Goal: Task Accomplishment & Management: Manage account settings

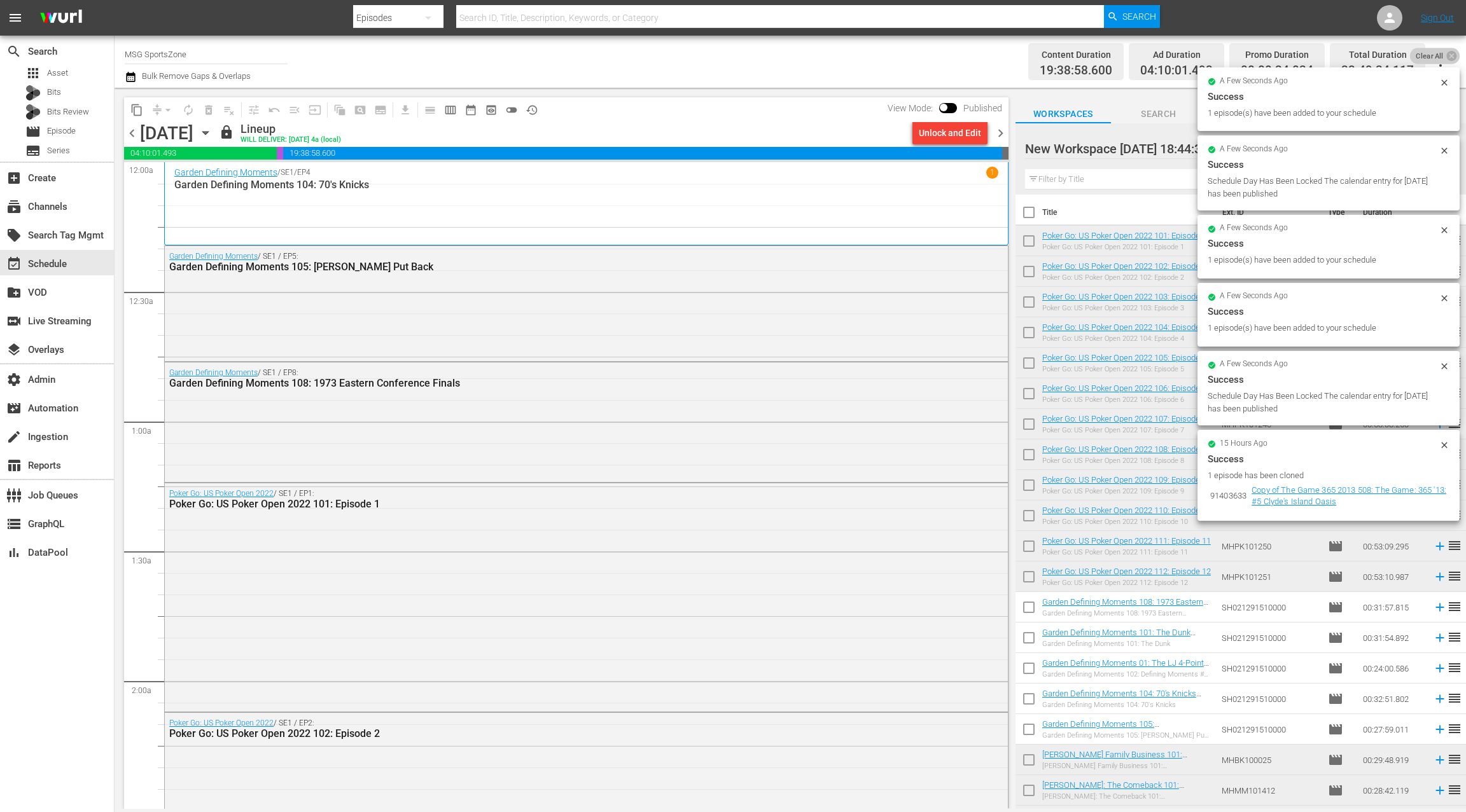
scroll to position [178, 0]
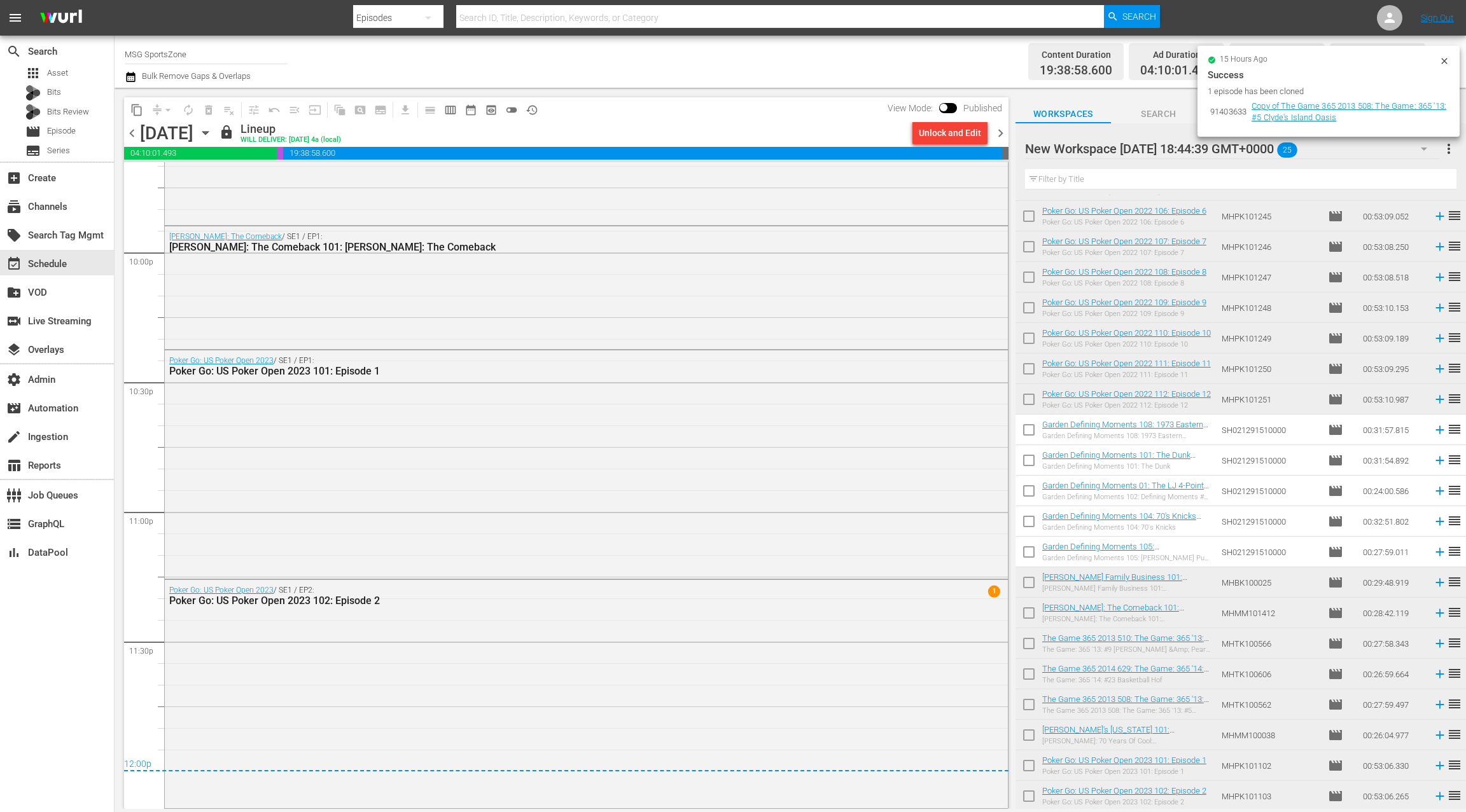
click at [1447, 62] on icon at bounding box center [1444, 61] width 10 height 10
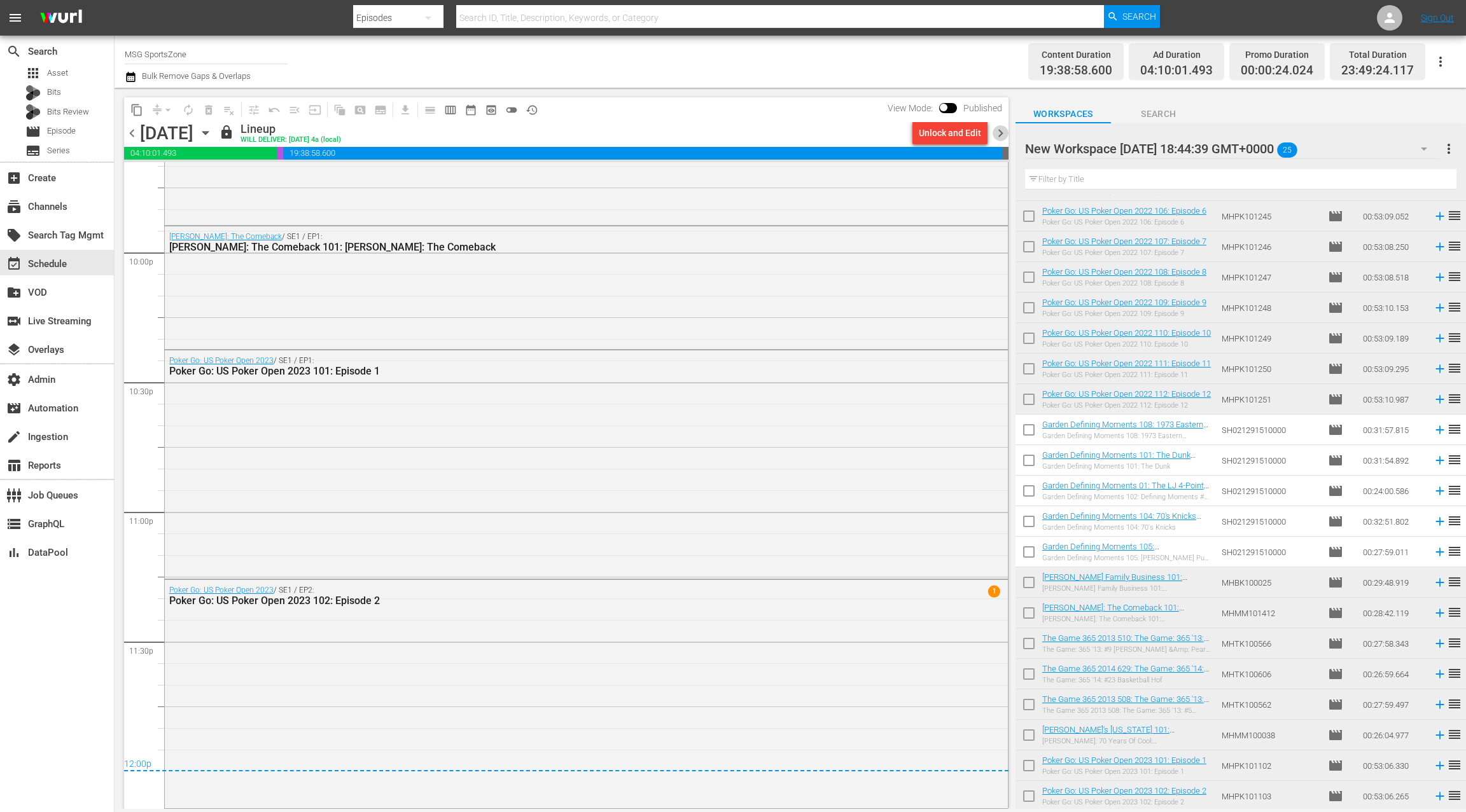
click at [1000, 135] on span "chevron_right" at bounding box center [1001, 133] width 16 height 16
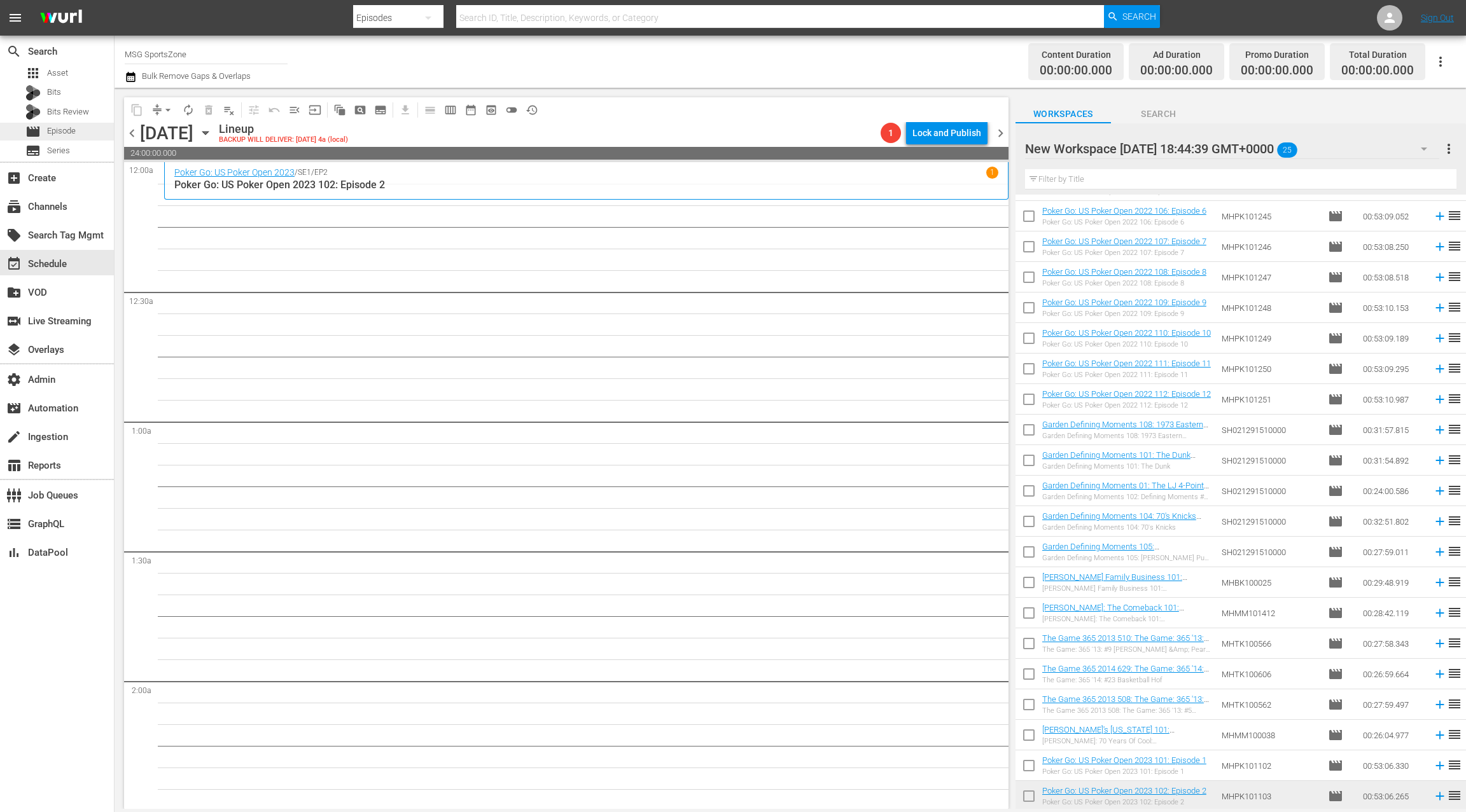
click at [68, 131] on span "Episode" at bounding box center [61, 131] width 29 height 13
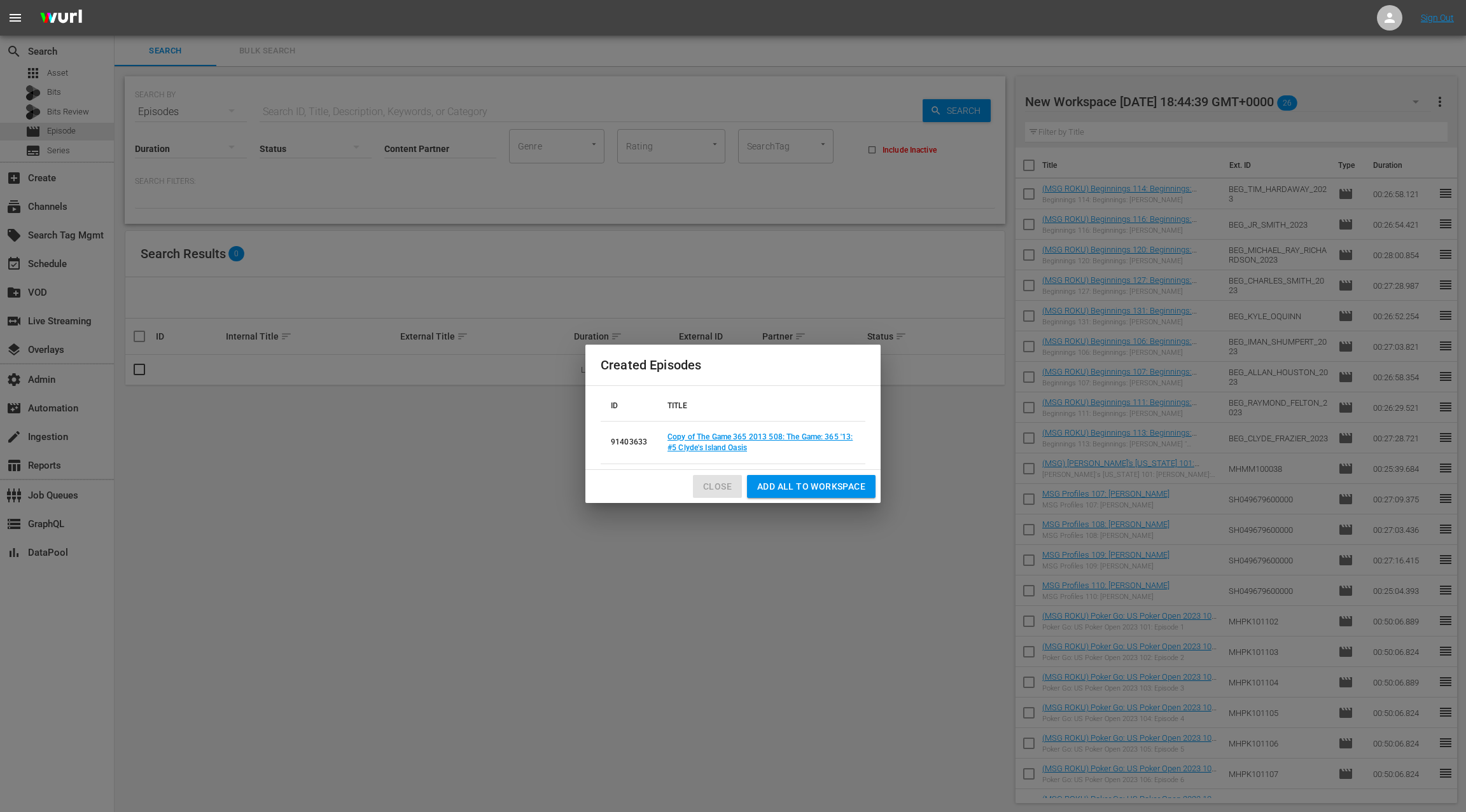
click at [717, 484] on span "Close" at bounding box center [717, 487] width 29 height 16
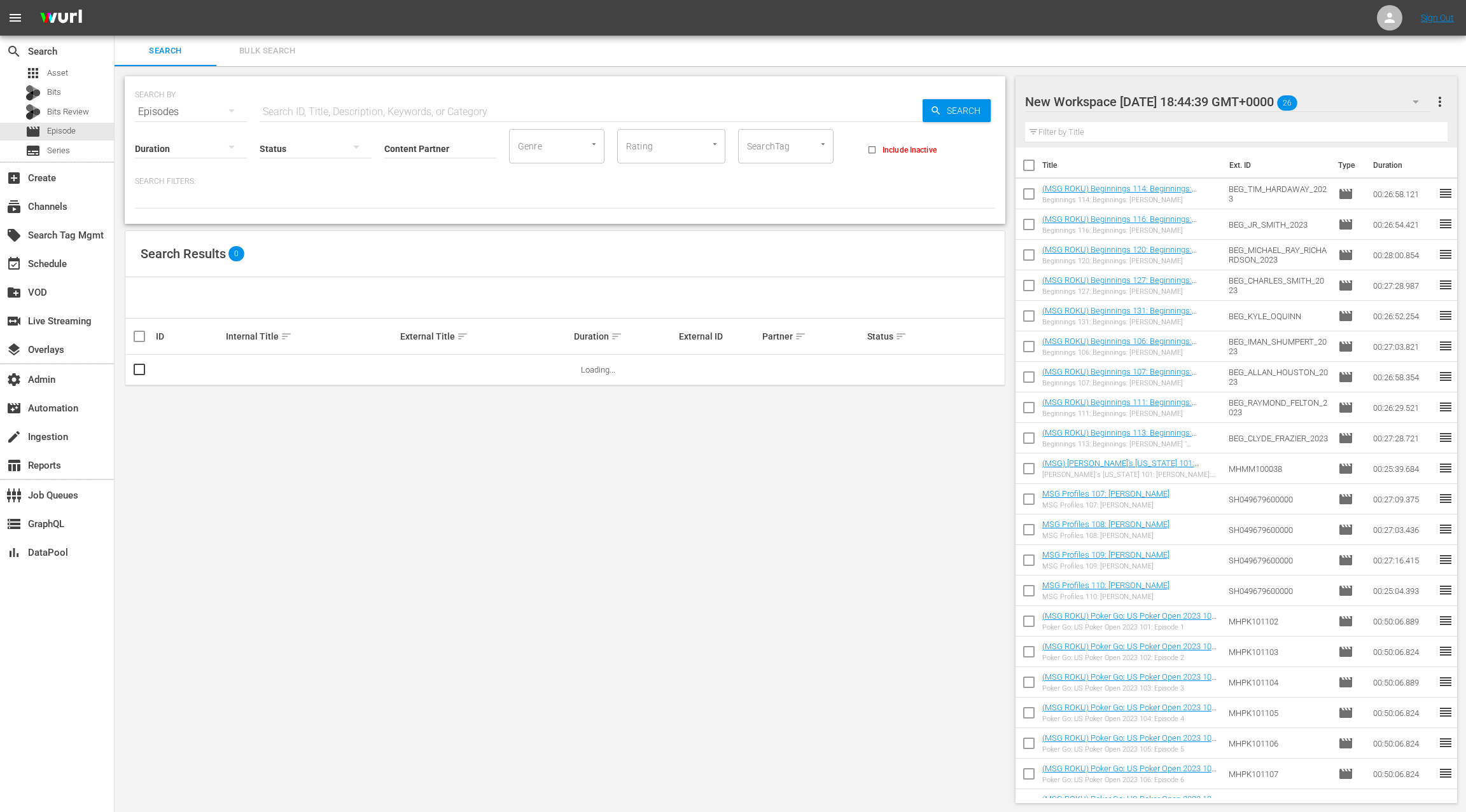
click at [273, 49] on span "Bulk Search" at bounding box center [267, 51] width 86 height 15
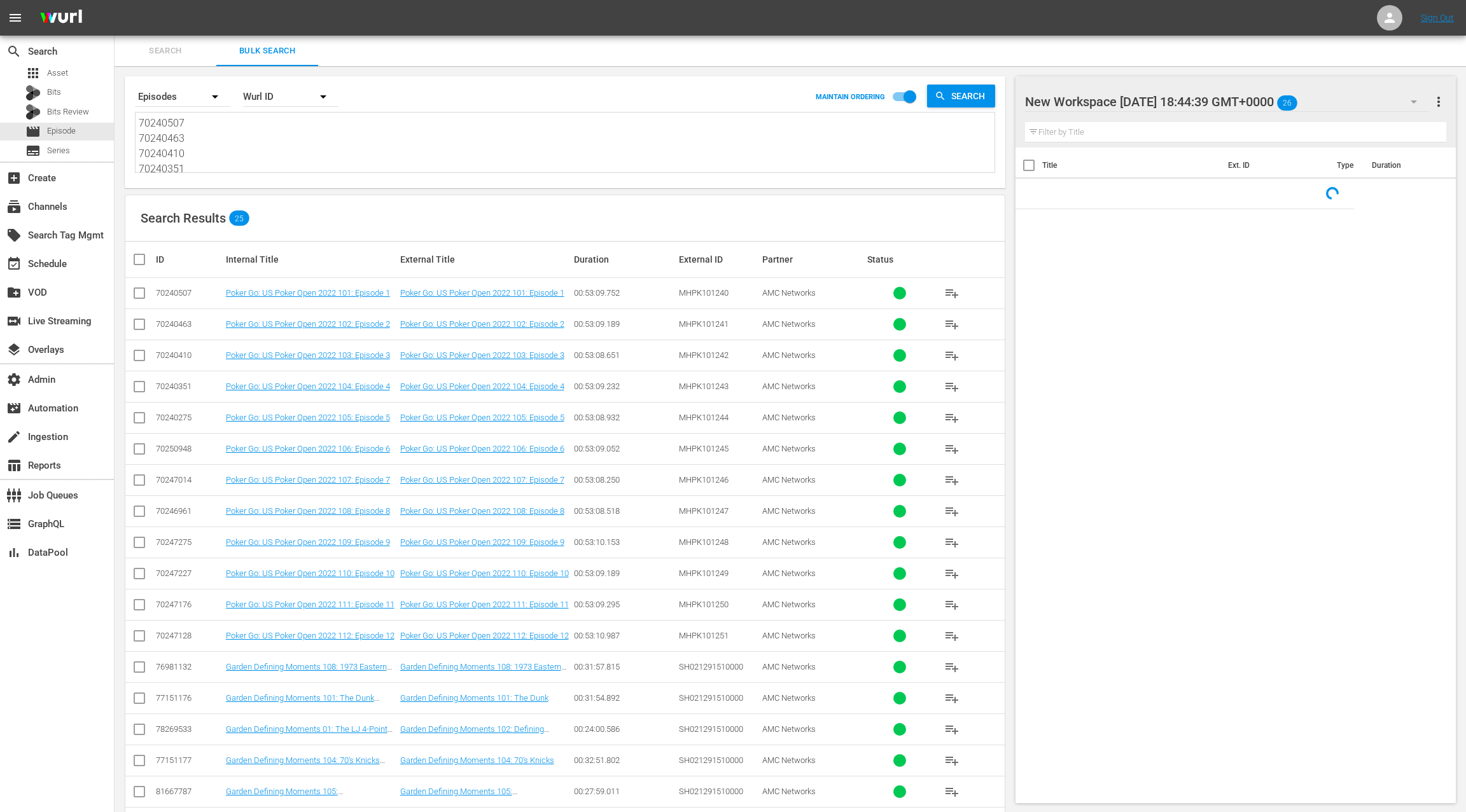
click at [284, 143] on textarea "70240507 70240463 70240410 70240351 70240275 70250948 70247014 70246961 7024727…" at bounding box center [566, 145] width 855 height 58
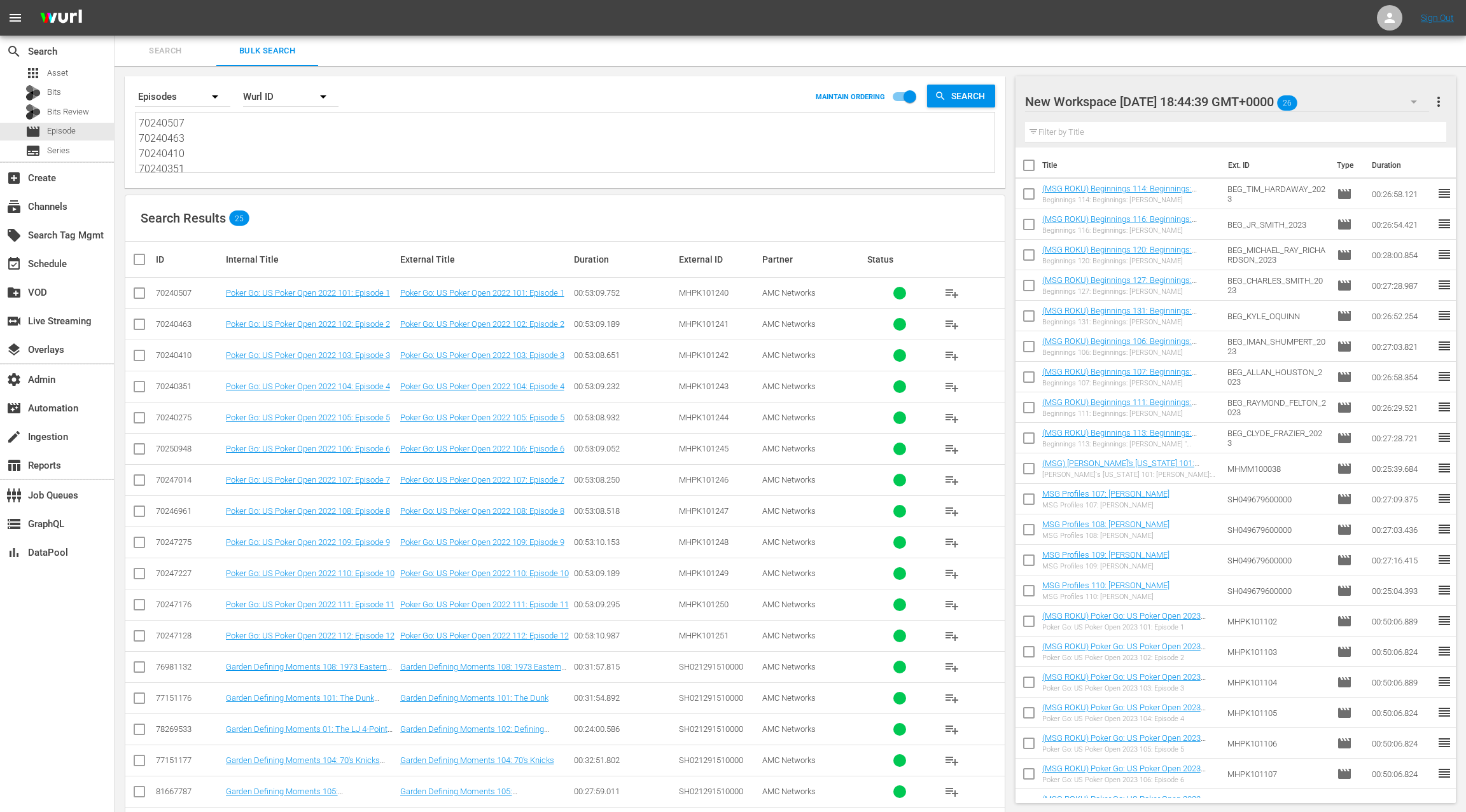
paste textarea "9990 70249969 70249944 70249917 70250673 70250654 70250636 70250625 70250613 70…"
type textarea "70249990 70249969 70249944 70249917 70250673 70250654 70250636 70250625 7025061…"
click at [1440, 103] on span "more_vert" at bounding box center [1438, 101] width 15 height 15
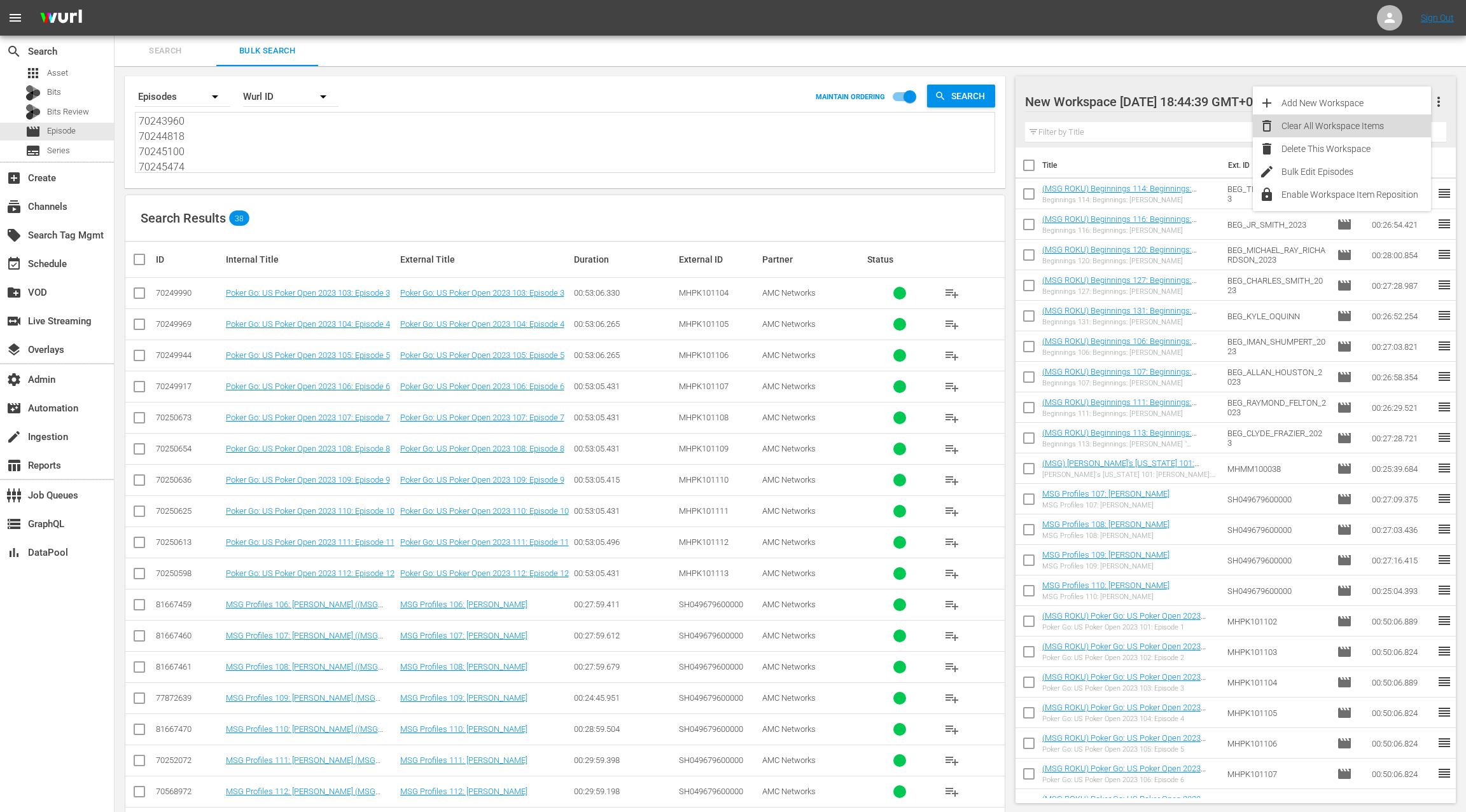
click at [1377, 122] on div "Clear All Workspace Items" at bounding box center [1355, 126] width 149 height 23
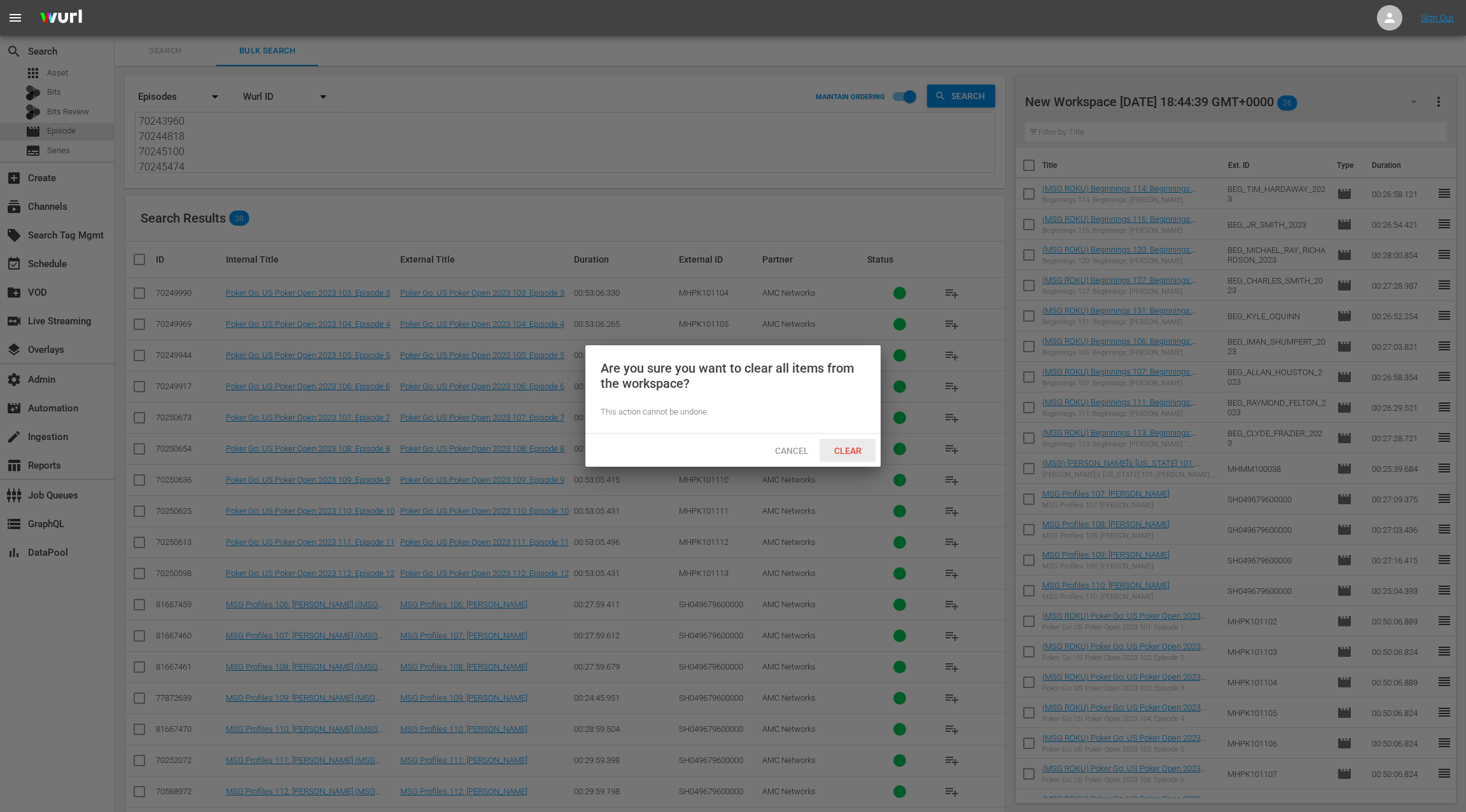
click at [848, 456] on div "Clear" at bounding box center [847, 450] width 56 height 23
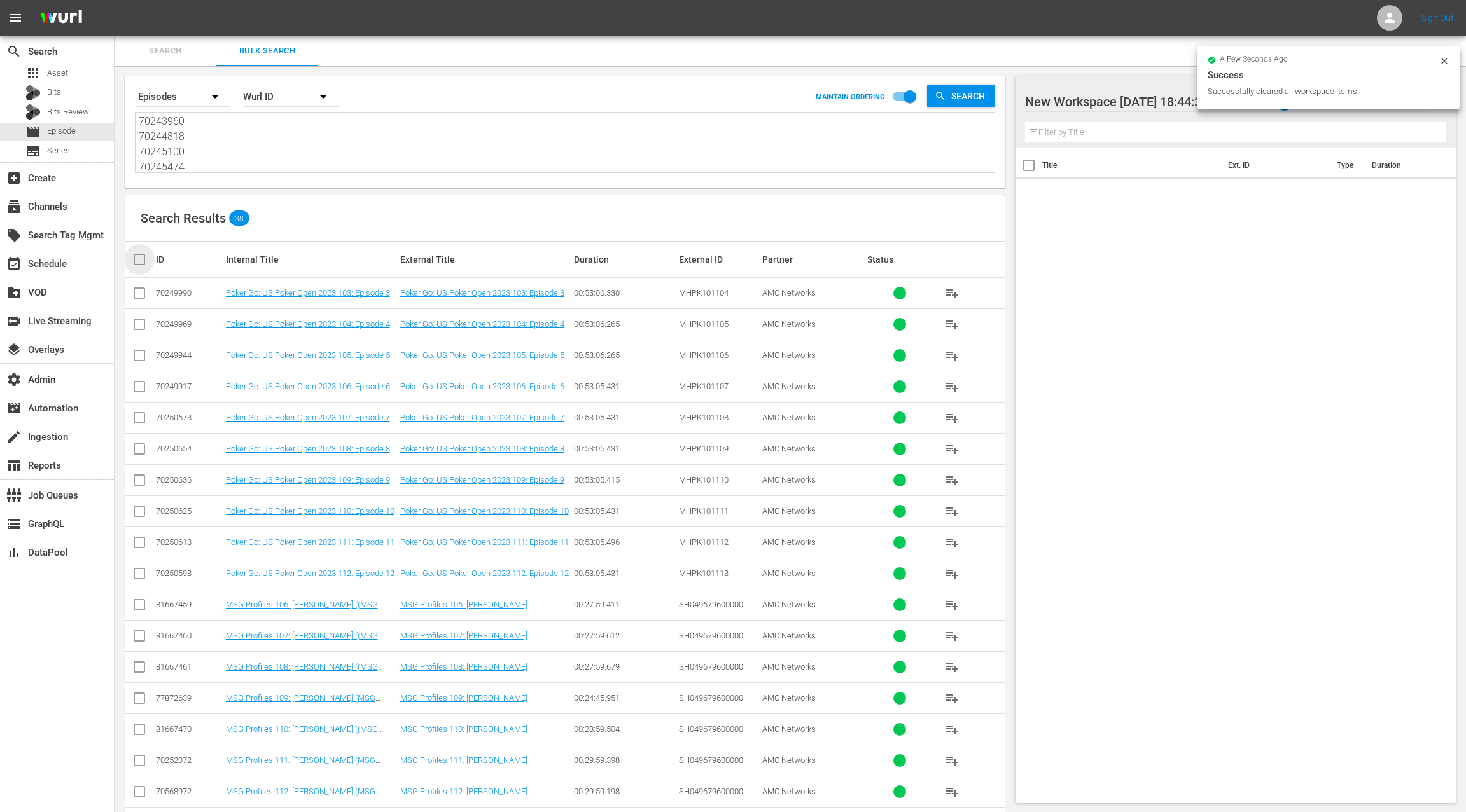
click at [138, 261] on input "checkbox" at bounding box center [144, 259] width 25 height 15
checkbox input "true"
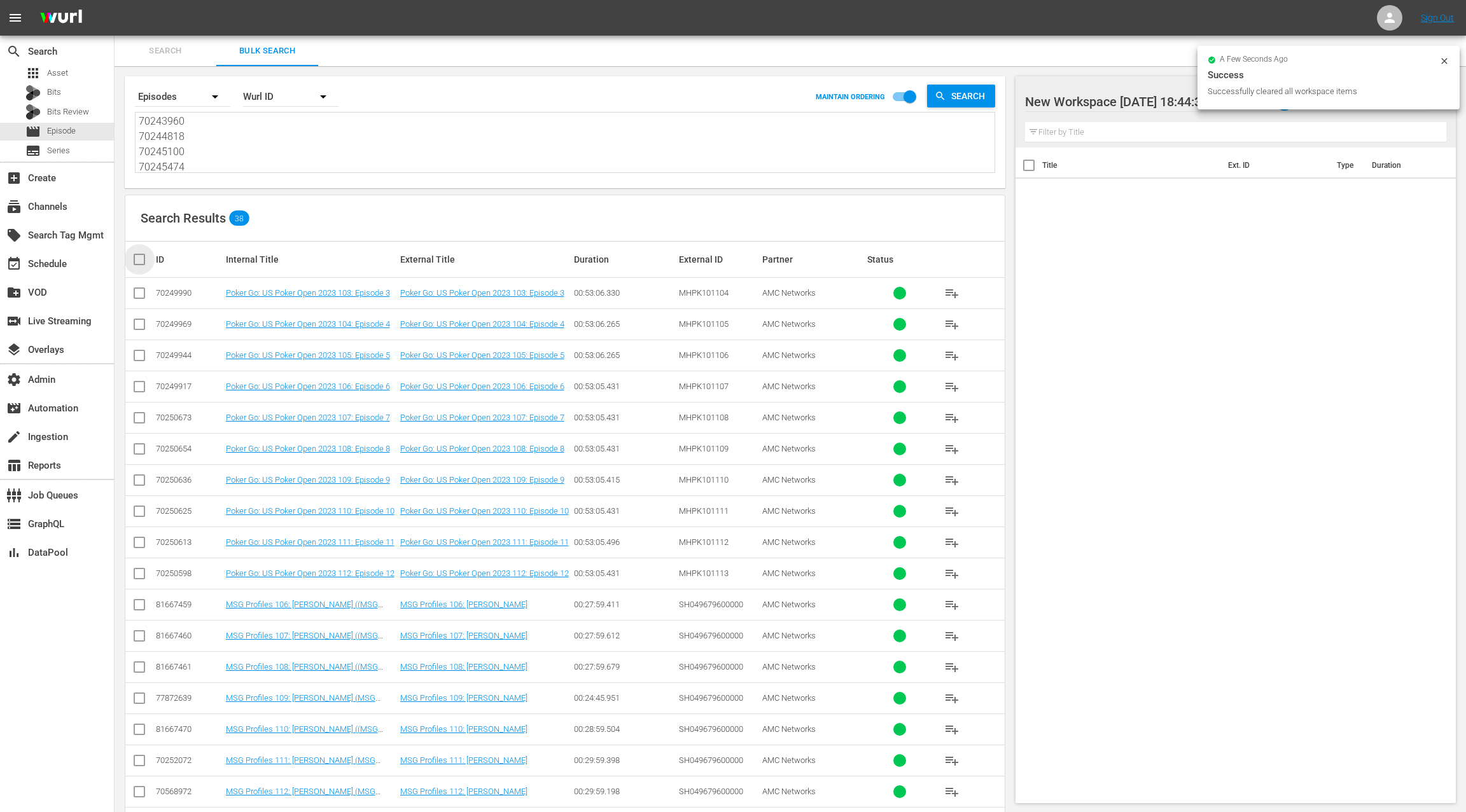
checkbox input "true"
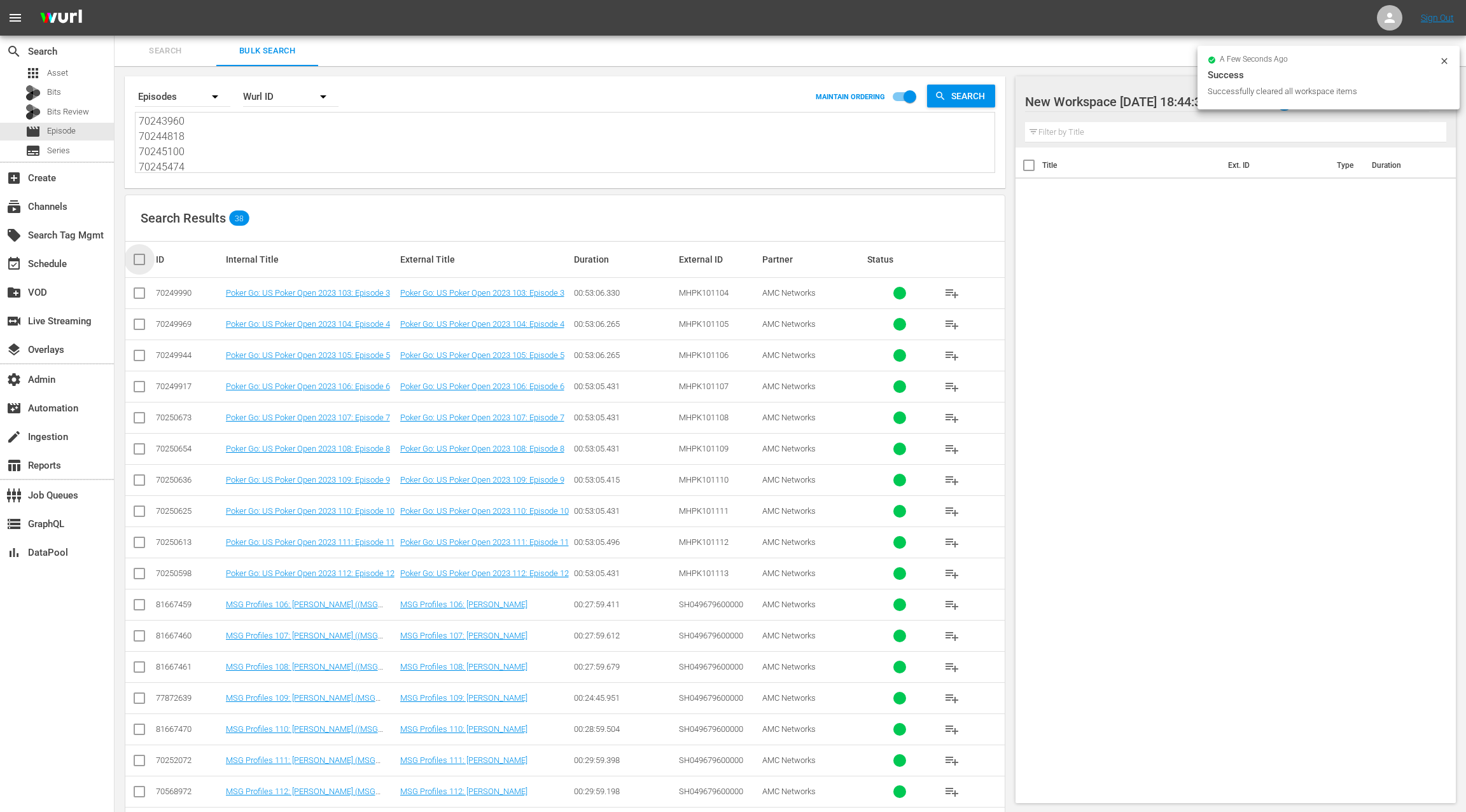
checkbox input "true"
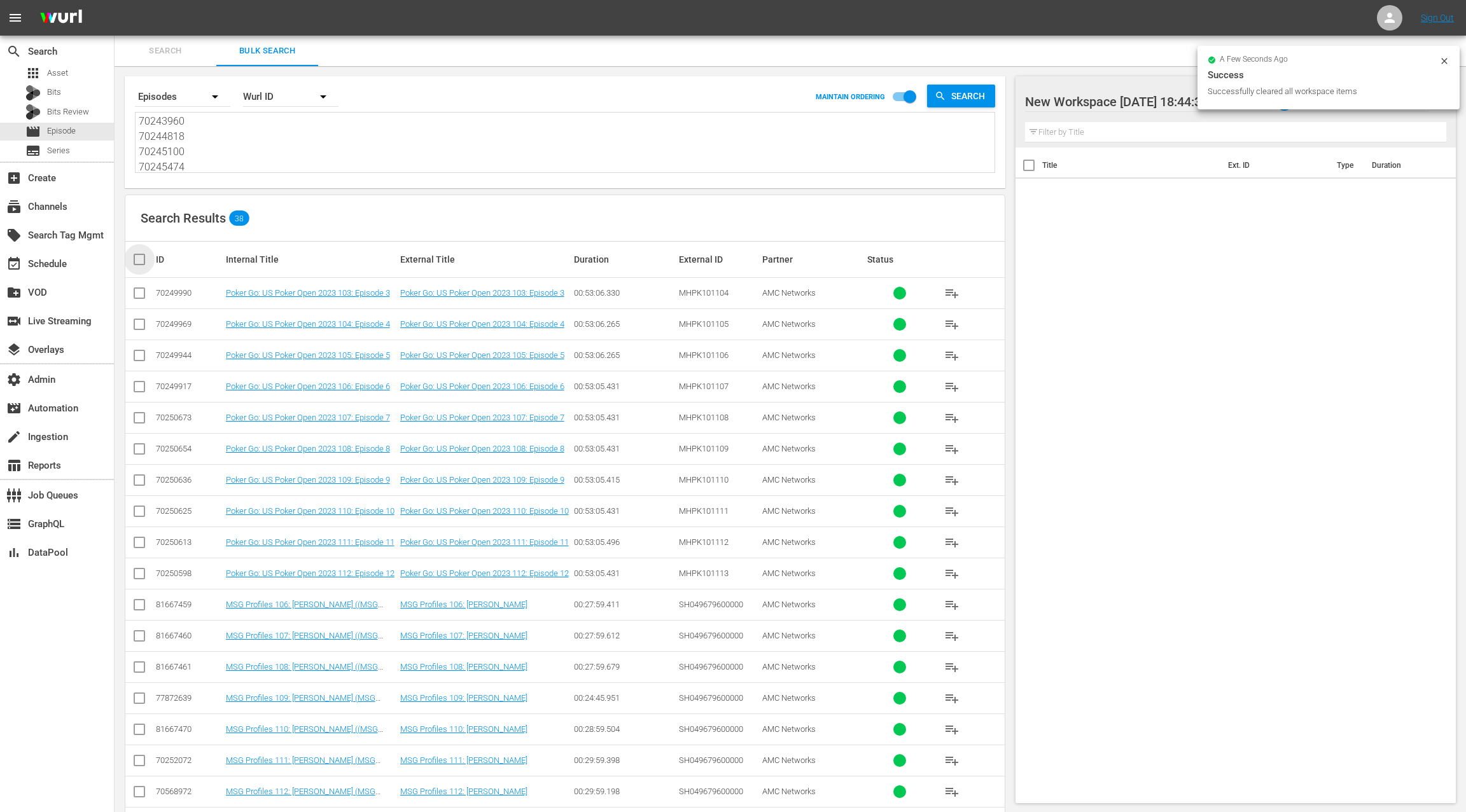
checkbox input "true"
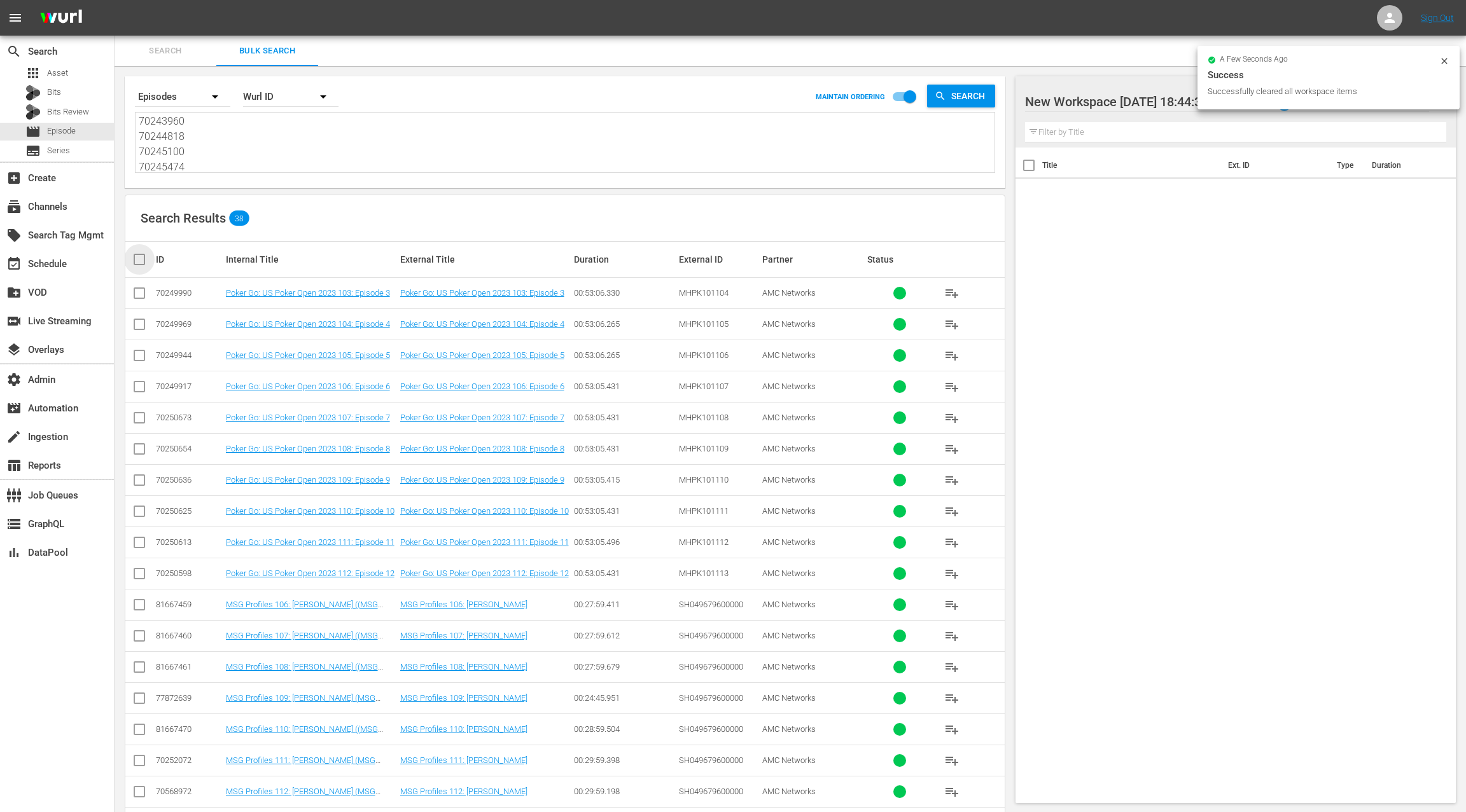
checkbox input "true"
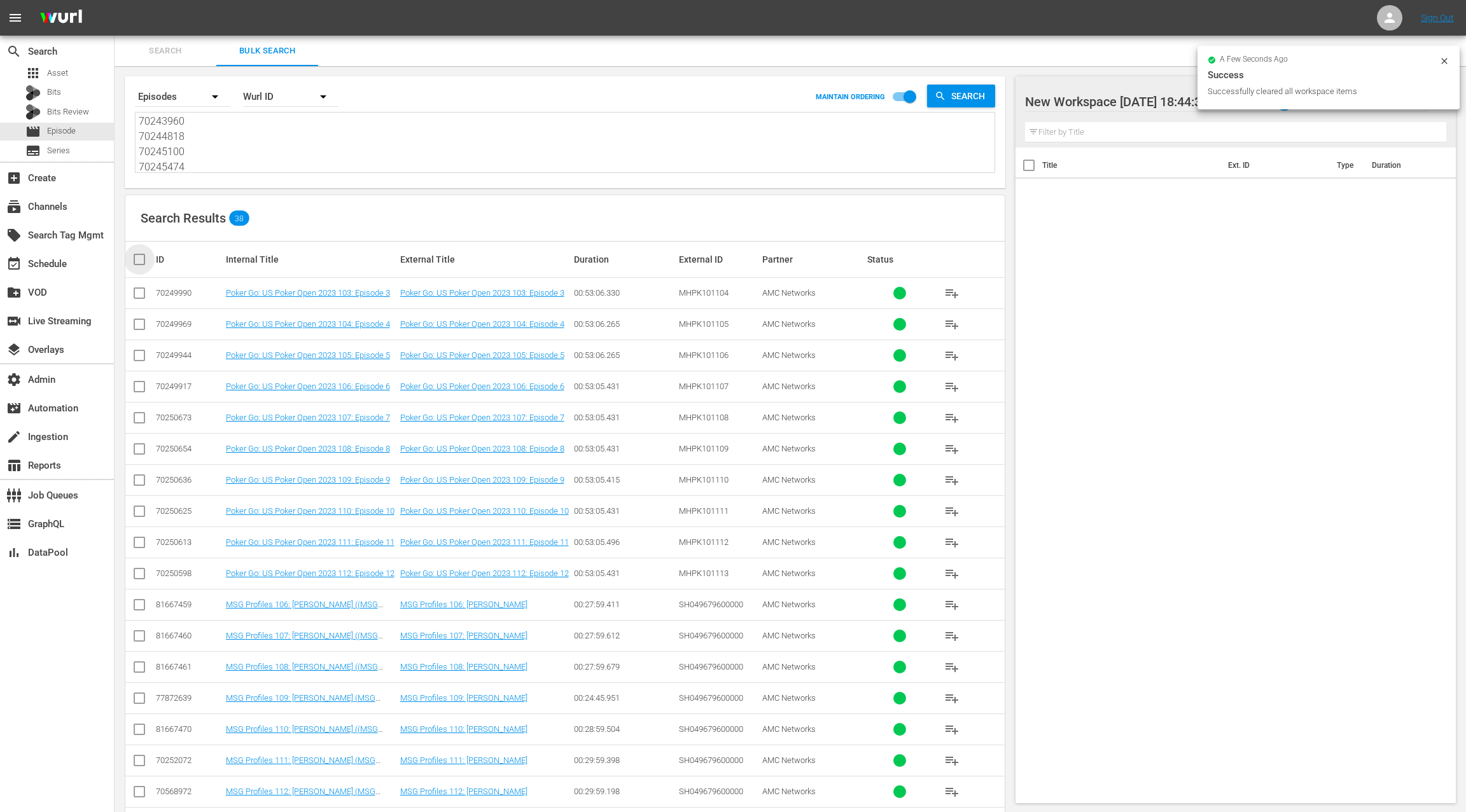
checkbox input "true"
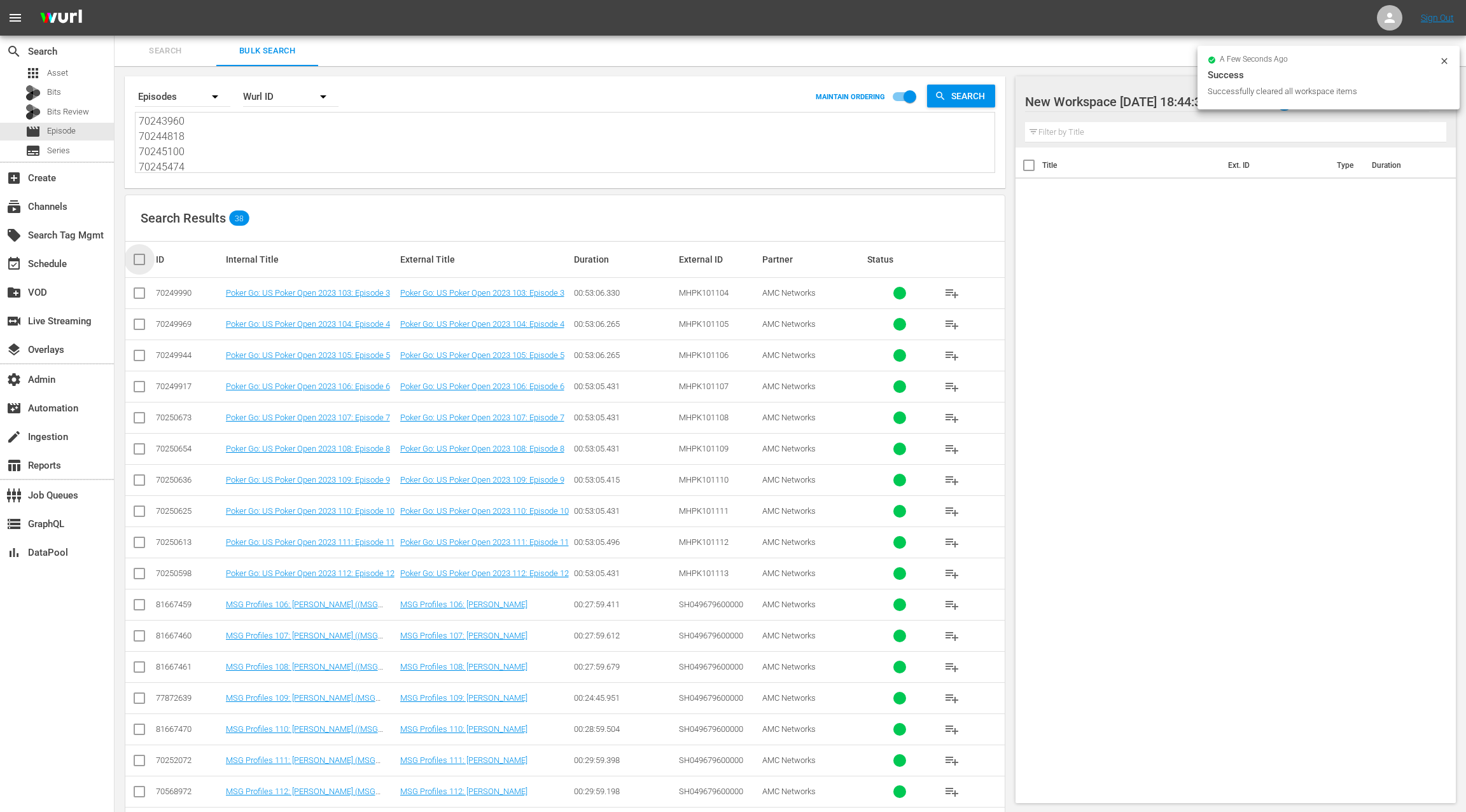
checkbox input "true"
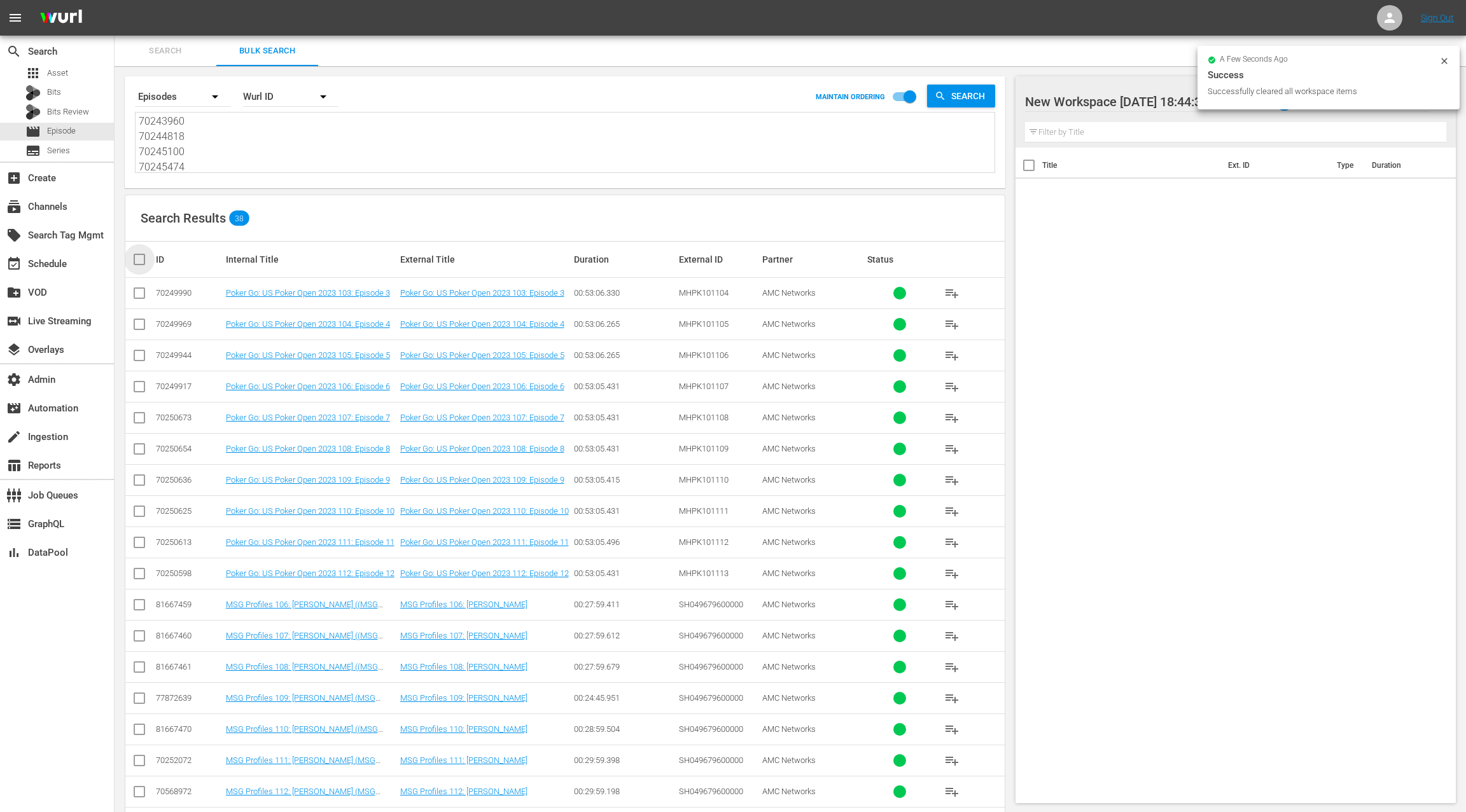
checkbox input "true"
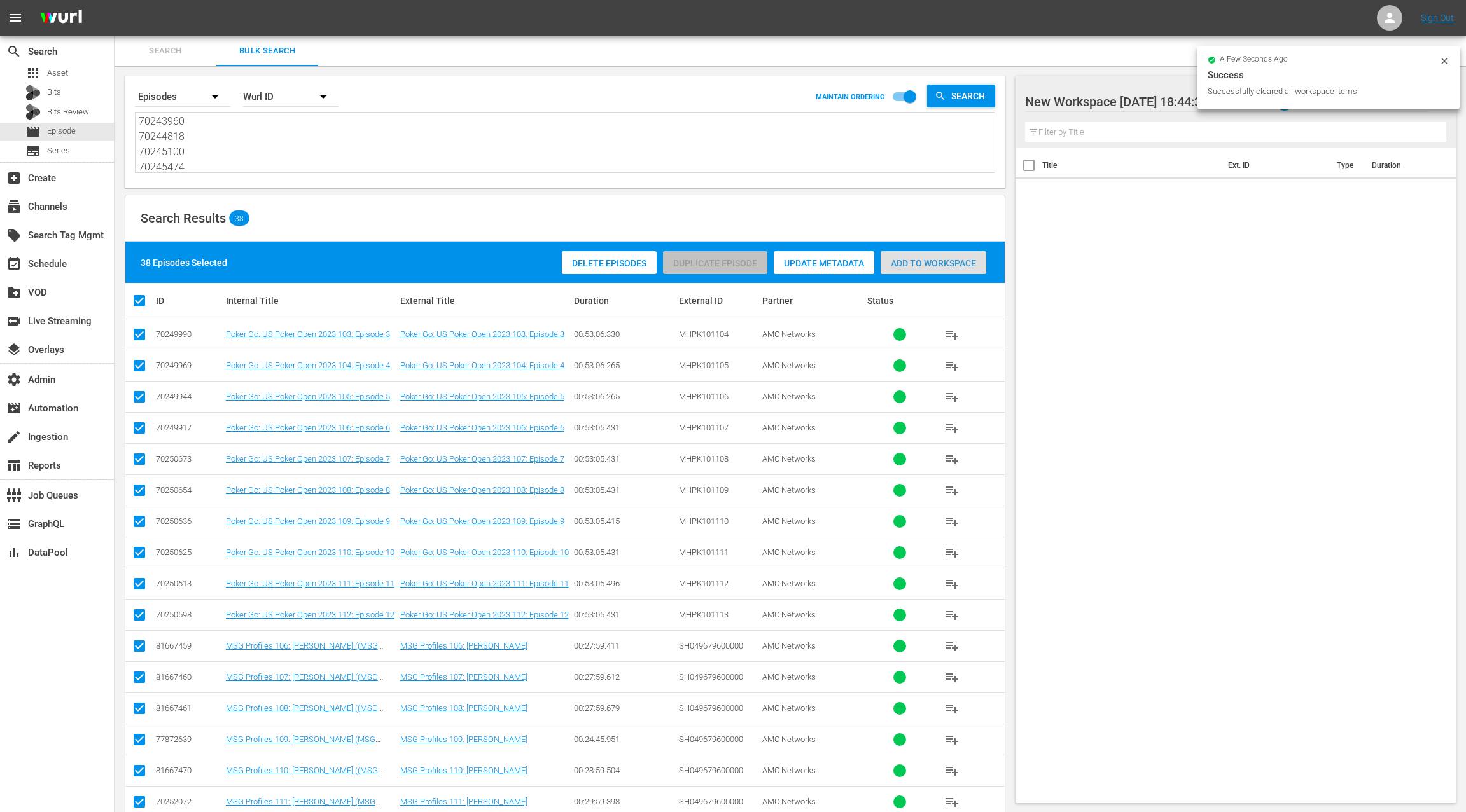
click at [928, 269] on div "Add to Workspace" at bounding box center [933, 263] width 106 height 24
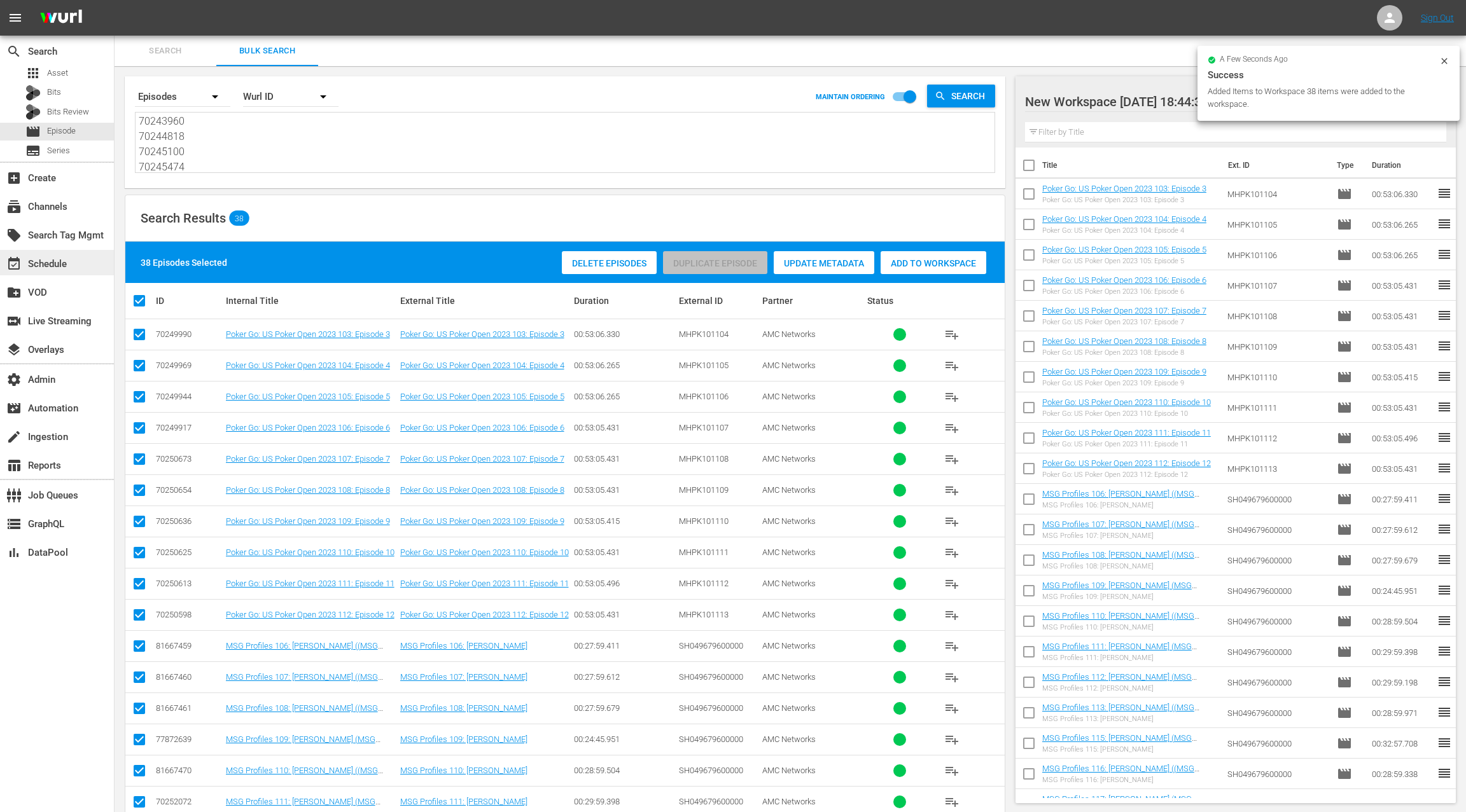
click at [62, 267] on div "event_available Schedule" at bounding box center [36, 261] width 71 height 11
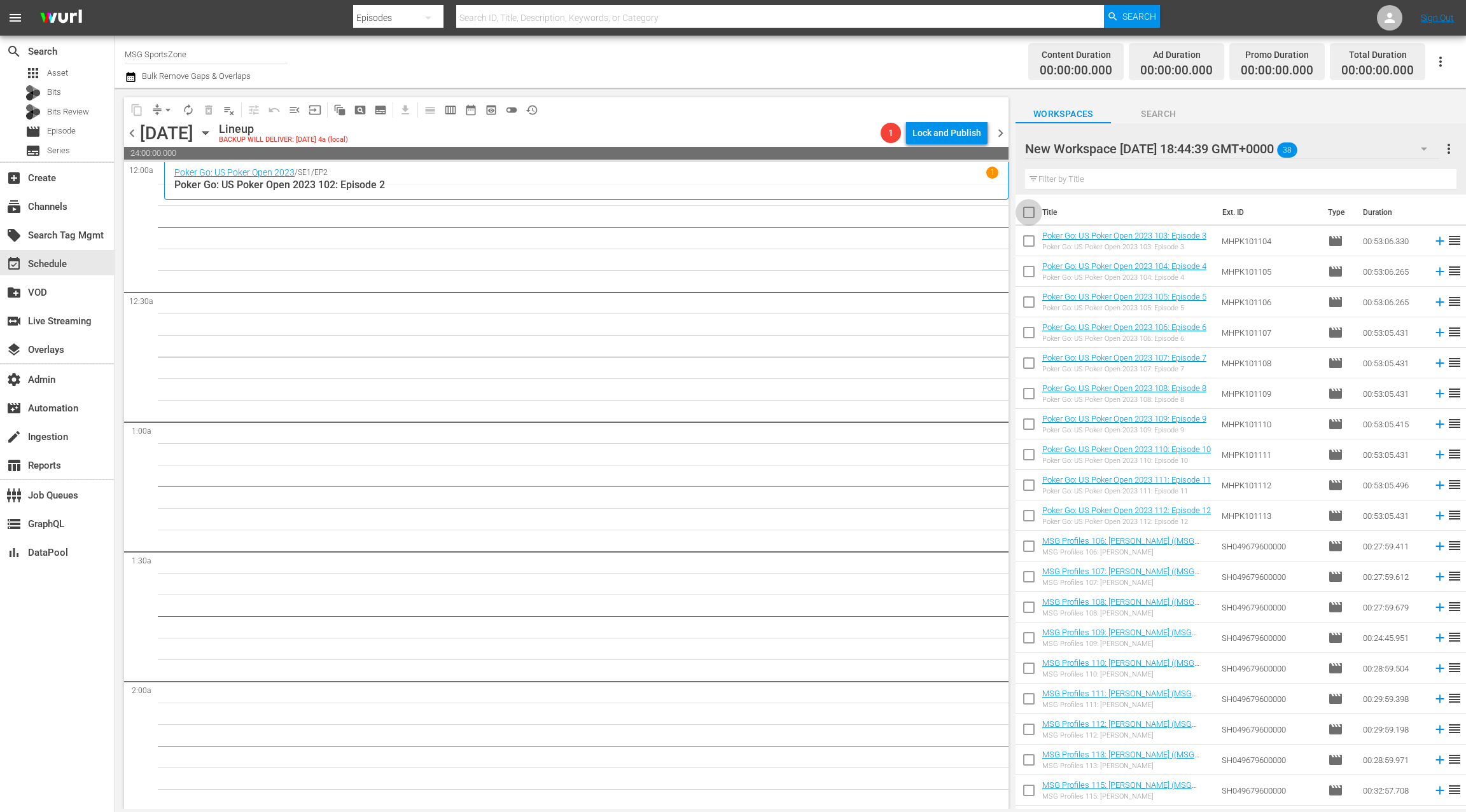
click at [1029, 214] on input "checkbox" at bounding box center [1029, 215] width 27 height 27
checkbox input "true"
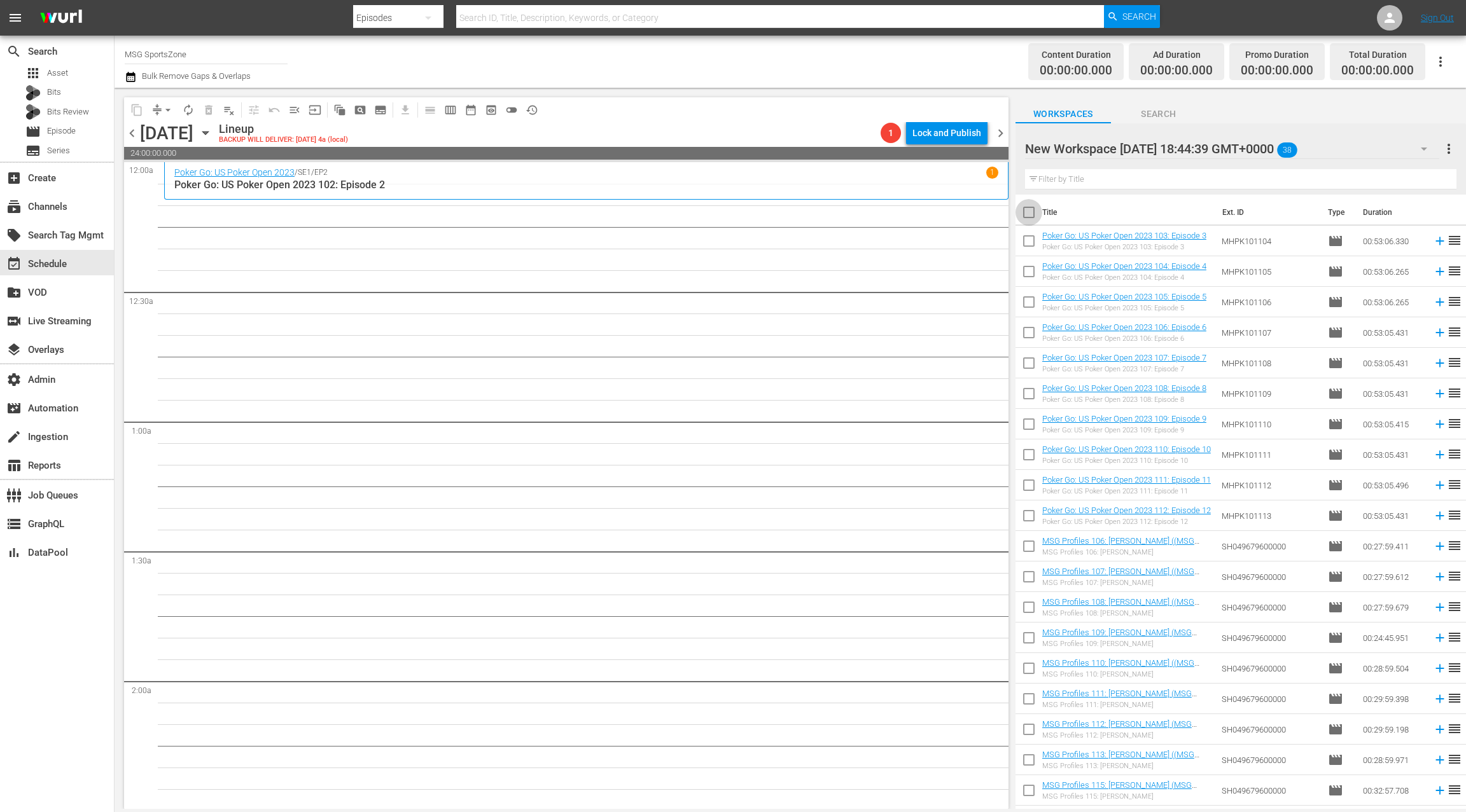
checkbox input "true"
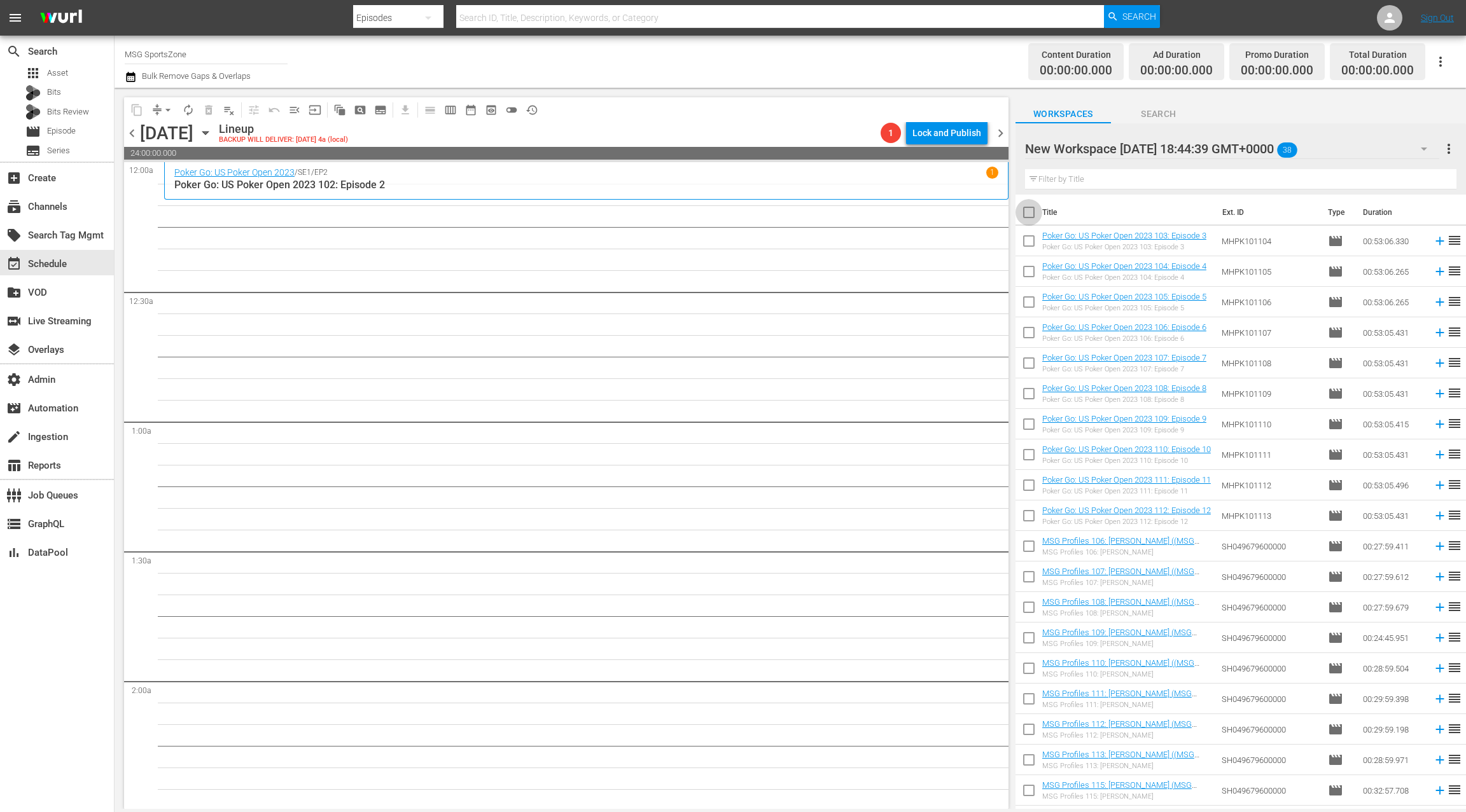
checkbox input "true"
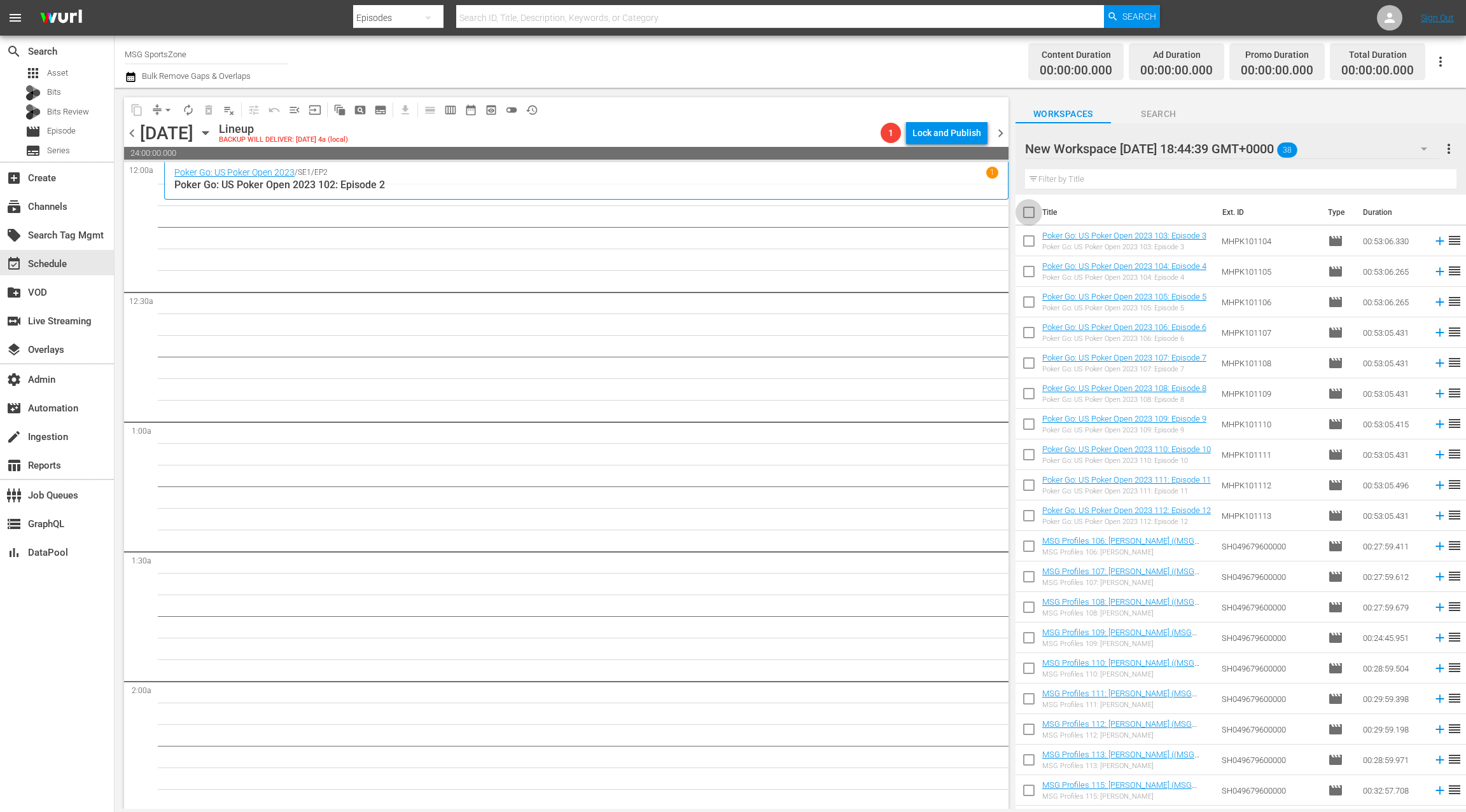
checkbox input "true"
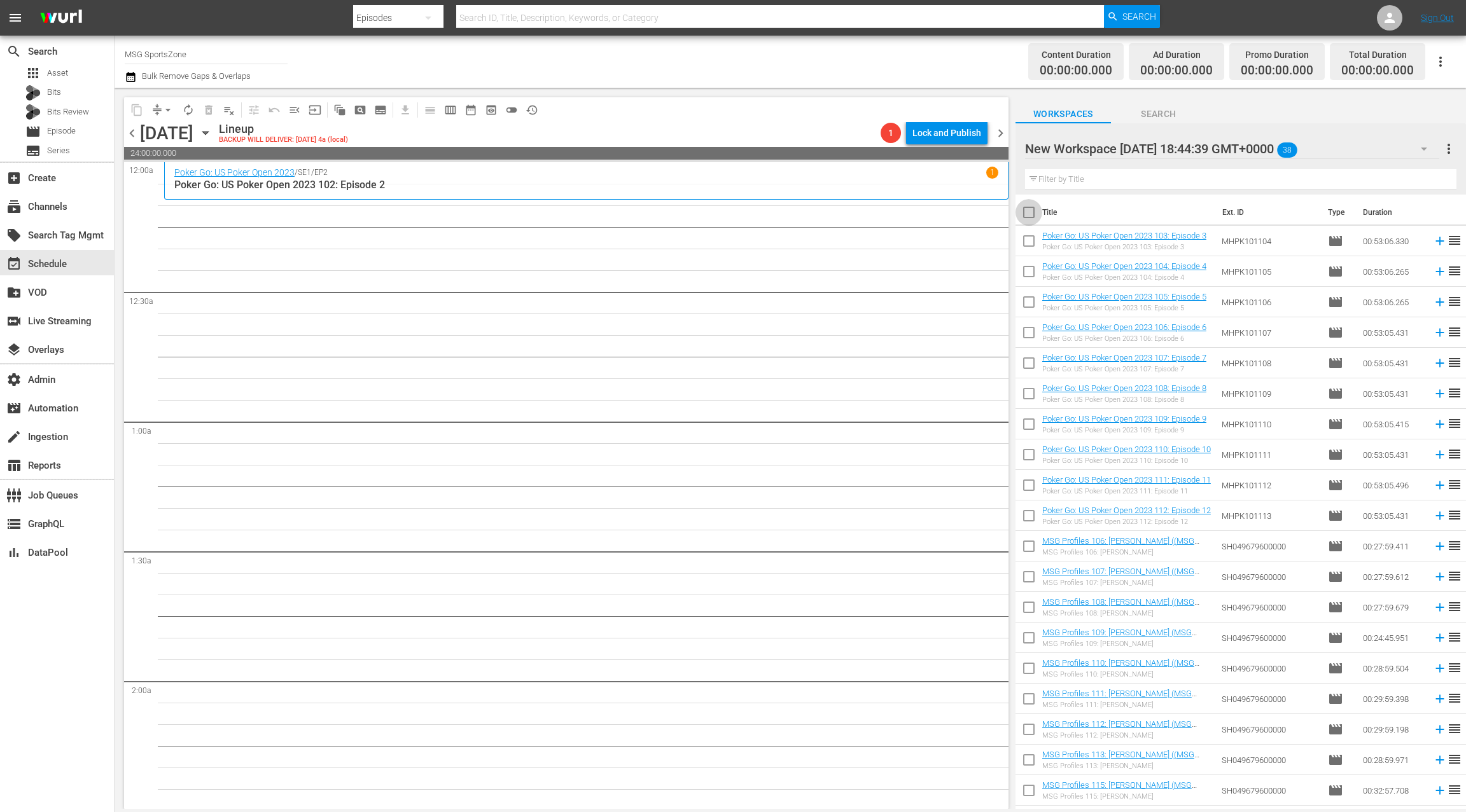
checkbox input "true"
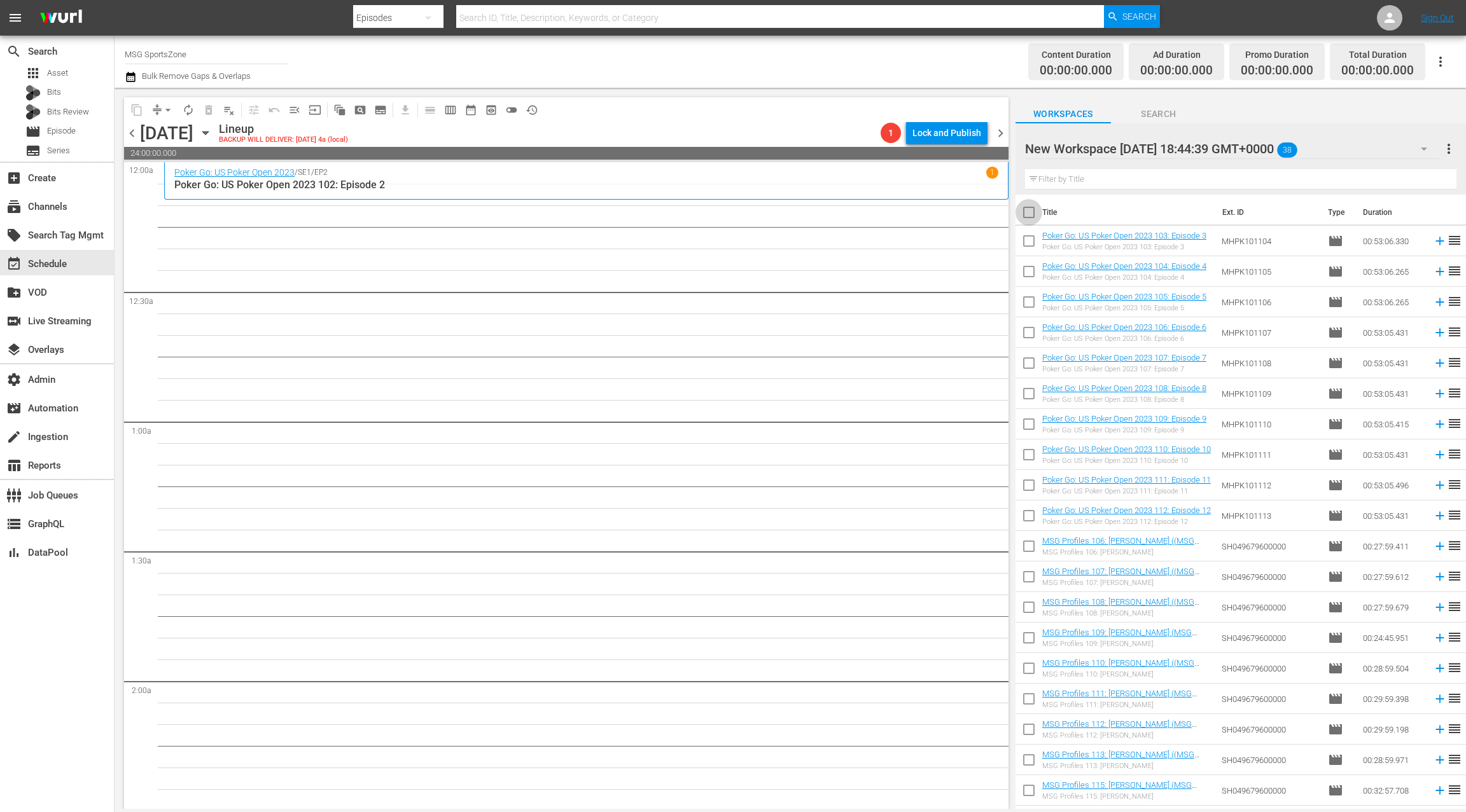
checkbox input "true"
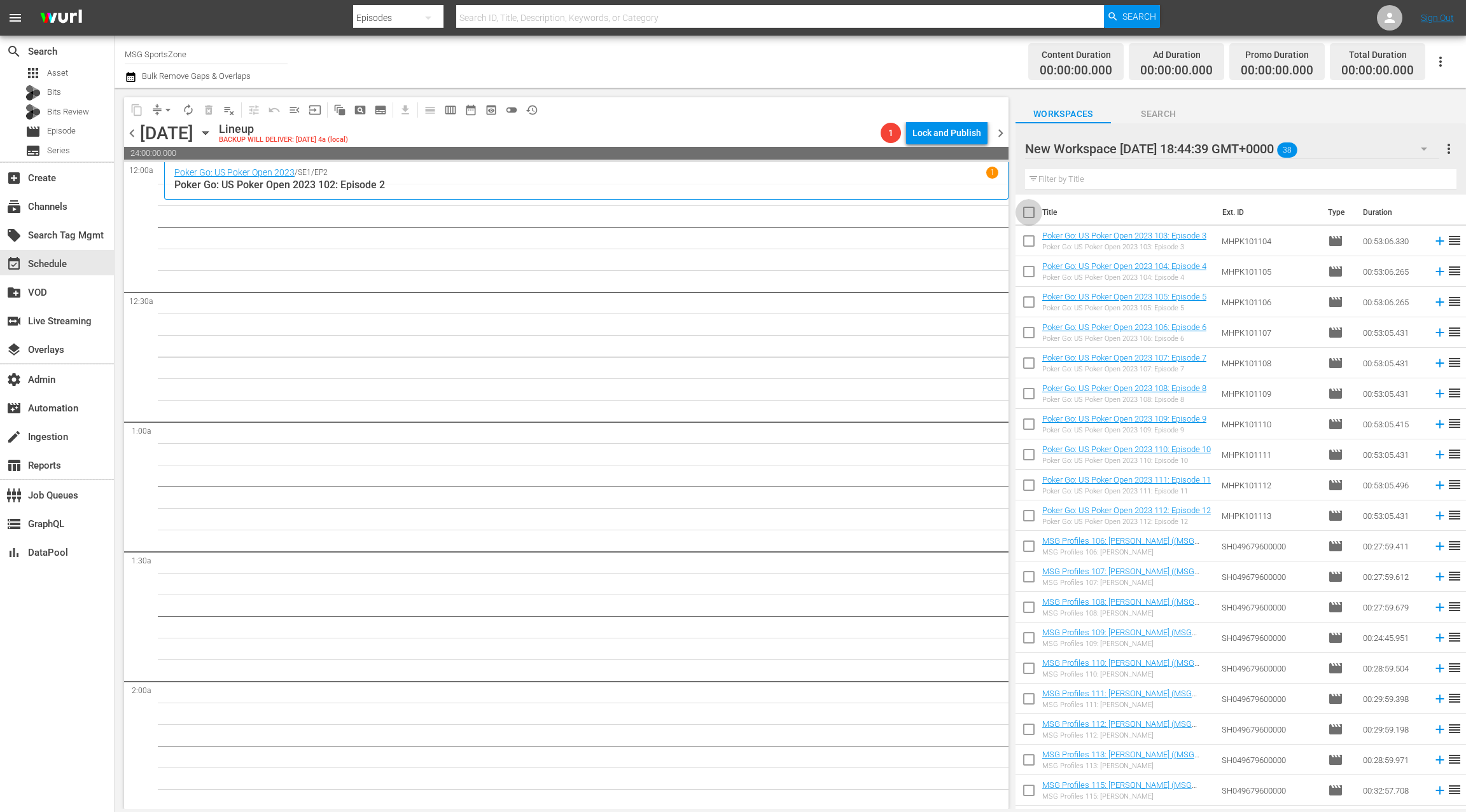
checkbox input "true"
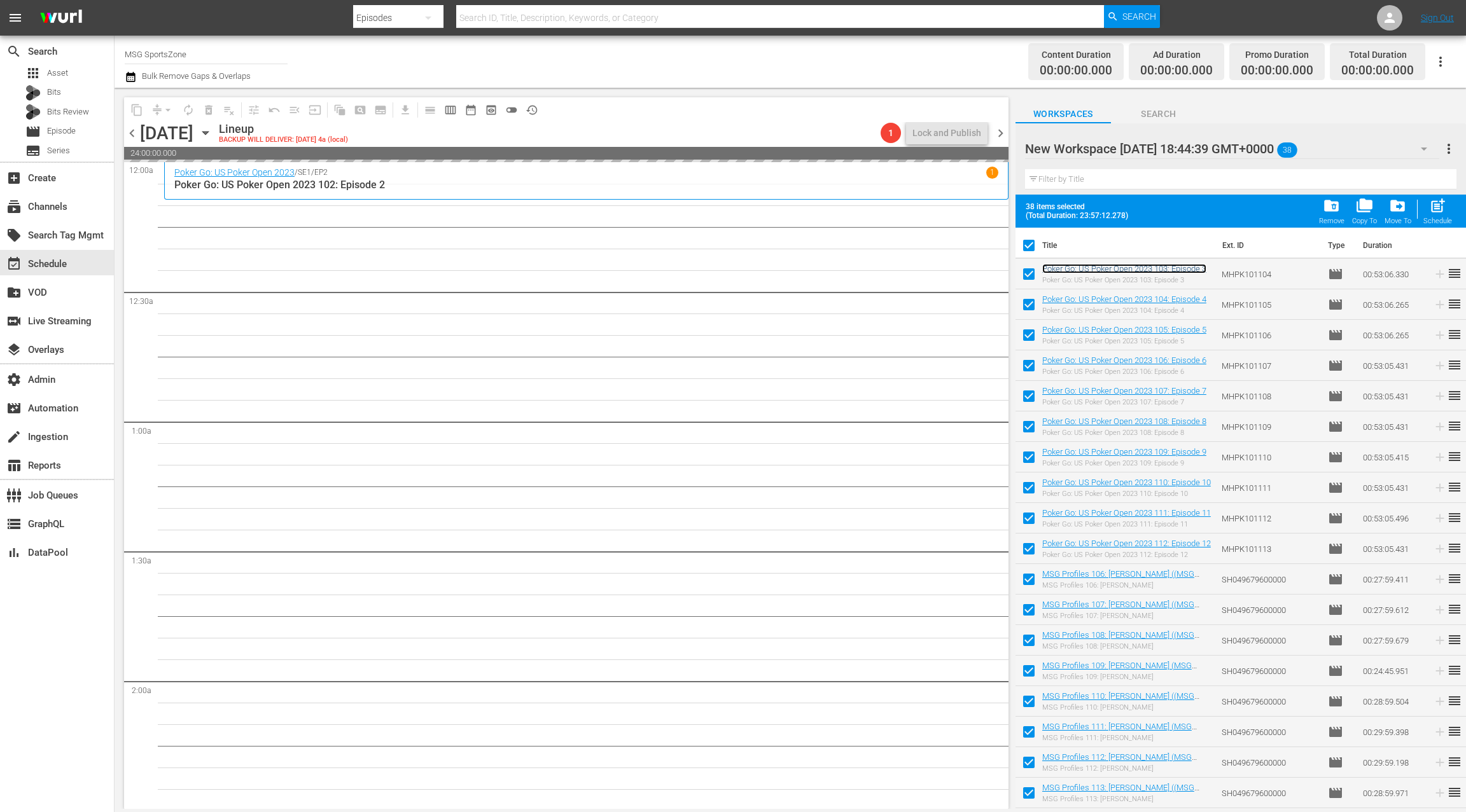
scroll to position [18, 0]
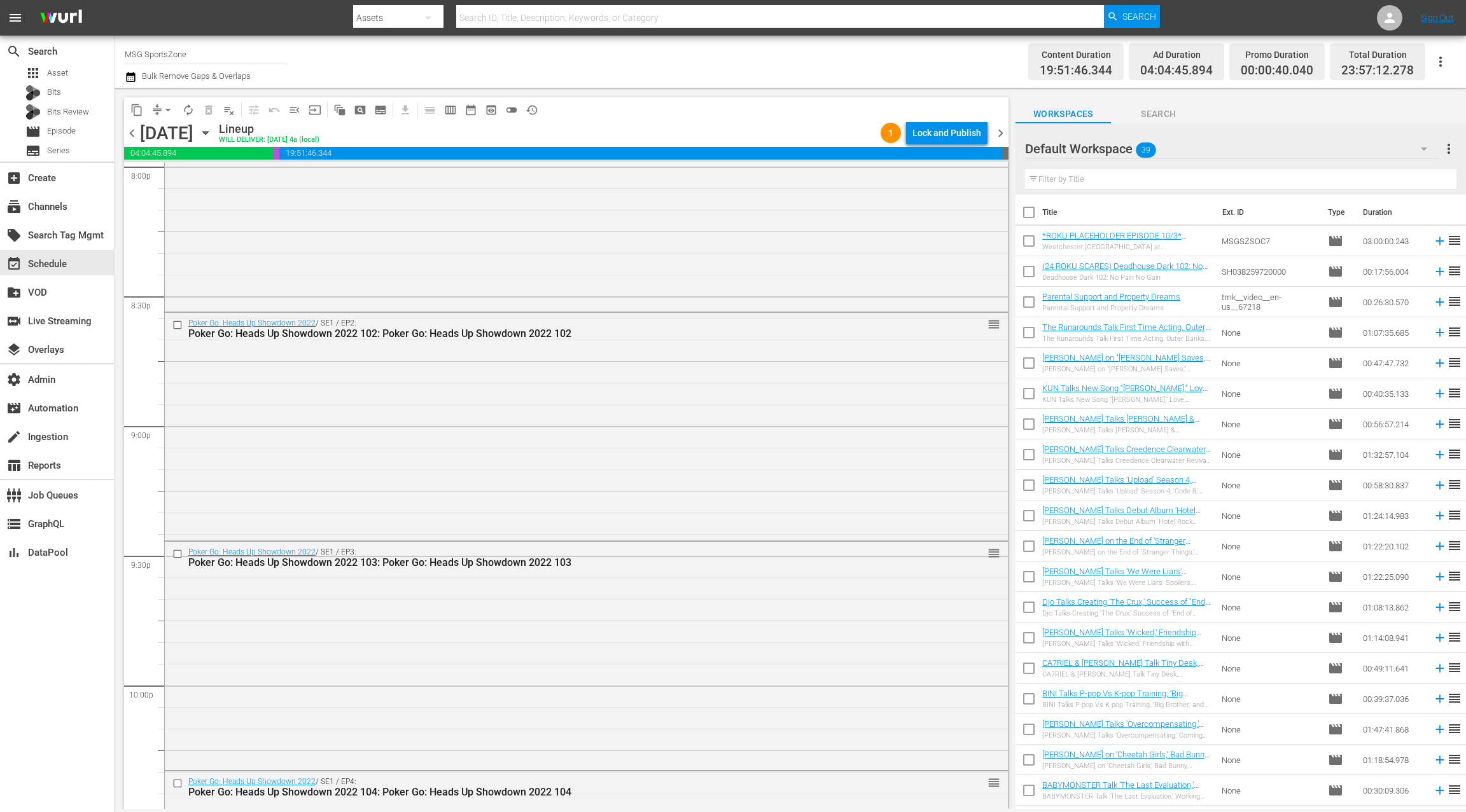
scroll to position [5604, 0]
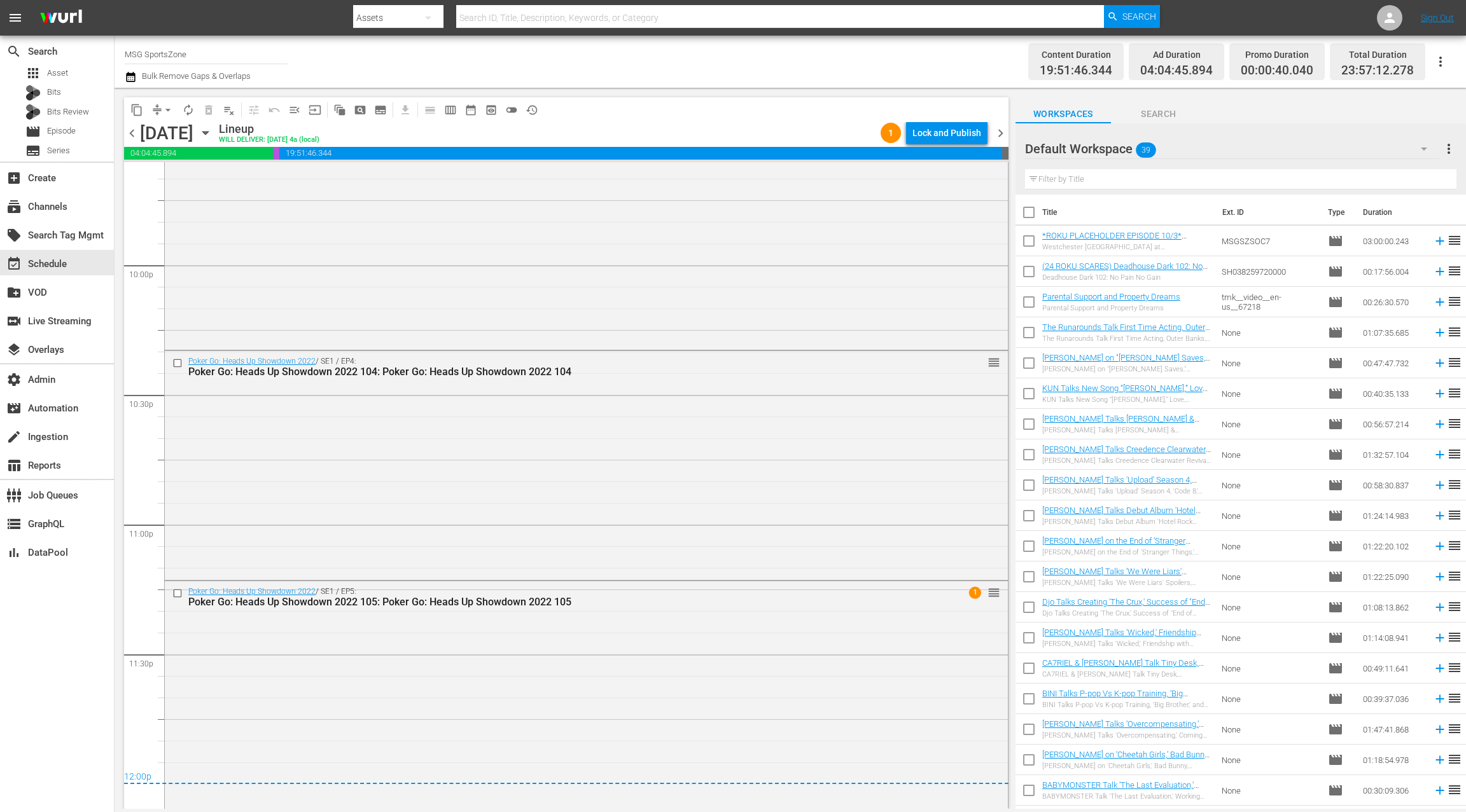
click at [1308, 153] on div "Default Workspace 39" at bounding box center [1232, 149] width 414 height 36
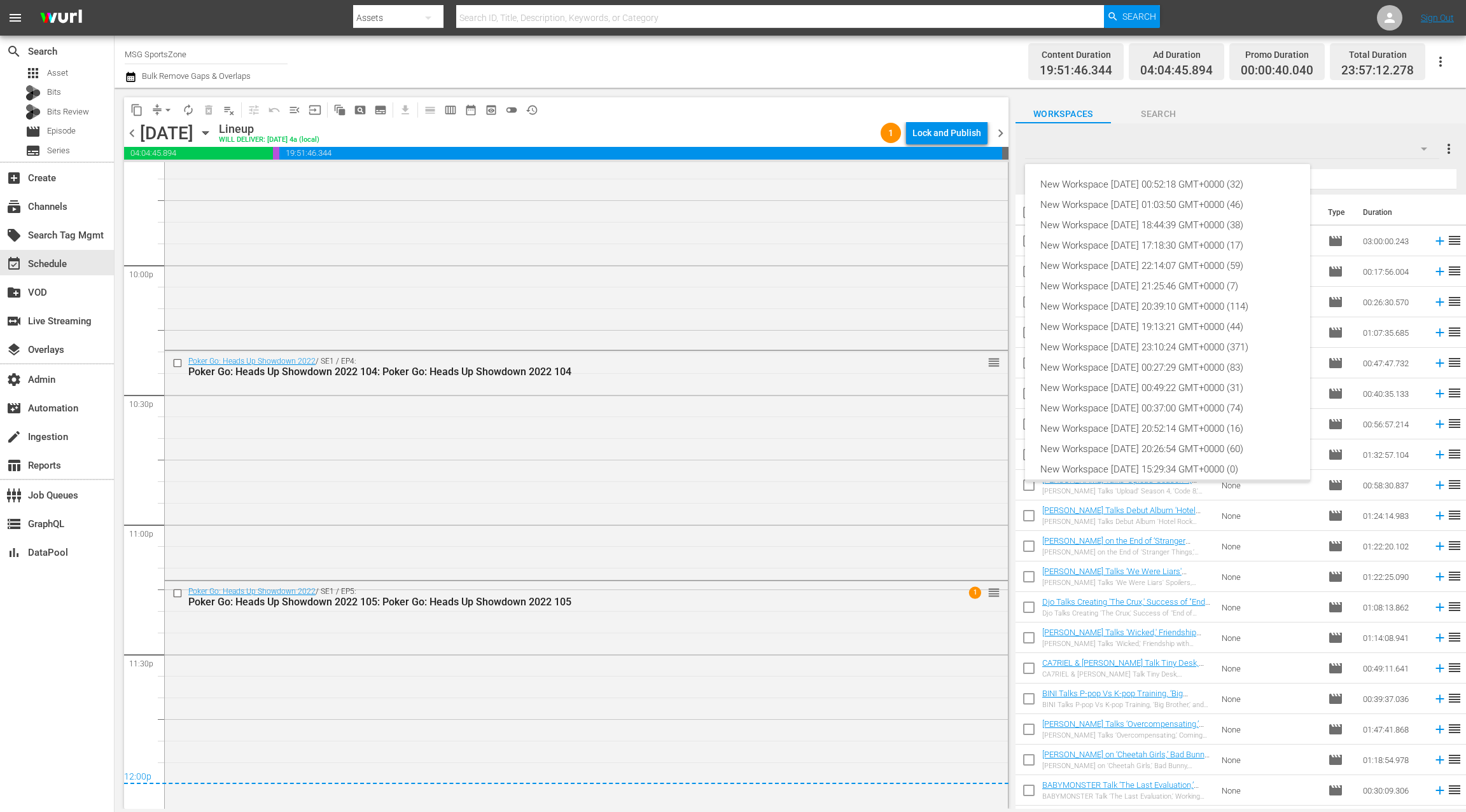
scroll to position [28, 0]
click at [1210, 196] on div "New Workspace [DATE] 18:44:39 GMT+0000 (38)" at bounding box center [1168, 197] width 255 height 20
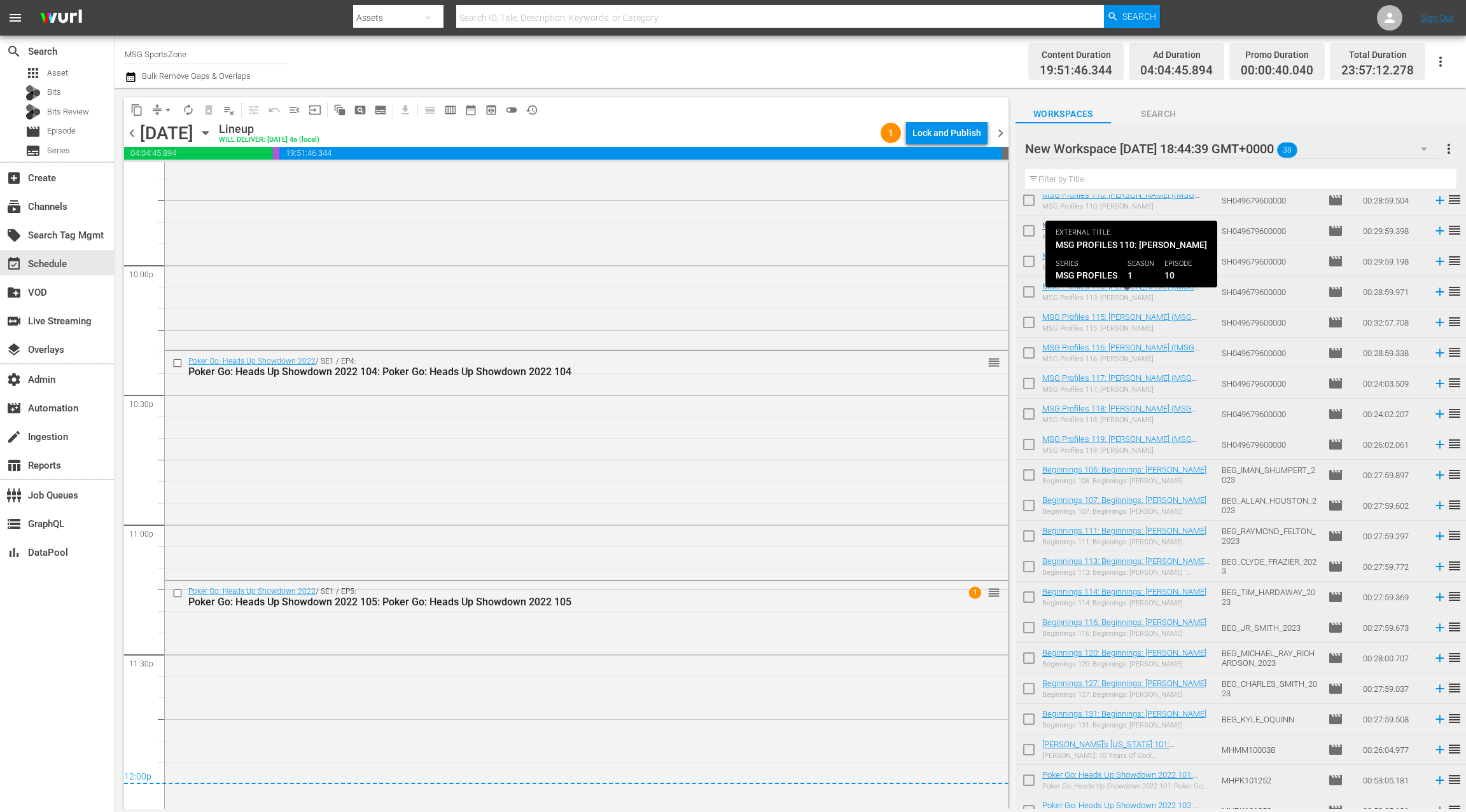
scroll to position [574, 0]
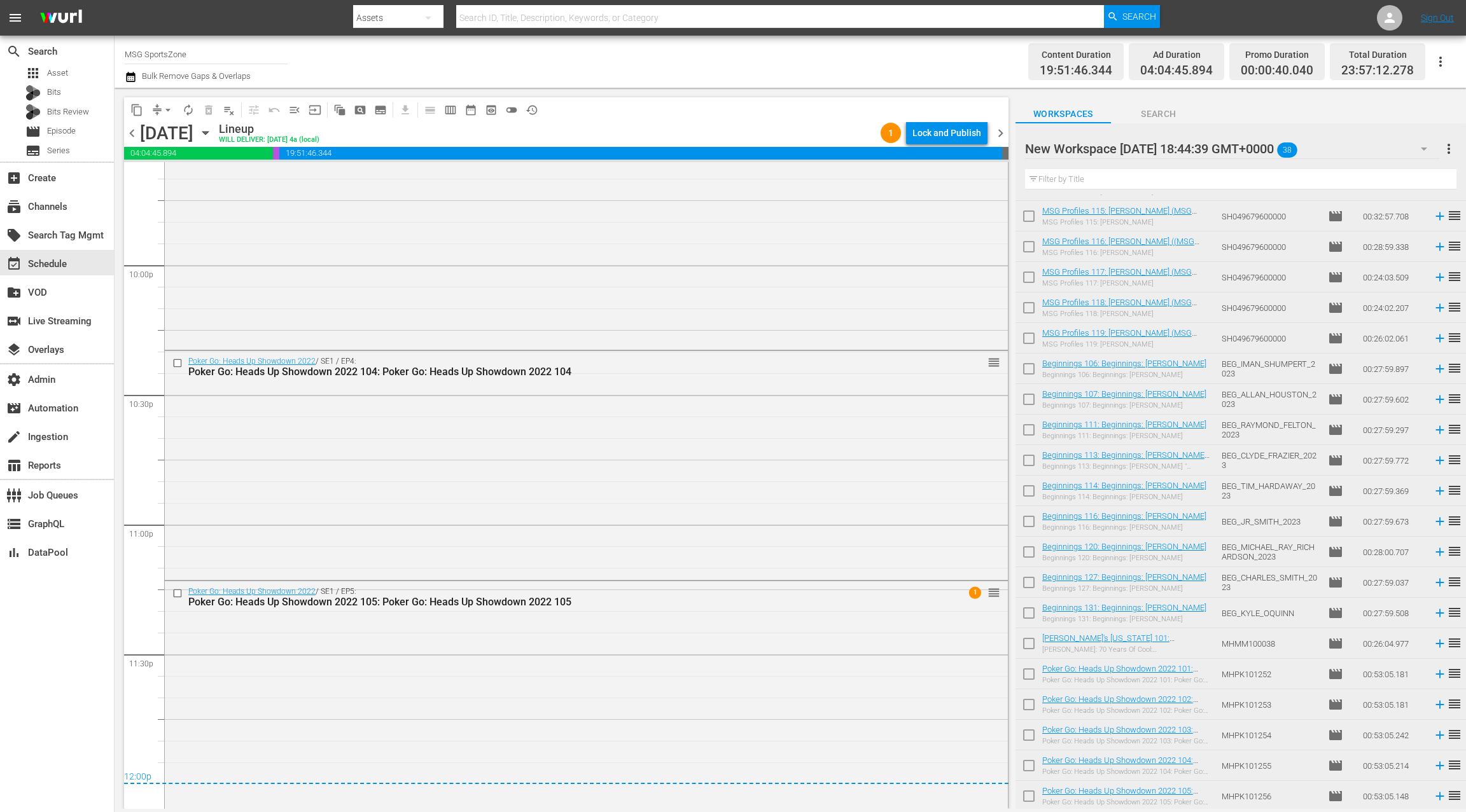
click at [1001, 135] on span "chevron_right" at bounding box center [1001, 133] width 16 height 16
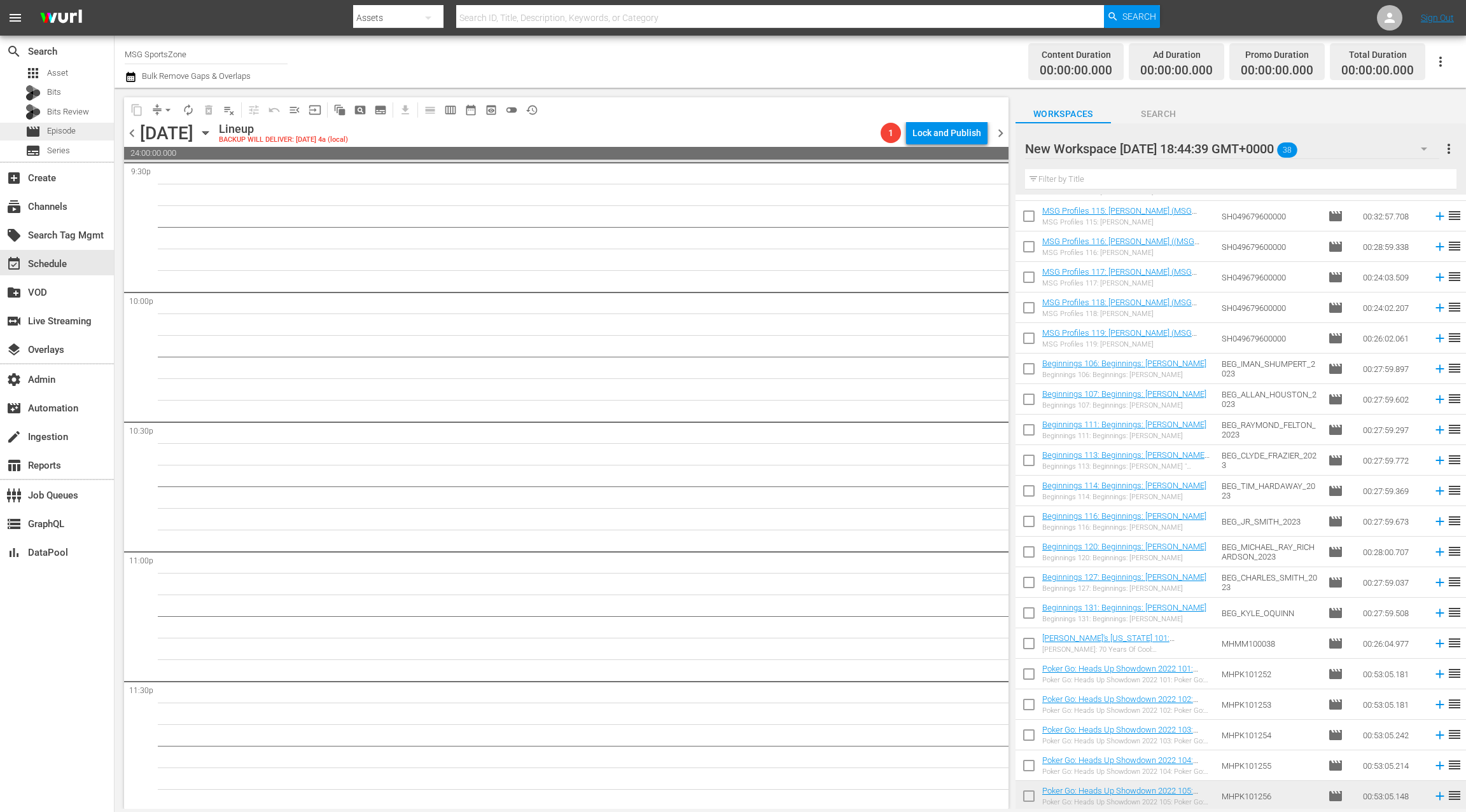
scroll to position [5579, 0]
click at [84, 134] on div "movie Episode" at bounding box center [57, 131] width 114 height 18
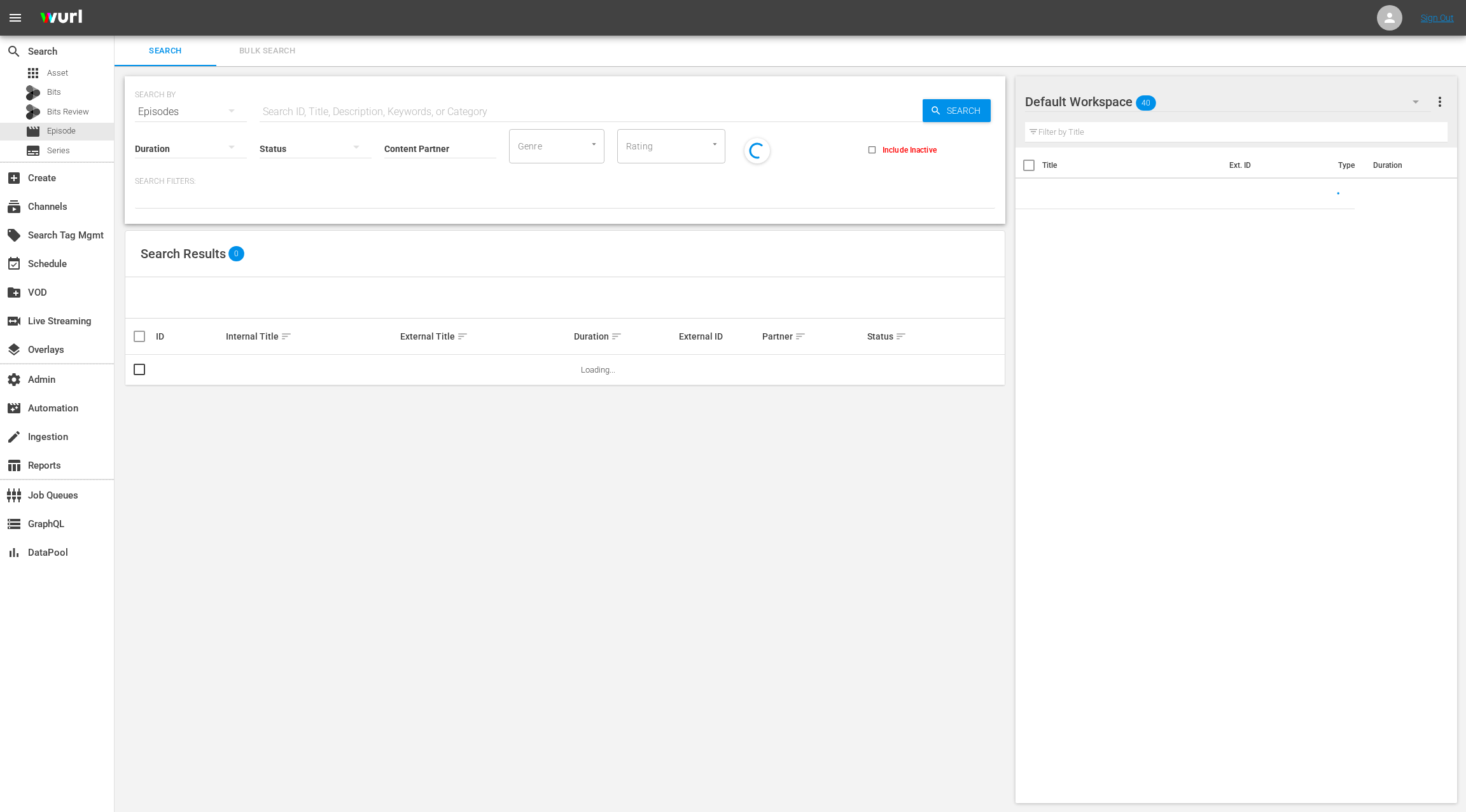
click at [261, 58] on button "Bulk Search" at bounding box center [267, 51] width 102 height 31
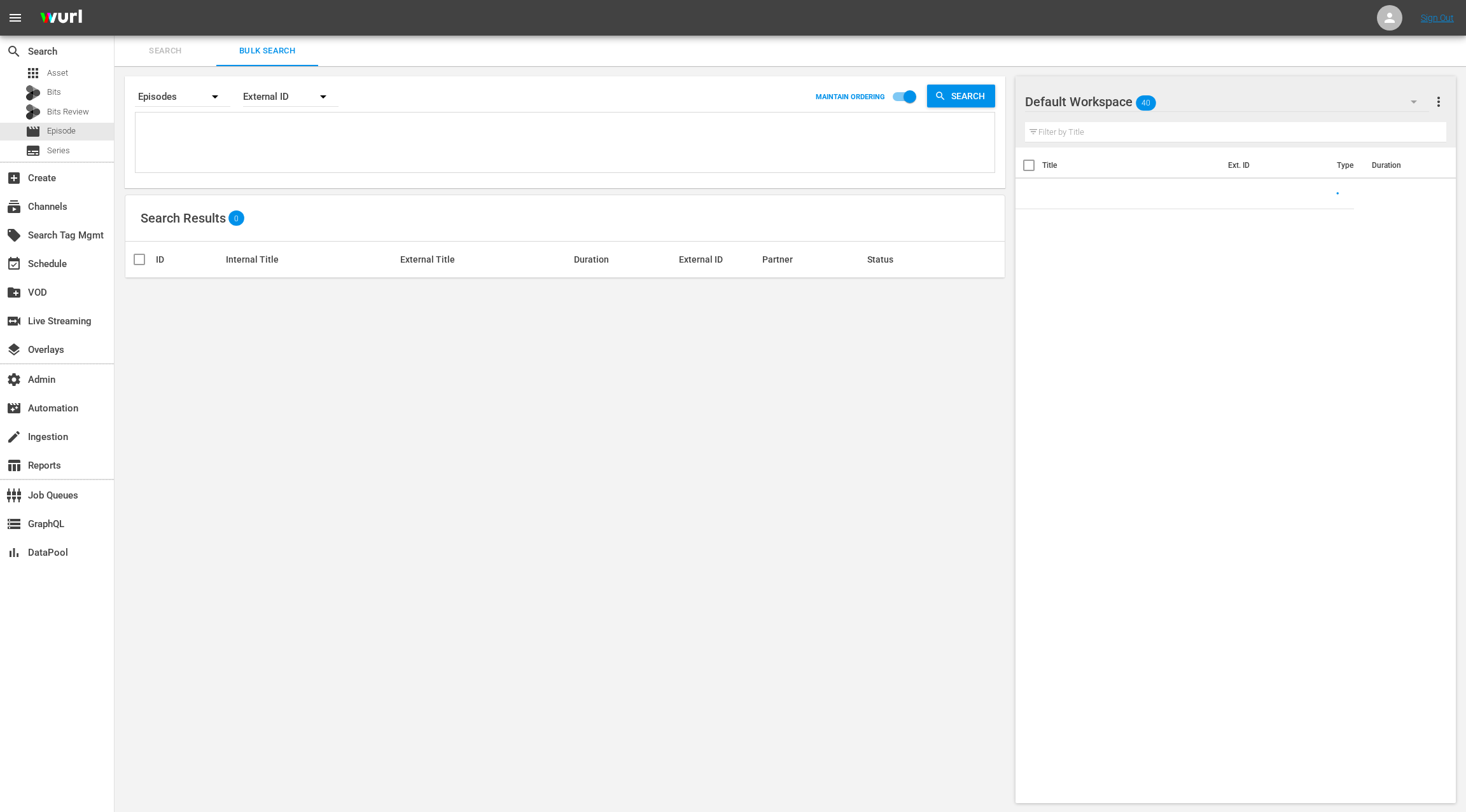
click at [281, 153] on textarea at bounding box center [566, 145] width 855 height 58
paste textarea "77151177 81667787 76981132 77151176 78269533 77151177 81667787 76981132 7715117…"
type textarea "77151177 81667787 76981132 77151176 78269533 77151177 81667787 76981132 7715117…"
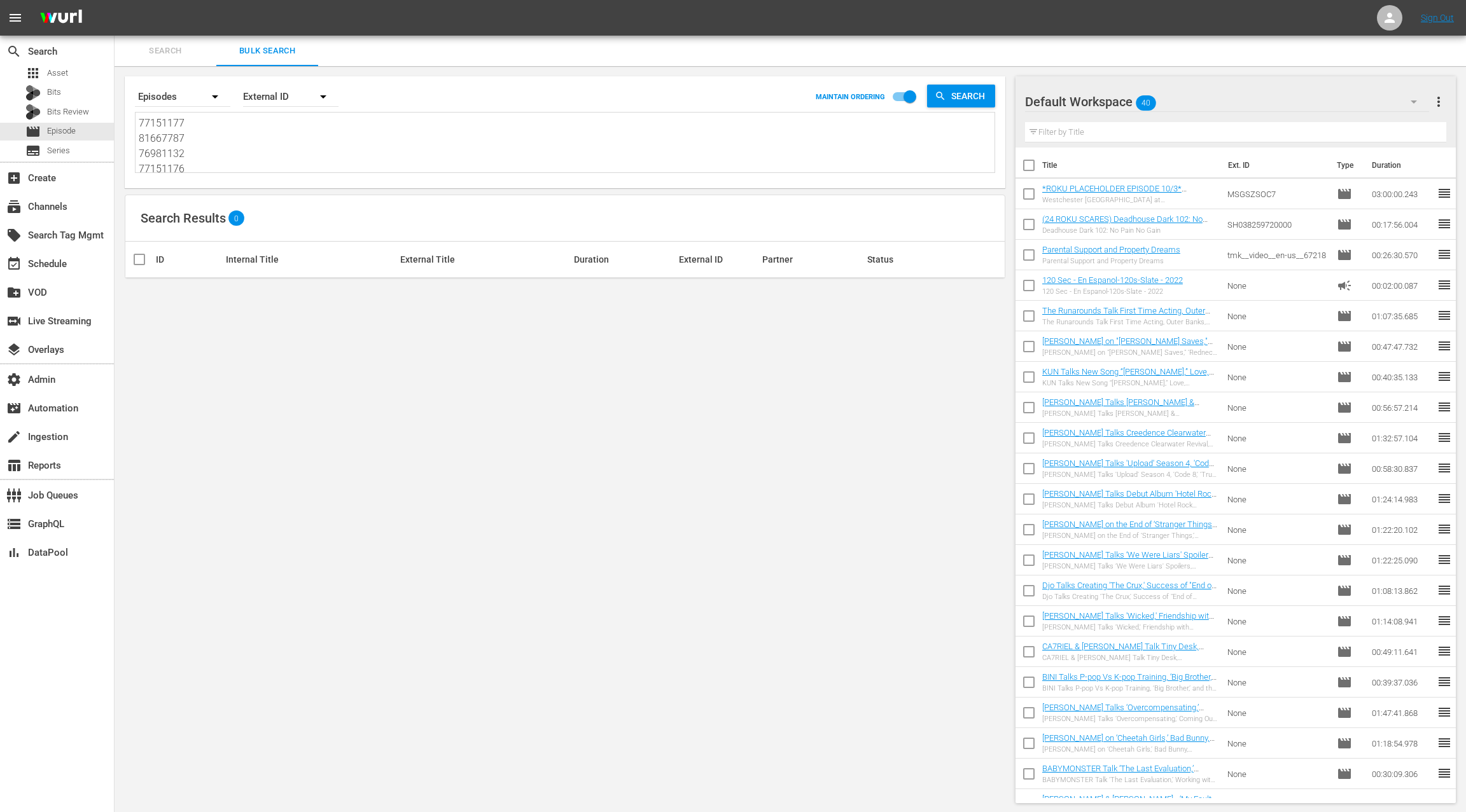
scroll to position [1, 0]
type textarea "77151177 81667787 76981132 77151176 78269533 77151177 81667787 76981132 7715117…"
click at [276, 100] on div "External ID" at bounding box center [291, 96] width 95 height 36
drag, startPoint x: 284, startPoint y: 151, endPoint x: 509, endPoint y: 174, distance: 226.2
click at [284, 151] on div "Wurl ID" at bounding box center [284, 153] width 51 height 20
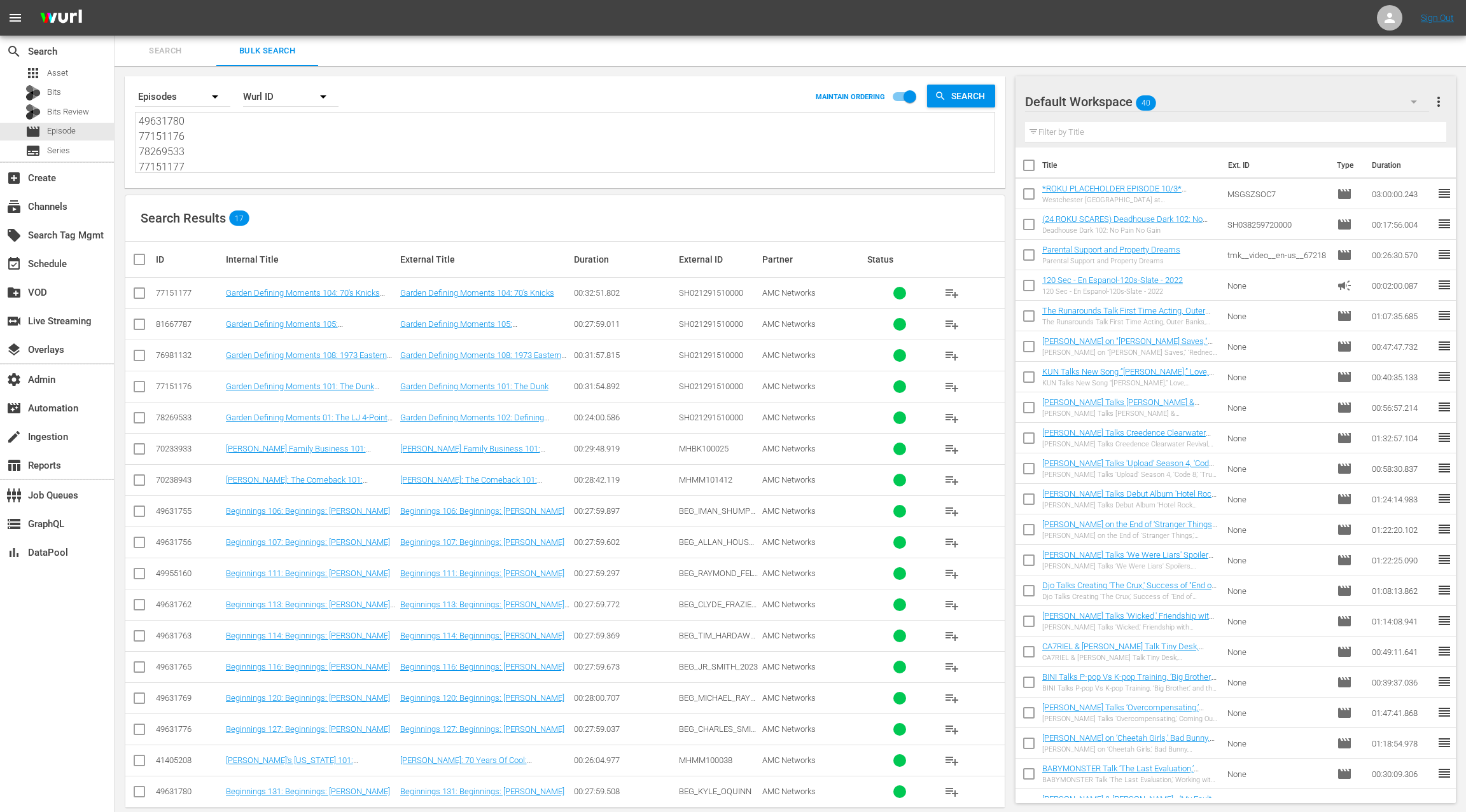
click at [1437, 106] on span "more_vert" at bounding box center [1438, 101] width 15 height 15
click at [1338, 129] on div "Clear All Workspace Items" at bounding box center [1355, 126] width 149 height 23
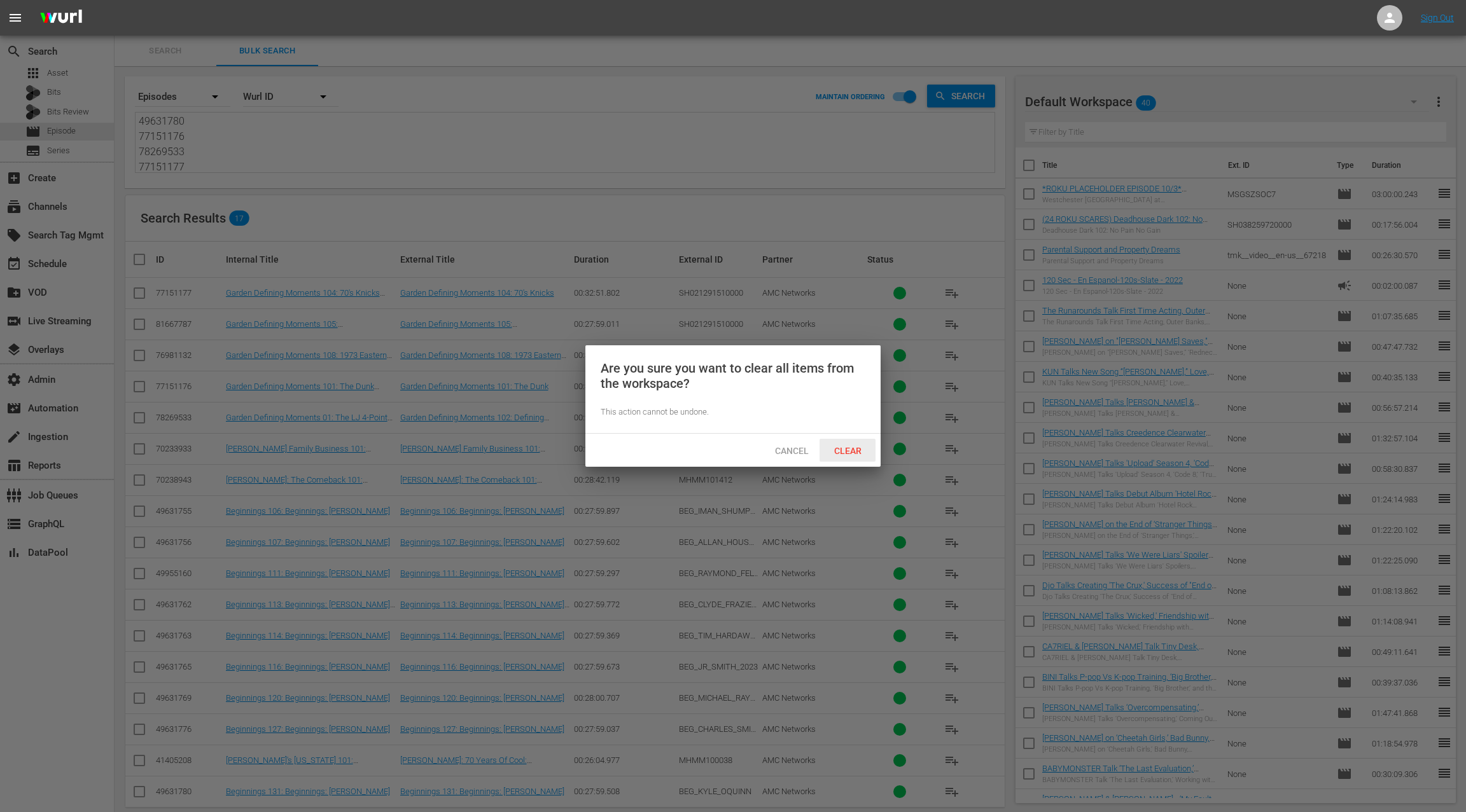
drag, startPoint x: 854, startPoint y: 450, endPoint x: 860, endPoint y: 448, distance: 6.3
click at [855, 450] on span "Clear" at bounding box center [847, 450] width 48 height 10
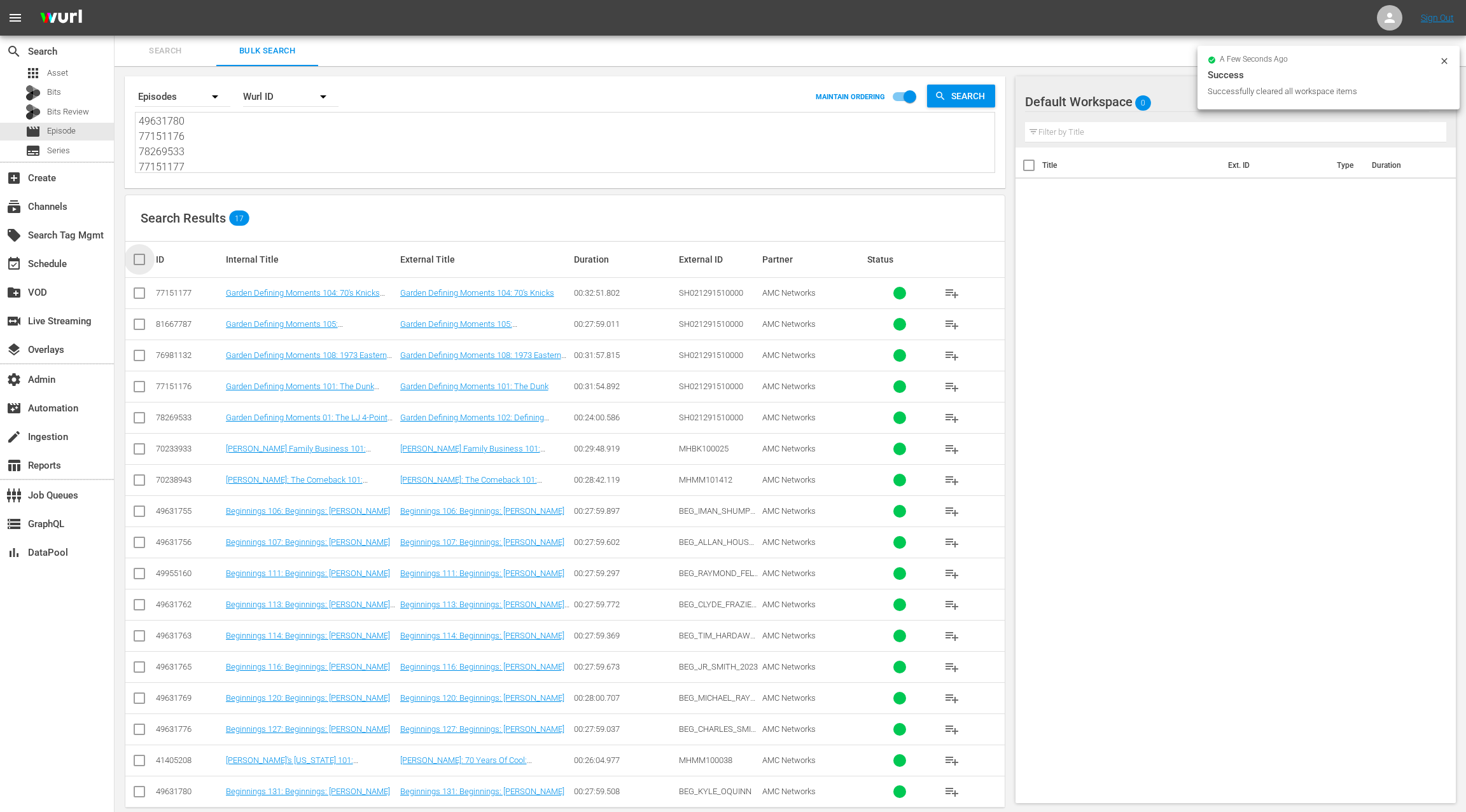
click at [139, 261] on input "checkbox" at bounding box center [144, 259] width 25 height 15
checkbox input "true"
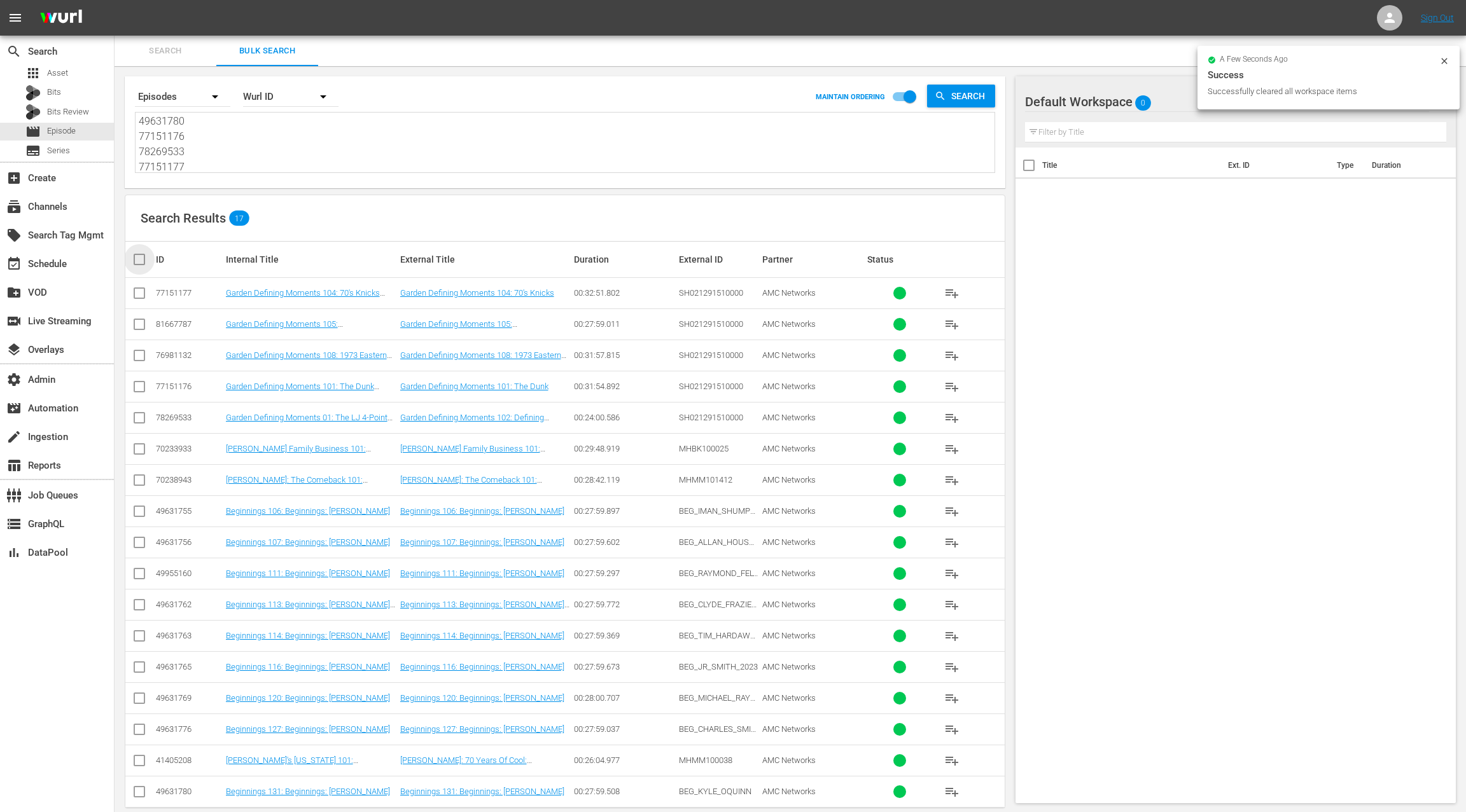
checkbox input "true"
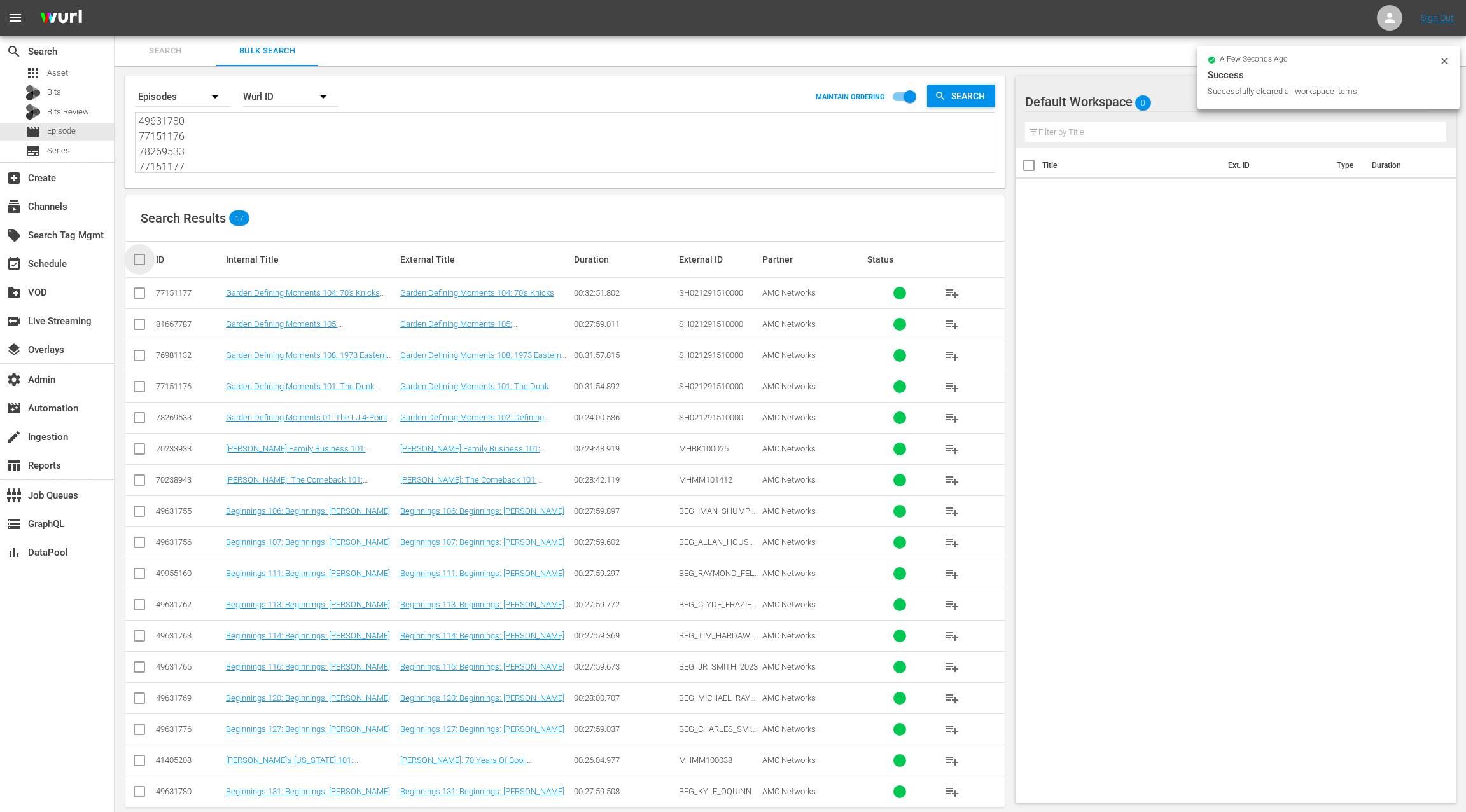
checkbox input "true"
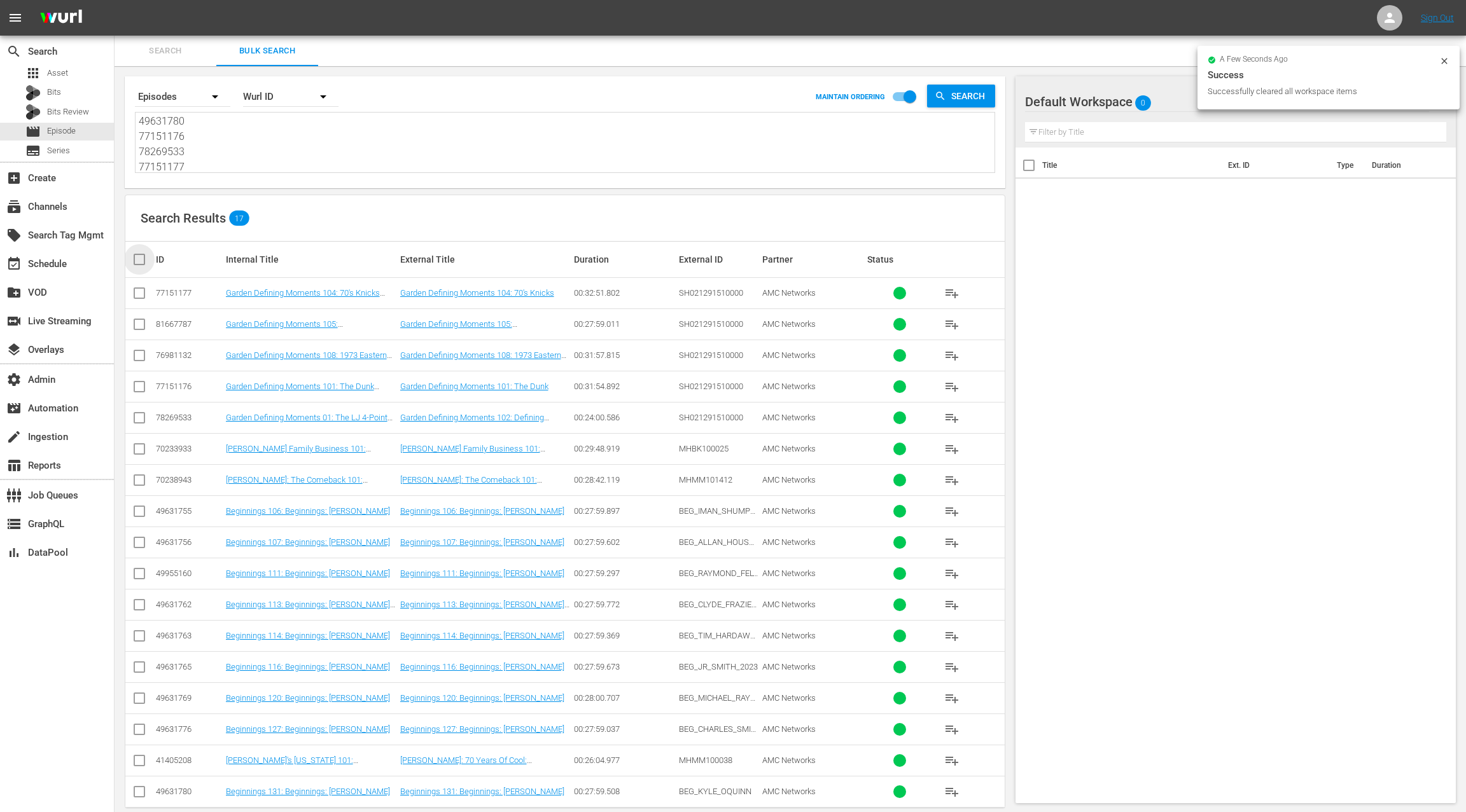
checkbox input "true"
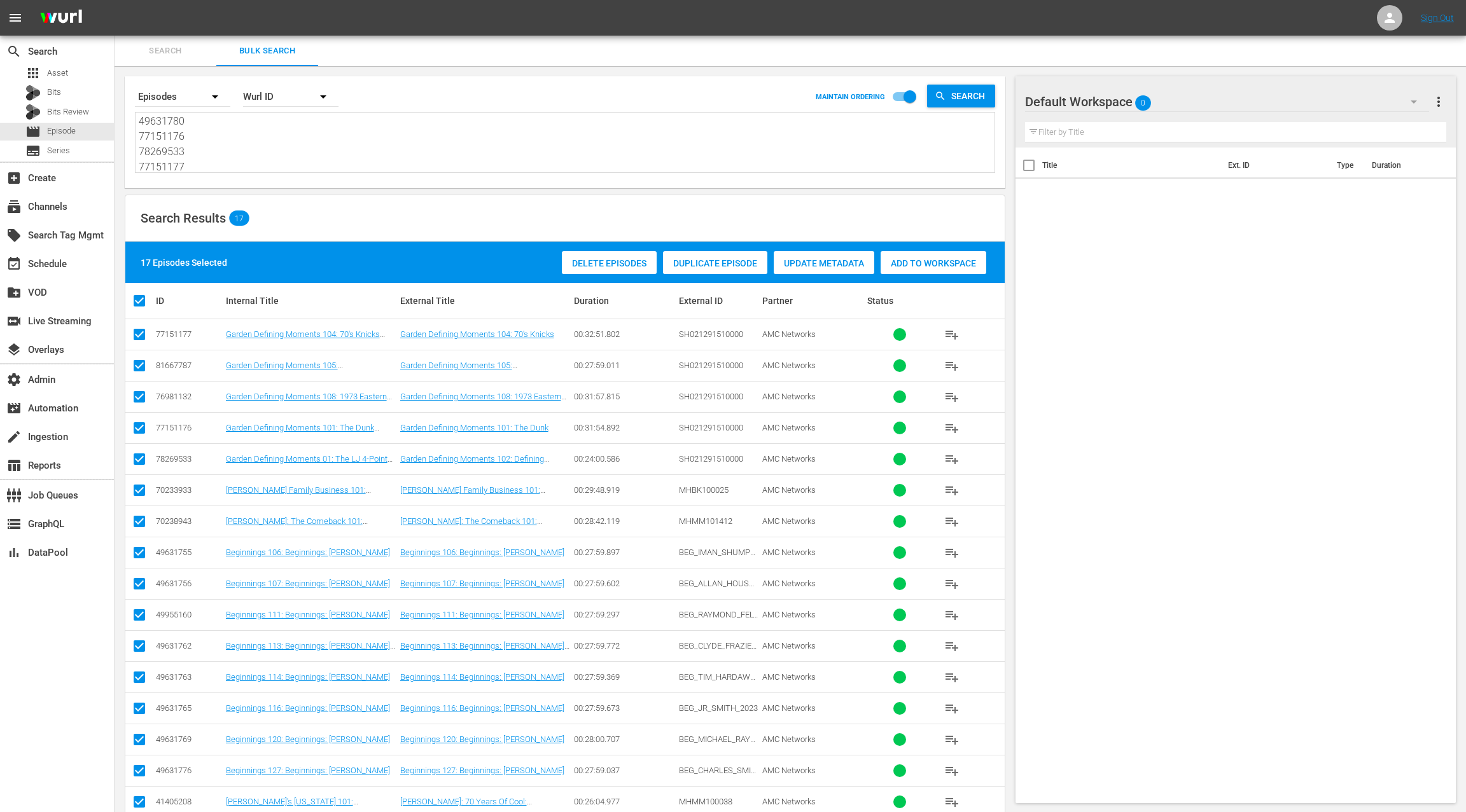
click at [909, 264] on span "Add to Workspace" at bounding box center [933, 263] width 106 height 10
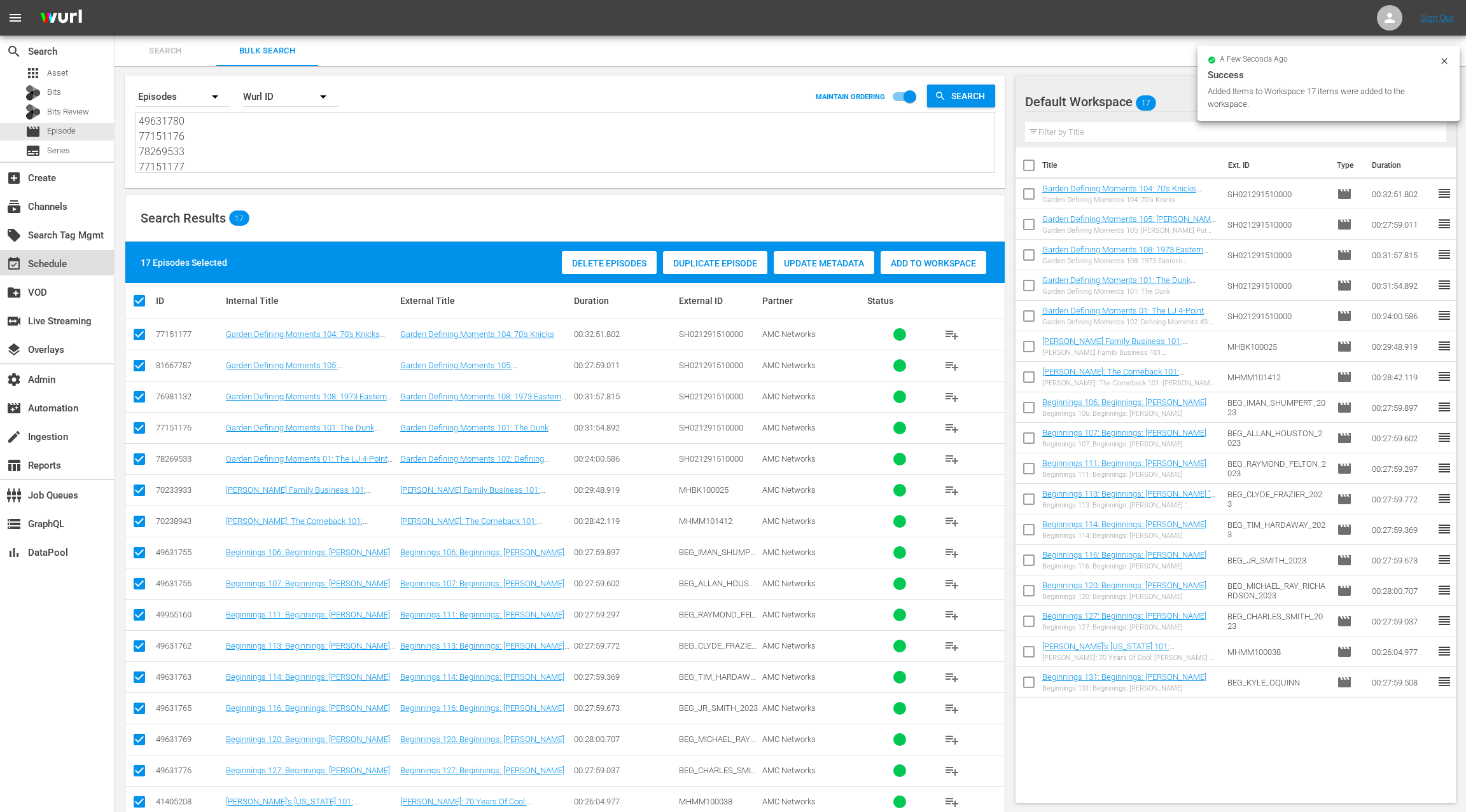
click at [56, 264] on div "event_available Schedule" at bounding box center [36, 261] width 71 height 11
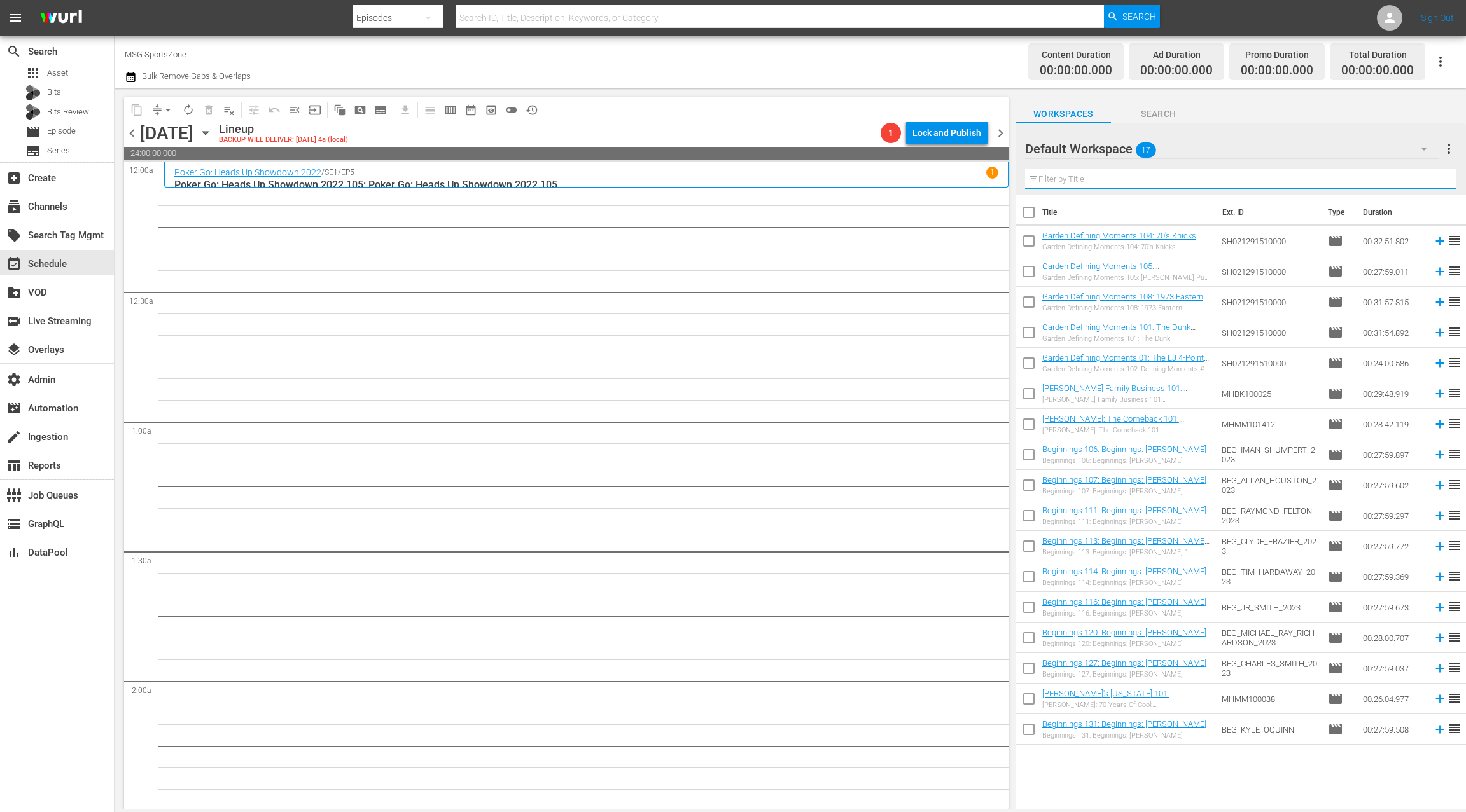
click at [1099, 181] on input "text" at bounding box center [1240, 179] width 431 height 20
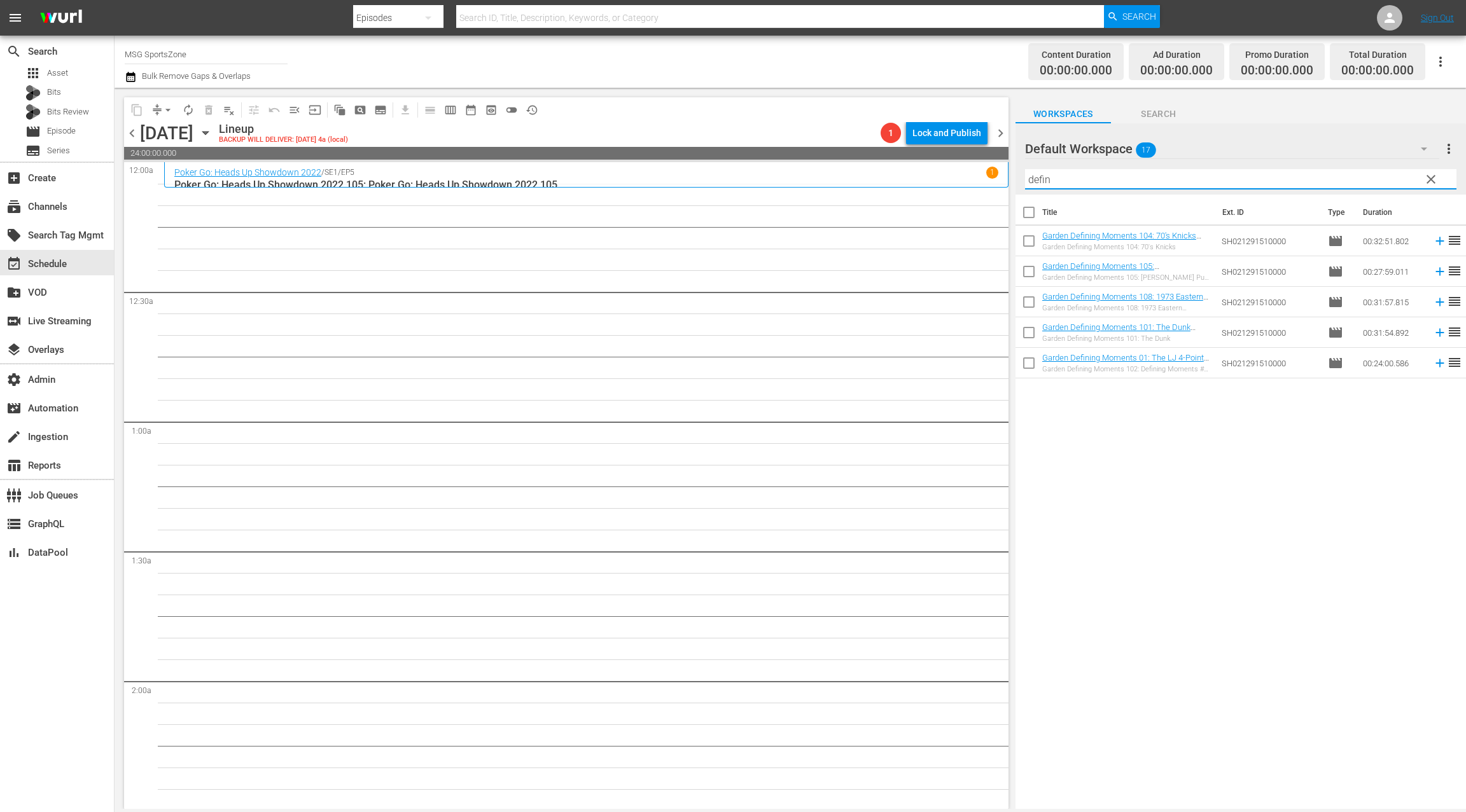
type input "defin"
click at [1027, 214] on input "checkbox" at bounding box center [1029, 215] width 27 height 27
checkbox input "true"
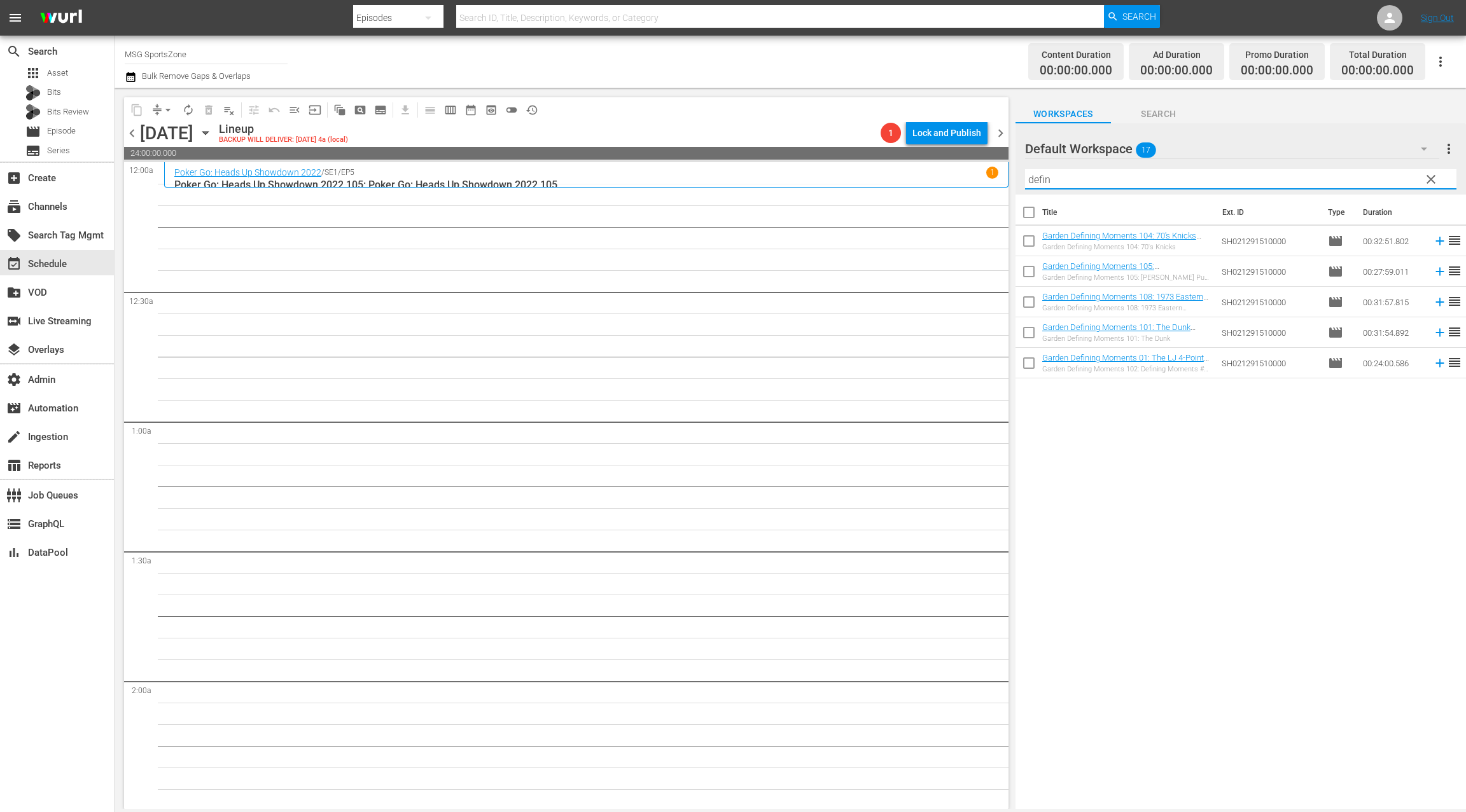
checkbox input "true"
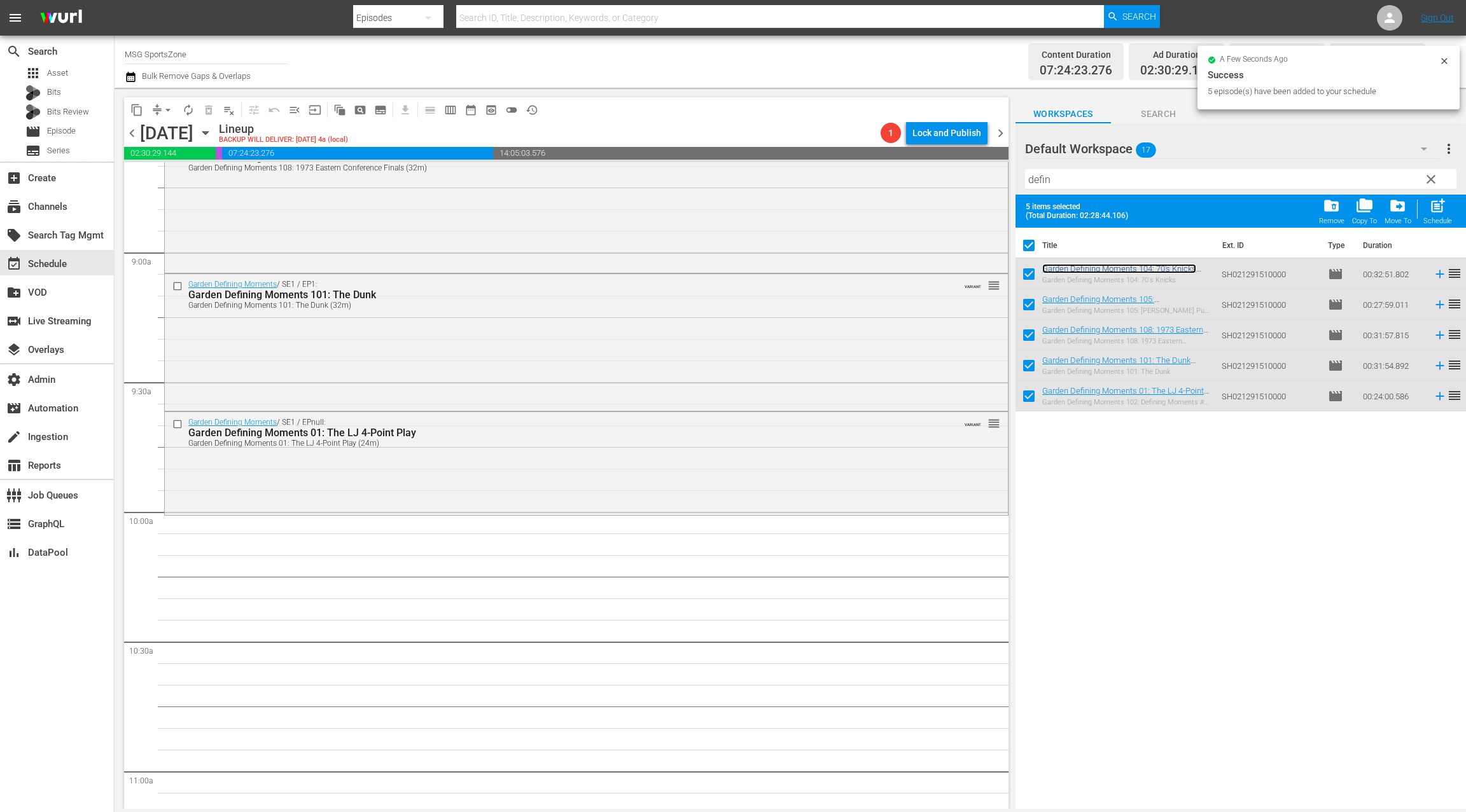
scroll to position [2341, 0]
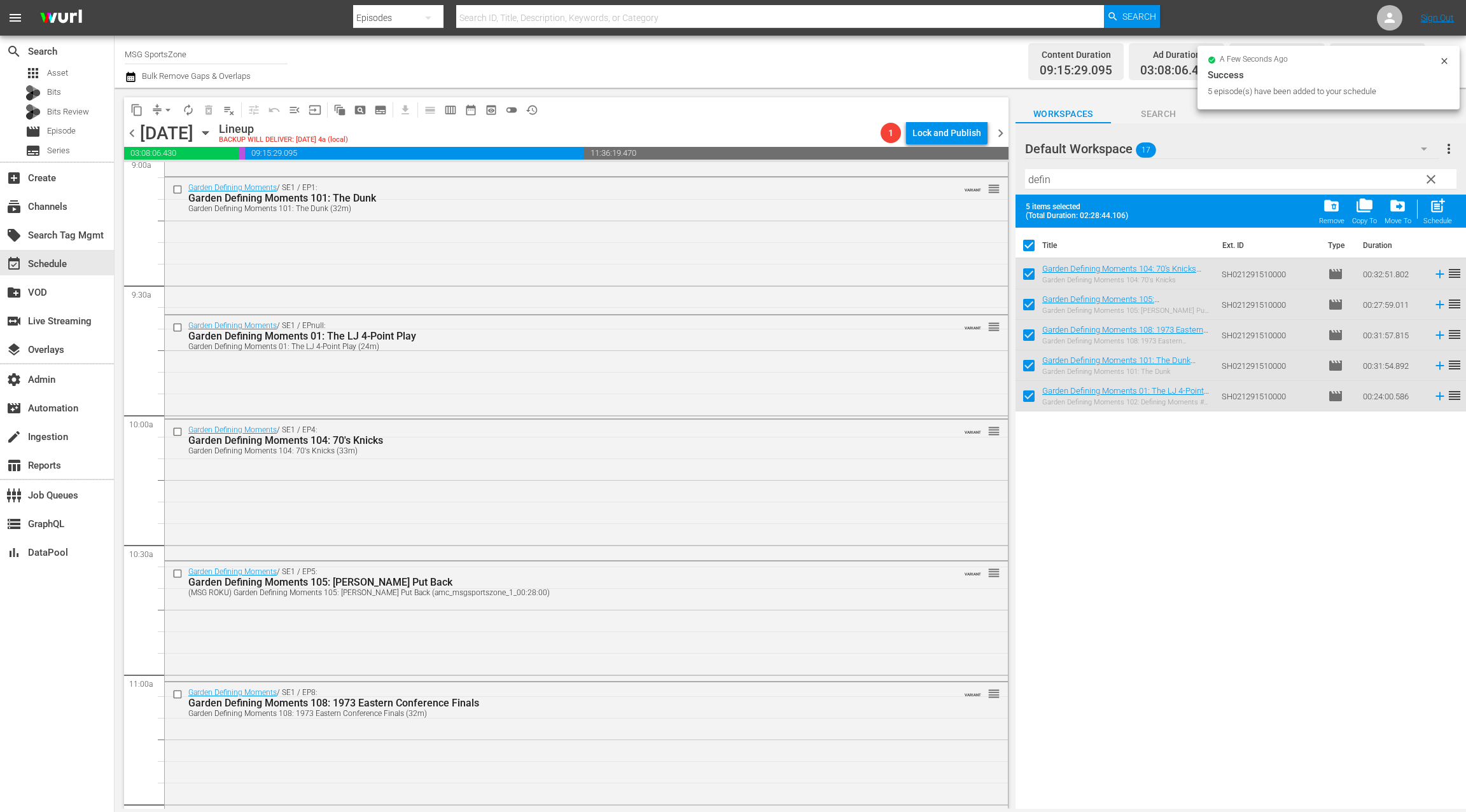
drag, startPoint x: 1066, startPoint y: 271, endPoint x: 1208, endPoint y: 1, distance: 305.1
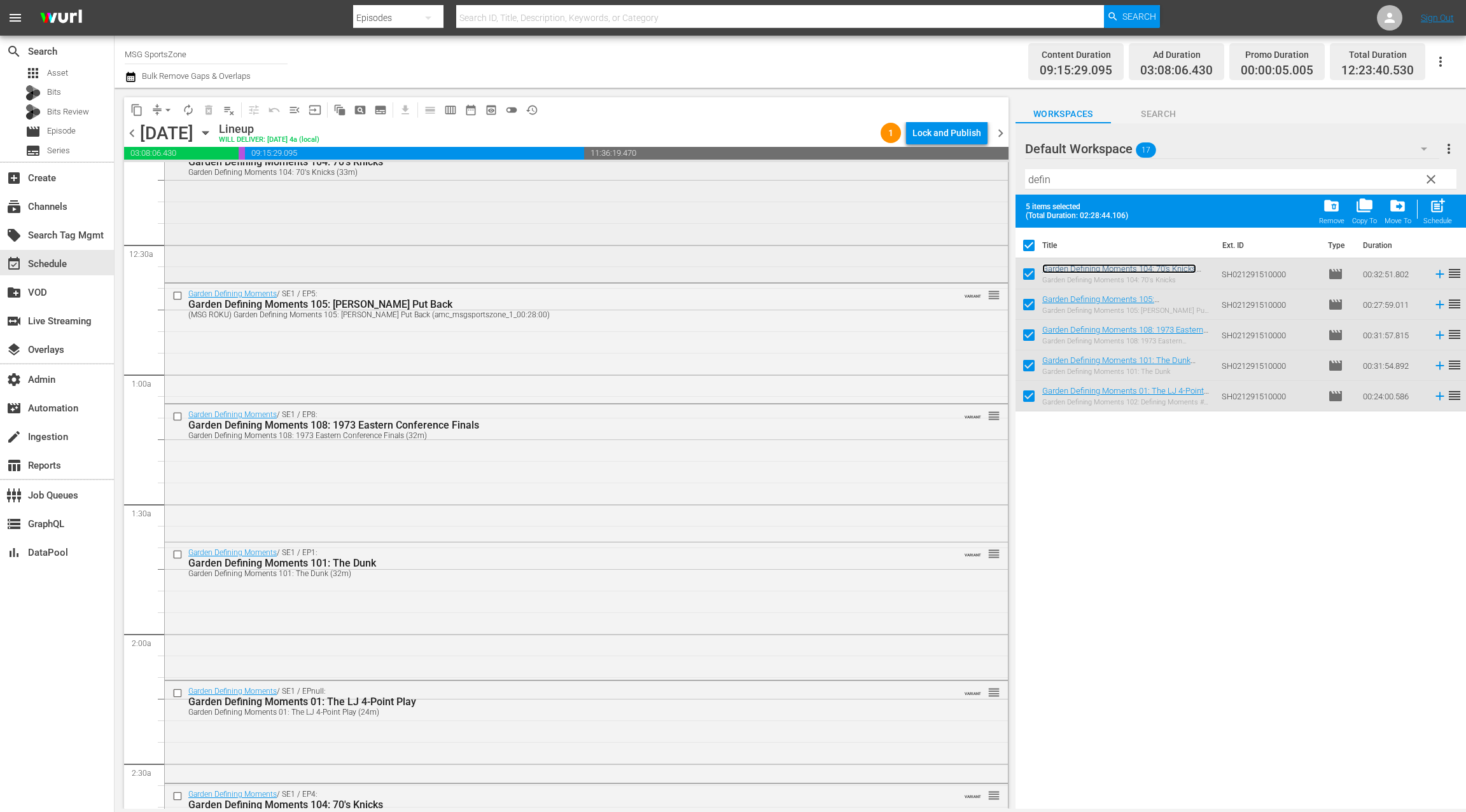
scroll to position [0, 0]
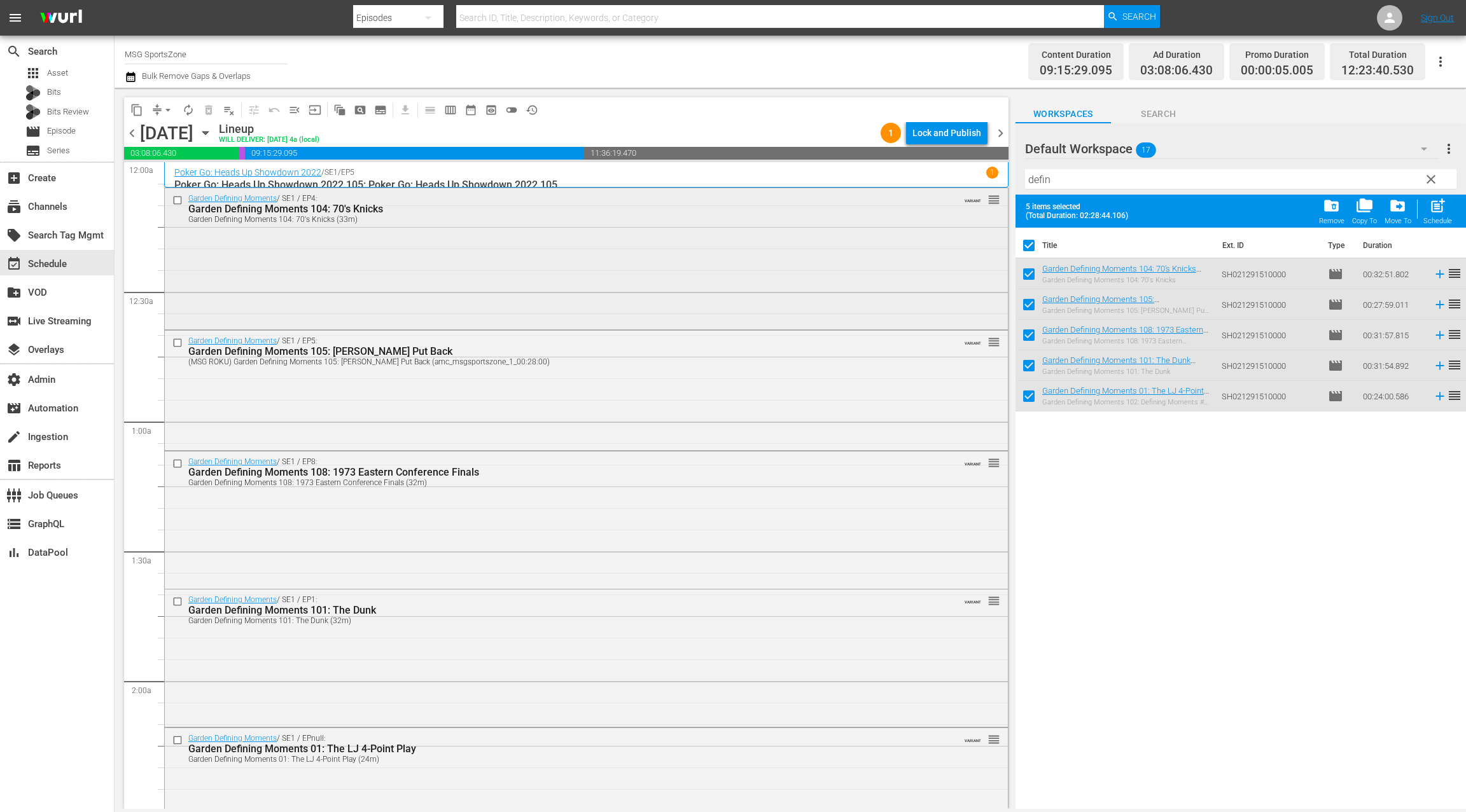
click at [544, 292] on div "Garden Defining Moments / SE1 / EP4: Garden Defining Moments 104: 70's Knicks G…" at bounding box center [586, 257] width 843 height 138
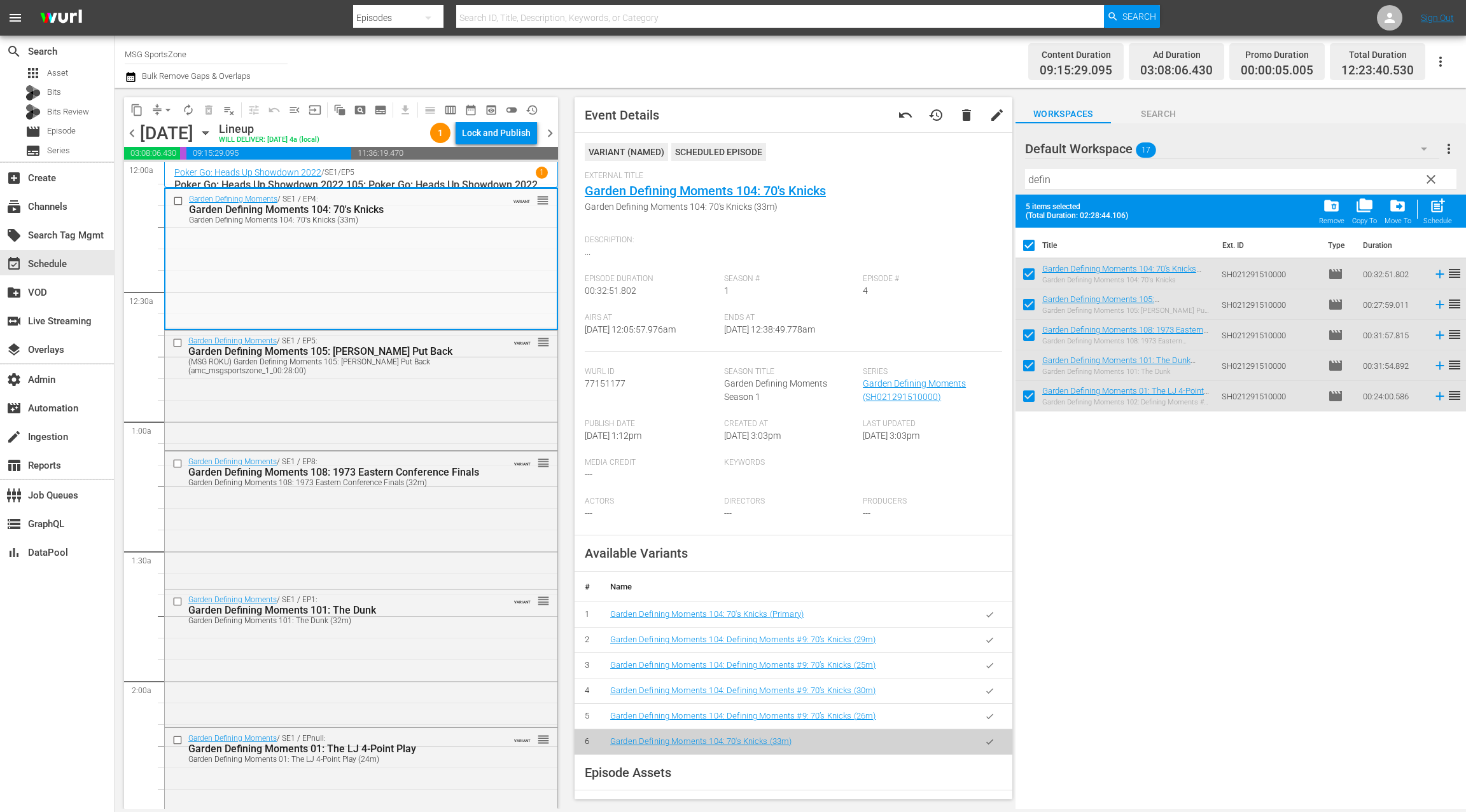
drag, startPoint x: 984, startPoint y: 614, endPoint x: 848, endPoint y: 542, distance: 153.9
click at [985, 614] on icon "button" at bounding box center [989, 614] width 9 height 9
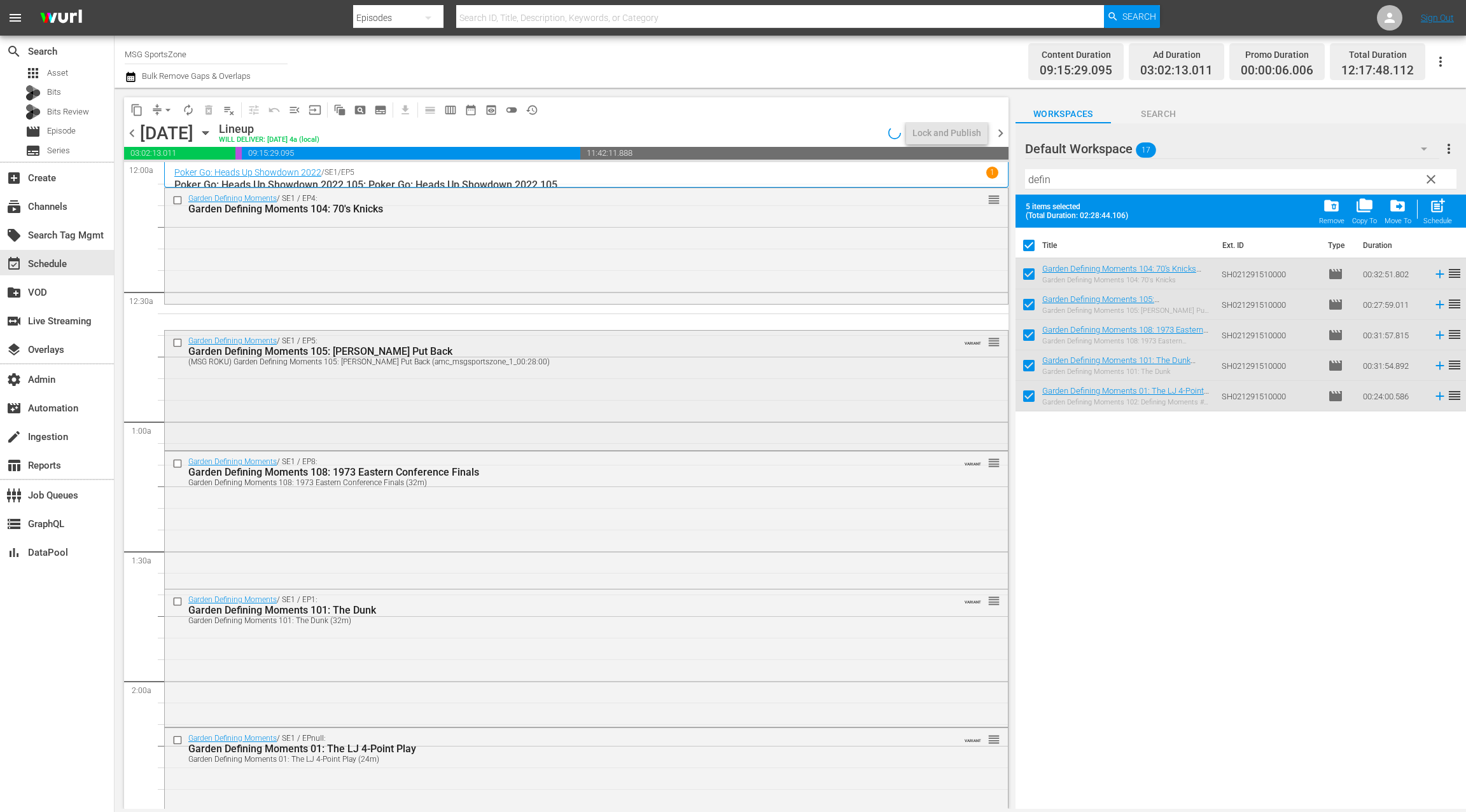
click at [506, 403] on div "Garden Defining Moments / SE1 / EP5: Garden Defining Moments 105: Ewing Put Bac…" at bounding box center [586, 389] width 843 height 117
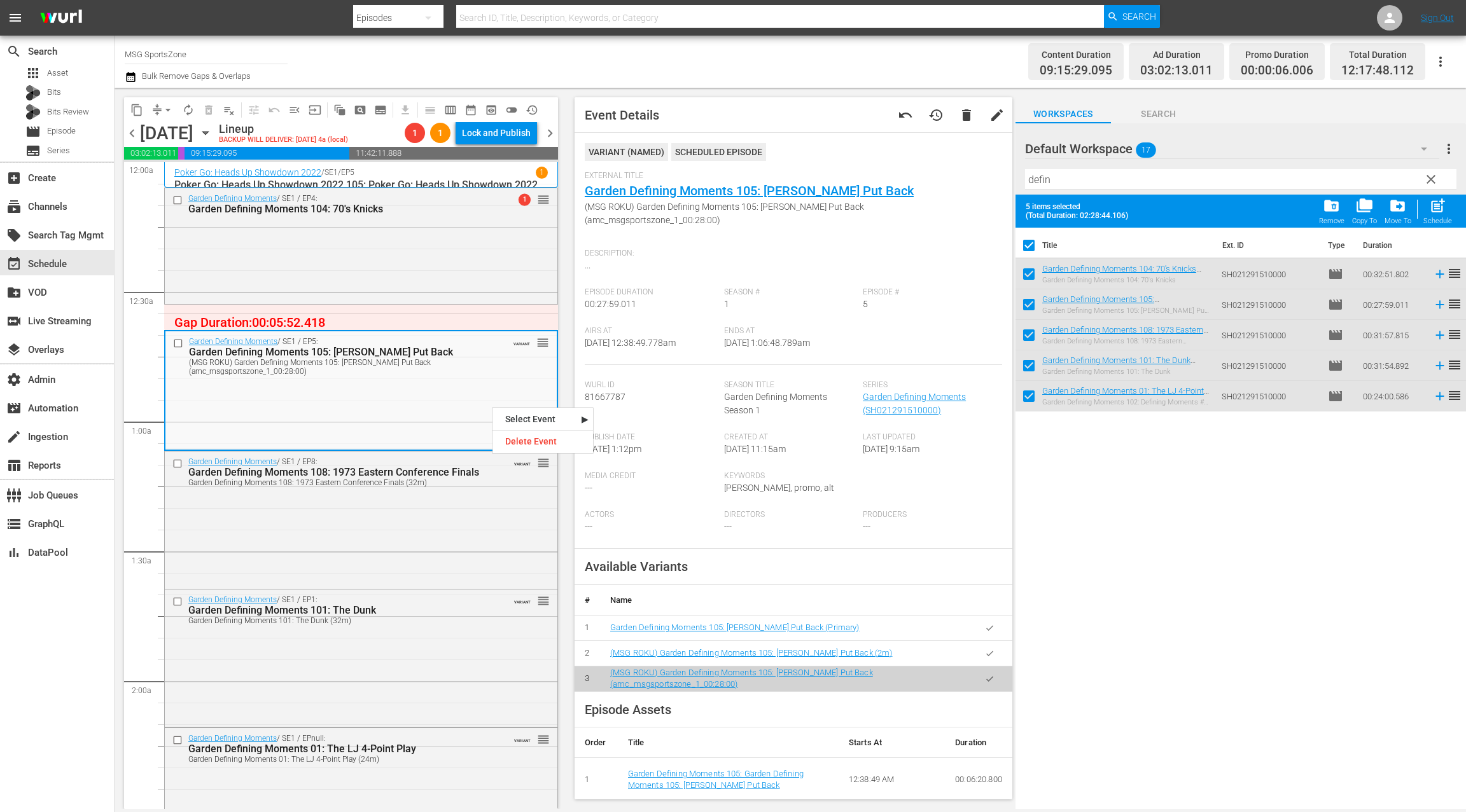
drag, startPoint x: 990, startPoint y: 612, endPoint x: 936, endPoint y: 600, distance: 55.3
click at [989, 623] on icon "button" at bounding box center [989, 628] width 9 height 9
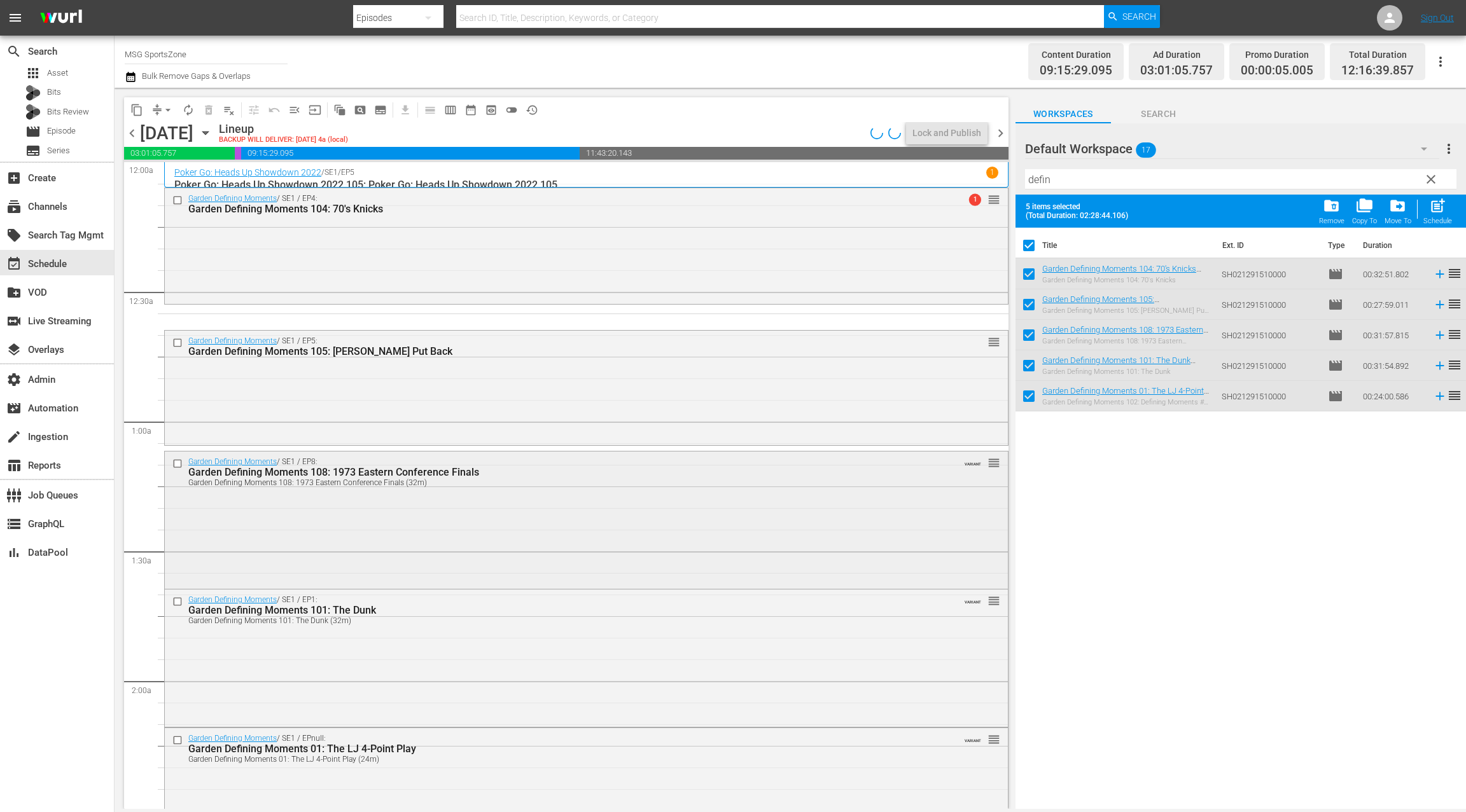
click at [445, 524] on div "Garden Defining Moments / SE1 / EP8: Garden Defining Moments 108: 1973 Eastern …" at bounding box center [586, 519] width 843 height 134
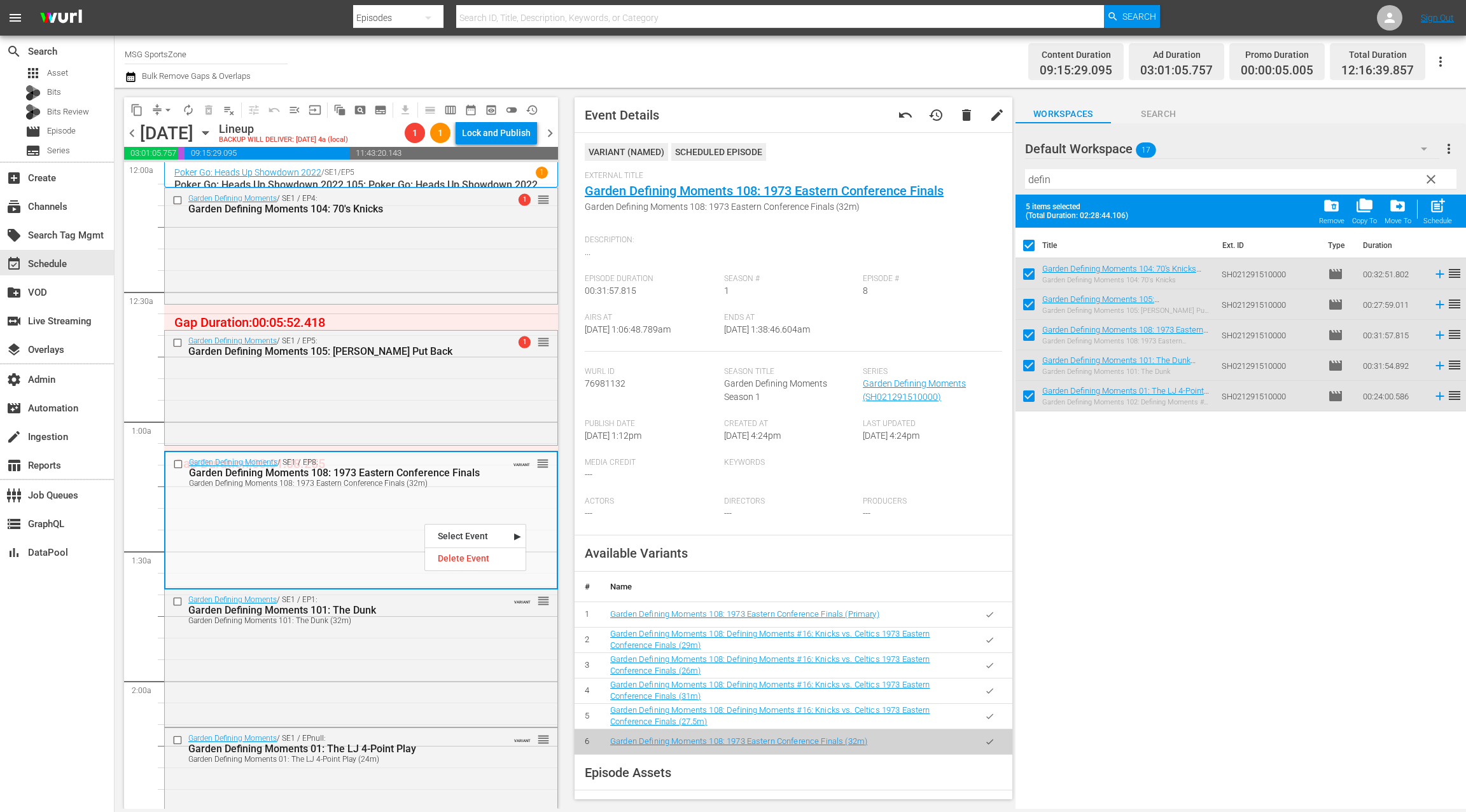
drag, startPoint x: 983, startPoint y: 616, endPoint x: 692, endPoint y: 605, distance: 291.2
click at [983, 615] on button "button" at bounding box center [989, 614] width 25 height 25
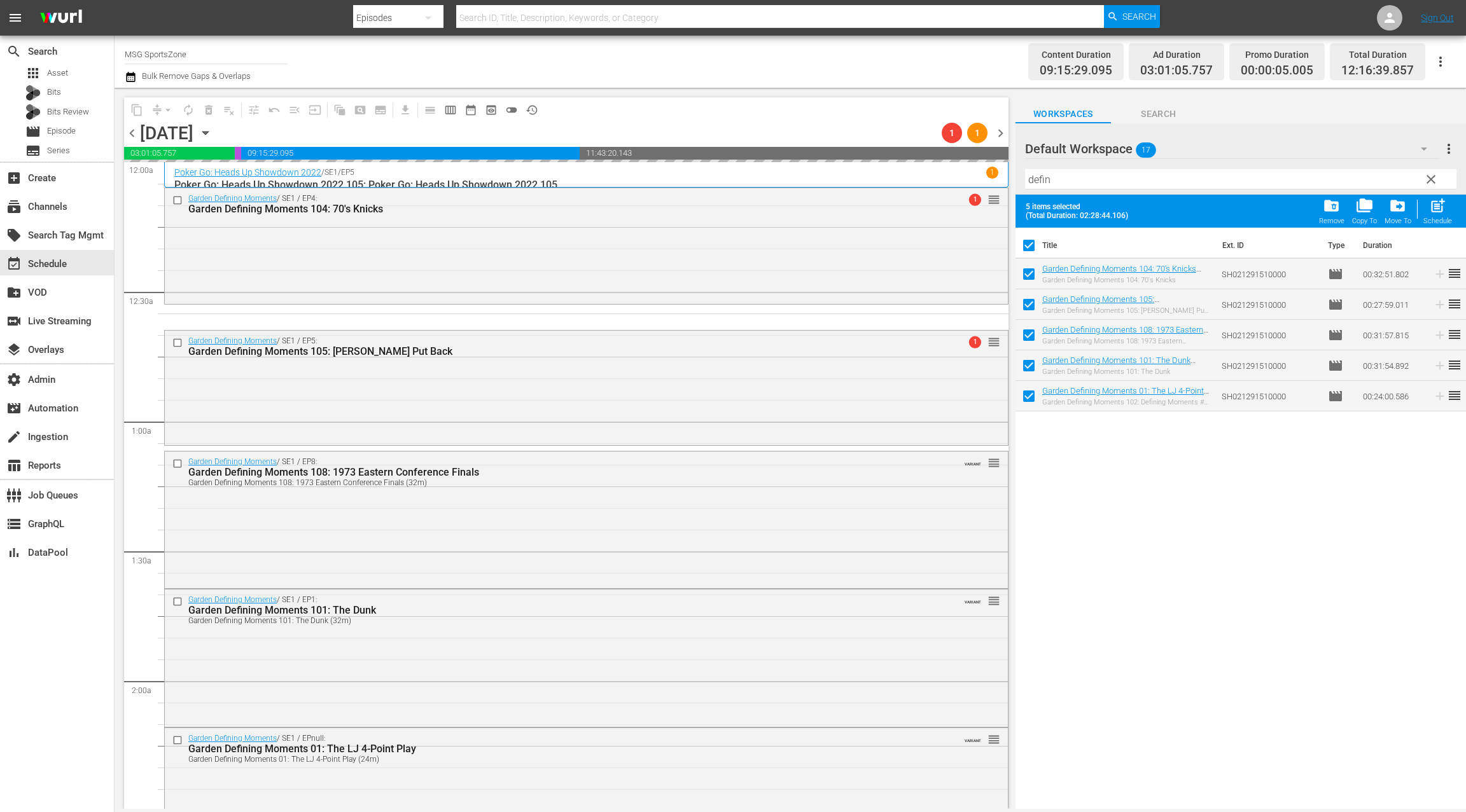
click at [449, 638] on div "Garden Defining Moments / SE1 / EP1: Garden Defining Moments 101: The Dunk Gard…" at bounding box center [586, 657] width 843 height 134
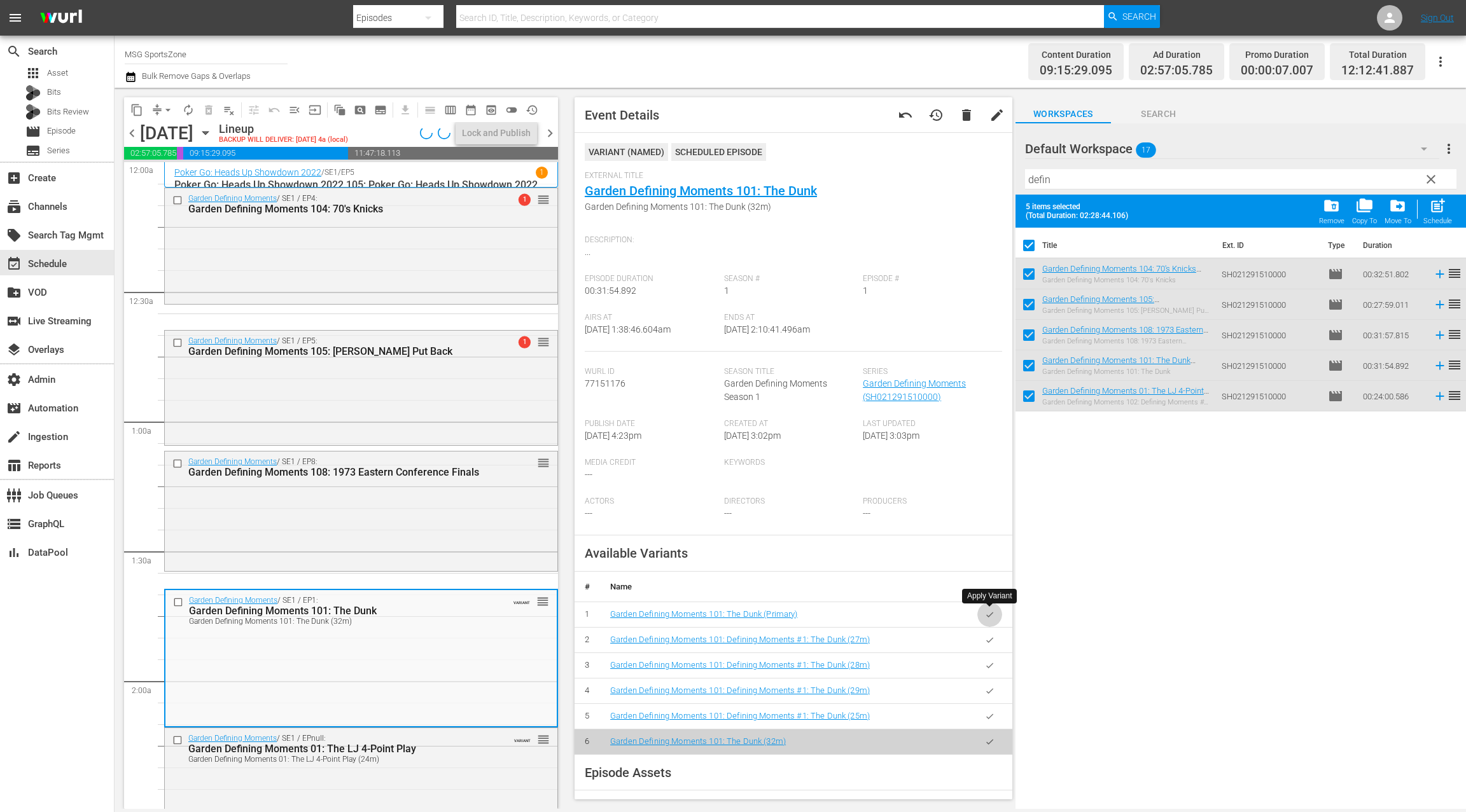
drag, startPoint x: 994, startPoint y: 614, endPoint x: 607, endPoint y: 555, distance: 391.5
click at [994, 614] on button "button" at bounding box center [989, 614] width 25 height 25
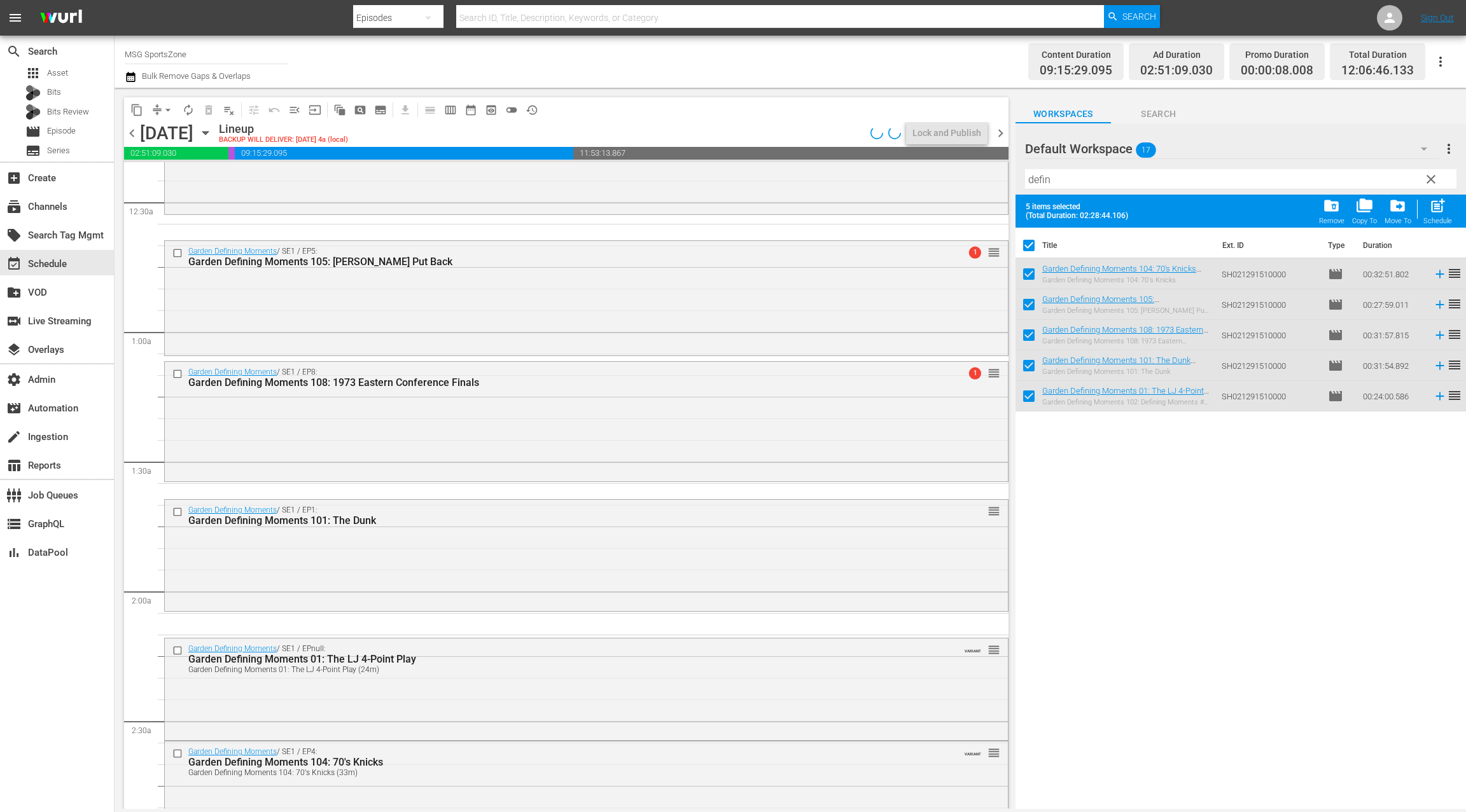
scroll to position [342, 0]
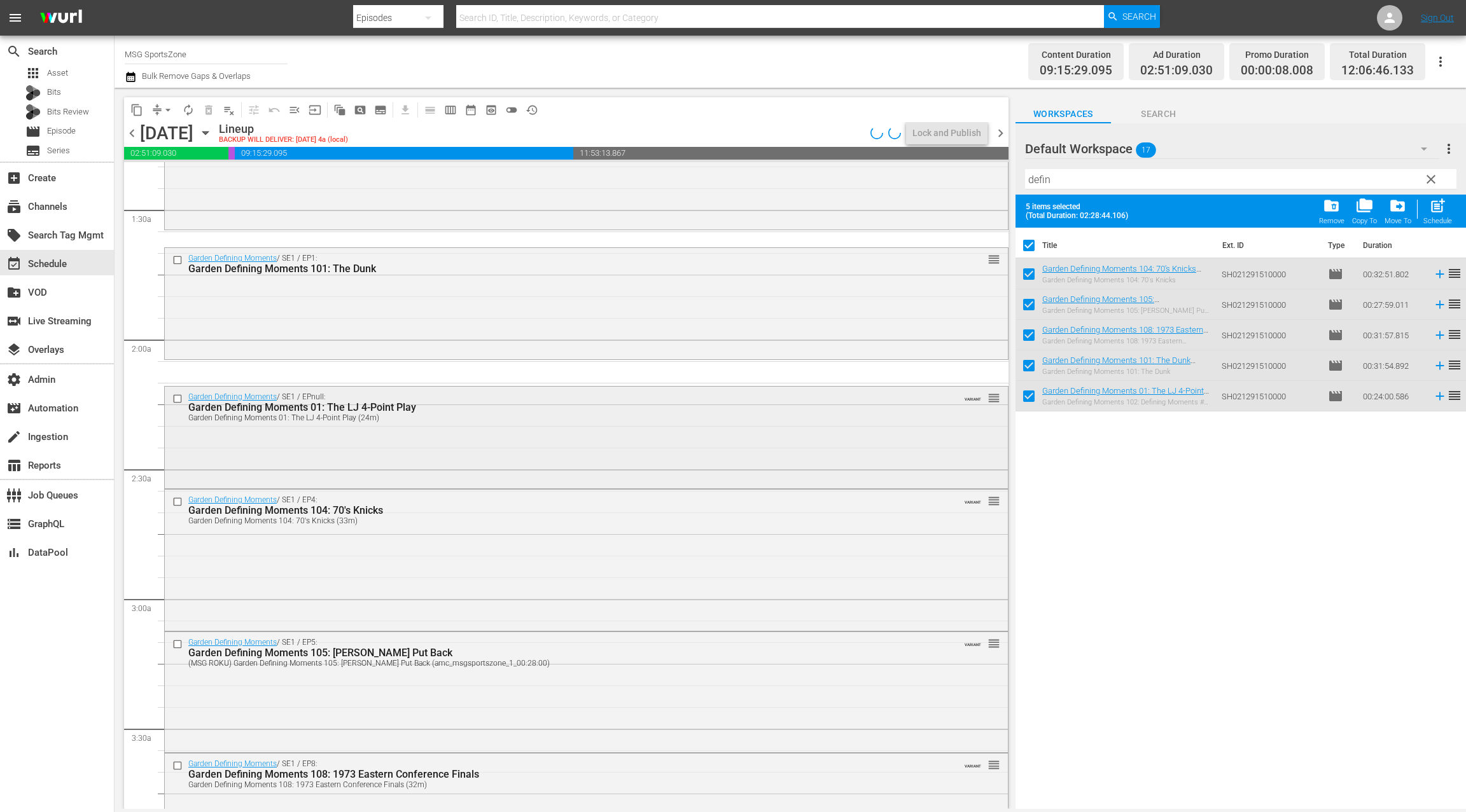
click at [476, 452] on div "Garden Defining Moments / SE1 / EPnull: Garden Defining Moments 01: The LJ 4-Po…" at bounding box center [586, 436] width 843 height 100
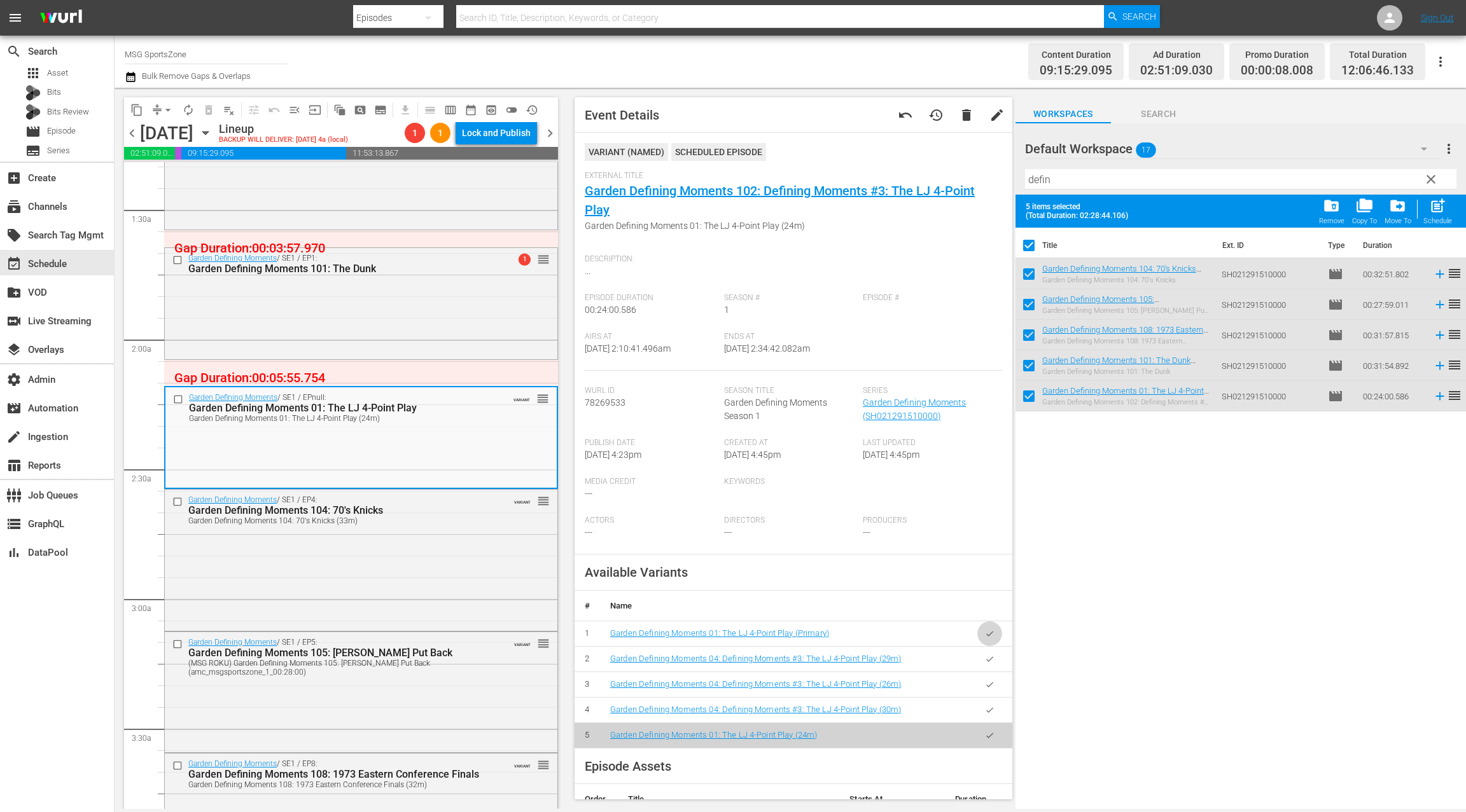
click at [982, 632] on button "button" at bounding box center [989, 633] width 25 height 25
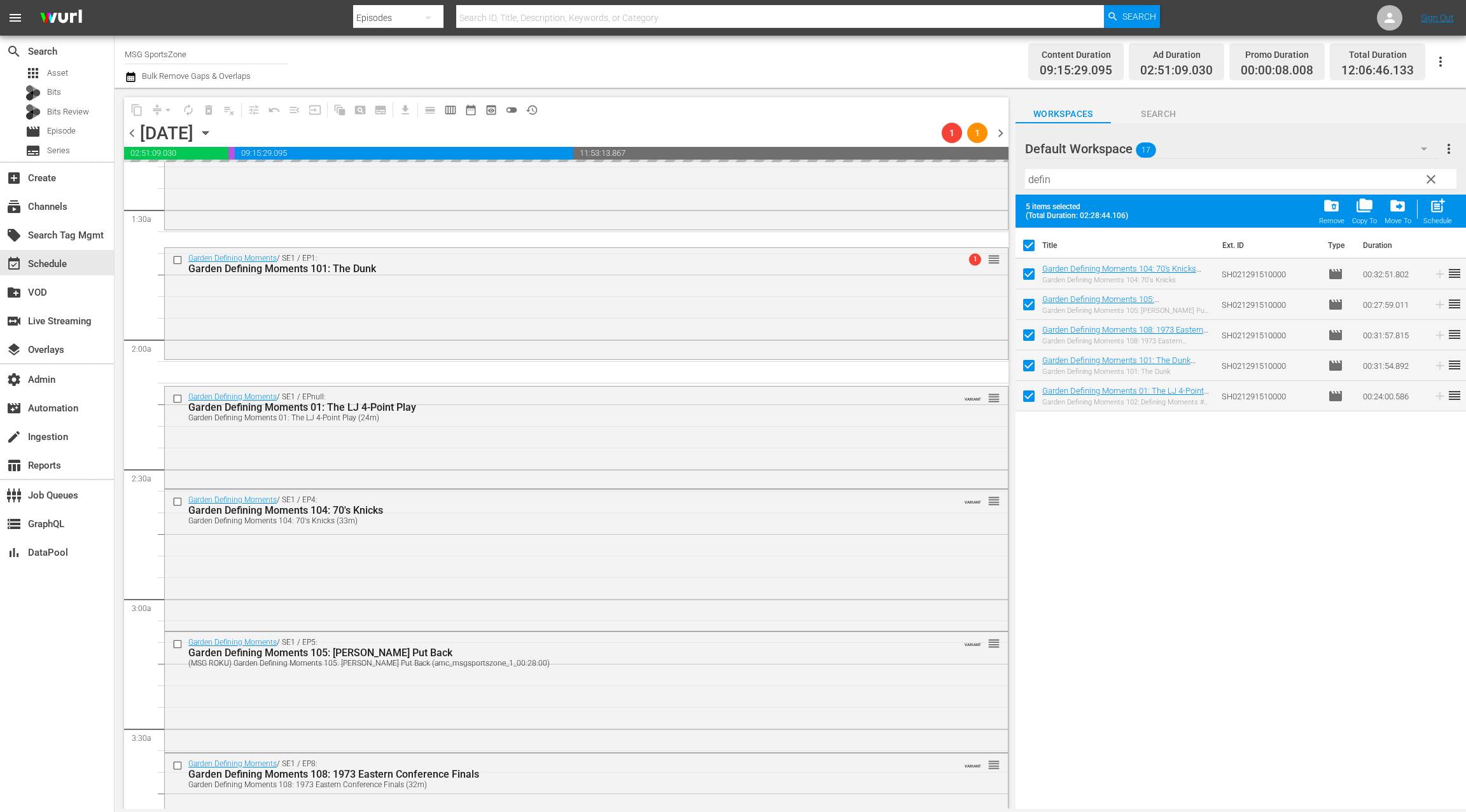
click at [470, 533] on div "Garden Defining Moments / SE1 / EP4: Garden Defining Moments 104: 70's Knicks G…" at bounding box center [586, 559] width 843 height 138
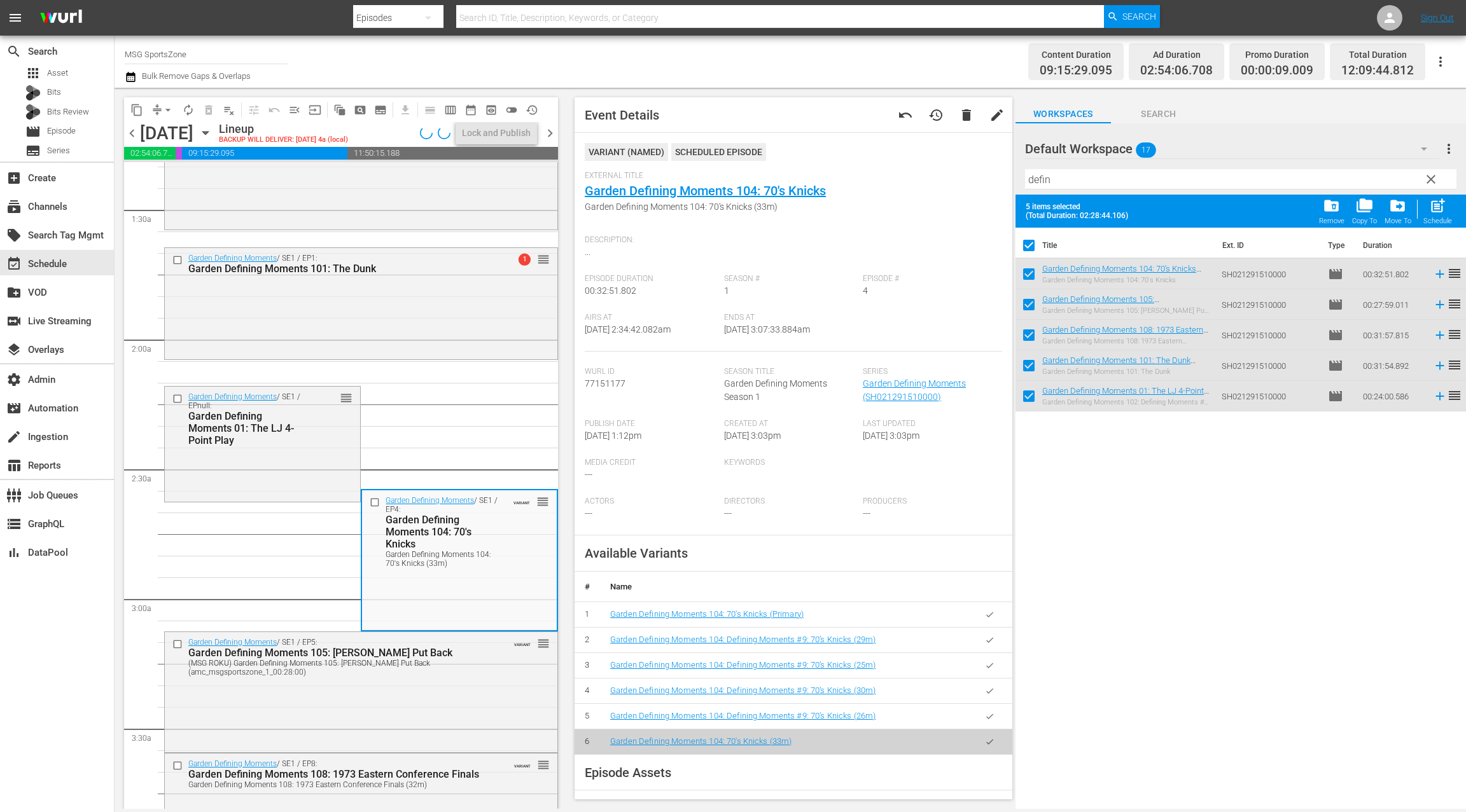
drag, startPoint x: 989, startPoint y: 616, endPoint x: 703, endPoint y: 573, distance: 289.2
click at [986, 615] on icon "button" at bounding box center [989, 614] width 9 height 9
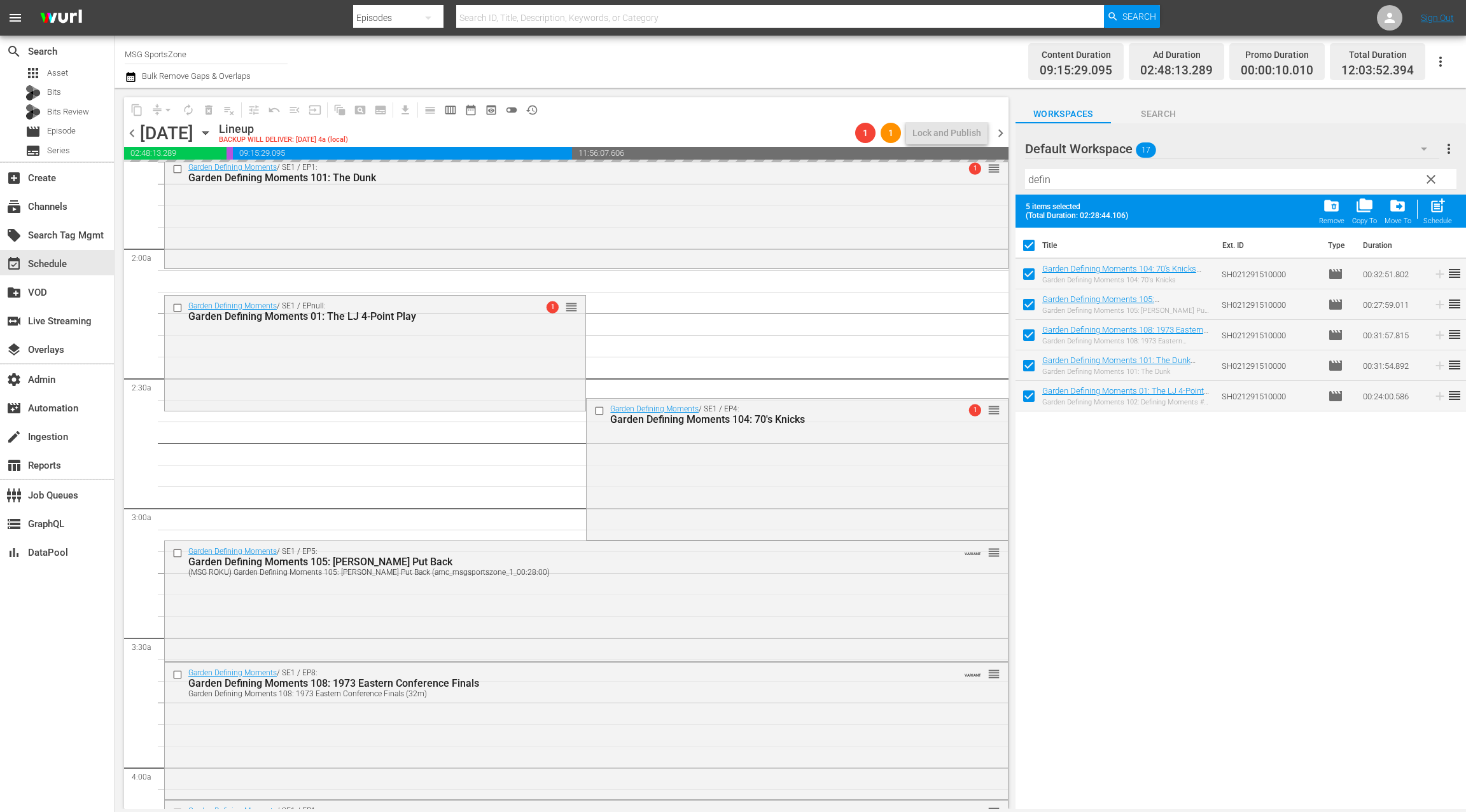
scroll to position [461, 0]
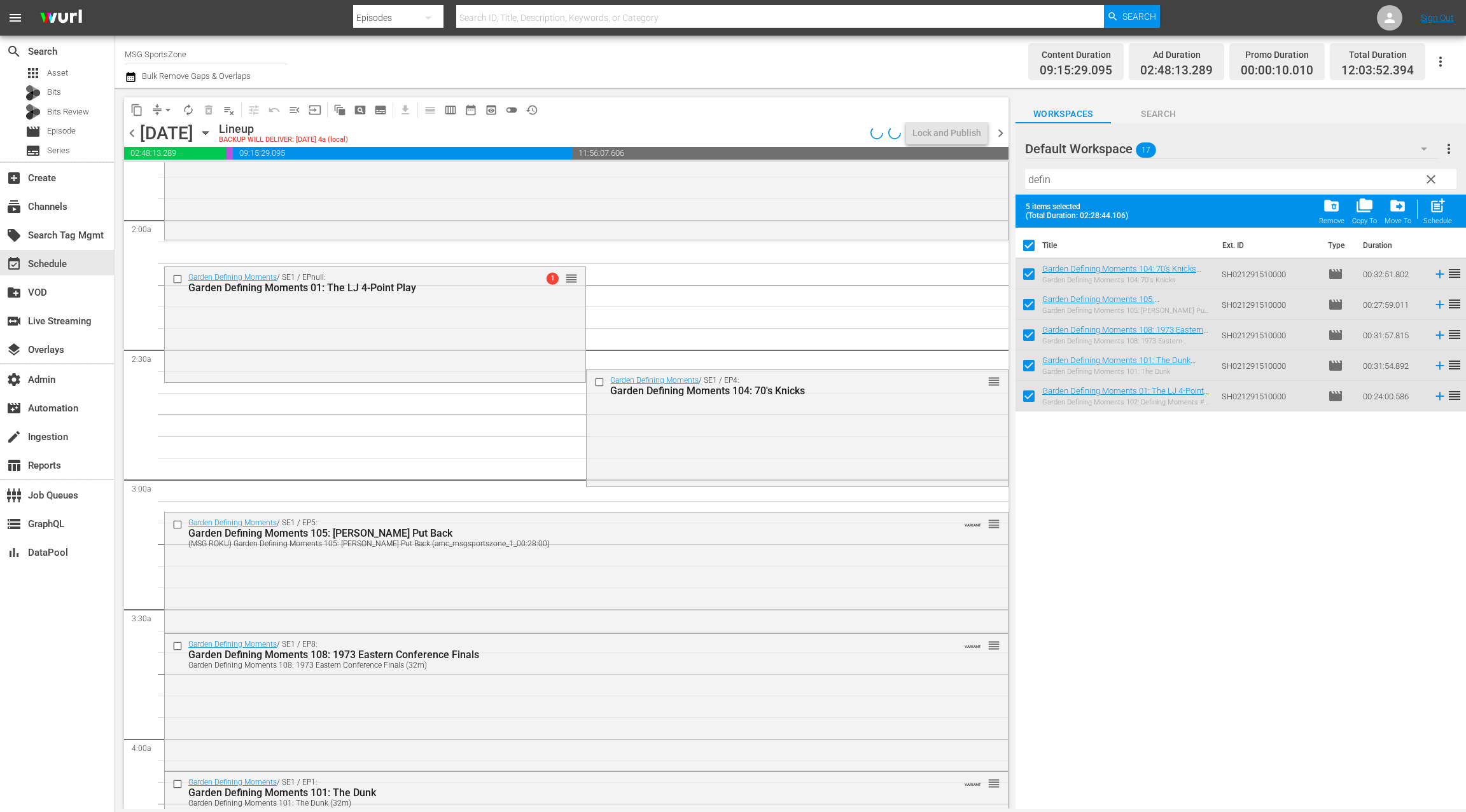
click at [464, 555] on div "Garden Defining Moments / SE1 / EP5: Garden Defining Moments 105: Ewing Put Bac…" at bounding box center [586, 571] width 843 height 117
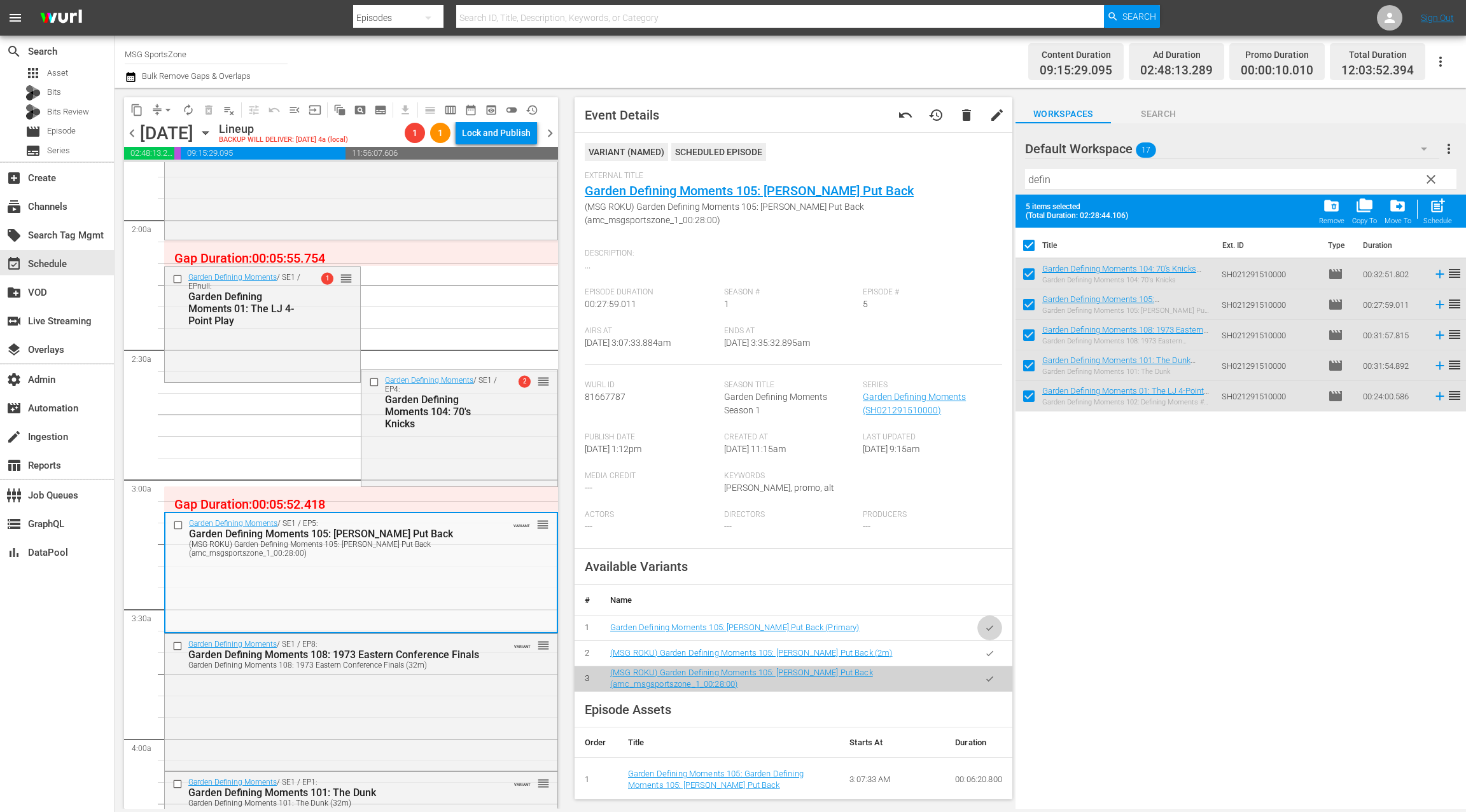
drag, startPoint x: 989, startPoint y: 613, endPoint x: 769, endPoint y: 561, distance: 226.1
click at [989, 623] on icon "button" at bounding box center [989, 628] width 9 height 9
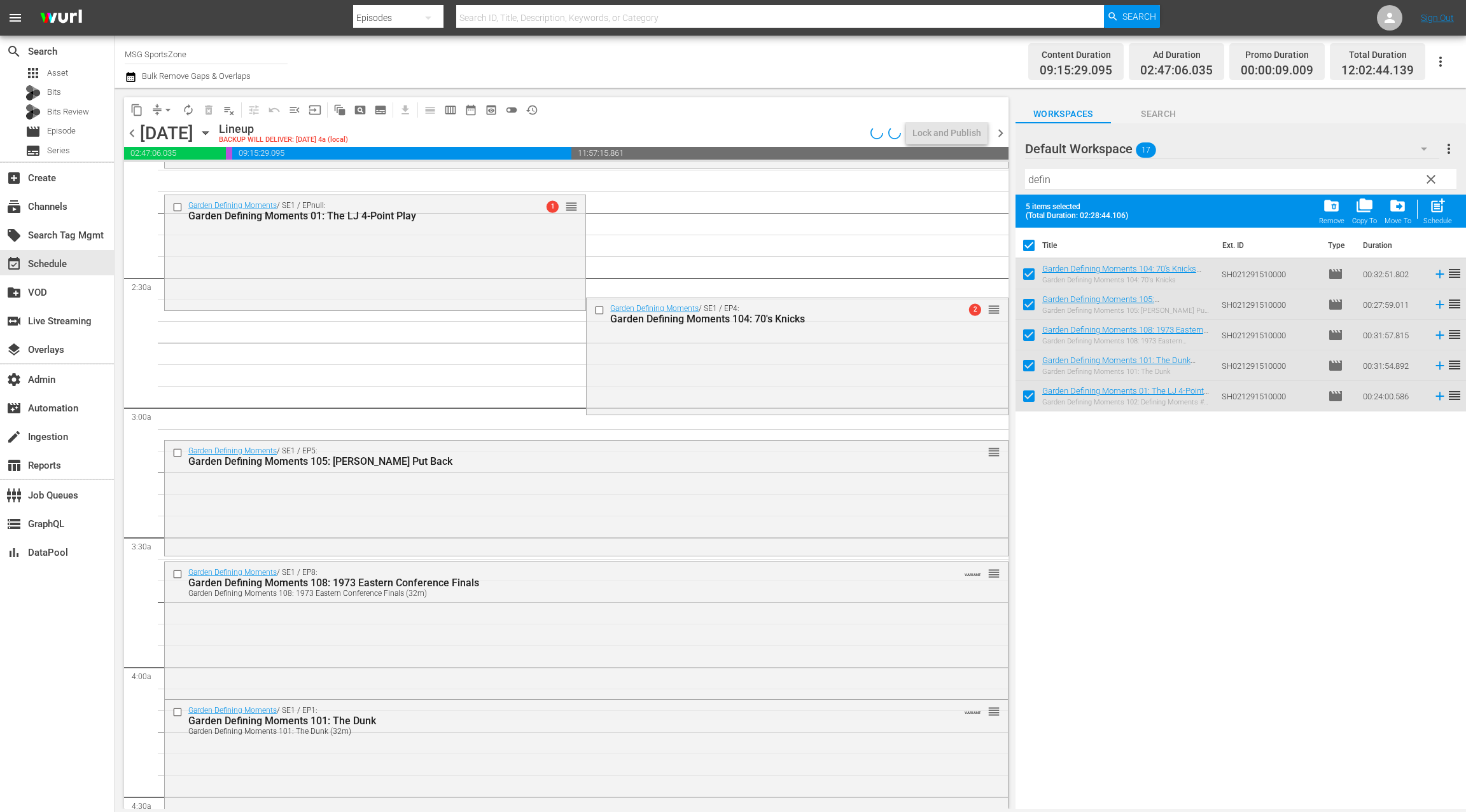
scroll to position [726, 0]
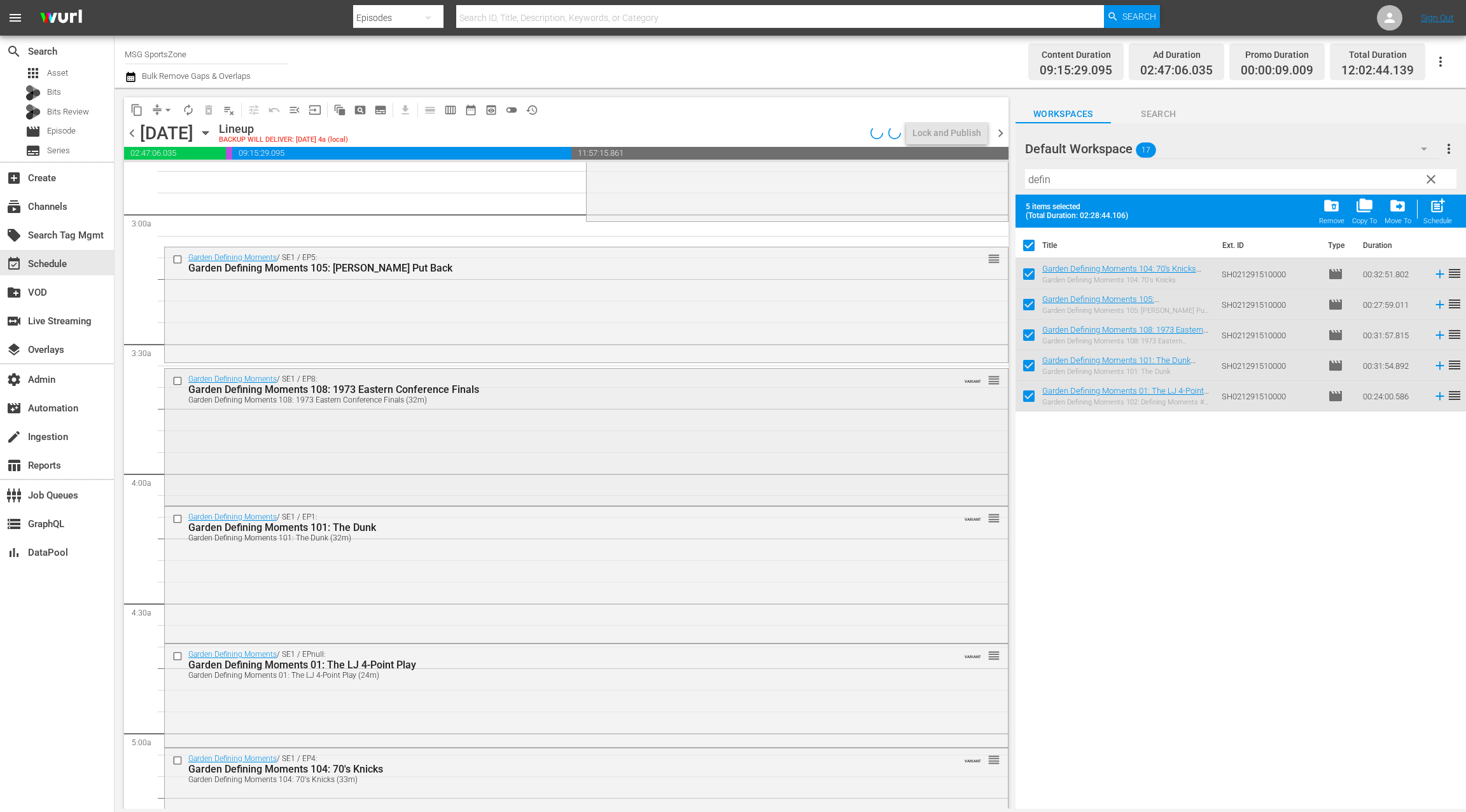
click at [438, 453] on div "Garden Defining Moments / SE1 / EP8: Garden Defining Moments 108: 1973 Eastern …" at bounding box center [586, 435] width 843 height 134
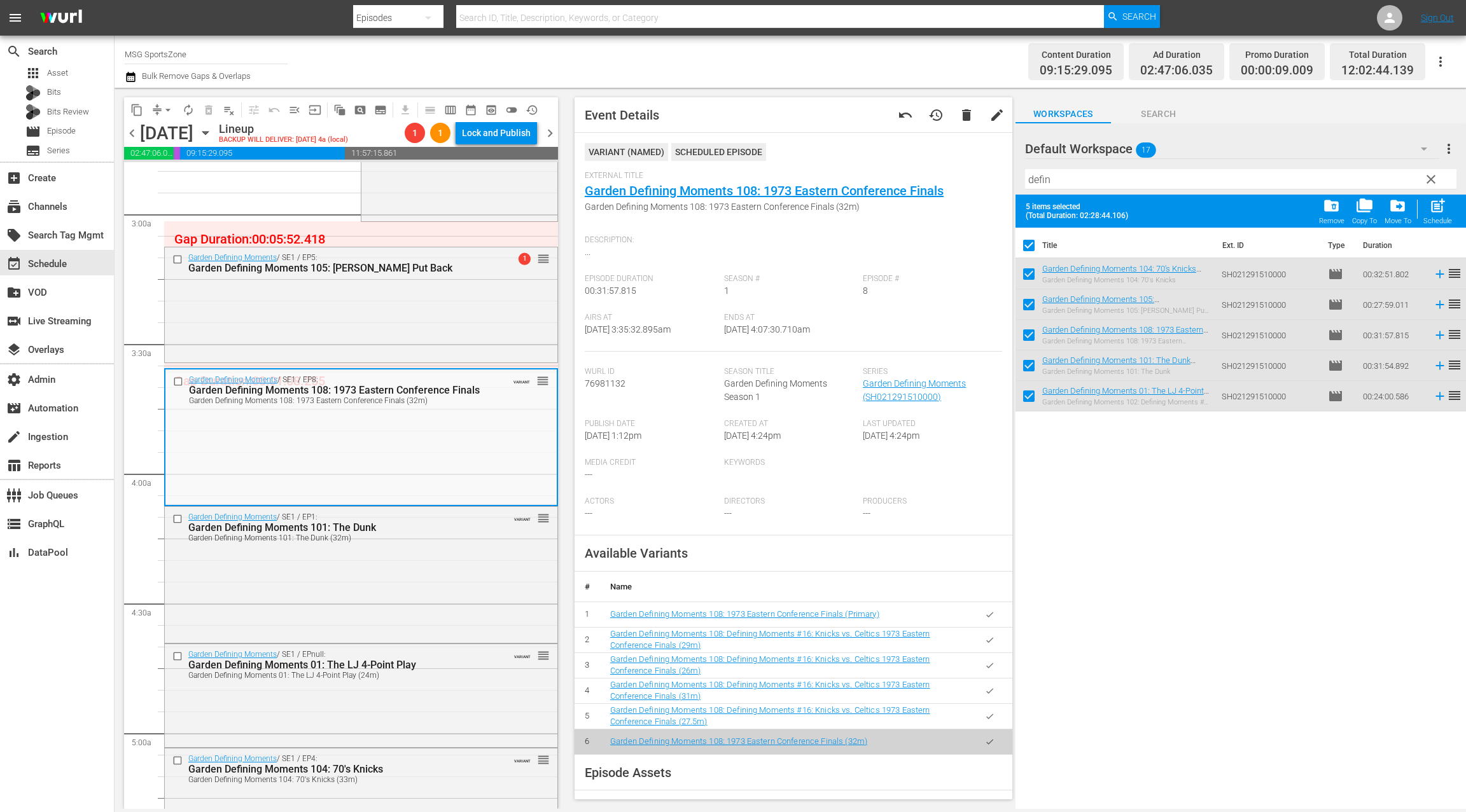
click at [986, 615] on icon "button" at bounding box center [989, 614] width 7 height 5
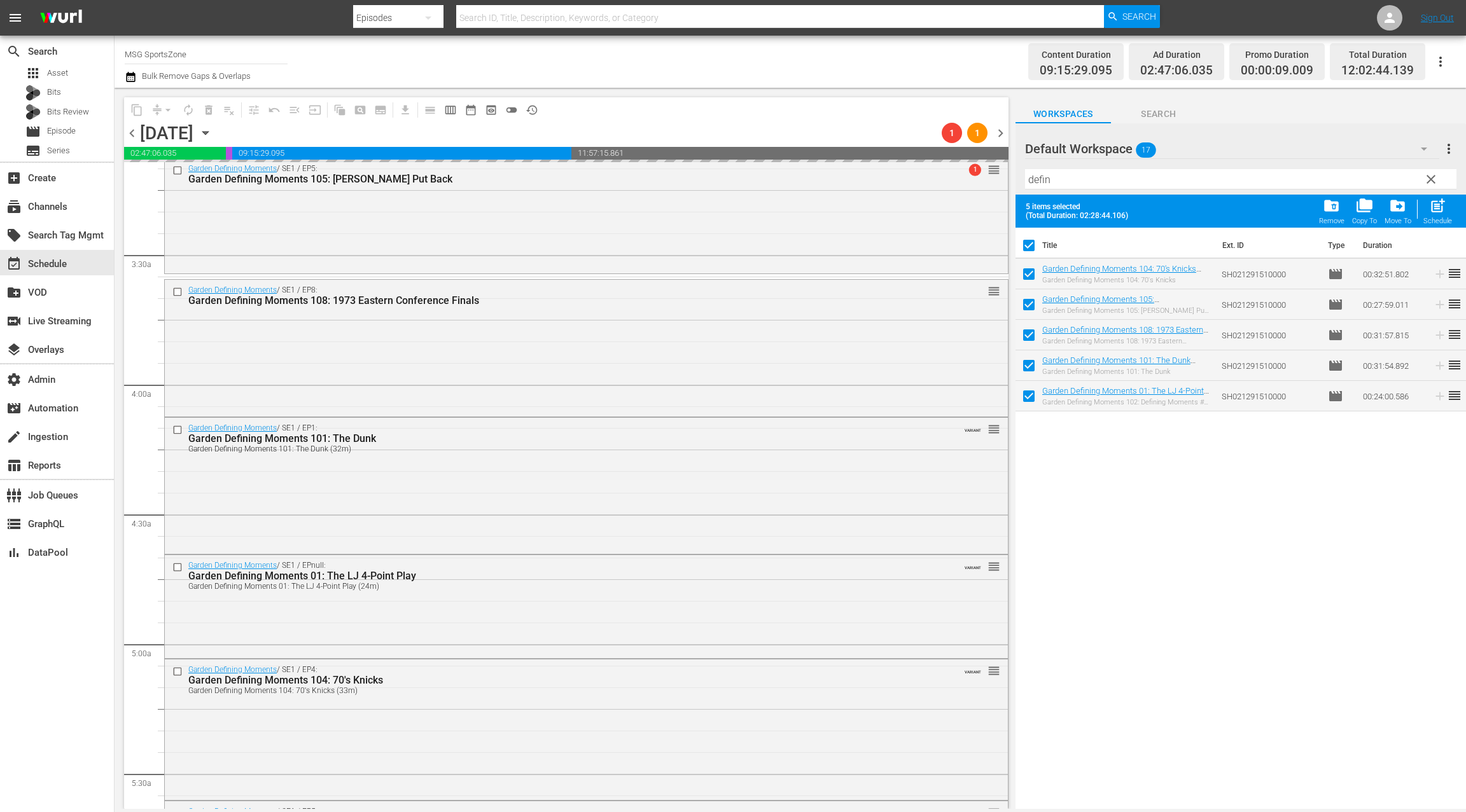
scroll to position [841, 0]
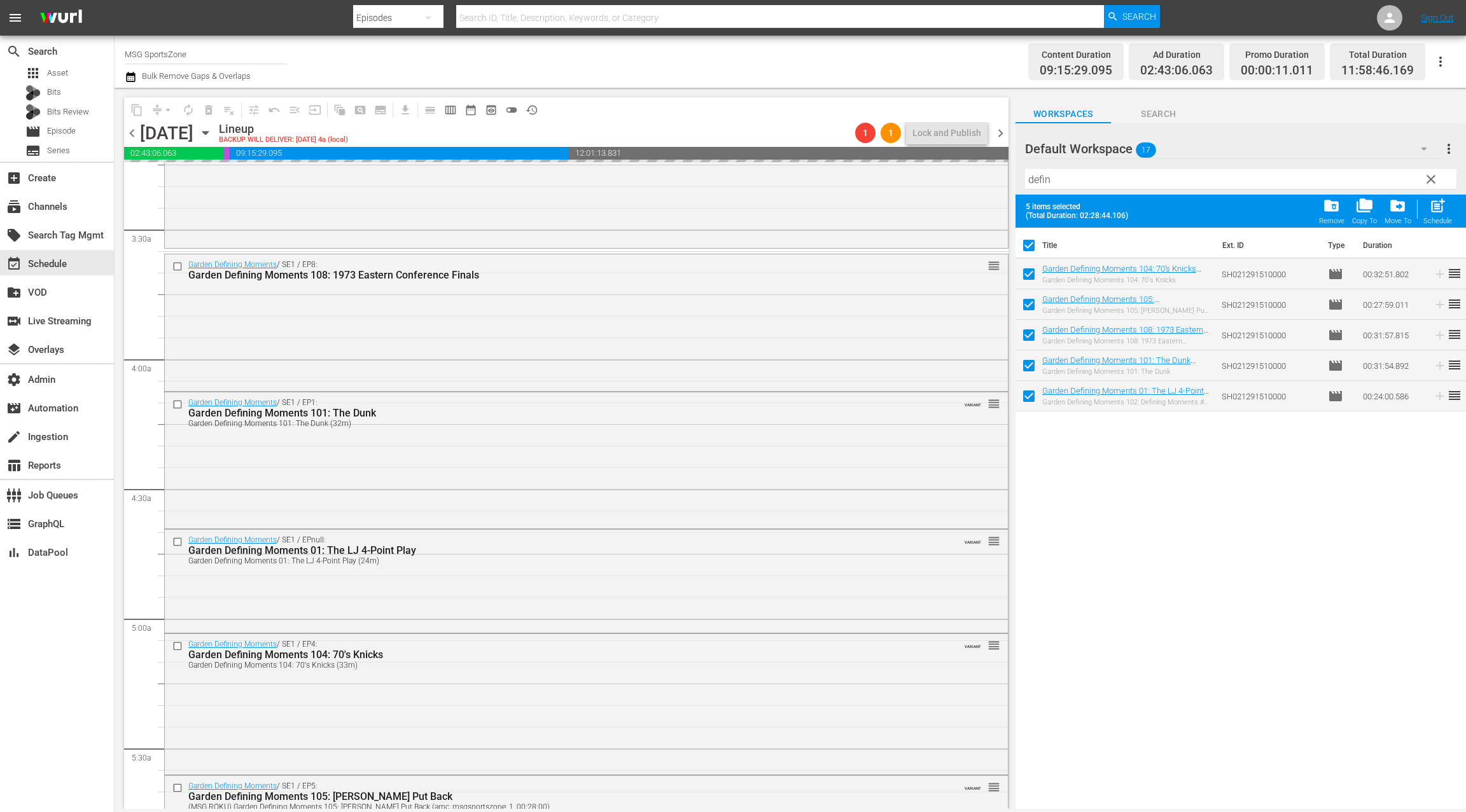
click at [420, 424] on div "Garden Defining Moments 101: The Dunk (32m)" at bounding box center [562, 423] width 747 height 9
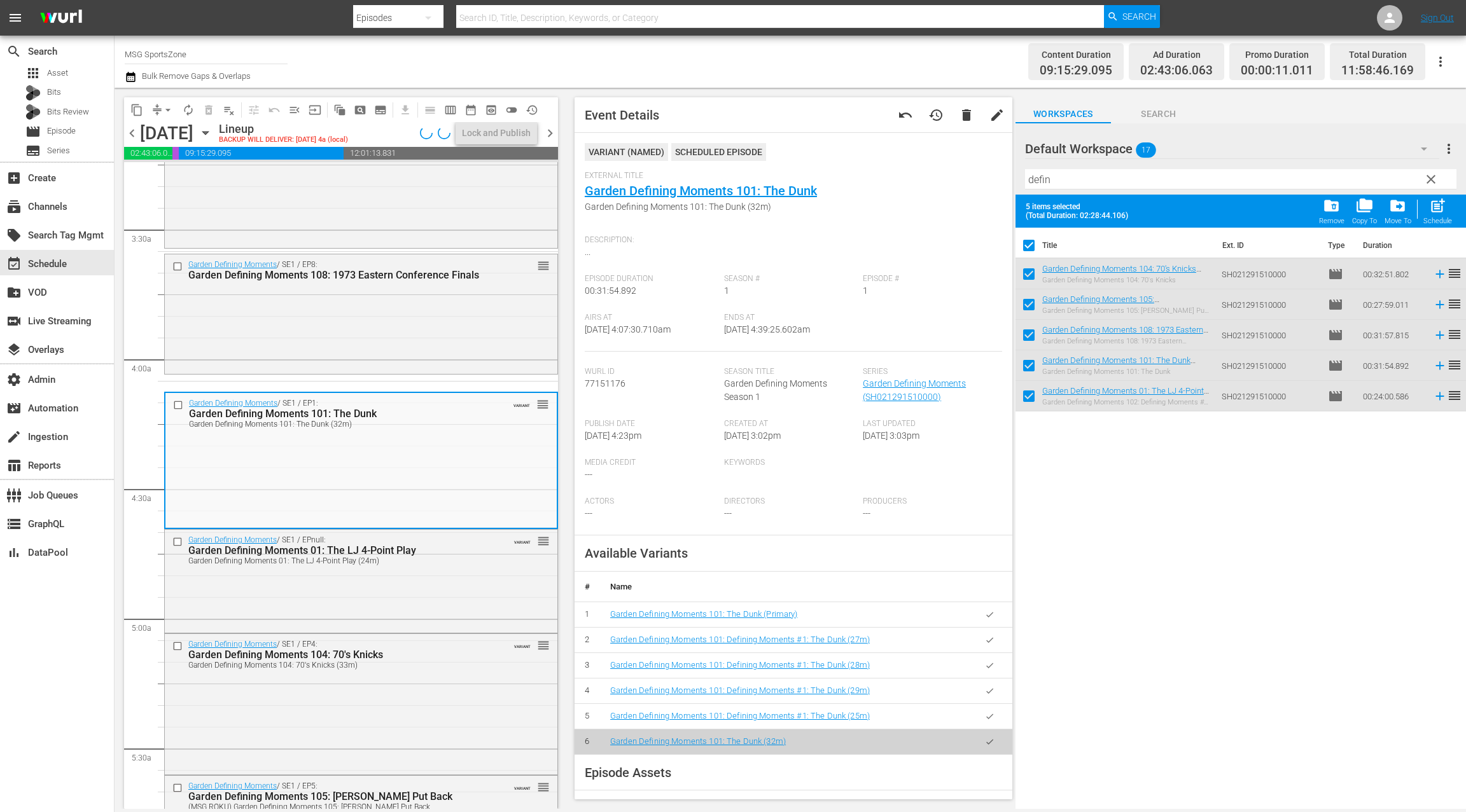
click at [989, 618] on button "button" at bounding box center [989, 614] width 25 height 25
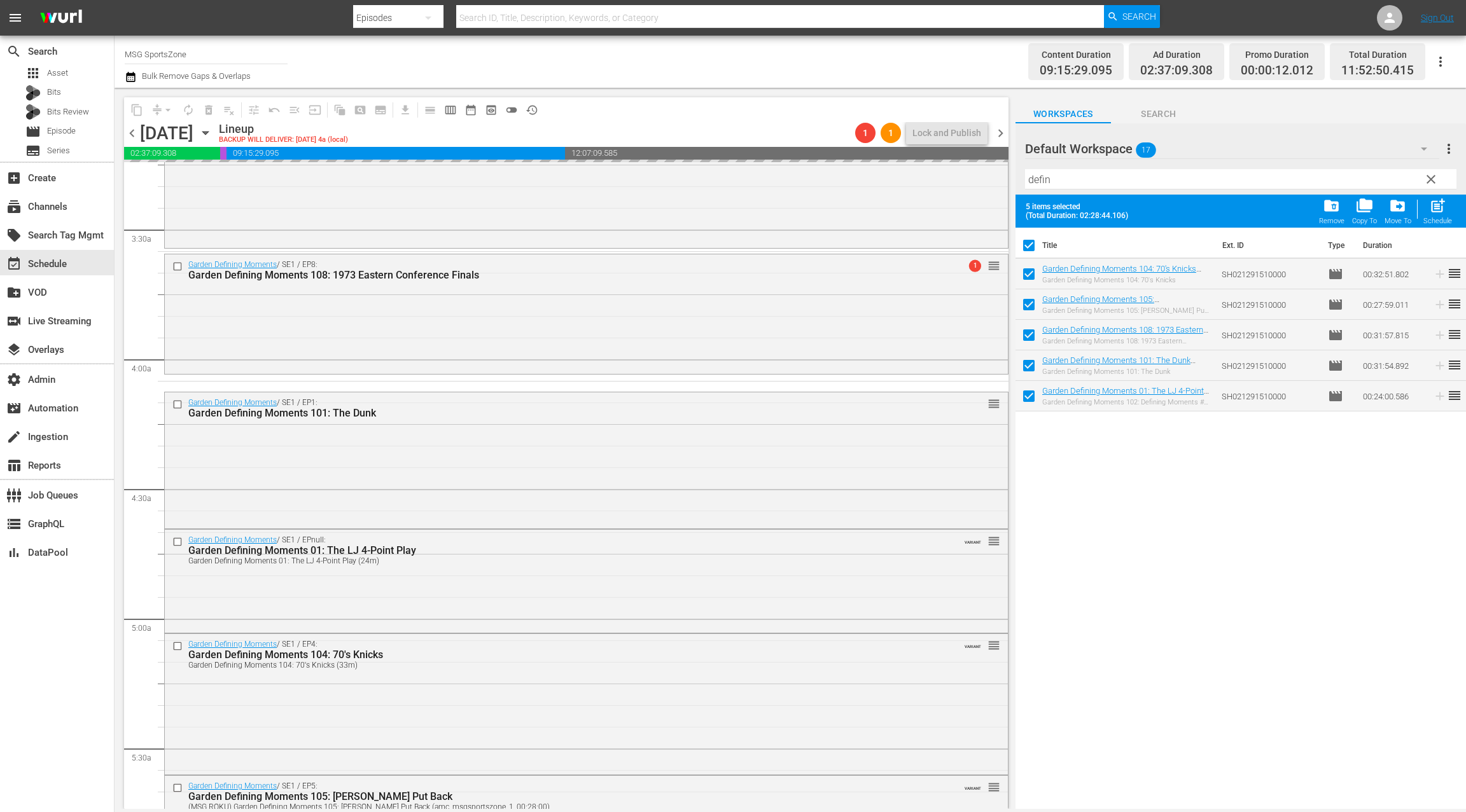
scroll to position [1008, 0]
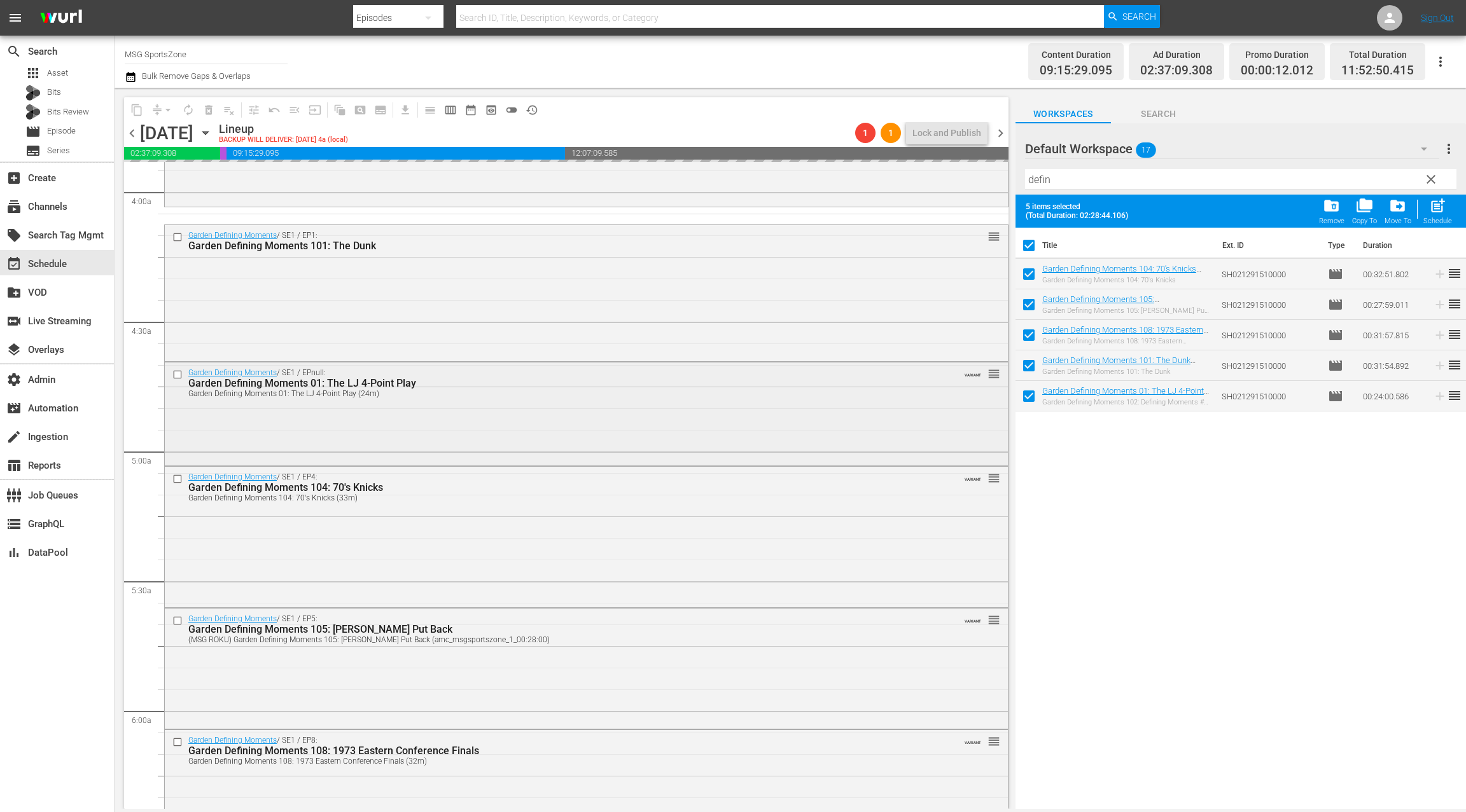
click at [467, 405] on div "Garden Defining Moments / SE1 / EPnull: Garden Defining Moments 01: The LJ 4-Po…" at bounding box center [586, 412] width 843 height 100
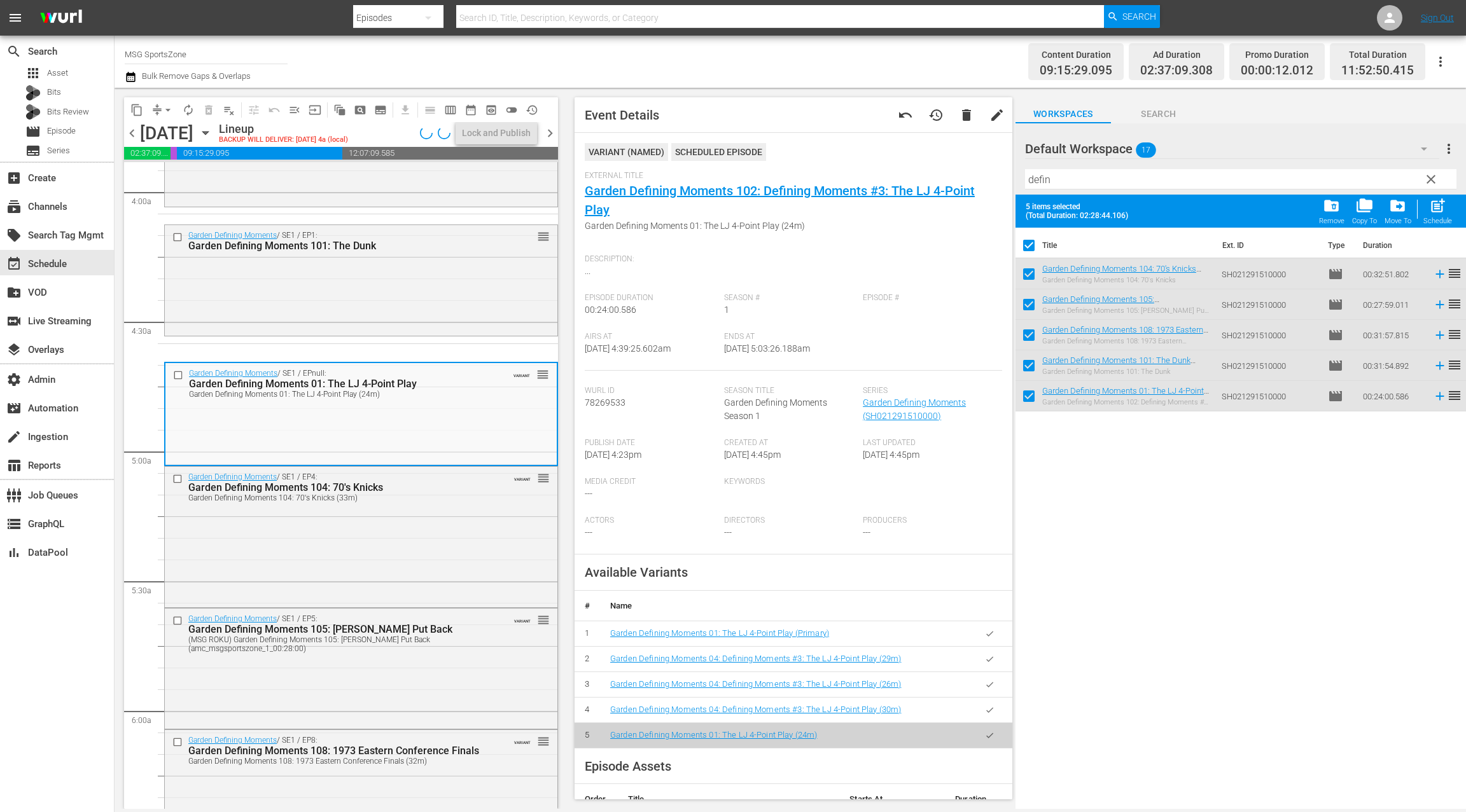
click at [985, 636] on icon "button" at bounding box center [989, 634] width 9 height 9
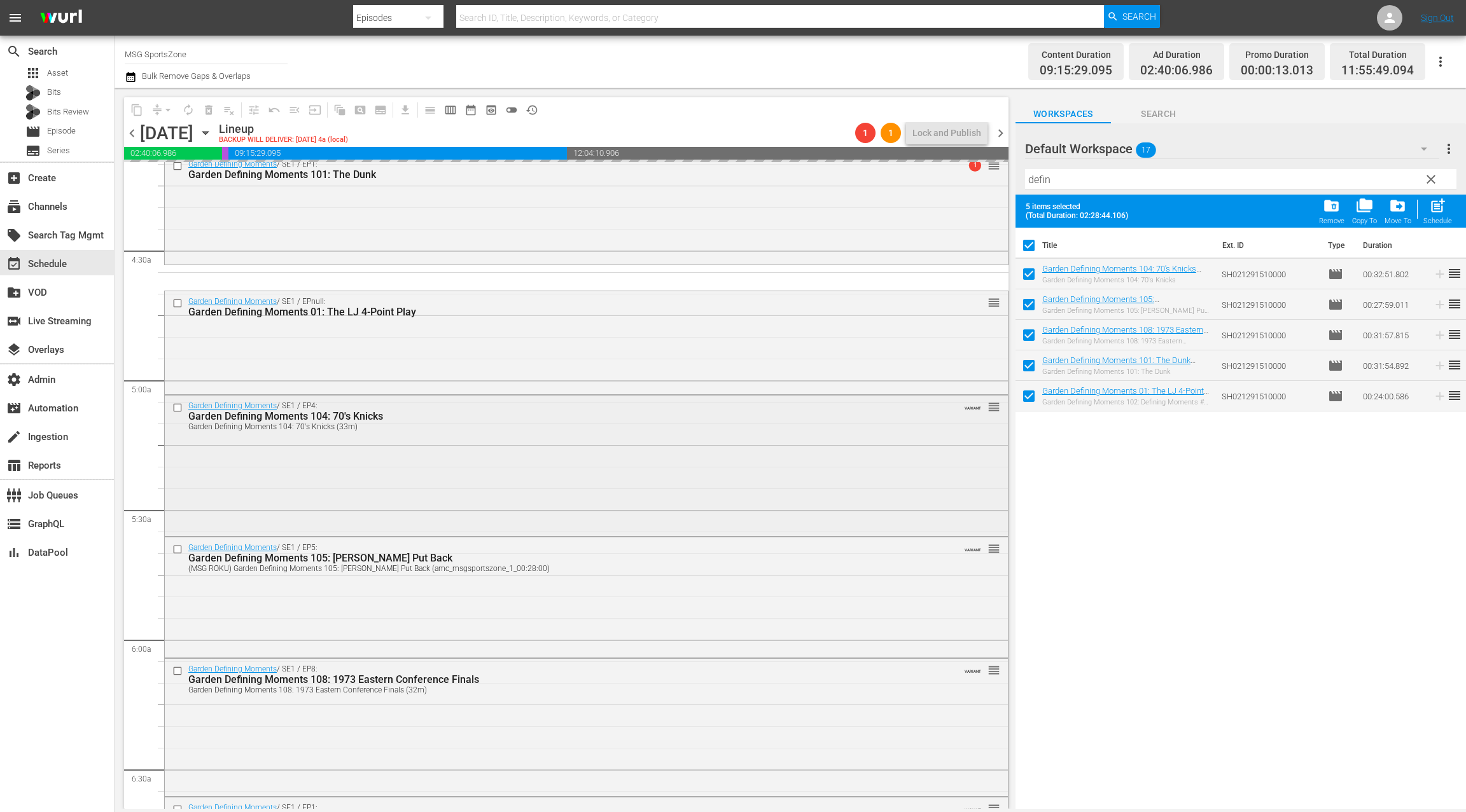
scroll to position [1084, 0]
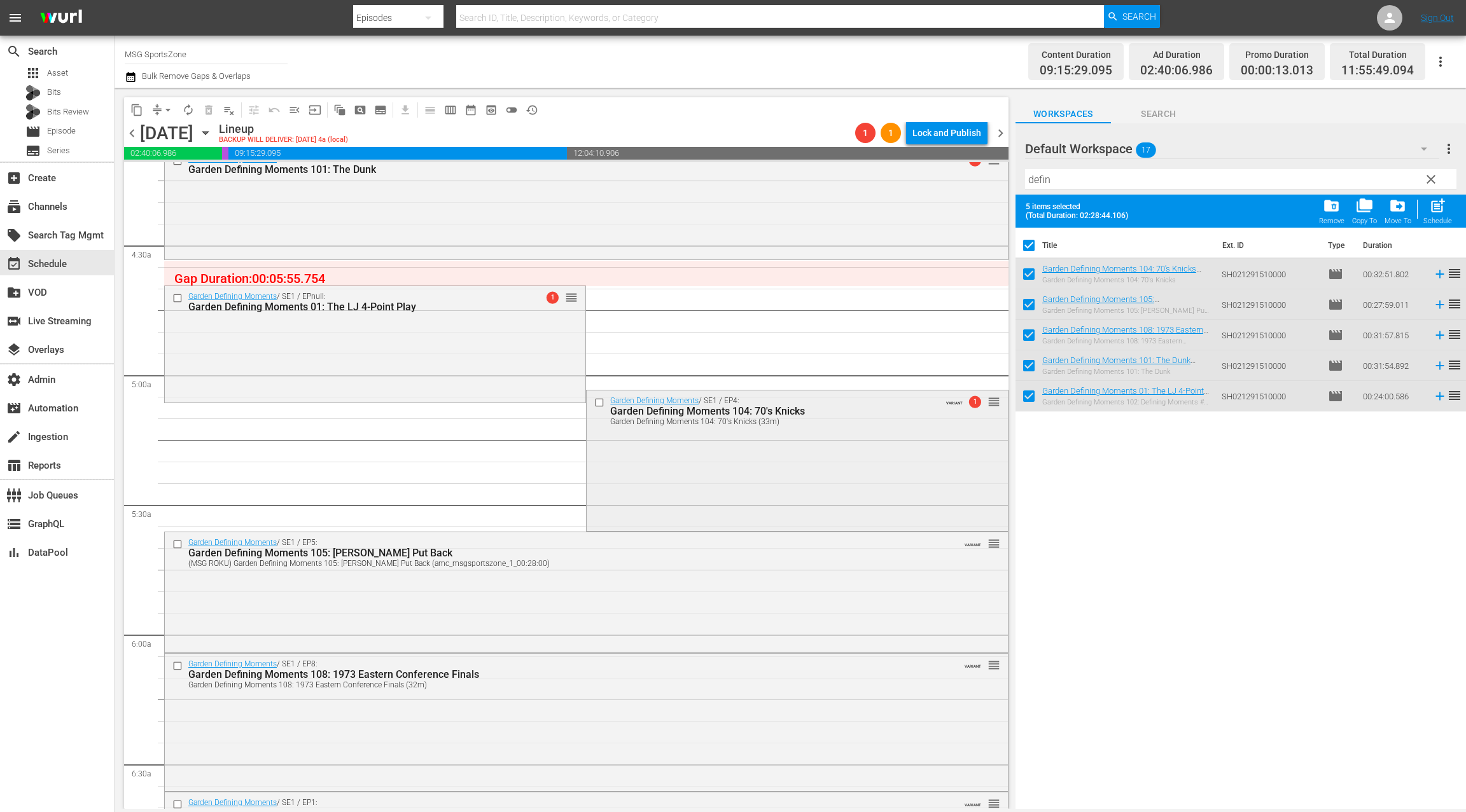
click at [716, 439] on div "Garden Defining Moments / SE1 / EP4: Garden Defining Moments 104: 70's Knicks G…" at bounding box center [796, 460] width 420 height 138
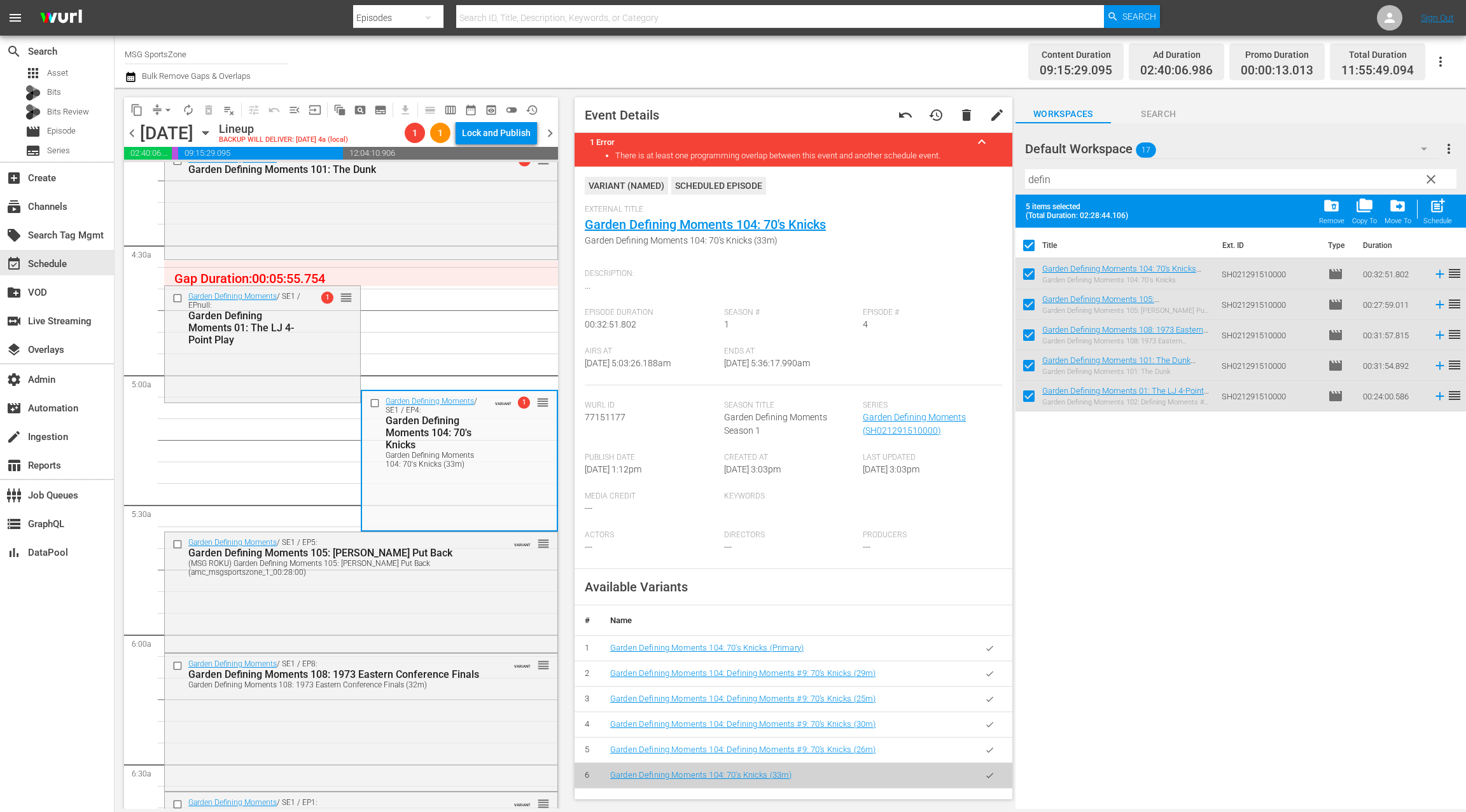
click at [985, 650] on icon "button" at bounding box center [989, 648] width 9 height 9
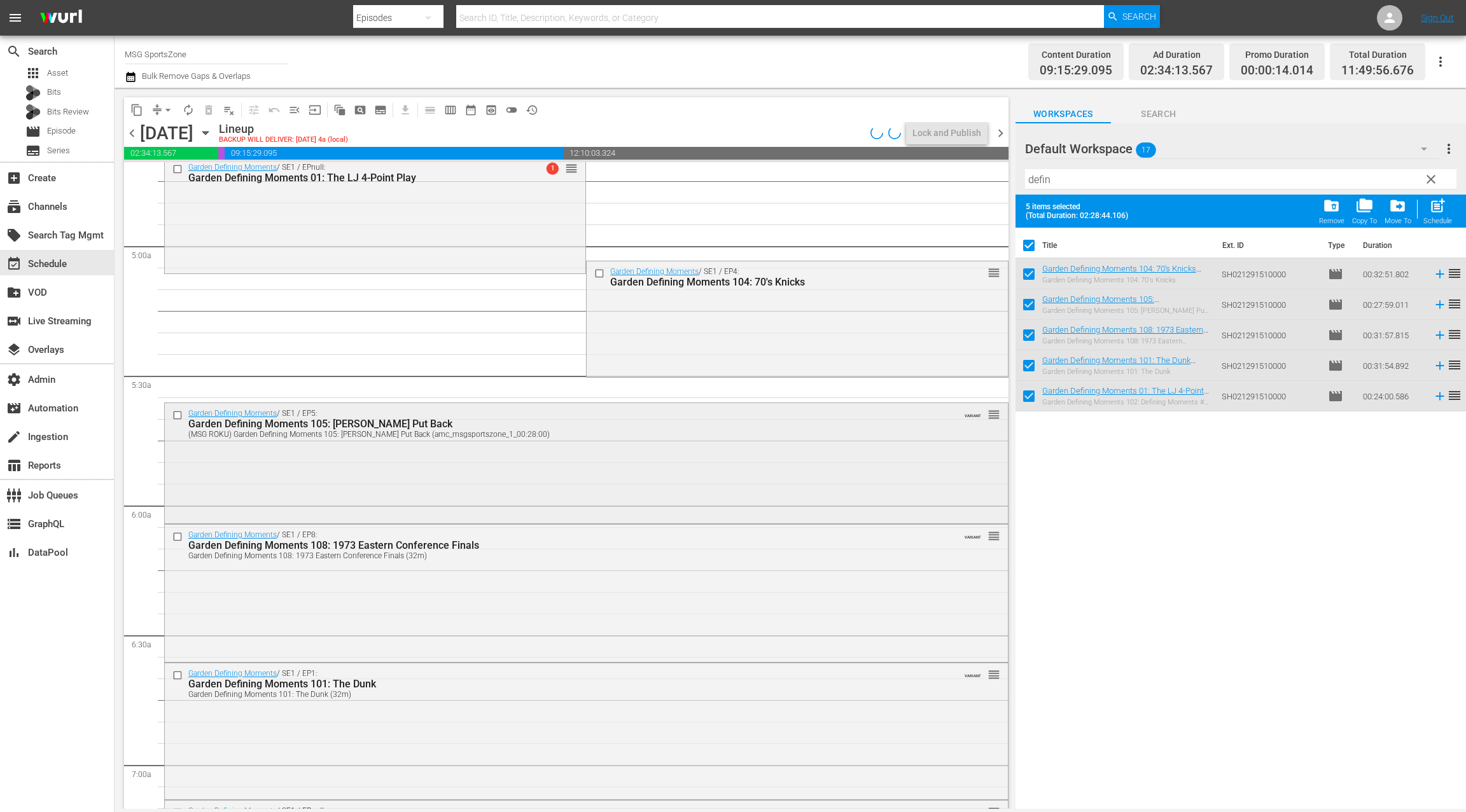
scroll to position [1217, 0]
click at [434, 458] on div "Garden Defining Moments / SE1 / EP5: Garden Defining Moments 105: Ewing Put Bac…" at bounding box center [586, 458] width 843 height 117
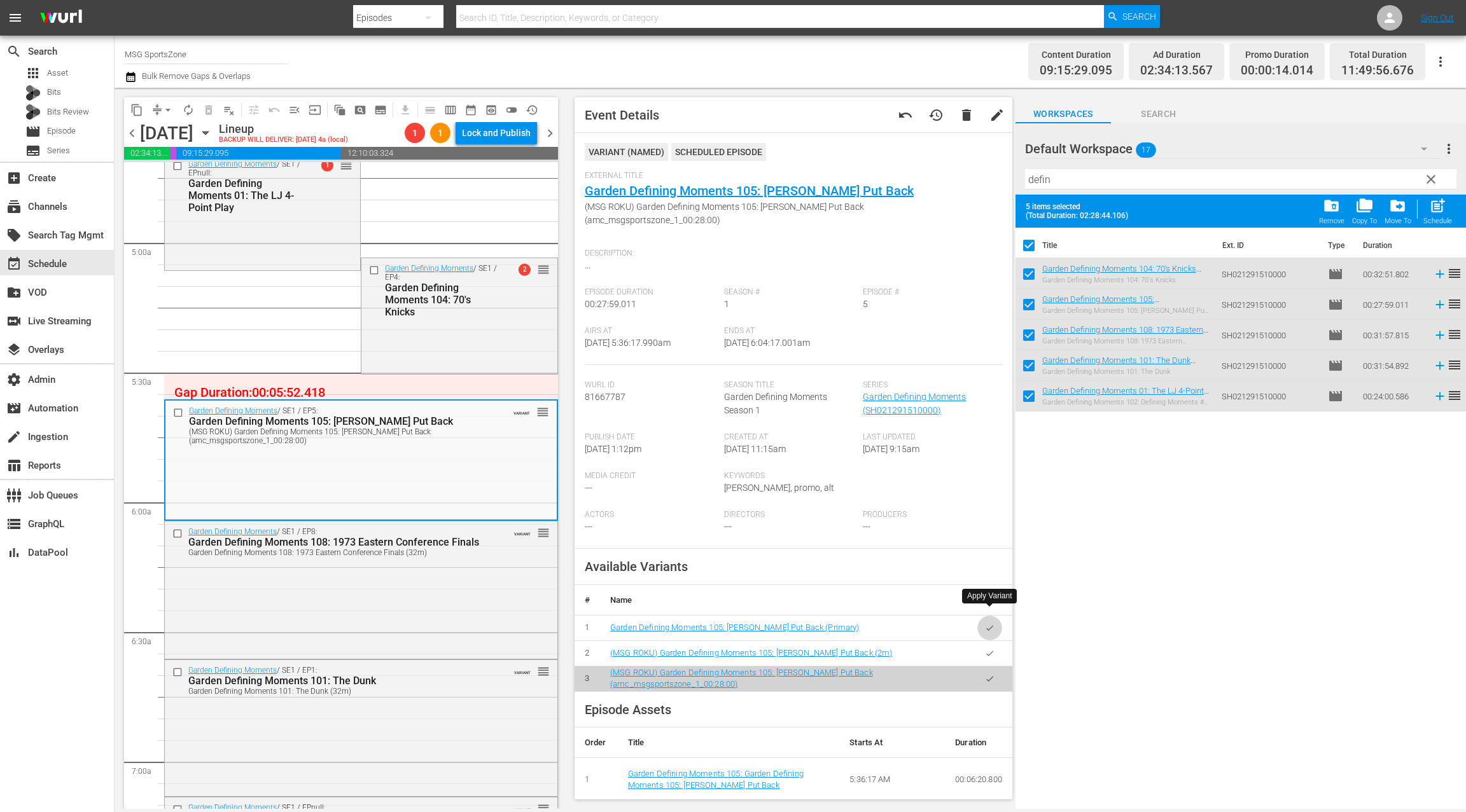
drag, startPoint x: 995, startPoint y: 614, endPoint x: 738, endPoint y: 553, distance: 264.1
click at [995, 616] on button "button" at bounding box center [989, 628] width 25 height 25
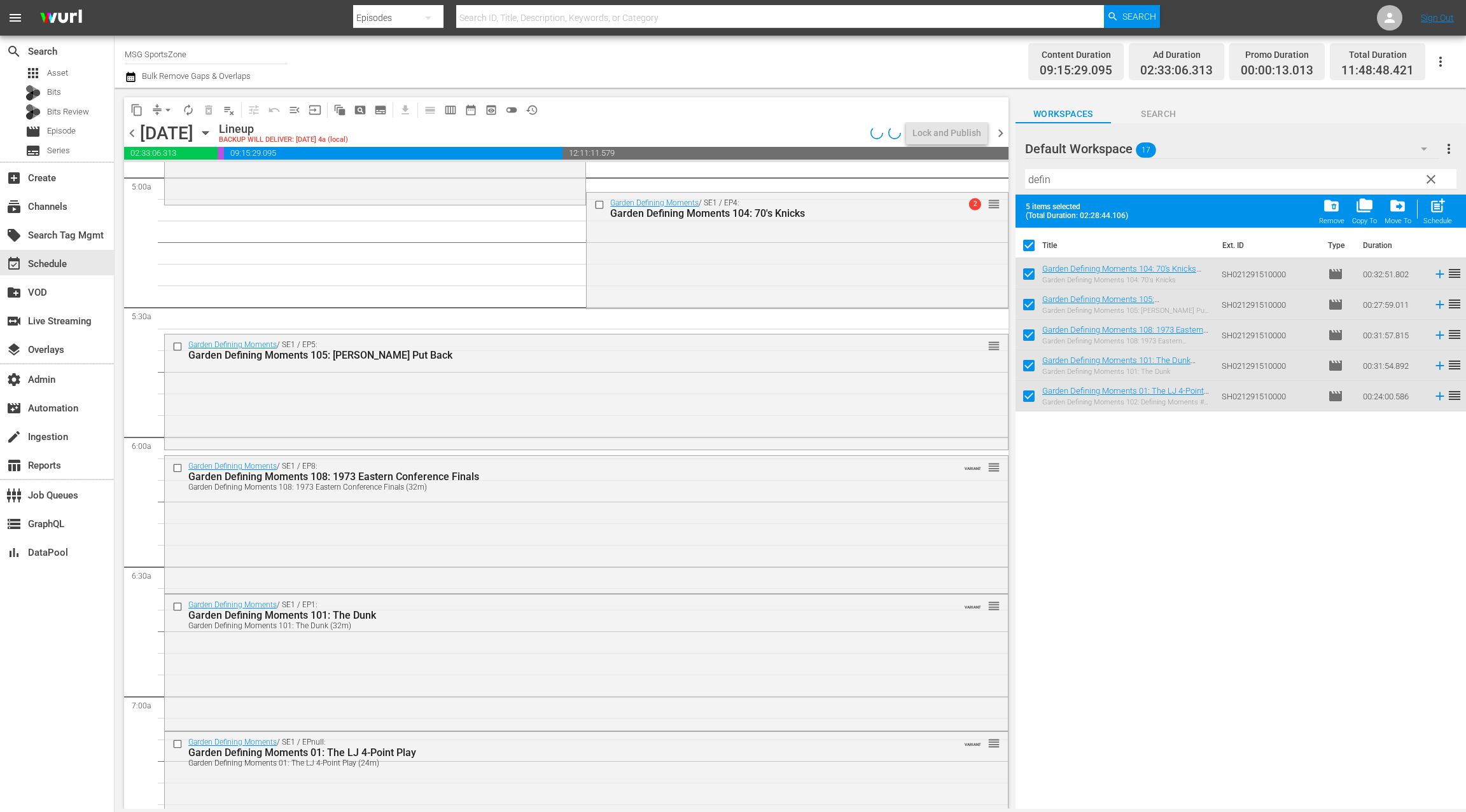
scroll to position [1306, 0]
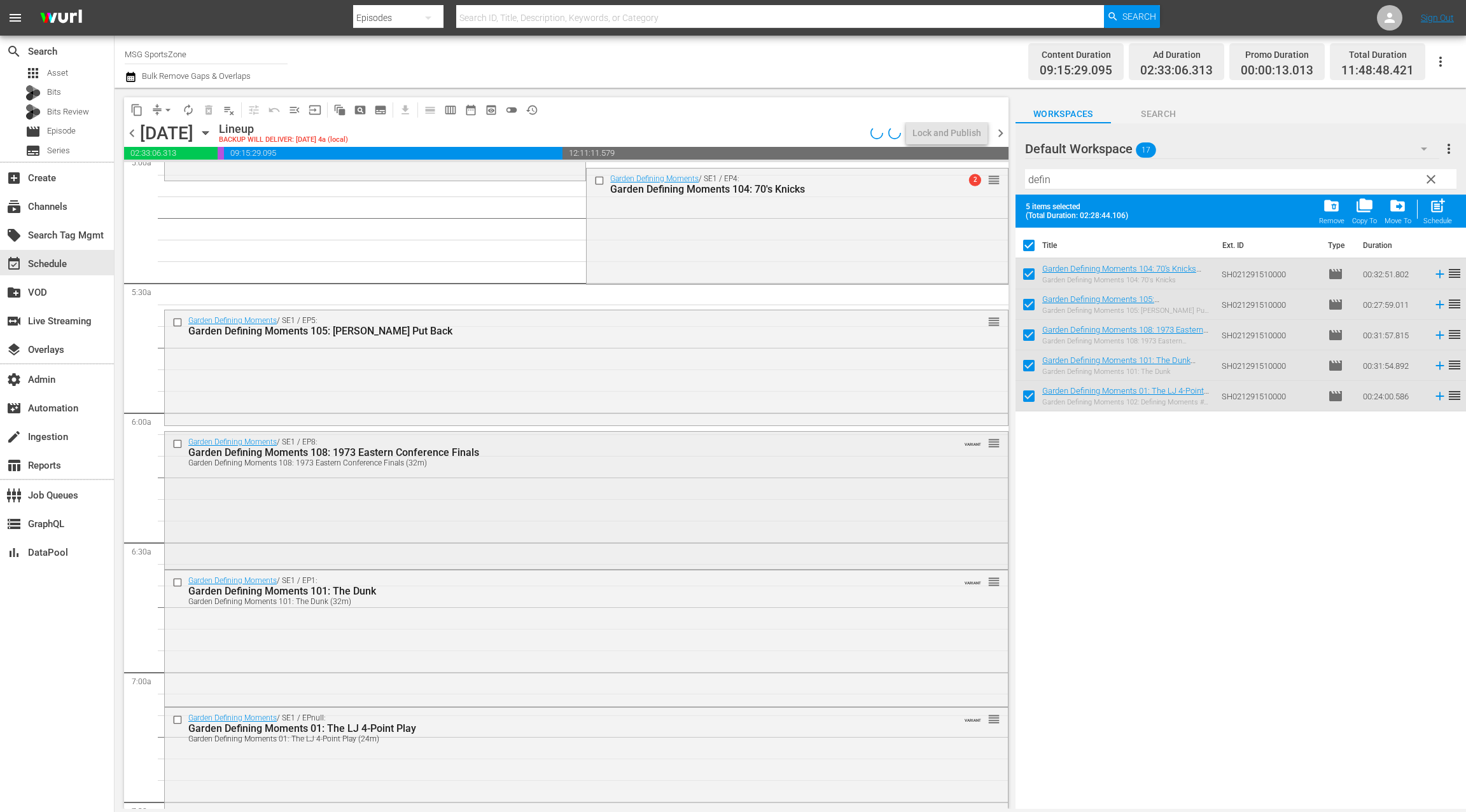
click at [559, 526] on div "Garden Defining Moments / SE1 / EP8: Garden Defining Moments 108: 1973 Eastern …" at bounding box center [586, 498] width 843 height 134
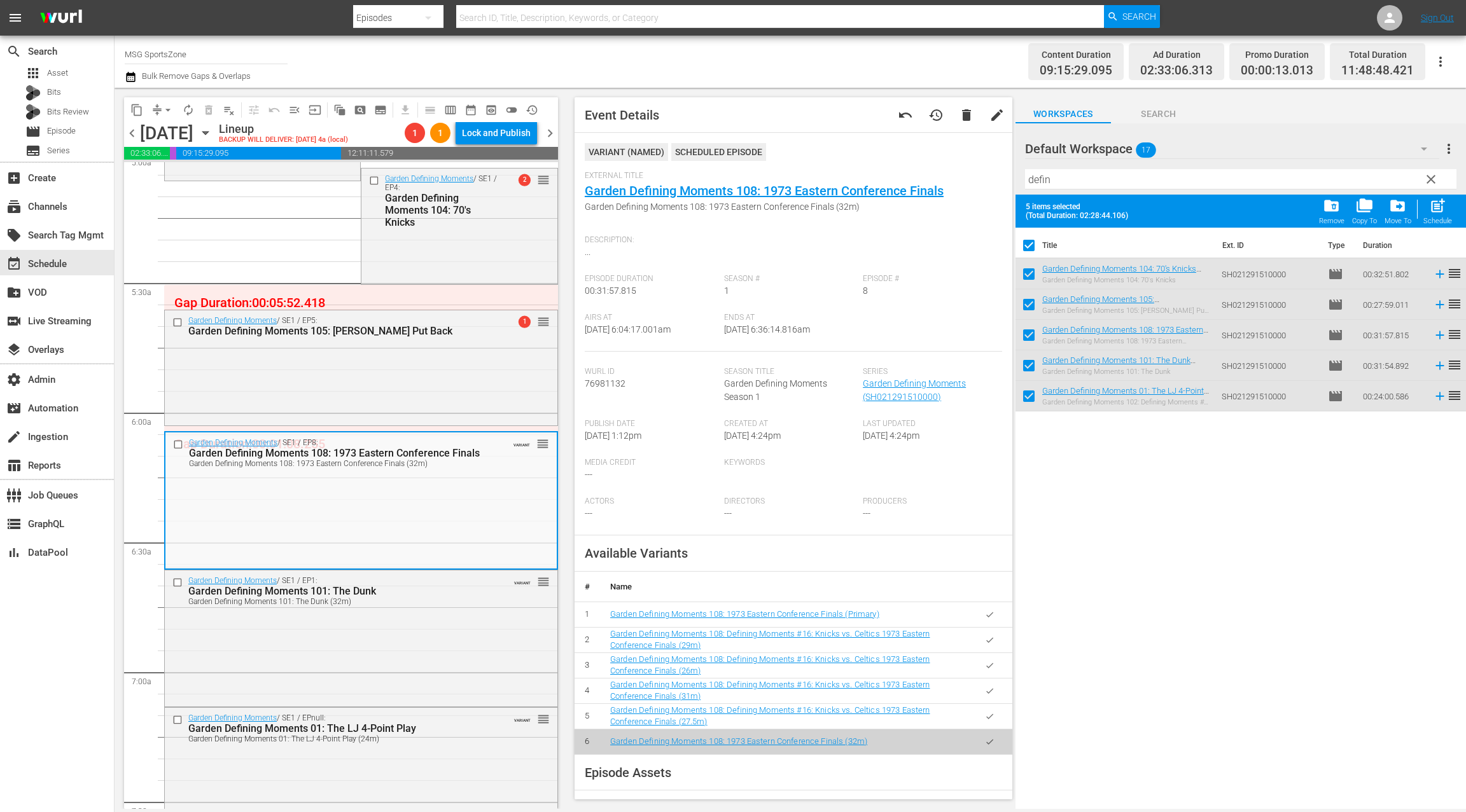
drag, startPoint x: 983, startPoint y: 615, endPoint x: 960, endPoint y: 607, distance: 24.4
click at [983, 615] on button "button" at bounding box center [989, 614] width 25 height 25
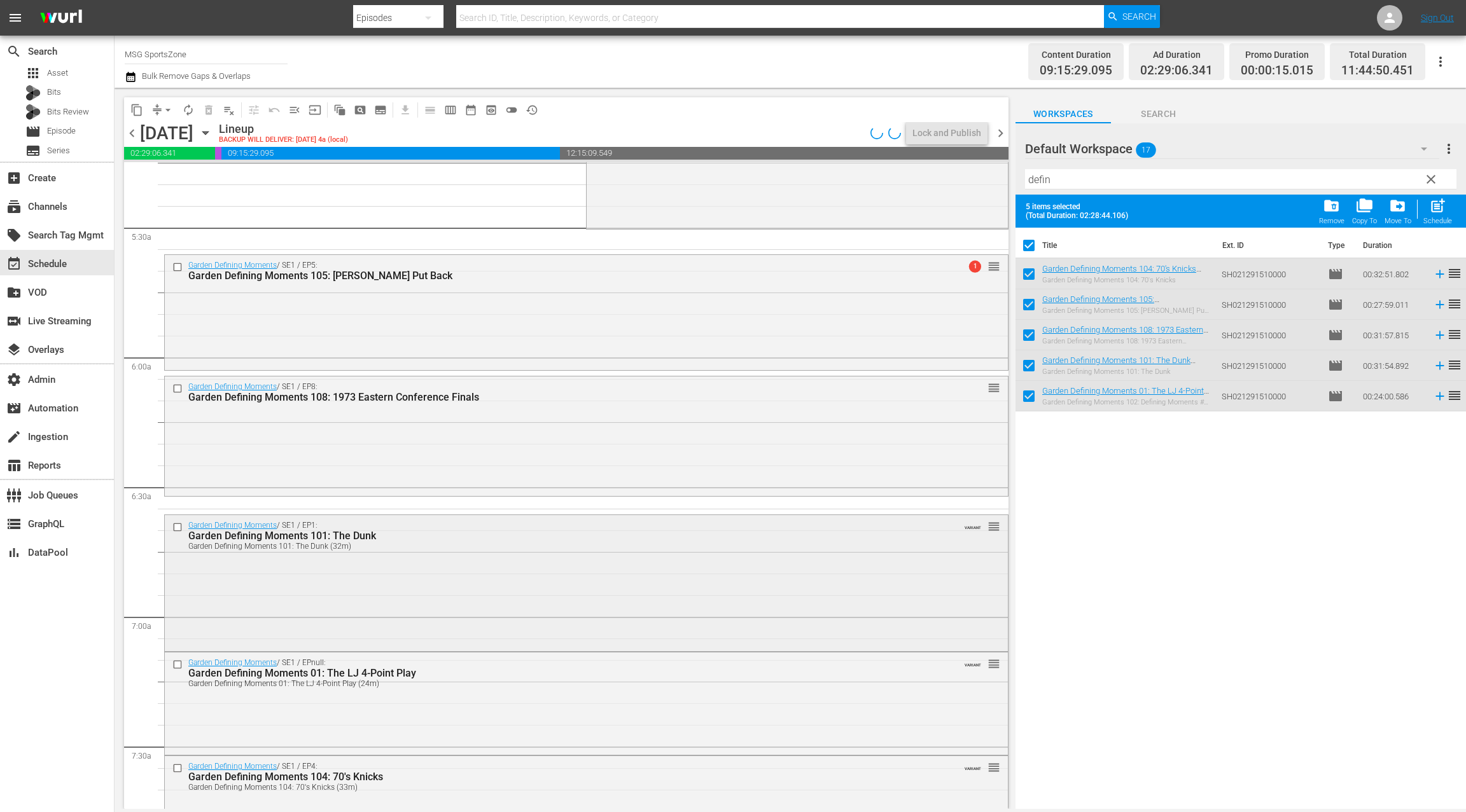
scroll to position [1379, 0]
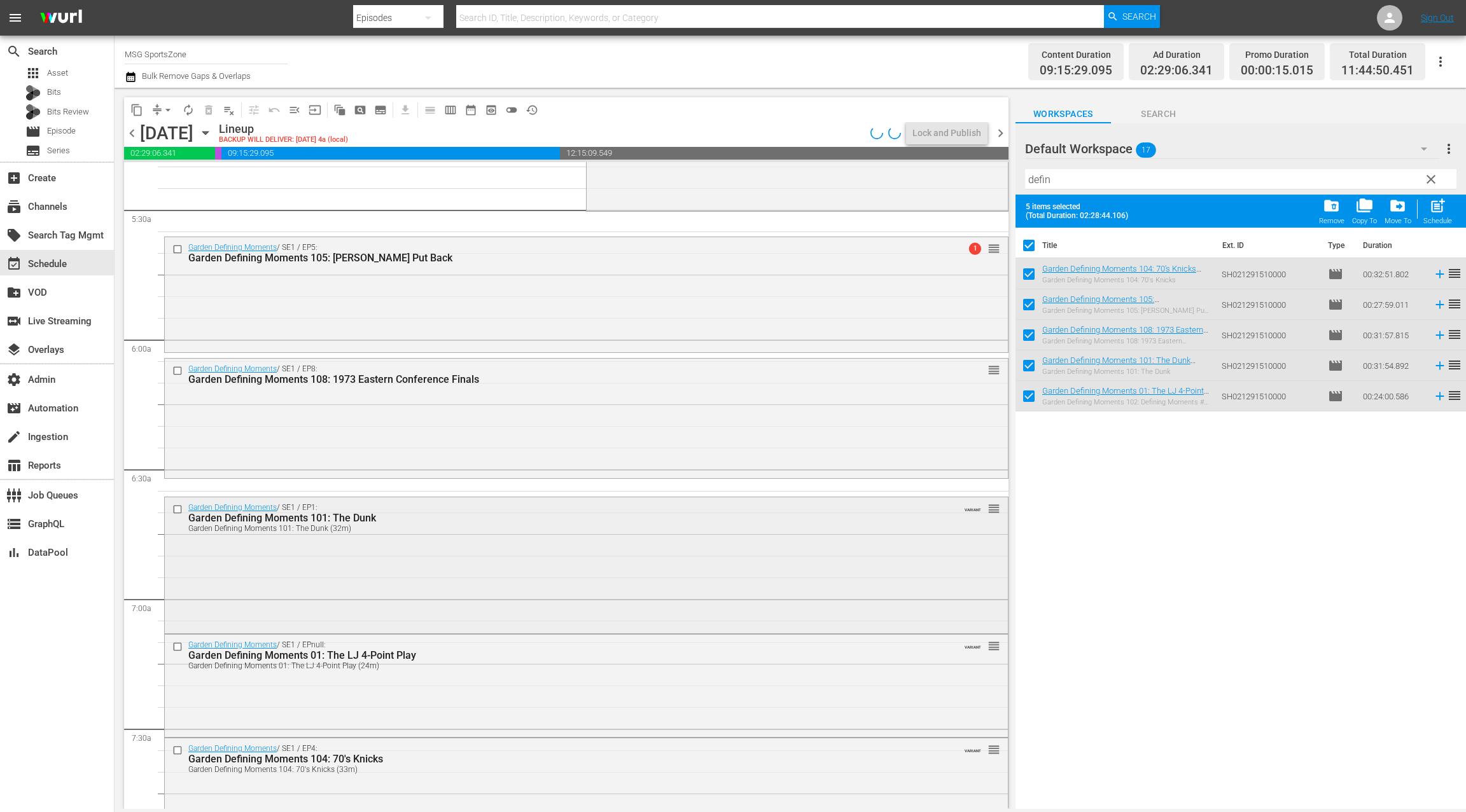
click at [536, 542] on div "Garden Defining Moments / SE1 / EP1: Garden Defining Moments 101: The Dunk Gard…" at bounding box center [586, 564] width 843 height 134
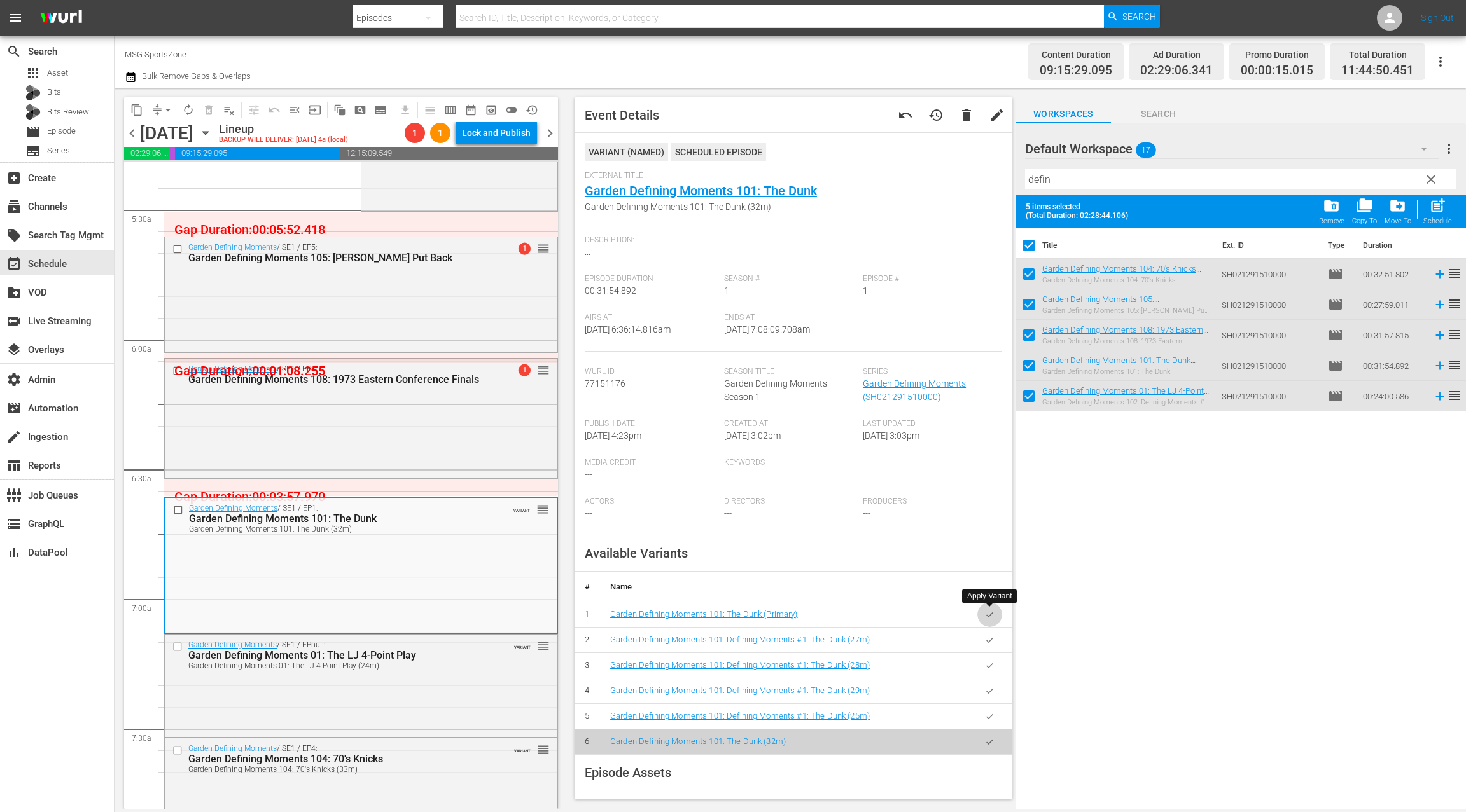
drag, startPoint x: 988, startPoint y: 616, endPoint x: 639, endPoint y: 553, distance: 354.6
click at [986, 615] on icon "button" at bounding box center [989, 614] width 9 height 9
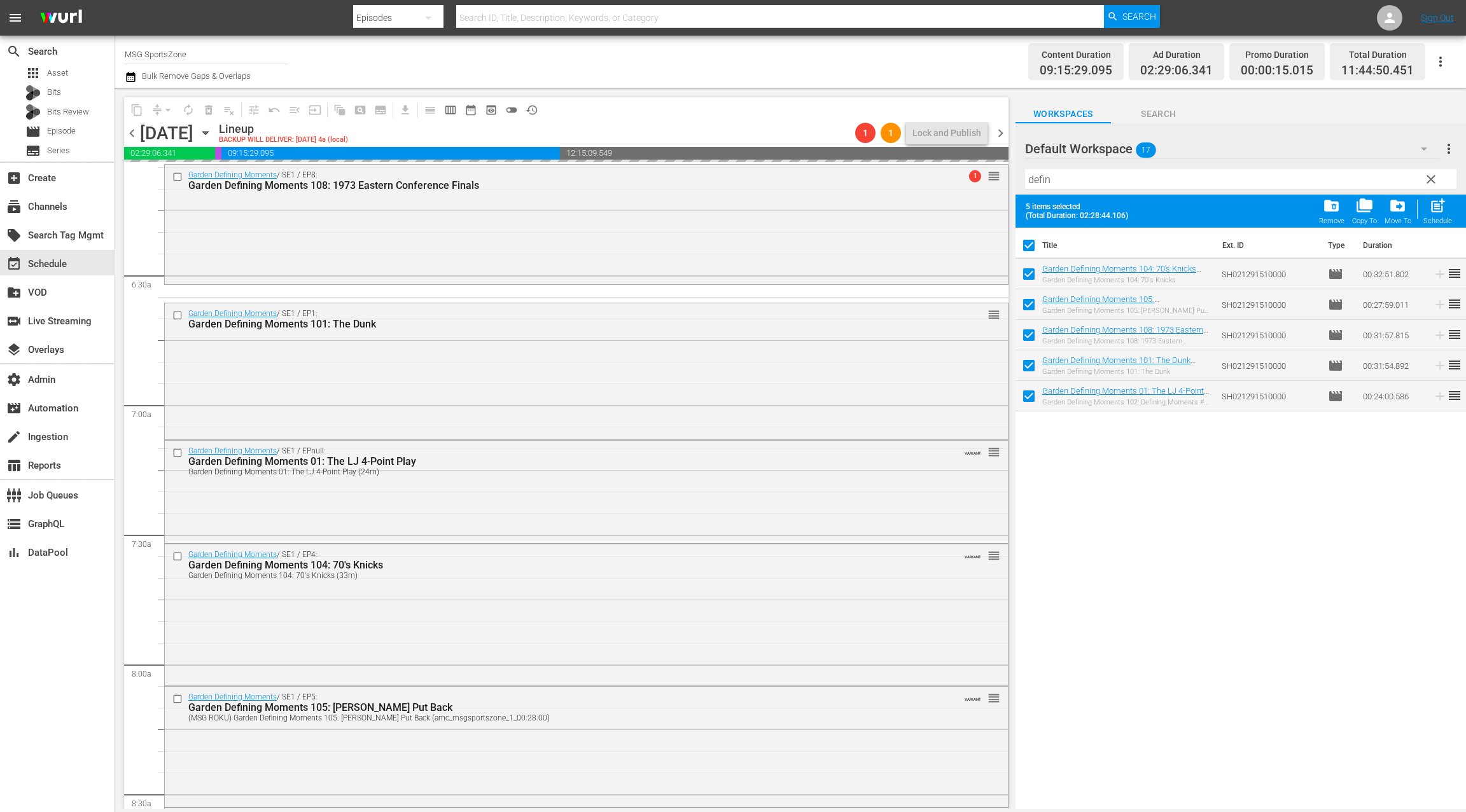
scroll to position [1583, 0]
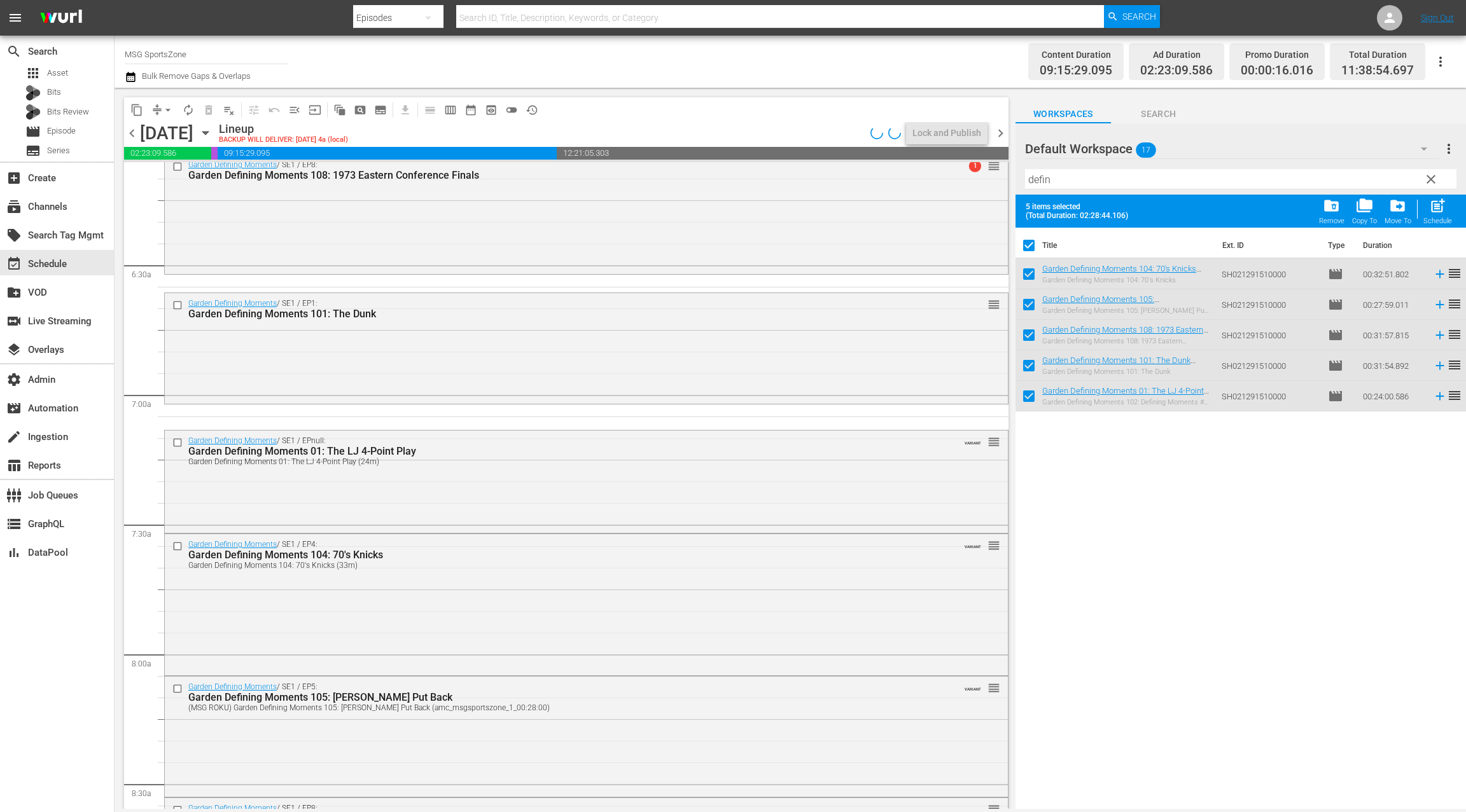
click at [489, 494] on div "Garden Defining Moments / SE1 / EPnull: Garden Defining Moments 01: The LJ 4-Po…" at bounding box center [586, 480] width 843 height 100
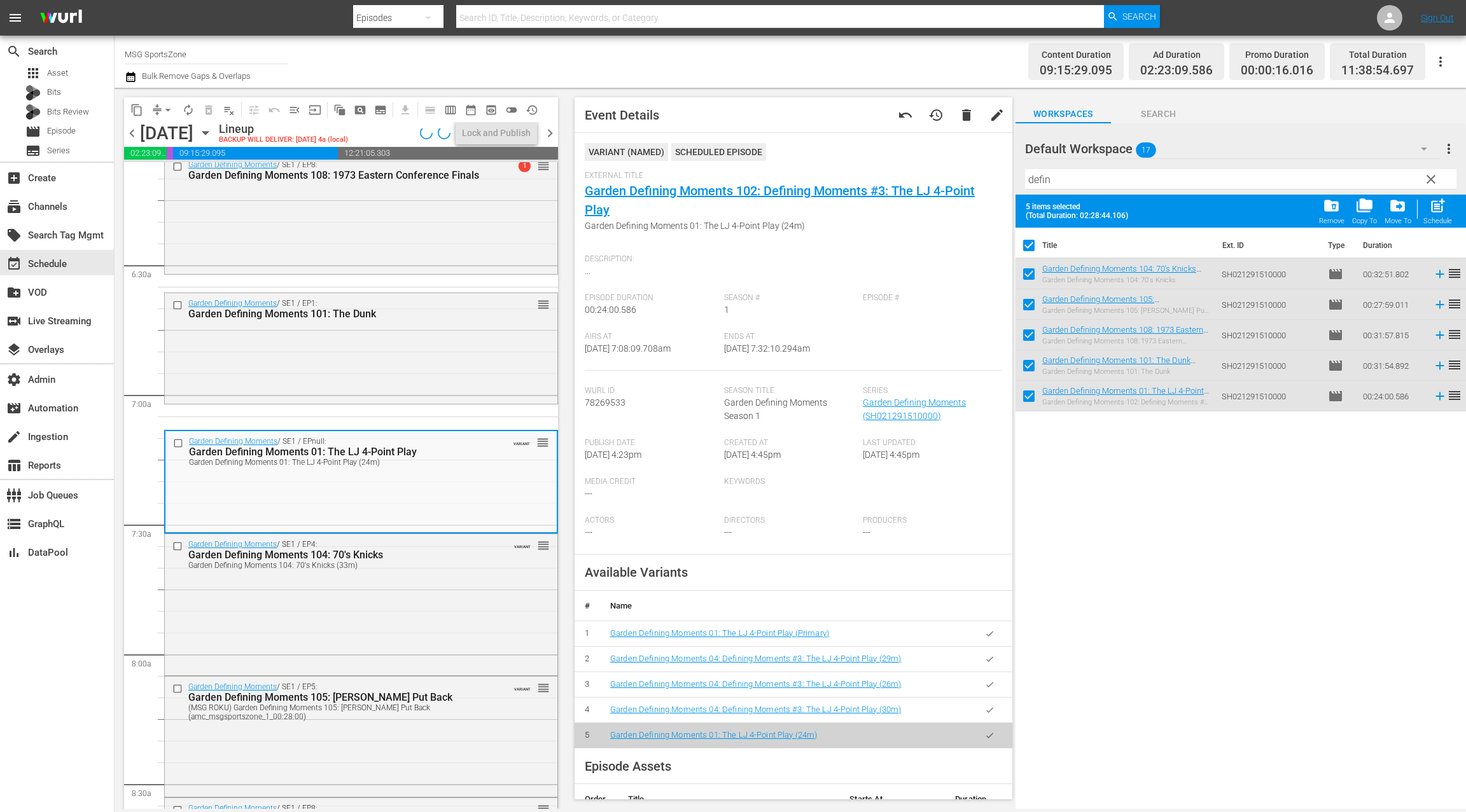
drag, startPoint x: 986, startPoint y: 636, endPoint x: 956, endPoint y: 618, distance: 35.0
click at [986, 635] on icon "button" at bounding box center [989, 634] width 9 height 9
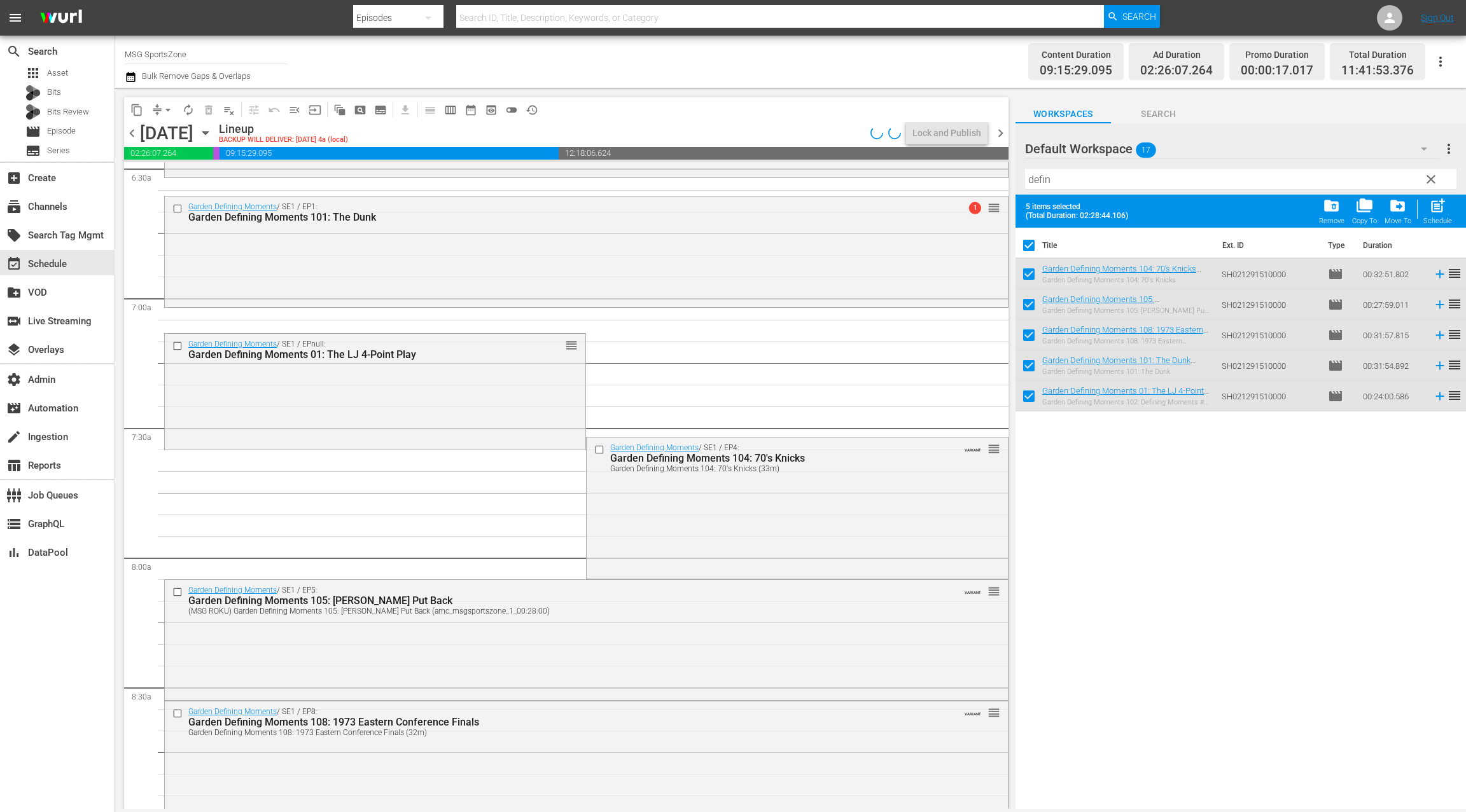
scroll to position [1695, 0]
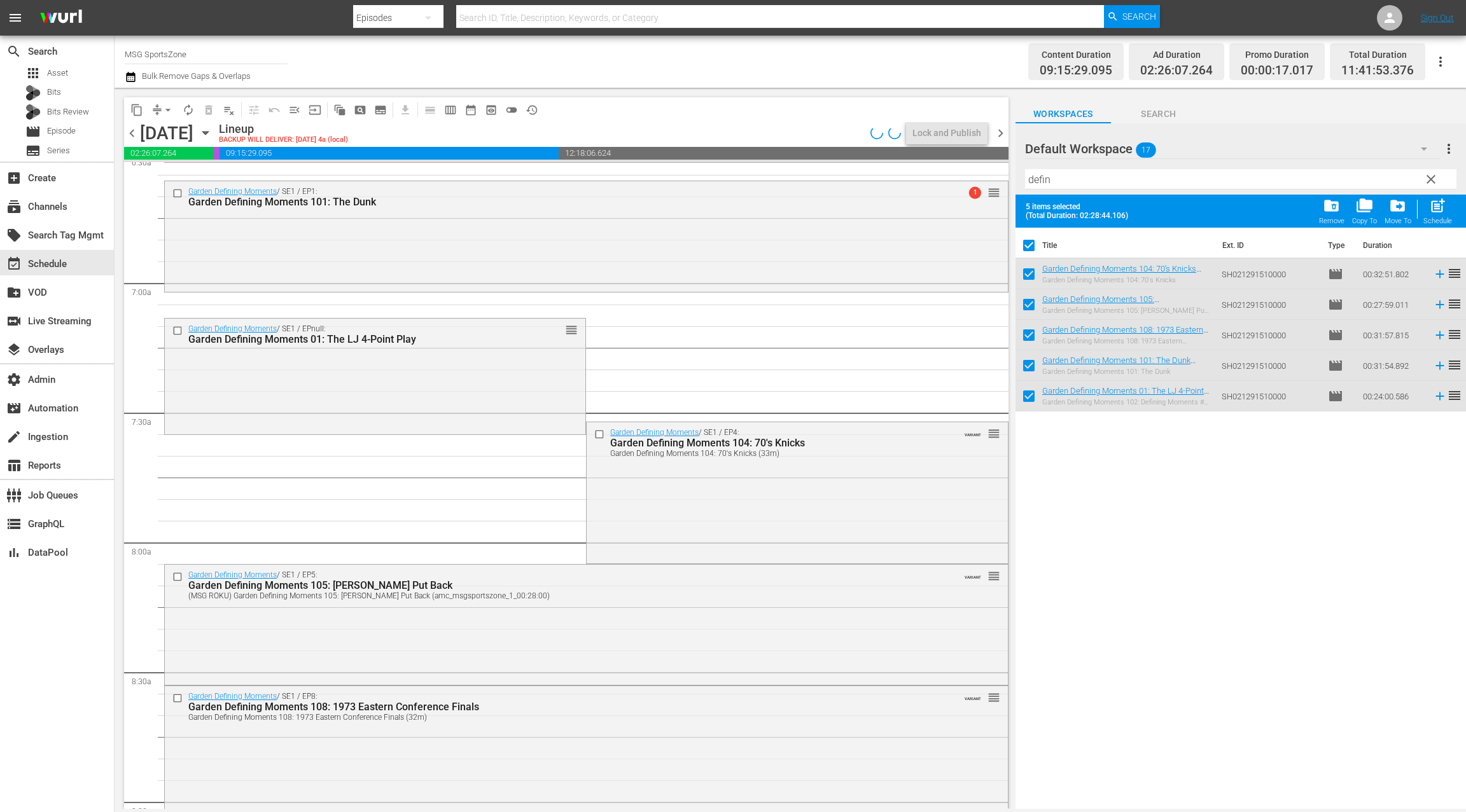
click at [707, 521] on div "Garden Defining Moments / SE1 / EP4: Garden Defining Moments 104: 70's Knicks G…" at bounding box center [796, 491] width 420 height 138
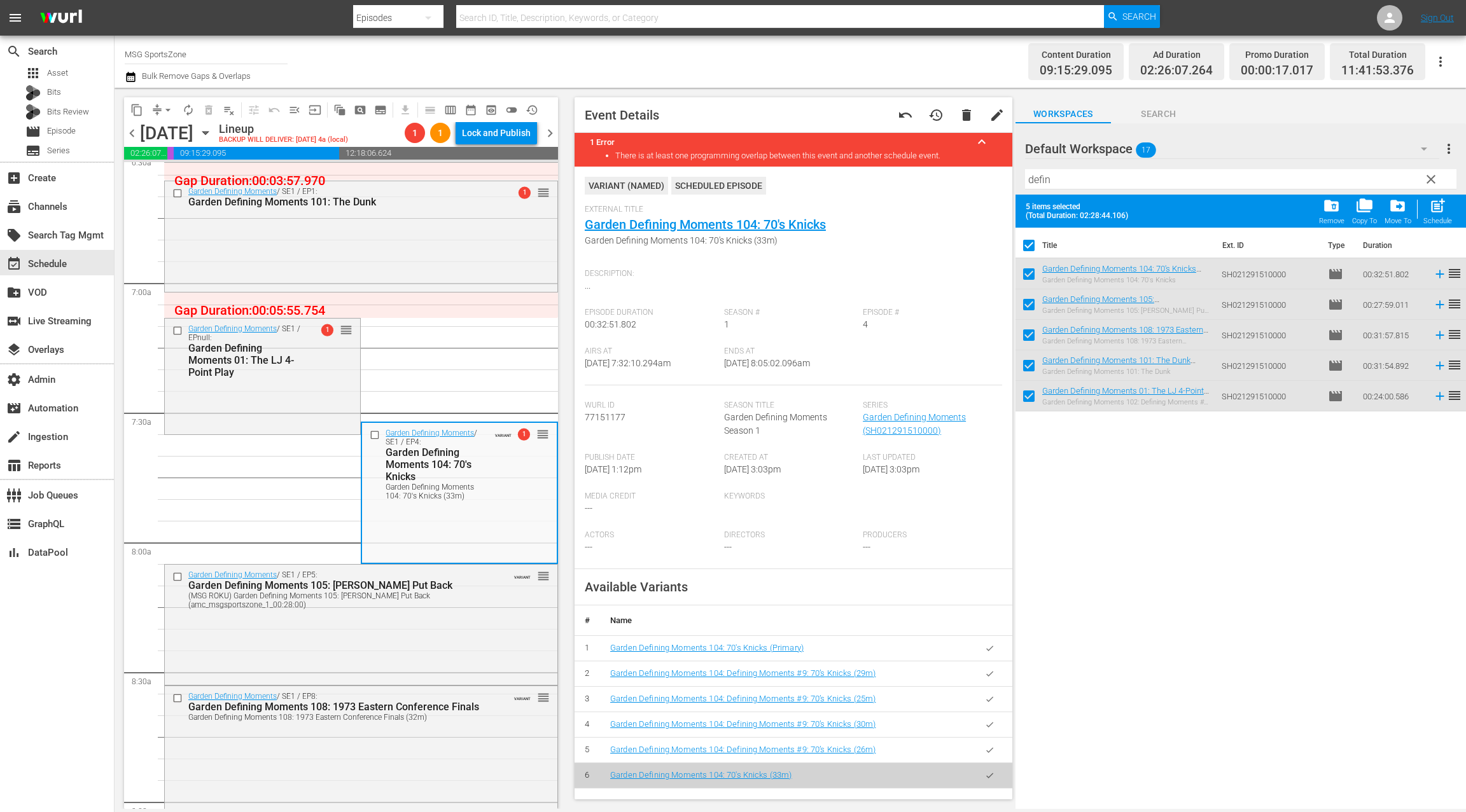
click at [987, 642] on button "button" at bounding box center [989, 648] width 25 height 25
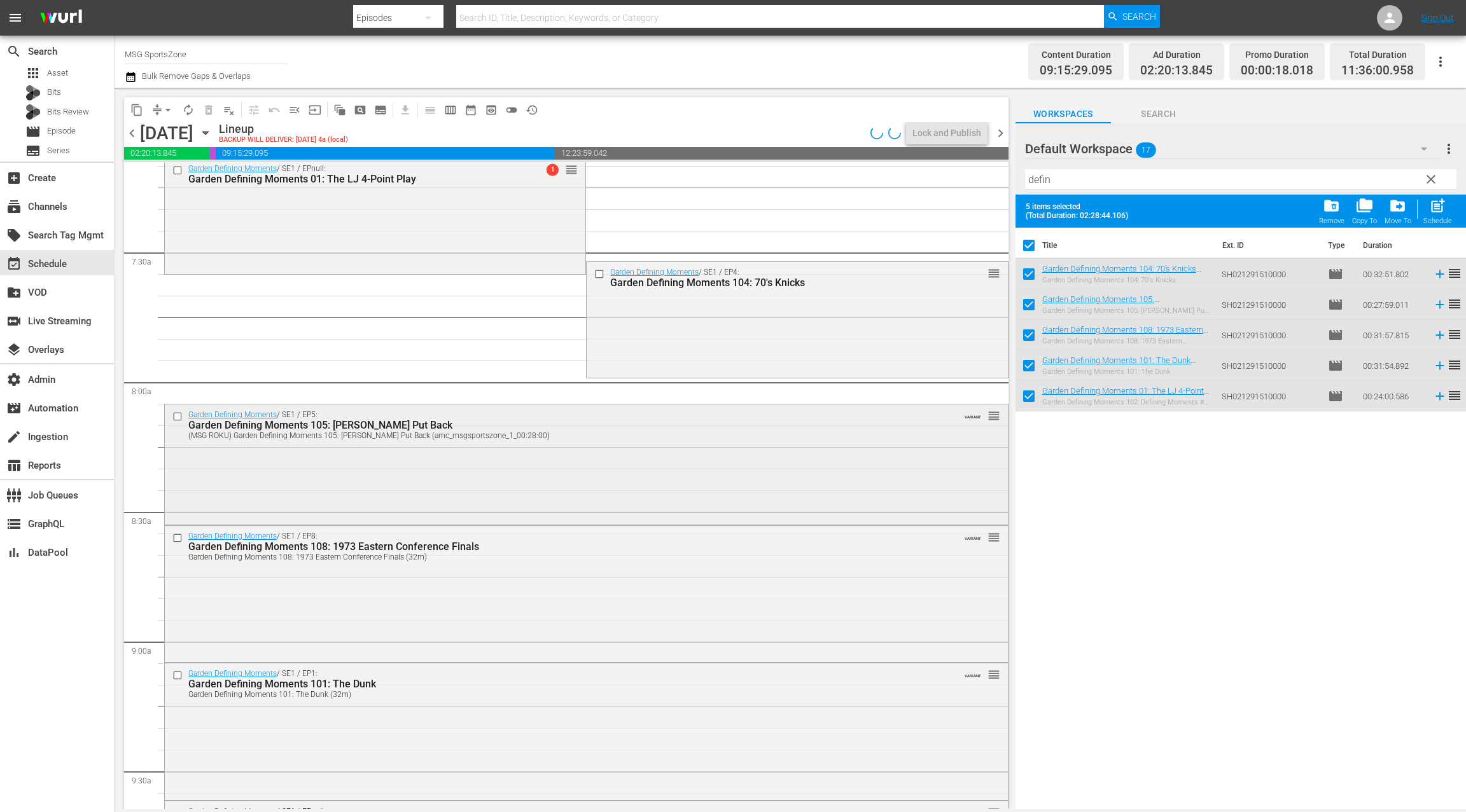
scroll to position [1865, 0]
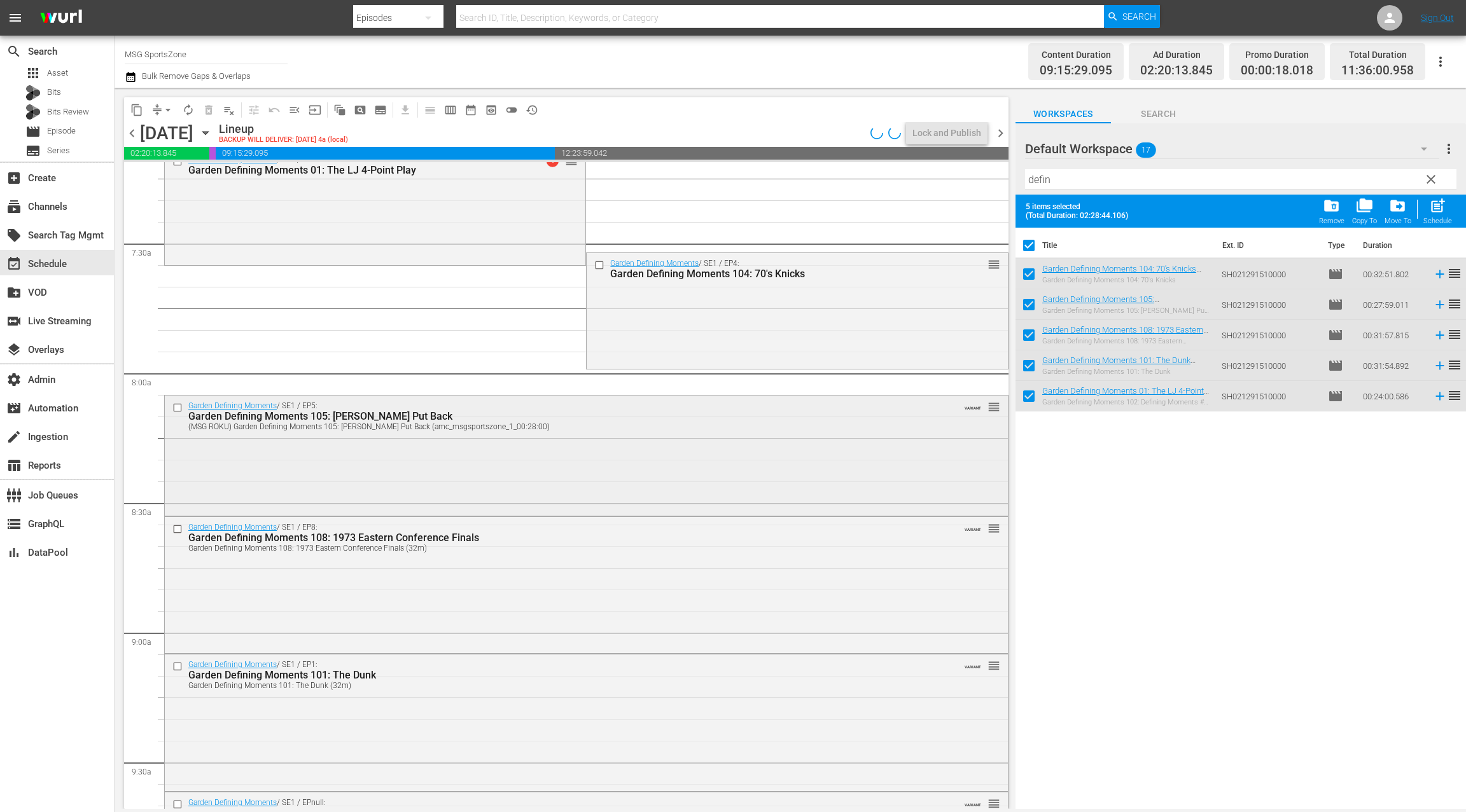
click at [444, 460] on div "Garden Defining Moments / SE1 / EP5: Garden Defining Moments 105: Ewing Put Bac…" at bounding box center [586, 454] width 843 height 117
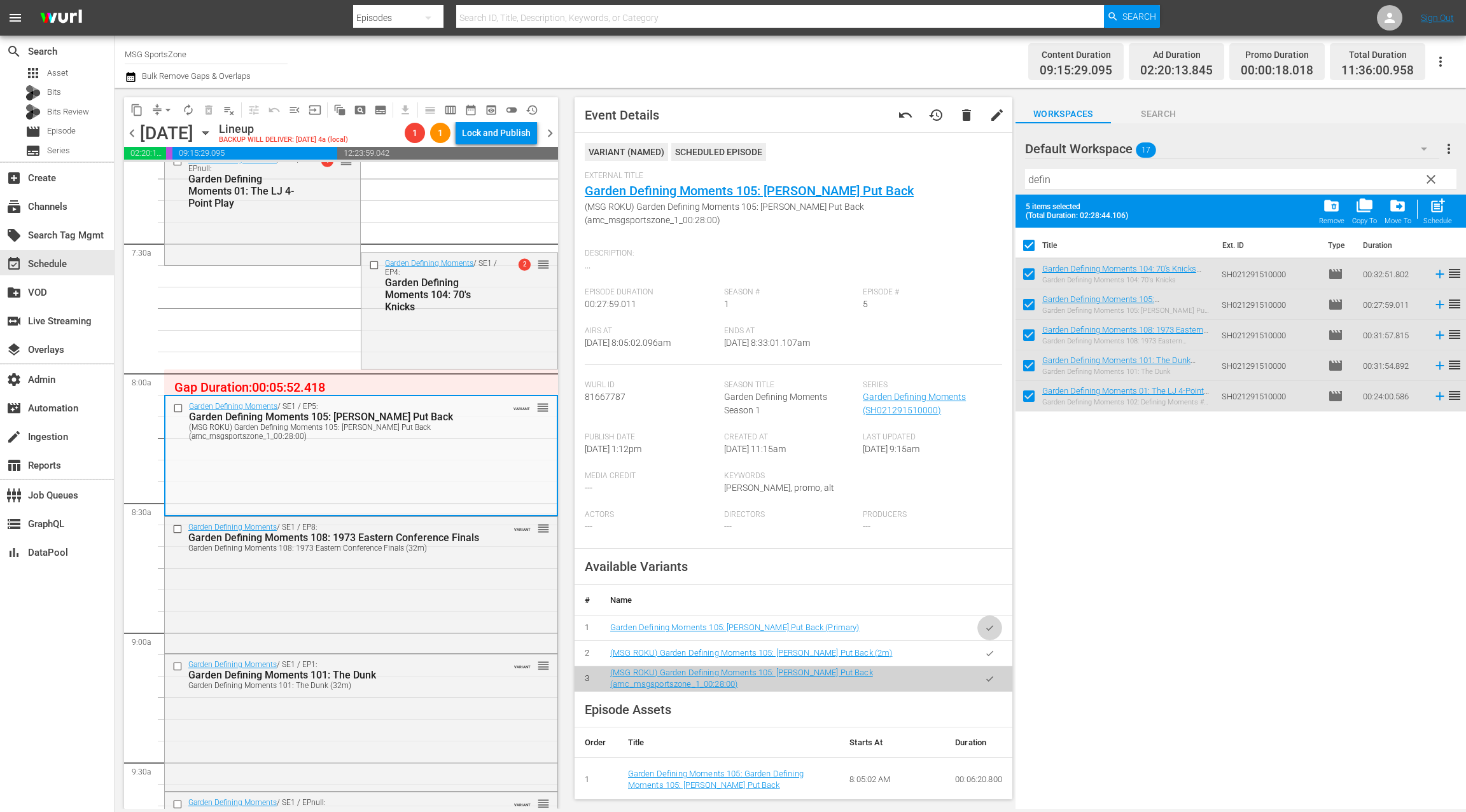
drag, startPoint x: 994, startPoint y: 618, endPoint x: 778, endPoint y: 523, distance: 236.0
click at [993, 618] on button "button" at bounding box center [989, 628] width 25 height 25
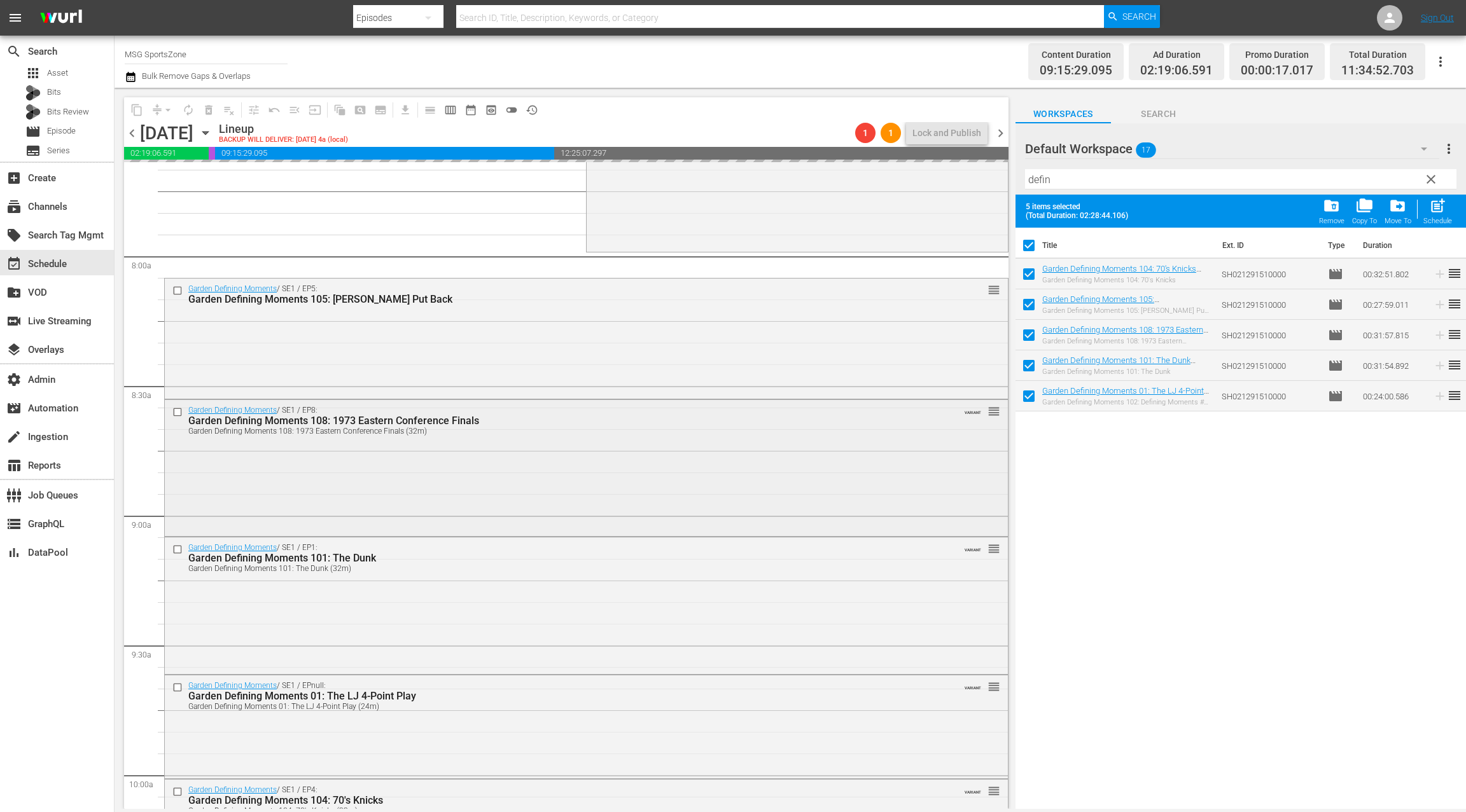
scroll to position [2005, 0]
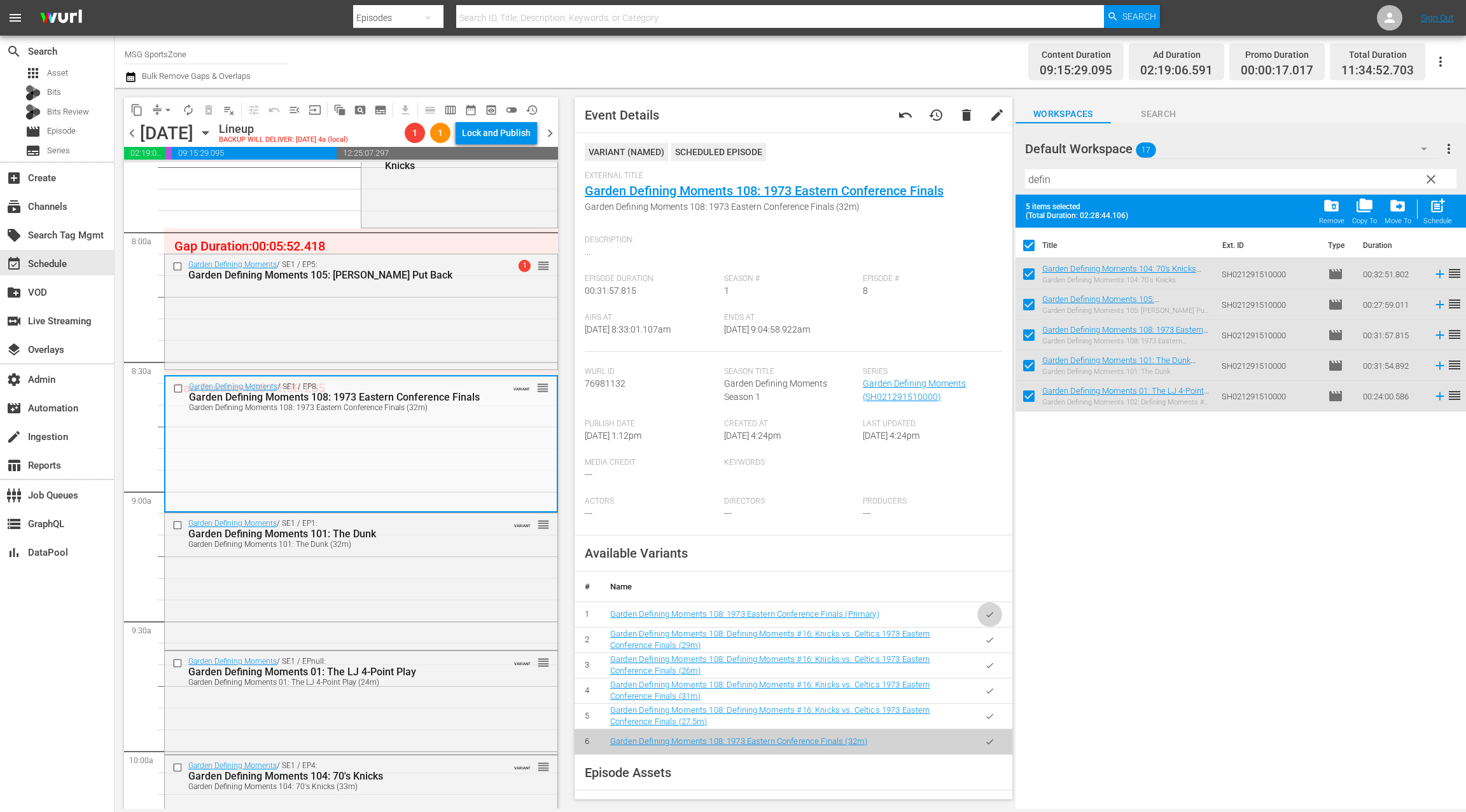
drag, startPoint x: 995, startPoint y: 615, endPoint x: 747, endPoint y: 576, distance: 251.0
click at [995, 615] on button "button" at bounding box center [989, 614] width 25 height 25
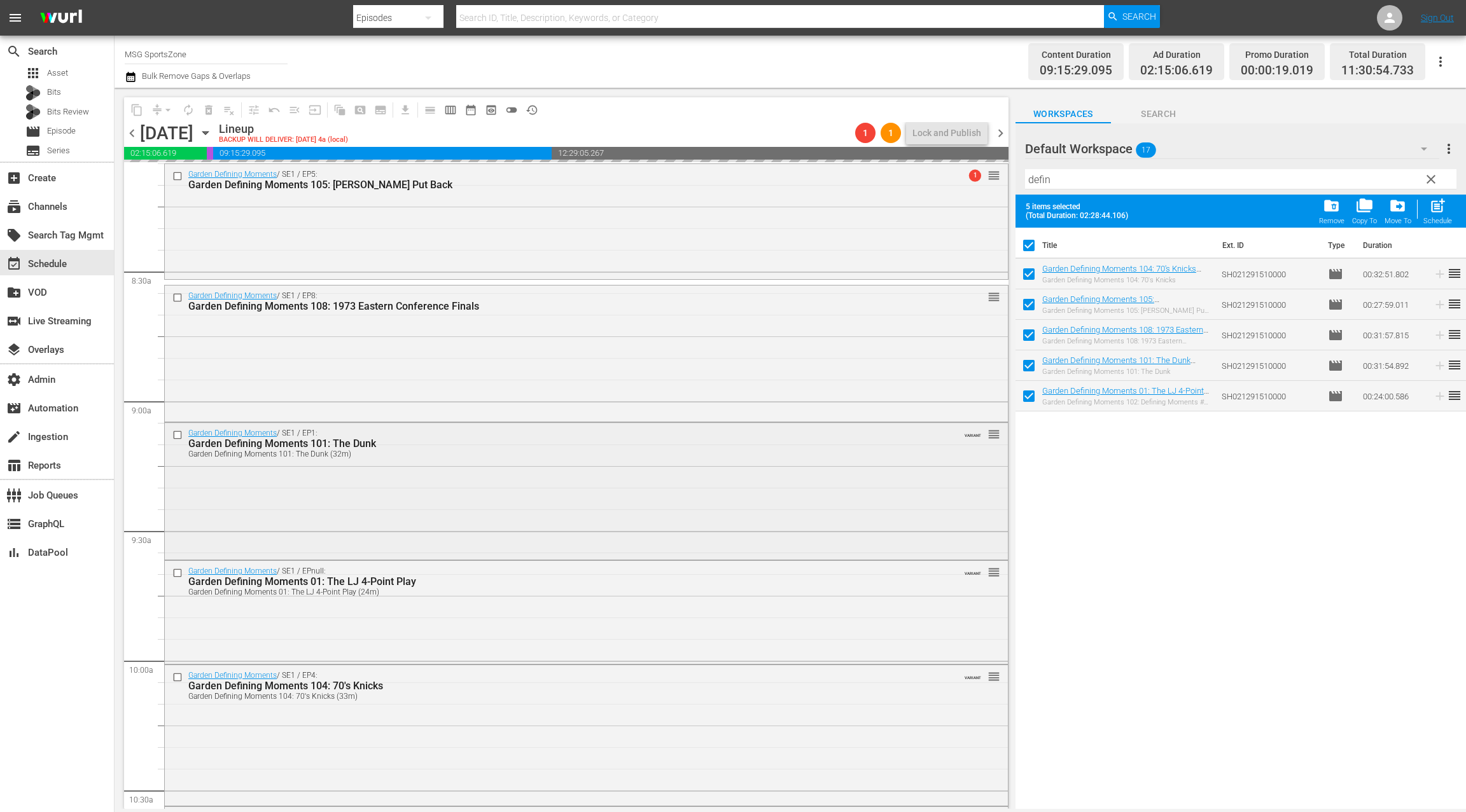
scroll to position [2098, 0]
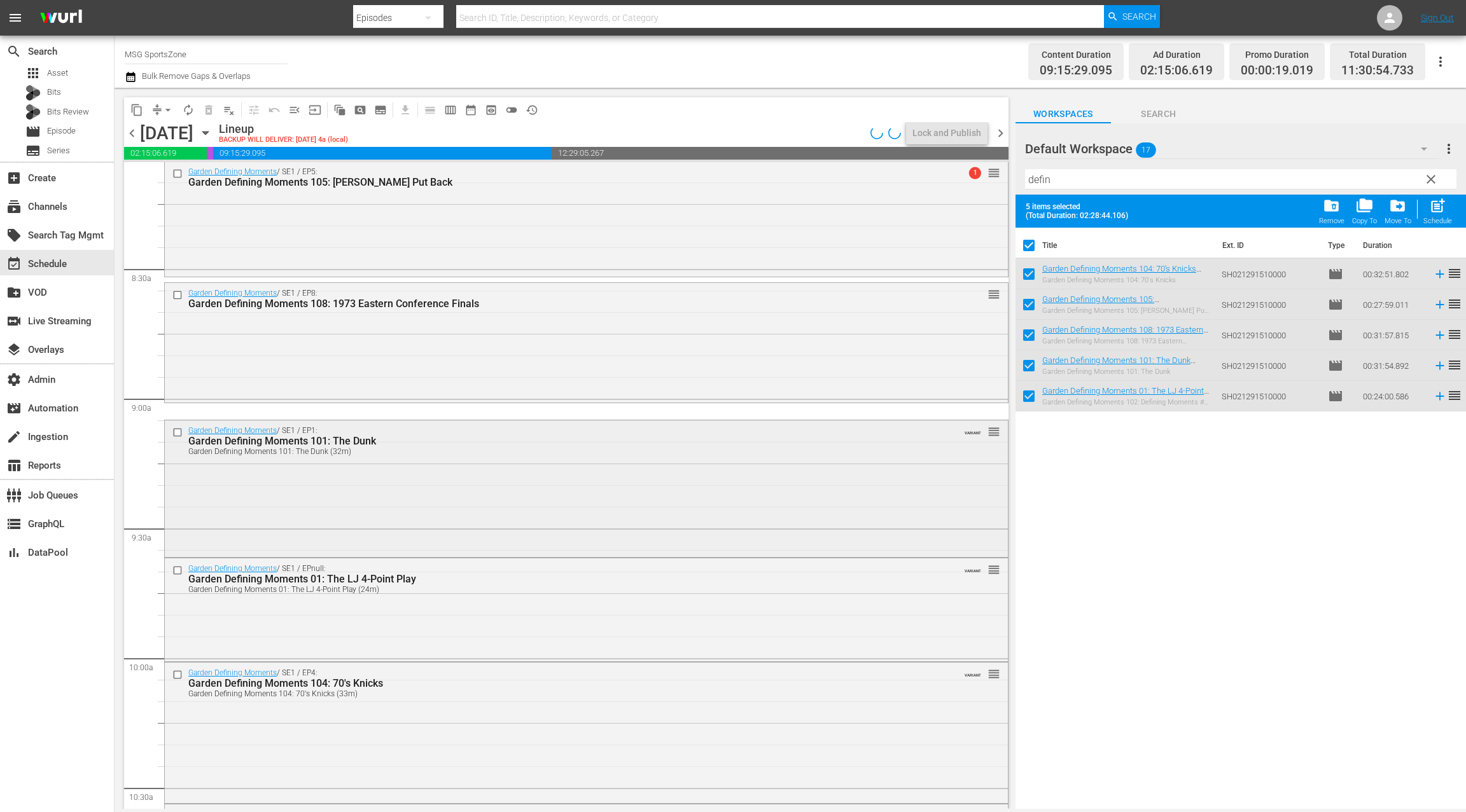
click at [518, 508] on div "Garden Defining Moments / SE1 / EP1: Garden Defining Moments 101: The Dunk Gard…" at bounding box center [586, 487] width 843 height 134
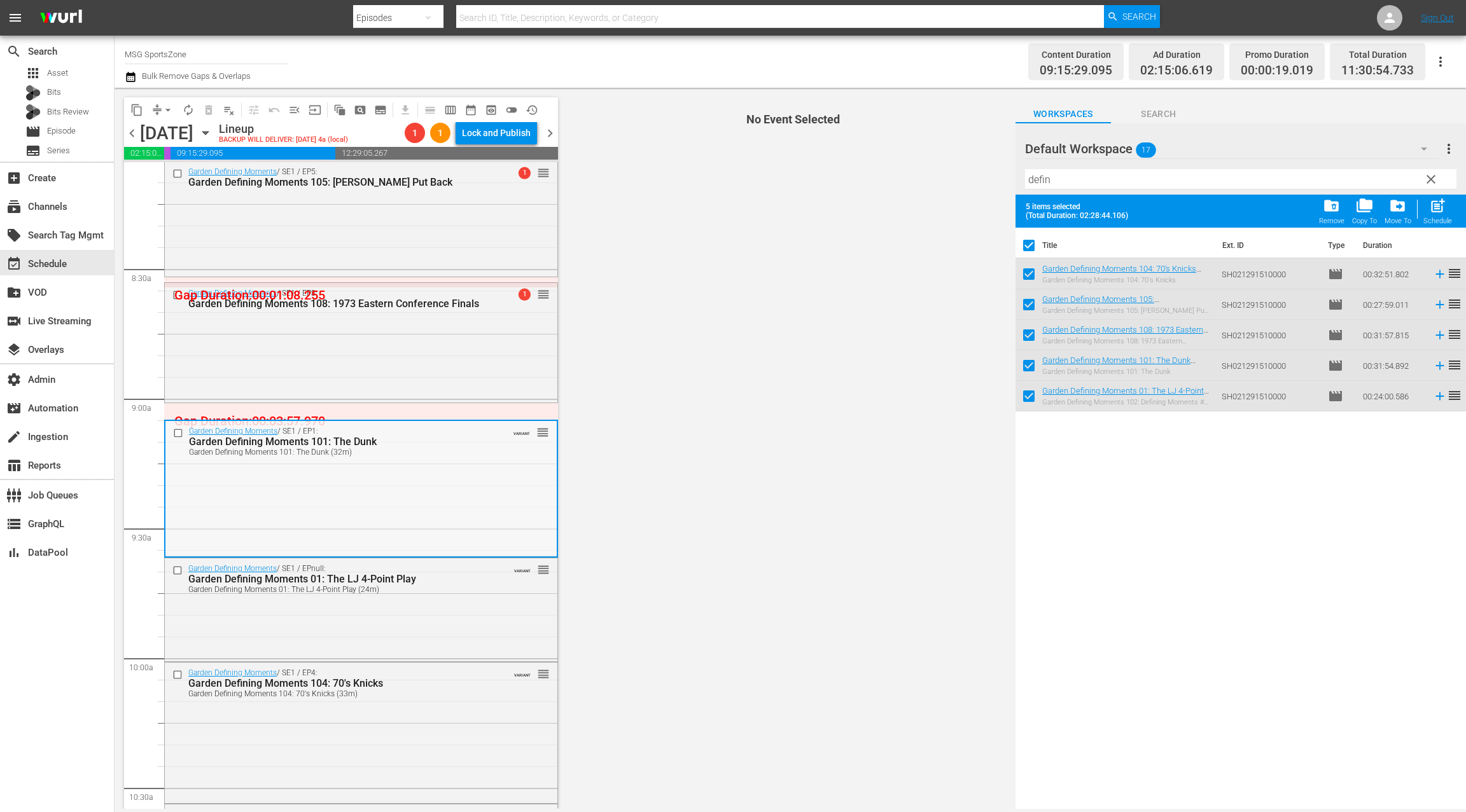
click at [400, 463] on div "Garden Defining Moments / SE1 / EP1: Garden Defining Moments 101: The Dunk Gard…" at bounding box center [361, 488] width 391 height 134
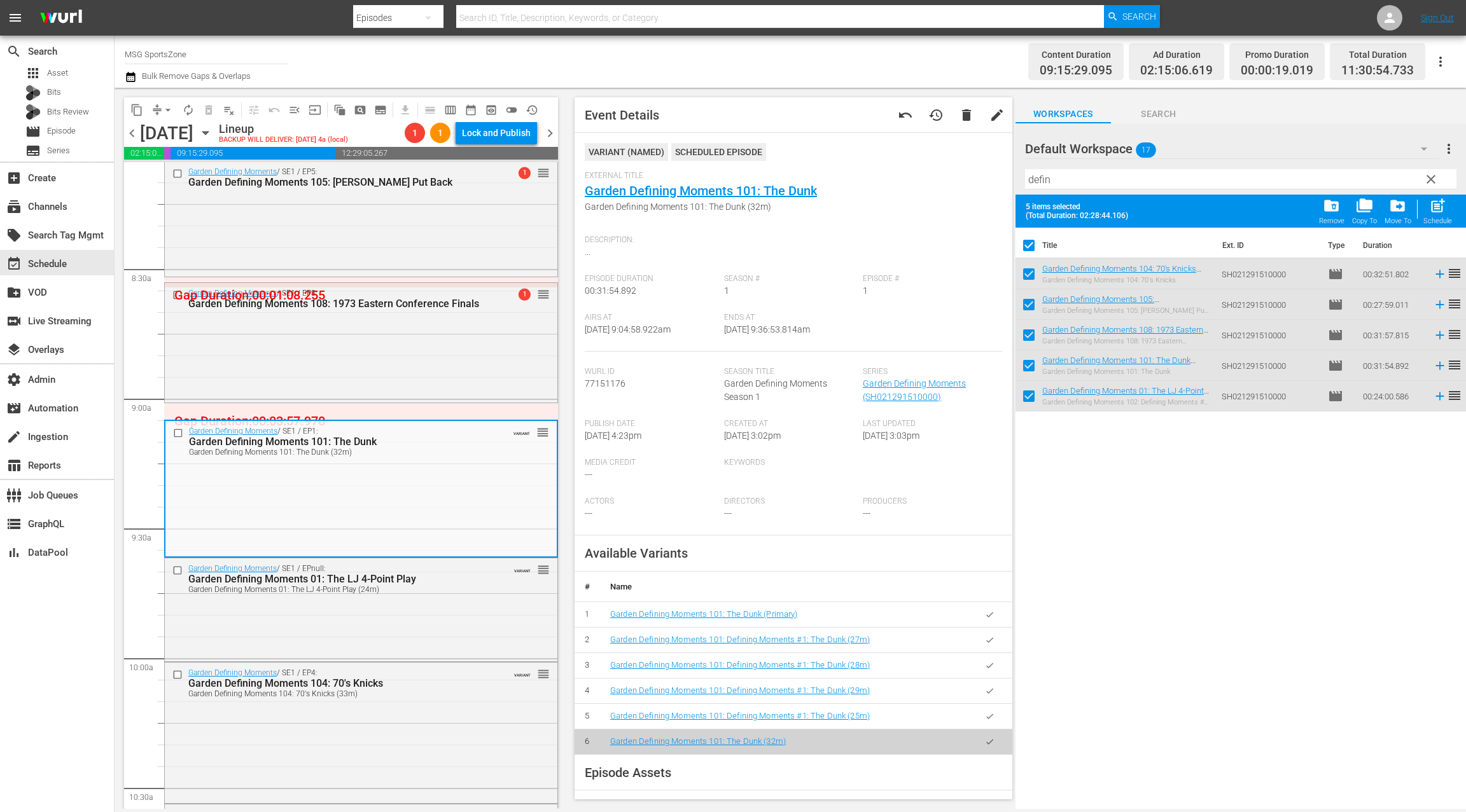
drag, startPoint x: 983, startPoint y: 616, endPoint x: 755, endPoint y: 557, distance: 235.5
click at [981, 615] on button "button" at bounding box center [989, 614] width 25 height 25
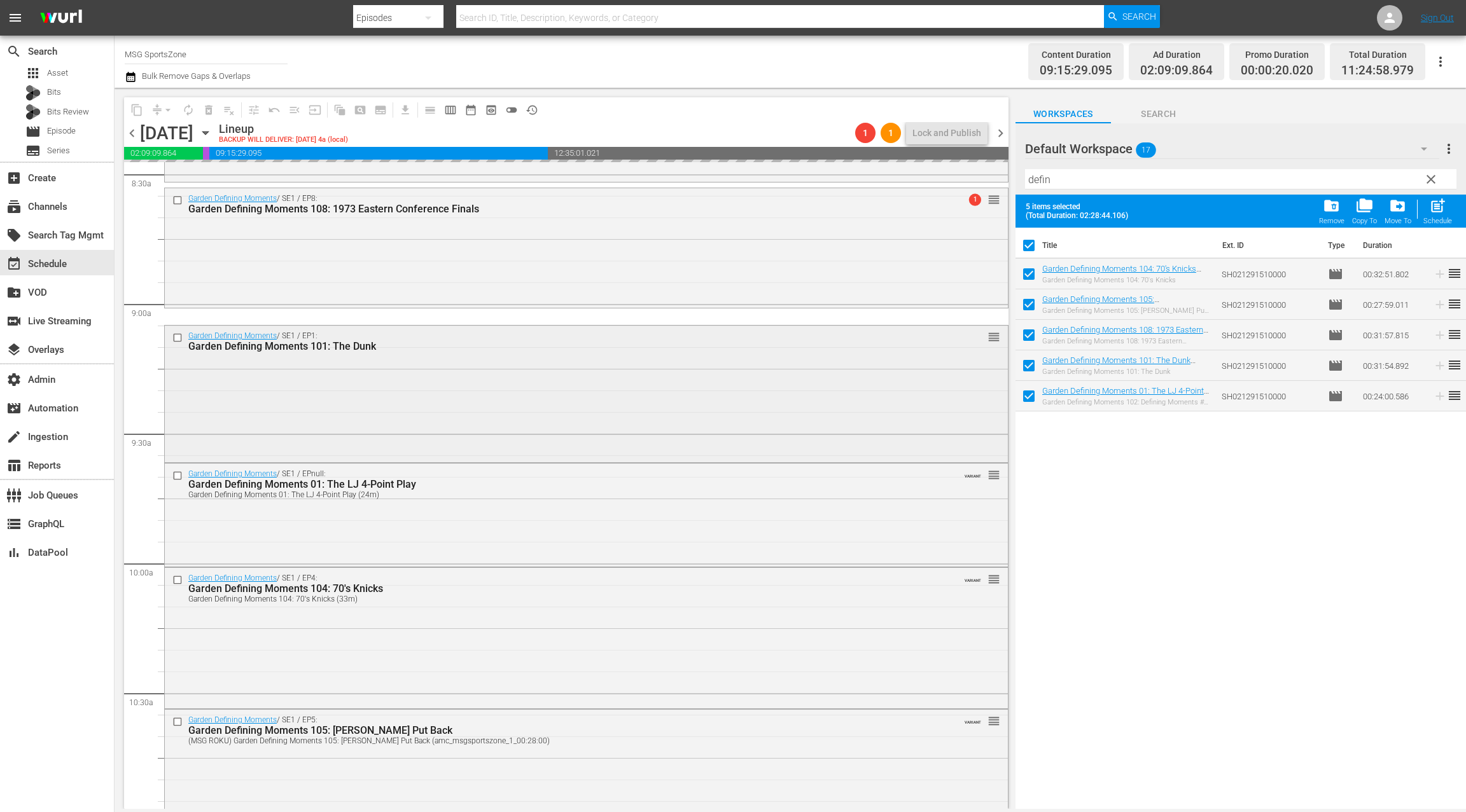
scroll to position [2203, 0]
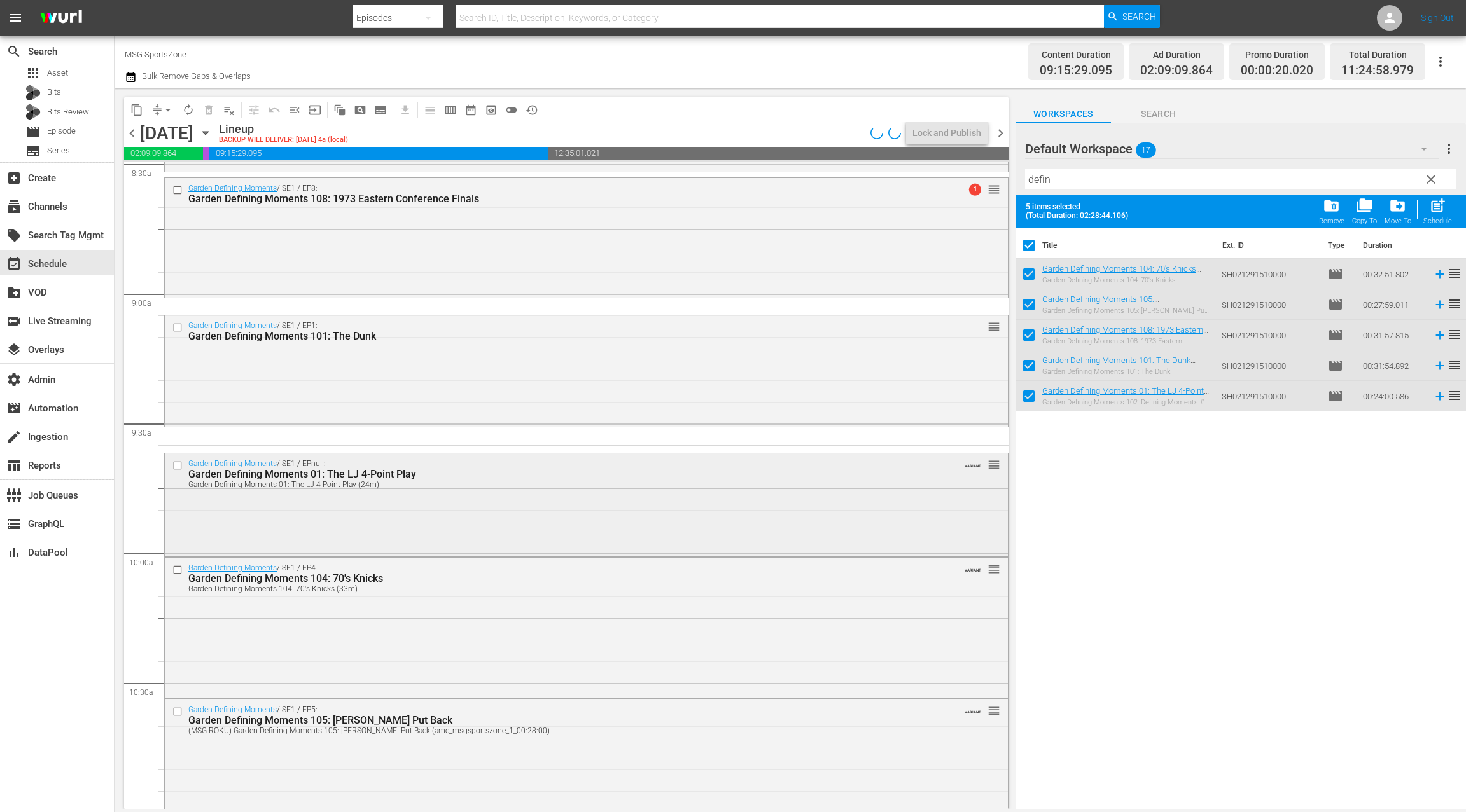
click at [515, 493] on div "Garden Defining Moments / SE1 / EPnull: Garden Defining Moments 01: The LJ 4-Po…" at bounding box center [586, 503] width 843 height 100
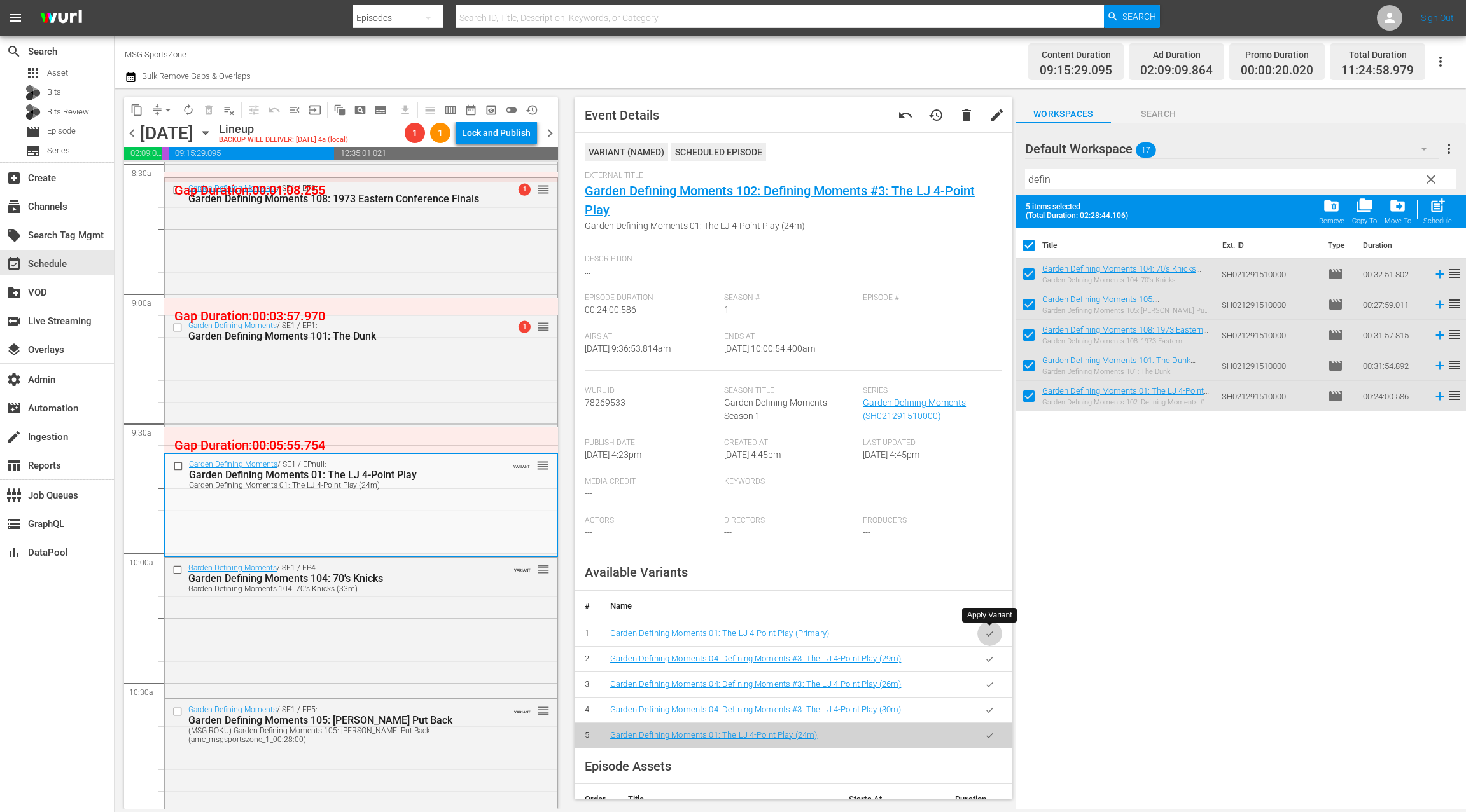
drag, startPoint x: 992, startPoint y: 633, endPoint x: 961, endPoint y: 622, distance: 32.9
click at [991, 633] on icon "button" at bounding box center [989, 634] width 9 height 9
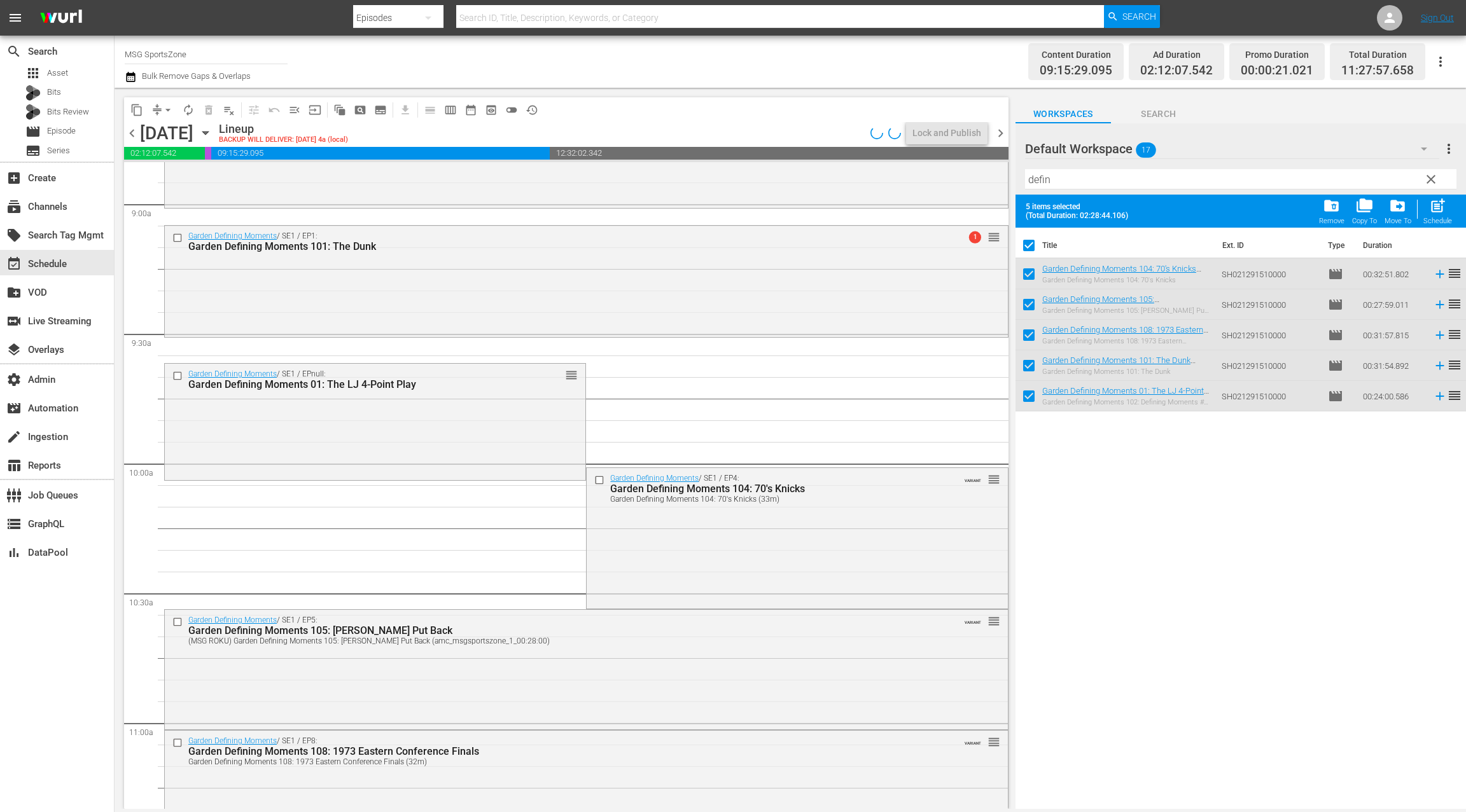
scroll to position [2325, 0]
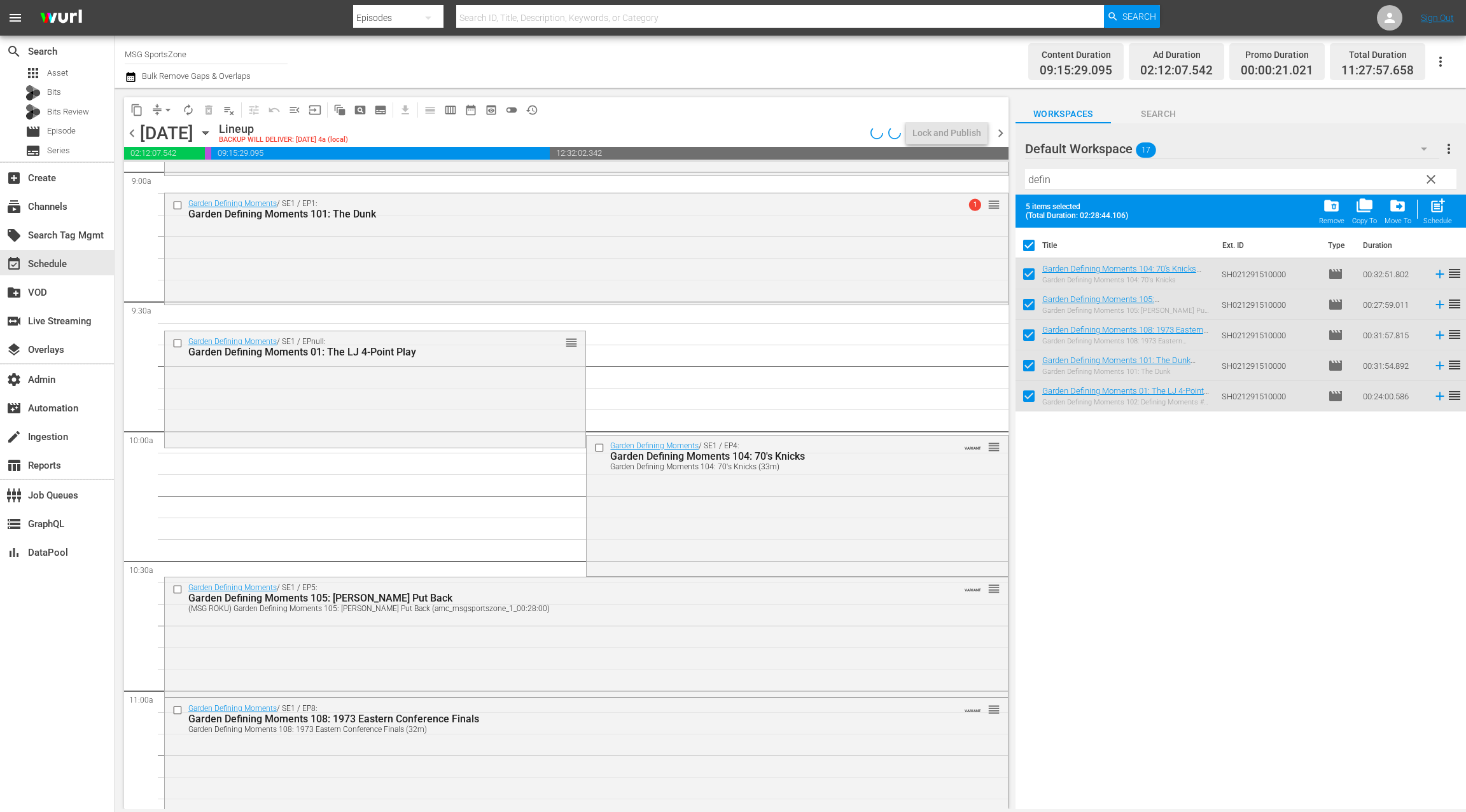
drag, startPoint x: 686, startPoint y: 529, endPoint x: 679, endPoint y: 527, distance: 7.3
click at [685, 529] on div "Garden Defining Moments / SE1 / EP4: Garden Defining Moments 104: 70's Knicks G…" at bounding box center [796, 504] width 420 height 138
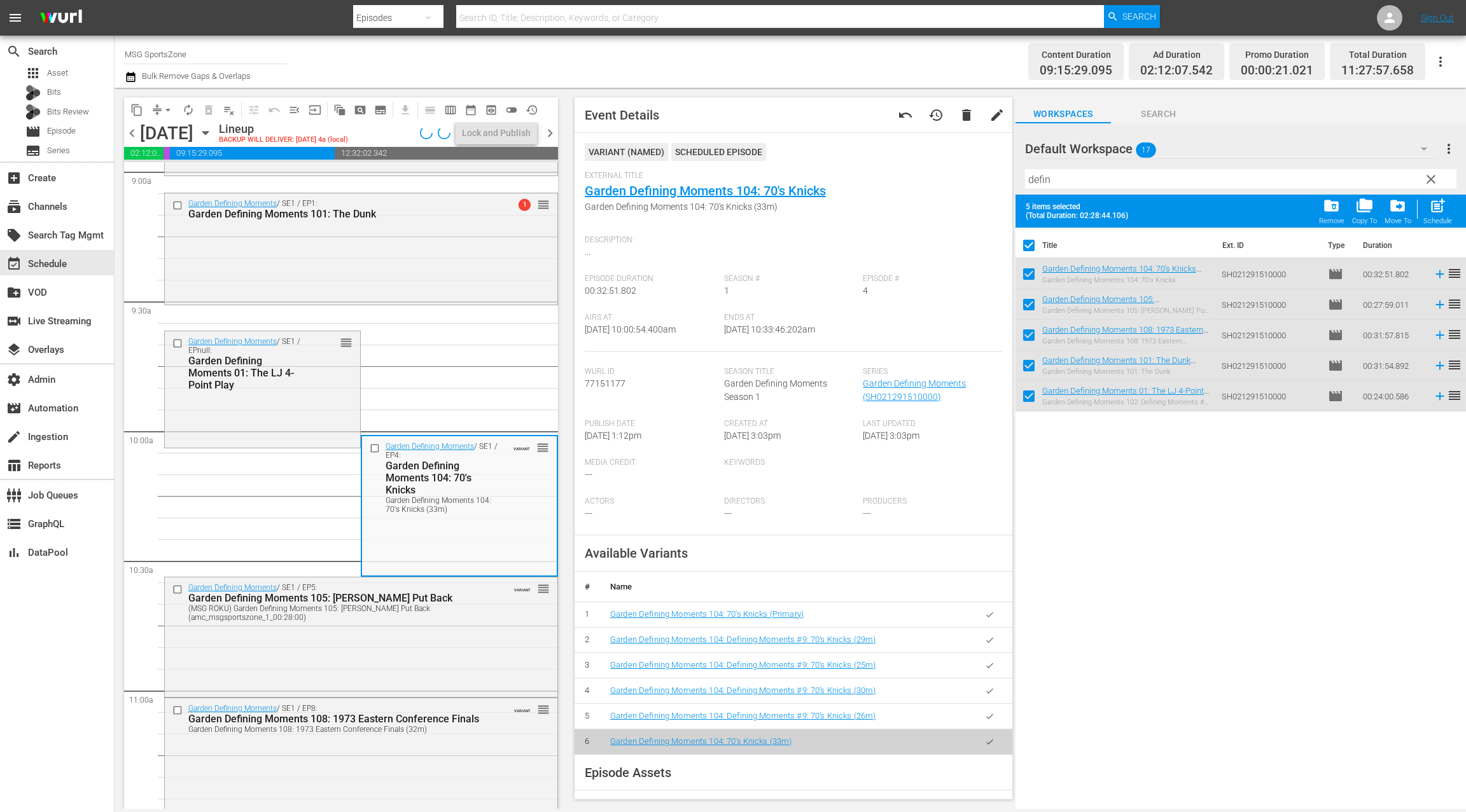
click at [990, 617] on icon "button" at bounding box center [989, 614] width 9 height 9
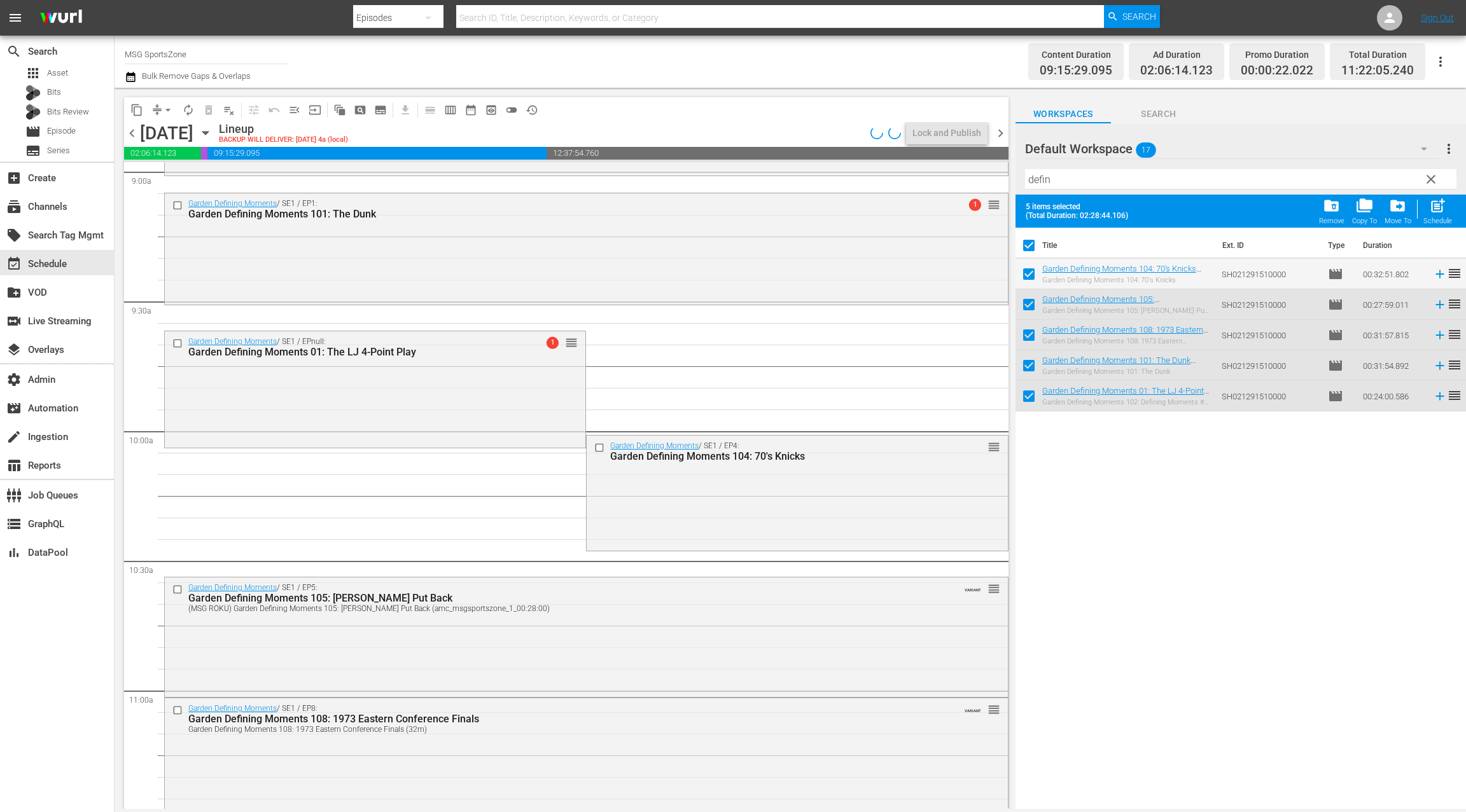
scroll to position [2450, 0]
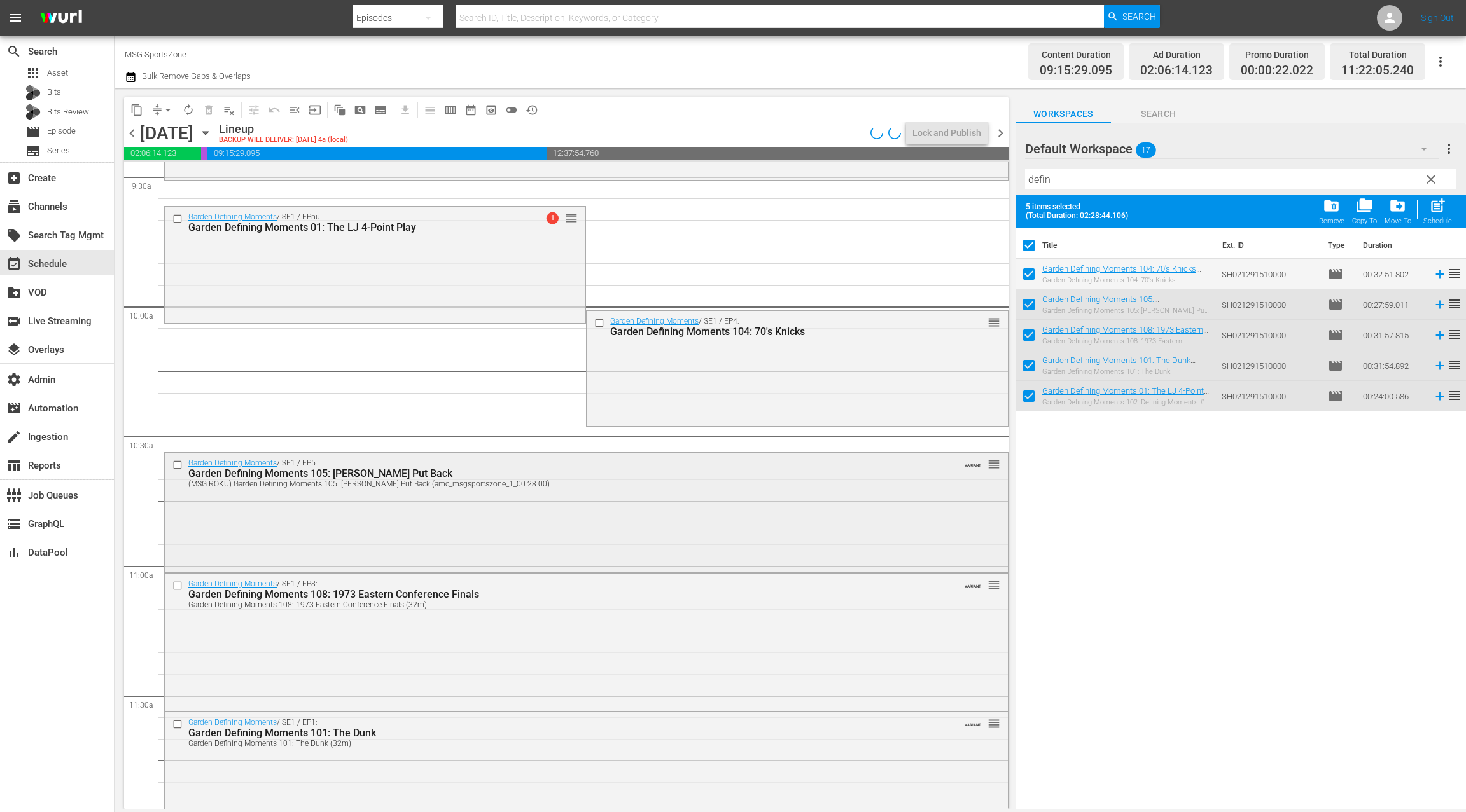
click at [547, 508] on div "Garden Defining Moments / SE1 / EP5: Garden Defining Moments 105: Ewing Put Bac…" at bounding box center [586, 511] width 843 height 117
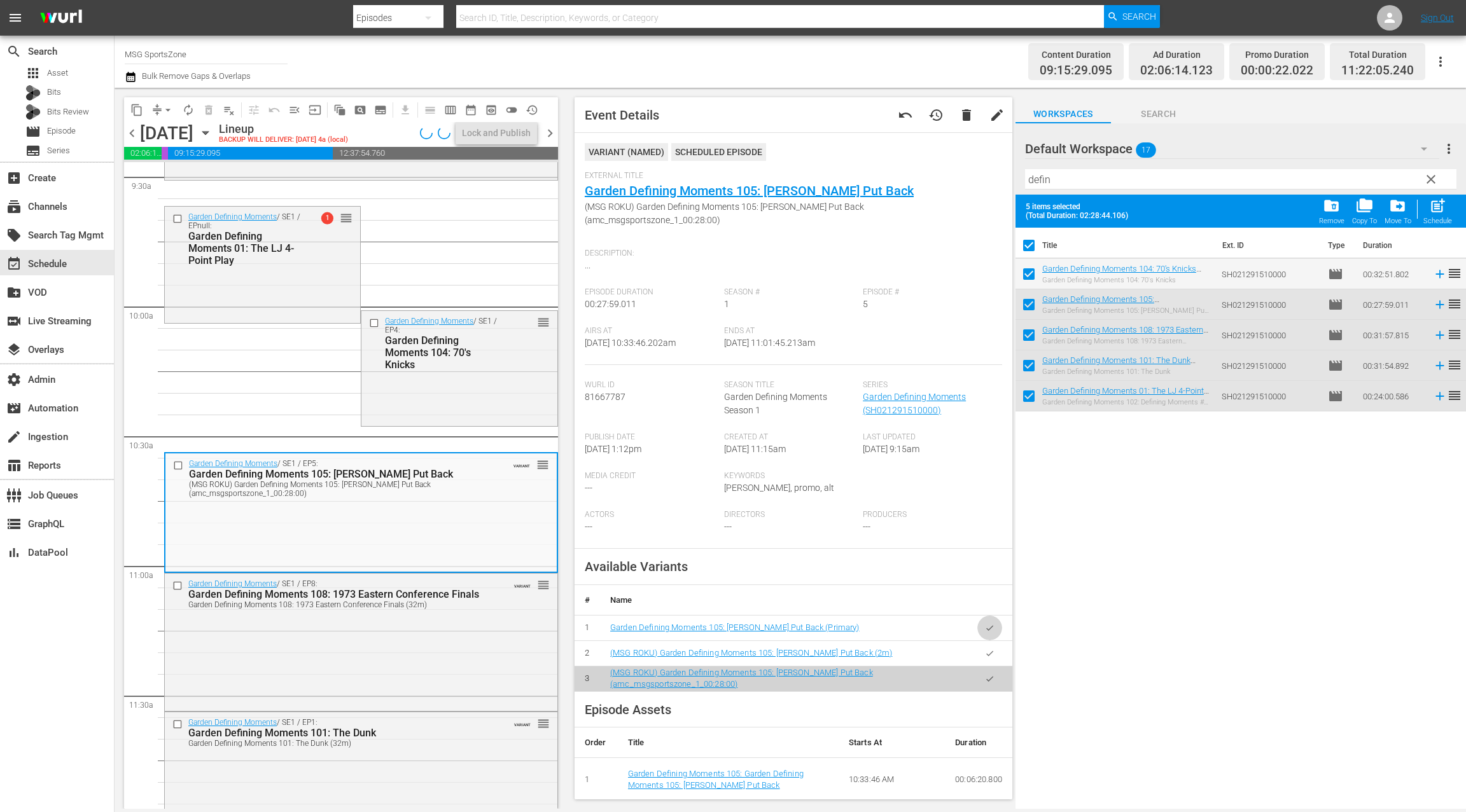
drag, startPoint x: 993, startPoint y: 617, endPoint x: 773, endPoint y: 561, distance: 227.0
click at [993, 623] on icon "button" at bounding box center [989, 628] width 9 height 9
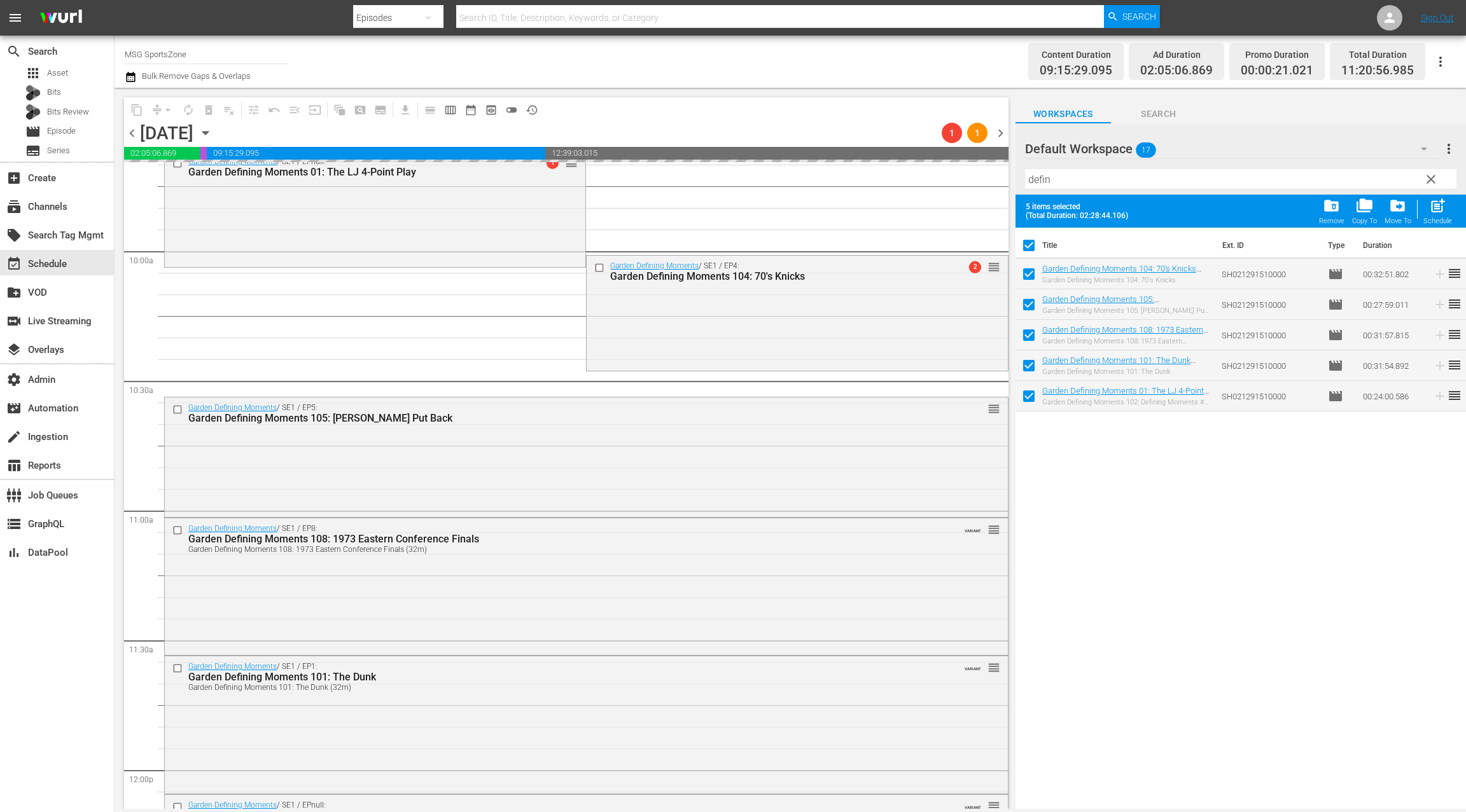
scroll to position [2635, 0]
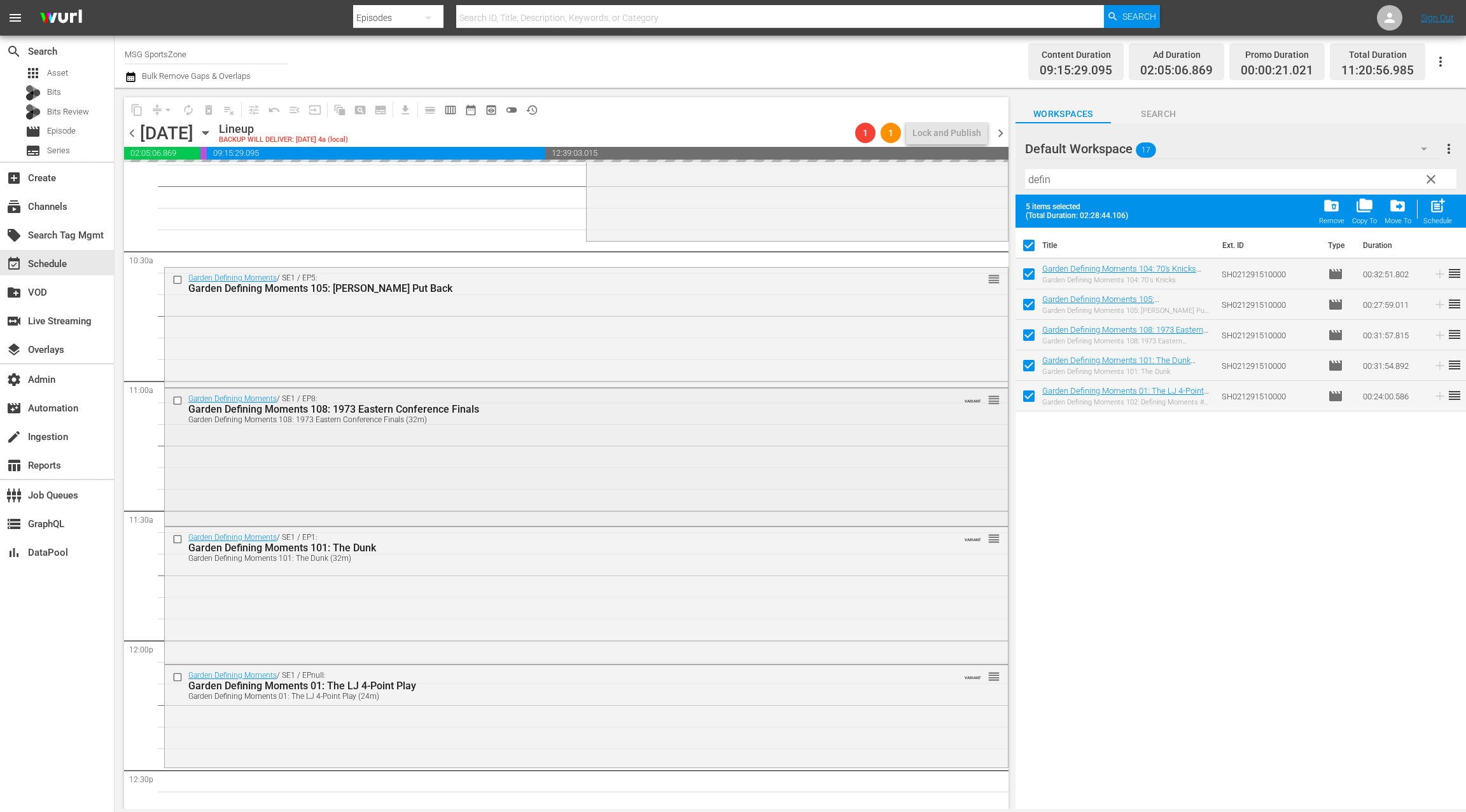
click at [453, 484] on div "Garden Defining Moments / SE1 / EP8: Garden Defining Moments 108: 1973 Eastern …" at bounding box center [586, 456] width 843 height 134
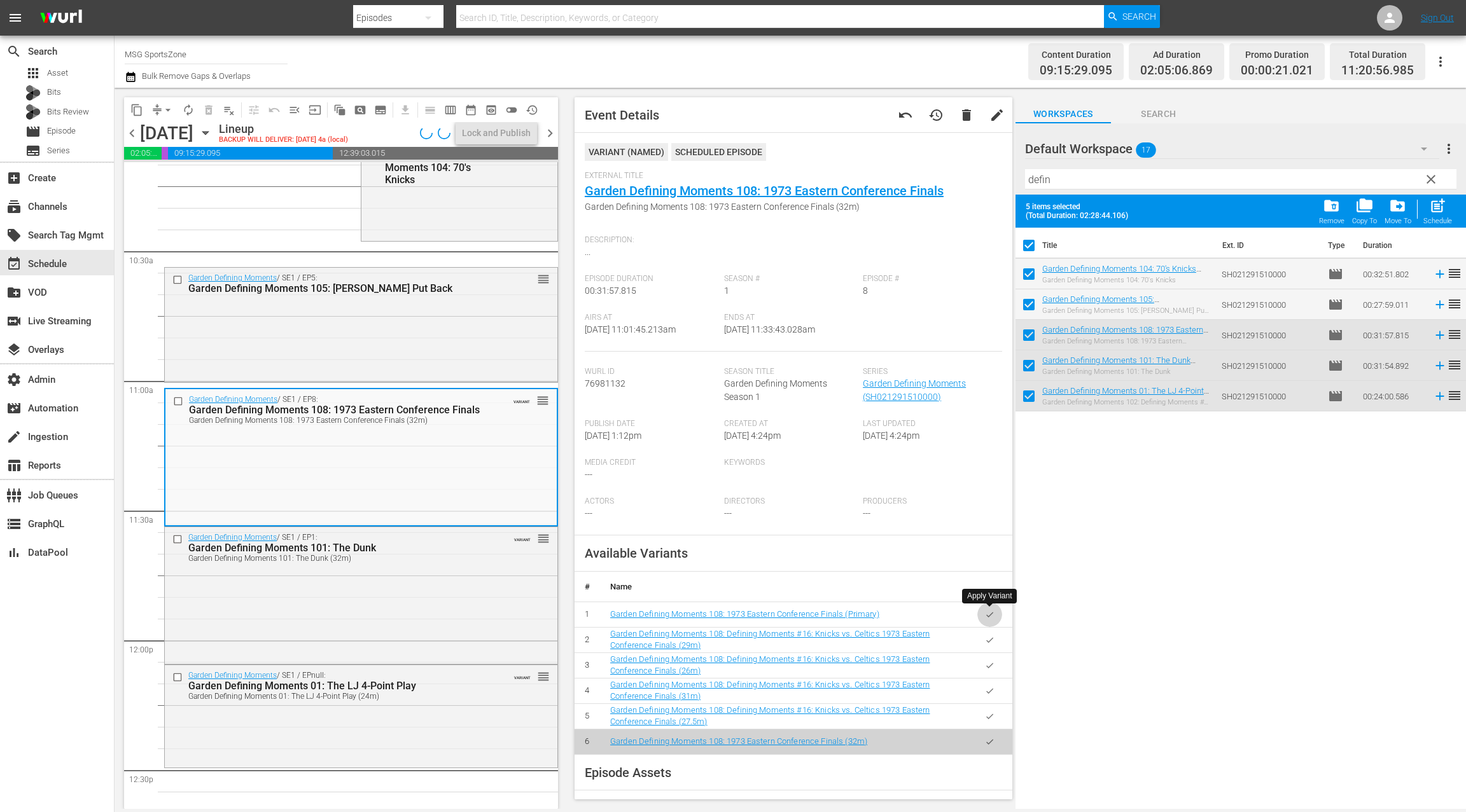
drag, startPoint x: 991, startPoint y: 617, endPoint x: 759, endPoint y: 563, distance: 238.2
click at [991, 617] on icon "button" at bounding box center [989, 614] width 9 height 9
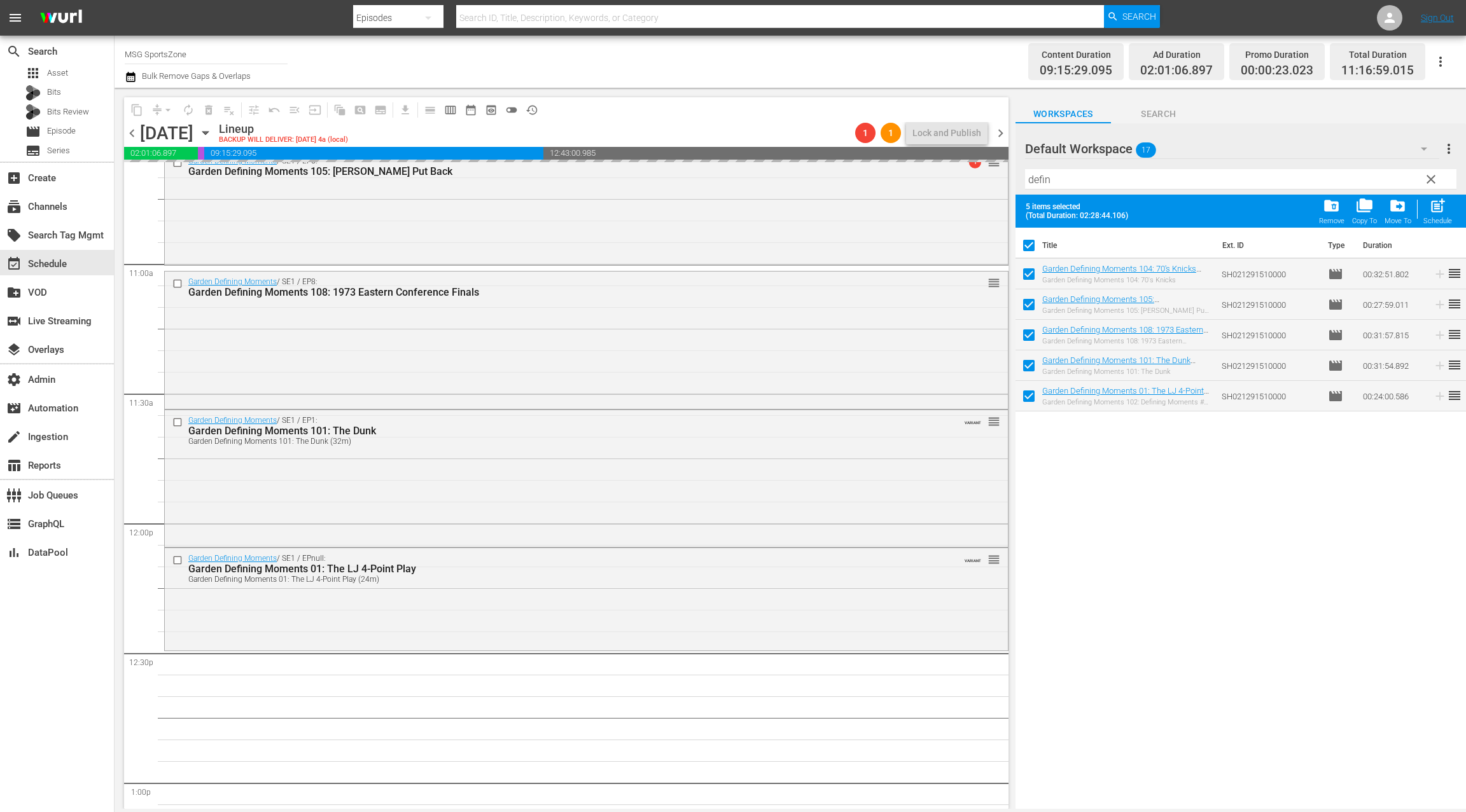
scroll to position [2757, 0]
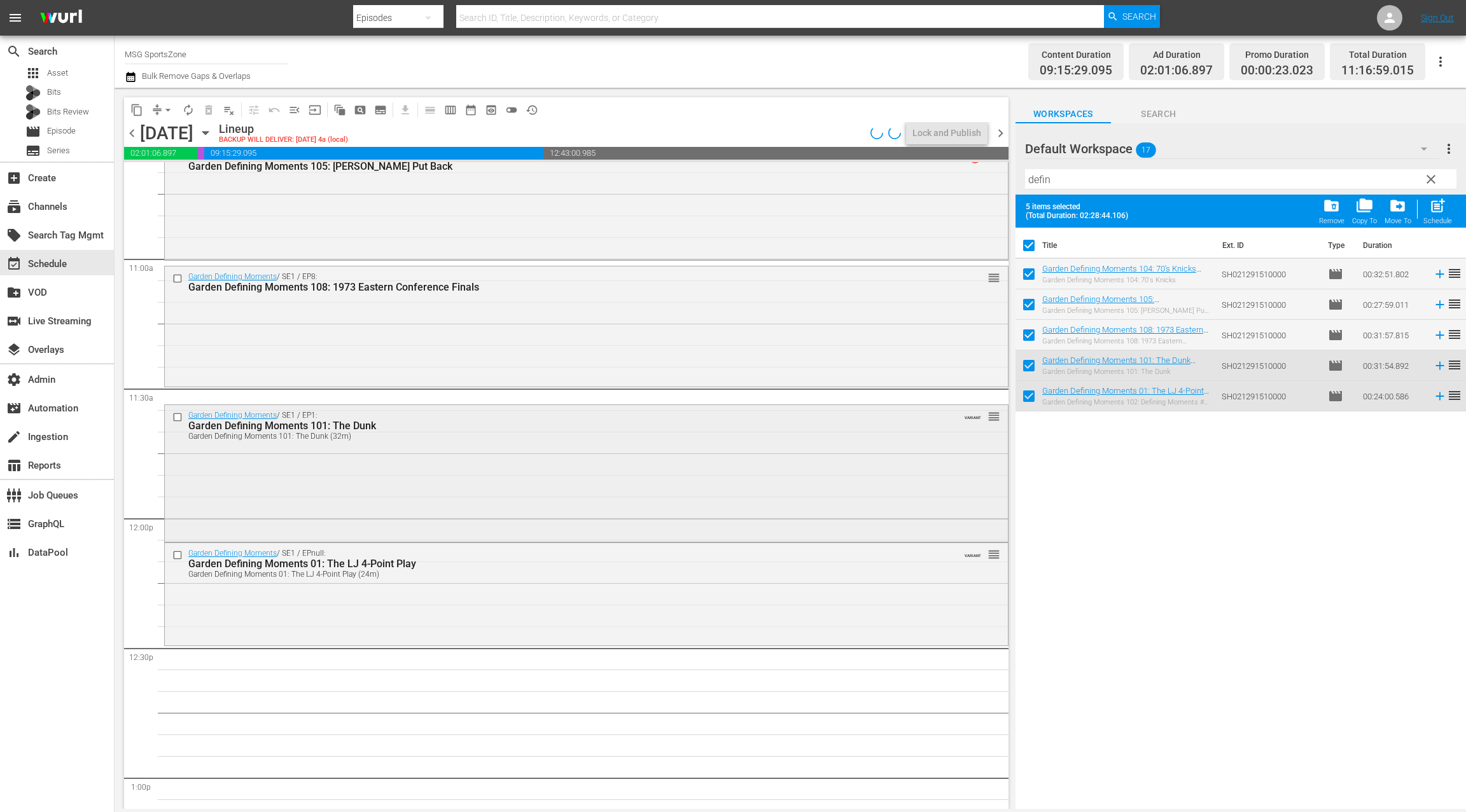
click at [524, 494] on div "Garden Defining Moments / SE1 / EP1: Garden Defining Moments 101: The Dunk Gard…" at bounding box center [586, 472] width 843 height 134
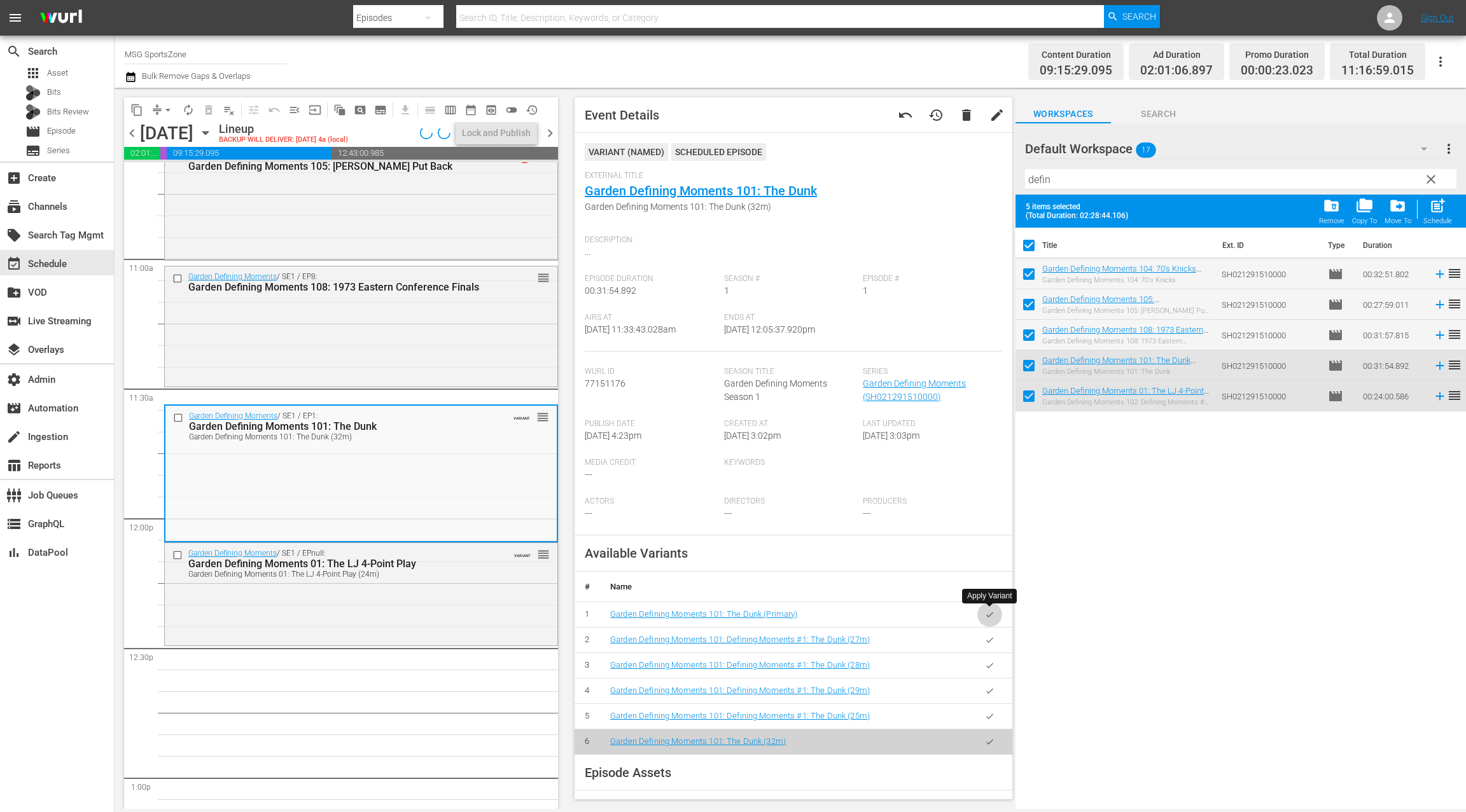
drag, startPoint x: 983, startPoint y: 616, endPoint x: 892, endPoint y: 598, distance: 92.8
click at [982, 616] on button "button" at bounding box center [989, 614] width 25 height 25
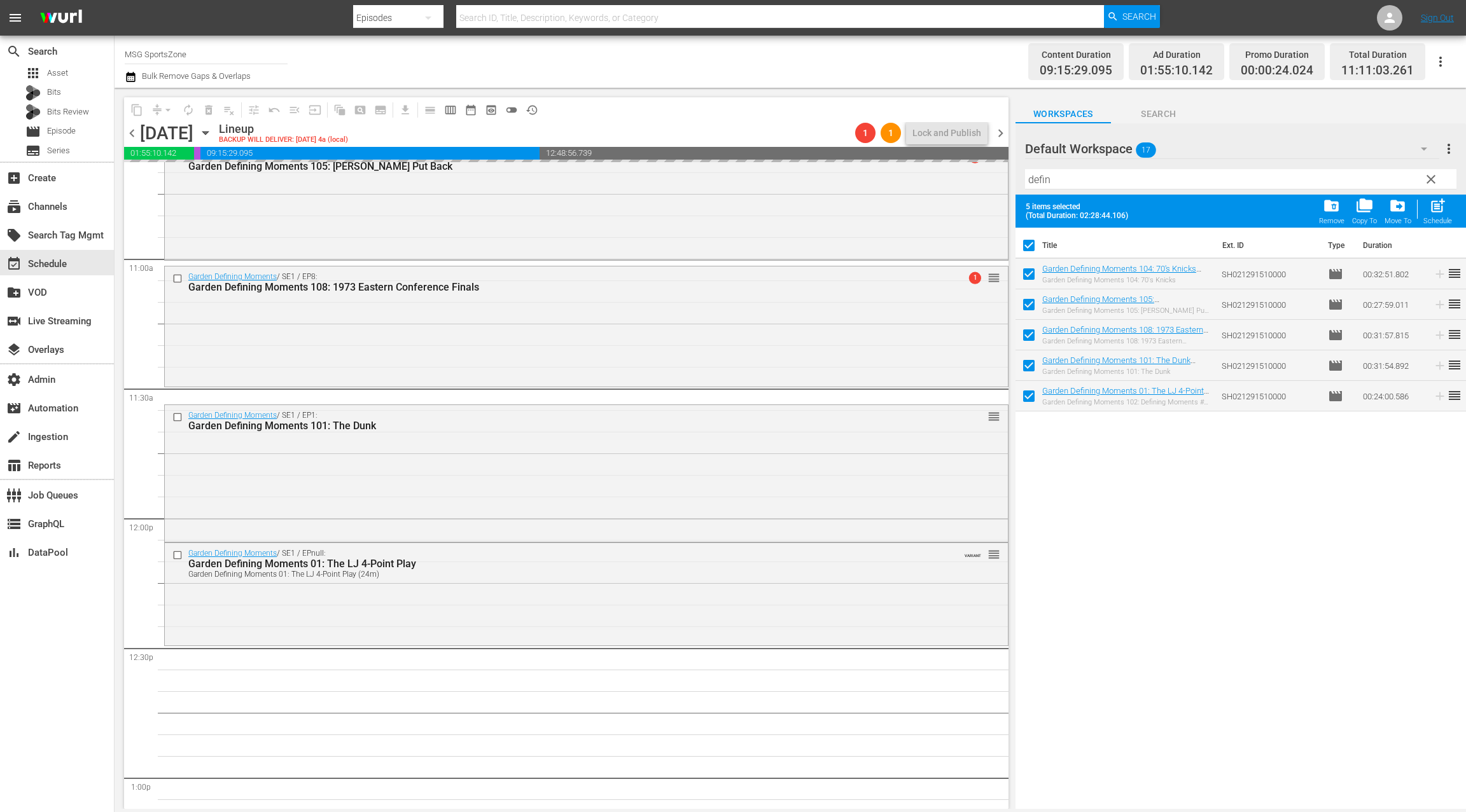
click at [505, 593] on div "Garden Defining Moments / SE1 / EPnull: Garden Defining Moments 01: The LJ 4-Po…" at bounding box center [586, 592] width 843 height 100
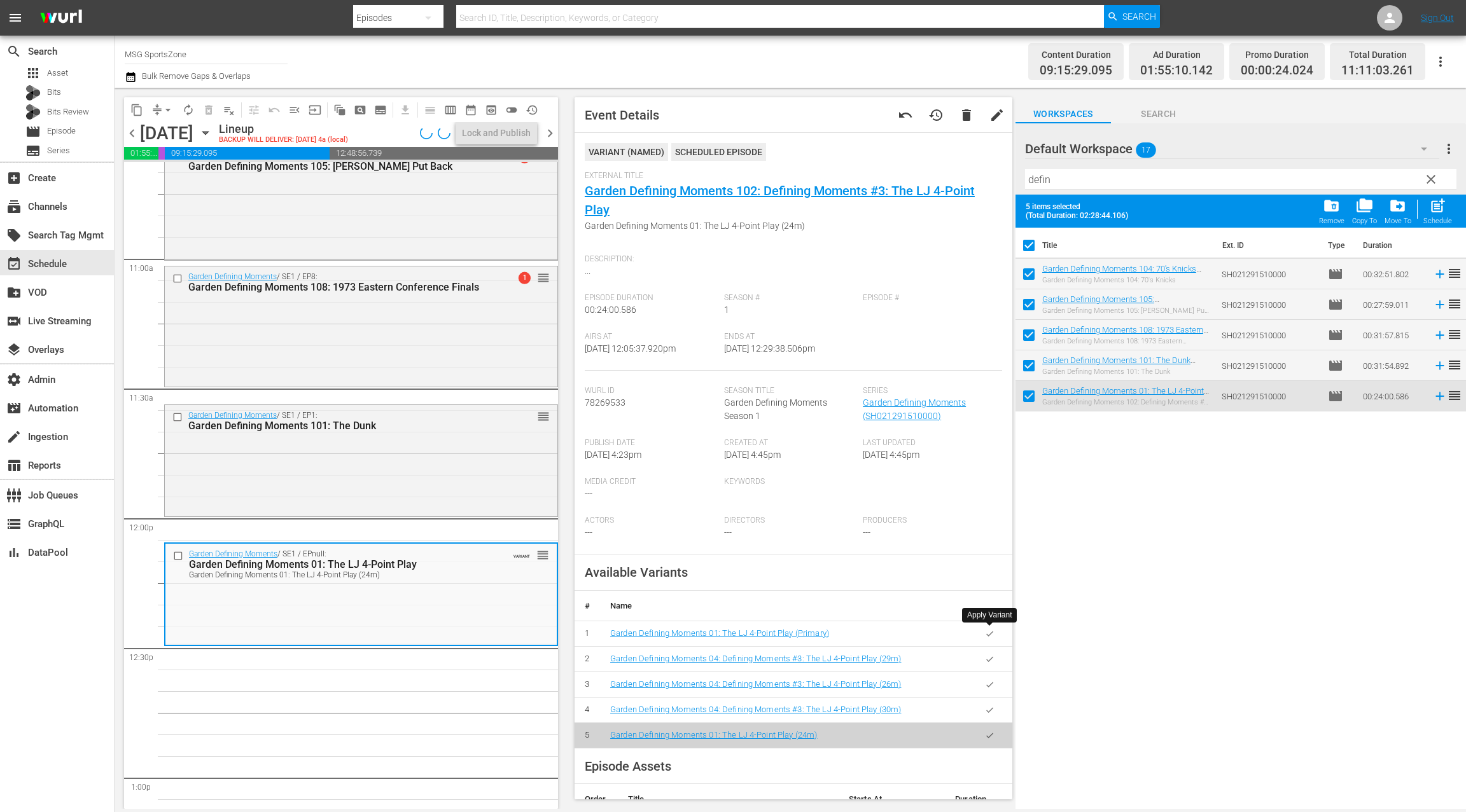
click at [989, 632] on icon "button" at bounding box center [989, 634] width 9 height 9
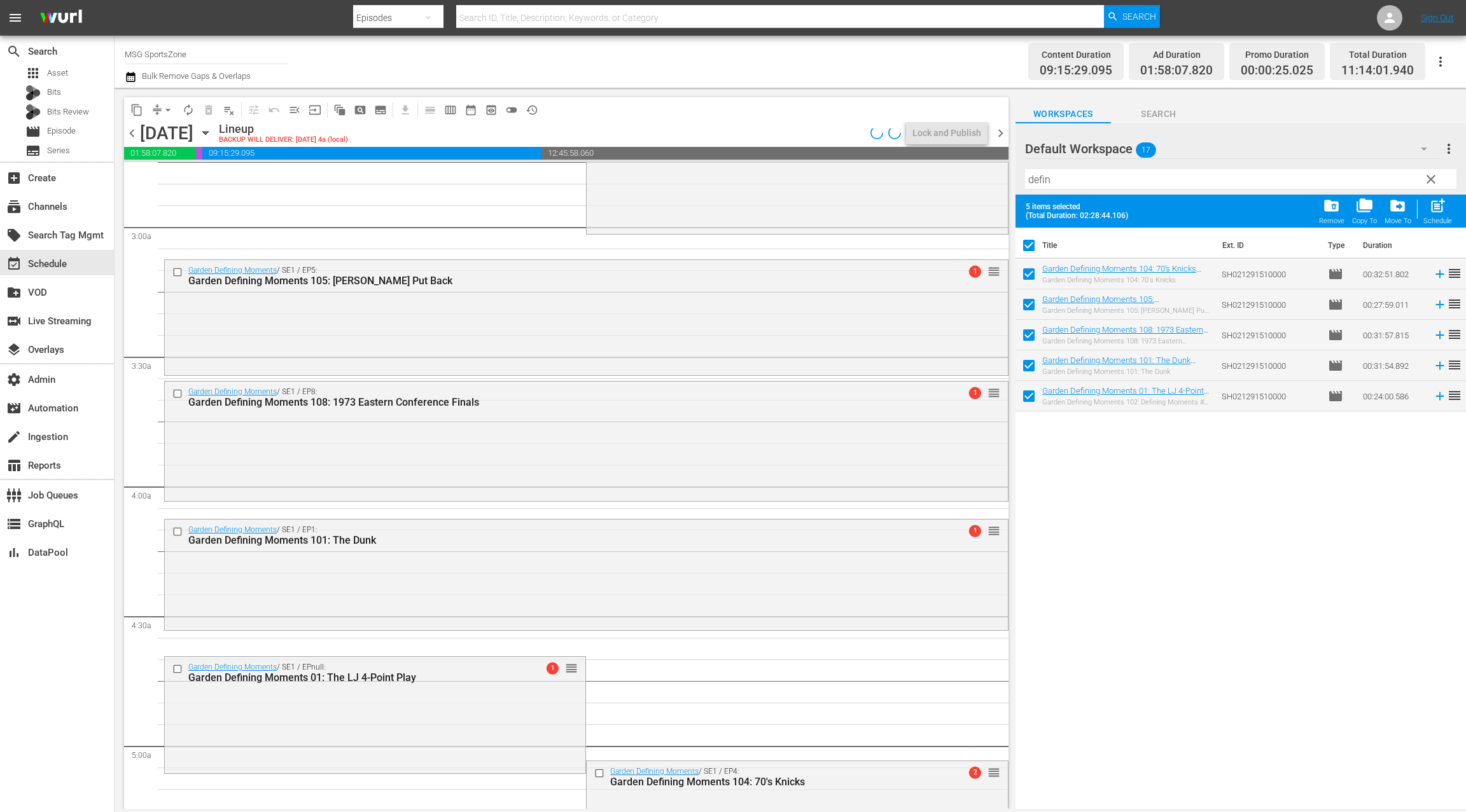
scroll to position [0, 0]
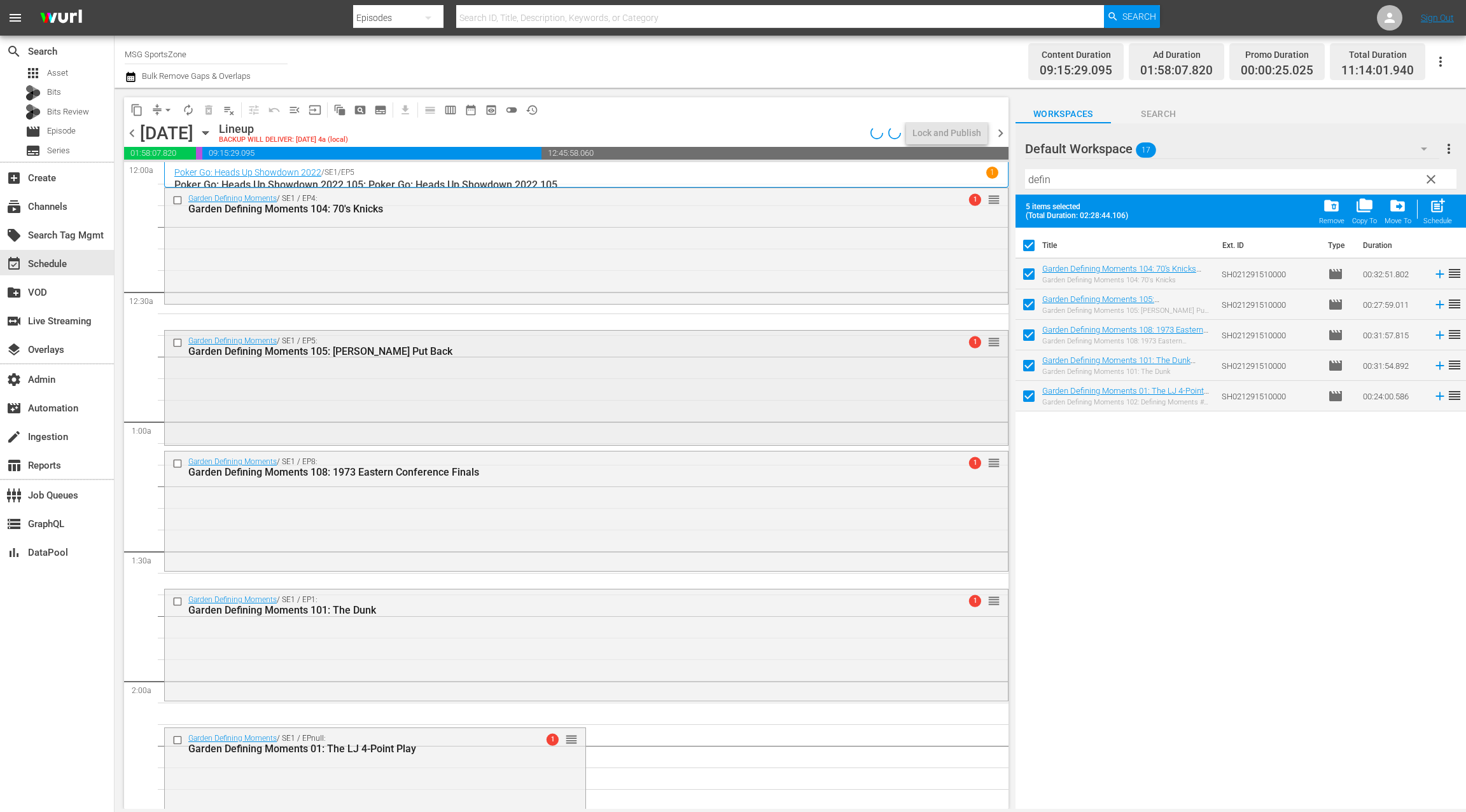
click at [499, 409] on div "Garden Defining Moments / SE1 / EP5: Garden Defining Moments 105: Ewing Put Bac…" at bounding box center [586, 387] width 843 height 113
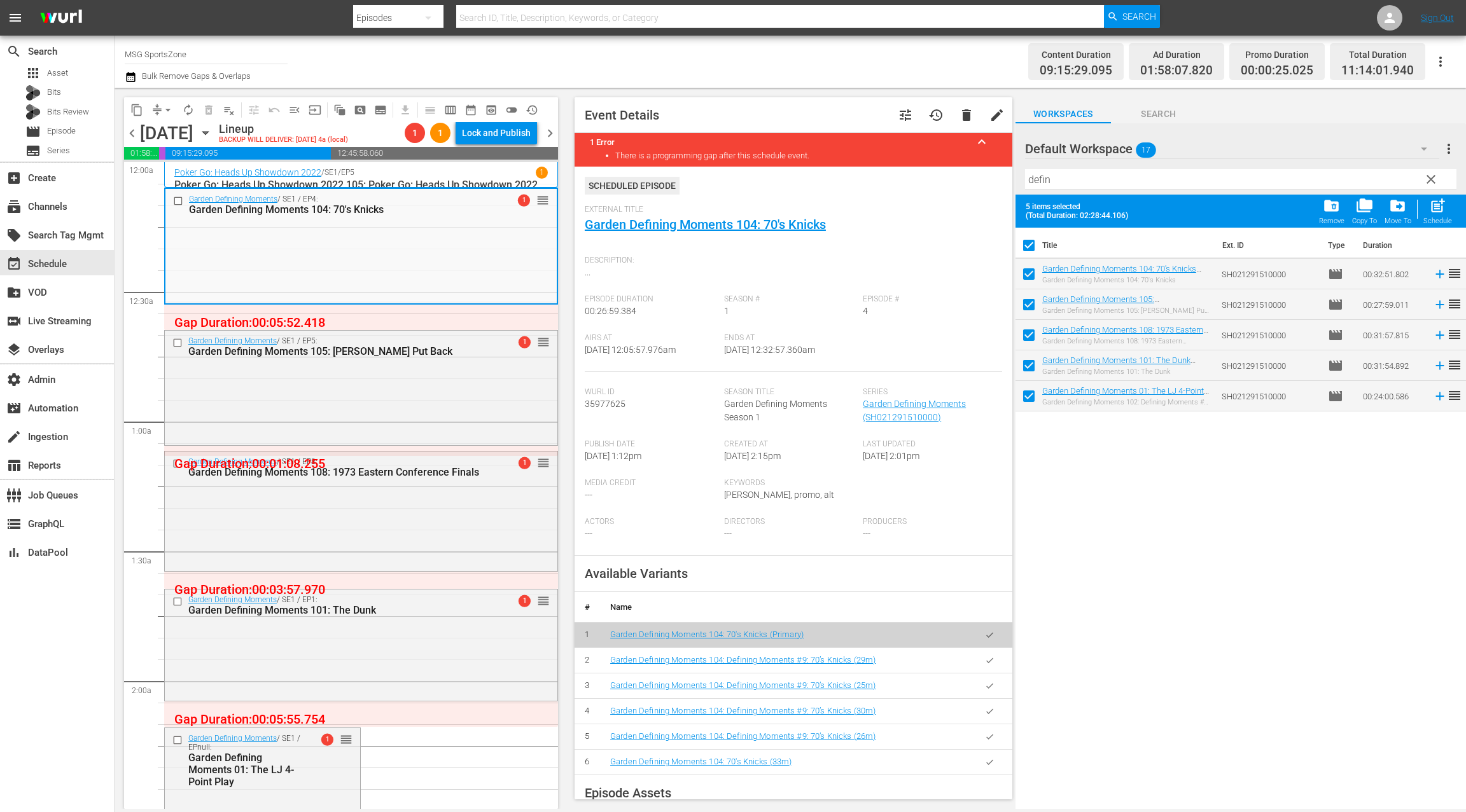
click at [613, 402] on span "35977625" at bounding box center [605, 403] width 41 height 10
copy span "35977625"
click at [378, 500] on div "Garden Defining Moments / SE1 / EP8: Garden Defining Moments 108: 1973 Eastern …" at bounding box center [361, 510] width 393 height 117
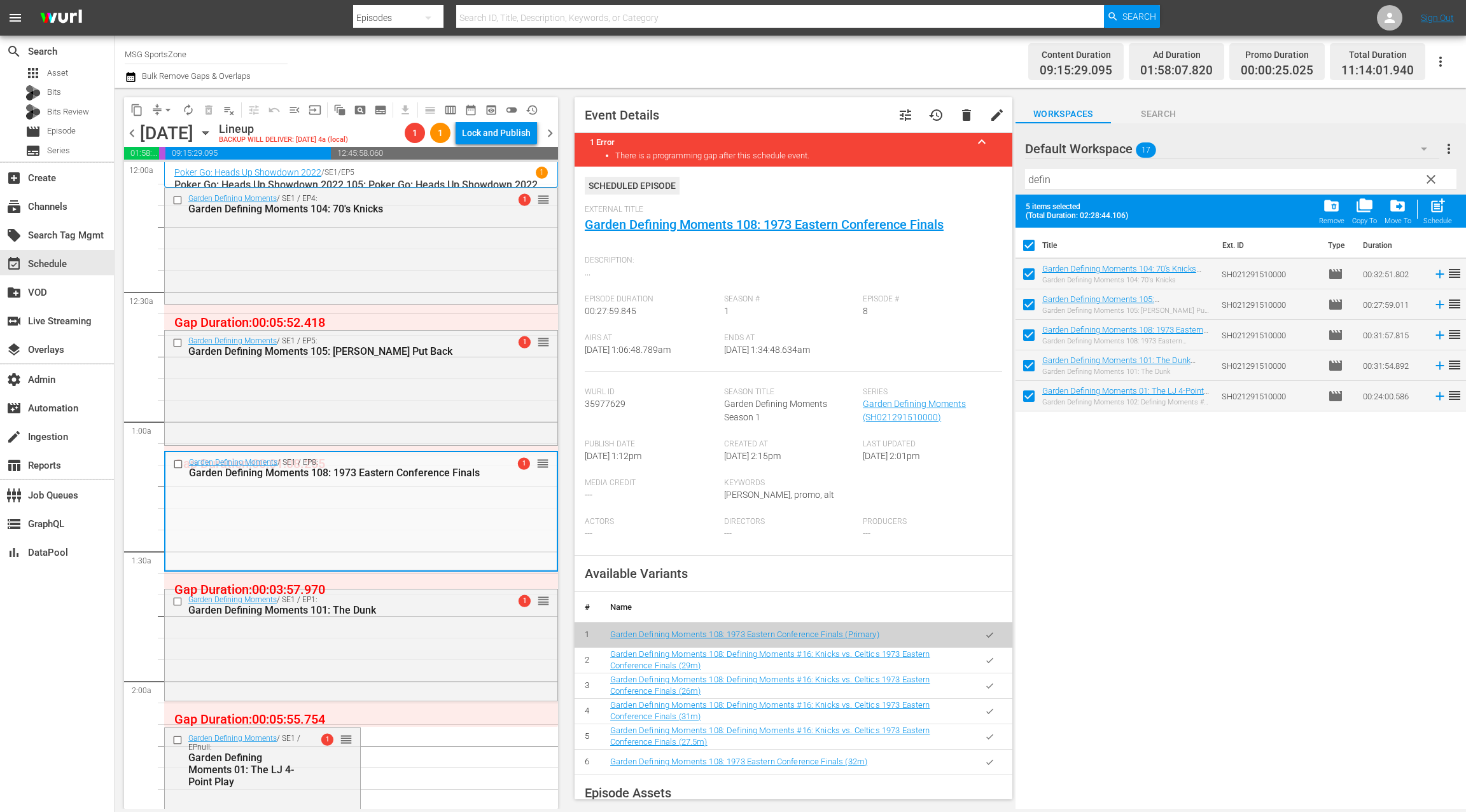
click at [605, 404] on span "35977629" at bounding box center [605, 403] width 41 height 10
copy span "35977629"
click at [71, 130] on span "Episode" at bounding box center [61, 131] width 29 height 13
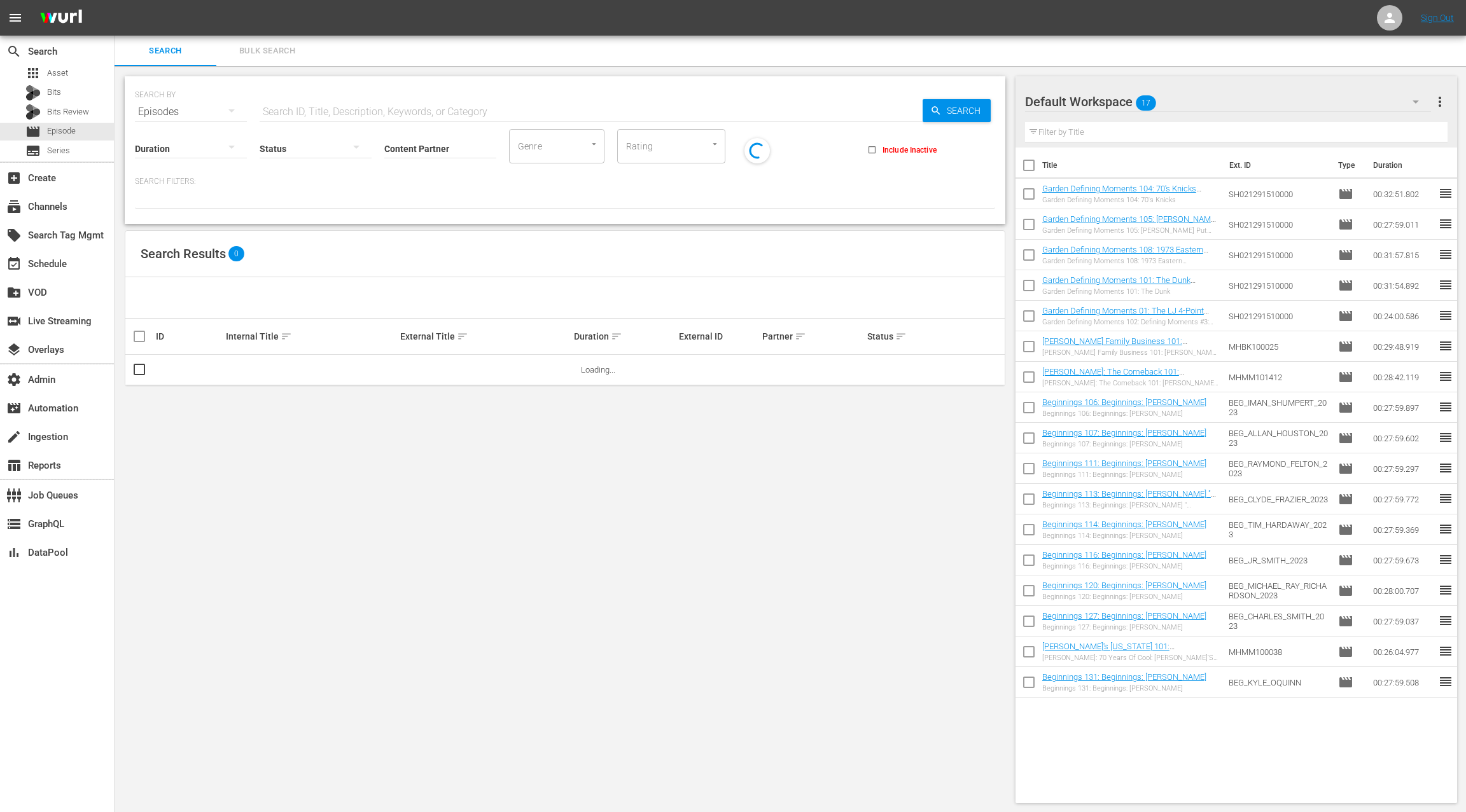
click at [273, 108] on input "text" at bounding box center [591, 112] width 663 height 31
paste input "35977625"
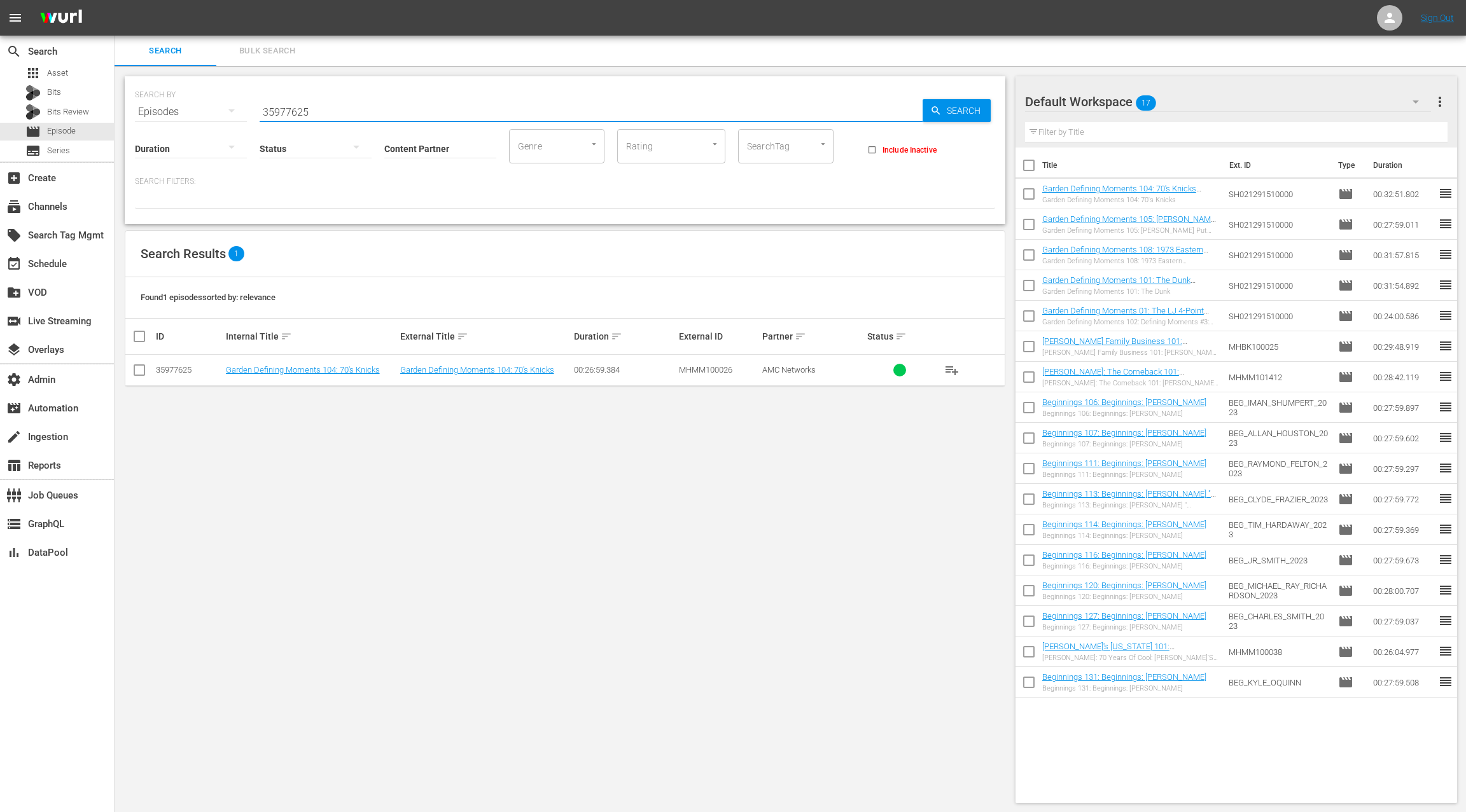
click at [288, 109] on input "35977625" at bounding box center [591, 112] width 663 height 31
paste input "9"
type input "35977629"
click at [68, 267] on div "event_available Schedule" at bounding box center [36, 261] width 71 height 11
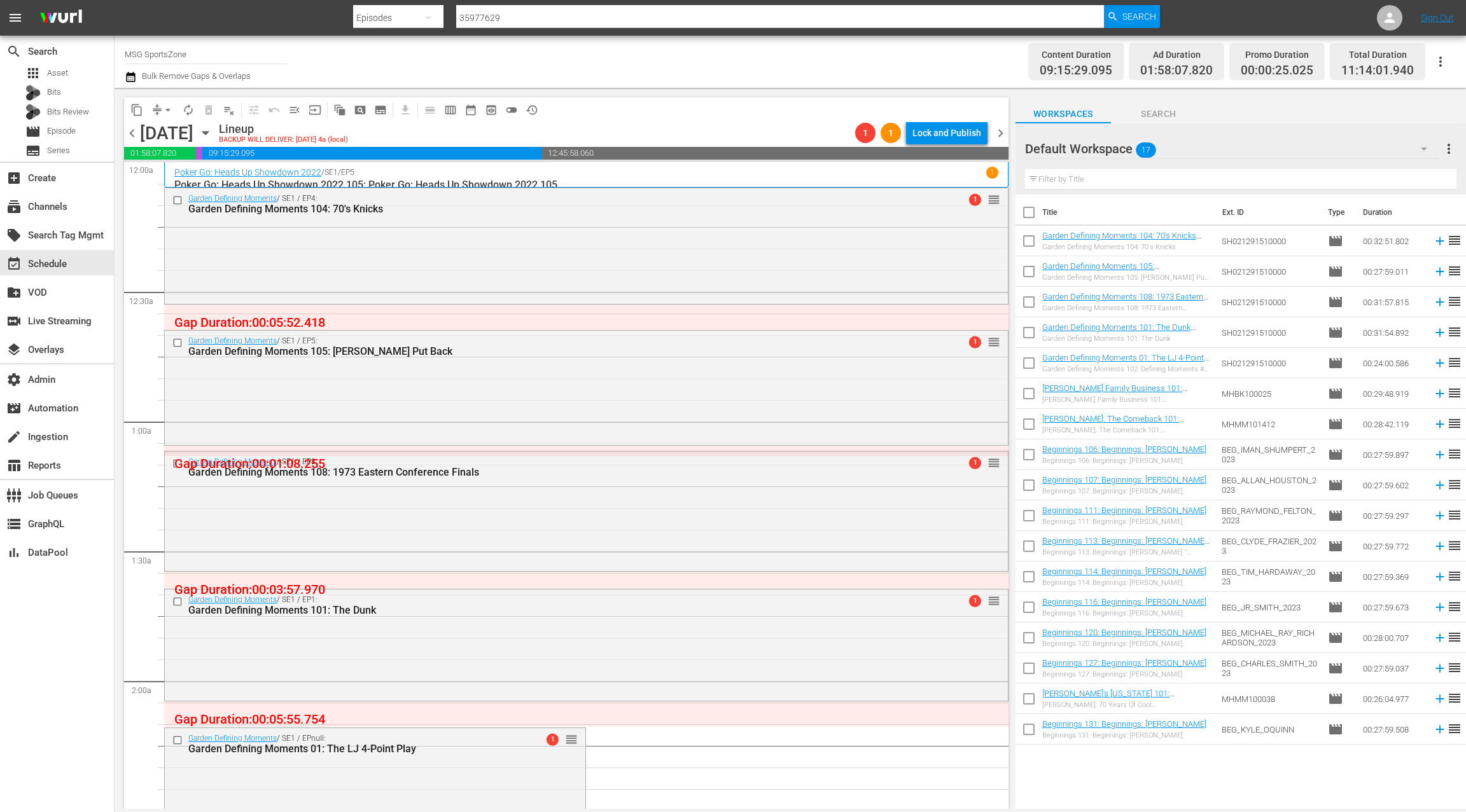
scroll to position [80, 0]
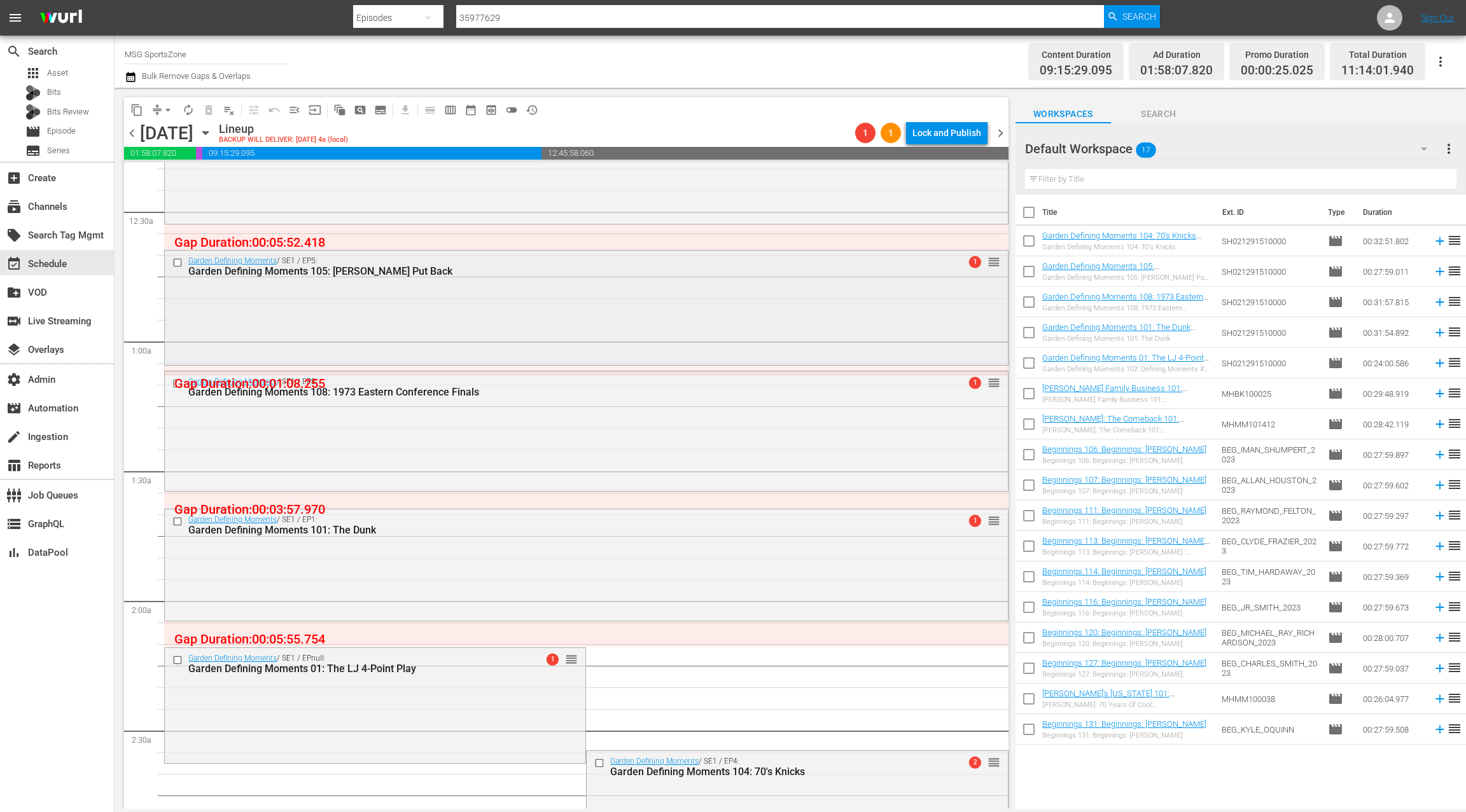
click at [505, 318] on div "Garden Defining Moments / SE1 / EP5: Garden Defining Moments 105: Ewing Put Bac…" at bounding box center [586, 307] width 843 height 113
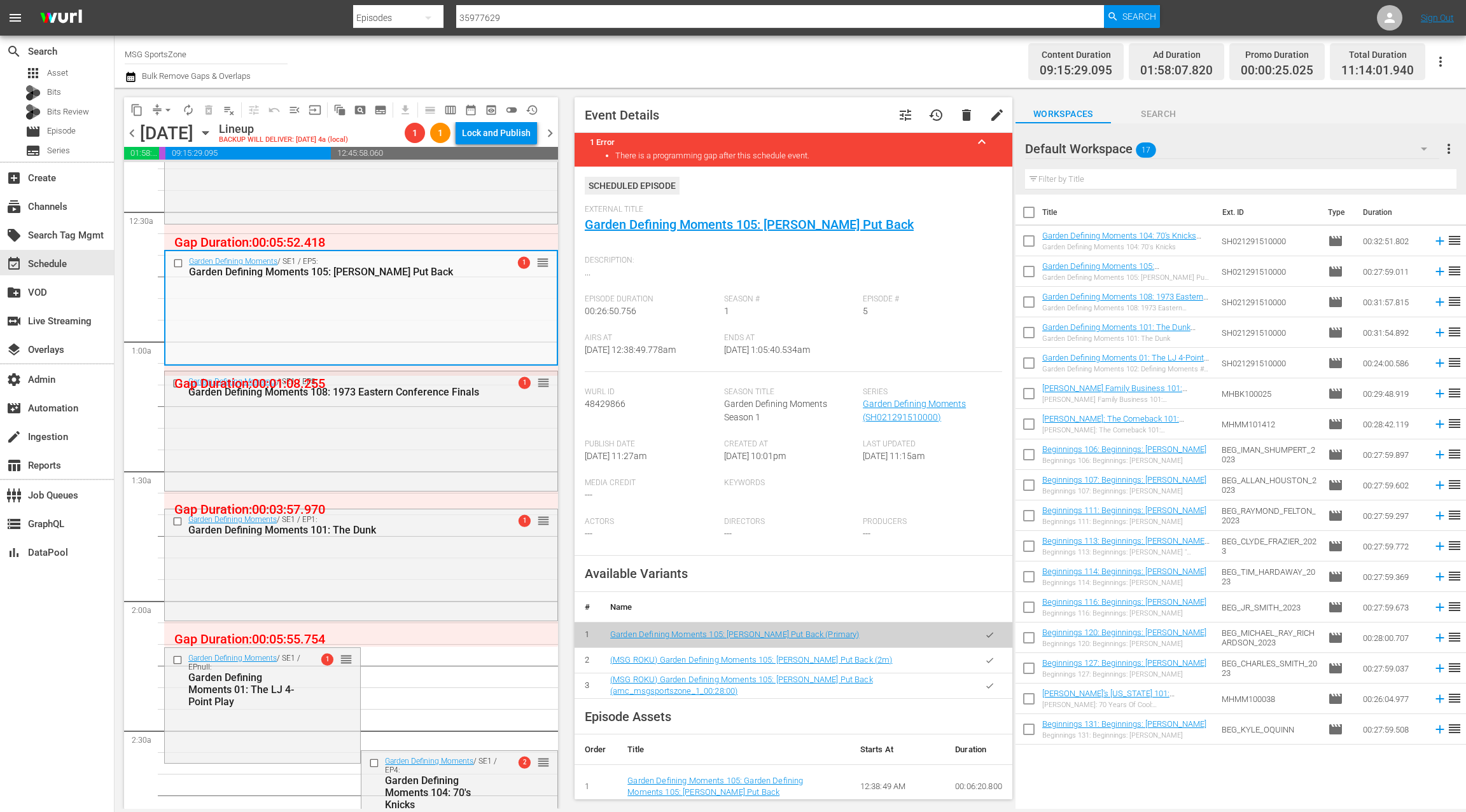
click at [609, 405] on span "48429866" at bounding box center [605, 403] width 41 height 10
click at [607, 405] on span "48429866" at bounding box center [605, 403] width 41 height 10
copy span "48429866"
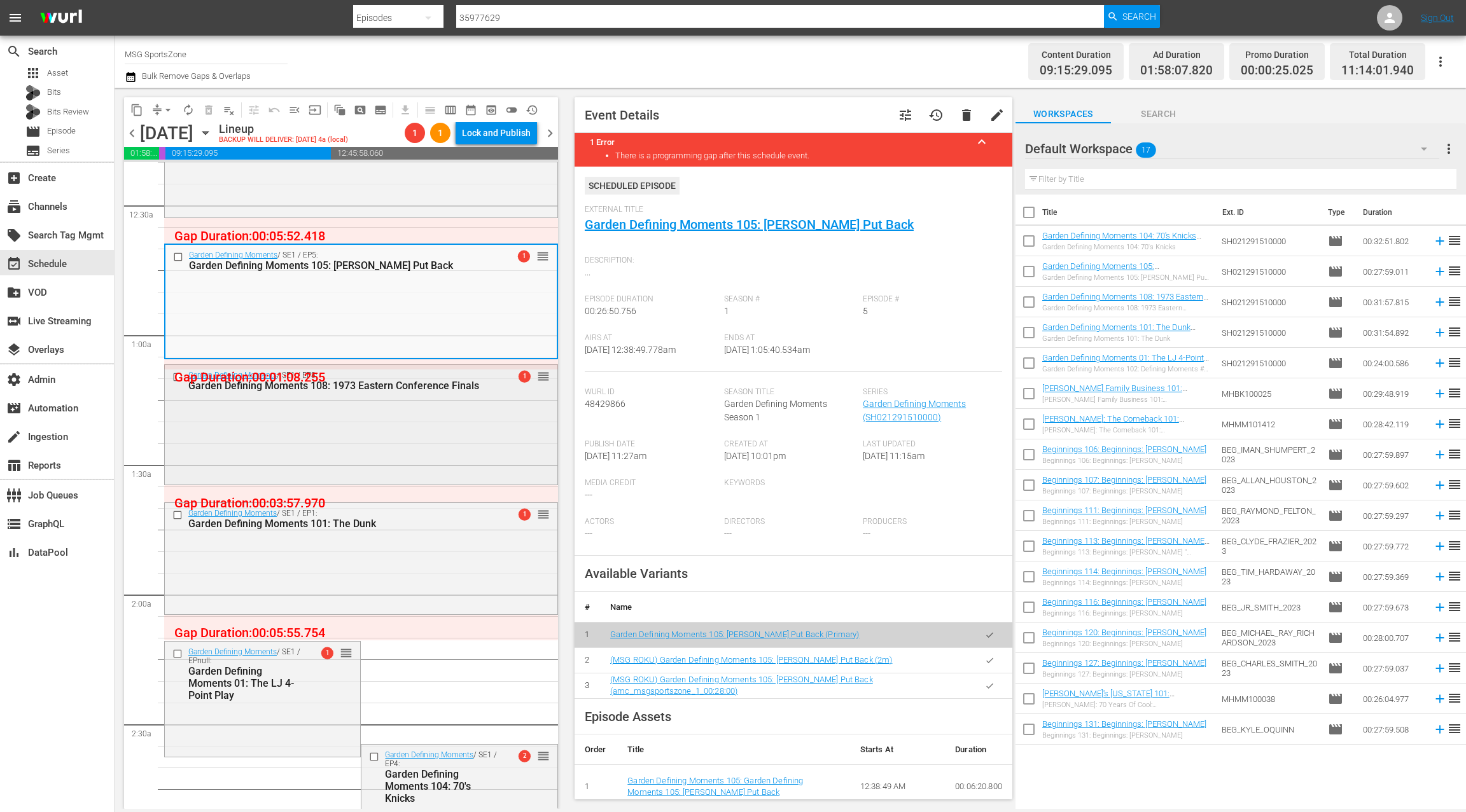
click at [424, 419] on div "Garden Defining Moments / SE1 / EP8: Garden Defining Moments 108: 1973 Eastern …" at bounding box center [361, 423] width 393 height 117
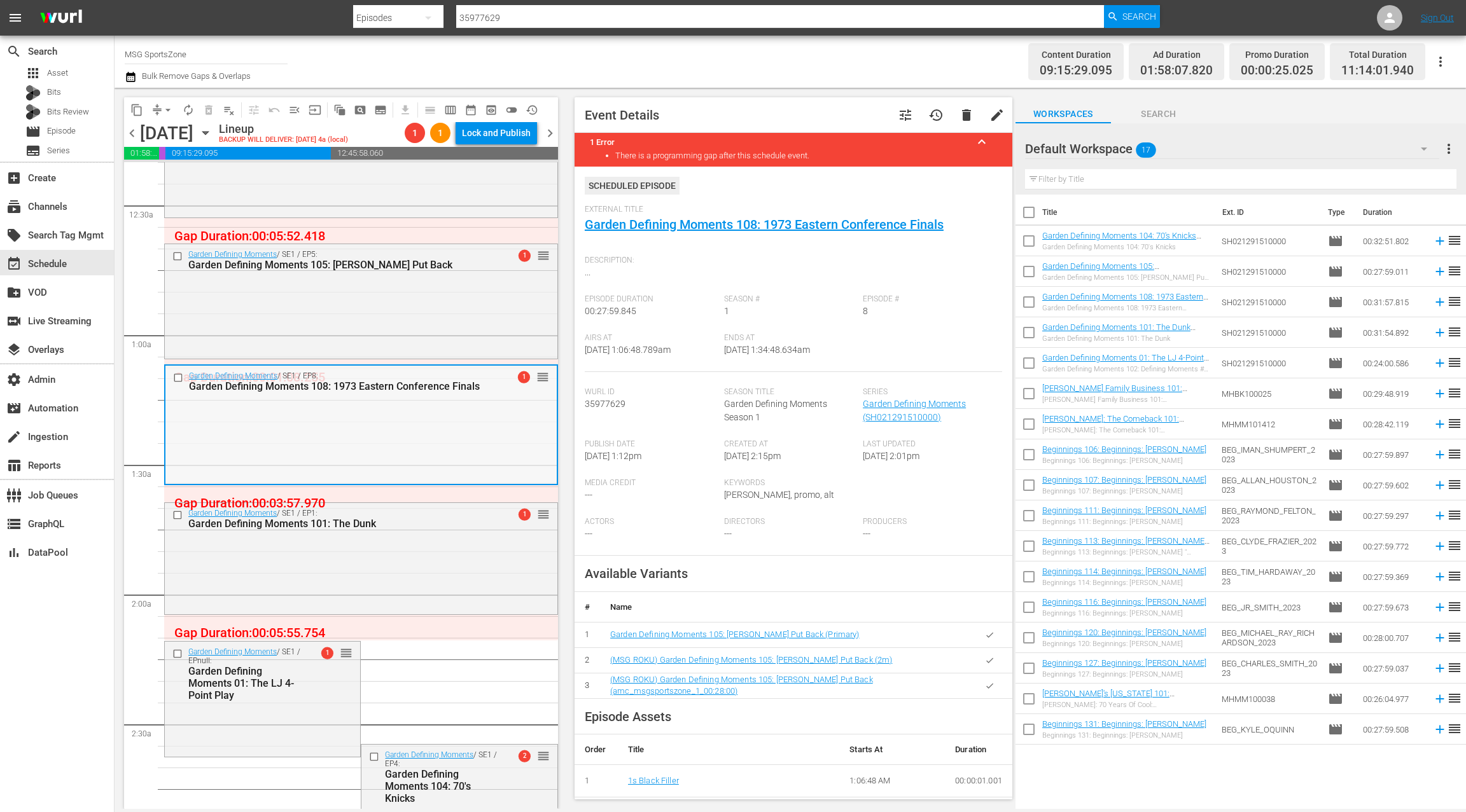
scroll to position [82, 0]
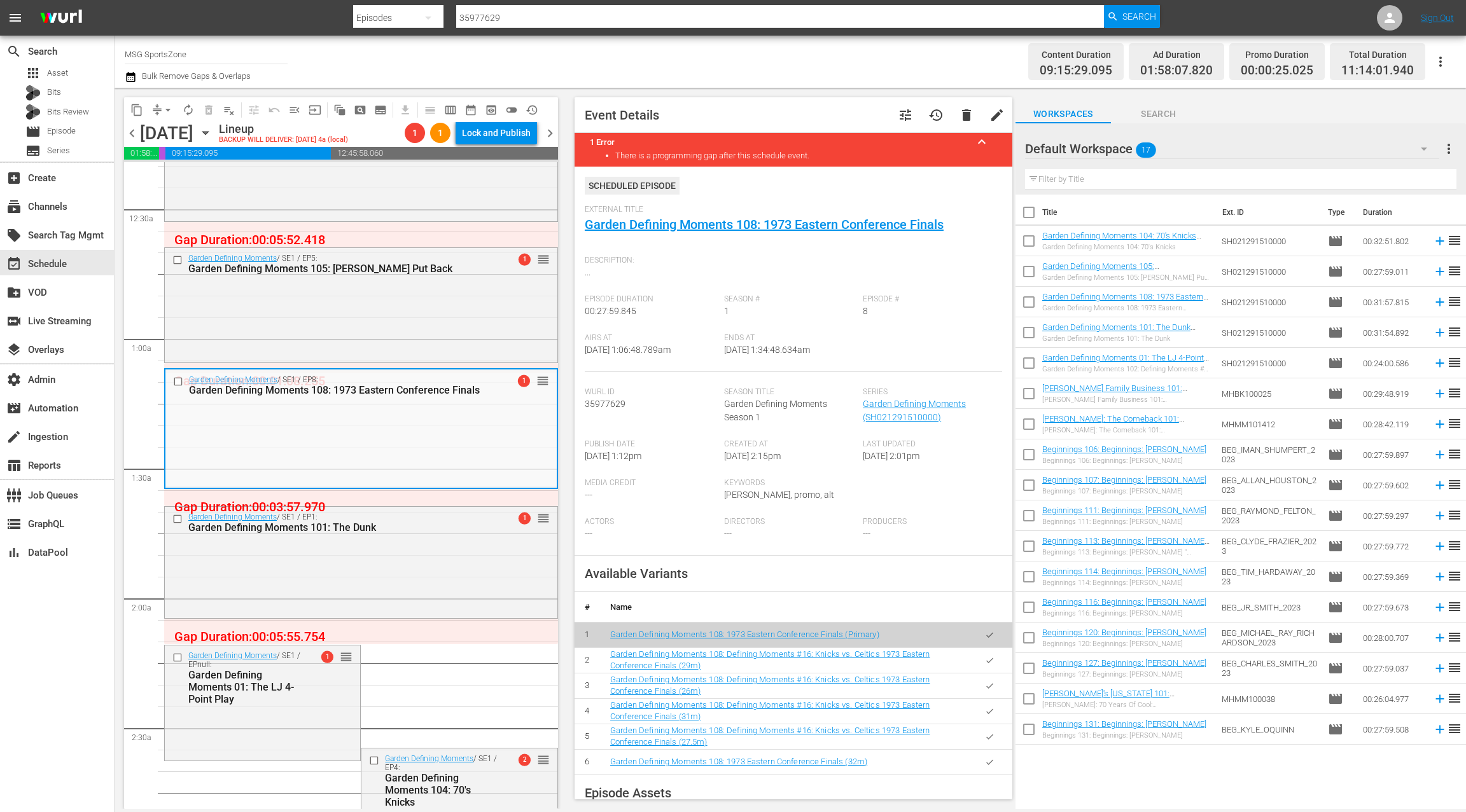
click at [609, 405] on span "35977629" at bounding box center [605, 403] width 41 height 10
copy span "35977629"
click at [428, 547] on div "Garden Defining Moments / SE1 / EP1: Garden Defining Moments 101: The Dunk 1 re…" at bounding box center [361, 561] width 393 height 109
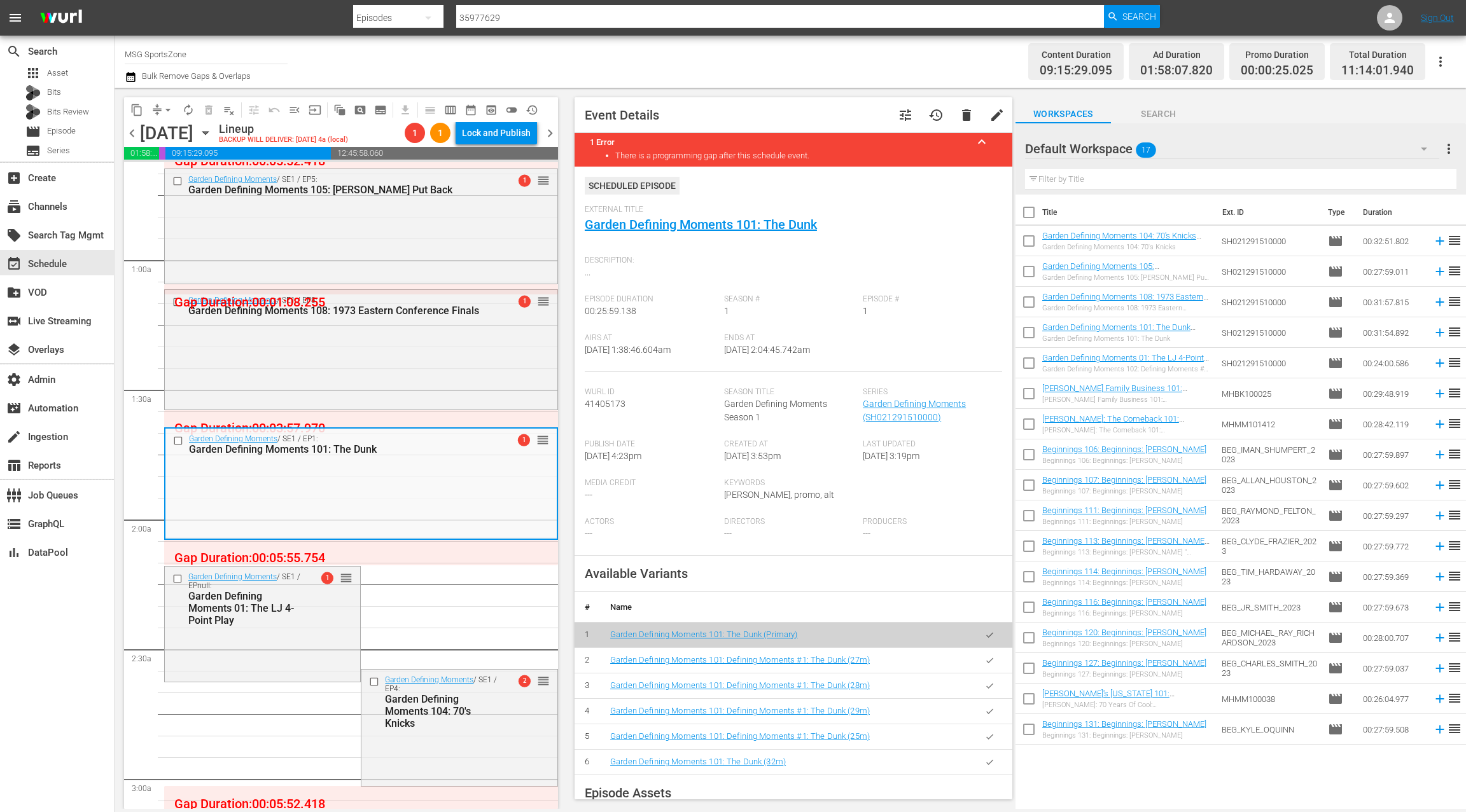
scroll to position [182, 0]
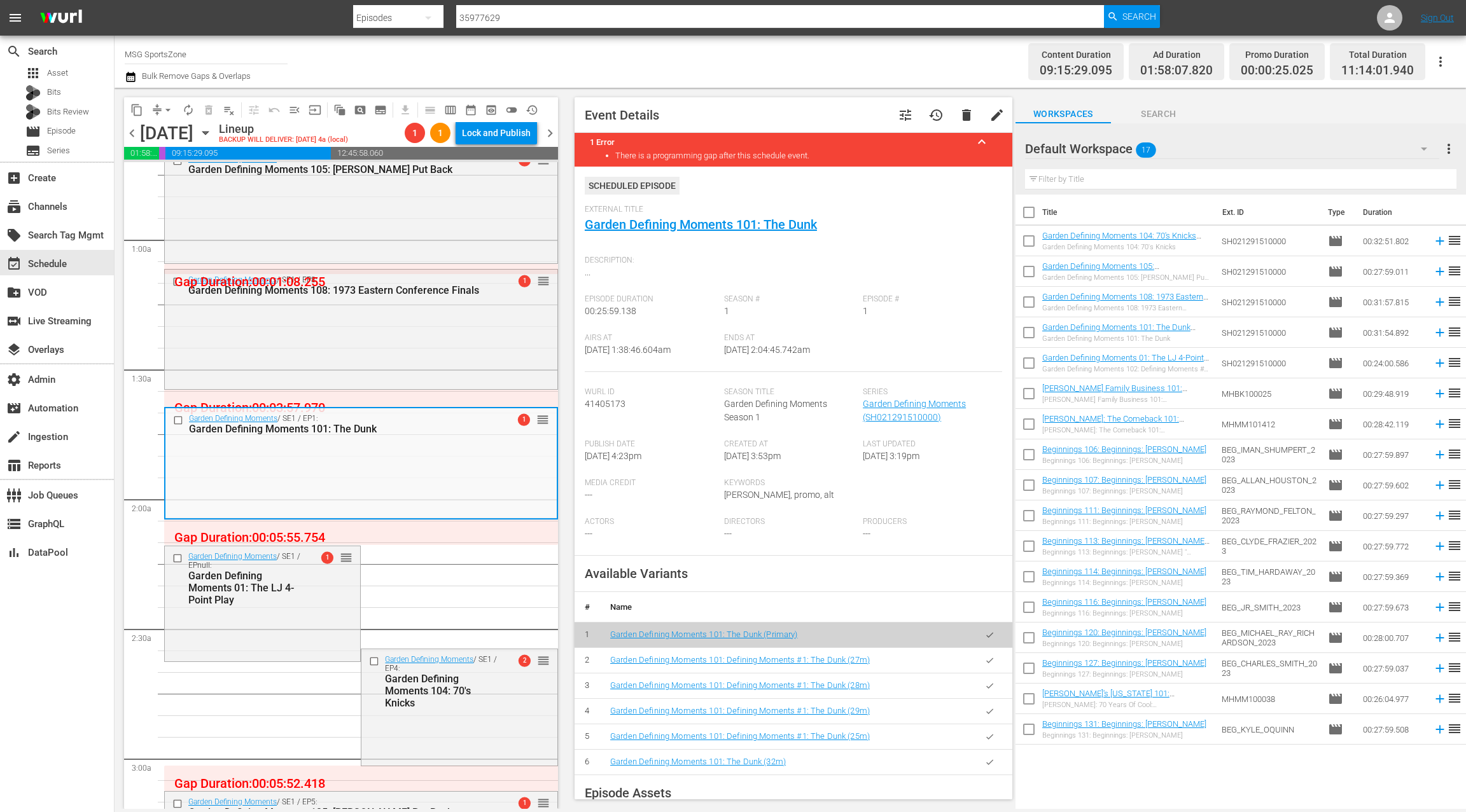
click at [612, 405] on span "41405173" at bounding box center [605, 403] width 41 height 10
copy span "41405173"
click at [331, 576] on div "Garden Defining Moments / SE1 / EPnull: Garden Defining Moments 01: The LJ 4-Po…" at bounding box center [262, 578] width 195 height 64
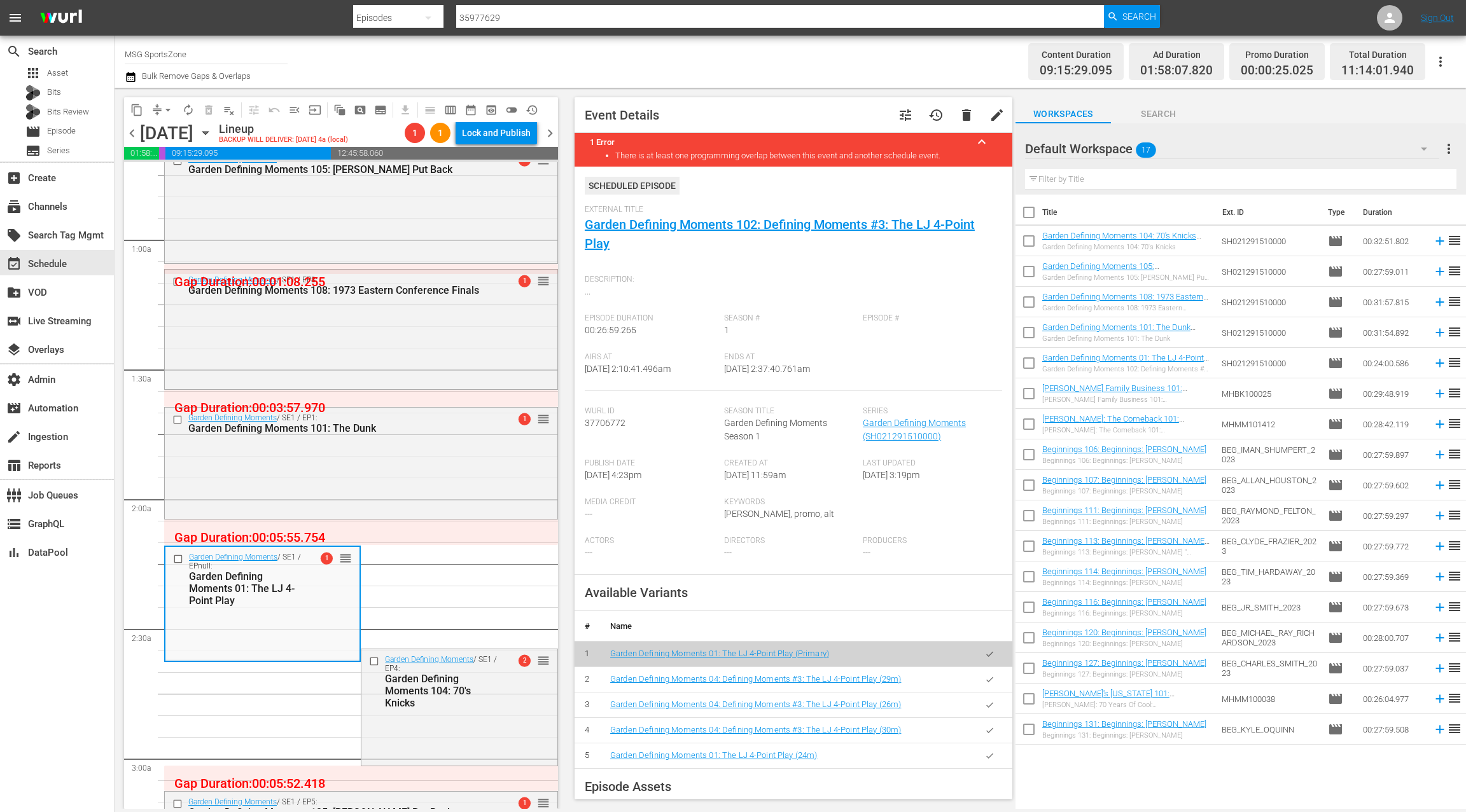
click at [613, 421] on span "37706772" at bounding box center [605, 423] width 41 height 10
copy span "37706772"
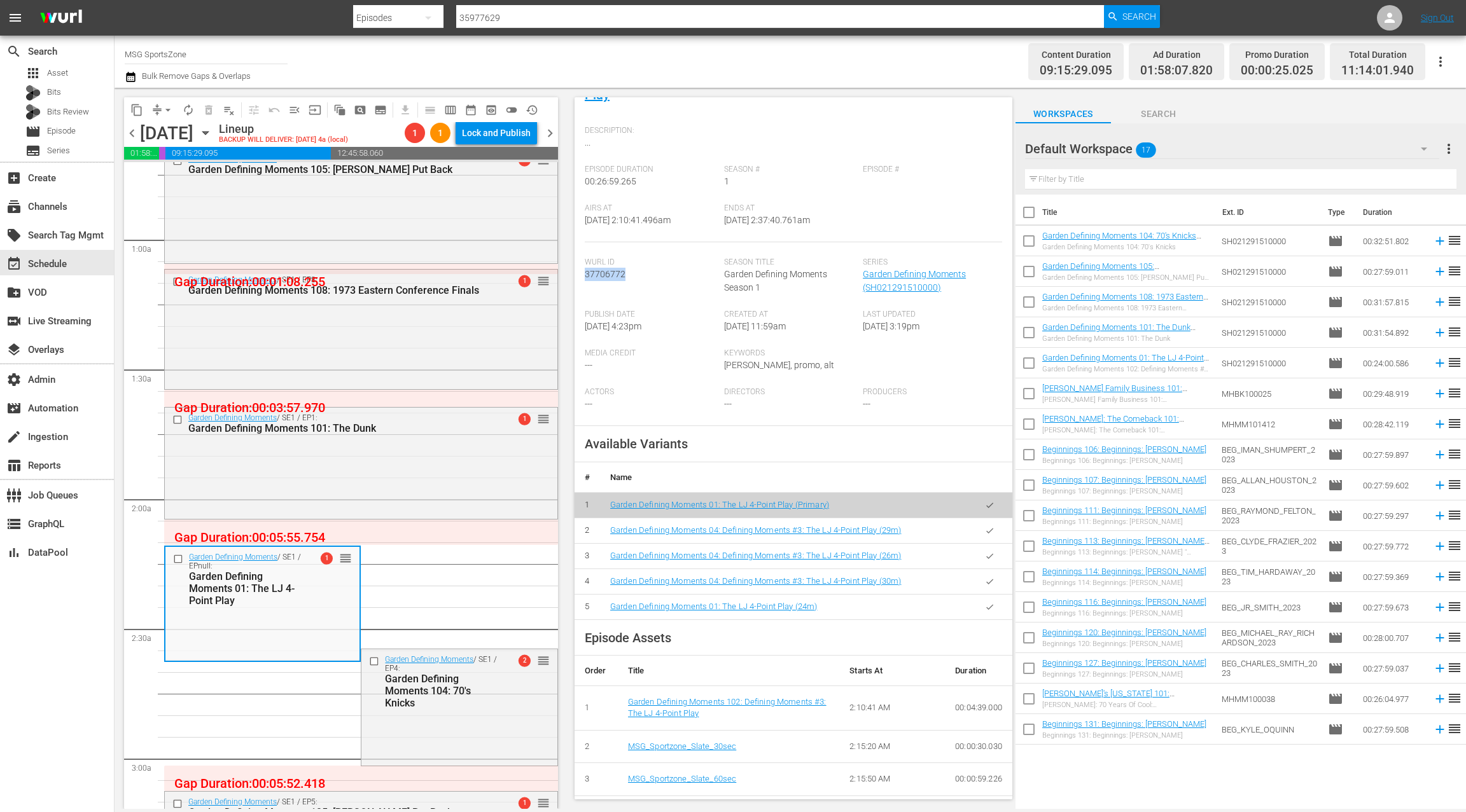
scroll to position [150, 0]
click at [162, 111] on span "arrow_drop_down" at bounding box center [168, 110] width 13 height 13
click at [183, 181] on li "Align to End of Previous Day" at bounding box center [168, 178] width 133 height 21
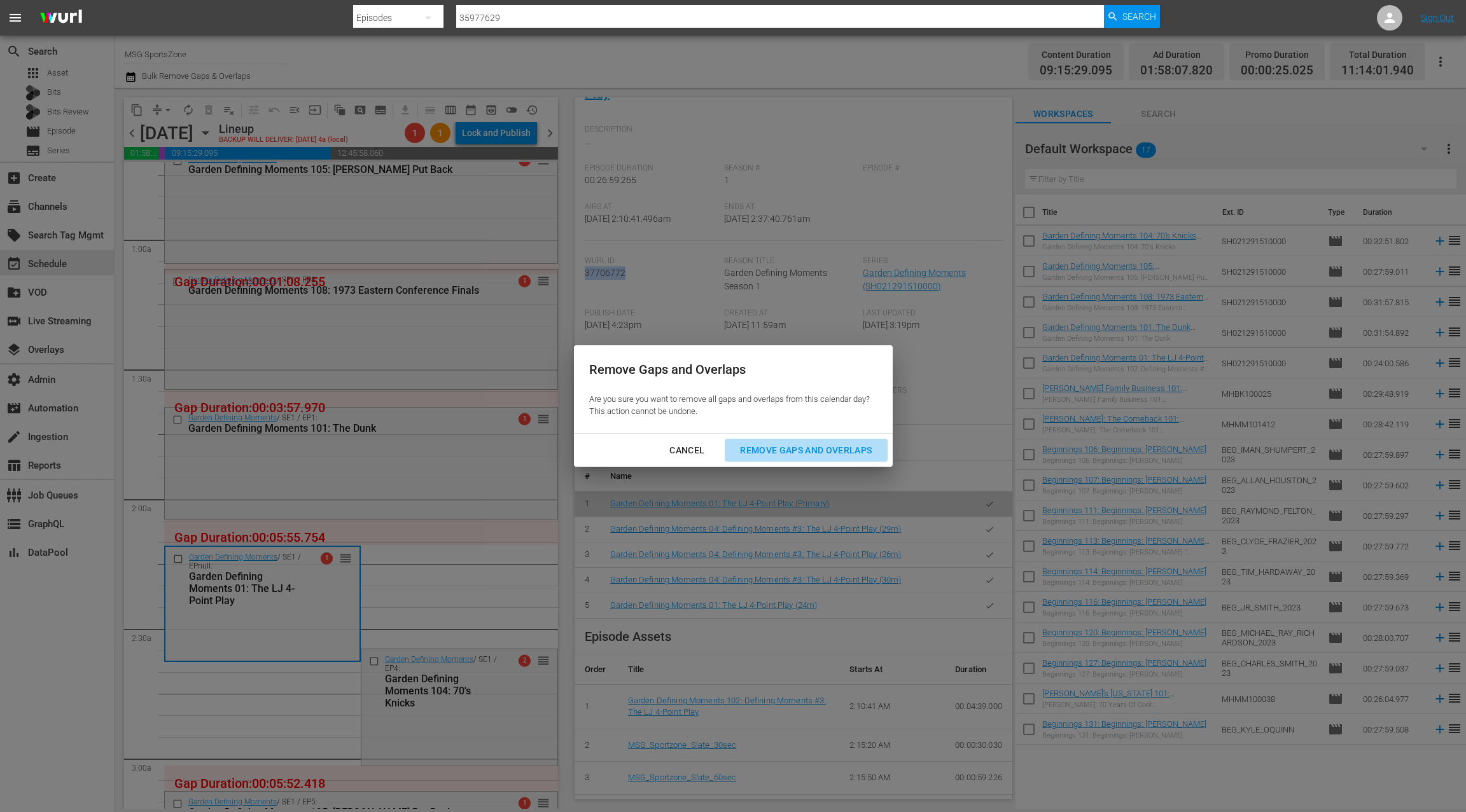
click at [845, 448] on div "Remove Gaps and Overlaps" at bounding box center [806, 451] width 152 height 16
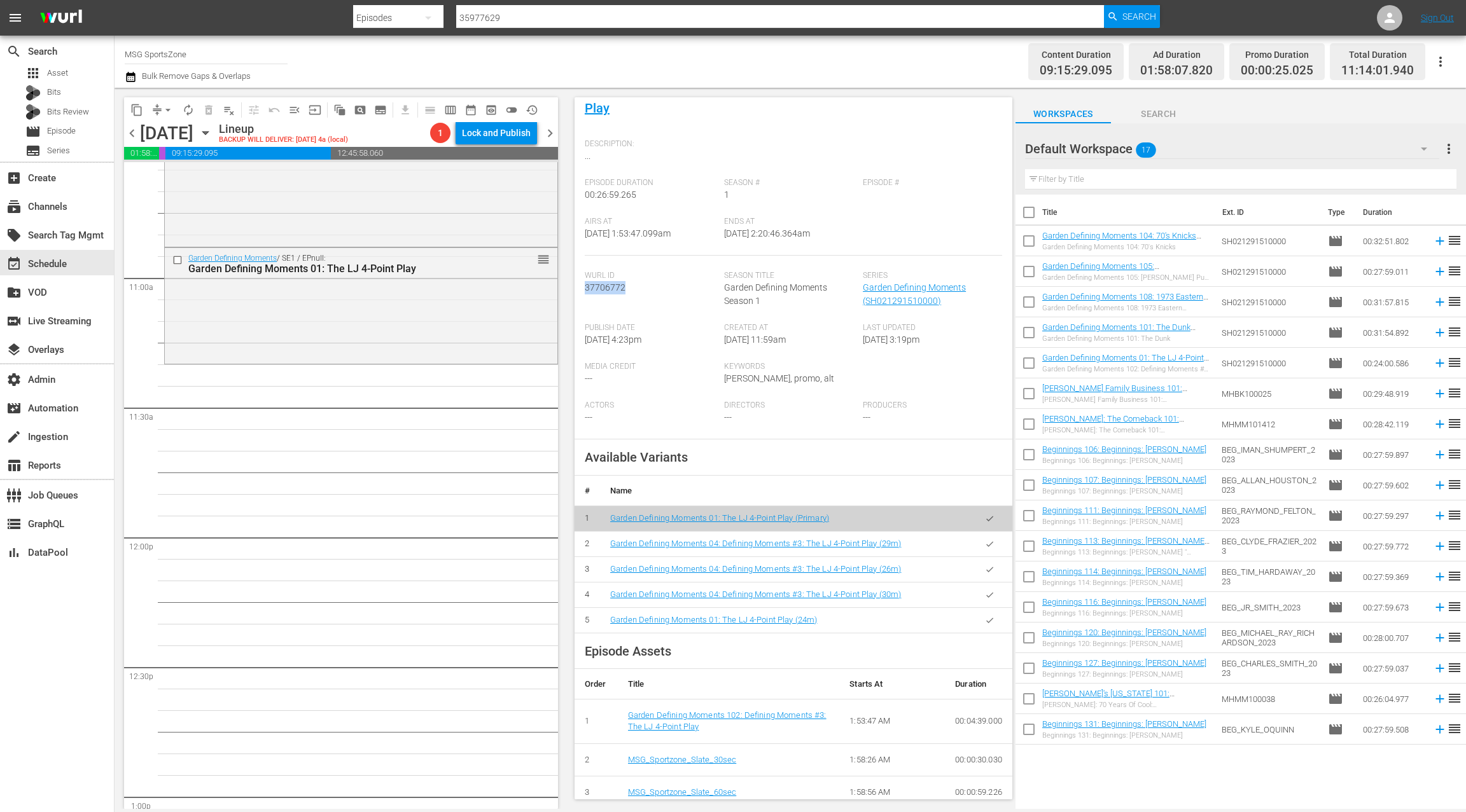
scroll to position [103, 0]
click at [1030, 243] on input "checkbox" at bounding box center [1029, 244] width 27 height 27
checkbox input "true"
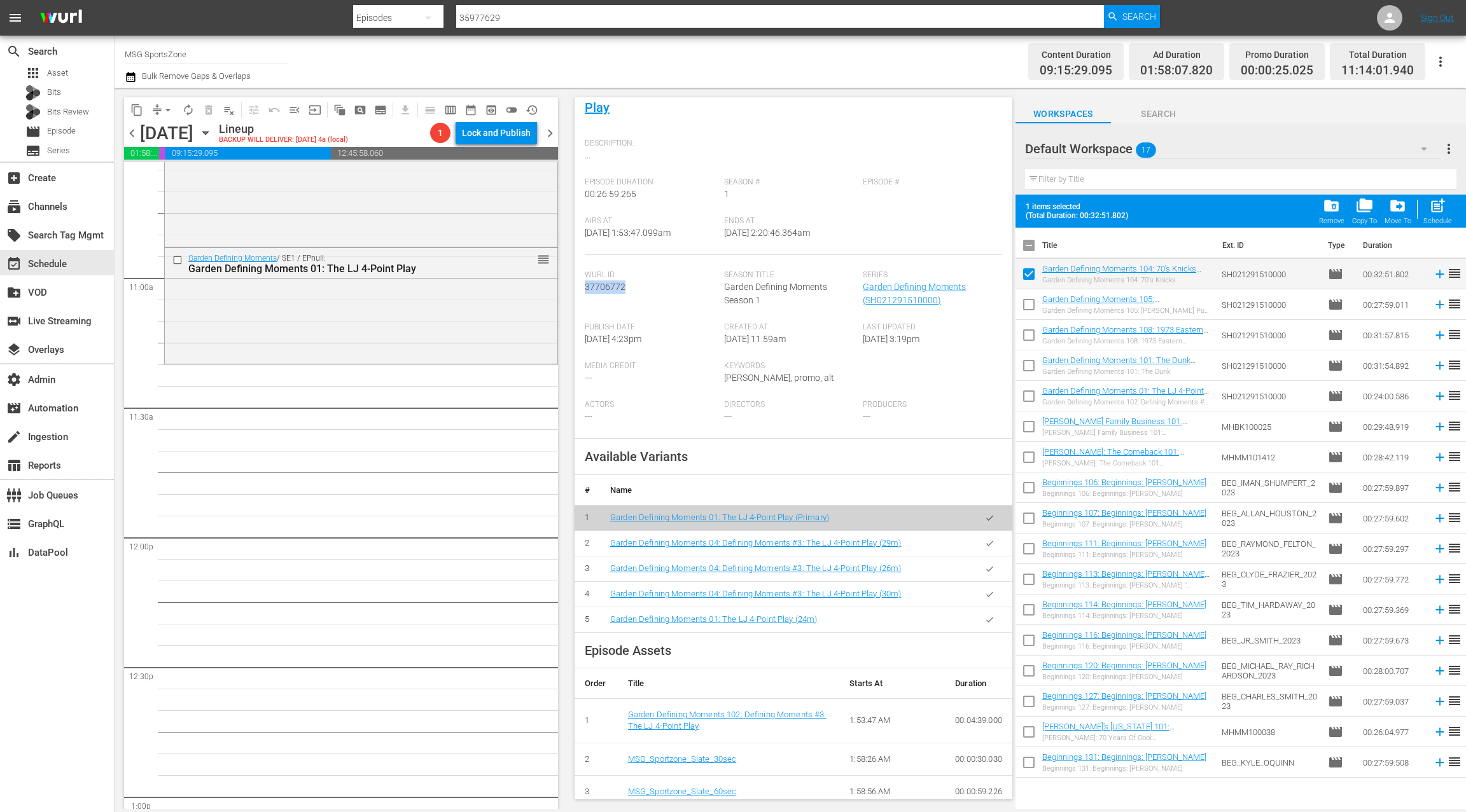
drag, startPoint x: 1030, startPoint y: 304, endPoint x: 1030, endPoint y: 319, distance: 15.0
click at [1030, 304] on input "checkbox" at bounding box center [1029, 307] width 27 height 27
checkbox input "true"
click at [1029, 336] on input "checkbox" at bounding box center [1029, 338] width 27 height 27
checkbox input "true"
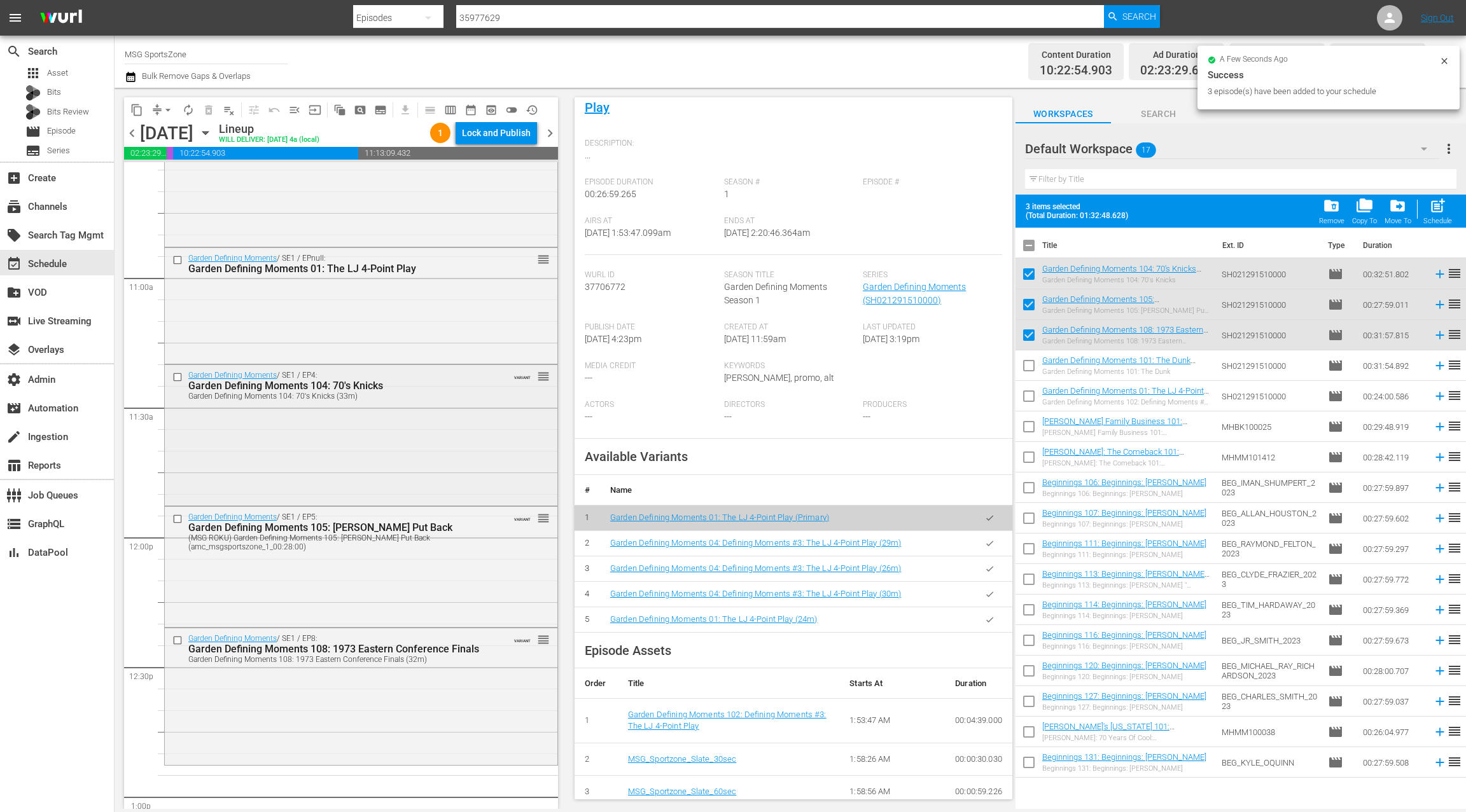
click at [418, 432] on div "Garden Defining Moments / SE1 / EP4: Garden Defining Moments 104: 70's Knicks G…" at bounding box center [361, 434] width 393 height 138
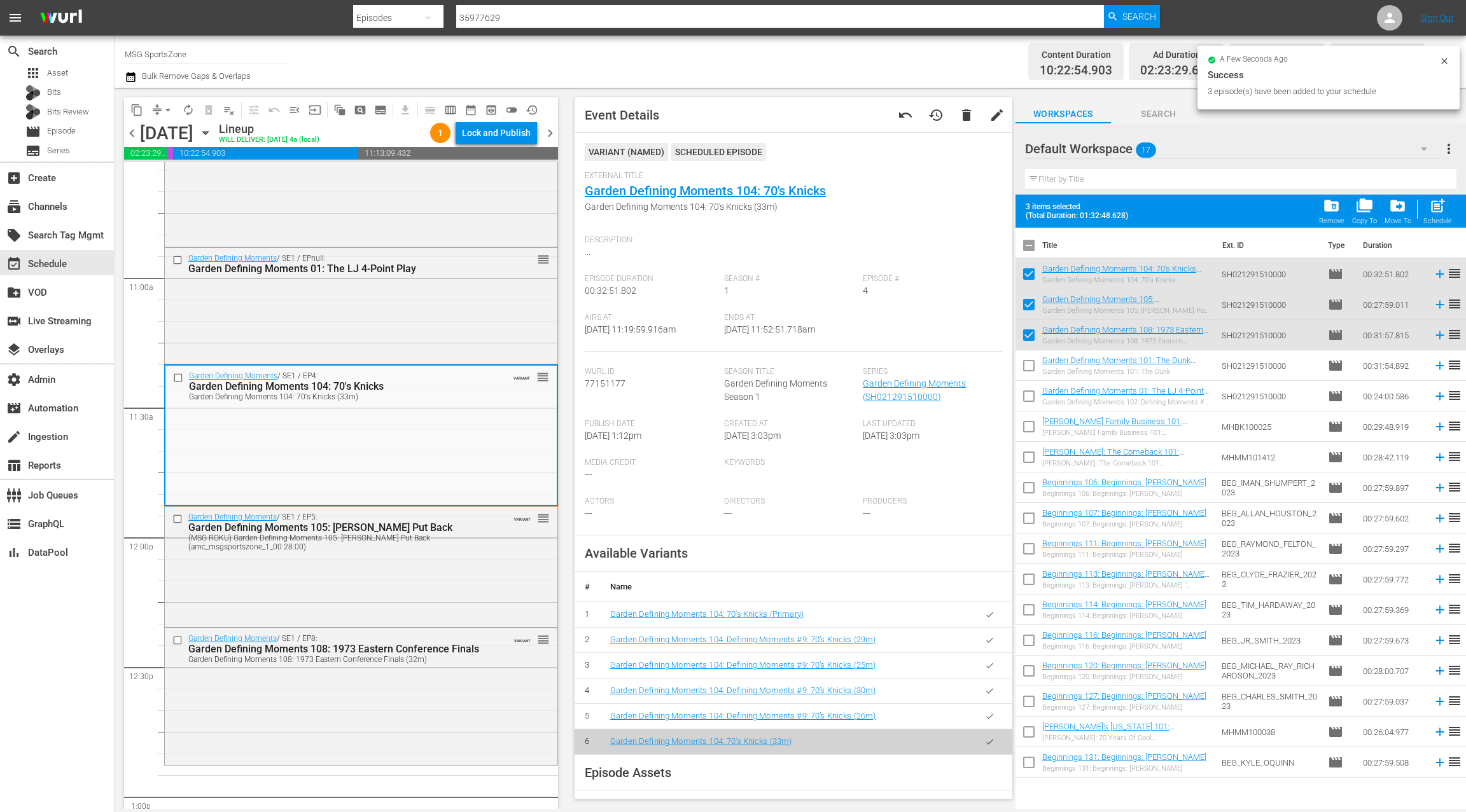
click at [986, 615] on icon "button" at bounding box center [989, 614] width 9 height 9
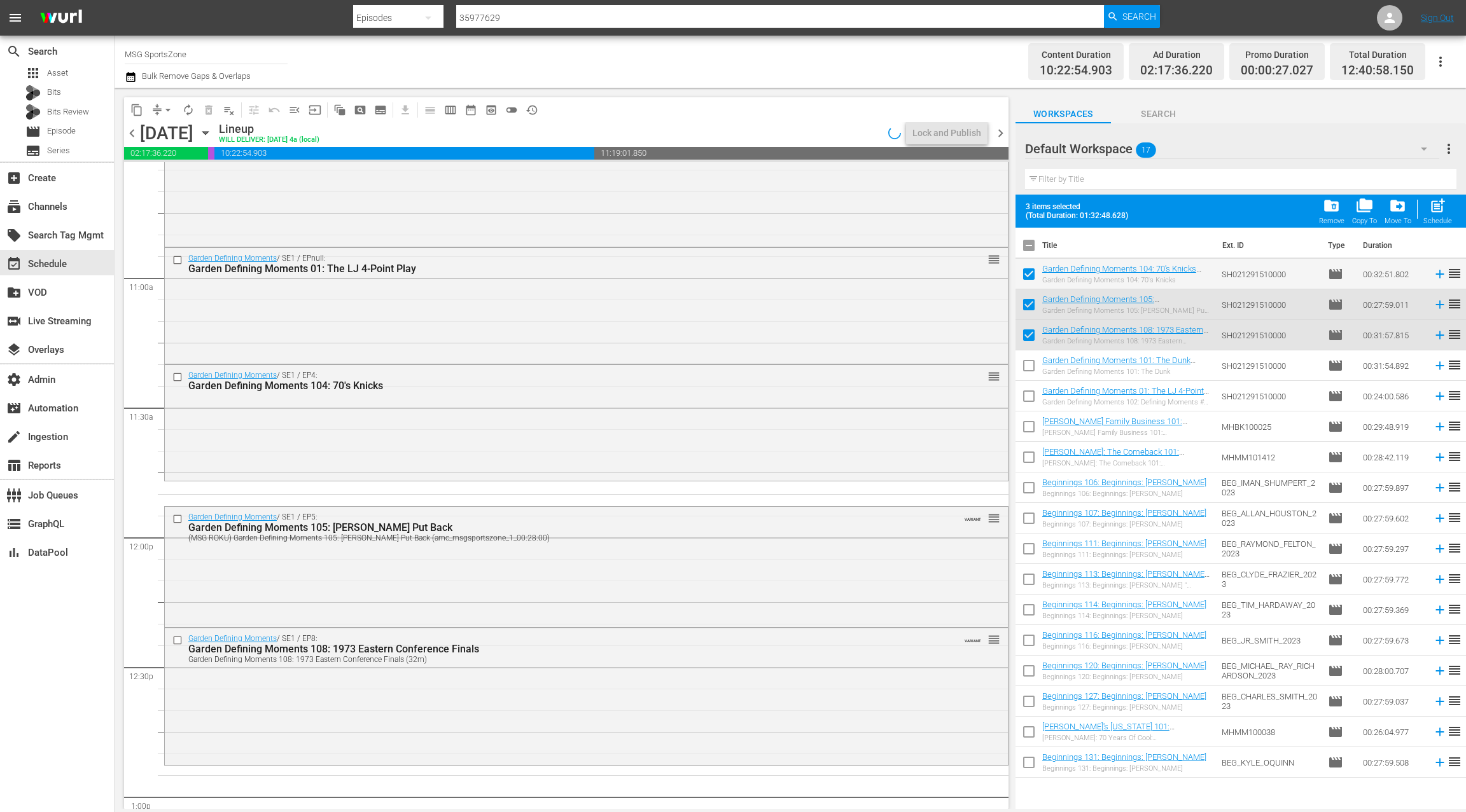
click at [418, 569] on div "Garden Defining Moments / SE1 / EP5: Garden Defining Moments 105: Ewing Put Bac…" at bounding box center [586, 565] width 843 height 117
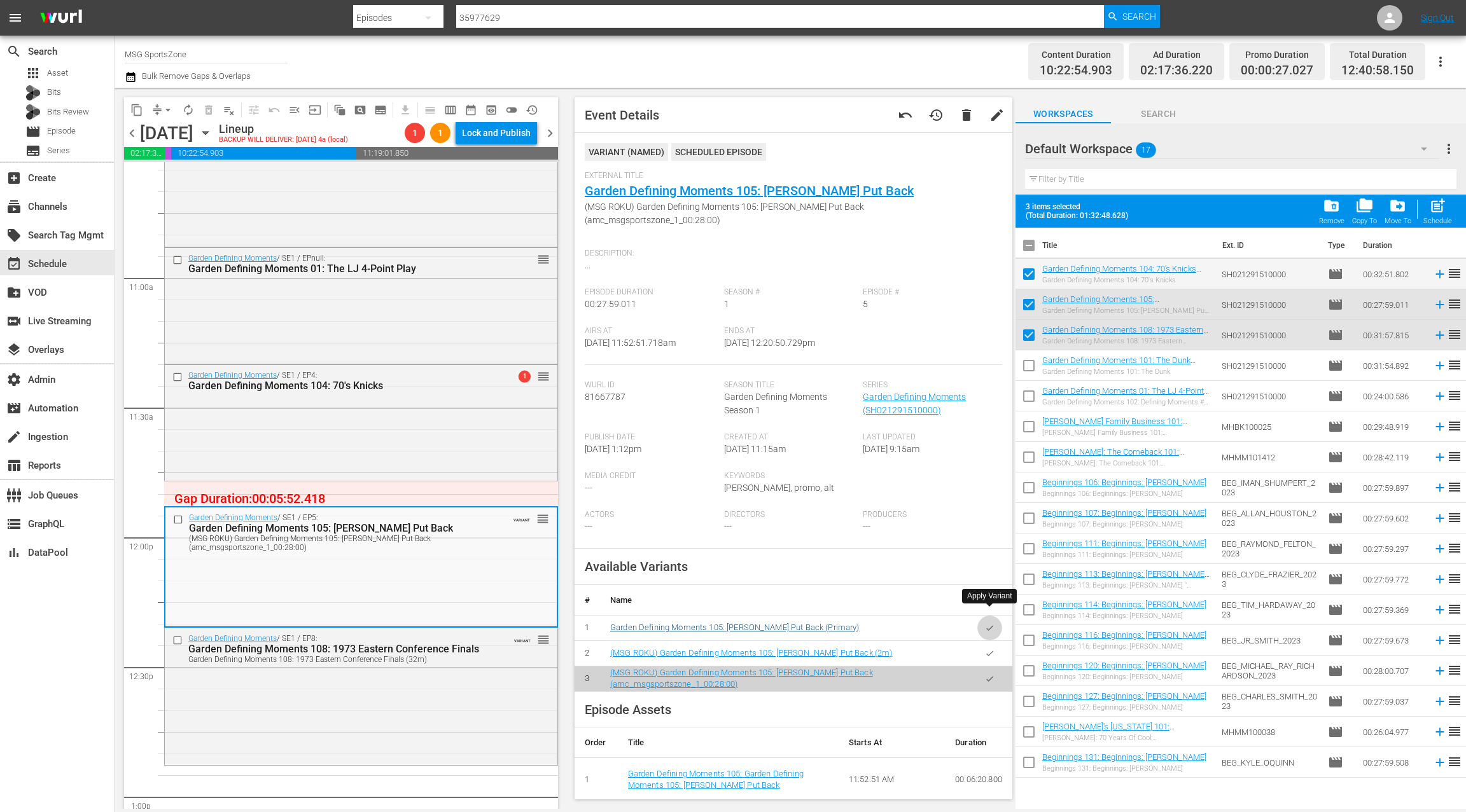
drag, startPoint x: 991, startPoint y: 618, endPoint x: 783, endPoint y: 616, distance: 208.0
click at [991, 618] on button "button" at bounding box center [989, 628] width 25 height 25
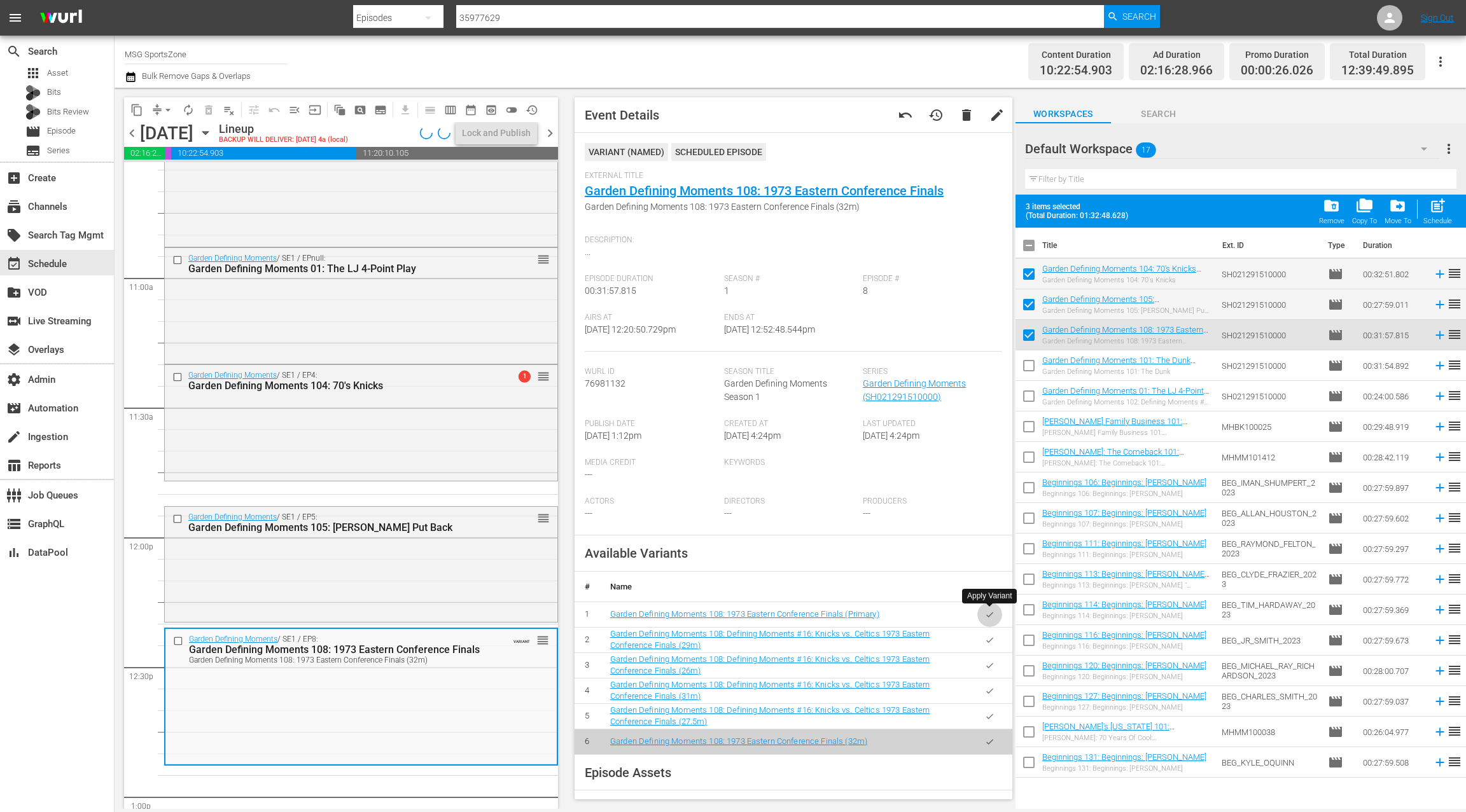
drag, startPoint x: 992, startPoint y: 614, endPoint x: 664, endPoint y: 414, distance: 384.2
click at [992, 614] on icon "button" at bounding box center [989, 614] width 9 height 9
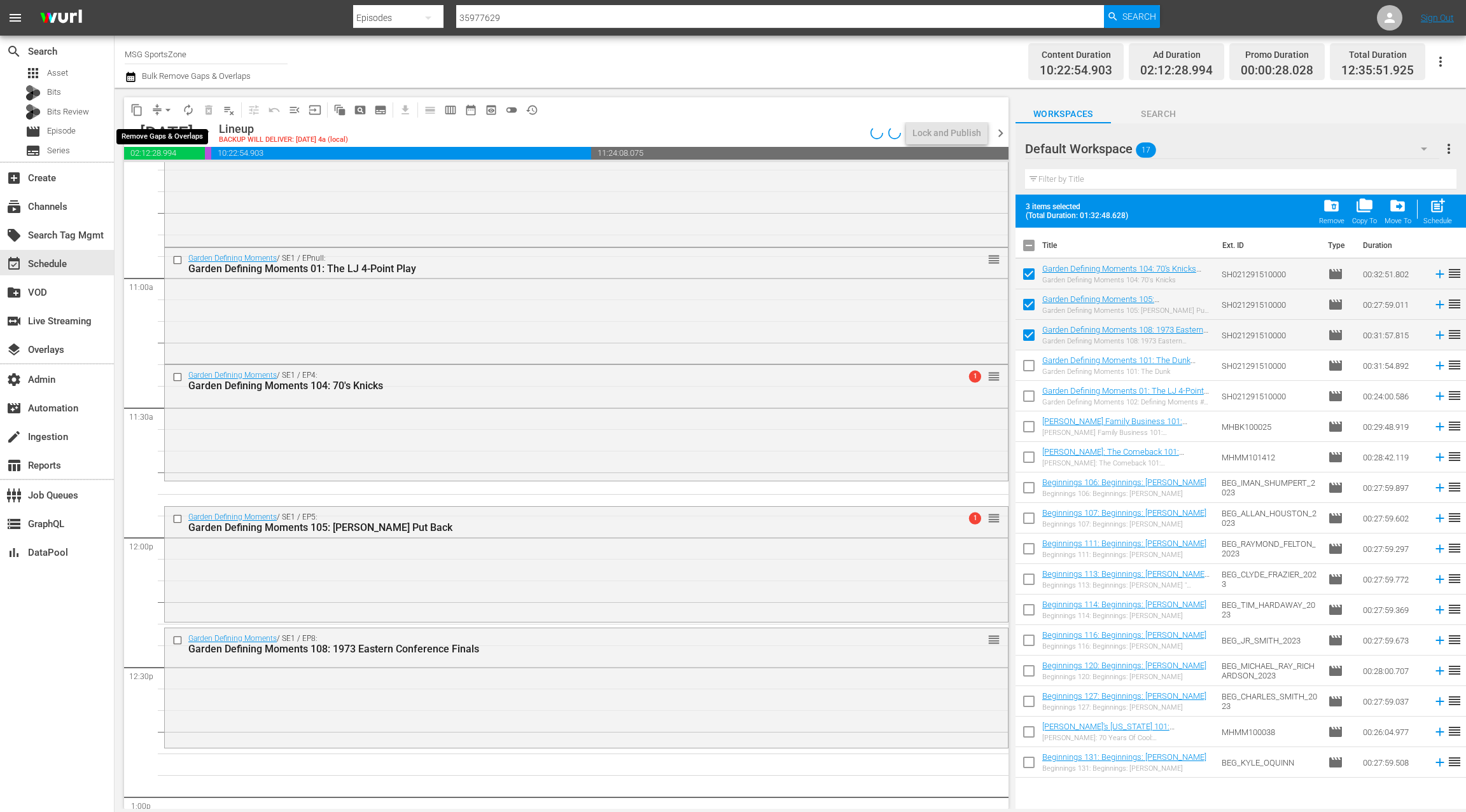
click at [166, 110] on span "arrow_drop_down" at bounding box center [168, 110] width 13 height 13
click at [181, 174] on li "Align to End of Previous Day" at bounding box center [168, 178] width 133 height 21
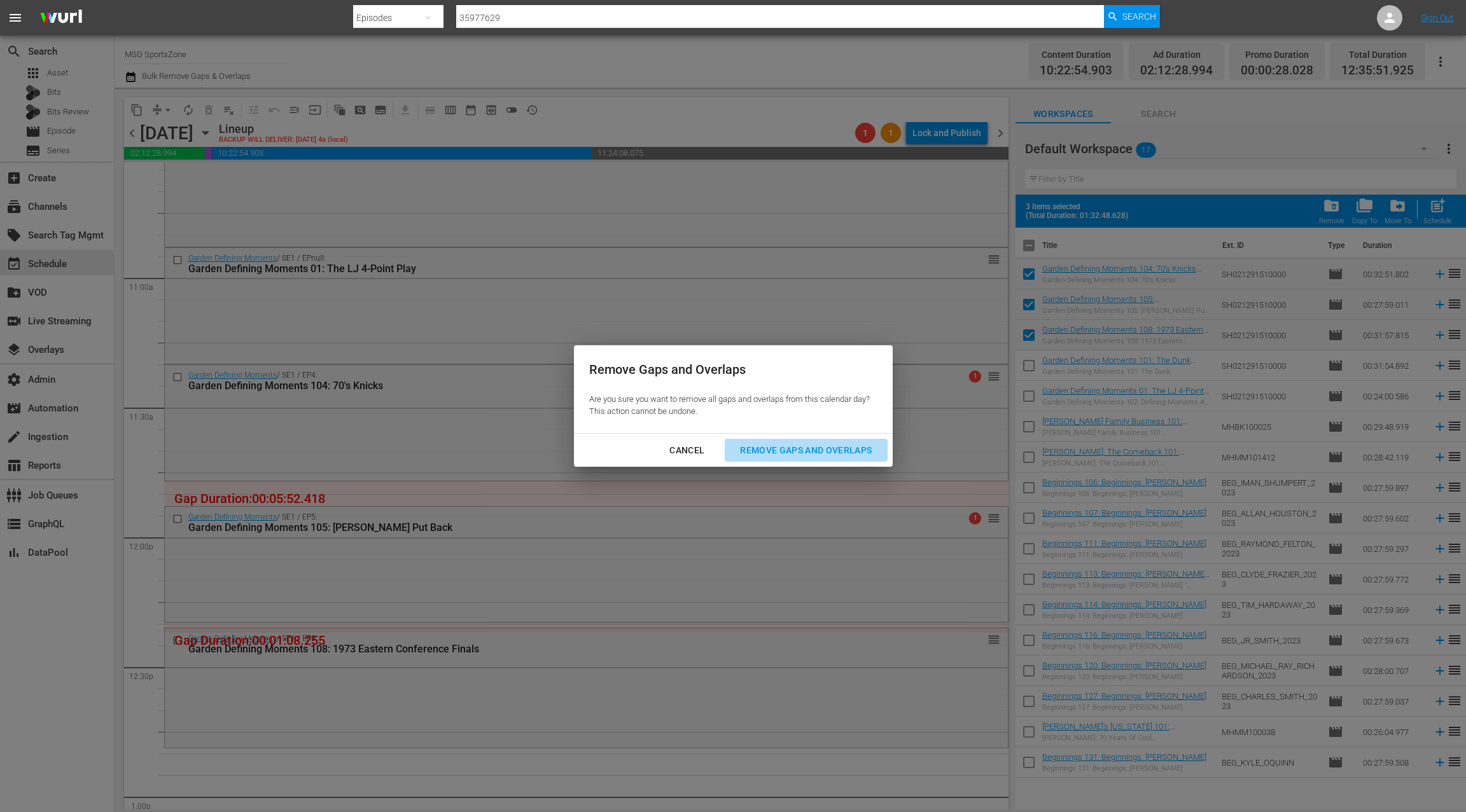
click at [784, 448] on div "Remove Gaps and Overlaps" at bounding box center [806, 451] width 152 height 16
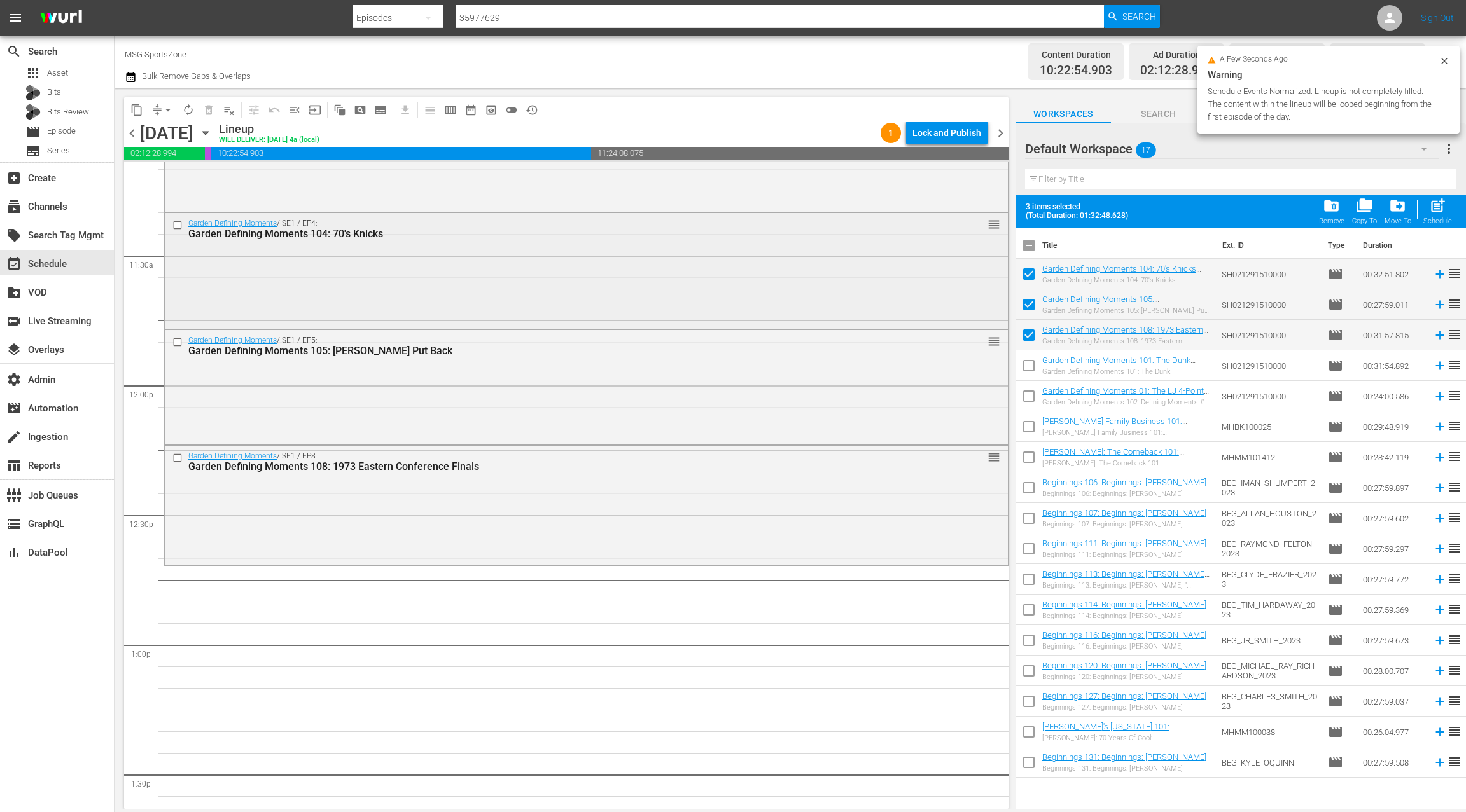
scroll to position [2989, 0]
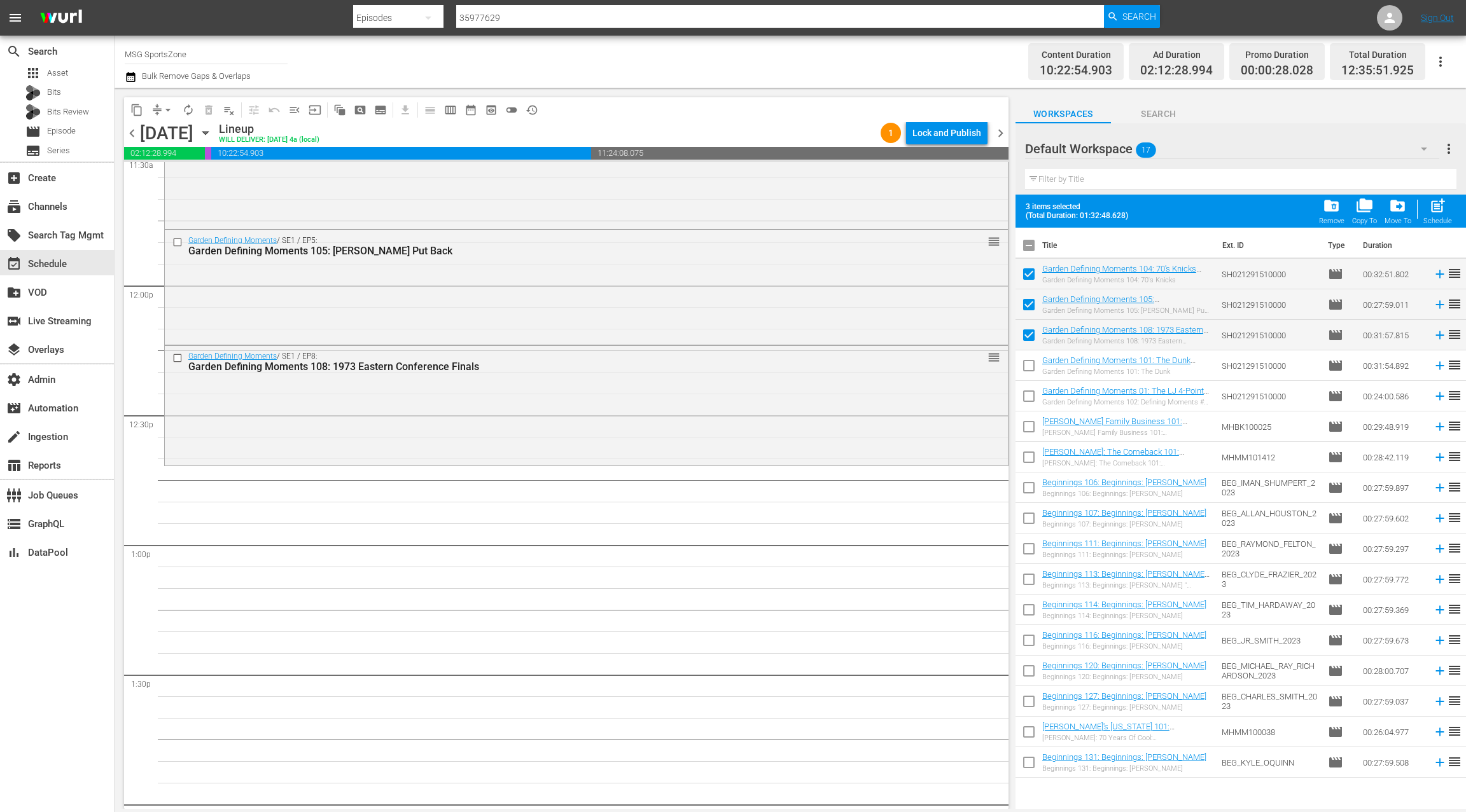
click at [1032, 244] on input "checkbox" at bounding box center [1029, 248] width 27 height 27
checkbox input "true"
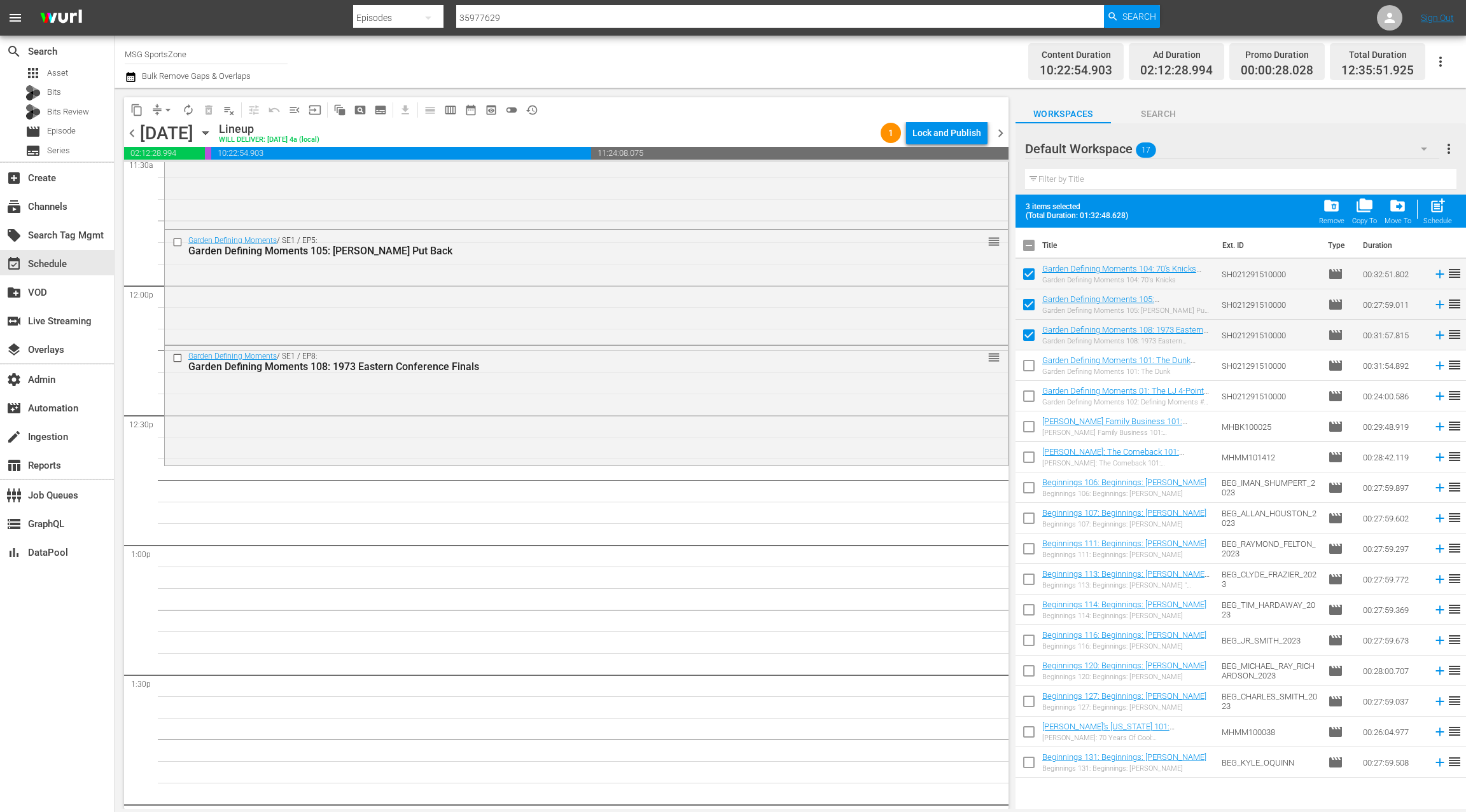
checkbox input "true"
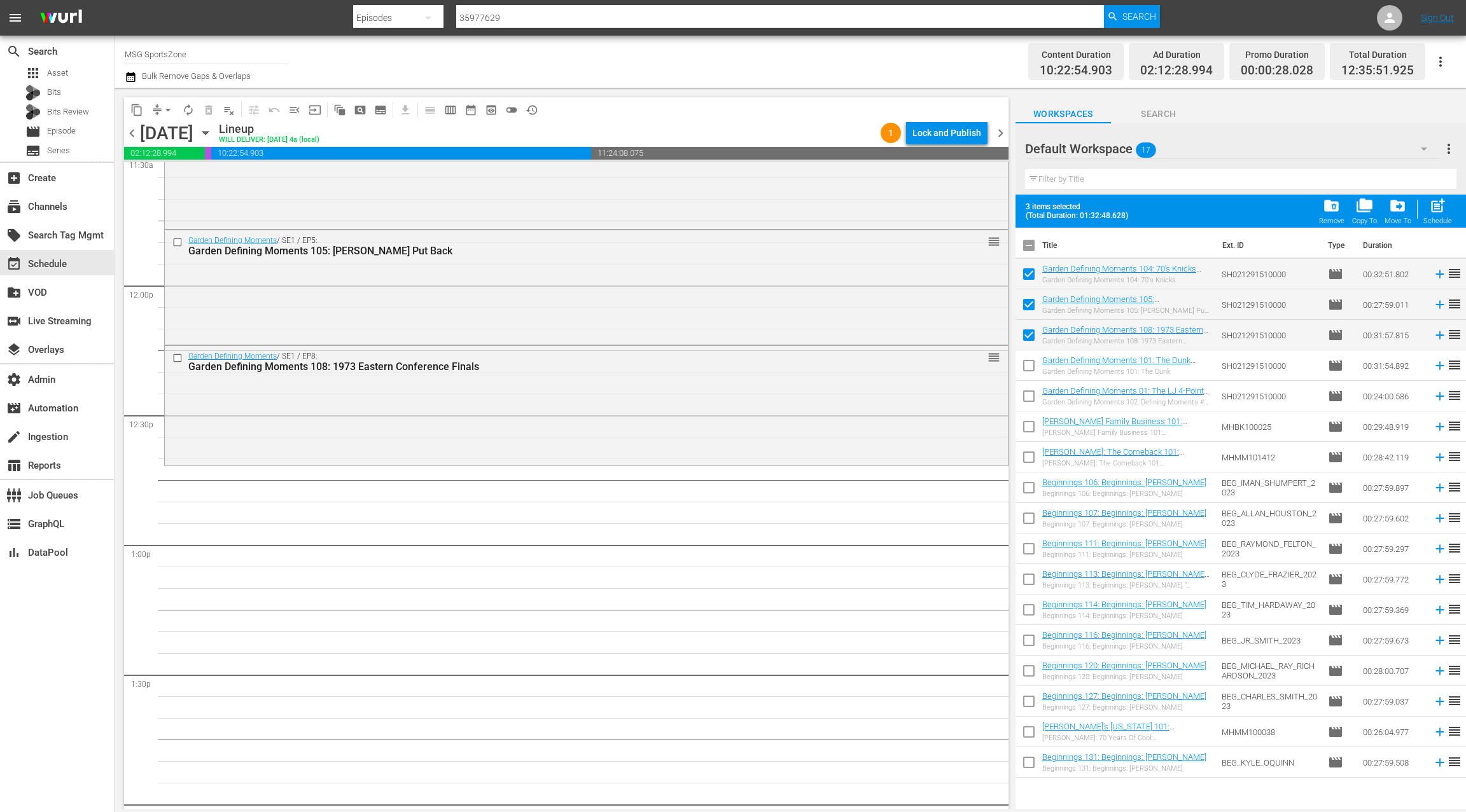
checkbox input "true"
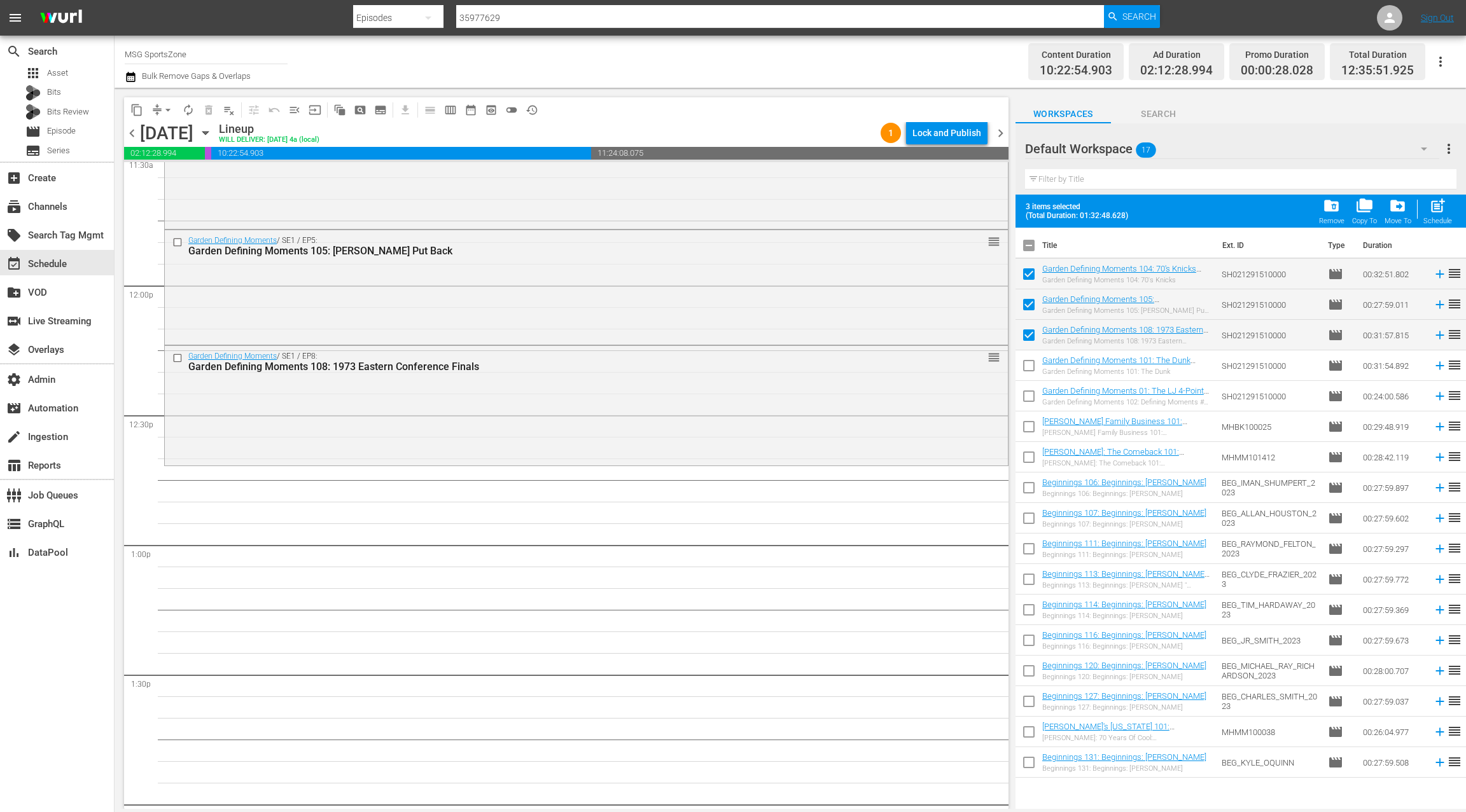
checkbox input "true"
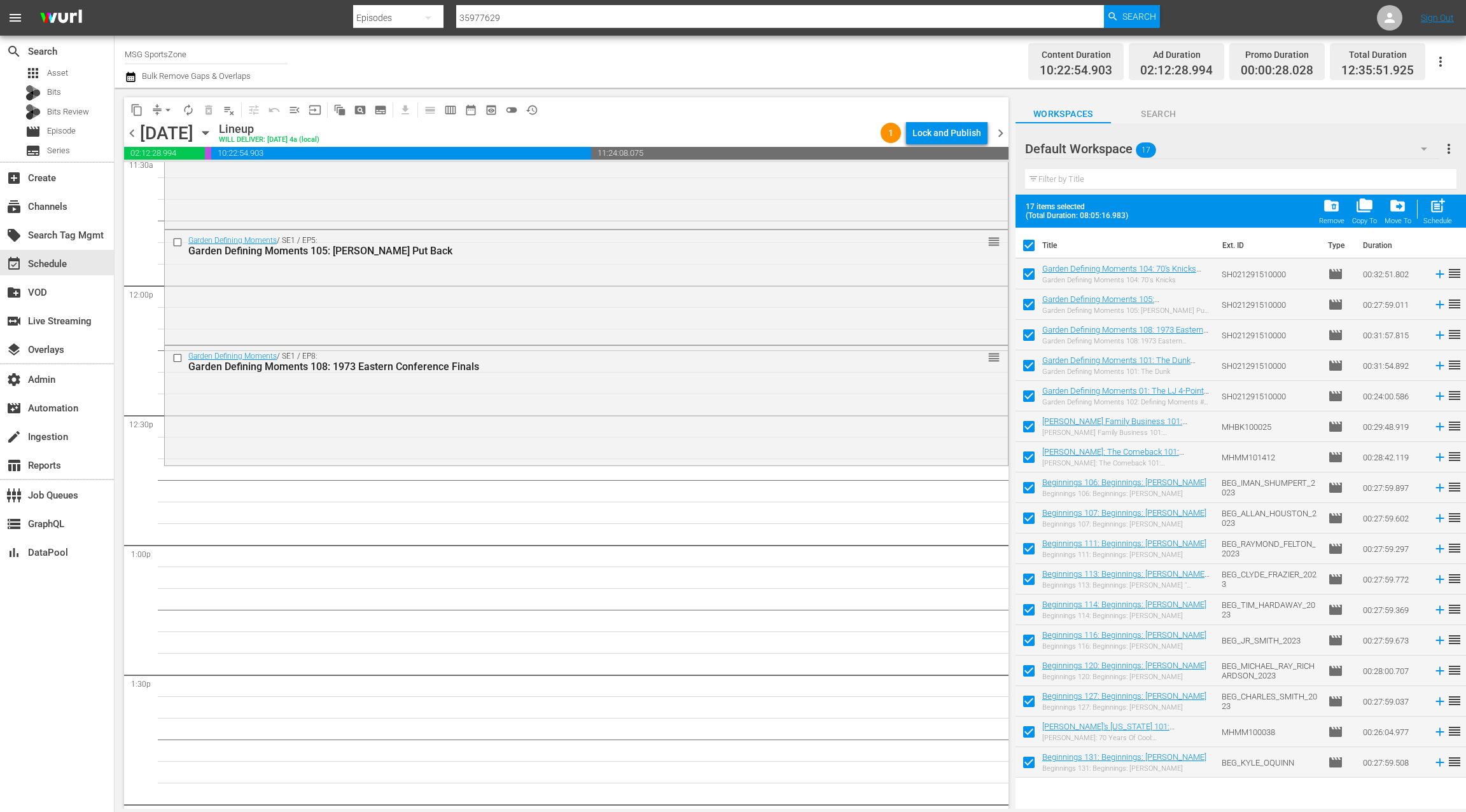
click at [1032, 244] on input "checkbox" at bounding box center [1029, 248] width 27 height 27
checkbox input "false"
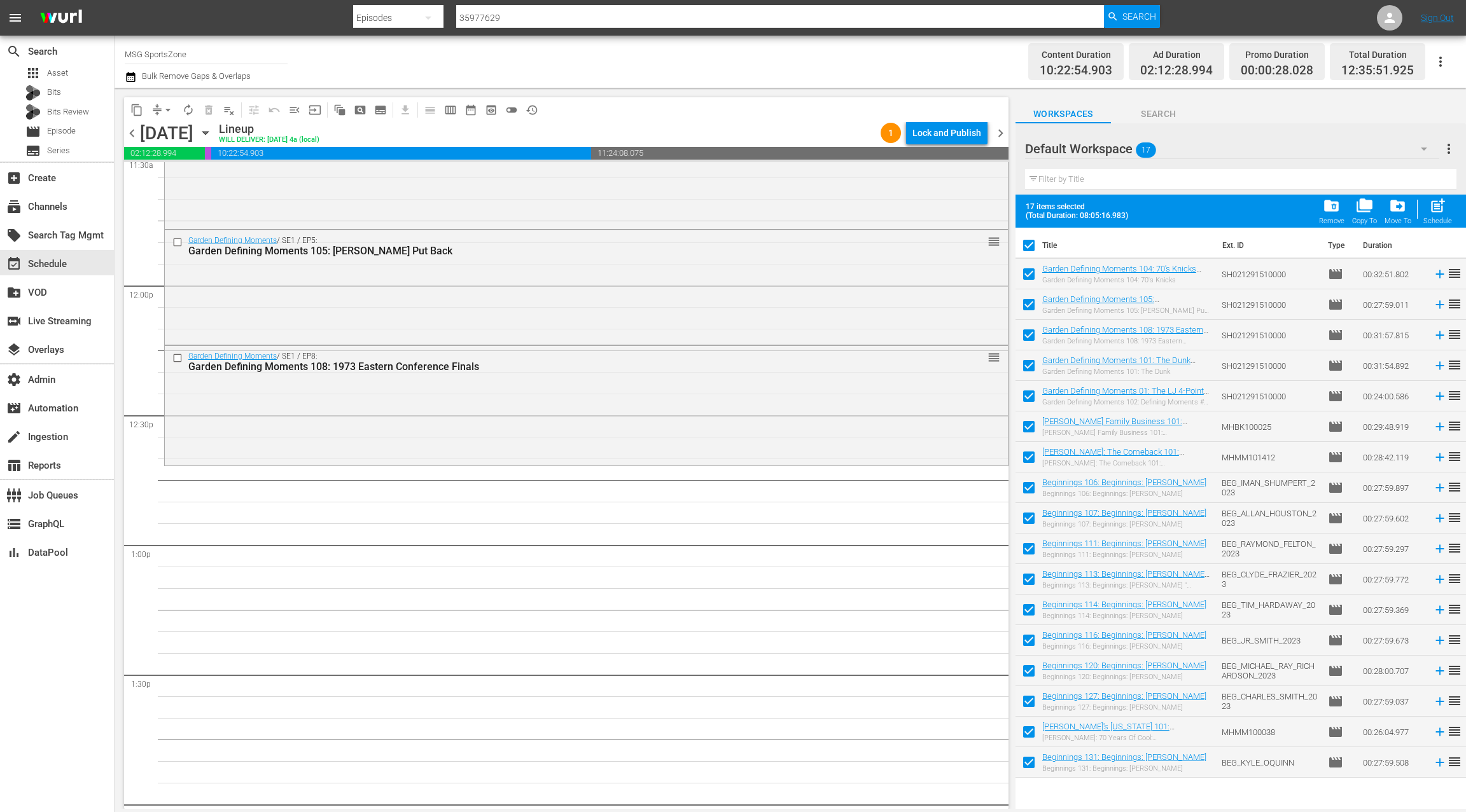
checkbox input "false"
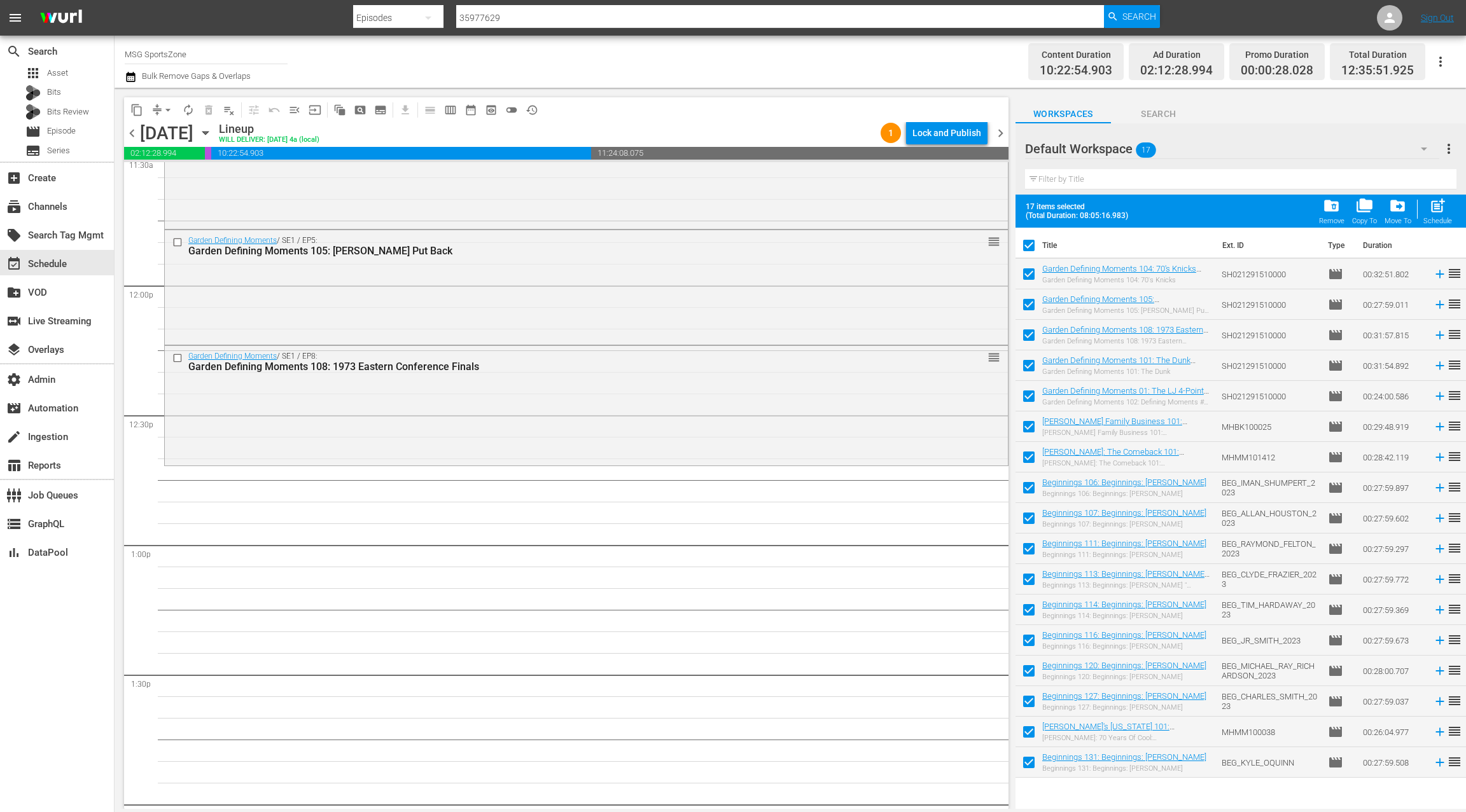
checkbox input "false"
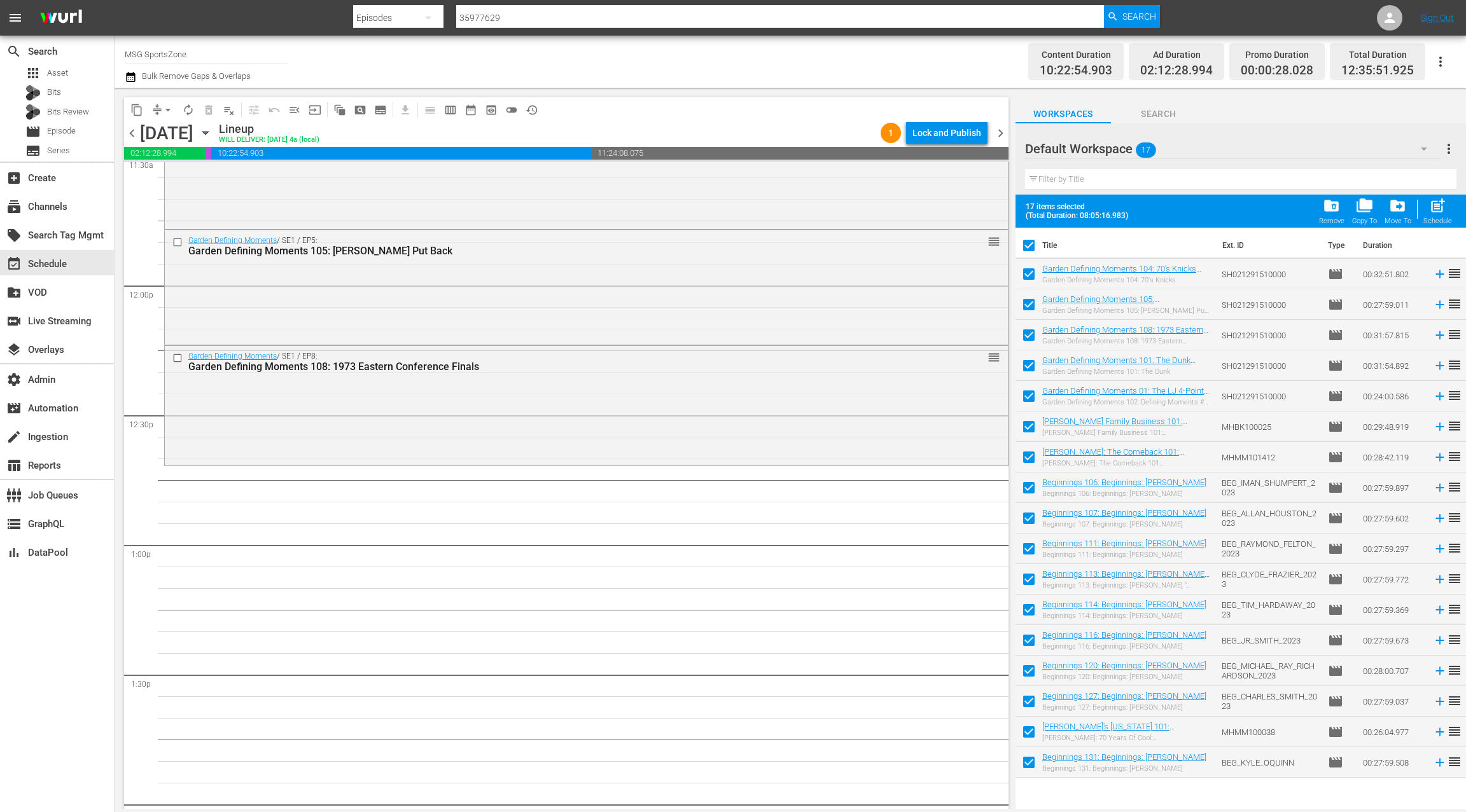
checkbox input "false"
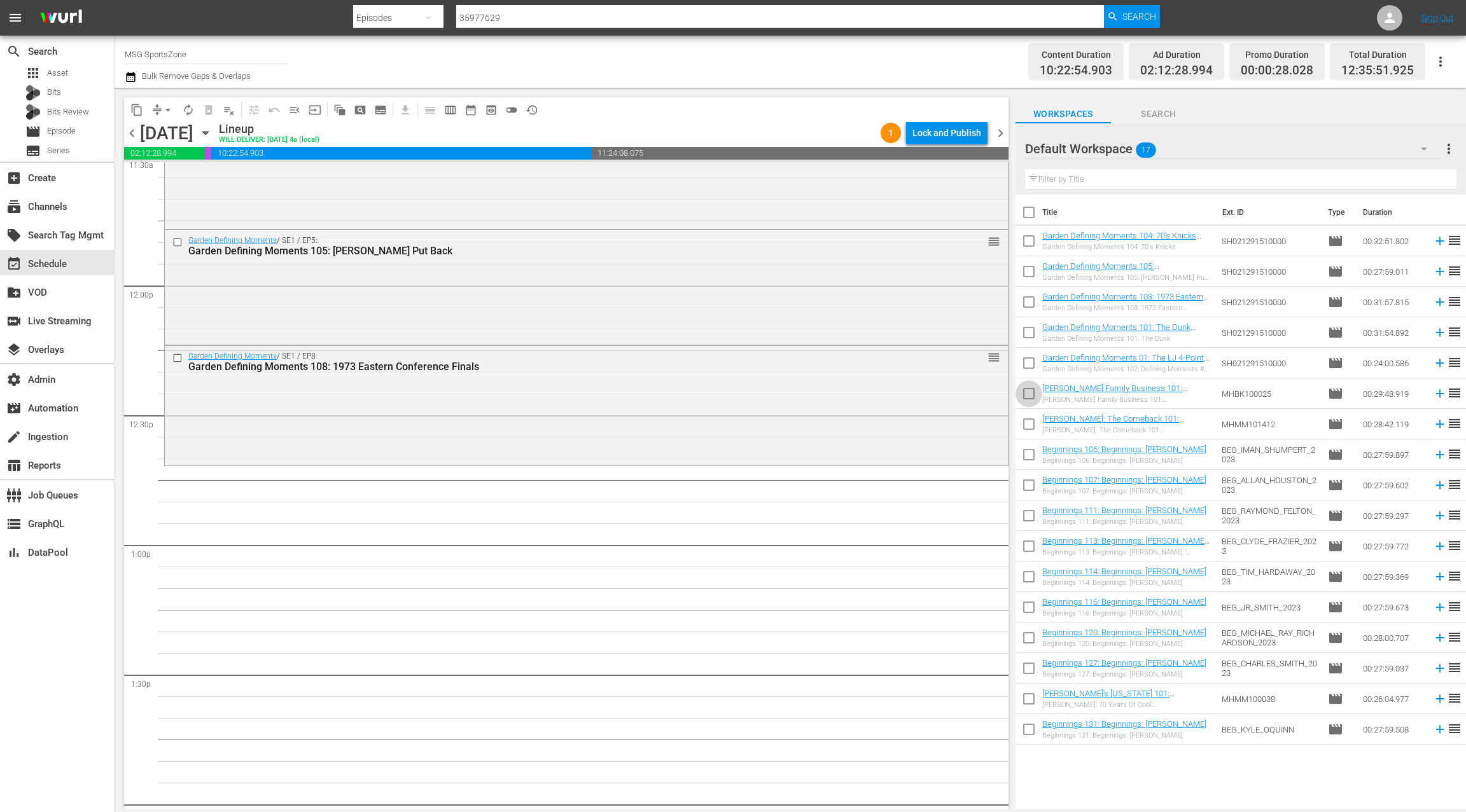
click at [1030, 393] on input "checkbox" at bounding box center [1029, 396] width 27 height 27
checkbox input "true"
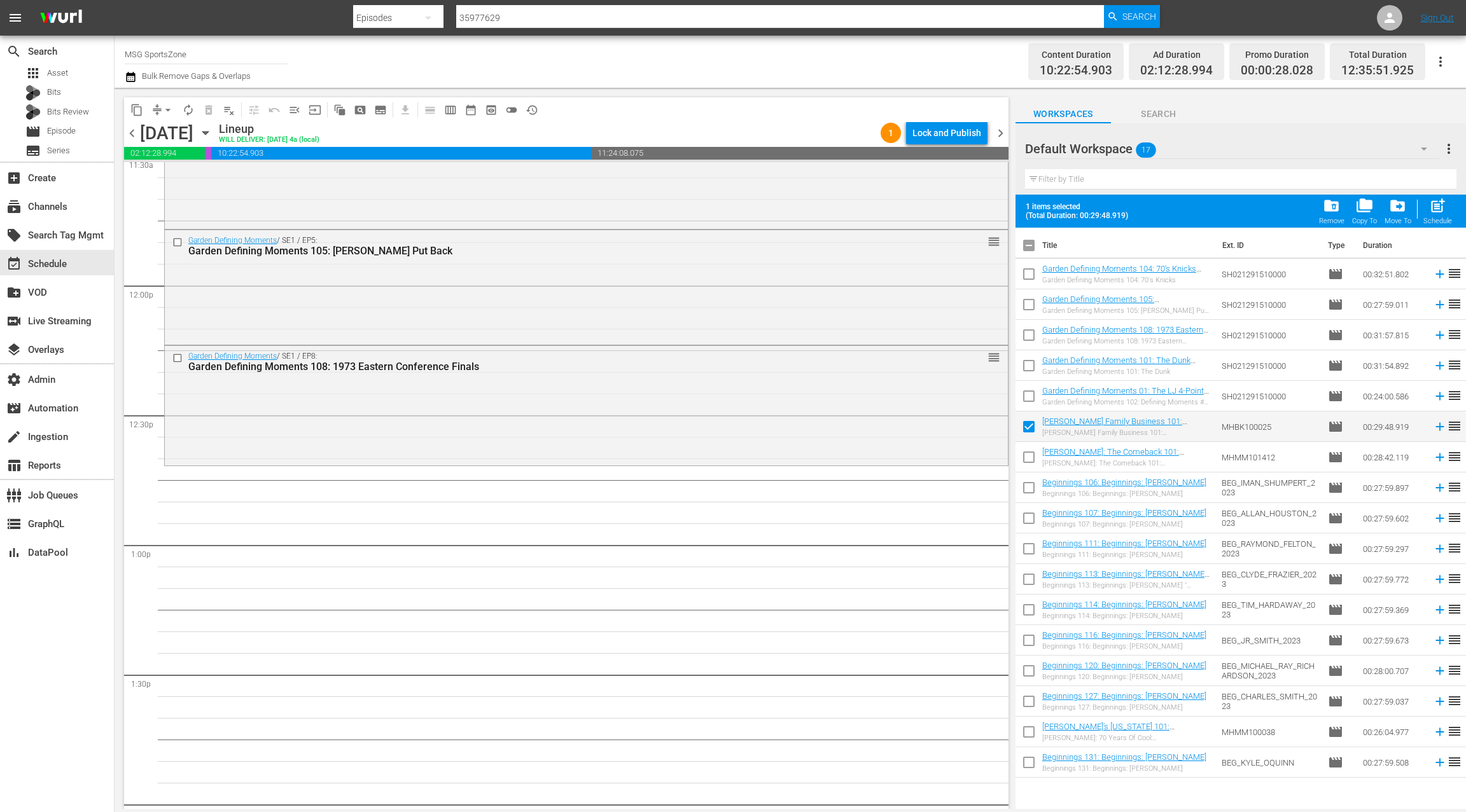
drag, startPoint x: 1031, startPoint y: 456, endPoint x: 1030, endPoint y: 464, distance: 8.1
click at [1031, 456] on input "checkbox" at bounding box center [1029, 460] width 27 height 27
checkbox input "true"
click at [1030, 488] on input "checkbox" at bounding box center [1029, 490] width 27 height 27
checkbox input "true"
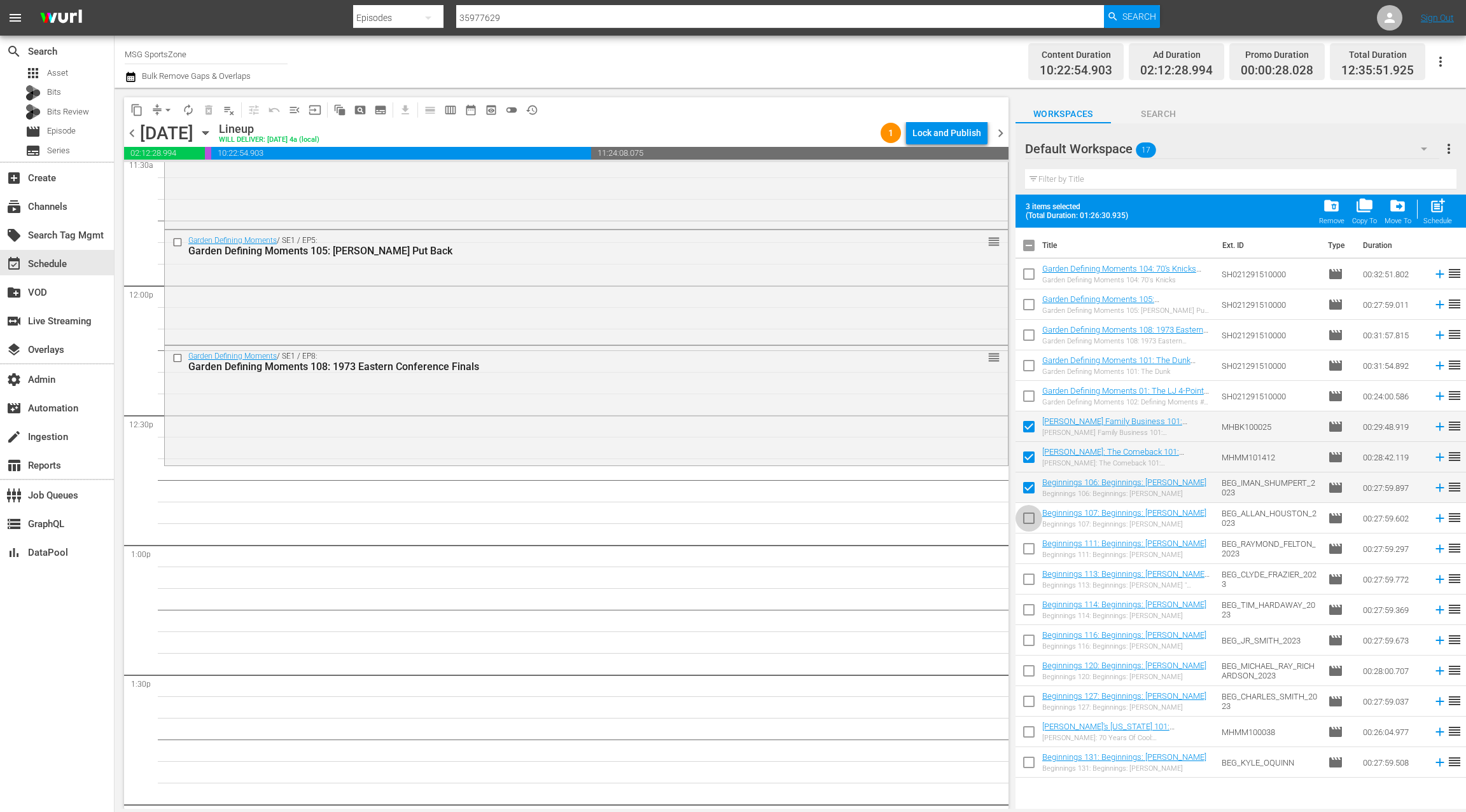
drag, startPoint x: 1028, startPoint y: 517, endPoint x: 1028, endPoint y: 551, distance: 34.0
click at [1028, 517] on input "checkbox" at bounding box center [1029, 521] width 27 height 27
checkbox input "true"
click at [1028, 553] on input "checkbox" at bounding box center [1029, 551] width 27 height 27
checkbox input "true"
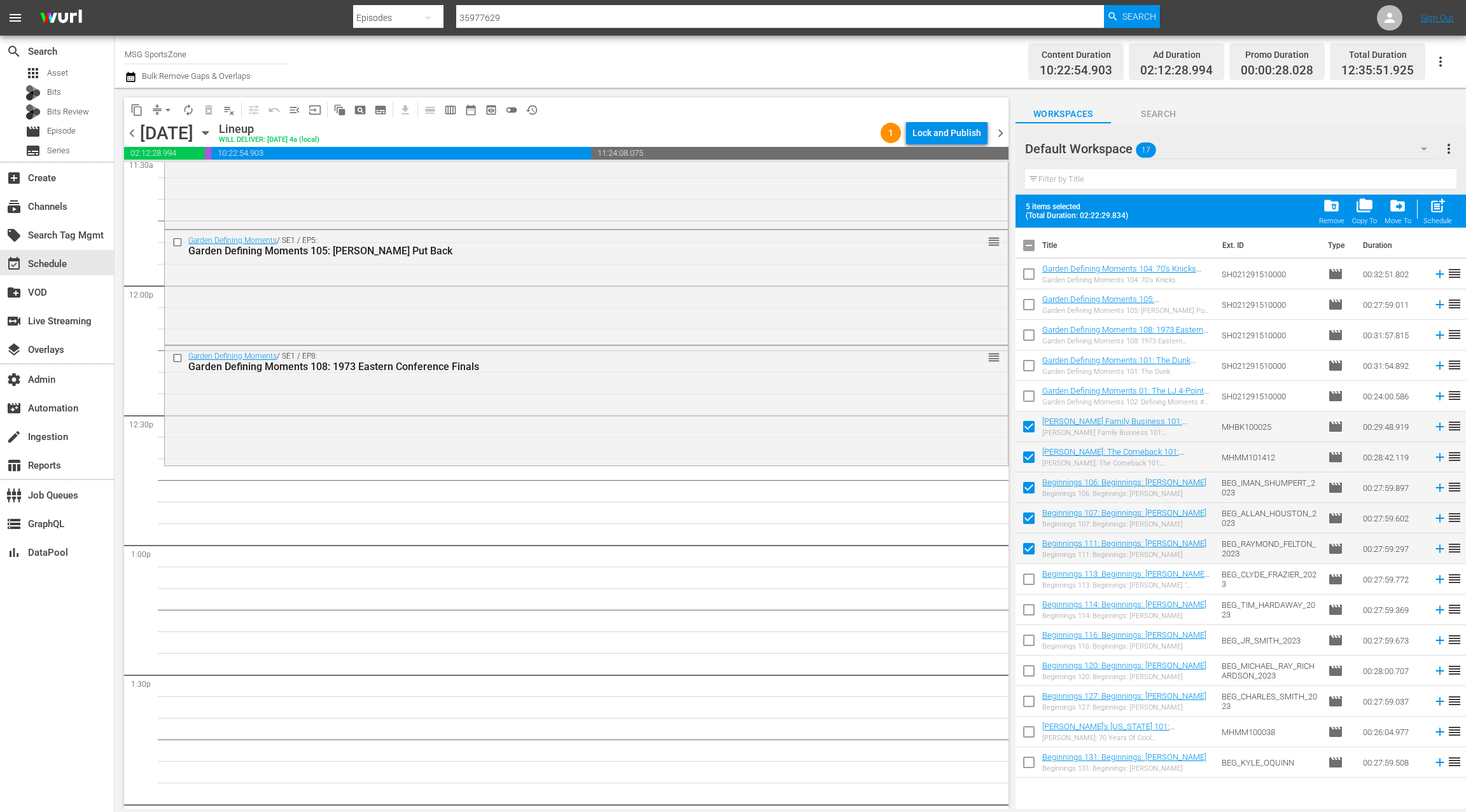
drag, startPoint x: 1028, startPoint y: 580, endPoint x: 1026, endPoint y: 605, distance: 25.1
click at [1028, 580] on input "checkbox" at bounding box center [1029, 582] width 27 height 27
checkbox input "true"
click at [1026, 618] on input "checkbox" at bounding box center [1029, 612] width 27 height 27
checkbox input "true"
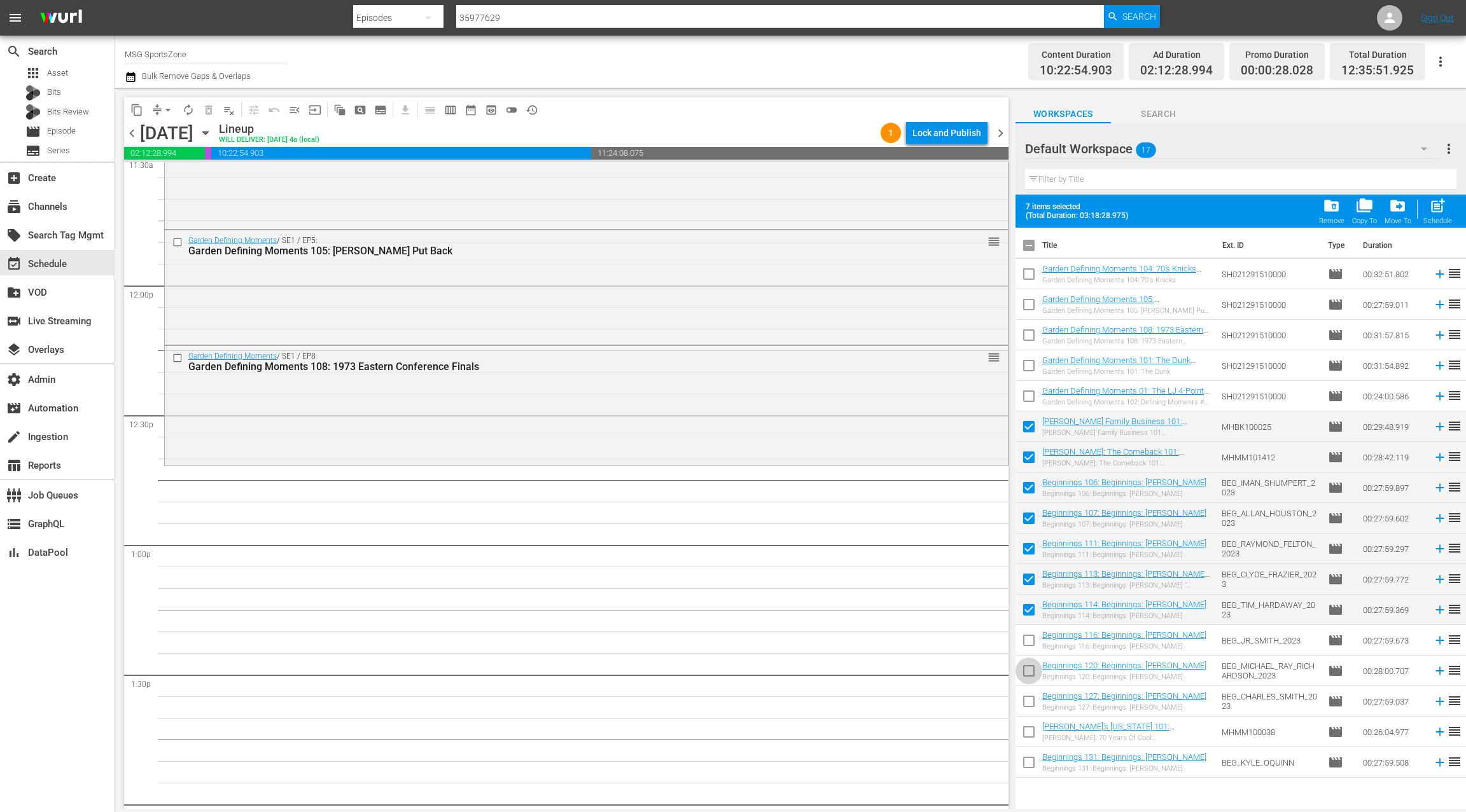
click at [1025, 674] on input "checkbox" at bounding box center [1029, 673] width 27 height 27
checkbox input "true"
click at [1030, 639] on input "checkbox" at bounding box center [1029, 643] width 27 height 27
checkbox input "true"
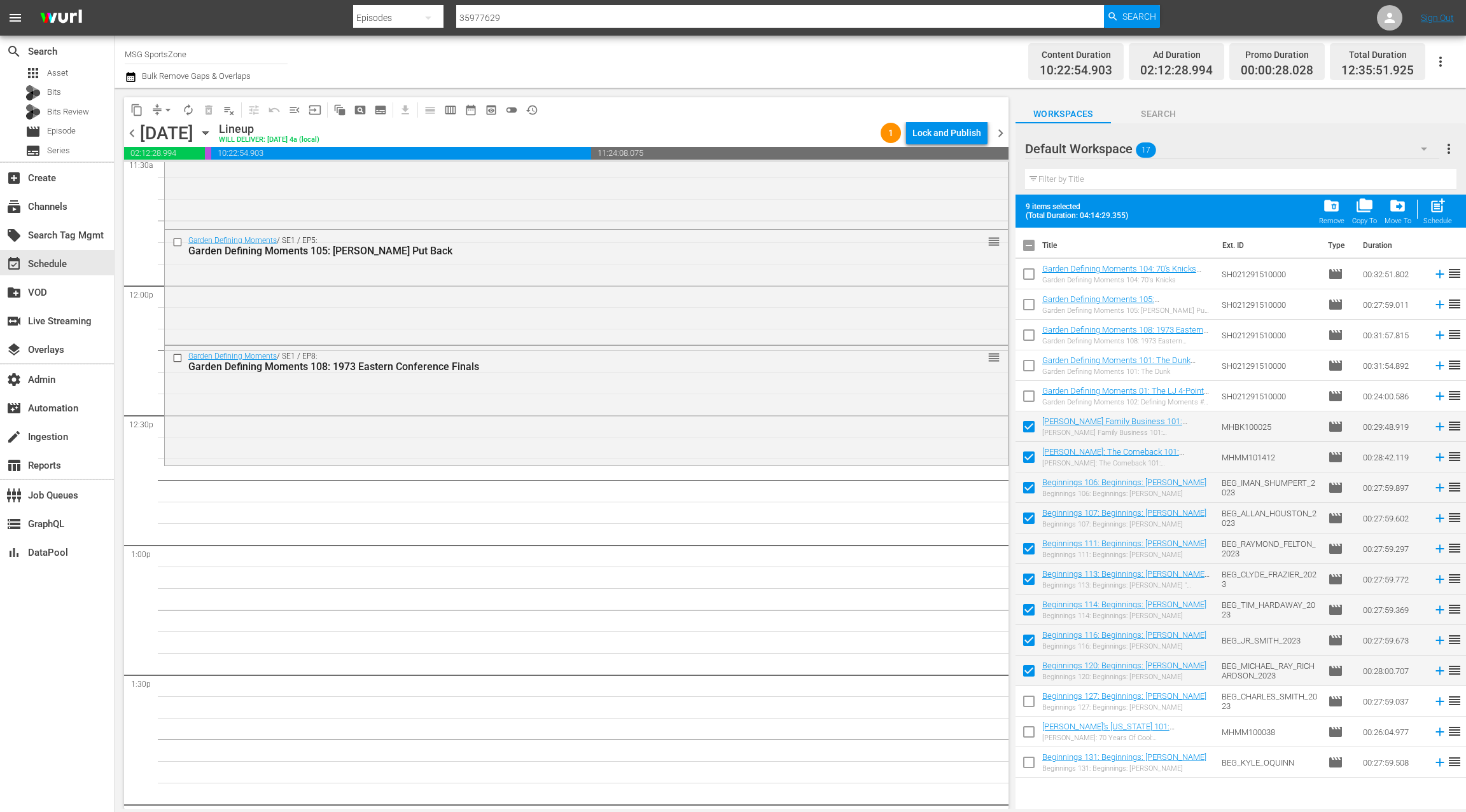
drag, startPoint x: 1029, startPoint y: 705, endPoint x: 1030, endPoint y: 712, distance: 7.1
click at [1029, 705] on input "checkbox" at bounding box center [1029, 704] width 27 height 27
checkbox input "true"
click at [1030, 728] on input "checkbox" at bounding box center [1029, 734] width 27 height 27
checkbox input "true"
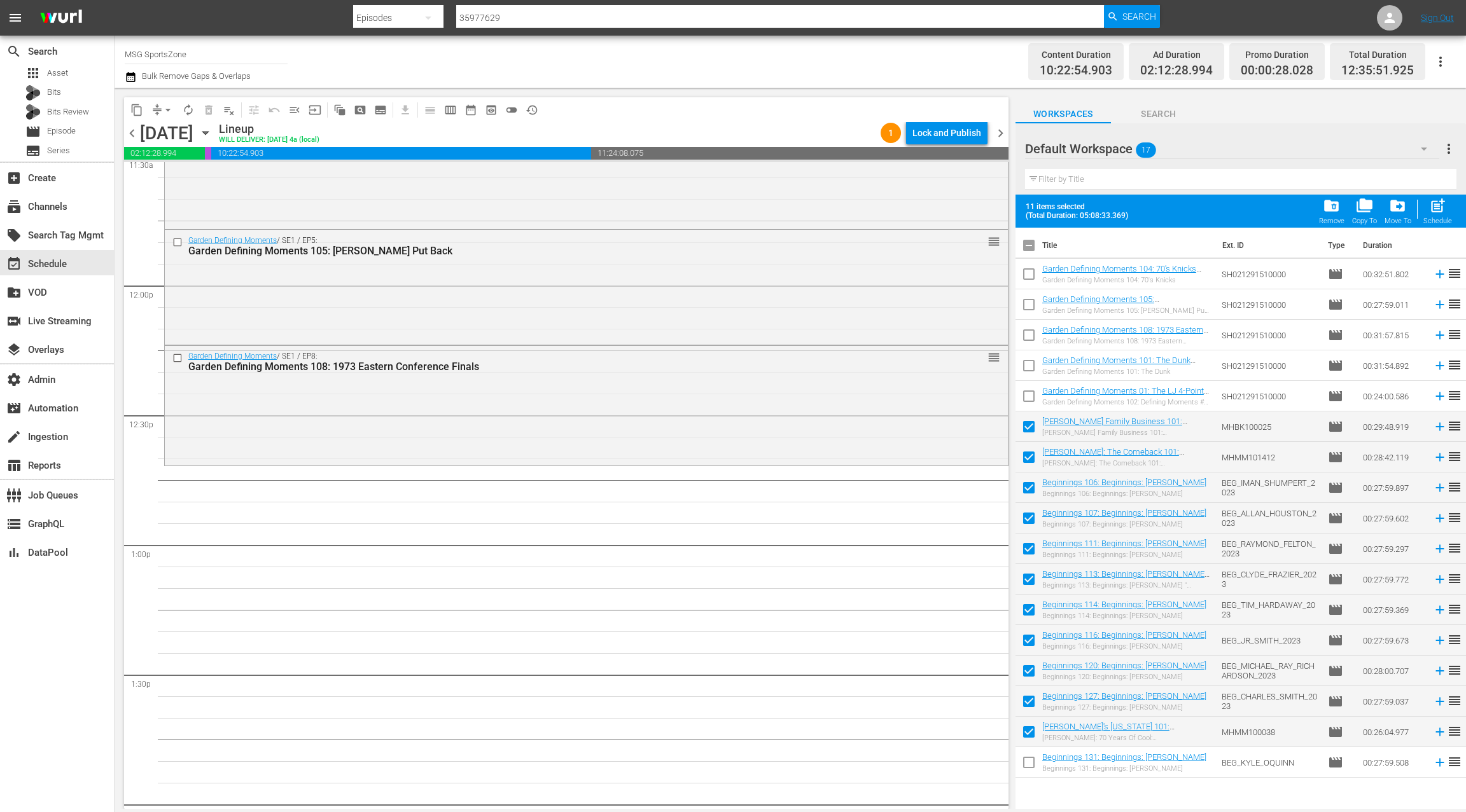
click at [1028, 760] on input "checkbox" at bounding box center [1029, 765] width 27 height 27
click at [1030, 764] on input "checkbox" at bounding box center [1029, 765] width 27 height 27
checkbox input "false"
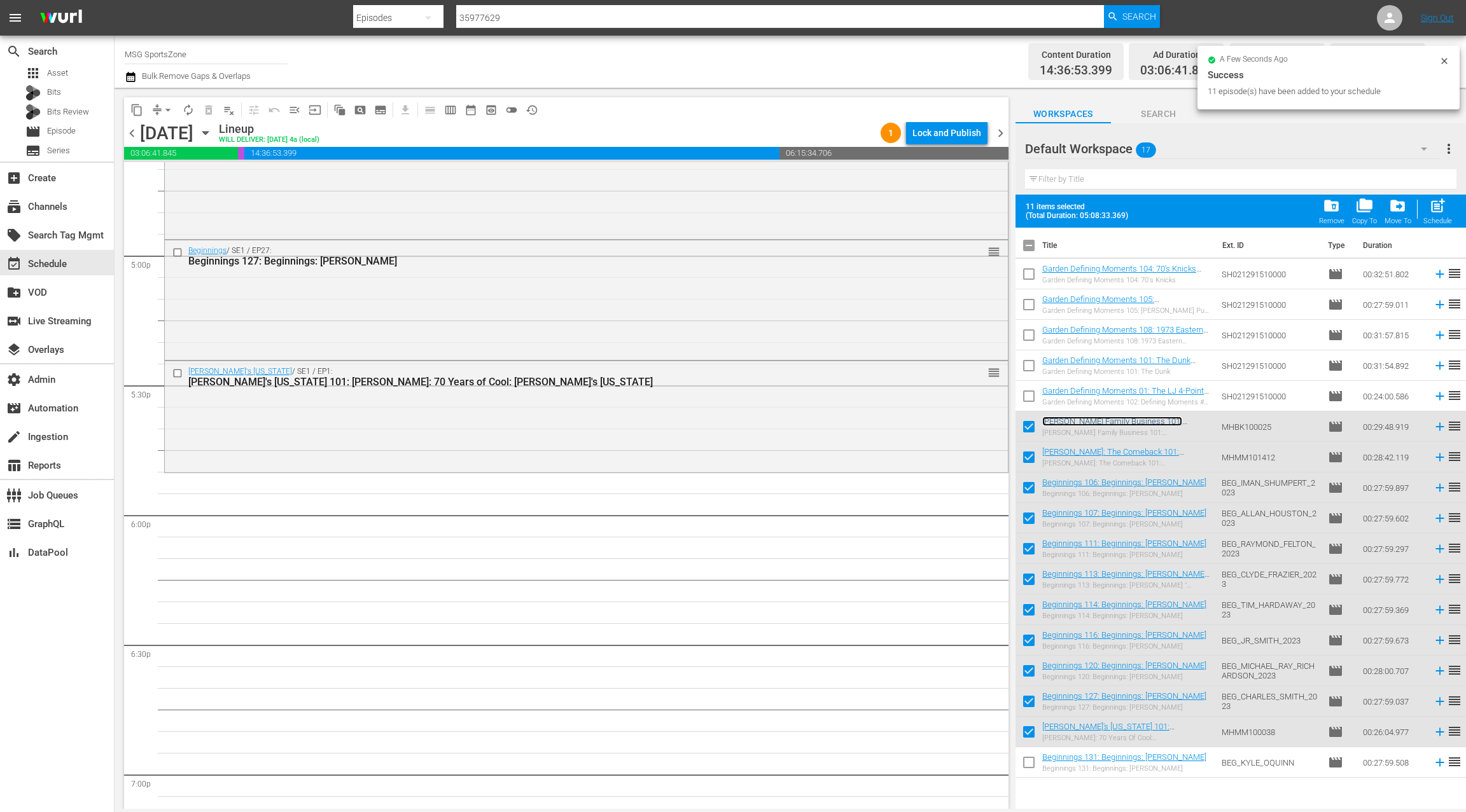
scroll to position [4400, 0]
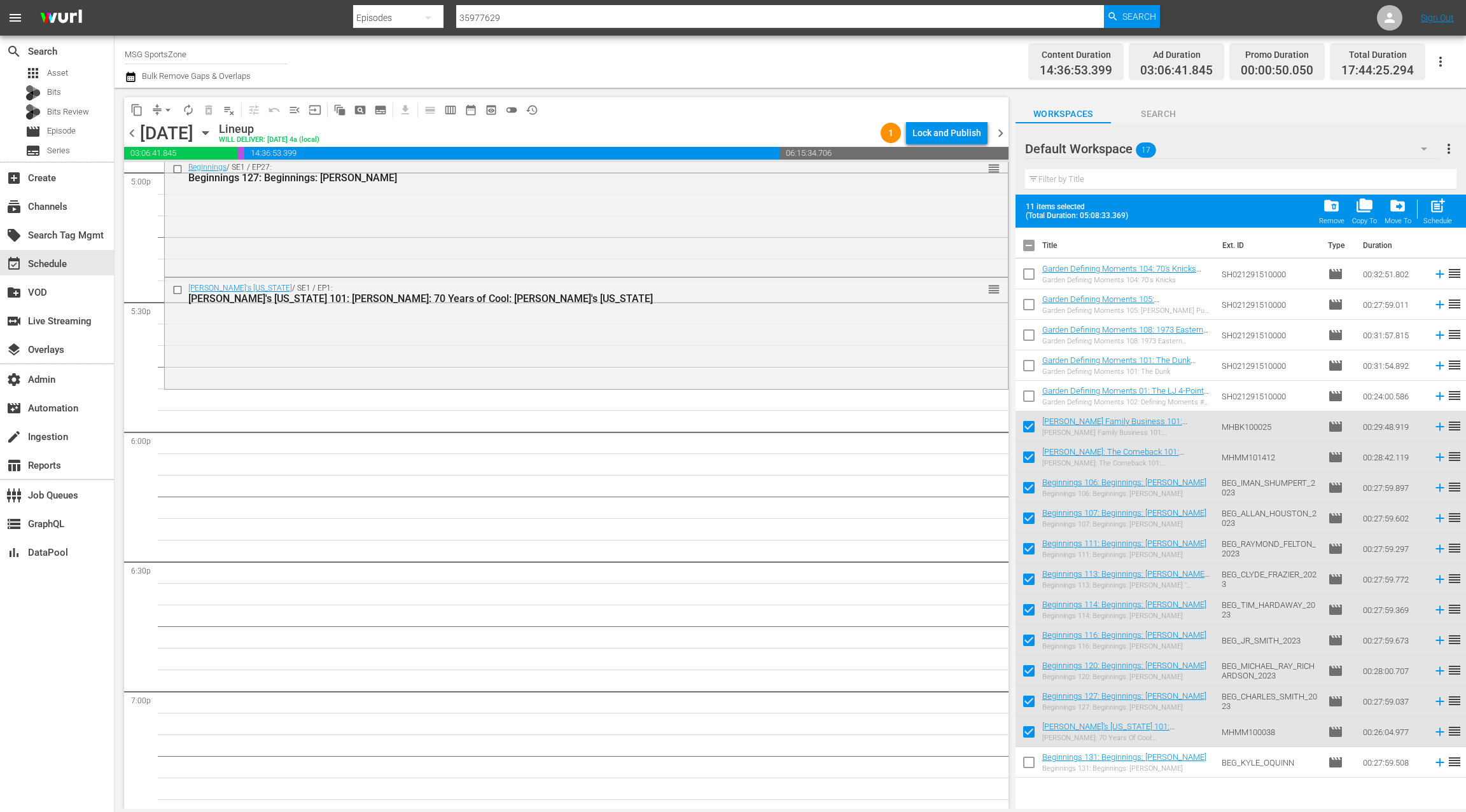
drag, startPoint x: 1068, startPoint y: 421, endPoint x: 1187, endPoint y: 1, distance: 436.5
click at [1033, 428] on input "checkbox" at bounding box center [1029, 429] width 27 height 27
checkbox input "false"
click at [1033, 457] on input "checkbox" at bounding box center [1029, 460] width 27 height 27
checkbox input "false"
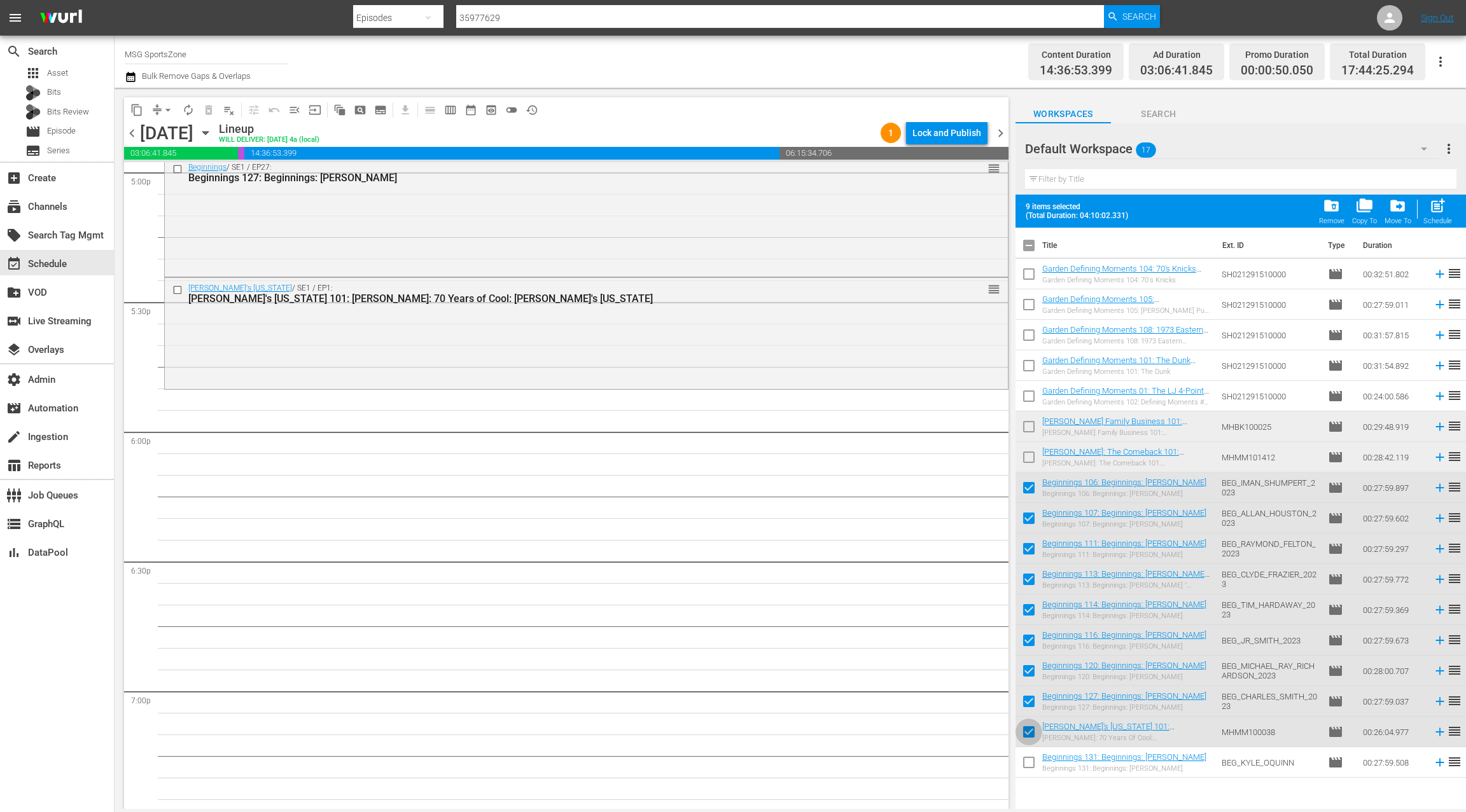
click at [1032, 734] on input "checkbox" at bounding box center [1029, 734] width 27 height 27
checkbox input "false"
click at [1030, 759] on input "checkbox" at bounding box center [1029, 765] width 27 height 27
checkbox input "true"
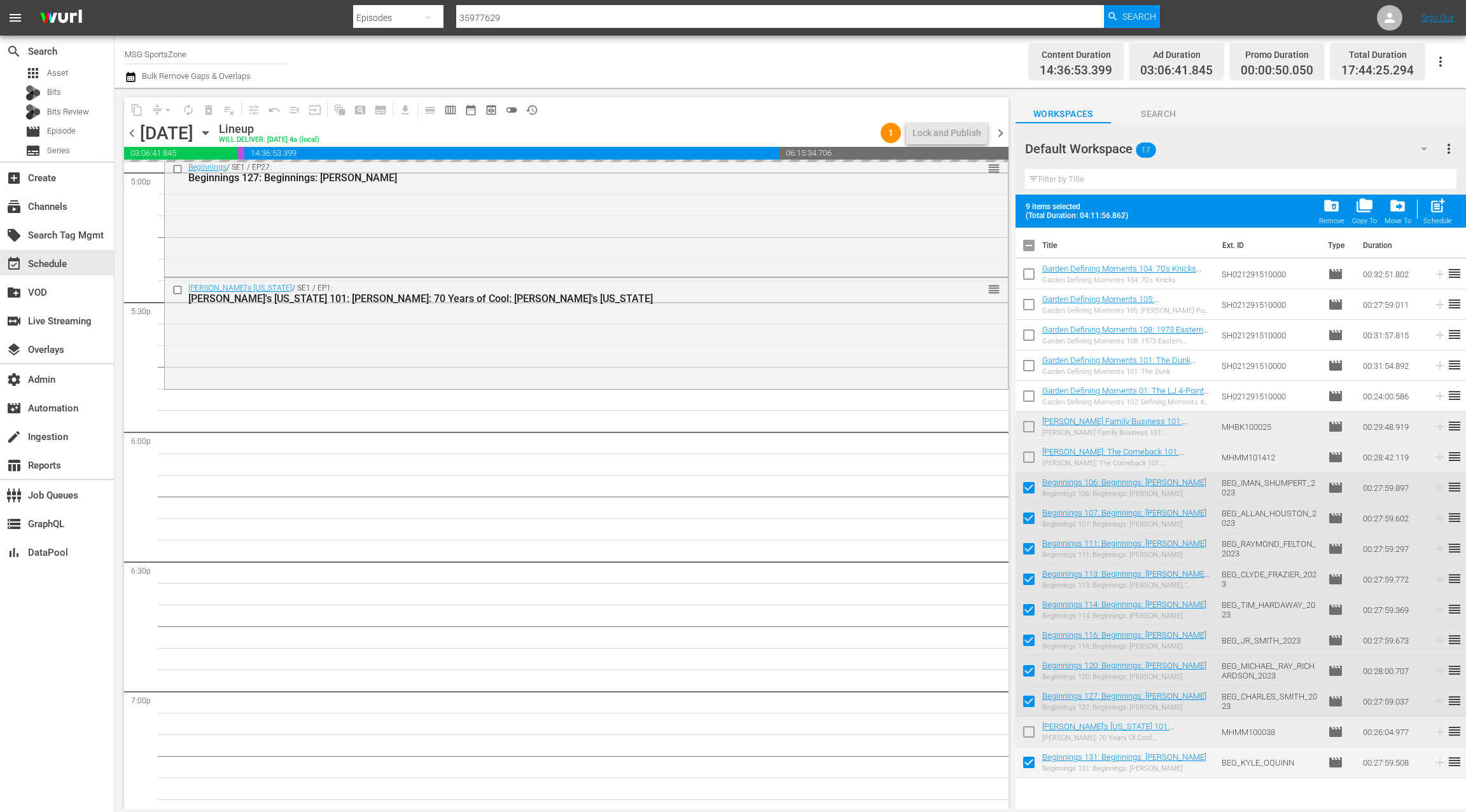
drag, startPoint x: 1064, startPoint y: 484, endPoint x: 1105, endPoint y: 1, distance: 484.7
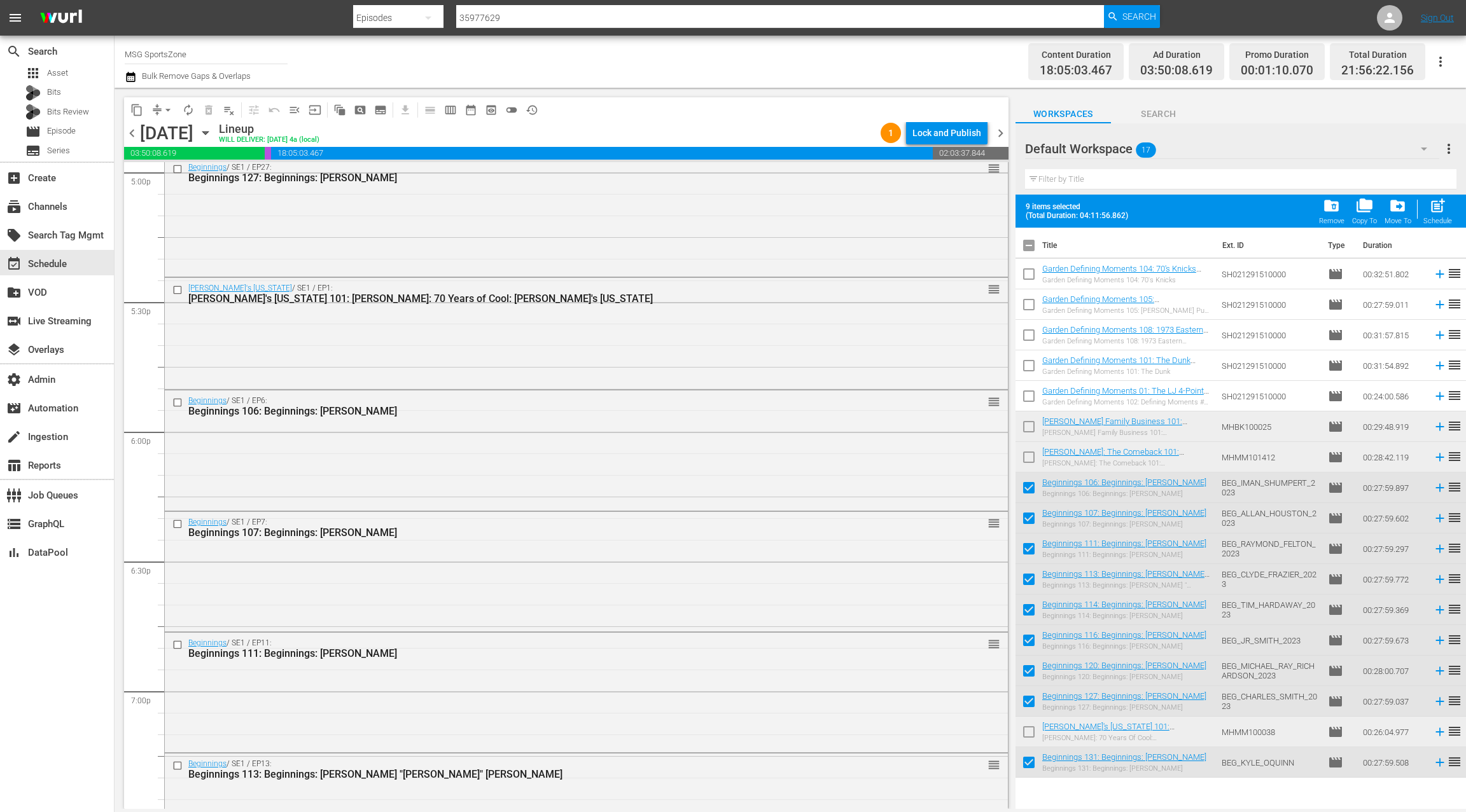
click at [1029, 245] on input "checkbox" at bounding box center [1029, 248] width 27 height 27
checkbox input "true"
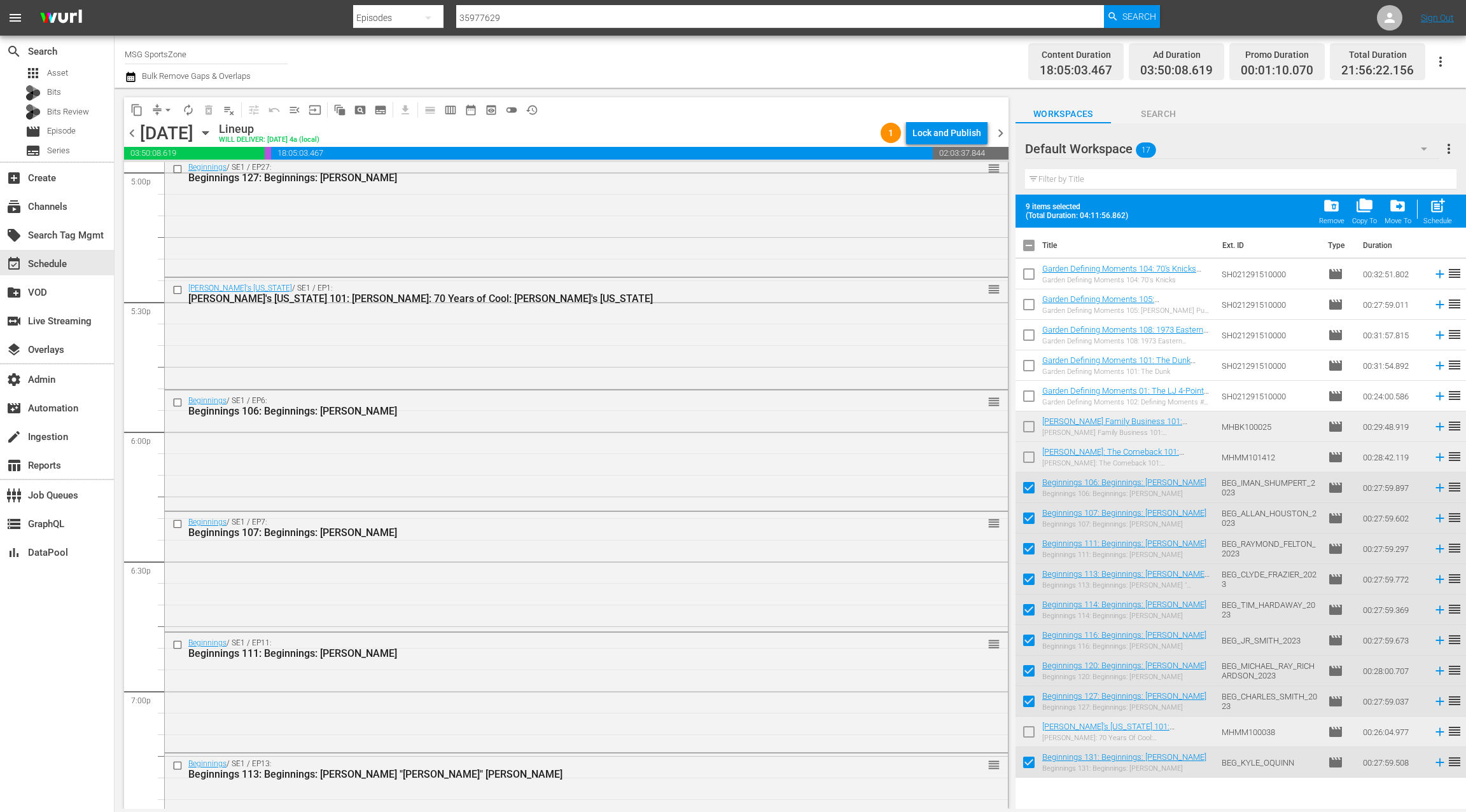
checkbox input "true"
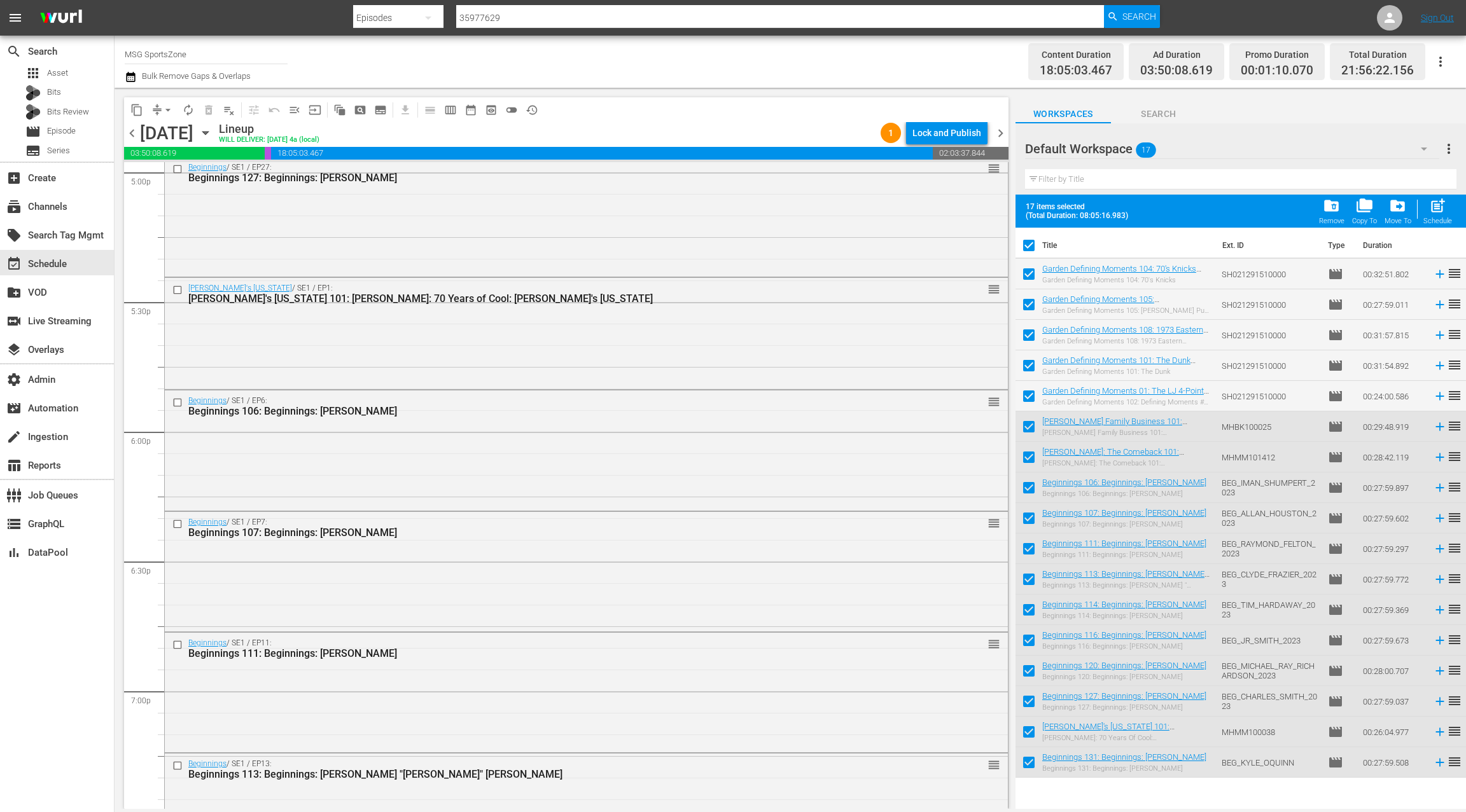
click at [1029, 245] on input "checkbox" at bounding box center [1029, 248] width 27 height 27
checkbox input "false"
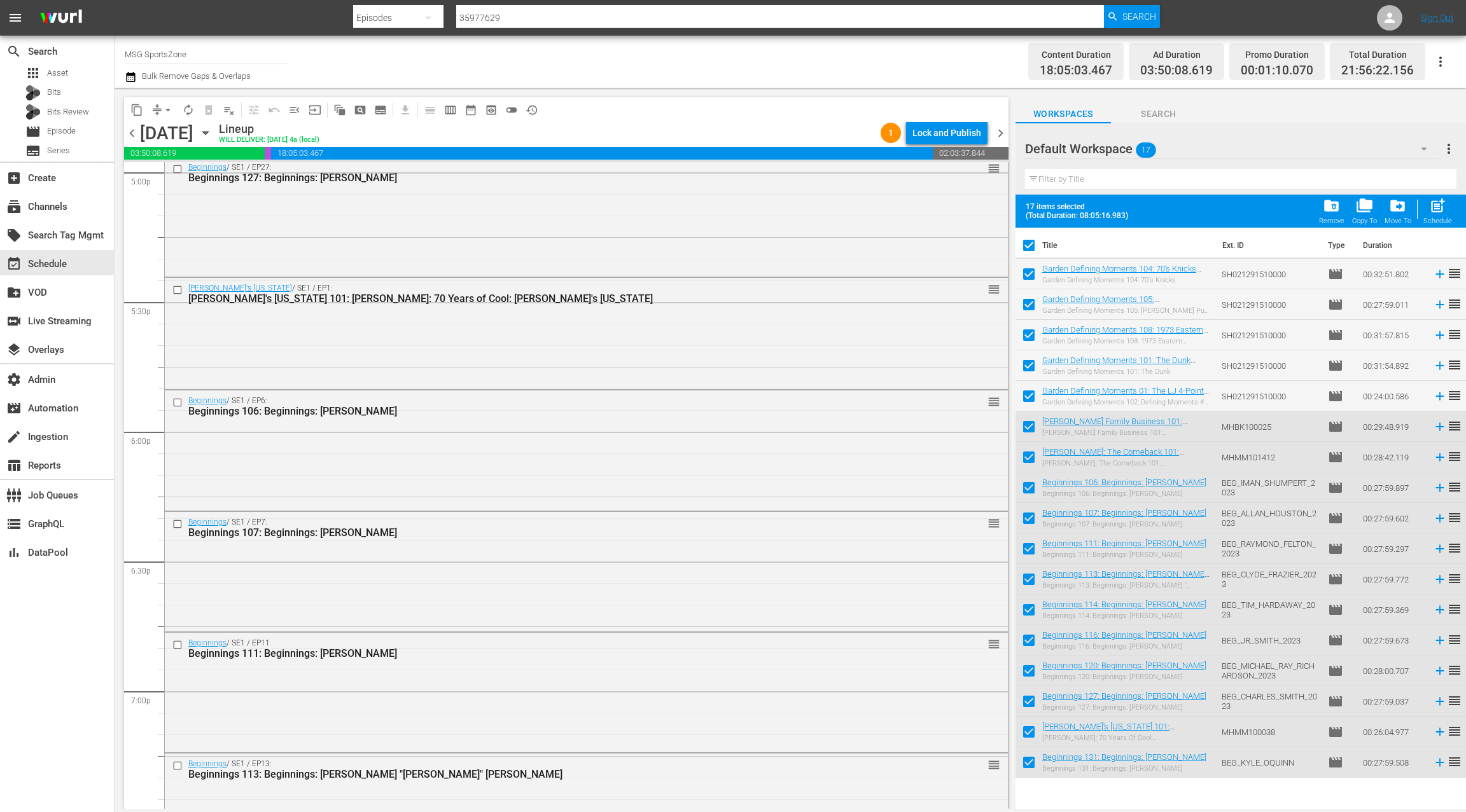
checkbox input "false"
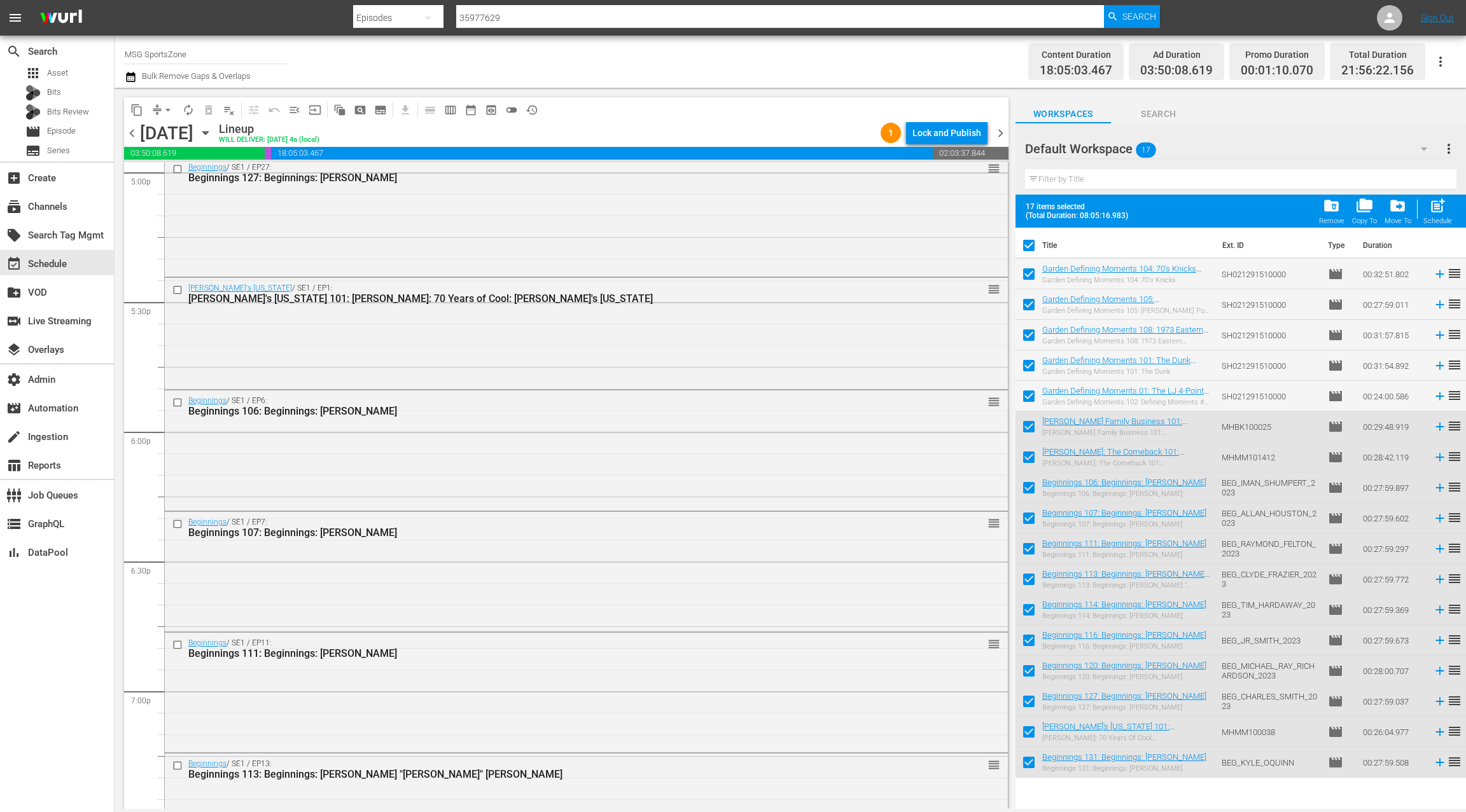
checkbox input "false"
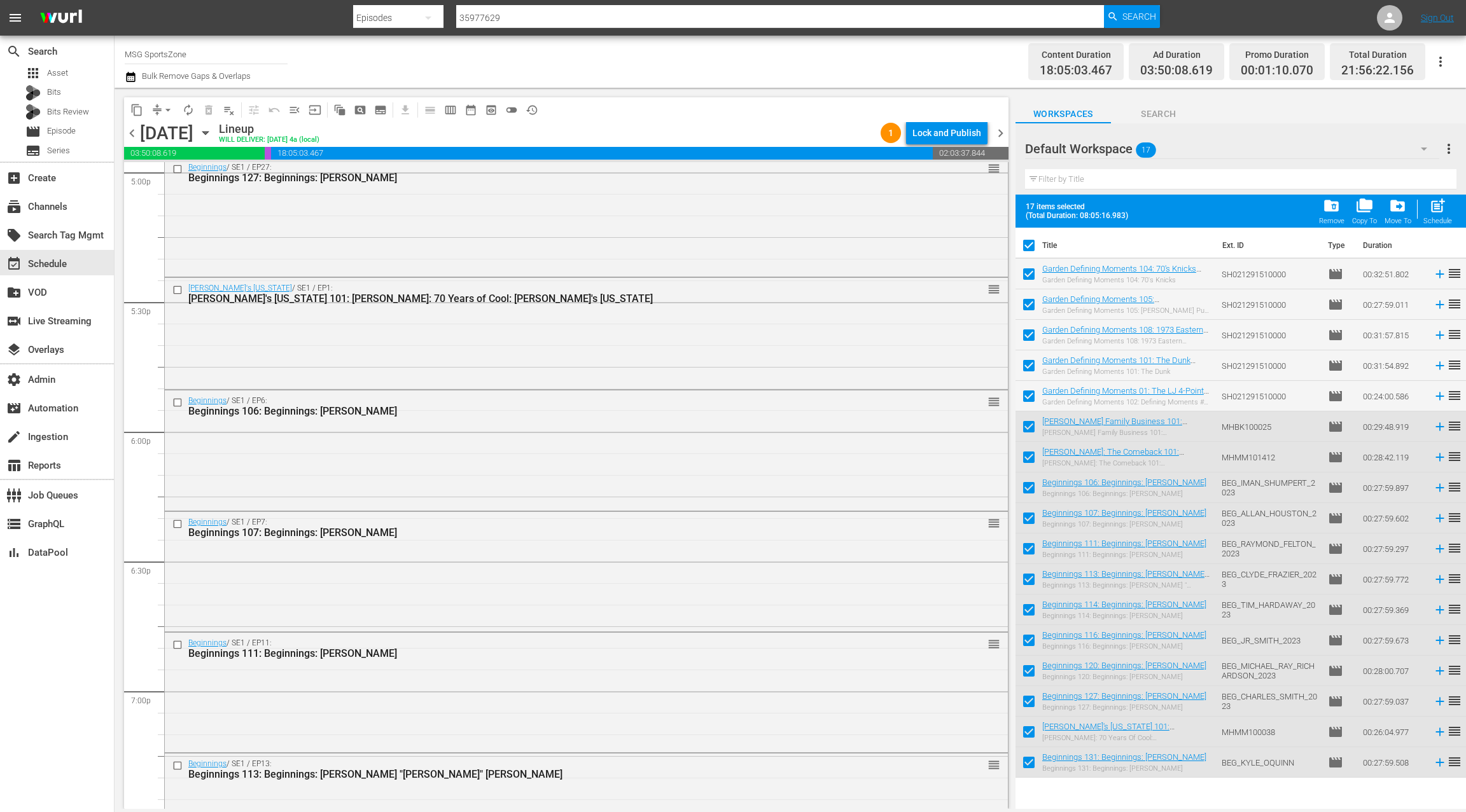
checkbox input "false"
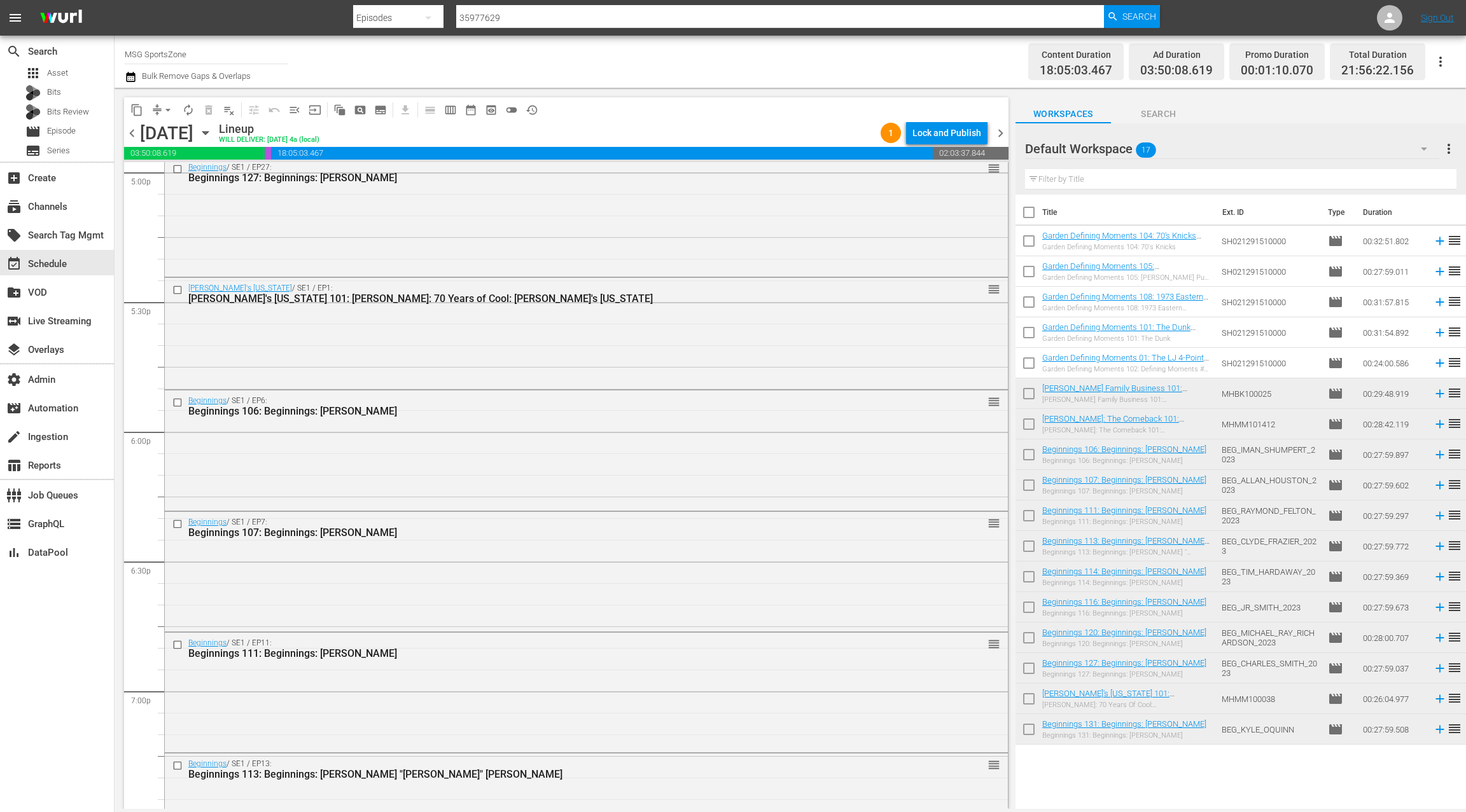
drag, startPoint x: 1030, startPoint y: 334, endPoint x: 1028, endPoint y: 343, distance: 9.2
click at [1030, 334] on input "checkbox" at bounding box center [1029, 335] width 27 height 27
checkbox input "true"
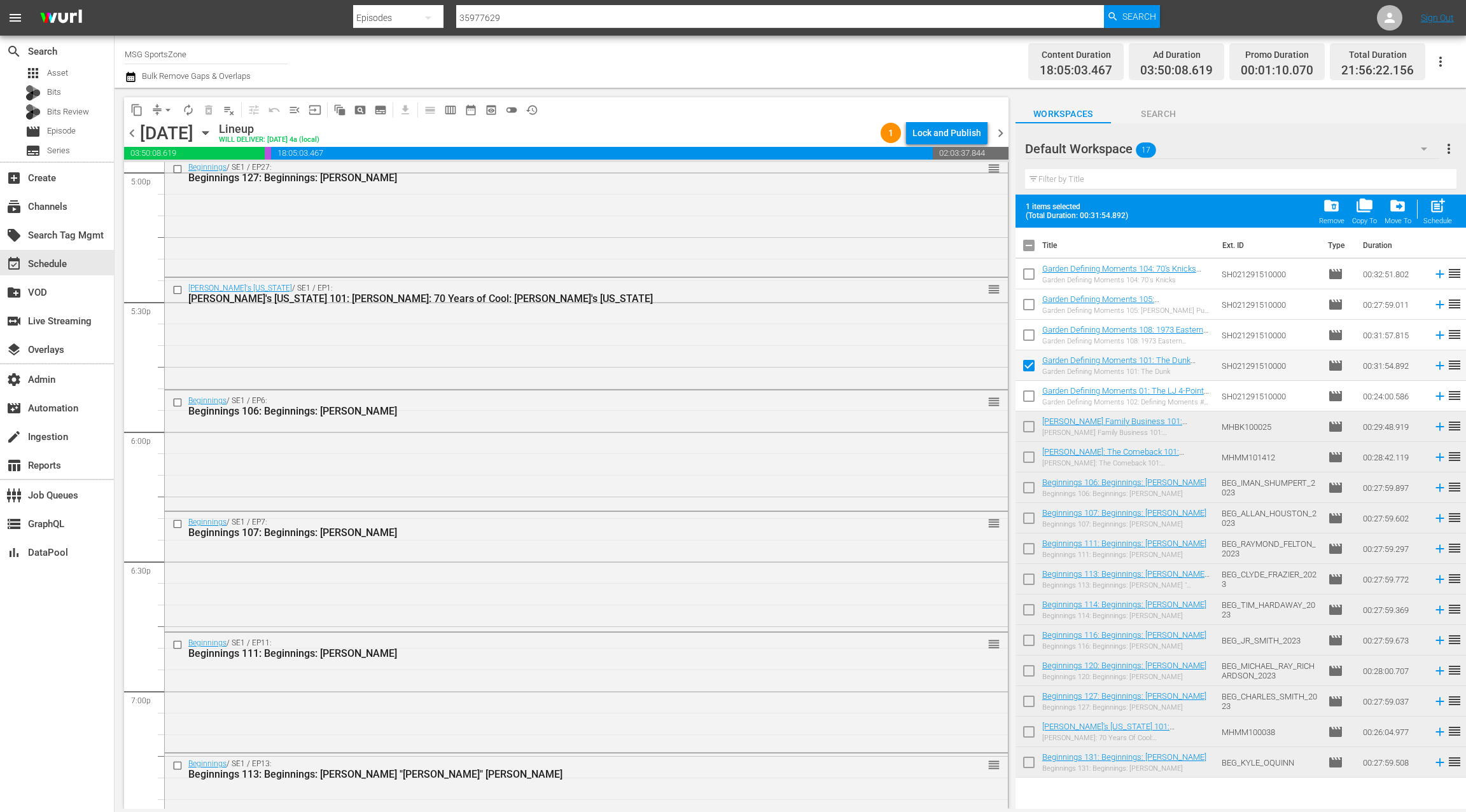
click at [1031, 393] on input "checkbox" at bounding box center [1029, 399] width 27 height 27
checkbox input "true"
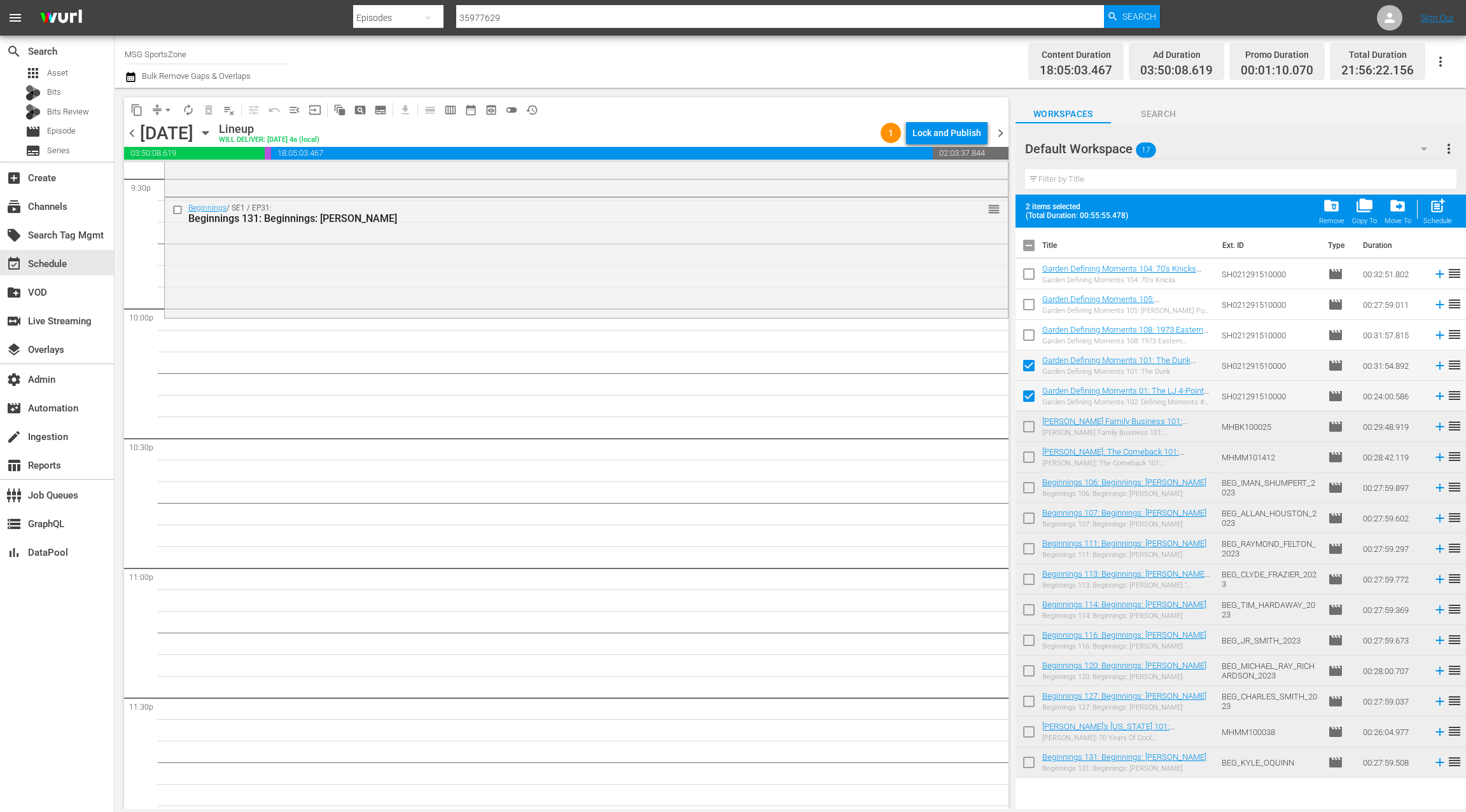
scroll to position [5579, 0]
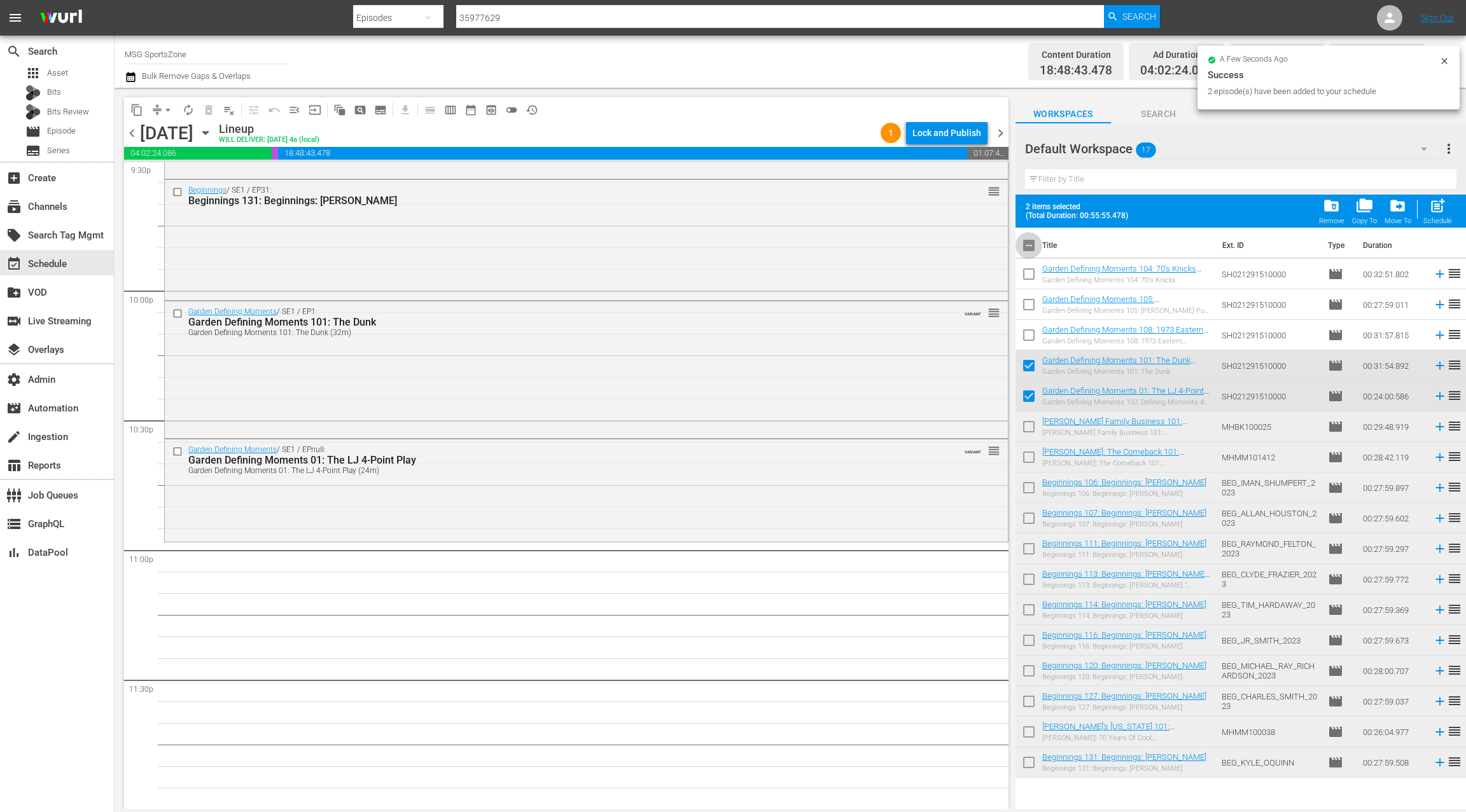
click at [1032, 249] on input "checkbox" at bounding box center [1029, 248] width 27 height 27
checkbox input "true"
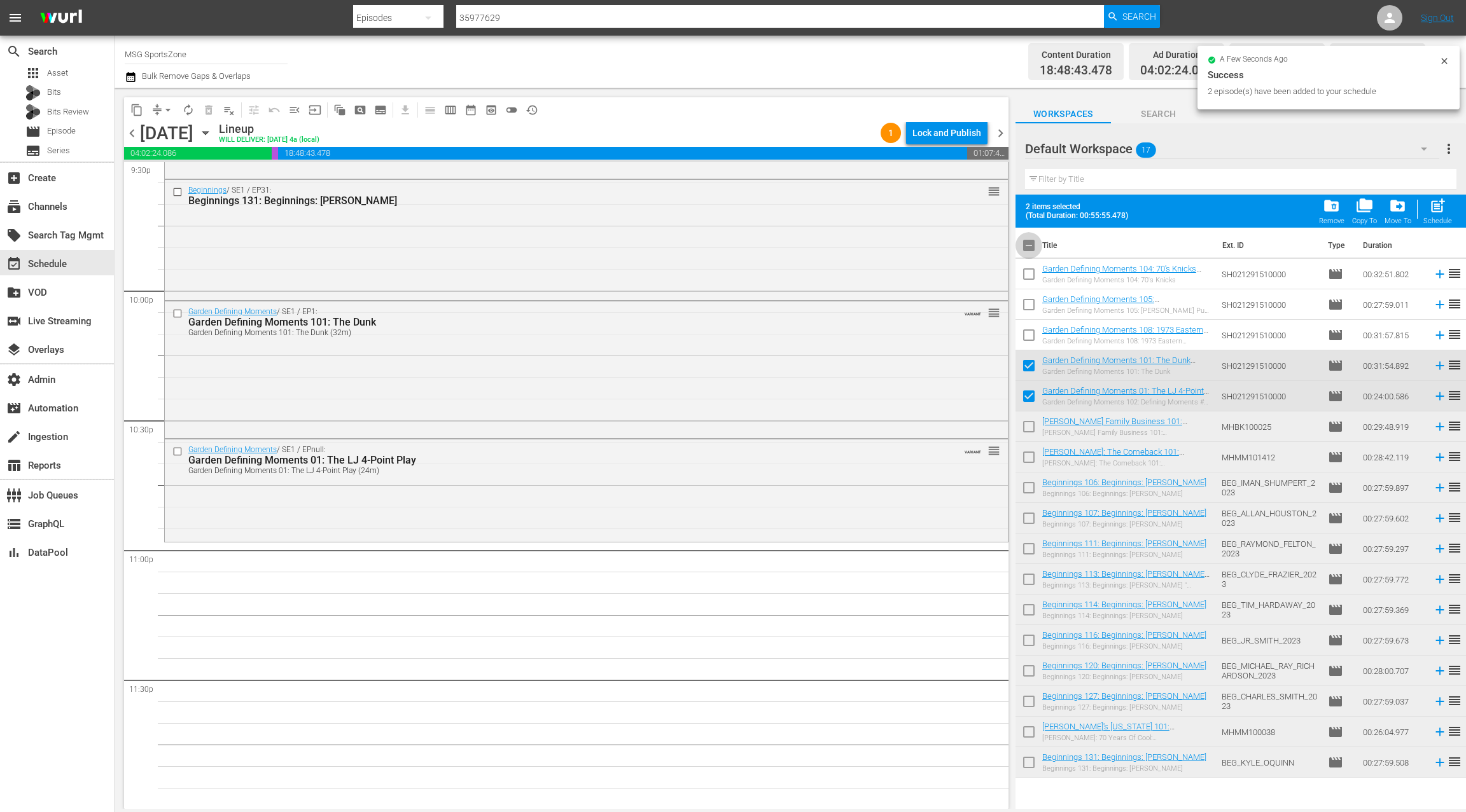
checkbox input "true"
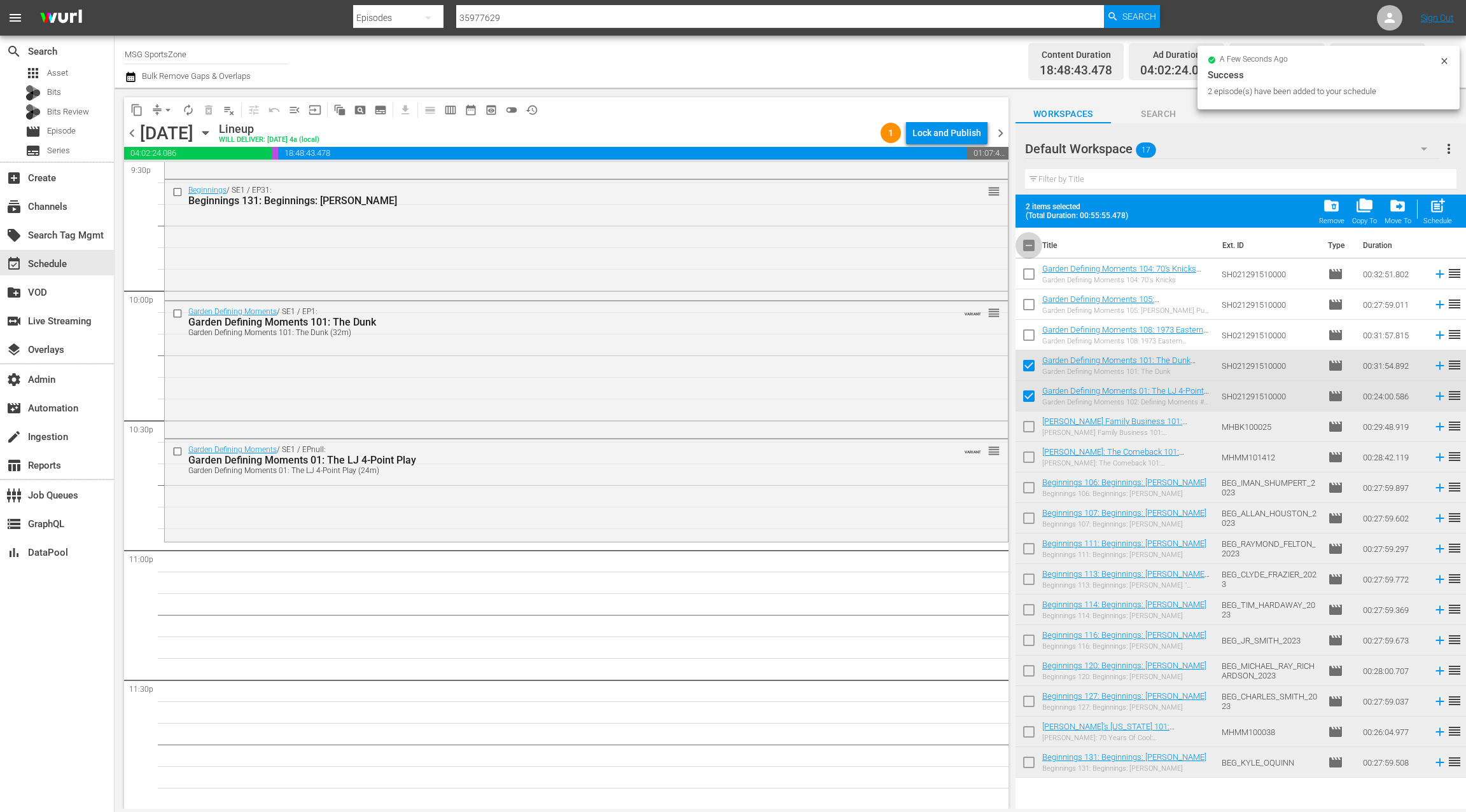
checkbox input "true"
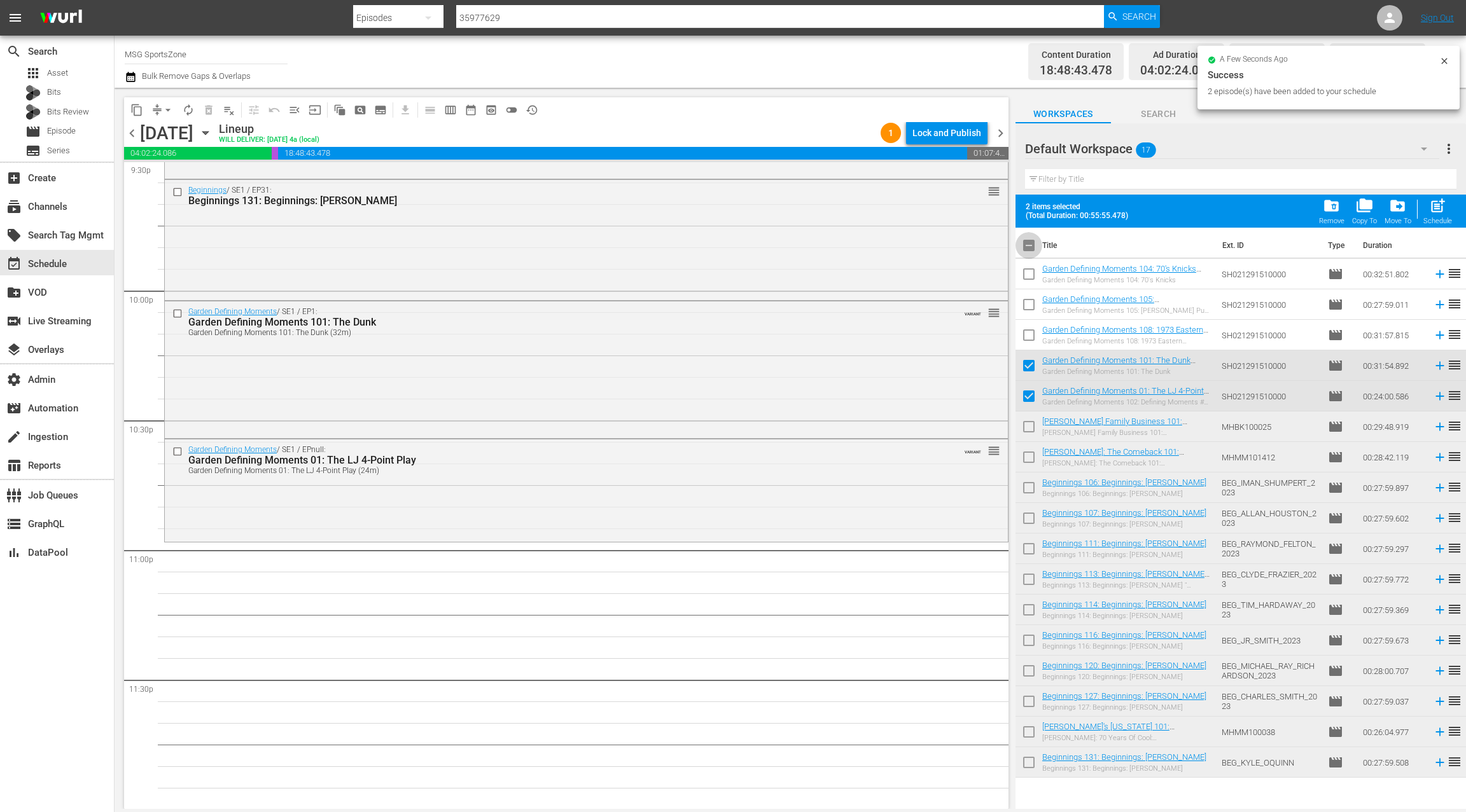
checkbox input "true"
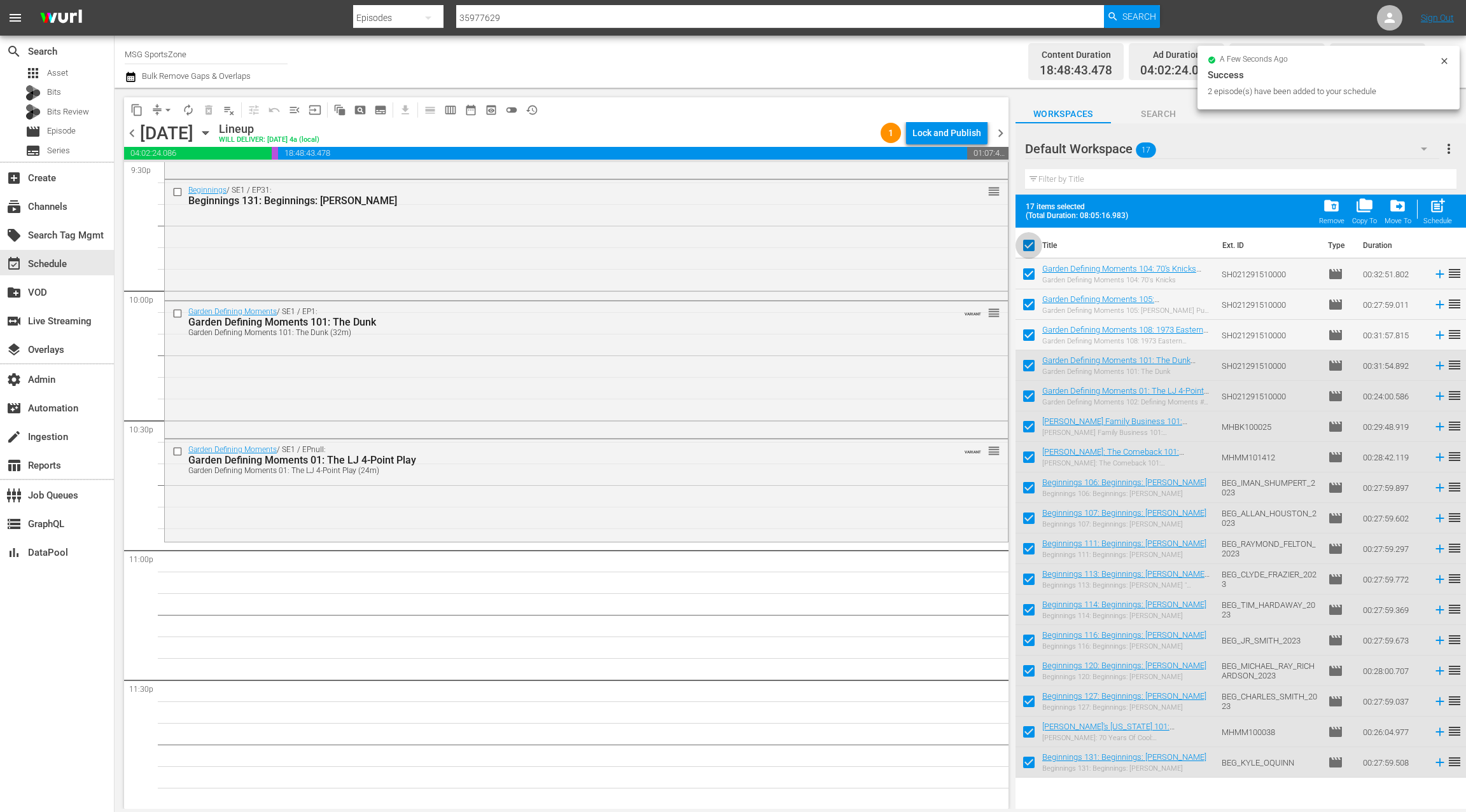
click at [1024, 245] on input "checkbox" at bounding box center [1029, 248] width 27 height 27
checkbox input "false"
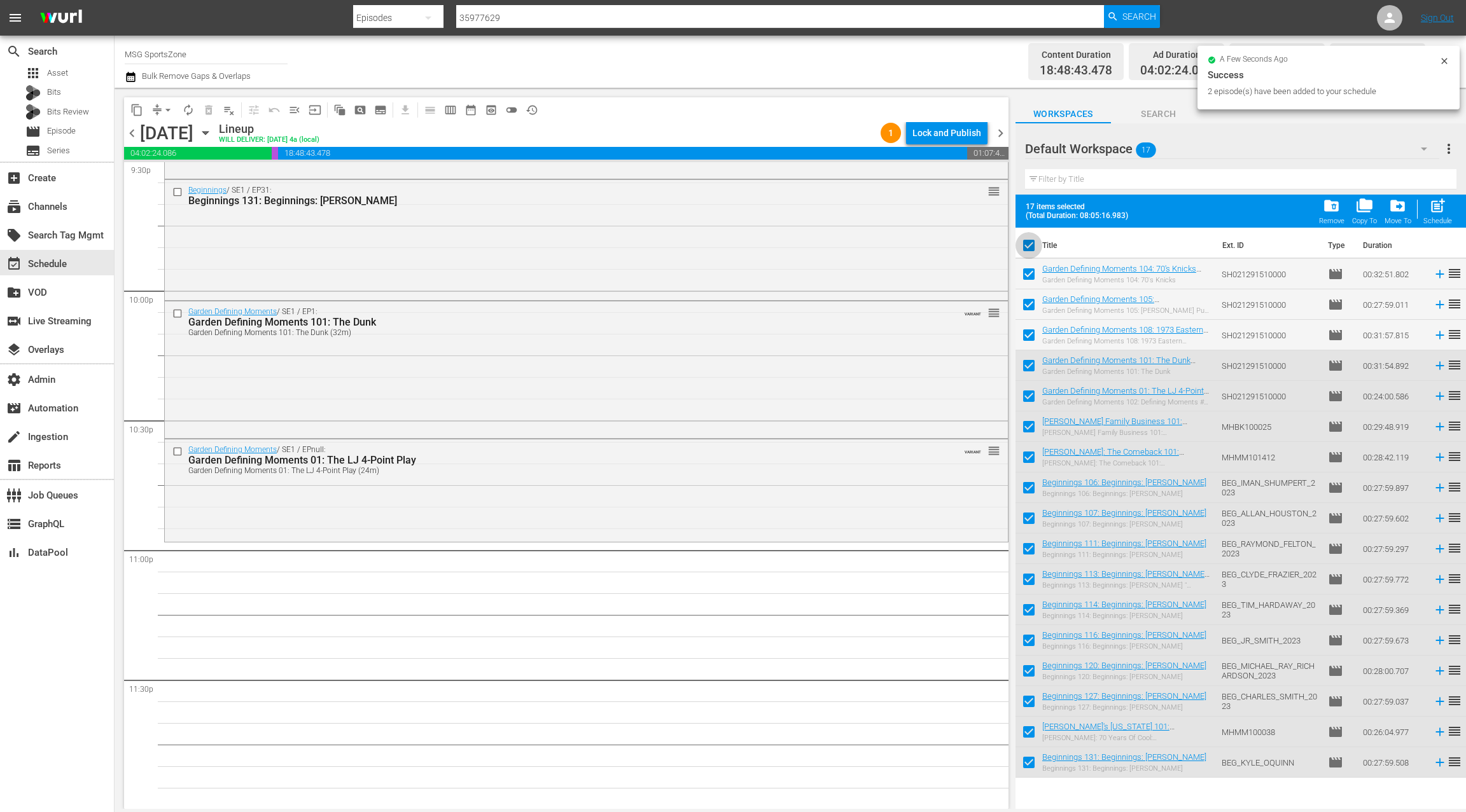
checkbox input "false"
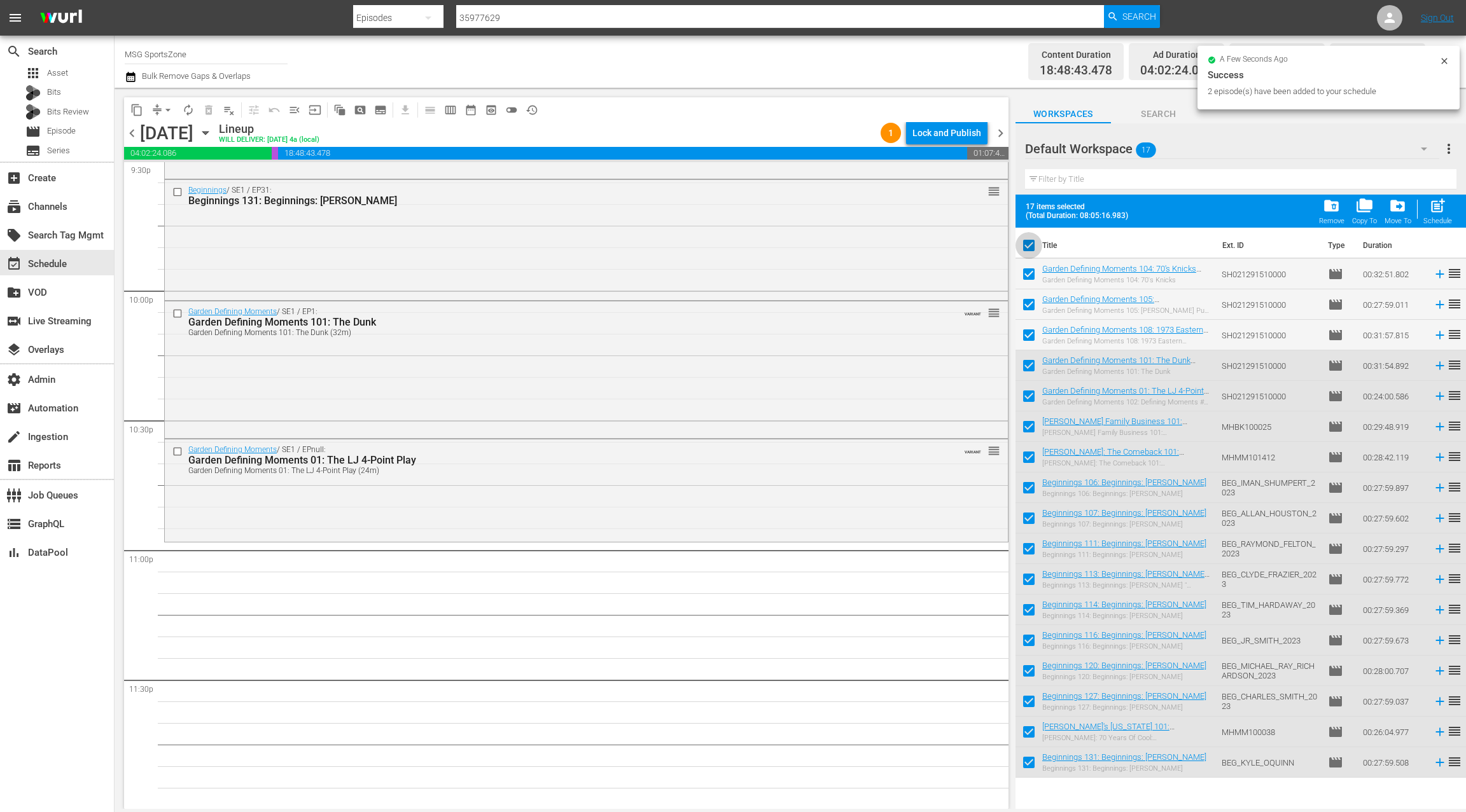
checkbox input "false"
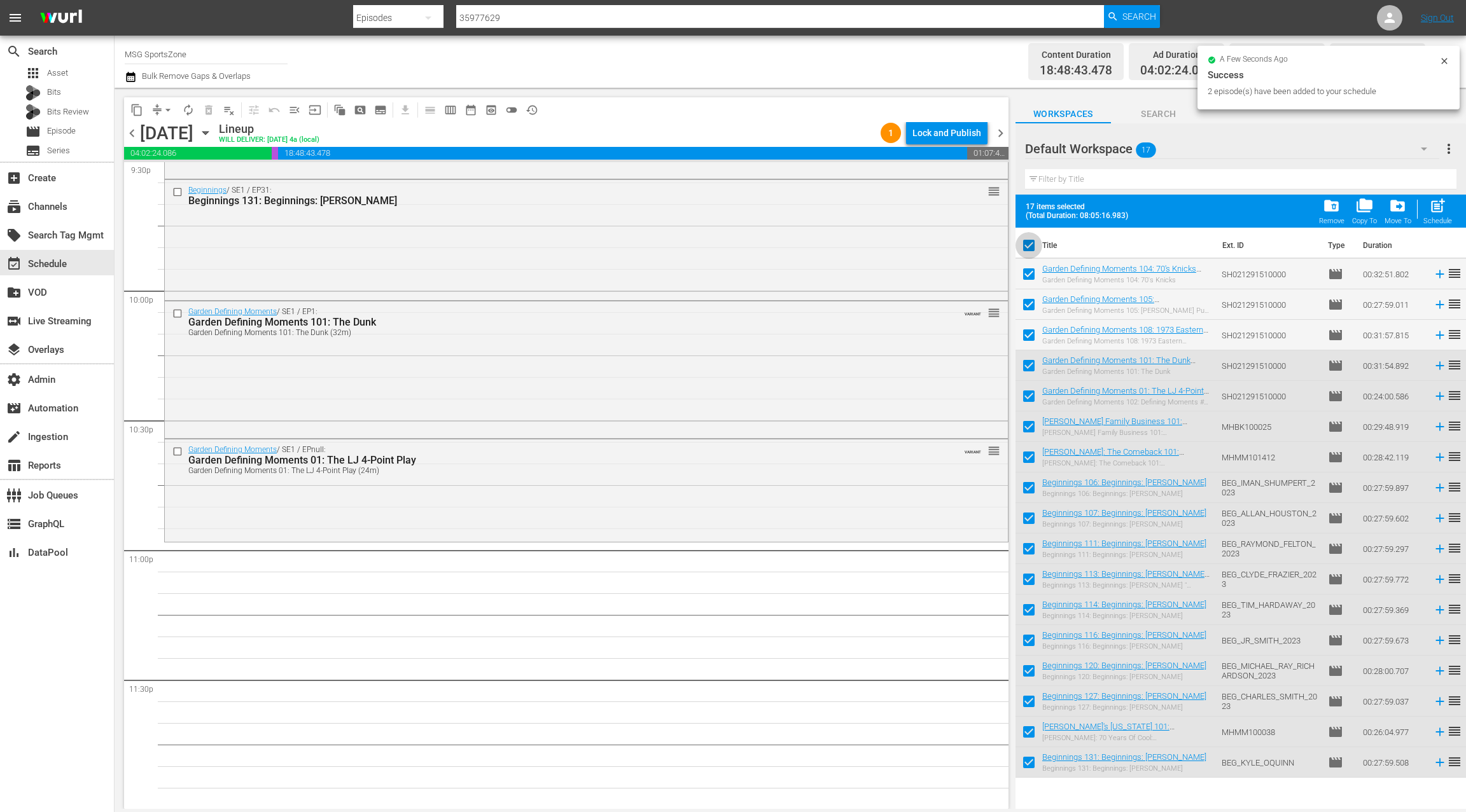
checkbox input "false"
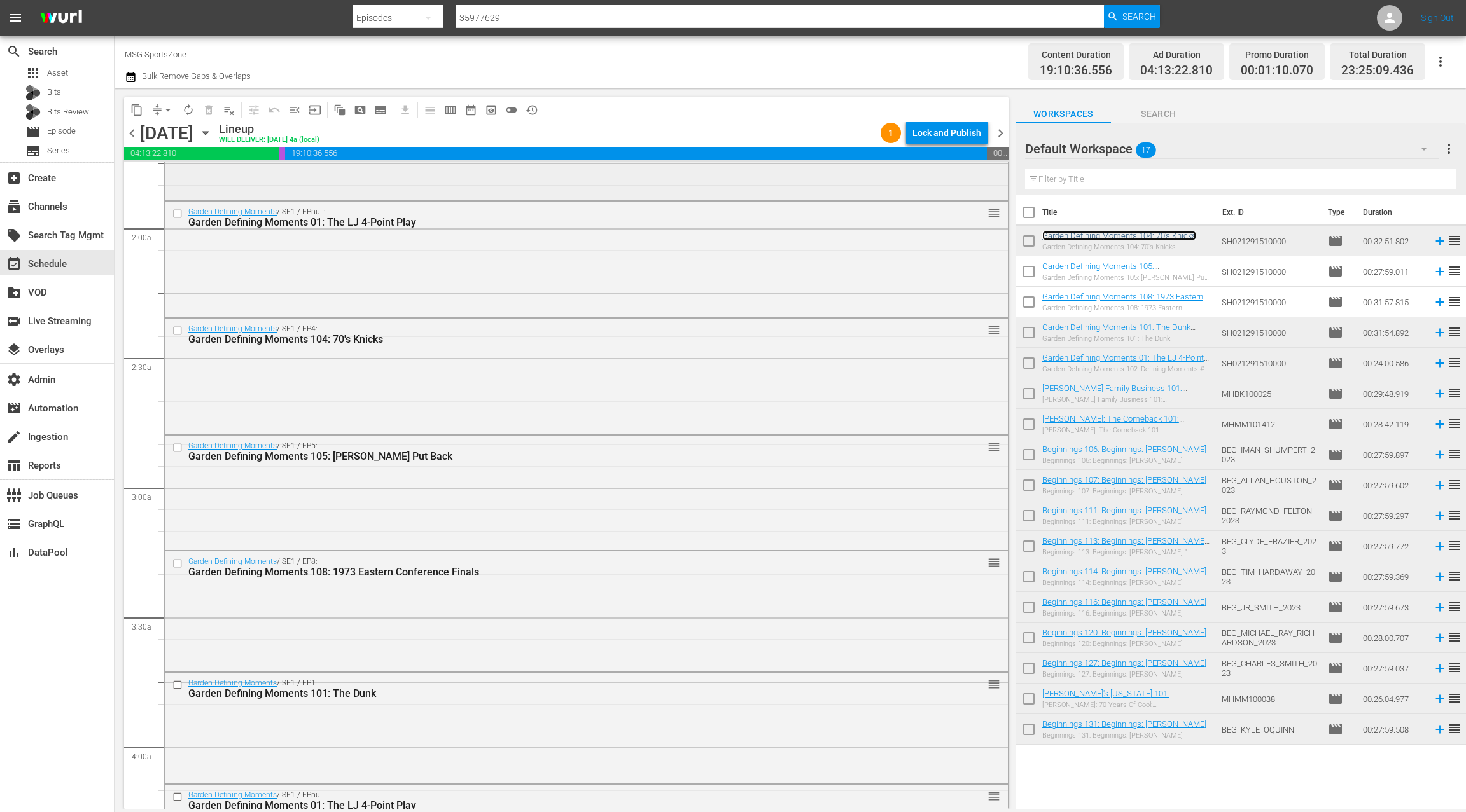
scroll to position [456, 0]
click at [452, 229] on div "Garden Defining Moments / SE1 / EPnull: Garden Defining Moments 01: The LJ 4-Po…" at bounding box center [586, 214] width 843 height 31
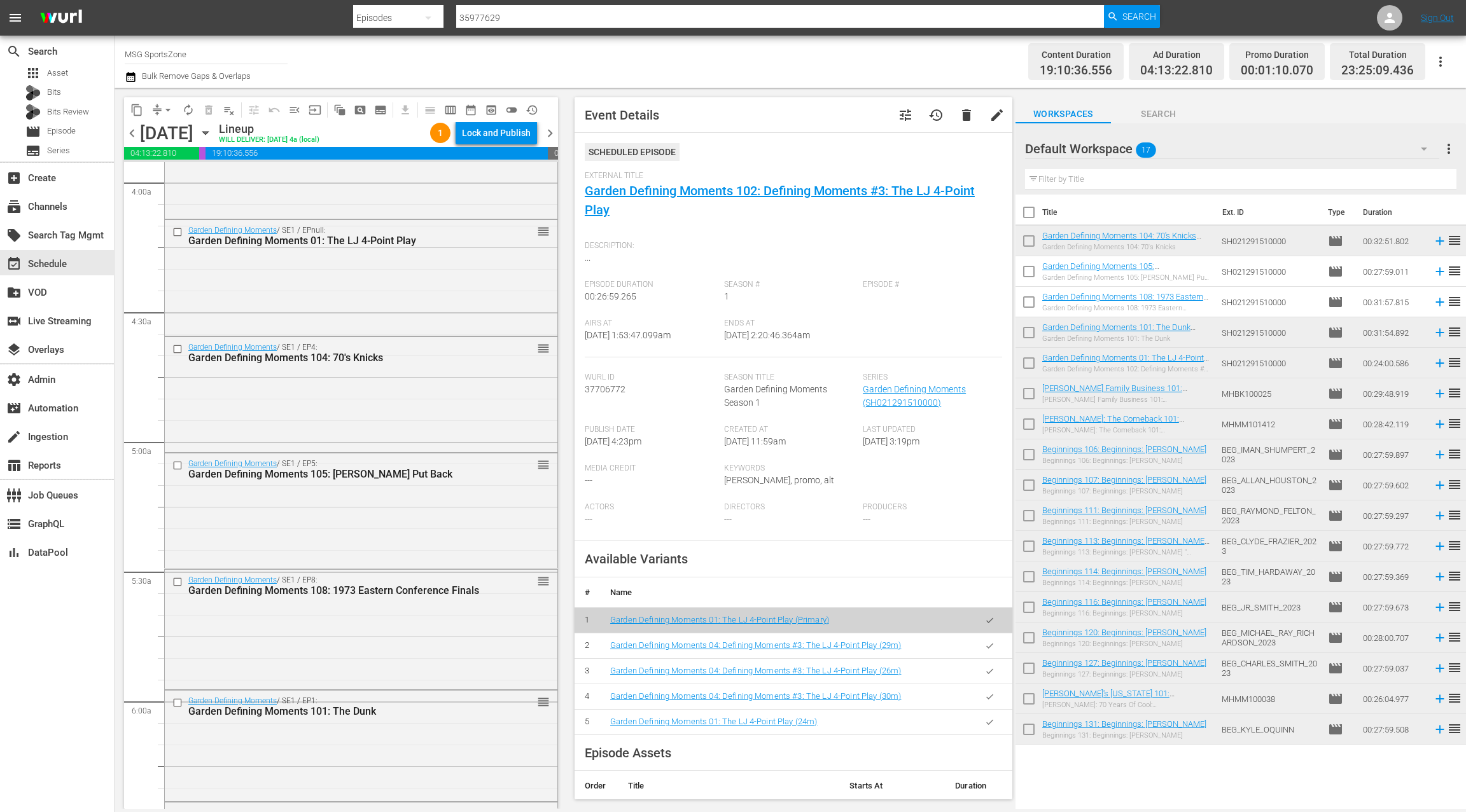
scroll to position [0, 0]
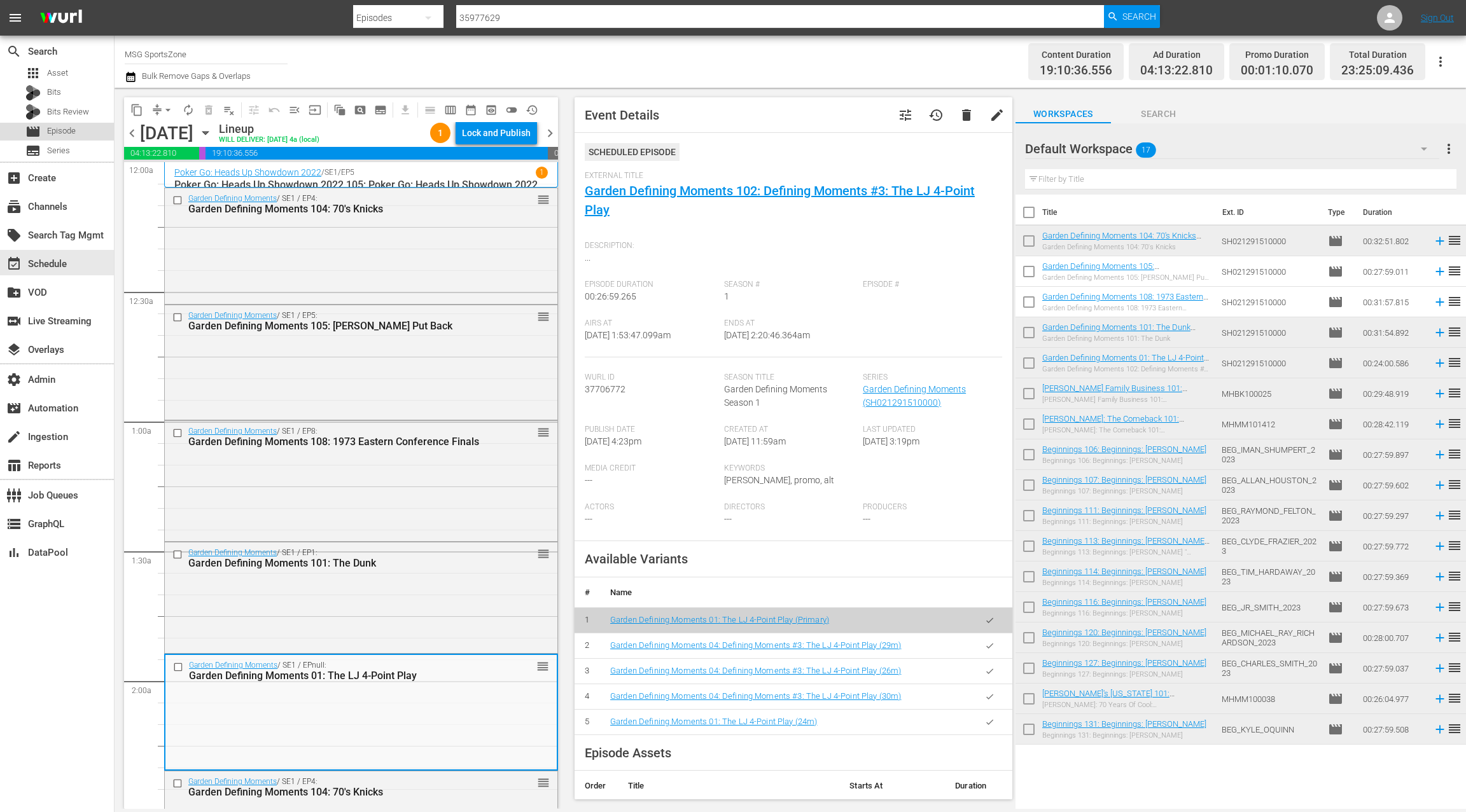
click at [69, 131] on span "Episode" at bounding box center [61, 131] width 29 height 13
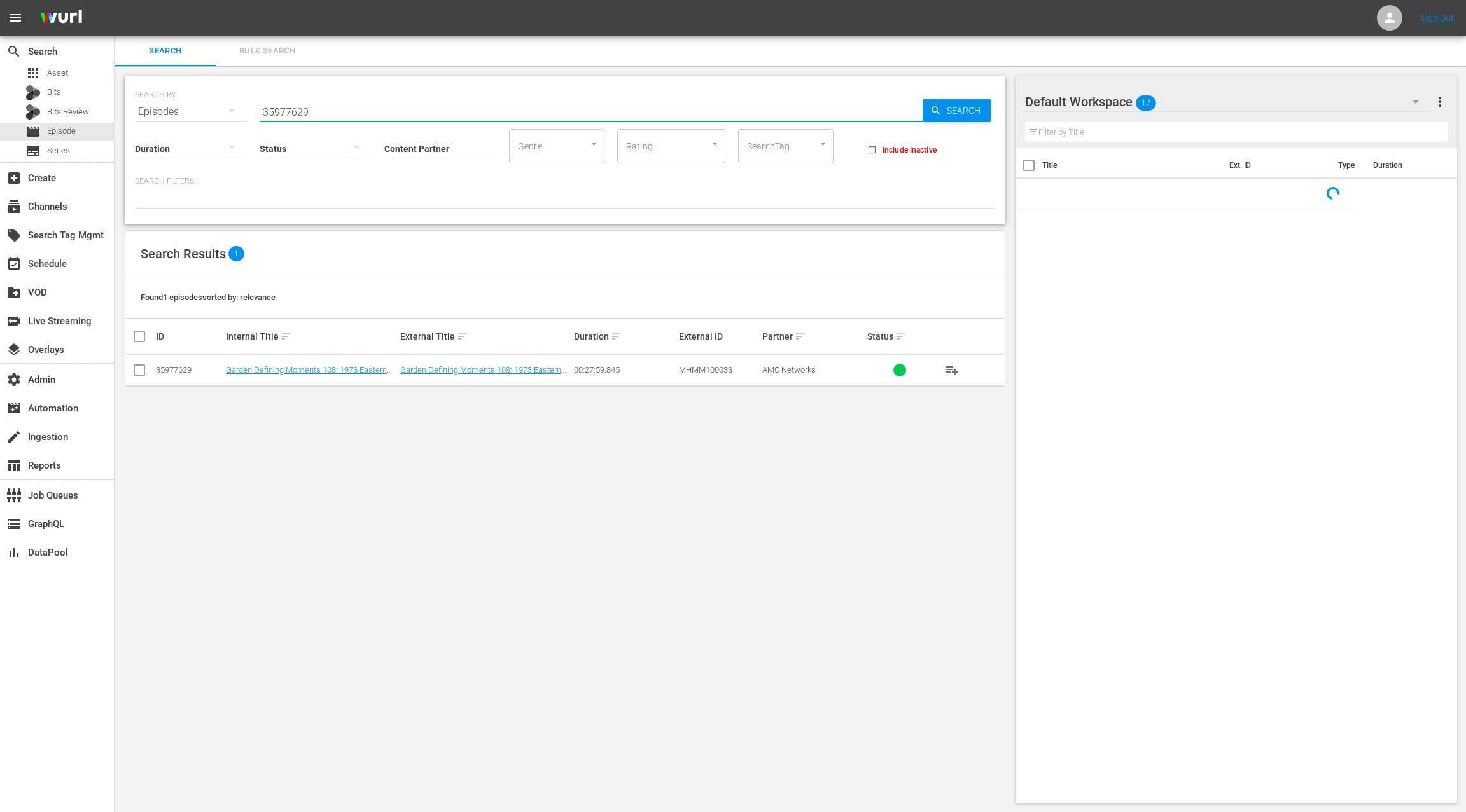
click at [288, 109] on input "35977629" at bounding box center [591, 112] width 663 height 31
click at [288, 108] on input "35977629" at bounding box center [591, 112] width 663 height 31
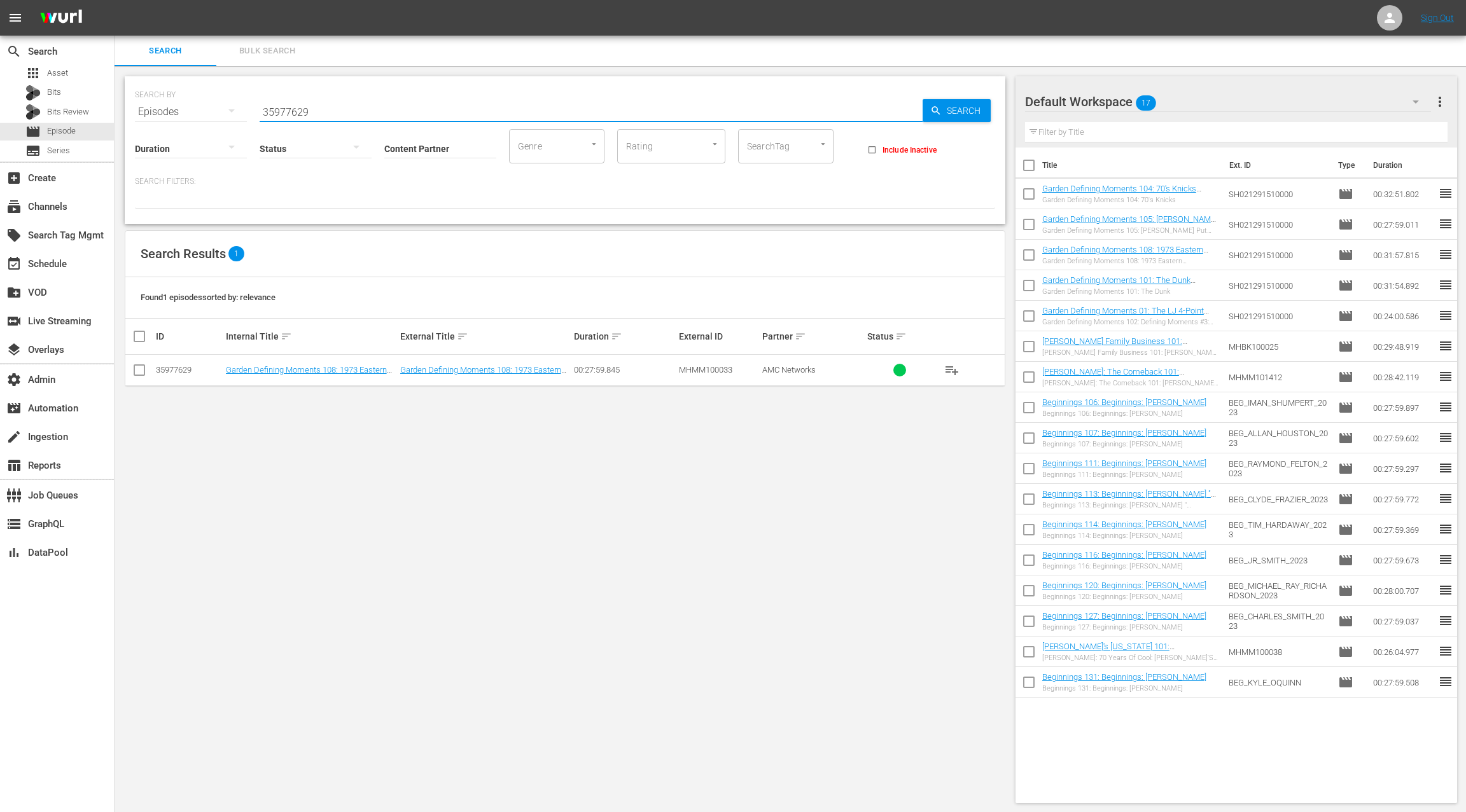
paste input "70245919"
click at [342, 111] on input "3597770245919629" at bounding box center [591, 112] width 663 height 31
click at [341, 111] on input "3597770245919629" at bounding box center [591, 112] width 663 height 31
paste input "7024591"
type input "70245919"
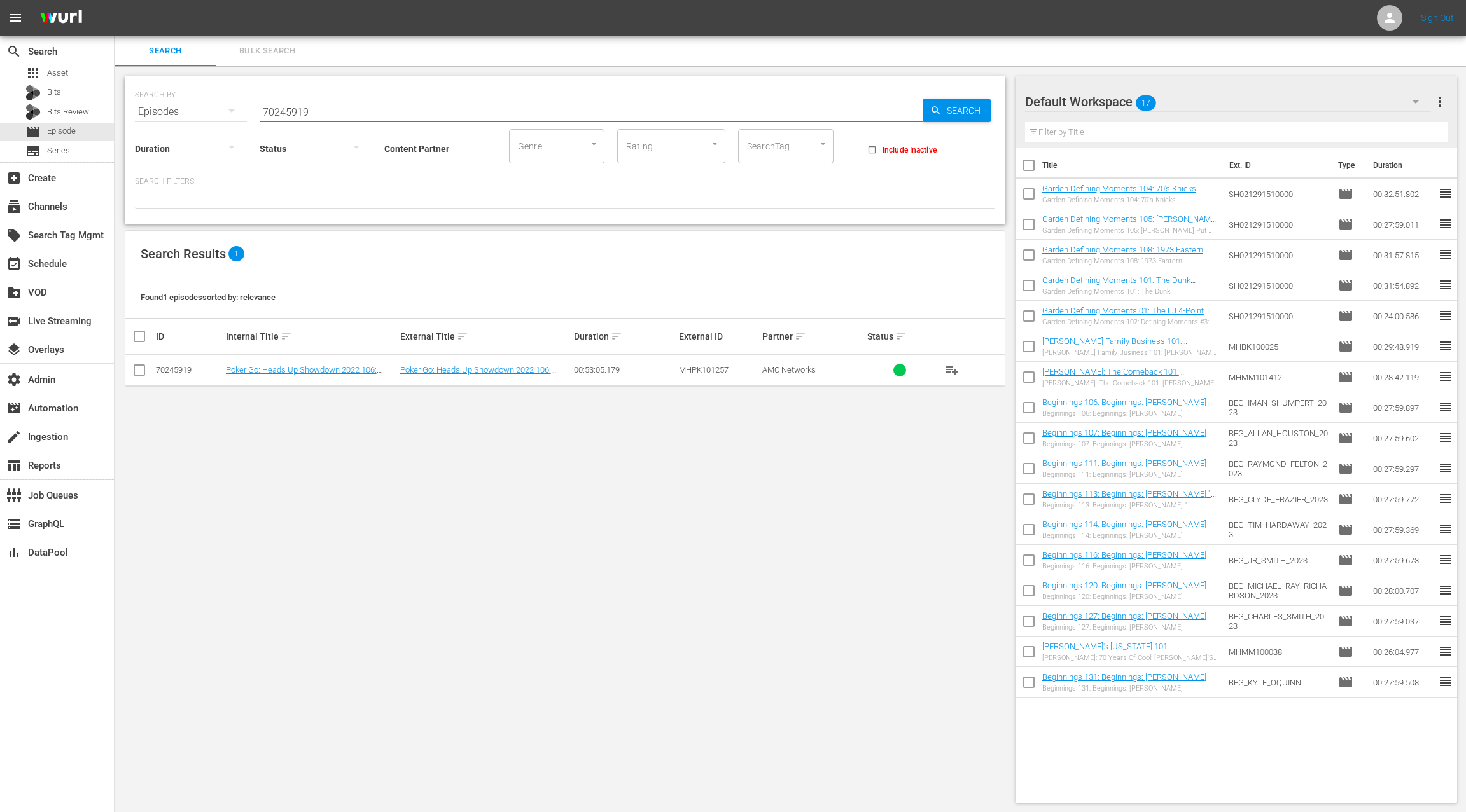
click at [141, 370] on input "checkbox" at bounding box center [139, 373] width 15 height 15
checkbox input "true"
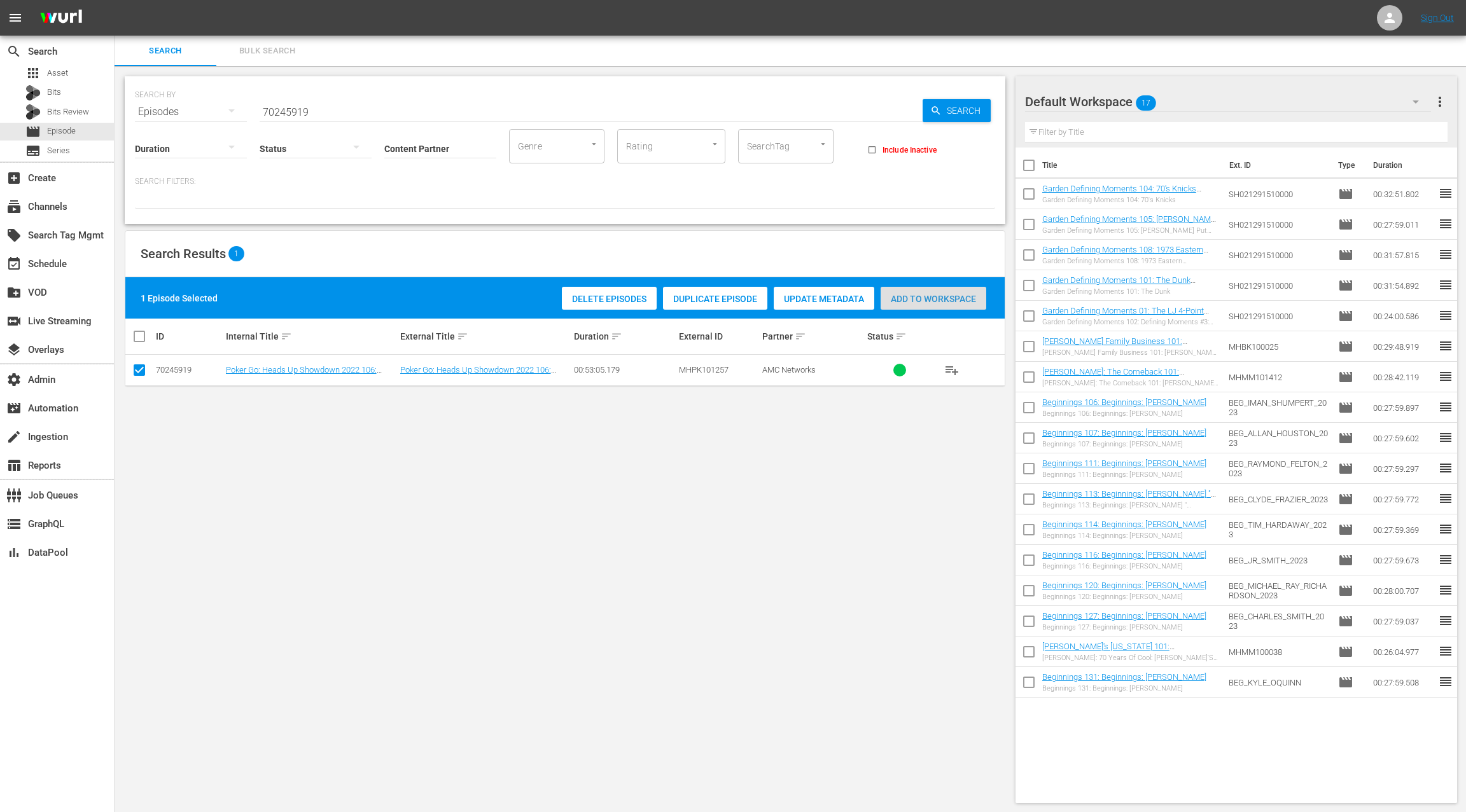
drag, startPoint x: 932, startPoint y: 297, endPoint x: 605, endPoint y: 275, distance: 327.7
click at [932, 297] on span "Add to Workspace" at bounding box center [933, 298] width 106 height 10
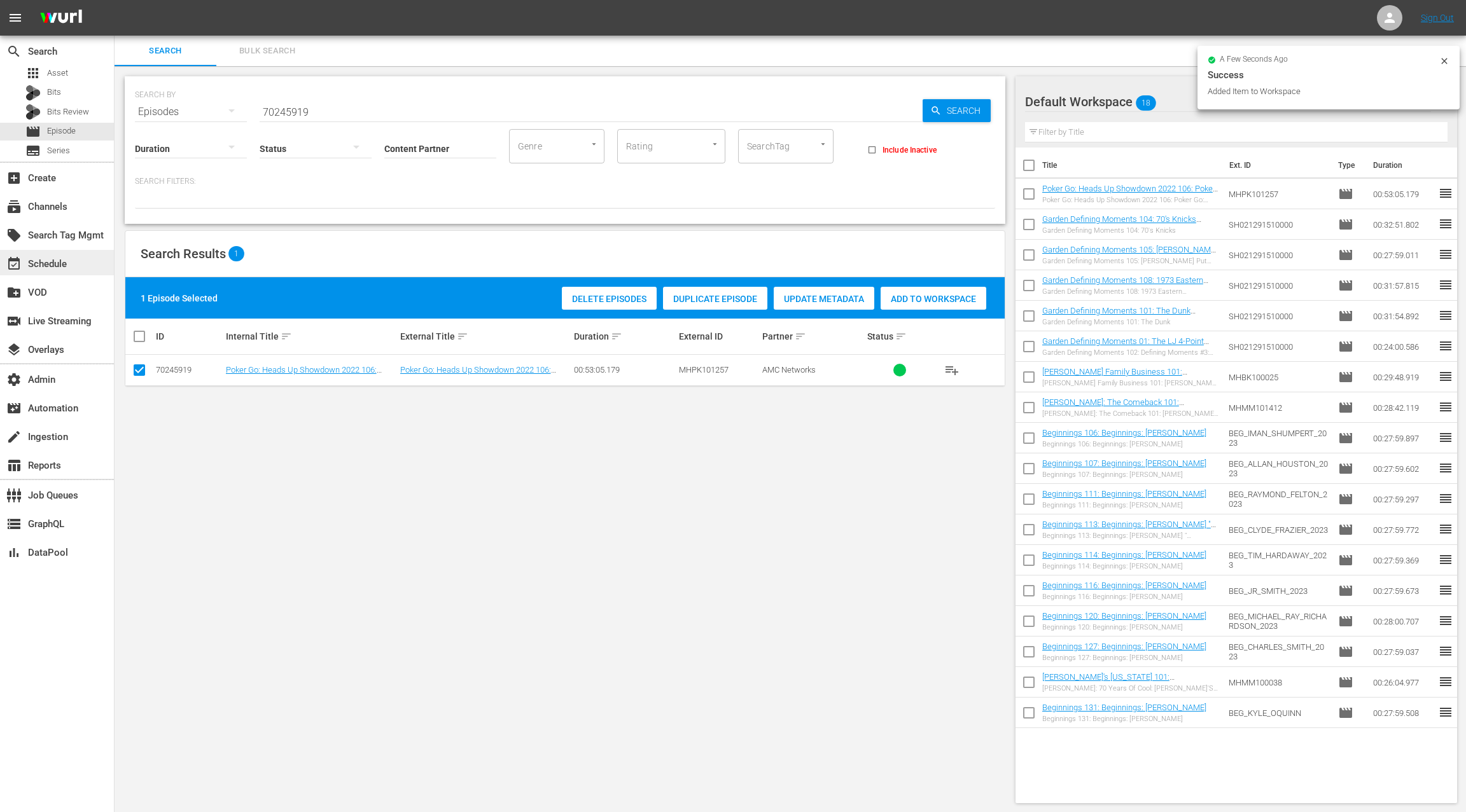
click at [64, 268] on div "event_available Schedule" at bounding box center [36, 261] width 71 height 11
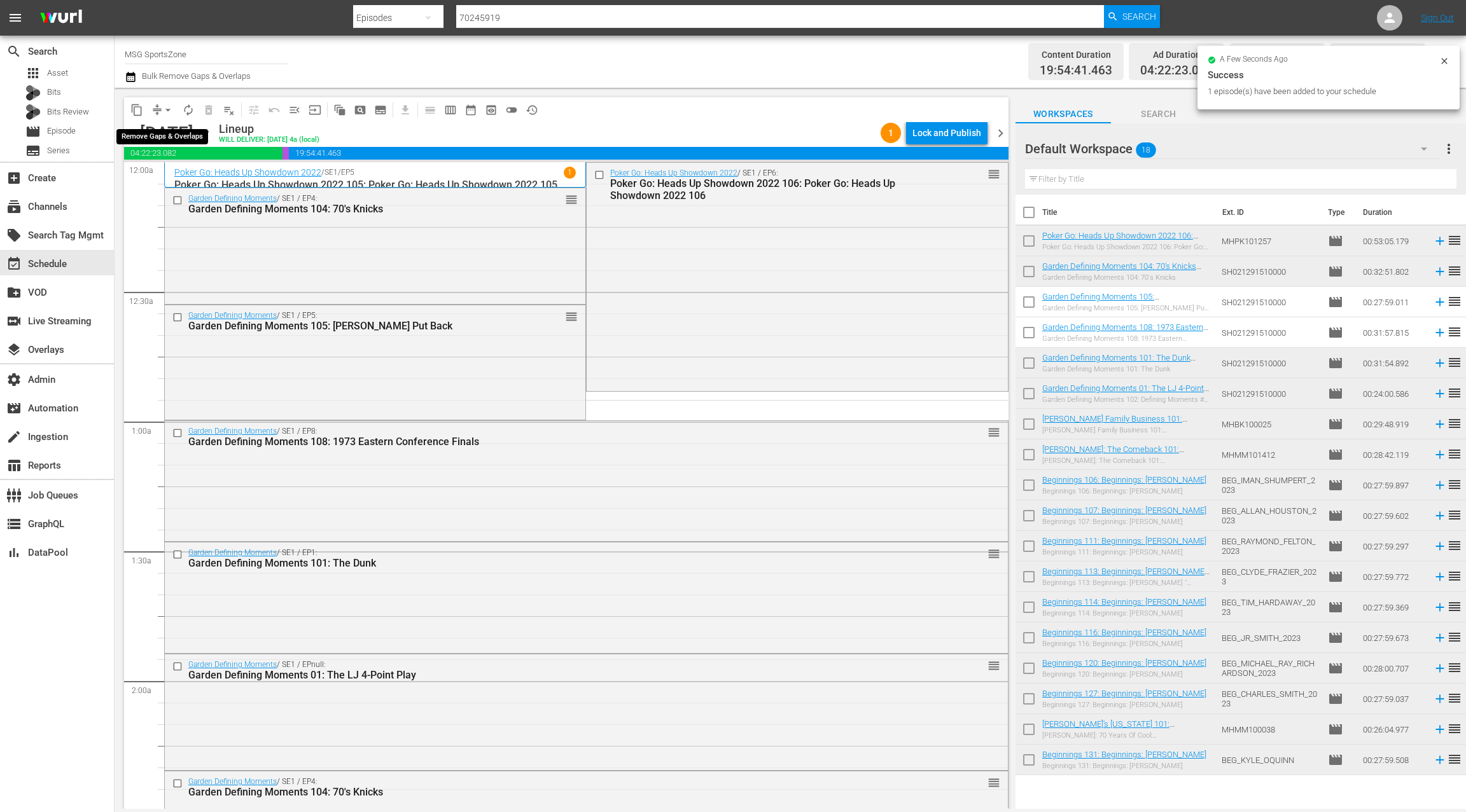
click at [162, 110] on span "arrow_drop_down" at bounding box center [168, 110] width 13 height 13
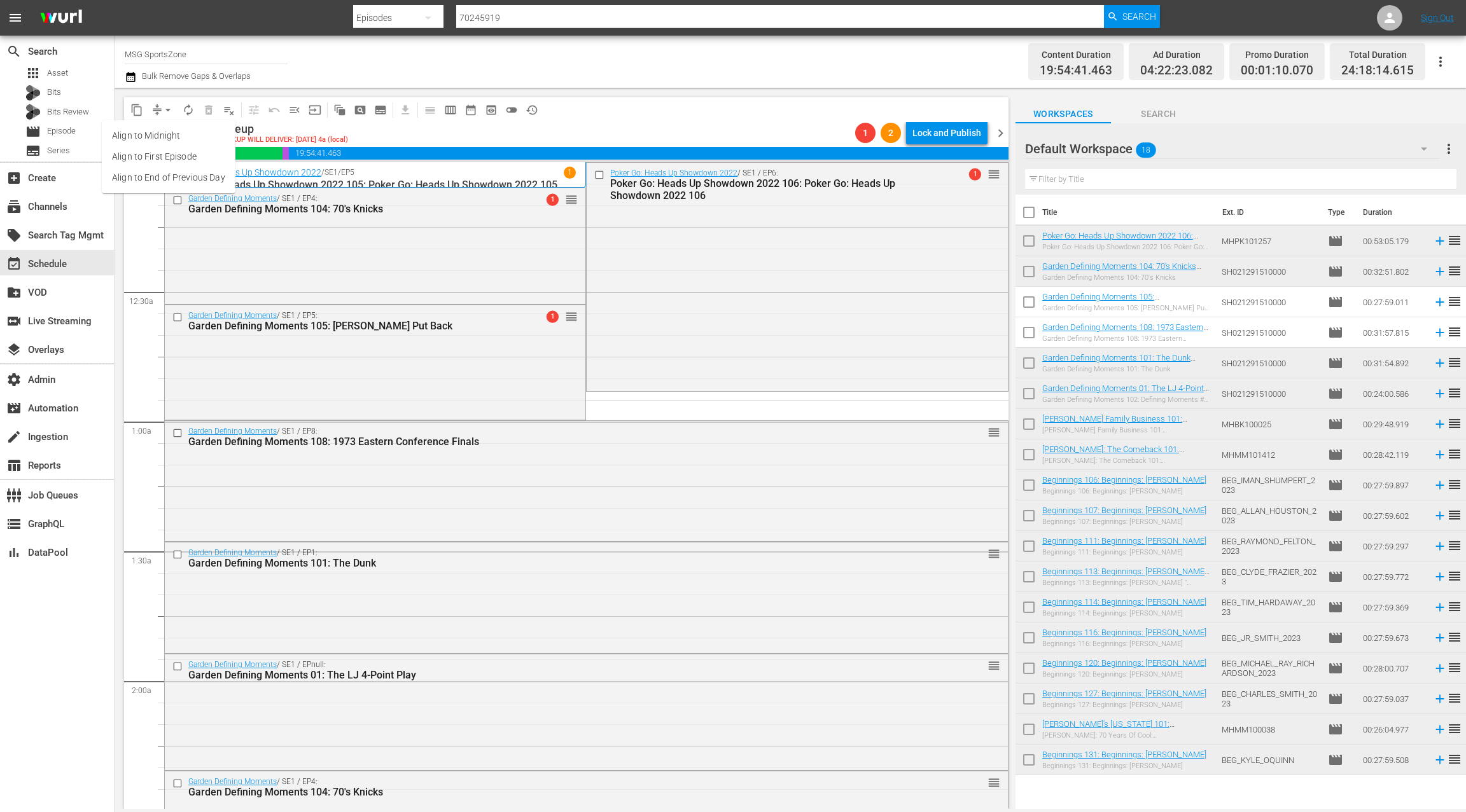
click at [184, 176] on li "Align to End of Previous Day" at bounding box center [168, 178] width 133 height 21
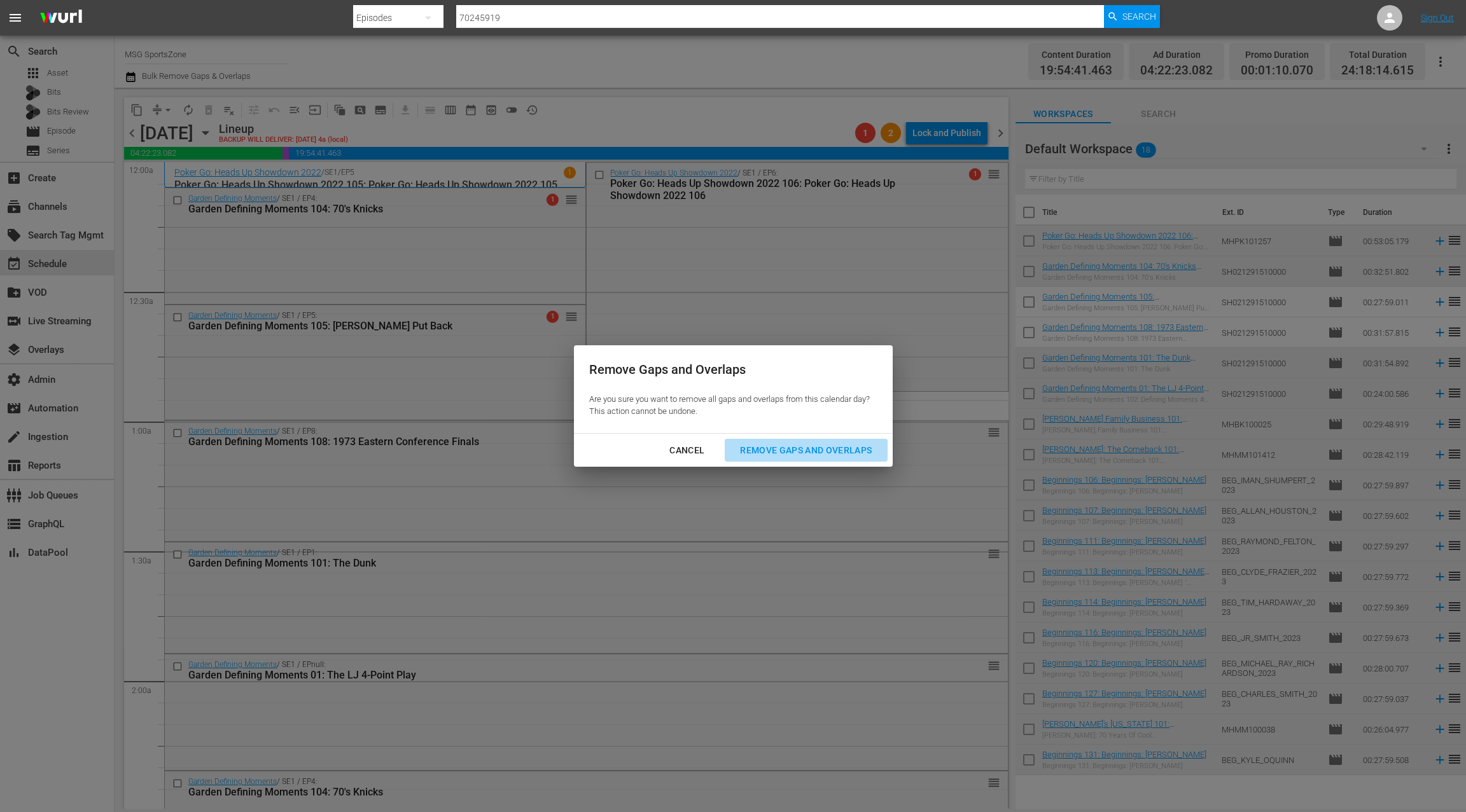
click at [785, 449] on div "Remove Gaps and Overlaps" at bounding box center [806, 451] width 152 height 16
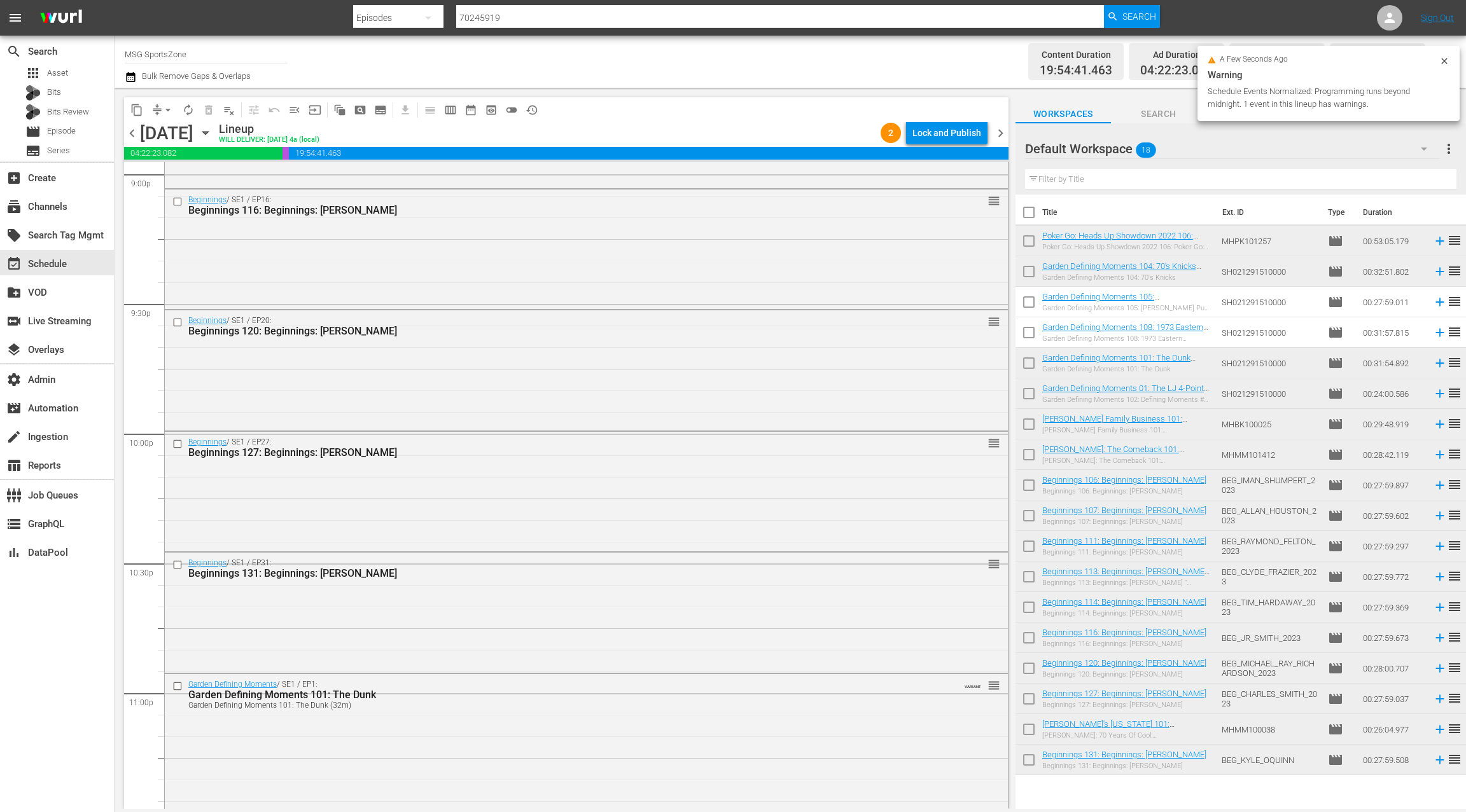
scroll to position [5683, 0]
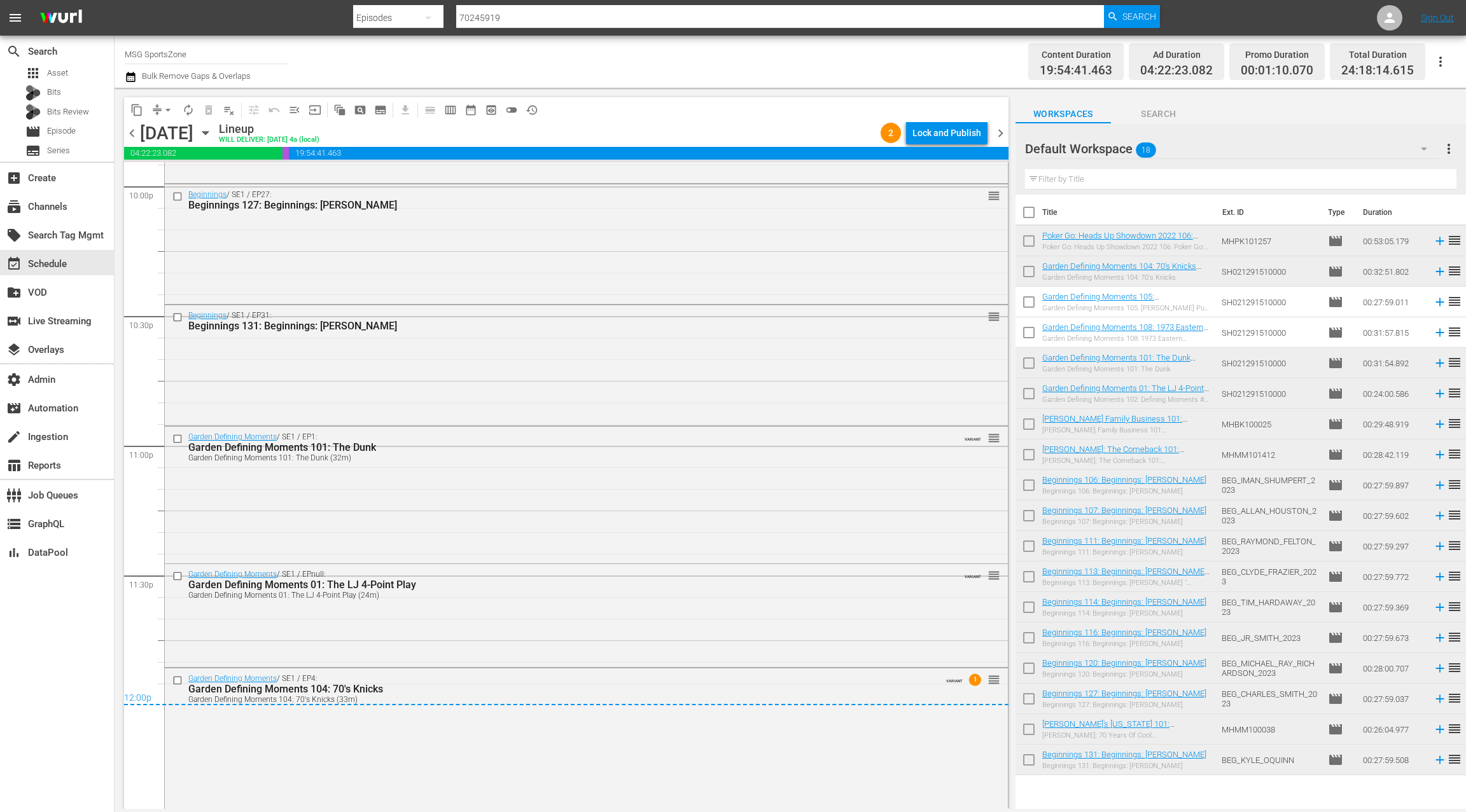
click at [135, 137] on span "chevron_left" at bounding box center [132, 133] width 16 height 16
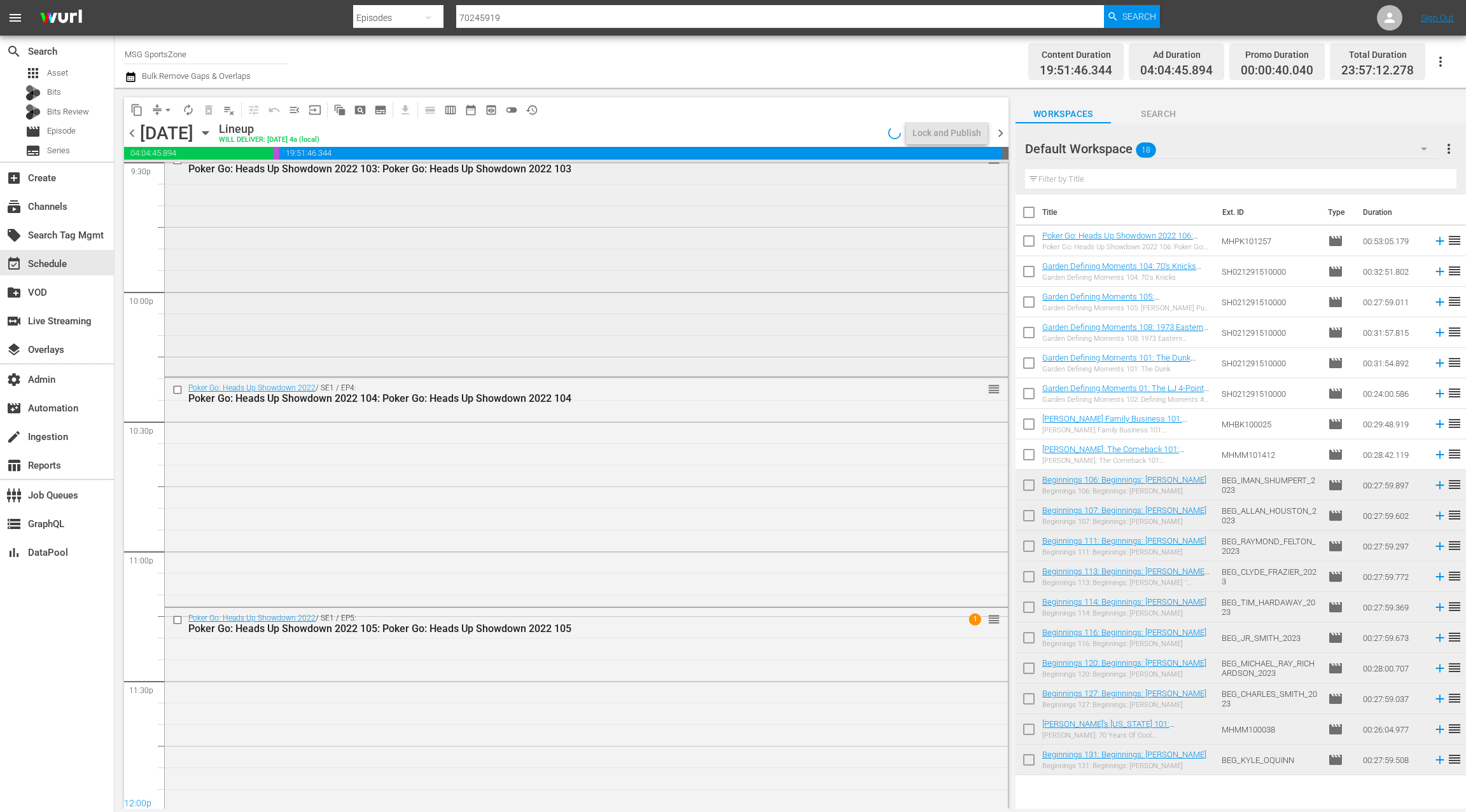
scroll to position [5604, 0]
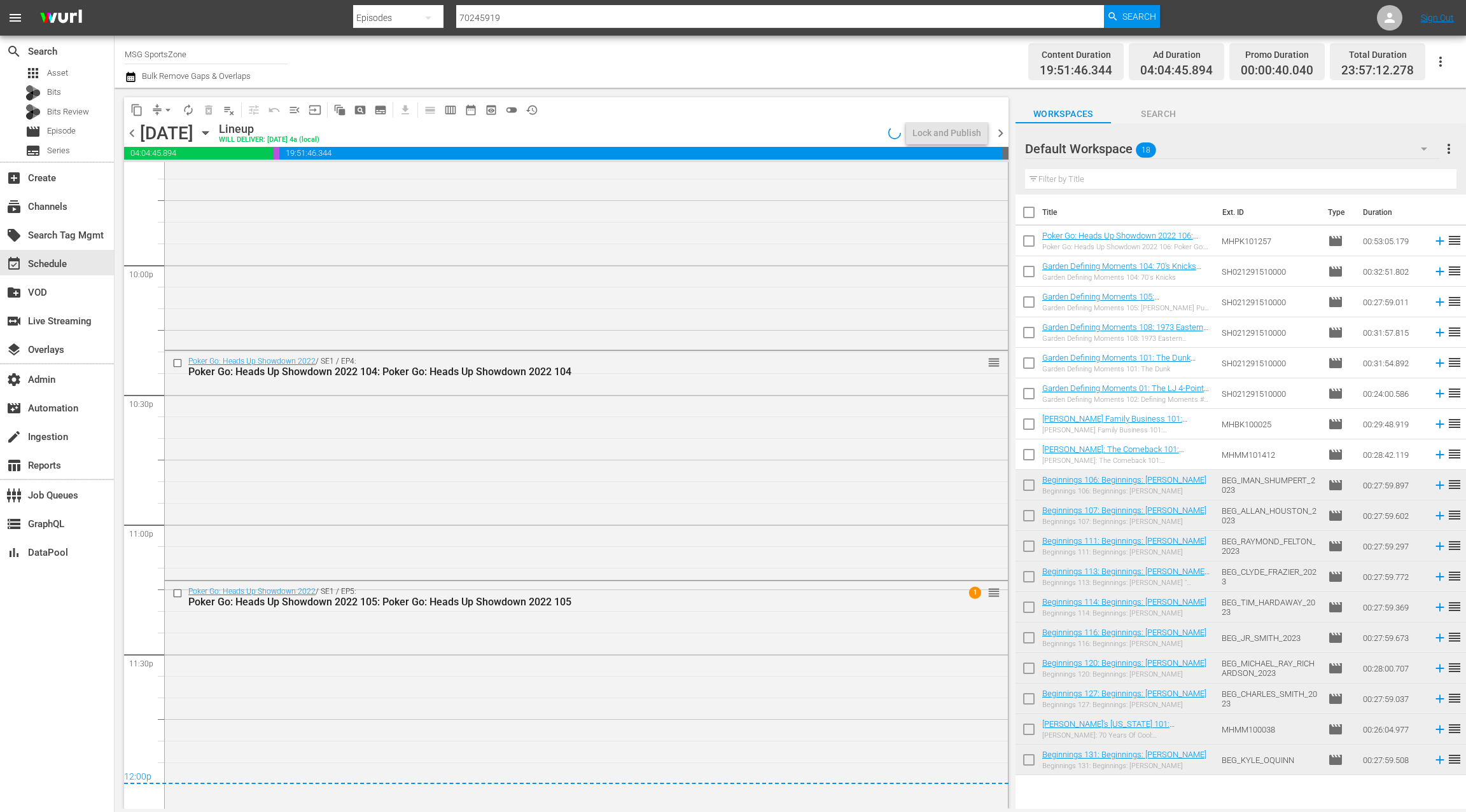
click at [1003, 137] on span "chevron_right" at bounding box center [1001, 133] width 16 height 16
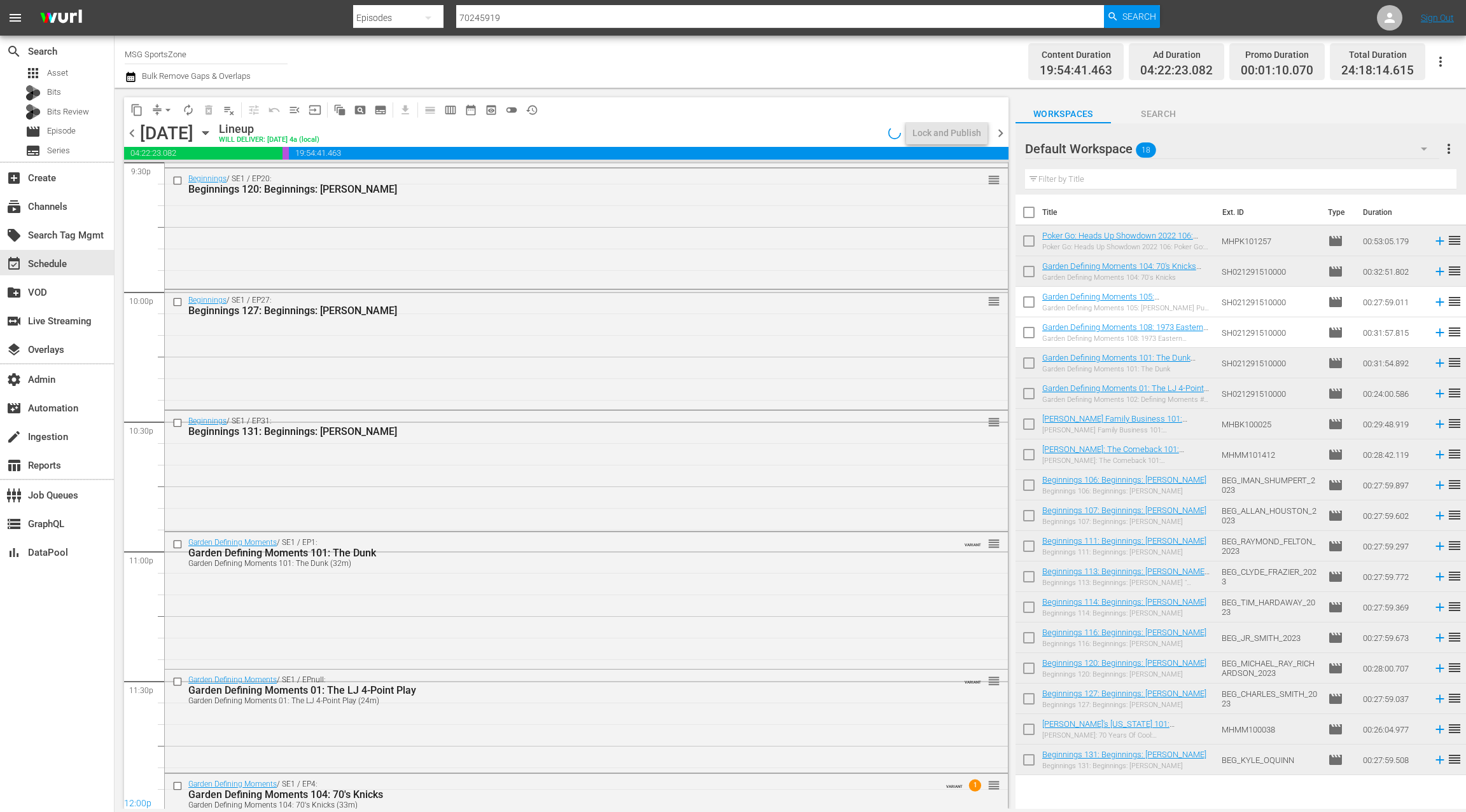
scroll to position [5683, 0]
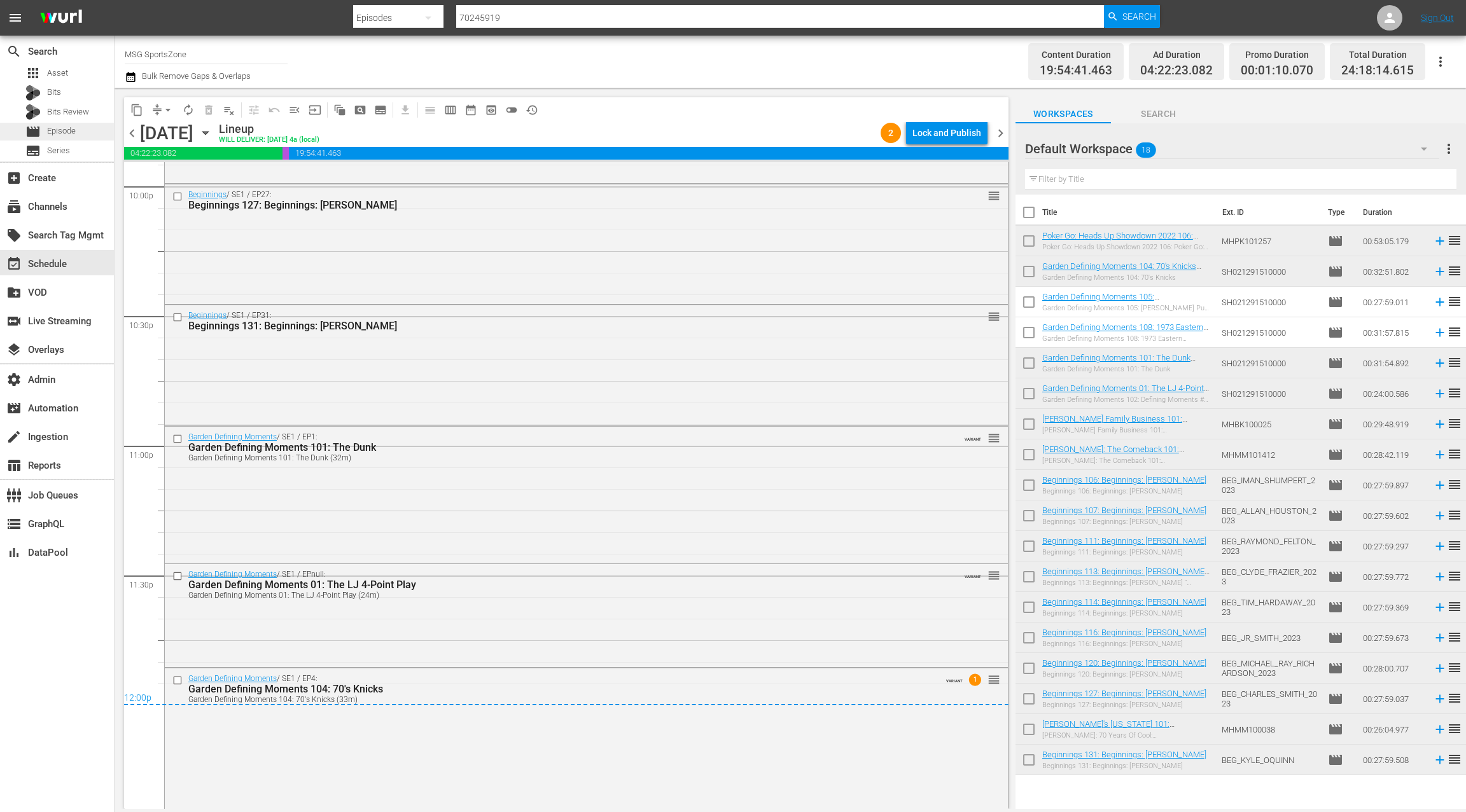
click at [48, 133] on span "Episode" at bounding box center [61, 131] width 29 height 13
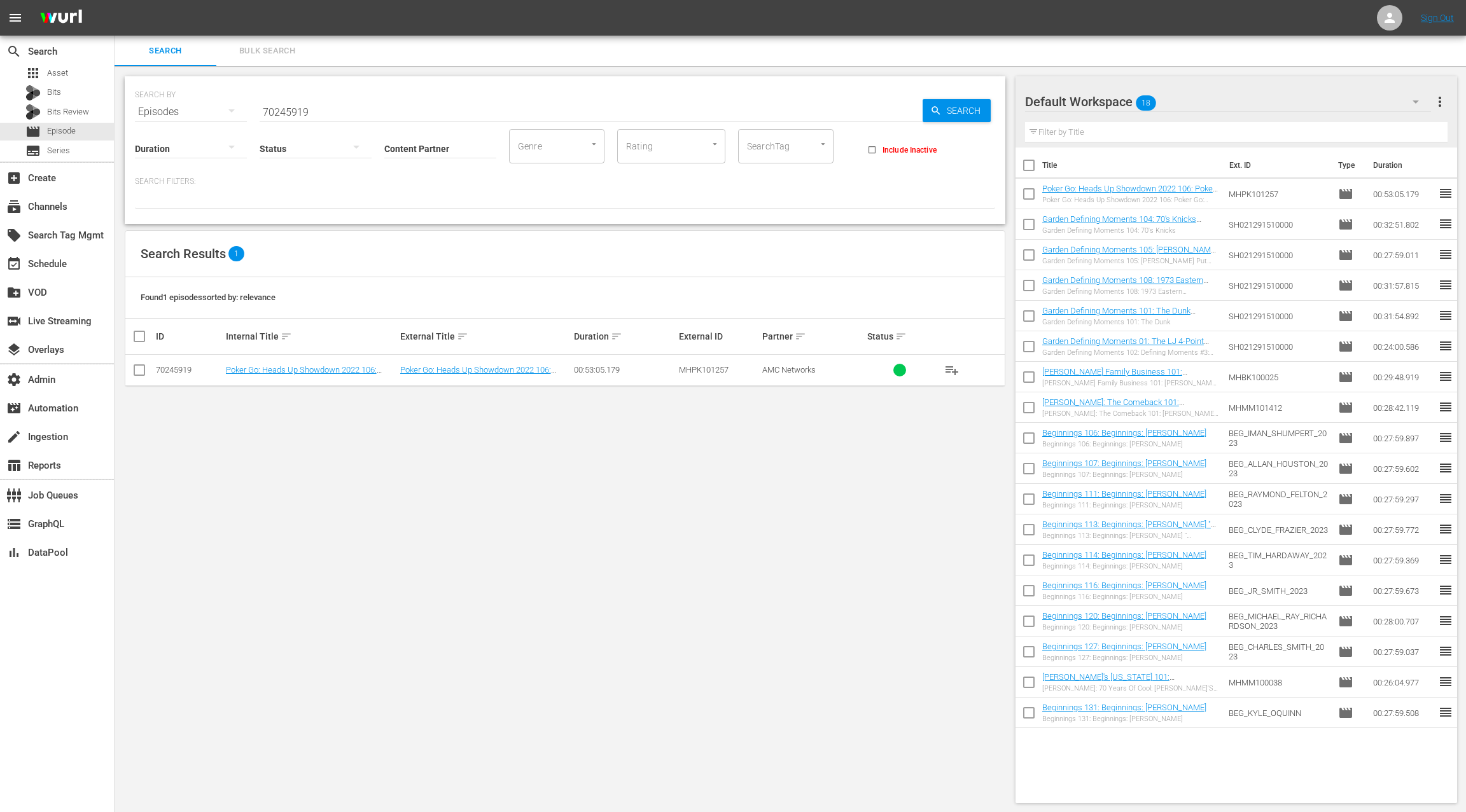
click at [265, 56] on span "Bulk Search" at bounding box center [267, 51] width 86 height 15
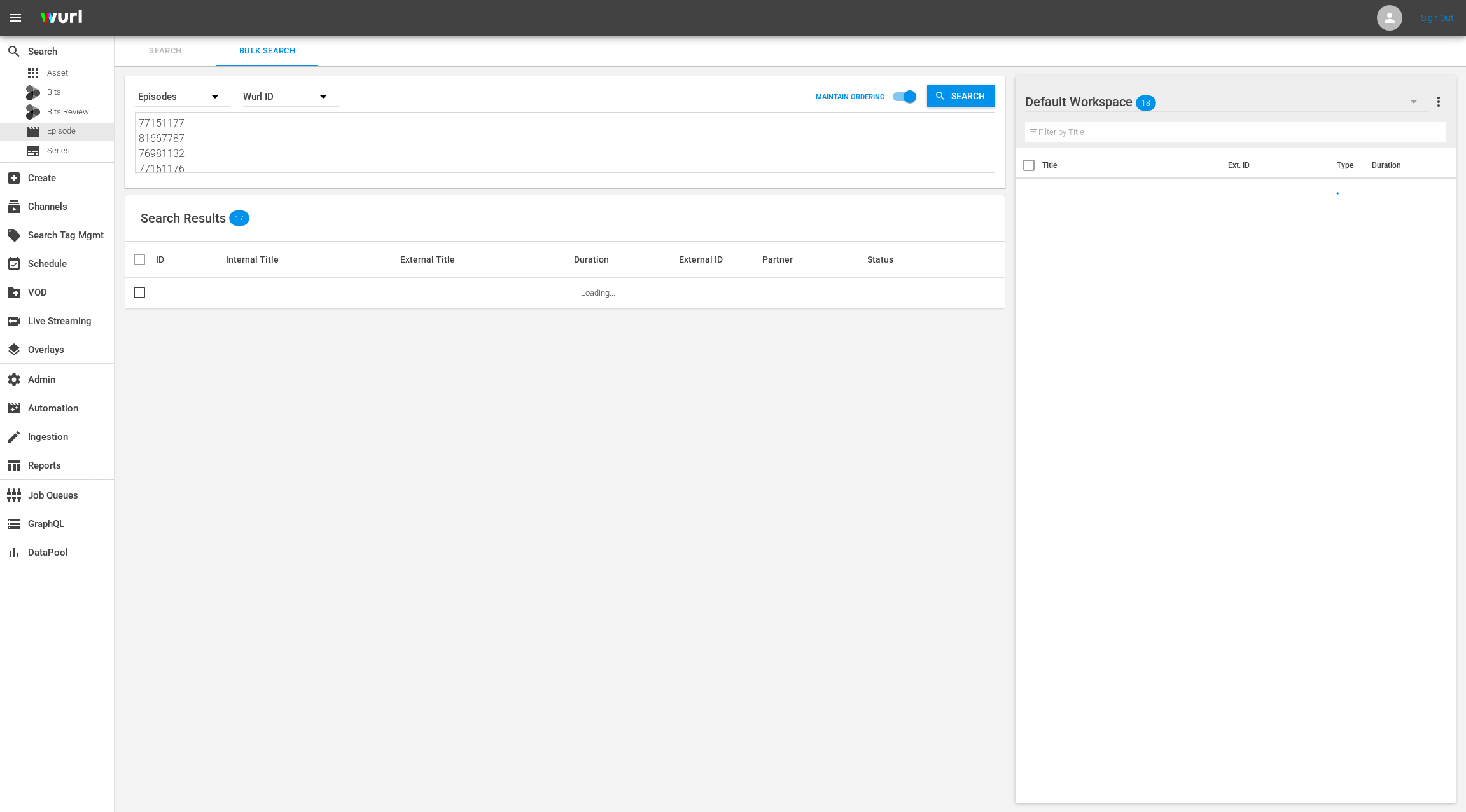
click at [261, 155] on textarea "77151177 81667787 76981132 77151176 78269533 77151177 81667787 76981132 7715117…" at bounding box center [566, 145] width 855 height 58
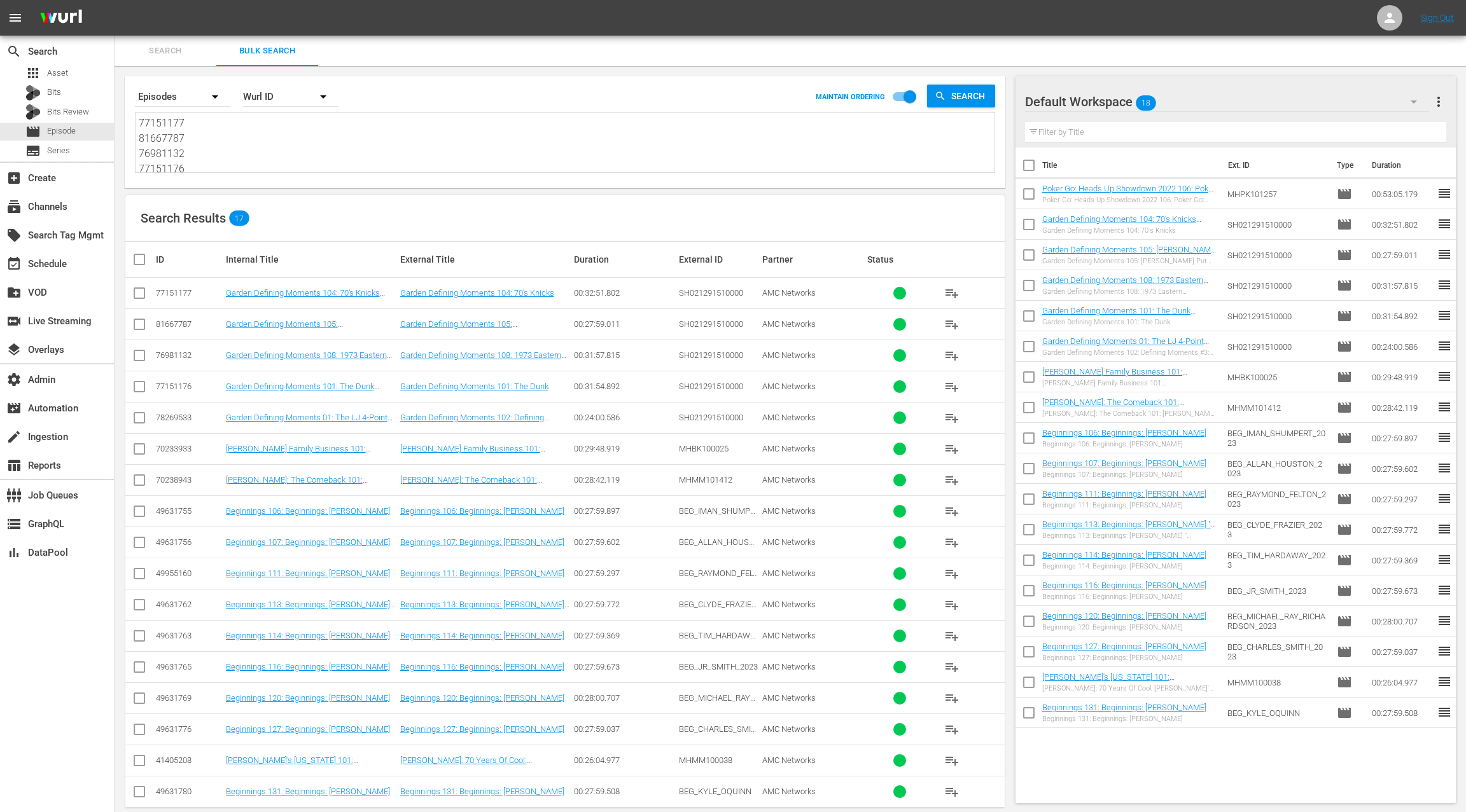
paste textarea "48429866 35977629 70233933 70238943 86798165 86798163 86798161 86798160 8679815…"
type textarea "48429866 35977629 70233933 70238943 86798165 86798163 86798161 86798160 8679815…"
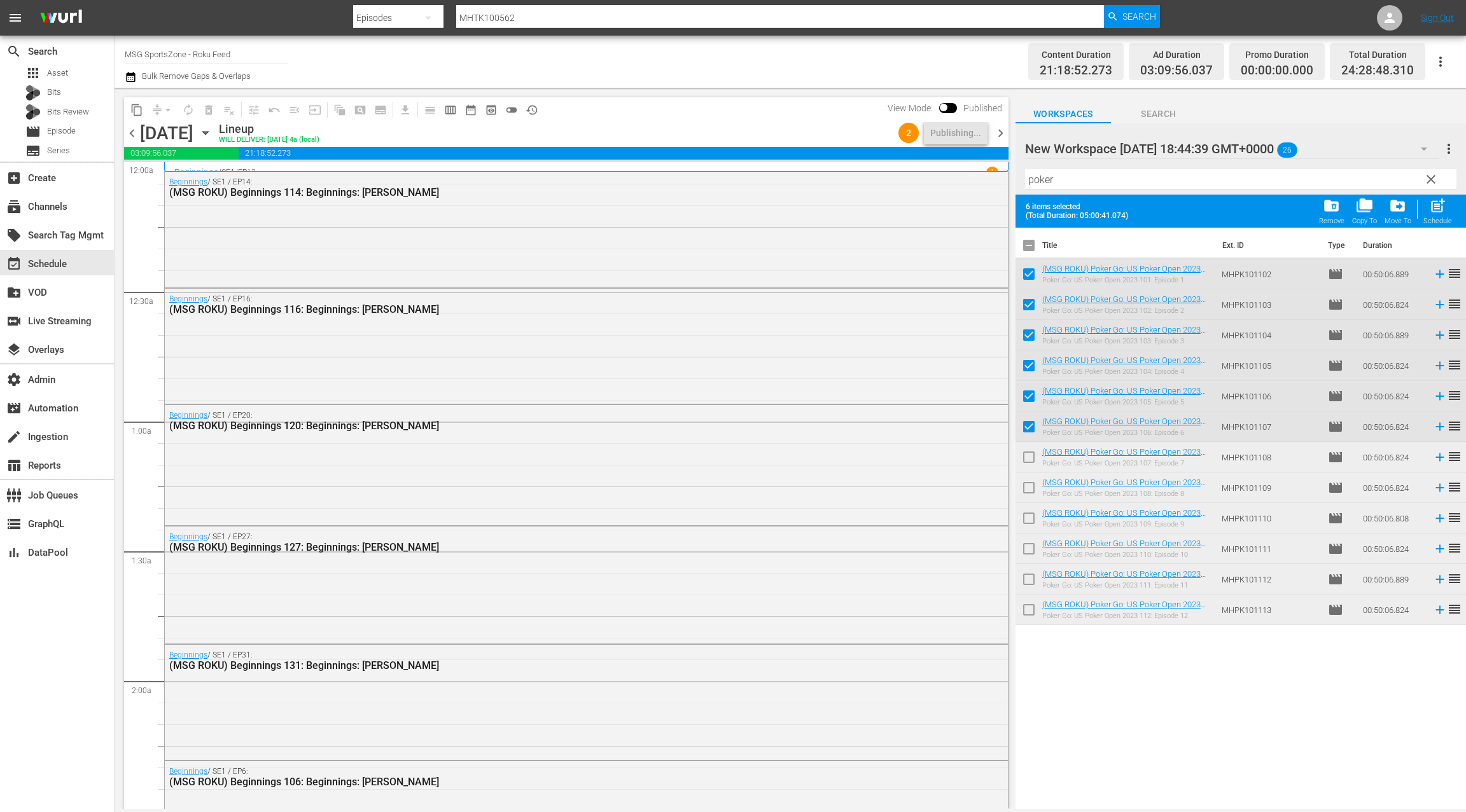
scroll to position [5712, 0]
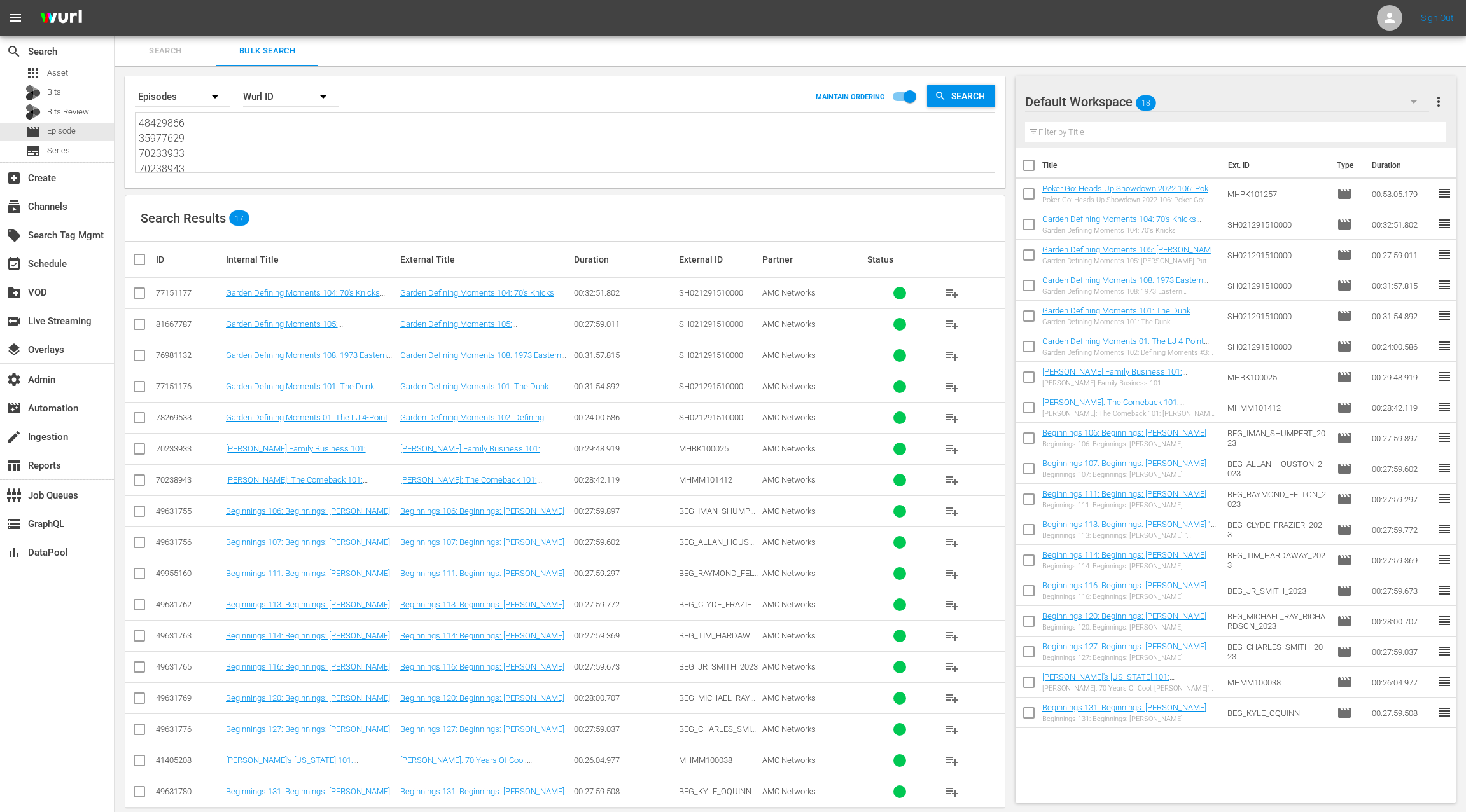
scroll to position [612, 0]
type textarea "48429866 35977629 70233933 70238943 86798165 86798163 86798161 86798160 8679815…"
click at [1441, 100] on span "more_vert" at bounding box center [1438, 101] width 15 height 15
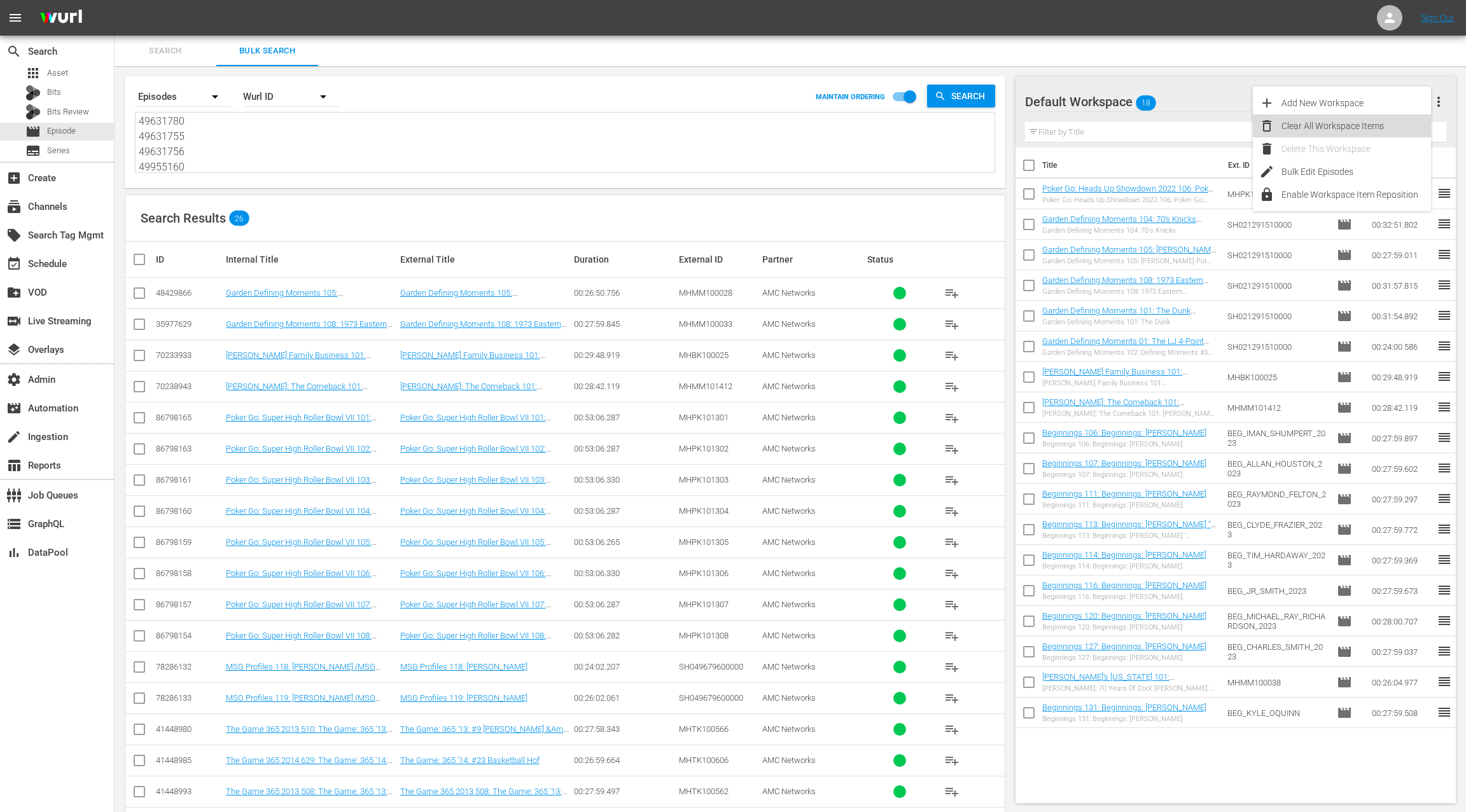
drag, startPoint x: 1367, startPoint y: 122, endPoint x: 1184, endPoint y: 224, distance: 209.5
click at [1367, 122] on div "Clear All Workspace Items" at bounding box center [1355, 126] width 149 height 23
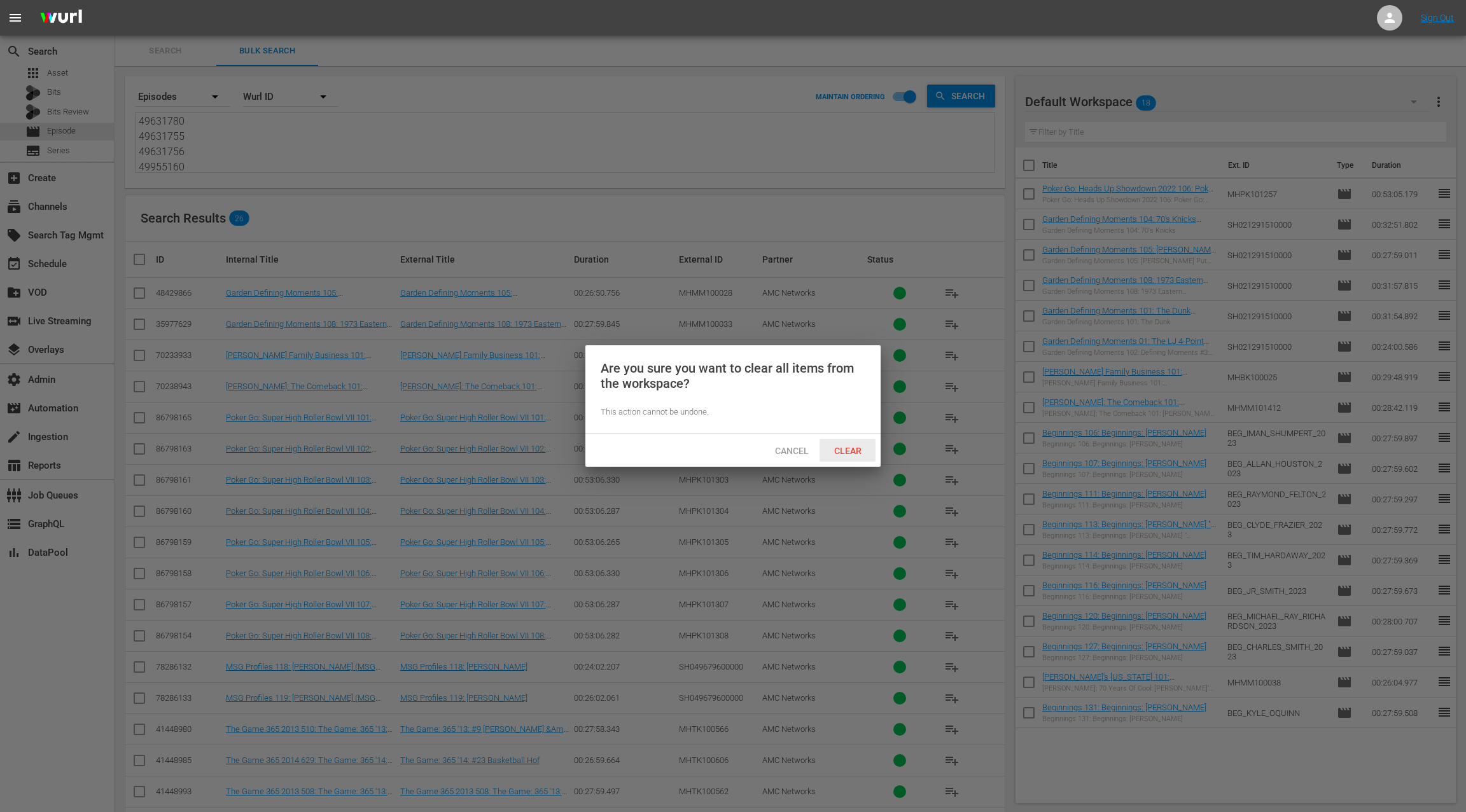
click at [853, 447] on span "Clear" at bounding box center [847, 450] width 48 height 10
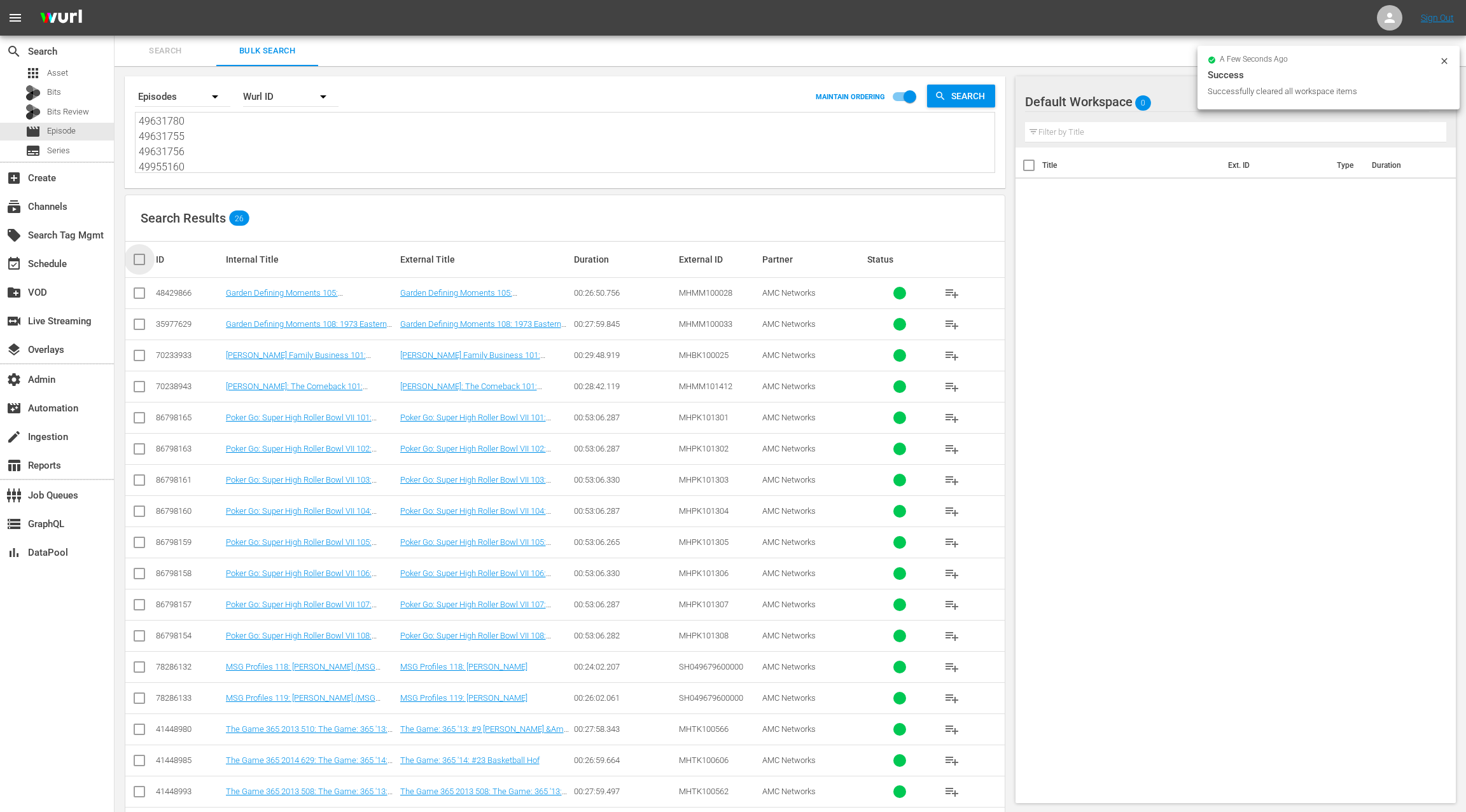
click at [137, 263] on input "checkbox" at bounding box center [144, 259] width 25 height 15
checkbox input "true"
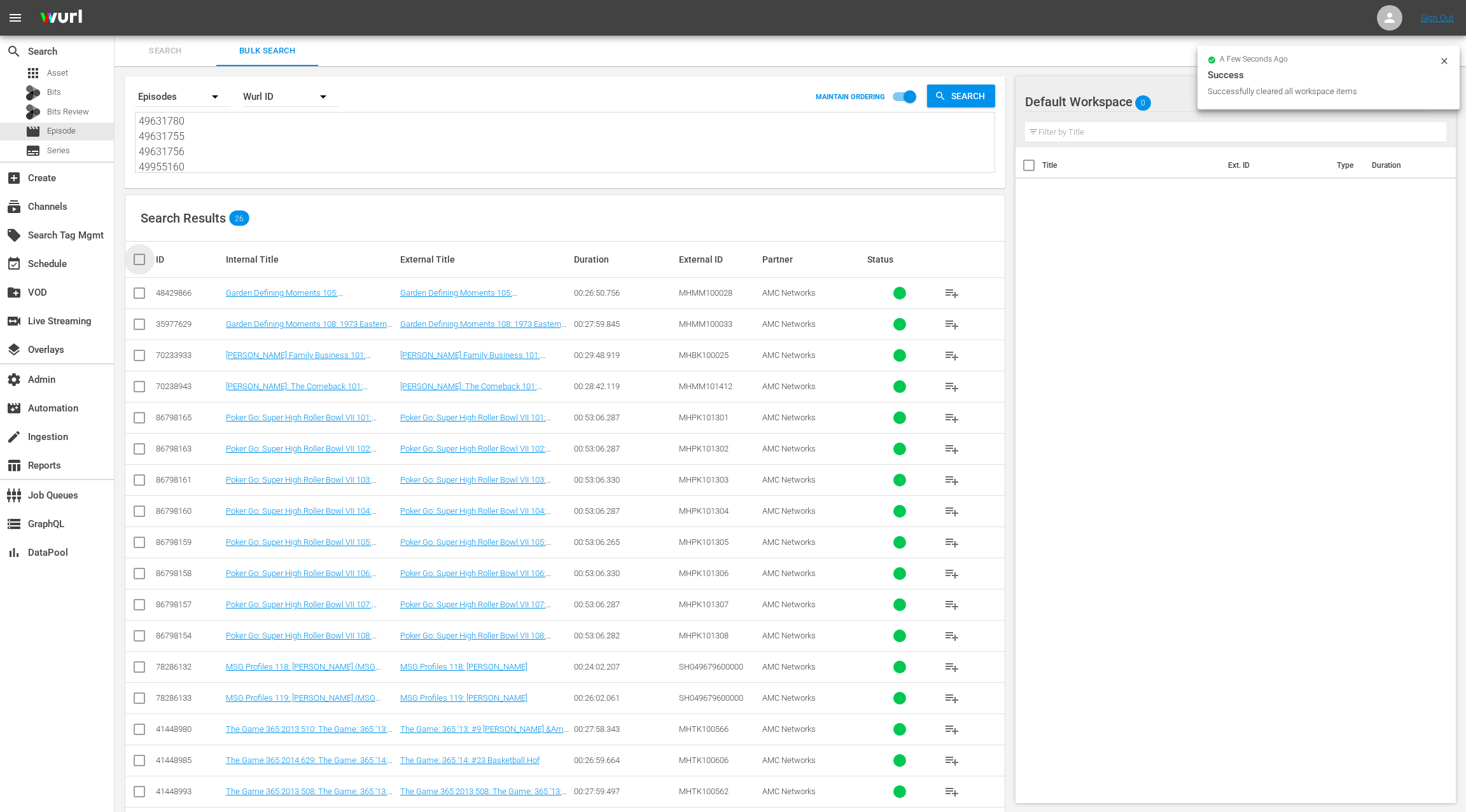
checkbox input "true"
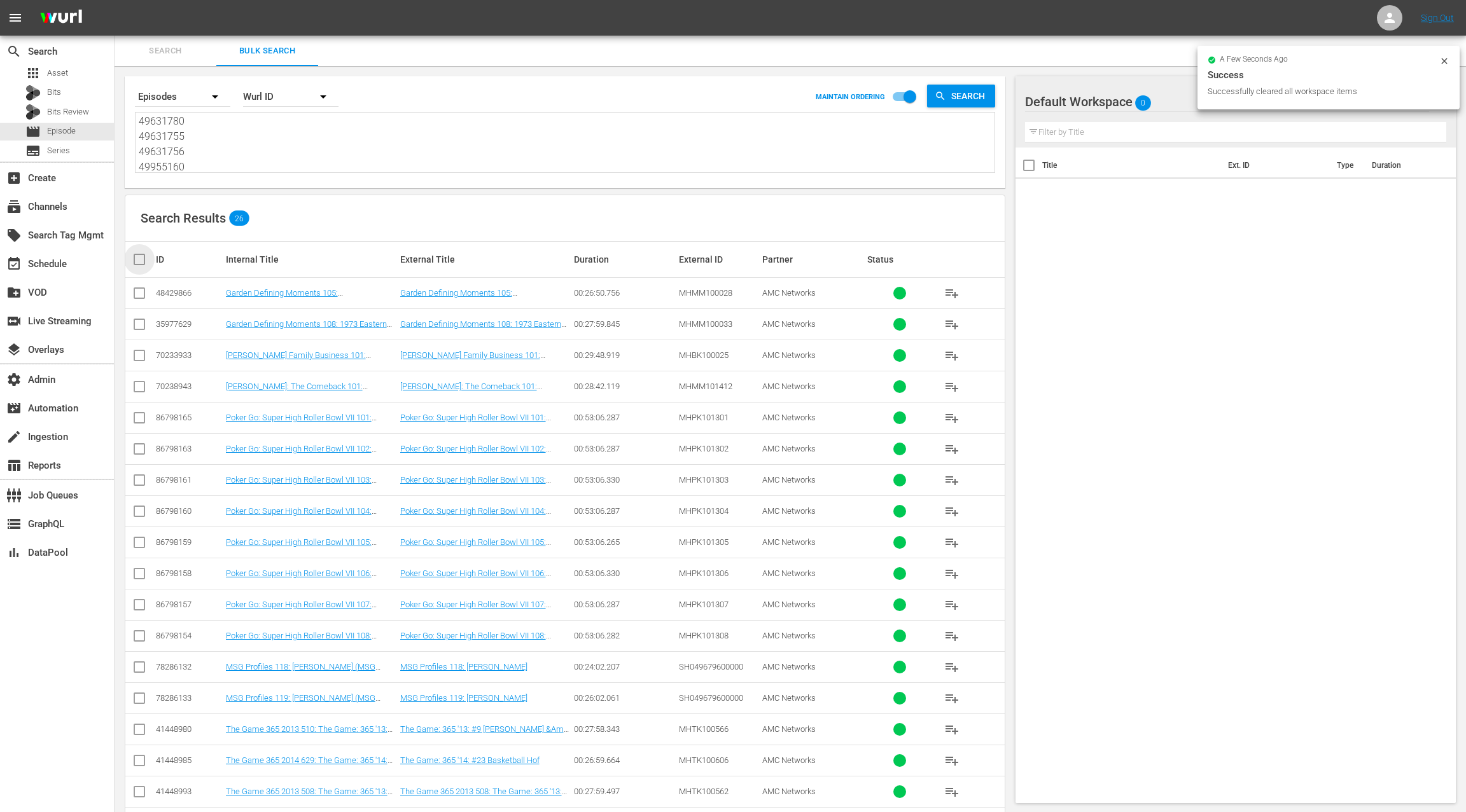
checkbox input "true"
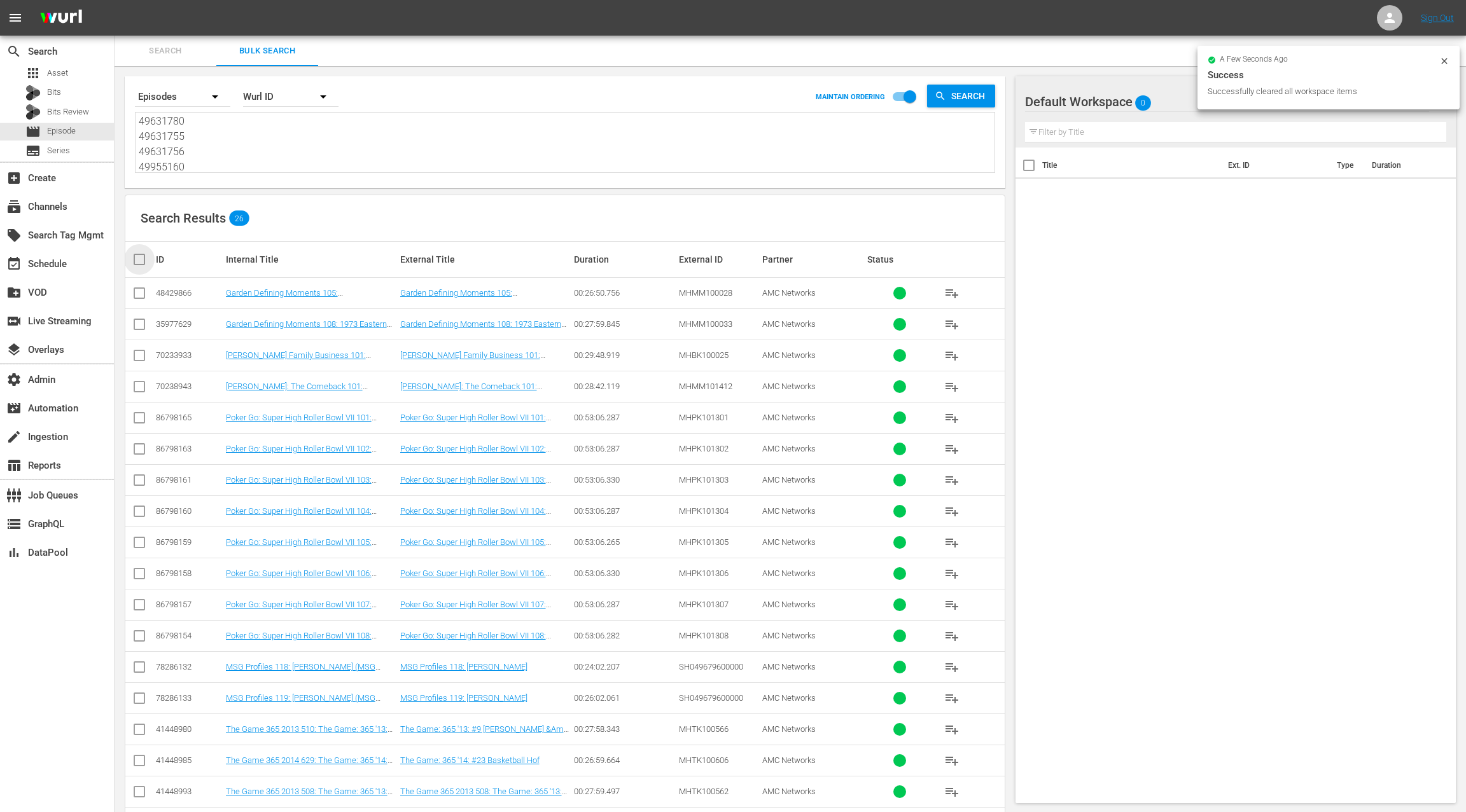
checkbox input "true"
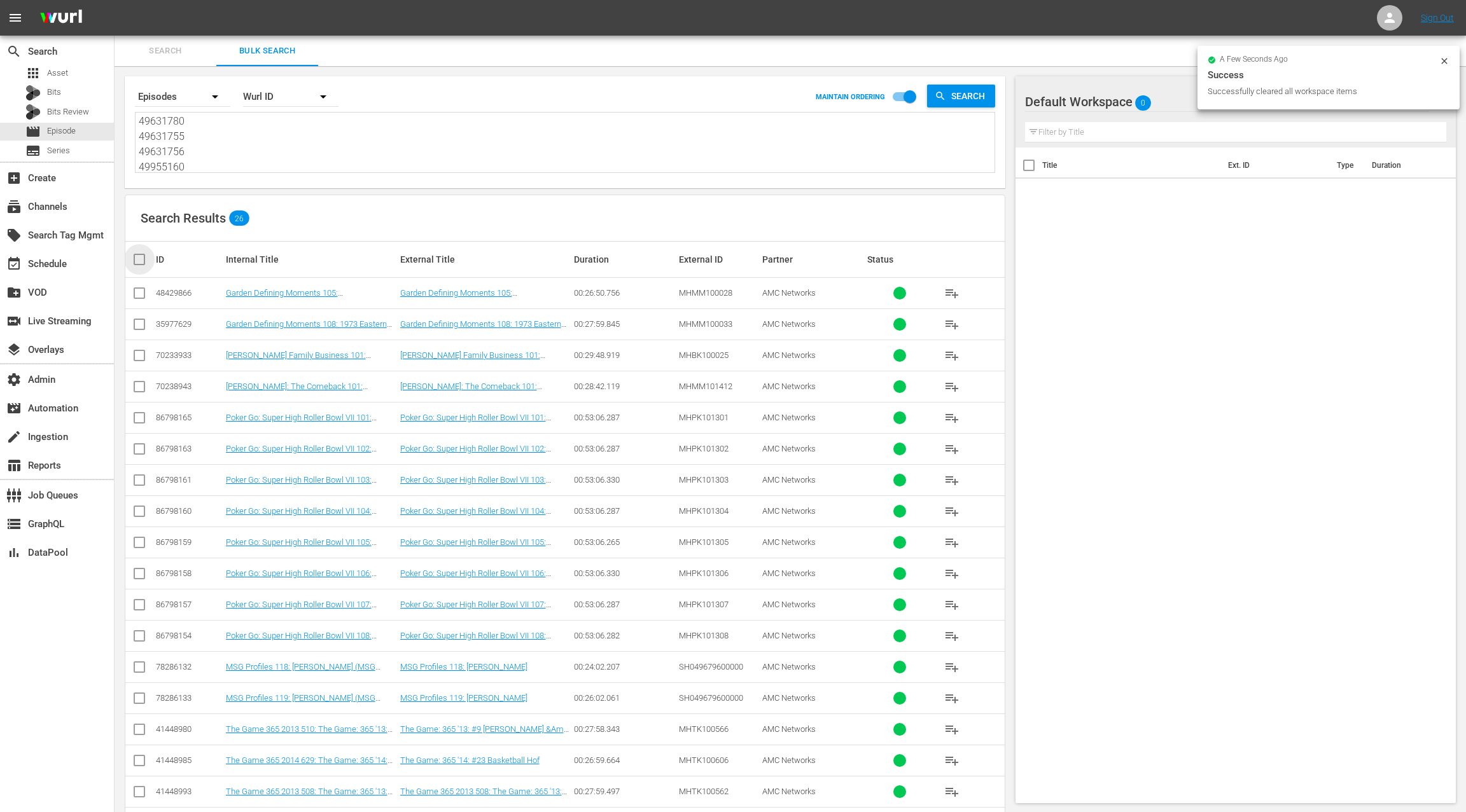
checkbox input "true"
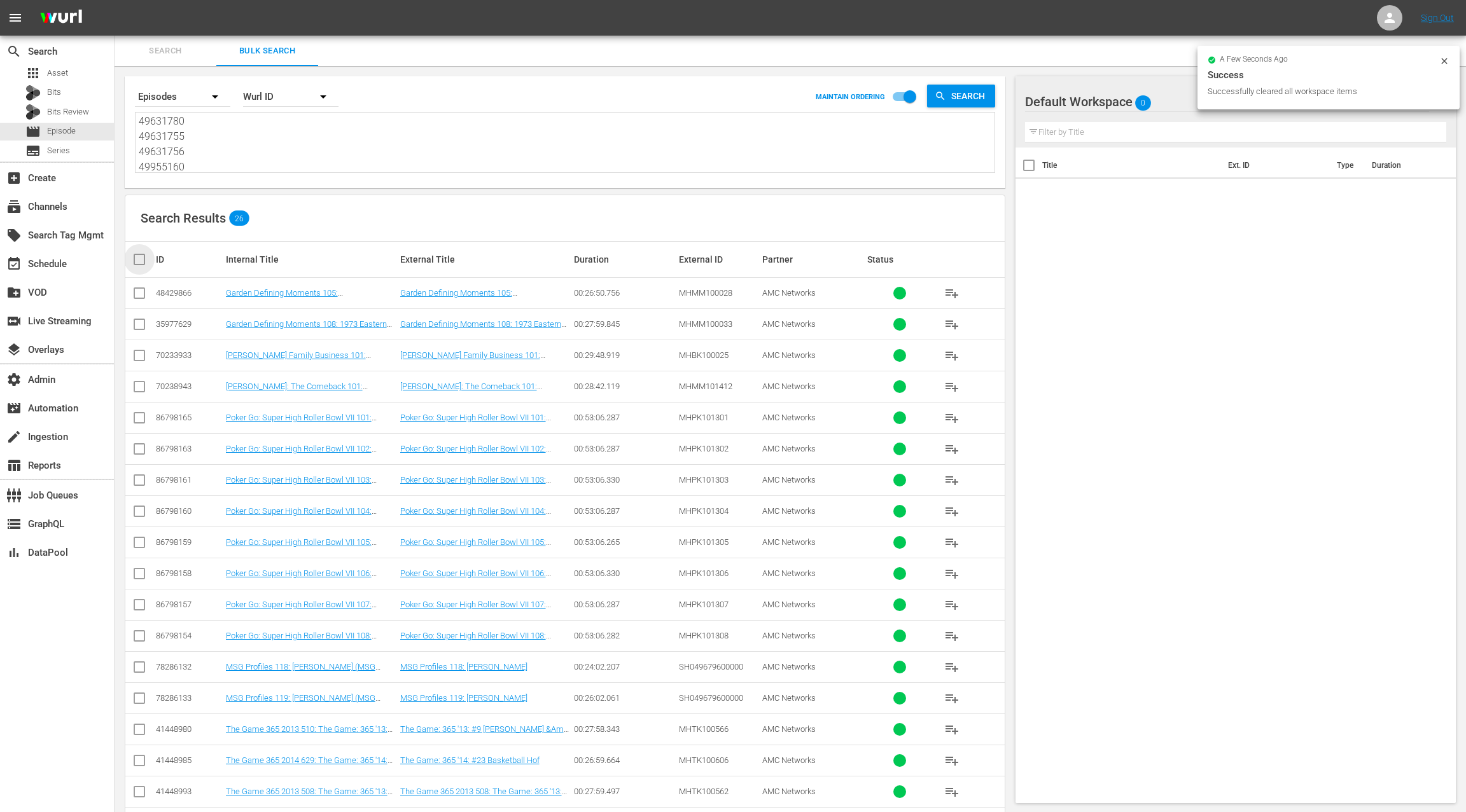
checkbox input "true"
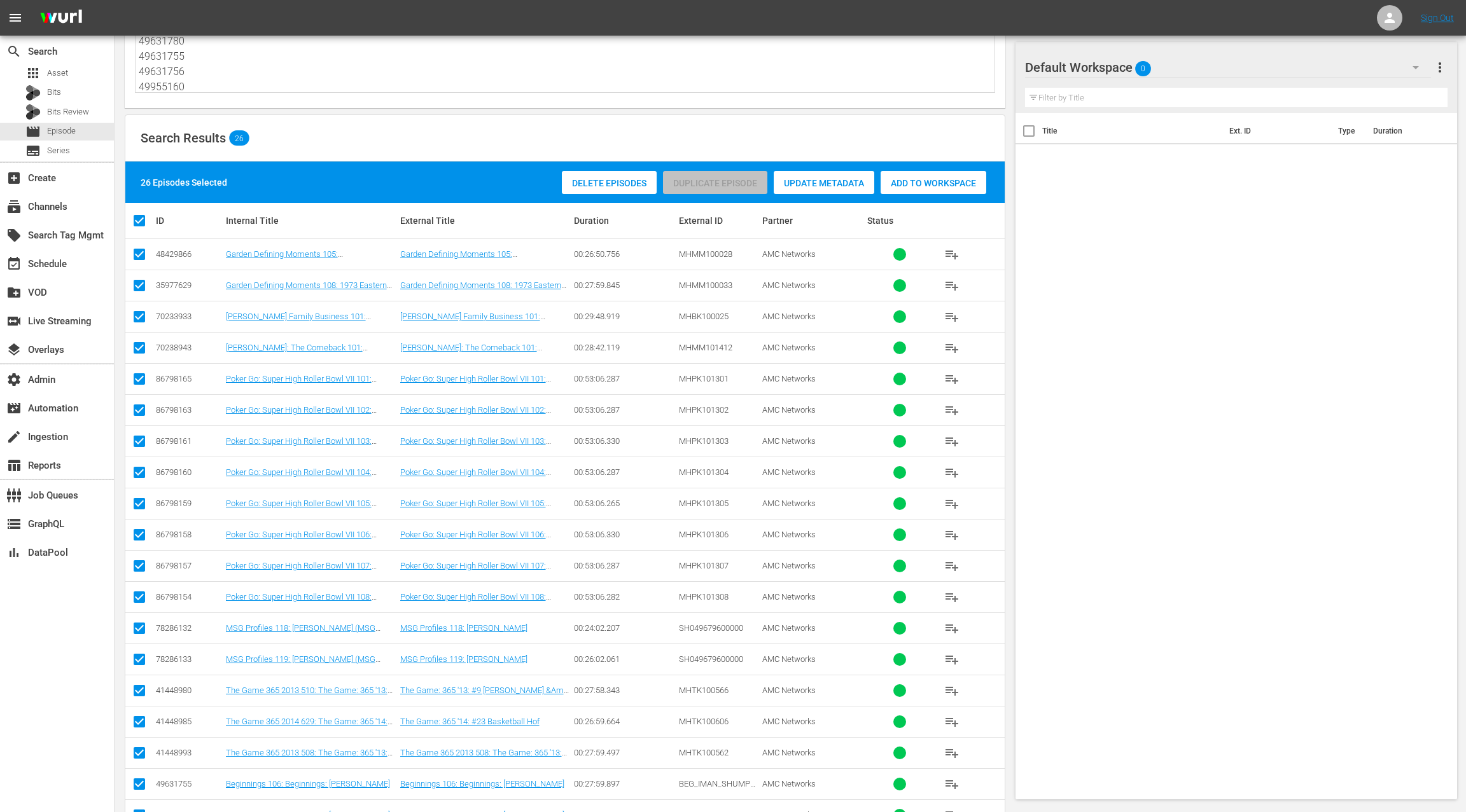
scroll to position [0, 0]
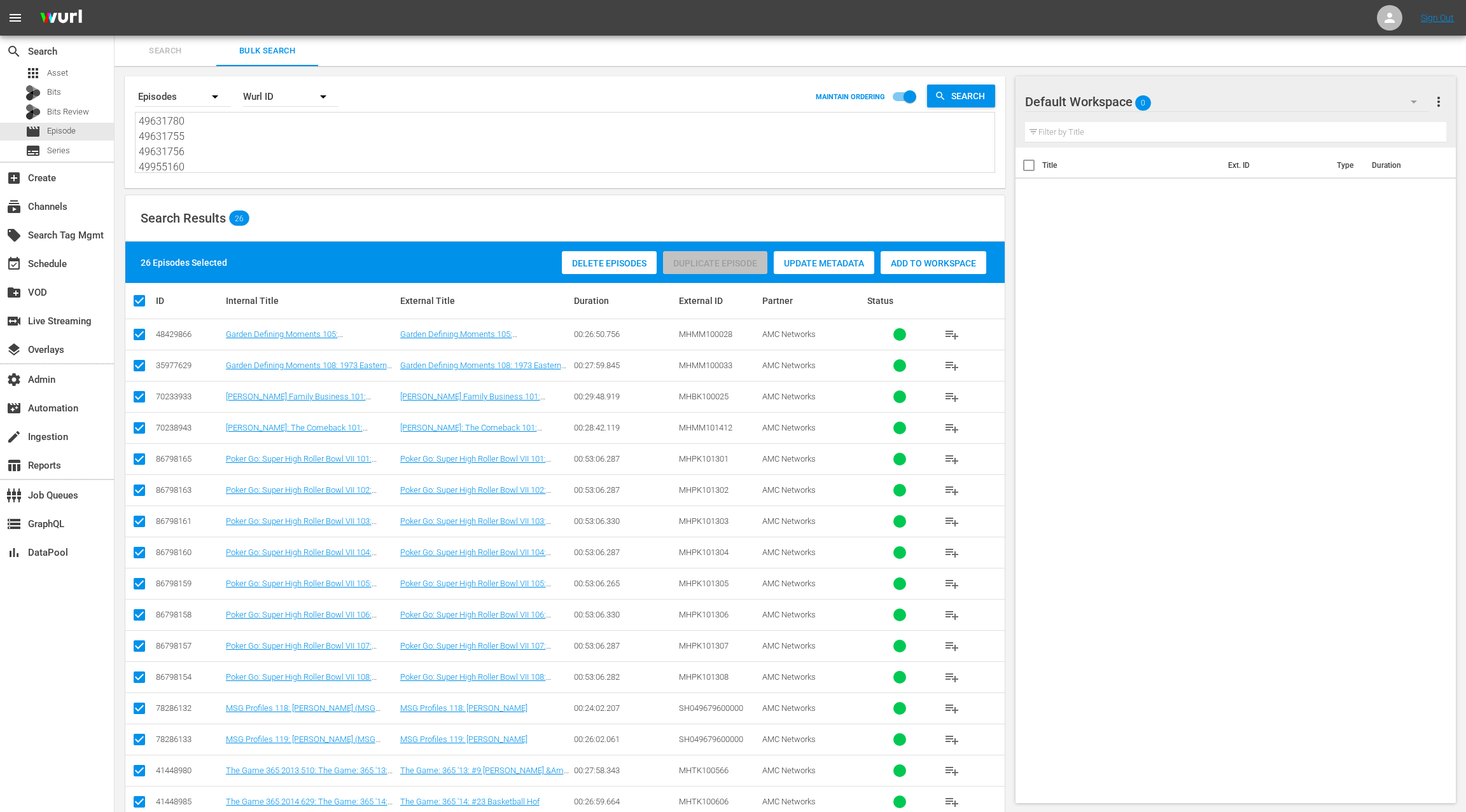
drag, startPoint x: 910, startPoint y: 264, endPoint x: 810, endPoint y: 253, distance: 100.6
click at [909, 263] on span "Add to Workspace" at bounding box center [933, 263] width 106 height 10
click at [69, 259] on div "event_available Schedule" at bounding box center [36, 261] width 71 height 11
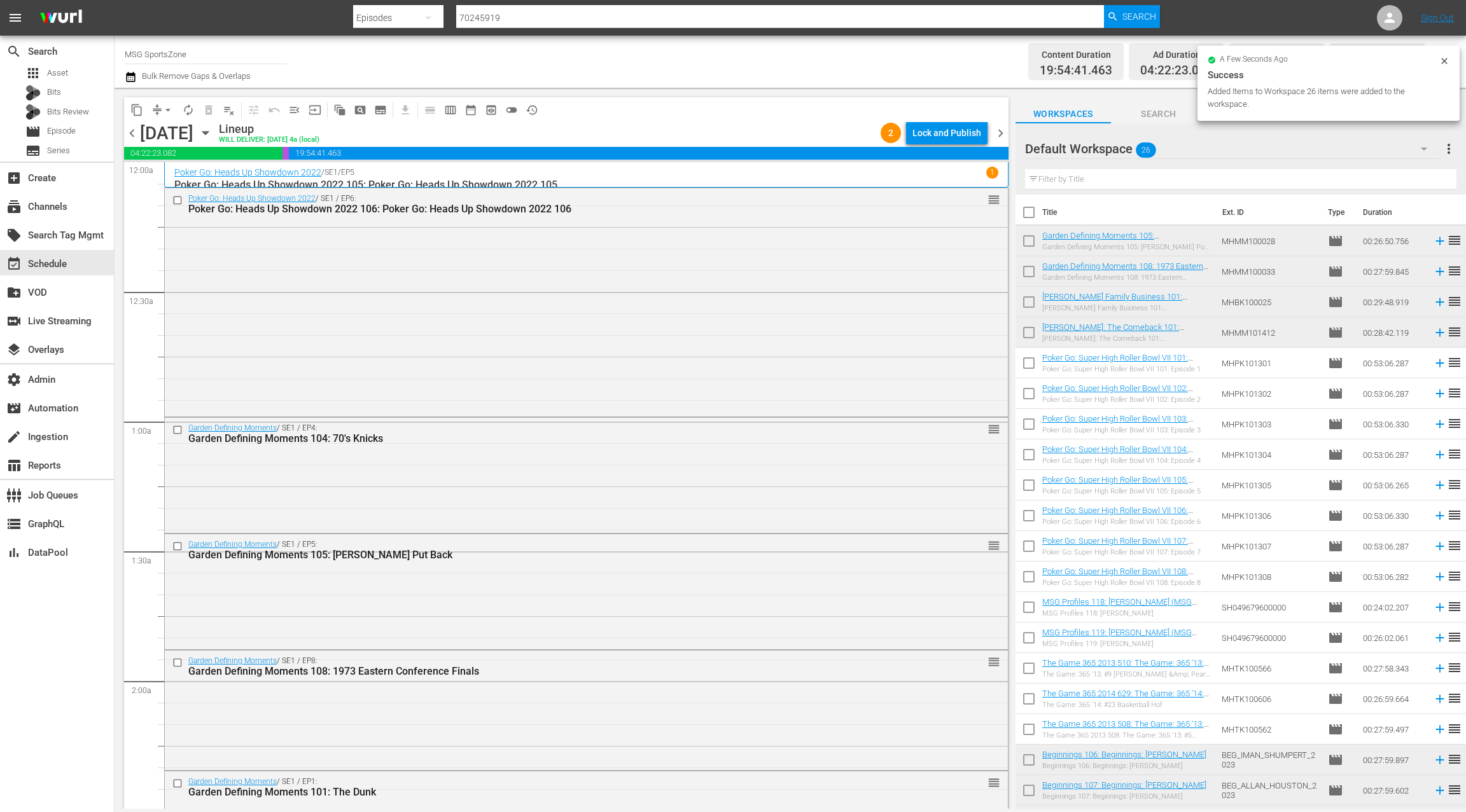
click at [999, 133] on span "chevron_right" at bounding box center [1001, 133] width 16 height 16
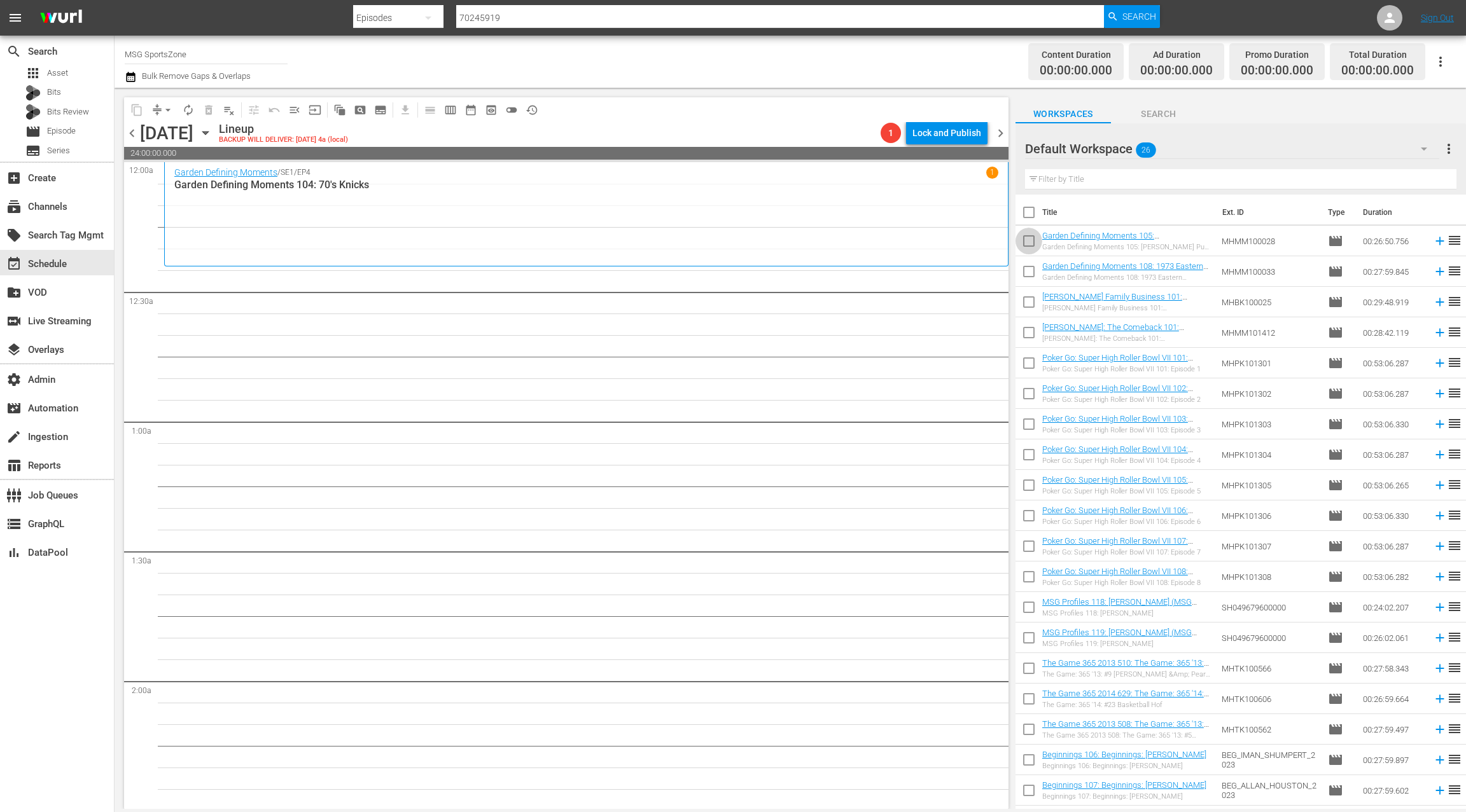
click at [1034, 245] on input "checkbox" at bounding box center [1029, 244] width 27 height 27
checkbox input "true"
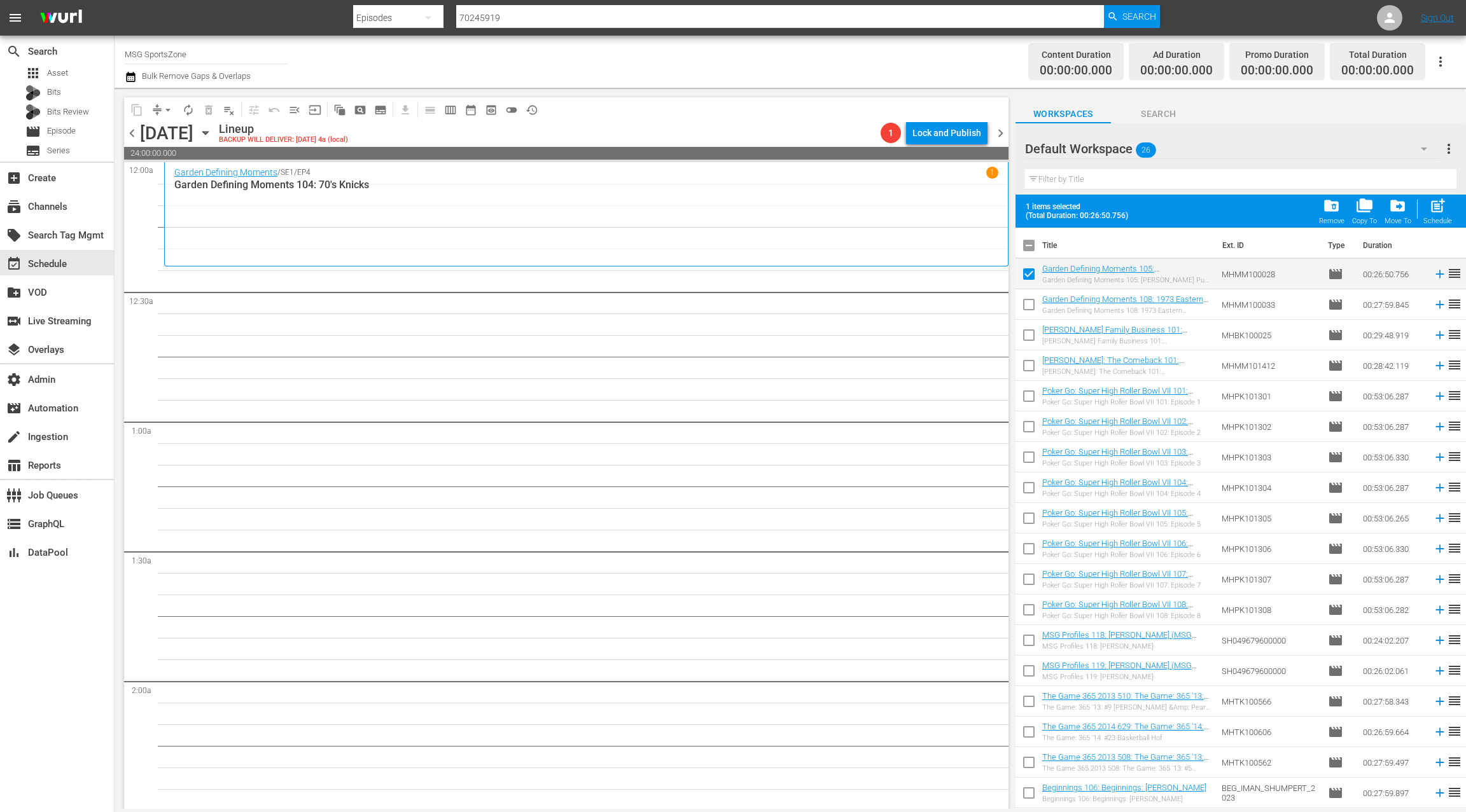
click at [1026, 304] on input "checkbox" at bounding box center [1029, 307] width 27 height 27
checkbox input "true"
drag, startPoint x: 1030, startPoint y: 334, endPoint x: 1029, endPoint y: 356, distance: 22.0
click at [1030, 334] on input "checkbox" at bounding box center [1029, 338] width 27 height 27
checkbox input "true"
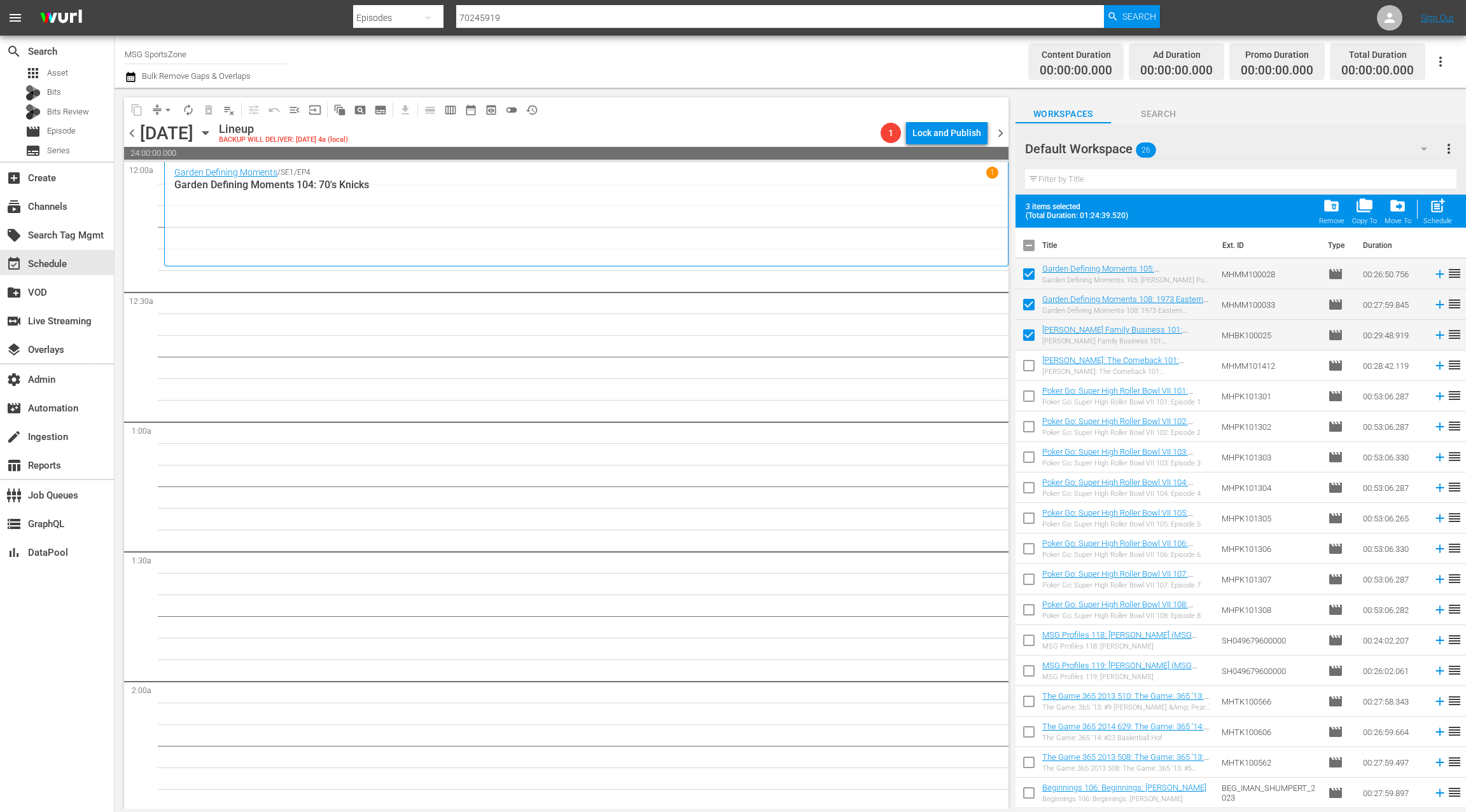
click at [1029, 364] on input "checkbox" at bounding box center [1029, 368] width 27 height 27
checkbox input "true"
click at [1029, 424] on input "checkbox" at bounding box center [1029, 429] width 27 height 27
checkbox input "true"
drag, startPoint x: 1029, startPoint y: 398, endPoint x: 1030, endPoint y: 434, distance: 36.0
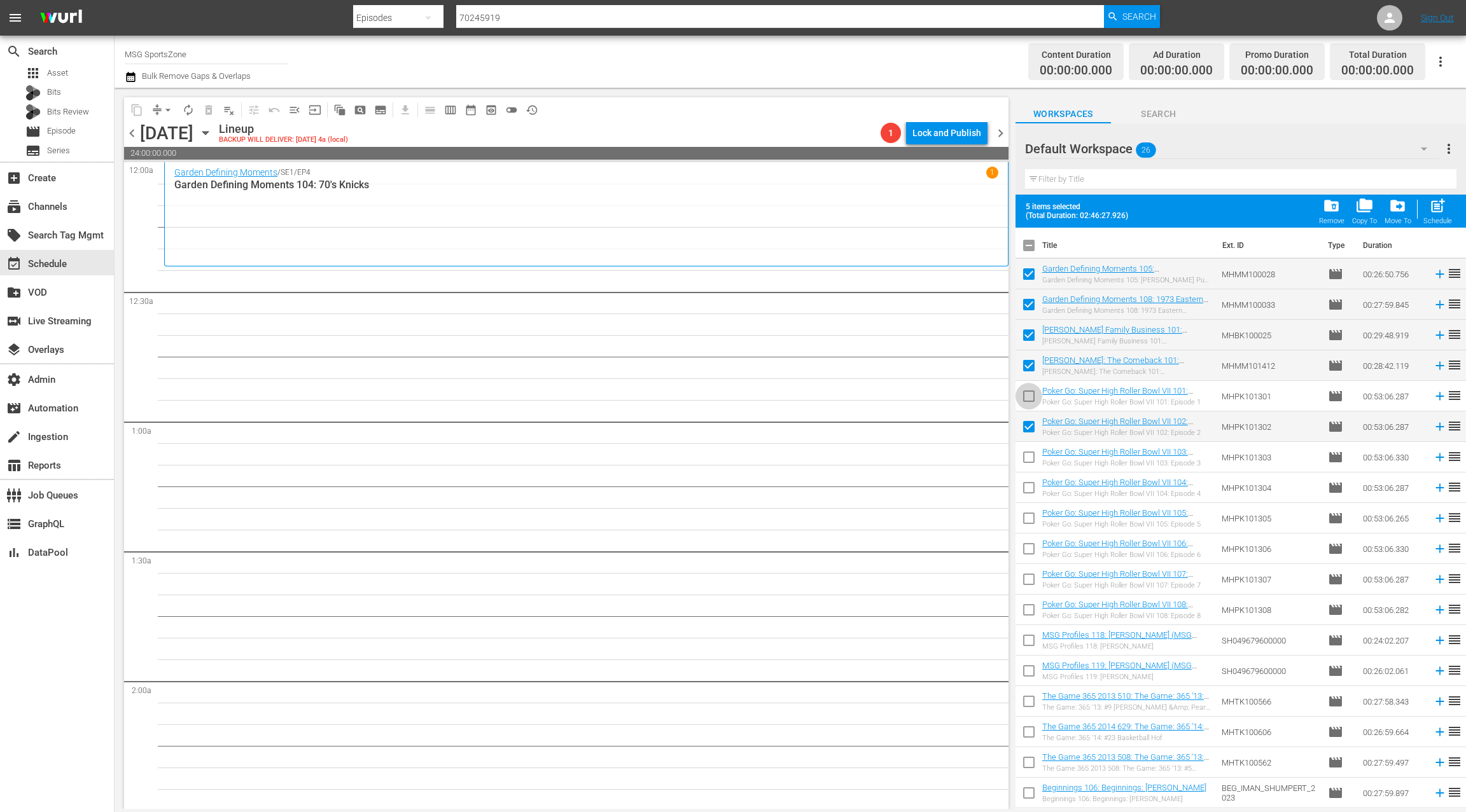
click at [1029, 398] on input "checkbox" at bounding box center [1029, 399] width 27 height 27
checkbox input "true"
drag, startPoint x: 1031, startPoint y: 456, endPoint x: 1031, endPoint y: 466, distance: 10.0
click at [1030, 456] on input "checkbox" at bounding box center [1029, 460] width 27 height 27
checkbox input "true"
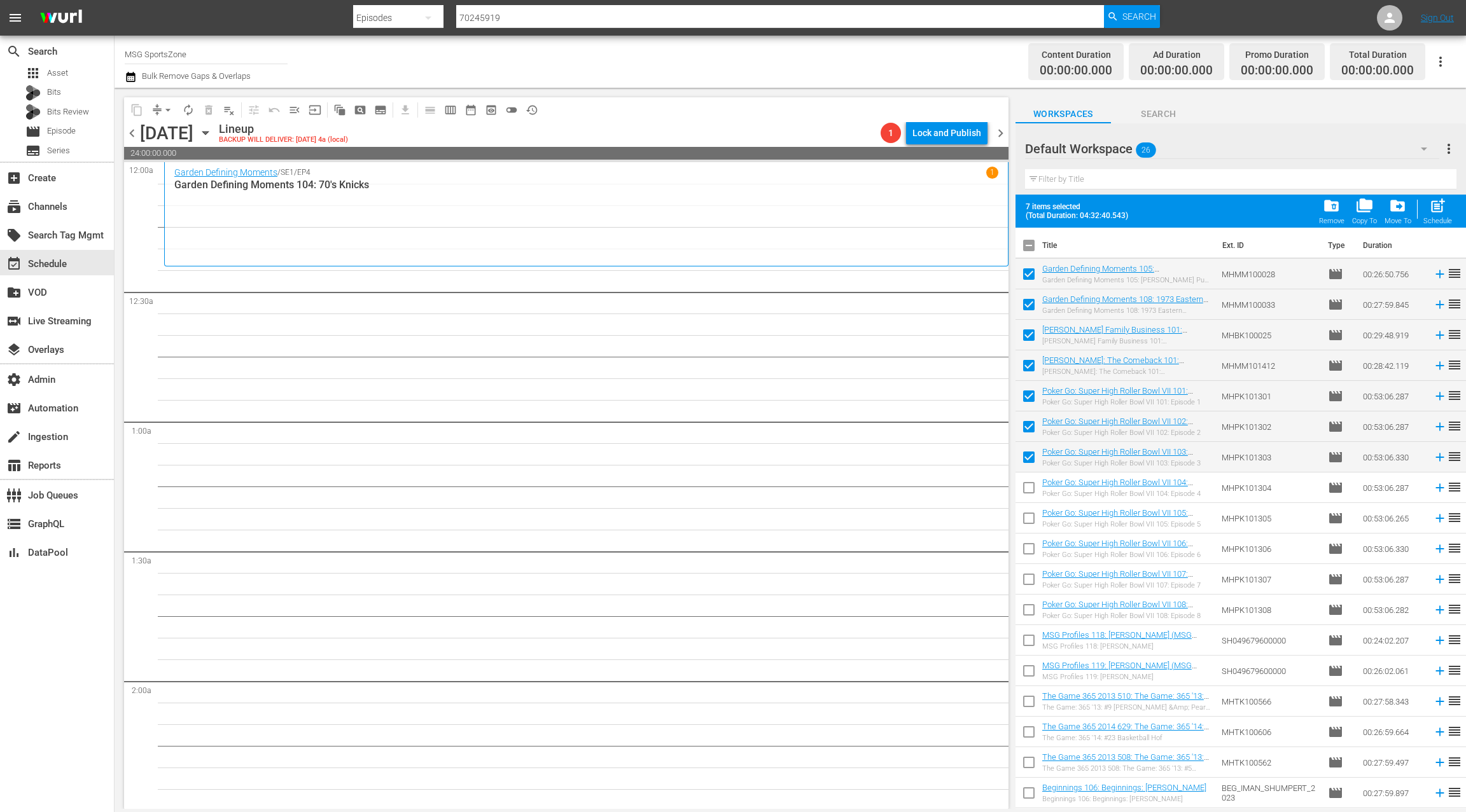
click at [1029, 487] on input "checkbox" at bounding box center [1029, 490] width 27 height 27
checkbox input "true"
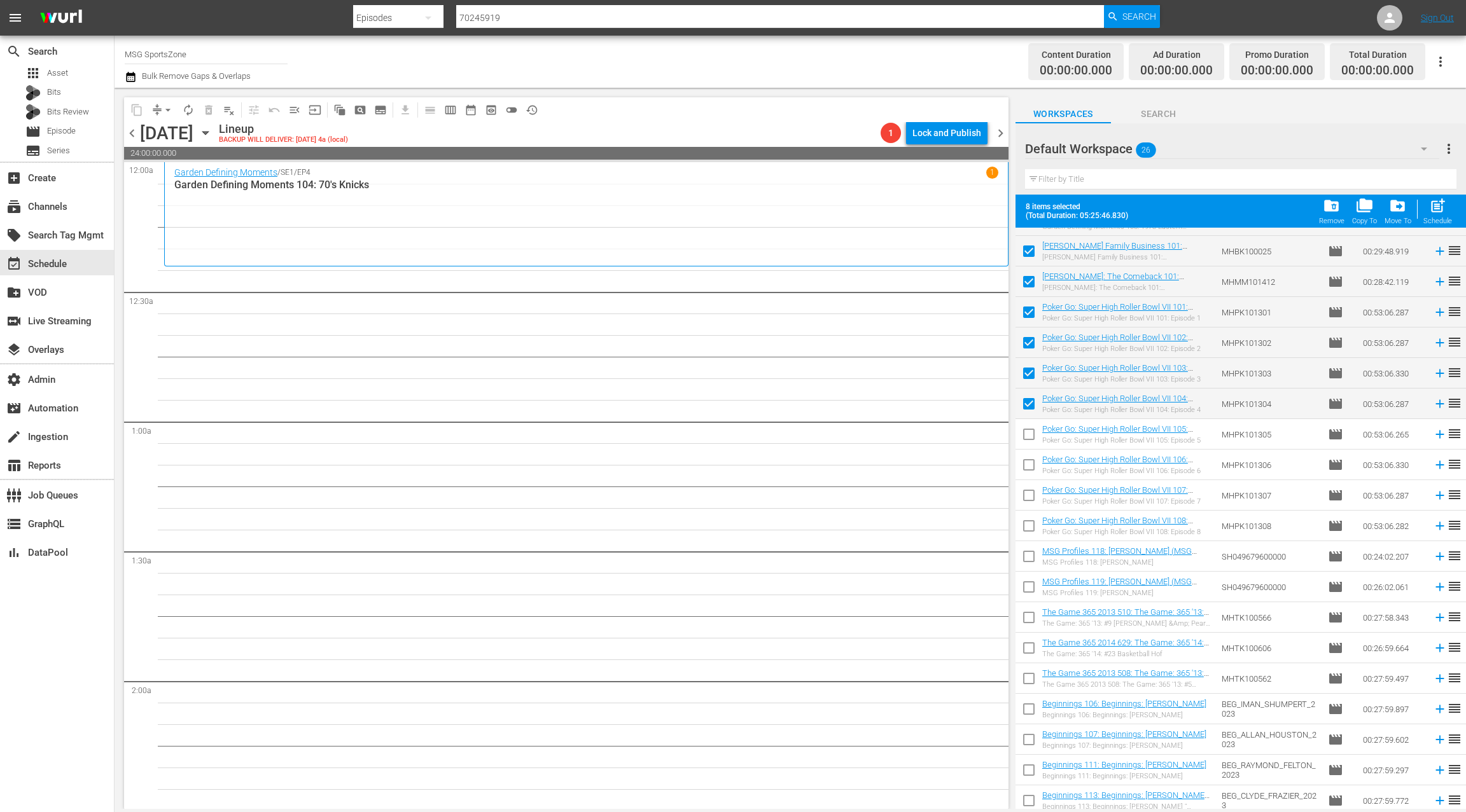
scroll to position [97, 0]
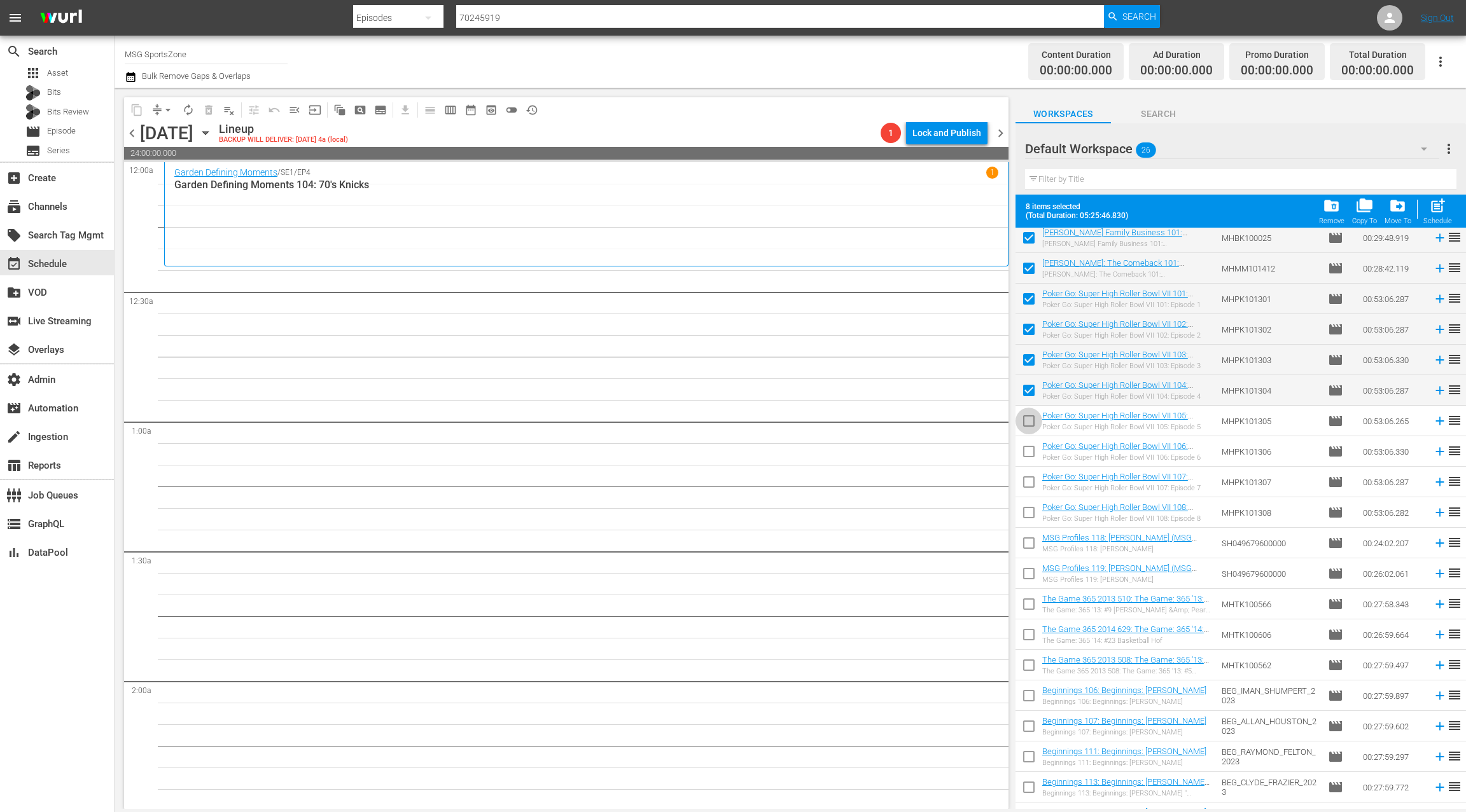
drag, startPoint x: 1030, startPoint y: 419, endPoint x: 1031, endPoint y: 448, distance: 29.0
click at [1030, 419] on input "checkbox" at bounding box center [1029, 423] width 27 height 27
checkbox input "true"
drag, startPoint x: 1030, startPoint y: 453, endPoint x: 1027, endPoint y: 479, distance: 26.2
click at [1030, 453] on input "checkbox" at bounding box center [1029, 454] width 27 height 27
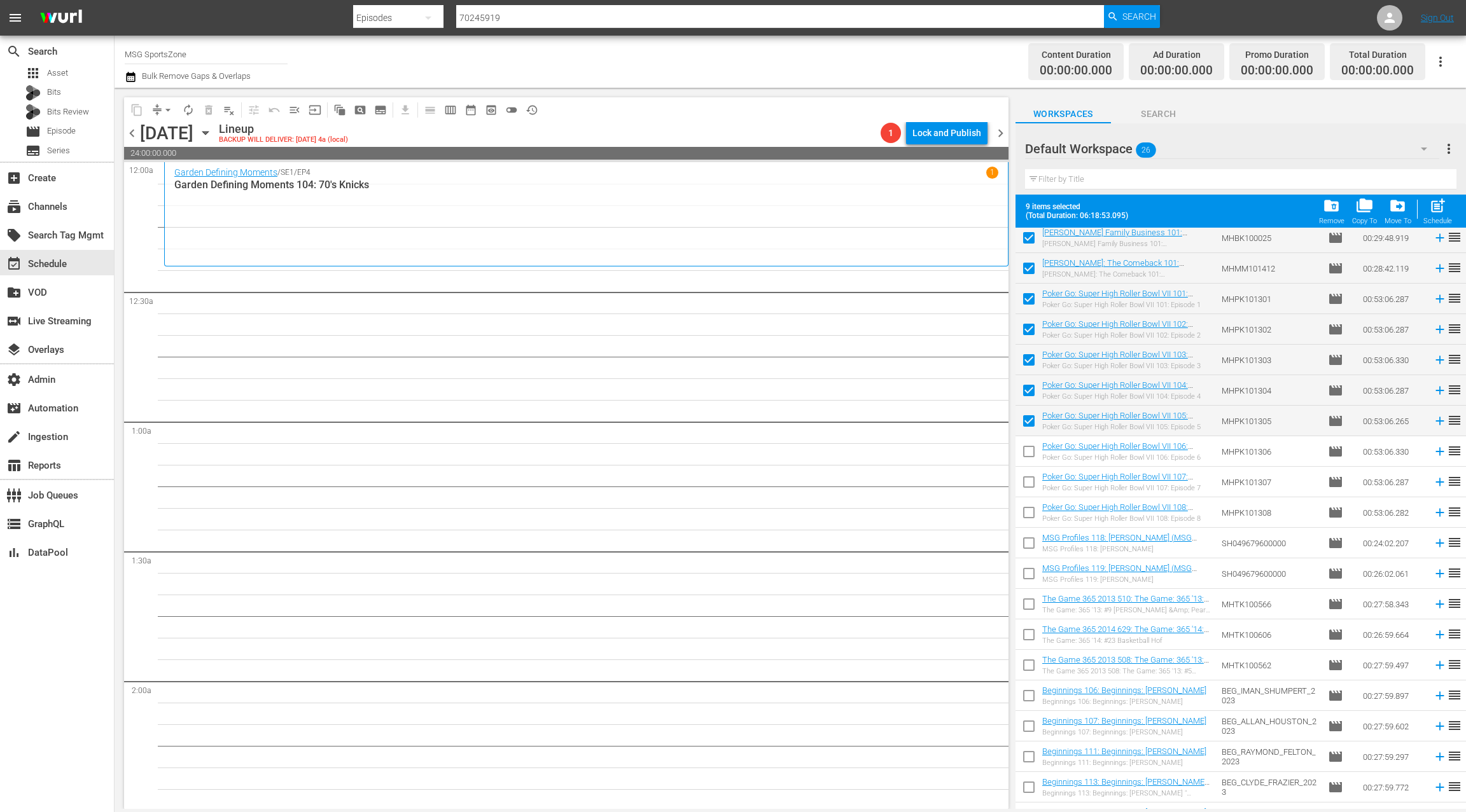
checkbox input "true"
click at [1027, 483] on input "checkbox" at bounding box center [1029, 484] width 27 height 27
checkbox input "true"
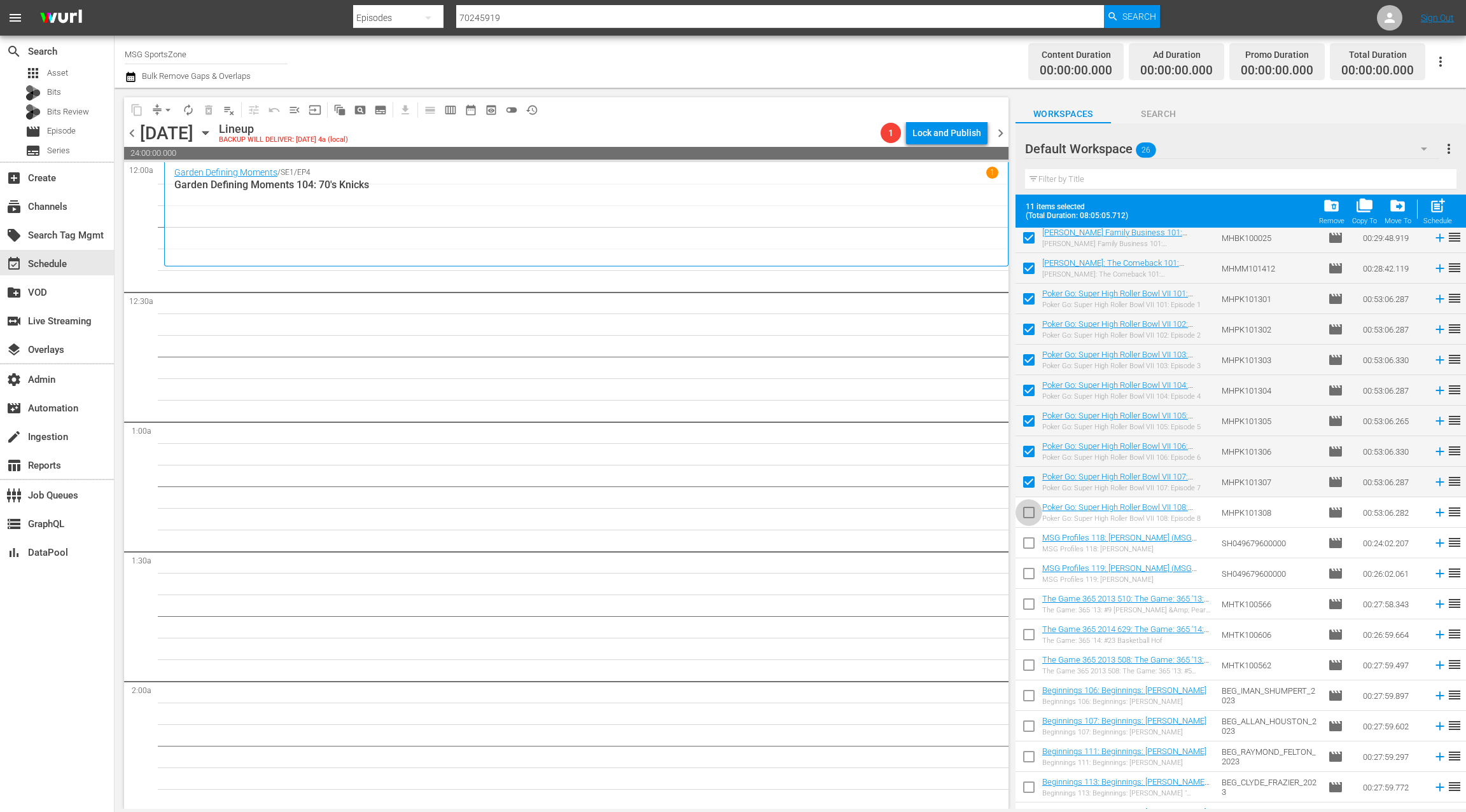
drag, startPoint x: 1032, startPoint y: 512, endPoint x: 1029, endPoint y: 485, distance: 27.2
click at [1032, 512] on input "checkbox" at bounding box center [1029, 515] width 27 height 27
checkbox input "true"
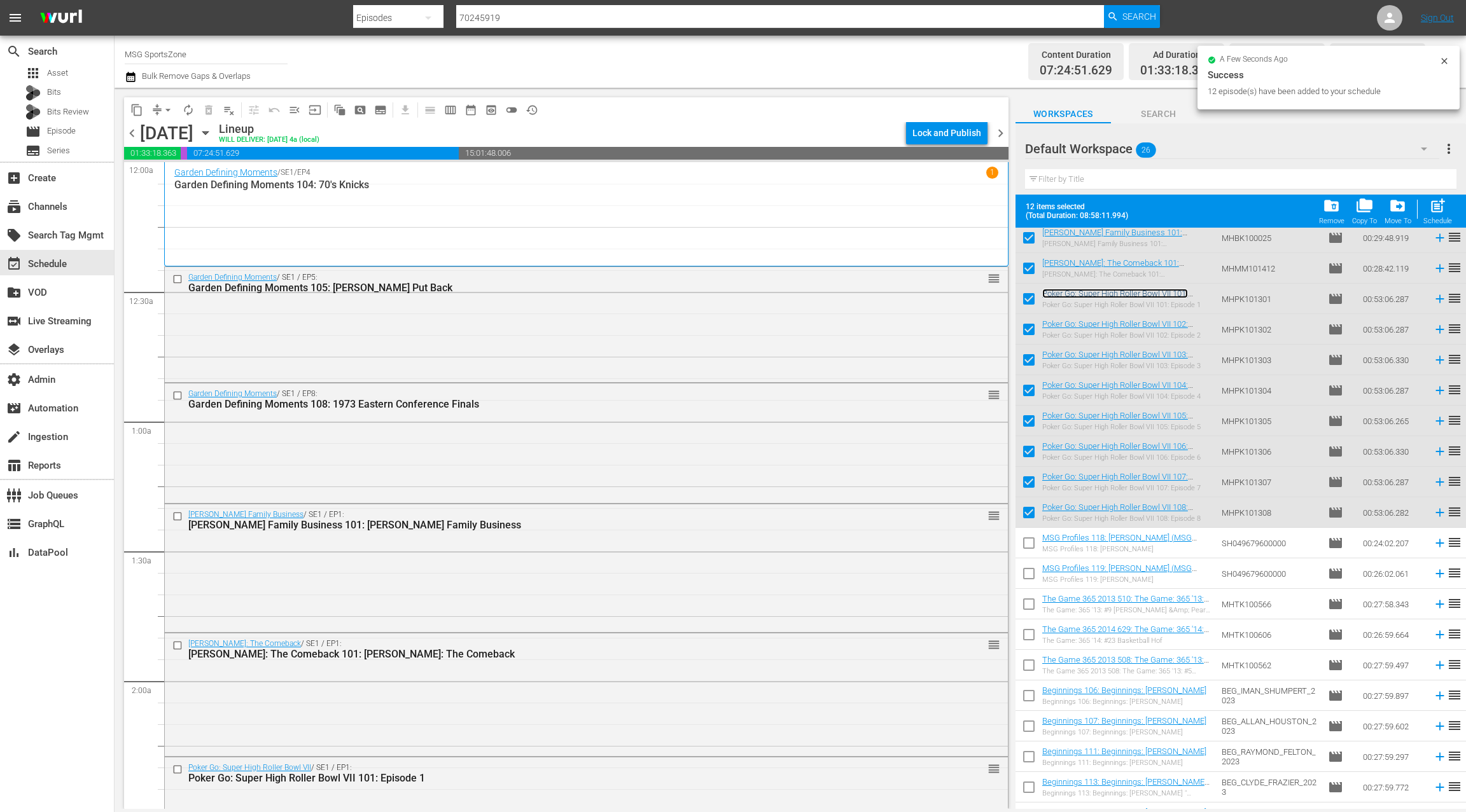
scroll to position [0, 0]
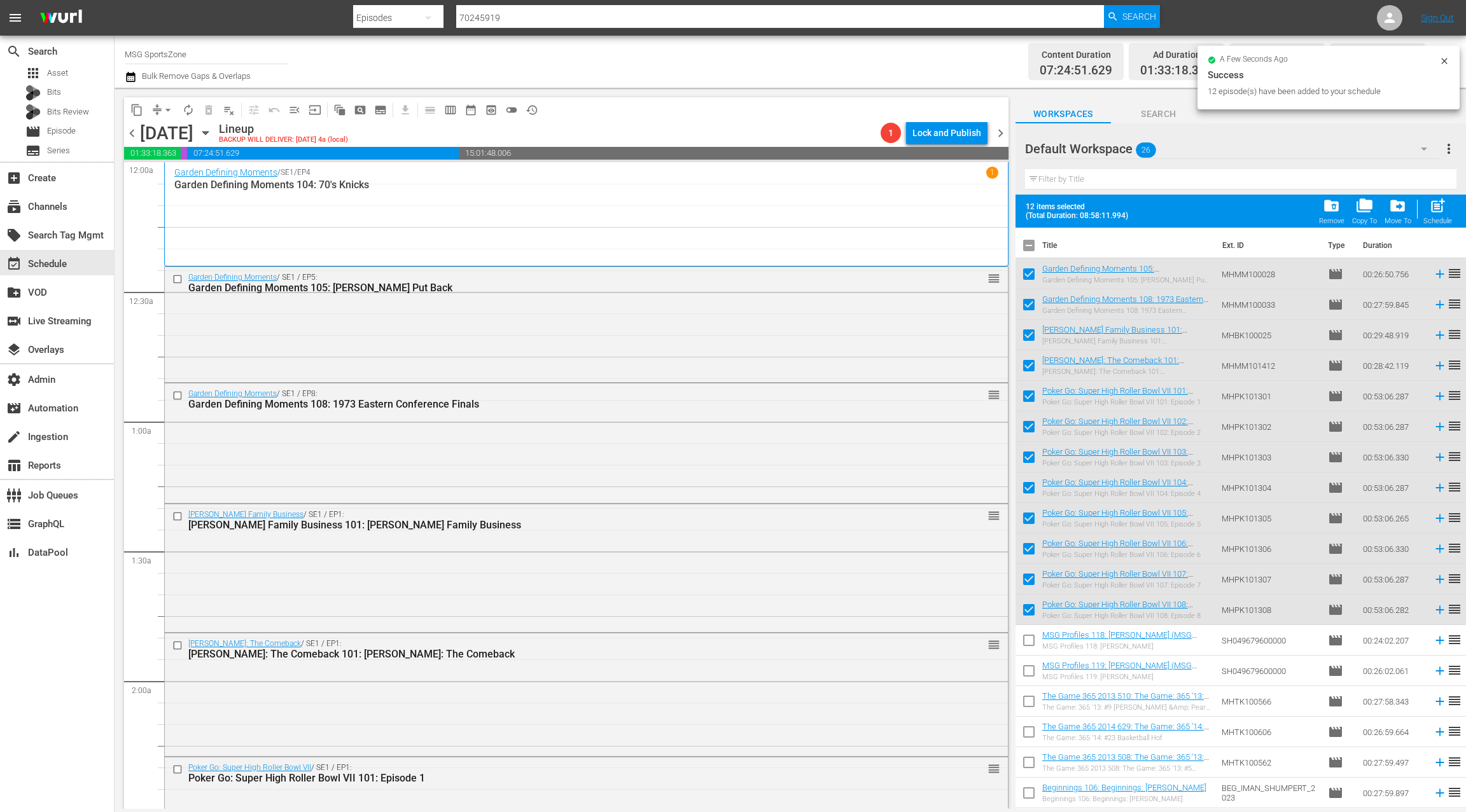
click at [1030, 249] on input "checkbox" at bounding box center [1029, 248] width 27 height 27
checkbox input "true"
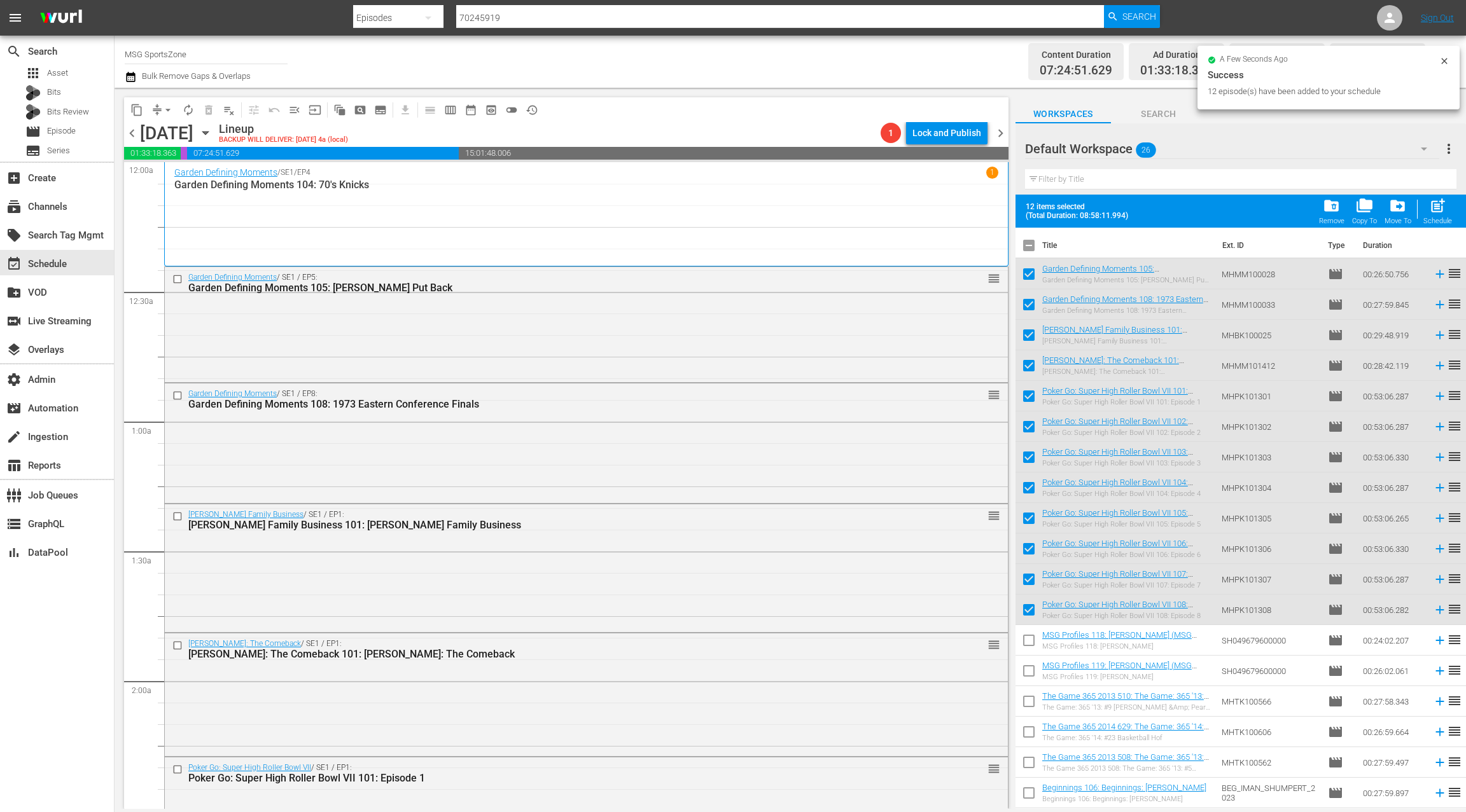
checkbox input "true"
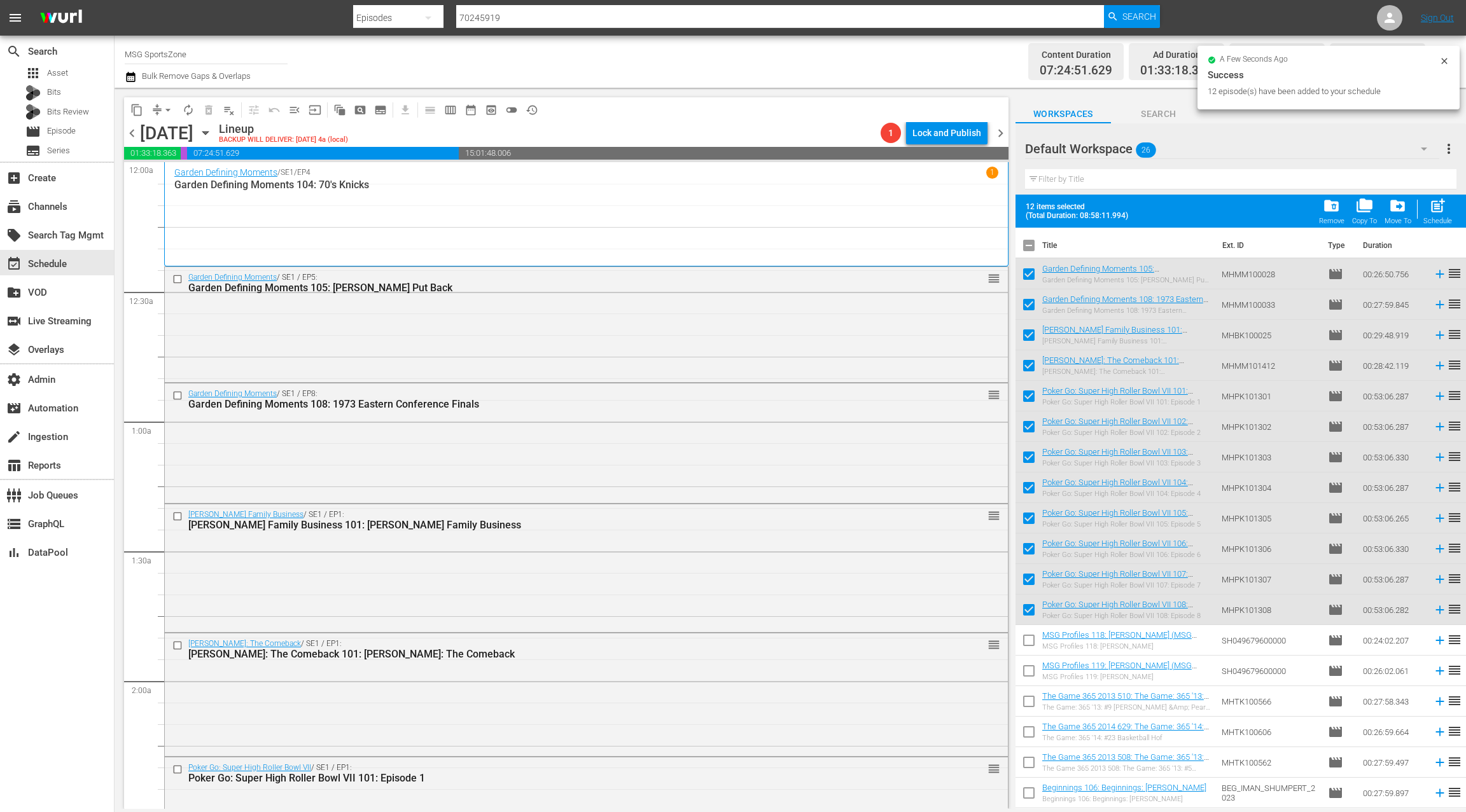
checkbox input "true"
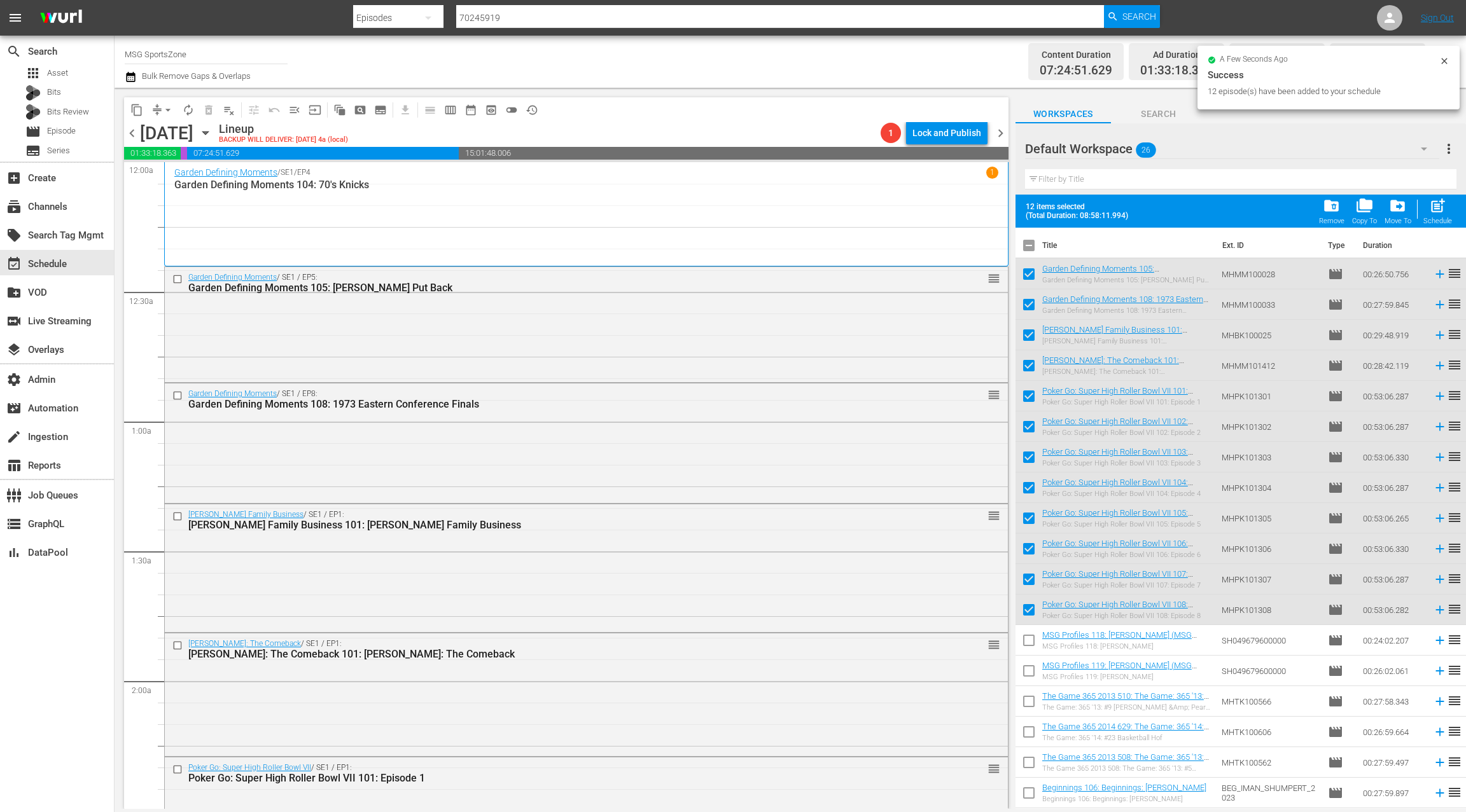
checkbox input "true"
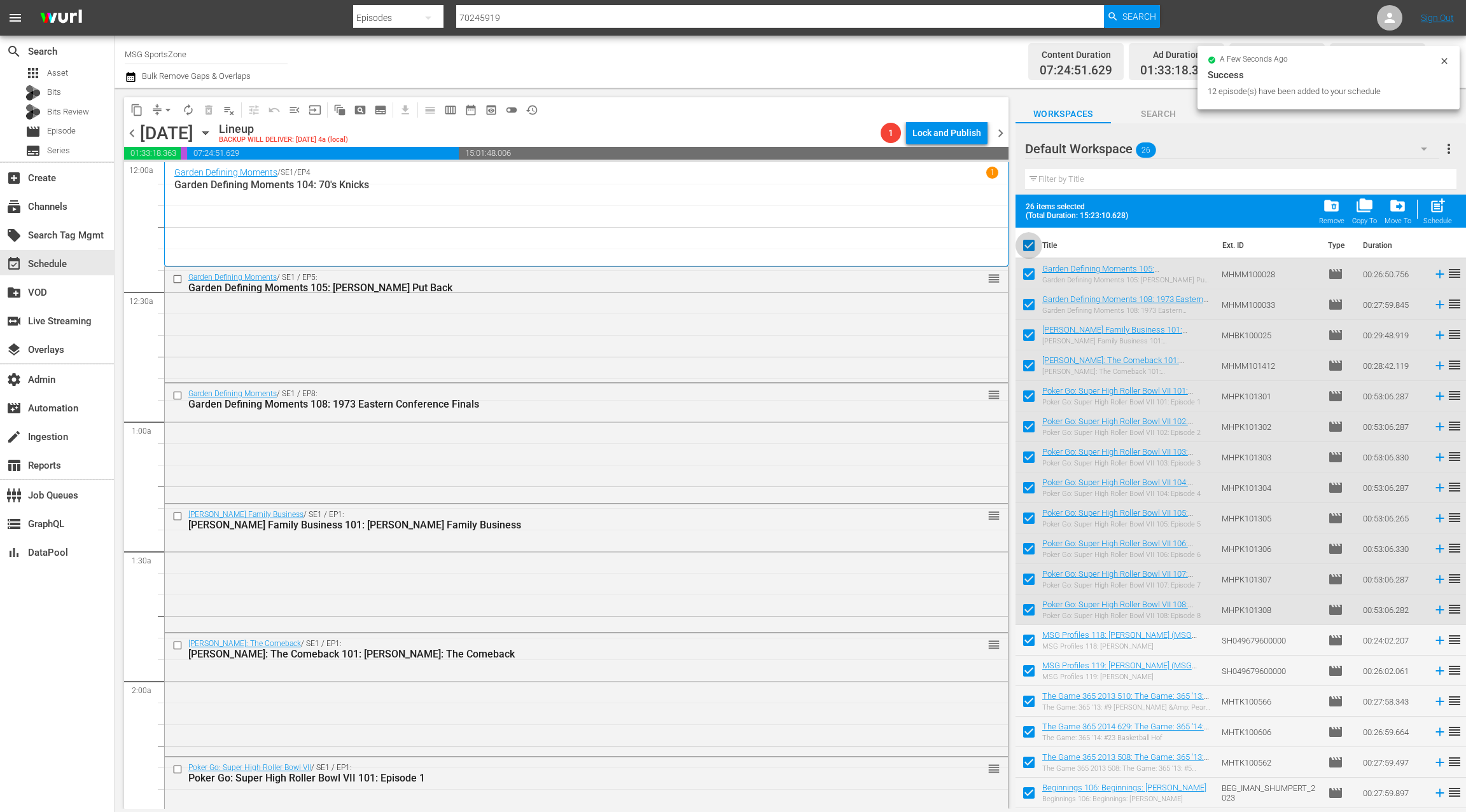
click at [1030, 249] on input "checkbox" at bounding box center [1029, 248] width 27 height 27
checkbox input "false"
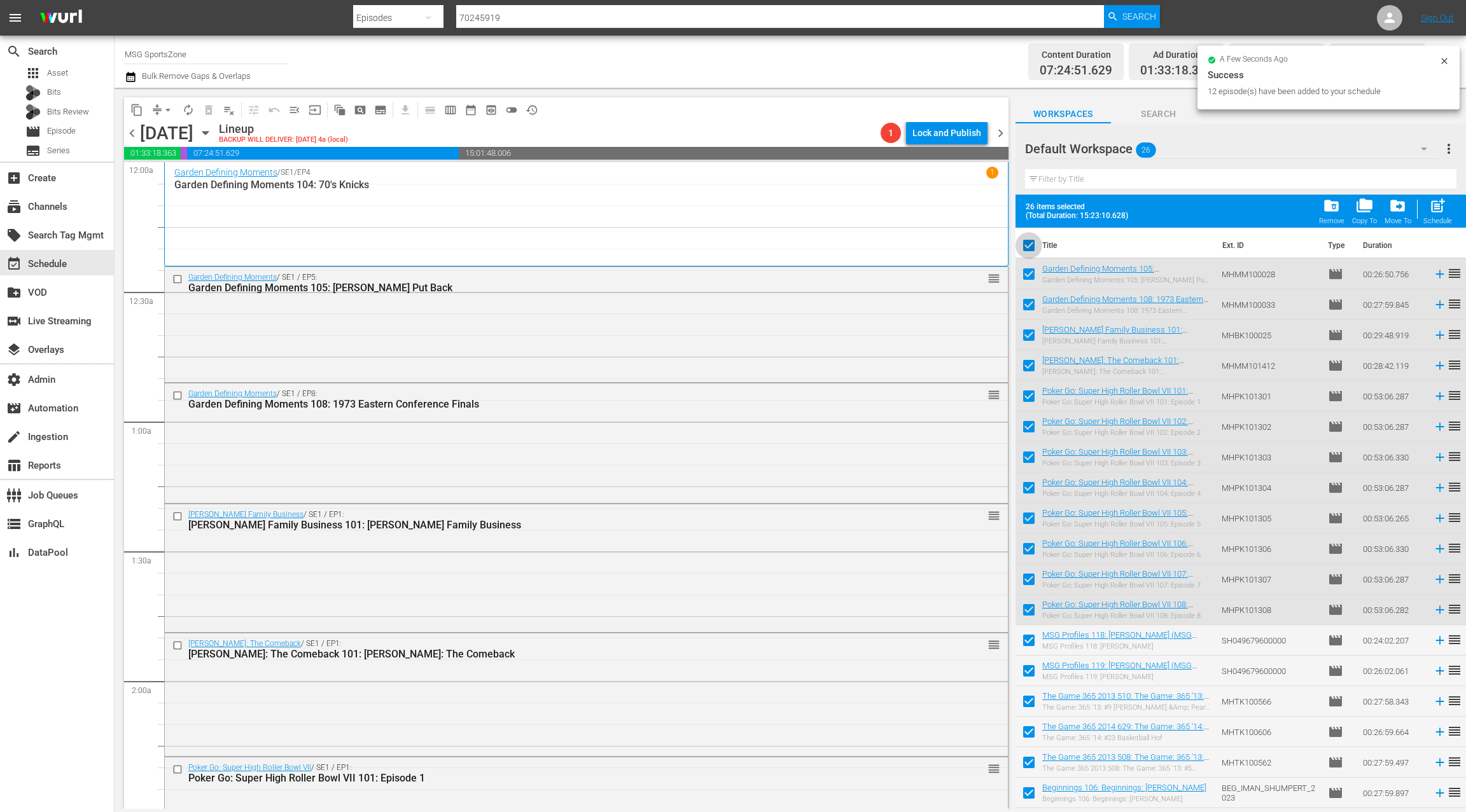
checkbox input "false"
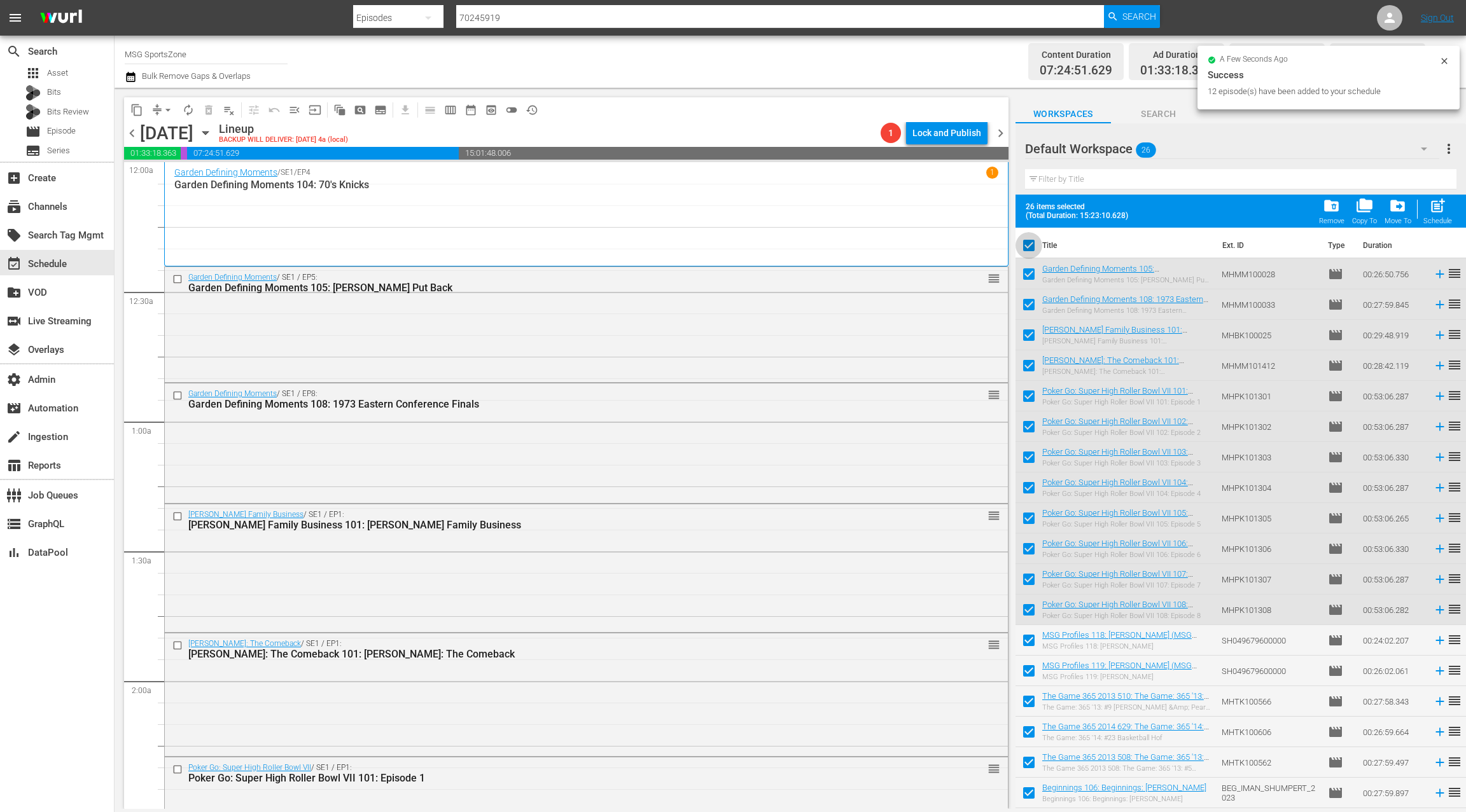
checkbox input "false"
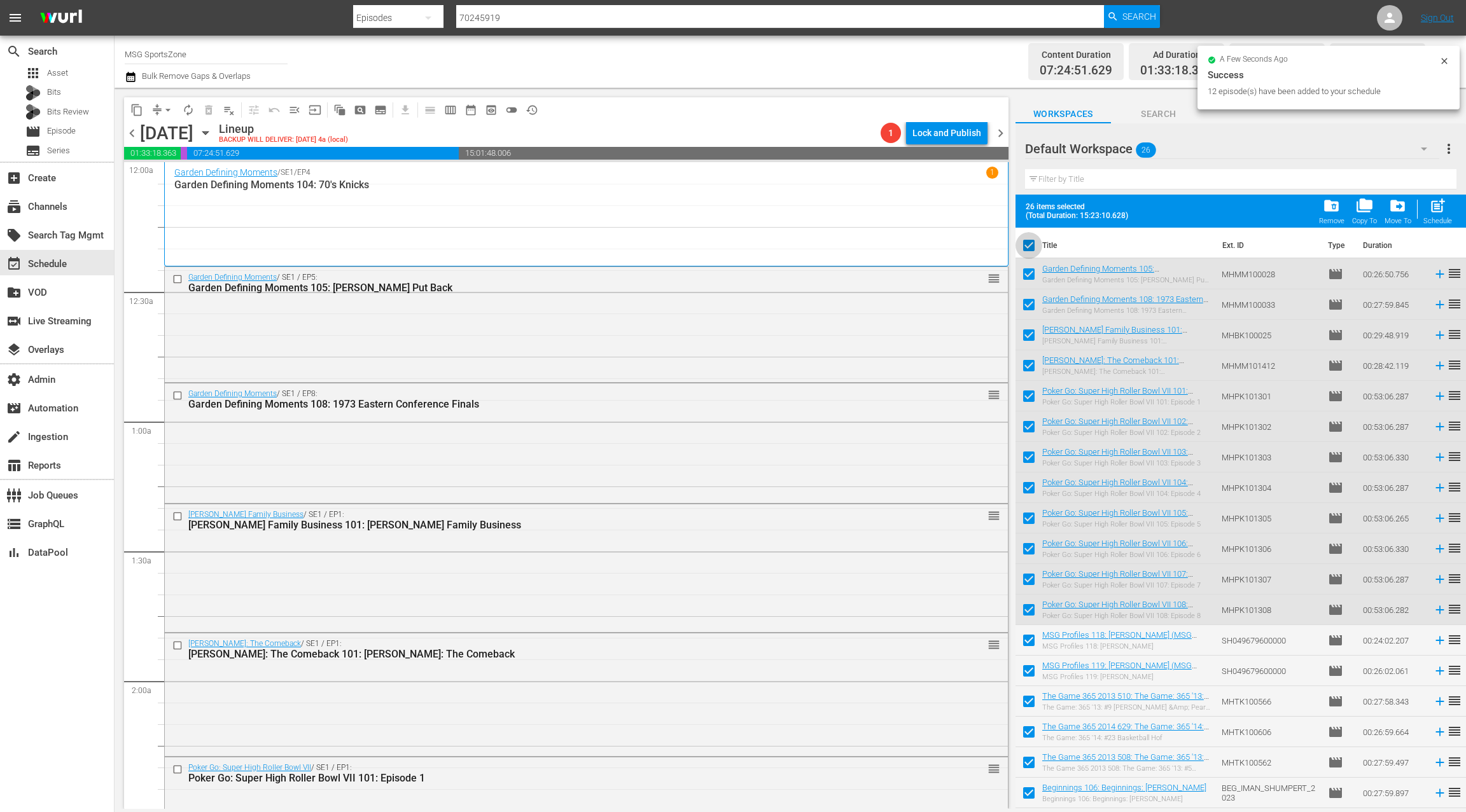
checkbox input "false"
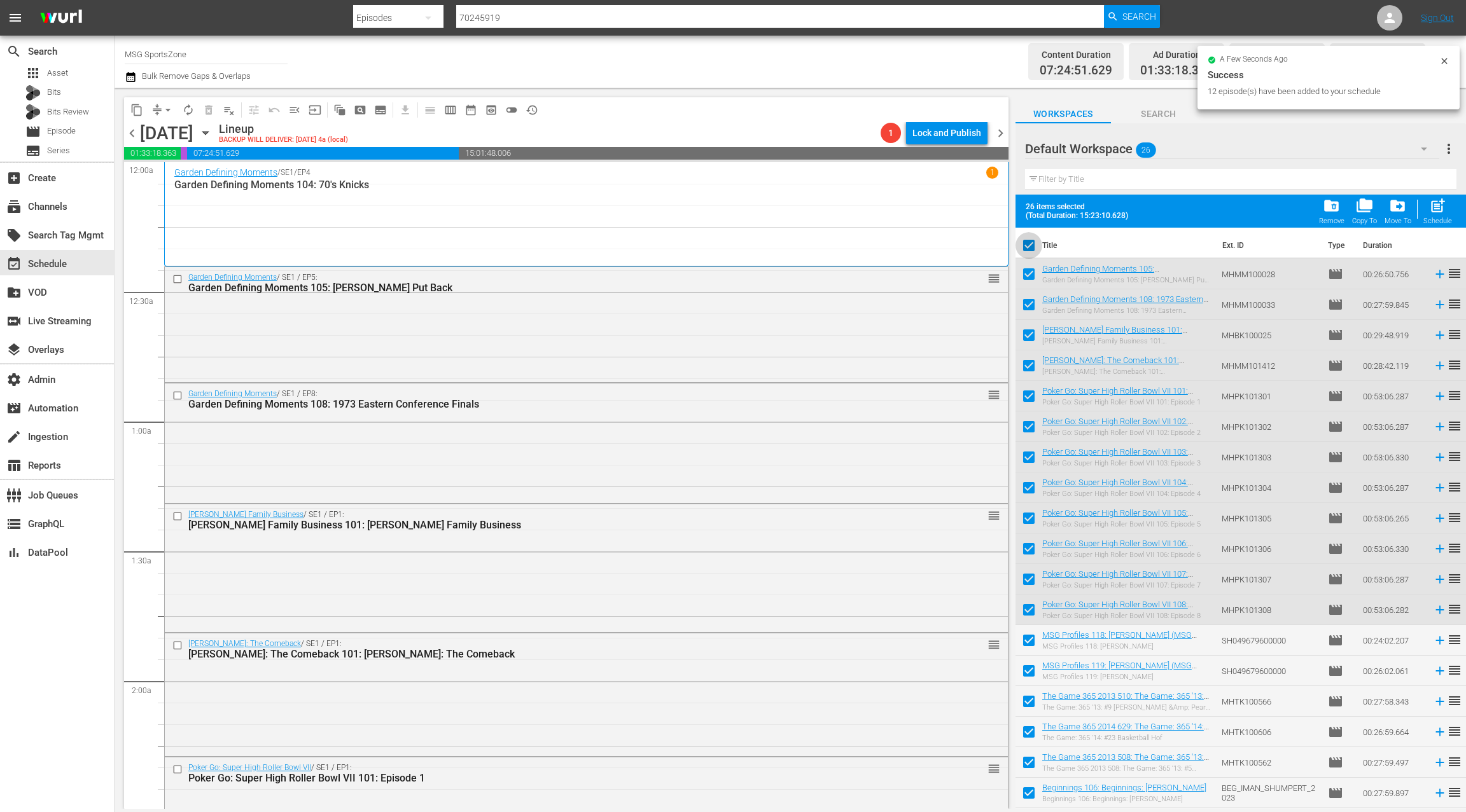
checkbox input "false"
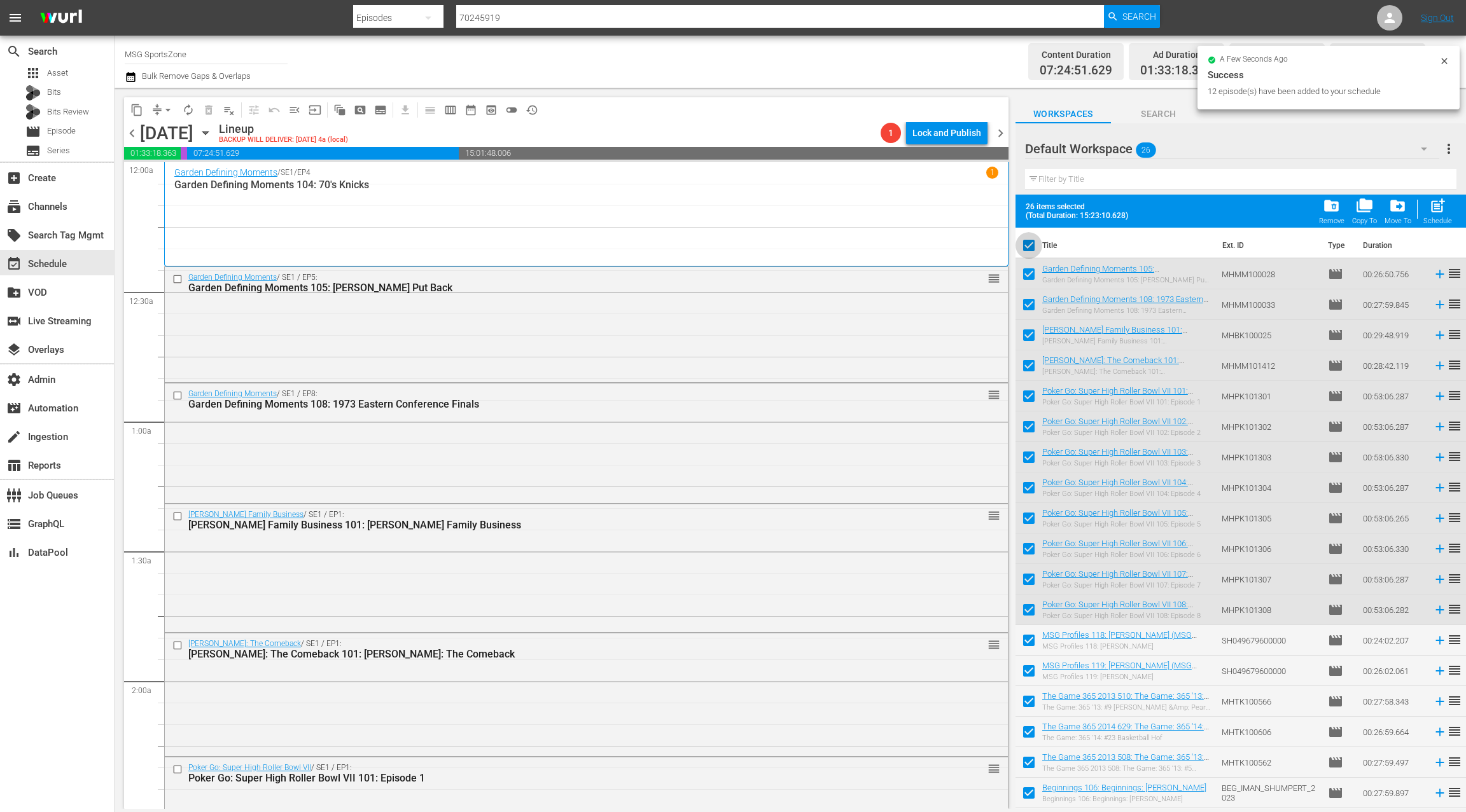
checkbox input "false"
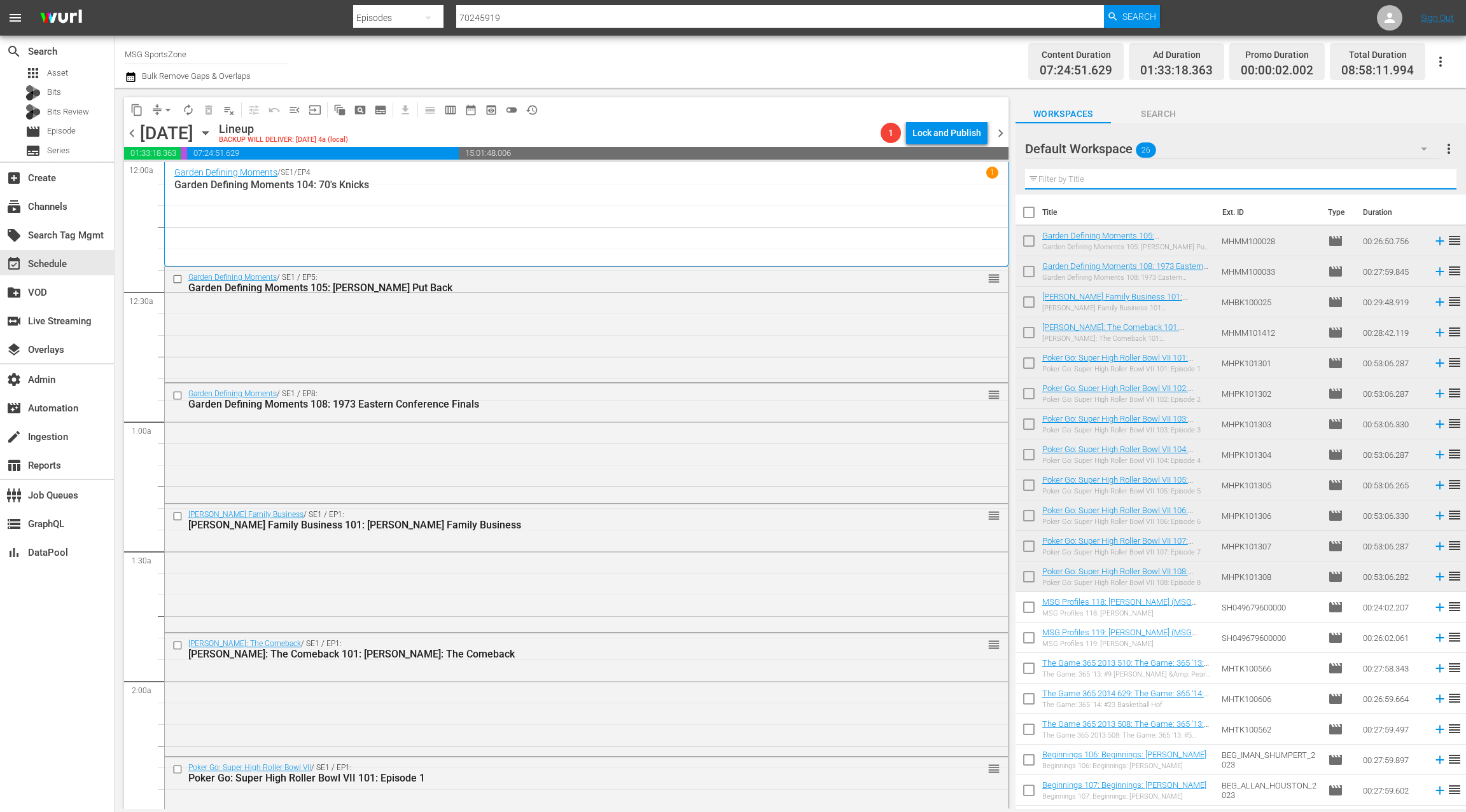
click at [1074, 181] on input "text" at bounding box center [1240, 179] width 431 height 20
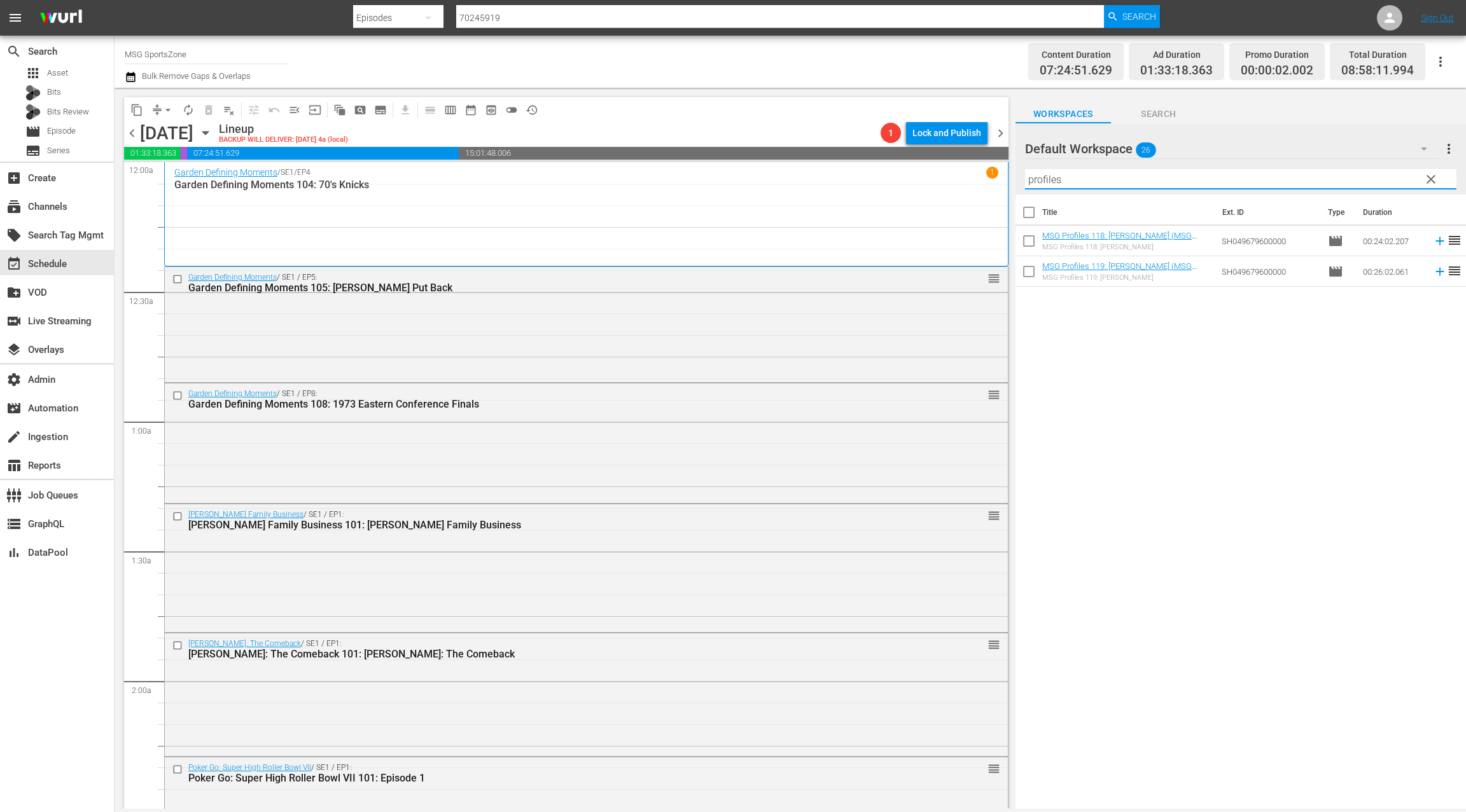
type input "profiles"
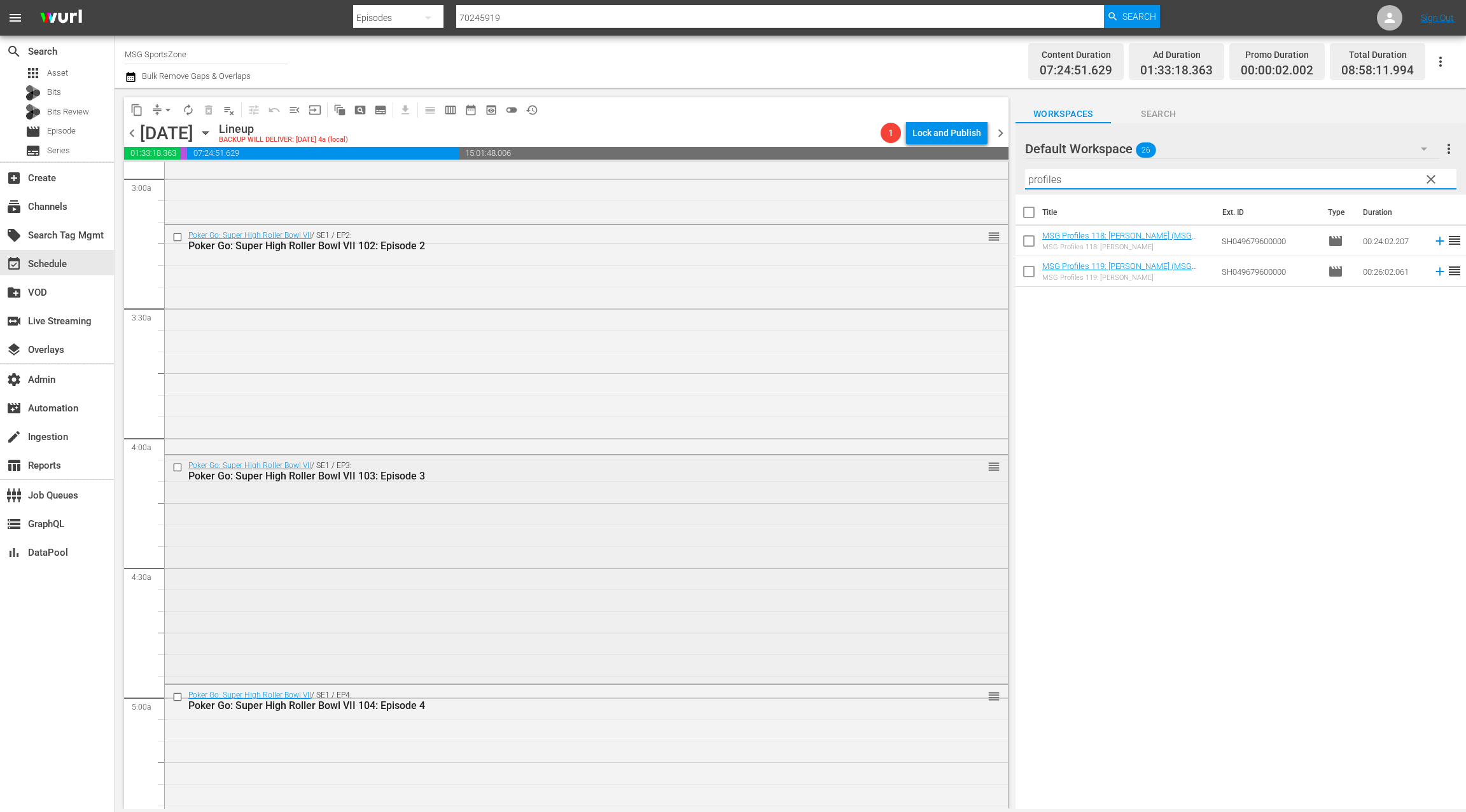
scroll to position [908, 0]
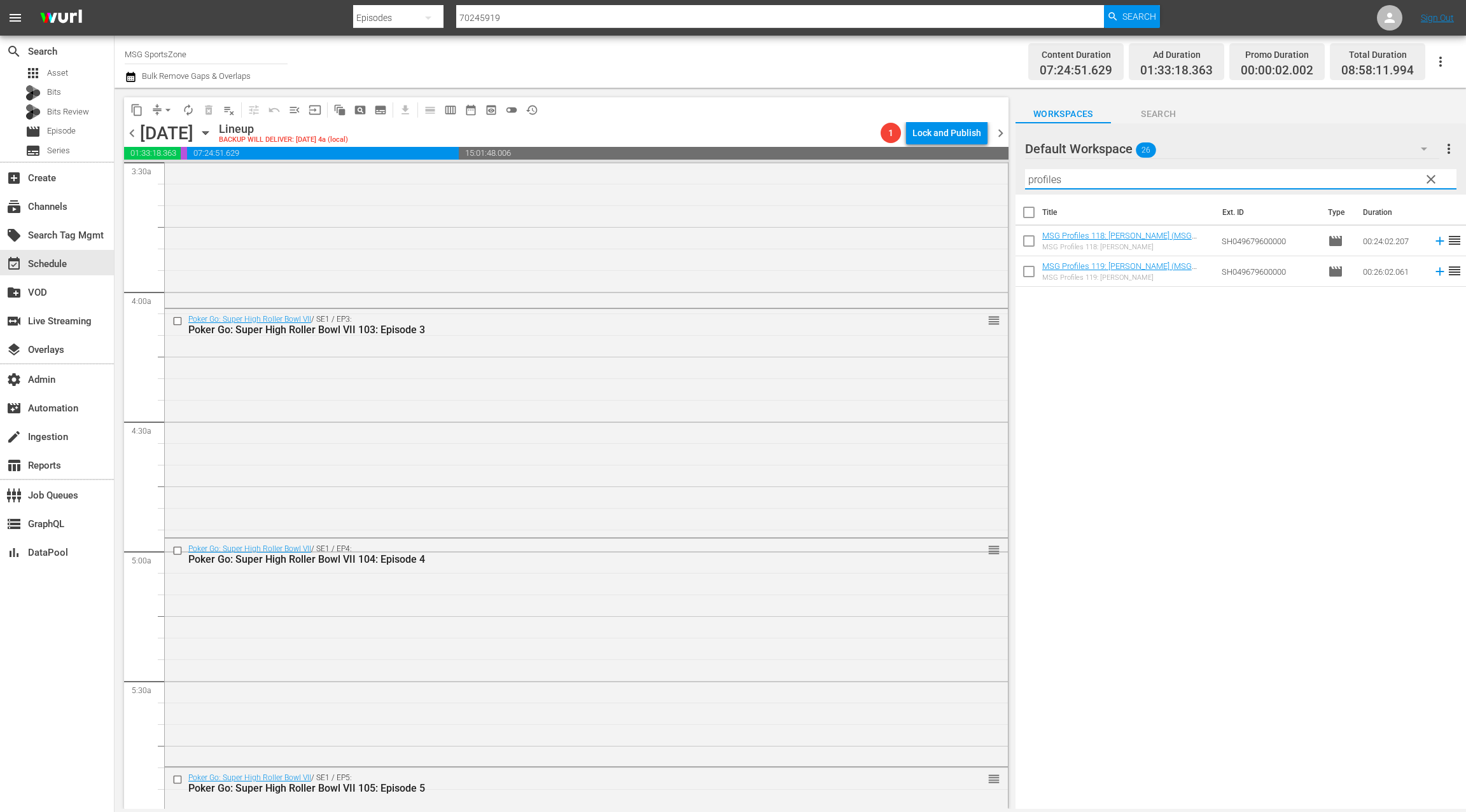
click at [1035, 218] on input "checkbox" at bounding box center [1029, 215] width 27 height 27
checkbox input "true"
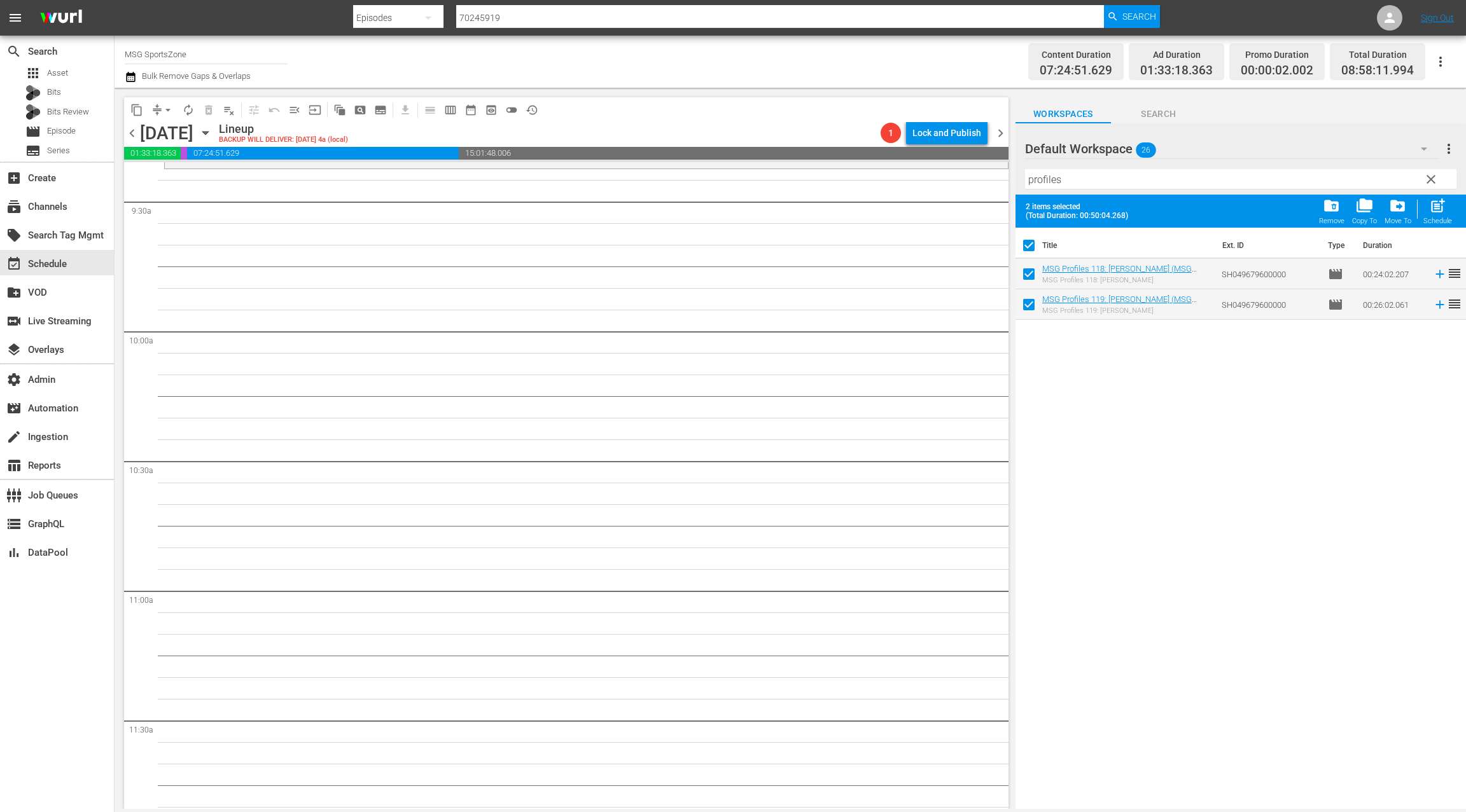
scroll to position [2376, 0]
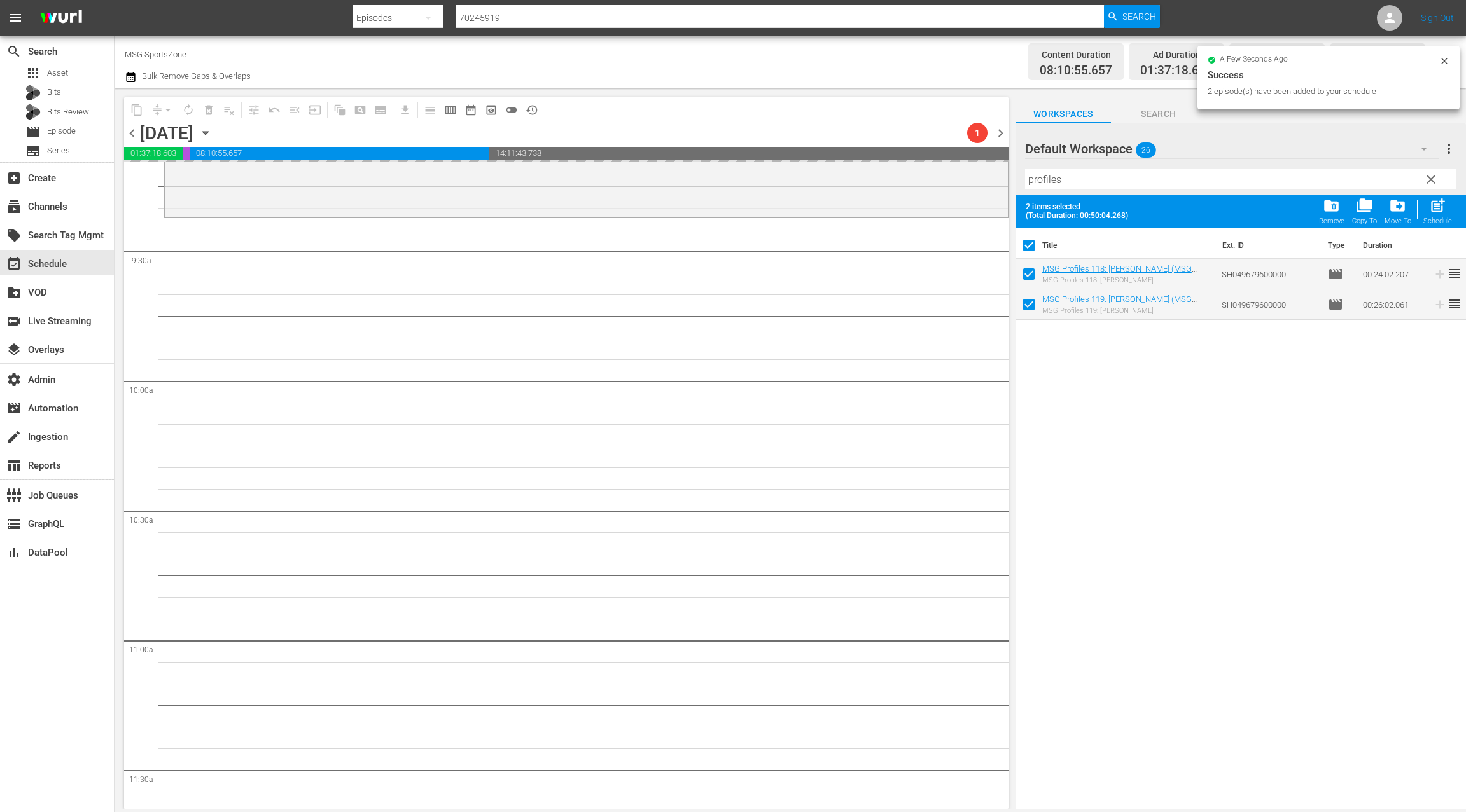
click at [1030, 245] on input "checkbox" at bounding box center [1029, 248] width 27 height 27
checkbox input "false"
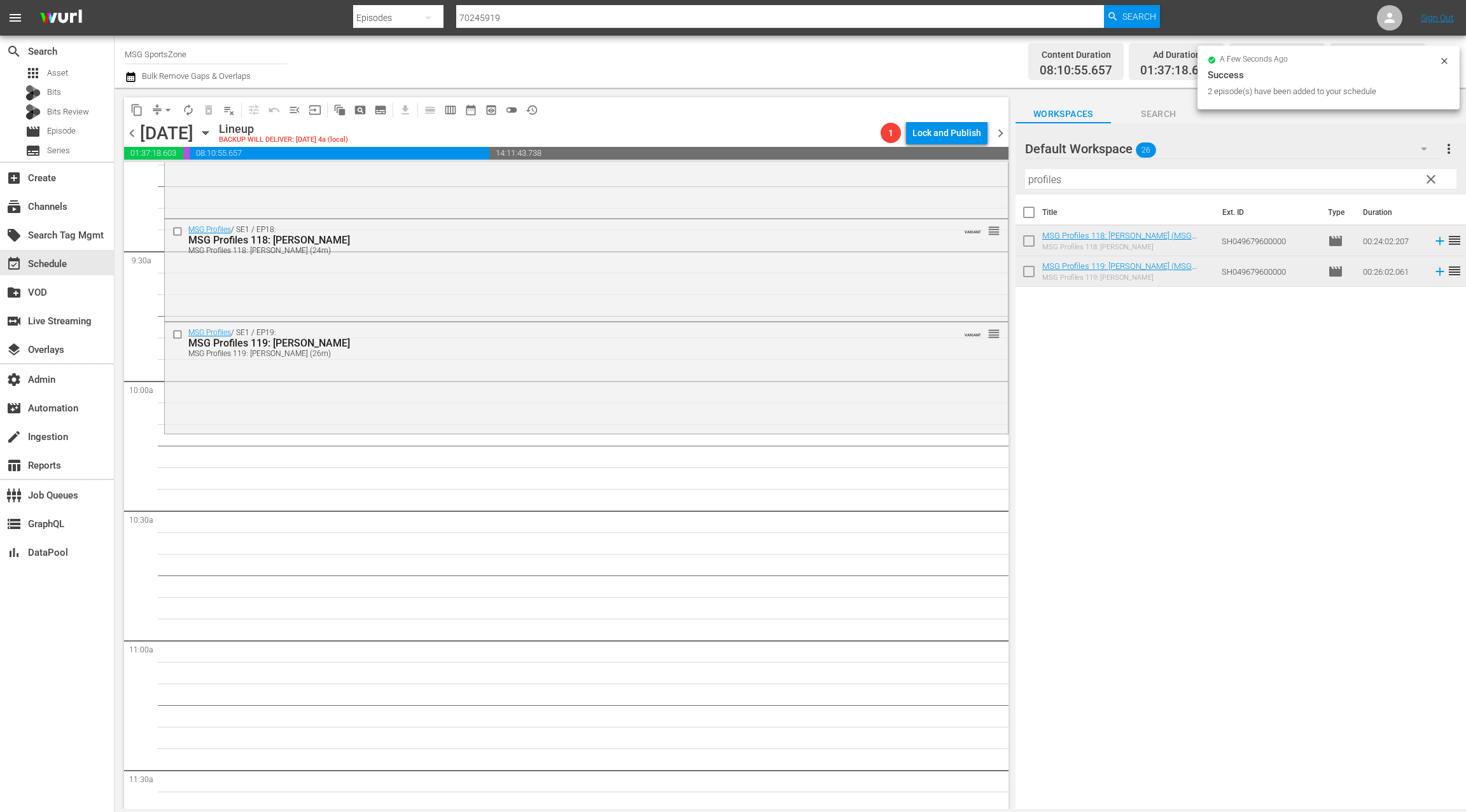
click at [1434, 182] on span "clear" at bounding box center [1430, 179] width 15 height 15
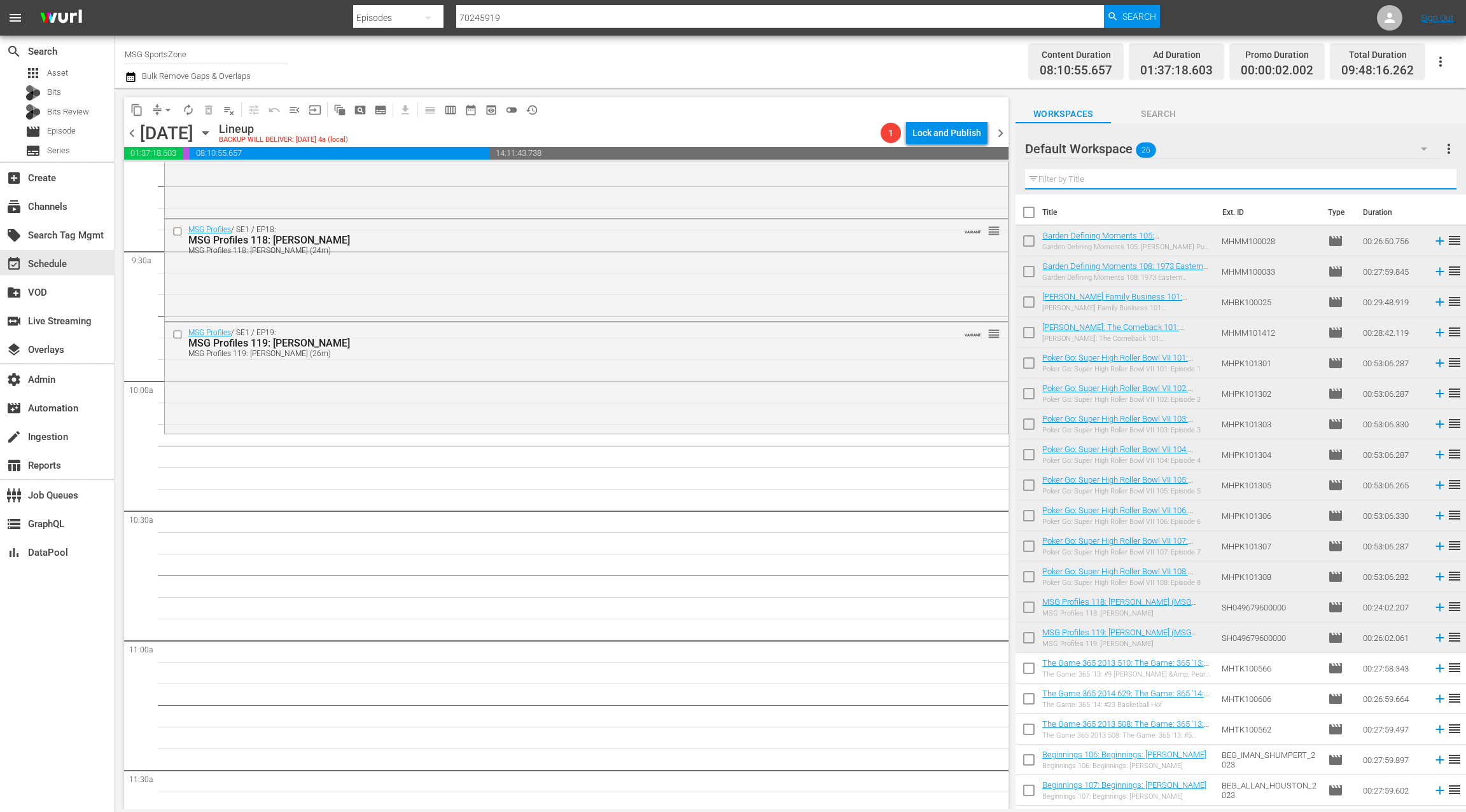
click at [1054, 178] on input "text" at bounding box center [1240, 179] width 431 height 20
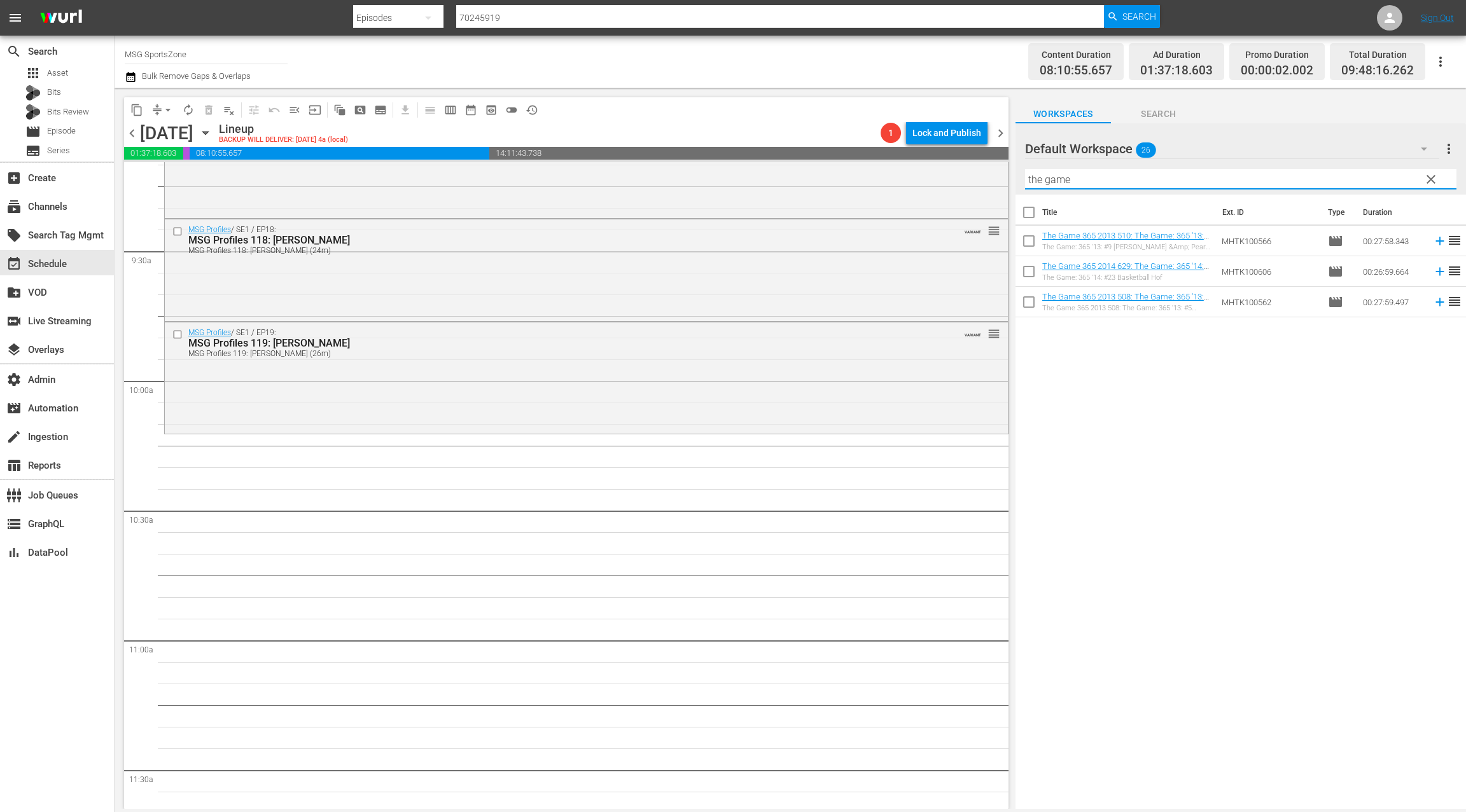
type input "the game"
click at [1029, 213] on input "checkbox" at bounding box center [1029, 215] width 27 height 27
checkbox input "true"
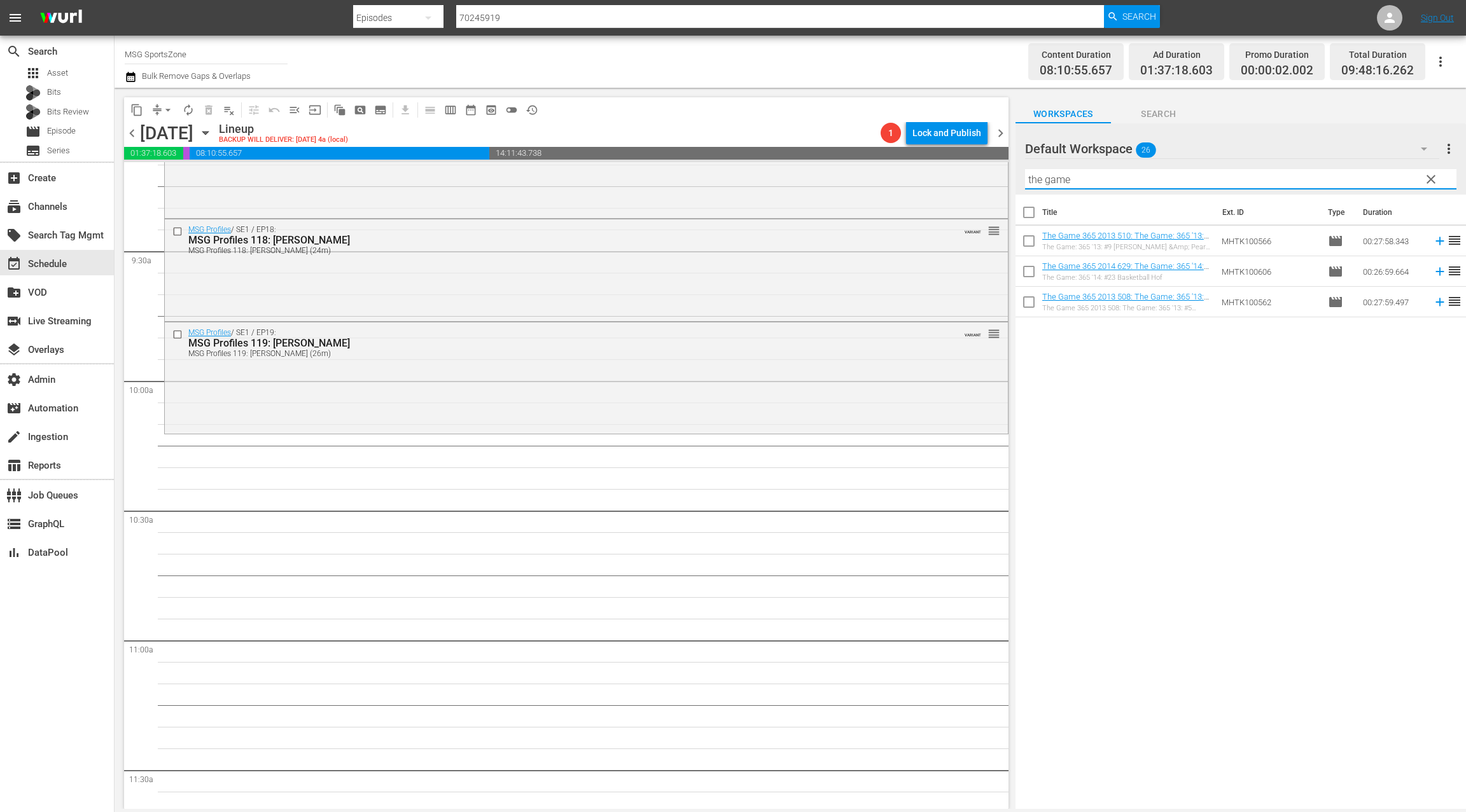
checkbox input "true"
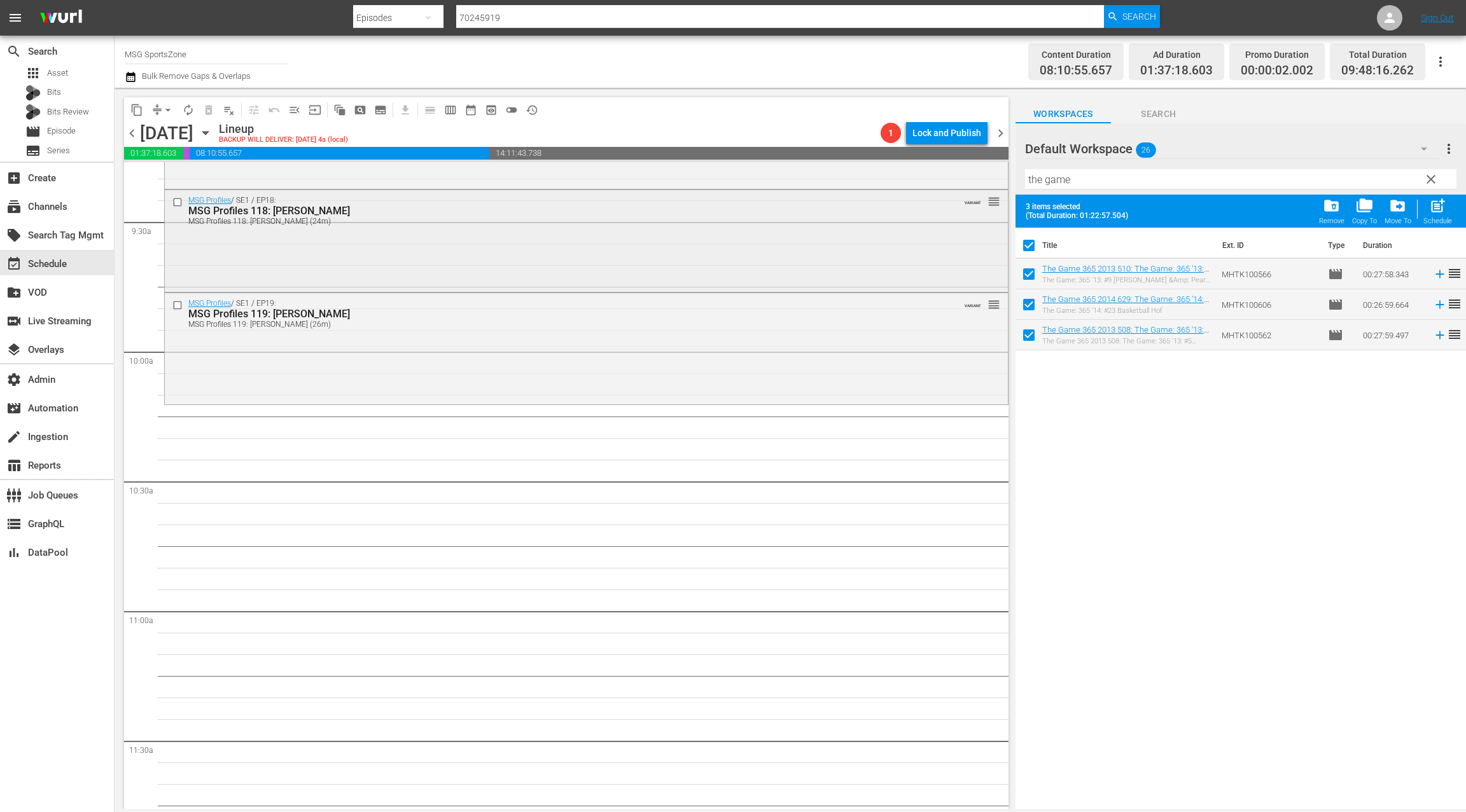
scroll to position [2465, 0]
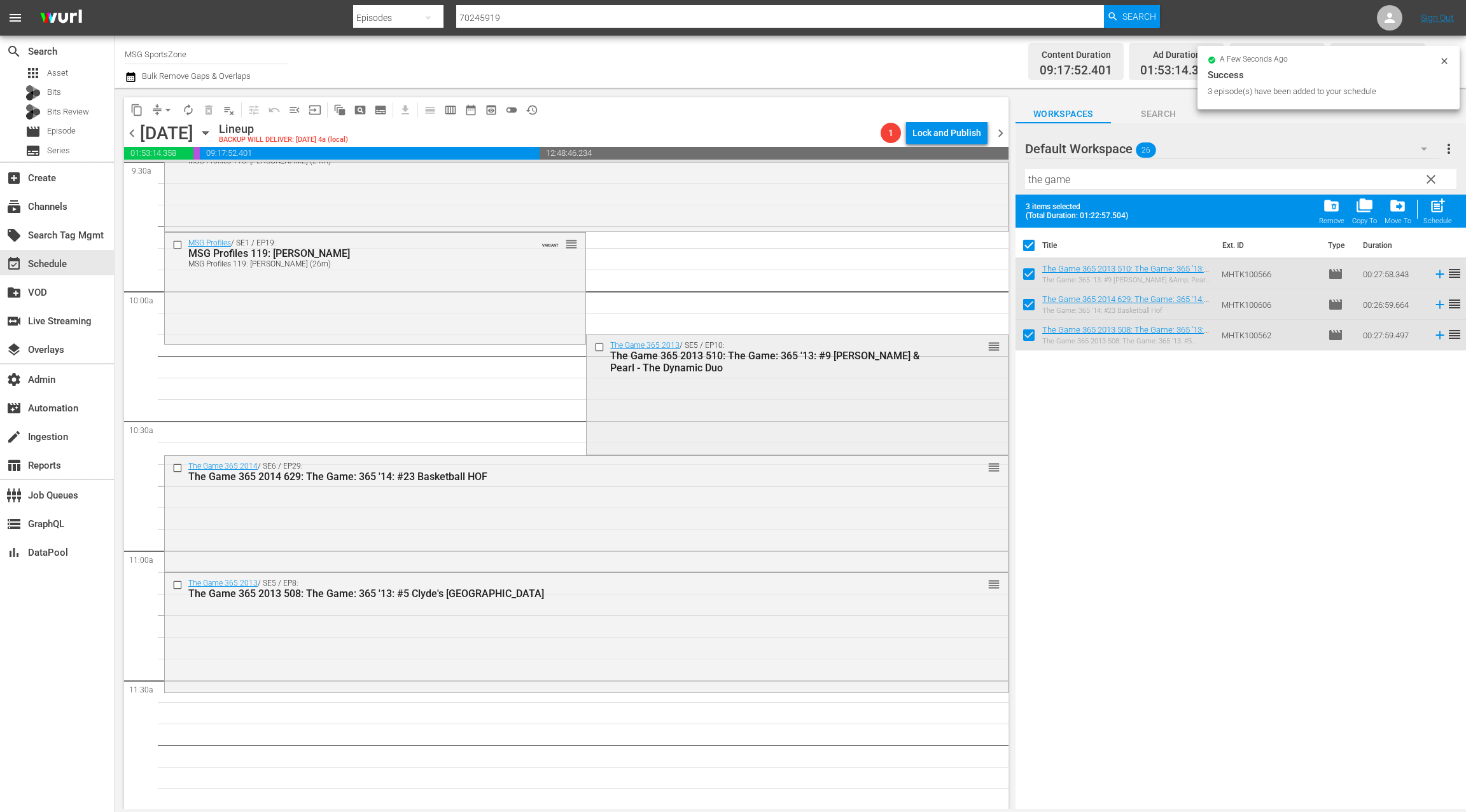
click at [757, 402] on div "The Game 365 2013 / SE5 / EP10: The Game 365 2013 510: The Game: 365 '13: #9 Cl…" at bounding box center [796, 393] width 420 height 117
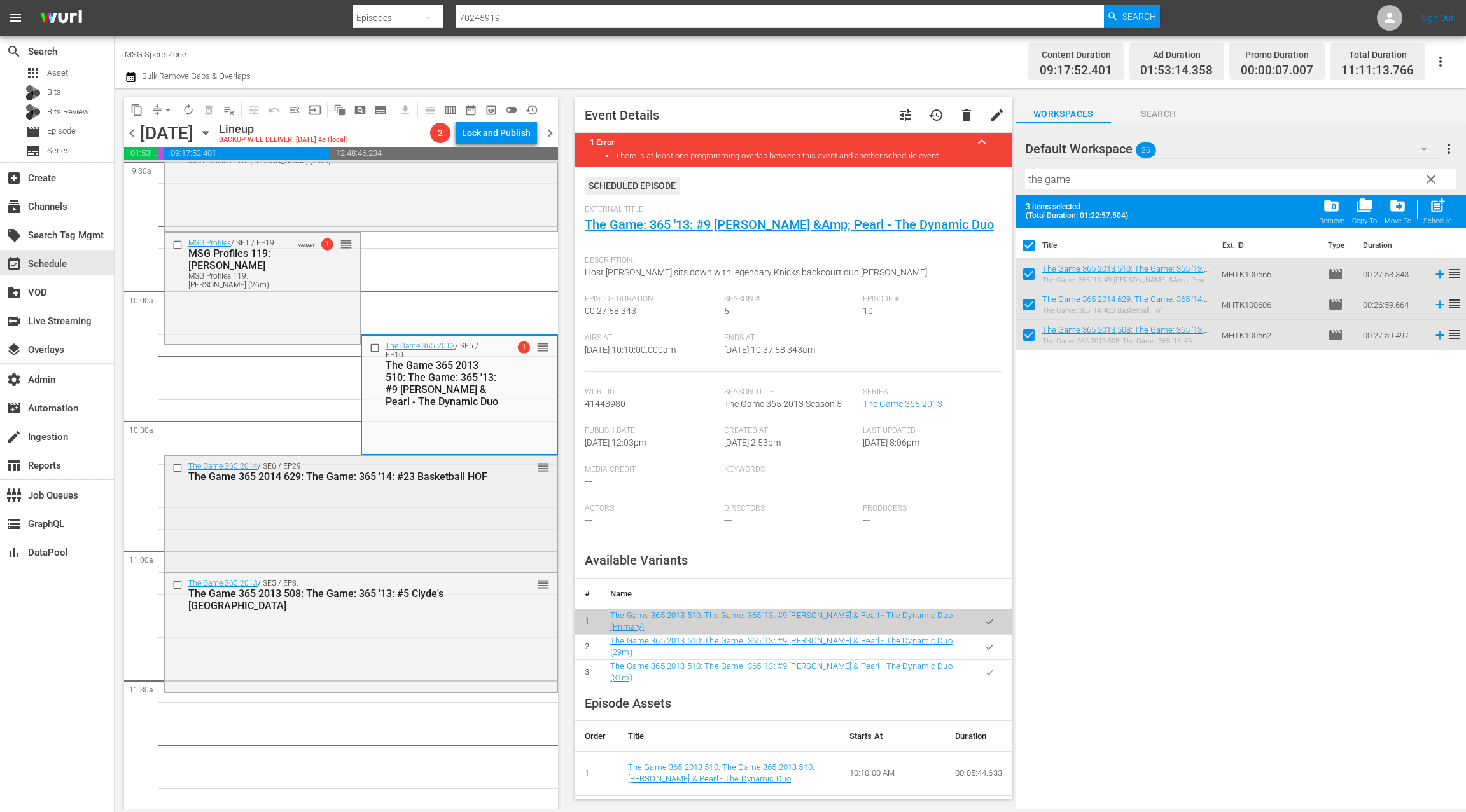
click at [477, 490] on div "The Game 365 2014 / SE6 / EP29: The Game 365 2014 629: The Game: 365 '14: #23 B…" at bounding box center [361, 512] width 393 height 113
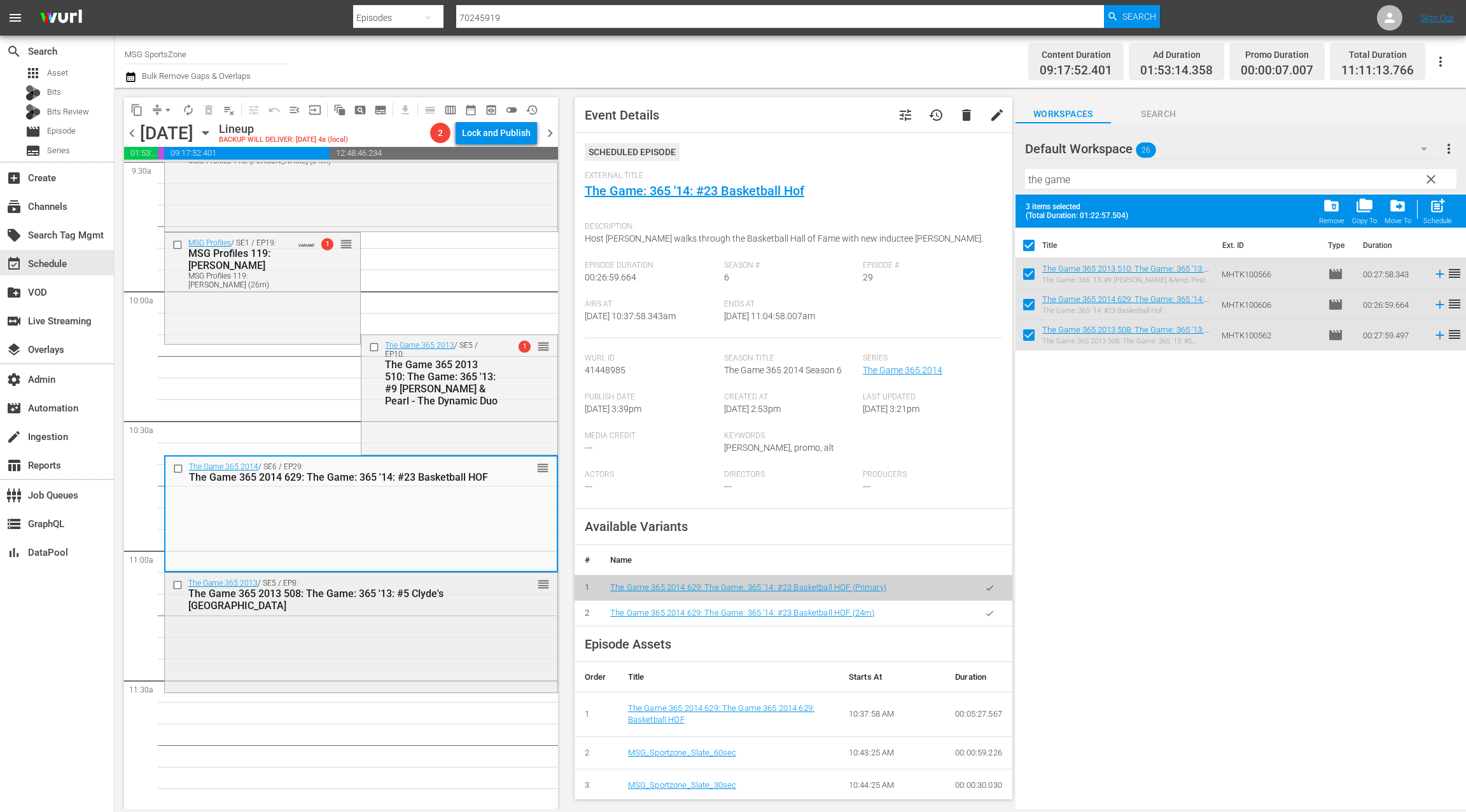
click at [479, 593] on div "The Game 365 2013 508: The Game: 365 '13: #5 Clyde's Island Oasis" at bounding box center [340, 600] width 303 height 24
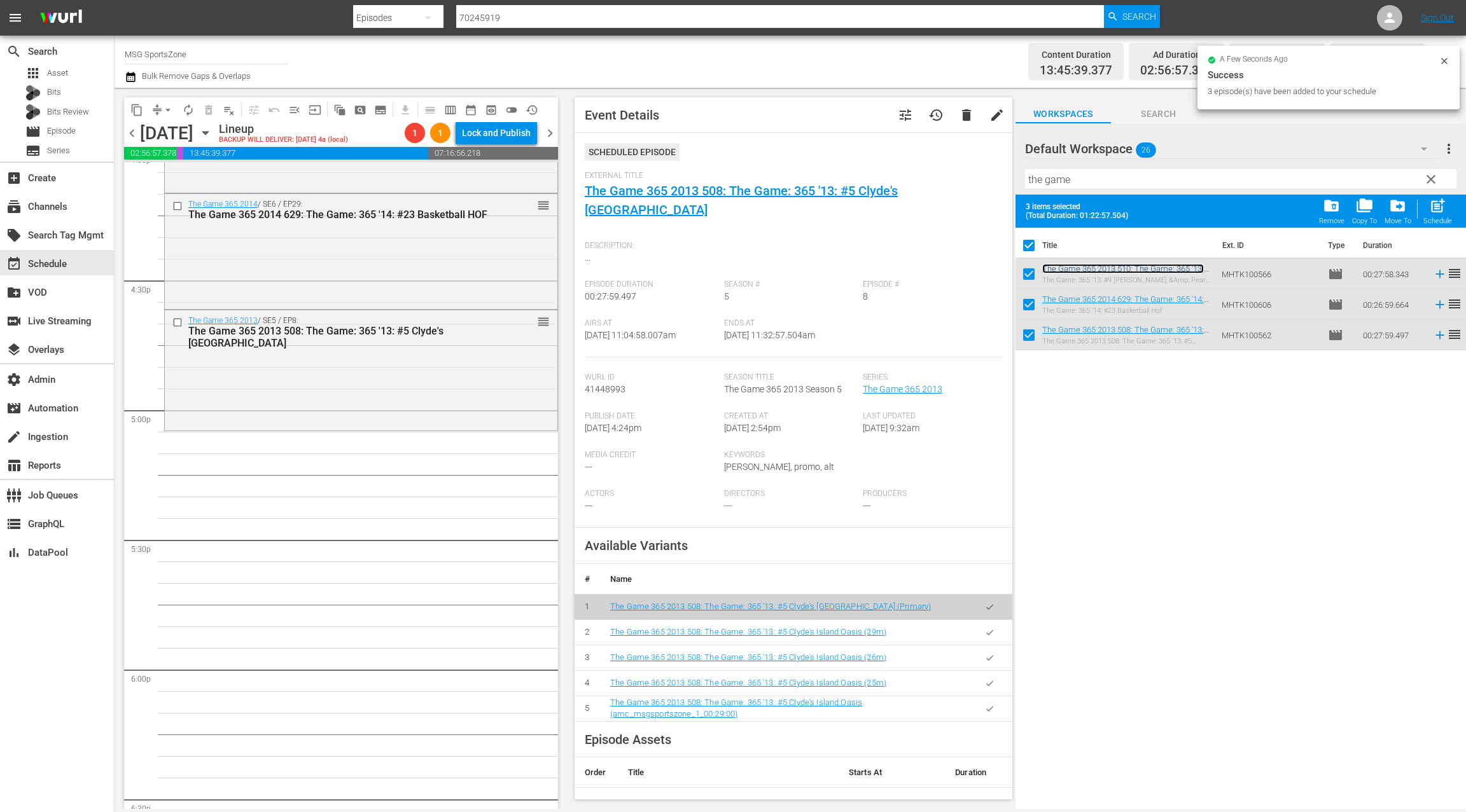
scroll to position [4195, 0]
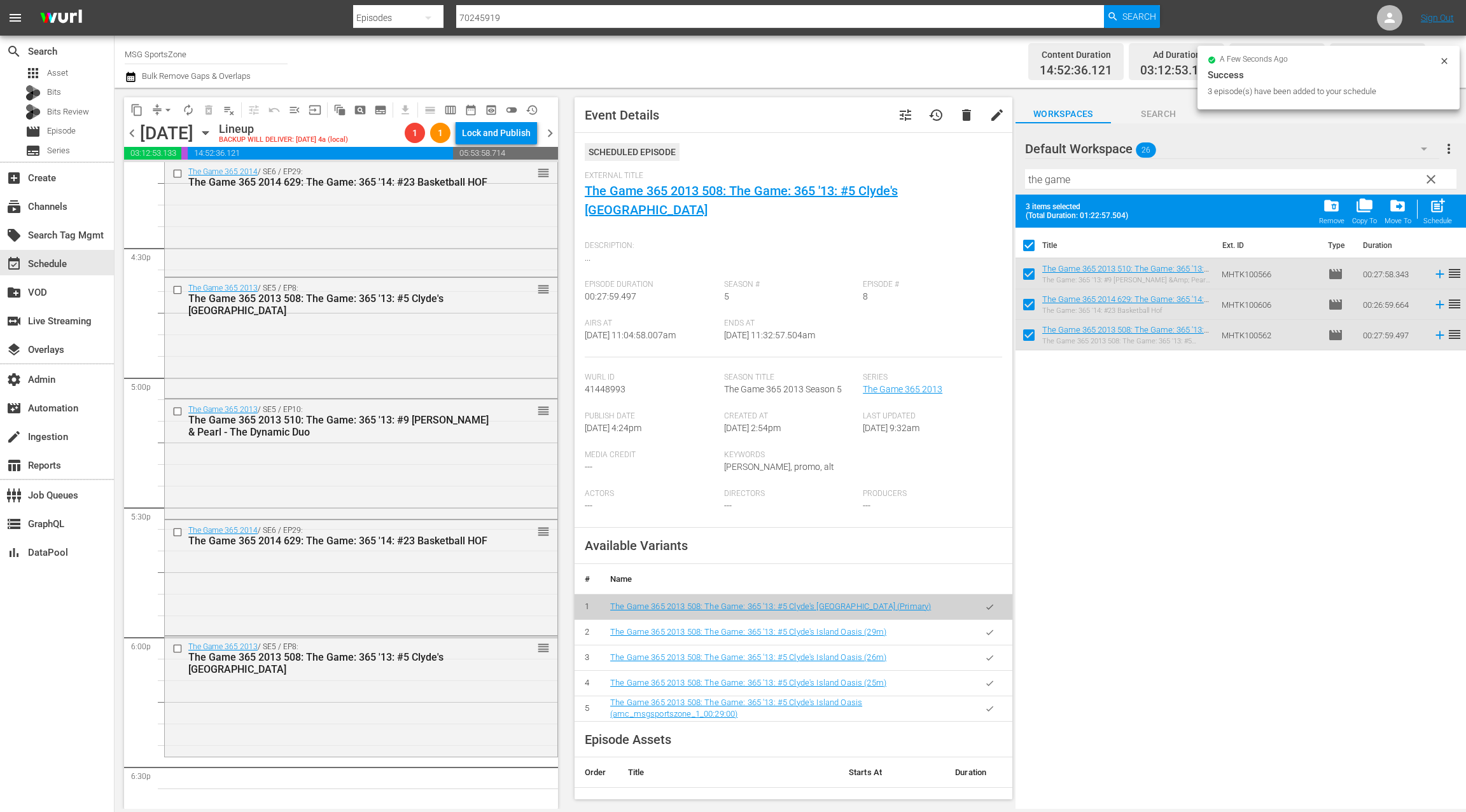
click at [1025, 245] on input "checkbox" at bounding box center [1029, 248] width 27 height 27
checkbox input "false"
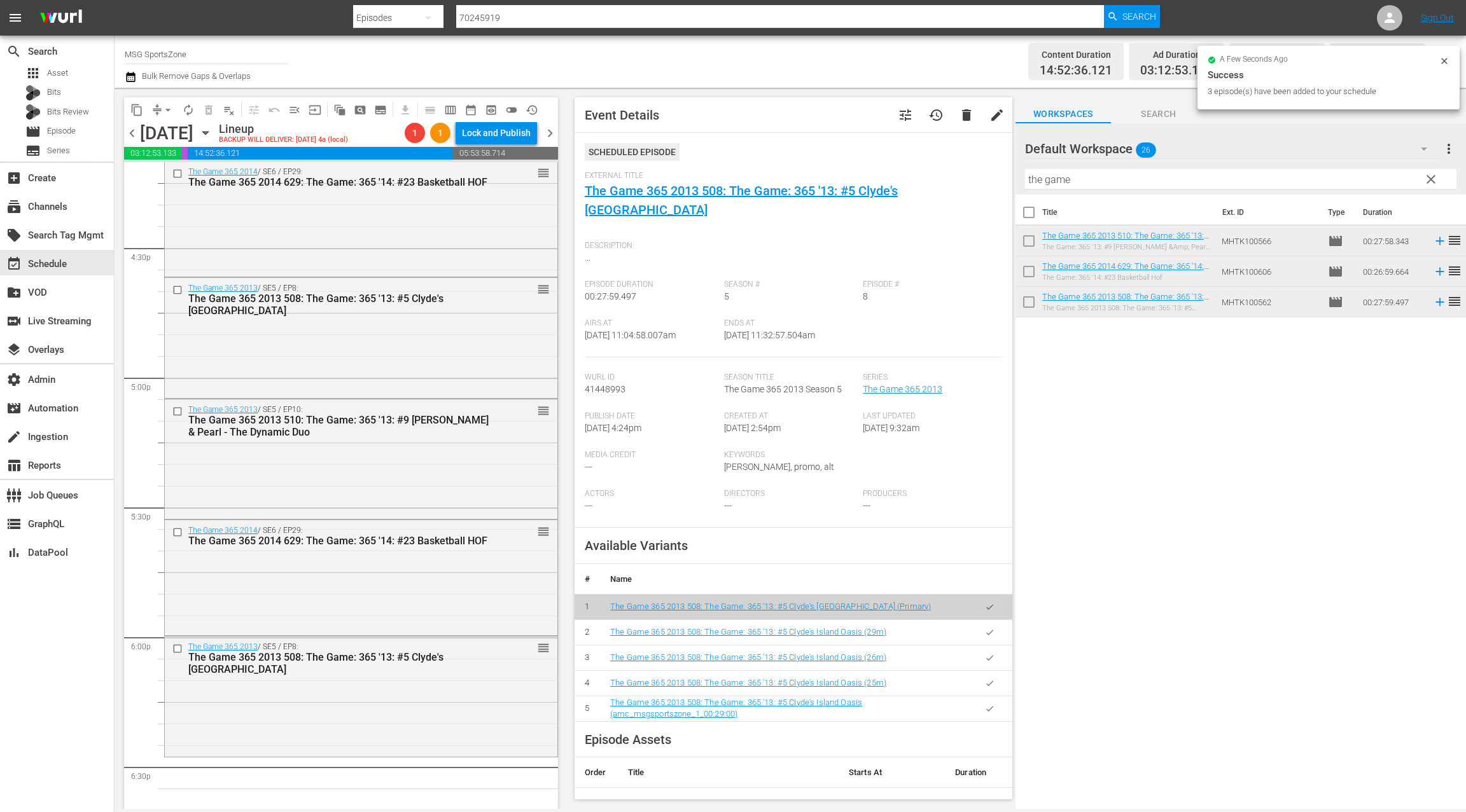
click at [1433, 179] on span "clear" at bounding box center [1430, 179] width 15 height 15
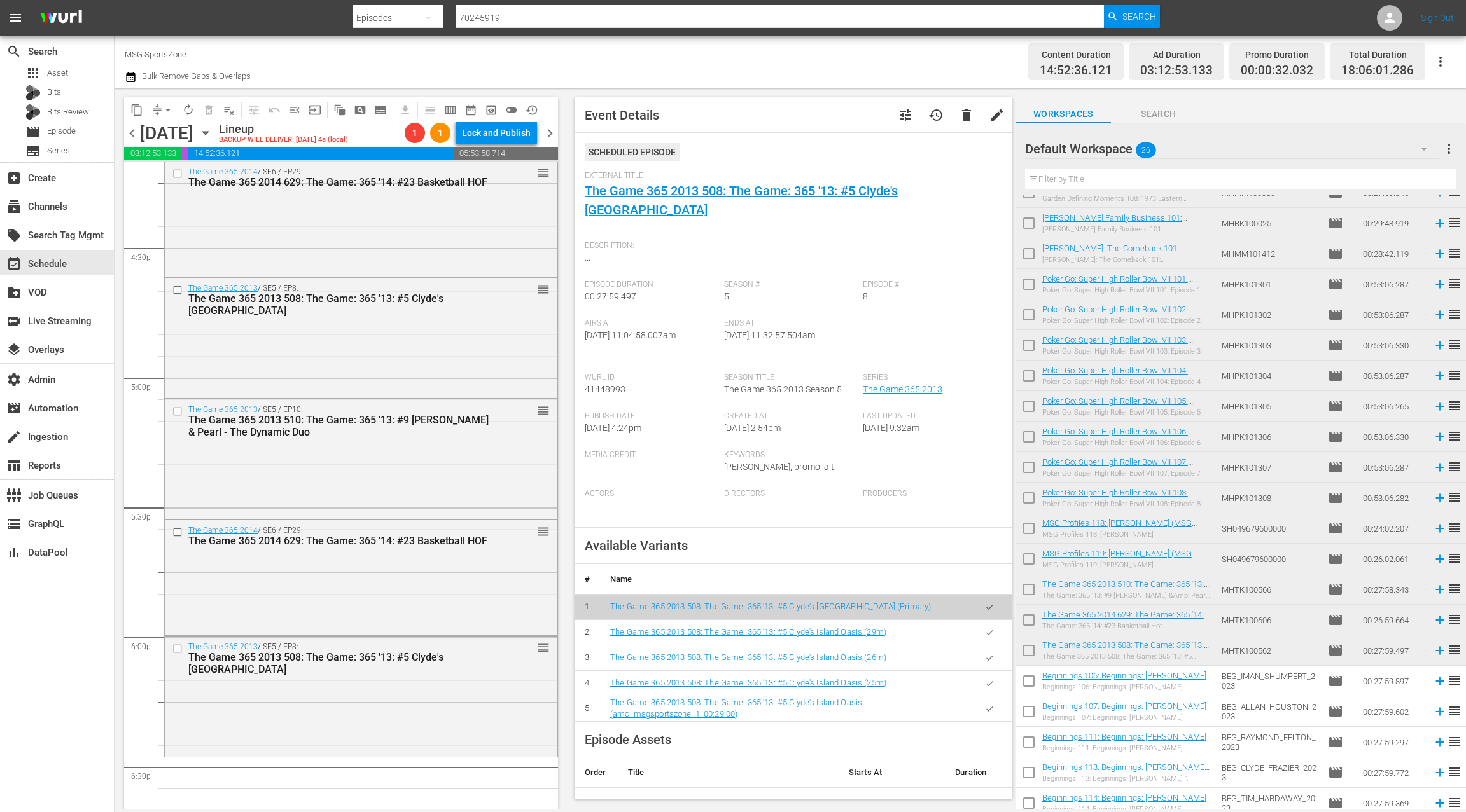
scroll to position [208, 0]
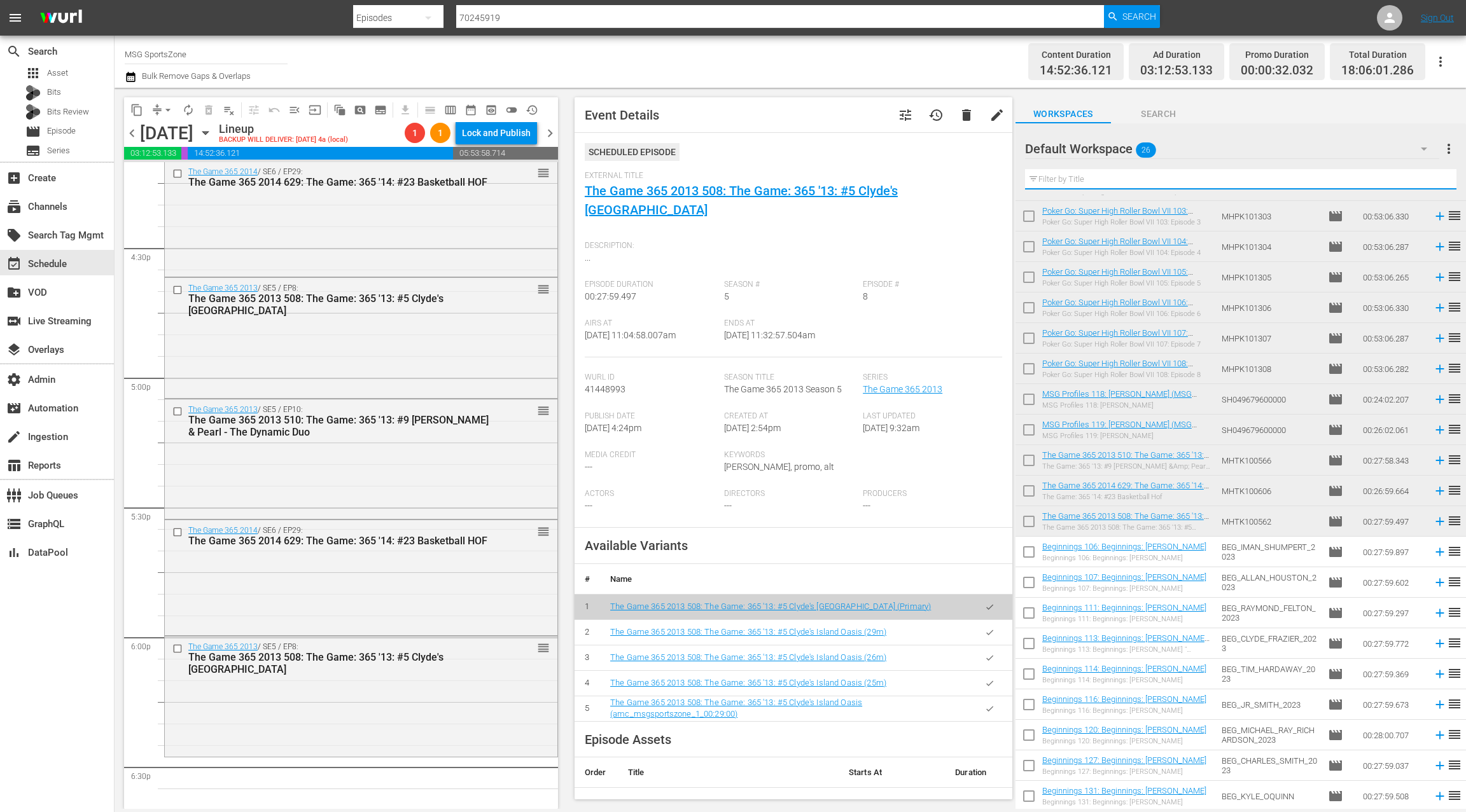
click at [1077, 178] on input "text" at bounding box center [1240, 179] width 431 height 20
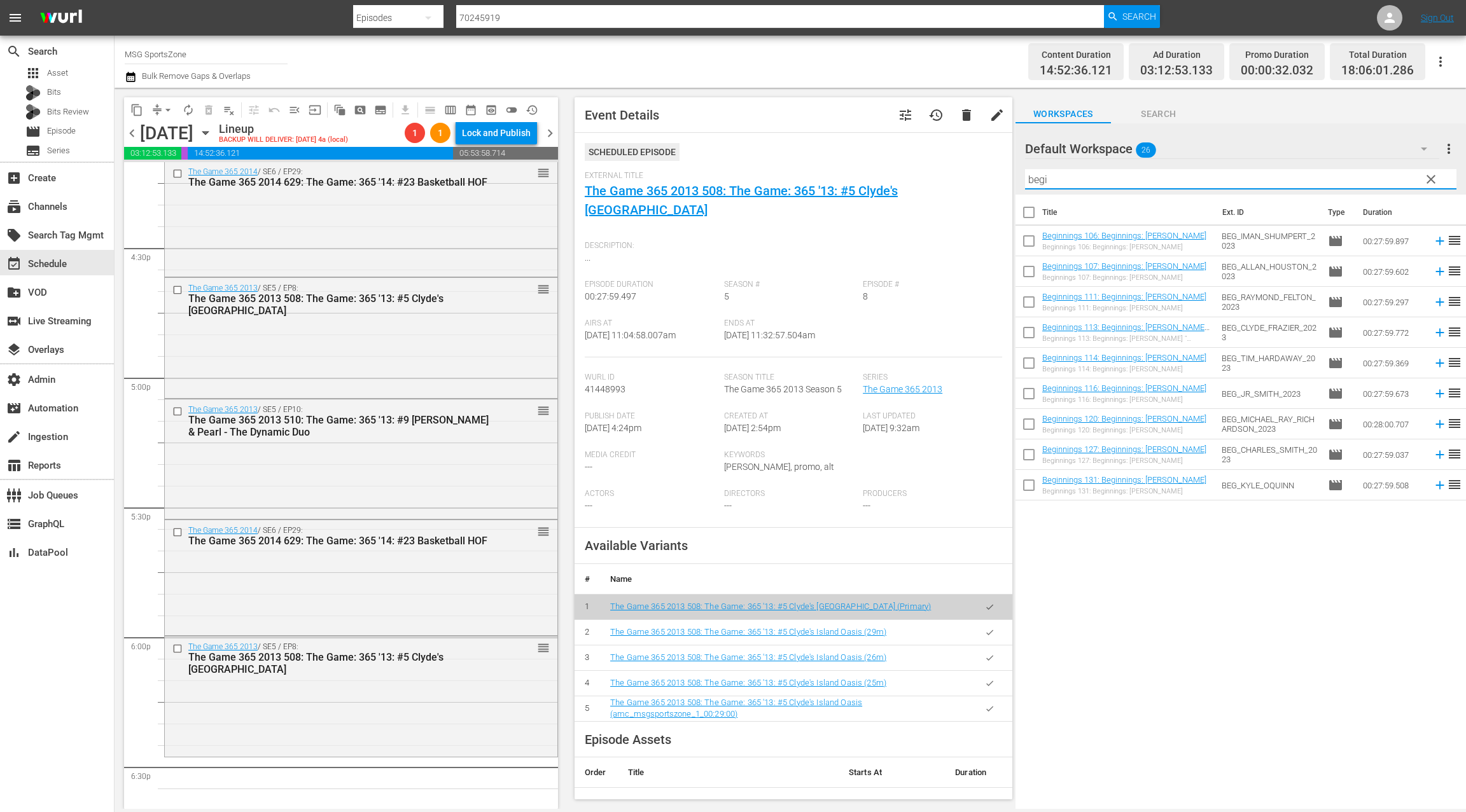
type input "begi"
click at [1032, 208] on input "checkbox" at bounding box center [1029, 215] width 27 height 27
checkbox input "true"
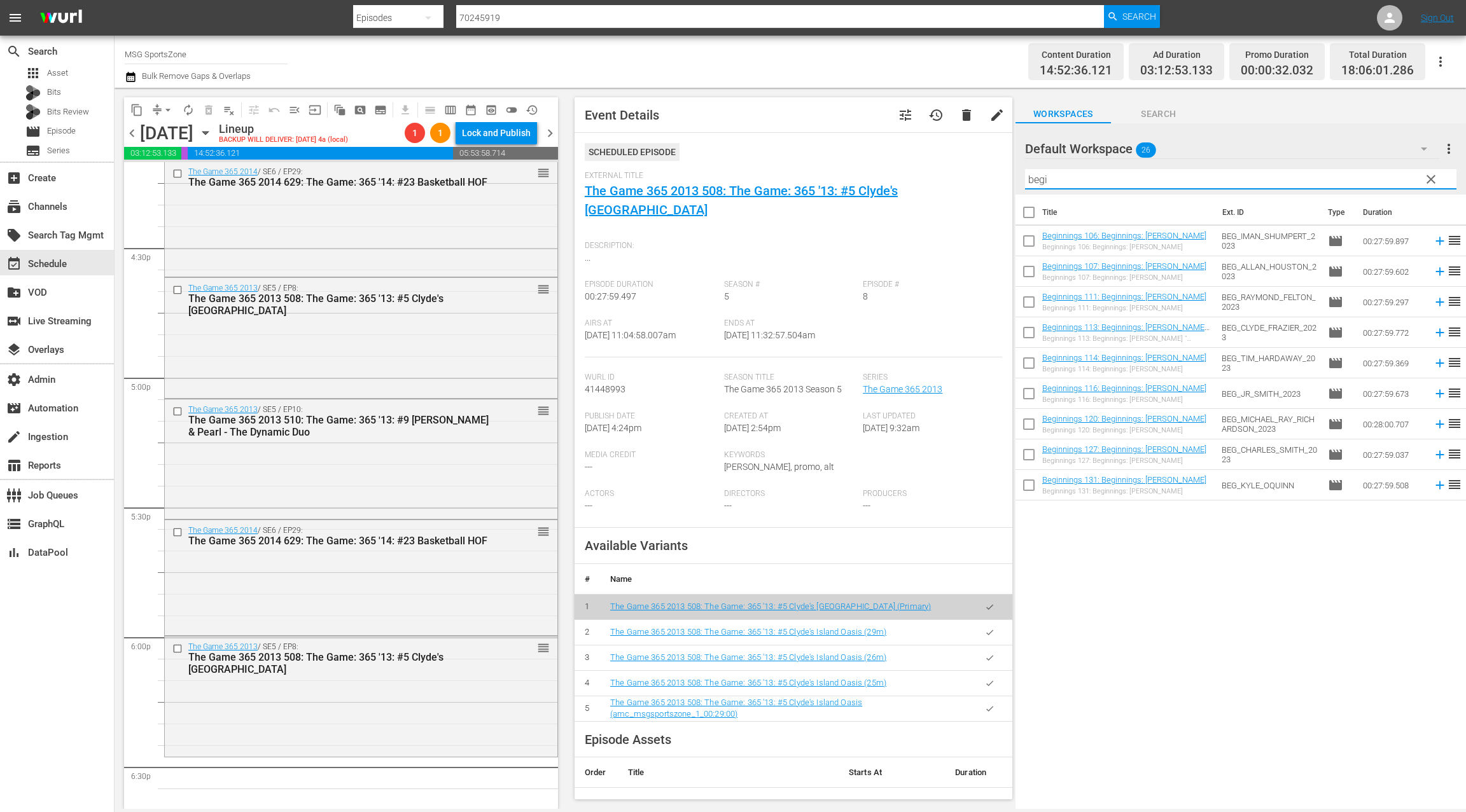
checkbox input "true"
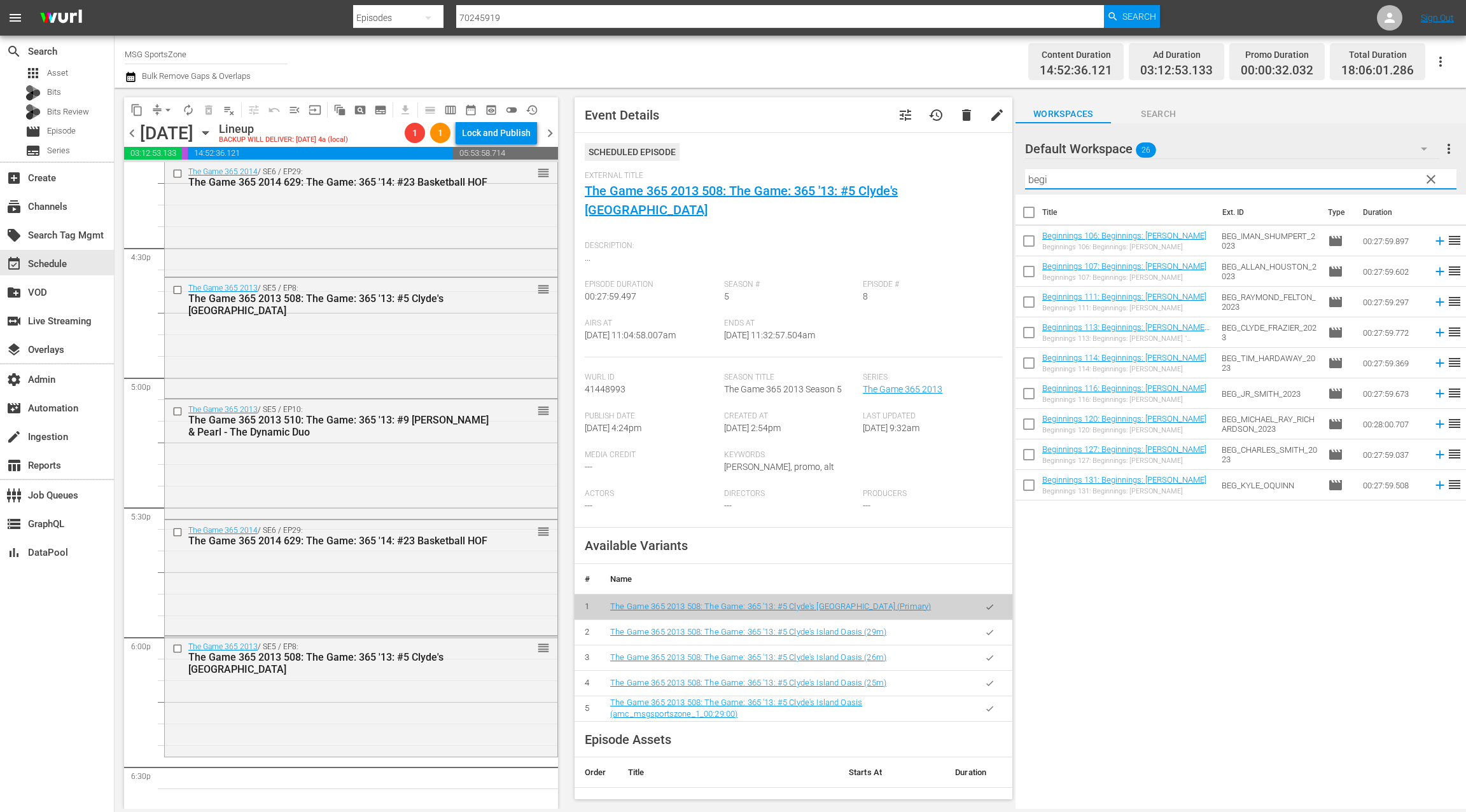
checkbox input "true"
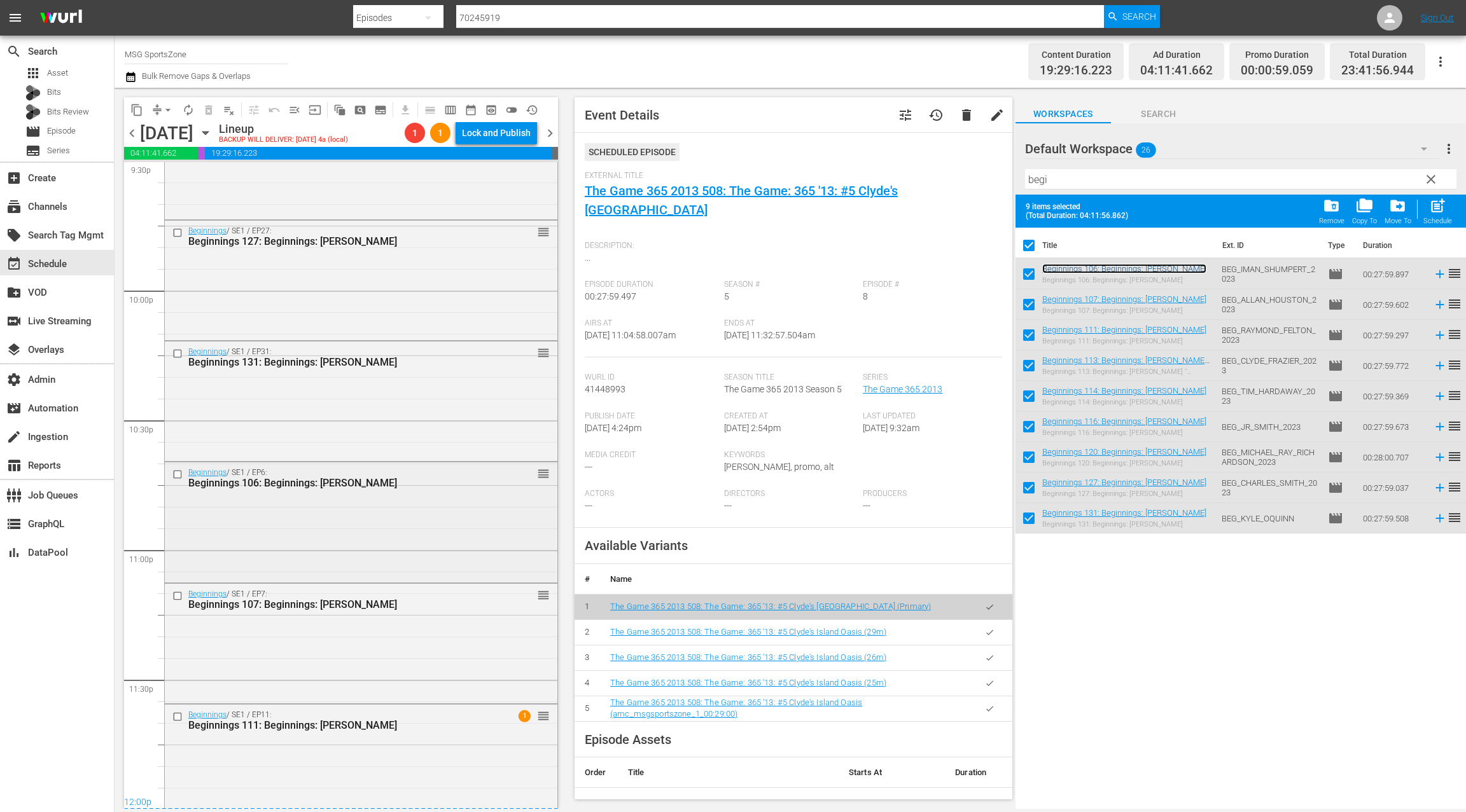
scroll to position [5594, 0]
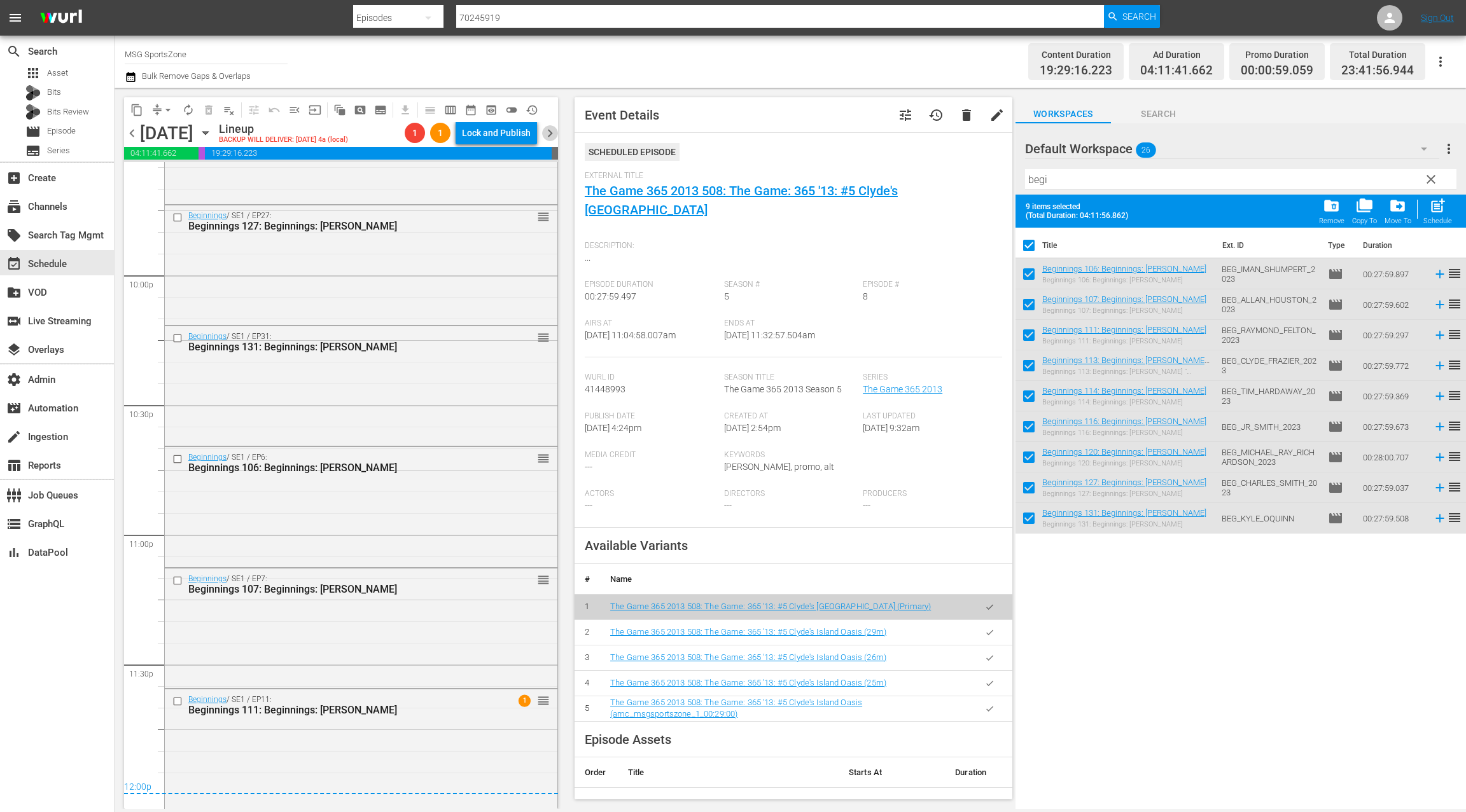
click at [553, 133] on span "chevron_right" at bounding box center [550, 133] width 16 height 16
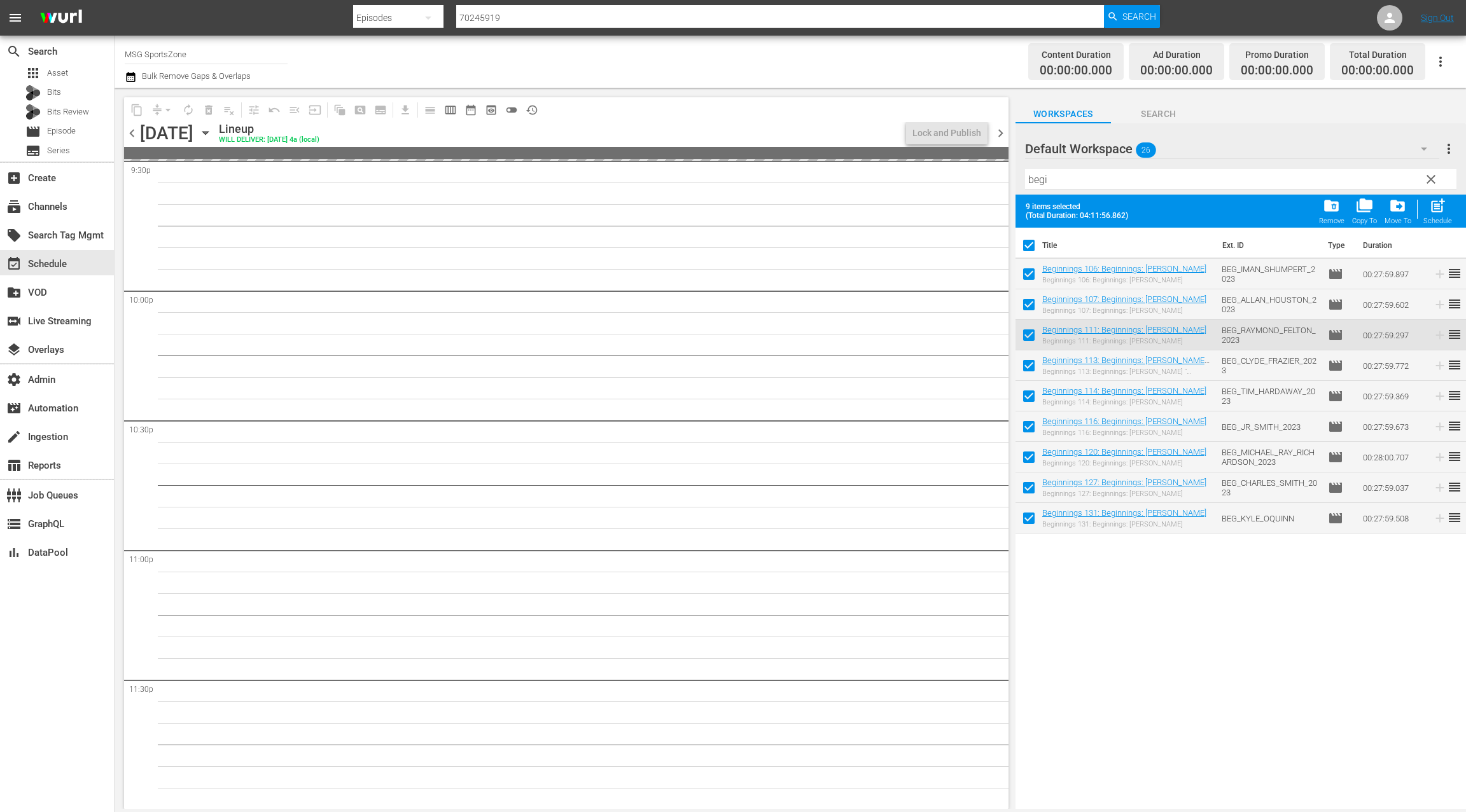
scroll to position [5579, 0]
click at [1030, 247] on input "checkbox" at bounding box center [1029, 248] width 27 height 27
checkbox input "false"
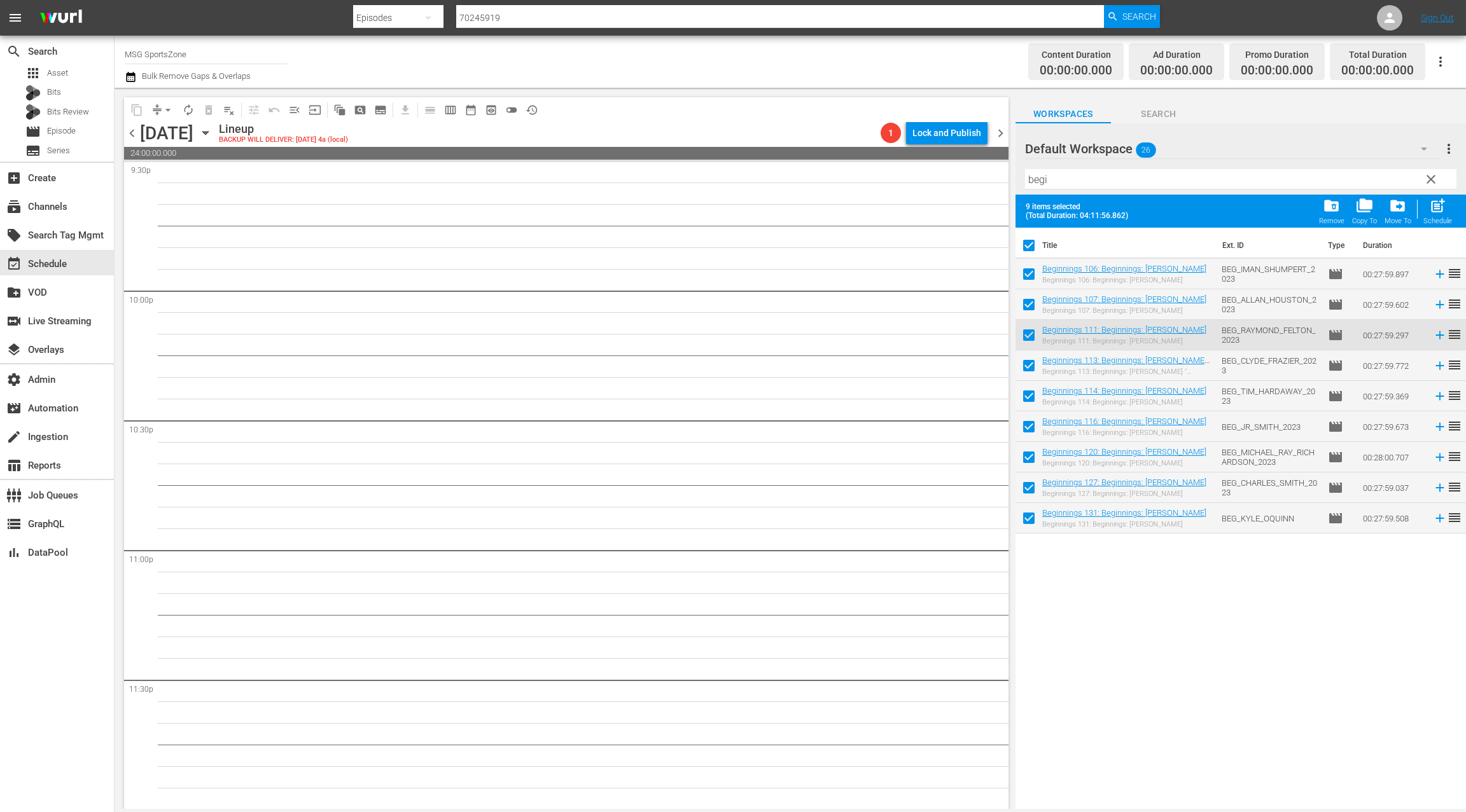
checkbox input "false"
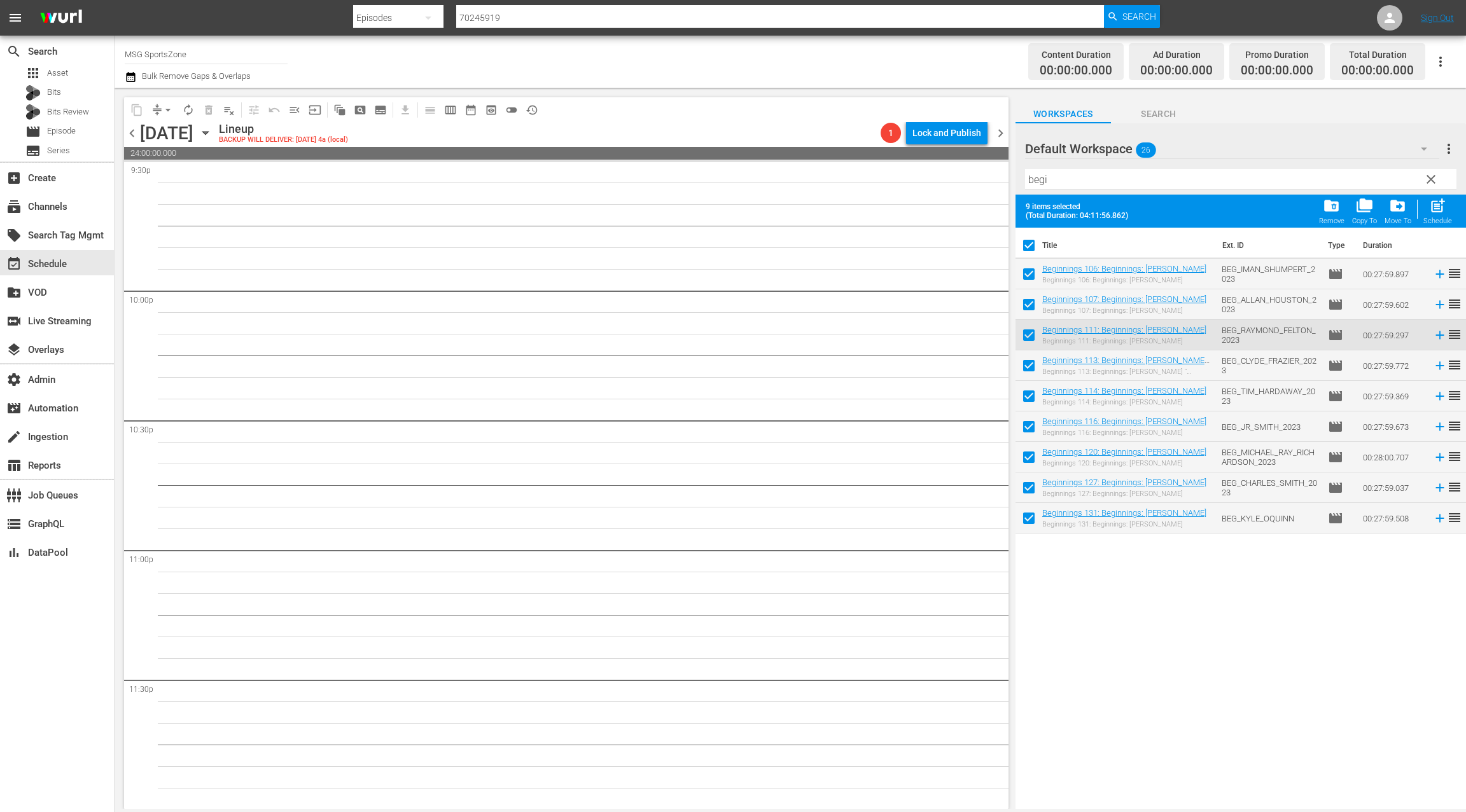
checkbox input "false"
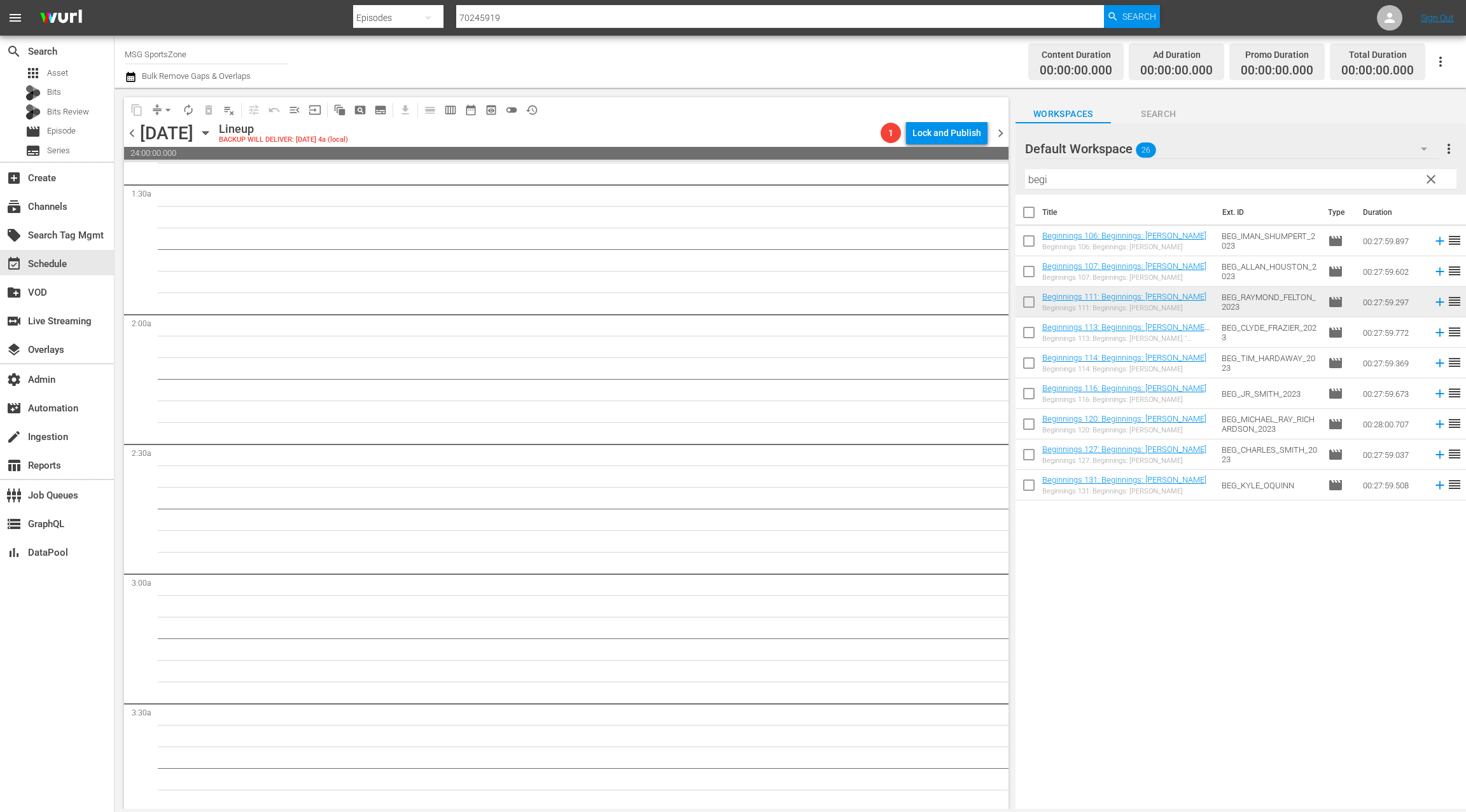
scroll to position [0, 0]
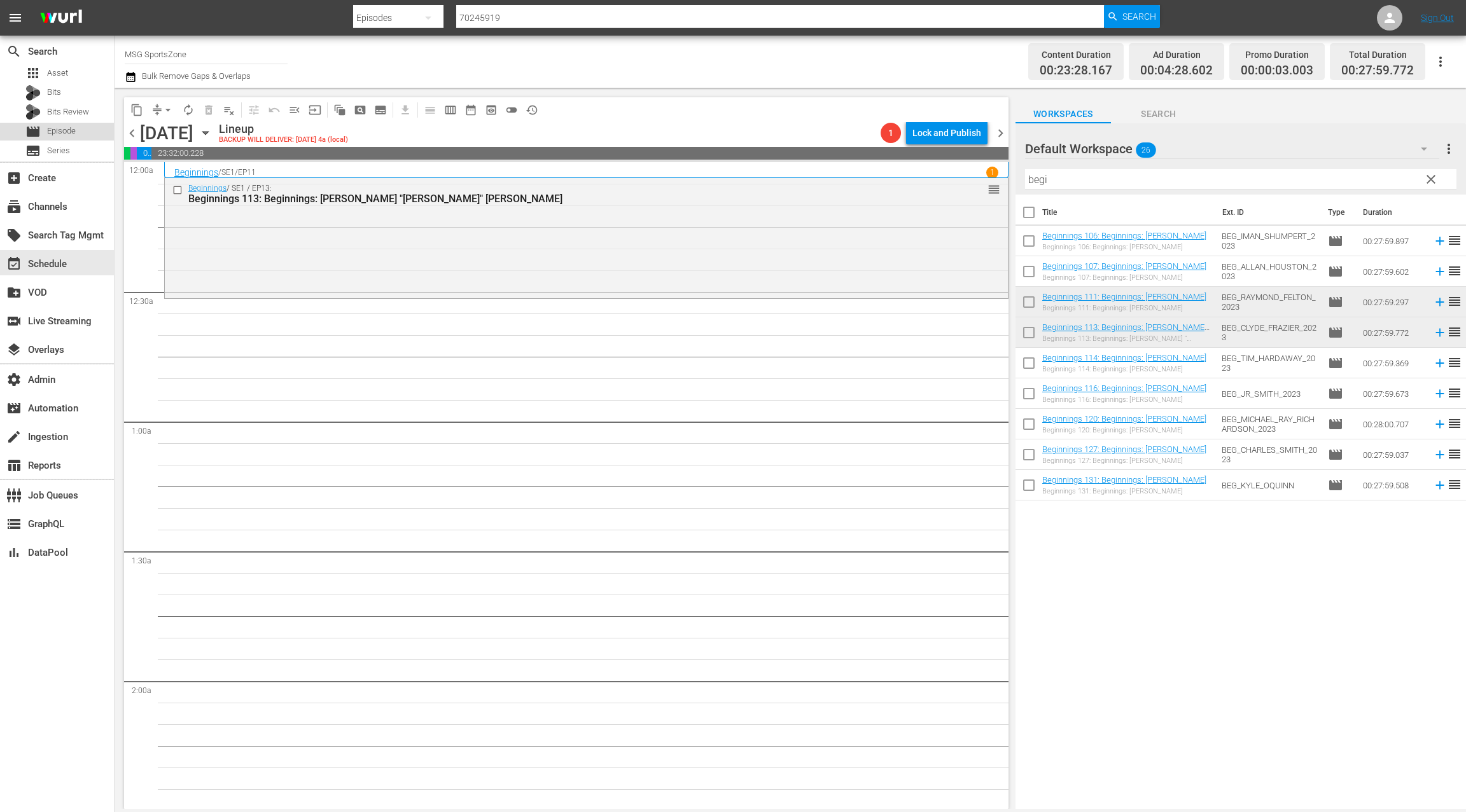
click at [71, 137] on span "Episode" at bounding box center [61, 131] width 29 height 13
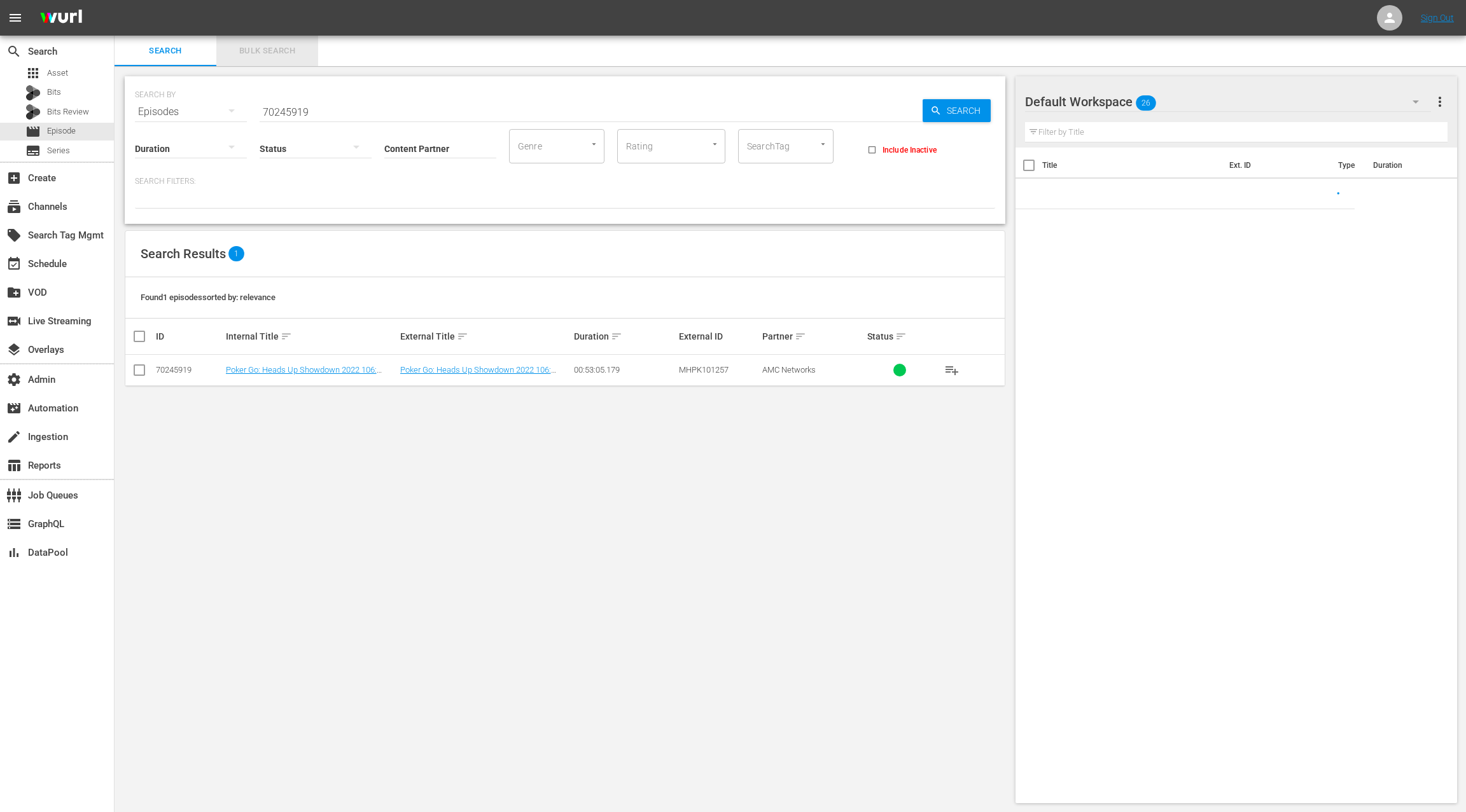
click at [268, 58] on span "Bulk Search" at bounding box center [267, 51] width 86 height 15
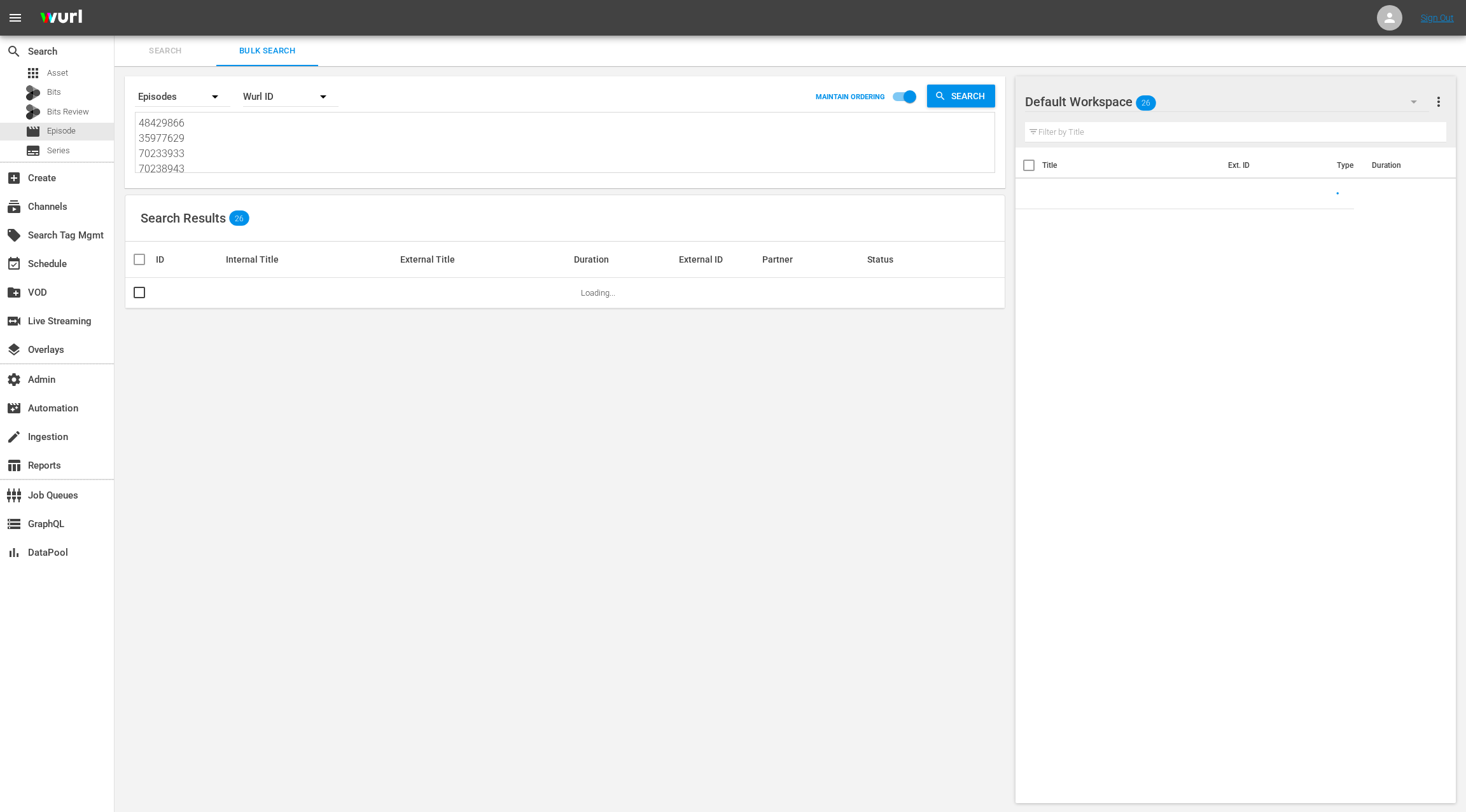
click at [257, 165] on textarea "48429866 35977629 70233933 70238943 86798165 86798163 86798161 86798160 8679815…" at bounding box center [566, 145] width 855 height 58
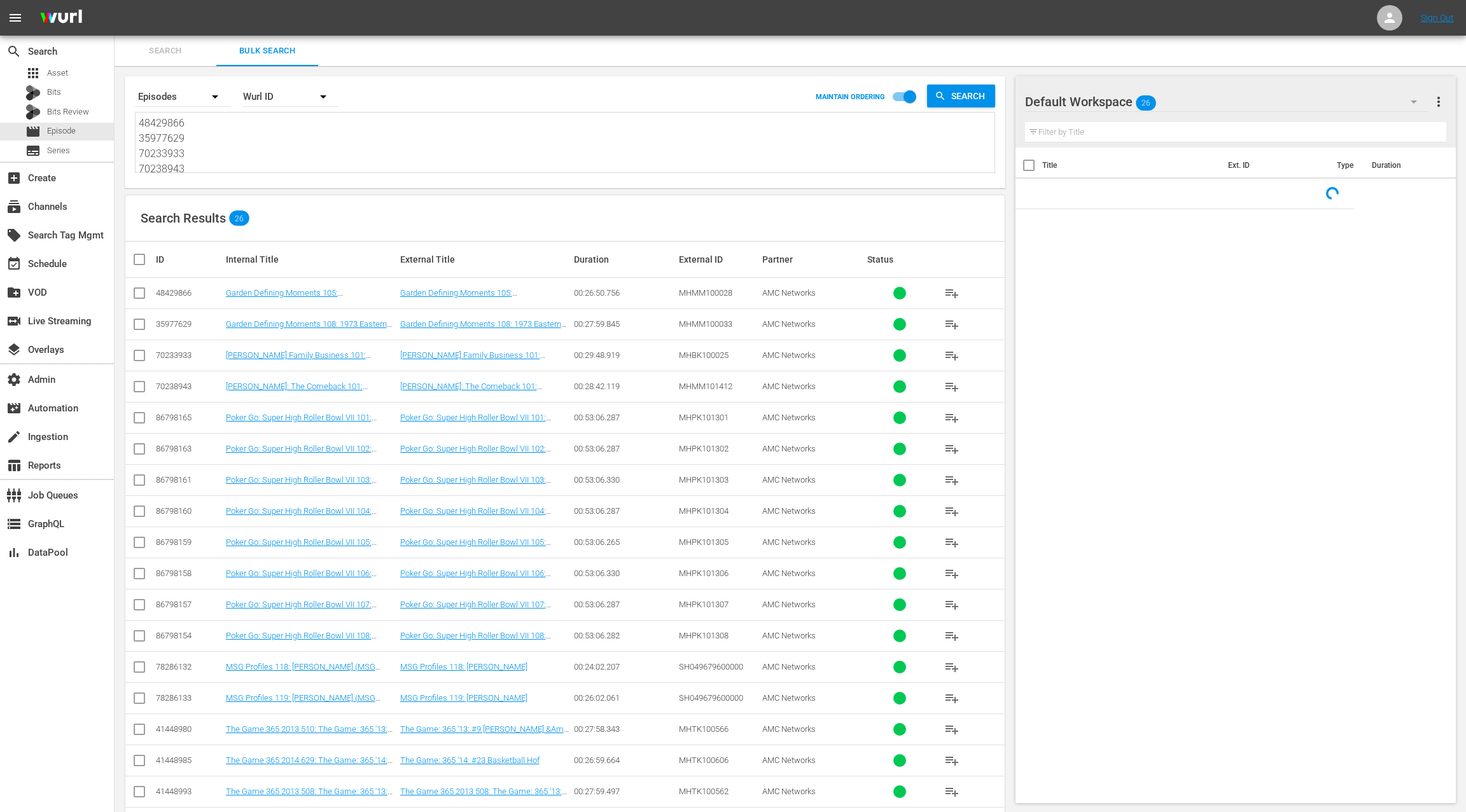
paste textarea "88652390 88652389 88652388 88652387 88652386 88652385 35977625 48429866 3597762…"
type textarea "88652390 88652389 88652388 88652387 88652386 88652385 35977625 48429866 3597762…"
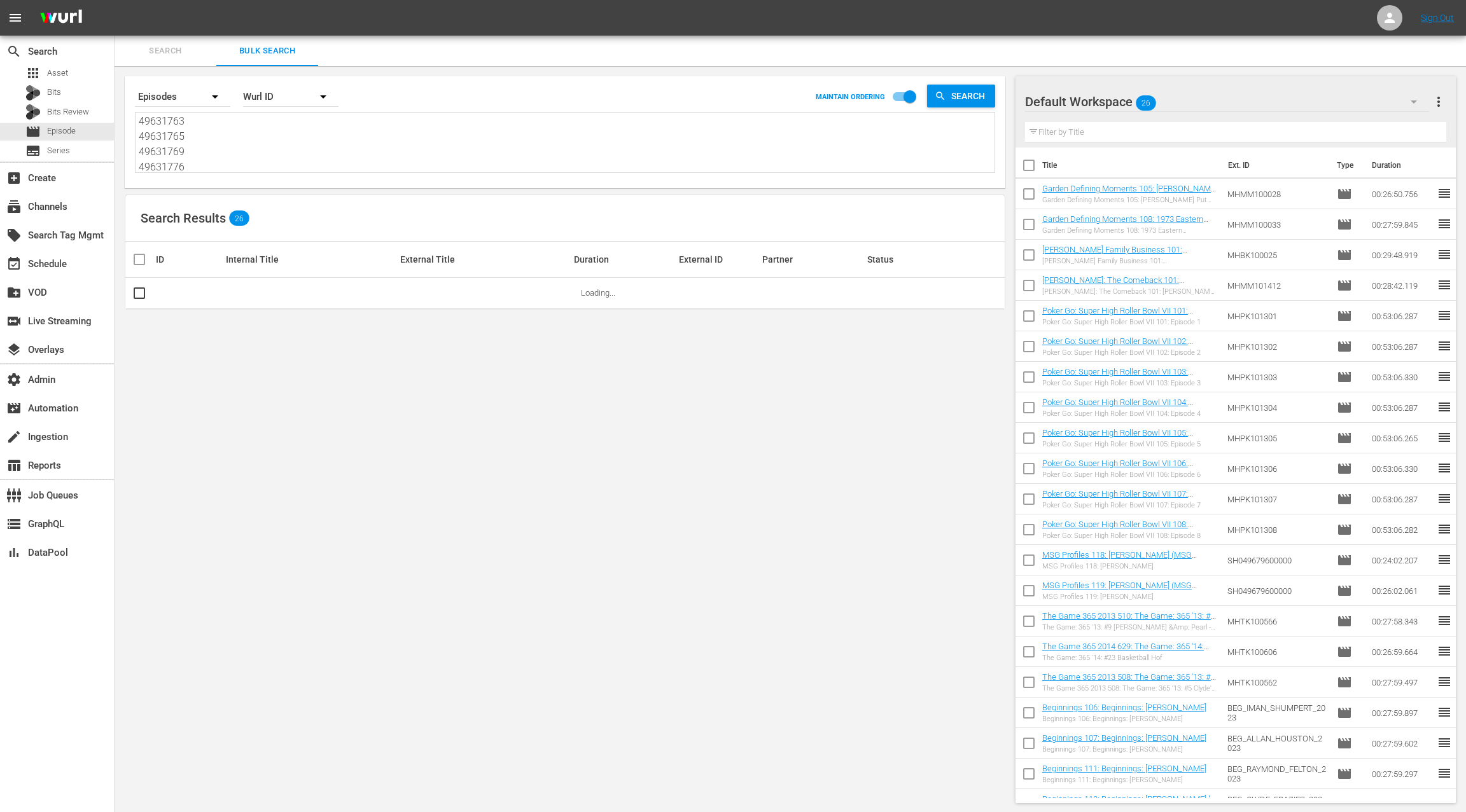
type textarea "88652390 88652389 88652388 88652387 88652386 88652385 35977625 48429866 3597762…"
click at [1437, 105] on span "more_vert" at bounding box center [1438, 101] width 15 height 15
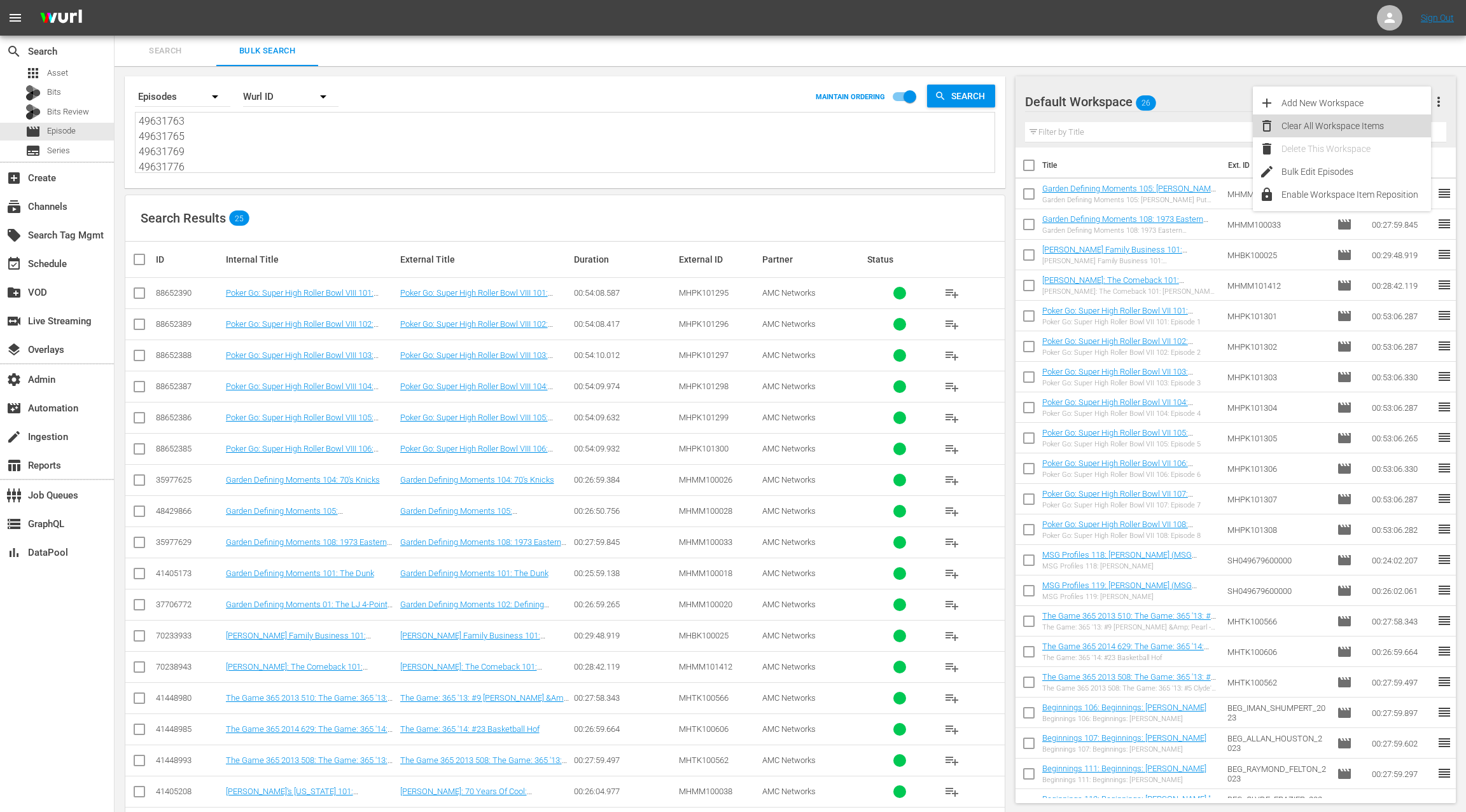
drag, startPoint x: 1370, startPoint y: 127, endPoint x: 1110, endPoint y: 237, distance: 282.3
click at [1369, 127] on div "Clear All Workspace Items" at bounding box center [1355, 126] width 149 height 23
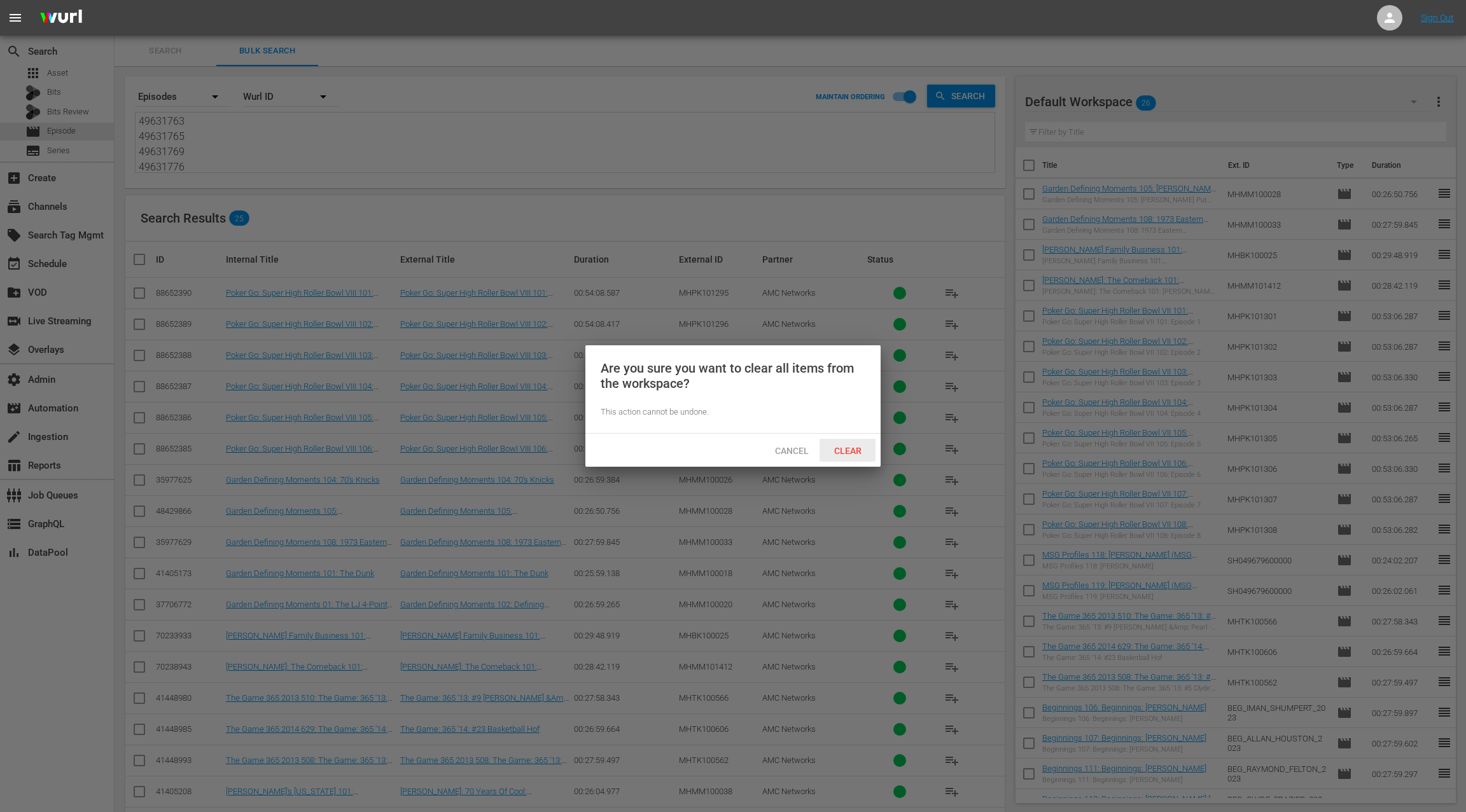
click at [857, 450] on span "Clear" at bounding box center [847, 450] width 48 height 10
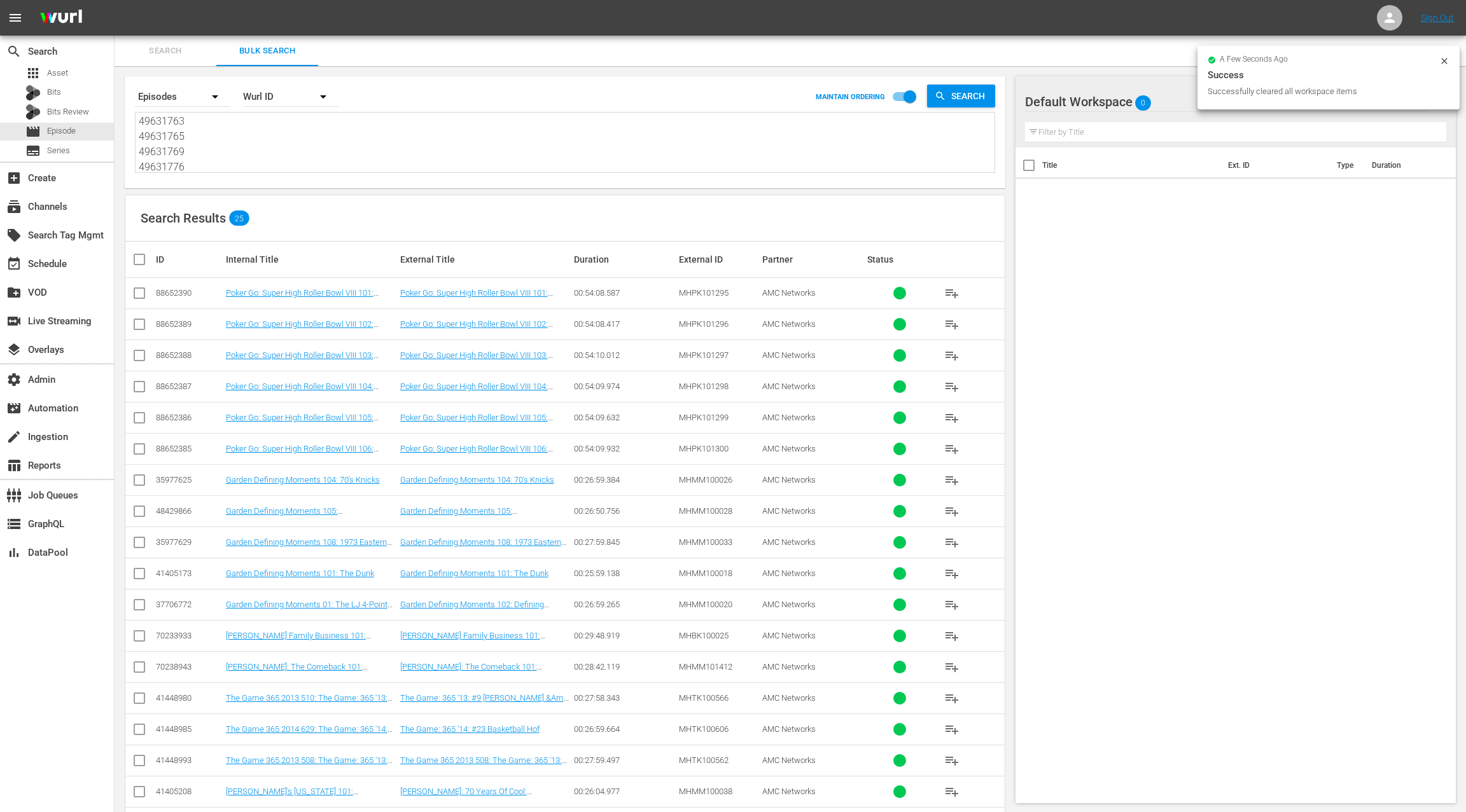
click at [141, 261] on input "checkbox" at bounding box center [144, 259] width 25 height 15
checkbox input "true"
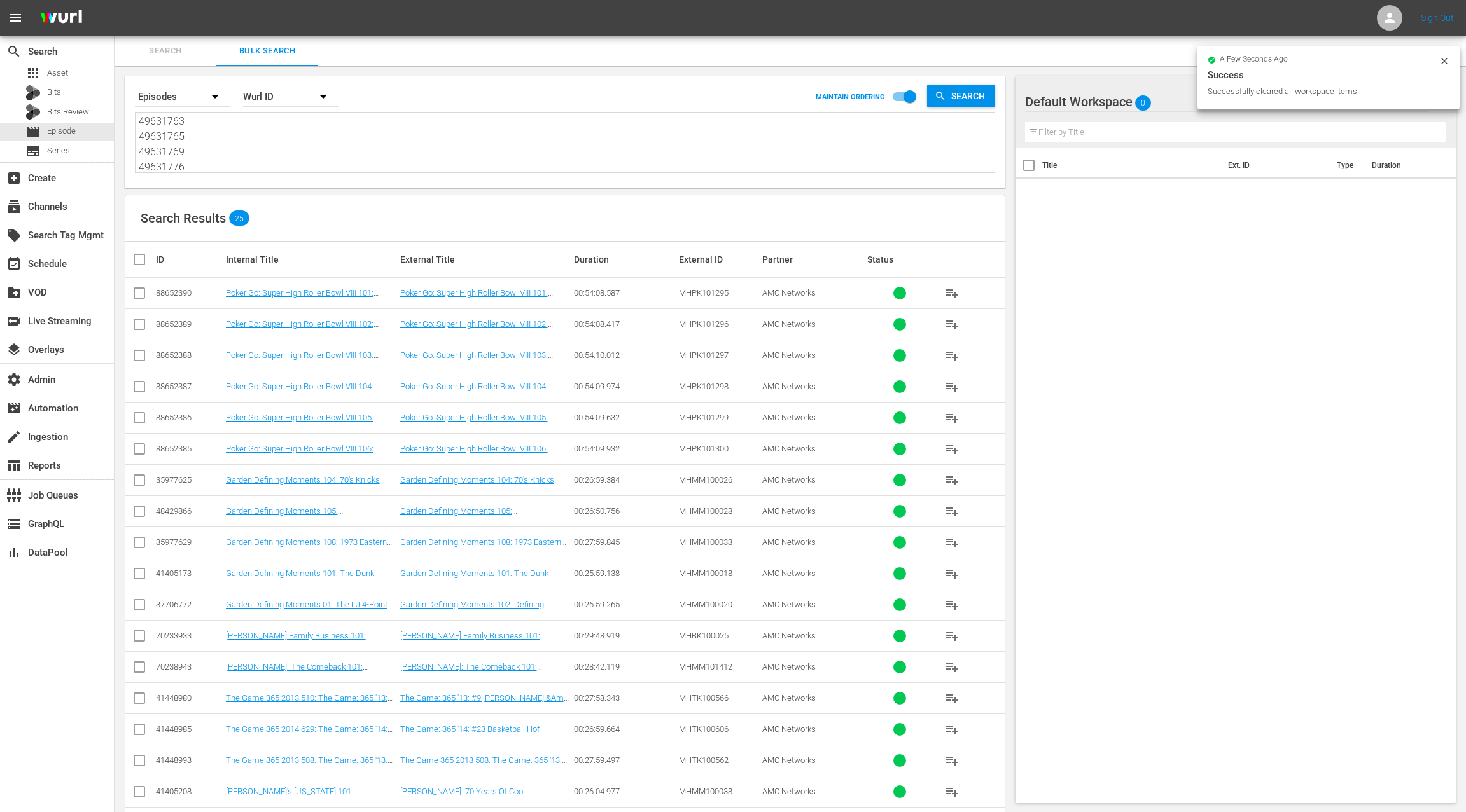
checkbox input "true"
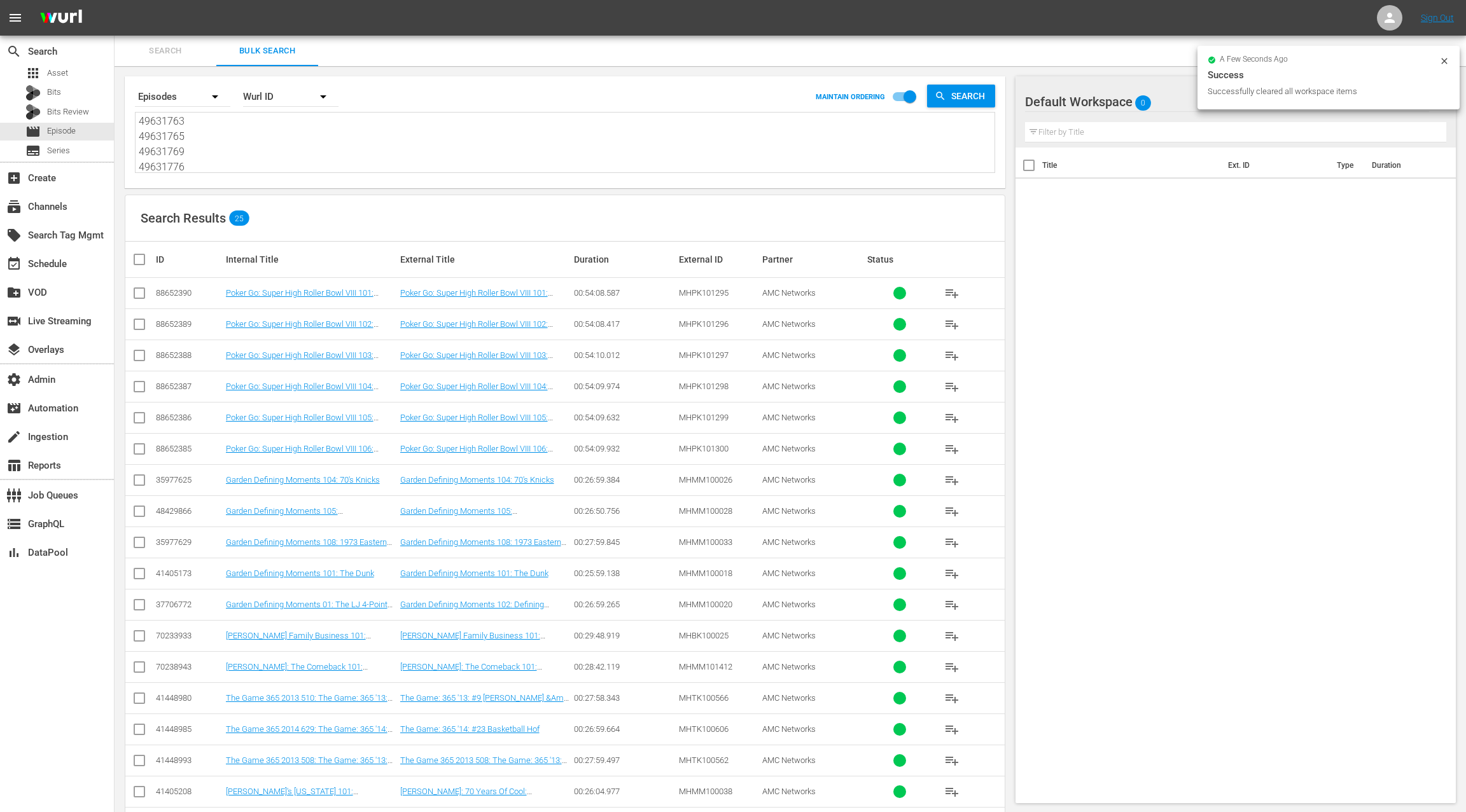
checkbox input "true"
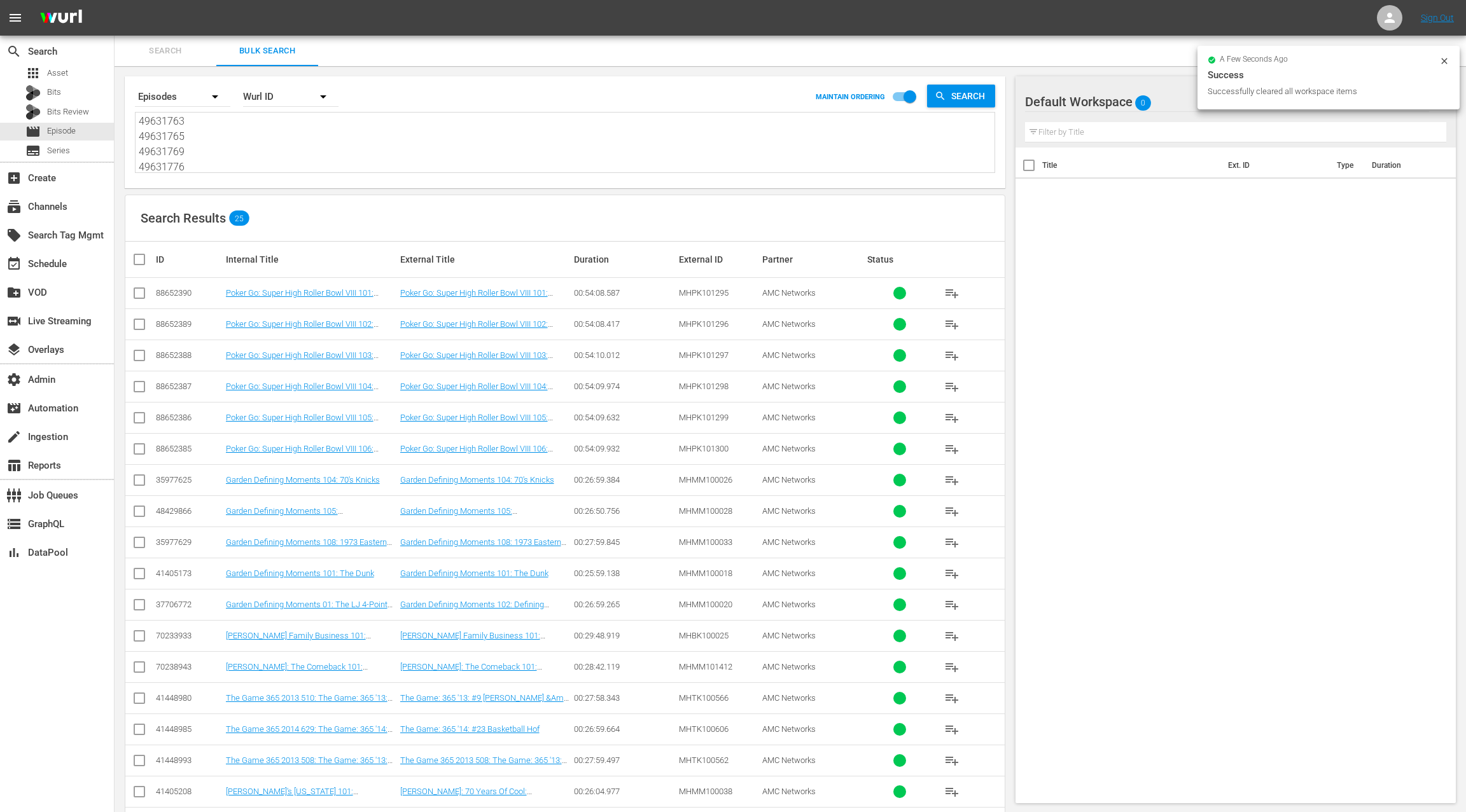
checkbox input "true"
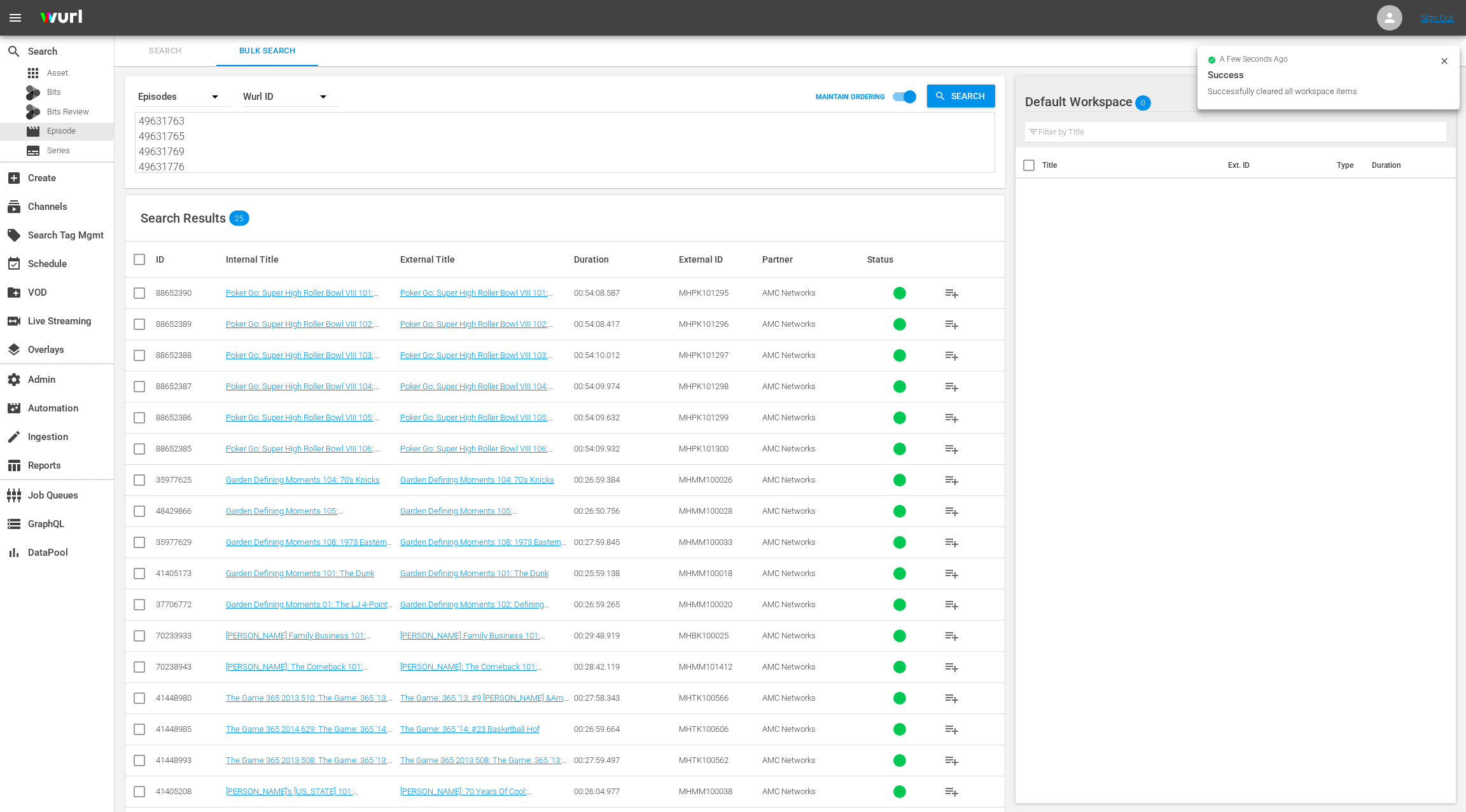
checkbox input "true"
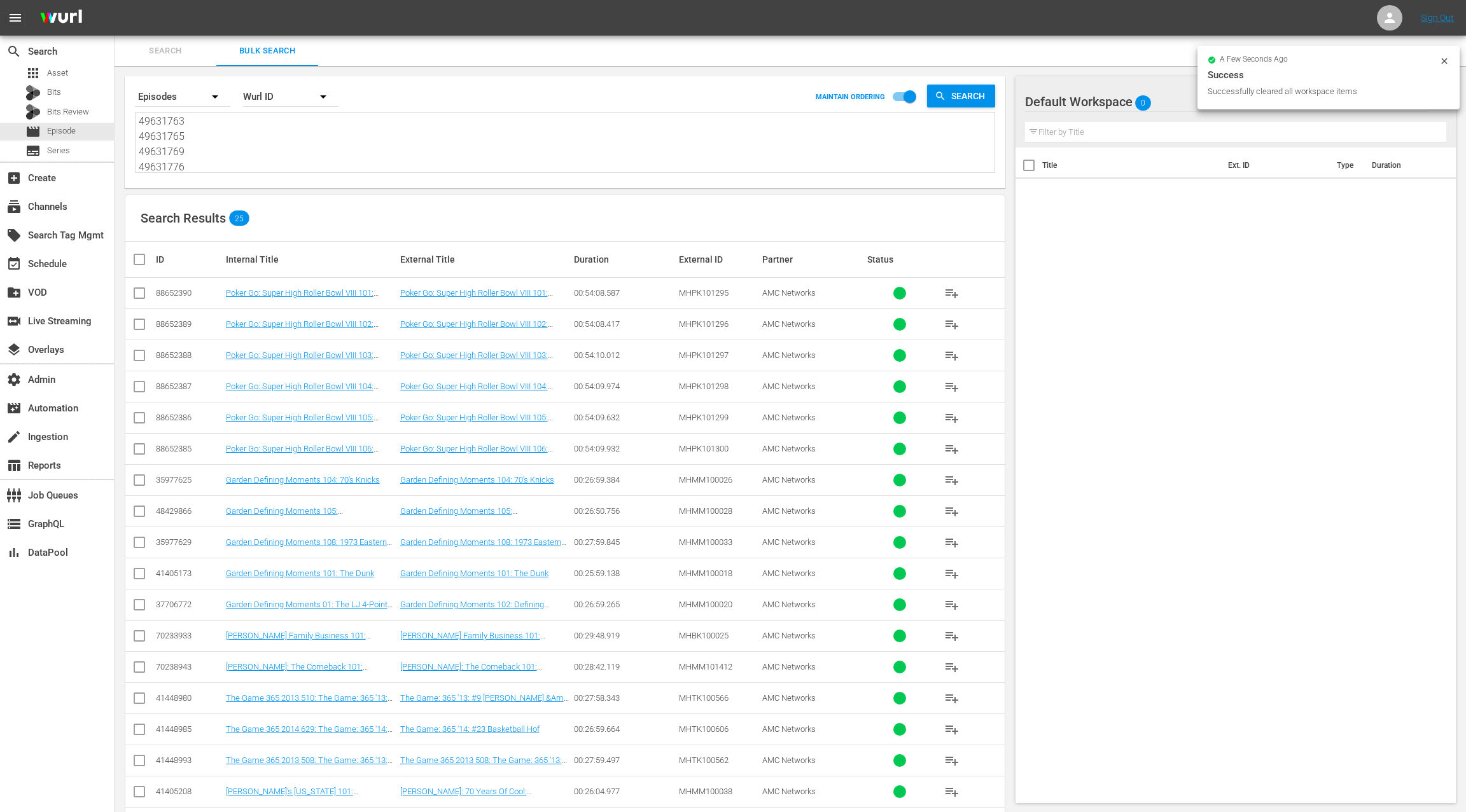
checkbox input "true"
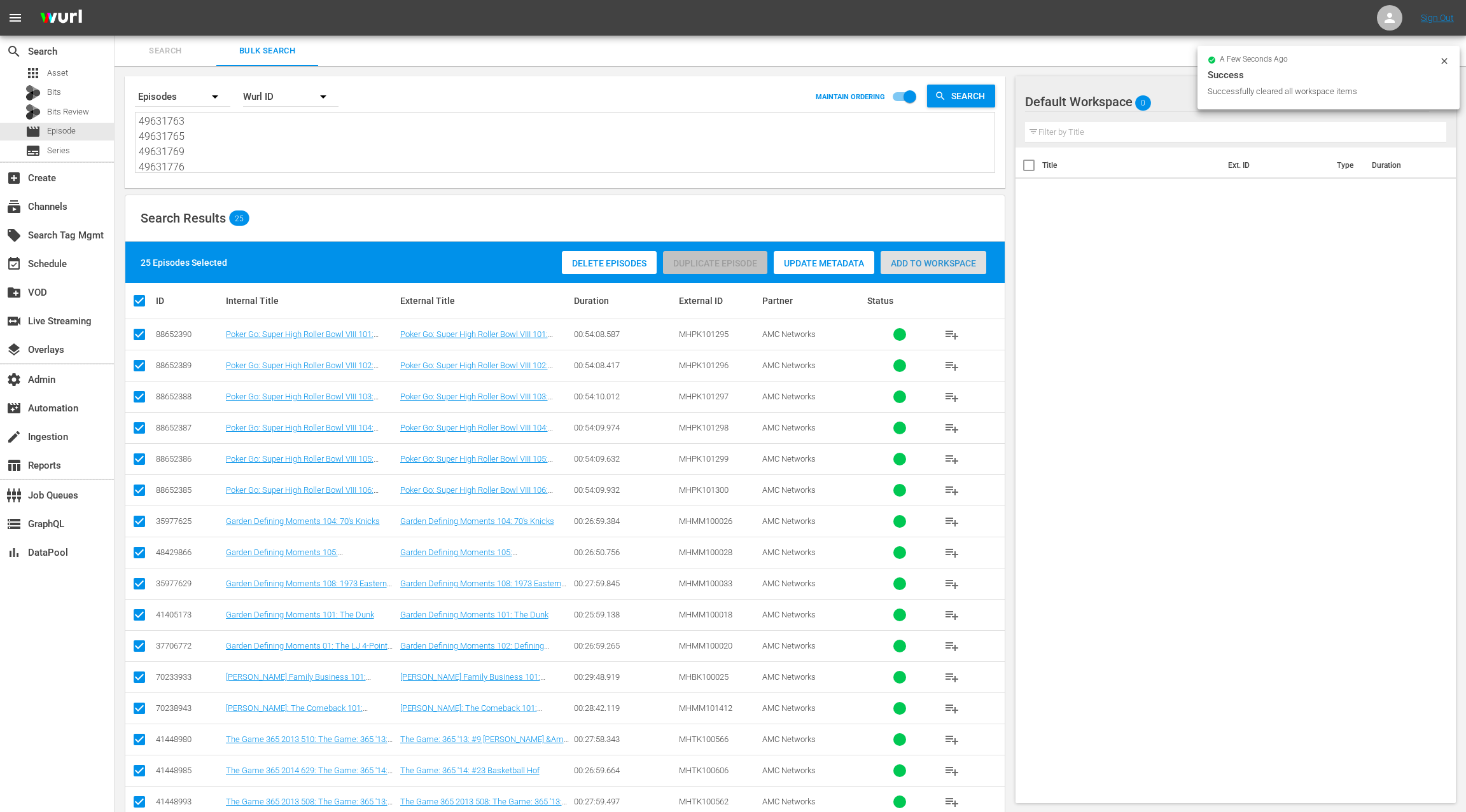
click at [905, 264] on span "Add to Workspace" at bounding box center [933, 263] width 106 height 10
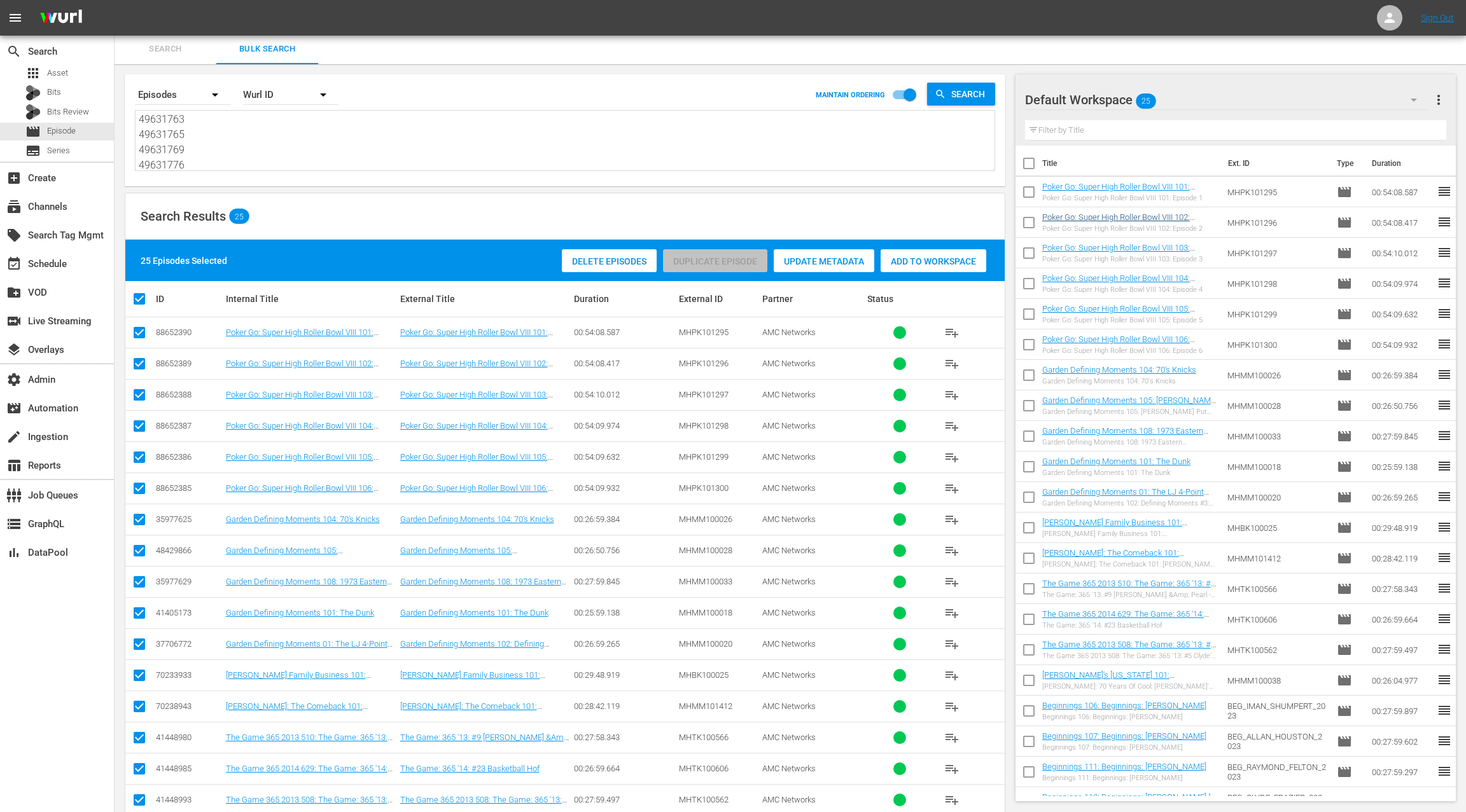
scroll to position [5, 0]
drag, startPoint x: 1031, startPoint y: 188, endPoint x: 1038, endPoint y: 216, distance: 28.9
click at [1031, 188] on input "checkbox" at bounding box center [1029, 190] width 27 height 27
checkbox input "true"
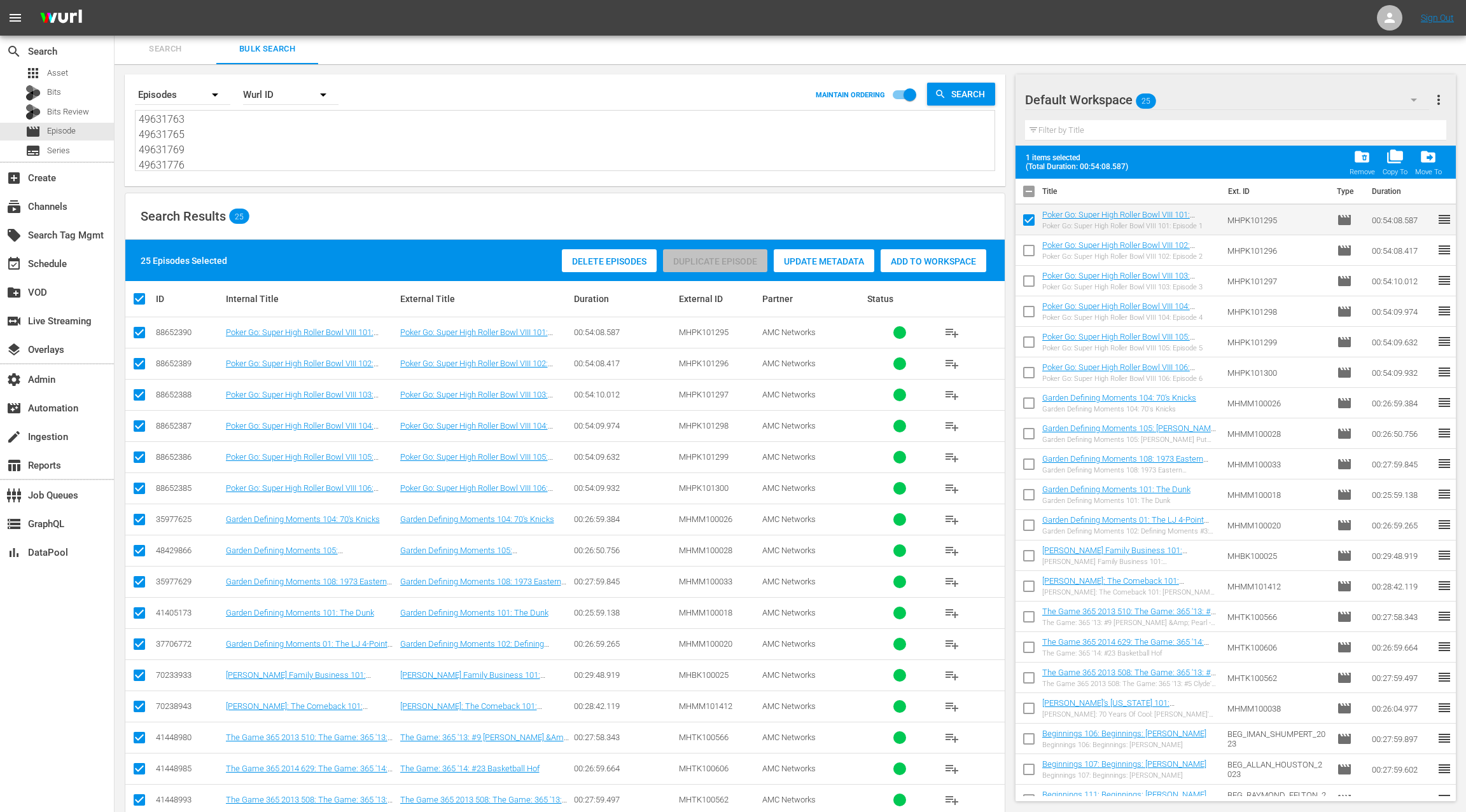
click at [1033, 253] on input "checkbox" at bounding box center [1029, 253] width 27 height 27
checkbox input "true"
drag, startPoint x: 1030, startPoint y: 285, endPoint x: 1030, endPoint y: 311, distance: 26.0
click at [1030, 285] on input "checkbox" at bounding box center [1029, 283] width 27 height 27
checkbox input "true"
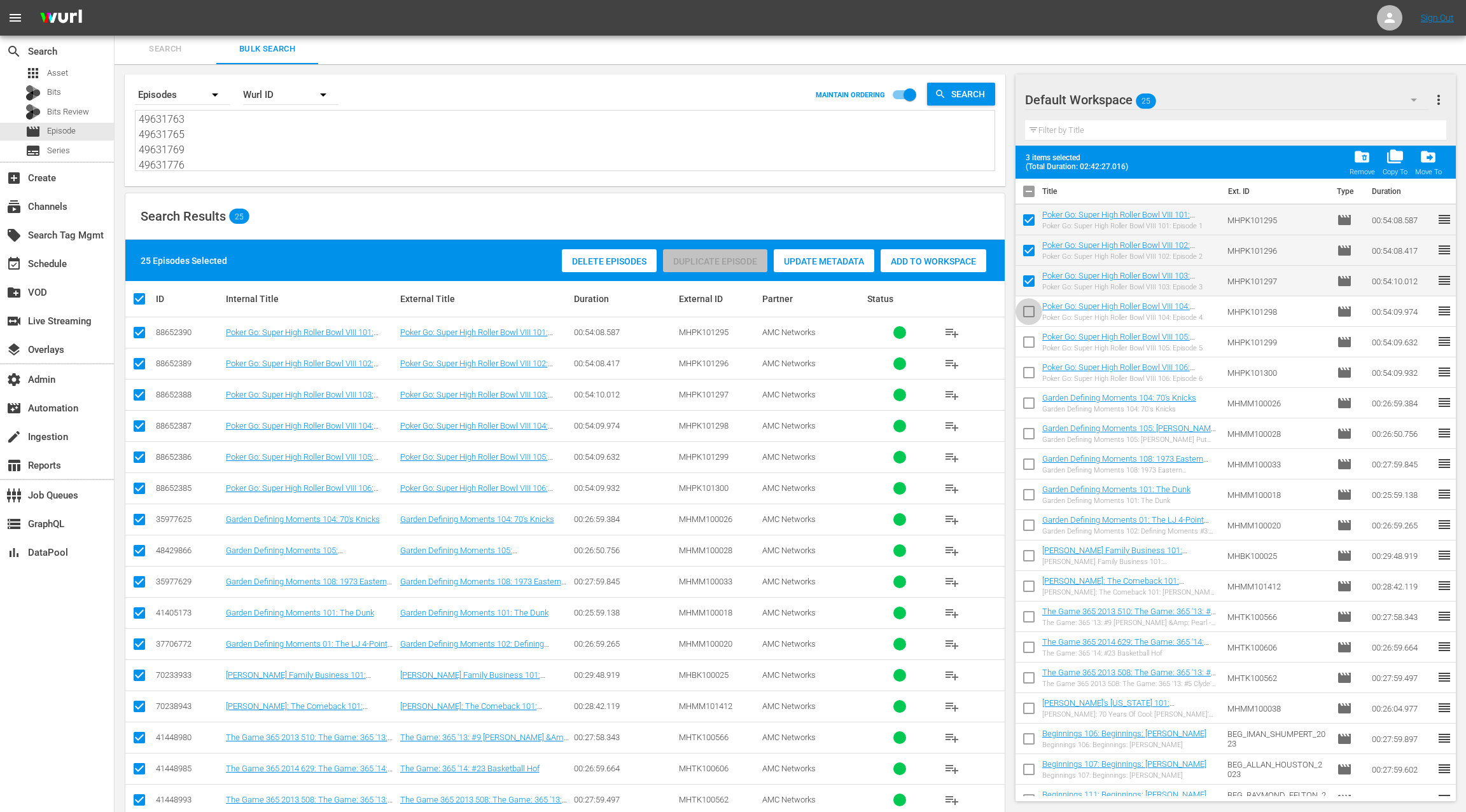
click at [1030, 315] on input "checkbox" at bounding box center [1029, 314] width 27 height 27
checkbox input "true"
click at [1030, 348] on input "checkbox" at bounding box center [1029, 344] width 27 height 27
checkbox input "true"
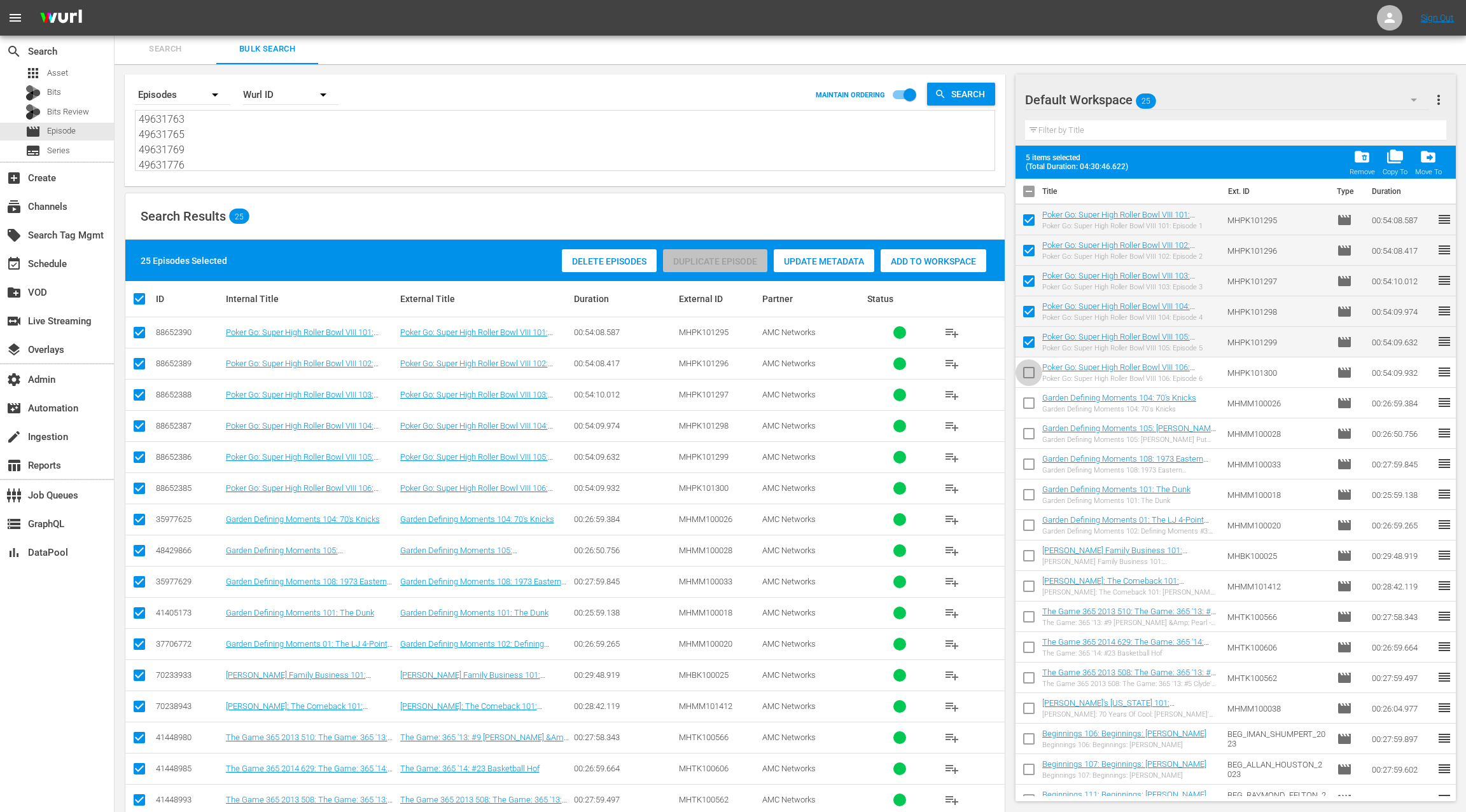
click at [1029, 376] on input "checkbox" at bounding box center [1029, 375] width 27 height 27
checkbox input "true"
click at [49, 267] on div "event_available Schedule" at bounding box center [36, 261] width 71 height 11
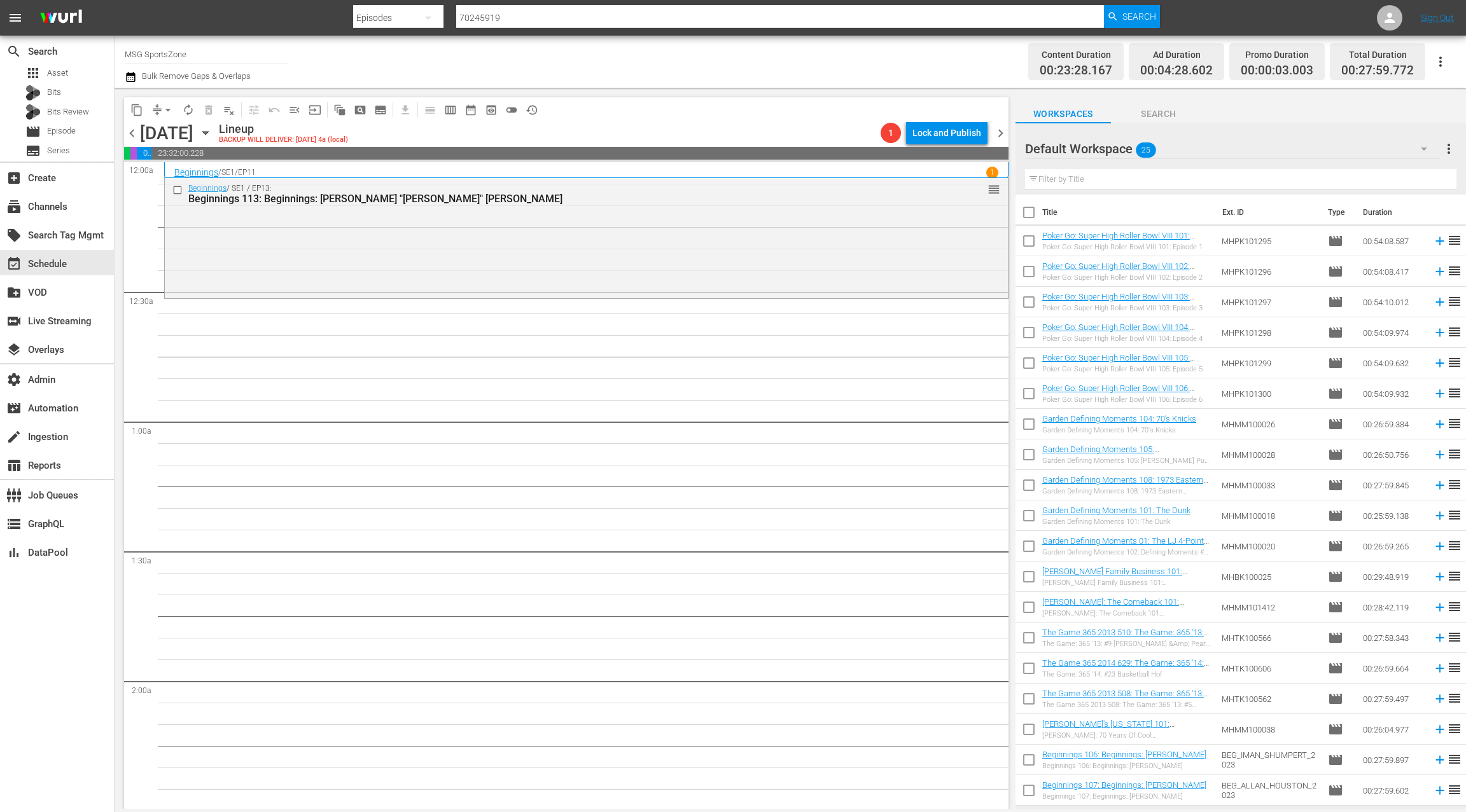
click at [1033, 243] on input "checkbox" at bounding box center [1029, 244] width 27 height 27
checkbox input "true"
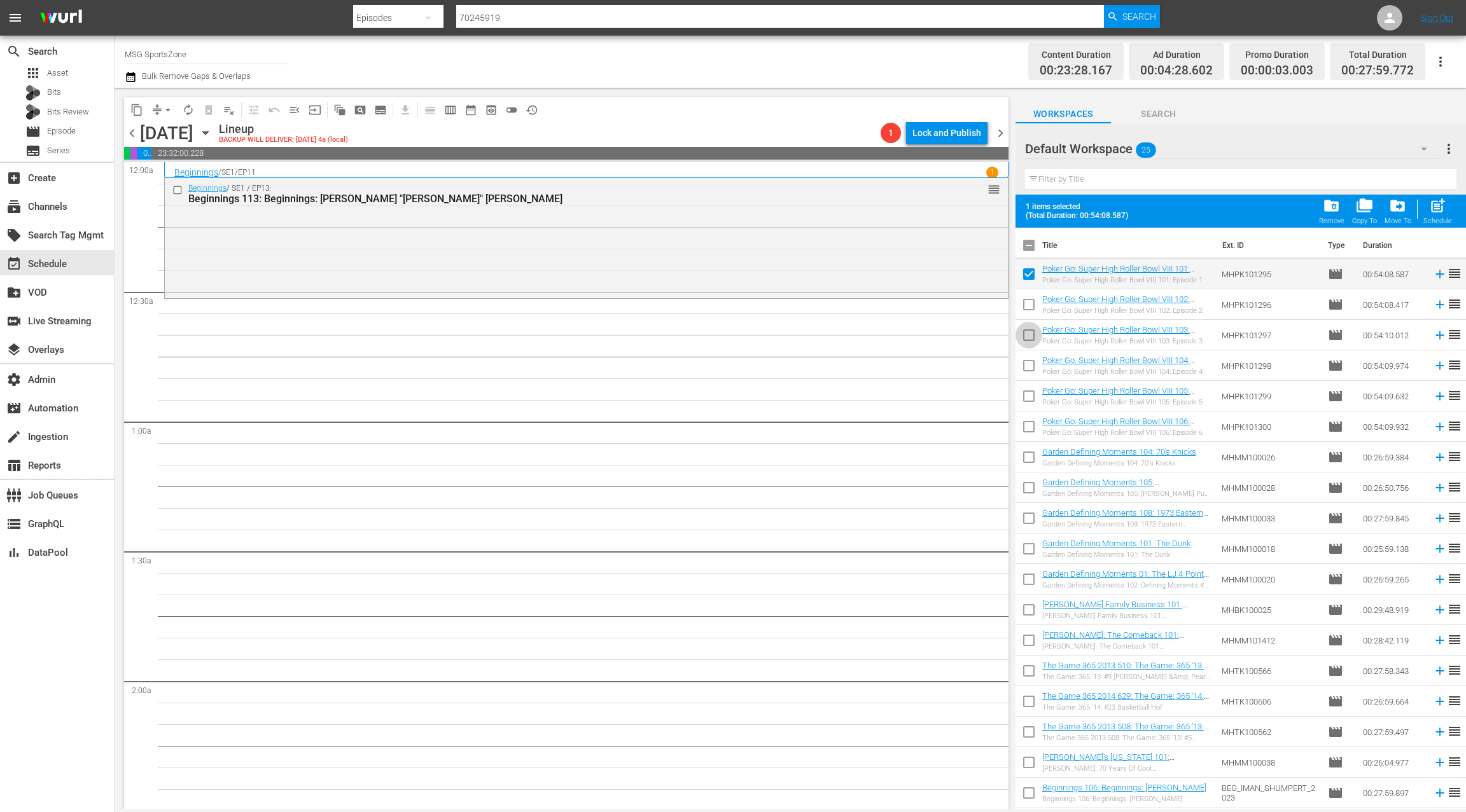
click at [1032, 341] on input "checkbox" at bounding box center [1029, 338] width 27 height 27
checkbox input "true"
click at [1027, 302] on input "checkbox" at bounding box center [1029, 307] width 27 height 27
checkbox input "true"
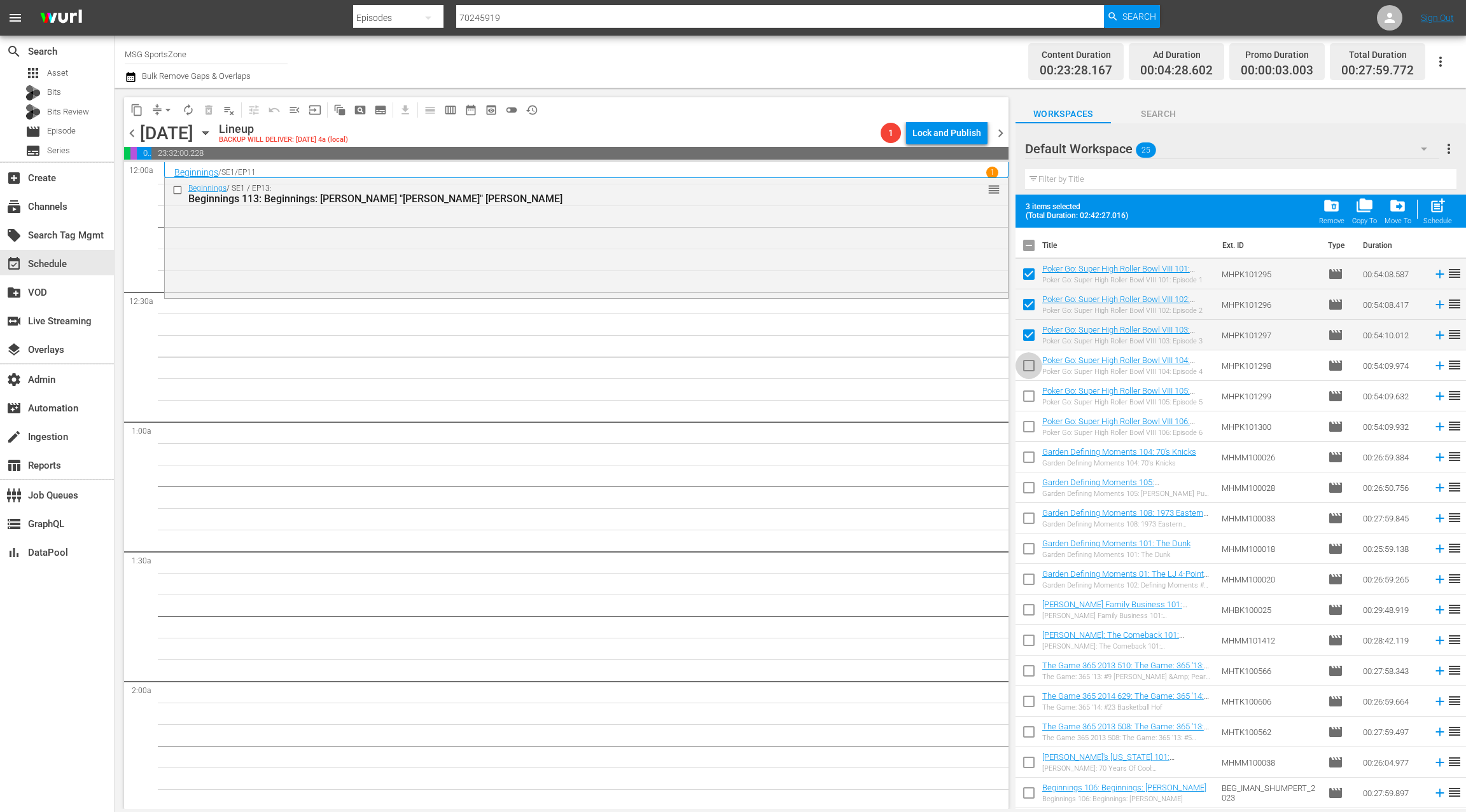
drag, startPoint x: 1028, startPoint y: 367, endPoint x: 1026, endPoint y: 385, distance: 18.1
click at [1028, 367] on input "checkbox" at bounding box center [1029, 368] width 27 height 27
checkbox input "true"
click at [1026, 399] on input "checkbox" at bounding box center [1029, 399] width 27 height 27
checkbox input "true"
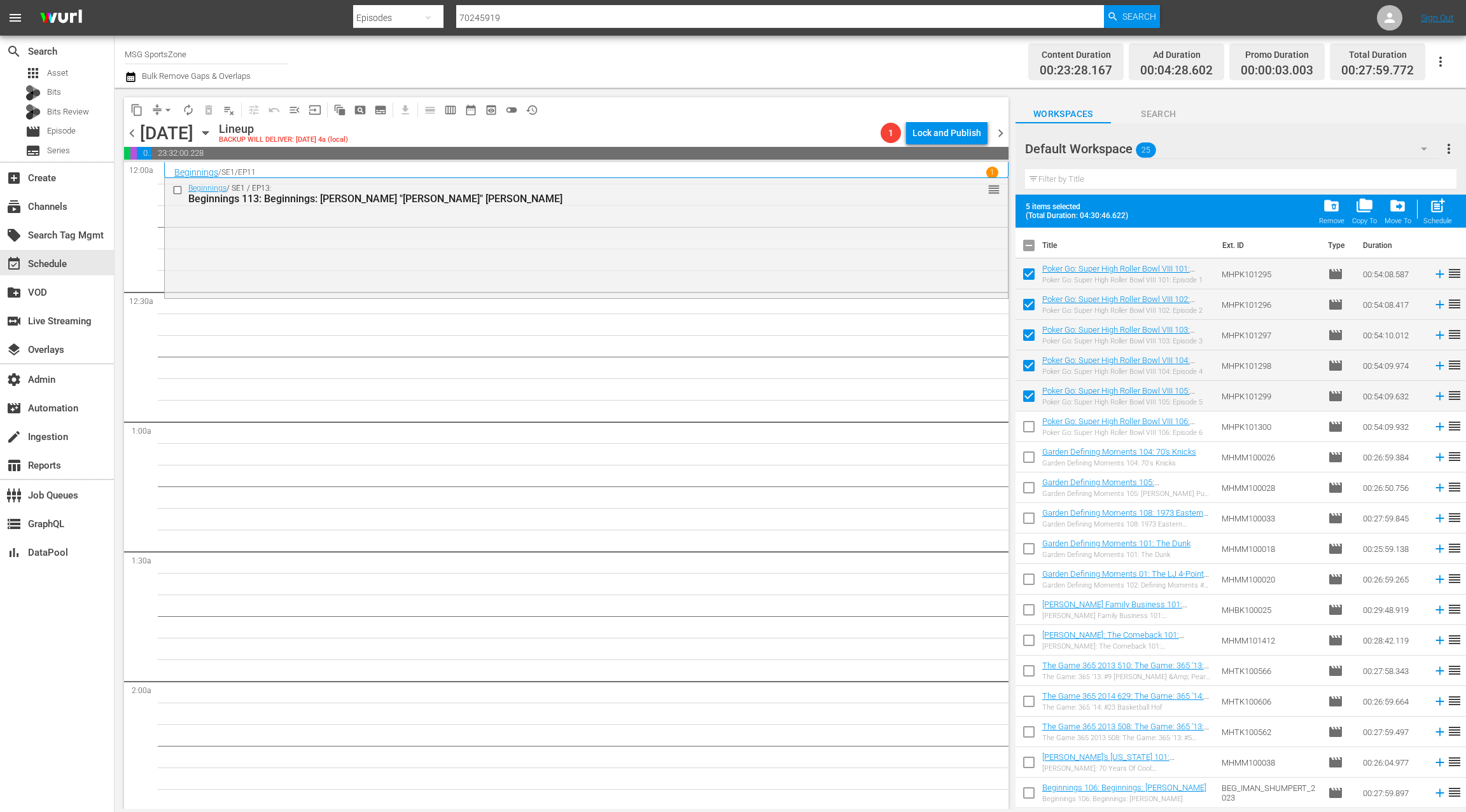
drag, startPoint x: 1028, startPoint y: 424, endPoint x: 1025, endPoint y: 450, distance: 26.2
click at [1028, 424] on input "checkbox" at bounding box center [1029, 429] width 27 height 27
checkbox input "true"
click at [1025, 455] on input "checkbox" at bounding box center [1029, 460] width 27 height 27
checkbox input "true"
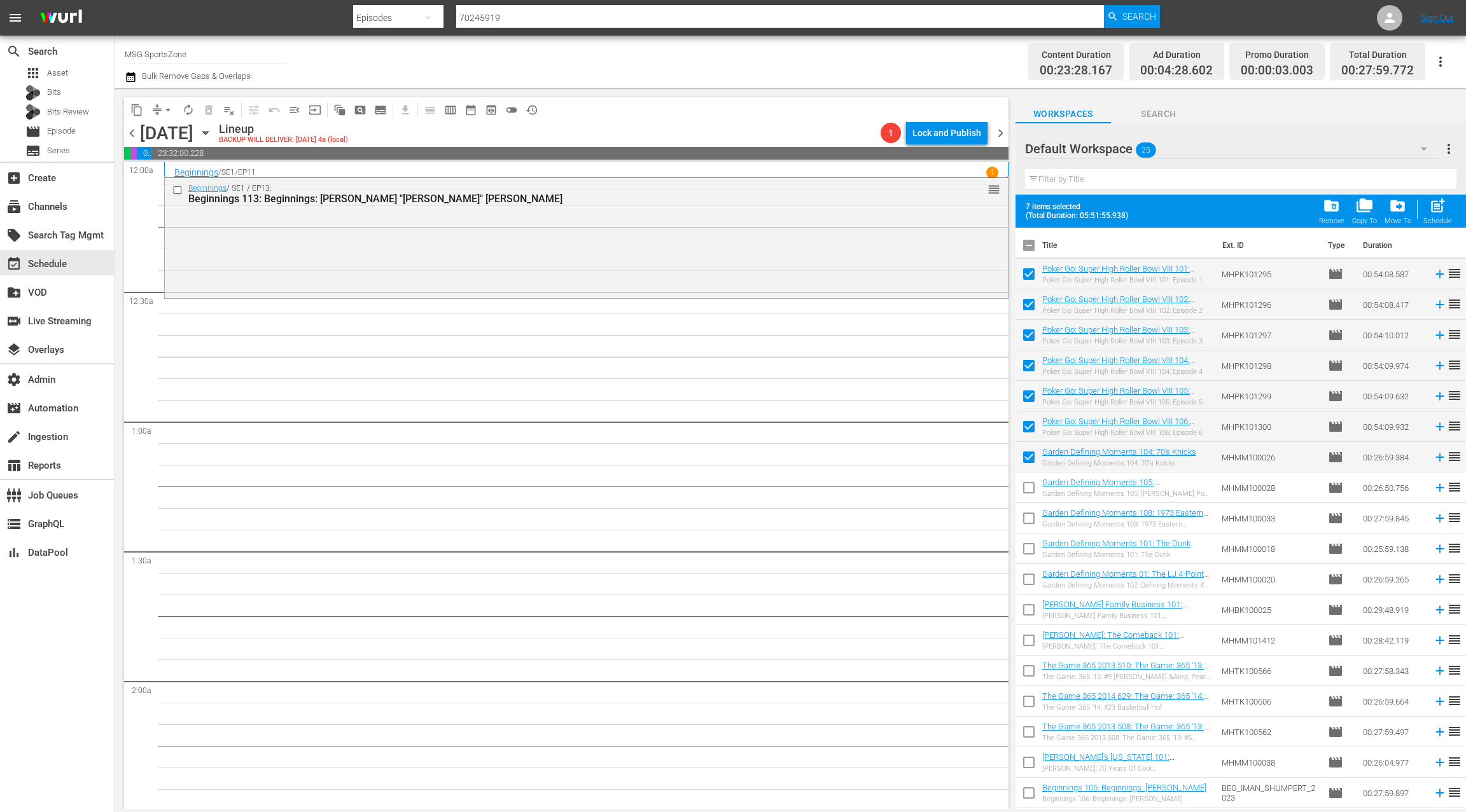
click at [1026, 486] on input "checkbox" at bounding box center [1029, 490] width 27 height 27
checkbox input "true"
drag, startPoint x: 1026, startPoint y: 554, endPoint x: 1028, endPoint y: 563, distance: 9.2
click at [1026, 555] on input "checkbox" at bounding box center [1029, 551] width 27 height 27
checkbox input "true"
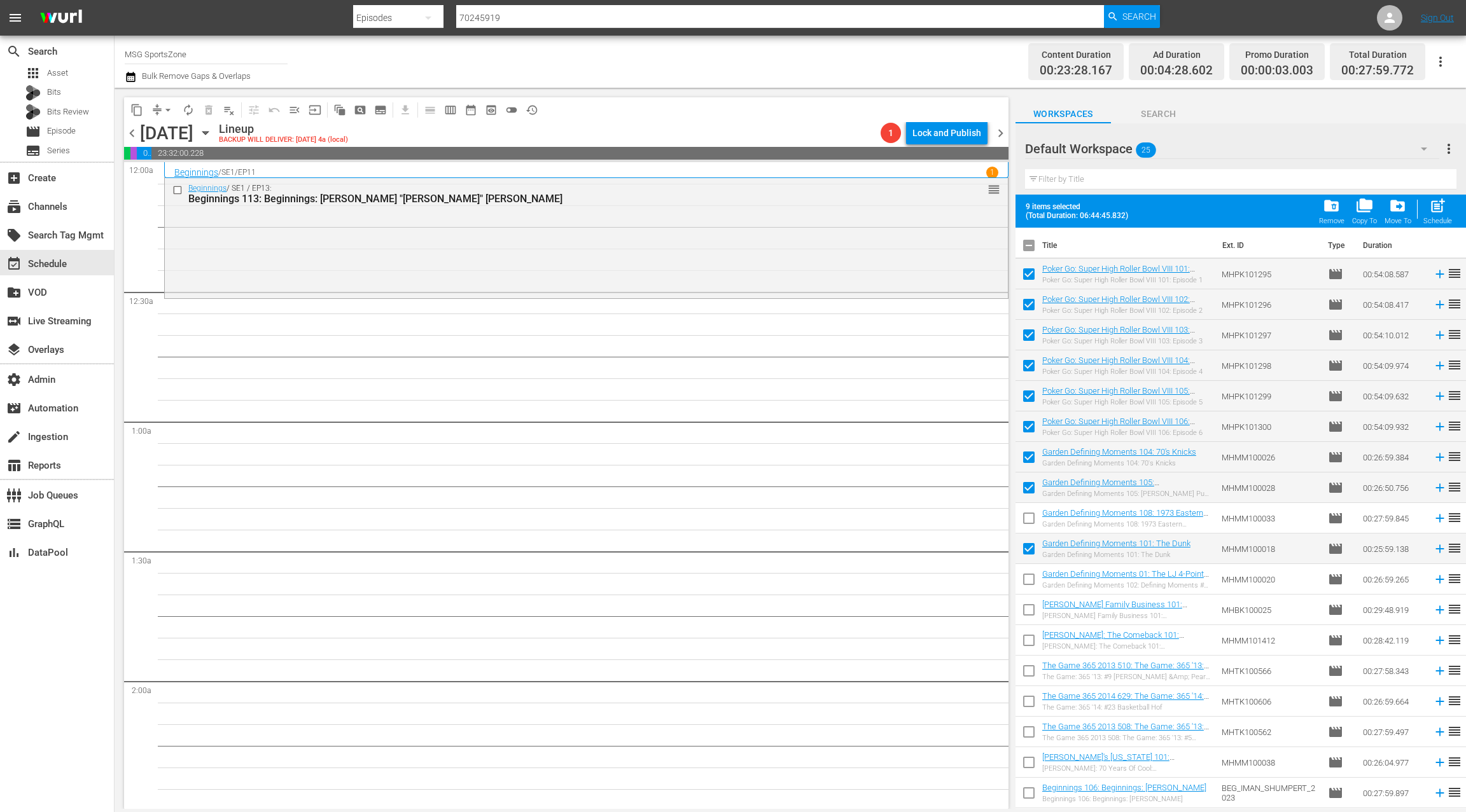
click at [1025, 515] on input "checkbox" at bounding box center [1029, 521] width 27 height 27
checkbox input "true"
drag, startPoint x: 1027, startPoint y: 608, endPoint x: 1027, endPoint y: 618, distance: 10.0
click at [1027, 608] on input "checkbox" at bounding box center [1029, 612] width 27 height 27
checkbox input "true"
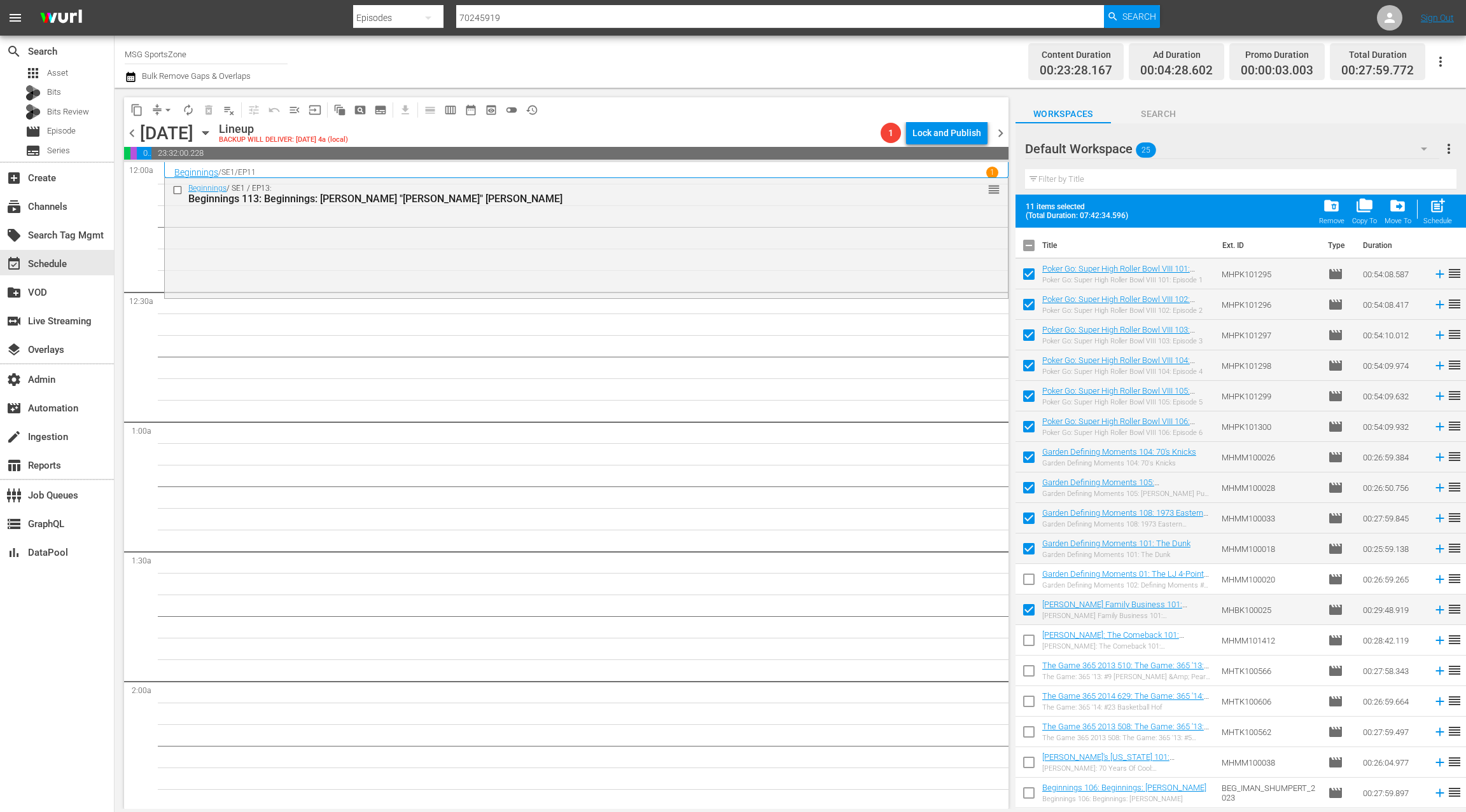
click at [1029, 634] on input "checkbox" at bounding box center [1029, 643] width 27 height 27
checkbox input "true"
click at [1029, 578] on input "checkbox" at bounding box center [1029, 582] width 27 height 27
checkbox input "true"
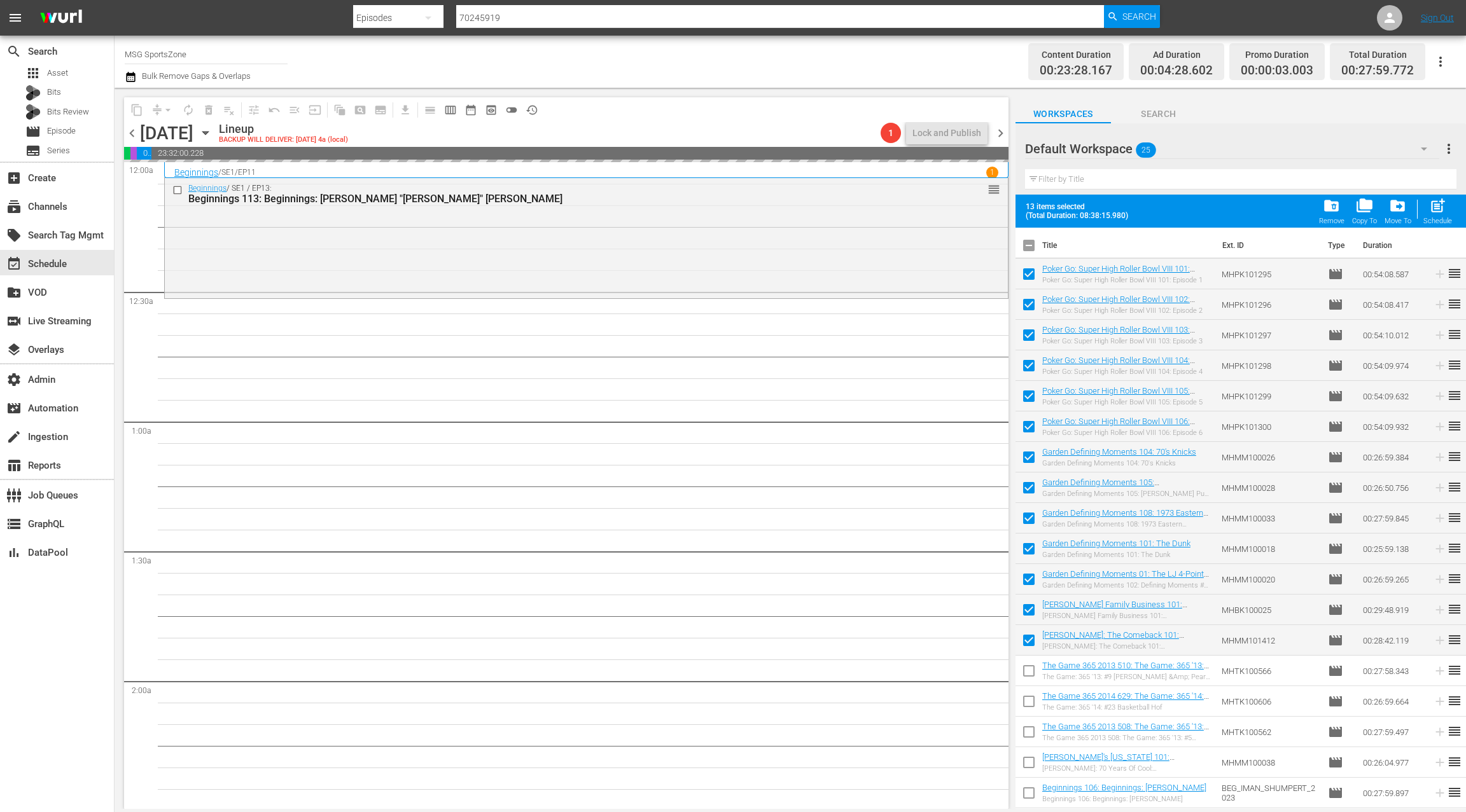
click at [1034, 246] on input "checkbox" at bounding box center [1029, 248] width 27 height 27
checkbox input "true"
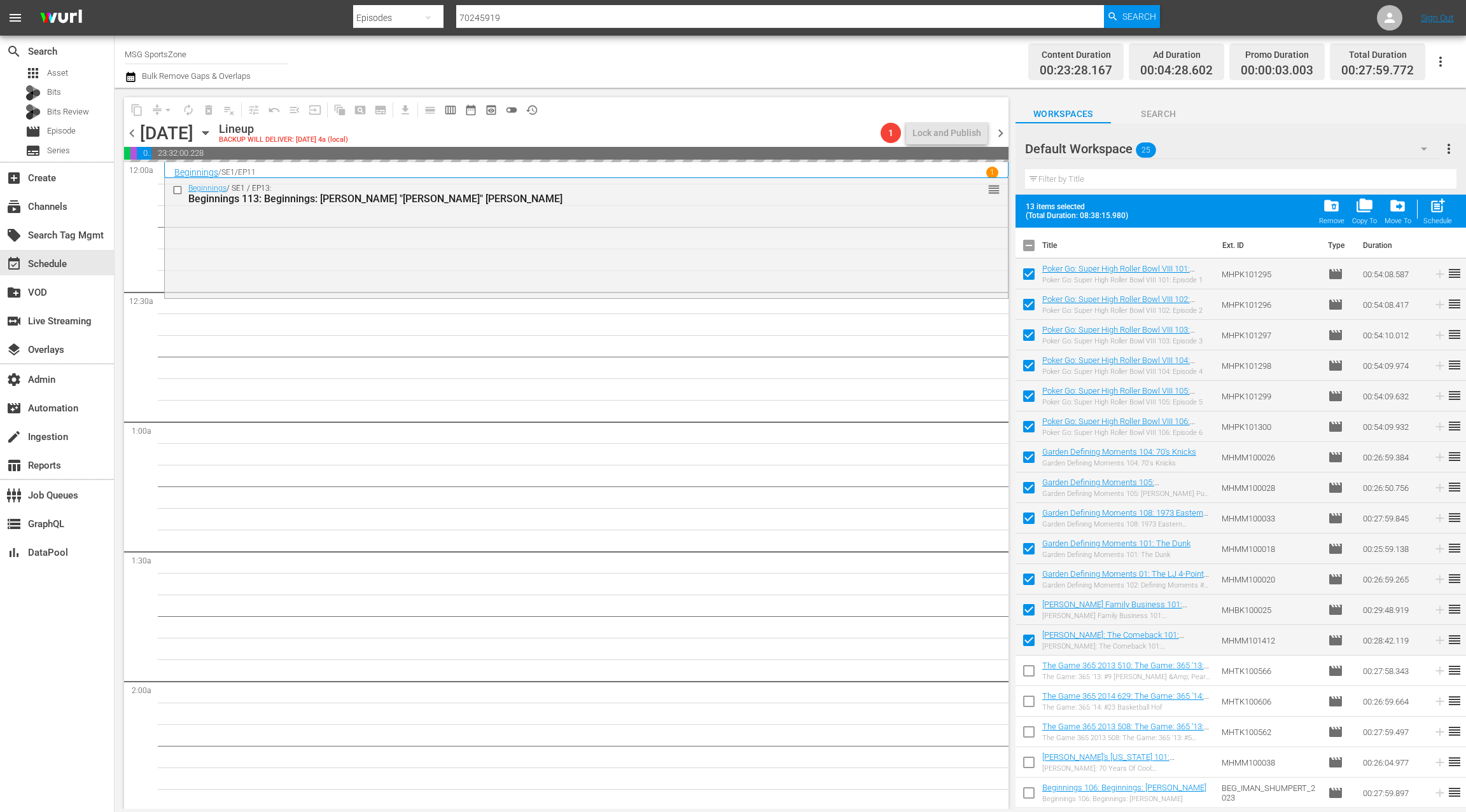
checkbox input "true"
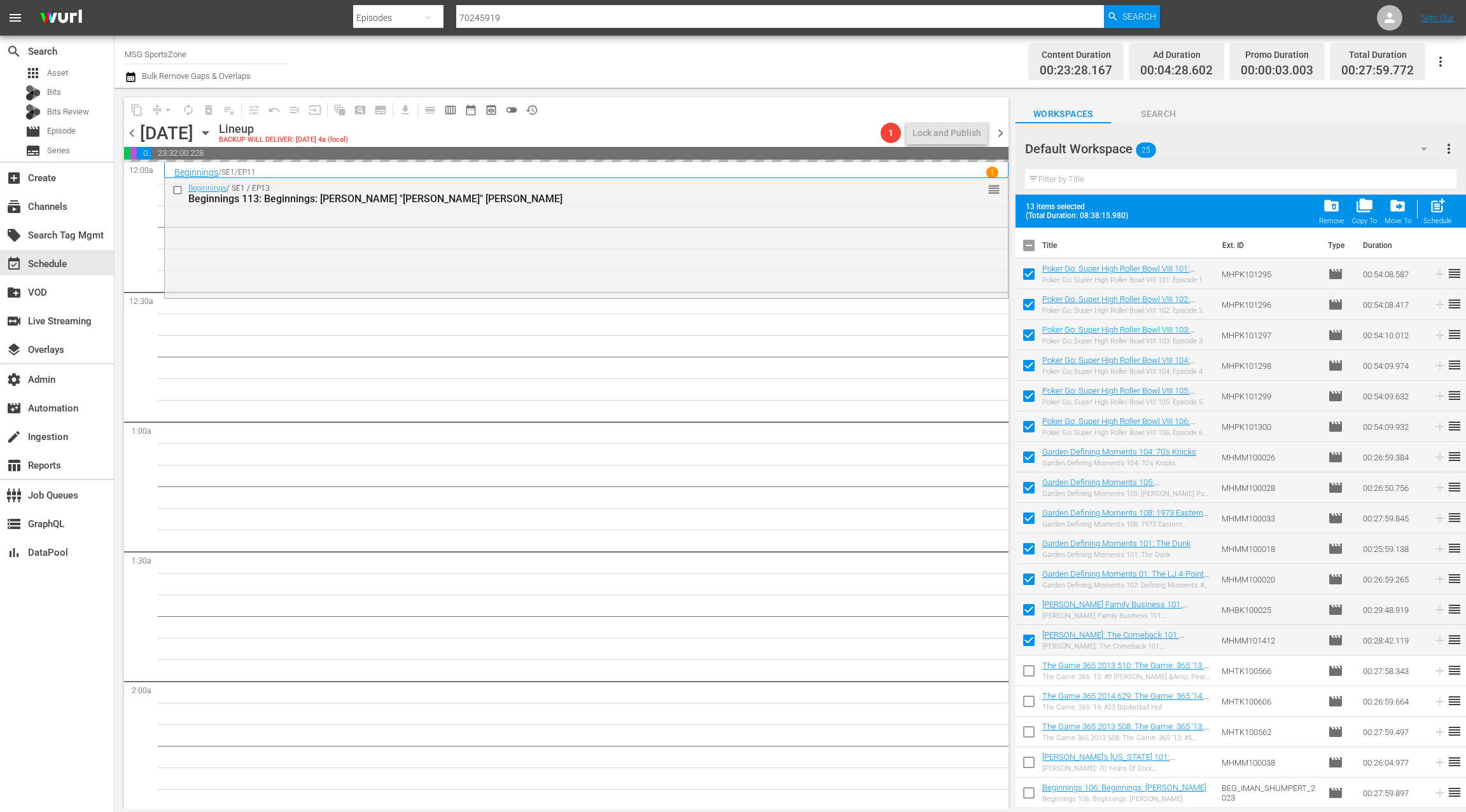
checkbox input "true"
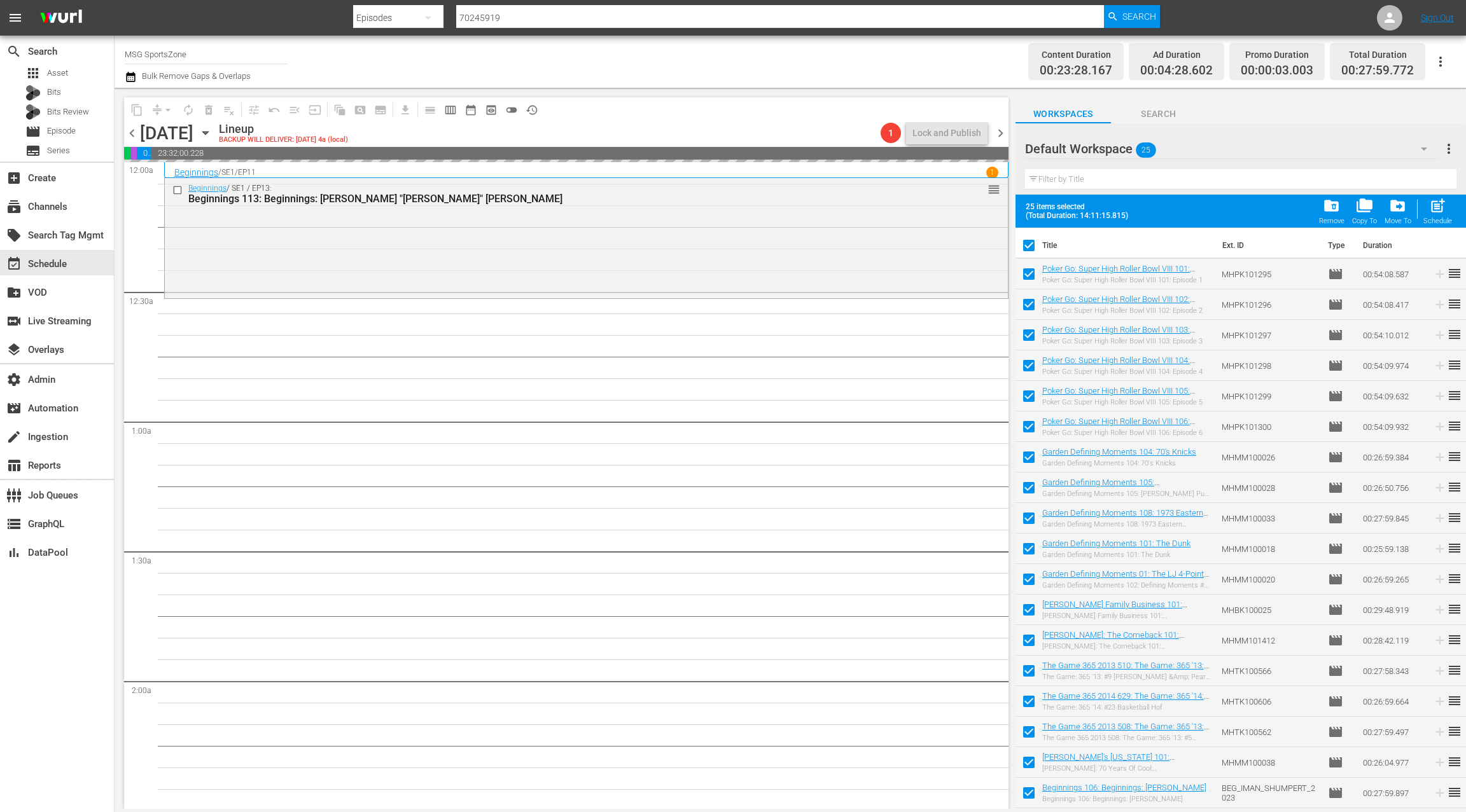
click at [1028, 247] on input "checkbox" at bounding box center [1029, 248] width 27 height 27
checkbox input "false"
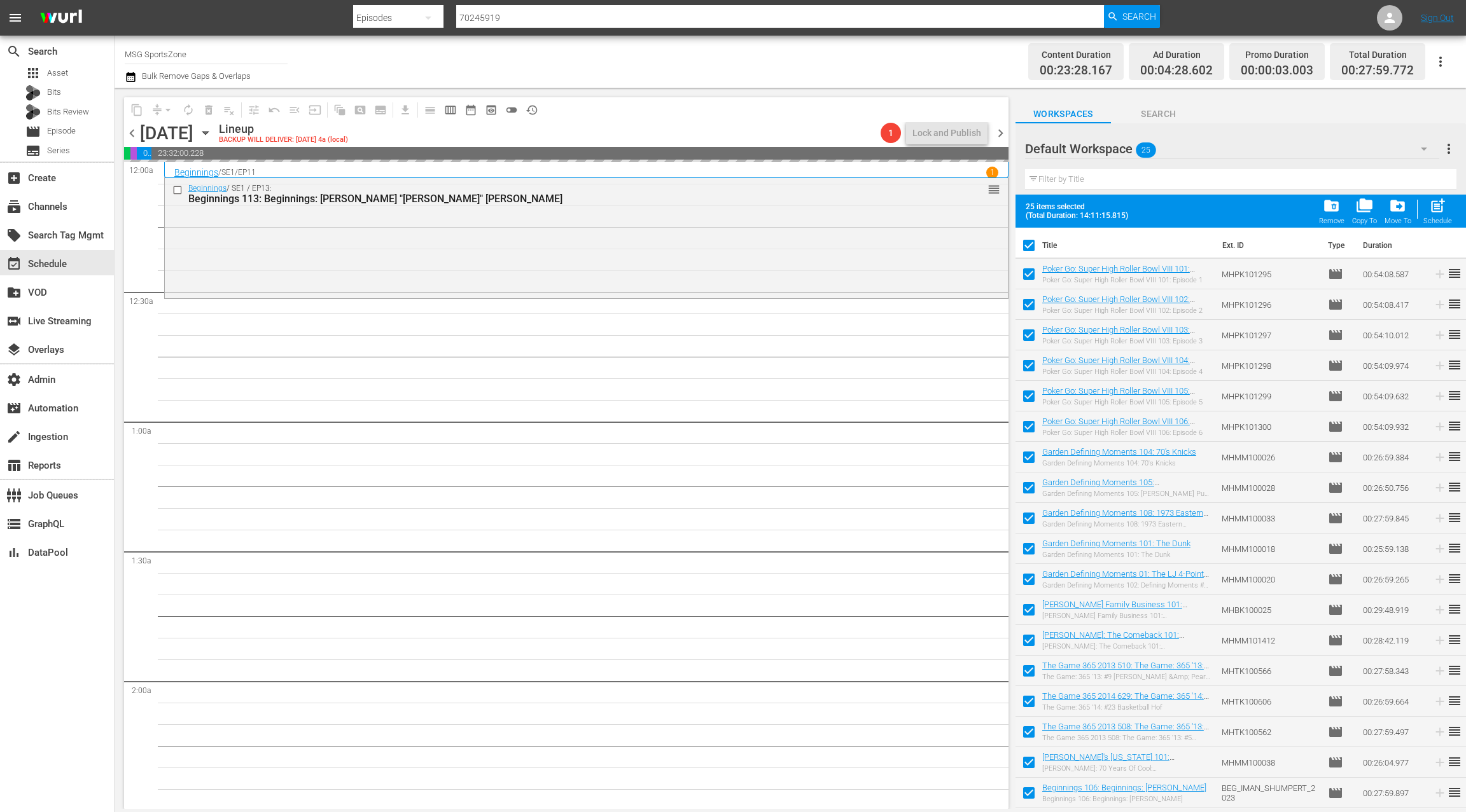
checkbox input "false"
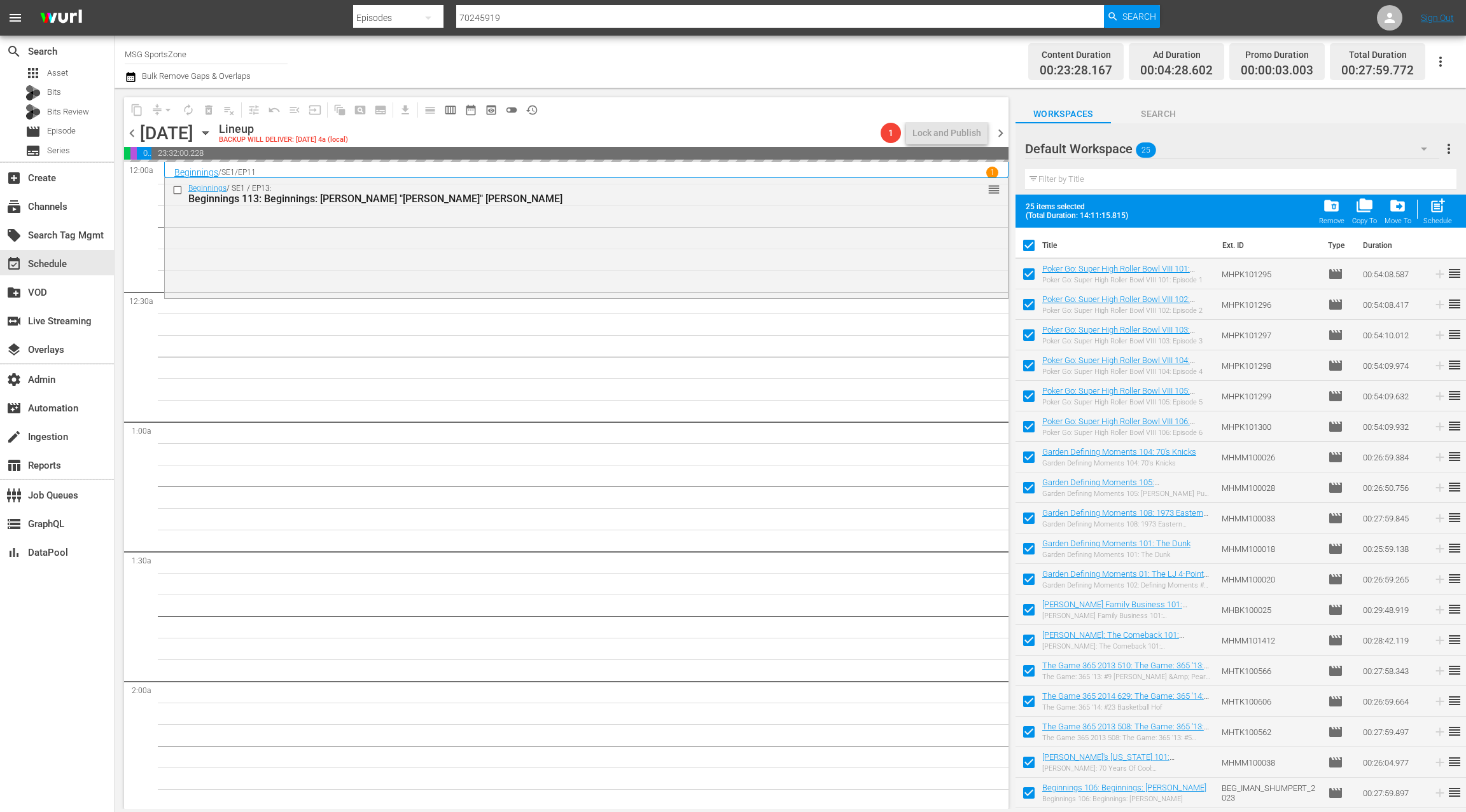
checkbox input "false"
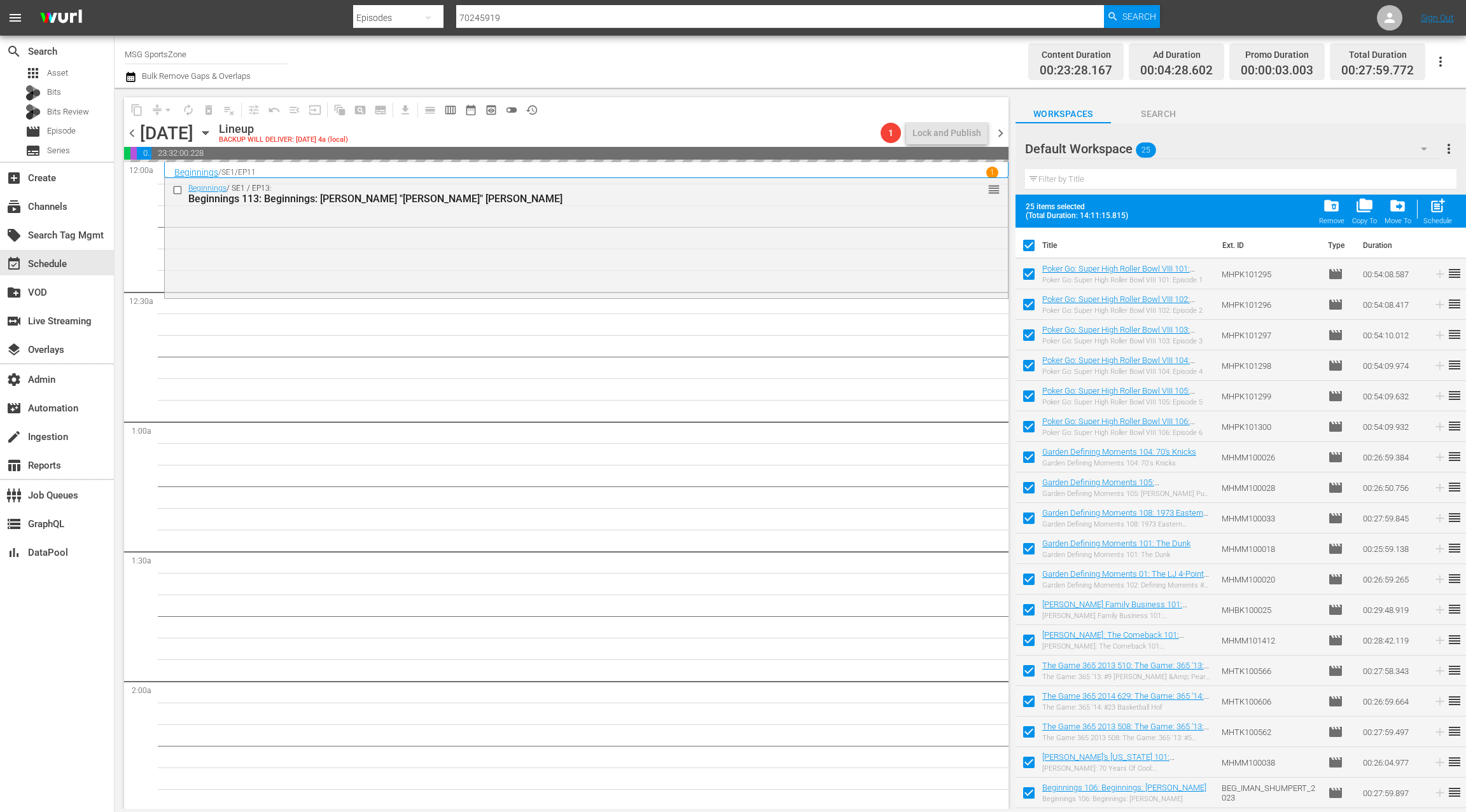
checkbox input "false"
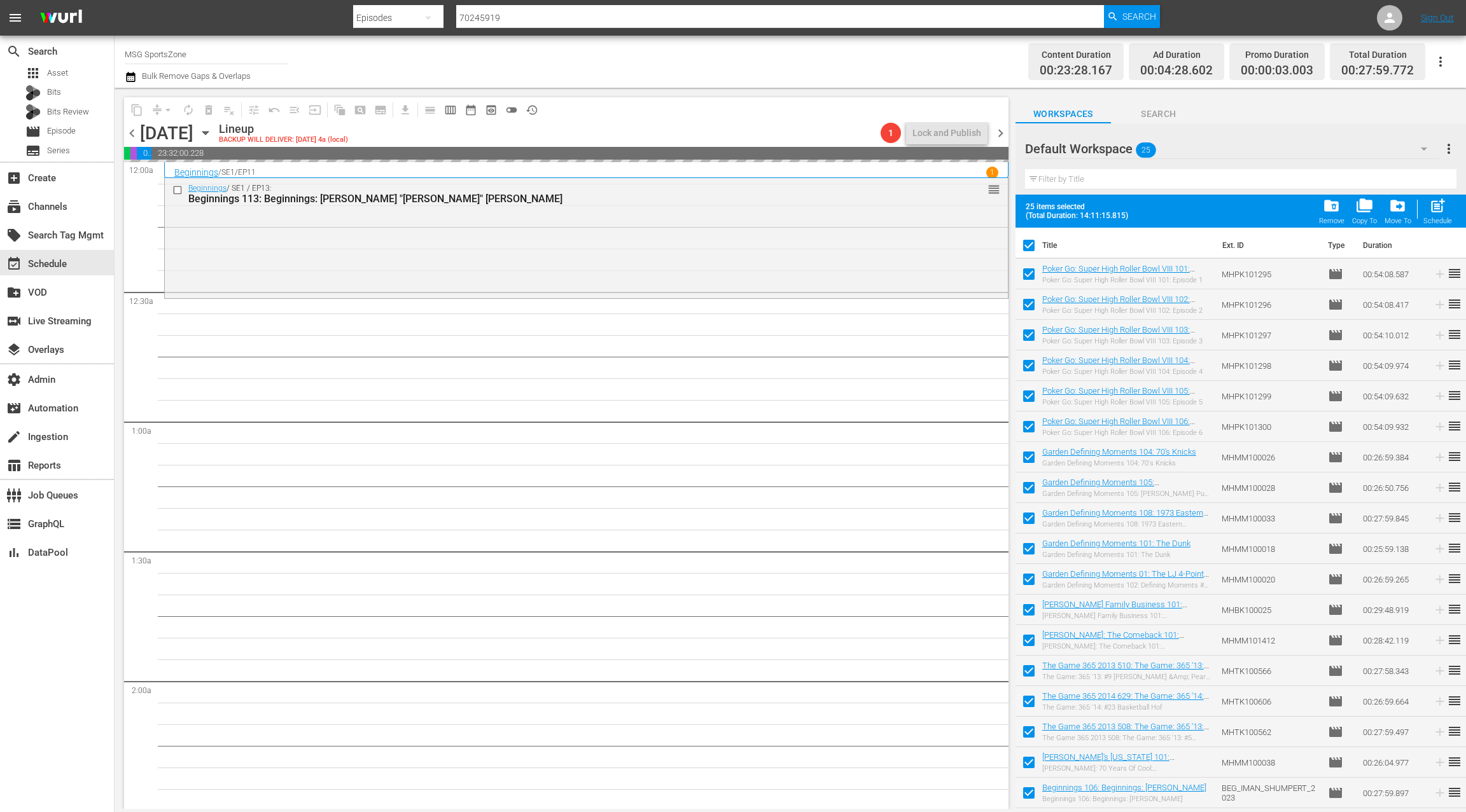
checkbox input "false"
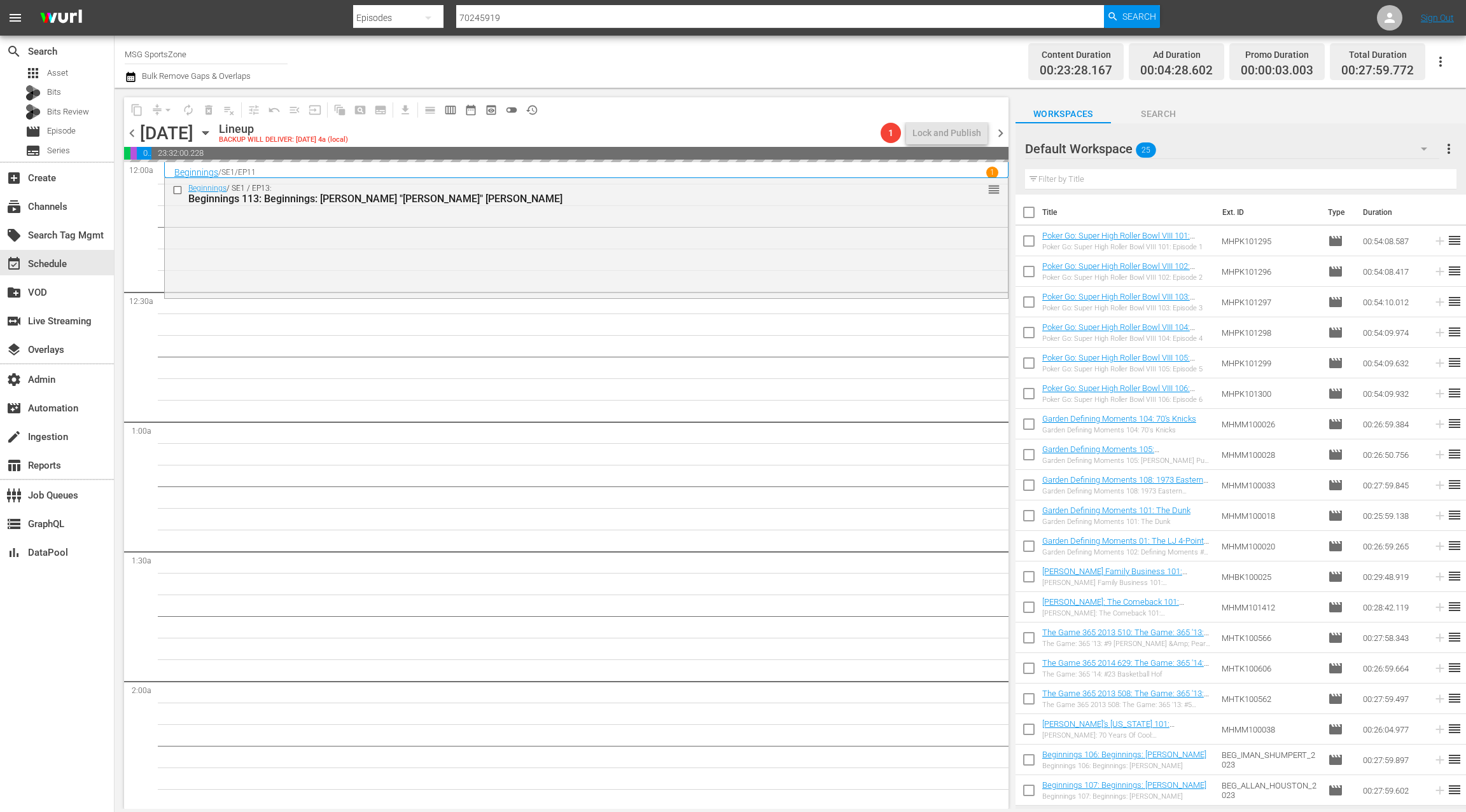
click at [1058, 181] on input "text" at bounding box center [1240, 179] width 431 height 20
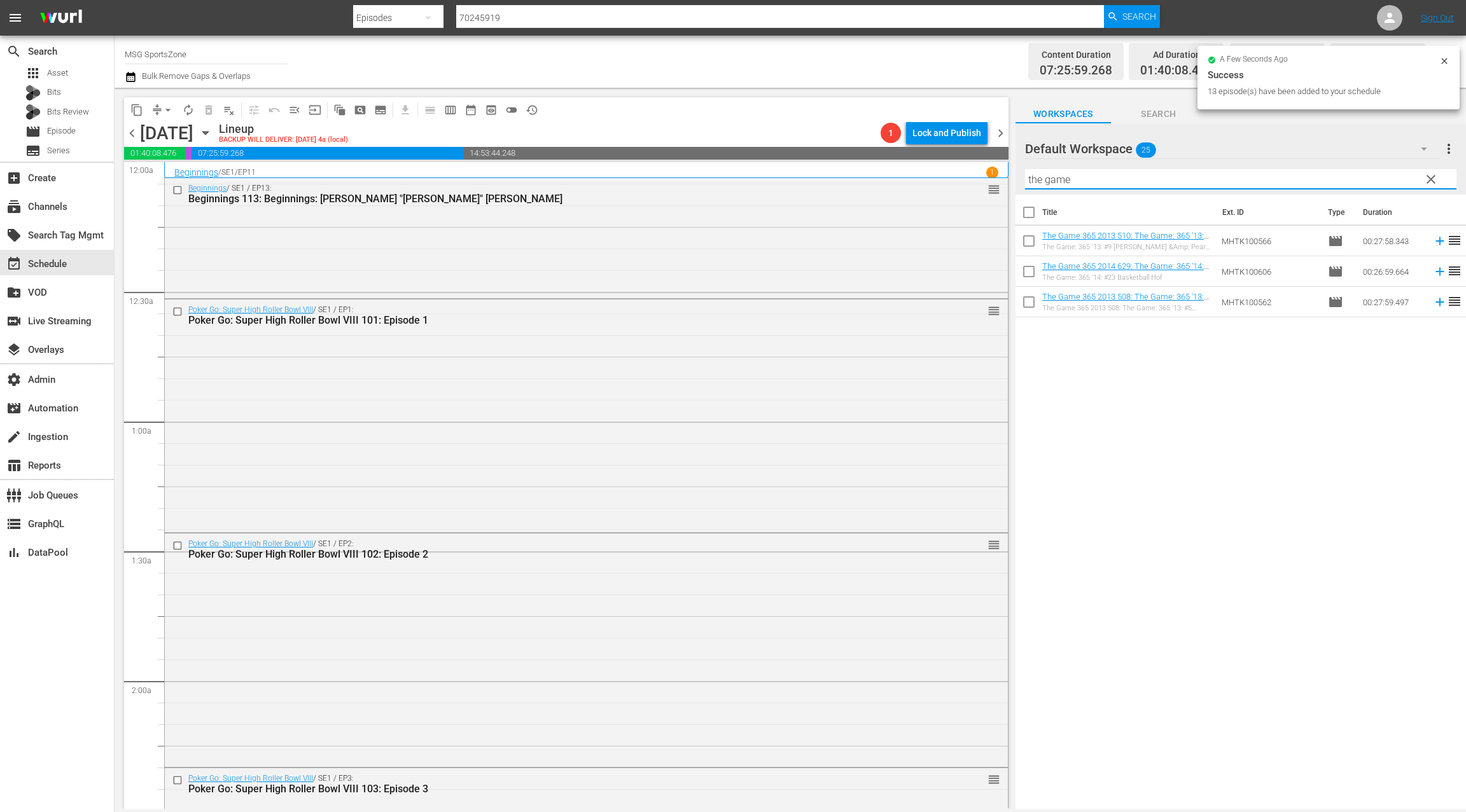
click at [1032, 214] on input "checkbox" at bounding box center [1029, 215] width 27 height 27
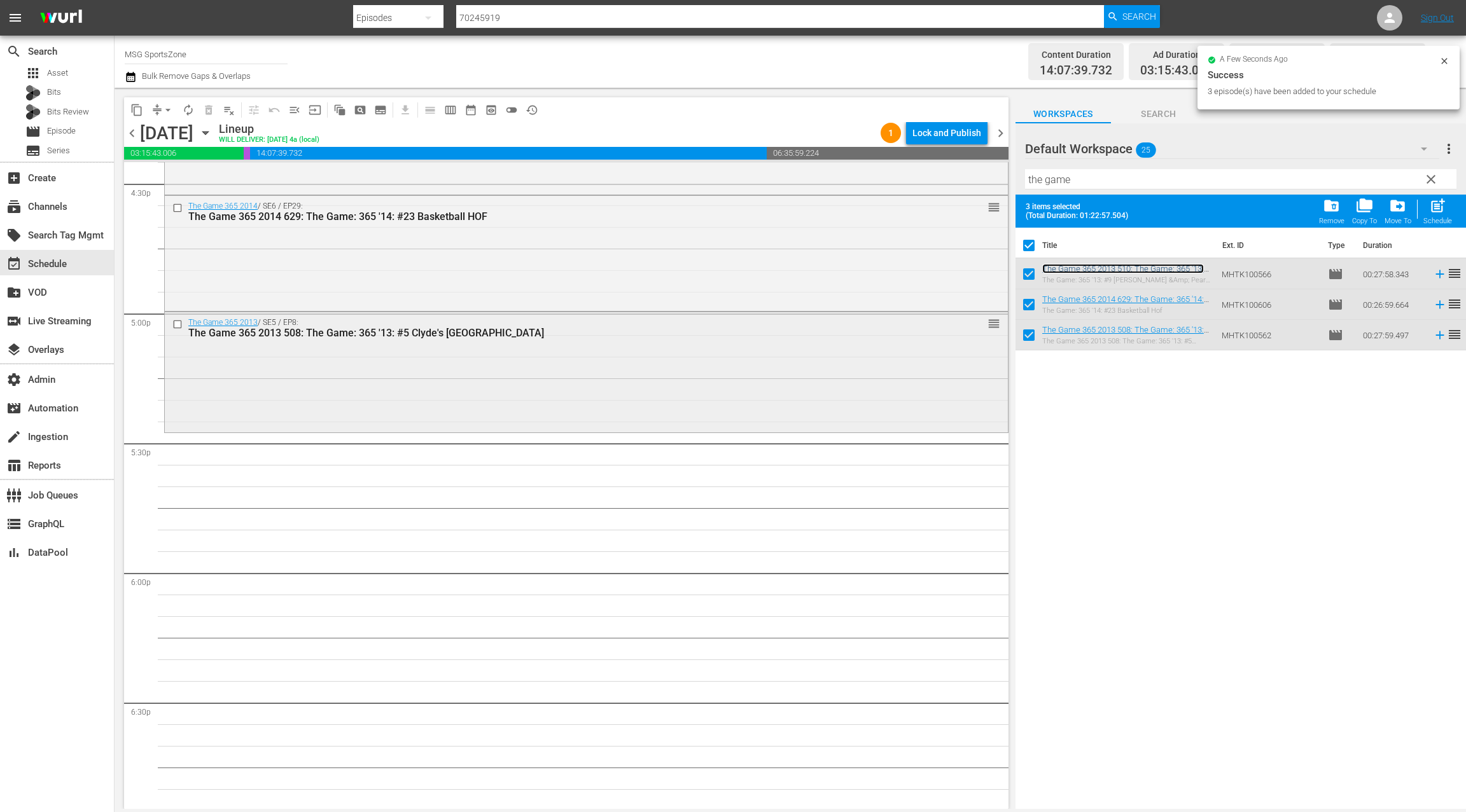
scroll to position [4270, 0]
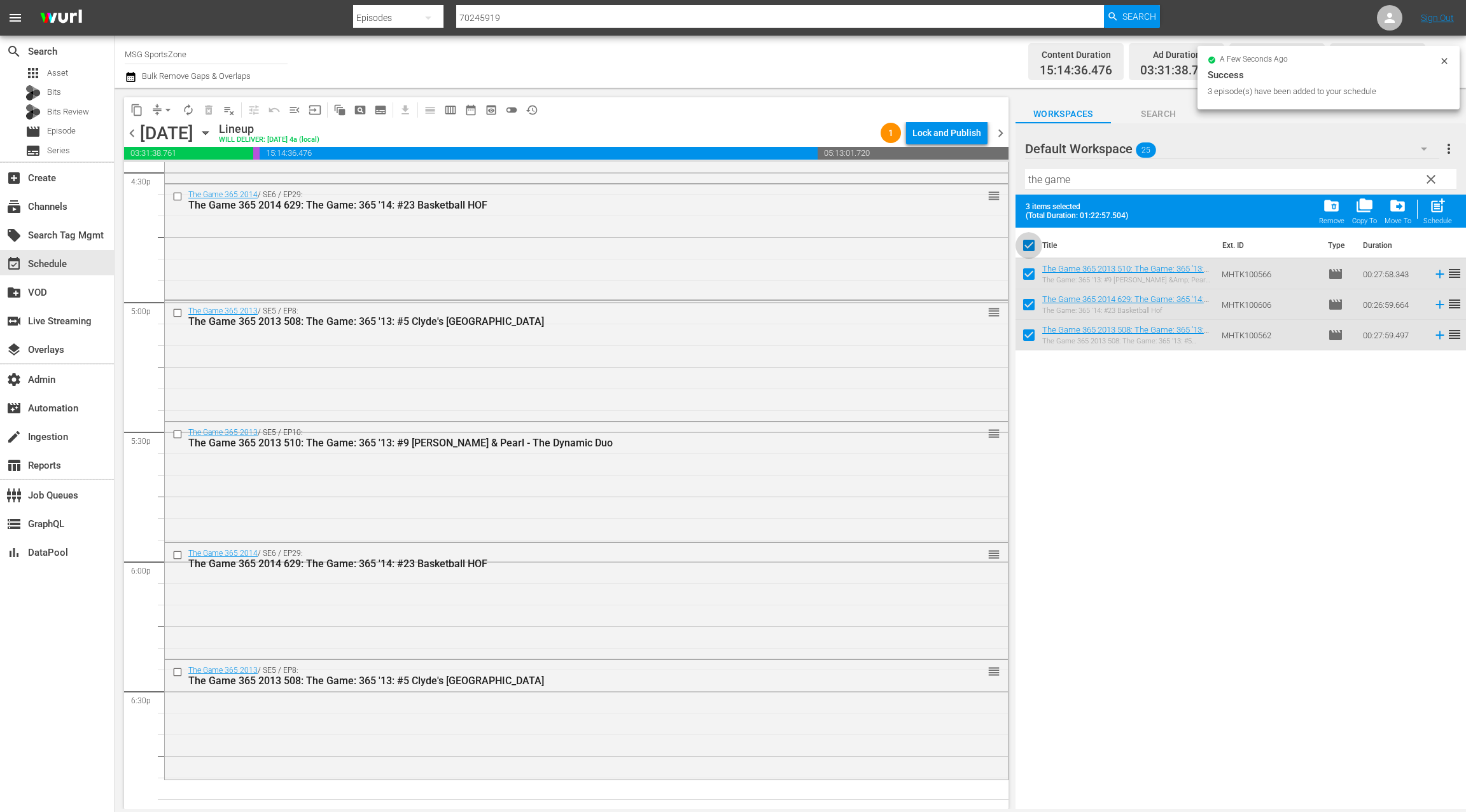
click at [1028, 243] on input "checkbox" at bounding box center [1029, 248] width 27 height 27
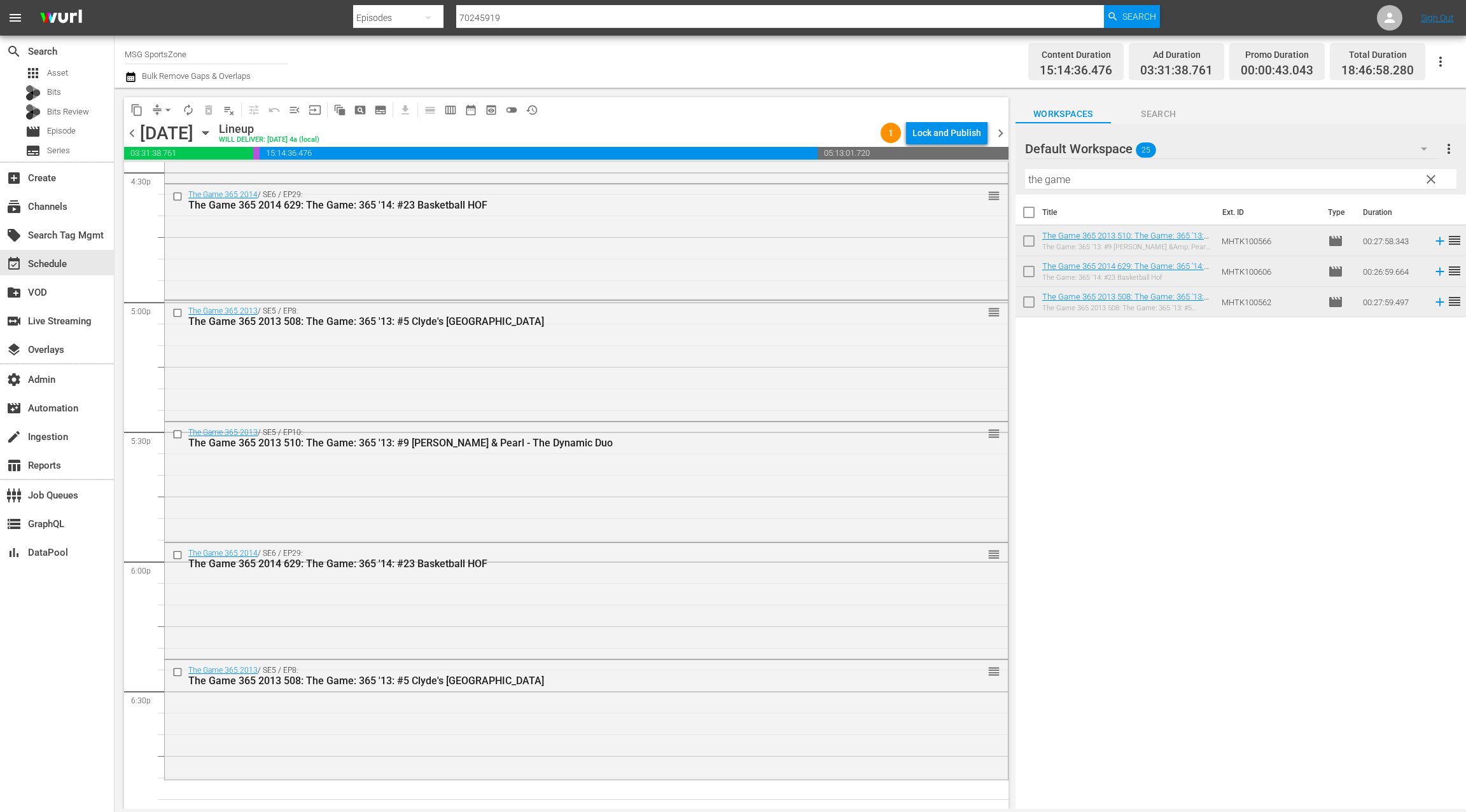
click at [1434, 181] on span "clear" at bounding box center [1430, 179] width 15 height 15
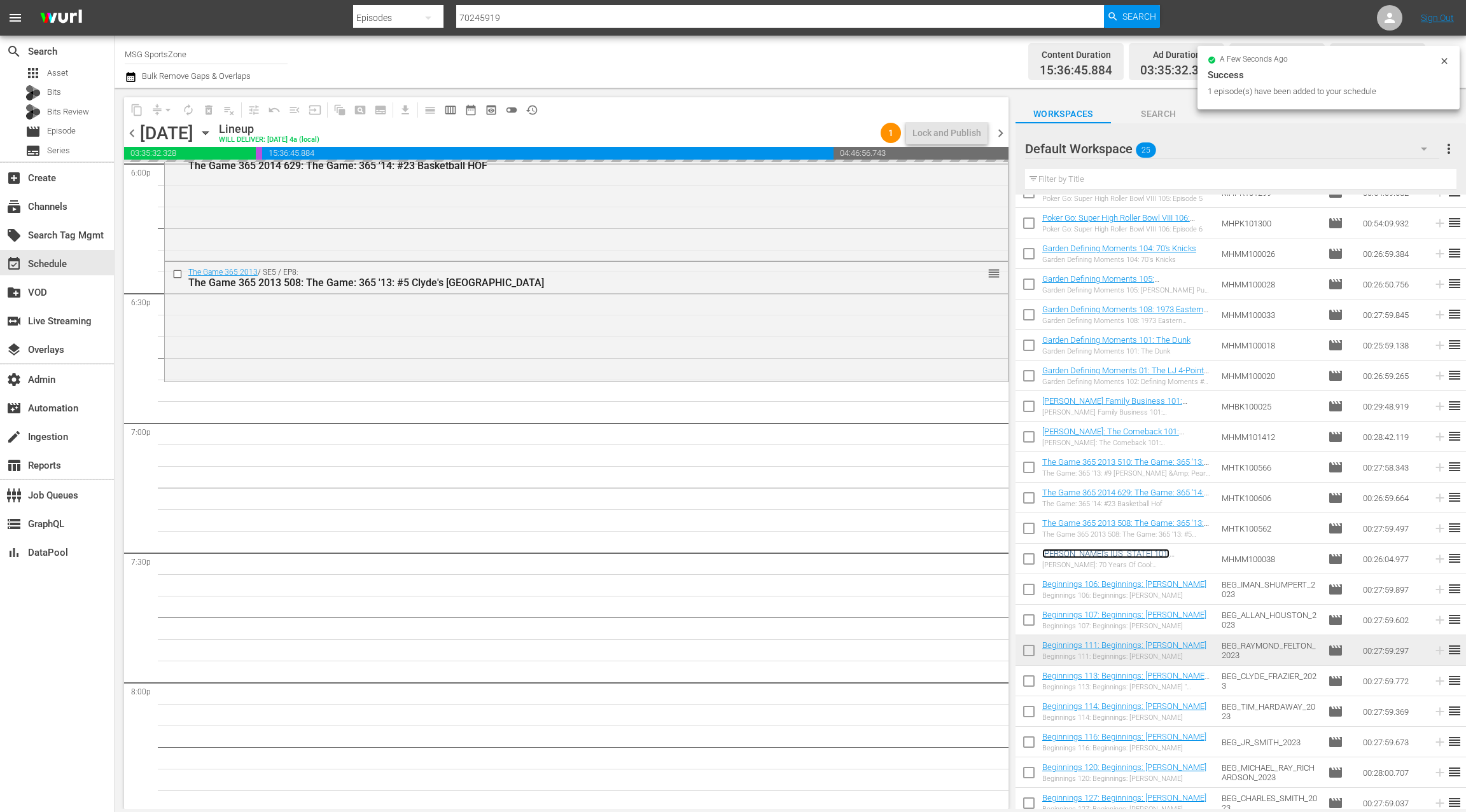
scroll to position [0, 0]
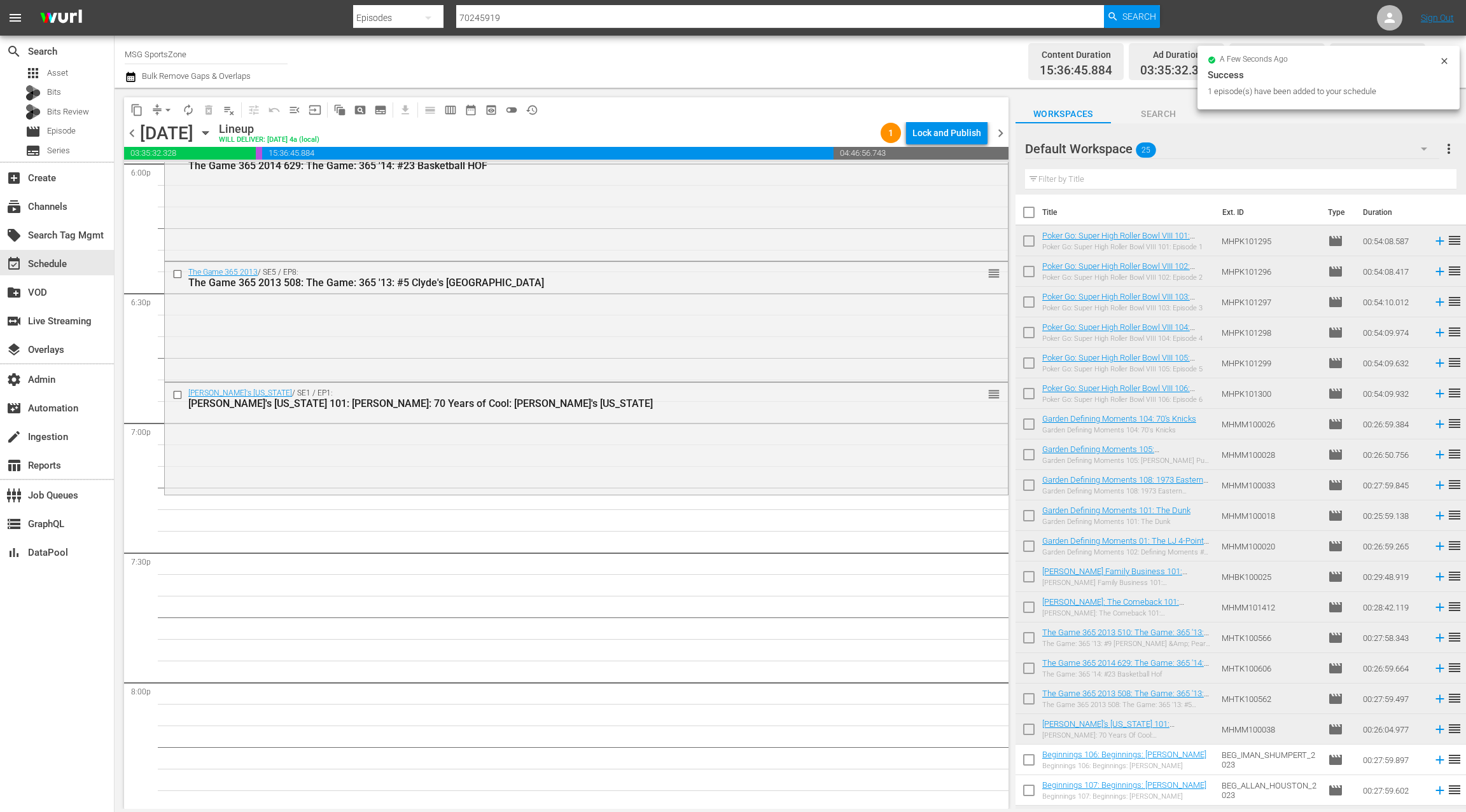
click at [1064, 180] on input "text" at bounding box center [1240, 179] width 431 height 20
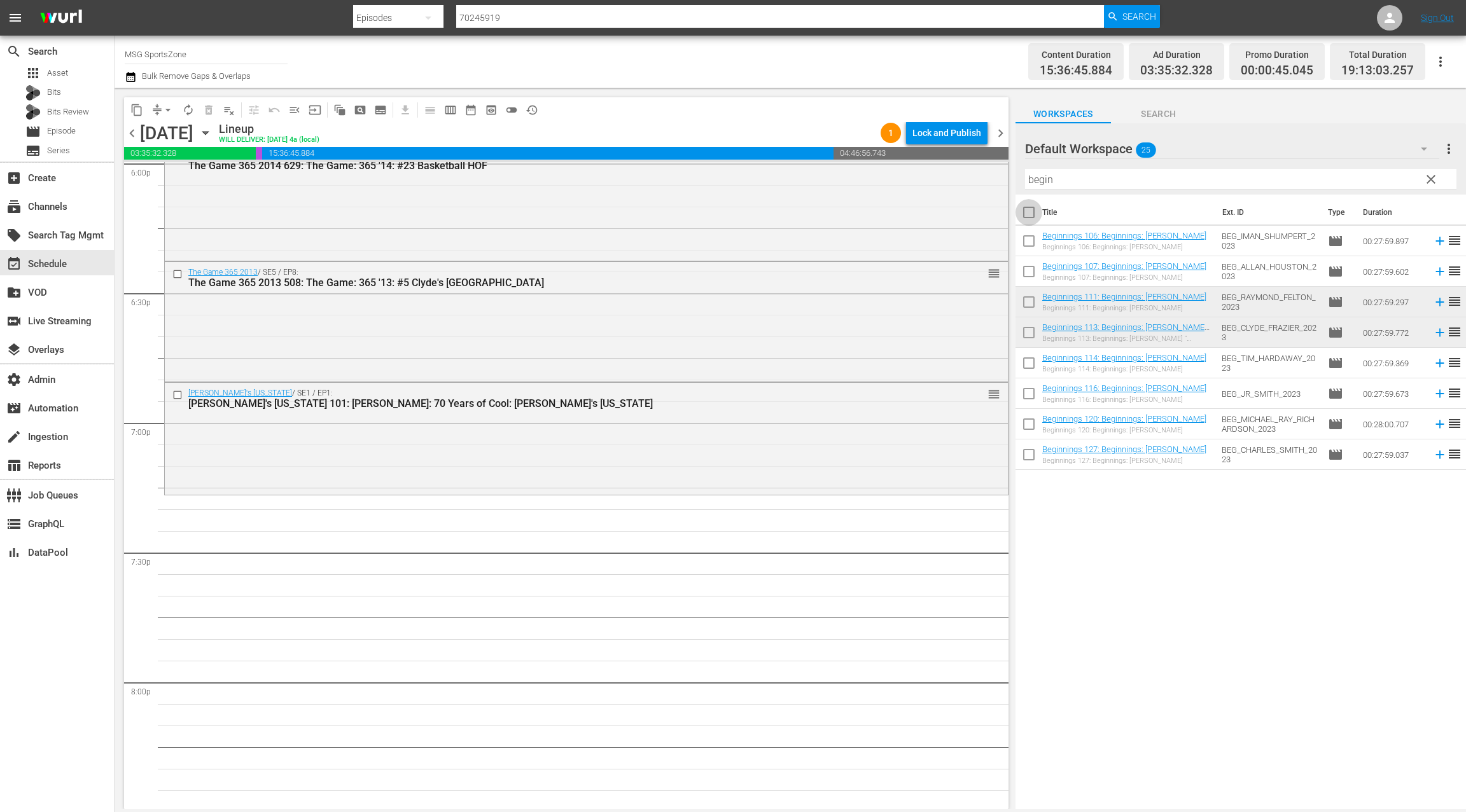
click at [1030, 208] on input "checkbox" at bounding box center [1029, 215] width 27 height 27
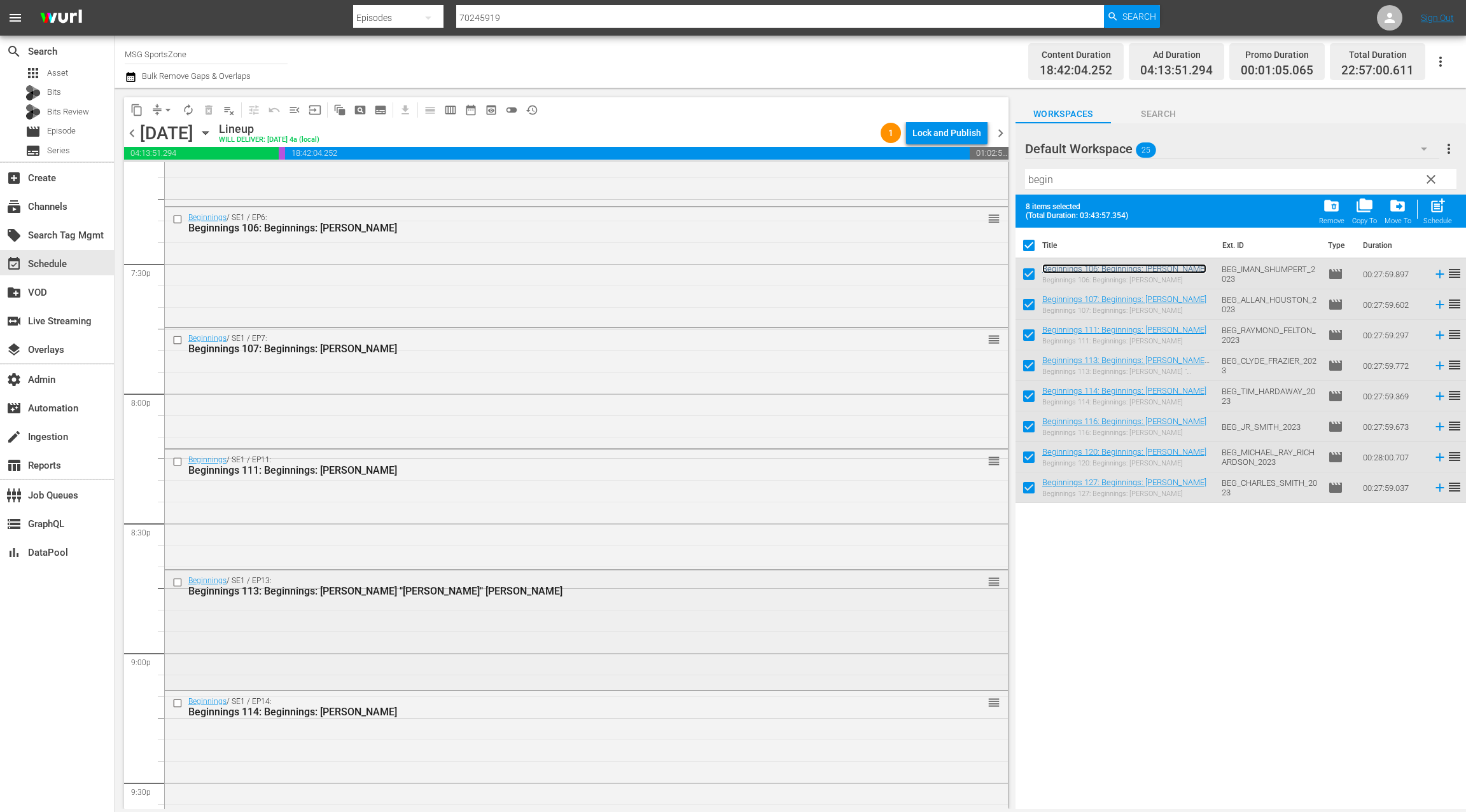
scroll to position [4929, 0]
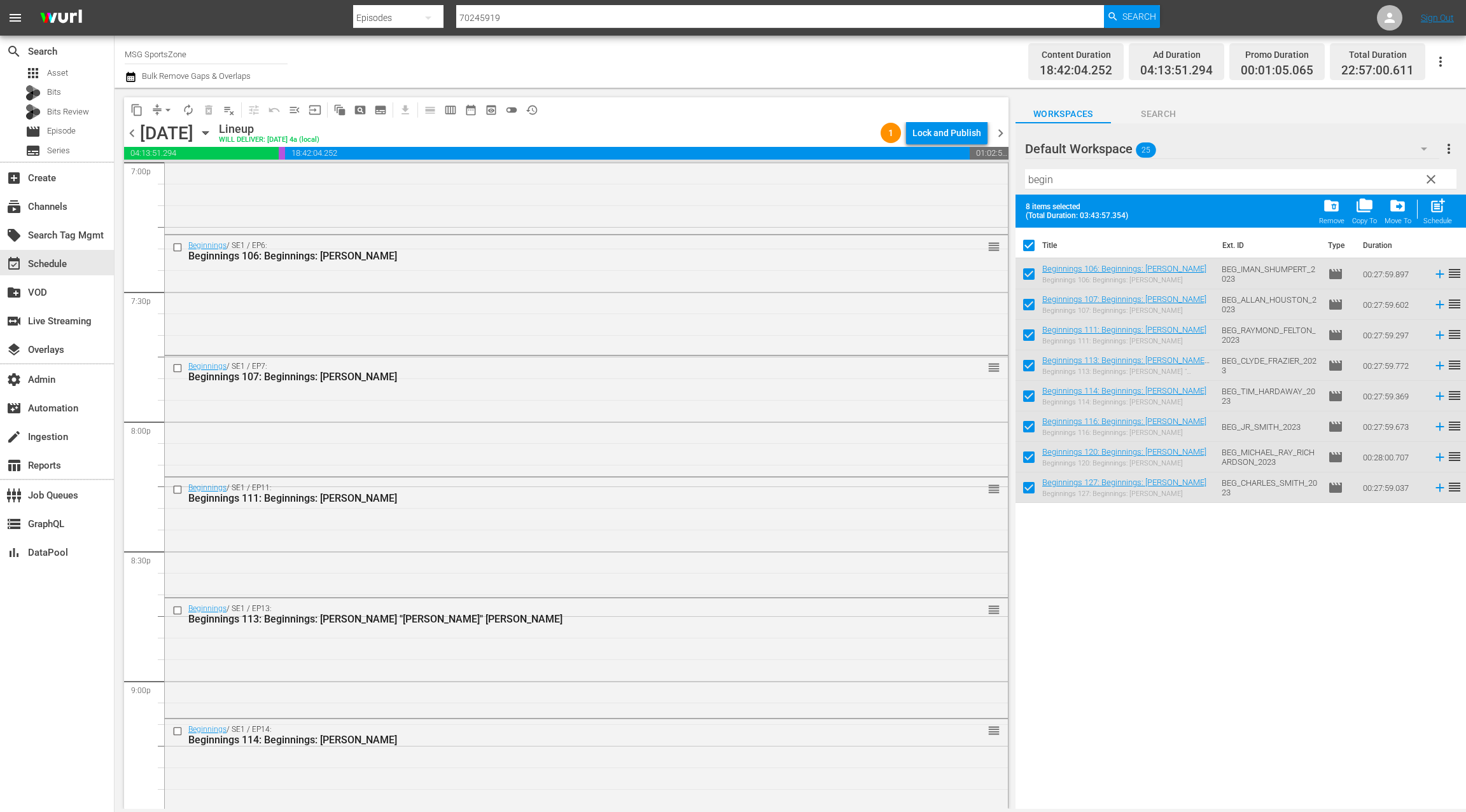
click at [1030, 243] on input "checkbox" at bounding box center [1029, 248] width 27 height 27
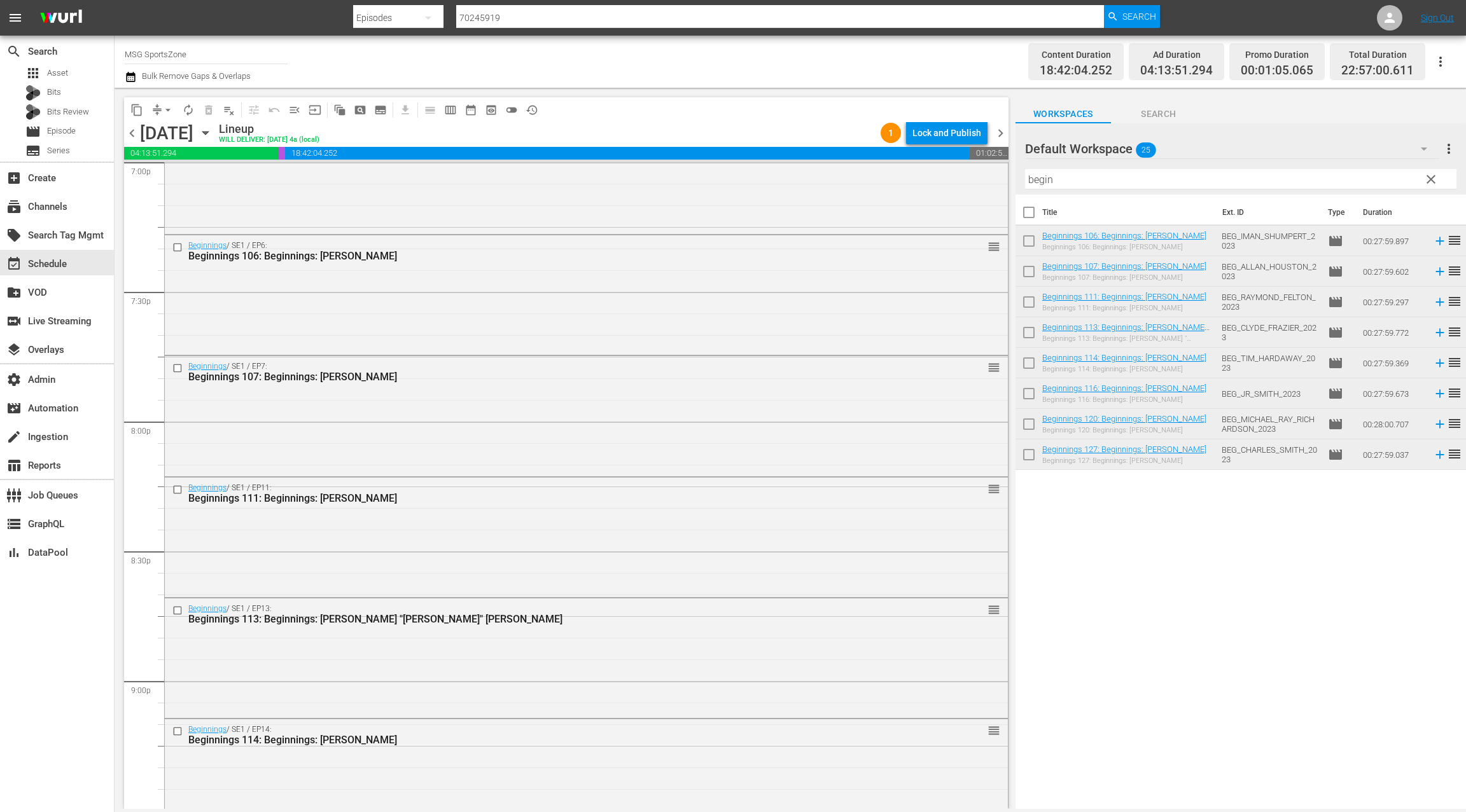
click at [1048, 181] on input "begin" at bounding box center [1240, 179] width 431 height 20
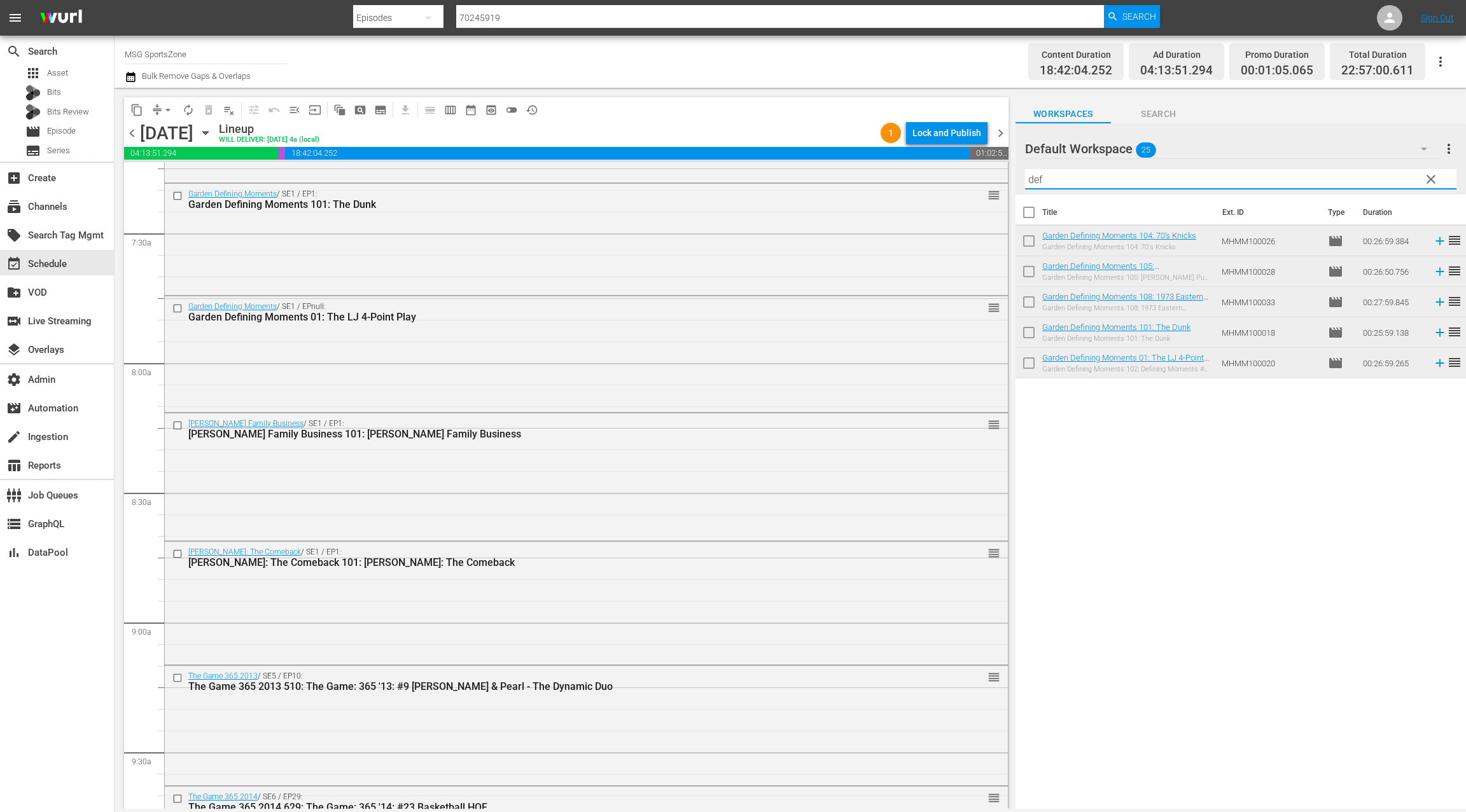
scroll to position [1880, 0]
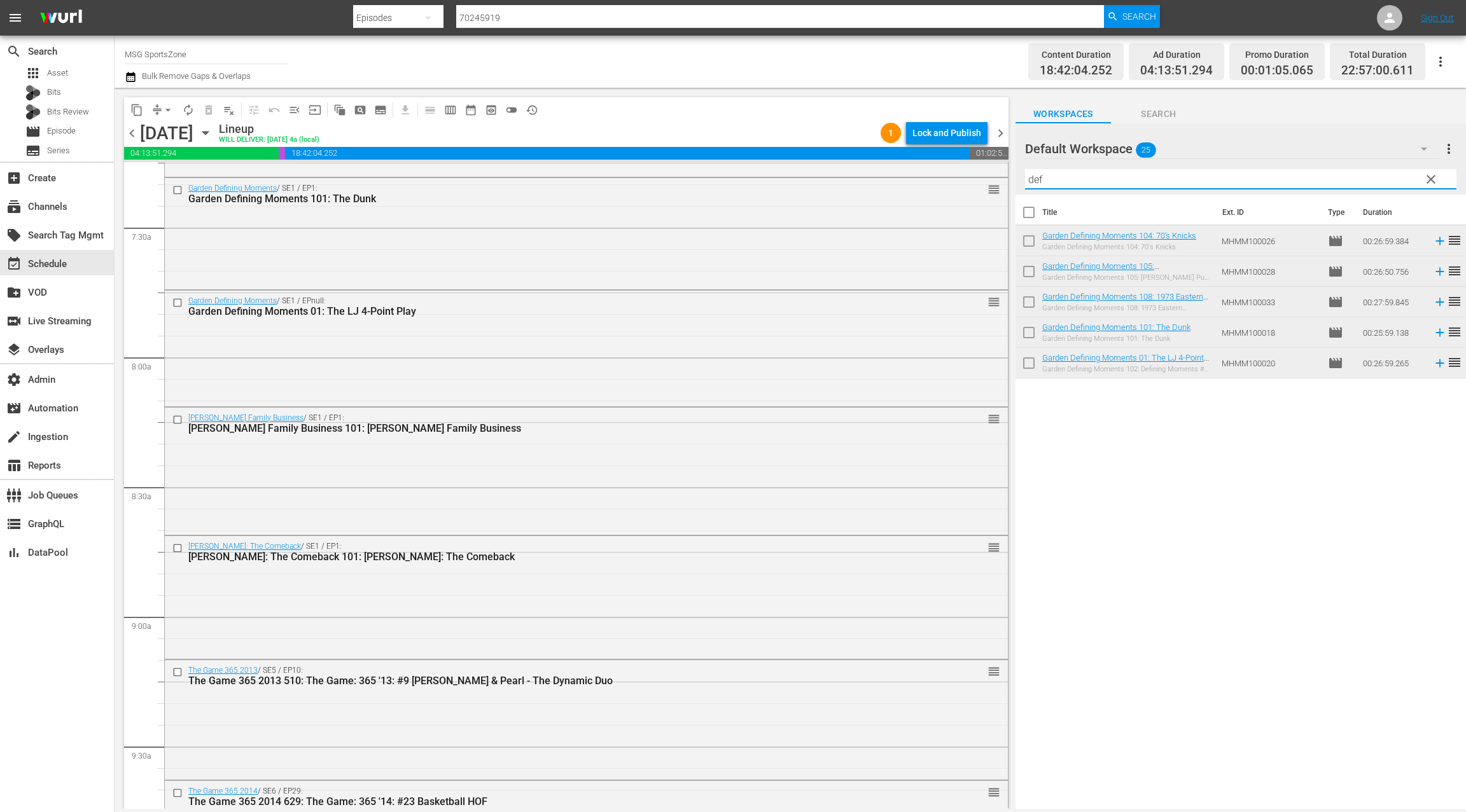
click at [1179, 478] on div "Title Ext. ID Type Duration Garden Defining Moments 104: 70's Knicks Garden Def…" at bounding box center [1241, 502] width 450 height 616
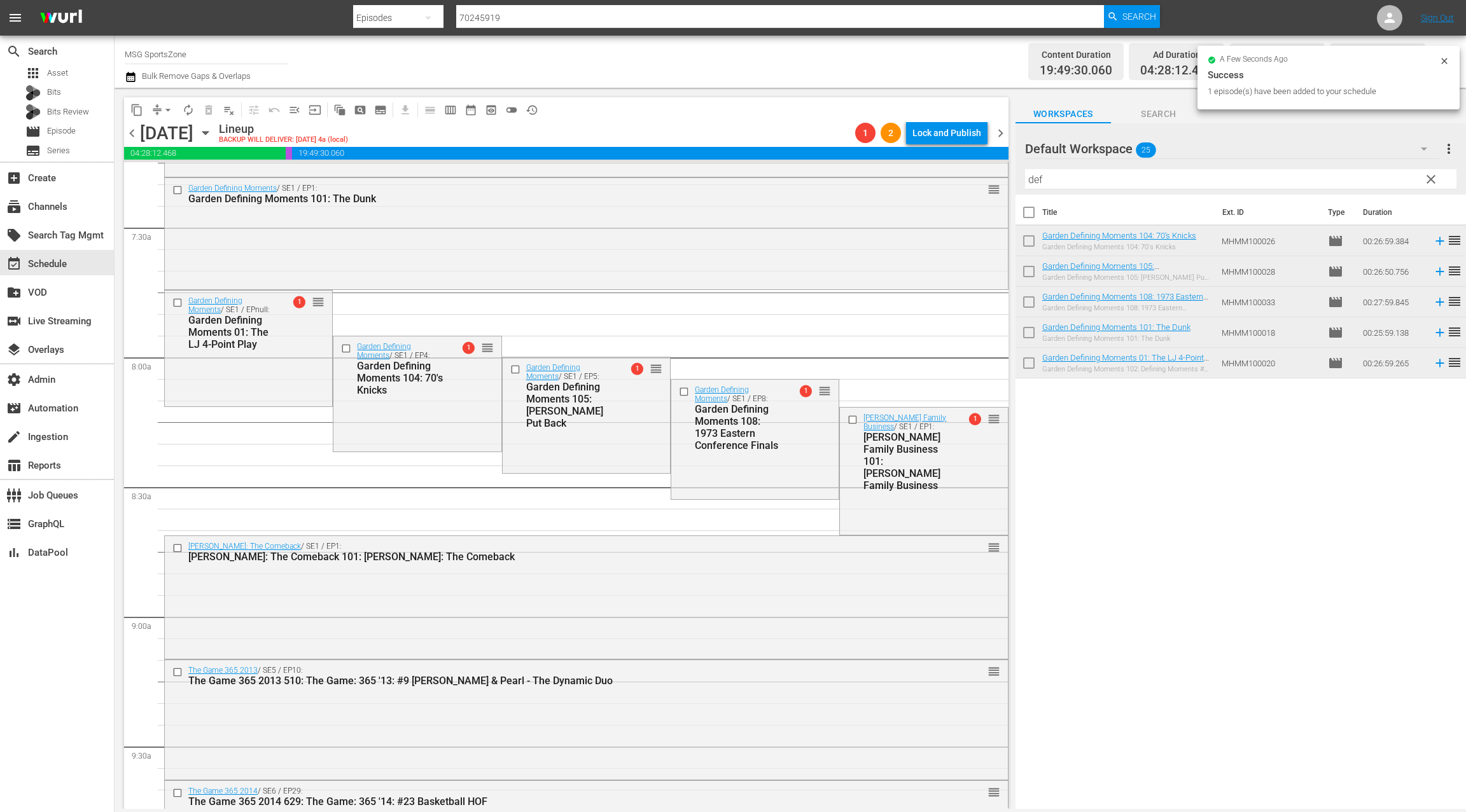
click at [160, 111] on button "arrow_drop_down" at bounding box center [168, 110] width 20 height 20
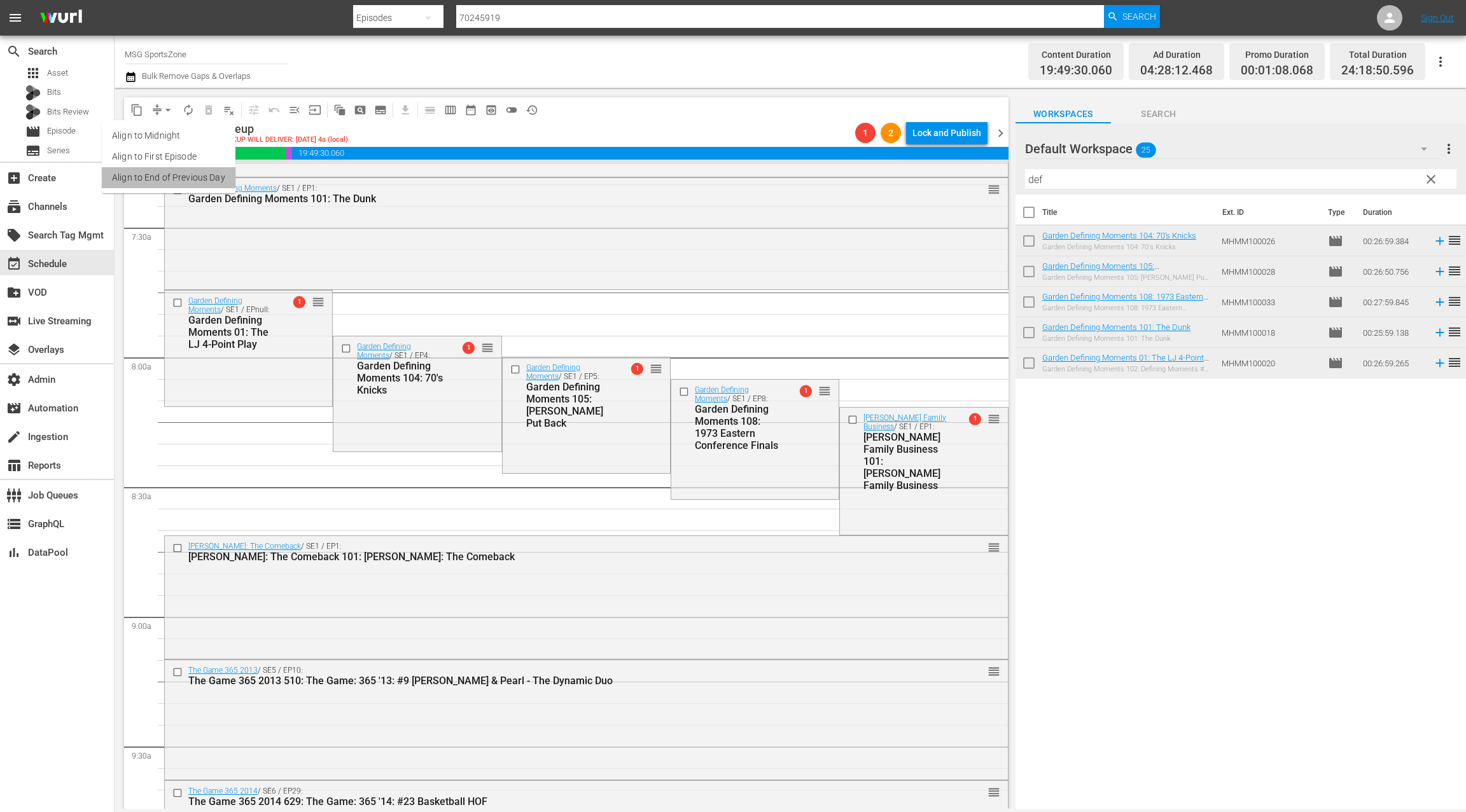
click at [193, 177] on li "Align to End of Previous Day" at bounding box center [168, 178] width 133 height 21
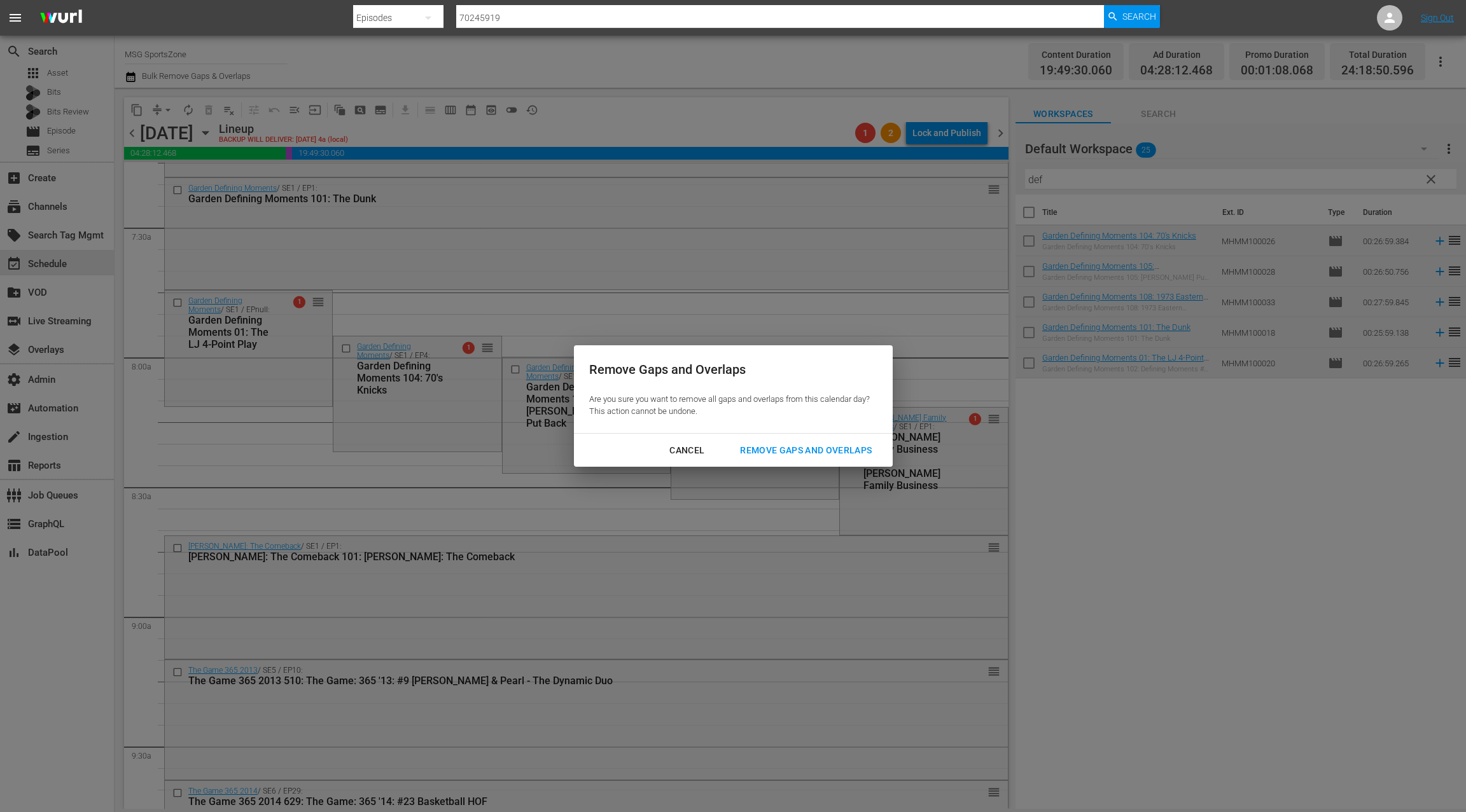
drag, startPoint x: 822, startPoint y: 450, endPoint x: 898, endPoint y: 415, distance: 83.7
click at [822, 450] on div "Remove Gaps and Overlaps" at bounding box center [806, 451] width 152 height 16
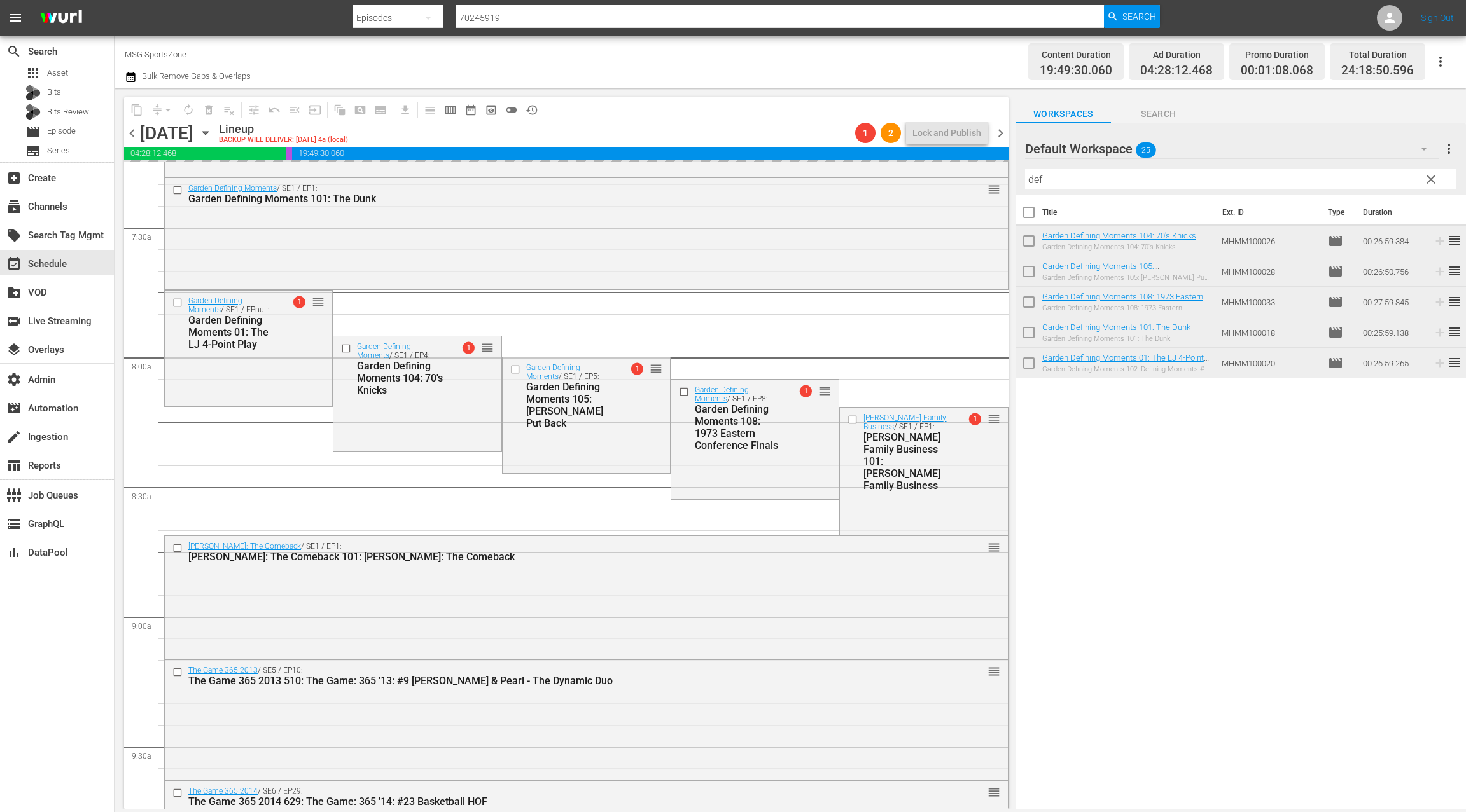
click at [1432, 178] on span "clear" at bounding box center [1430, 179] width 15 height 15
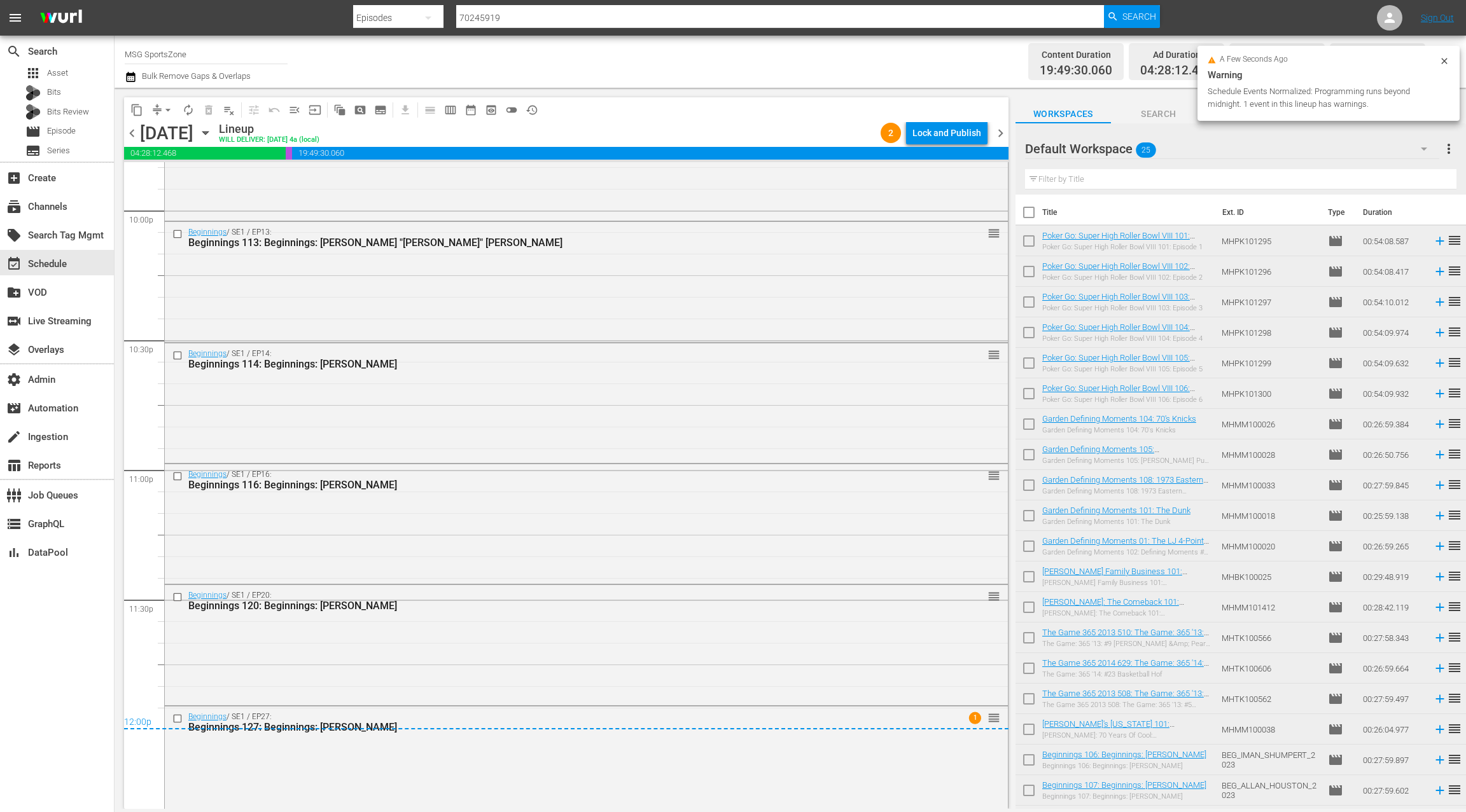
scroll to position [5675, 0]
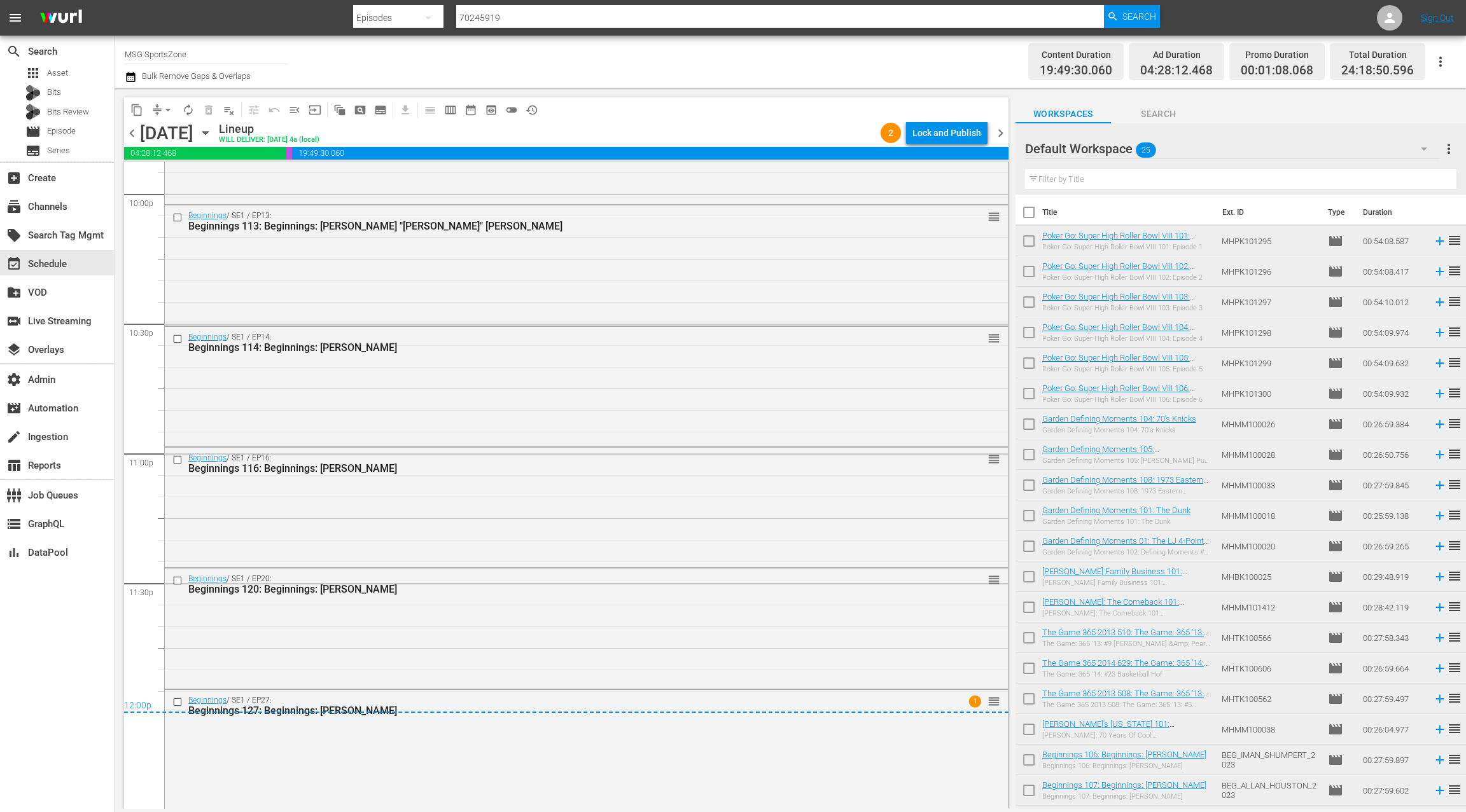
drag, startPoint x: 1000, startPoint y: 133, endPoint x: 1061, endPoint y: 117, distance: 63.1
click at [1000, 133] on span "chevron_right" at bounding box center [1001, 133] width 16 height 16
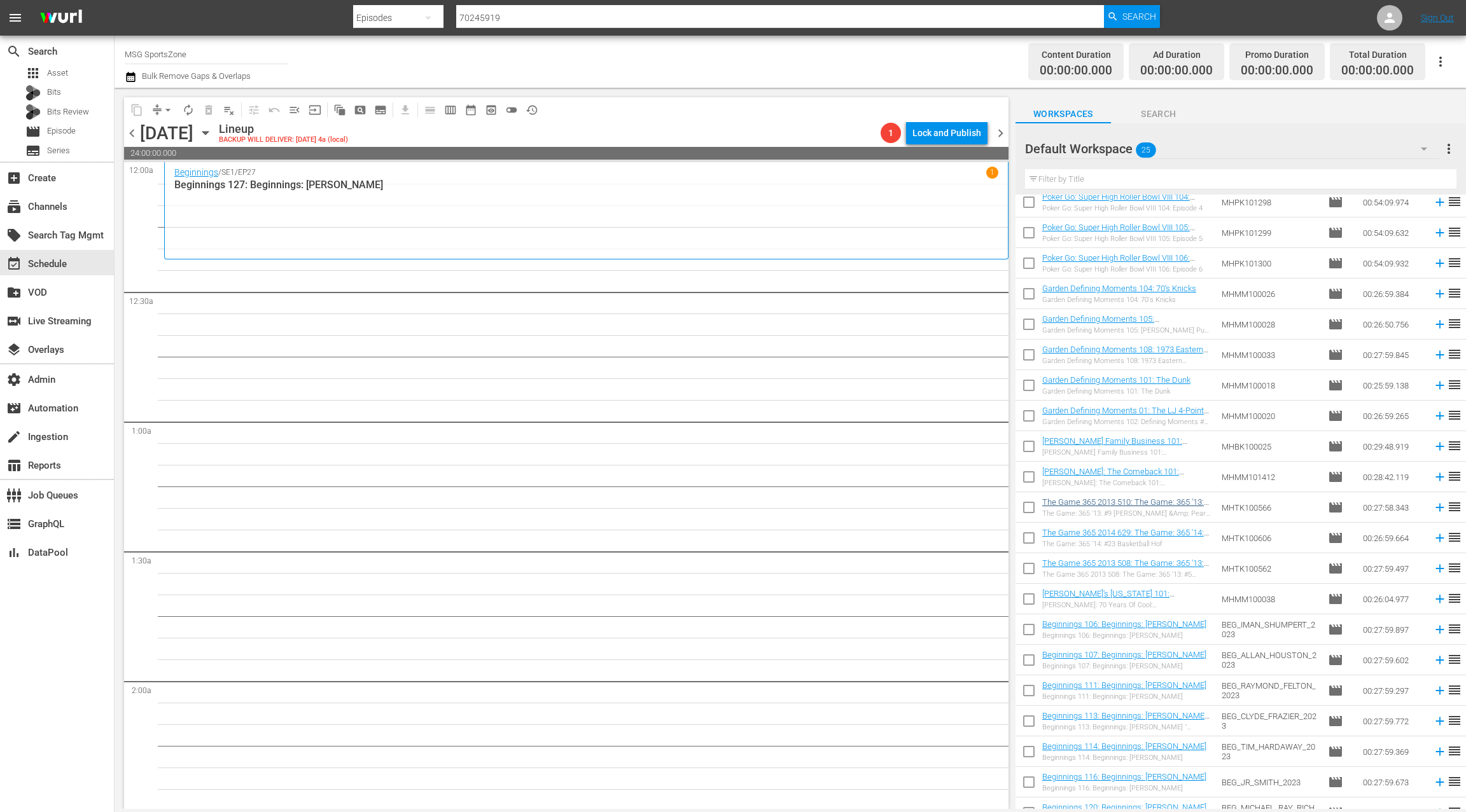
scroll to position [178, 0]
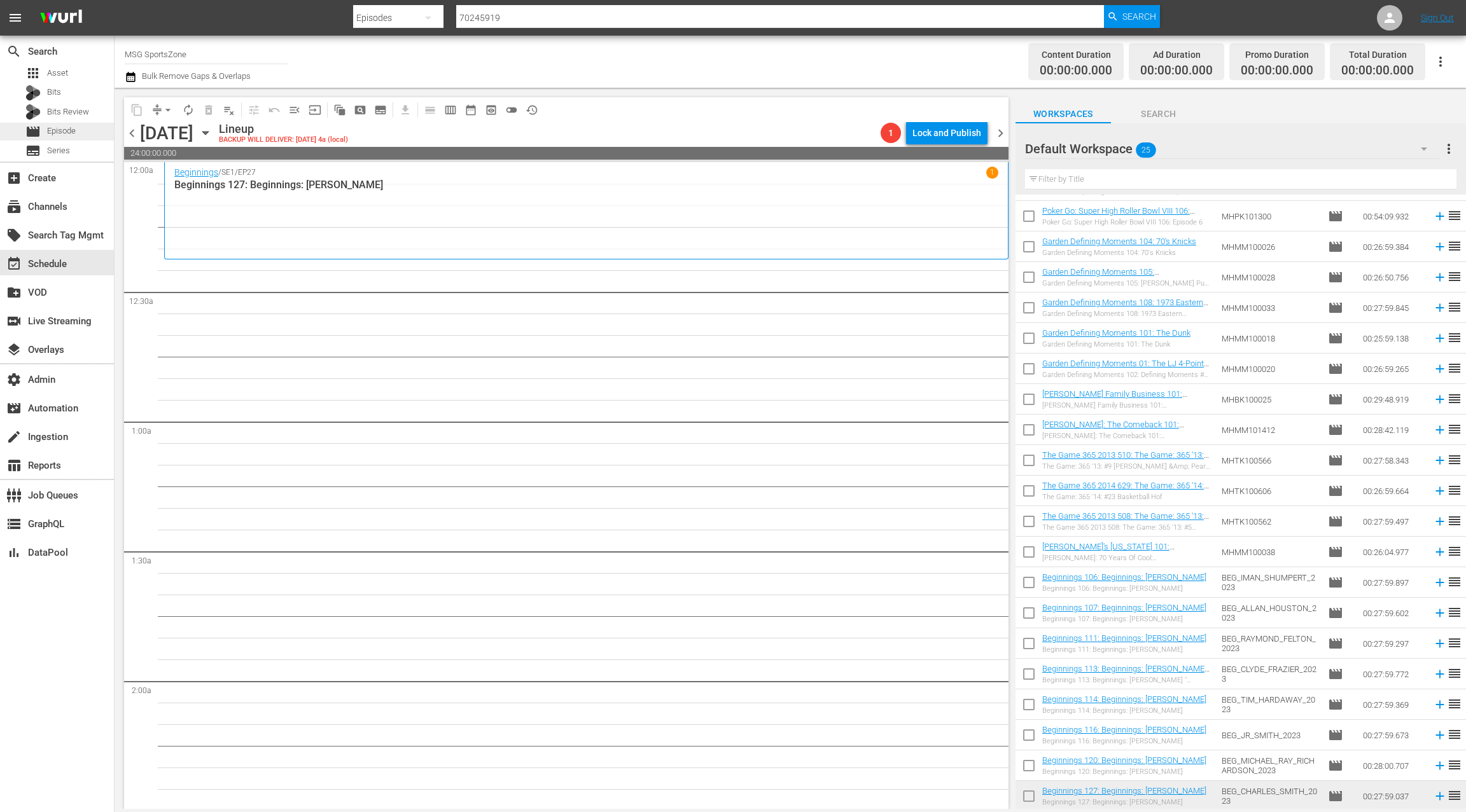
click at [82, 129] on div "movie Episode" at bounding box center [57, 131] width 114 height 18
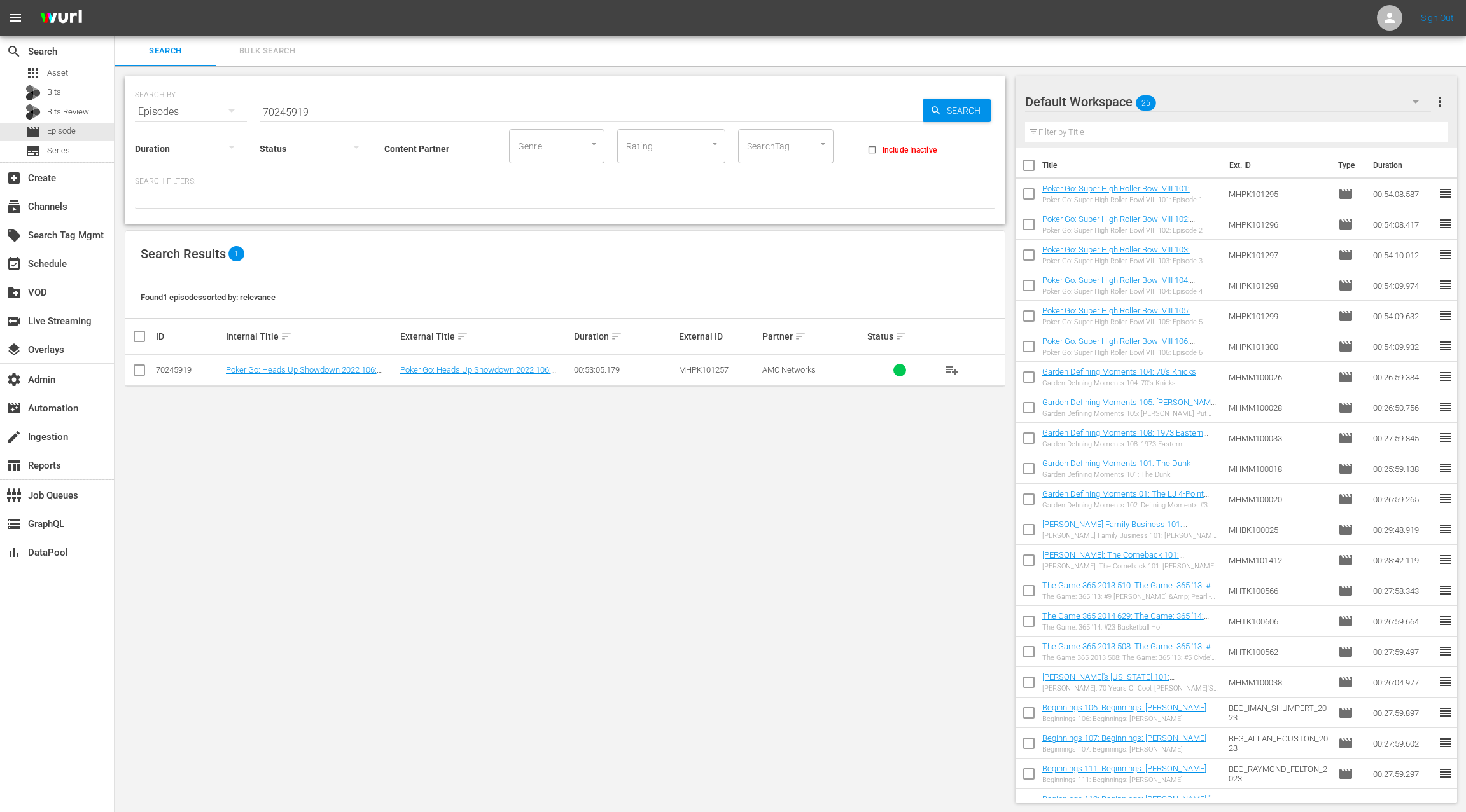
click at [274, 113] on input "70245919" at bounding box center [591, 112] width 663 height 31
click at [277, 113] on input "70245919" at bounding box center [591, 112] width 663 height 31
paste input "49631780"
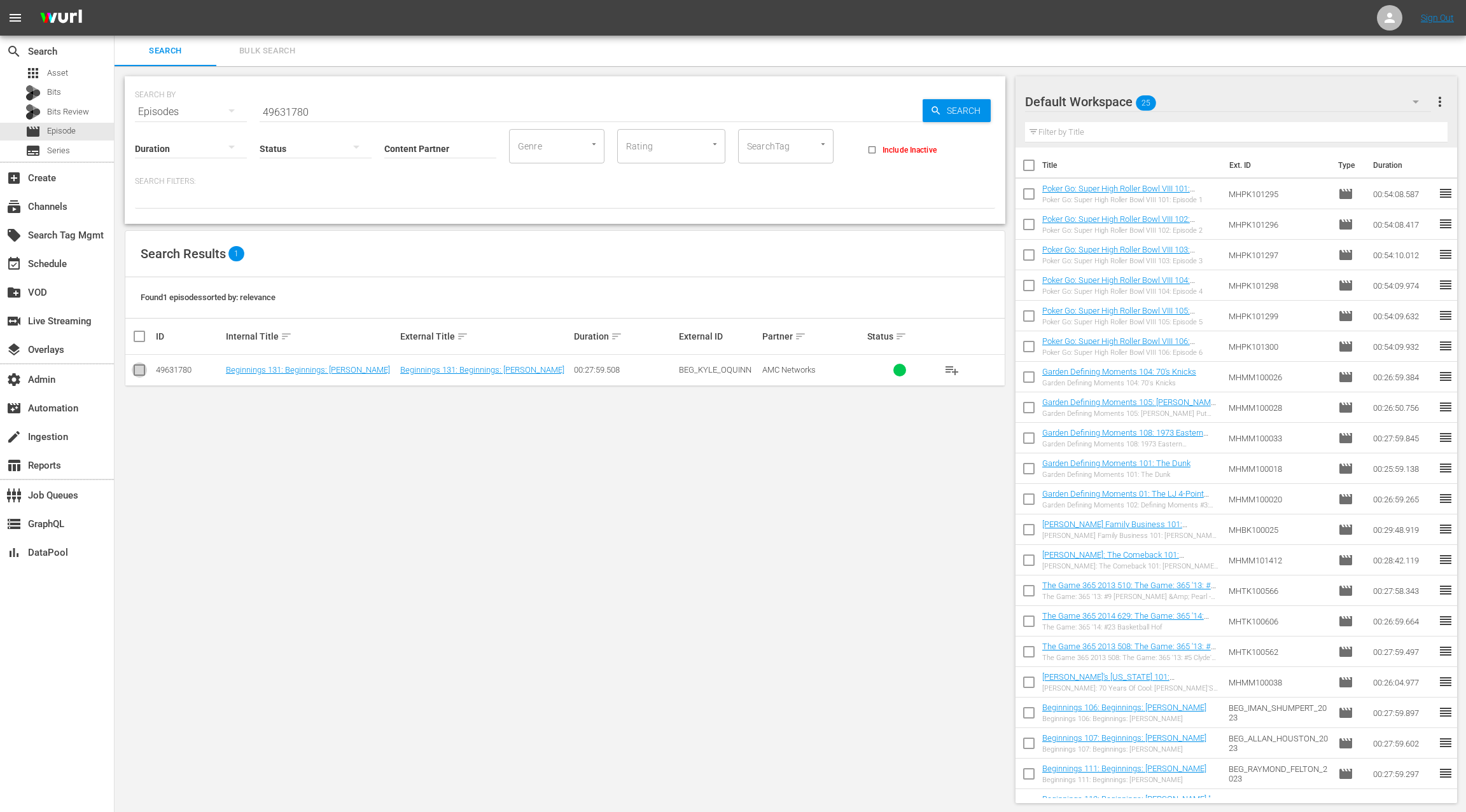
click at [142, 370] on input "checkbox" at bounding box center [139, 373] width 15 height 15
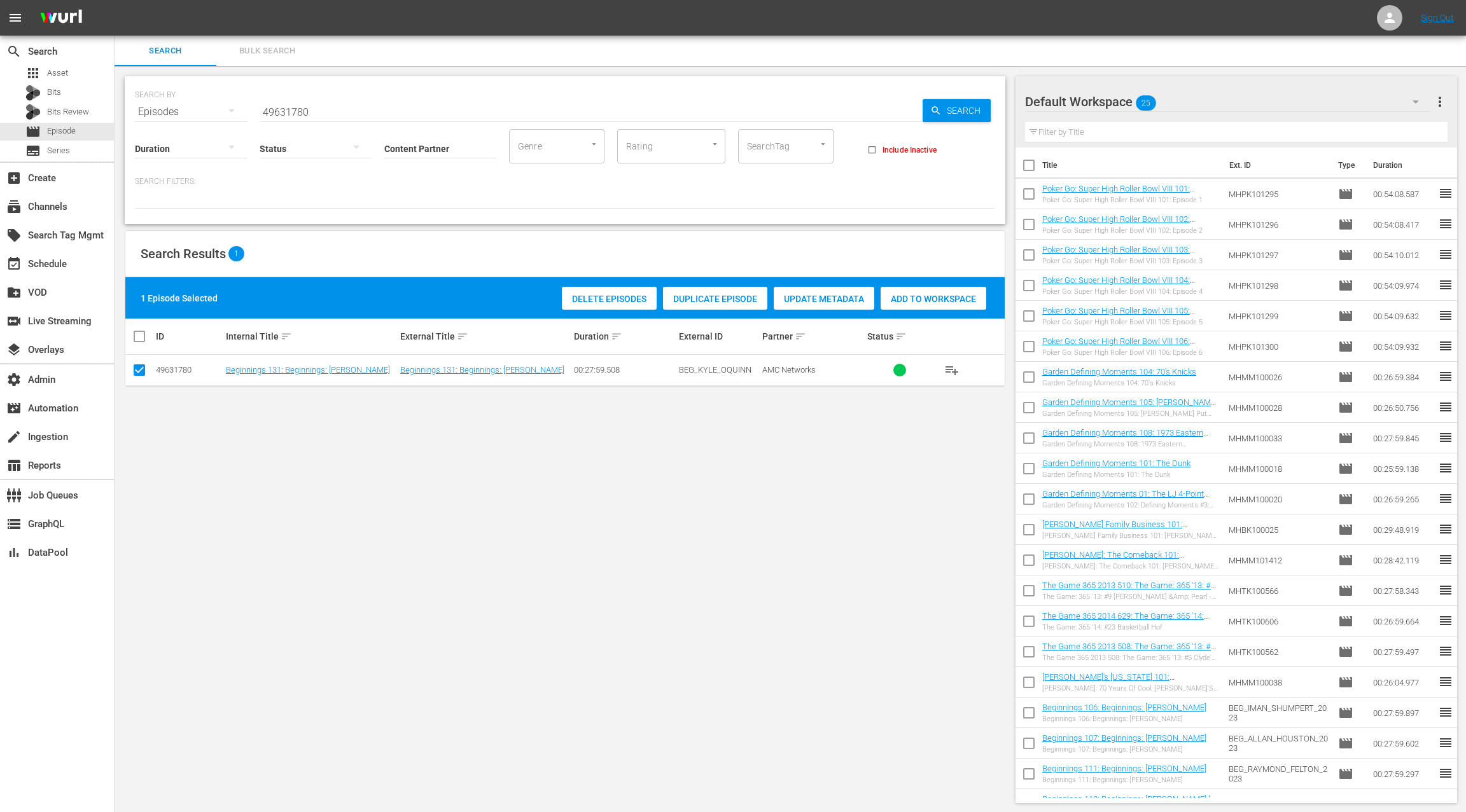
click at [902, 302] on span "Add to Workspace" at bounding box center [933, 298] width 106 height 10
click at [77, 259] on div "event_available Schedule" at bounding box center [57, 263] width 114 height 25
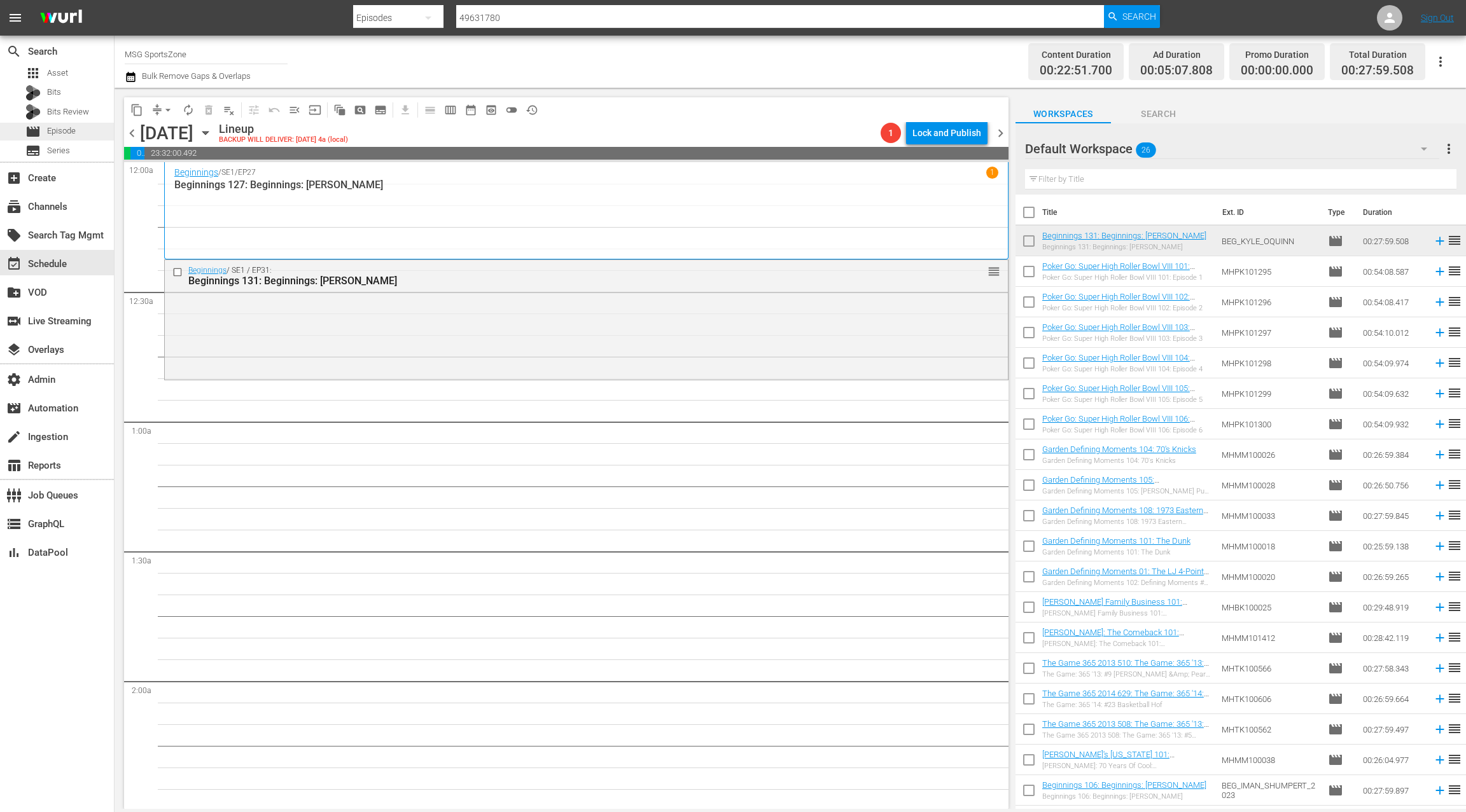
click at [80, 131] on div "movie Episode" at bounding box center [57, 131] width 114 height 18
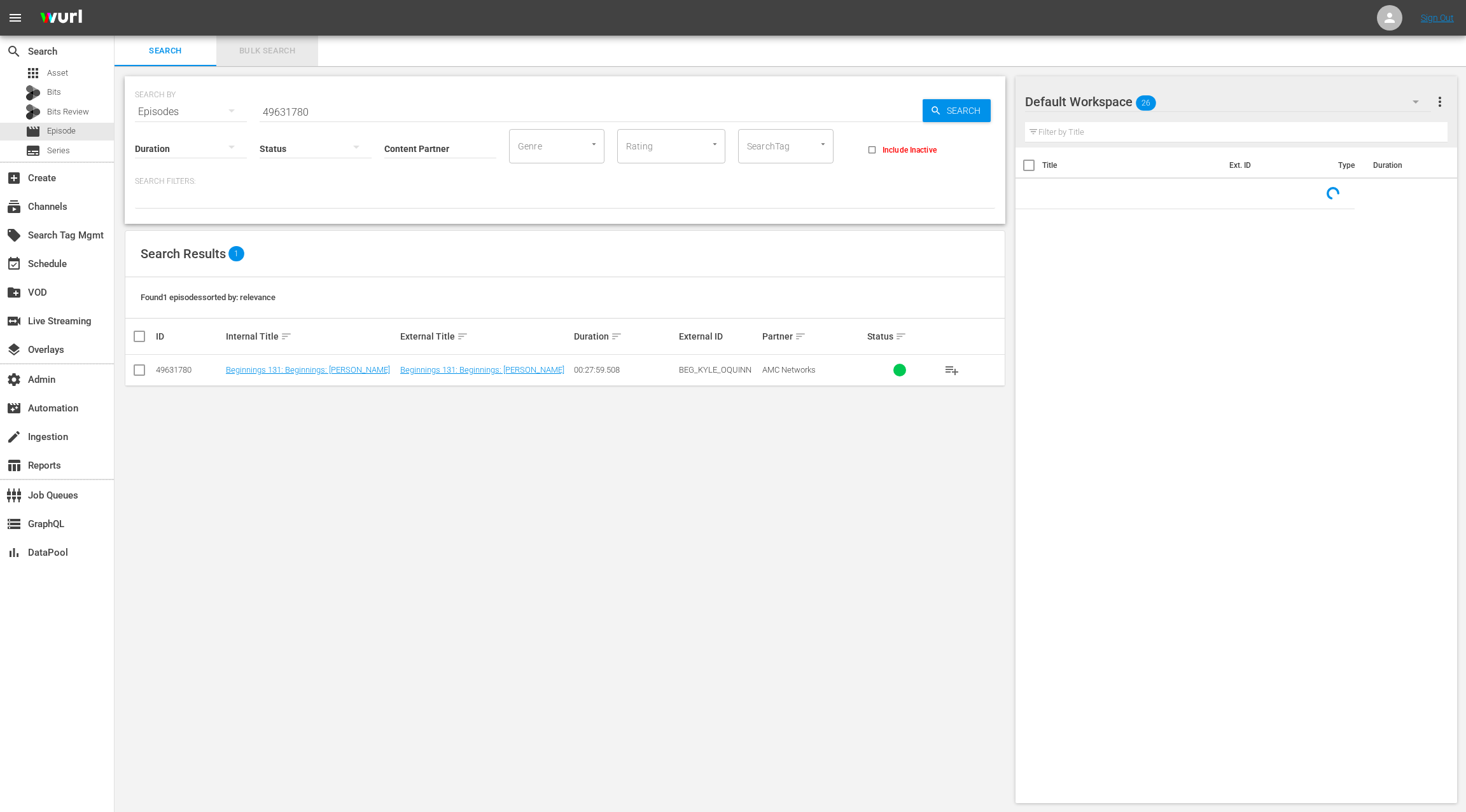
click at [278, 47] on span "Bulk Search" at bounding box center [267, 51] width 86 height 15
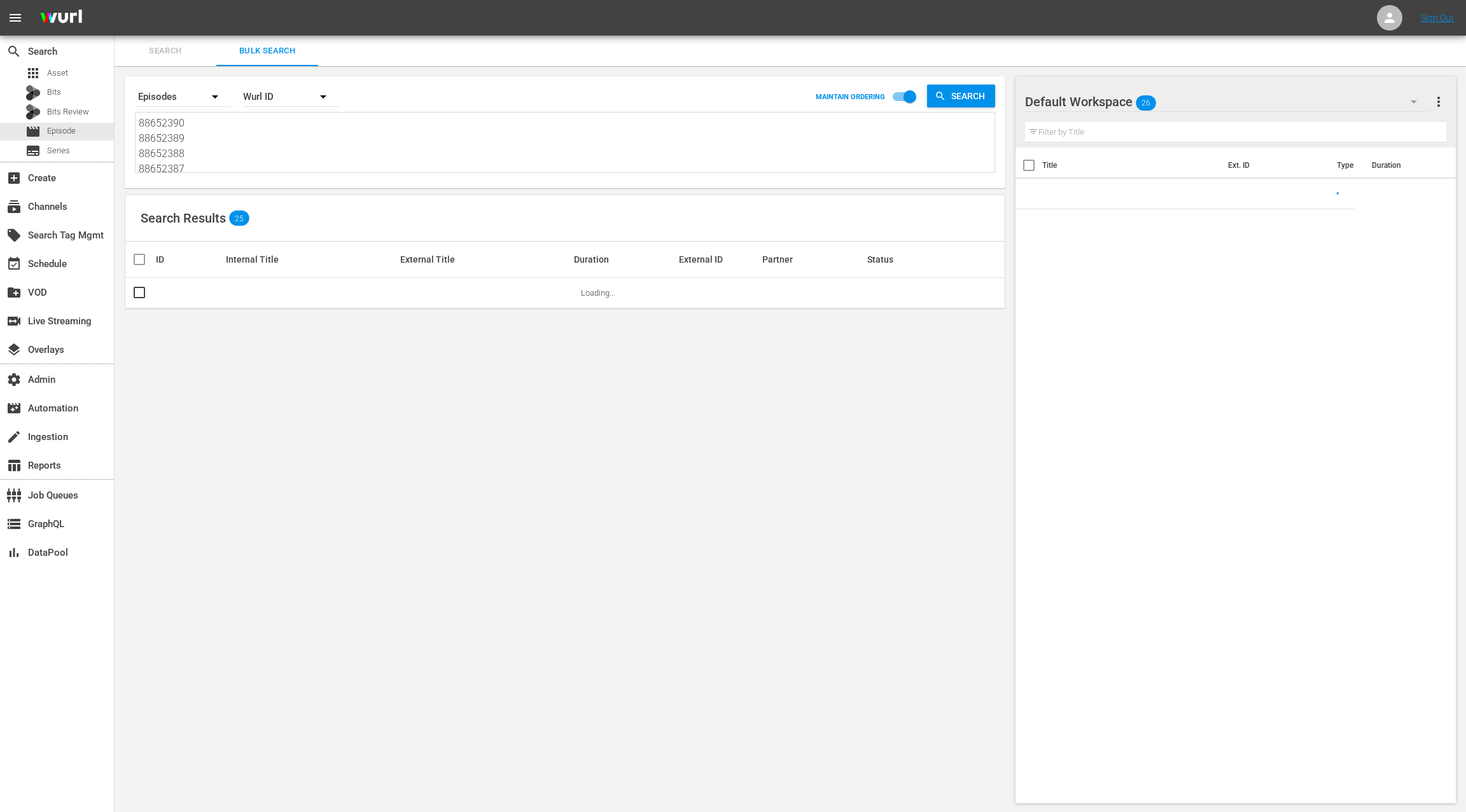
click at [272, 148] on textarea "88652390 88652389 88652388 88652387 88652386 88652385 35977625 48429866 3597762…" at bounding box center [566, 145] width 855 height 58
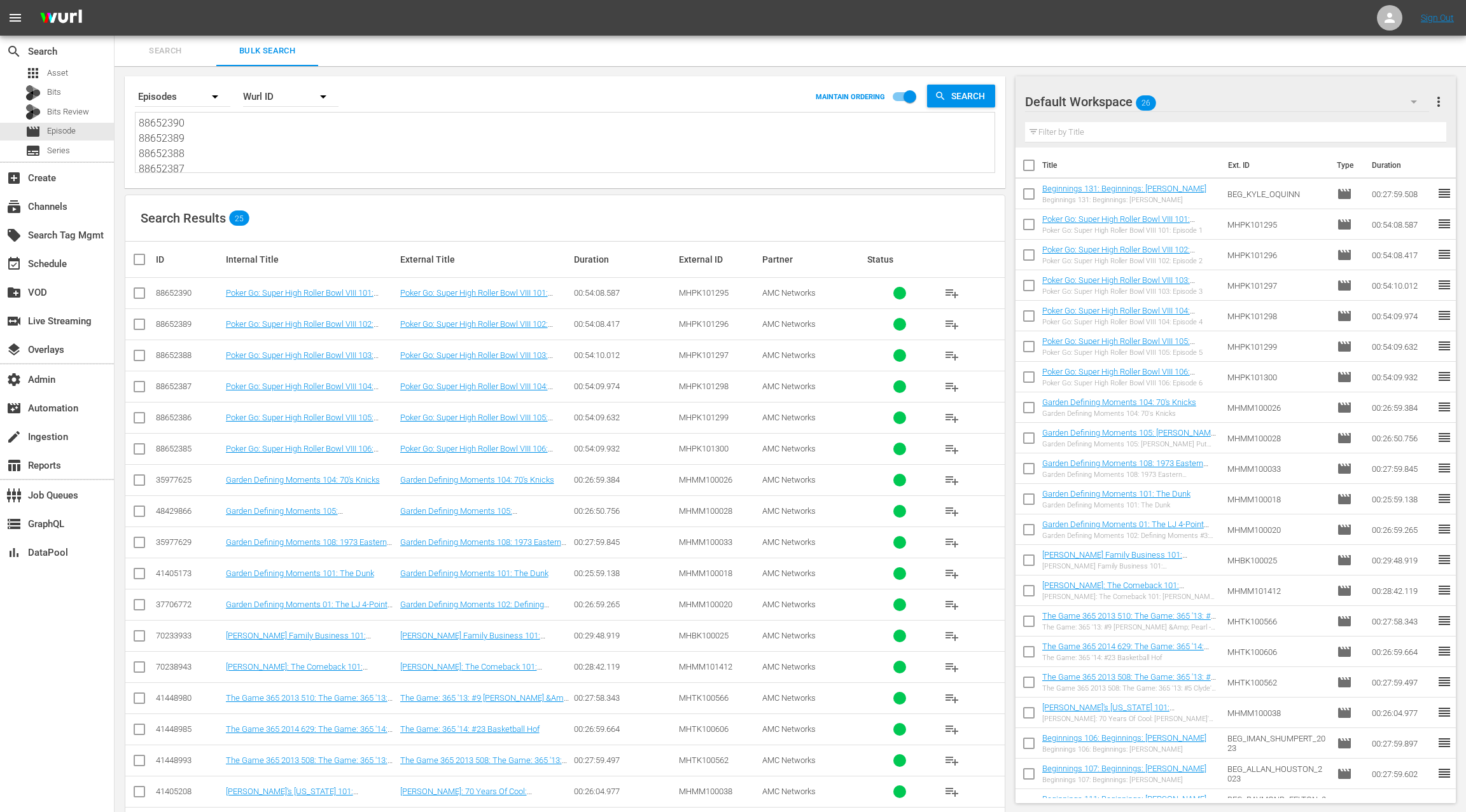
paste textarea "49631755 49631756 49955160 49631762 49631763 49631765 49631769 49631776 4963178…"
click at [1443, 105] on span "more_vert" at bounding box center [1438, 101] width 15 height 15
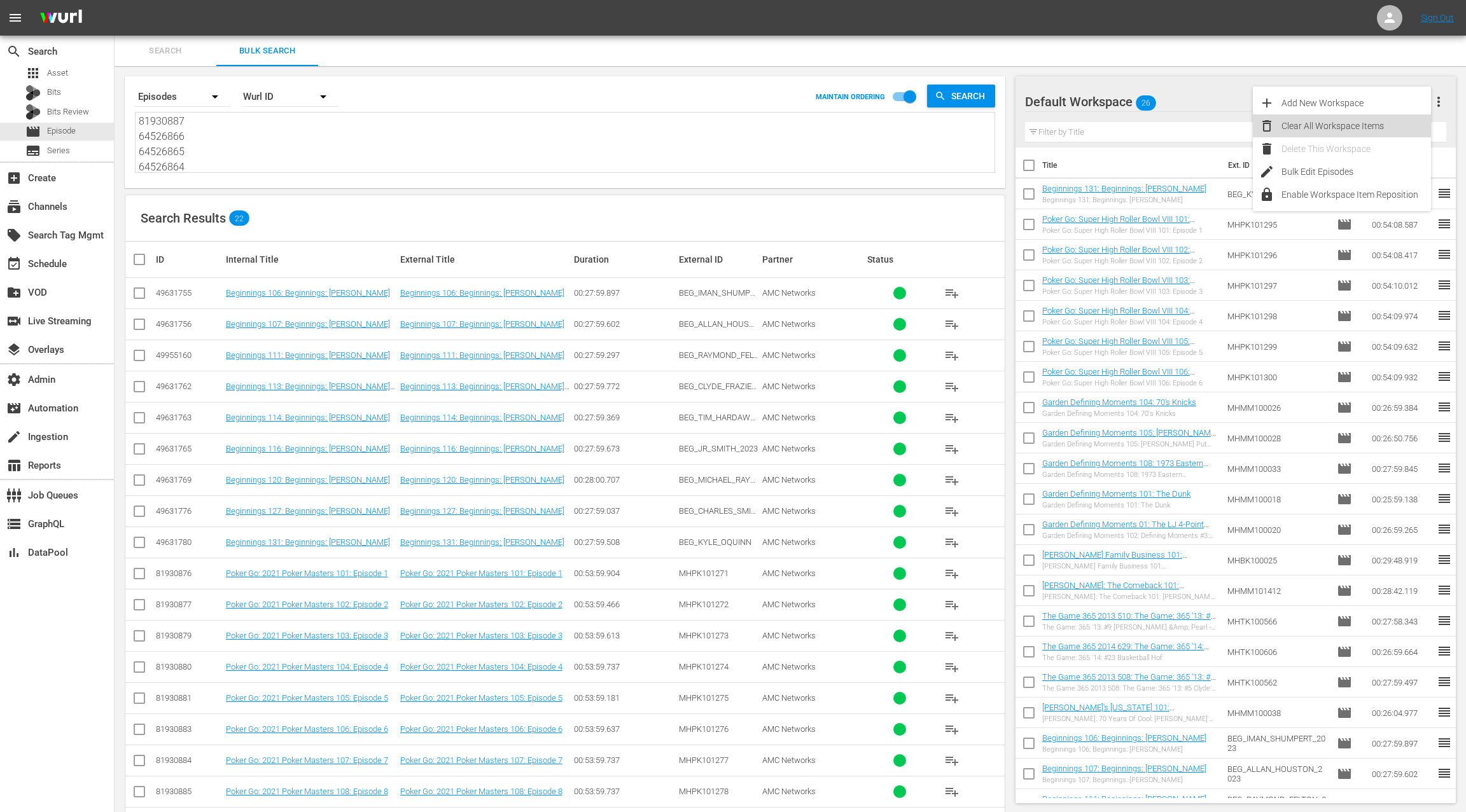
drag, startPoint x: 1387, startPoint y: 124, endPoint x: 1243, endPoint y: 199, distance: 162.4
click at [1387, 124] on div "Clear All Workspace Items" at bounding box center [1355, 126] width 149 height 23
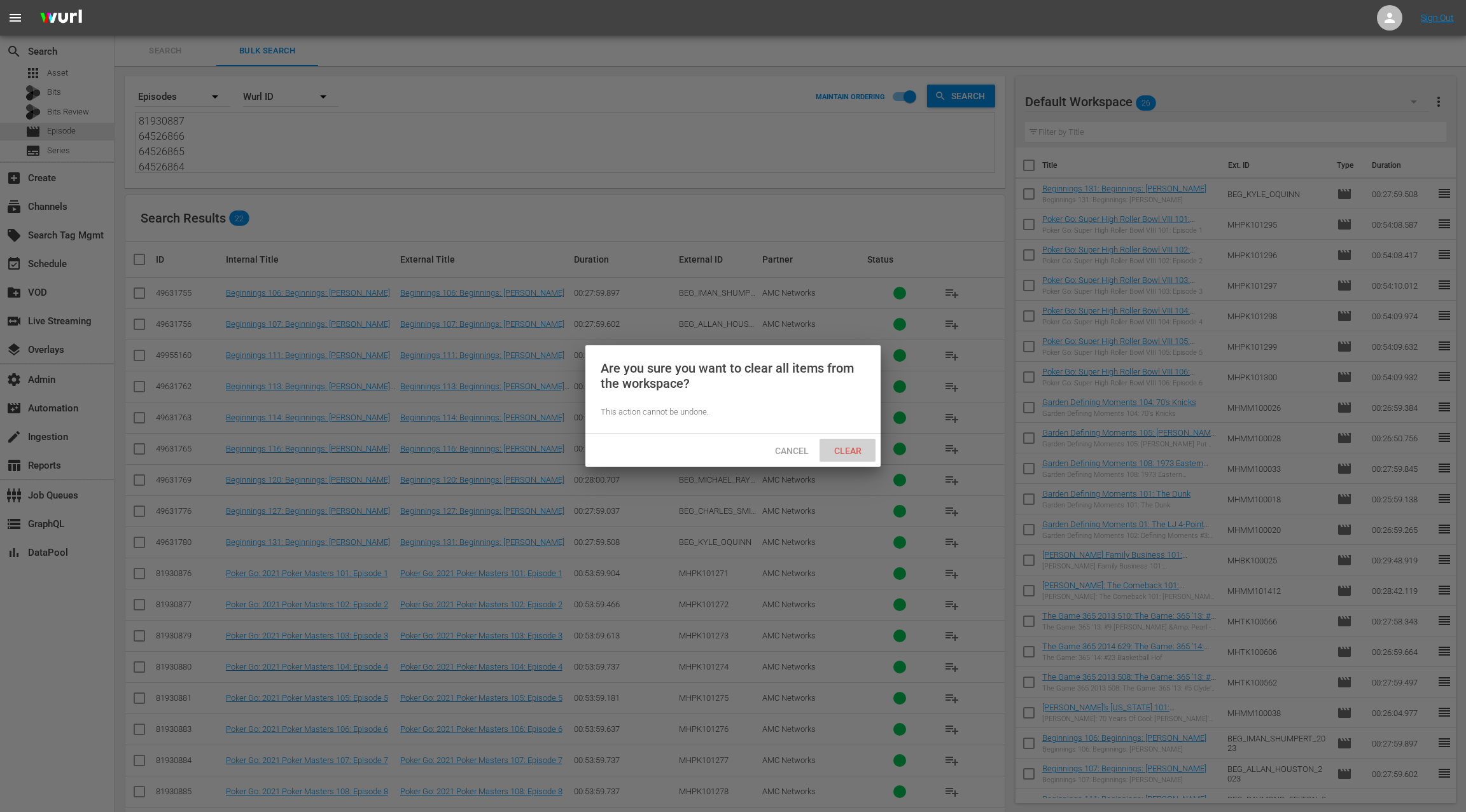
click at [846, 446] on span "Clear" at bounding box center [847, 450] width 48 height 10
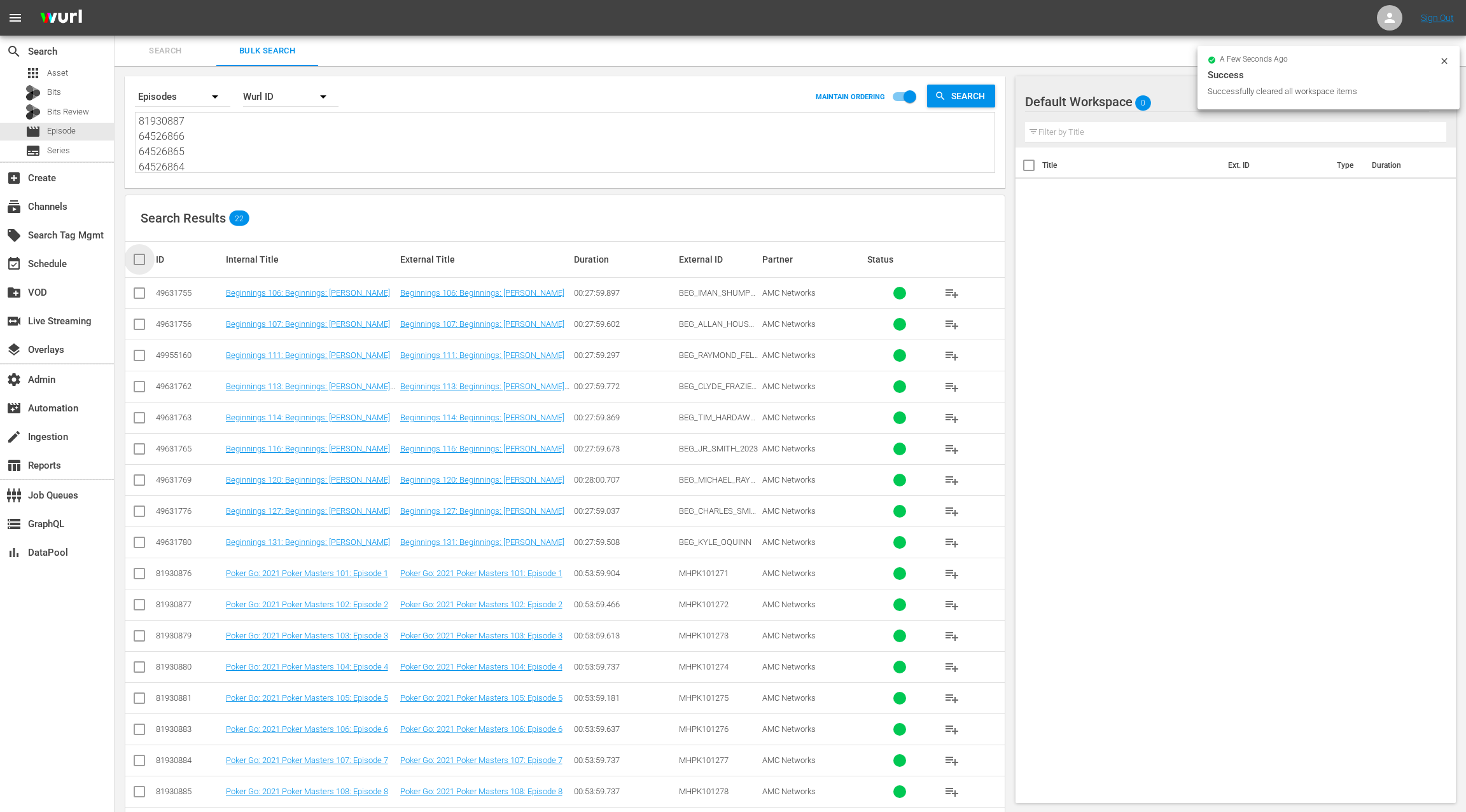
click at [145, 259] on input "checkbox" at bounding box center [144, 259] width 25 height 15
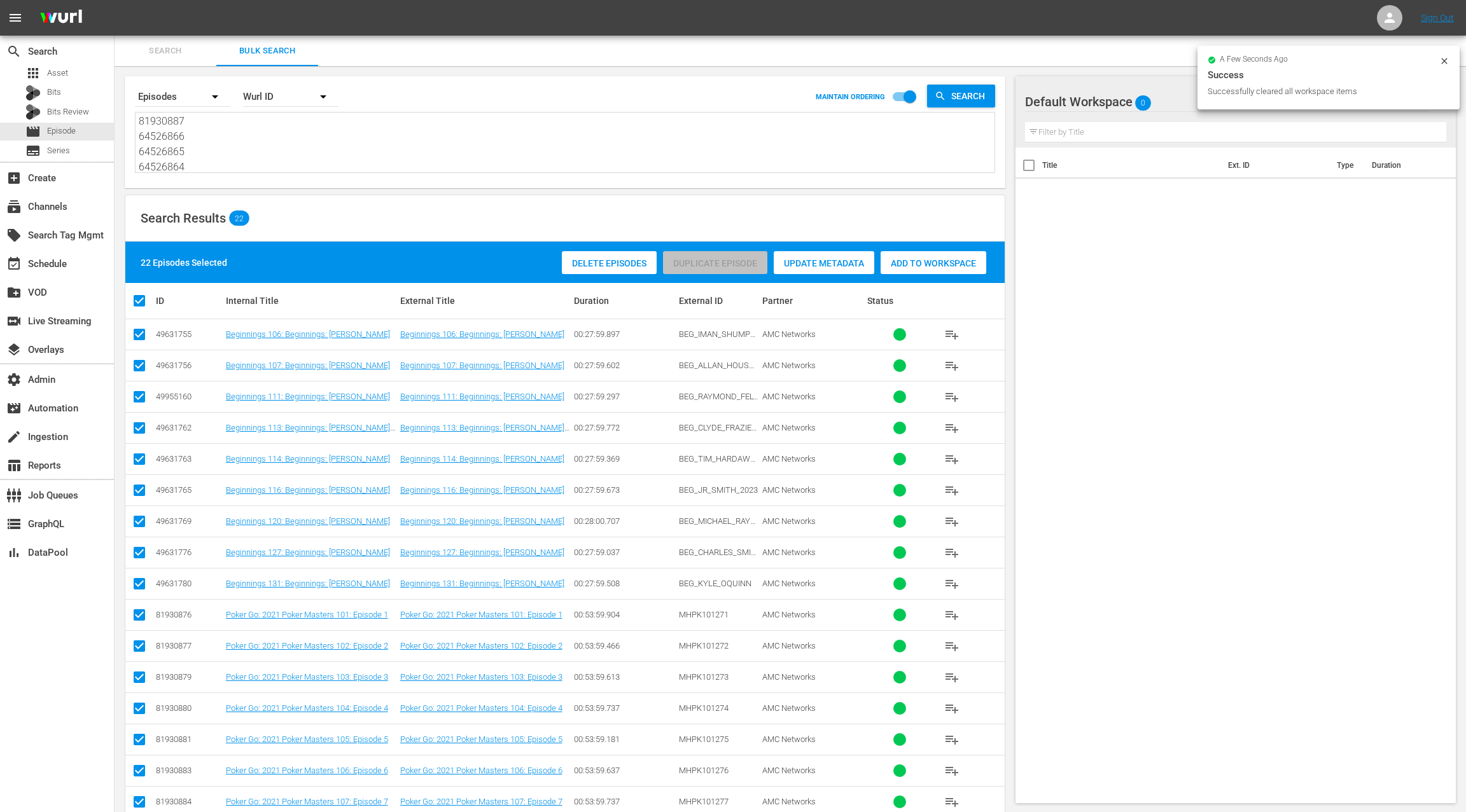
click at [910, 267] on span "Add to Workspace" at bounding box center [933, 263] width 106 height 10
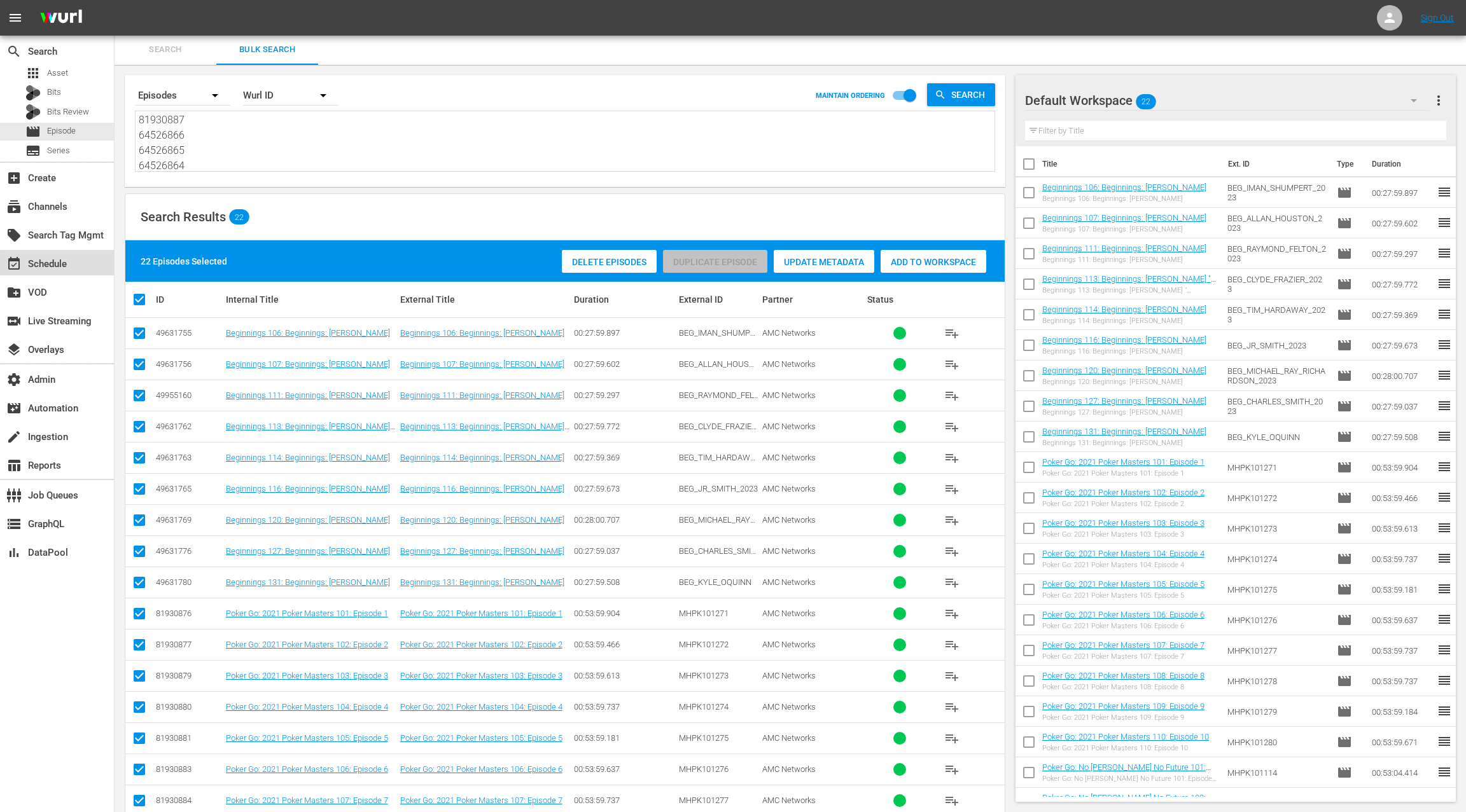
click at [60, 267] on div "event_available Schedule" at bounding box center [36, 261] width 71 height 11
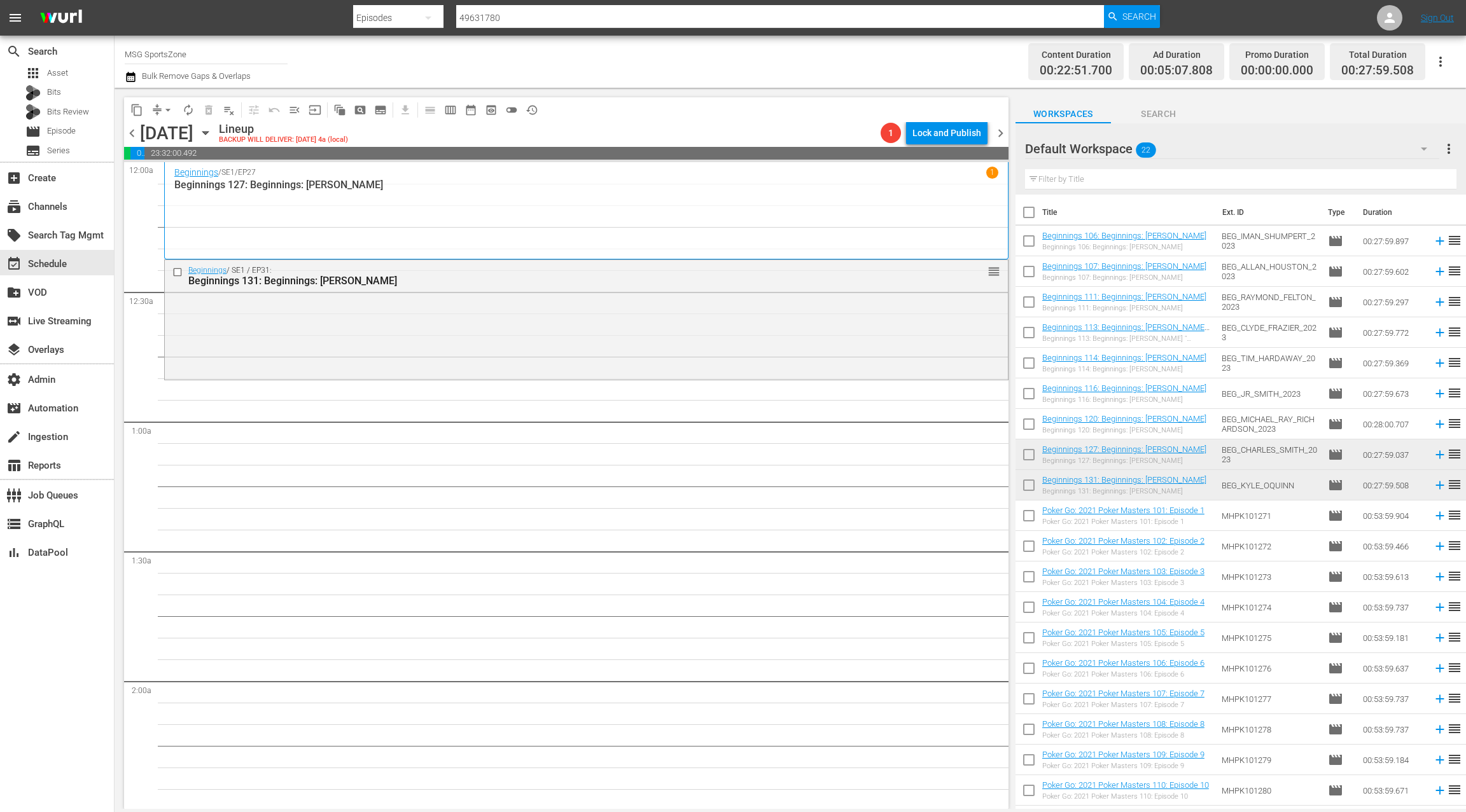
click at [1030, 212] on input "checkbox" at bounding box center [1029, 215] width 27 height 27
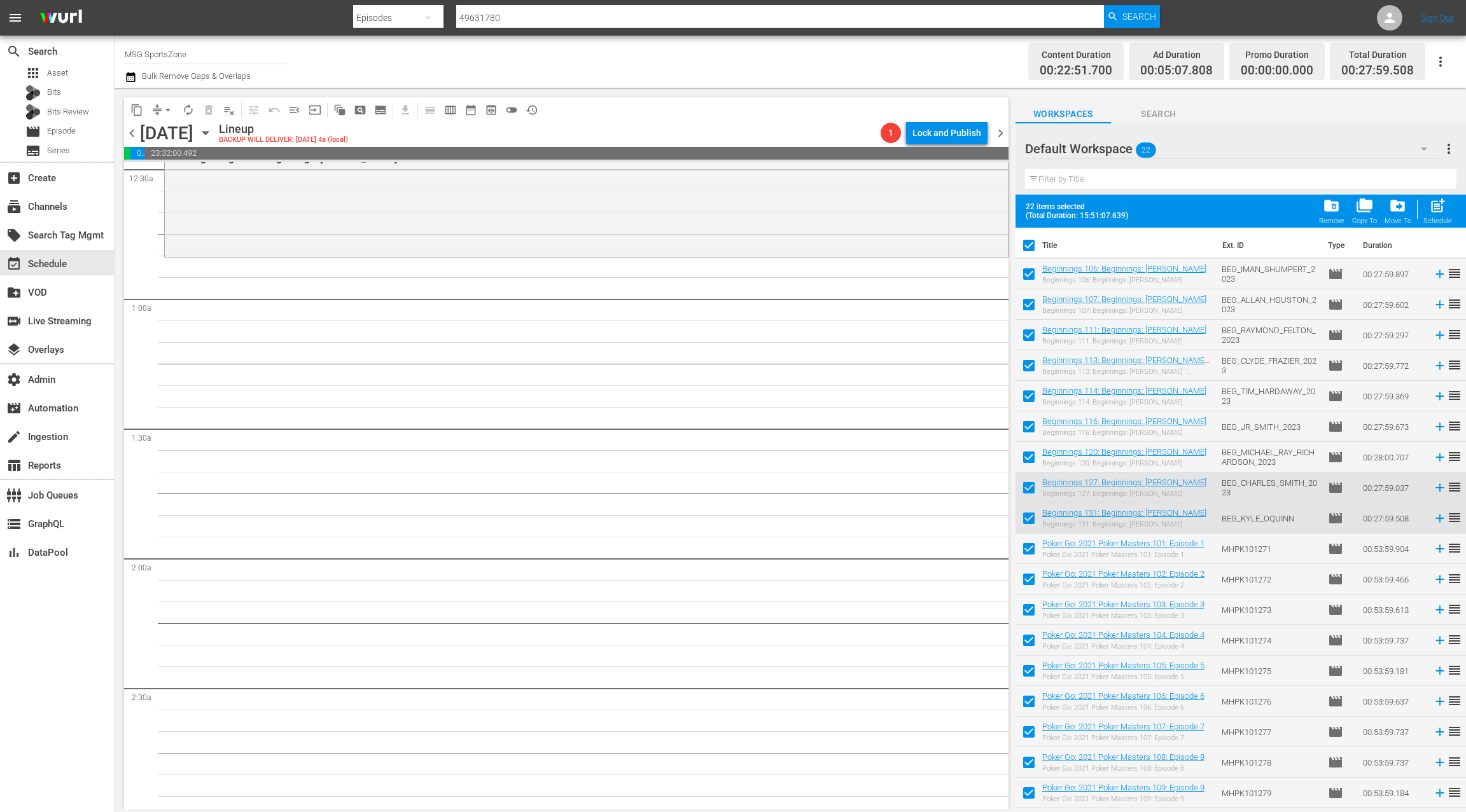
scroll to position [129, 0]
click at [1030, 248] on input "checkbox" at bounding box center [1029, 248] width 27 height 27
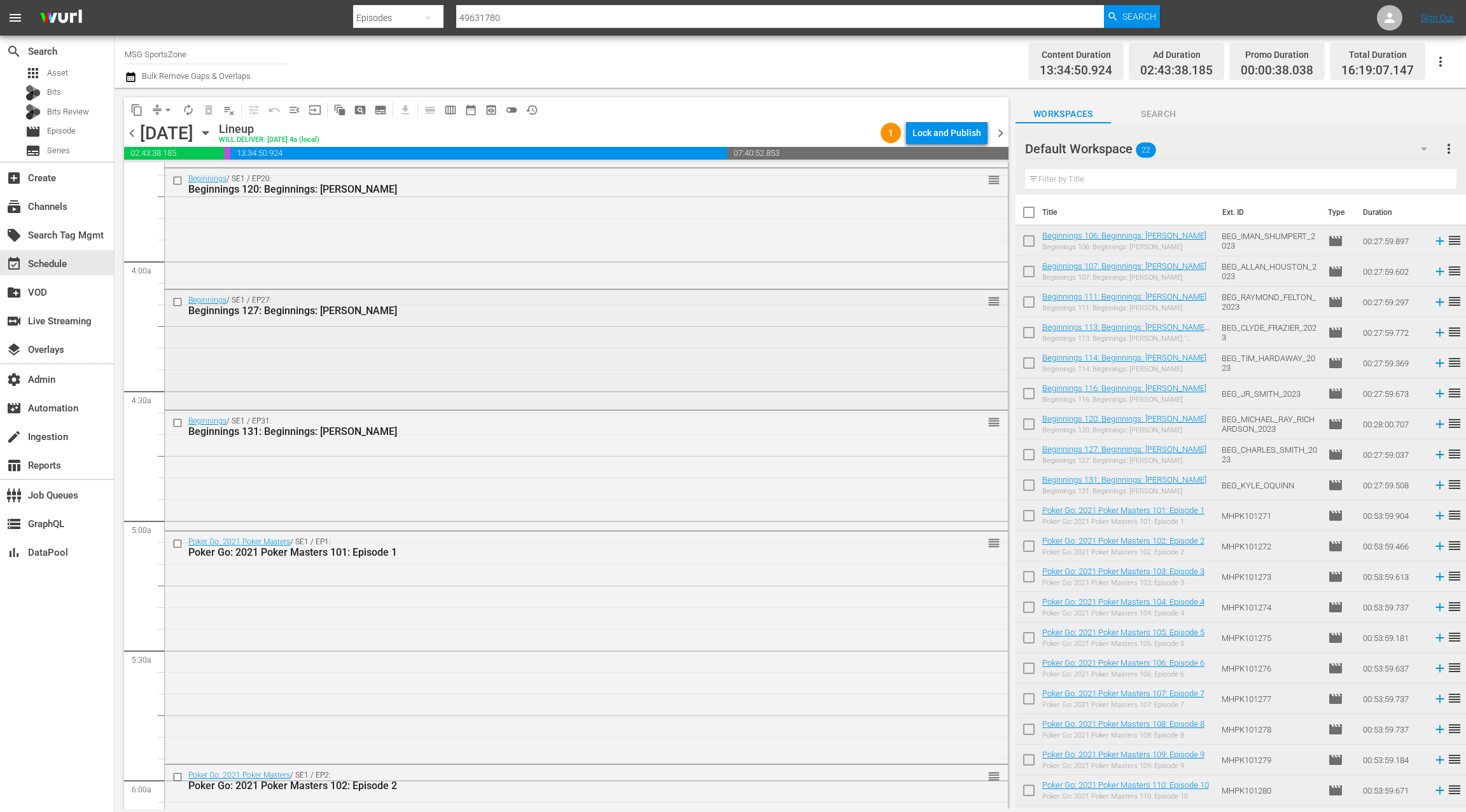
scroll to position [986, 0]
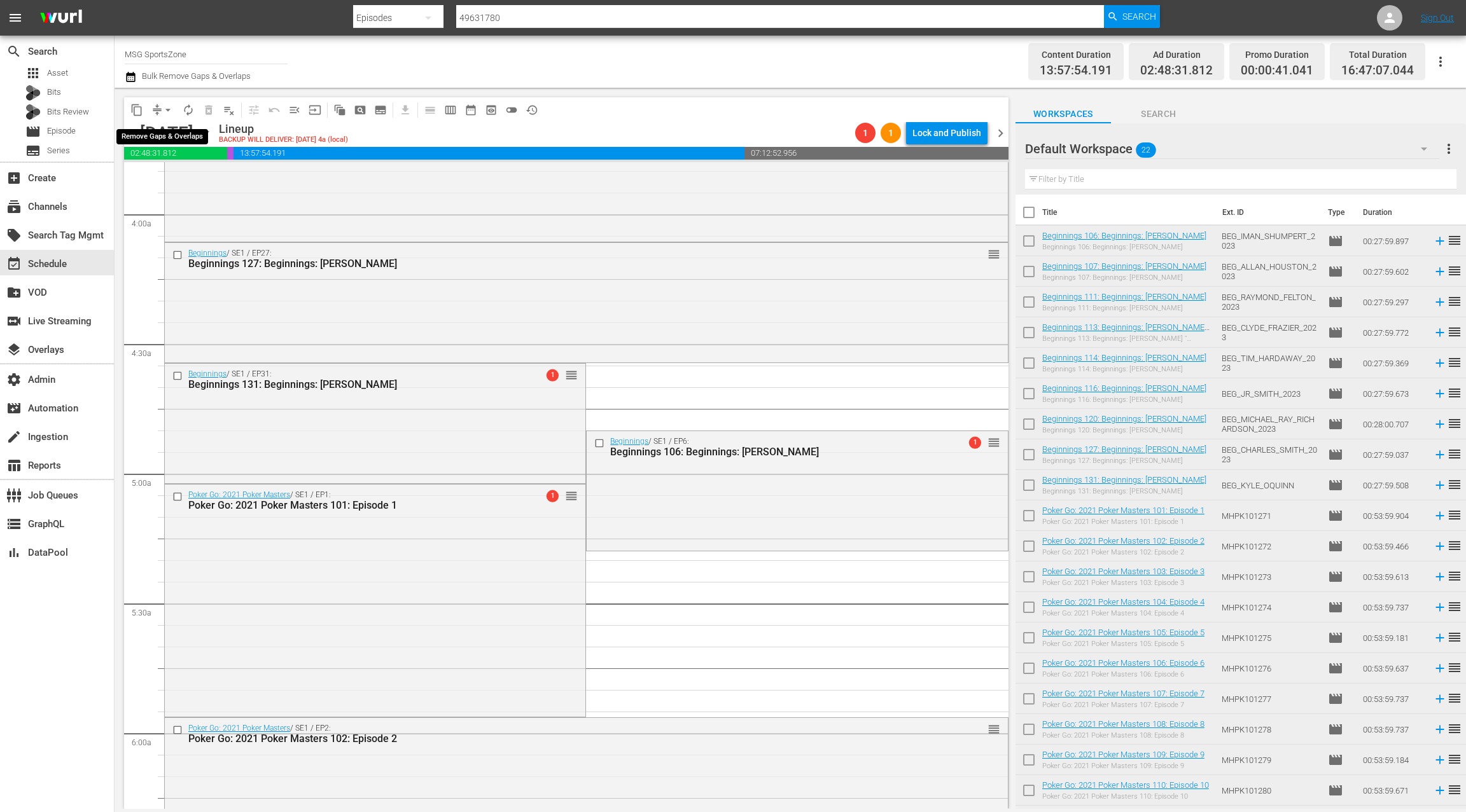
click at [167, 109] on span "arrow_drop_down" at bounding box center [168, 110] width 13 height 13
click at [180, 178] on li "Align to End of Previous Day" at bounding box center [168, 178] width 133 height 21
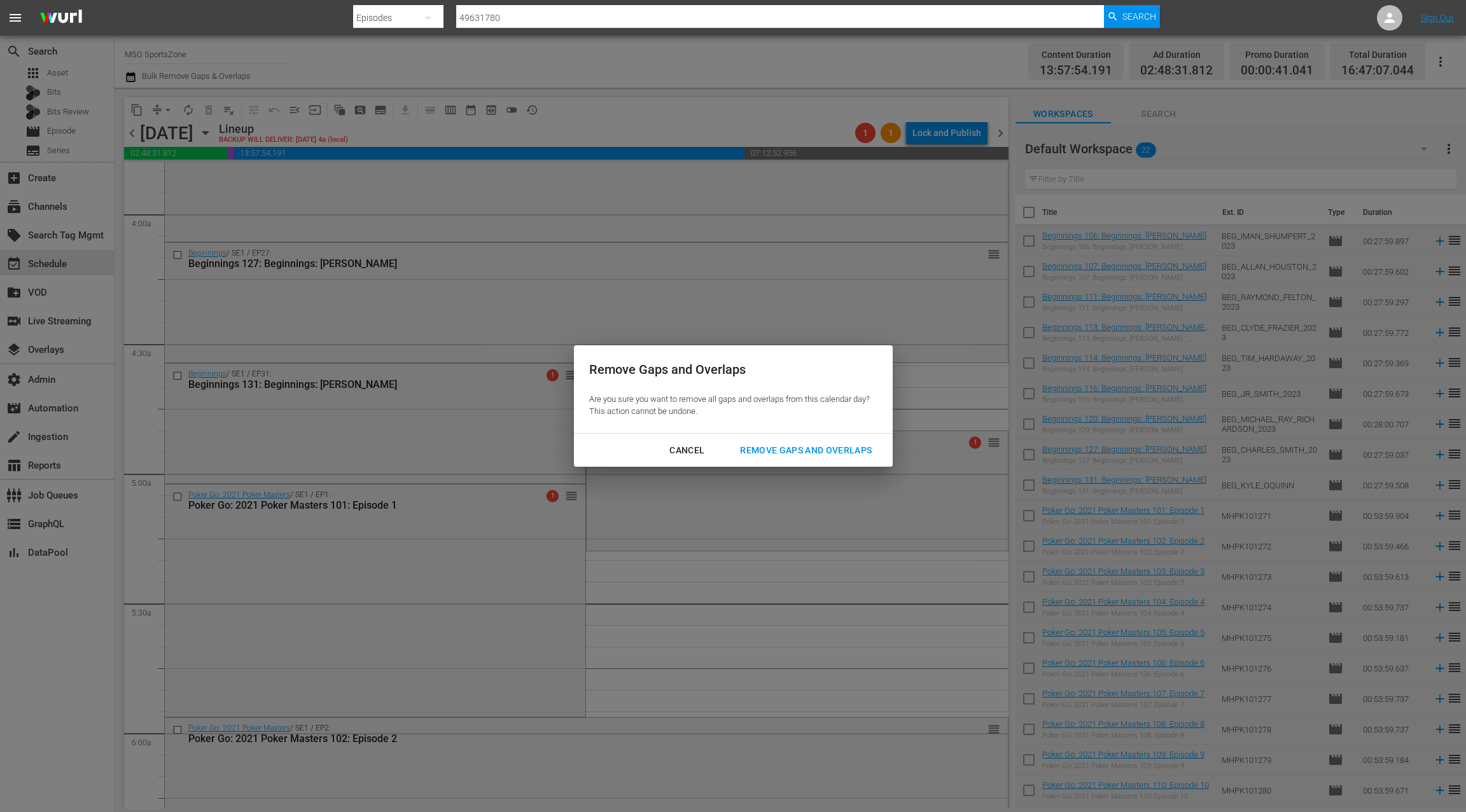
click at [757, 448] on div "Remove Gaps and Overlaps" at bounding box center [806, 451] width 152 height 16
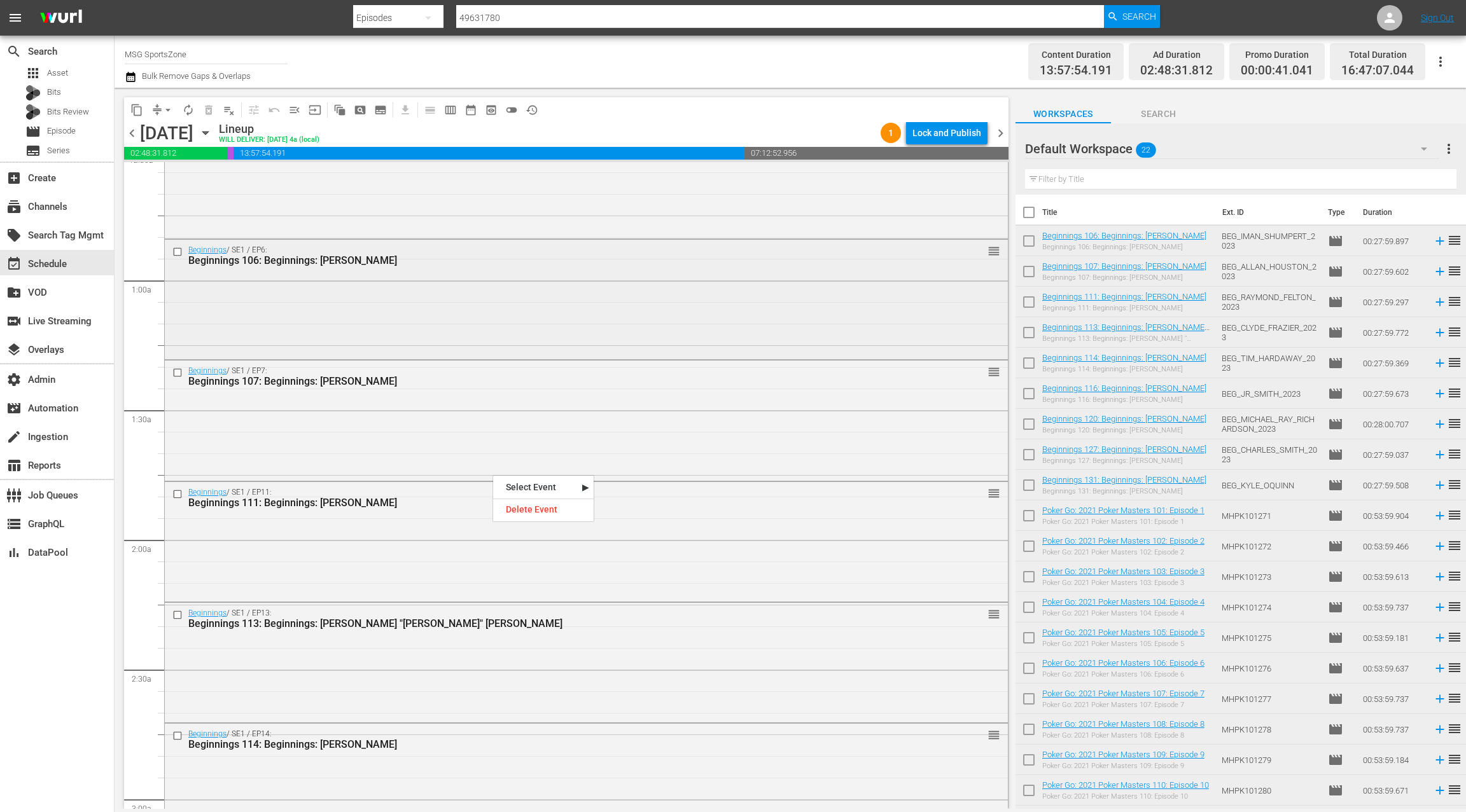
scroll to position [168, 0]
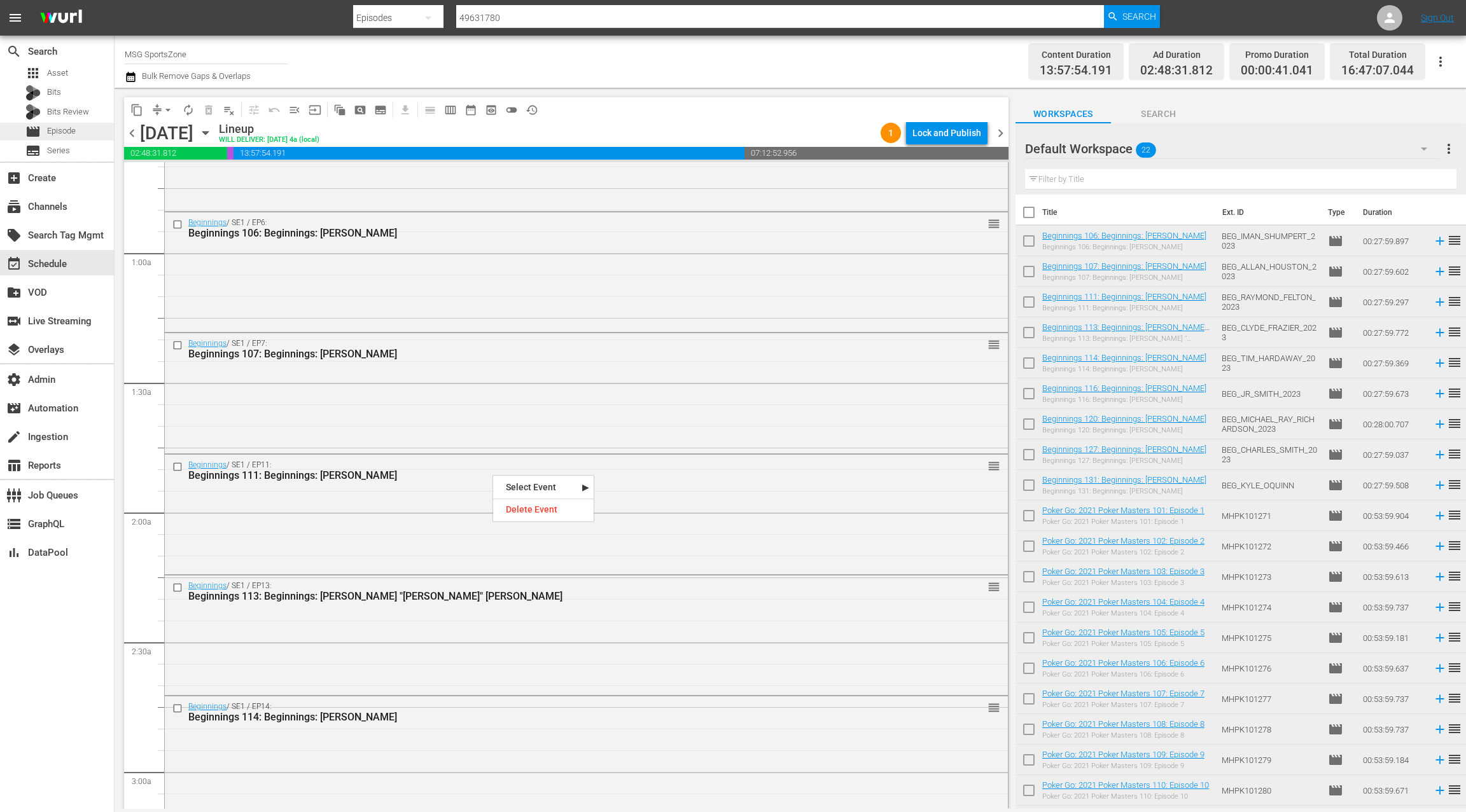
click at [64, 133] on span "Episode" at bounding box center [61, 131] width 29 height 13
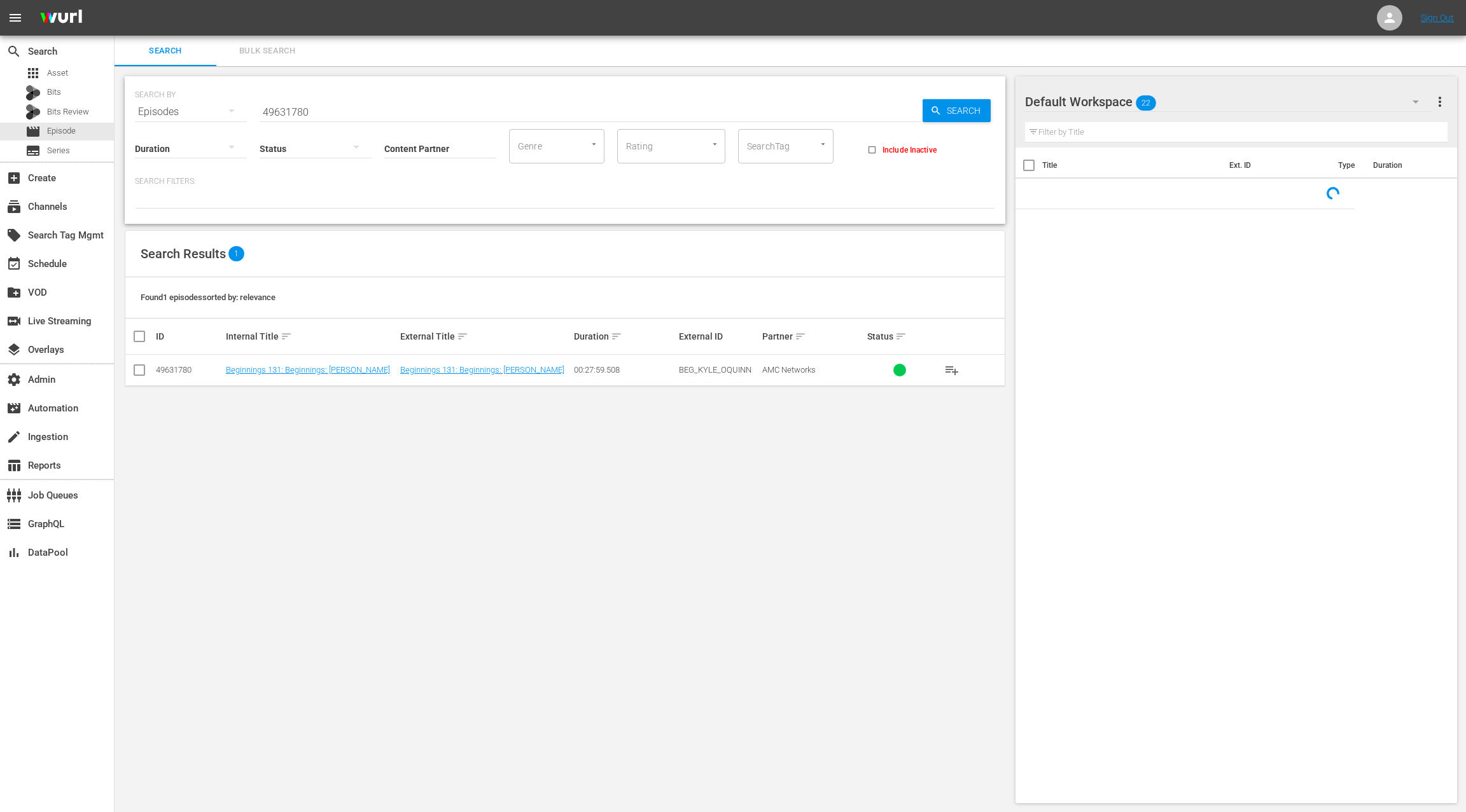
click at [261, 43] on button "Bulk Search" at bounding box center [267, 51] width 102 height 31
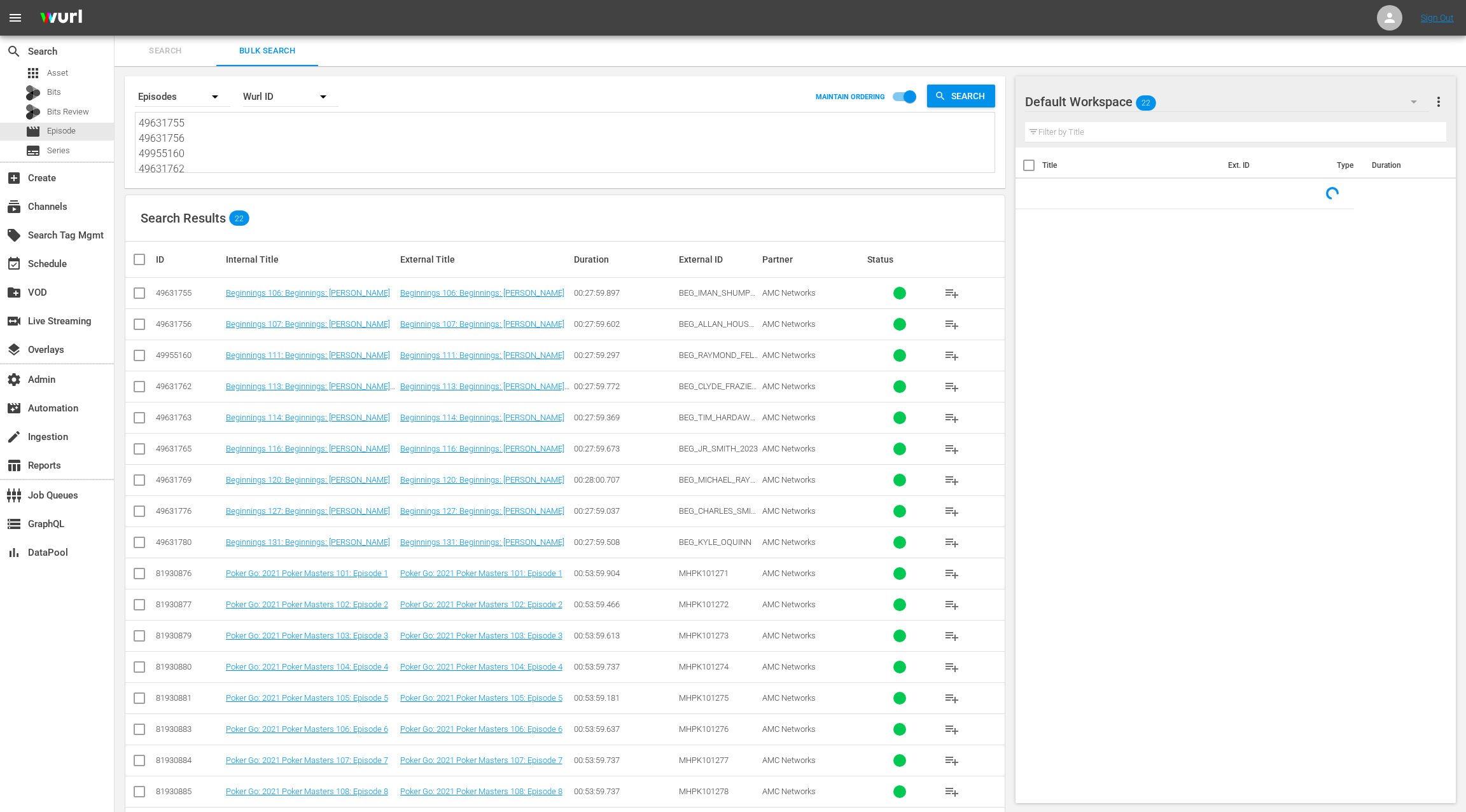
click at [269, 155] on textarea "49631755 49631756 49955160 49631762 49631763 49631765 49631769 49631776 4963178…" at bounding box center [566, 145] width 855 height 58
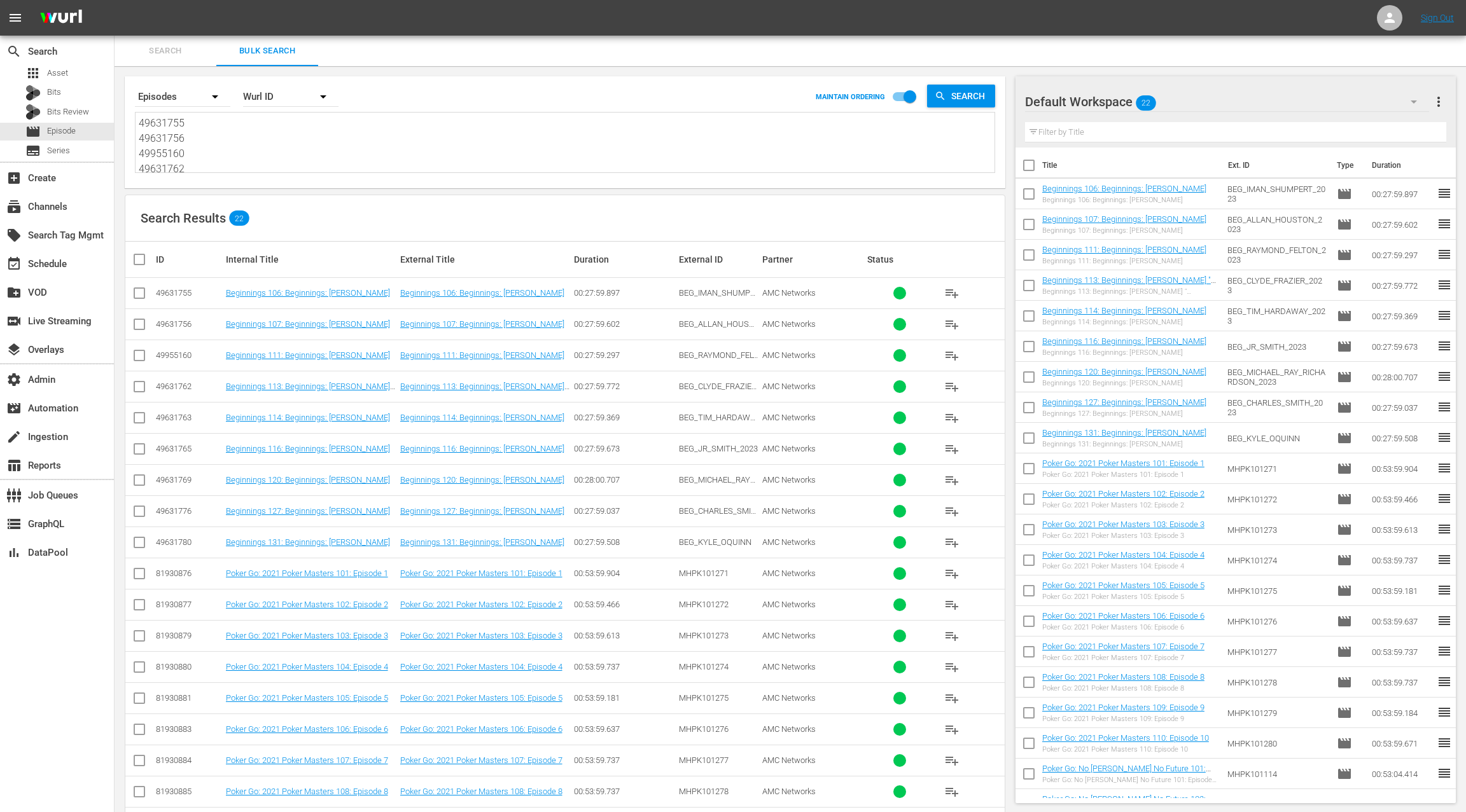
paste textarea "81667476 78286131 78286132 78286133 41405208 64526866 64526865 64526864 6452686…"
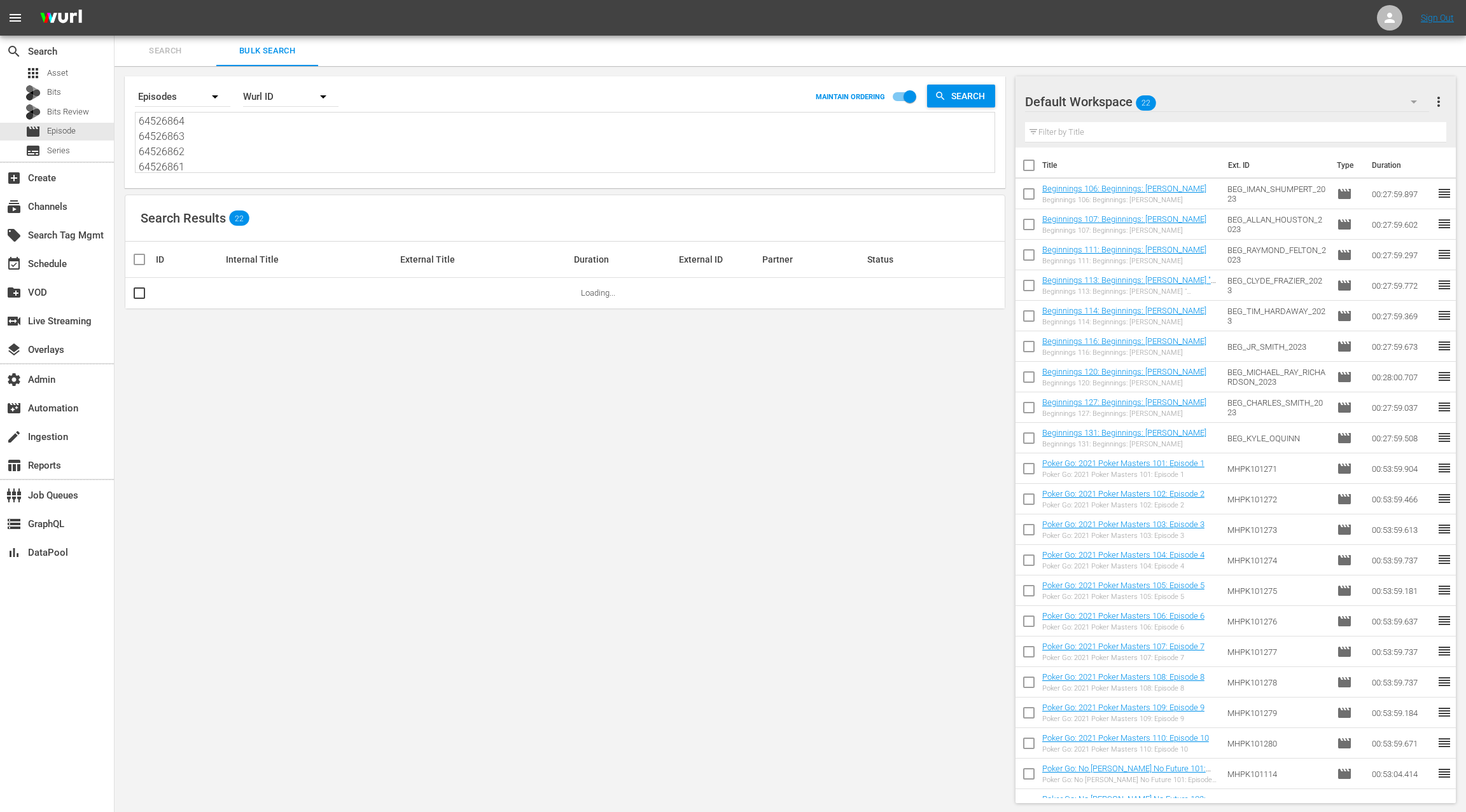
click at [1440, 103] on span "more_vert" at bounding box center [1438, 101] width 15 height 15
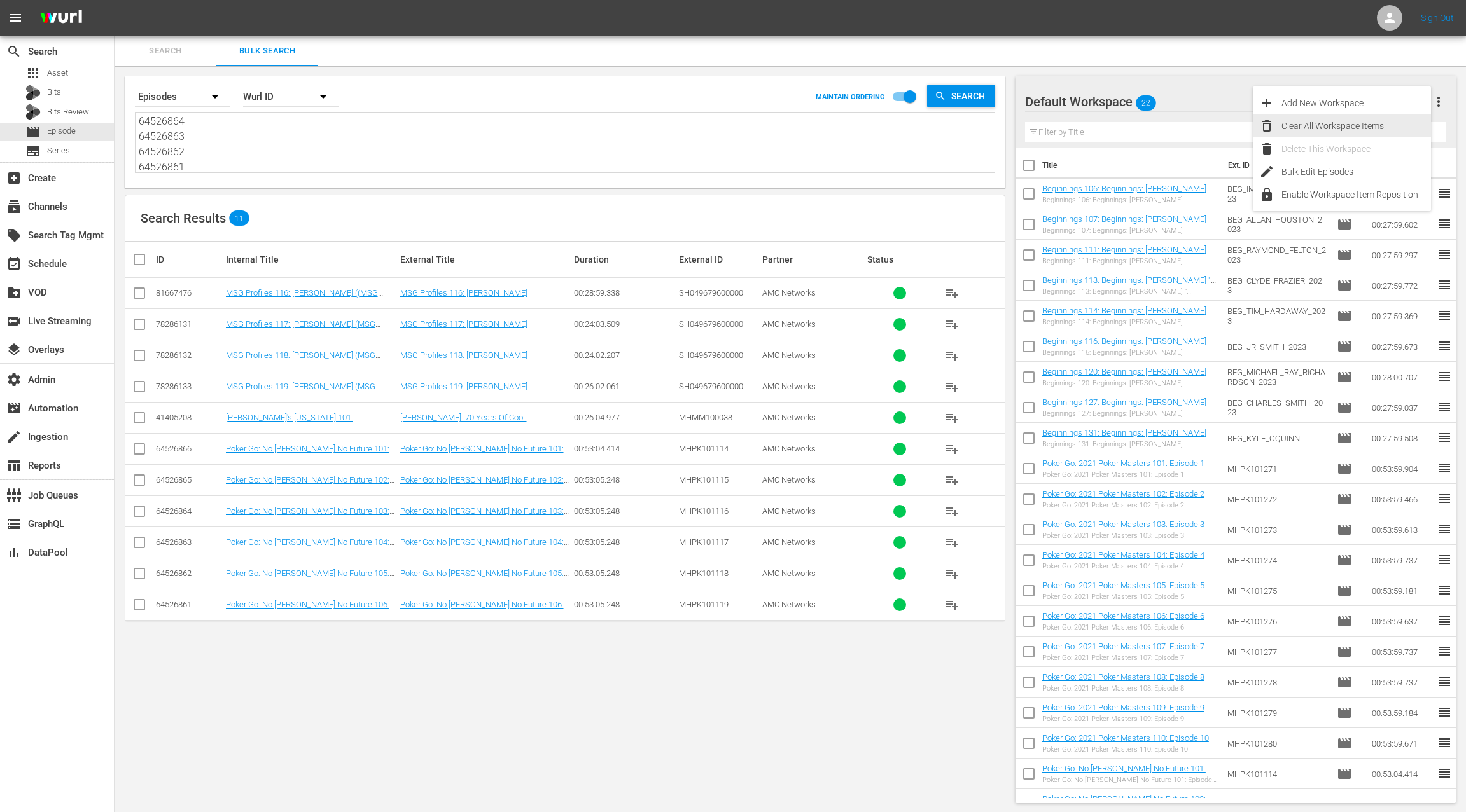
click at [1384, 122] on div "Clear All Workspace Items" at bounding box center [1355, 126] width 149 height 23
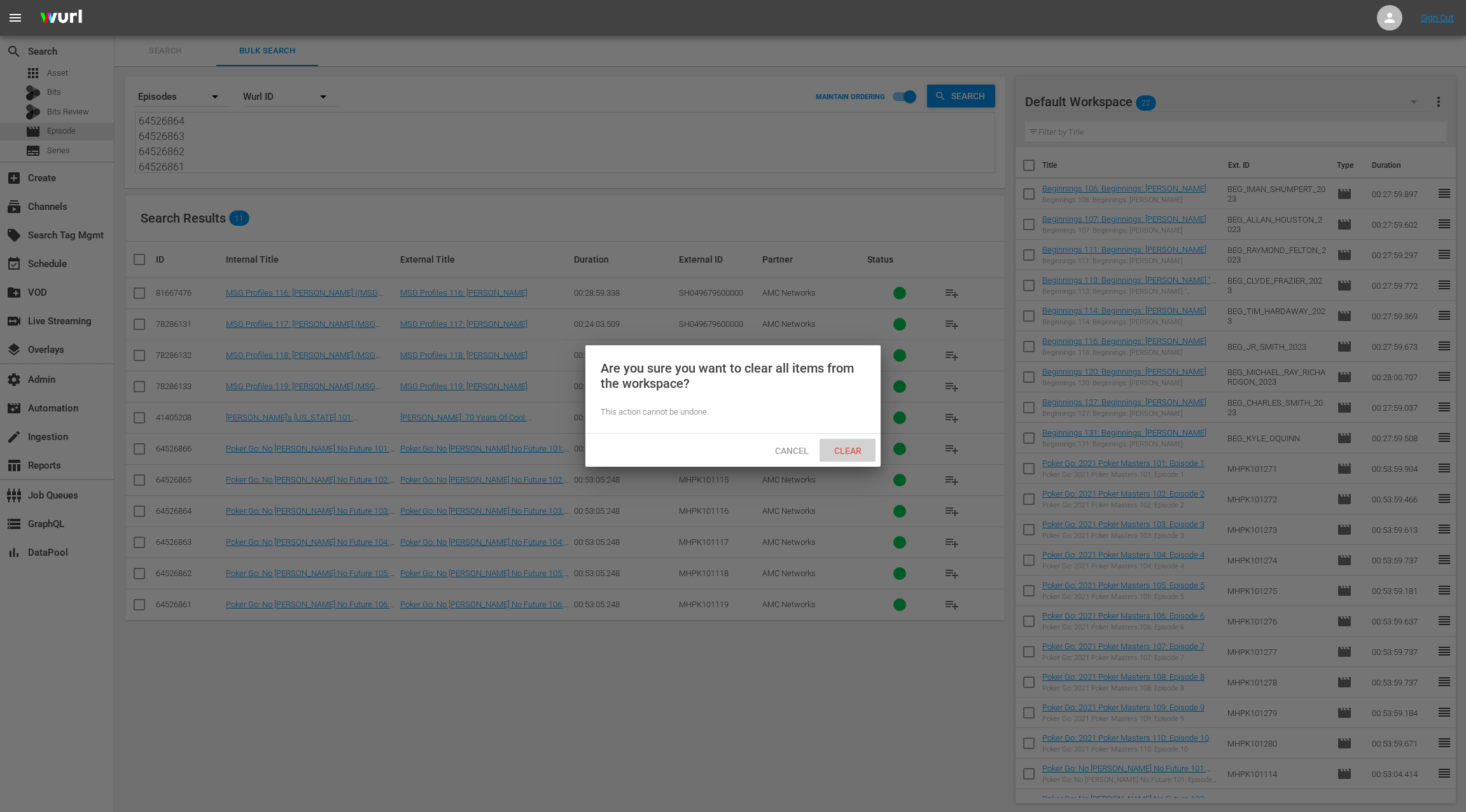
click at [861, 443] on div "Clear" at bounding box center [847, 450] width 56 height 23
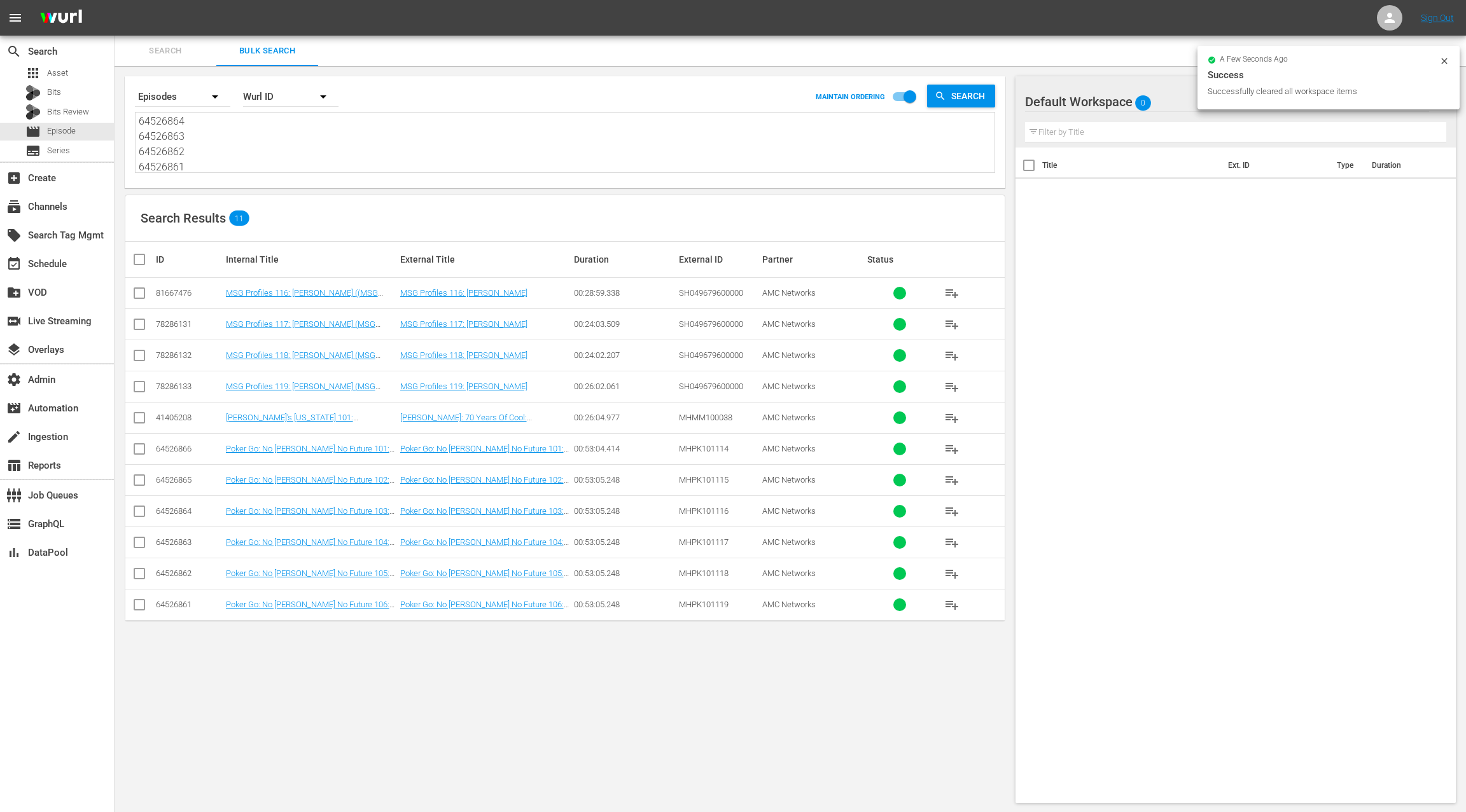
click at [143, 262] on input "checkbox" at bounding box center [144, 259] width 25 height 15
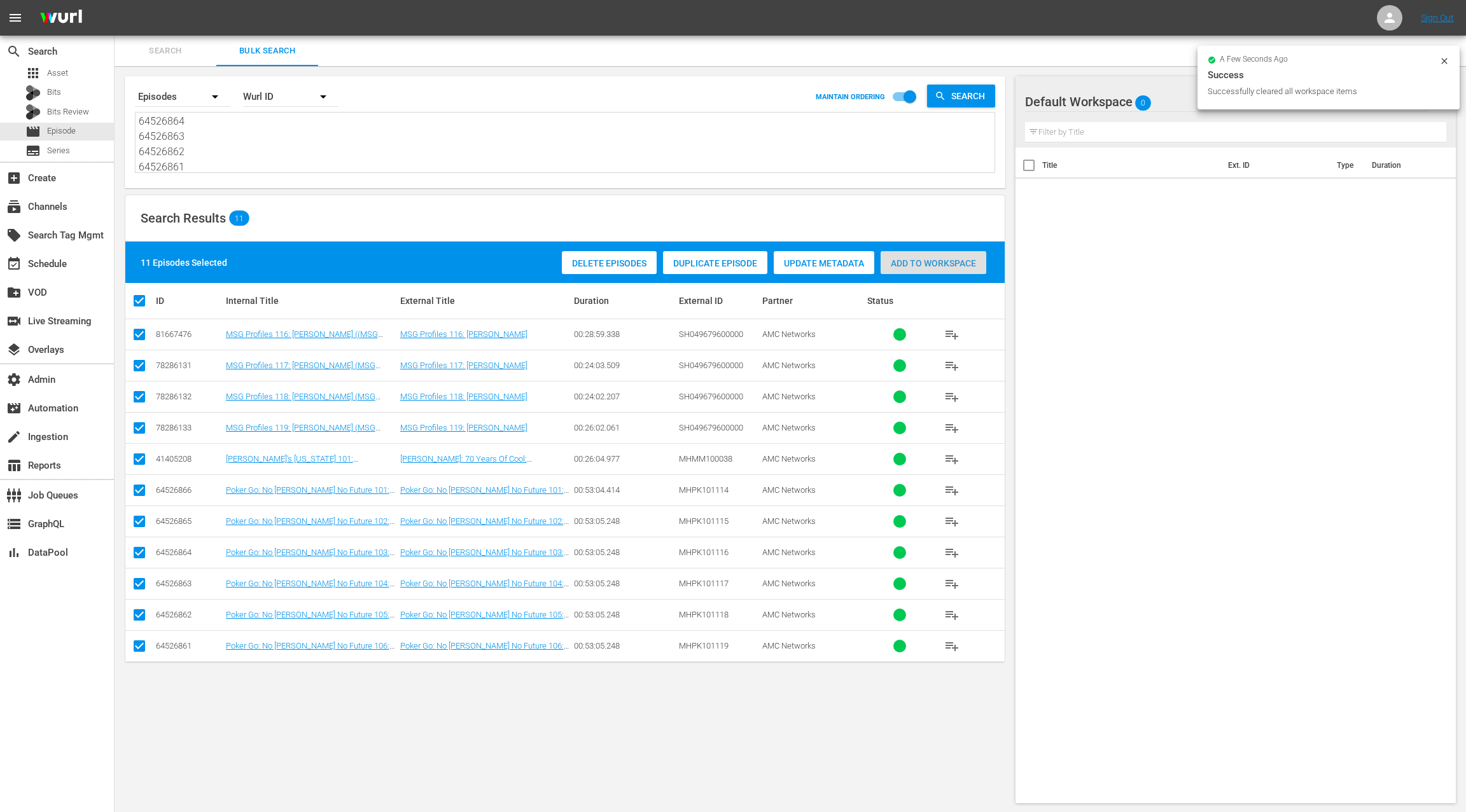
click at [922, 263] on span "Add to Workspace" at bounding box center [933, 263] width 106 height 10
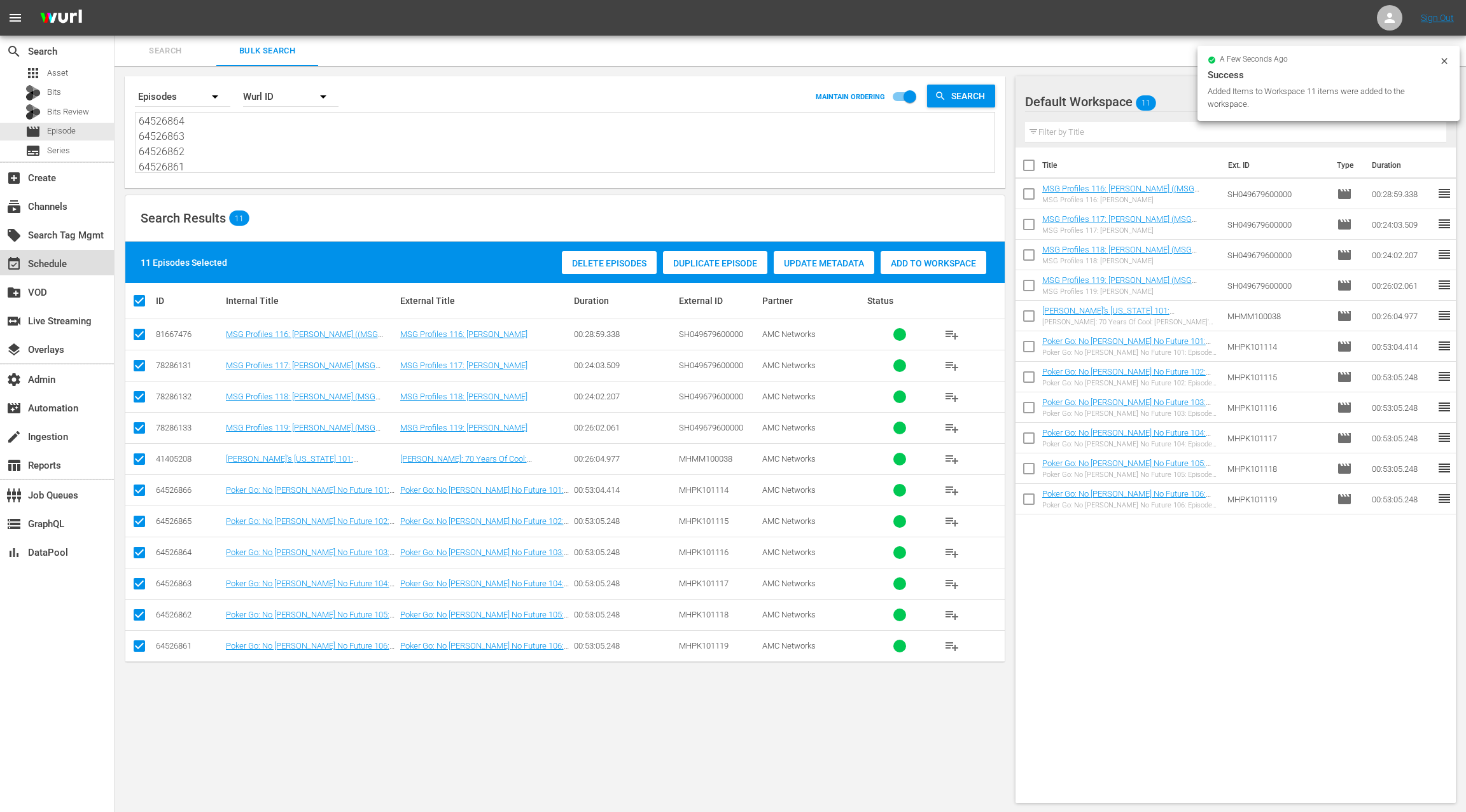
click at [81, 266] on div "event_available Schedule" at bounding box center [57, 263] width 114 height 25
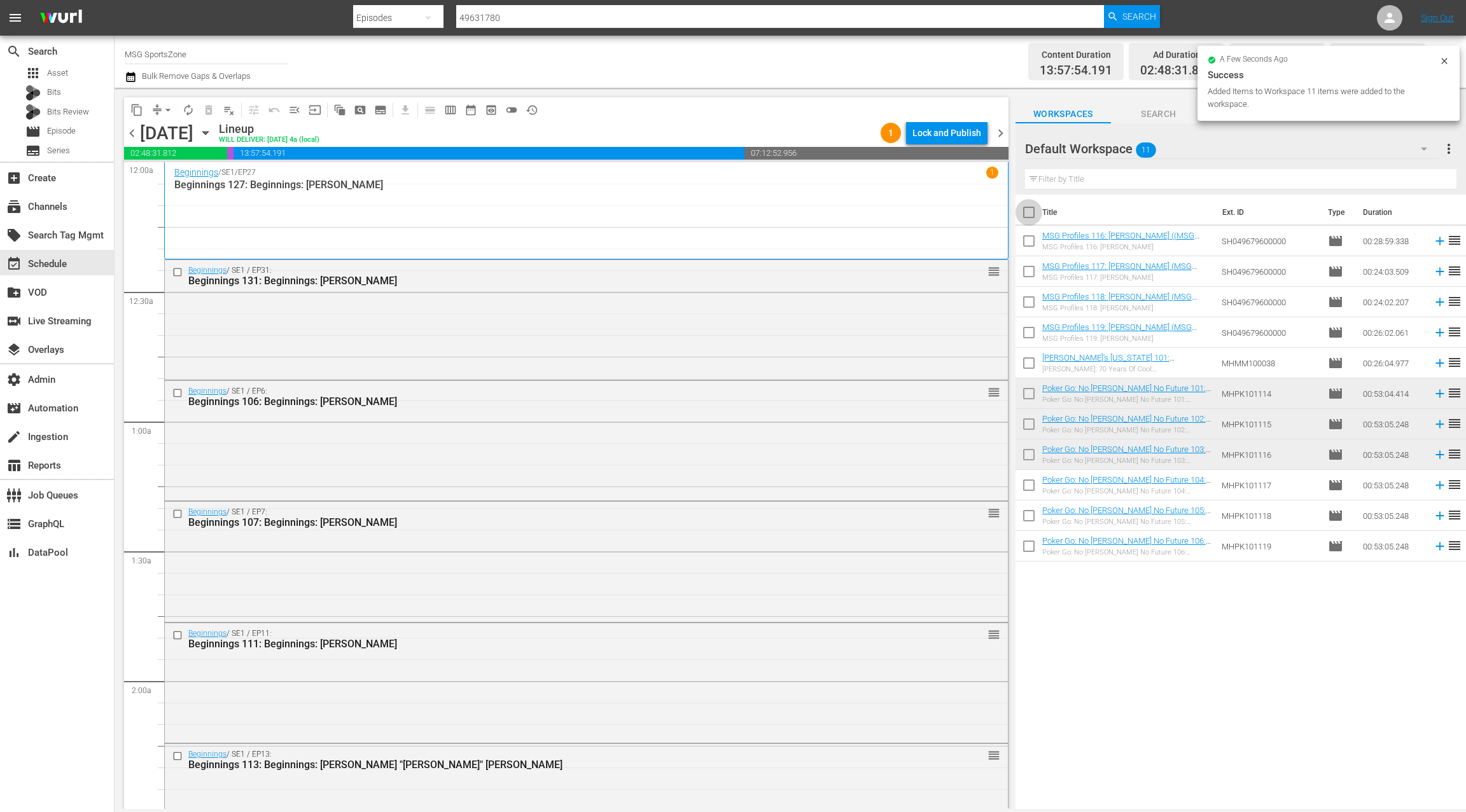
click at [1034, 212] on input "checkbox" at bounding box center [1029, 215] width 27 height 27
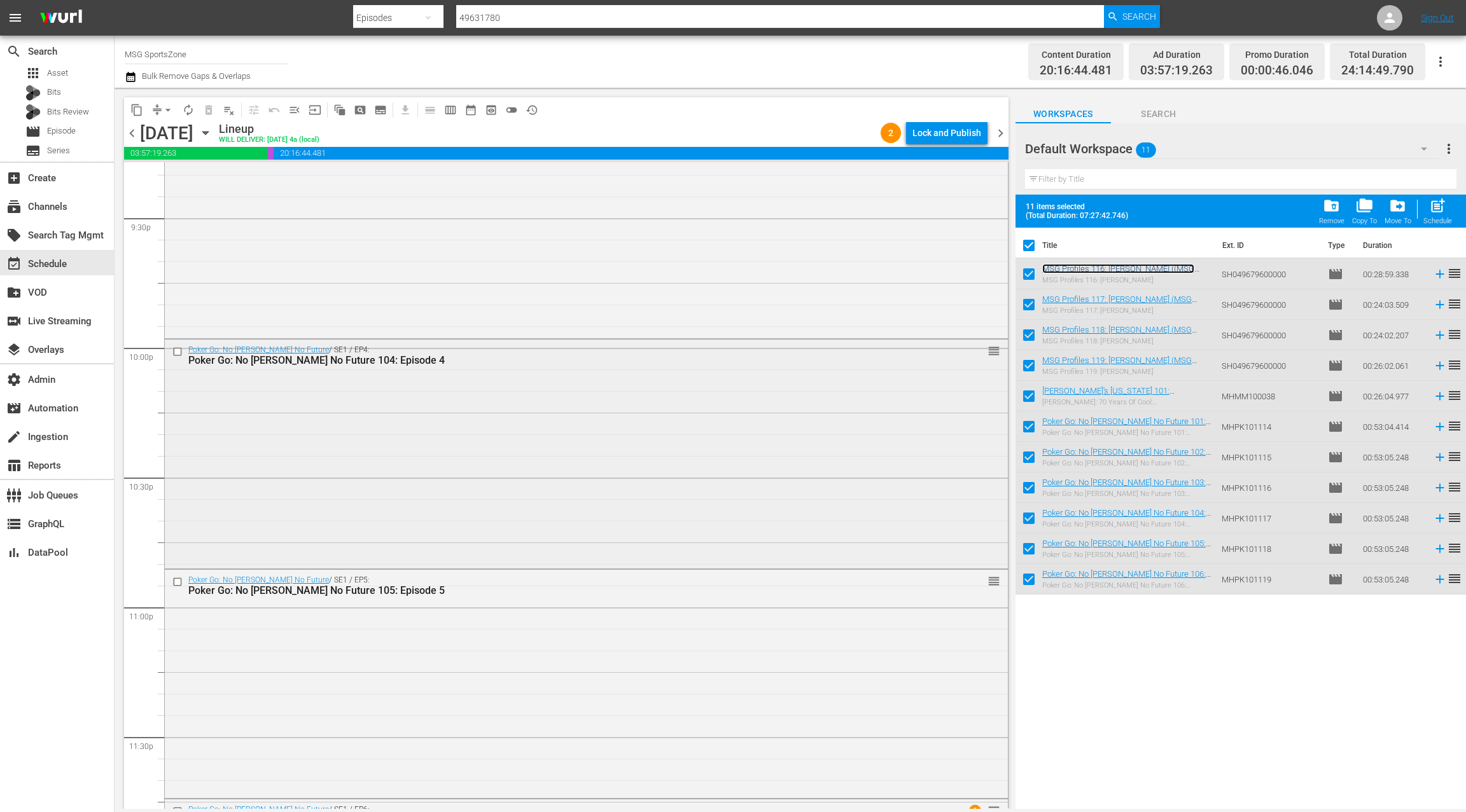
scroll to position [5740, 0]
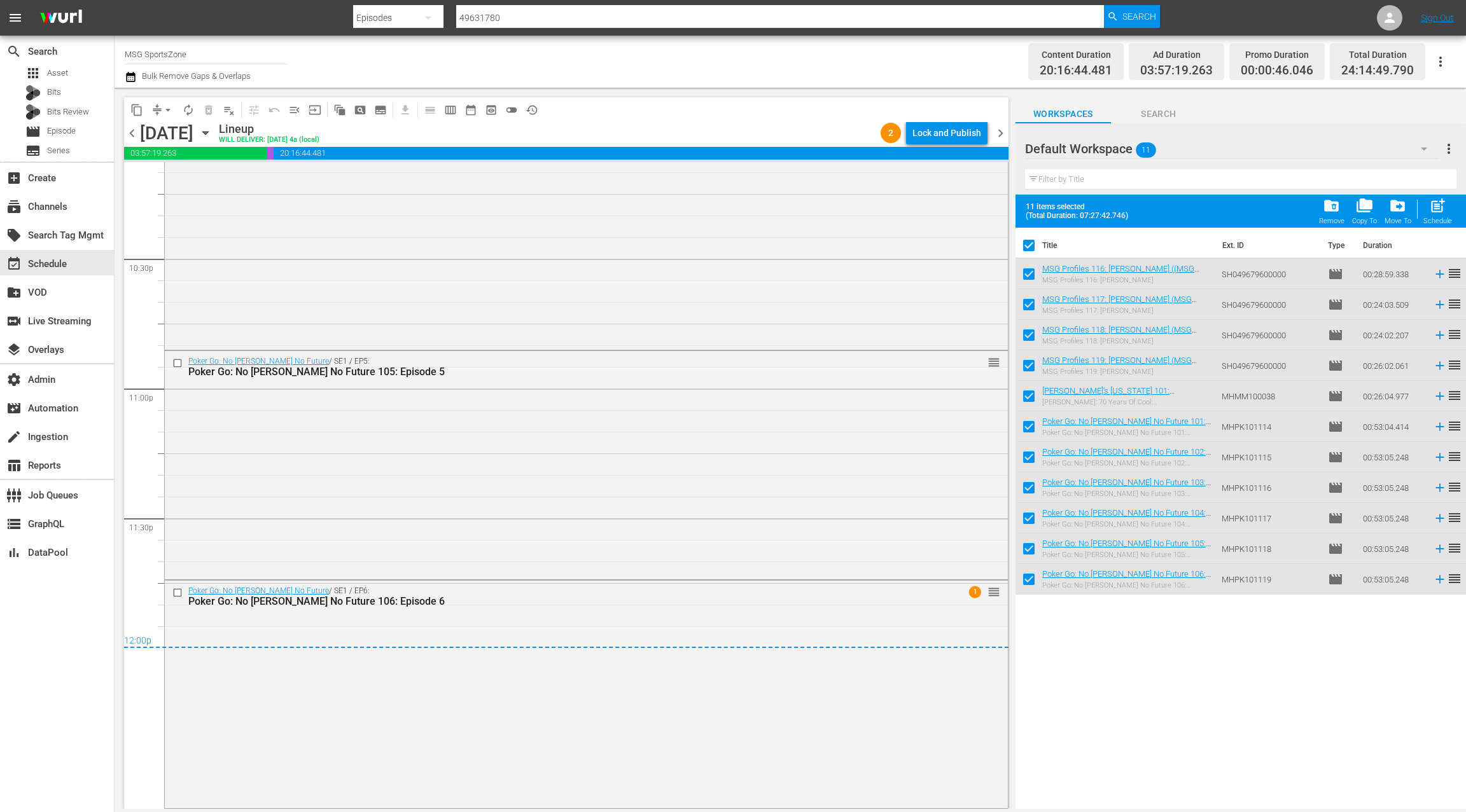
drag, startPoint x: 1109, startPoint y: 269, endPoint x: 1123, endPoint y: 0, distance: 269.4
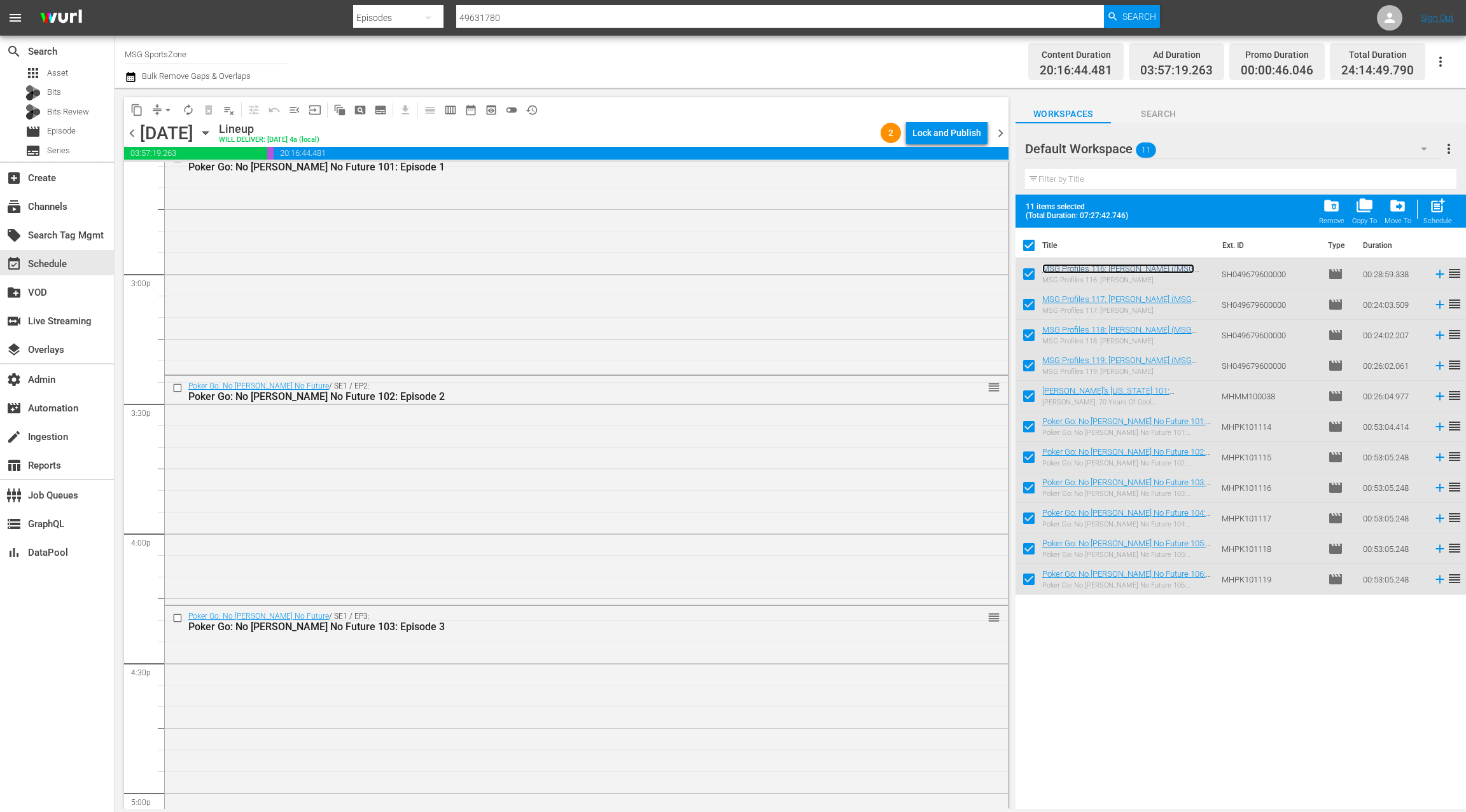
scroll to position [3721, 0]
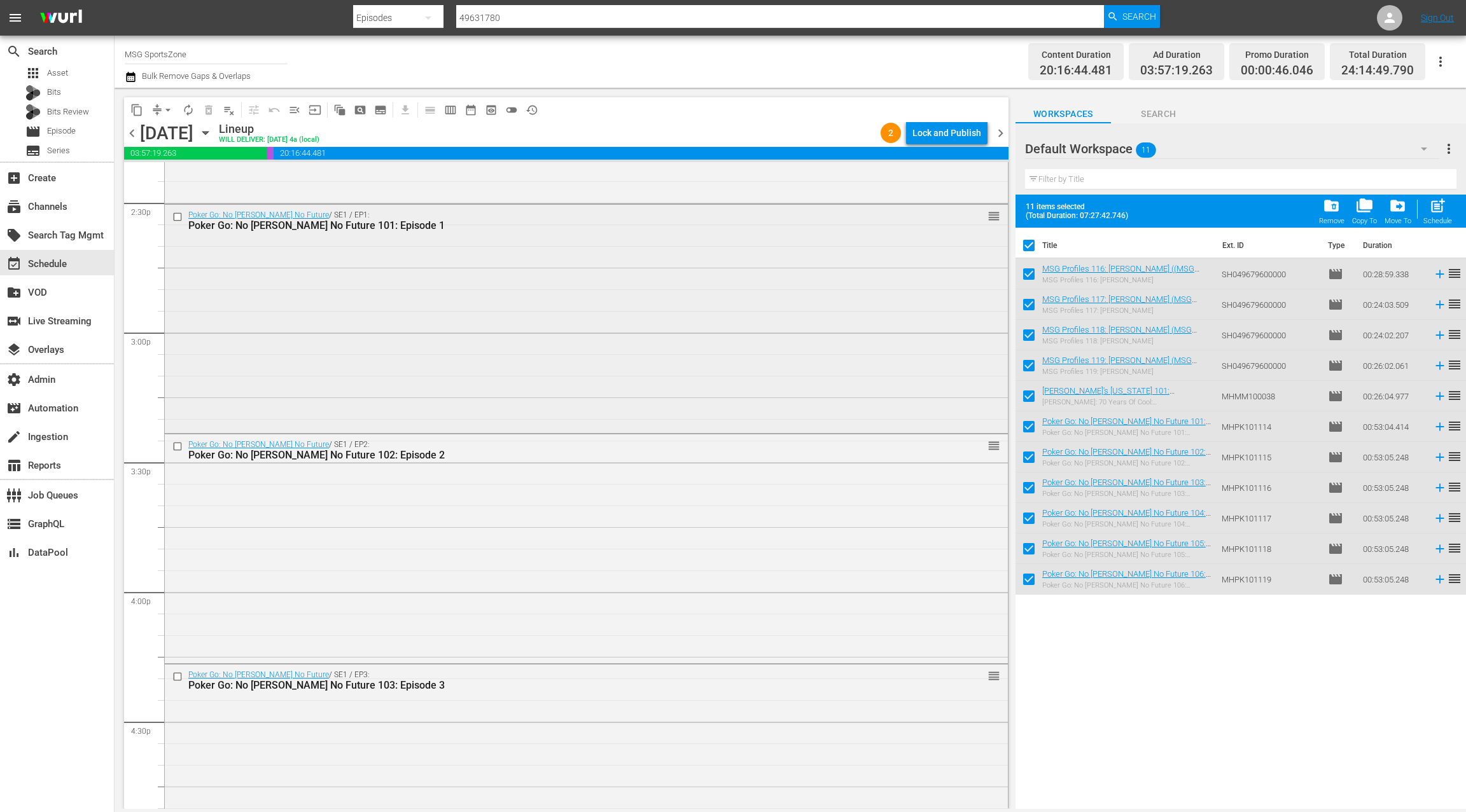
click at [177, 217] on input "checkbox" at bounding box center [179, 217] width 13 height 11
click at [174, 447] on input "checkbox" at bounding box center [179, 447] width 13 height 11
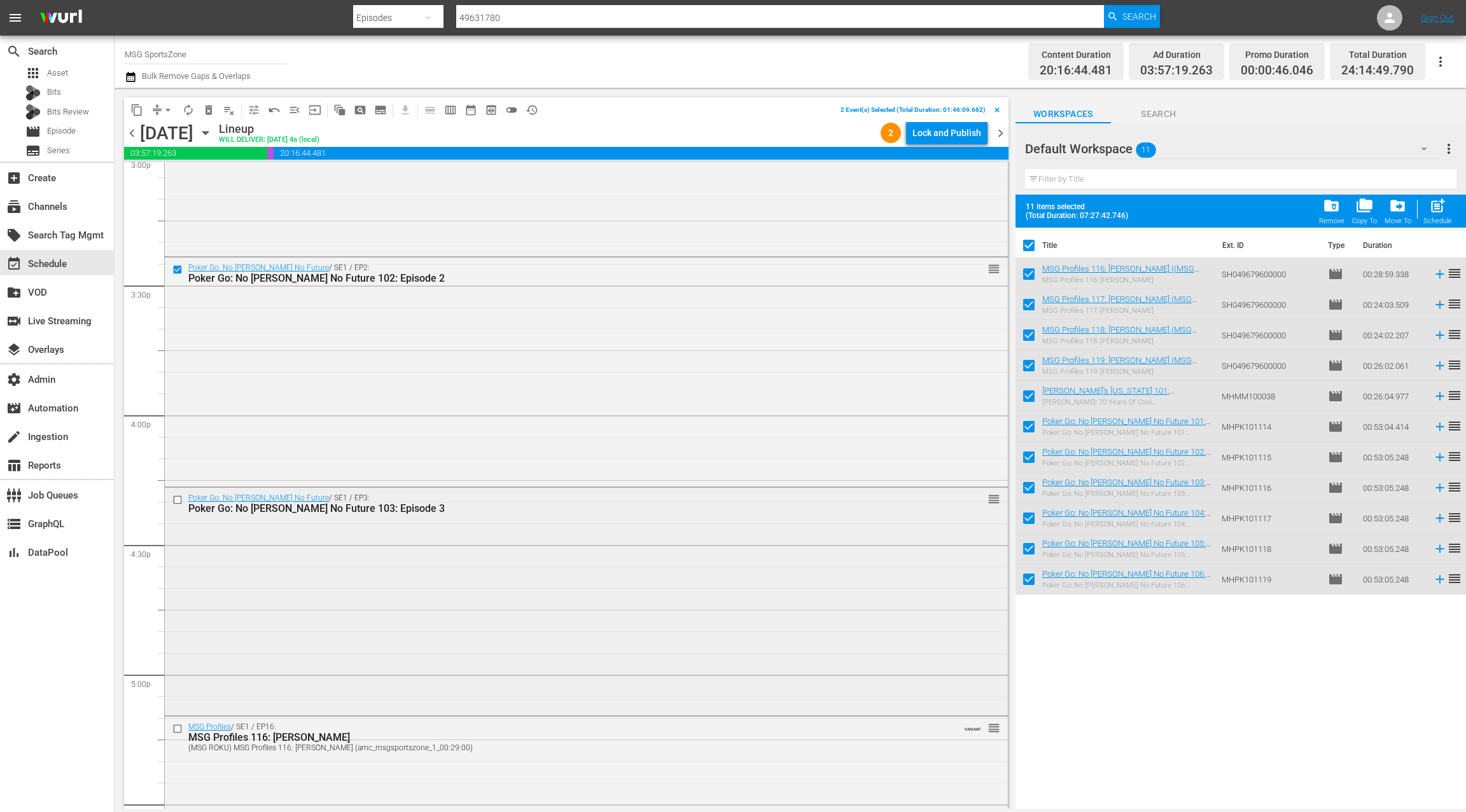
scroll to position [3901, 0]
click at [178, 497] on input "checkbox" at bounding box center [179, 496] width 13 height 11
click at [211, 115] on span "delete_forever_outlined" at bounding box center [208, 110] width 13 height 13
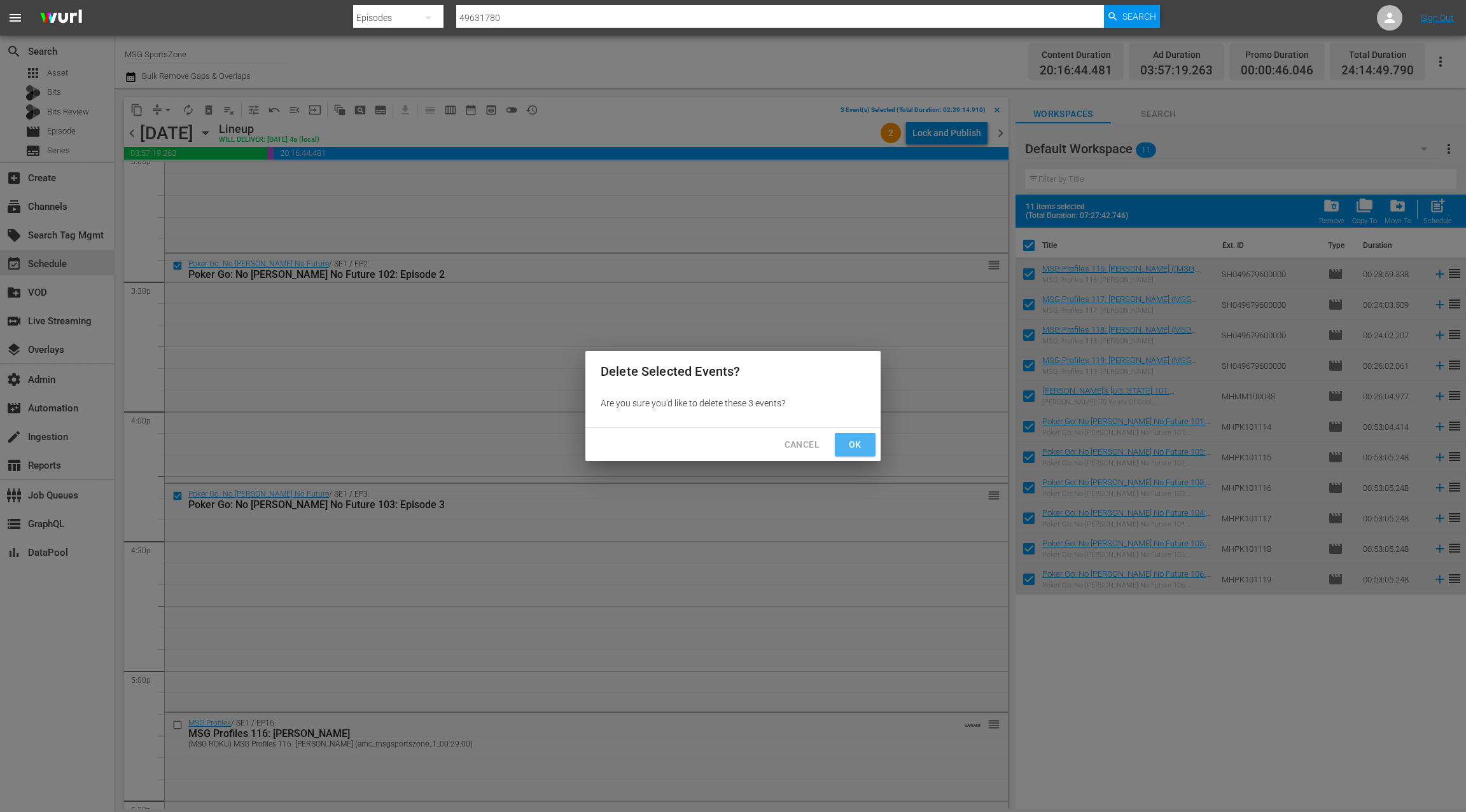
click at [849, 442] on span "Ok" at bounding box center [855, 445] width 20 height 16
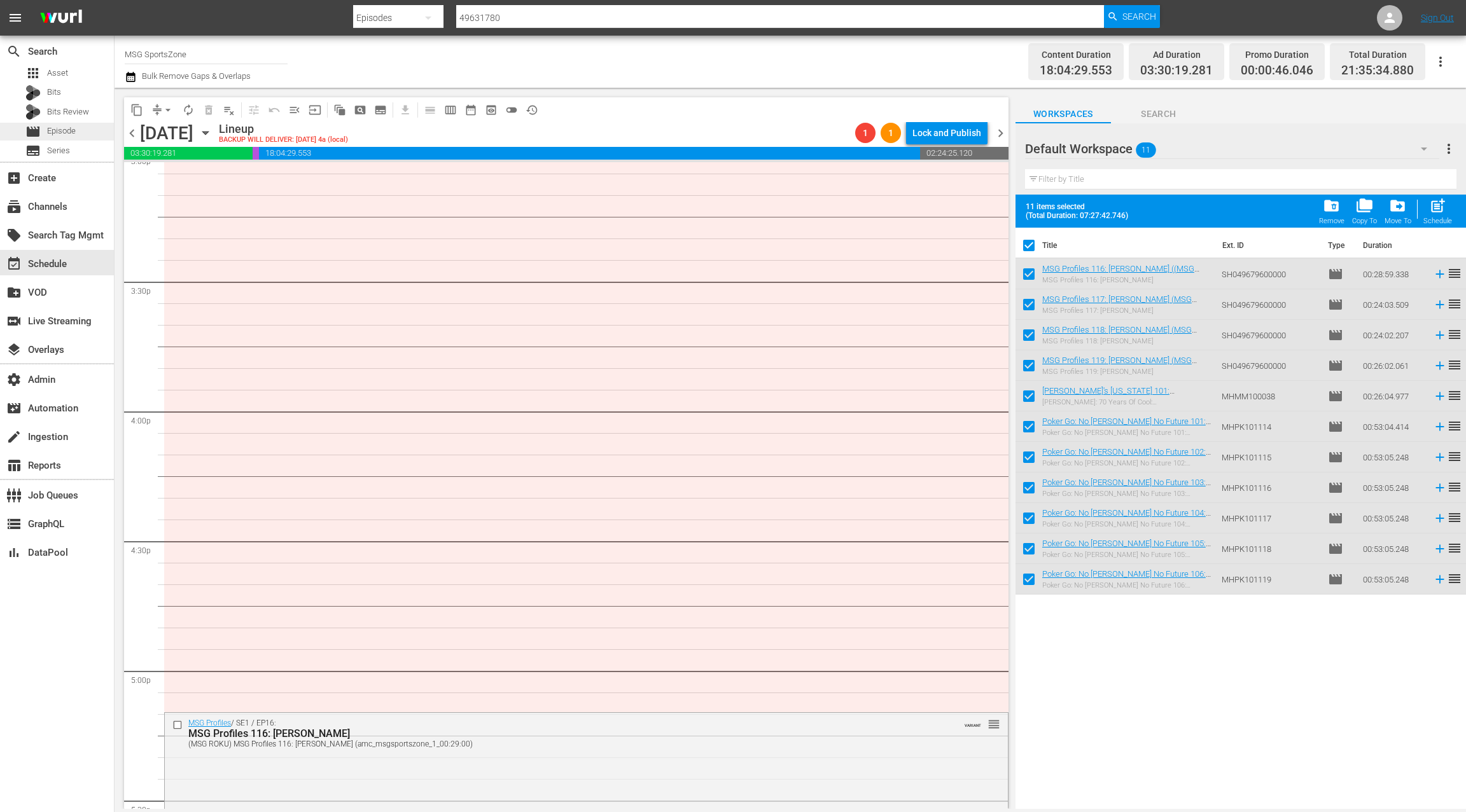
click at [82, 131] on div "movie Episode" at bounding box center [57, 131] width 114 height 18
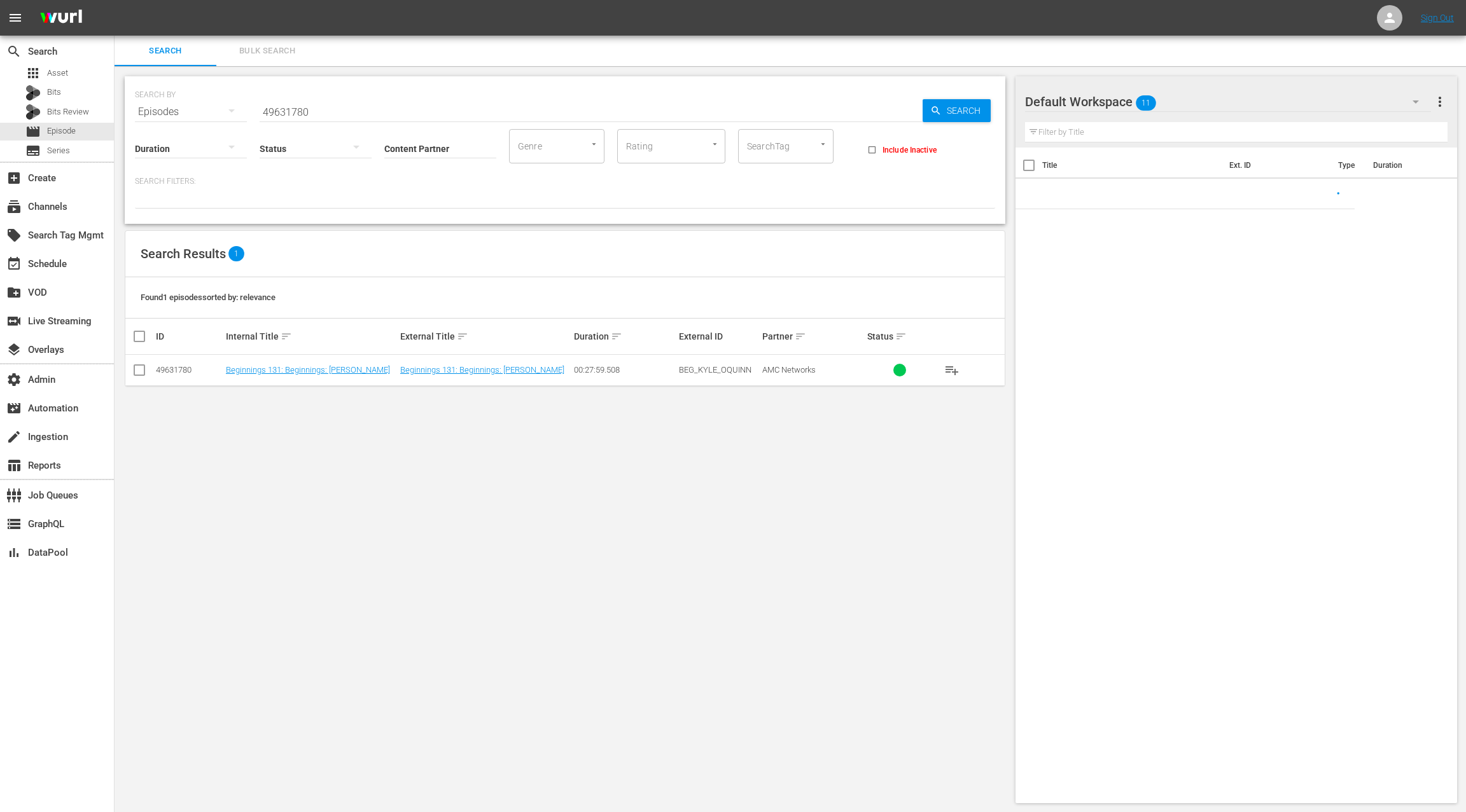
scroll to position [1, 0]
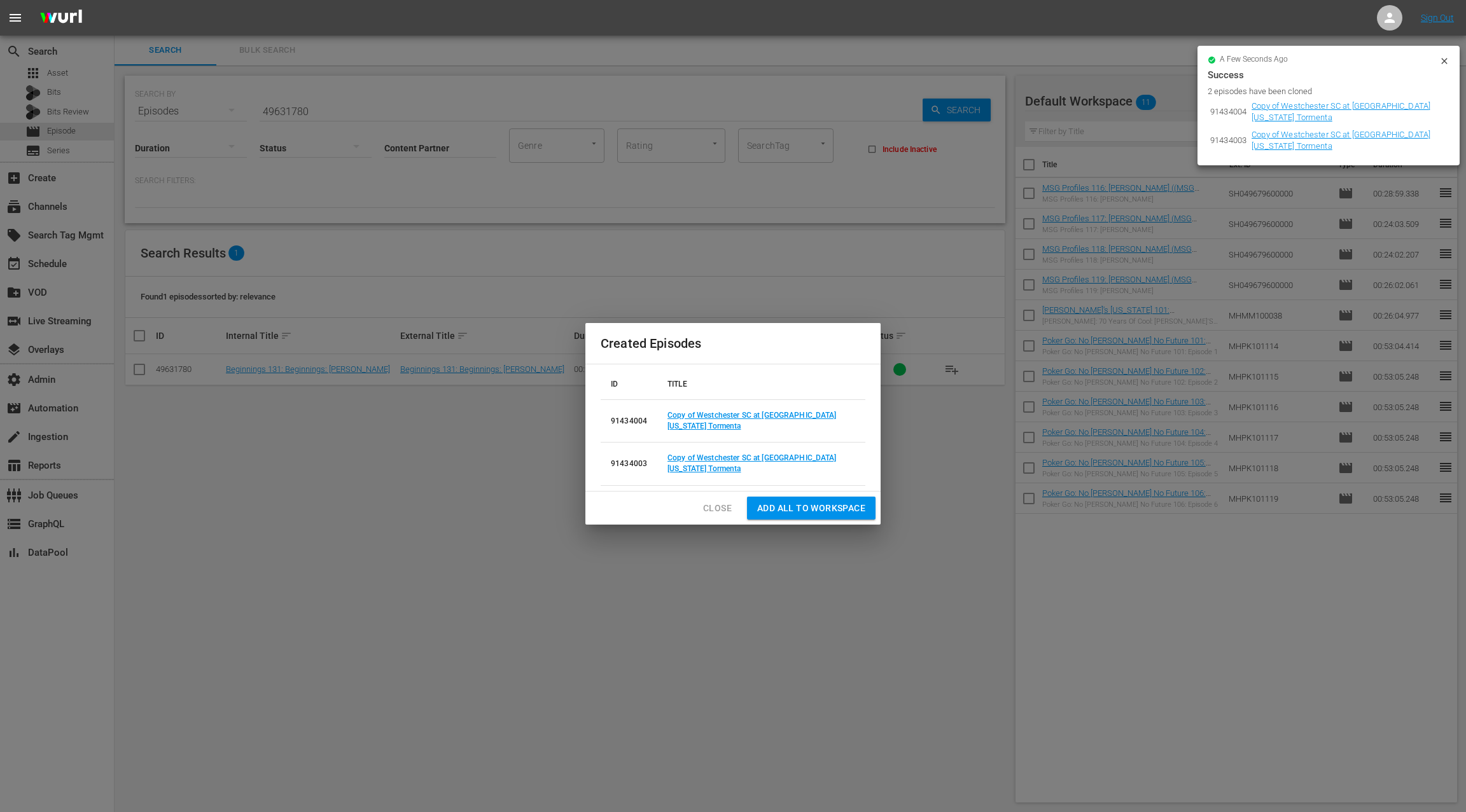
click at [725, 500] on span "Close" at bounding box center [717, 509] width 29 height 16
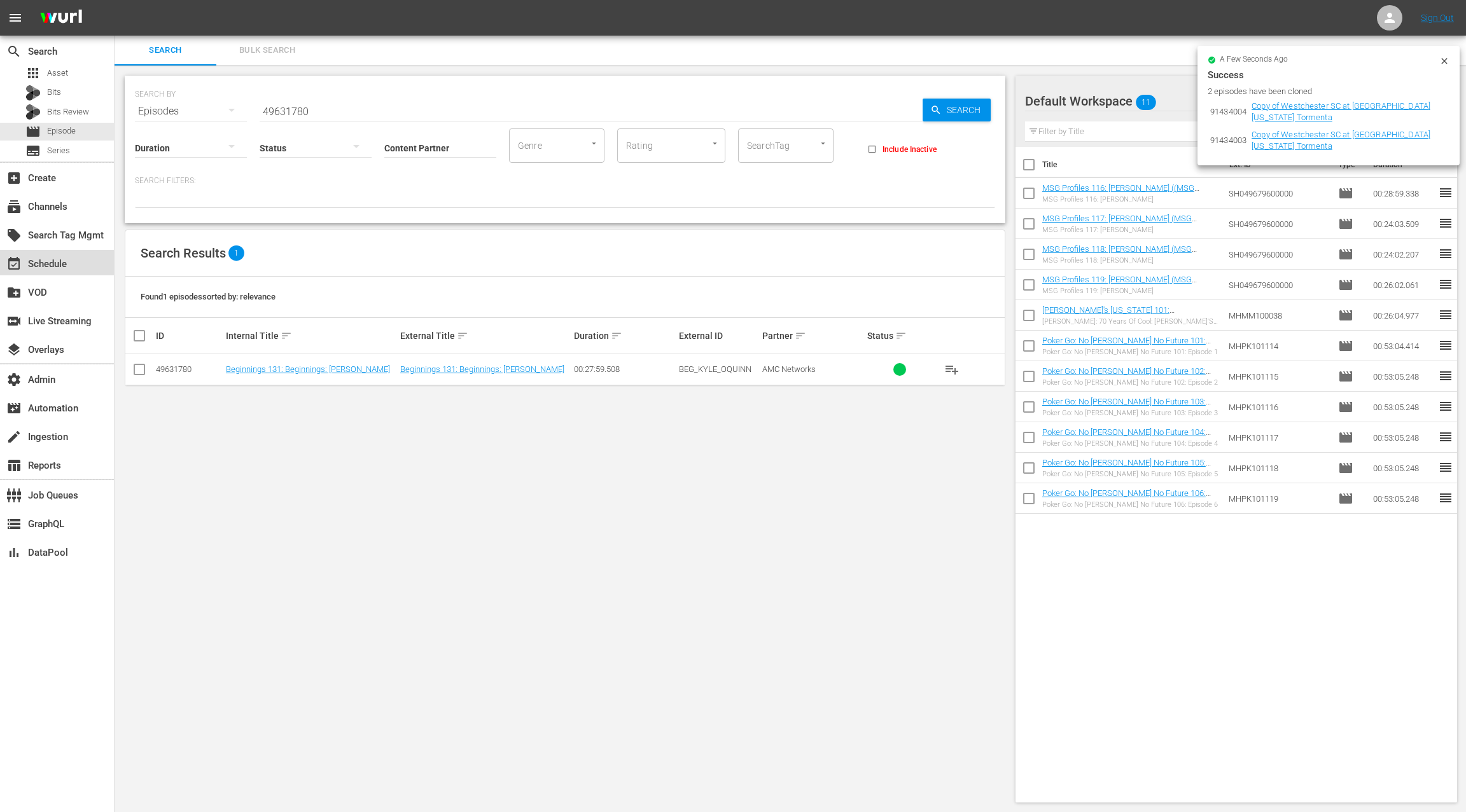
click at [72, 263] on div "event_available Schedule" at bounding box center [57, 263] width 114 height 25
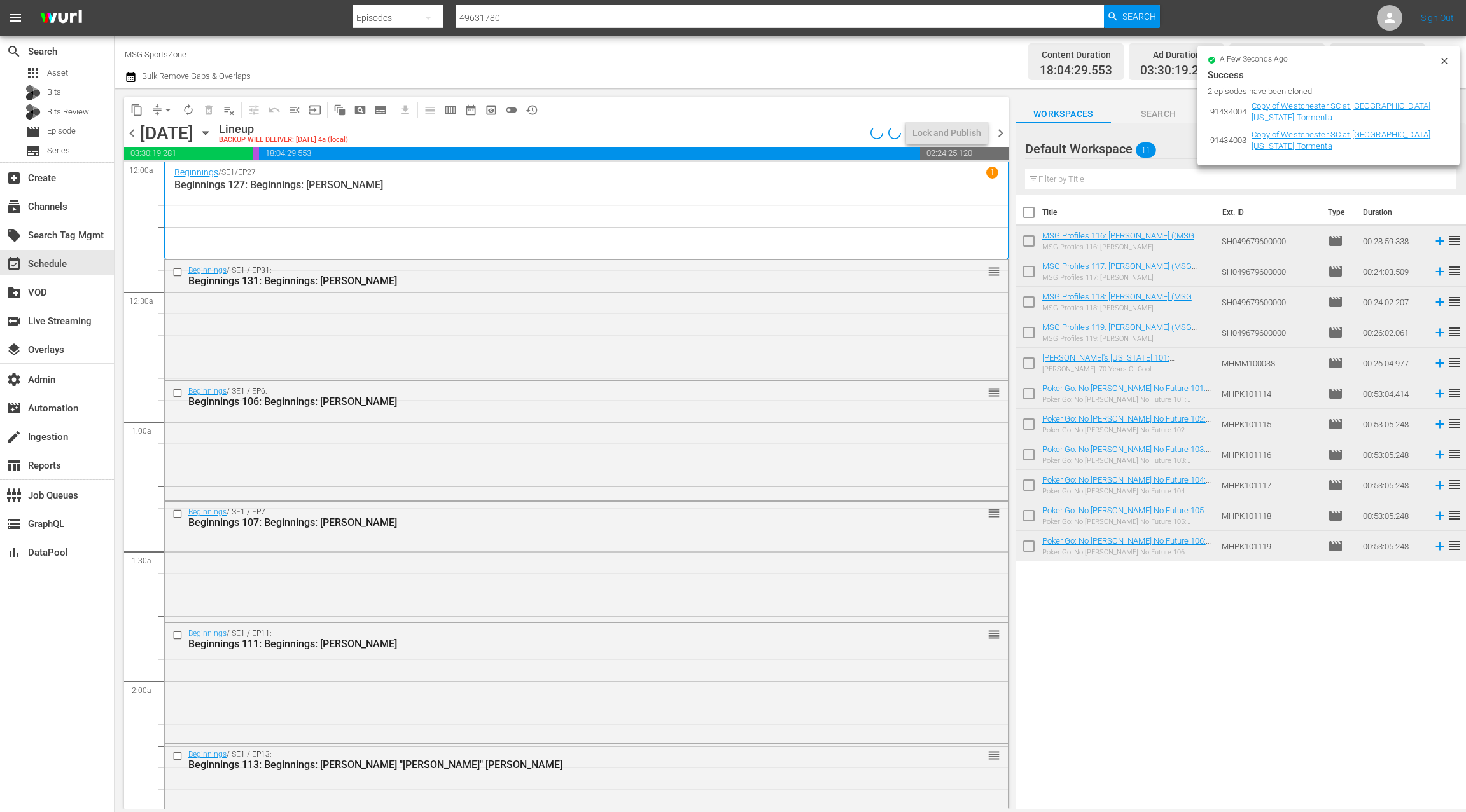
click at [208, 133] on icon "button" at bounding box center [205, 133] width 6 height 3
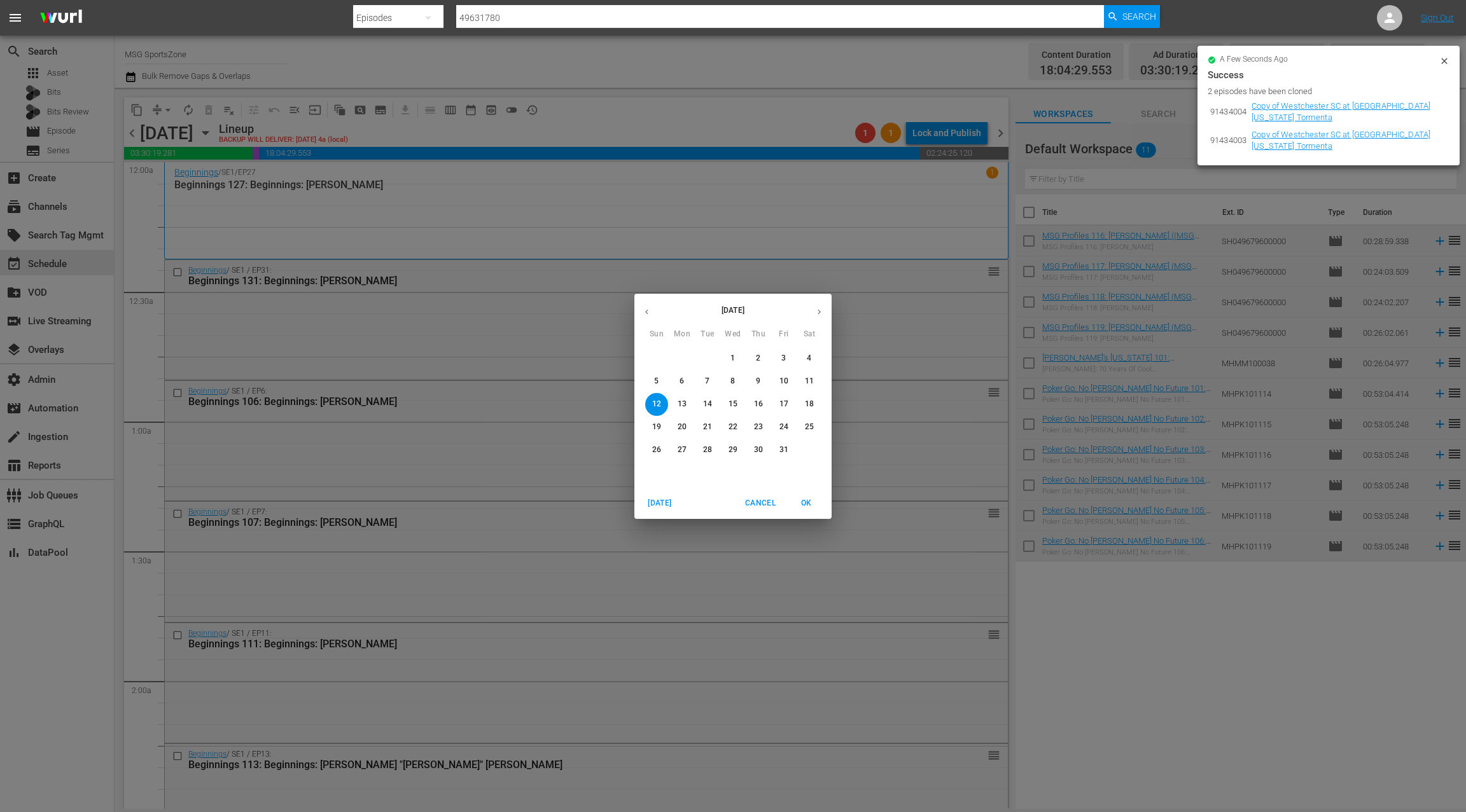
click at [787, 358] on span "3" at bounding box center [784, 358] width 23 height 11
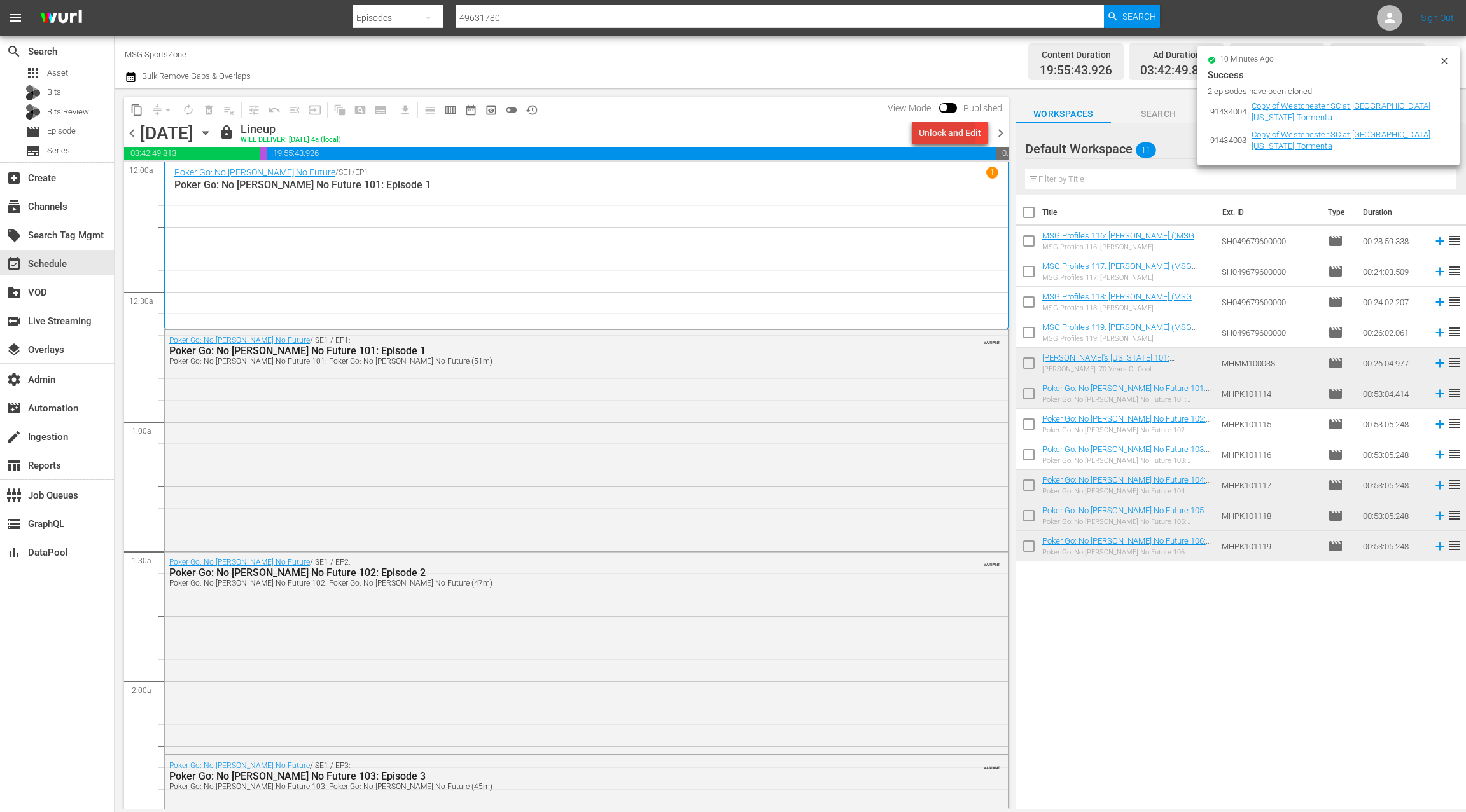
click at [939, 135] on div "Unlock and Edit" at bounding box center [949, 133] width 62 height 23
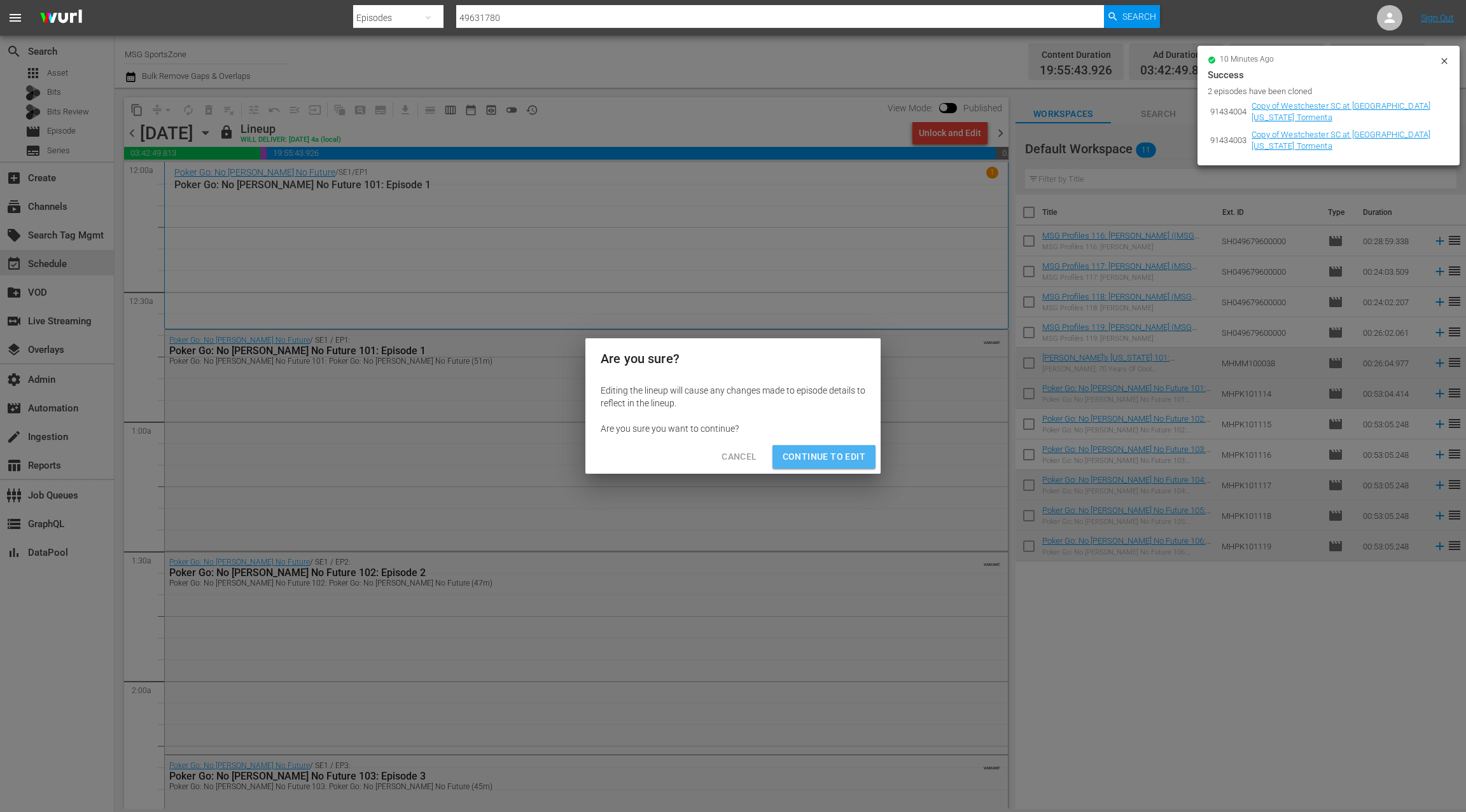
drag, startPoint x: 837, startPoint y: 460, endPoint x: 912, endPoint y: 418, distance: 86.0
click at [837, 460] on span "Continue to Edit" at bounding box center [823, 457] width 82 height 16
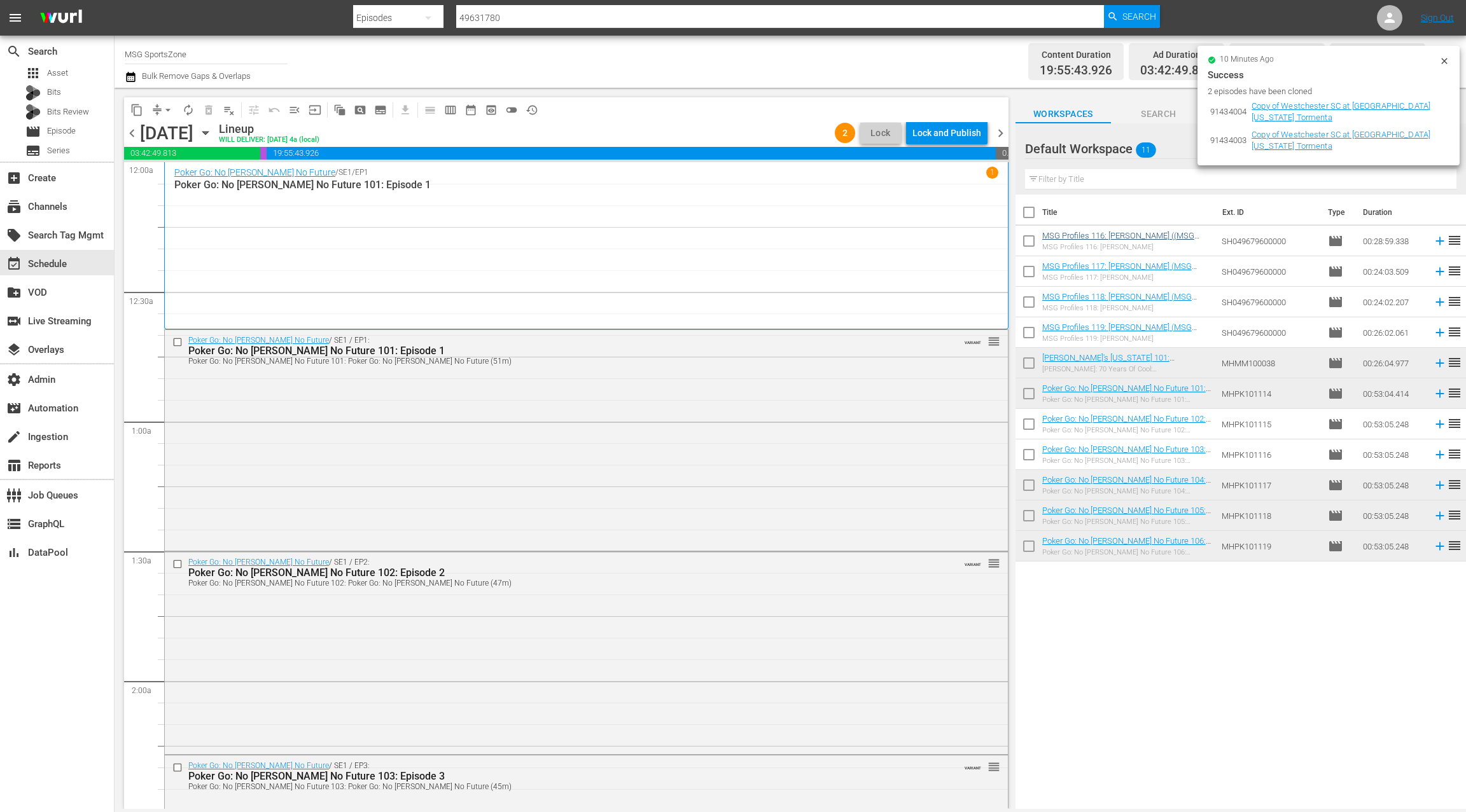
drag, startPoint x: 1447, startPoint y: 60, endPoint x: 1054, endPoint y: 239, distance: 431.8
click at [1447, 60] on icon at bounding box center [1444, 61] width 10 height 10
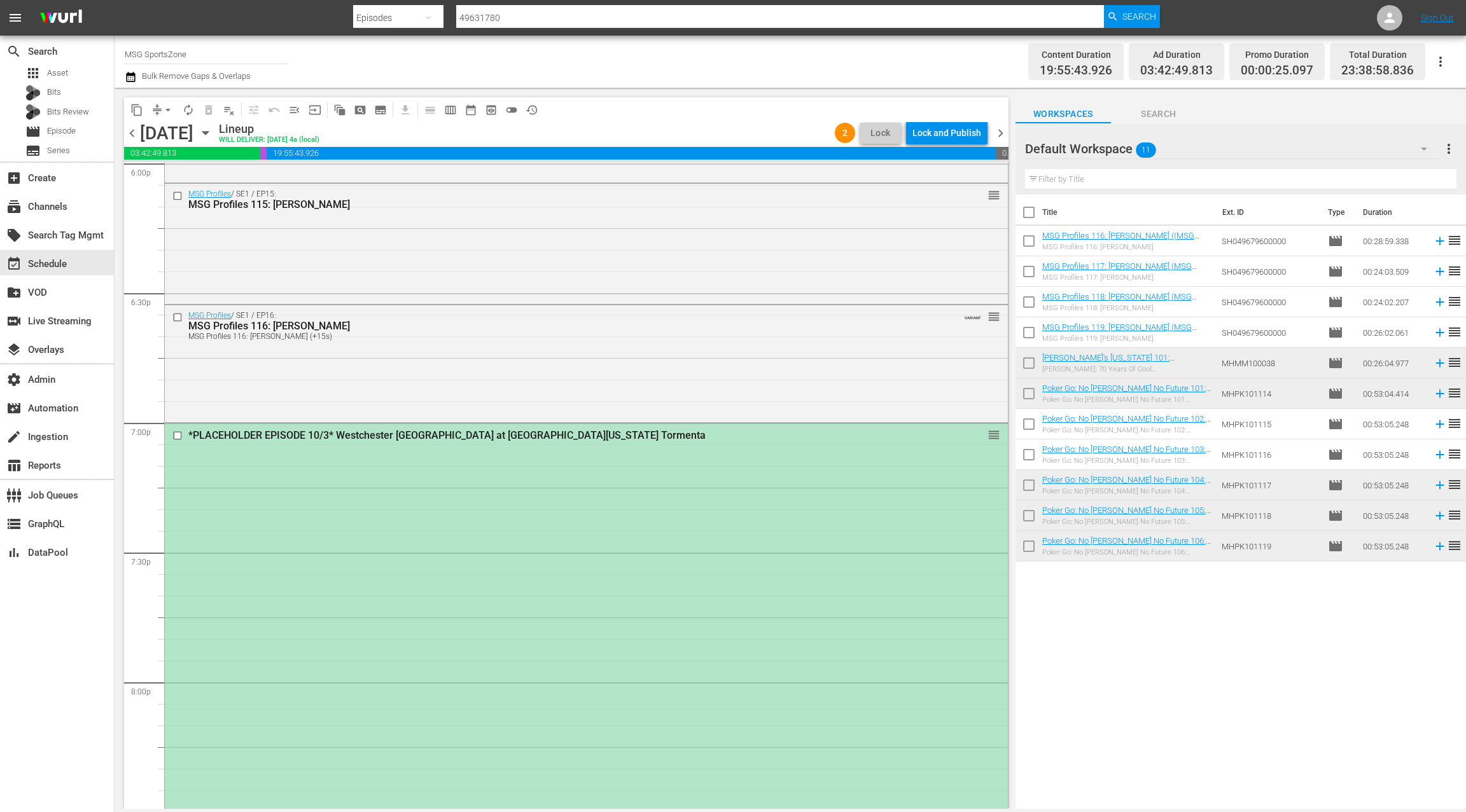
scroll to position [4752, 0]
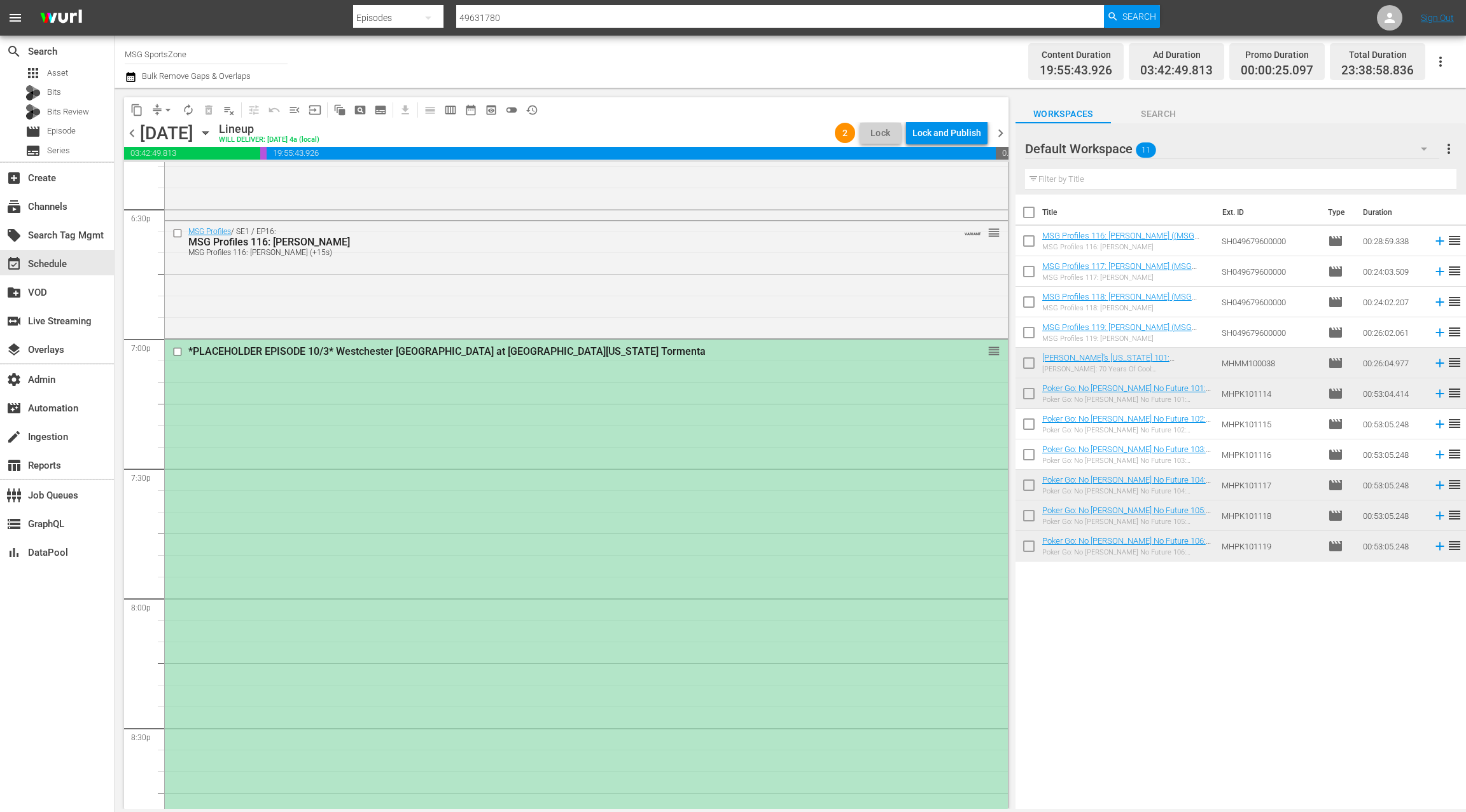
click at [627, 397] on div "*PLACEHOLDER EPISODE 10/3* Westchester SC at South Georgia Tormenta reorder" at bounding box center [586, 727] width 843 height 774
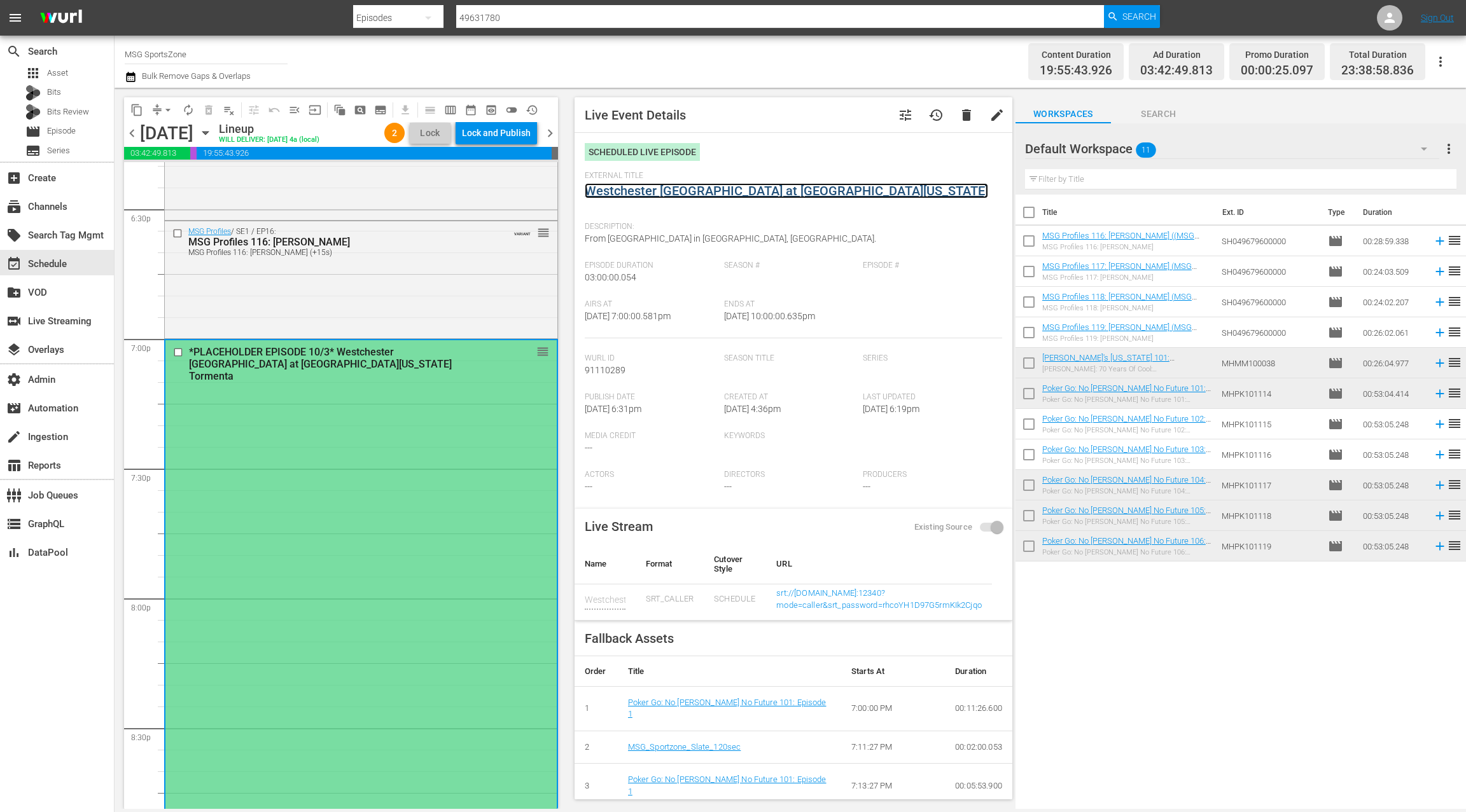
click at [684, 189] on link "Westchester SC at South Georgia Tormenta" at bounding box center [786, 190] width 404 height 15
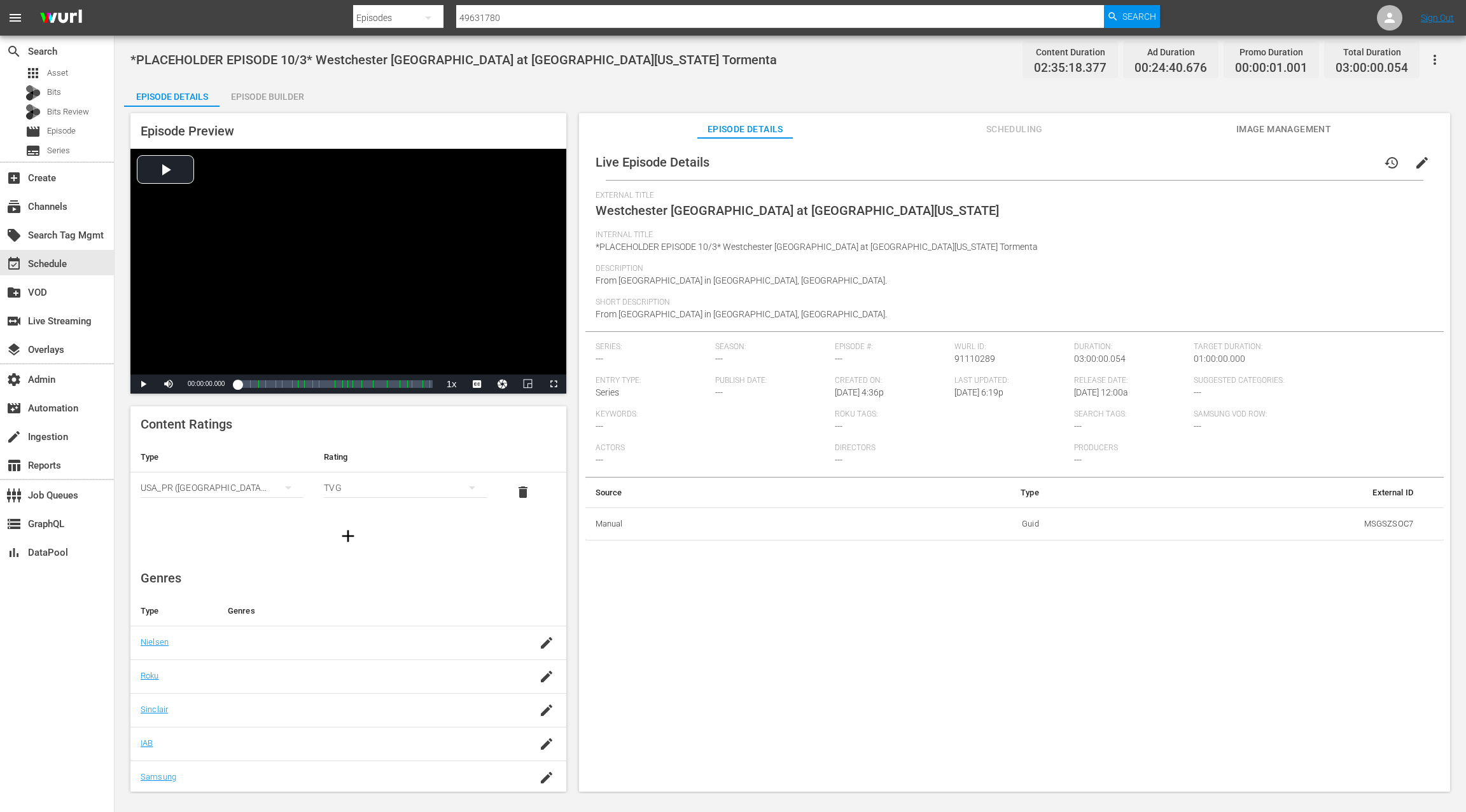
click at [1028, 127] on span "Scheduling" at bounding box center [1014, 129] width 95 height 16
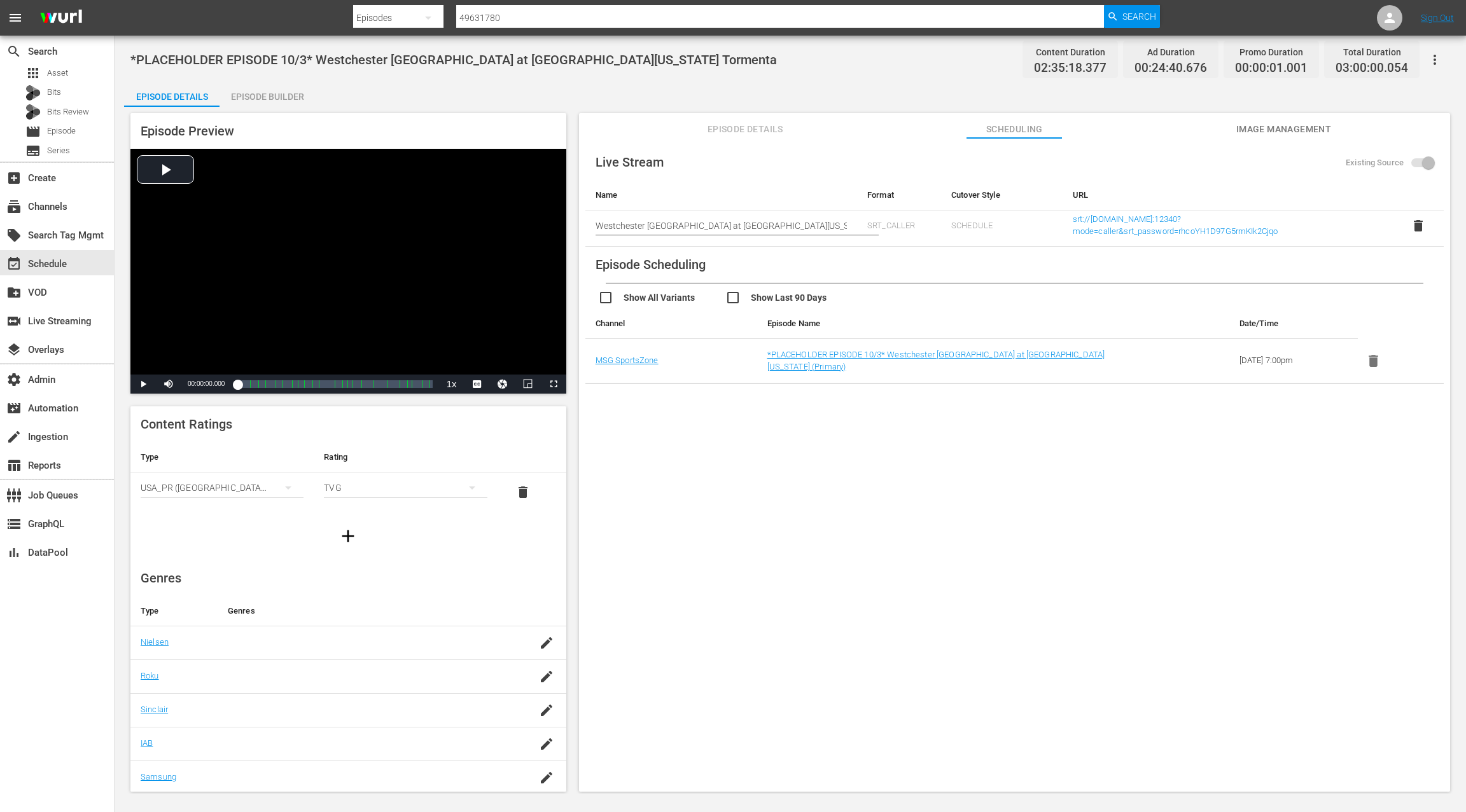
drag, startPoint x: 750, startPoint y: 129, endPoint x: 800, endPoint y: 132, distance: 50.1
click at [750, 129] on span "Episode Details" at bounding box center [745, 129] width 95 height 16
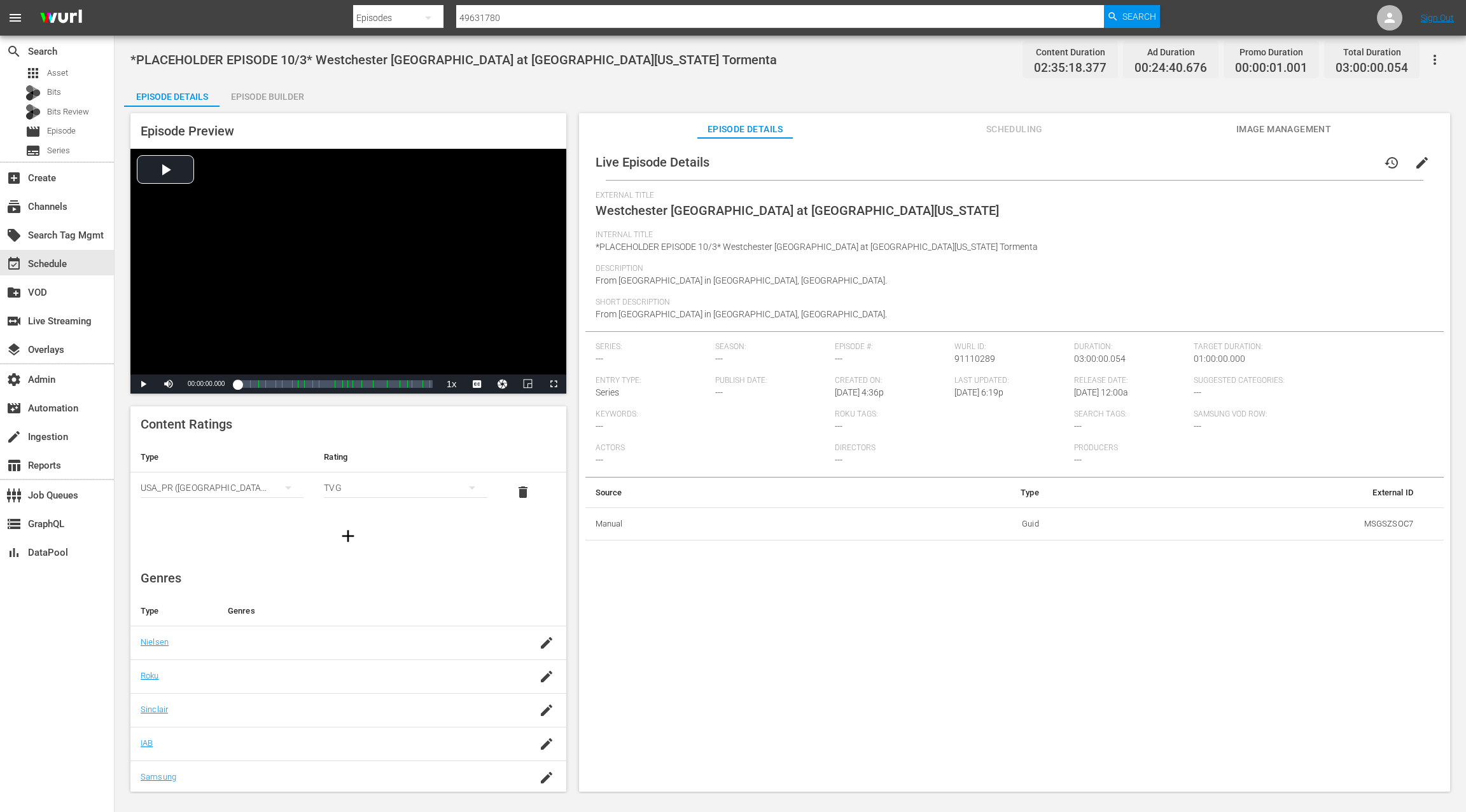
drag, startPoint x: 1416, startPoint y: 161, endPoint x: 1391, endPoint y: 190, distance: 38.3
click at [1416, 161] on span "edit" at bounding box center [1422, 163] width 15 height 15
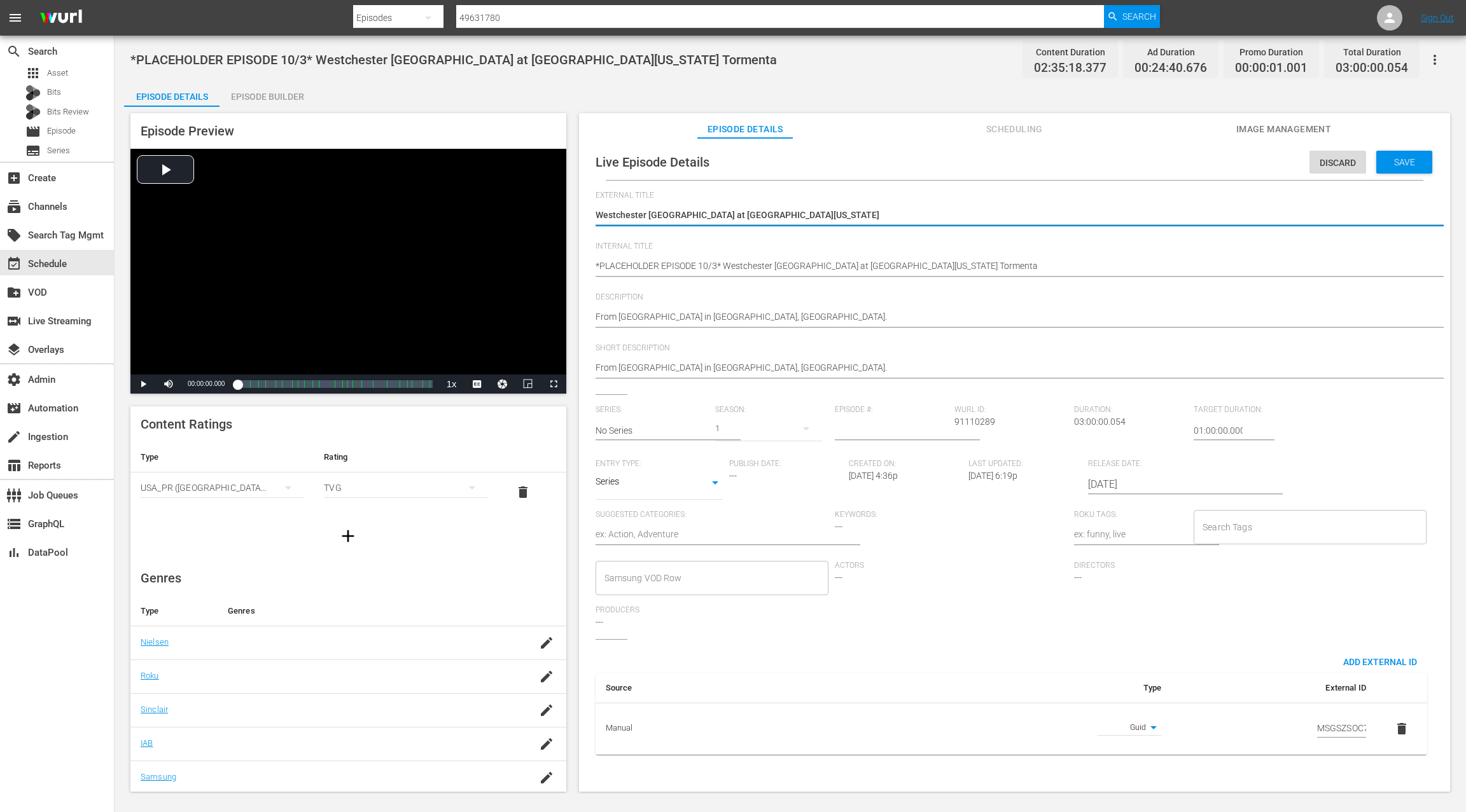
click at [1117, 486] on input "2025-09-28" at bounding box center [1169, 484] width 163 height 31
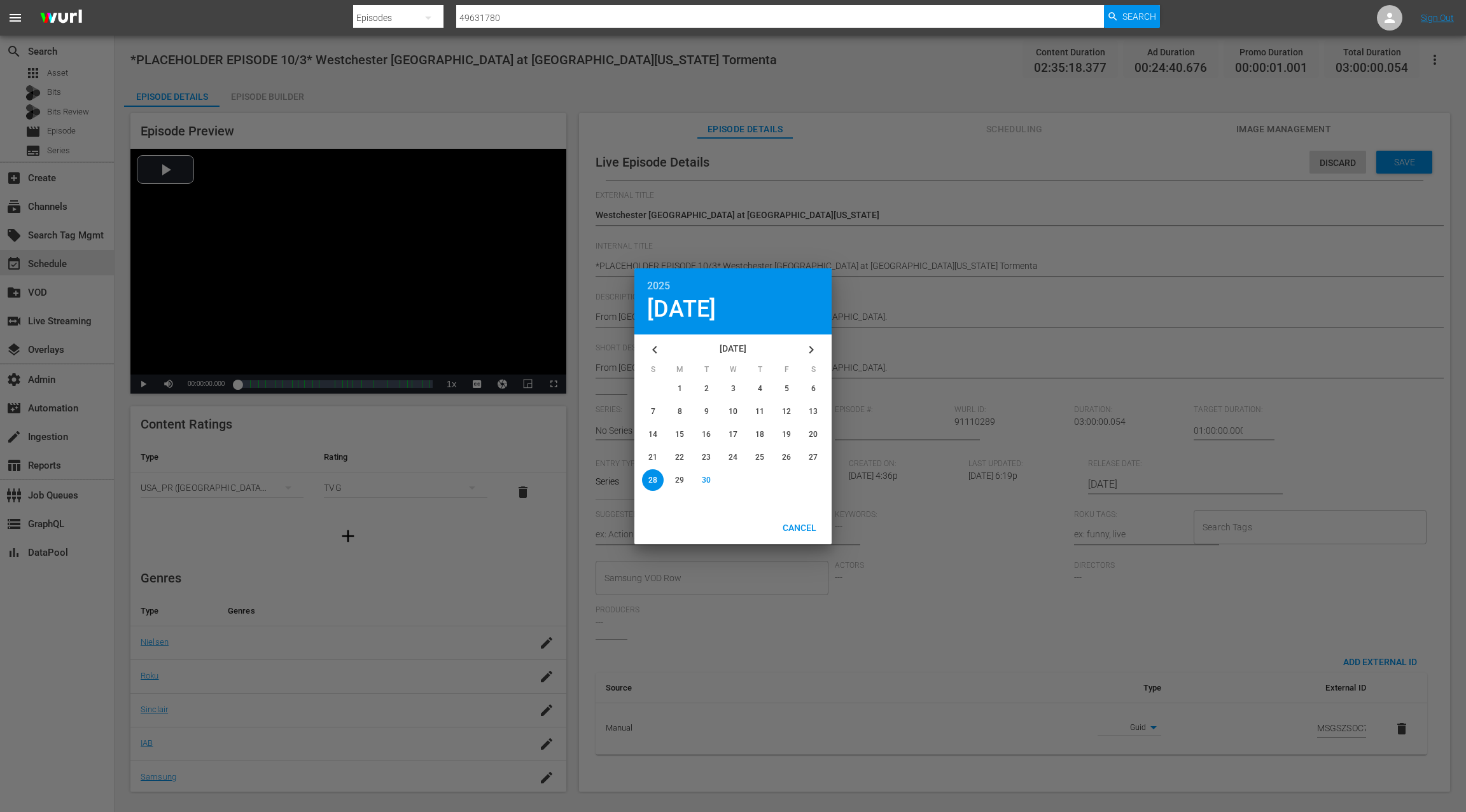
click at [814, 350] on icon "button" at bounding box center [811, 350] width 15 height 15
drag, startPoint x: 793, startPoint y: 387, endPoint x: 802, endPoint y: 385, distance: 9.2
click at [793, 387] on div "button" at bounding box center [786, 389] width 21 height 21
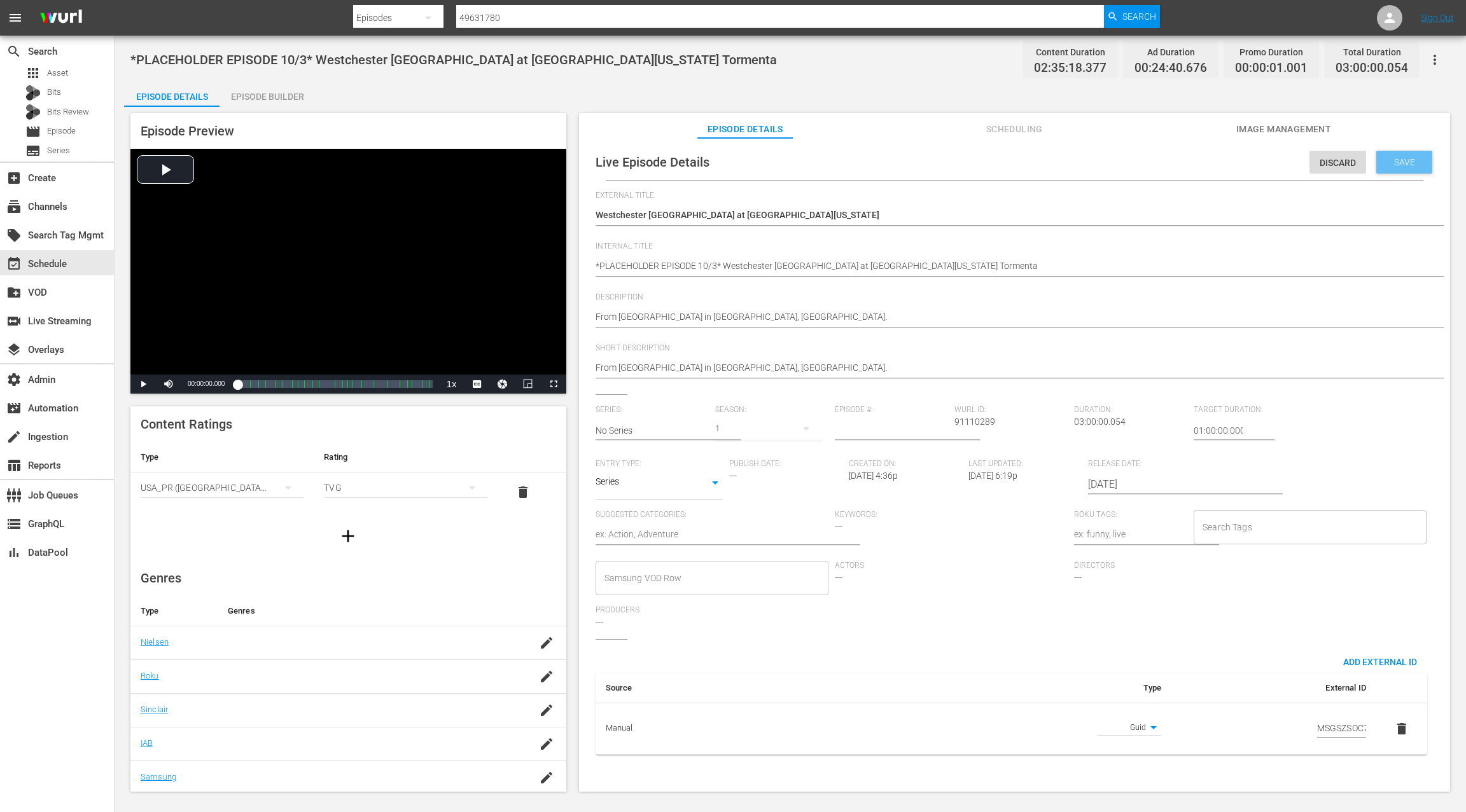
click at [1407, 161] on span "Save" at bounding box center [1404, 161] width 42 height 10
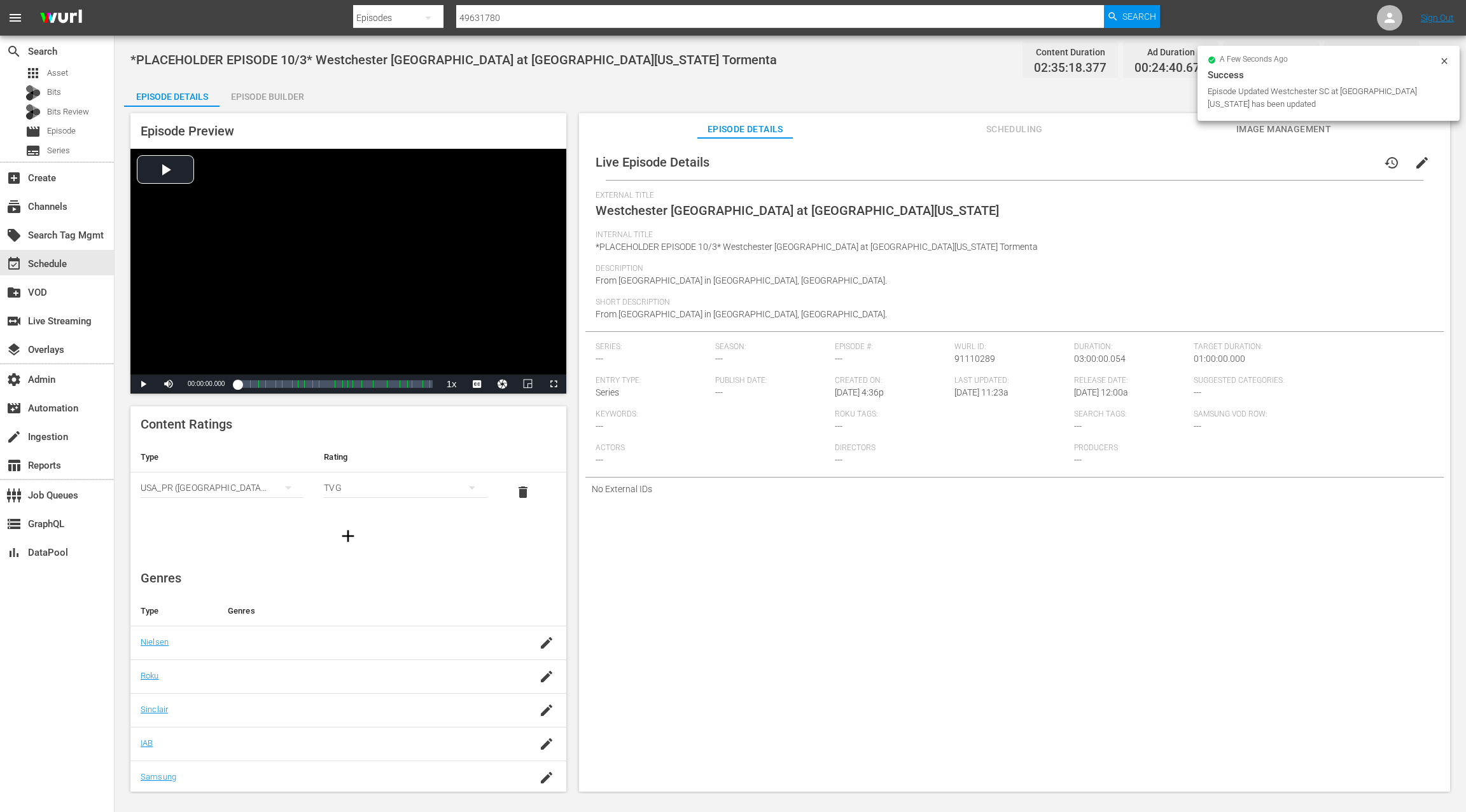
click at [1414, 163] on span "edit" at bounding box center [1422, 163] width 15 height 15
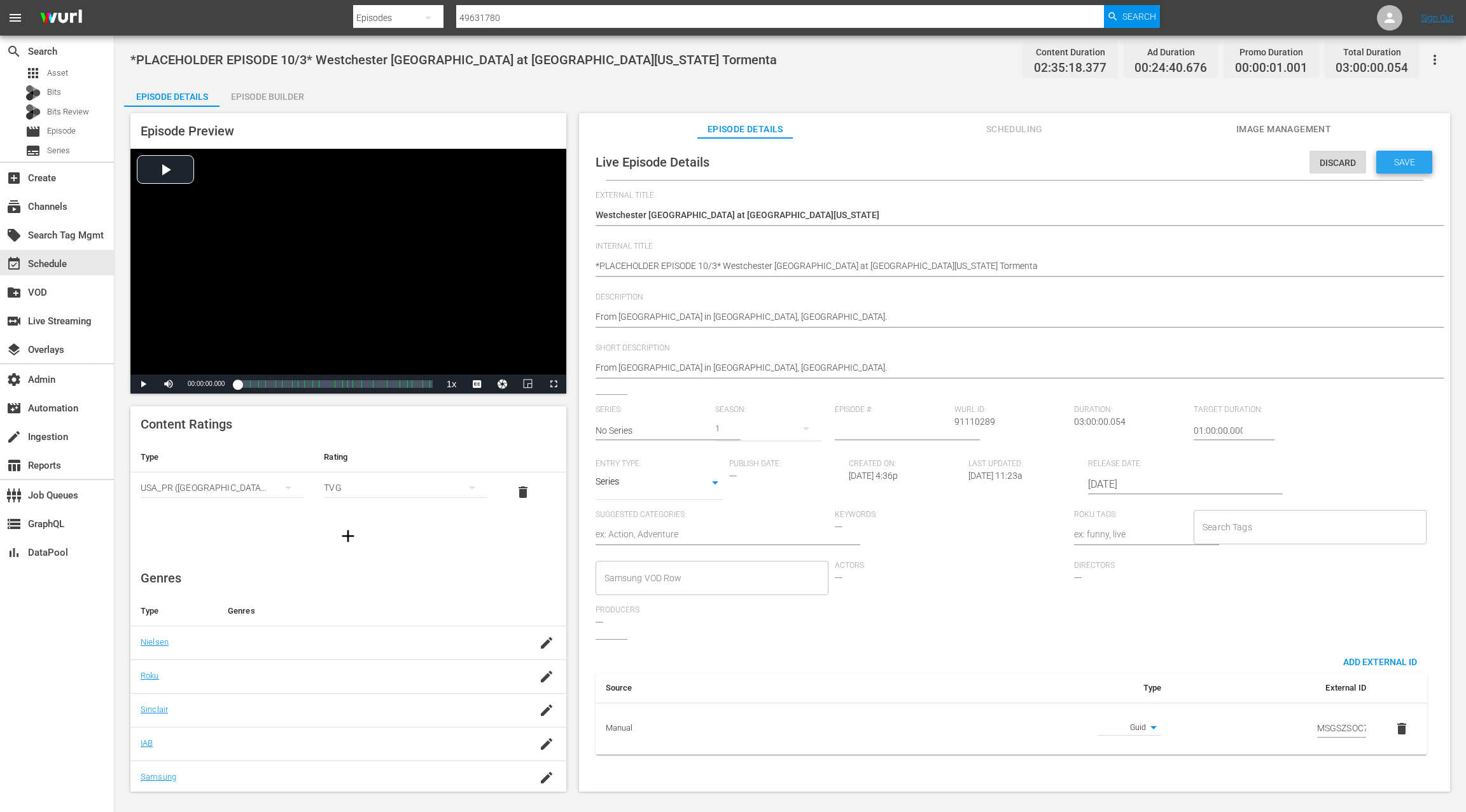
click at [1404, 165] on span "Save" at bounding box center [1404, 161] width 42 height 10
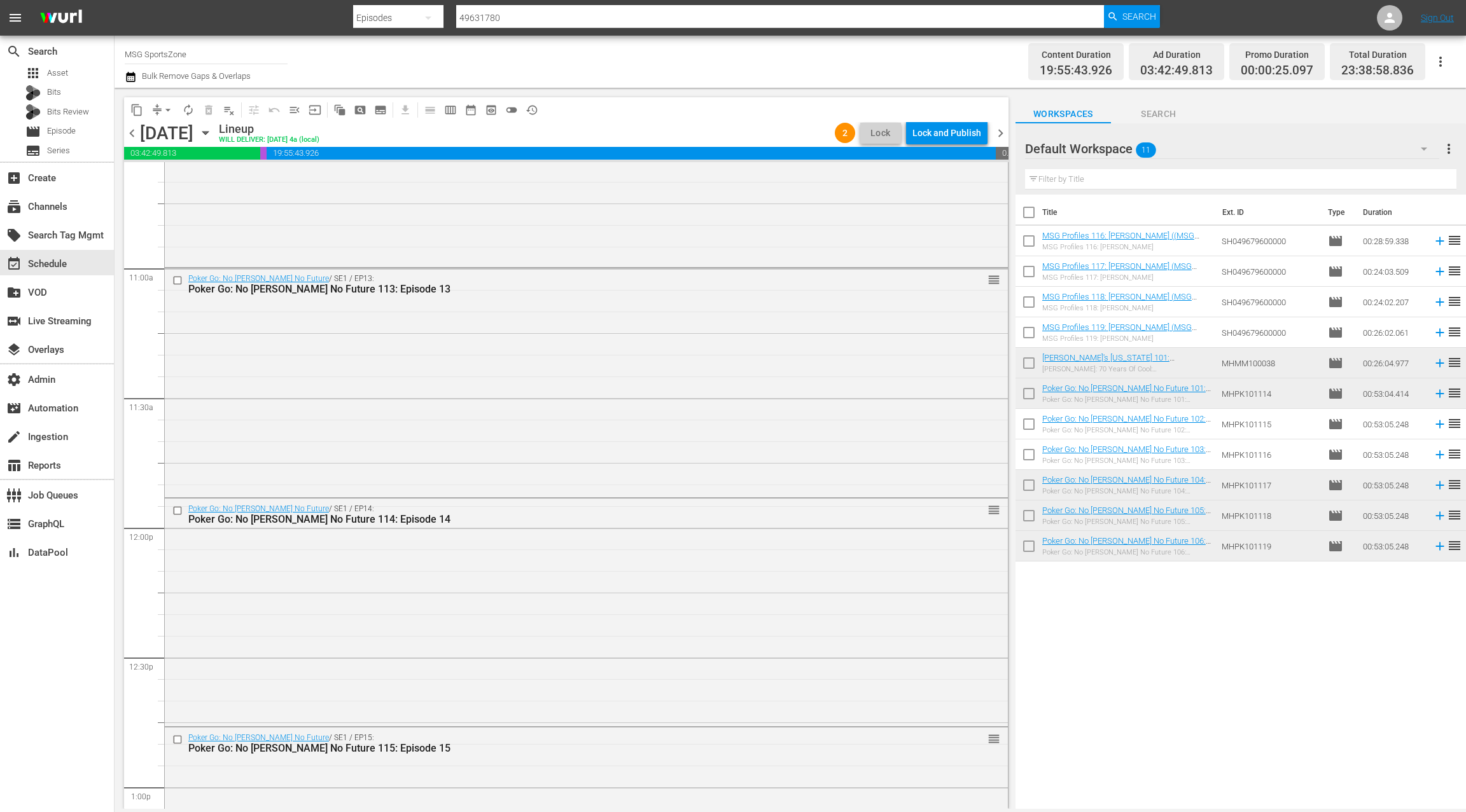
scroll to position [2837, 0]
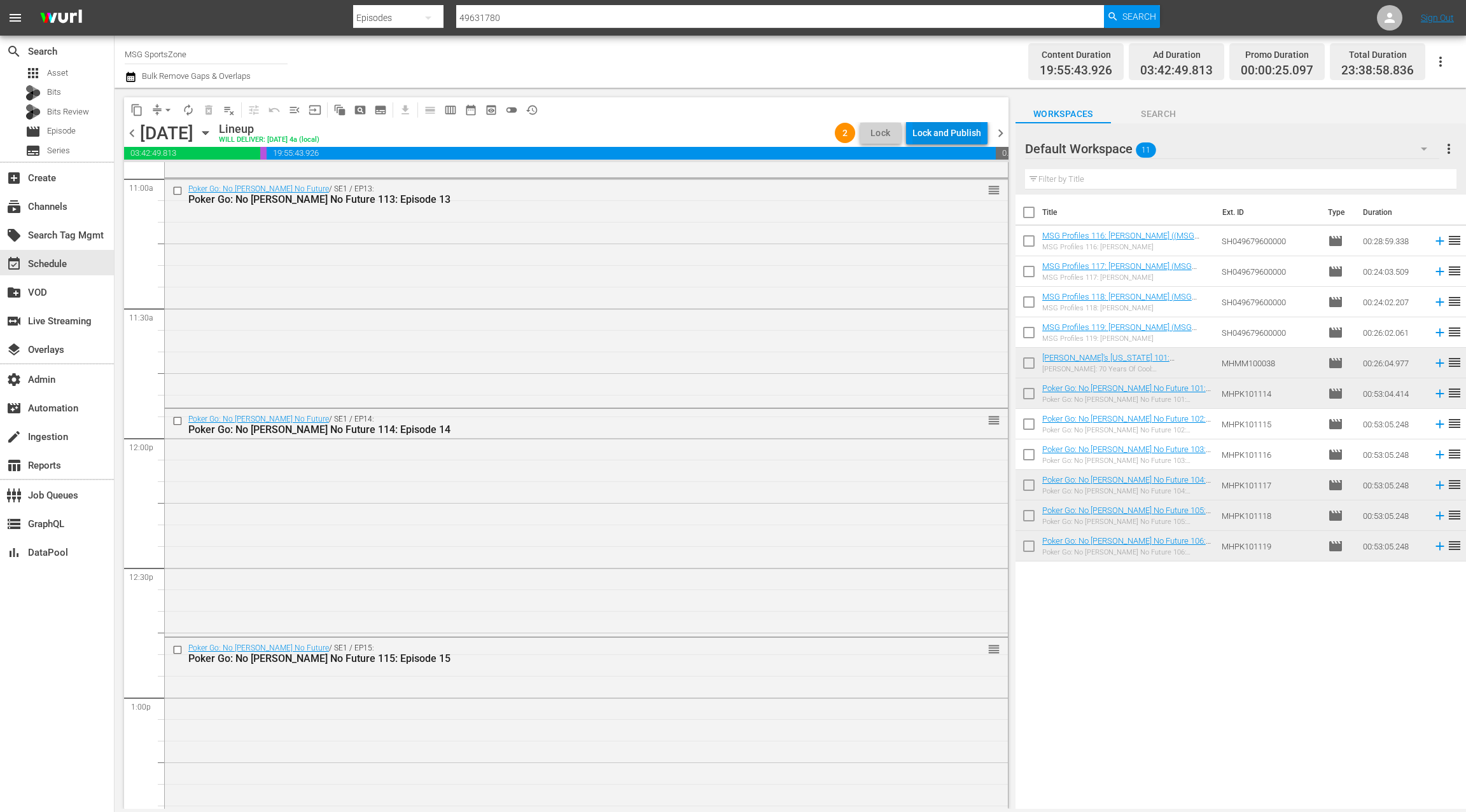
click at [945, 139] on div "Lock and Publish" at bounding box center [946, 133] width 68 height 23
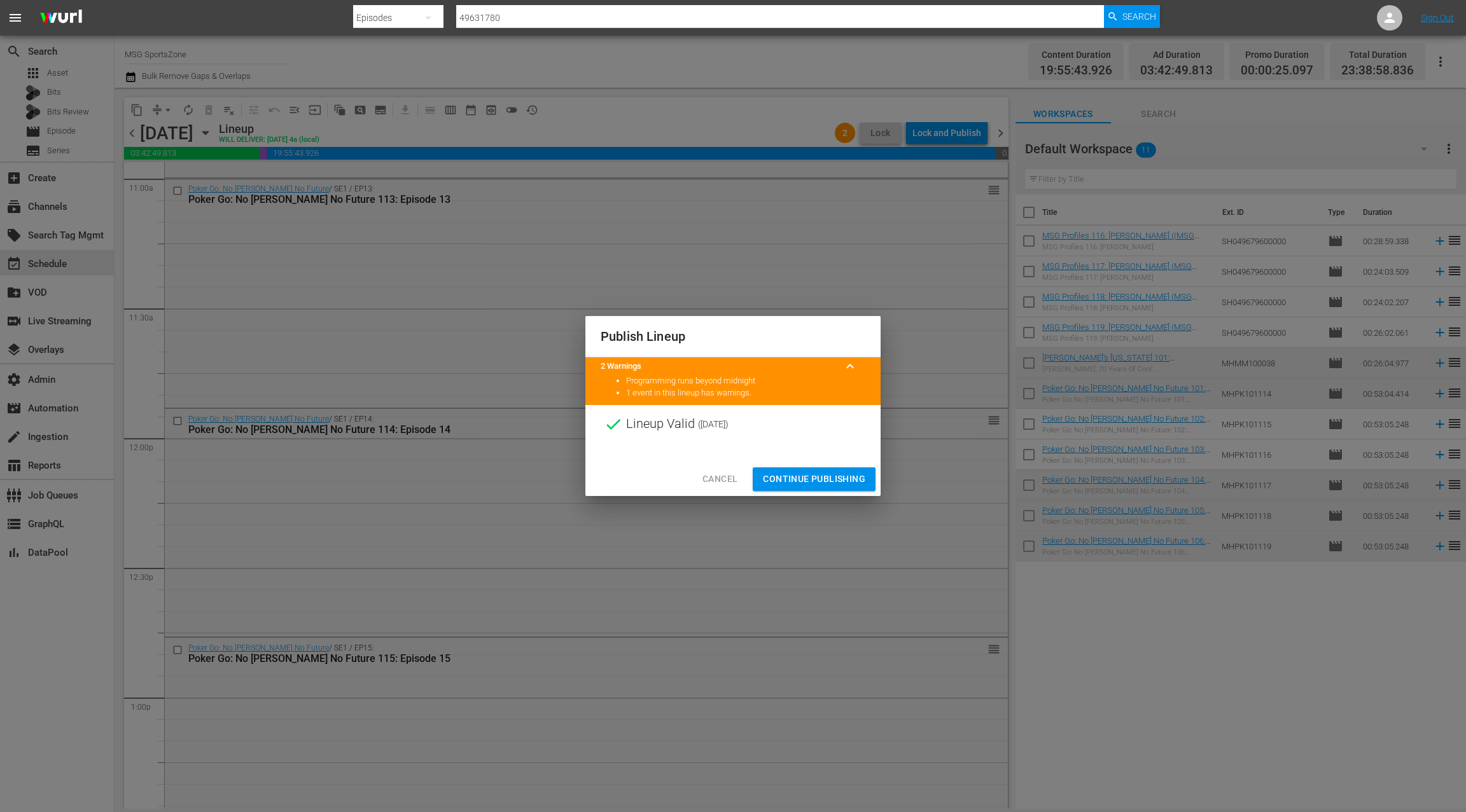
drag, startPoint x: 804, startPoint y: 476, endPoint x: 796, endPoint y: 472, distance: 8.9
click at [803, 476] on span "Continue Publishing" at bounding box center [814, 479] width 103 height 16
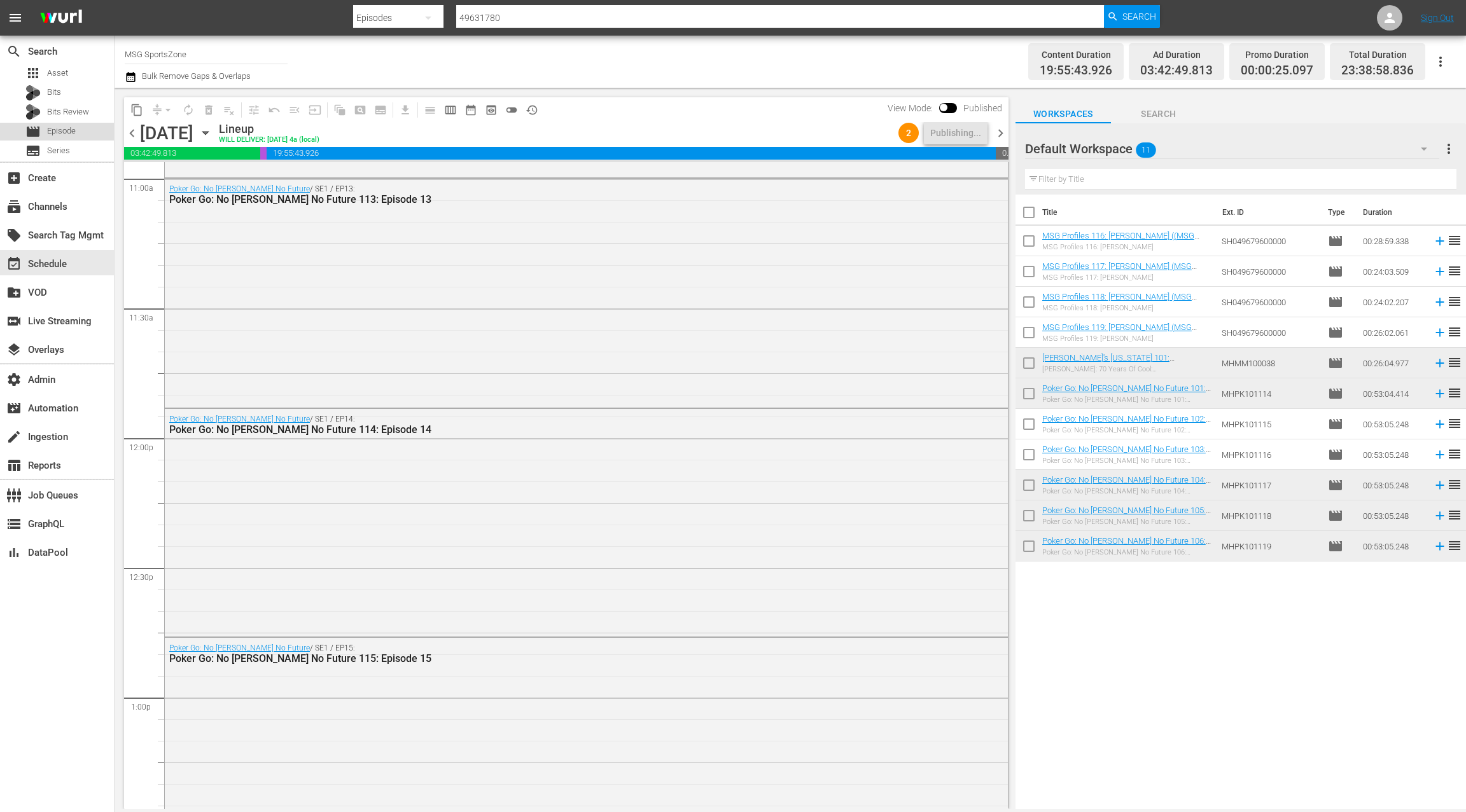
click at [72, 132] on span "Episode" at bounding box center [61, 131] width 29 height 13
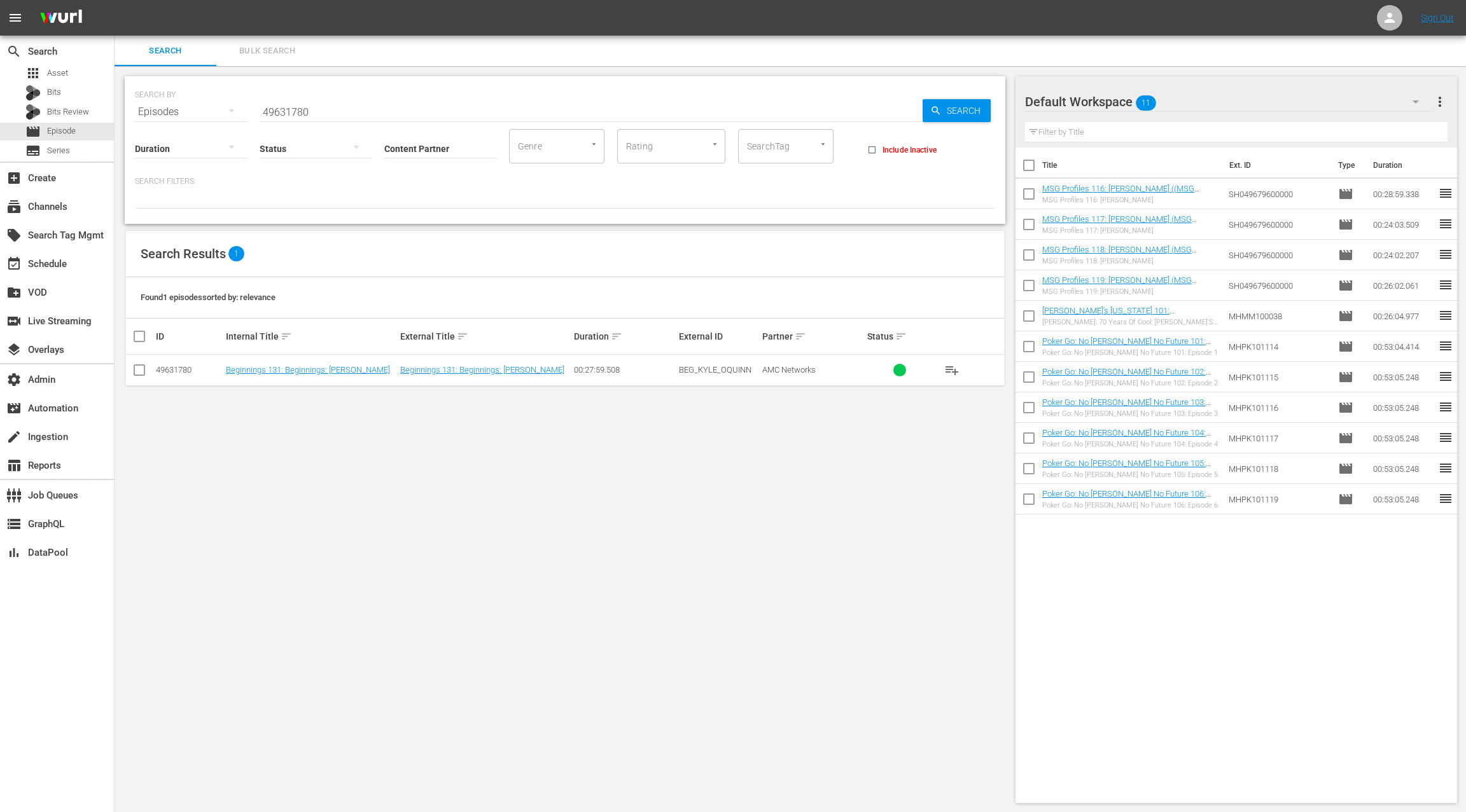
click at [280, 109] on input "49631780" at bounding box center [591, 112] width 663 height 31
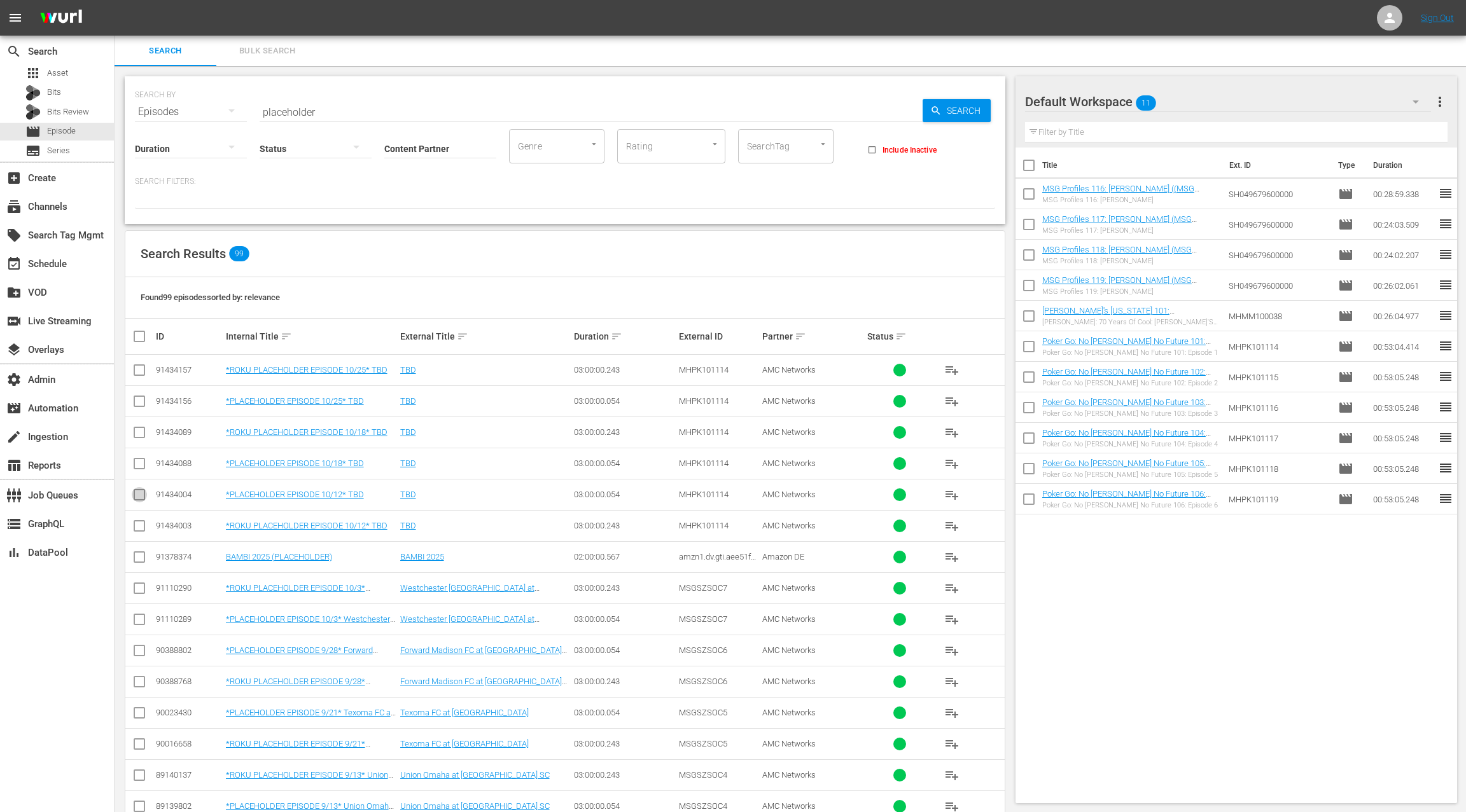
click at [141, 494] on input "checkbox" at bounding box center [139, 497] width 15 height 15
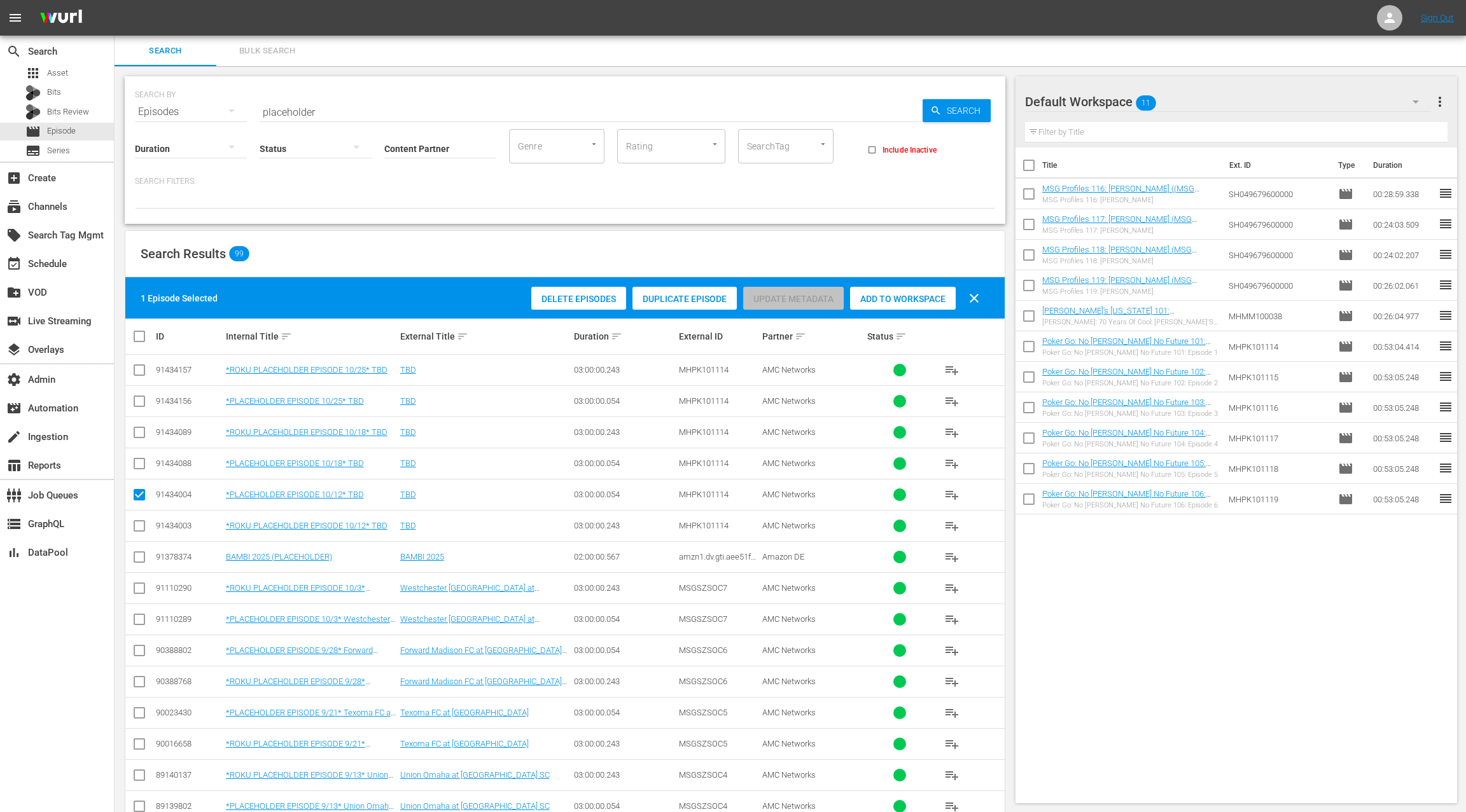
click at [892, 310] on div "Delete Episodes Duplicate Episode Update Metadata Add to Workspace clear" at bounding box center [759, 298] width 461 height 31
click at [893, 302] on span "Add to Workspace" at bounding box center [903, 298] width 106 height 10
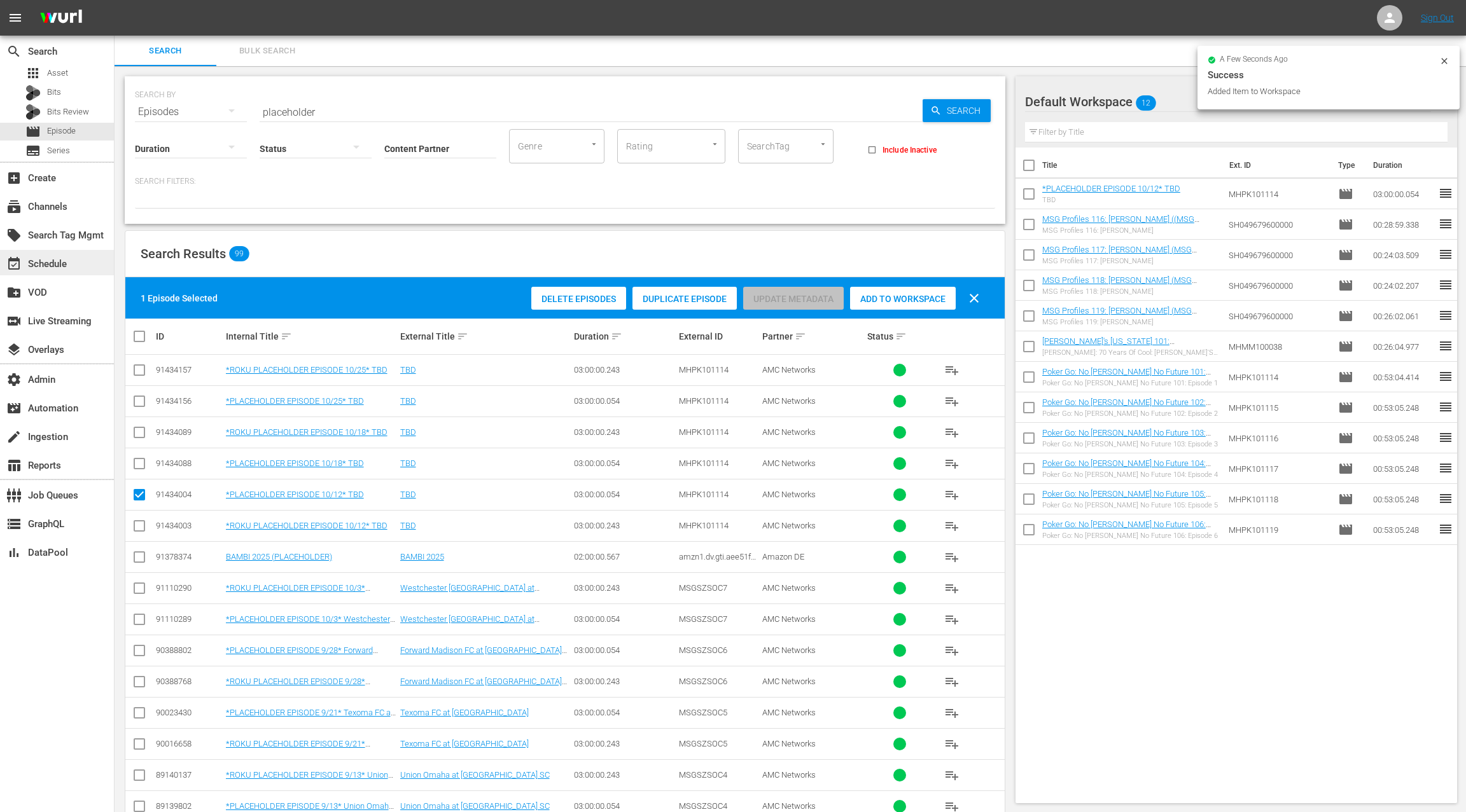
click at [55, 262] on div "event_available Schedule" at bounding box center [36, 261] width 71 height 11
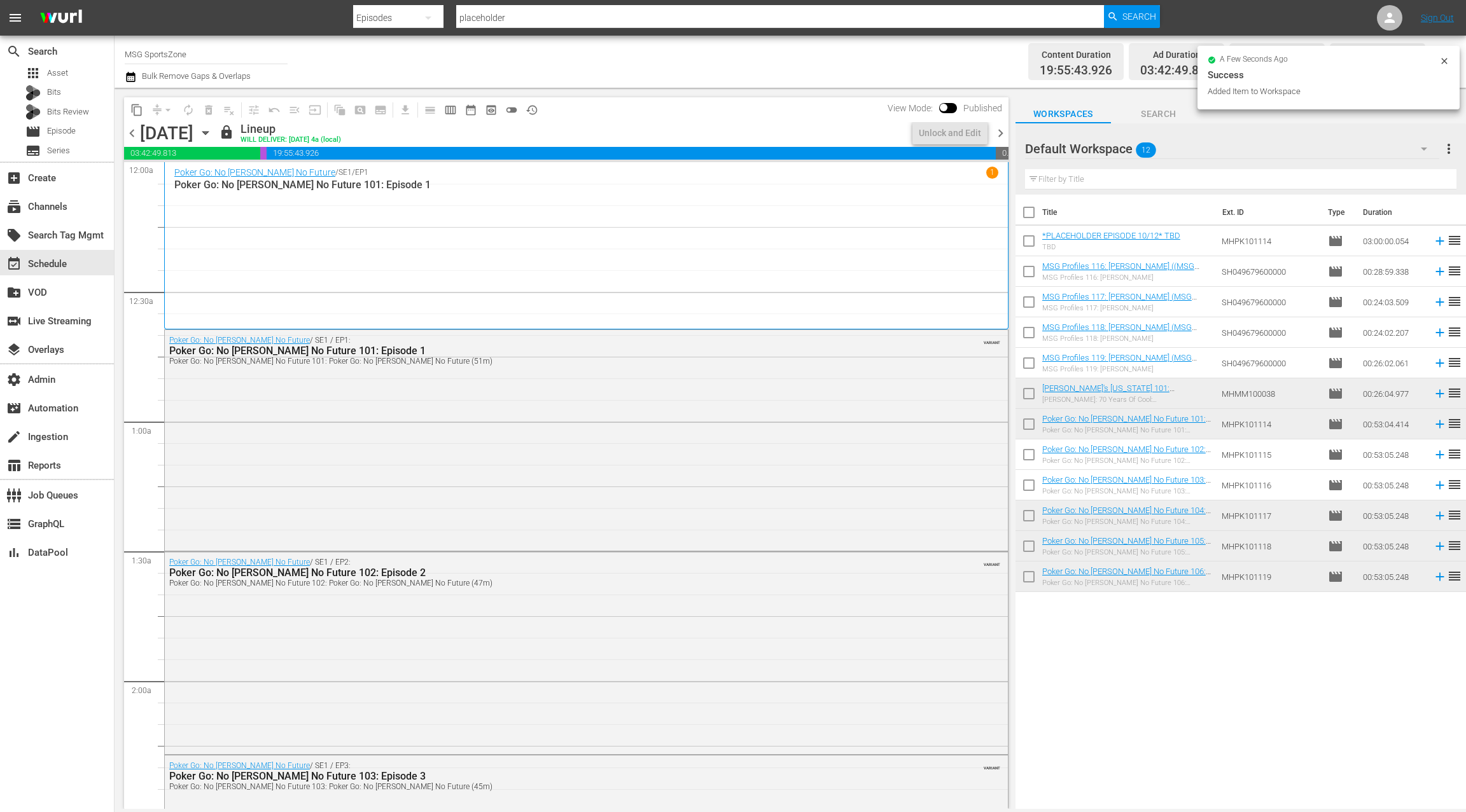
click at [212, 136] on icon "button" at bounding box center [205, 133] width 14 height 14
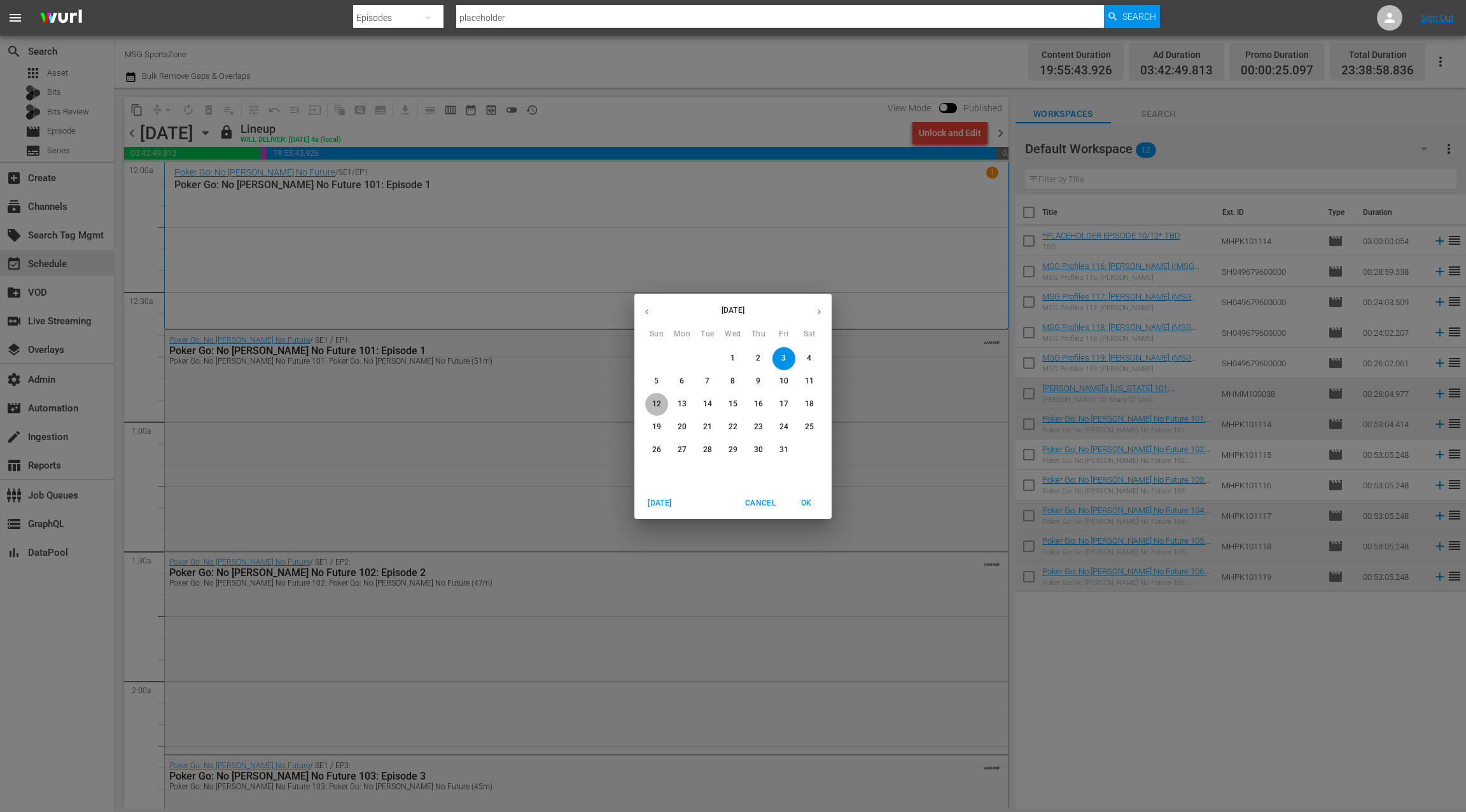
click at [658, 406] on p "12" at bounding box center [656, 404] width 9 height 11
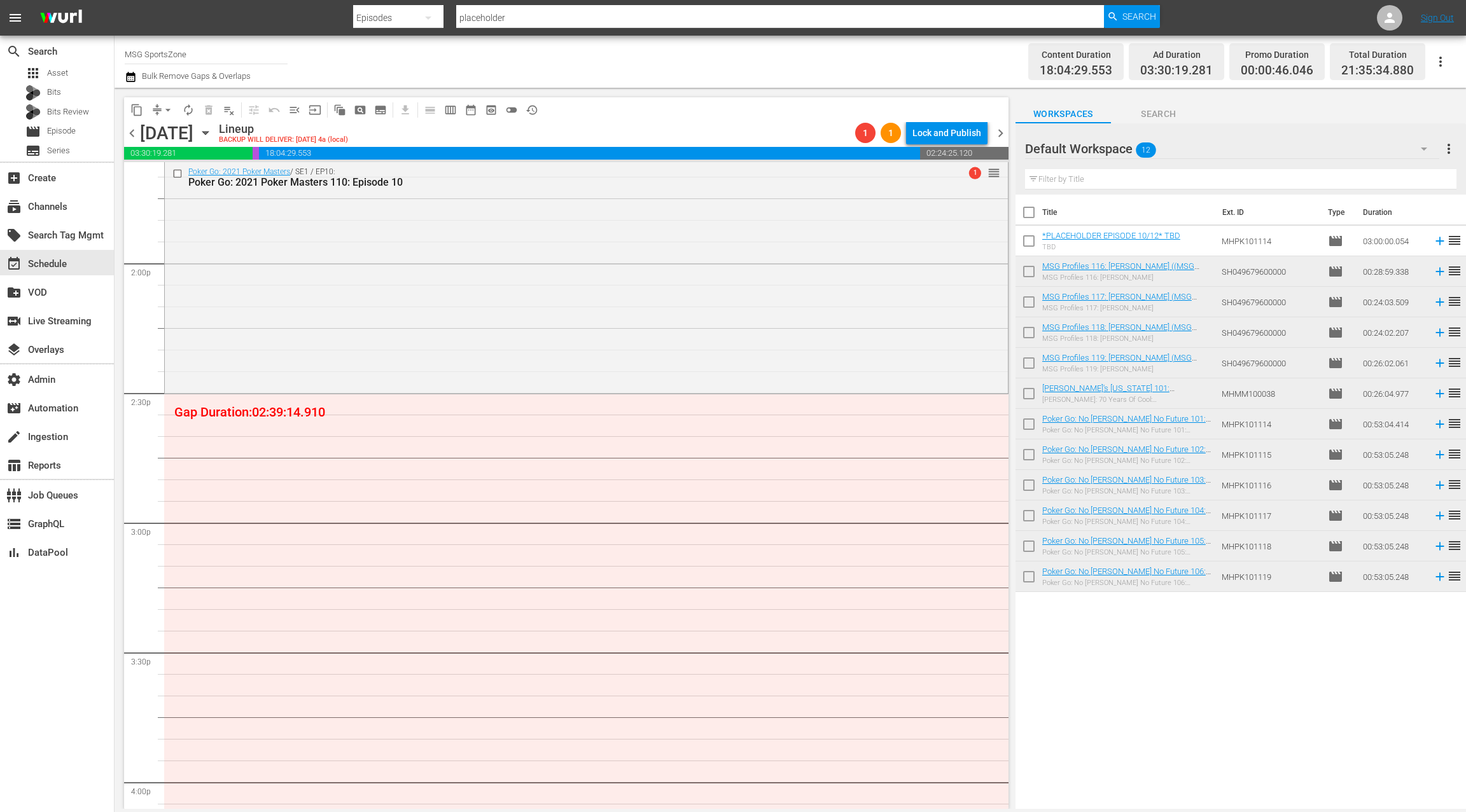
scroll to position [3602, 0]
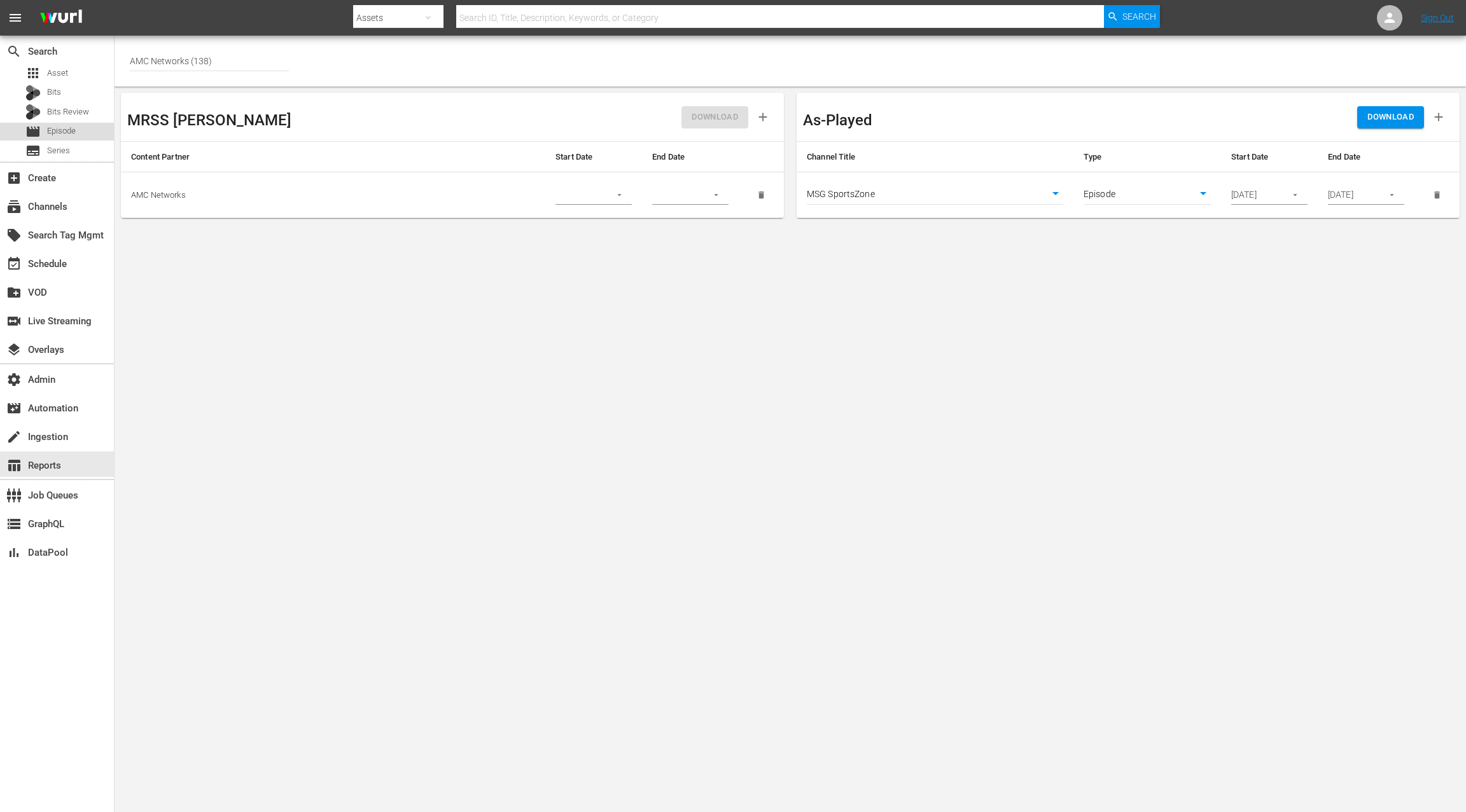
click at [79, 133] on div "movie Episode" at bounding box center [57, 131] width 114 height 18
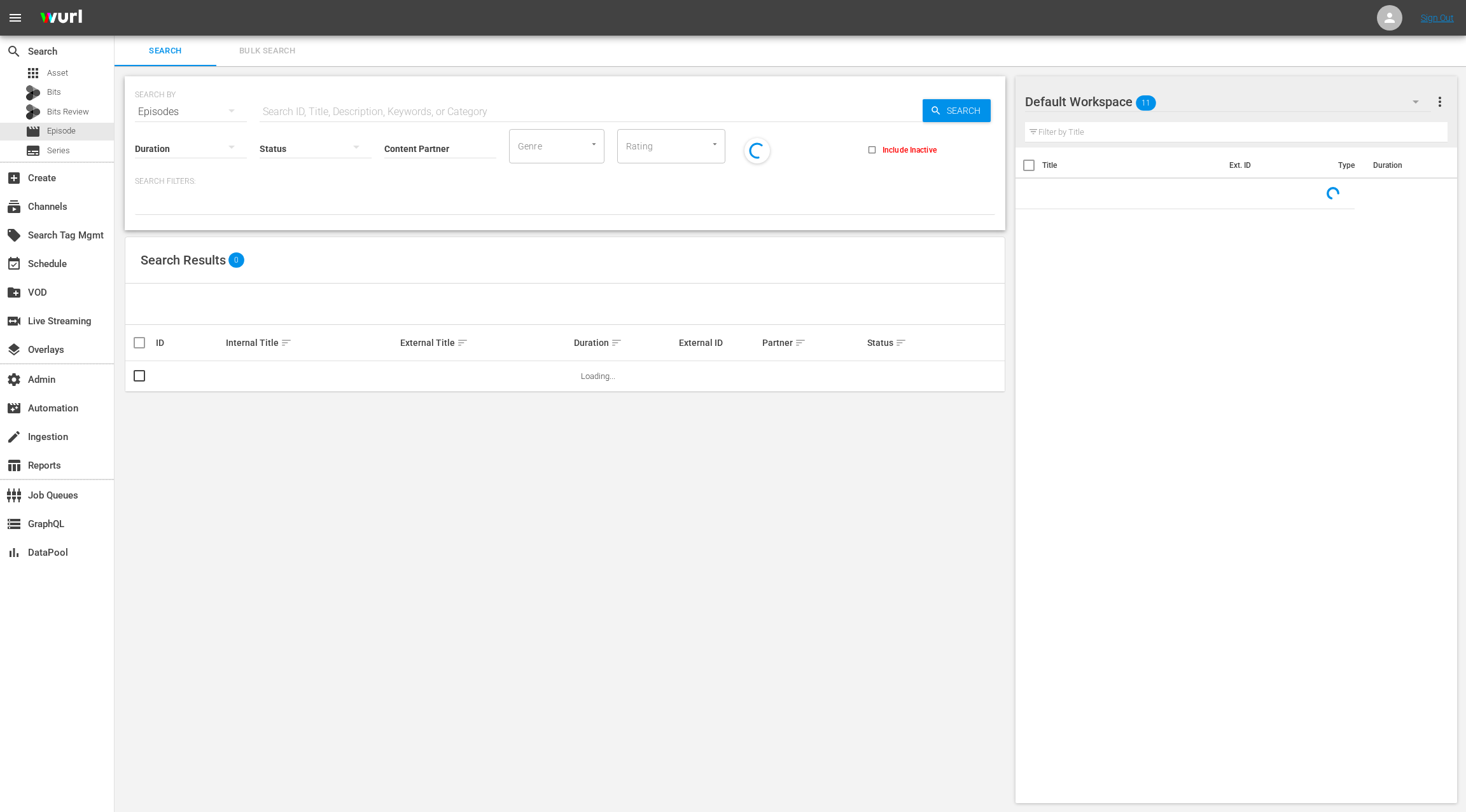
click at [275, 105] on input "text" at bounding box center [591, 112] width 663 height 31
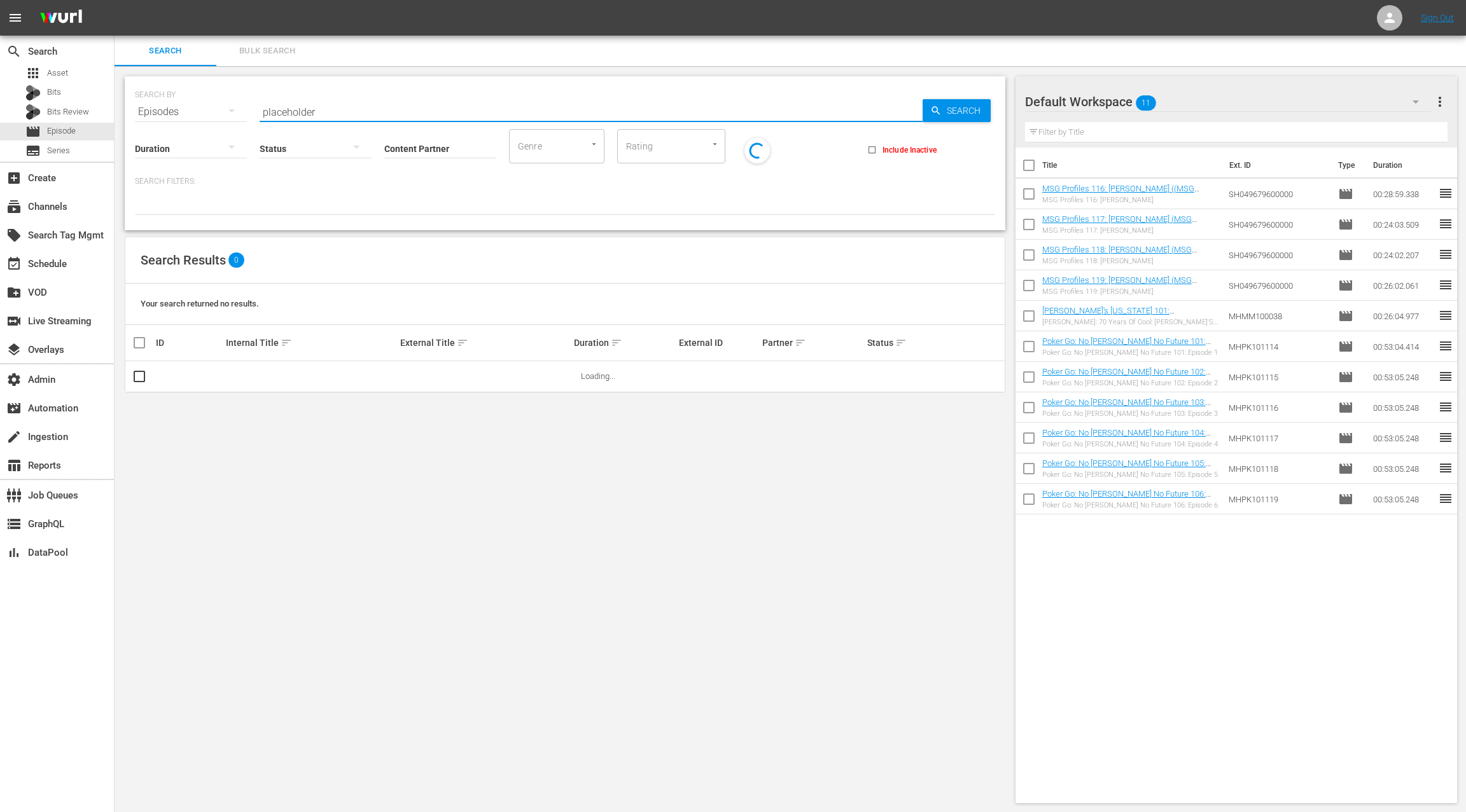
type input "placeholder"
click at [418, 147] on input "Content Partner" at bounding box center [440, 149] width 112 height 46
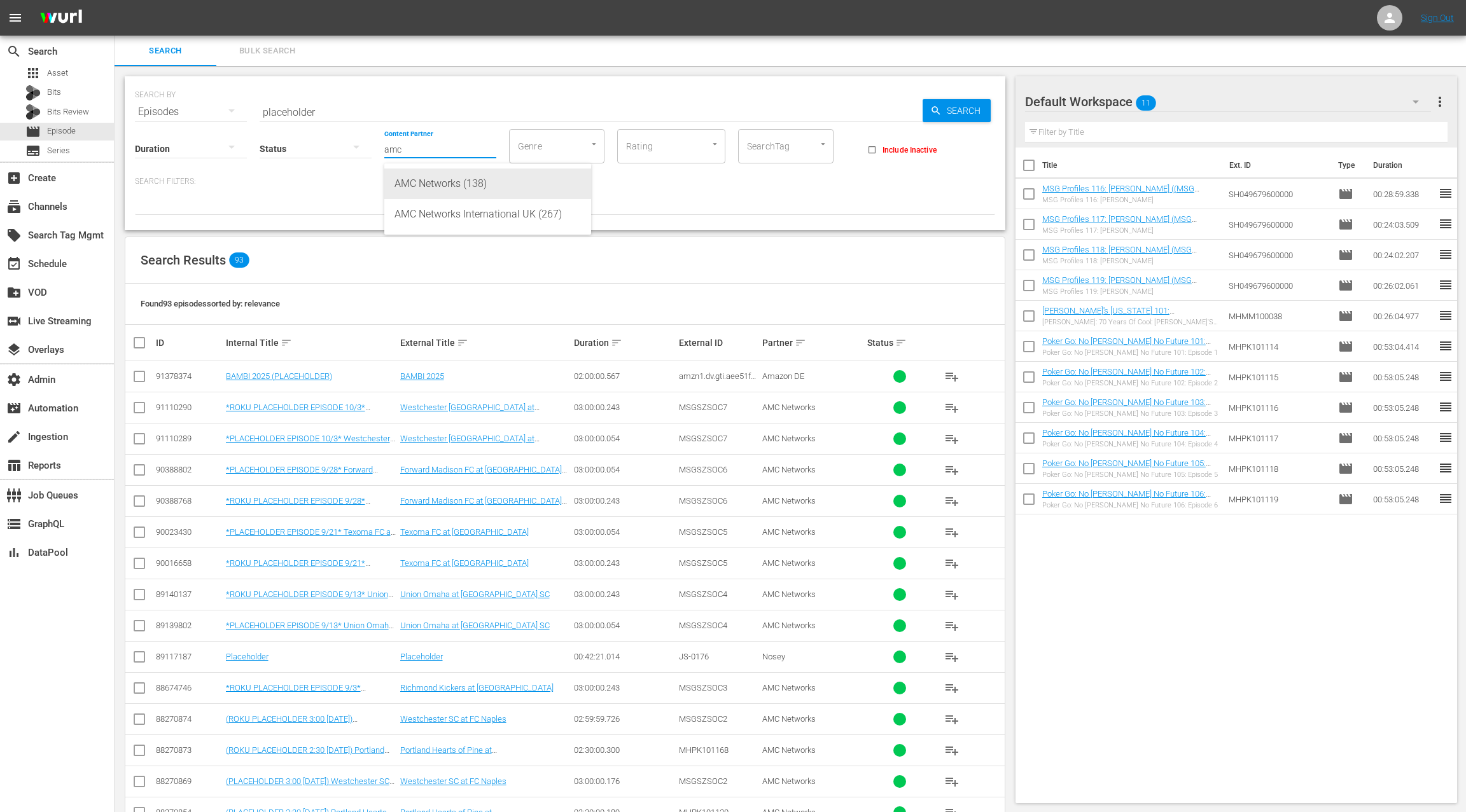
click at [438, 185] on div "AMC Networks (138)" at bounding box center [487, 184] width 186 height 31
type input "AMC Networks (138)"
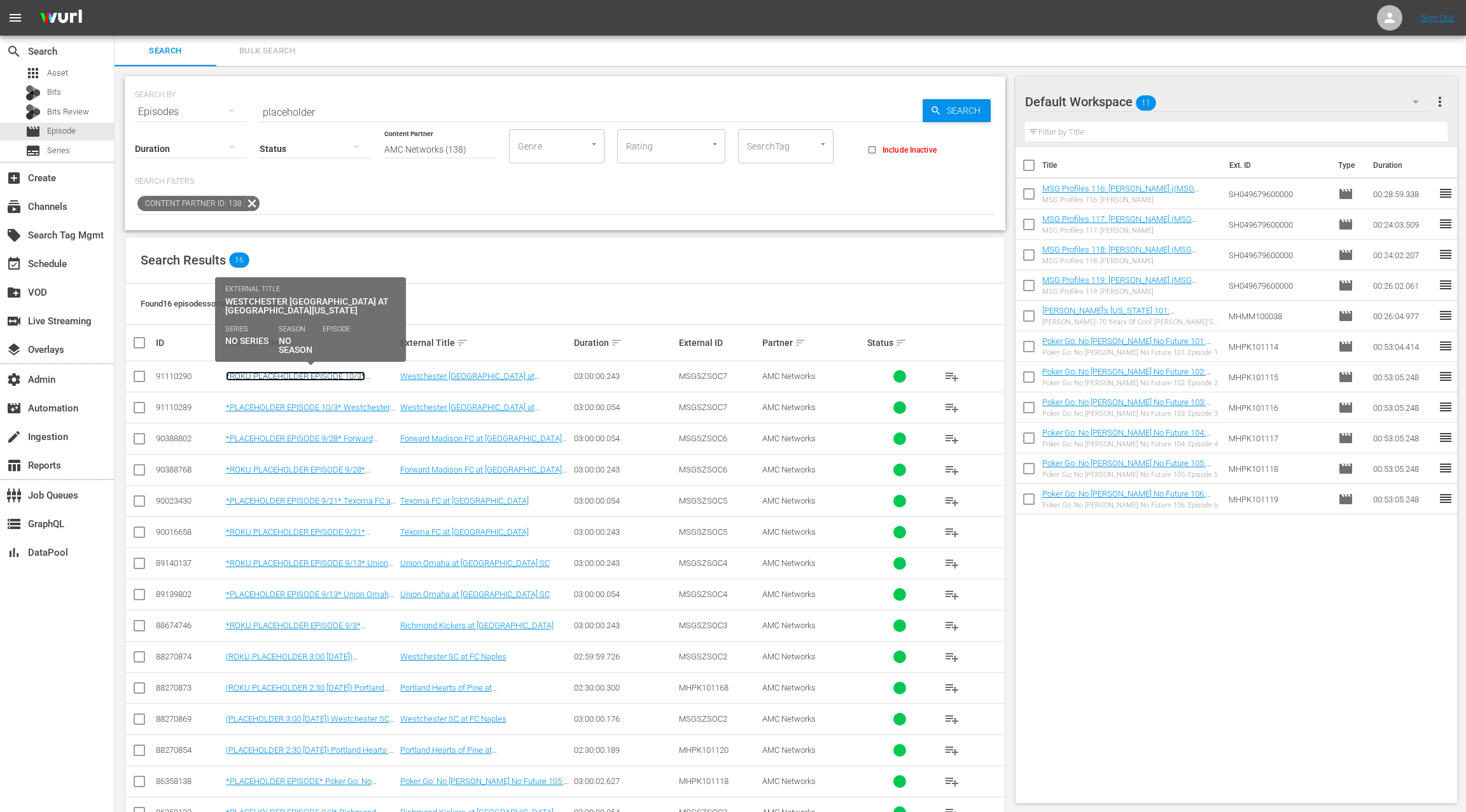
click at [344, 376] on link "*ROKU PLACEHOLDER EPISODE 10/3* Westchester [GEOGRAPHIC_DATA] at [GEOGRAPHIC_DA…" at bounding box center [304, 385] width 156 height 29
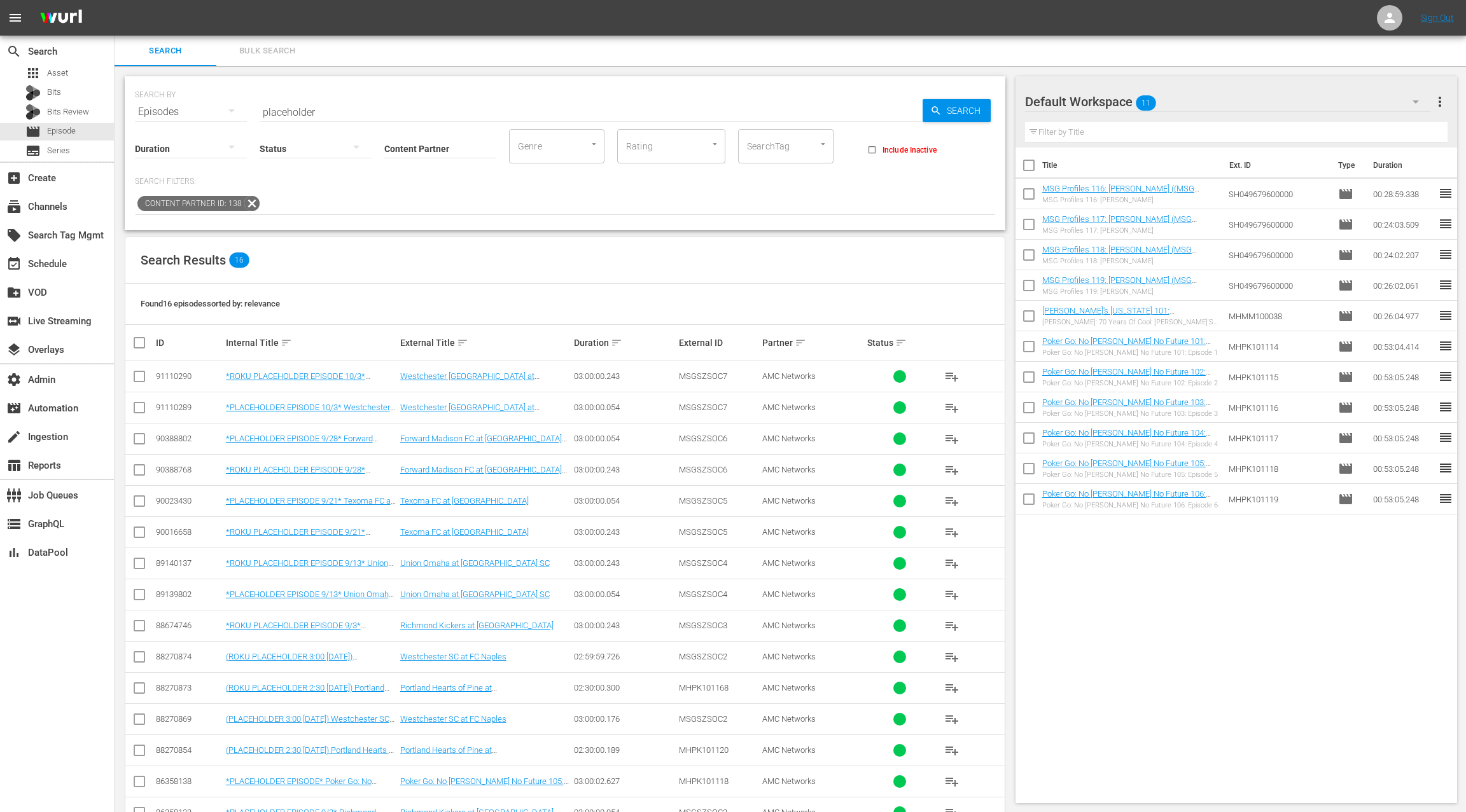
click at [139, 375] on input "checkbox" at bounding box center [139, 379] width 15 height 15
checkbox input "true"
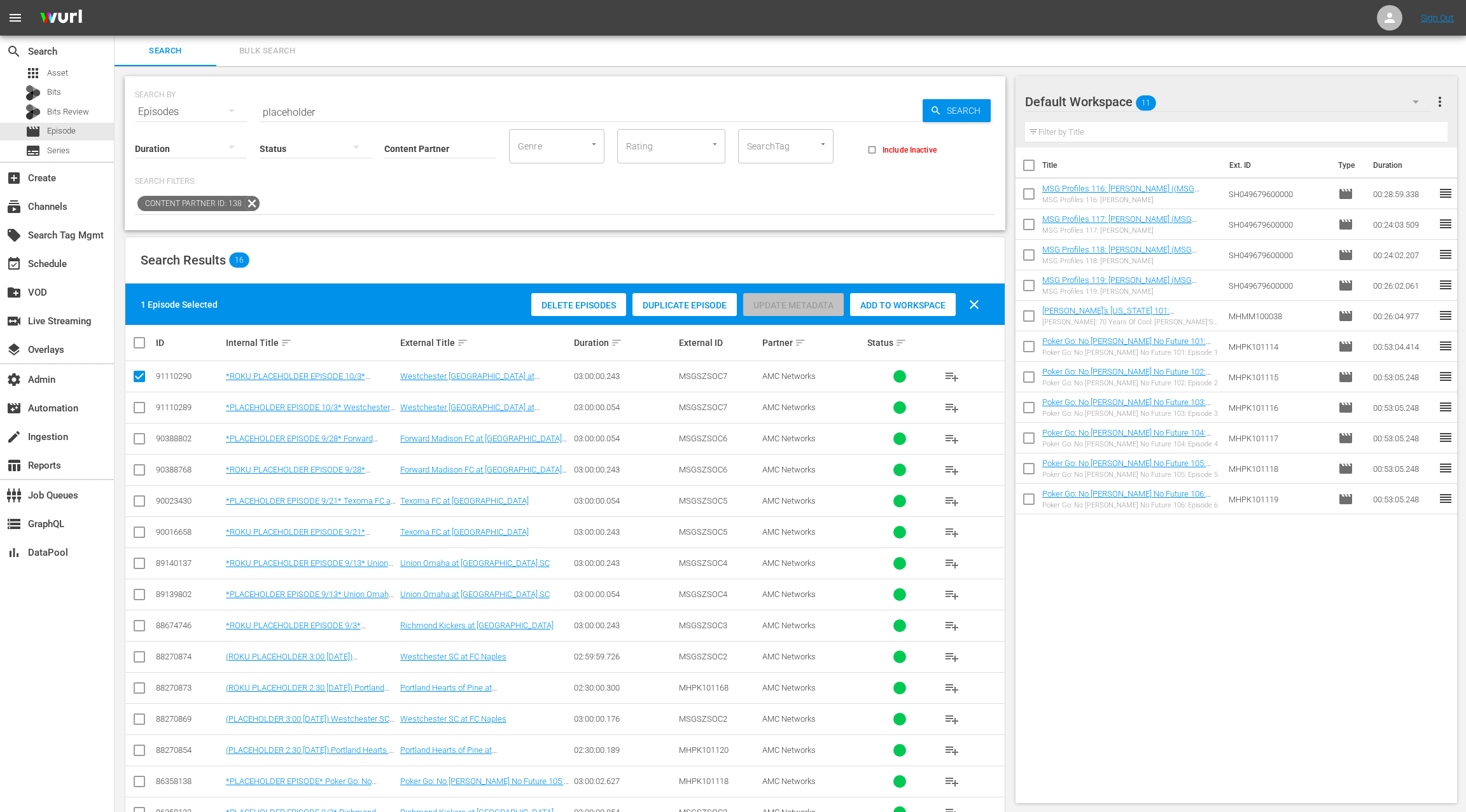
click at [143, 407] on input "checkbox" at bounding box center [139, 410] width 15 height 15
checkbox input "true"
click at [668, 306] on span "Duplicate Episode" at bounding box center [684, 305] width 105 height 10
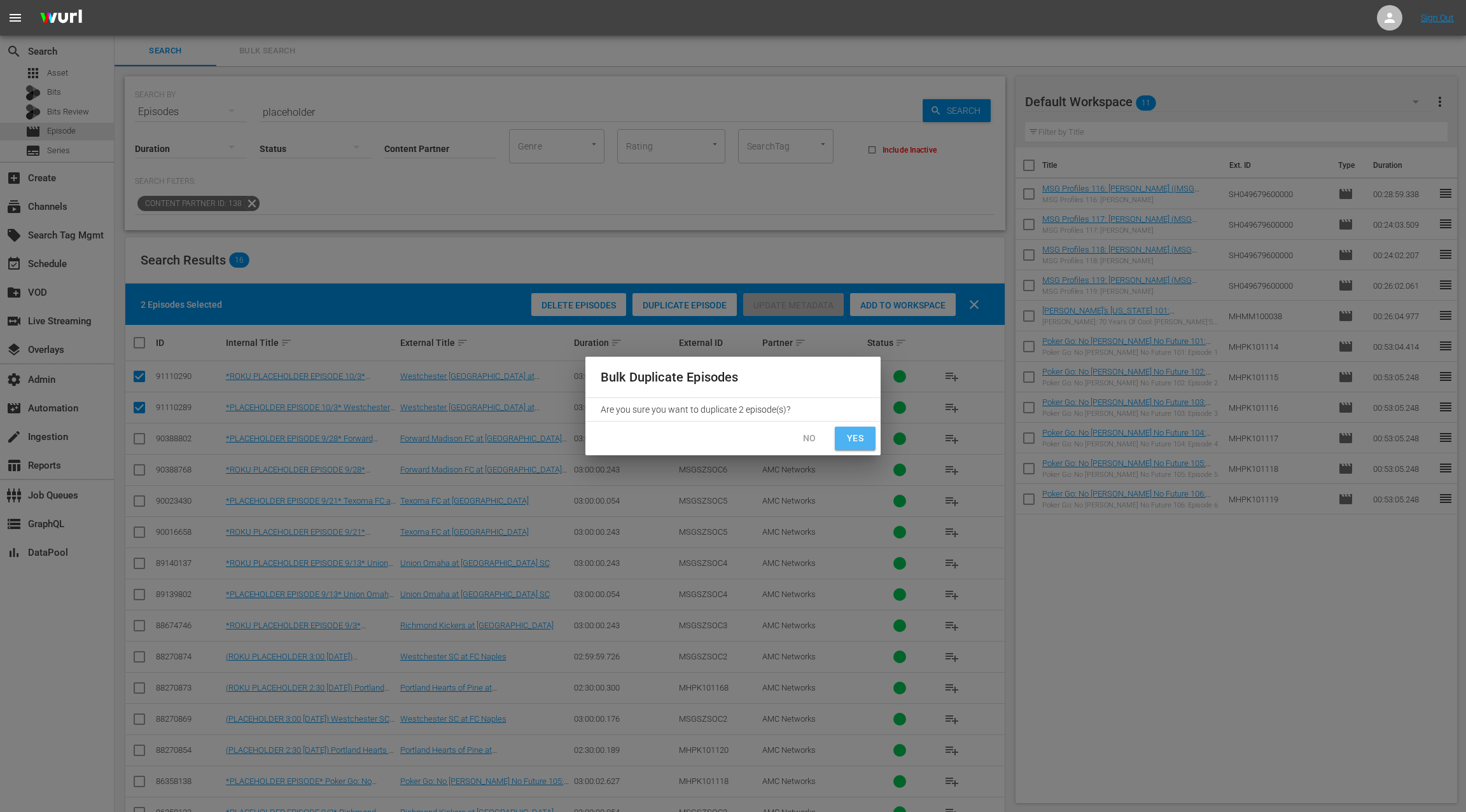
click at [850, 438] on span "Yes" at bounding box center [855, 439] width 20 height 16
checkbox input "false"
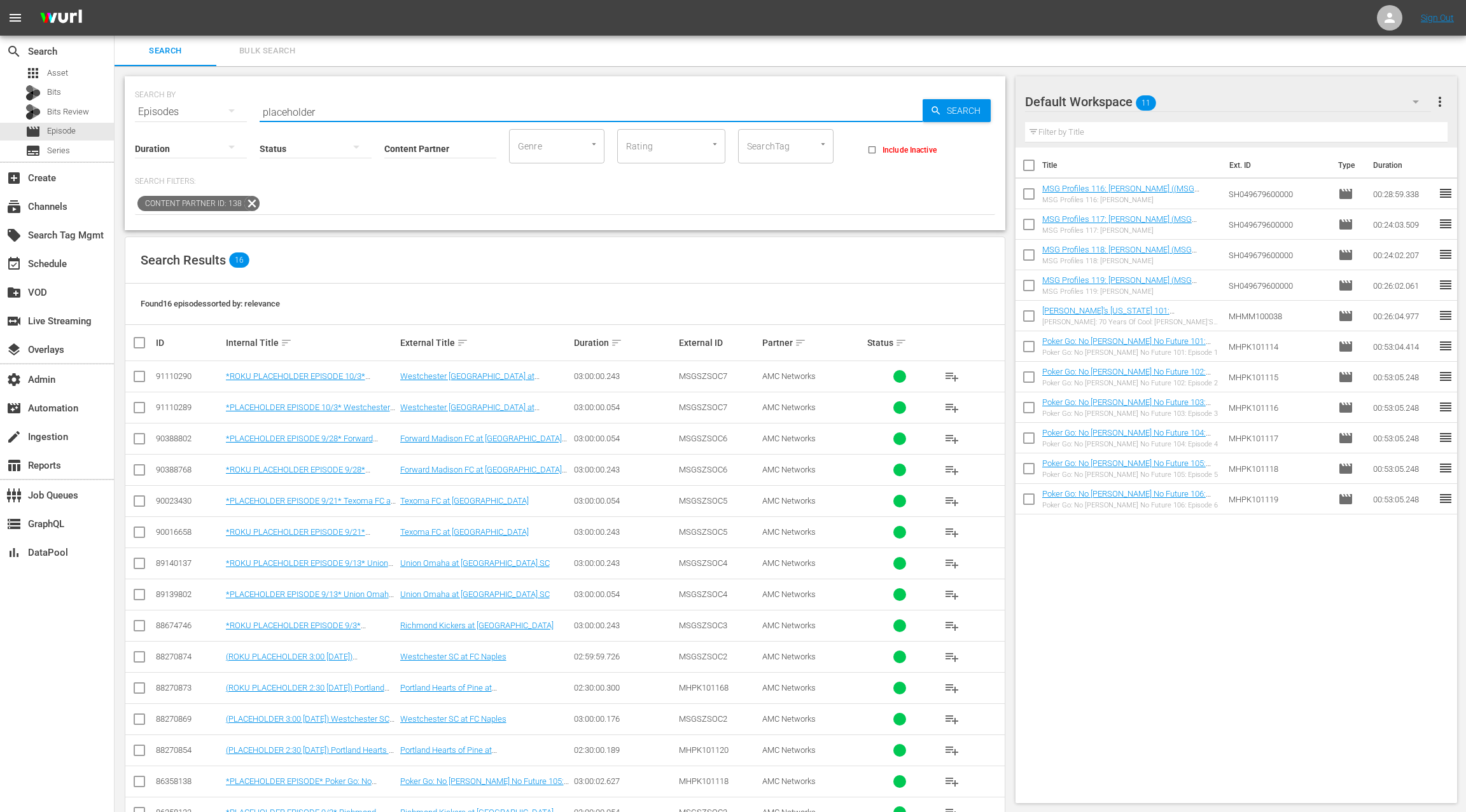
click at [298, 111] on input "placeholder" at bounding box center [591, 112] width 663 height 31
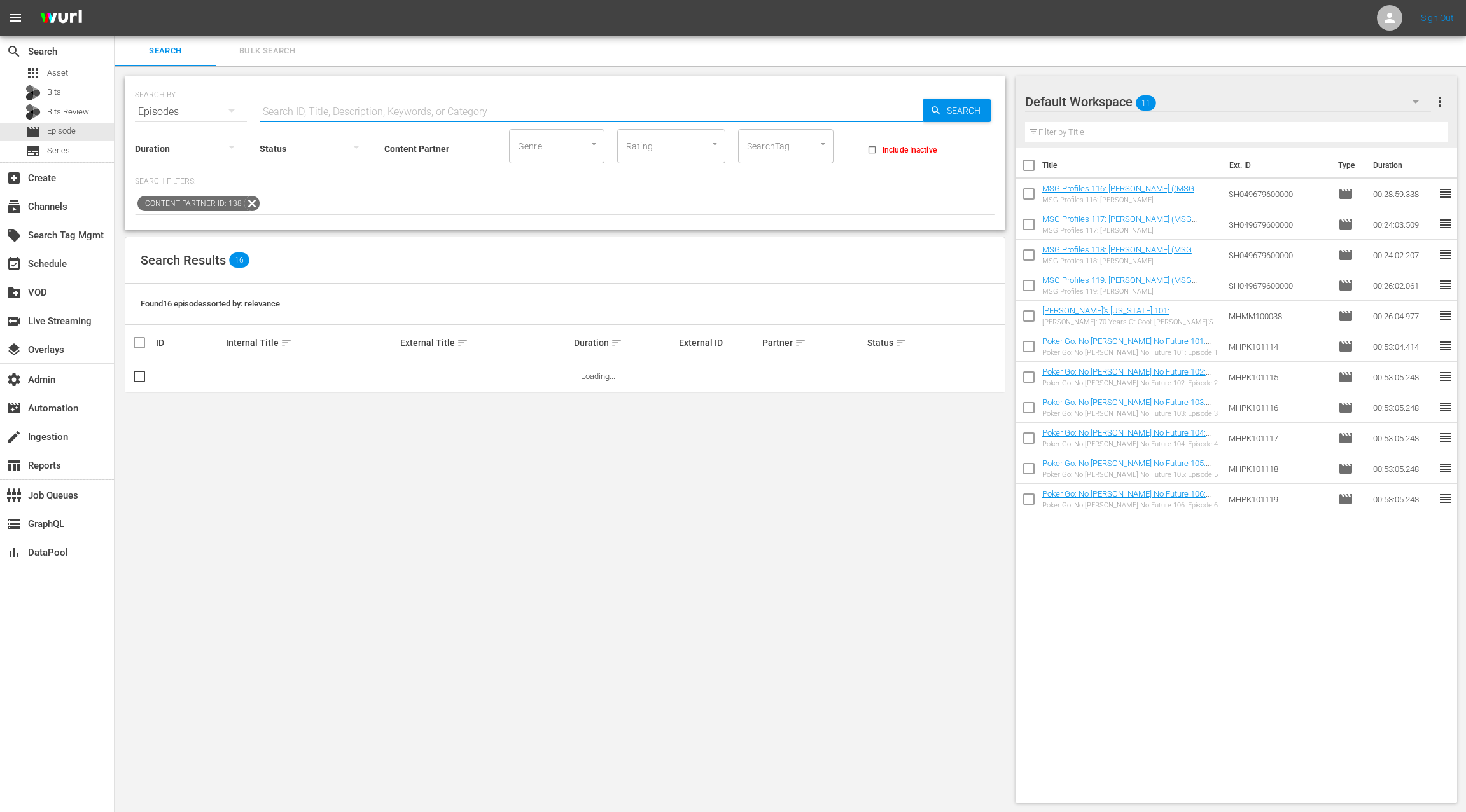
click at [301, 112] on input "text" at bounding box center [591, 112] width 663 height 31
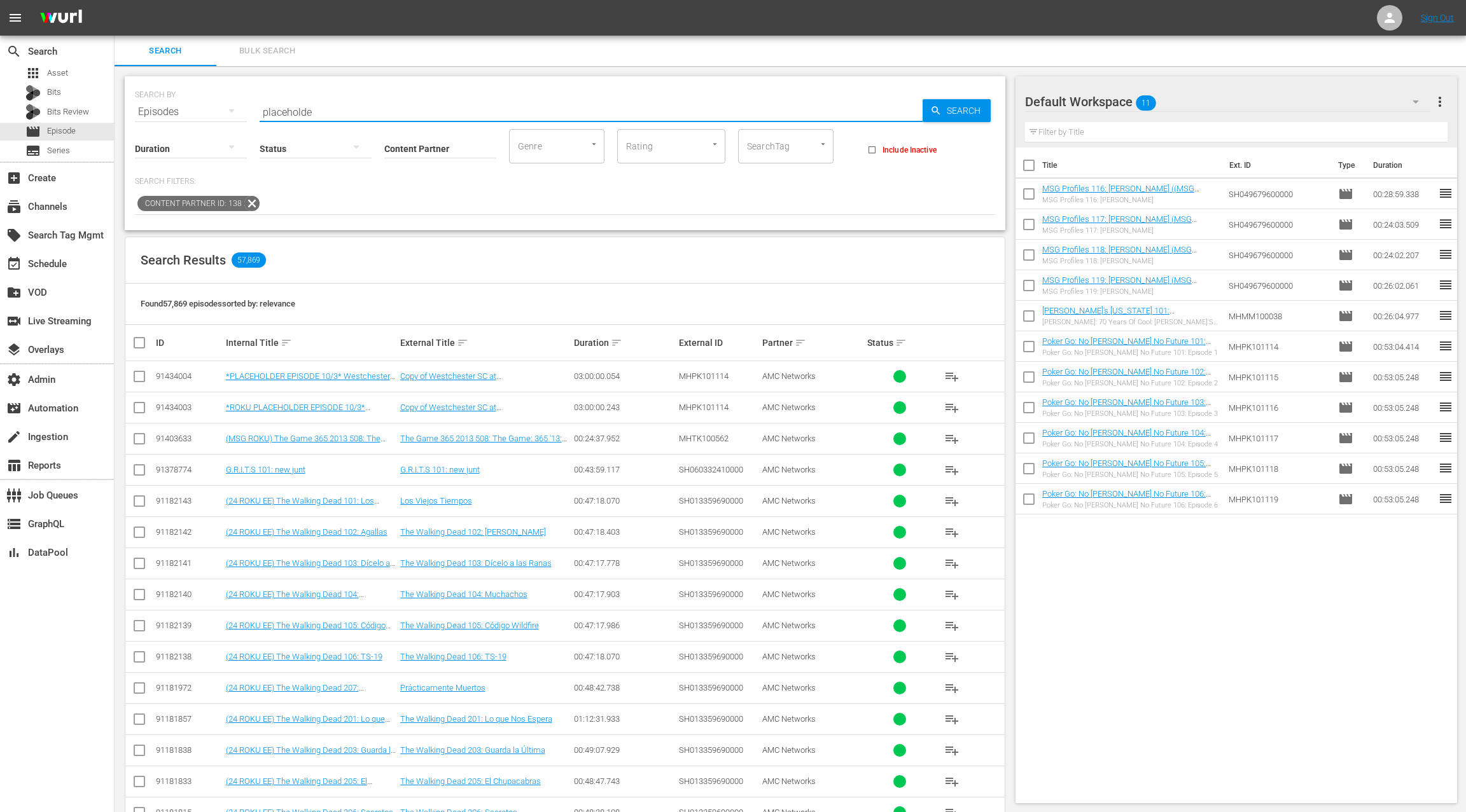
type input "placeholder"
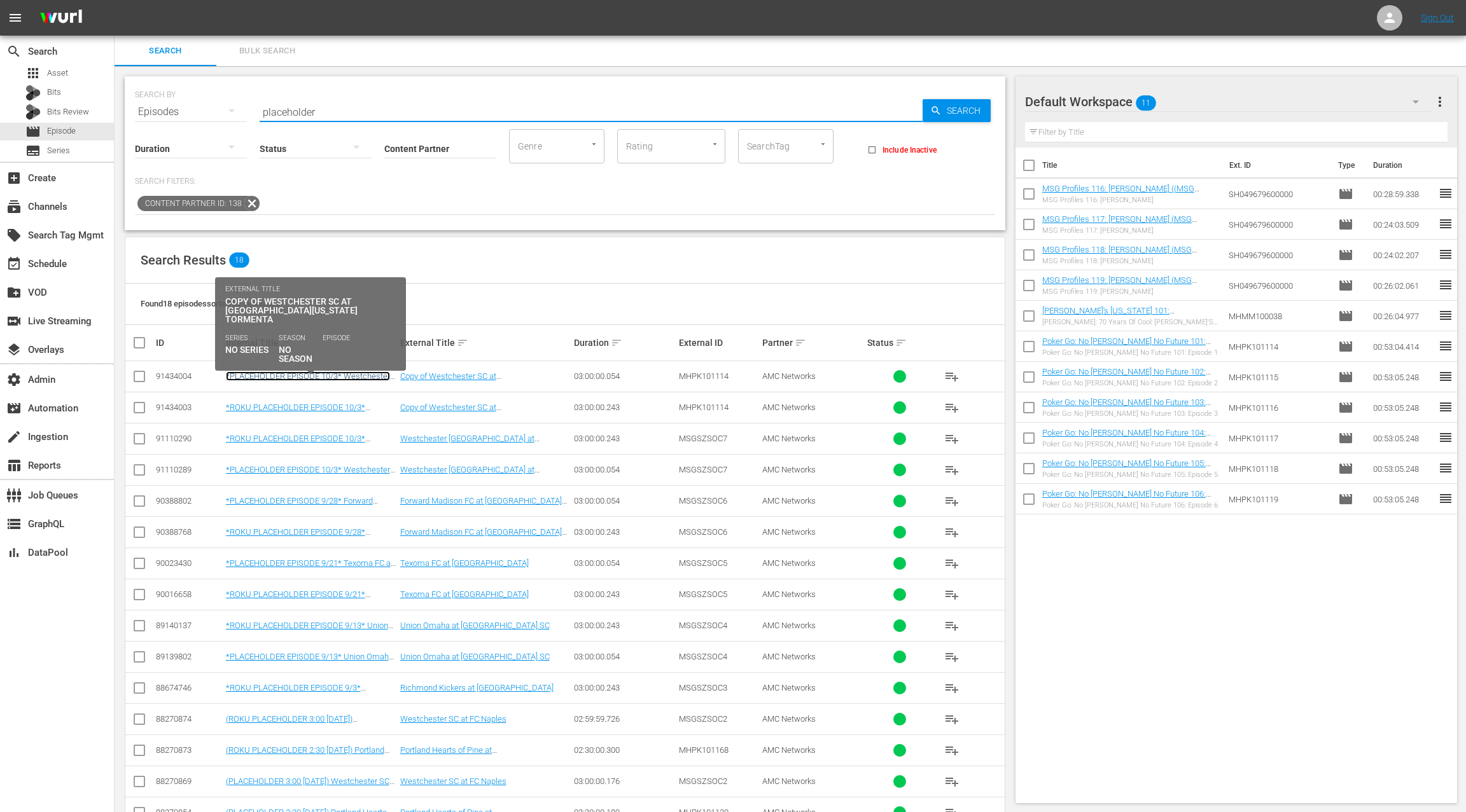
click at [356, 377] on link "*PLACEHOLDER EPISODE 10/3* Westchester SC at South Georgia Tormenta" at bounding box center [308, 385] width 165 height 29
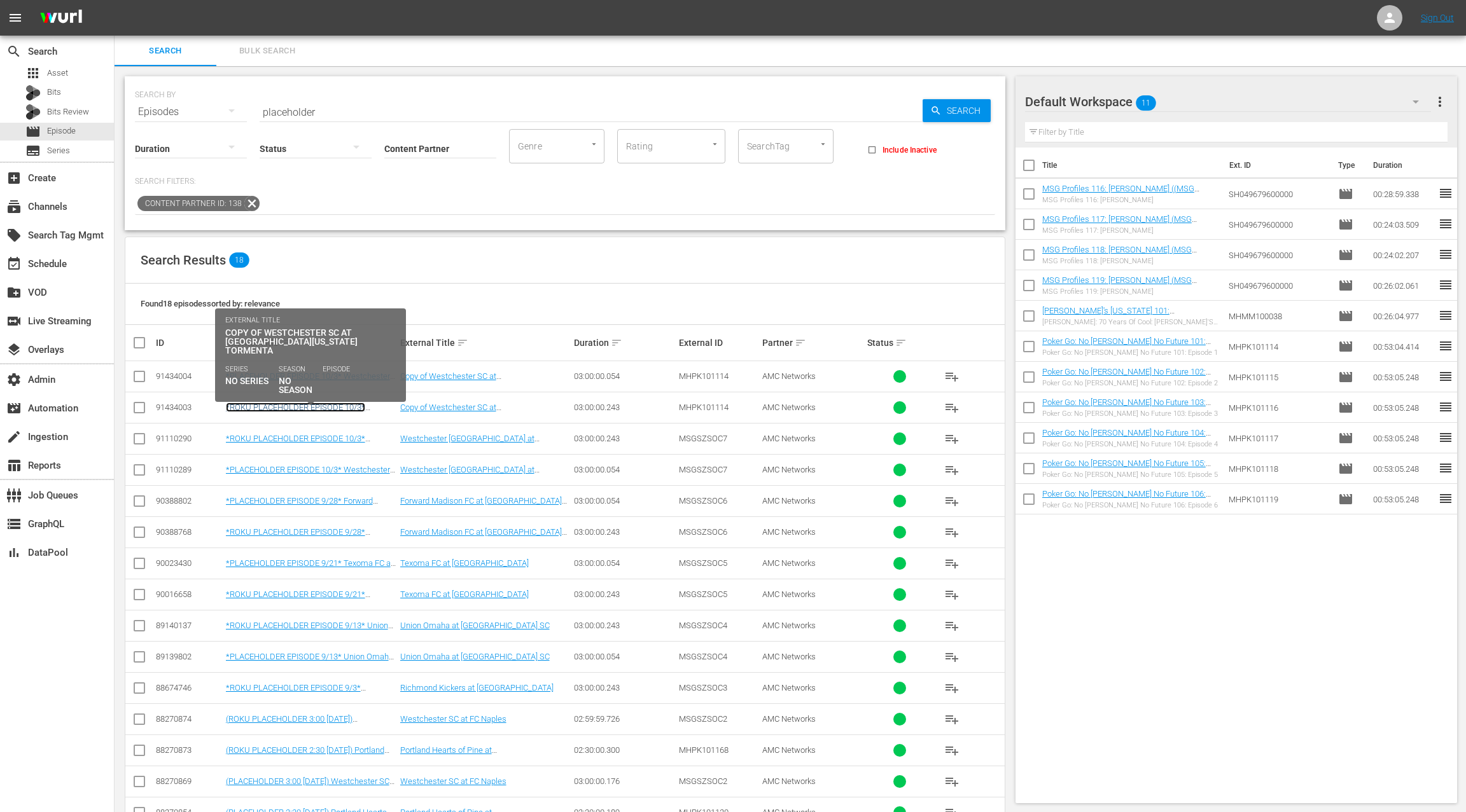
click at [341, 406] on link "*ROKU PLACEHOLDER EPISODE 10/3* Westchester [GEOGRAPHIC_DATA] at [GEOGRAPHIC_DA…" at bounding box center [304, 417] width 156 height 29
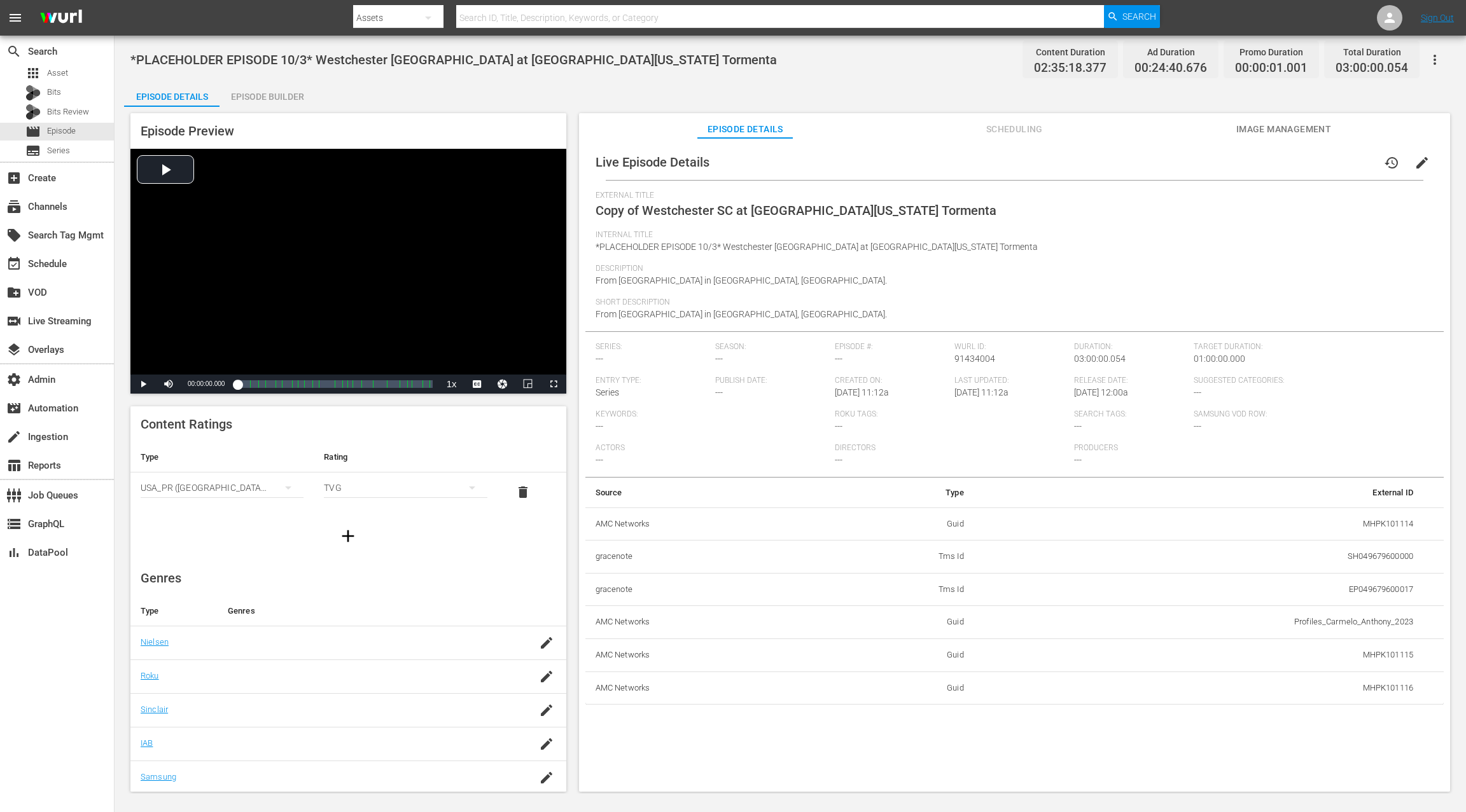
click at [1099, 161] on span "edit" at bounding box center [1422, 163] width 15 height 15
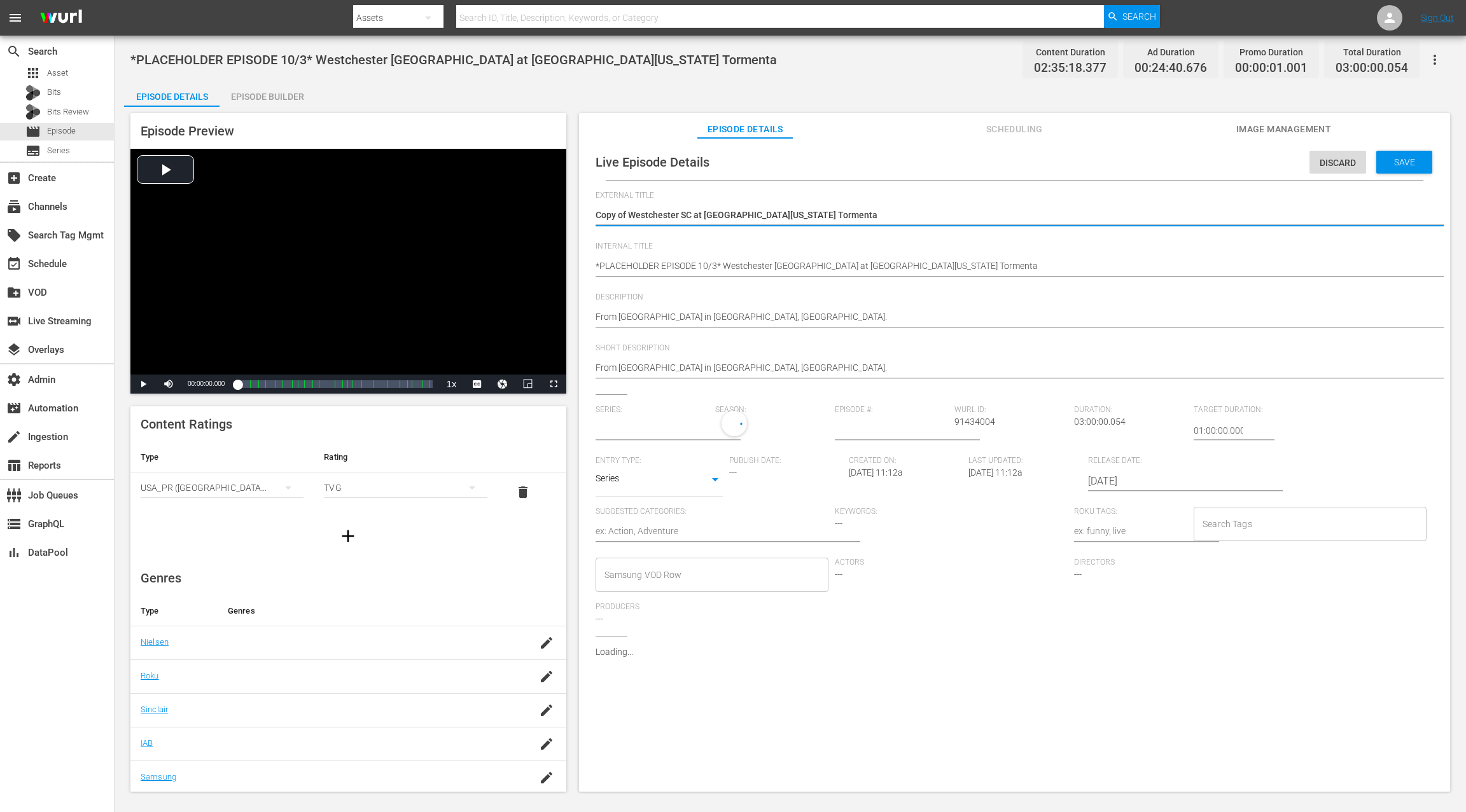
type input "No Series"
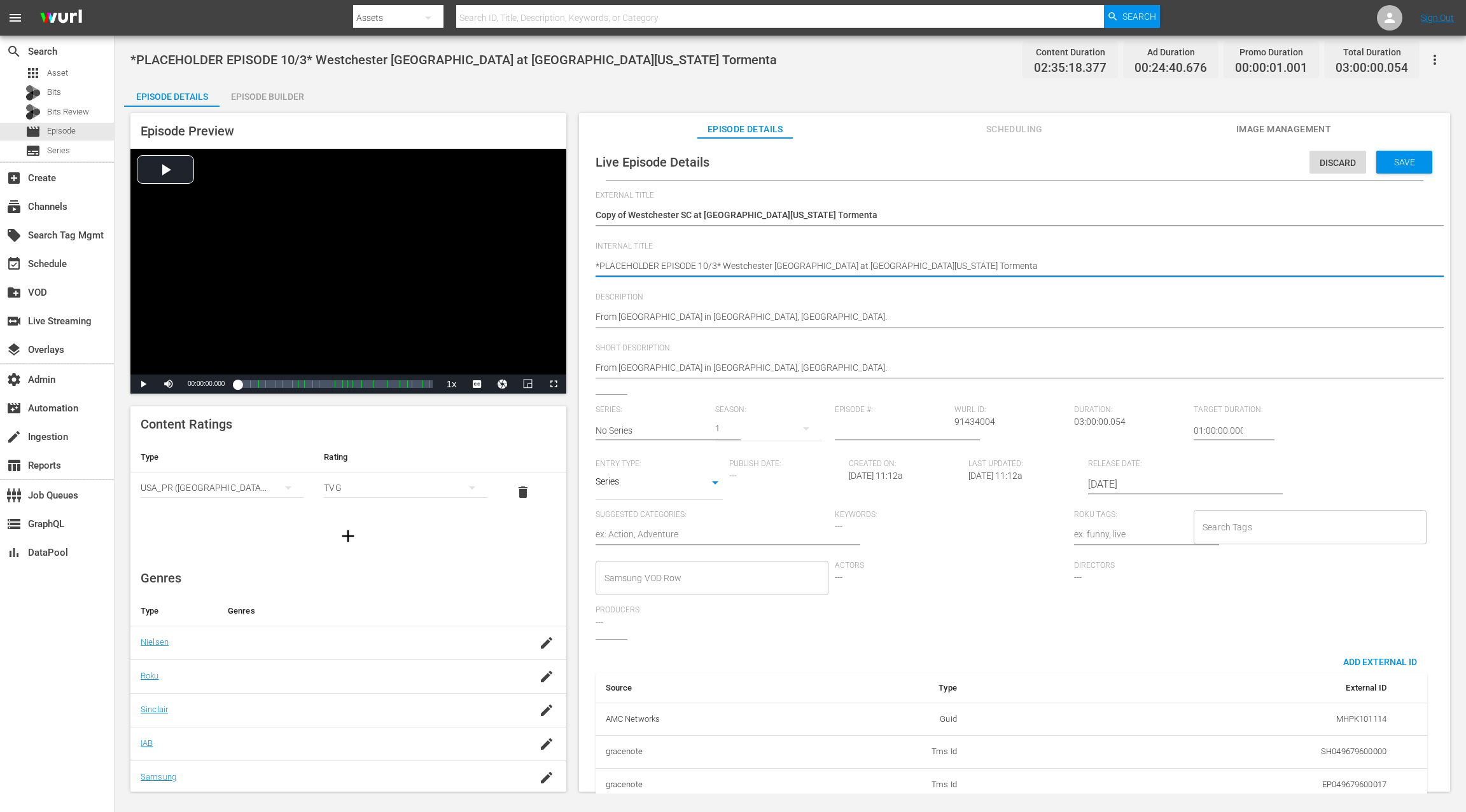
drag, startPoint x: 718, startPoint y: 265, endPoint x: 719, endPoint y: 237, distance: 28.0
type textarea "*PLACEHOLDER EPISODE 10/* Westchester [GEOGRAPHIC_DATA] at [GEOGRAPHIC_DATA][US…"
type textarea "*PLACEHOLDER EPISODE 10/1* Westchester [GEOGRAPHIC_DATA] at [GEOGRAPHIC_DATA][U…"
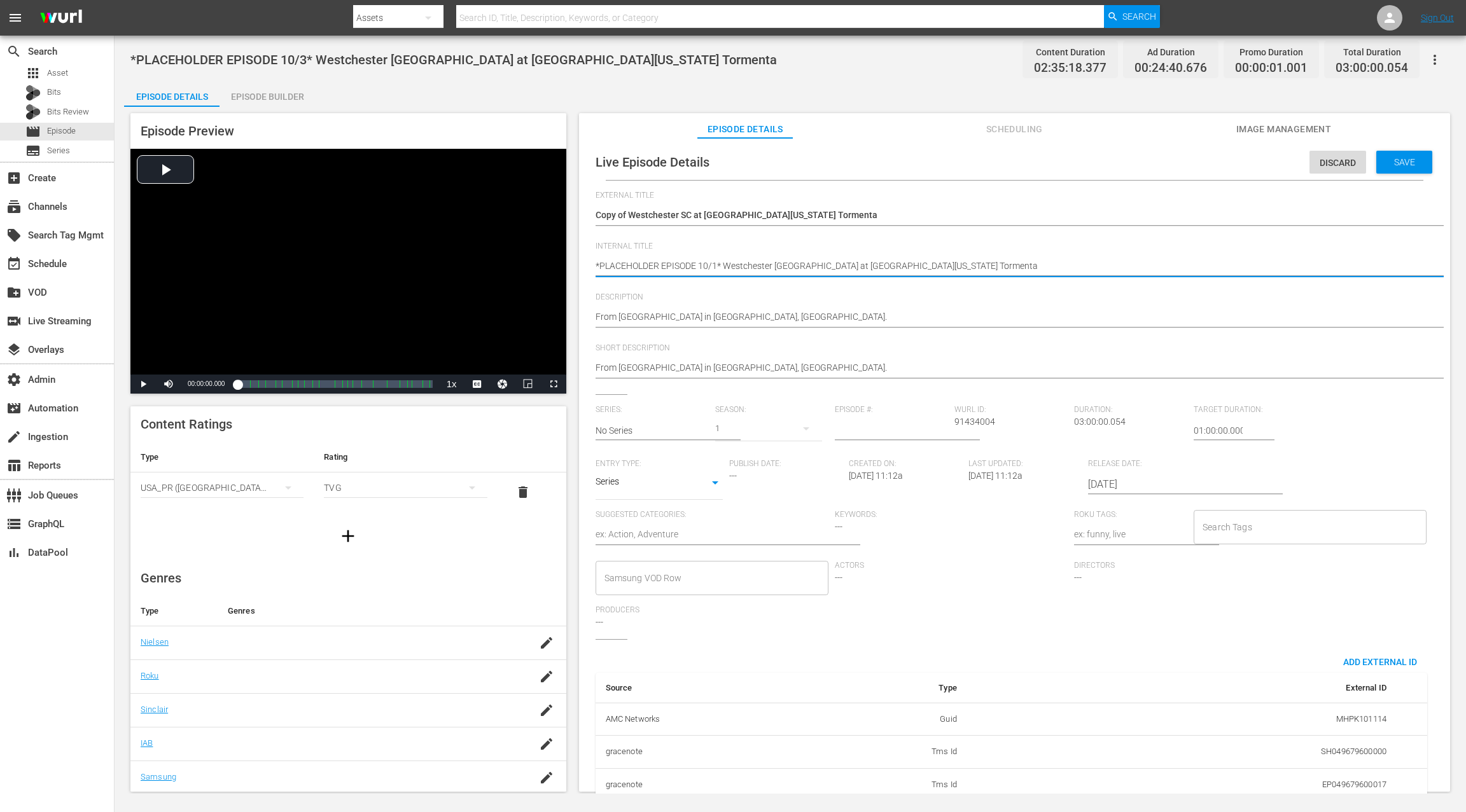
type textarea "*PLACEHOLDER EPISODE 10/12* Westchester [GEOGRAPHIC_DATA] at [GEOGRAPHIC_DATA][…"
click at [741, 265] on textarea "*PLACEHOLDER EPISODE 10/3* Westchester [GEOGRAPHIC_DATA] at [GEOGRAPHIC_DATA][U…" at bounding box center [1011, 267] width 831 height 15
drag, startPoint x: 741, startPoint y: 265, endPoint x: 901, endPoint y: 273, distance: 160.2
click at [901, 273] on textarea "*PLACEHOLDER EPISODE 10/3* Westchester [GEOGRAPHIC_DATA] at [GEOGRAPHIC_DATA][U…" at bounding box center [1011, 267] width 831 height 15
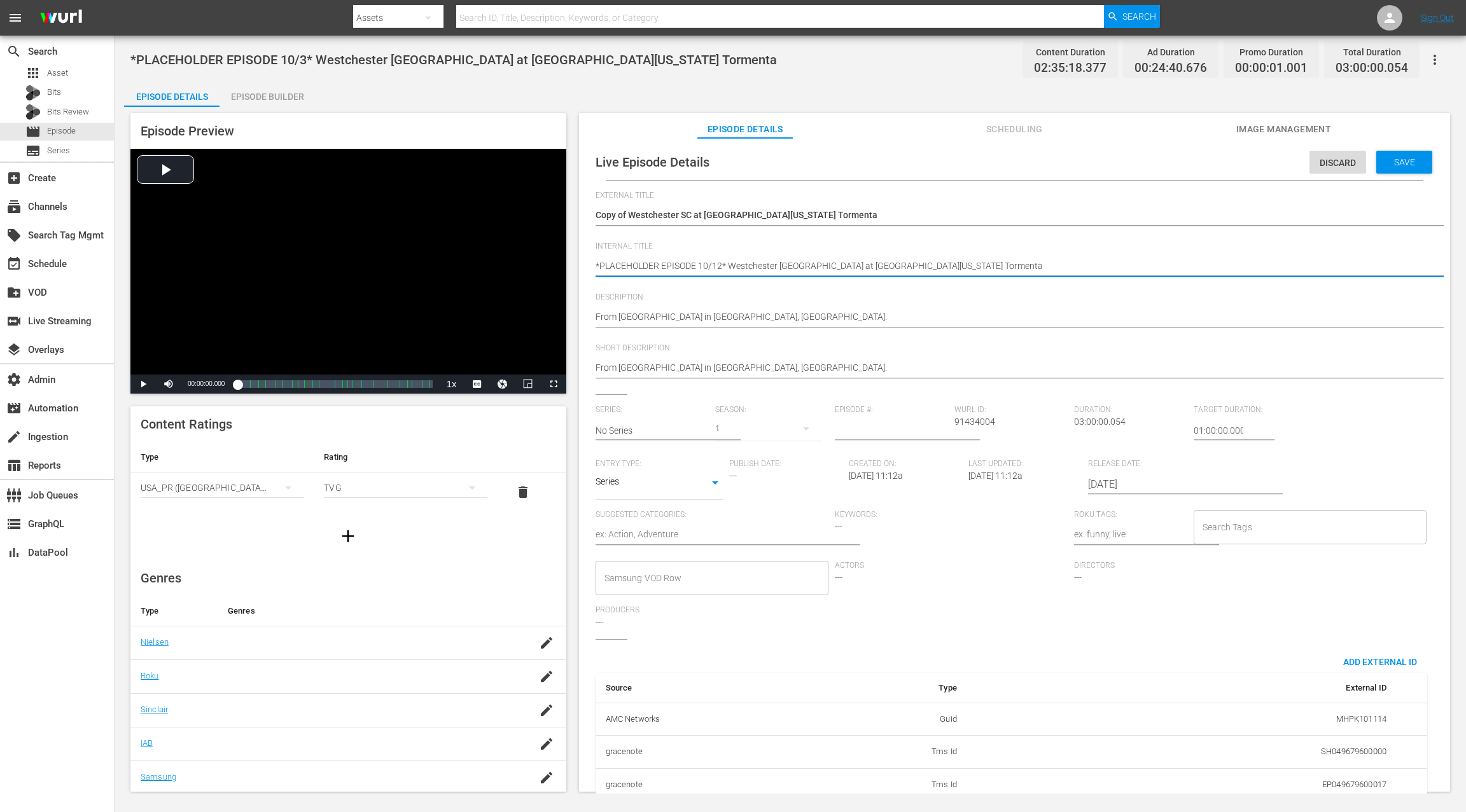
type textarea "*PLACEHOLDER EPISODE 10/12* T"
type textarea "*PLACEHOLDER EPISODE 10/12* TB"
type textarea "*PLACEHOLDER EPISODE 10/12* TBD"
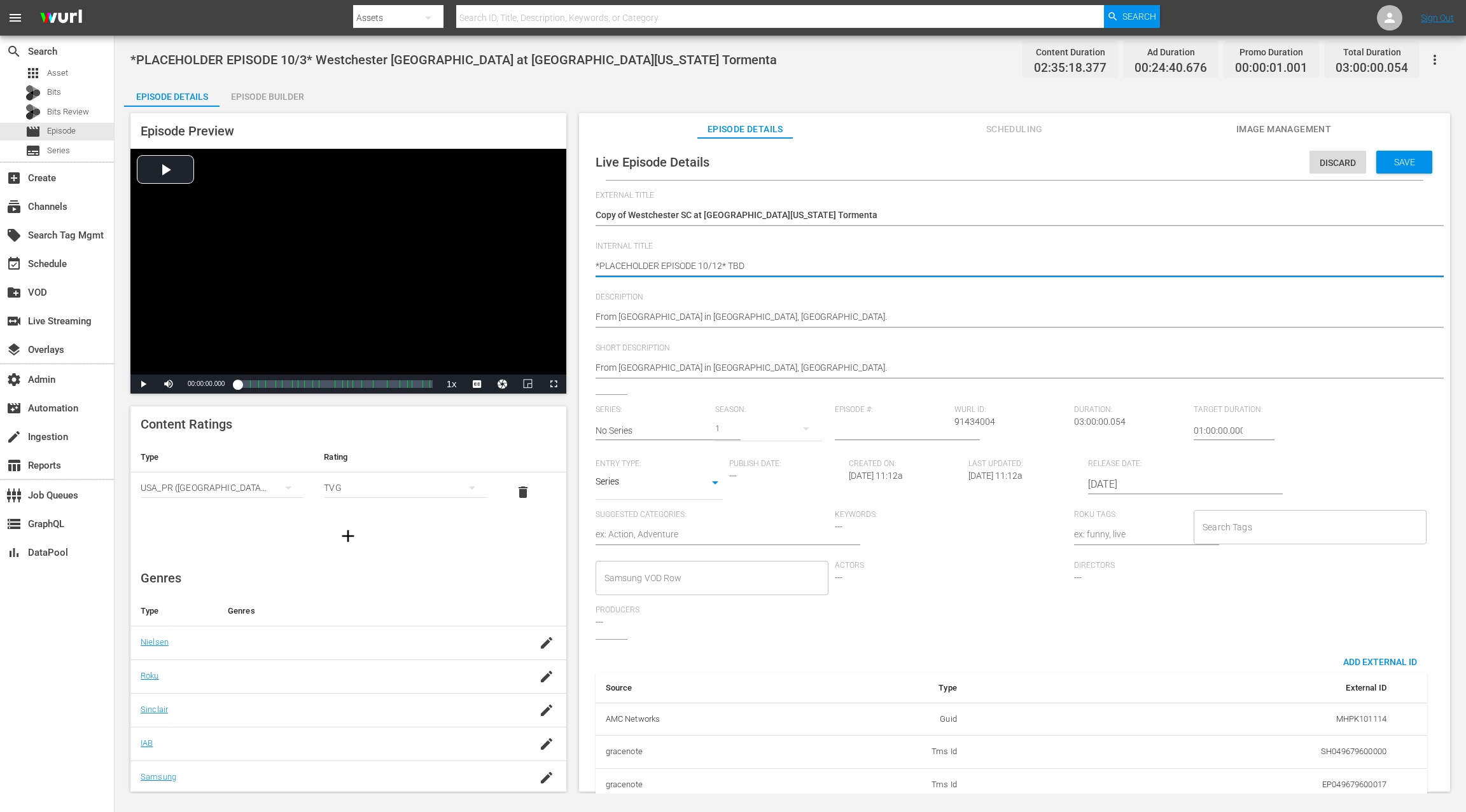
type textarea "*PLACEHOLDER EPISODE 10/12* TBD"
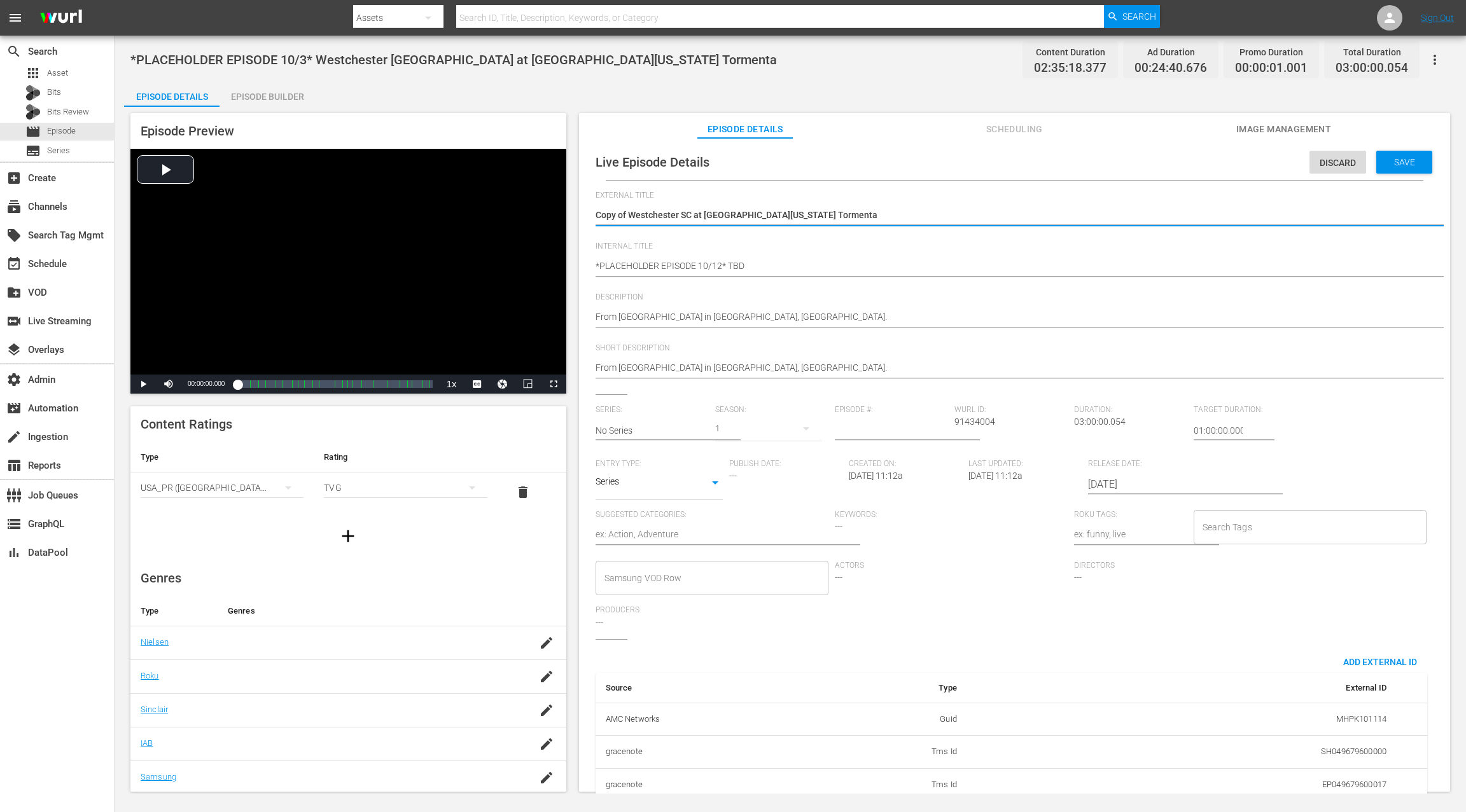
drag, startPoint x: 629, startPoint y: 216, endPoint x: 581, endPoint y: 214, distance: 48.0
type textarea "Westchester [GEOGRAPHIC_DATA] at [GEOGRAPHIC_DATA][US_STATE]"
click at [615, 213] on textarea "Copy of Westchester SC at [GEOGRAPHIC_DATA][US_STATE] Tormenta" at bounding box center [1011, 216] width 831 height 15
drag, startPoint x: 615, startPoint y: 213, endPoint x: 782, endPoint y: 218, distance: 167.1
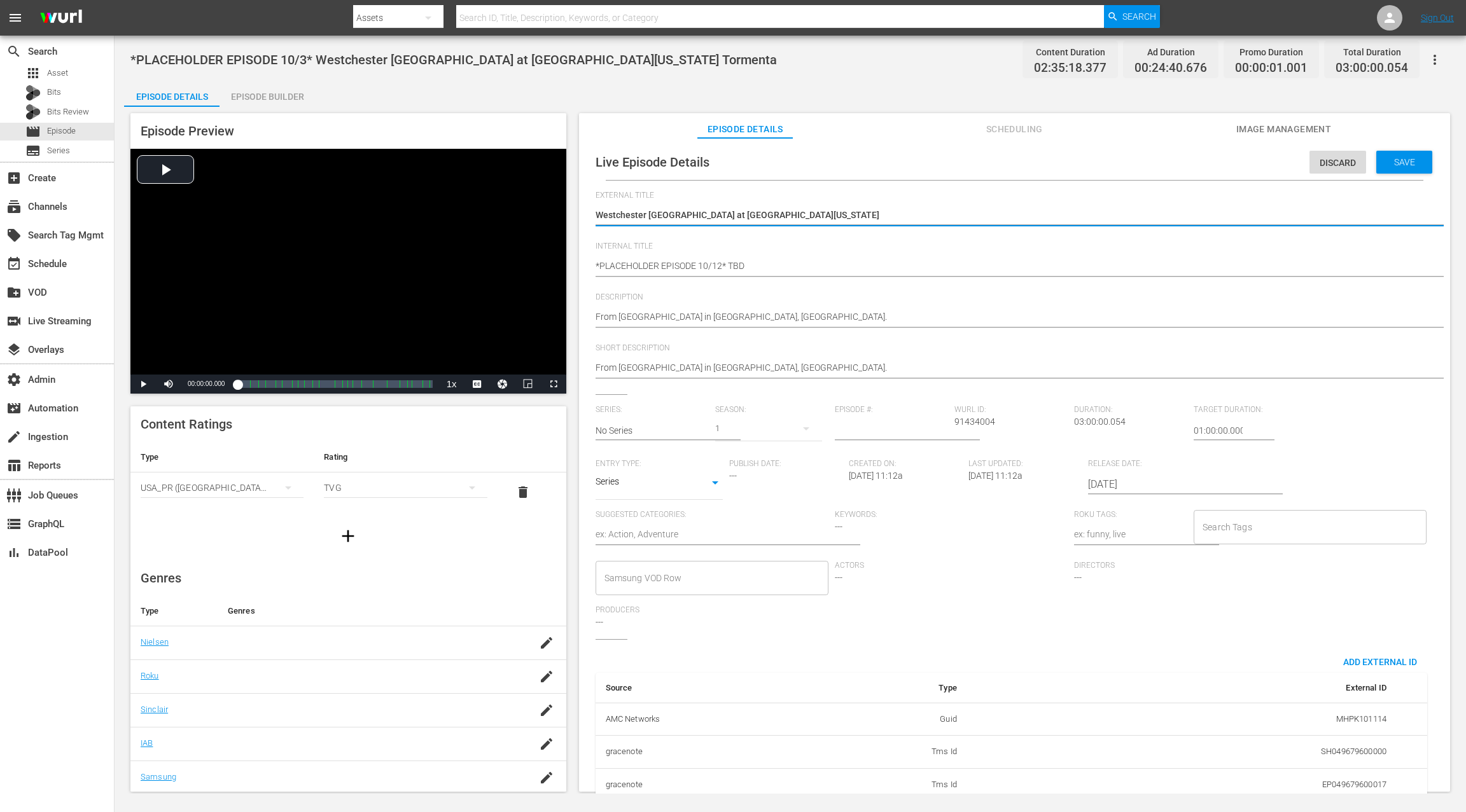
click at [782, 218] on textarea "Copy of Westchester SC at [GEOGRAPHIC_DATA][US_STATE] Tormenta" at bounding box center [1011, 216] width 831 height 15
type textarea "T"
type textarea "TB"
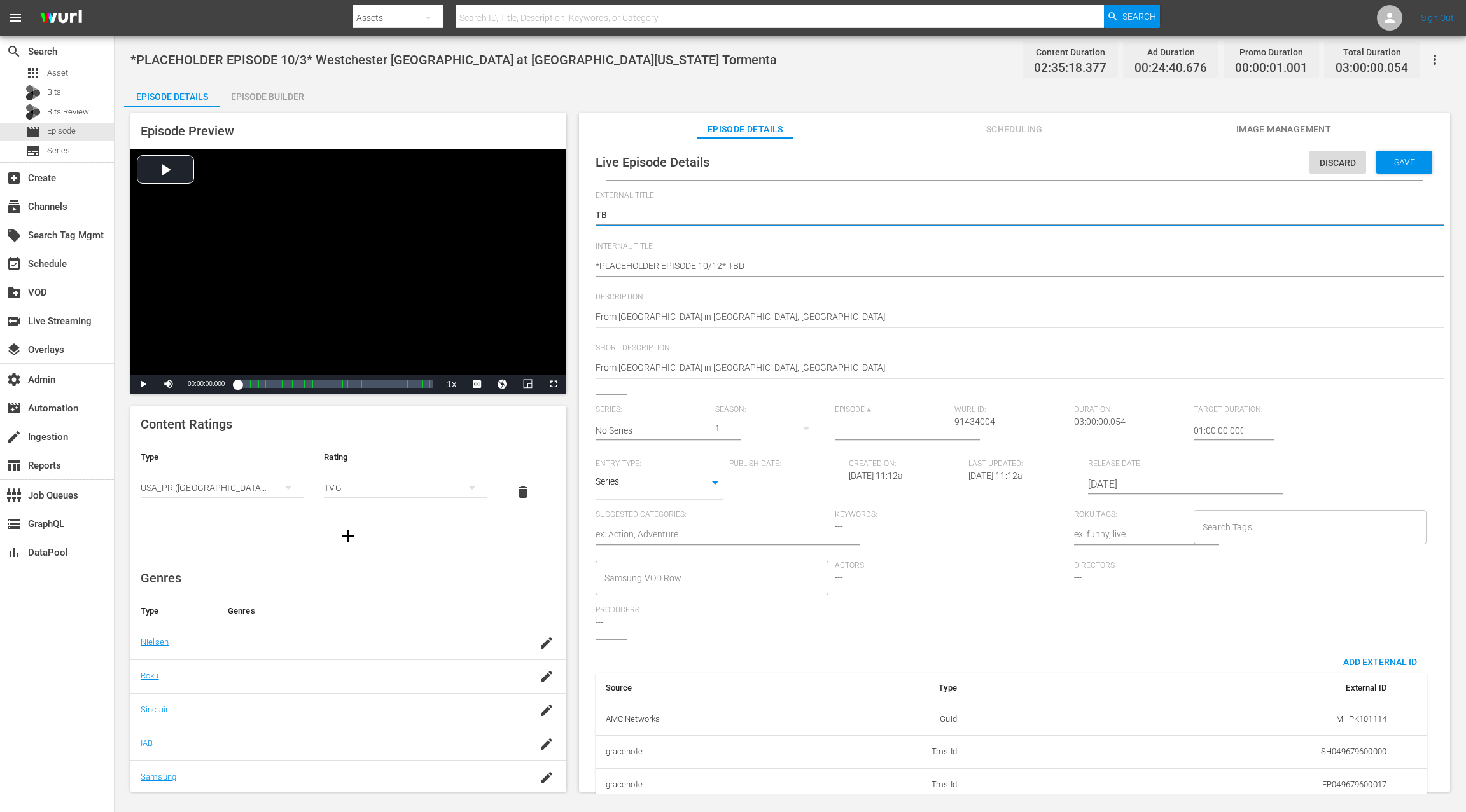
type textarea "TBD"
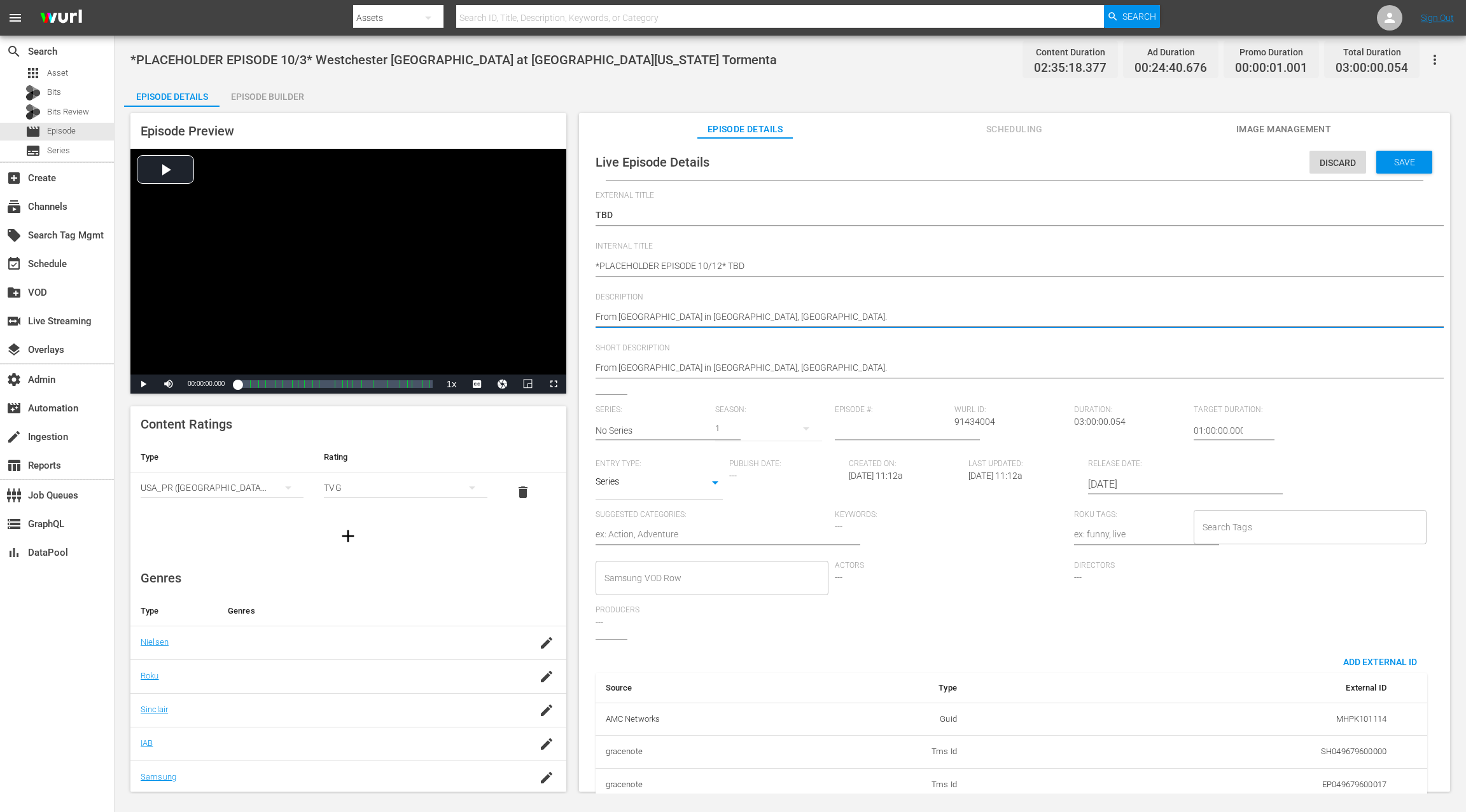
drag, startPoint x: 597, startPoint y: 318, endPoint x: 791, endPoint y: 322, distance: 194.0
click at [791, 322] on textarea "From [GEOGRAPHIC_DATA] in [GEOGRAPHIC_DATA], [GEOGRAPHIC_DATA]." at bounding box center [1011, 318] width 831 height 15
type textarea "T"
type textarea "TB"
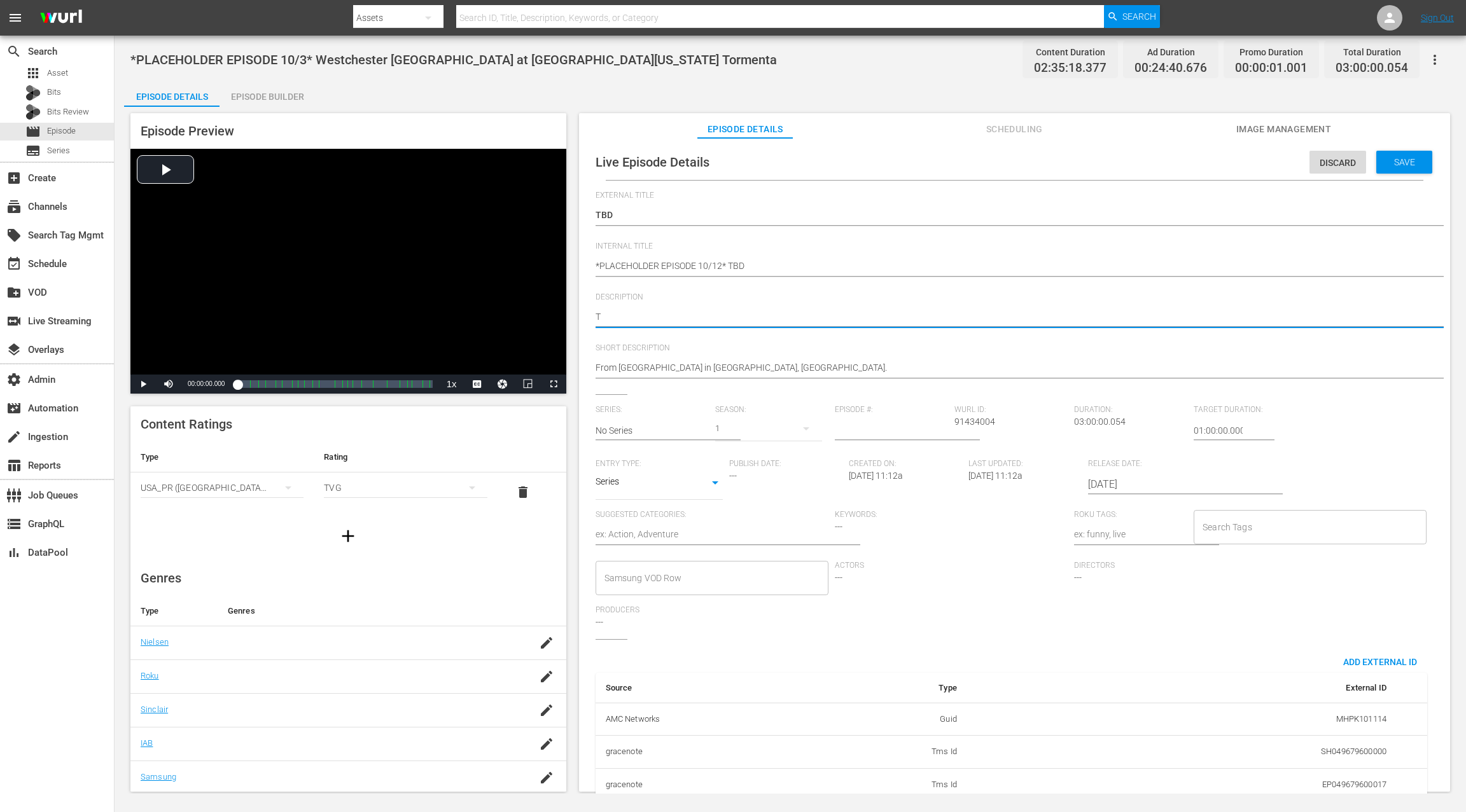
type textarea "TB"
type textarea "TBD"
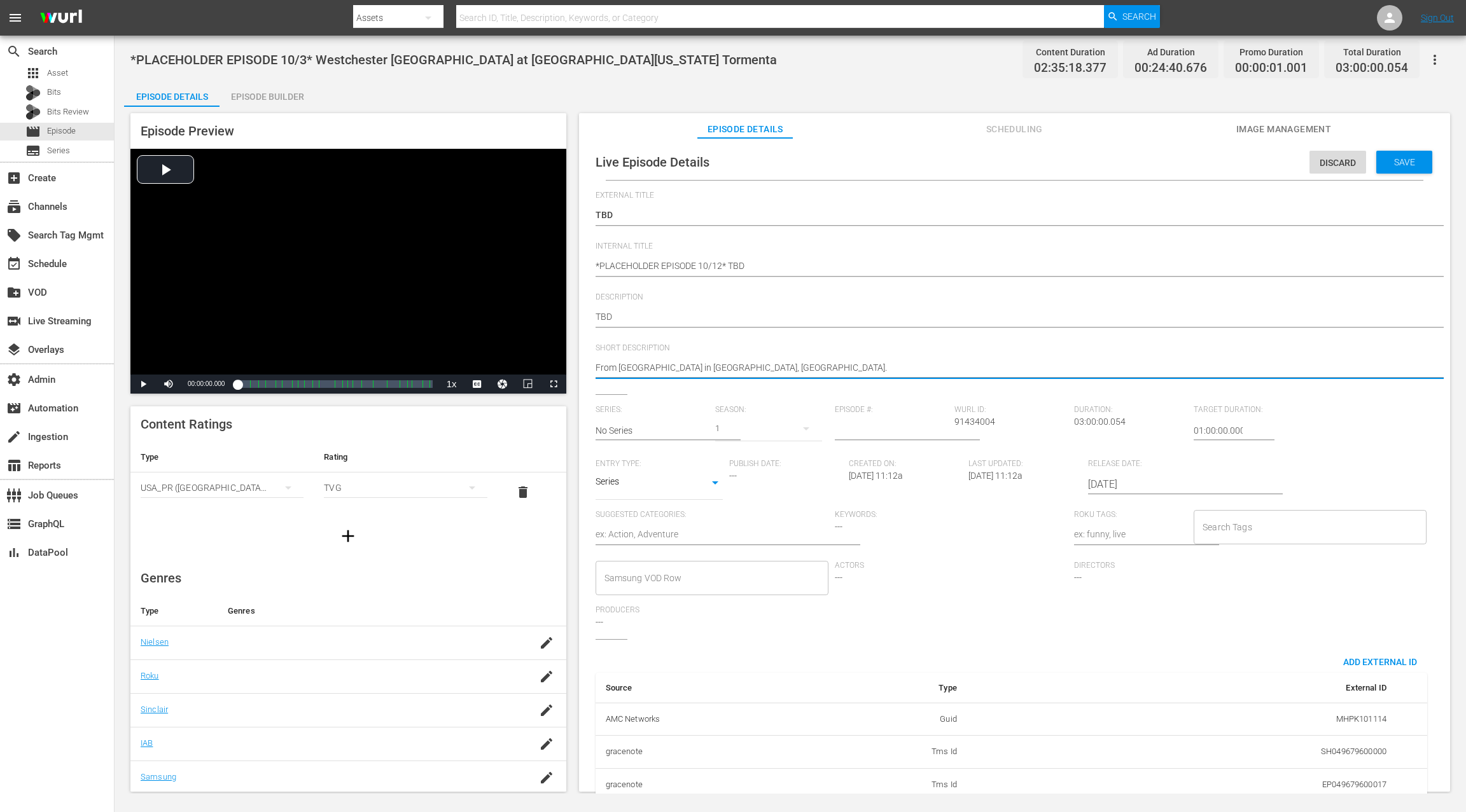
drag, startPoint x: 632, startPoint y: 365, endPoint x: 800, endPoint y: 370, distance: 168.1
click at [800, 370] on textarea "From [GEOGRAPHIC_DATA] in [GEOGRAPHIC_DATA], [GEOGRAPHIC_DATA]." at bounding box center [1011, 368] width 831 height 15
type textarea "T"
type textarea "TB"
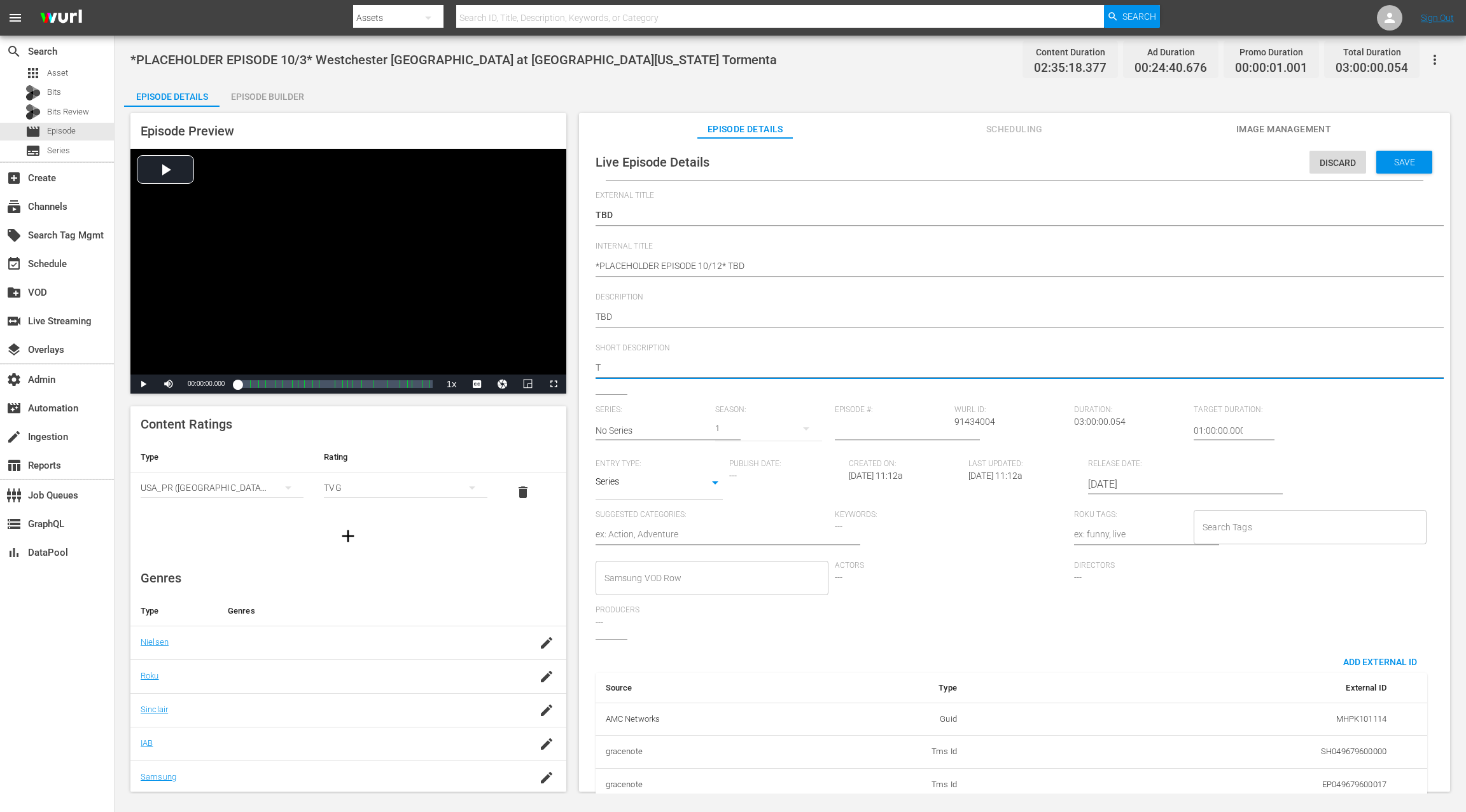
type textarea "TB"
type textarea "TBD"
click at [932, 524] on div "Keywords: ---" at bounding box center [953, 535] width 239 height 51
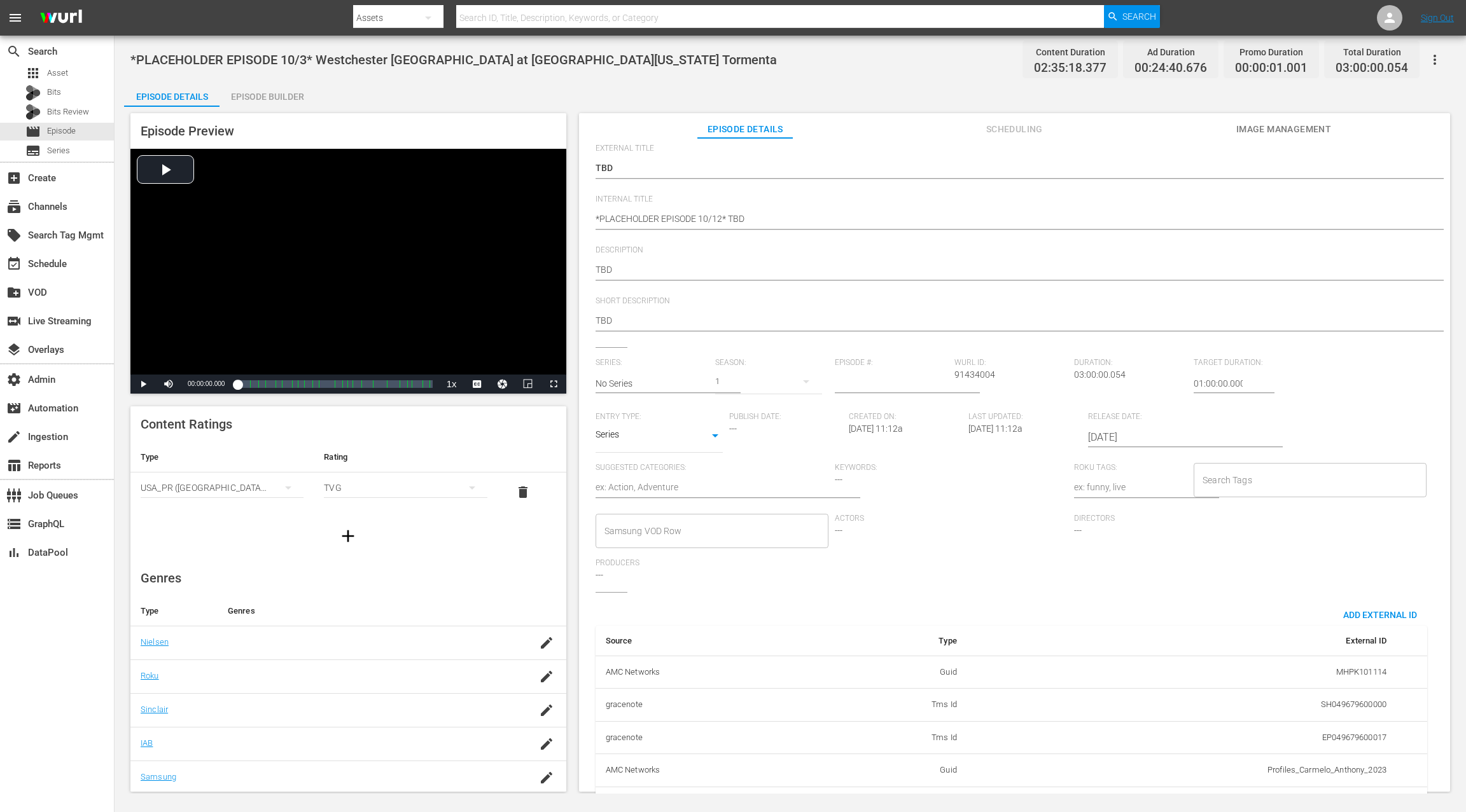
scroll to position [124, 0]
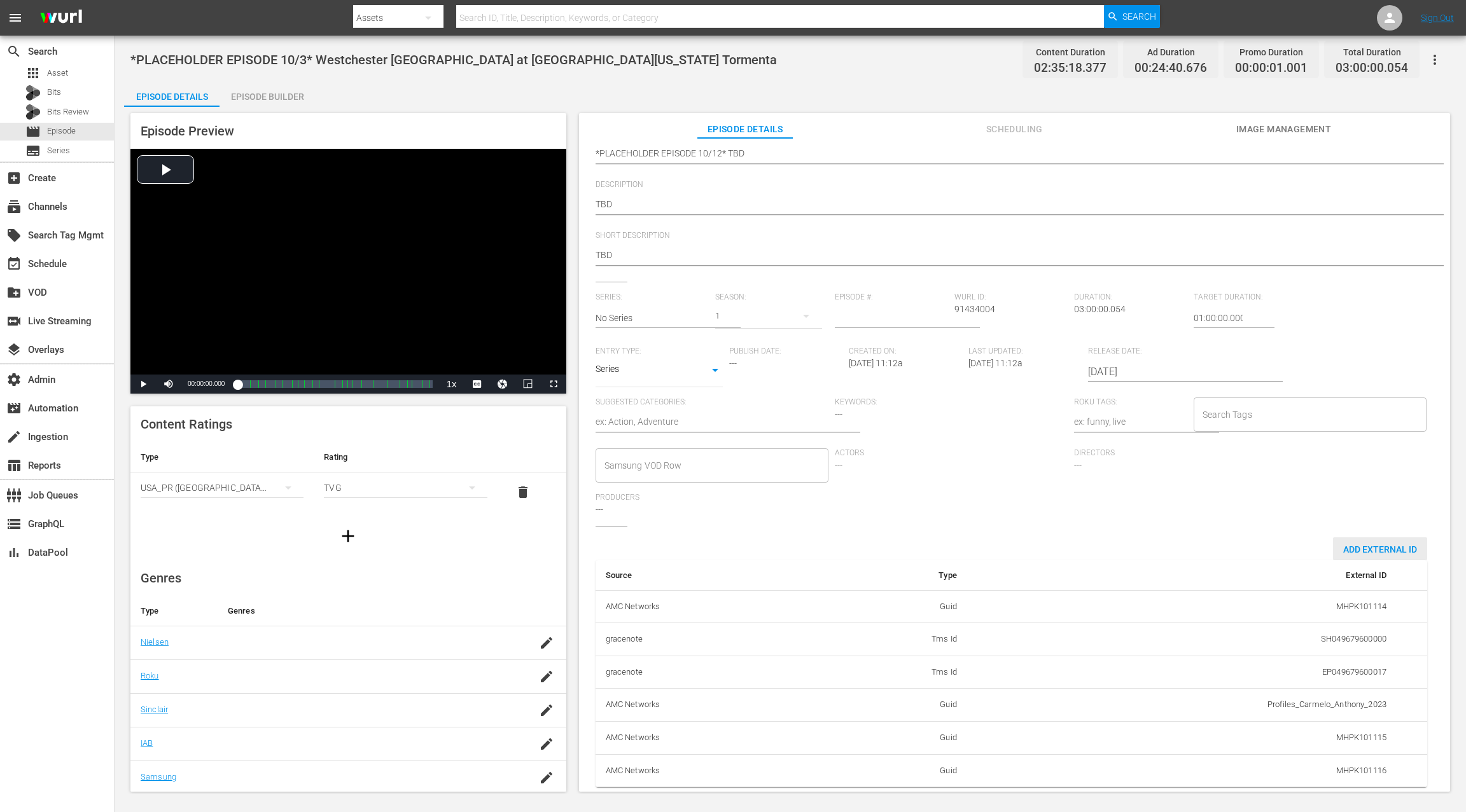
click at [1099, 544] on span "Add External Id" at bounding box center [1380, 549] width 94 height 10
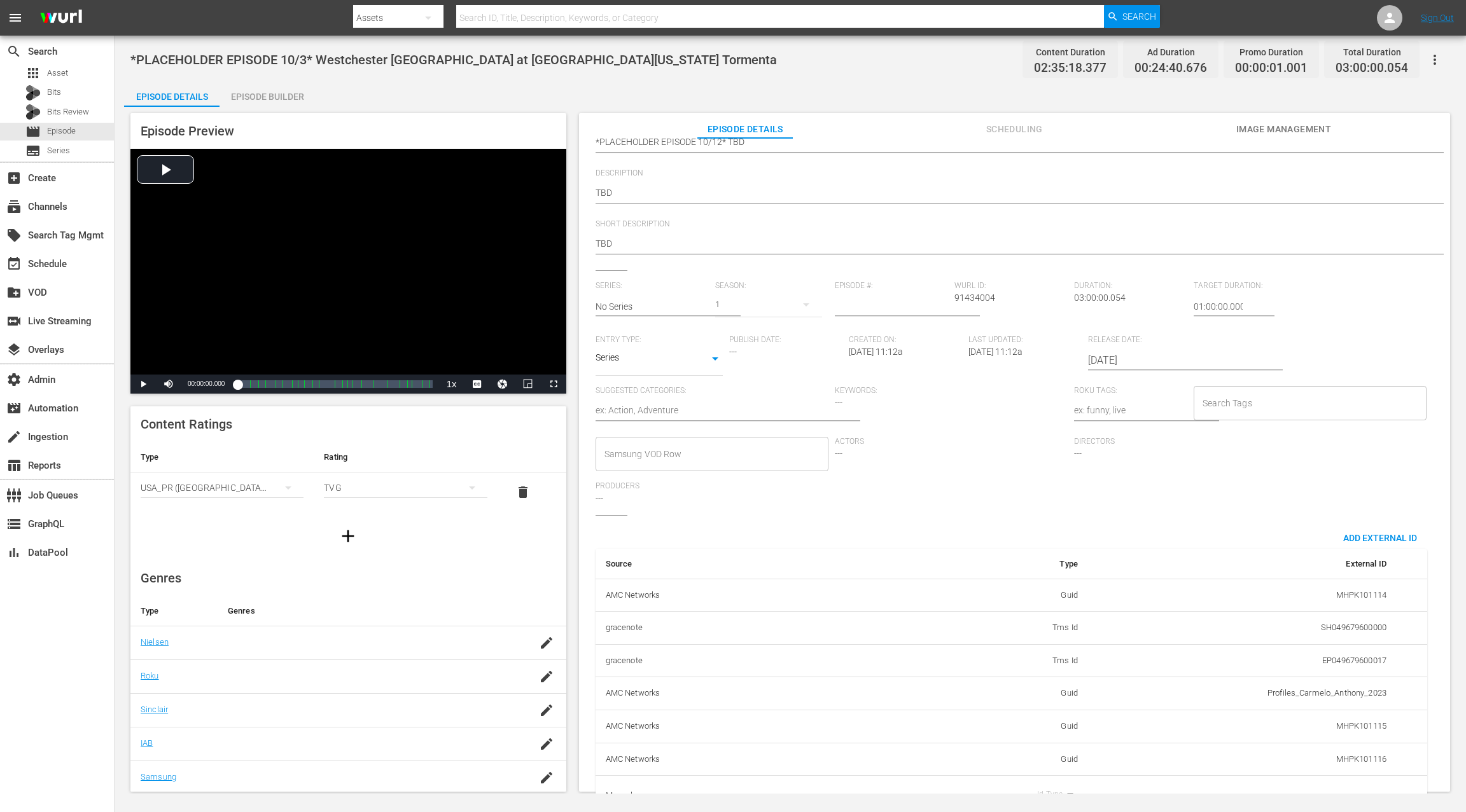
scroll to position [164, 0]
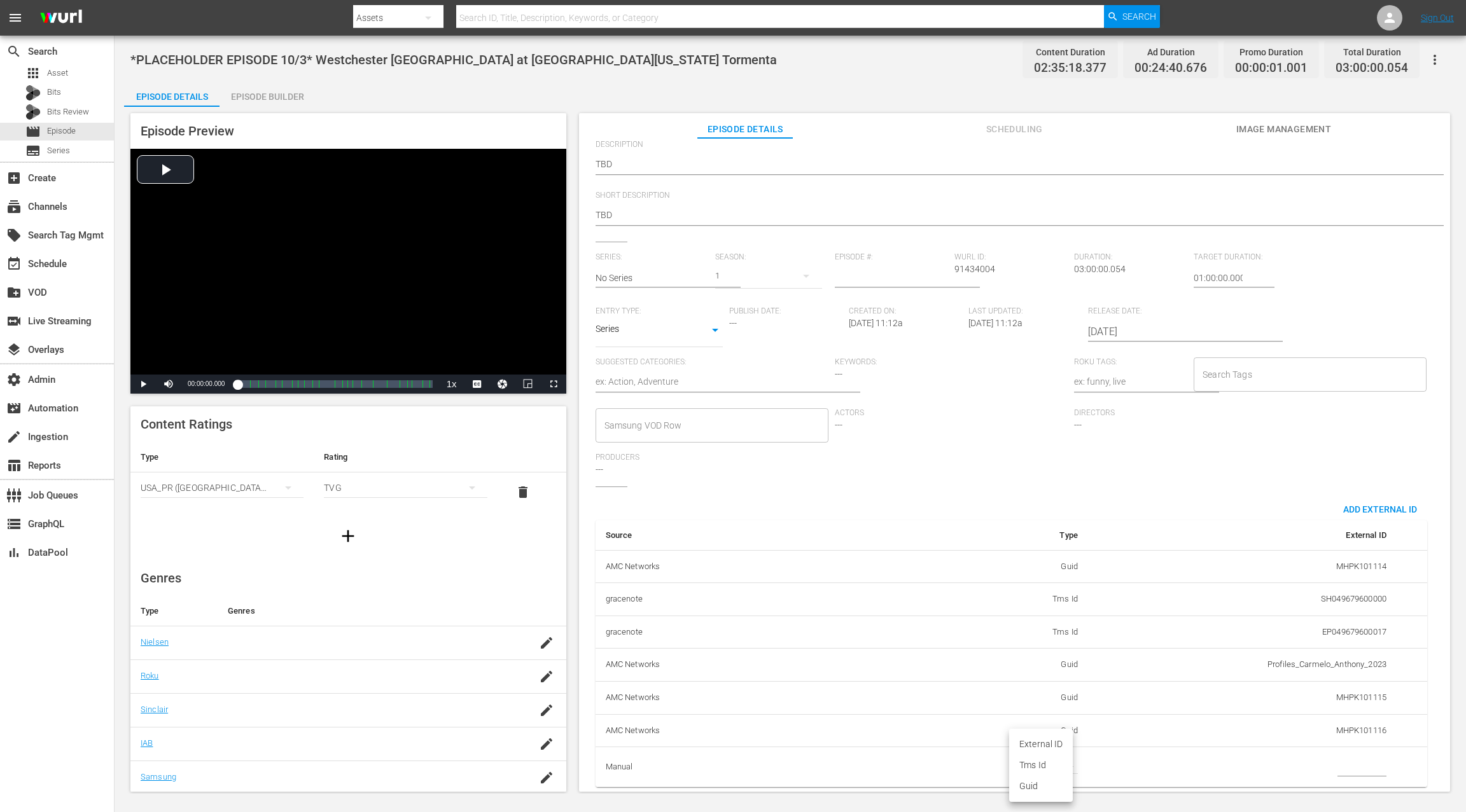
click at [1050, 608] on body "menu Search By Assets Search ID, Title, Description, Keywords, or Category Sear…" at bounding box center [733, 406] width 1466 height 812
click at [1042, 608] on li "Guid" at bounding box center [1040, 786] width 64 height 21
type input "guid"
click at [1099, 608] on input "simple table" at bounding box center [1361, 766] width 49 height 19
paste input "MSGSZSOC7"
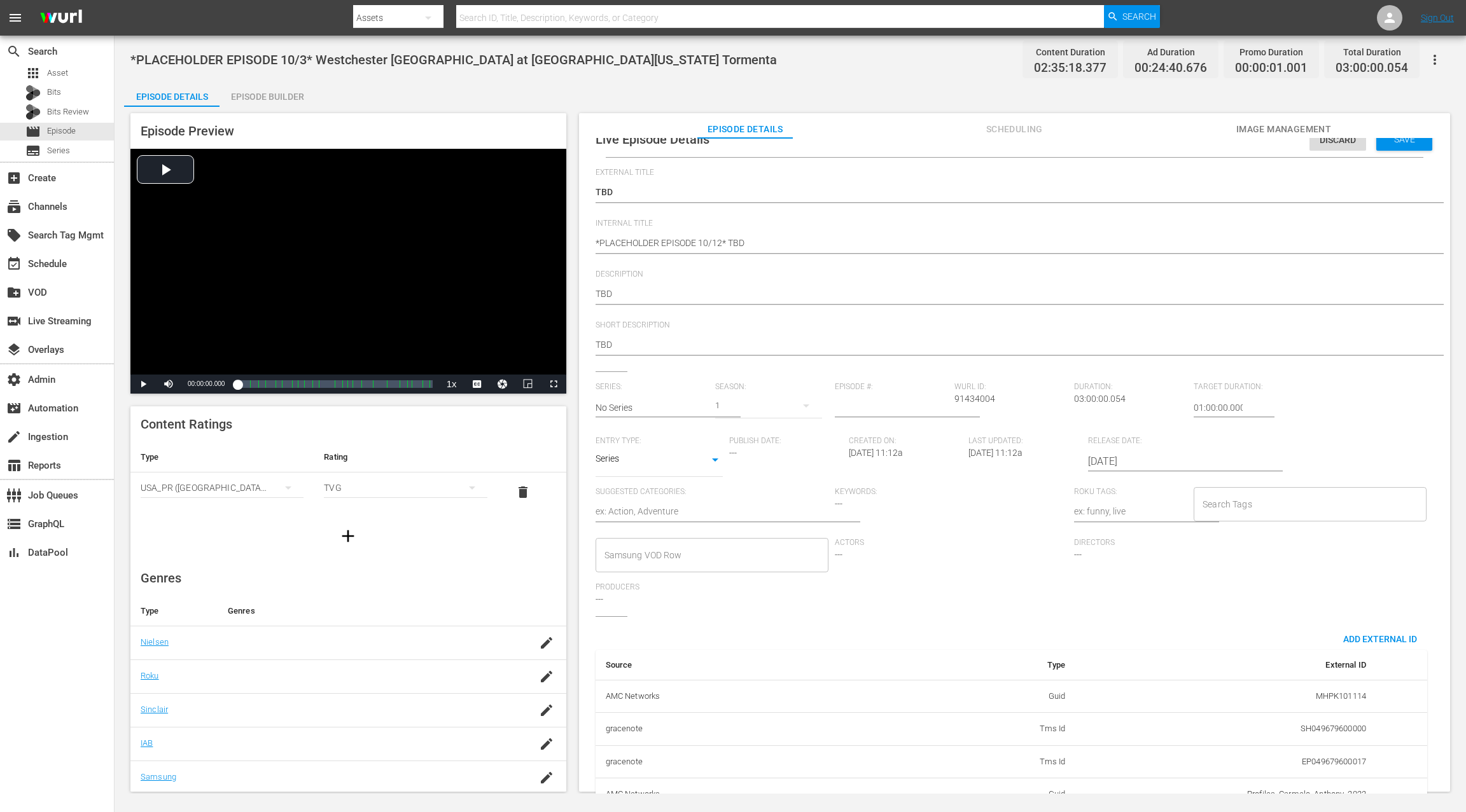
scroll to position [176, 0]
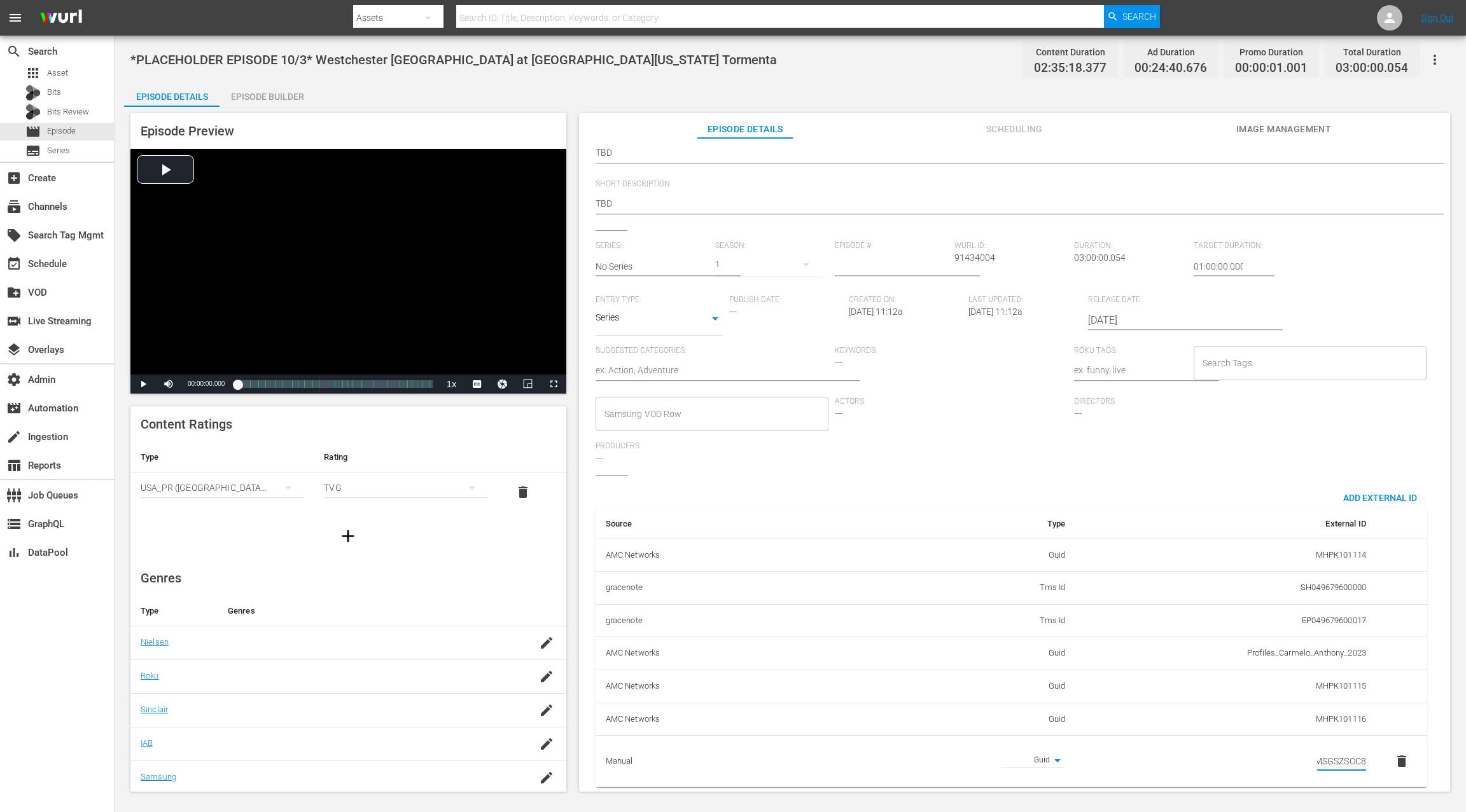
type input "MSGSZSOC8"
click at [1099, 543] on td "MHPK101114" at bounding box center [1225, 555] width 301 height 33
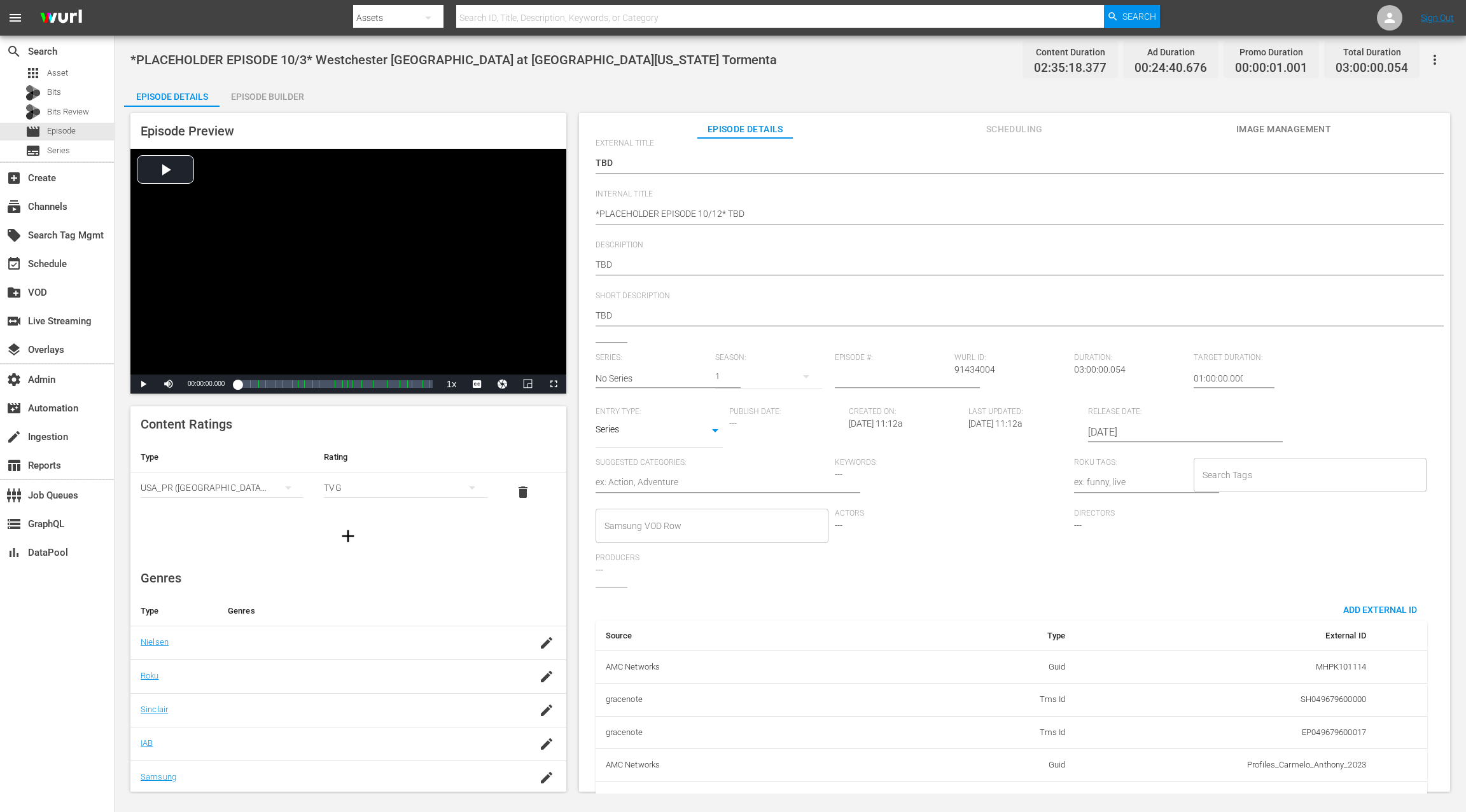
scroll to position [0, 0]
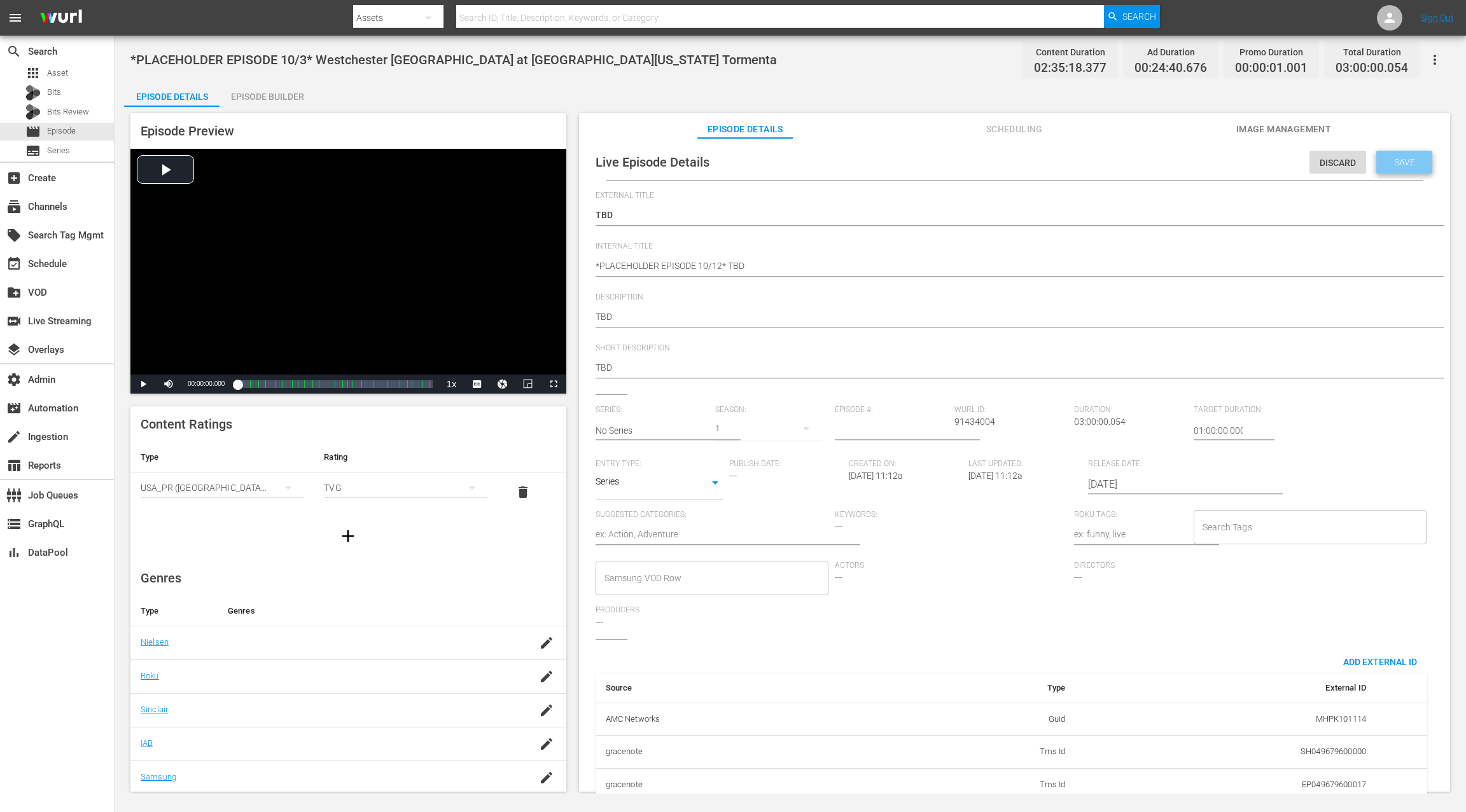
click at [1099, 167] on span "Save" at bounding box center [1404, 161] width 42 height 10
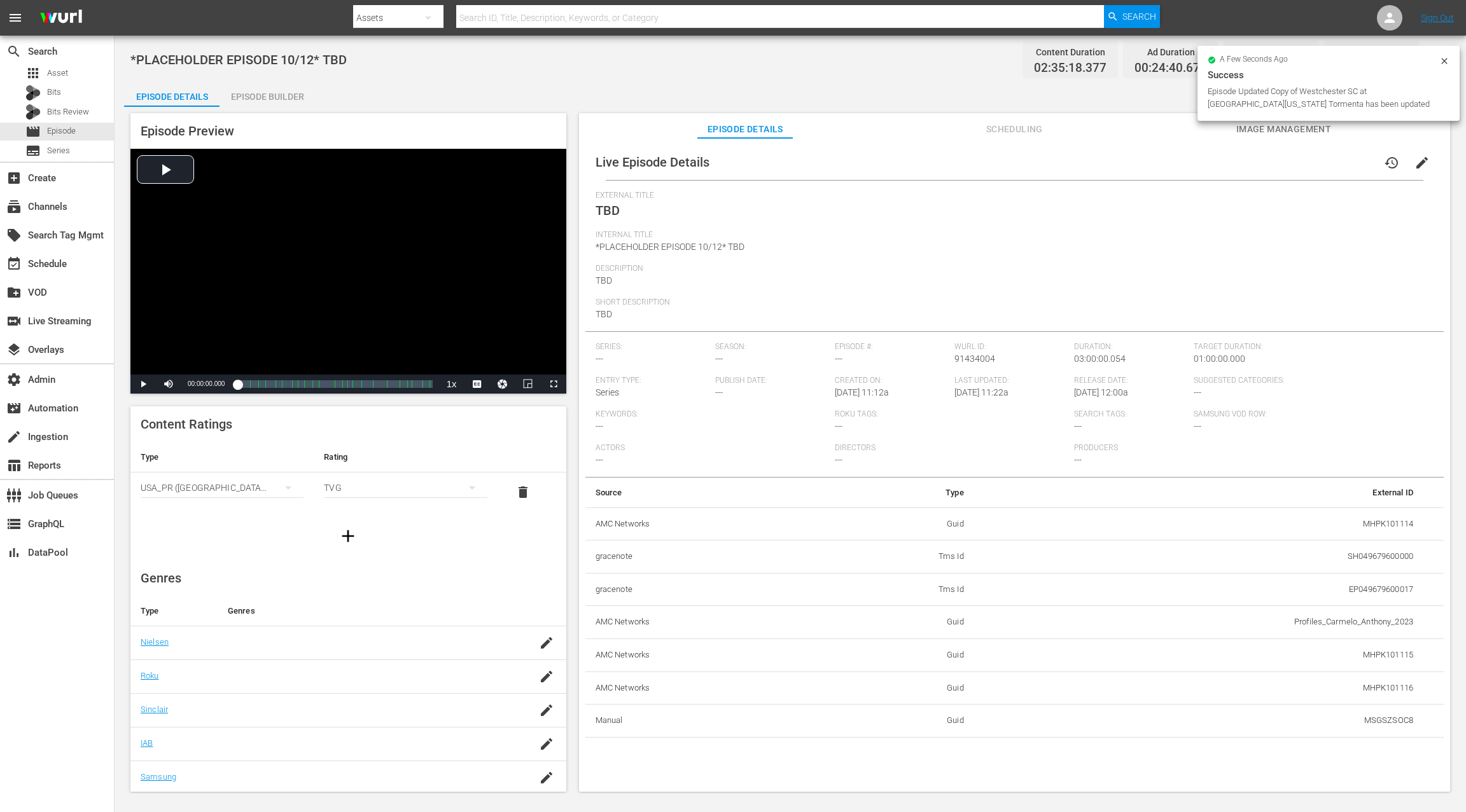
click at [1001, 128] on span "Scheduling" at bounding box center [1014, 129] width 95 height 16
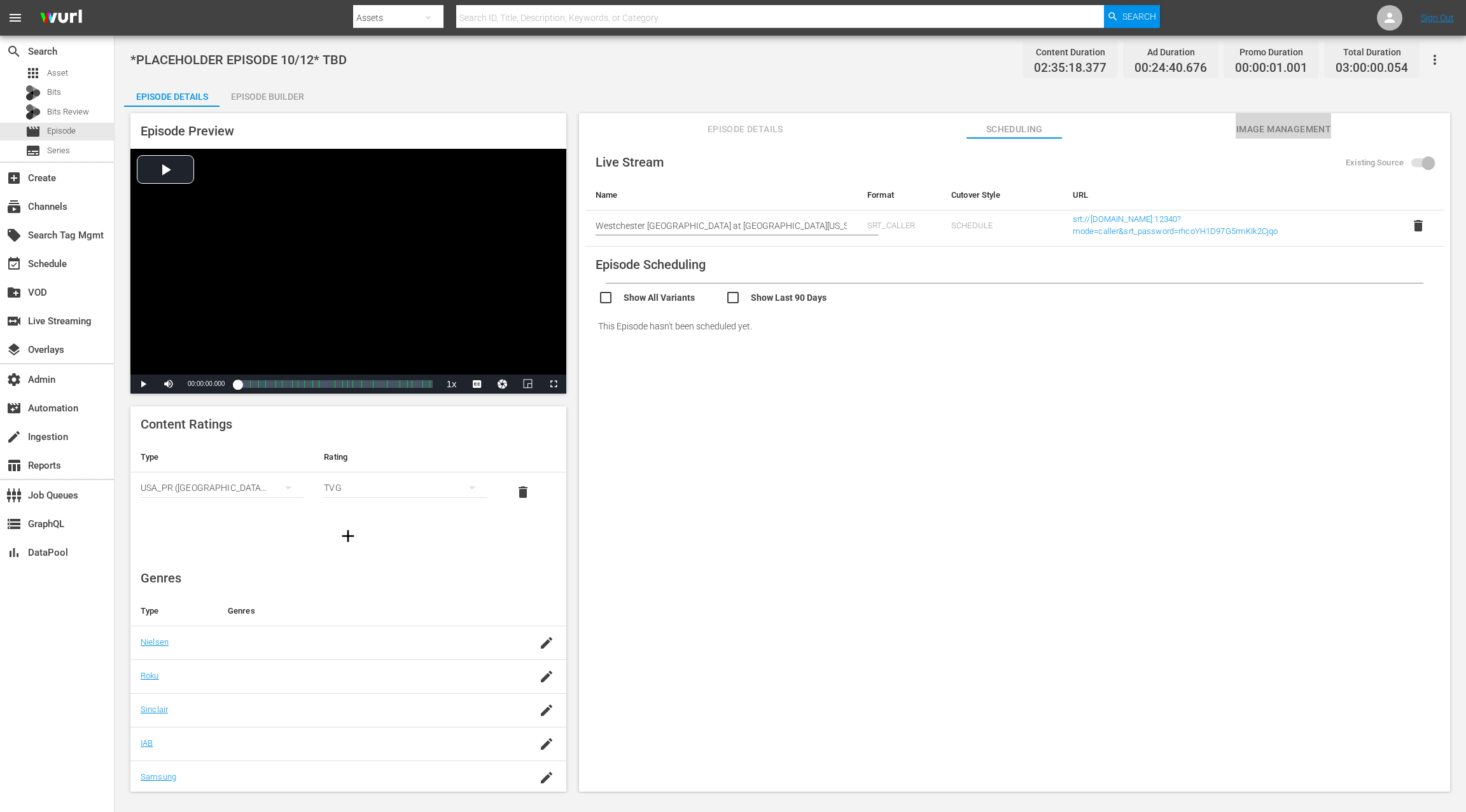
click at [1099, 127] on span "Image Management" at bounding box center [1283, 129] width 95 height 16
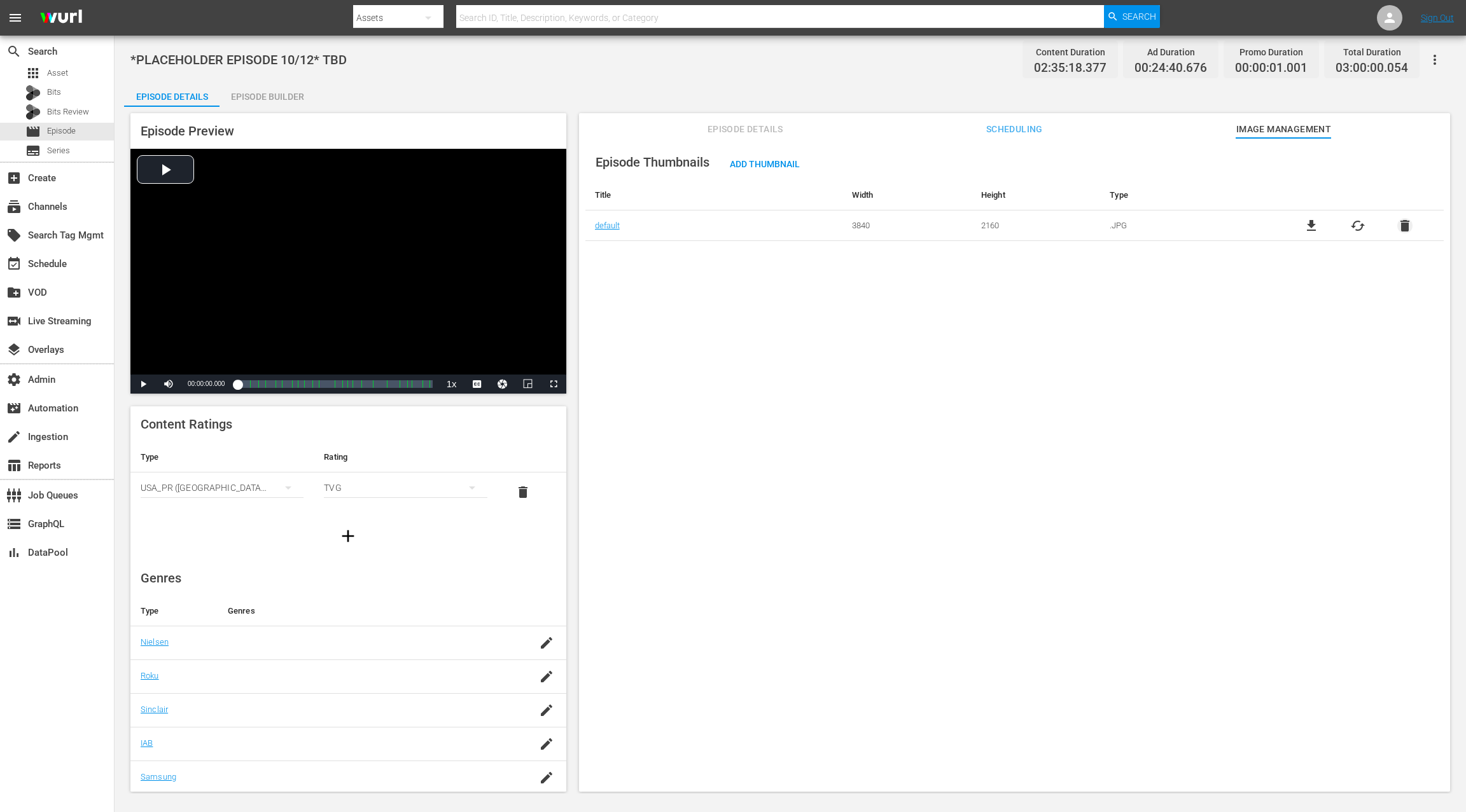
click at [1099, 229] on span "delete" at bounding box center [1404, 226] width 15 height 15
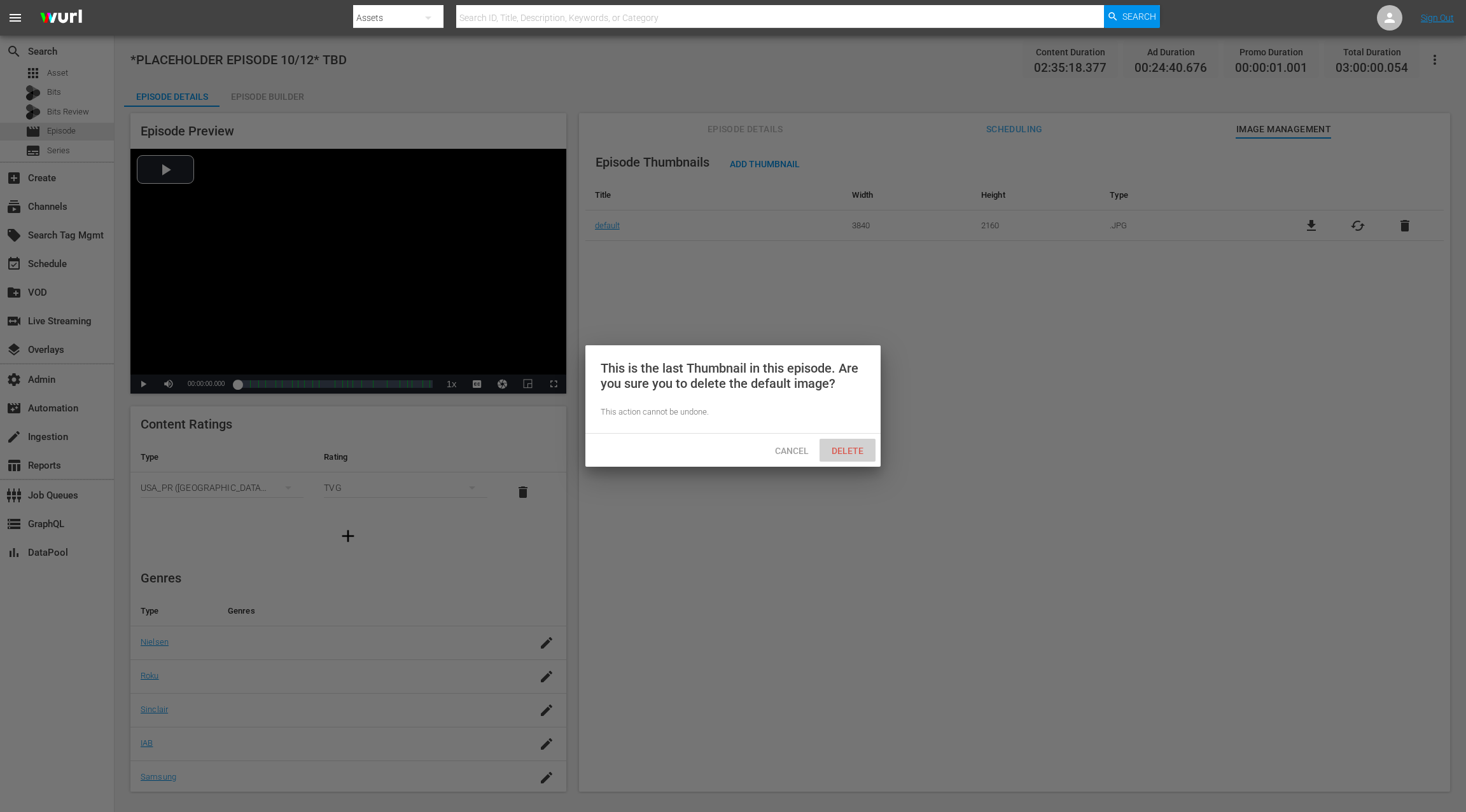
click at [859, 452] on span "Delete" at bounding box center [847, 450] width 52 height 10
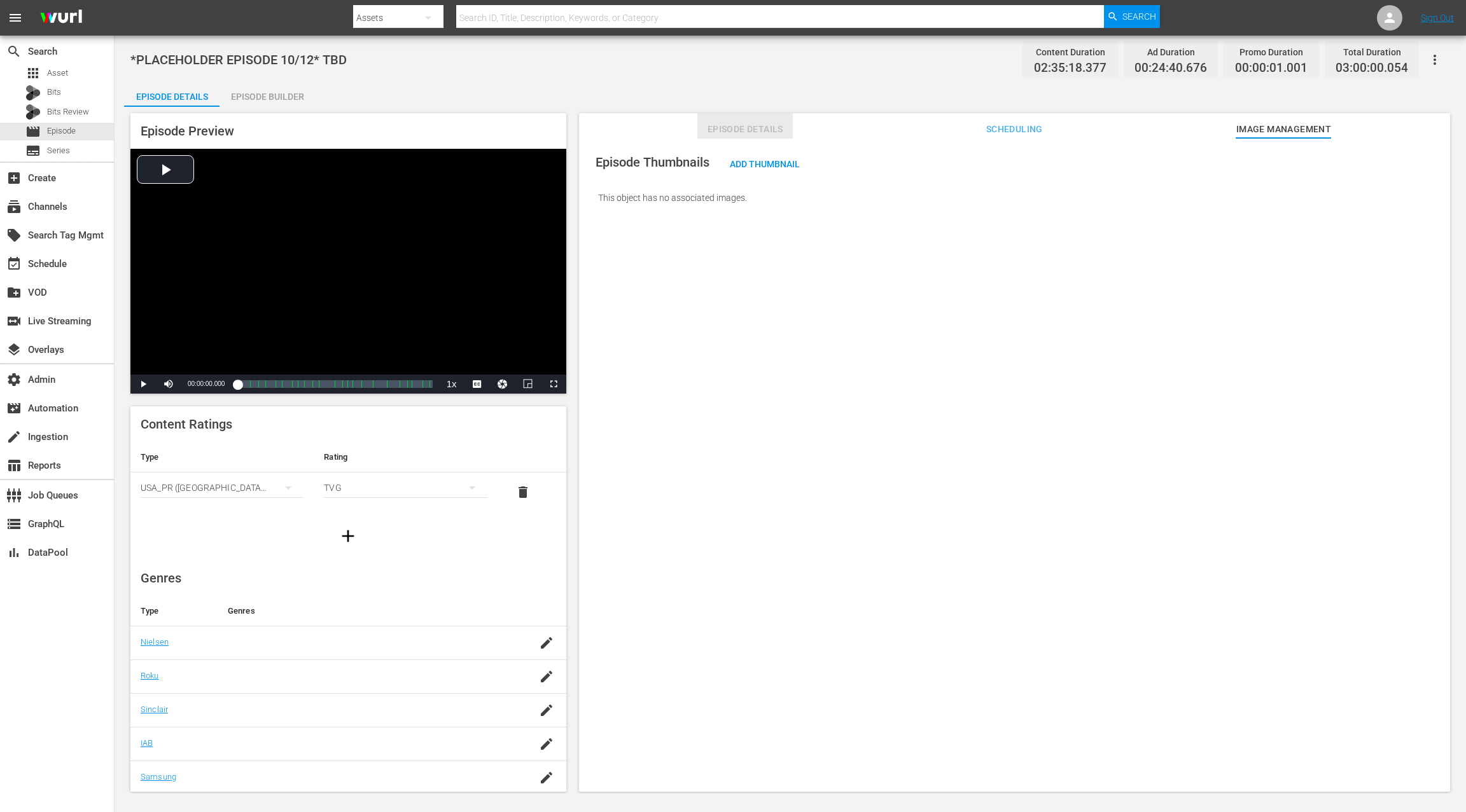
click at [770, 128] on span "Episode Details" at bounding box center [745, 129] width 95 height 16
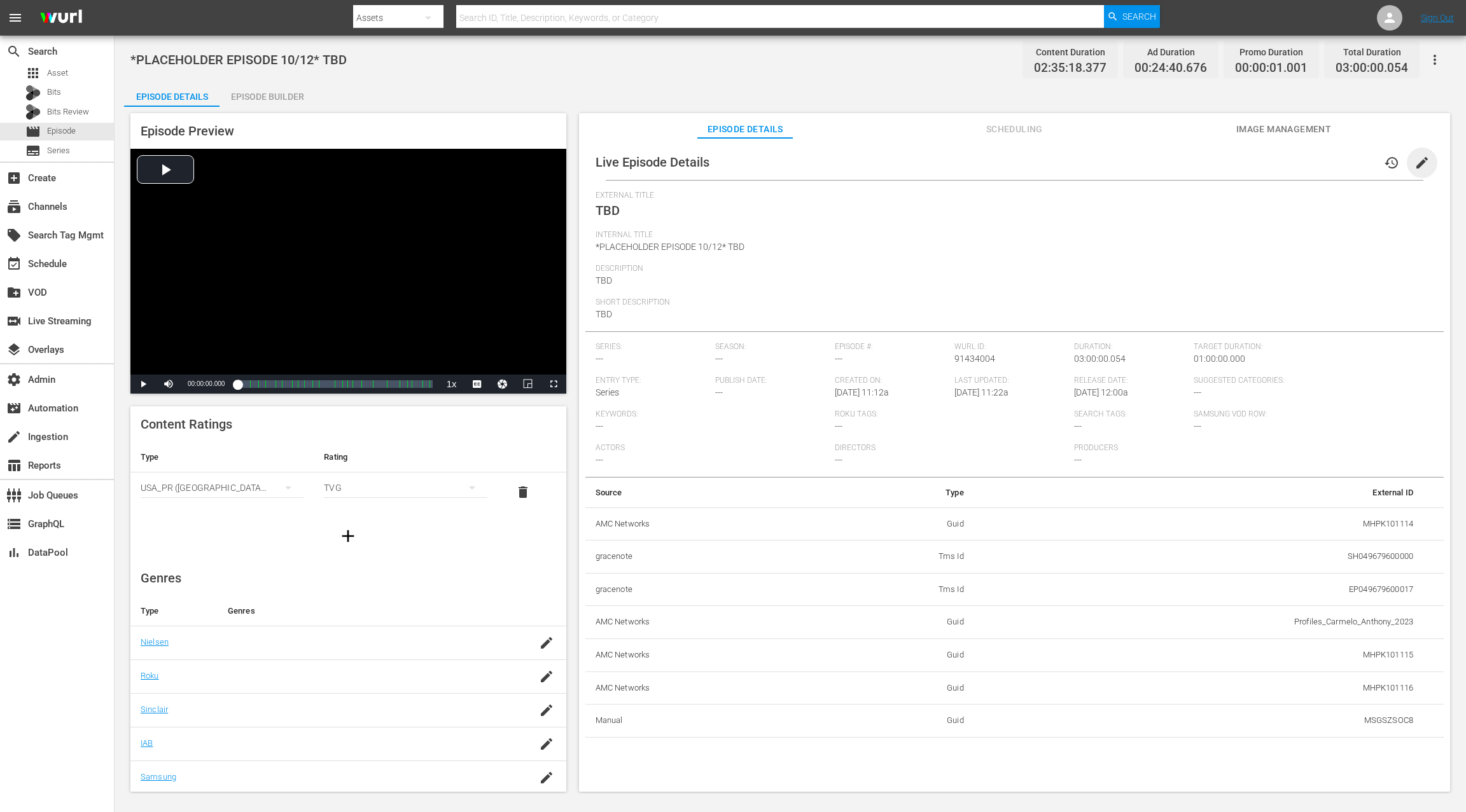
click at [1099, 166] on span "edit" at bounding box center [1422, 163] width 15 height 15
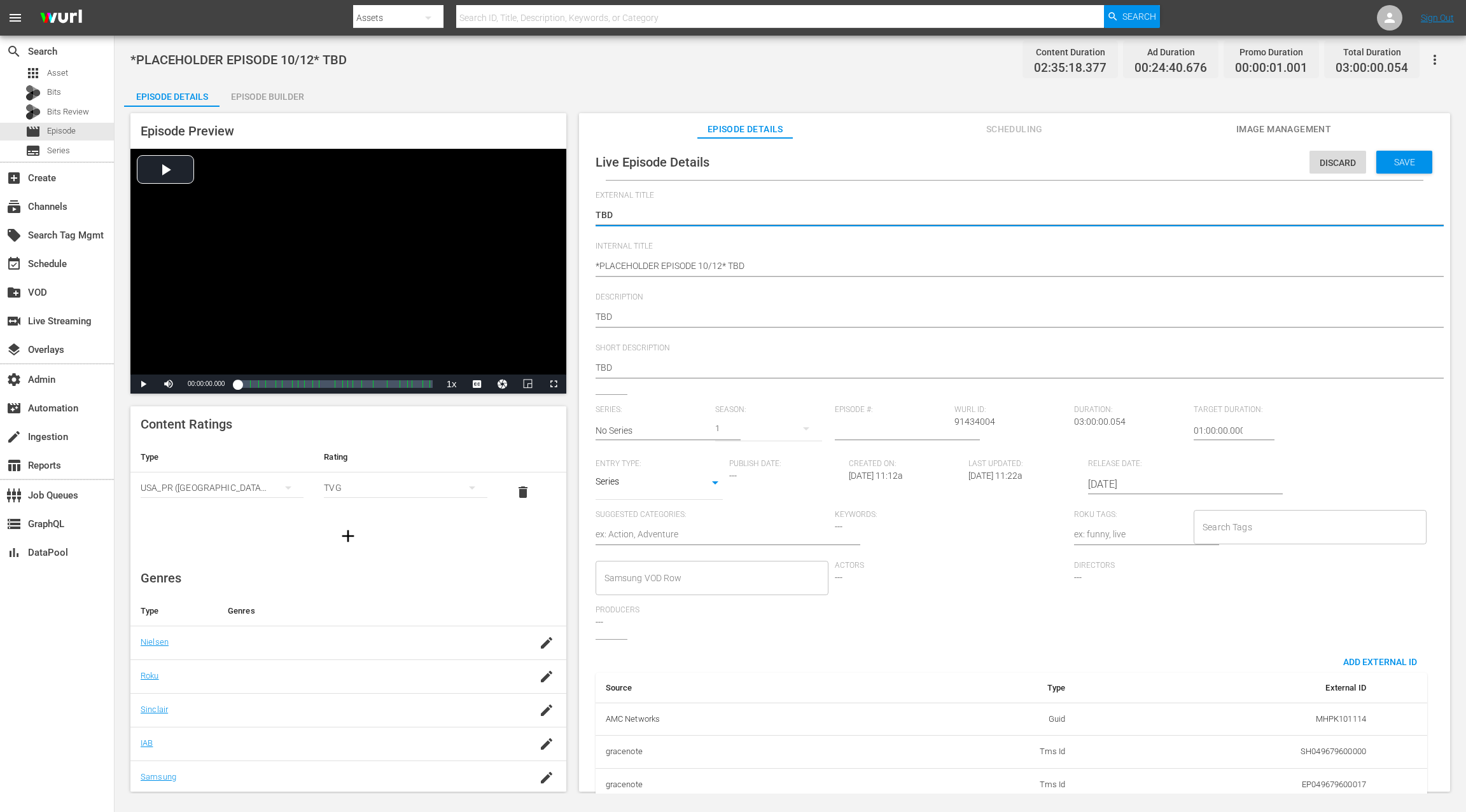
click at [1099, 483] on input "[DATE]" at bounding box center [1169, 484] width 163 height 31
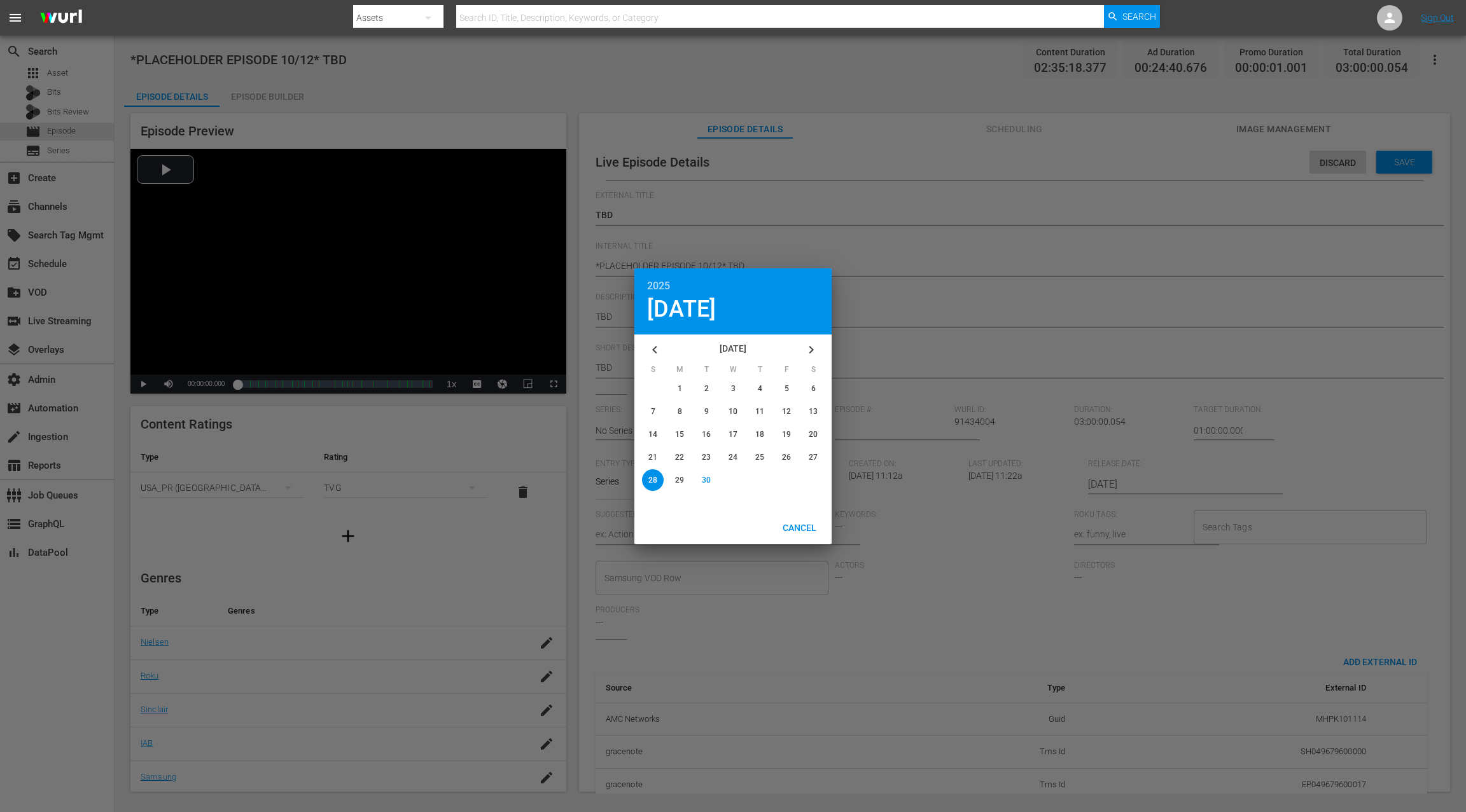
drag, startPoint x: 814, startPoint y: 350, endPoint x: 802, endPoint y: 349, distance: 12.0
click at [812, 350] on icon "button" at bounding box center [811, 350] width 15 height 15
click at [656, 431] on span "12" at bounding box center [652, 434] width 9 height 9
type input "[DATE]"
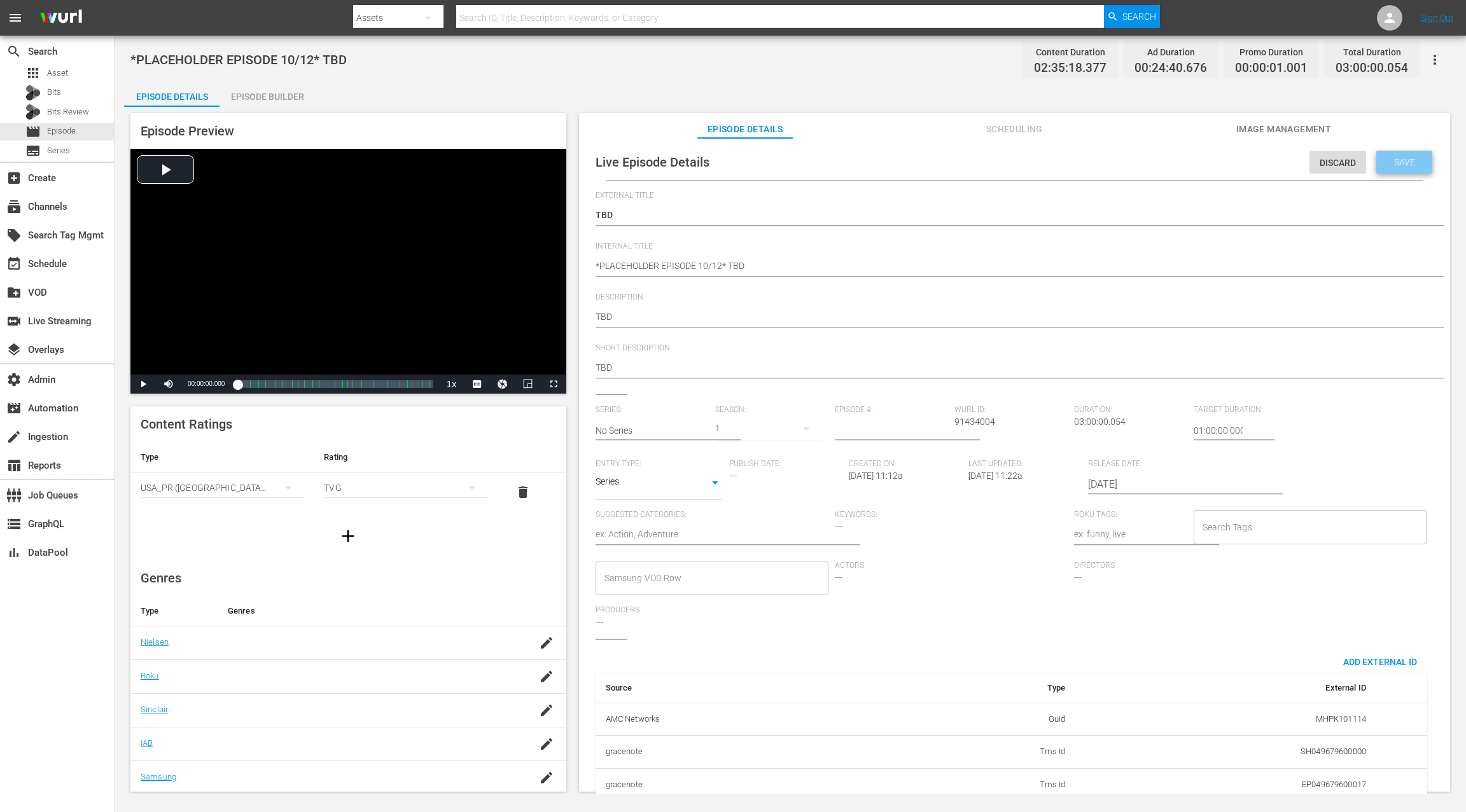
click at [1099, 166] on span "Save" at bounding box center [1404, 161] width 42 height 10
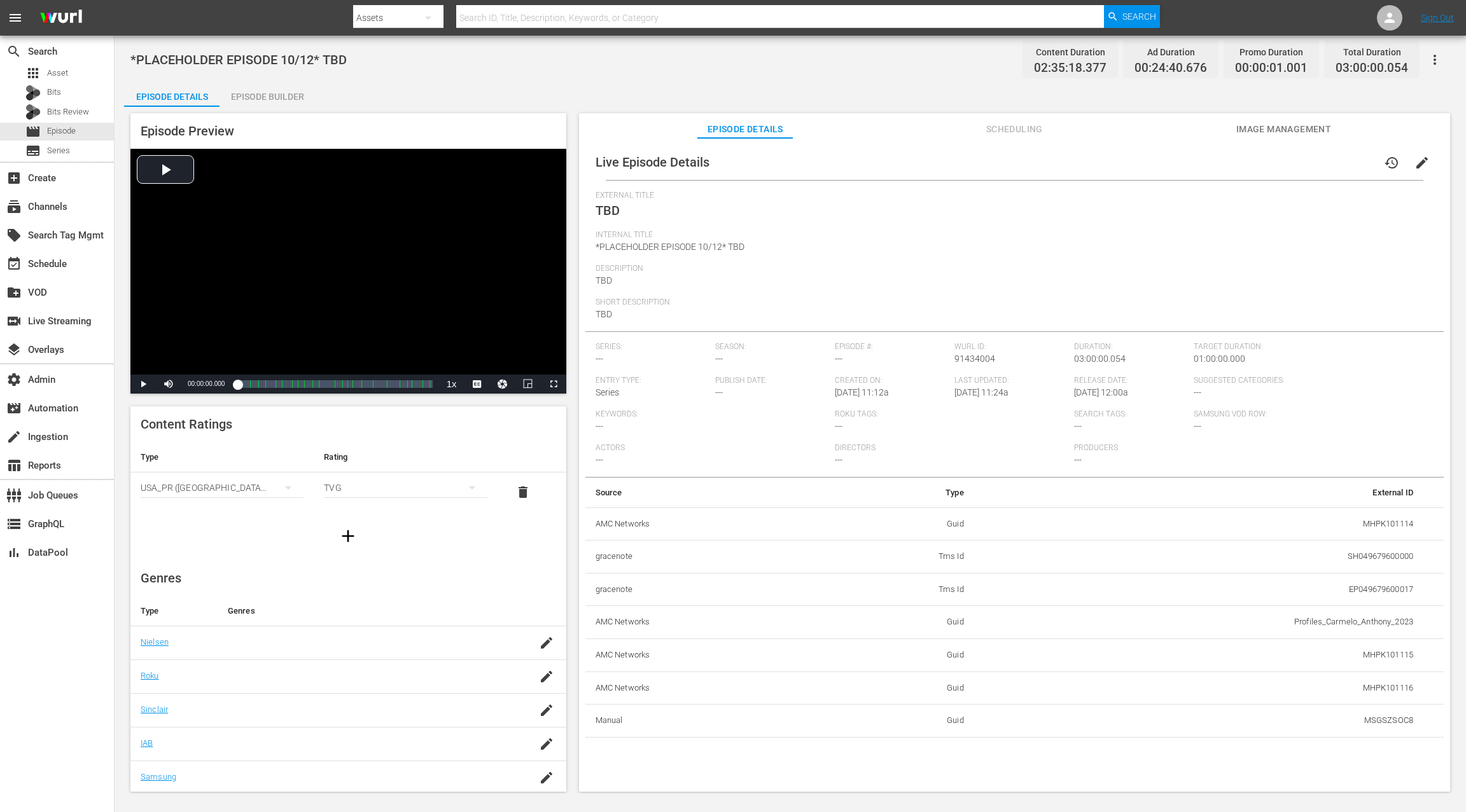
click at [1034, 137] on button "Scheduling" at bounding box center [1014, 126] width 95 height 25
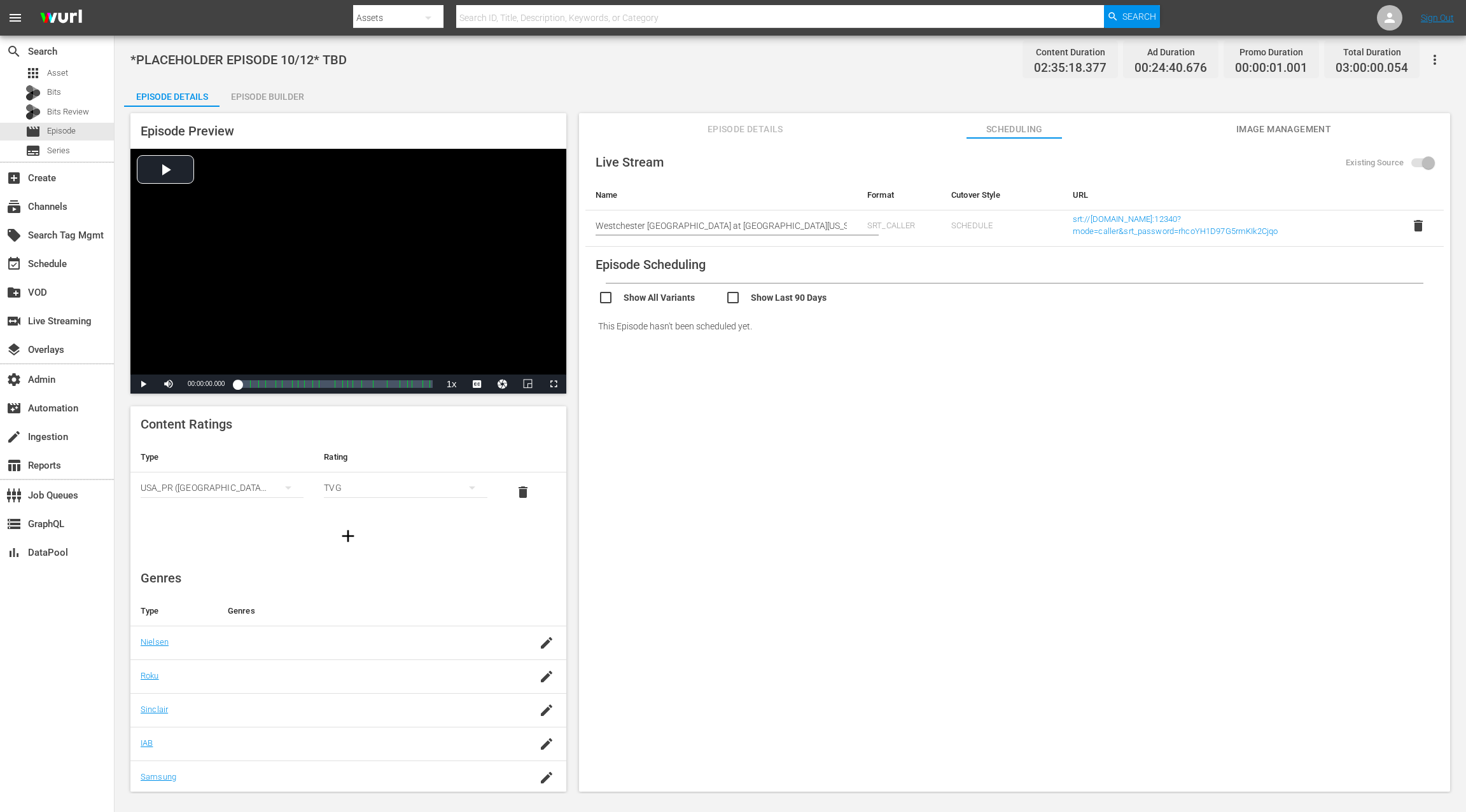
click at [1099, 133] on span "Image Management" at bounding box center [1283, 129] width 95 height 16
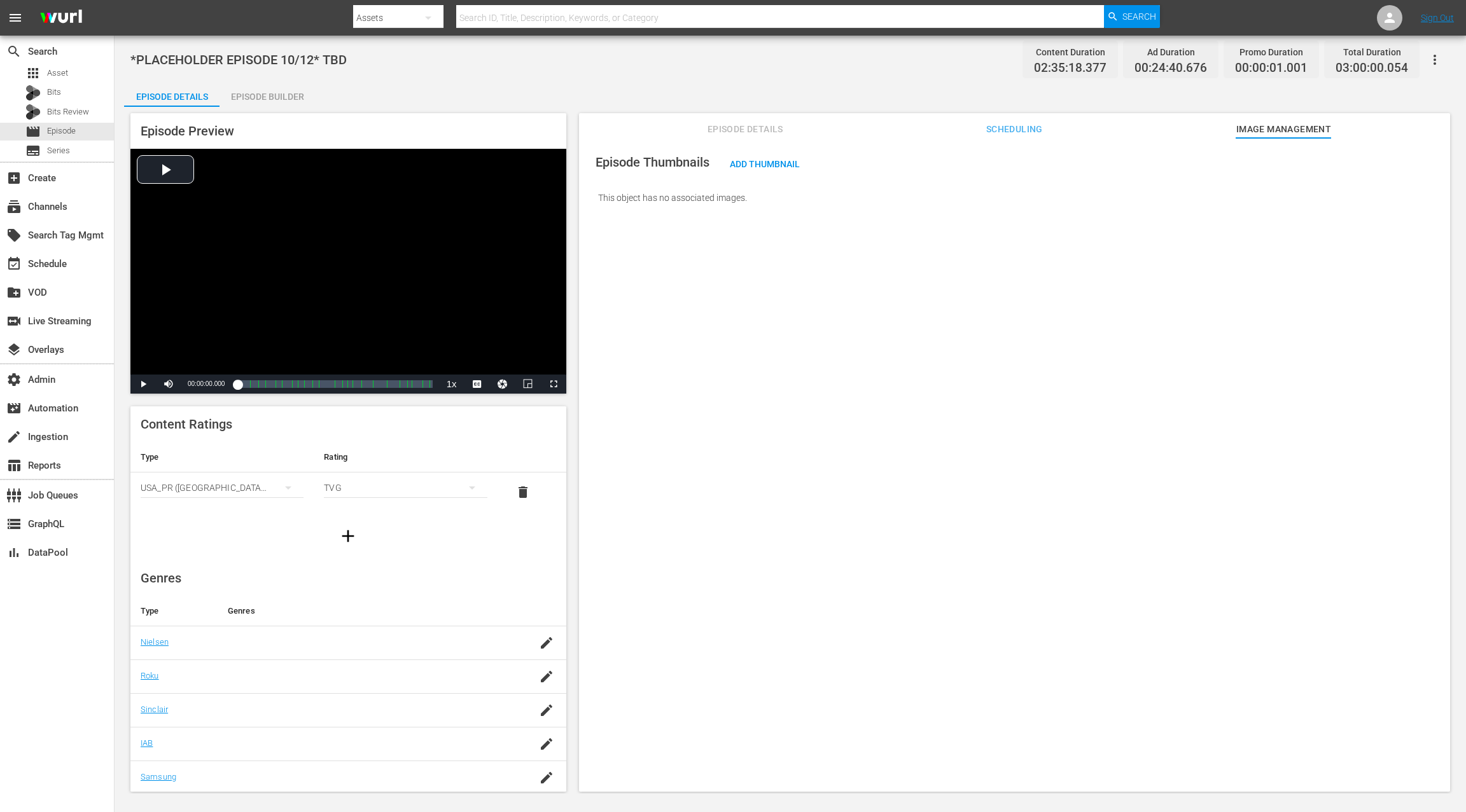
click at [1020, 132] on span "Scheduling" at bounding box center [1014, 129] width 95 height 16
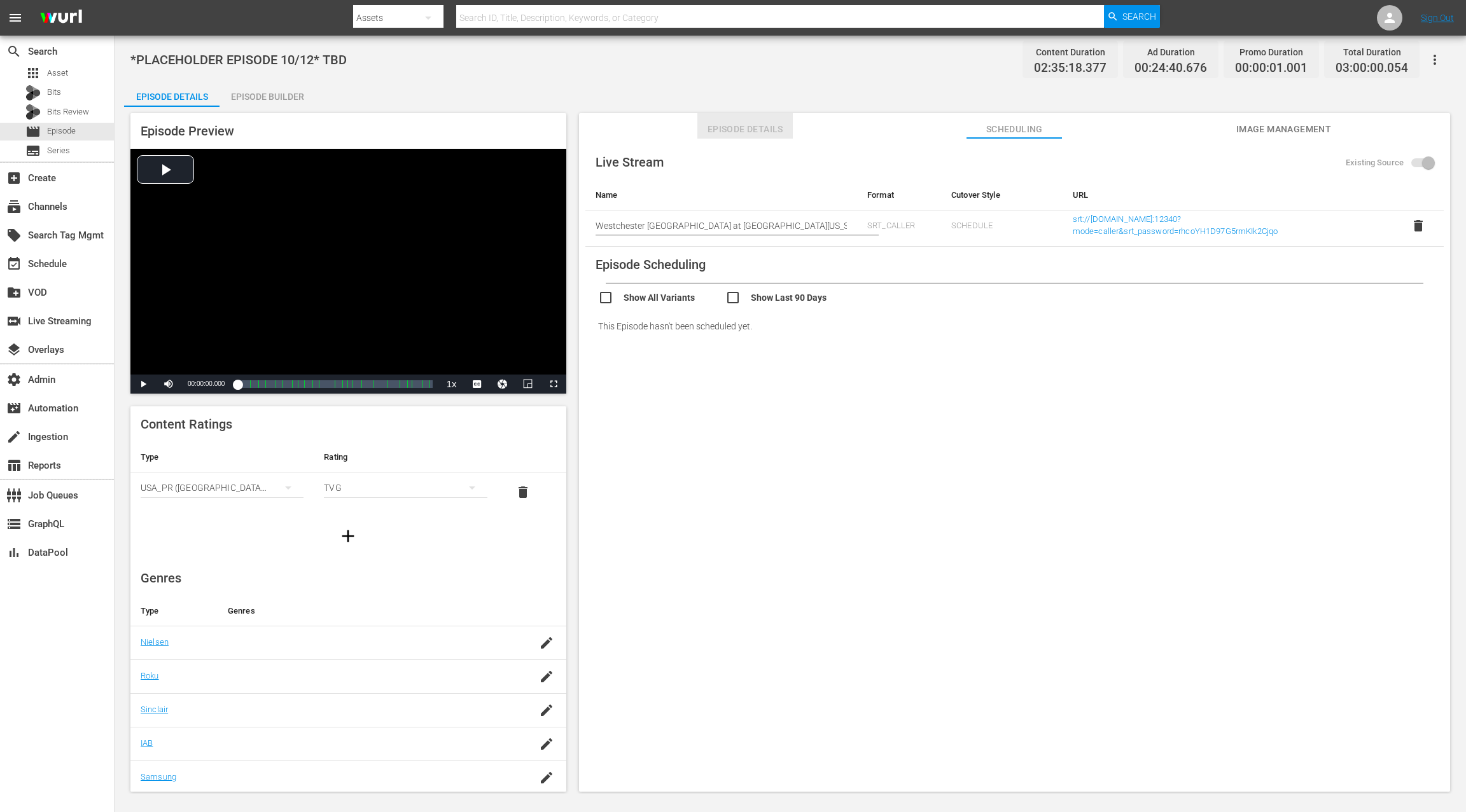
click at [754, 131] on span "Episode Details" at bounding box center [745, 129] width 95 height 16
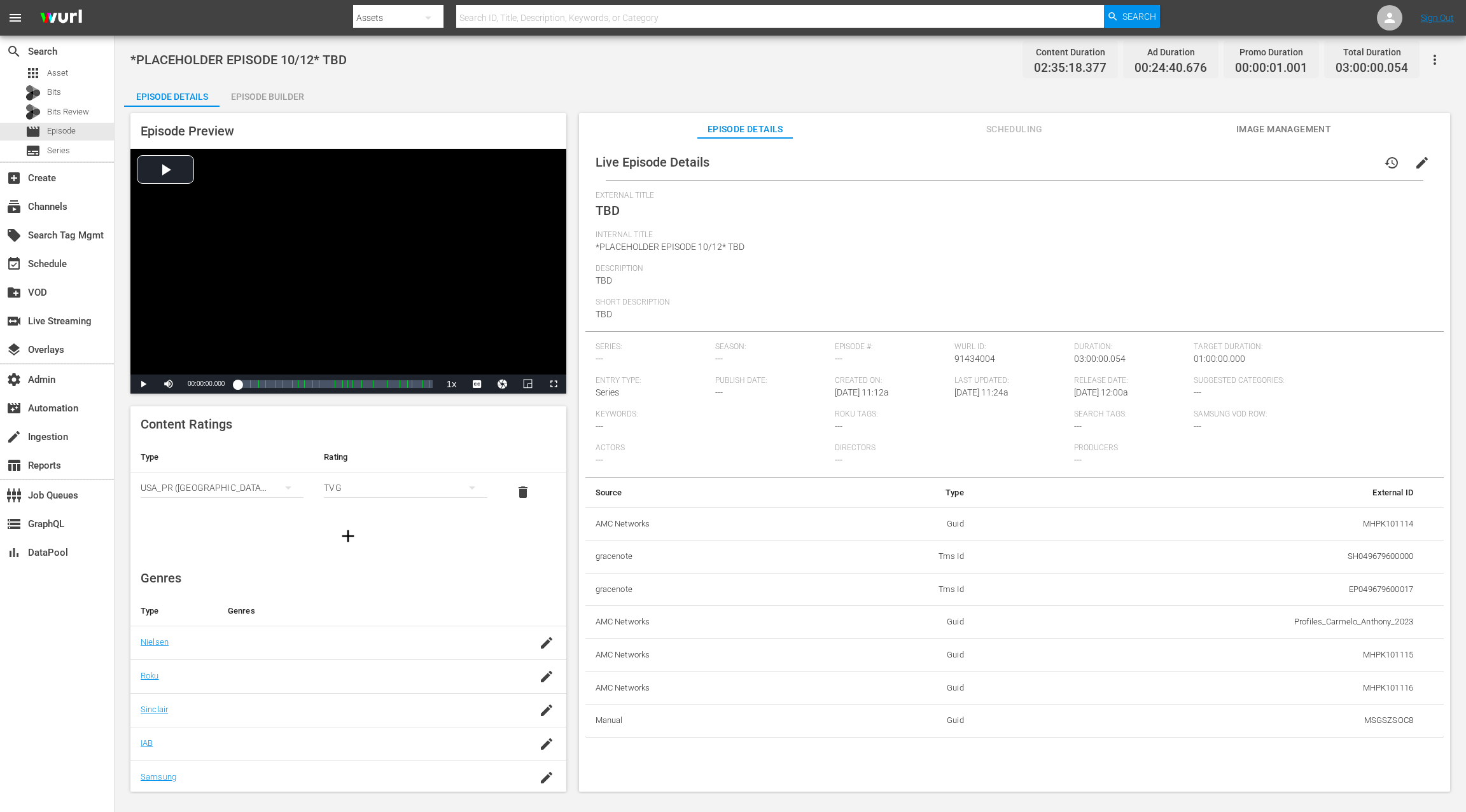
click at [1099, 64] on icon "button" at bounding box center [1434, 60] width 15 height 15
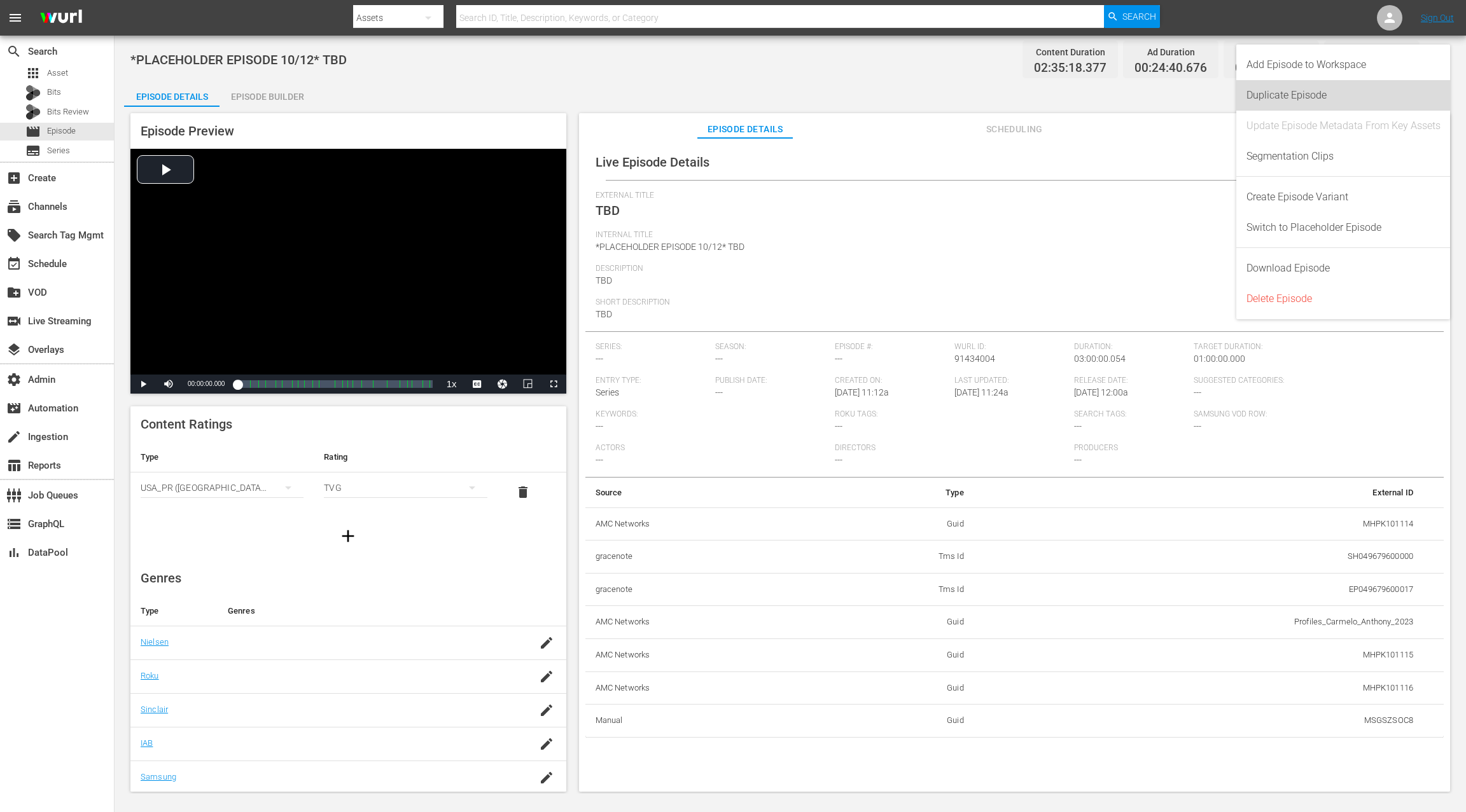
click at [1099, 101] on div "Duplicate Episode" at bounding box center [1343, 96] width 194 height 31
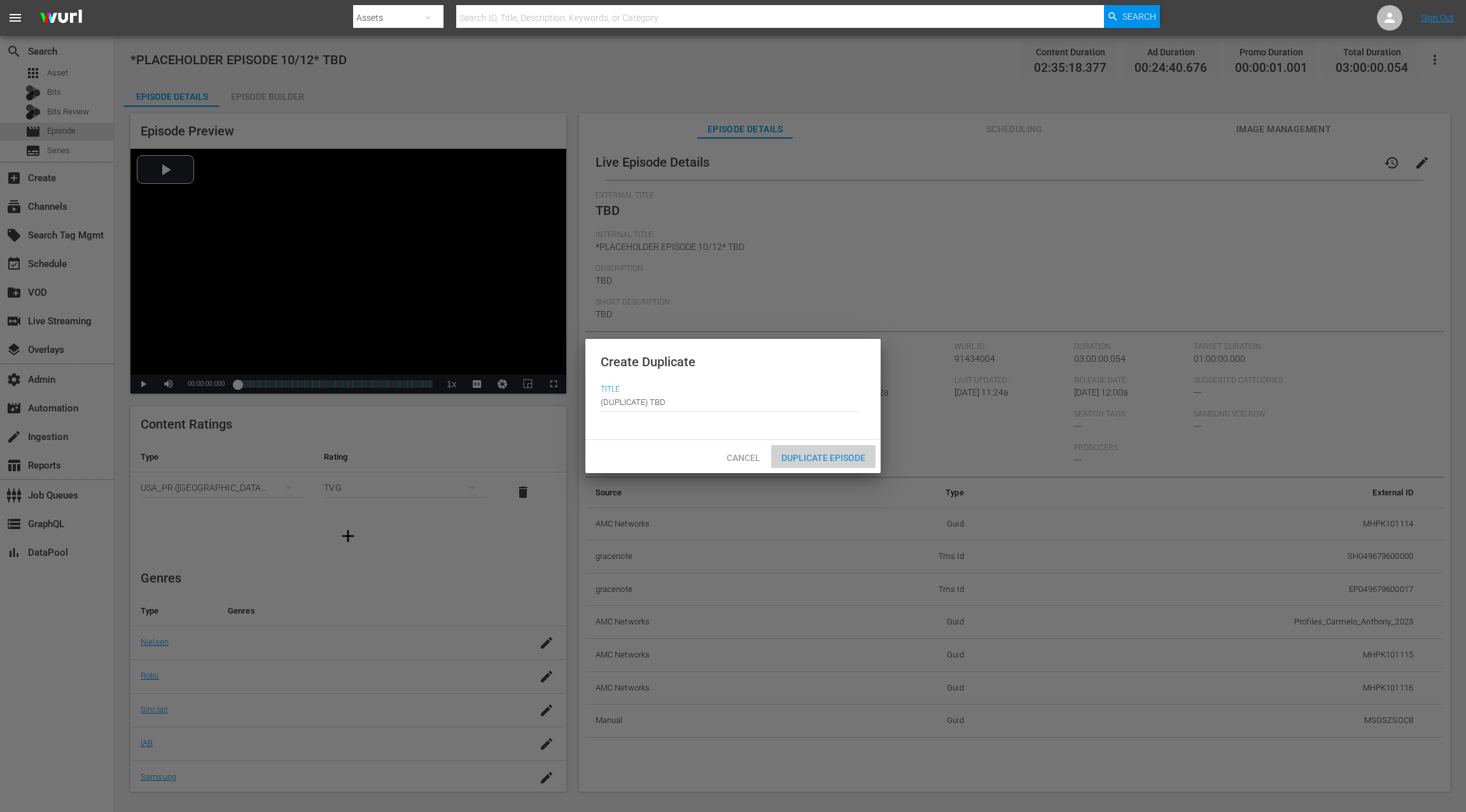
click at [841, 456] on span "Duplicate Episode" at bounding box center [823, 458] width 105 height 10
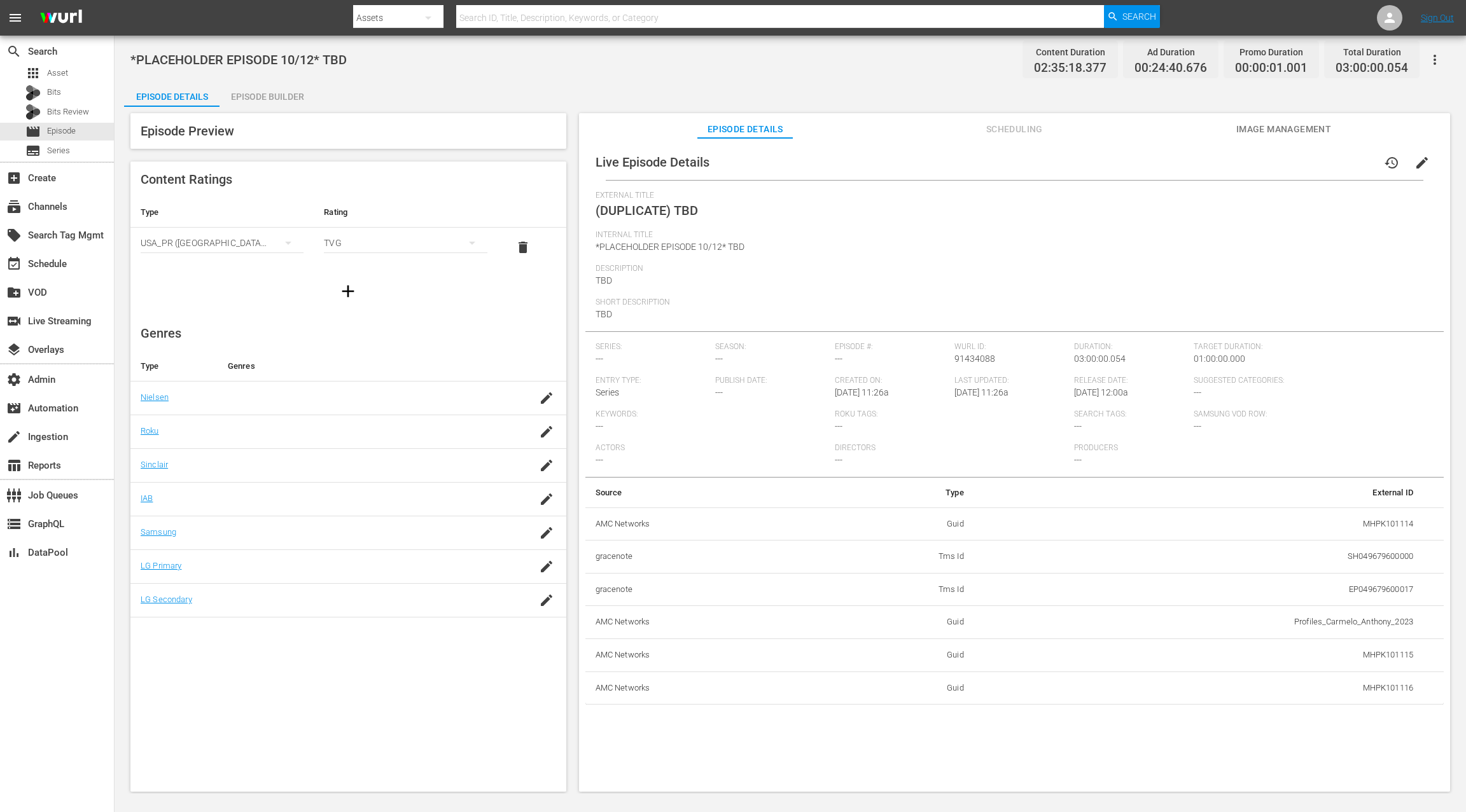
click at [1099, 159] on span "edit" at bounding box center [1422, 163] width 15 height 15
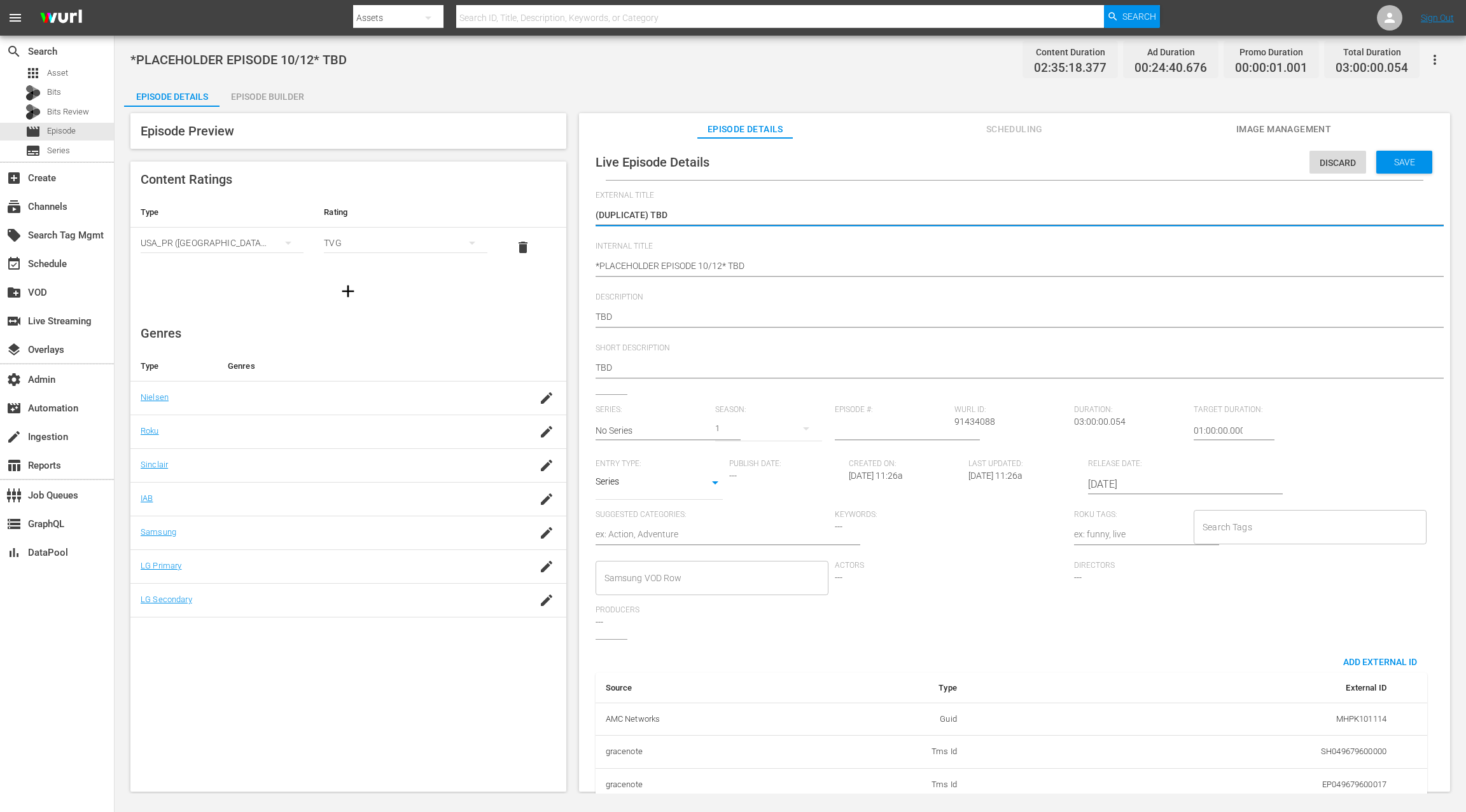
drag, startPoint x: 655, startPoint y: 214, endPoint x: 625, endPoint y: 213, distance: 30.0
click at [625, 213] on textarea "(DUPLICATE) TBD" at bounding box center [1011, 216] width 831 height 15
click at [631, 212] on textarea "(DUPLICATE) TBD" at bounding box center [1011, 216] width 831 height 15
drag, startPoint x: 652, startPoint y: 212, endPoint x: 574, endPoint y: 212, distance: 78.0
click at [574, 212] on div "Episode Preview Content Ratings Type Rating Select Rating Type USA_PR (United S…" at bounding box center [790, 454] width 1332 height 695
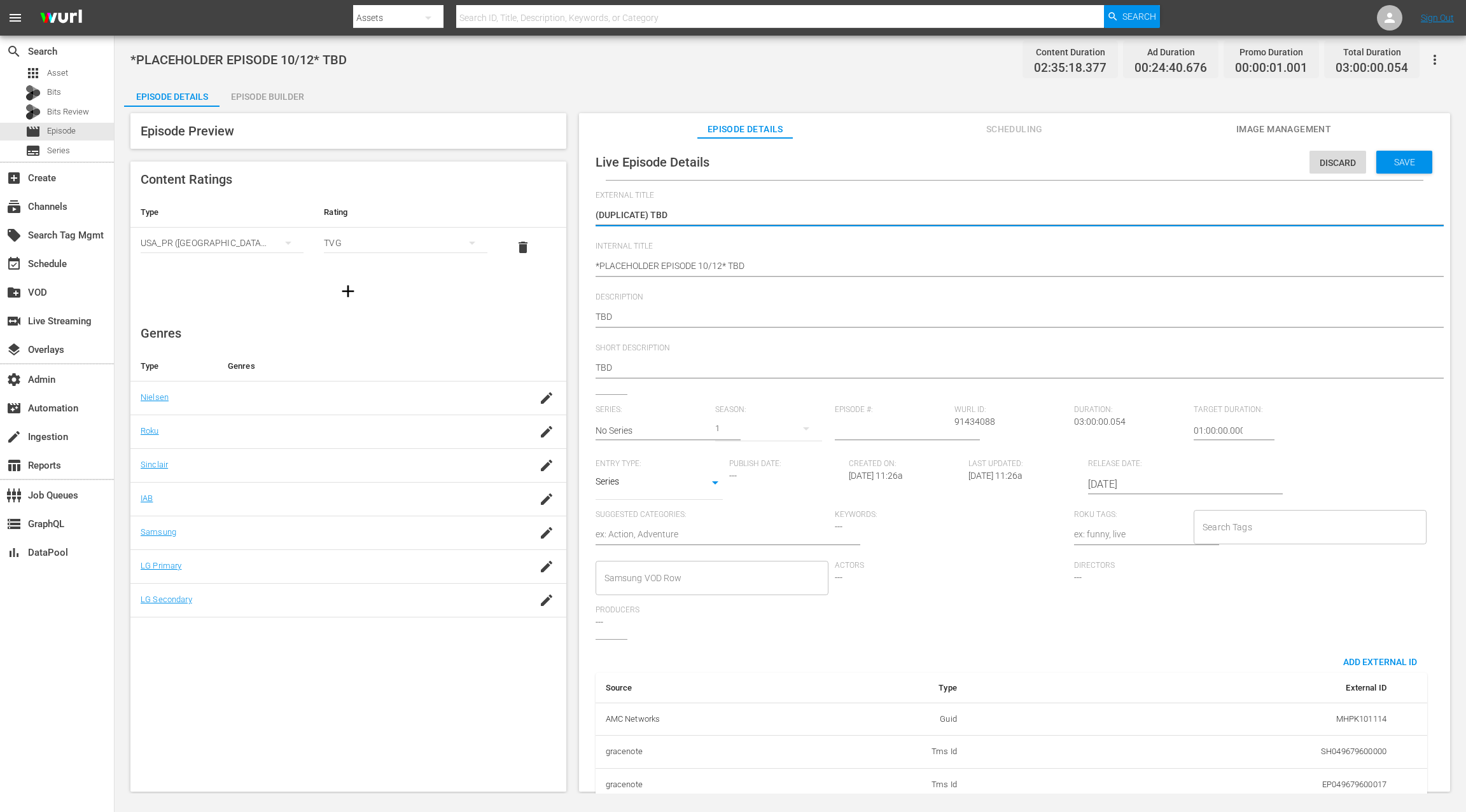
type textarea "TBD"
drag, startPoint x: 721, startPoint y: 266, endPoint x: 714, endPoint y: 234, distance: 32.8
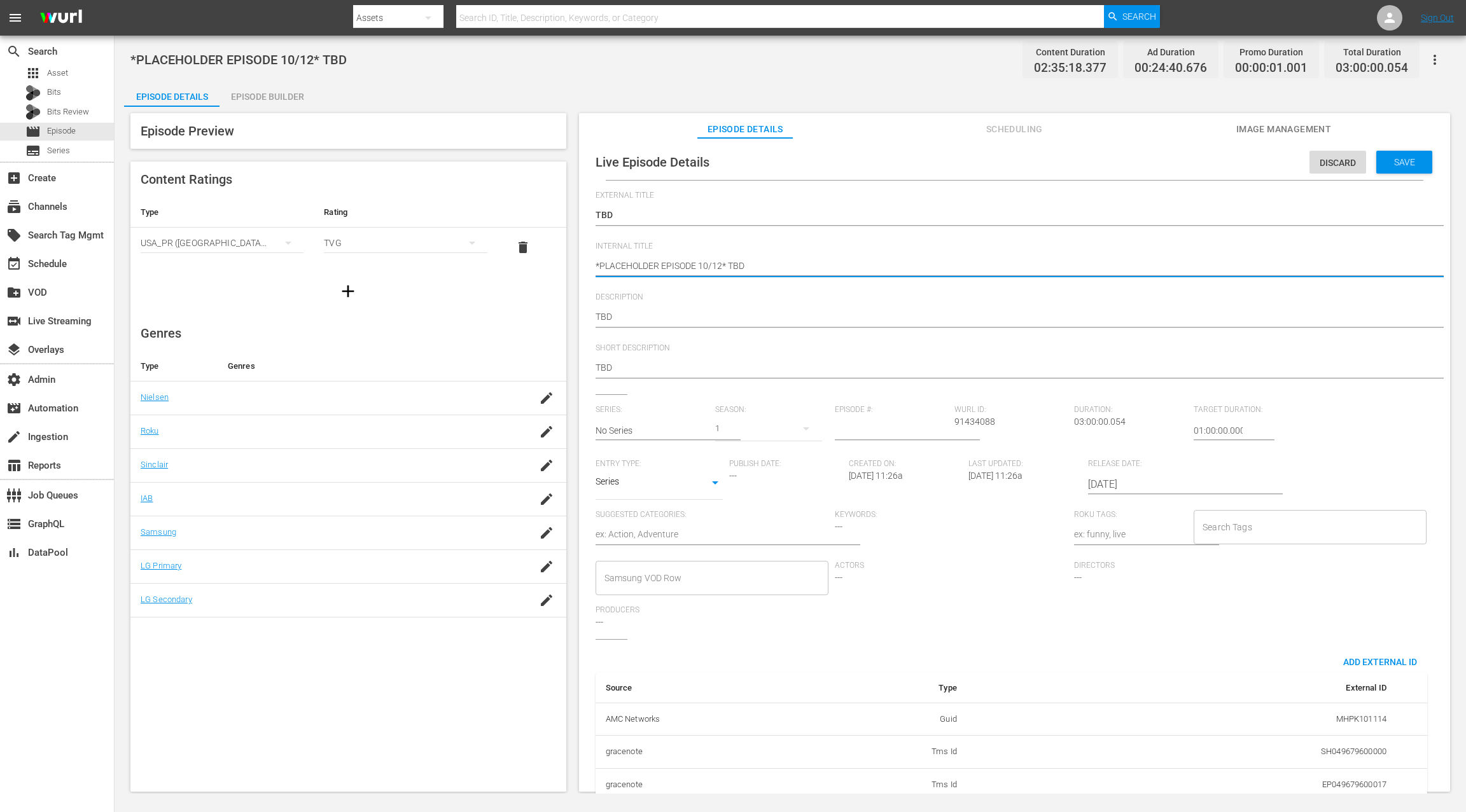
type textarea "*PLACEHOLDER EPISODE 10/1* TBD"
type textarea "*PLACEHOLDER EPISODE 10/18* TBD"
click at [1099, 484] on input "[DATE]" at bounding box center [1169, 484] width 163 height 31
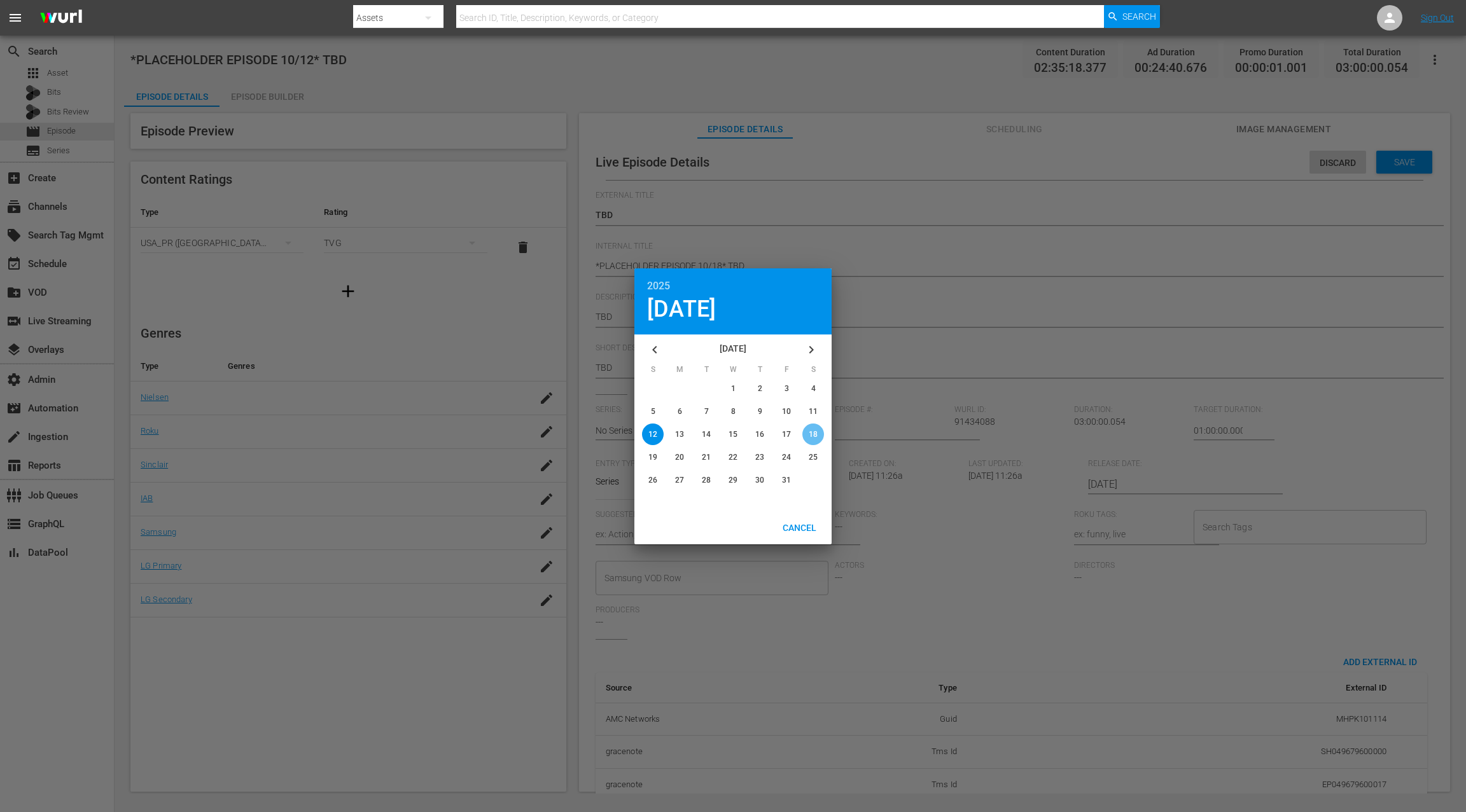
click at [806, 432] on div "button" at bounding box center [813, 434] width 21 height 21
type input "[DATE]"
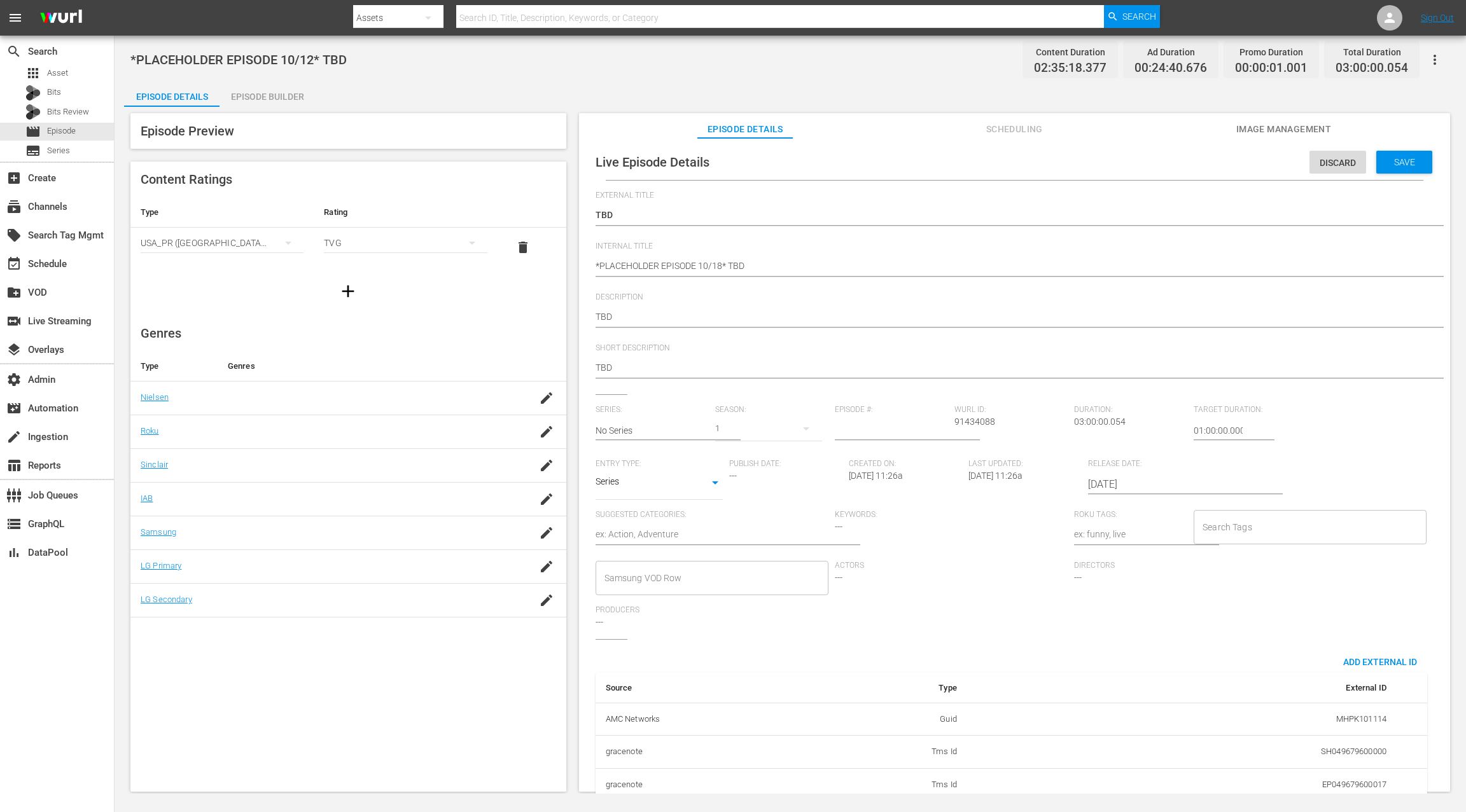
scroll to position [124, 0]
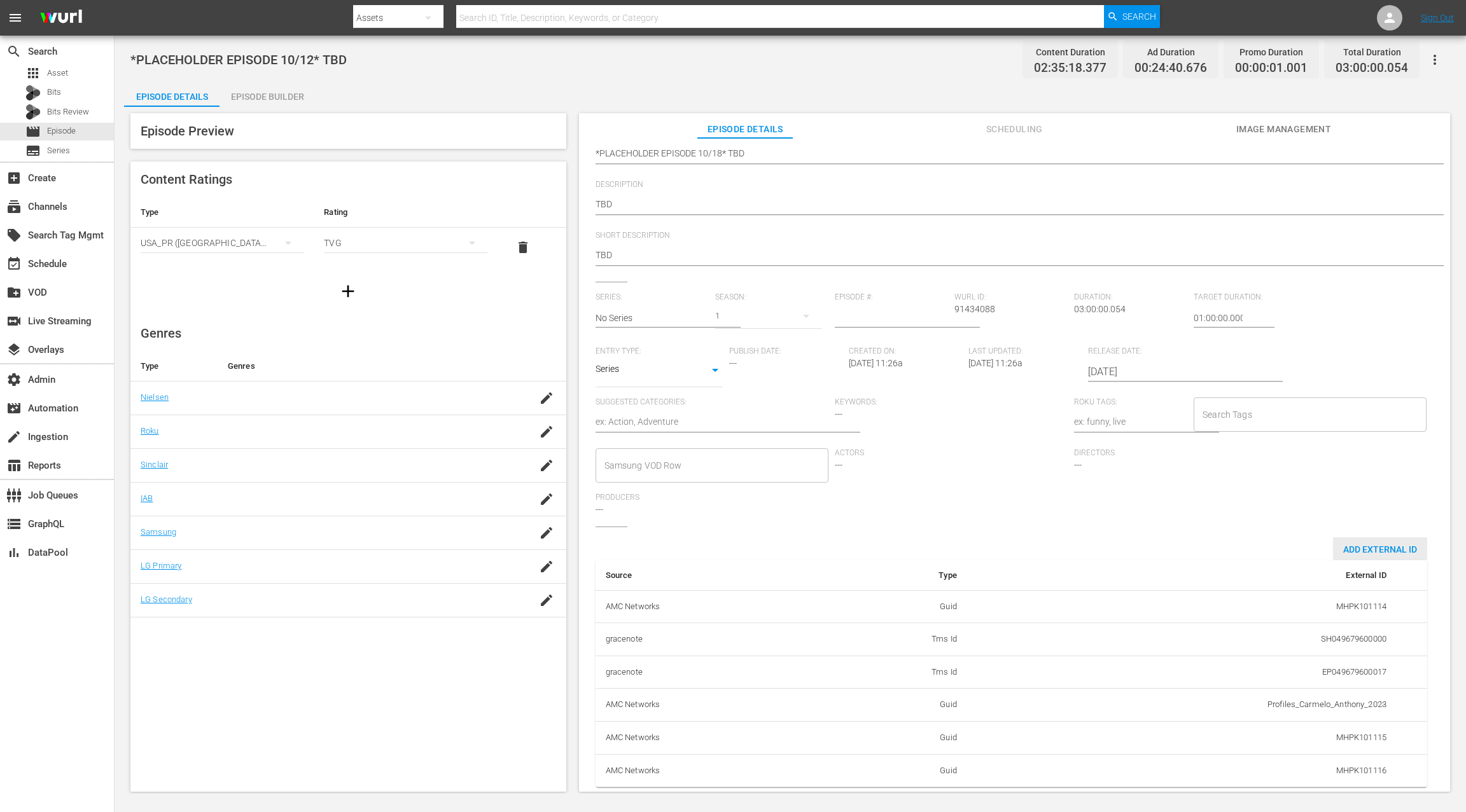
click at [1099, 544] on span "Add External Id" at bounding box center [1380, 549] width 94 height 10
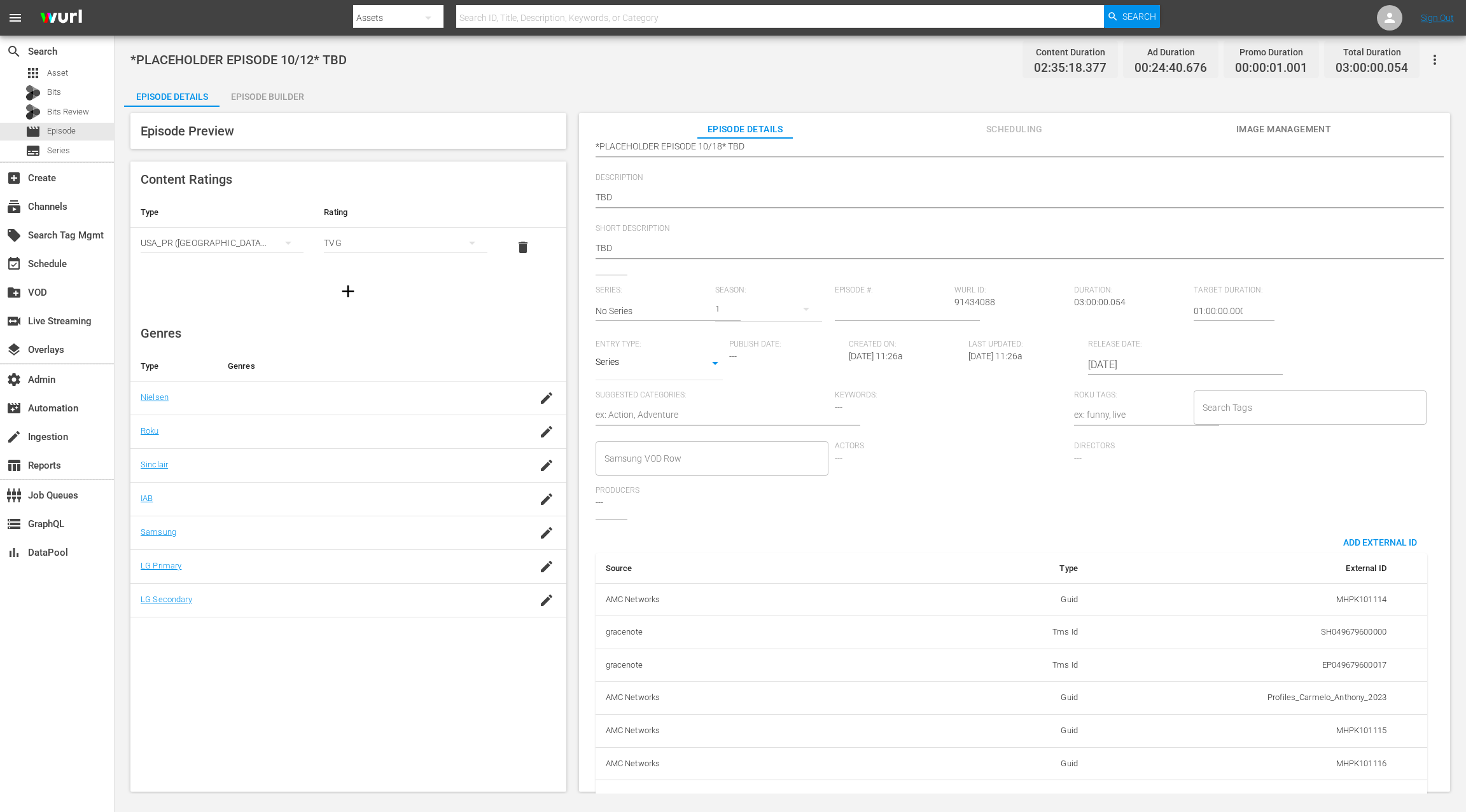
scroll to position [164, 0]
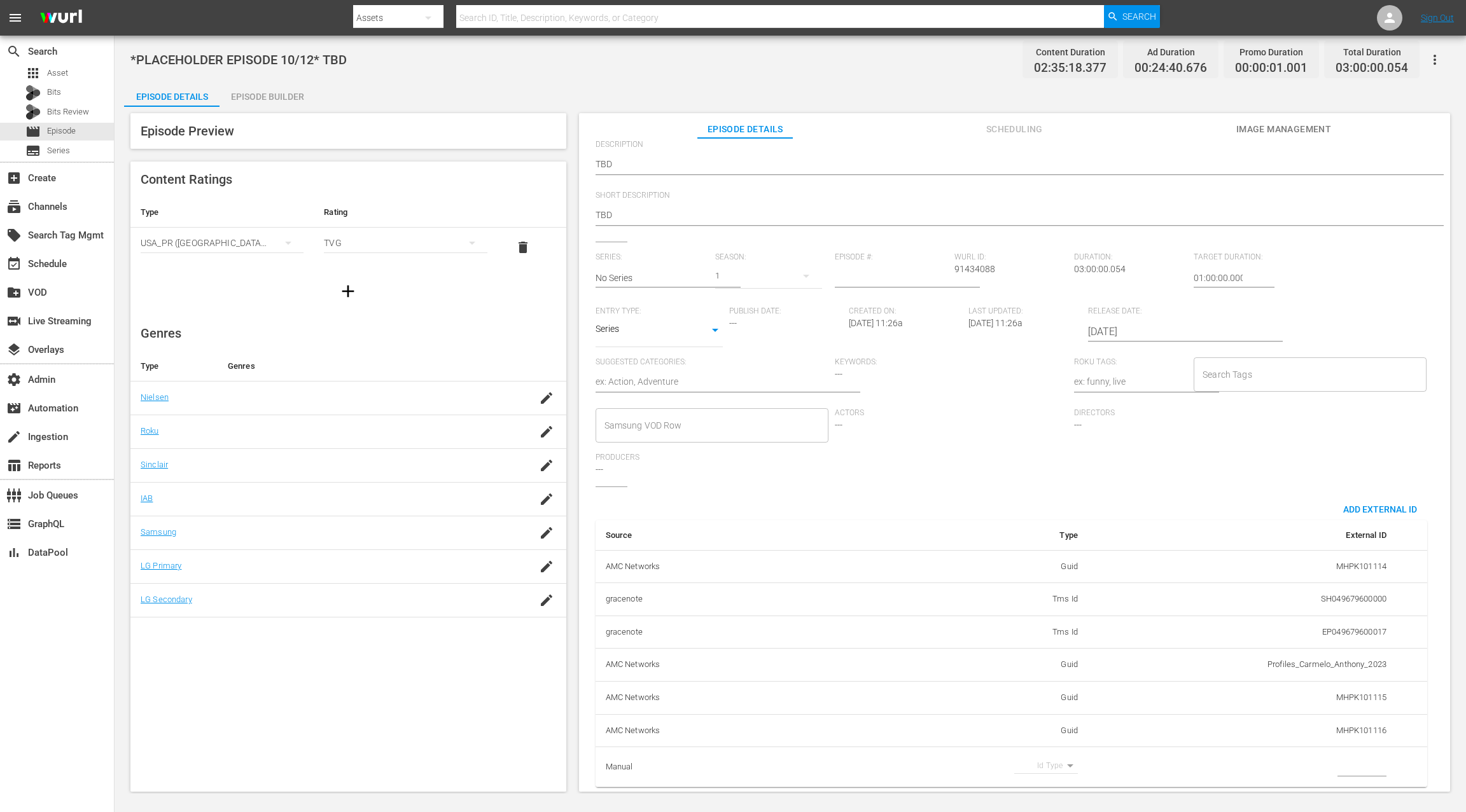
click at [1052, 608] on body "menu Search By Assets Search ID, Title, Description, Keywords, or Category Sear…" at bounding box center [733, 406] width 1466 height 812
click at [1044, 608] on li "Guid" at bounding box center [1040, 786] width 64 height 21
type input "guid"
click at [1099, 608] on input "simple table" at bounding box center [1361, 766] width 49 height 19
paste input "MSGSZSOC7"
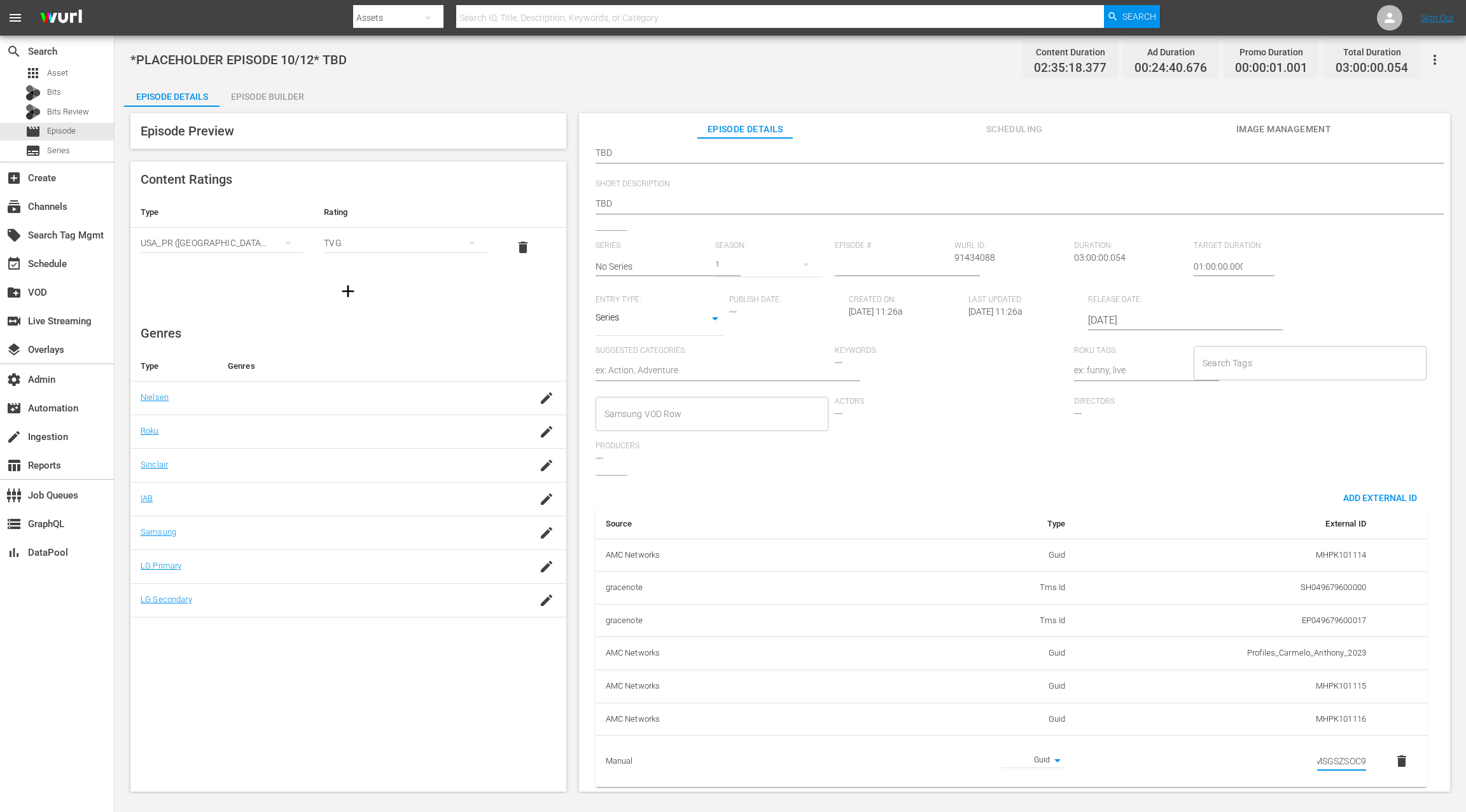
scroll to position [0, 3]
type input "MSGSZSOC9"
click at [1099, 598] on td "SH049679600000" at bounding box center [1225, 588] width 301 height 33
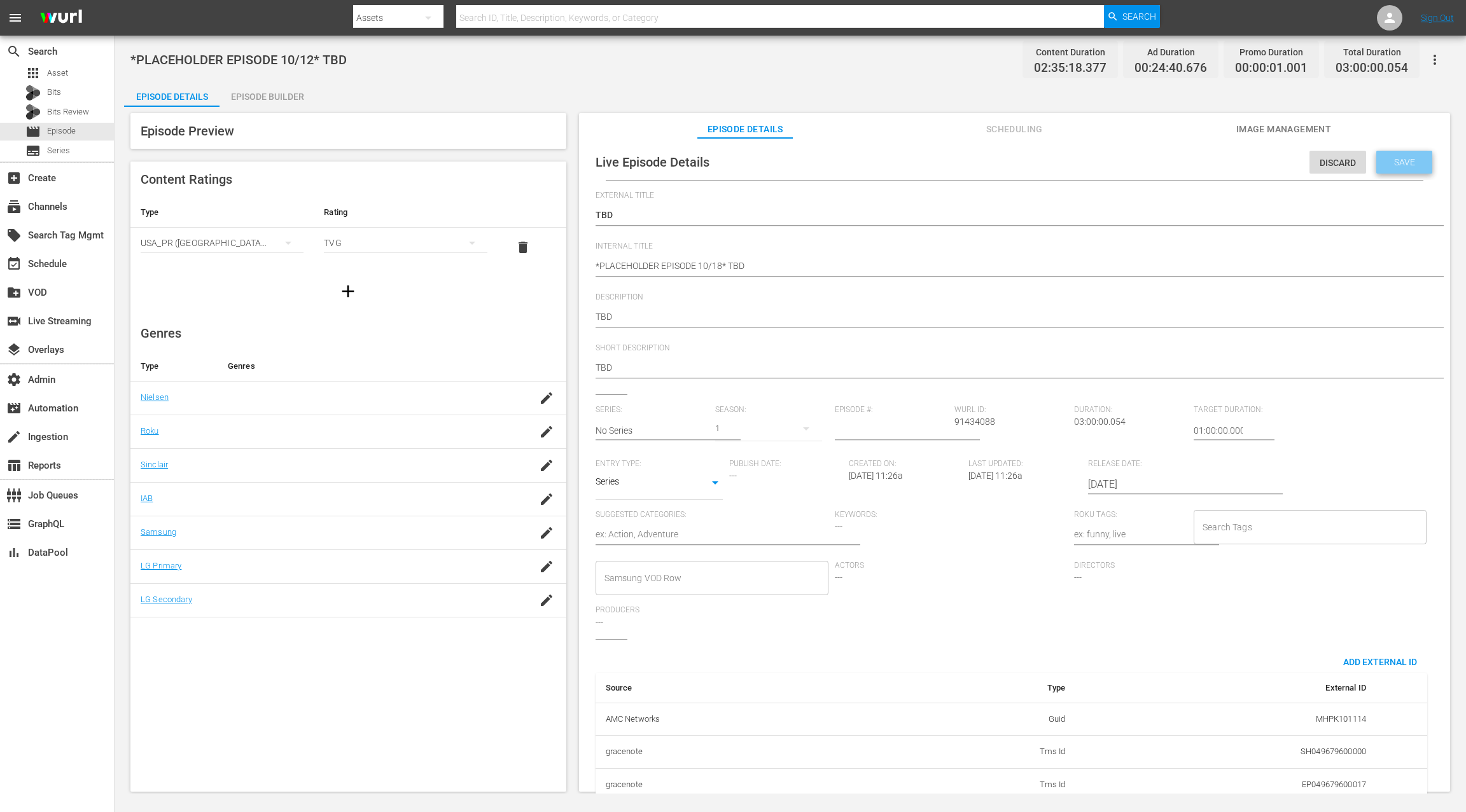
click at [1099, 161] on span "Save" at bounding box center [1404, 161] width 42 height 10
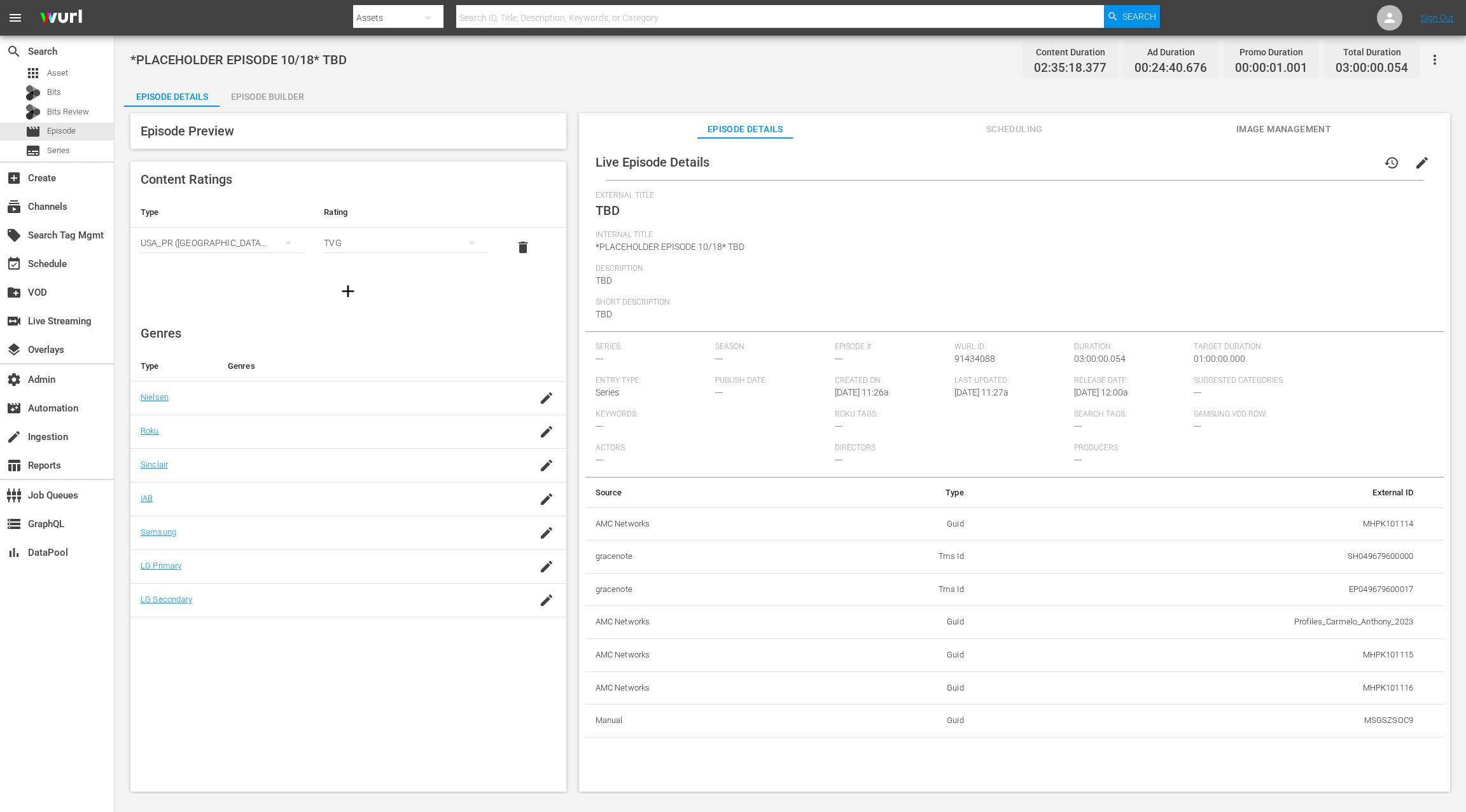
drag, startPoint x: 1007, startPoint y: 130, endPoint x: 1046, endPoint y: 137, distance: 39.6
click at [1007, 130] on span "Scheduling" at bounding box center [1014, 129] width 95 height 16
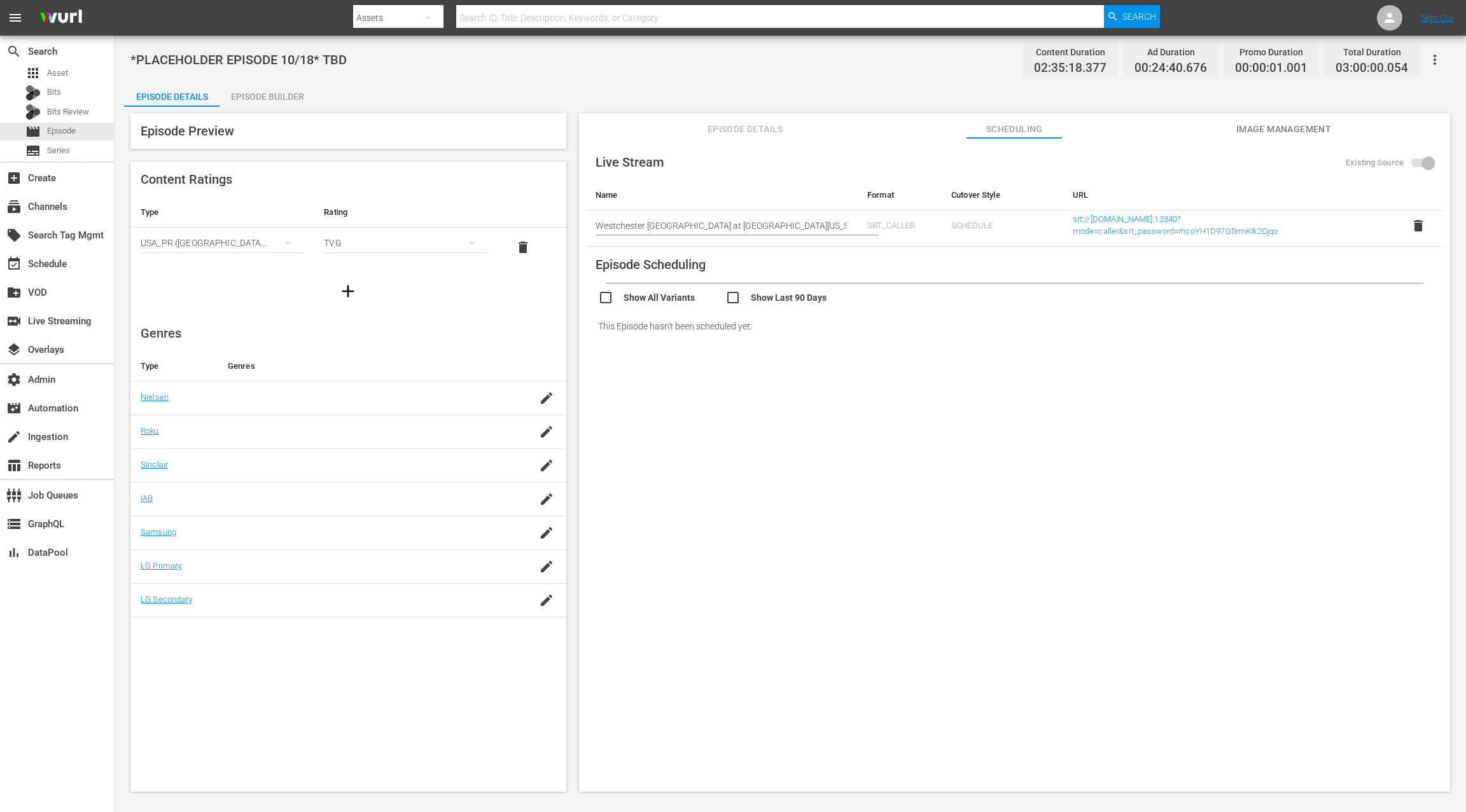
click at [1099, 128] on span "Image Management" at bounding box center [1283, 129] width 95 height 16
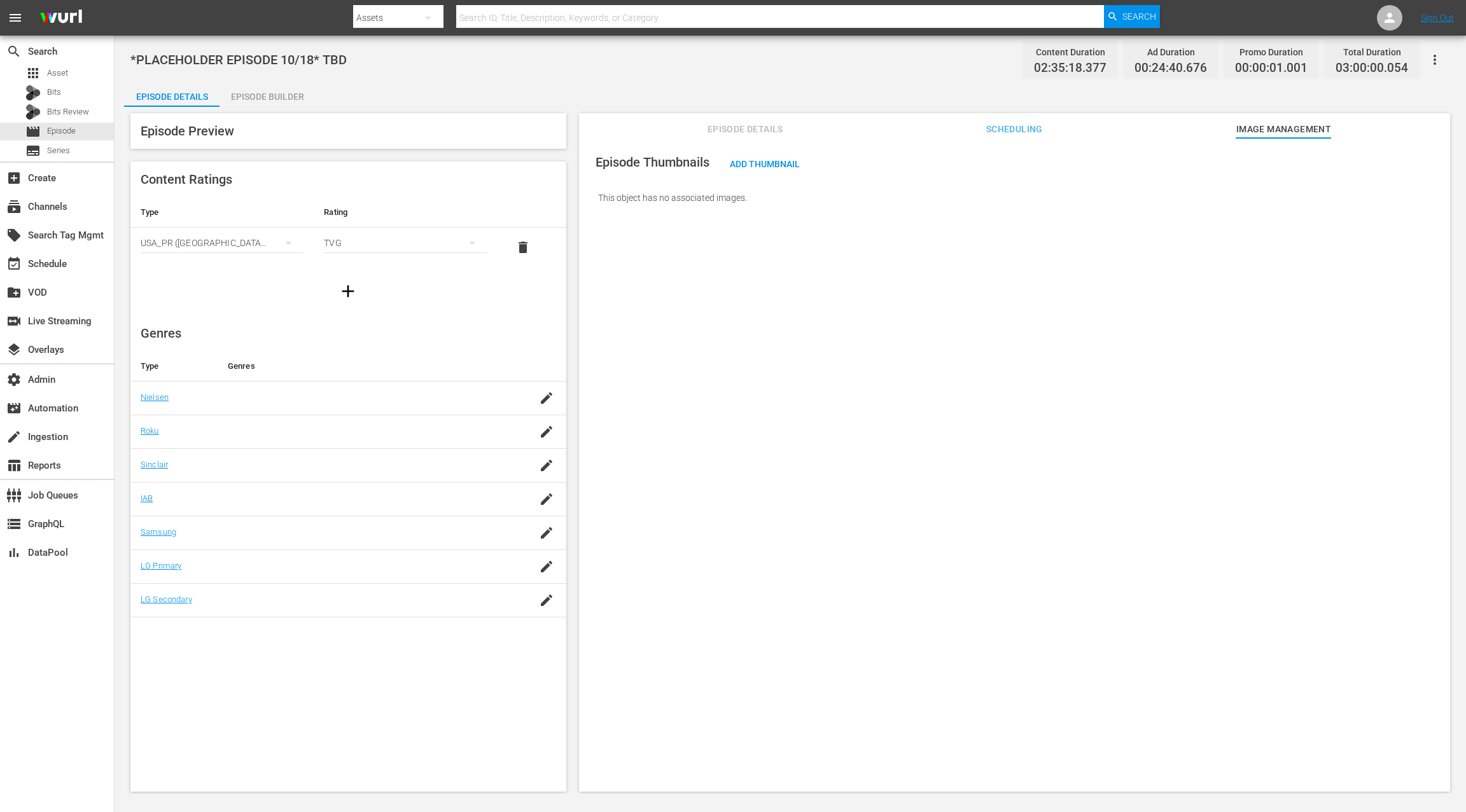
click at [1015, 128] on span "Scheduling" at bounding box center [1014, 129] width 95 height 16
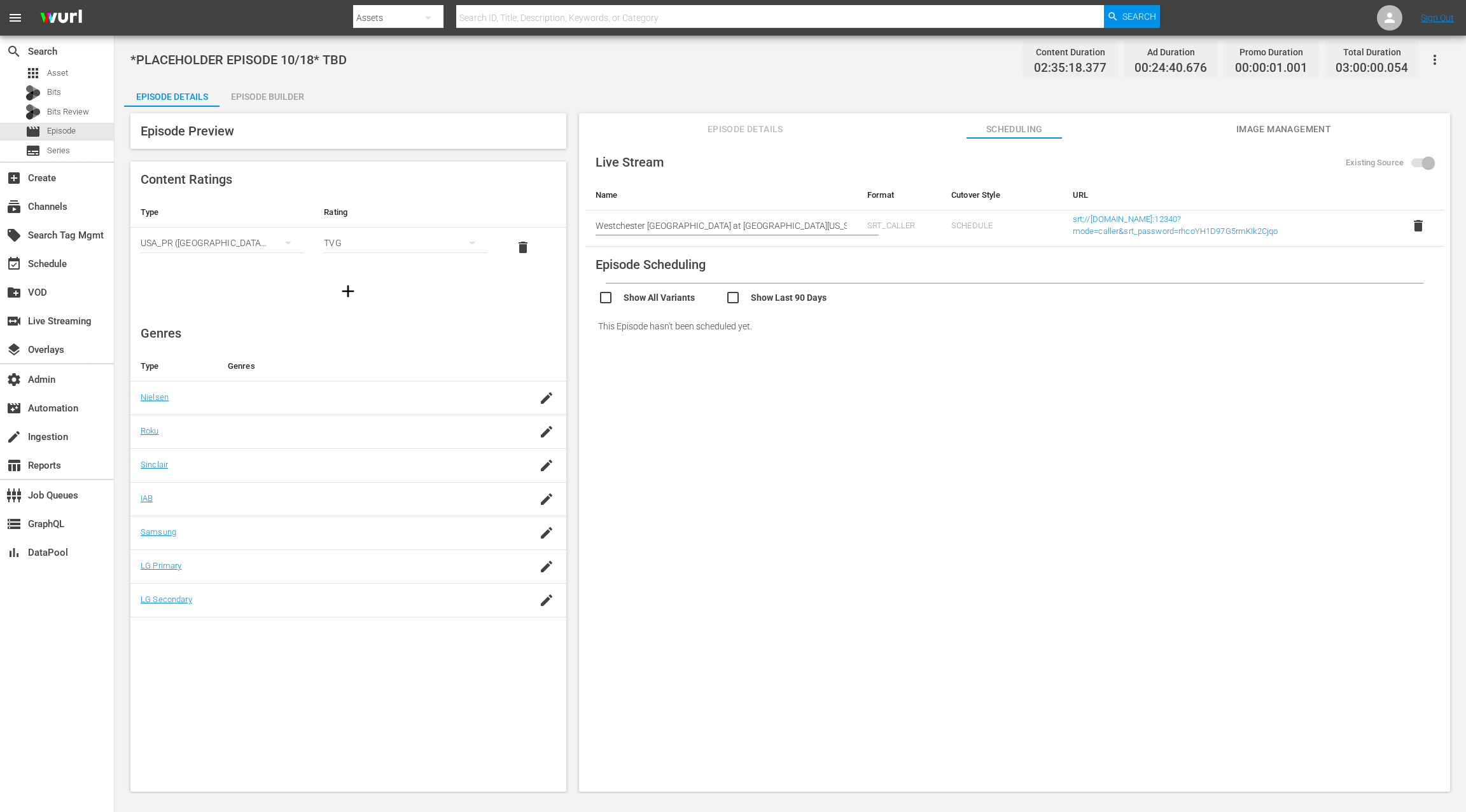
click at [742, 133] on span "Episode Details" at bounding box center [745, 129] width 95 height 16
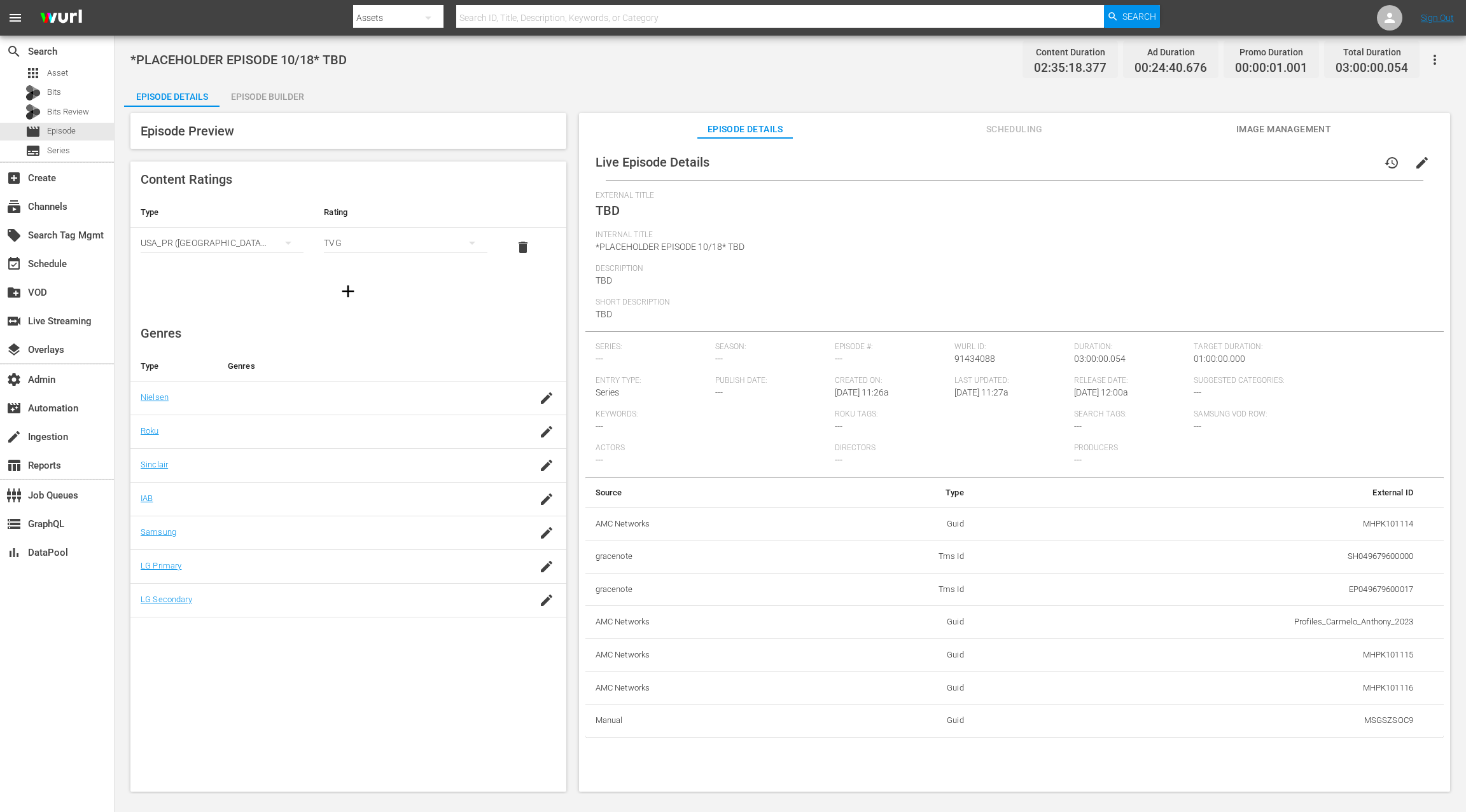
click at [1099, 63] on icon "button" at bounding box center [1434, 60] width 15 height 15
click at [1099, 94] on div "Duplicate Episode" at bounding box center [1343, 96] width 194 height 31
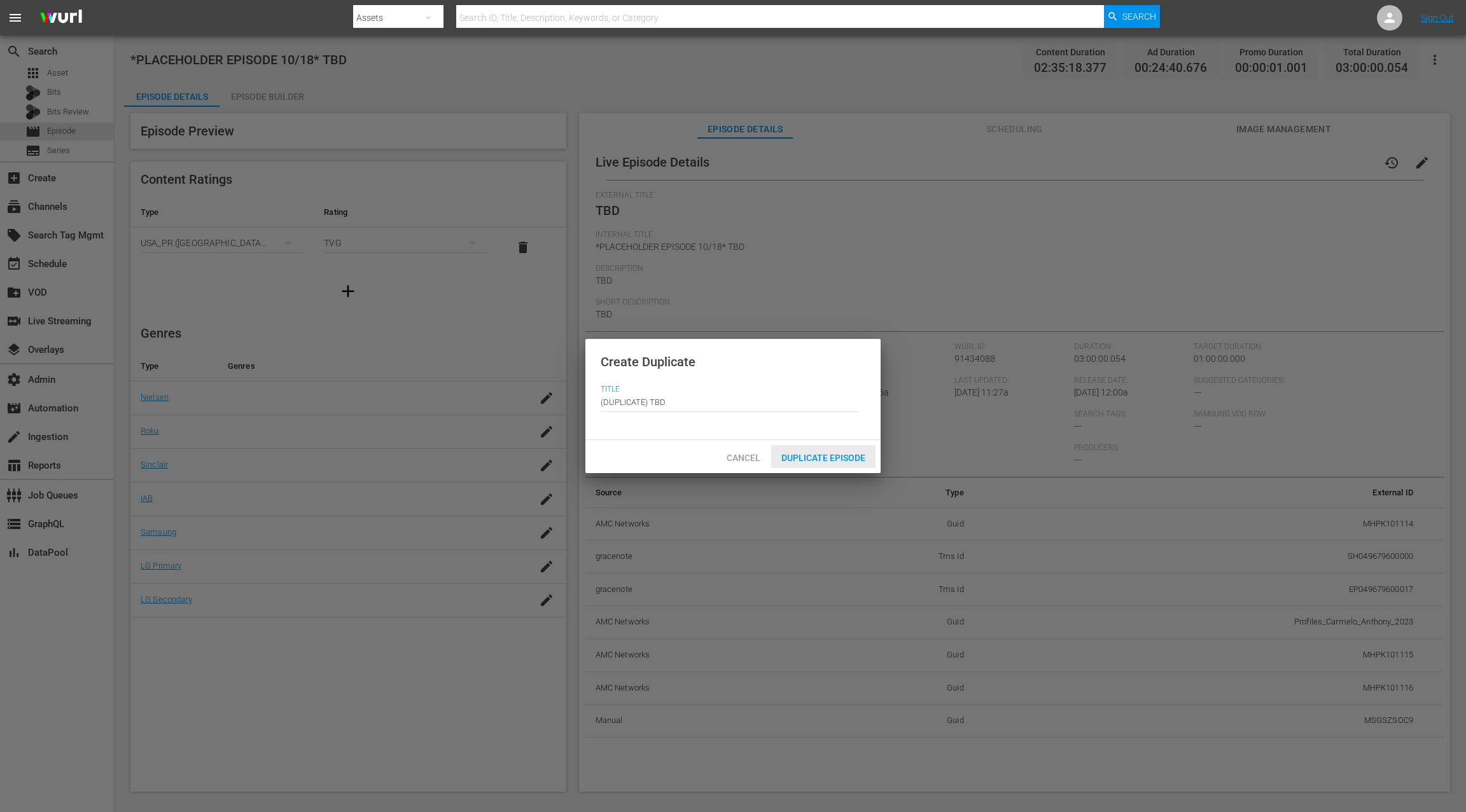
click at [839, 457] on span "Duplicate Episode" at bounding box center [823, 458] width 105 height 10
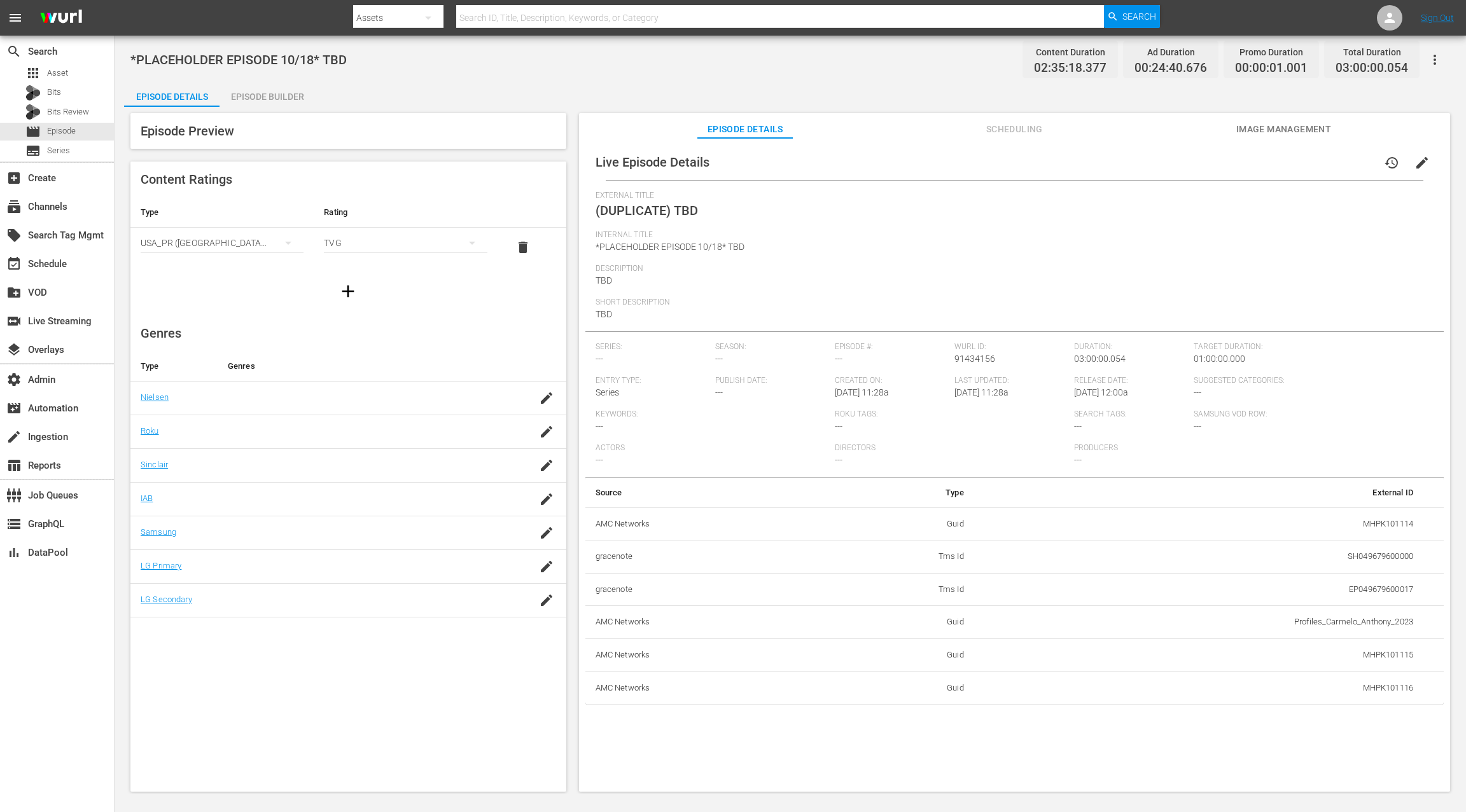
click at [1099, 162] on span "edit" at bounding box center [1422, 163] width 15 height 15
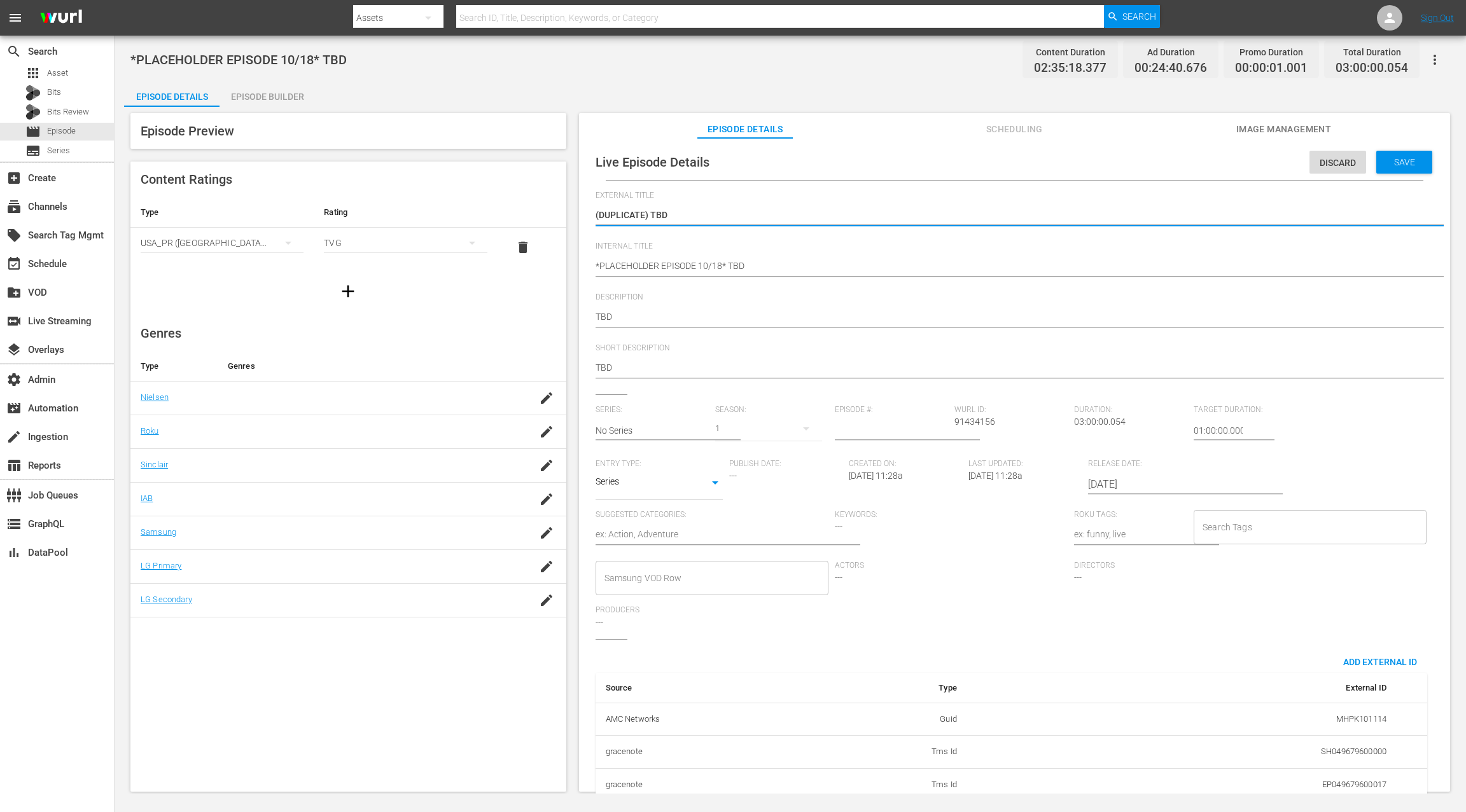
drag, startPoint x: 651, startPoint y: 214, endPoint x: 576, endPoint y: 210, distance: 75.1
click at [576, 210] on div "Episode Preview Content Ratings Type Rating Select Rating Type USA_PR (United S…" at bounding box center [790, 454] width 1332 height 695
type textarea "TBD"
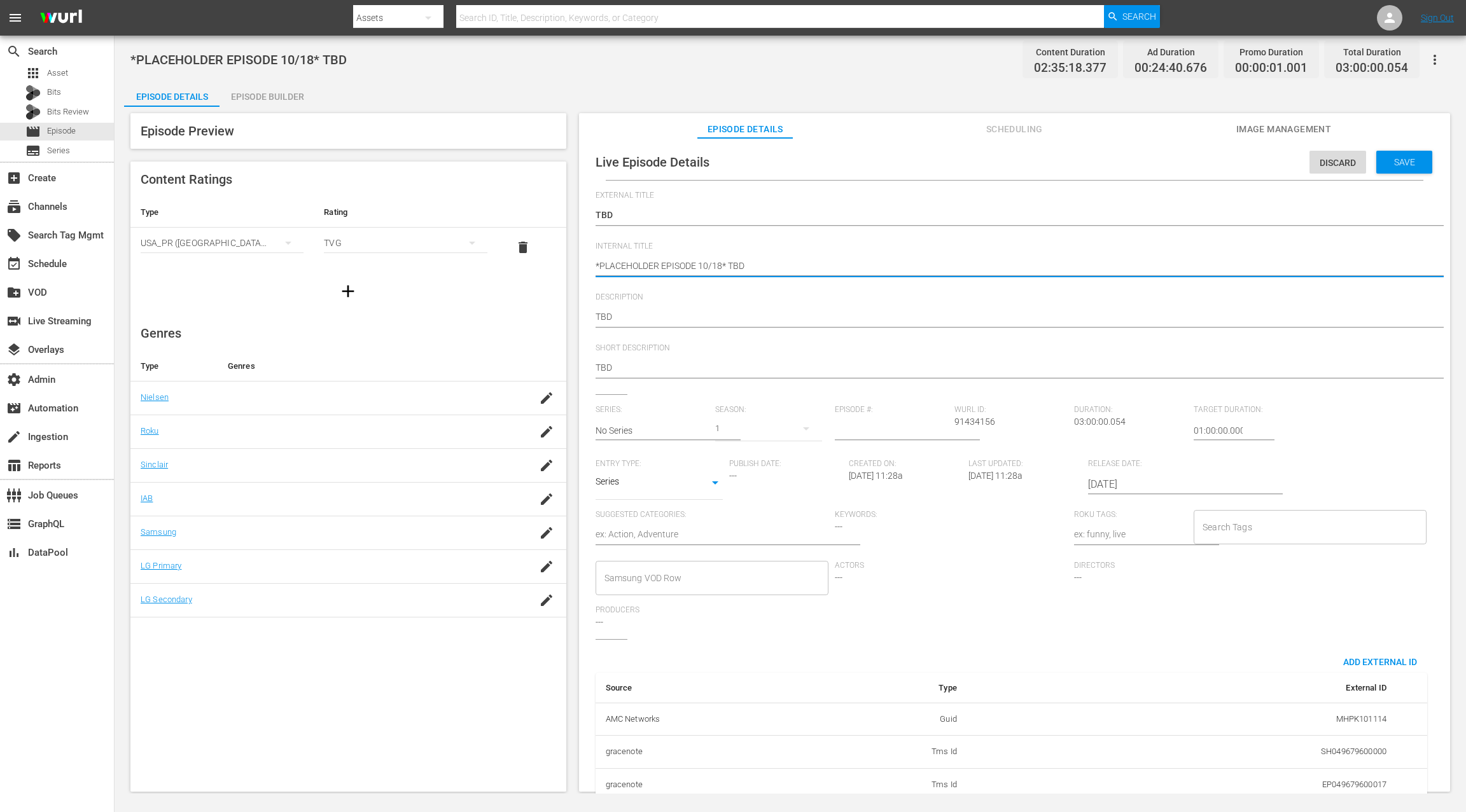
type textarea "*PLACEHOLDER EPISODE 10/1* TBD"
type textarea "*PLACEHOLDER EPISODE 10/* TBD"
type textarea "*PLACEHOLDER EPISODE 10/2* TBD"
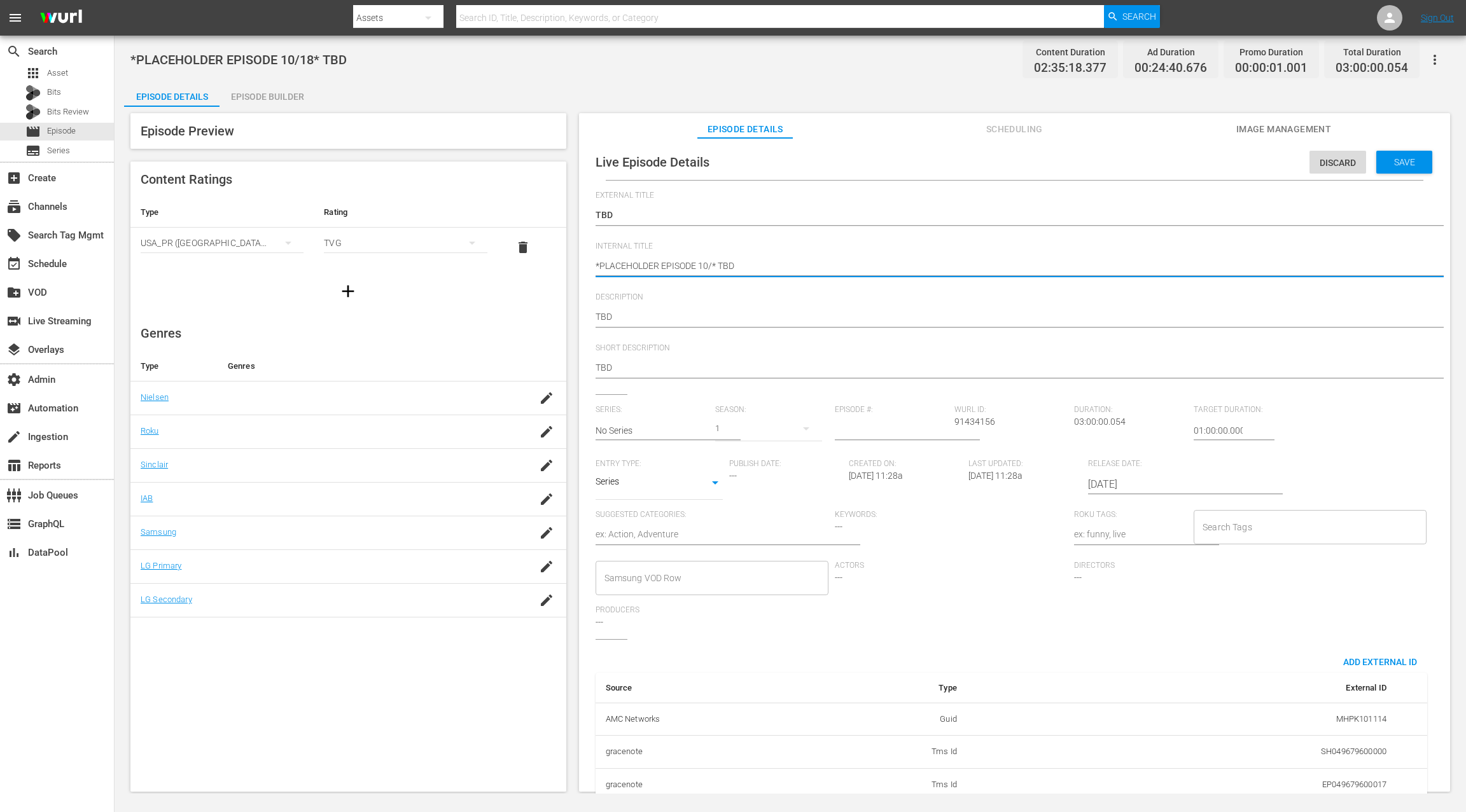
type textarea "*PLACEHOLDER EPISODE 10/2* TBD"
type textarea "*PLACEHOLDER EPISODE 10/25* TBD"
click at [1099, 478] on input "[DATE]" at bounding box center [1169, 484] width 163 height 31
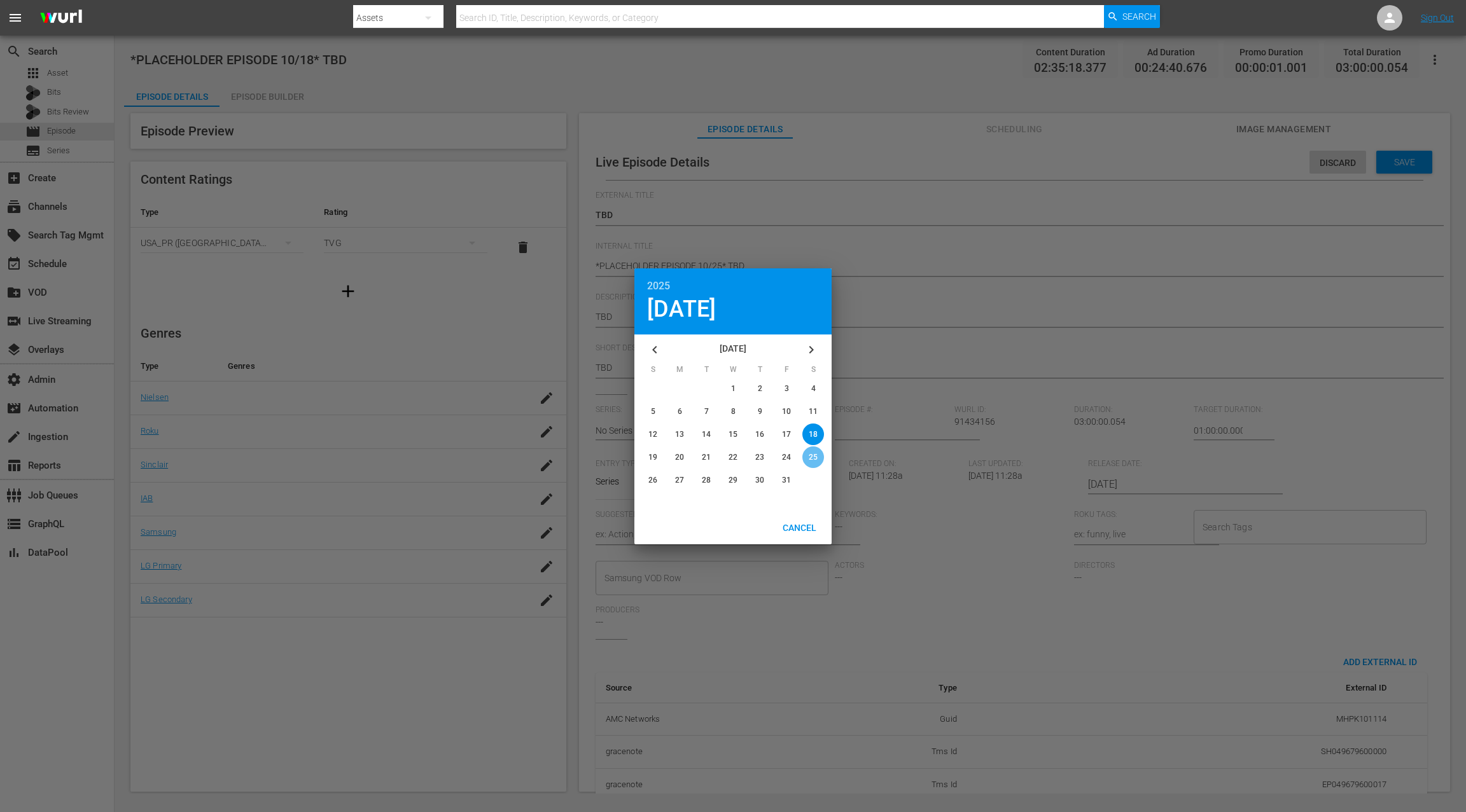
click at [818, 456] on div "button" at bounding box center [813, 457] width 21 height 21
type input "[DATE]"
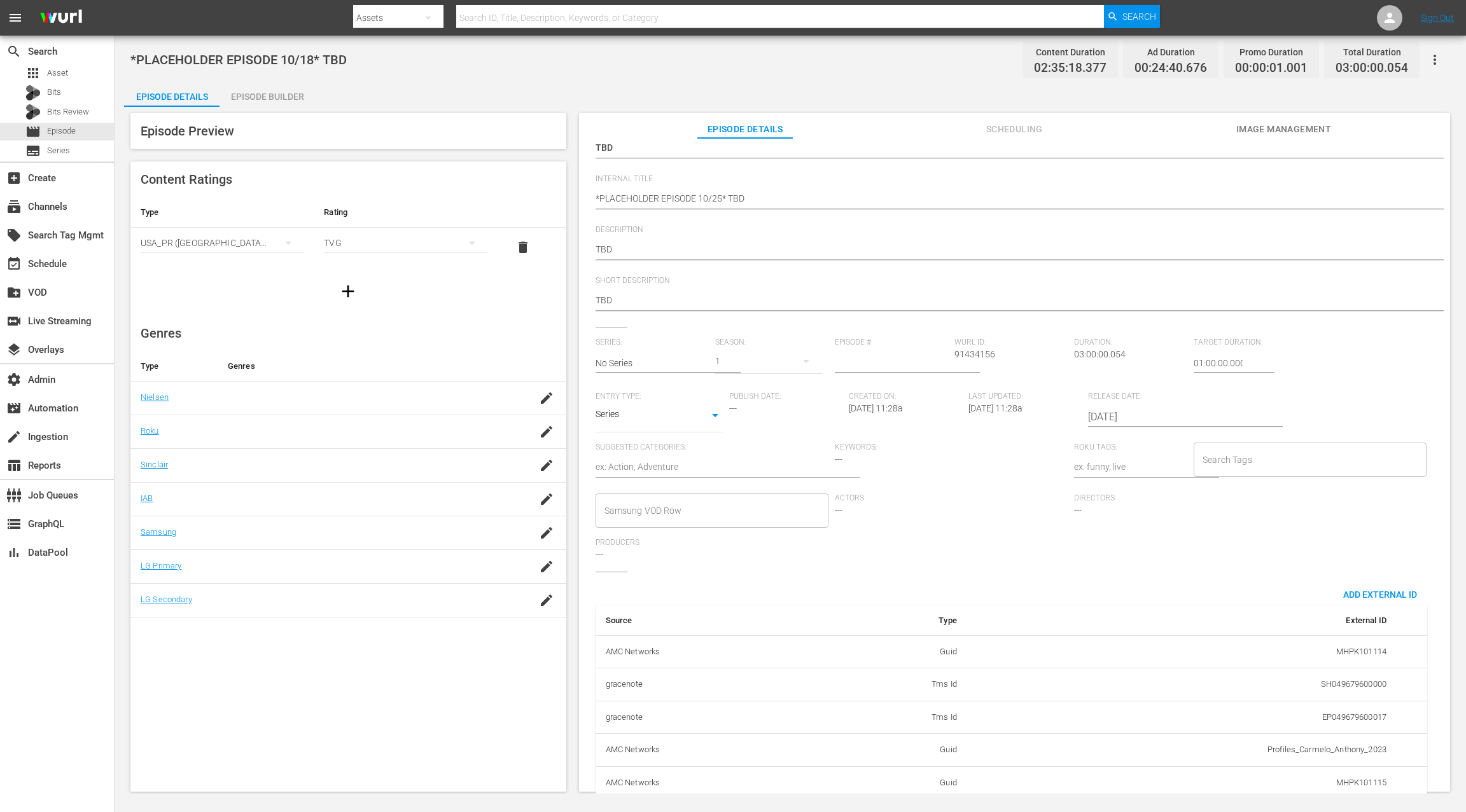
scroll to position [124, 0]
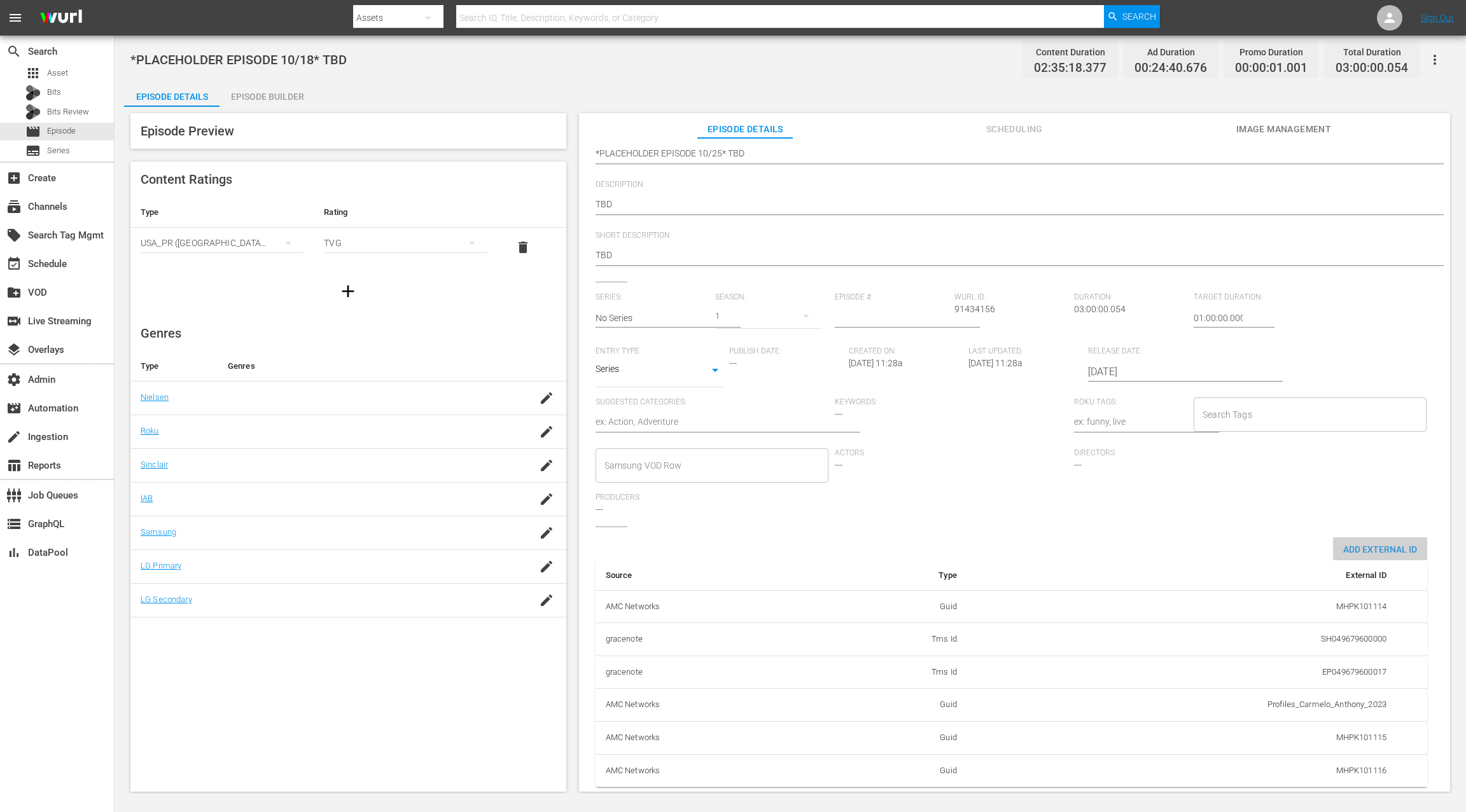
click at [1099, 544] on span "Add External Id" at bounding box center [1380, 549] width 94 height 10
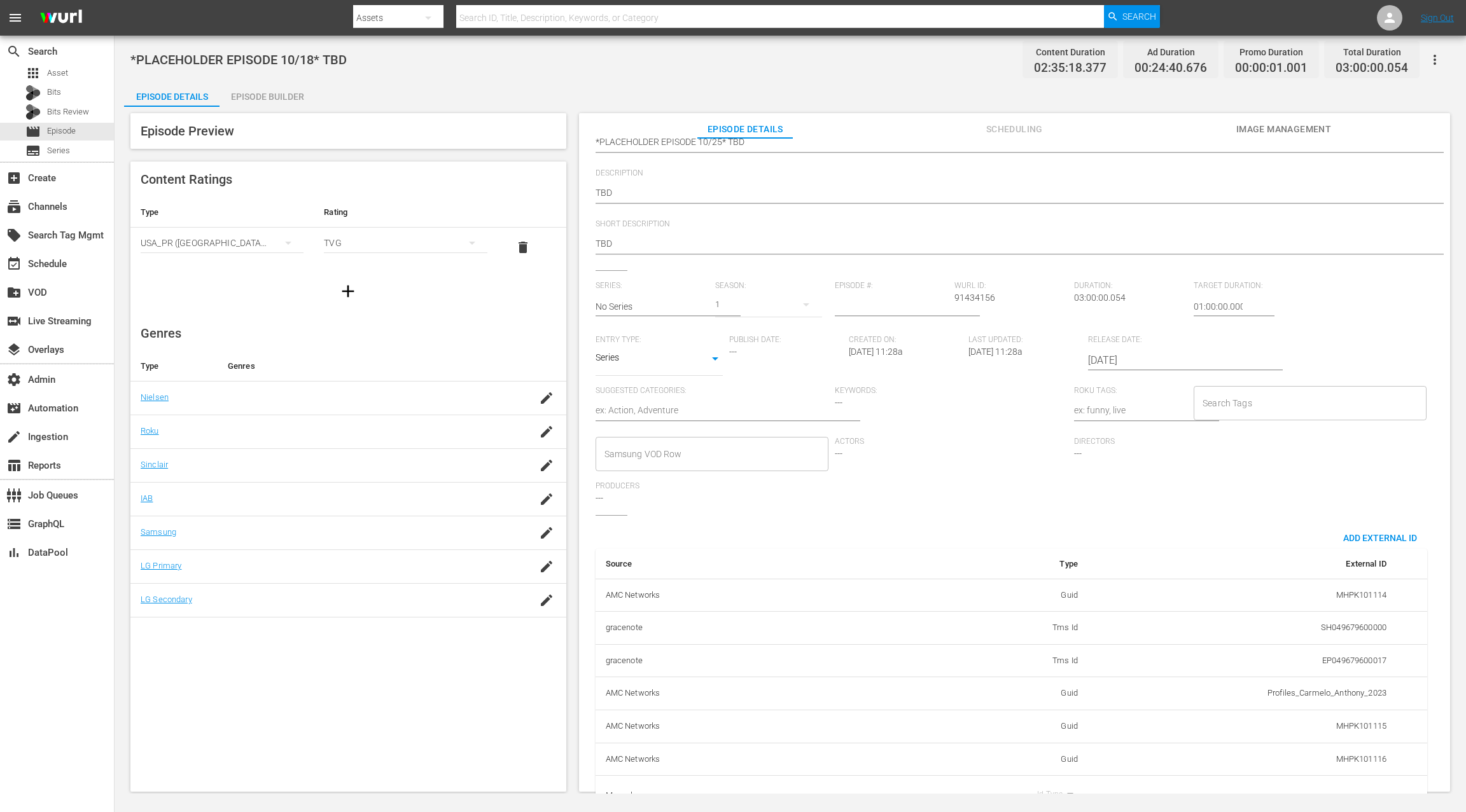
scroll to position [164, 0]
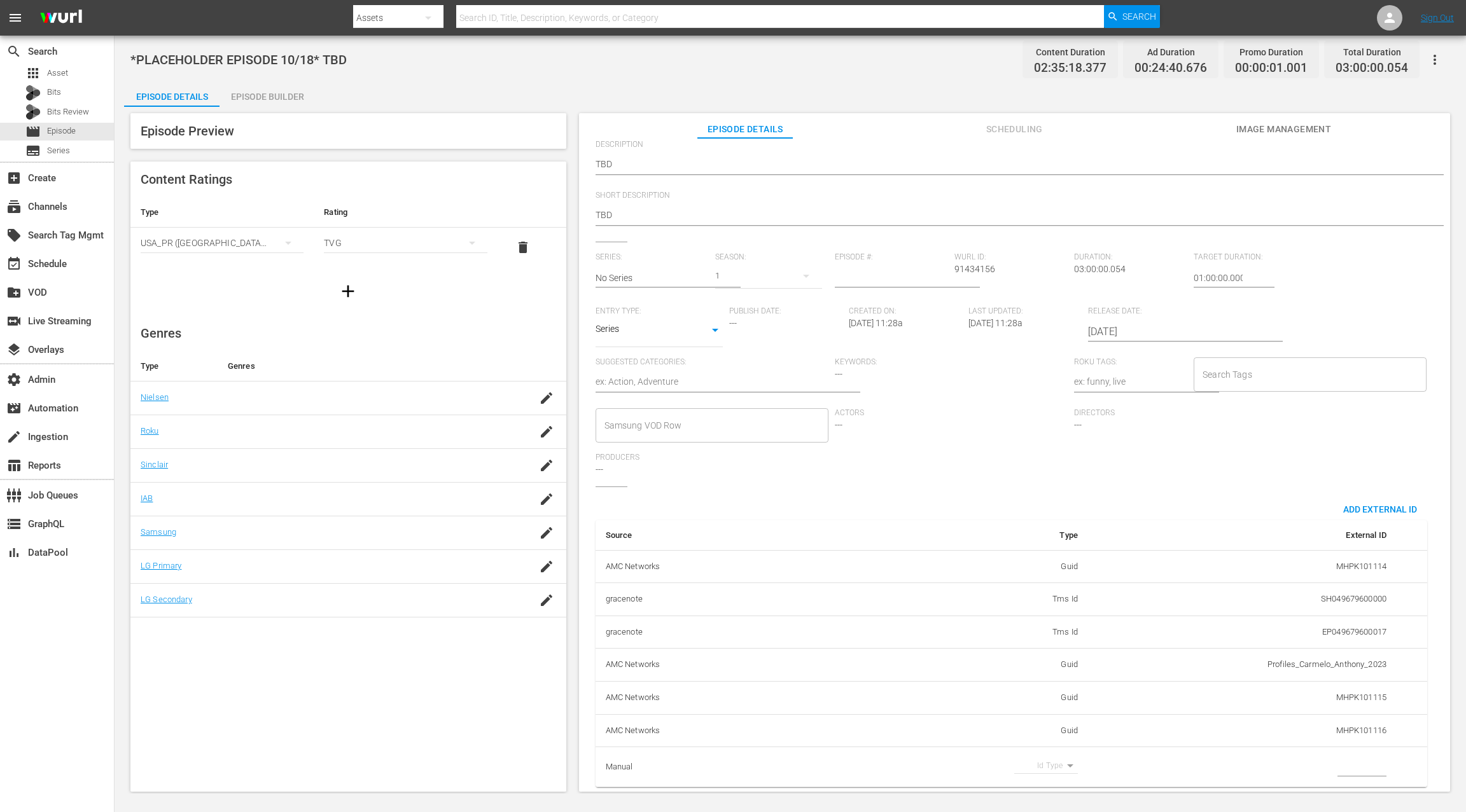
click at [1050, 608] on body "menu Search By Assets Search ID, Title, Description, Keywords, or Category Sear…" at bounding box center [733, 406] width 1466 height 812
click at [1042, 608] on li "Guid" at bounding box center [1040, 786] width 64 height 21
type input "guid"
click at [1099, 608] on input "simple table" at bounding box center [1361, 766] width 49 height 19
paste input "MSGSZSOC7"
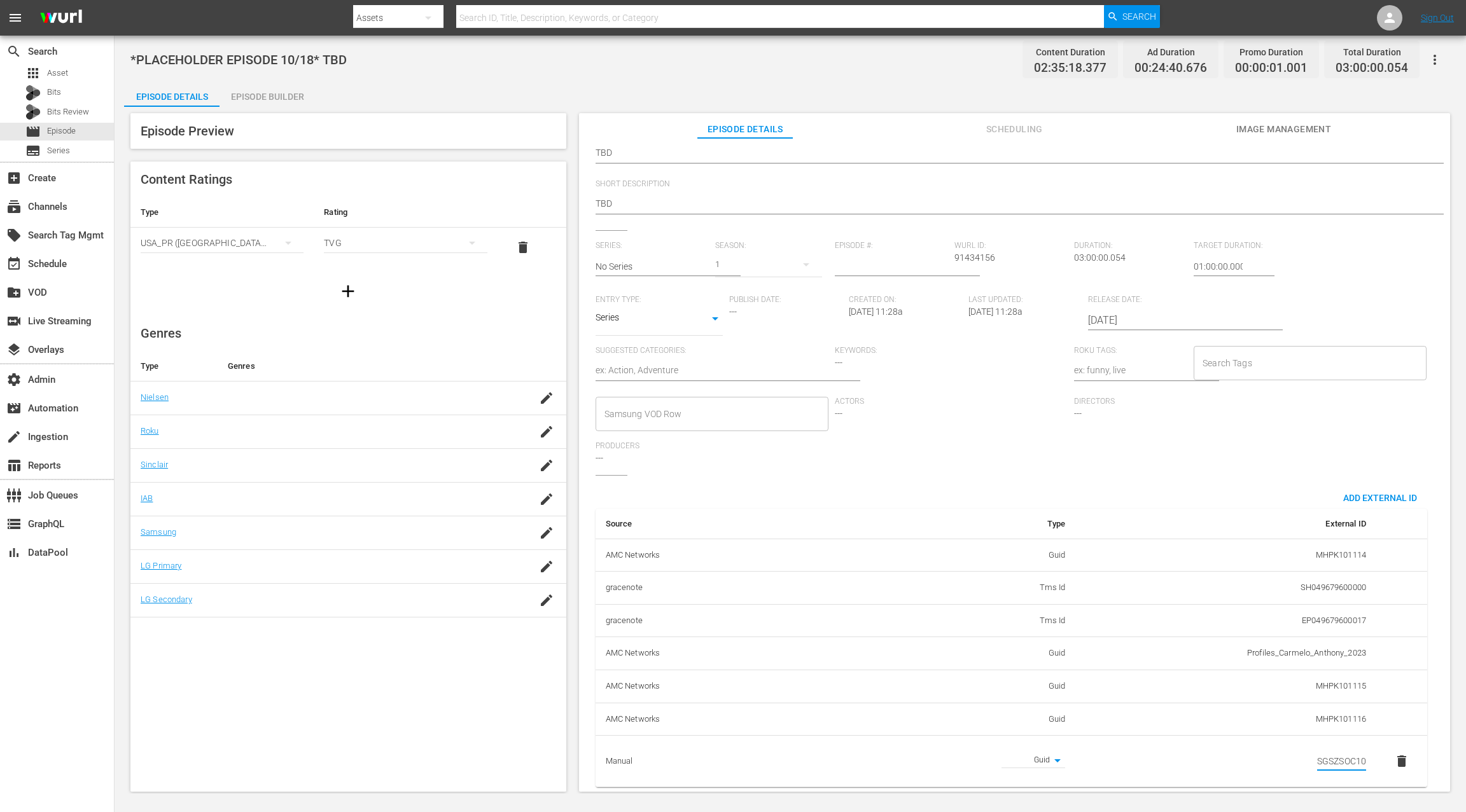
scroll to position [0, 0]
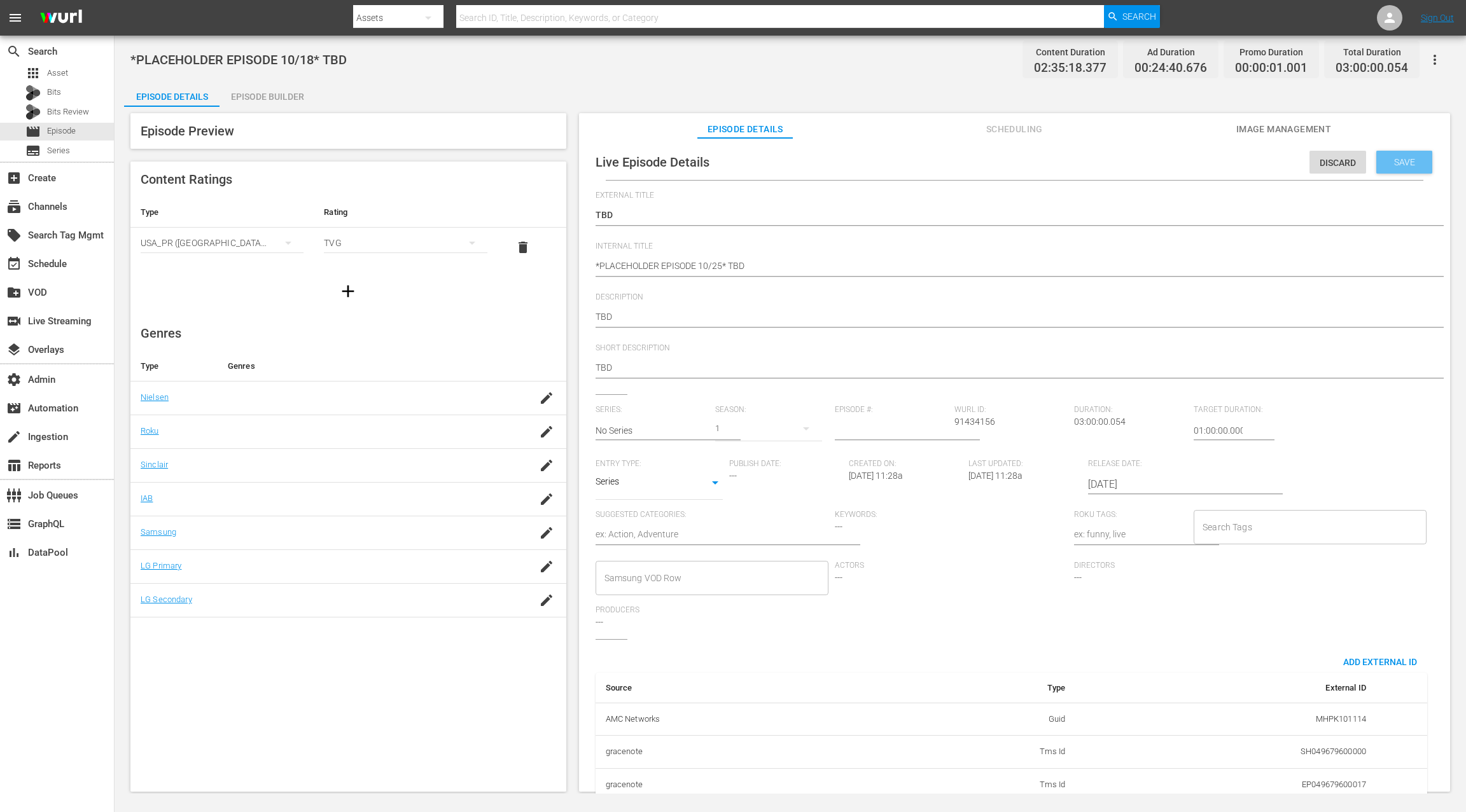
type input "MSGSZSOC10"
click at [1099, 164] on span "Save" at bounding box center [1404, 161] width 42 height 10
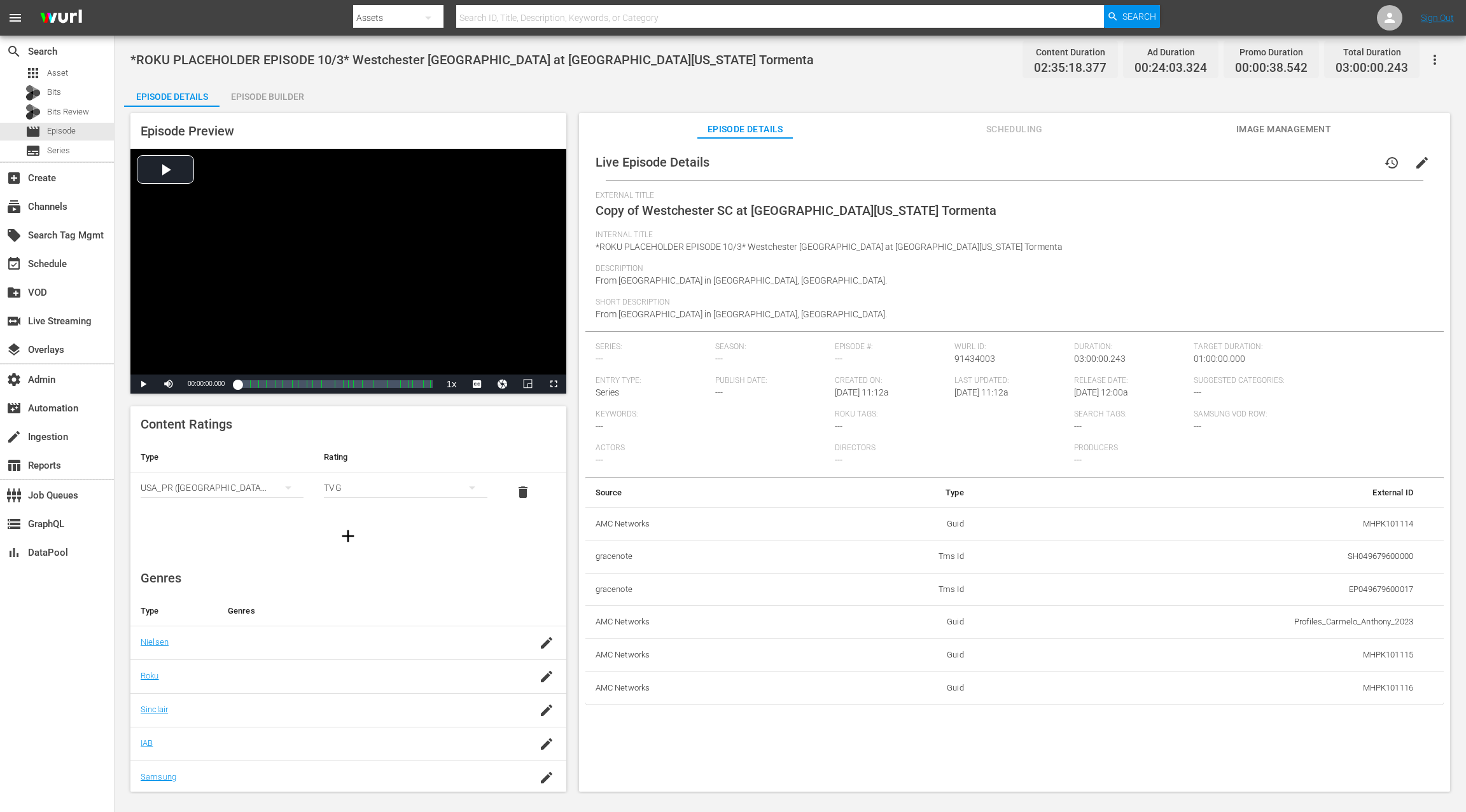
click at [1099, 167] on span "edit" at bounding box center [1422, 163] width 15 height 15
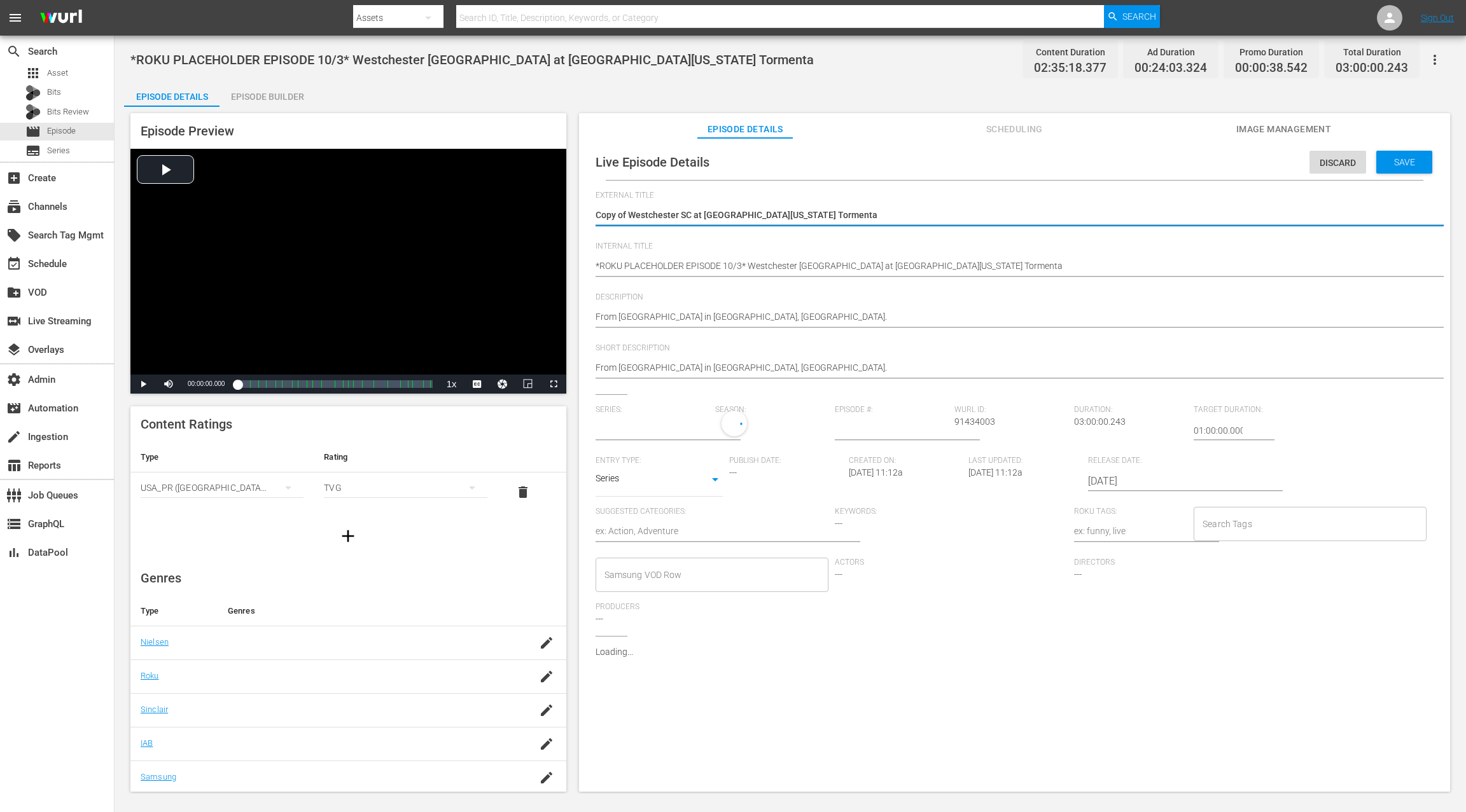
type input "No Series"
drag, startPoint x: 629, startPoint y: 216, endPoint x: 560, endPoint y: 216, distance: 69.0
click at [560, 216] on div "Episode Preview Video Player is loading. Play Video Play Mute Current Time 00:0…" at bounding box center [790, 454] width 1332 height 695
type textarea "Westchester [GEOGRAPHIC_DATA] at [GEOGRAPHIC_DATA][US_STATE]"
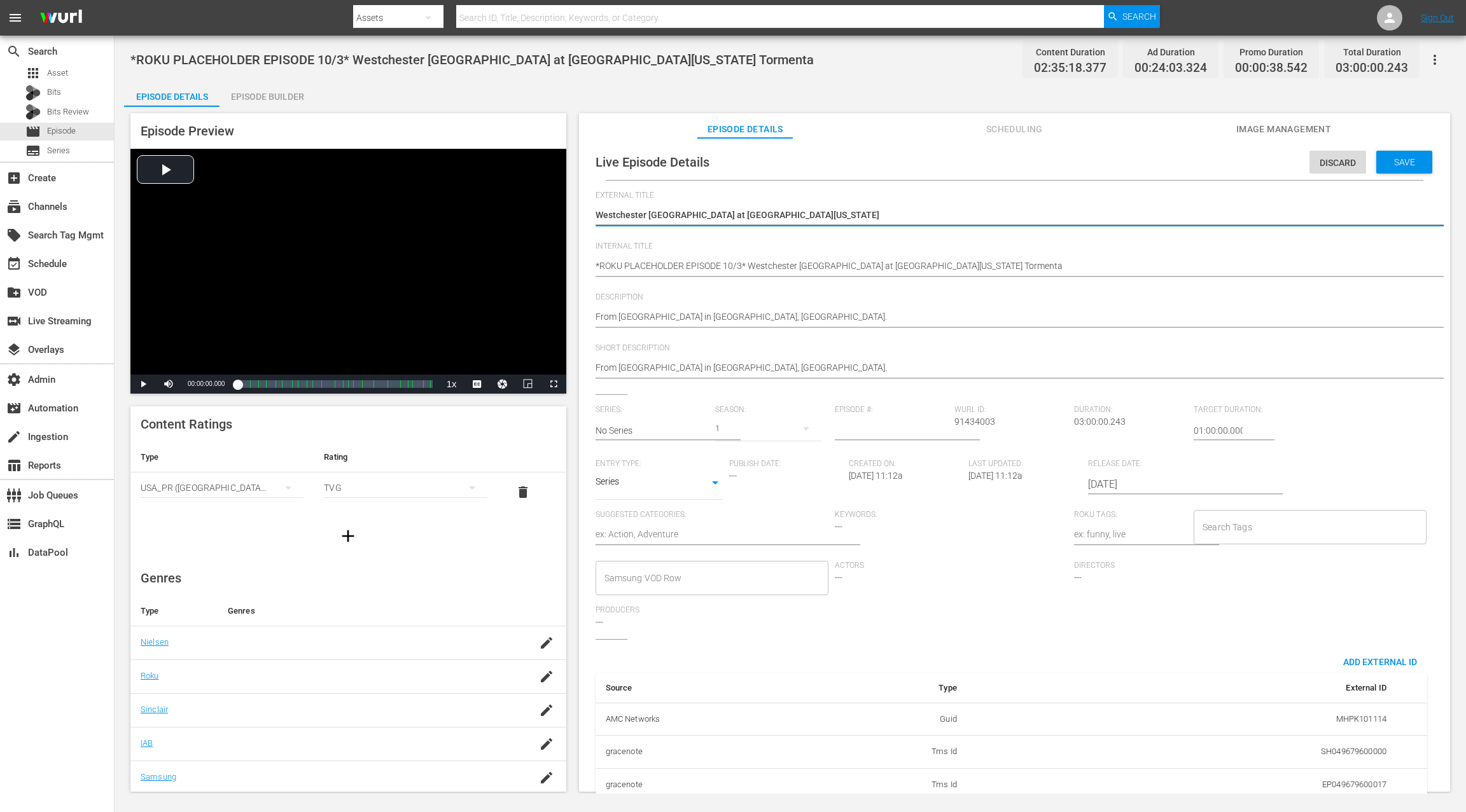
click at [606, 212] on textarea "Copy of Westchester SC at [GEOGRAPHIC_DATA][US_STATE] Tormenta" at bounding box center [1011, 216] width 831 height 15
drag, startPoint x: 688, startPoint y: 218, endPoint x: 807, endPoint y: 224, distance: 119.2
click at [807, 224] on div "Copy of Westchester SC at [GEOGRAPHIC_DATA][US_STATE] Tormenta Copy of [GEOGRAP…" at bounding box center [1011, 216] width 831 height 31
click at [605, 212] on textarea "Copy of Westchester SC at [GEOGRAPHIC_DATA][US_STATE] Tormenta" at bounding box center [1011, 216] width 831 height 15
drag, startPoint x: 605, startPoint y: 212, endPoint x: 786, endPoint y: 226, distance: 181.5
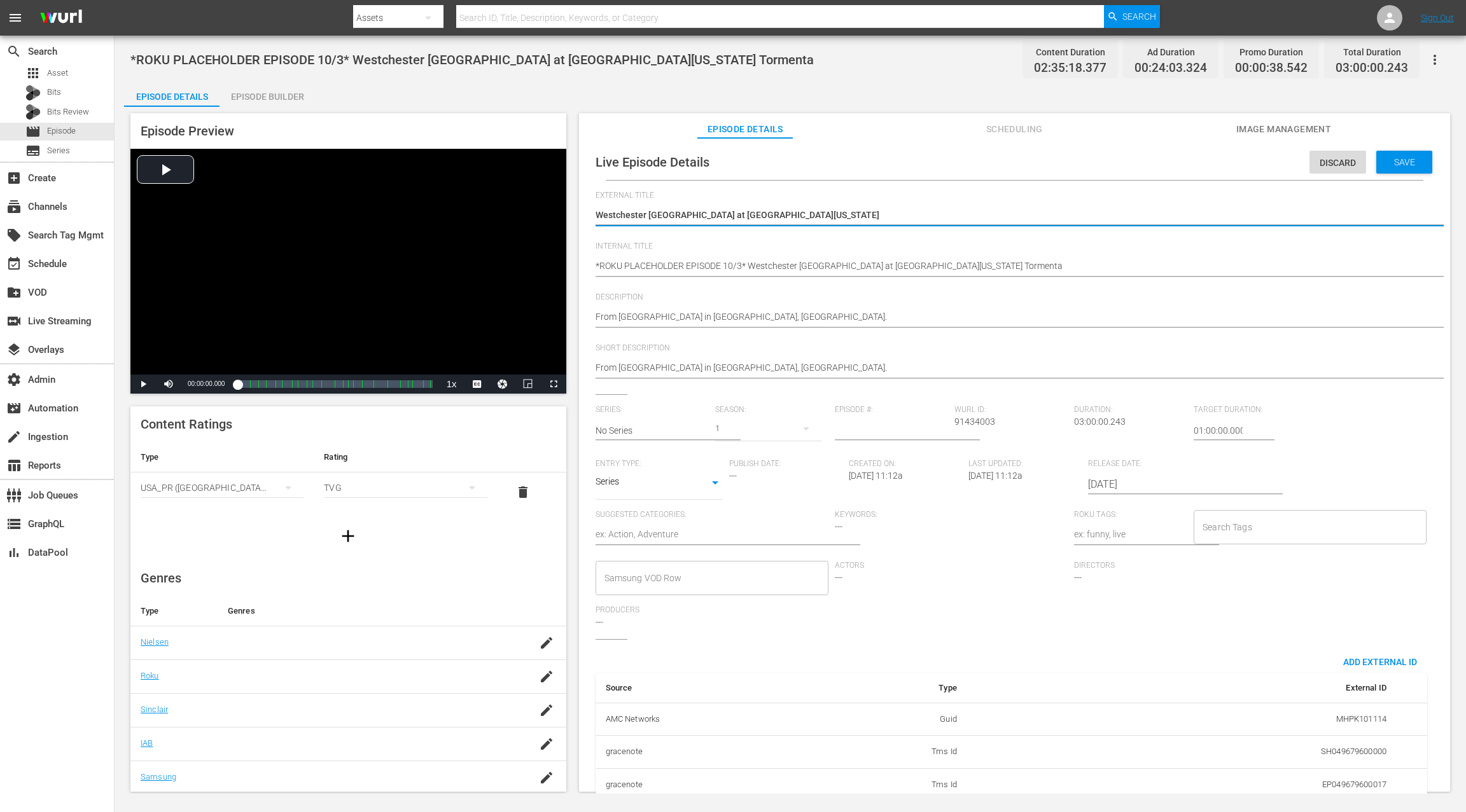
click at [786, 226] on div "Copy of Westchester SC at [GEOGRAPHIC_DATA][US_STATE] Tormenta Copy of [GEOGRAP…" at bounding box center [1011, 216] width 831 height 31
type textarea "T"
type textarea "TB"
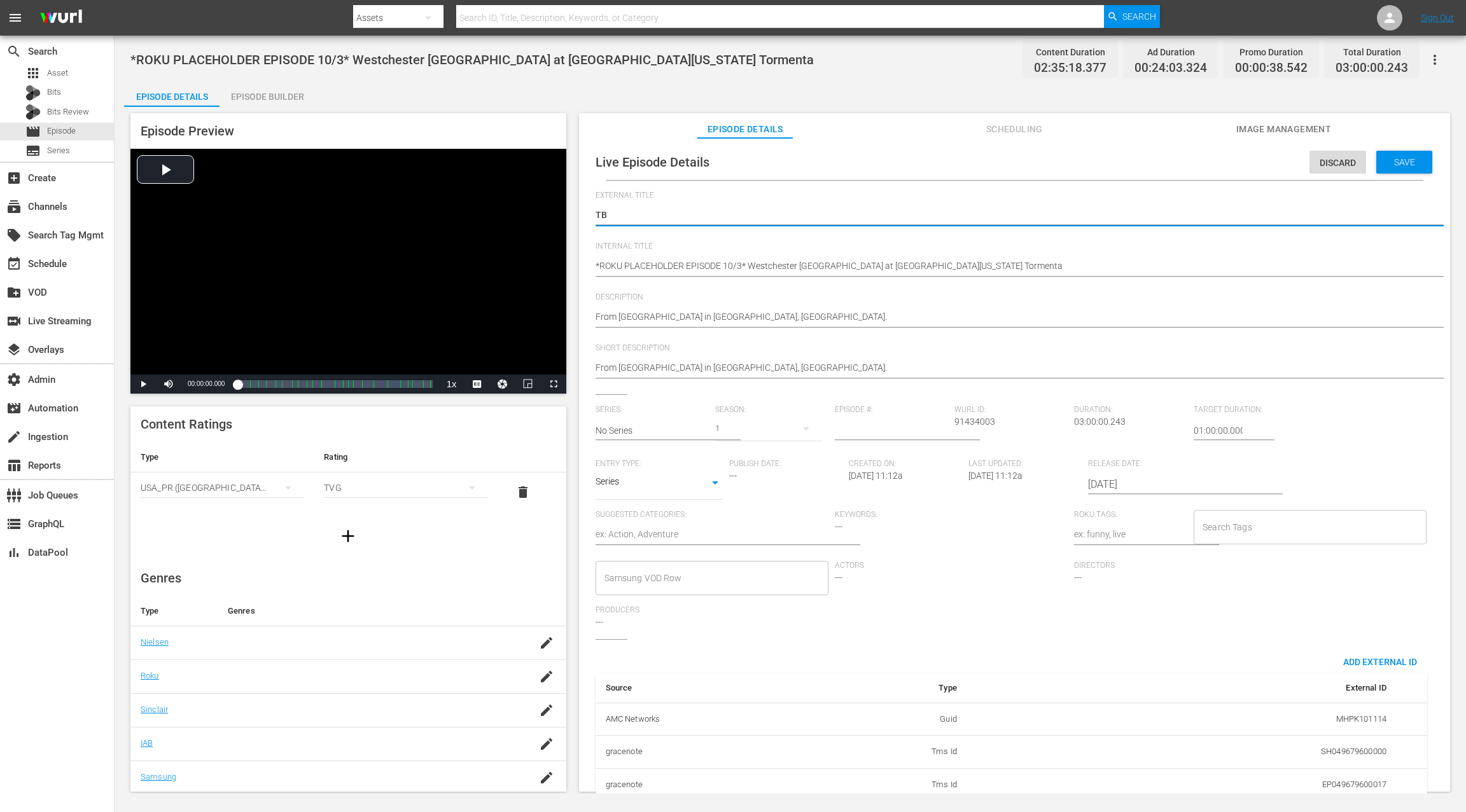
type textarea "TBD"
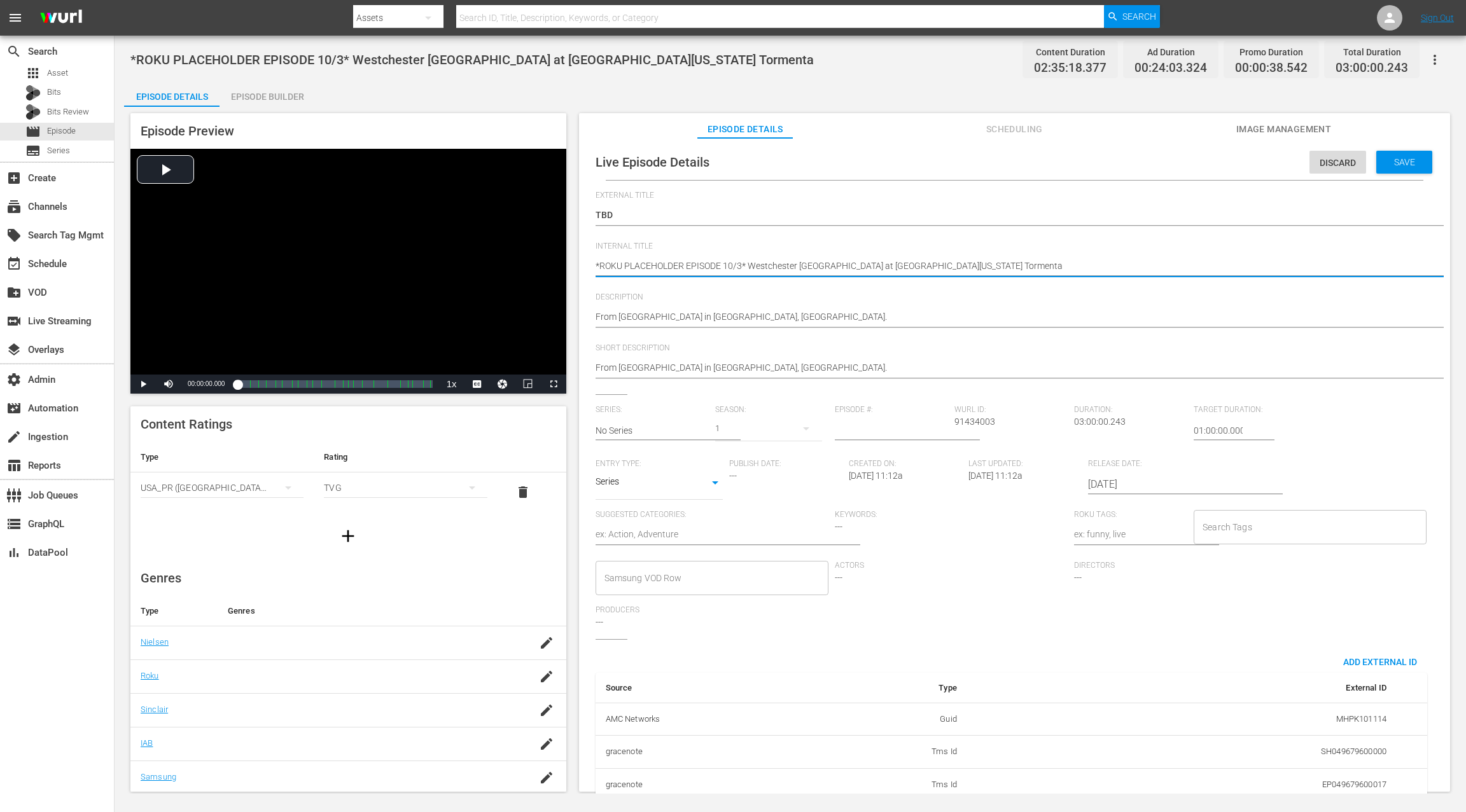
drag, startPoint x: 775, startPoint y: 263, endPoint x: 932, endPoint y: 272, distance: 157.3
click at [932, 272] on textarea "*ROKU PLACEHOLDER EPISODE 10/3* Westchester [GEOGRAPHIC_DATA] at [GEOGRAPHIC_DA…" at bounding box center [1011, 267] width 831 height 15
type textarea "*ROKU PLACEHOLDER EPISODE 10/3* T"
type textarea "*ROKU PLACEHOLDER EPISODE 10/3* TB"
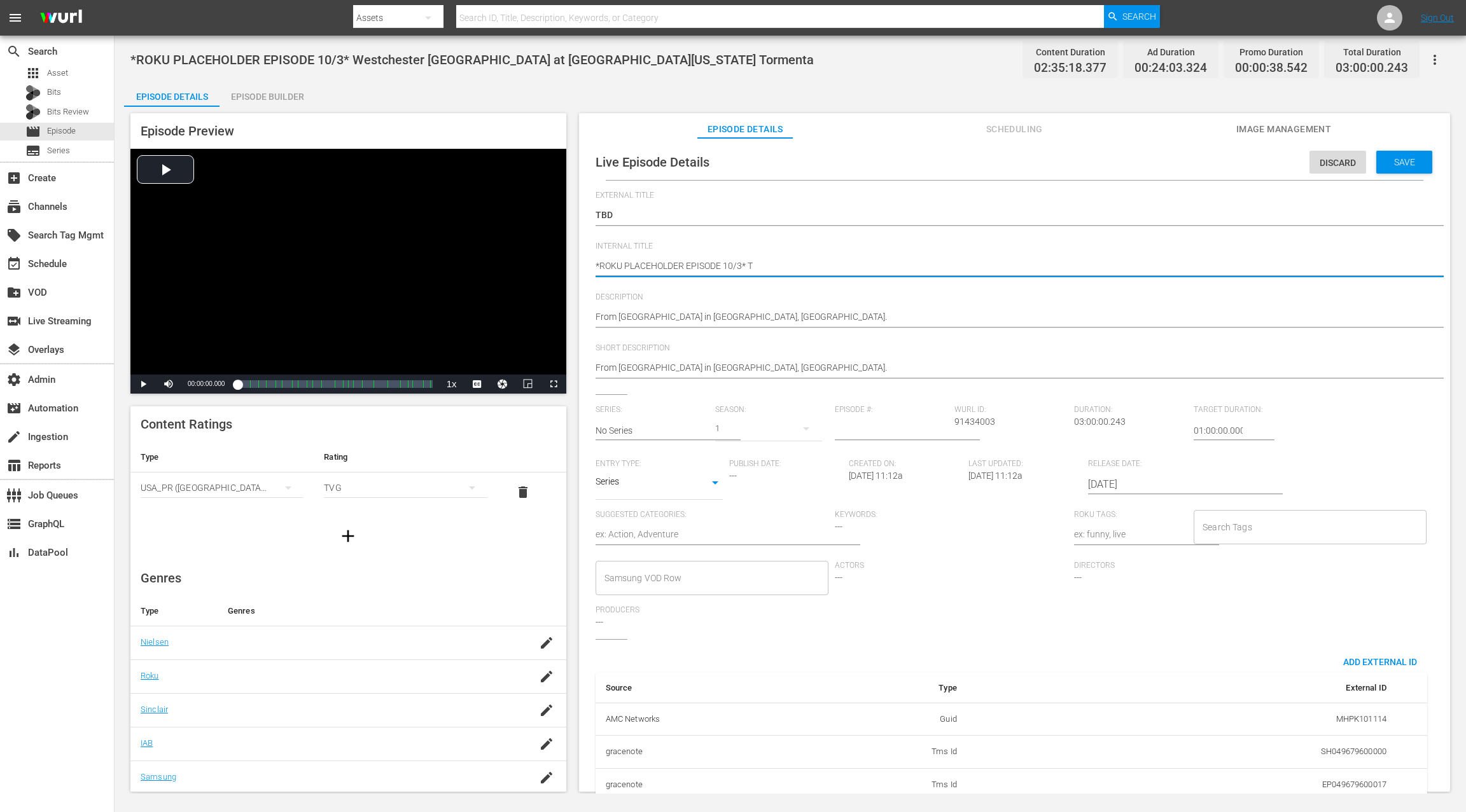
type textarea "*ROKU PLACEHOLDER EPISODE 10/3* TB"
type textarea "*ROKU PLACEHOLDER EPISODE 10/3* TBD"
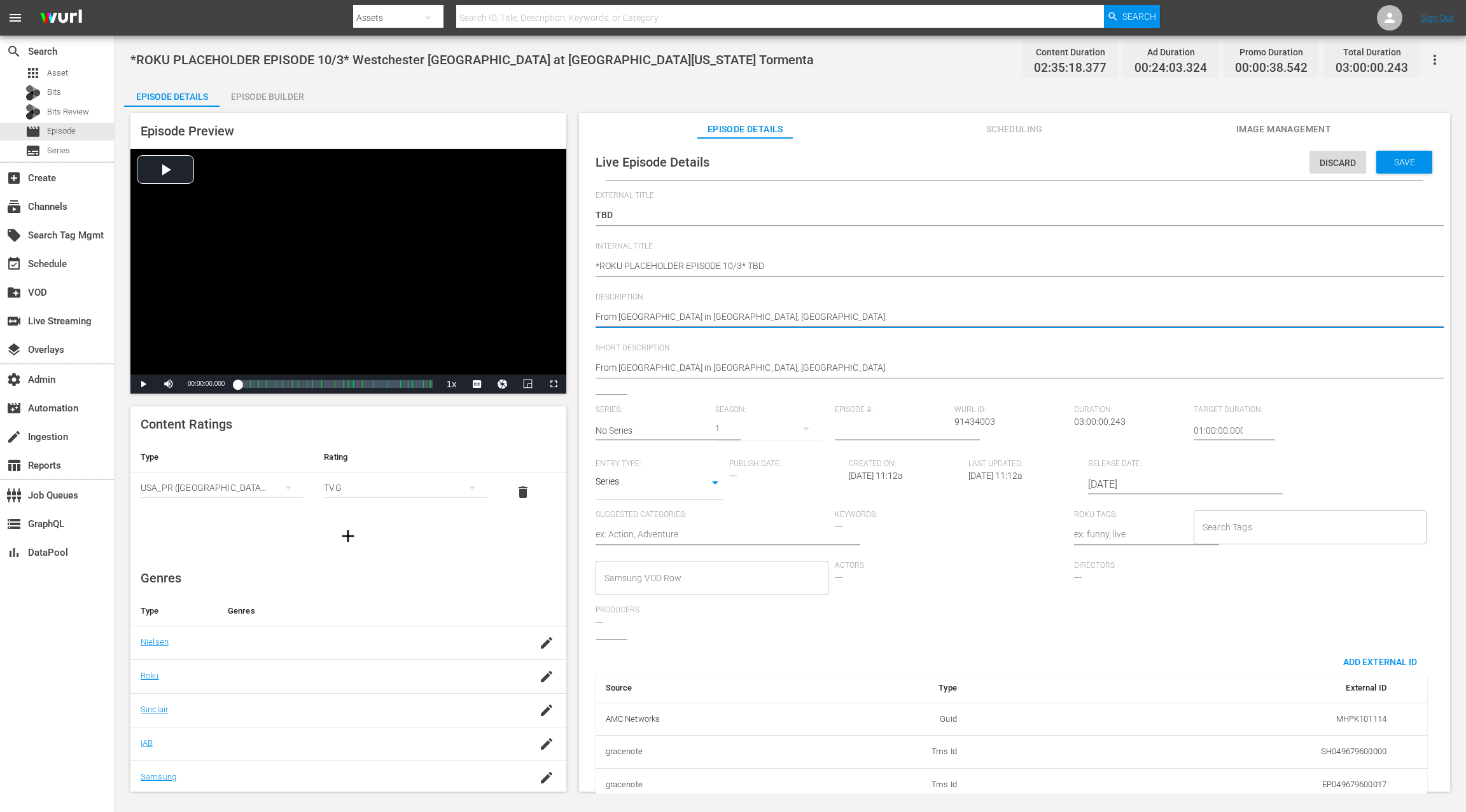
drag, startPoint x: 598, startPoint y: 316, endPoint x: 794, endPoint y: 316, distance: 196.0
click at [794, 316] on textarea "From [GEOGRAPHIC_DATA] in [GEOGRAPHIC_DATA], [GEOGRAPHIC_DATA]." at bounding box center [1011, 318] width 831 height 15
type textarea "T"
type textarea "TB"
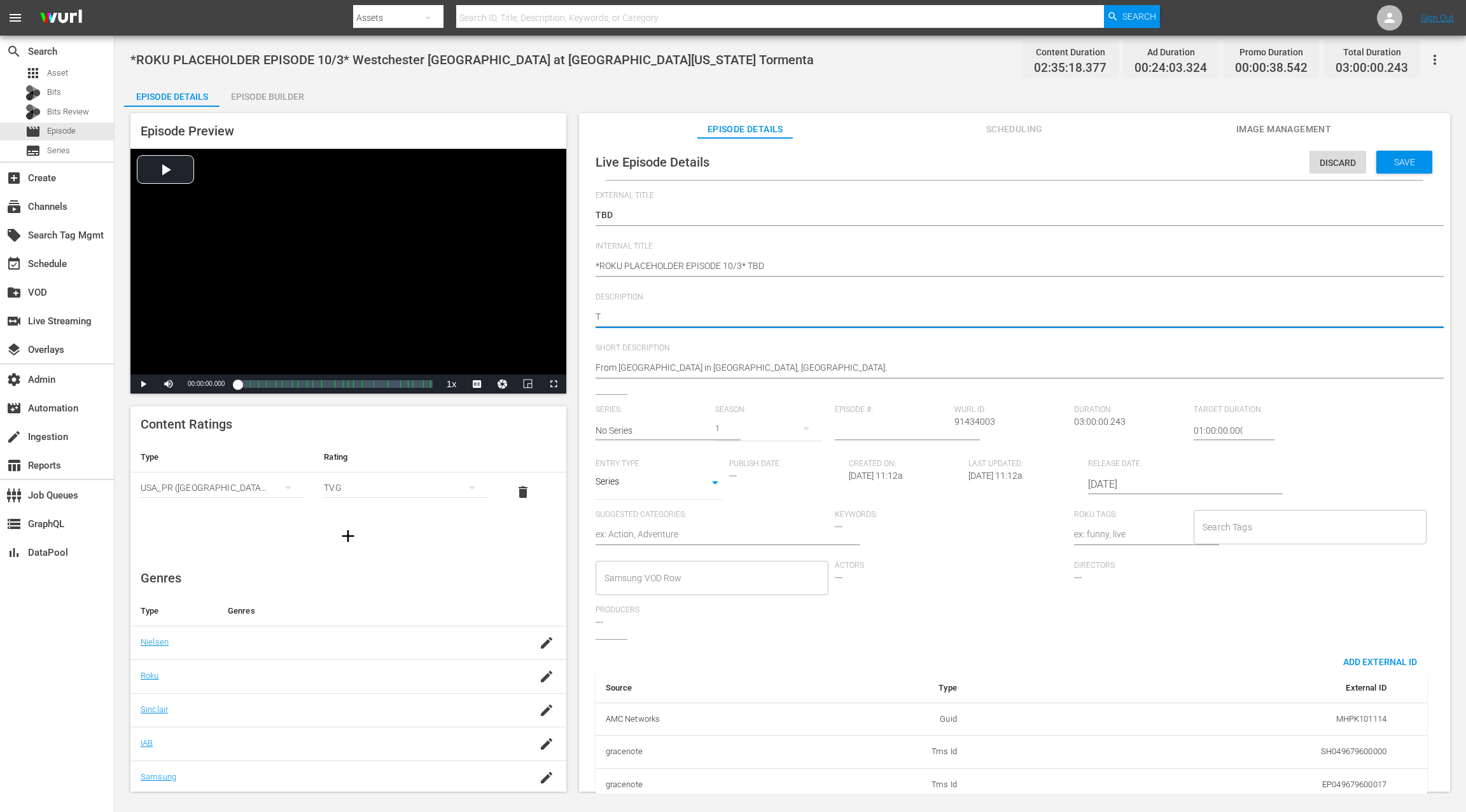
type textarea "TB"
type textarea "TBD"
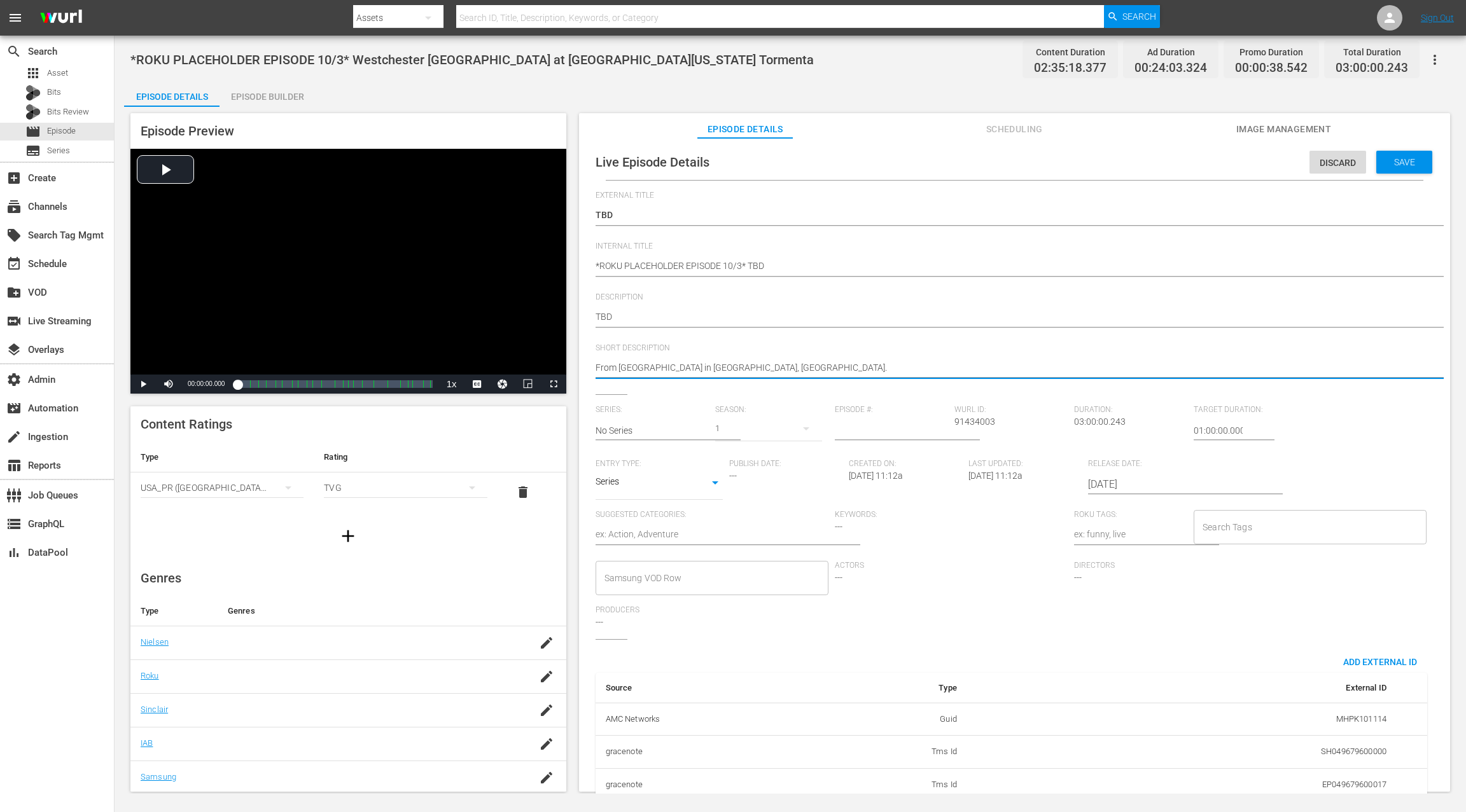
drag, startPoint x: 603, startPoint y: 366, endPoint x: 804, endPoint y: 379, distance: 201.4
click at [804, 379] on div "From [GEOGRAPHIC_DATA] in [GEOGRAPHIC_DATA], [GEOGRAPHIC_DATA]. From [GEOGRAPHI…" at bounding box center [1011, 369] width 831 height 31
type textarea "FT"
type textarea "FTB"
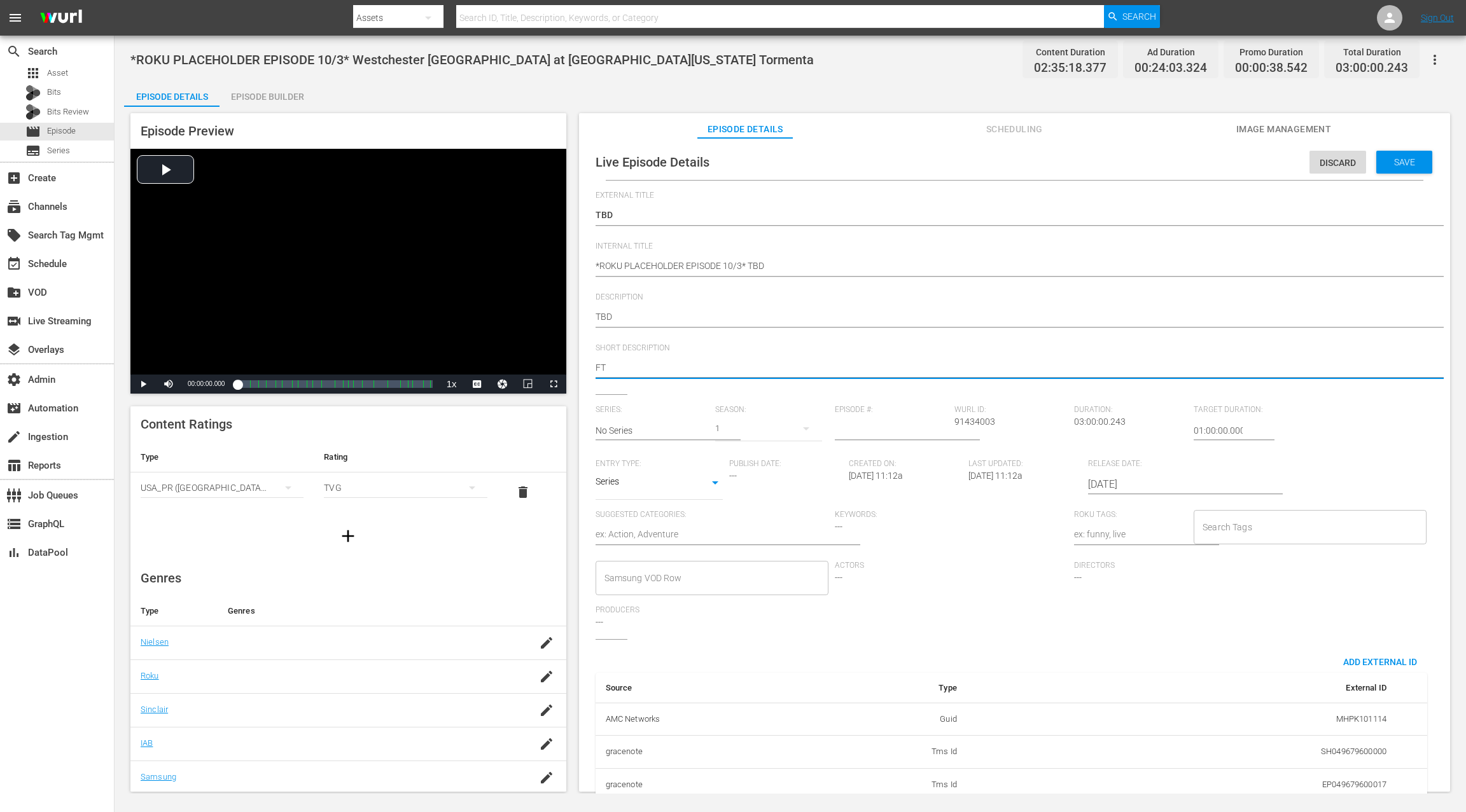
type textarea "FTB"
type textarea "FTBD"
type textarea "FTB"
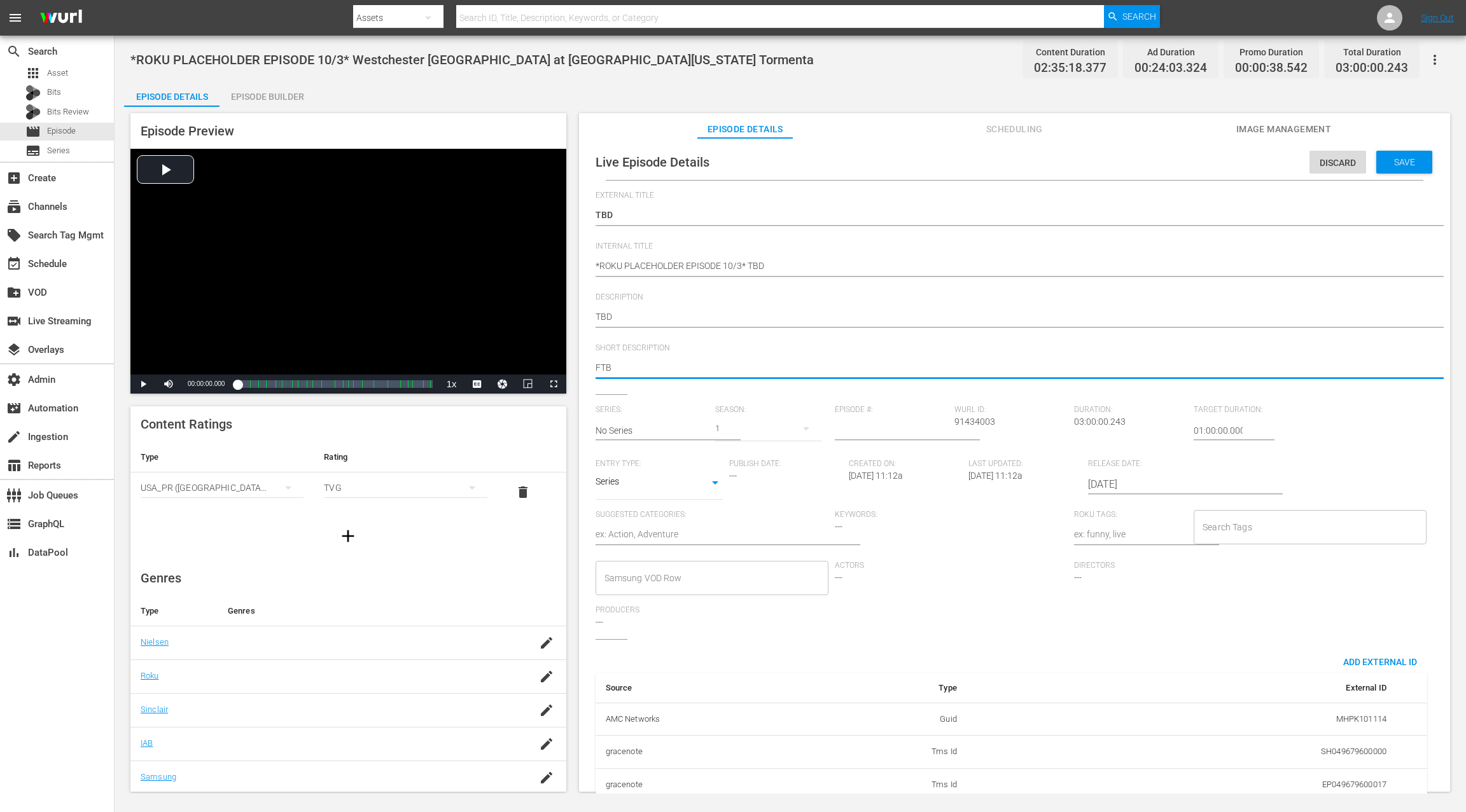
type textarea "FT"
type textarea "F"
type textarea "T"
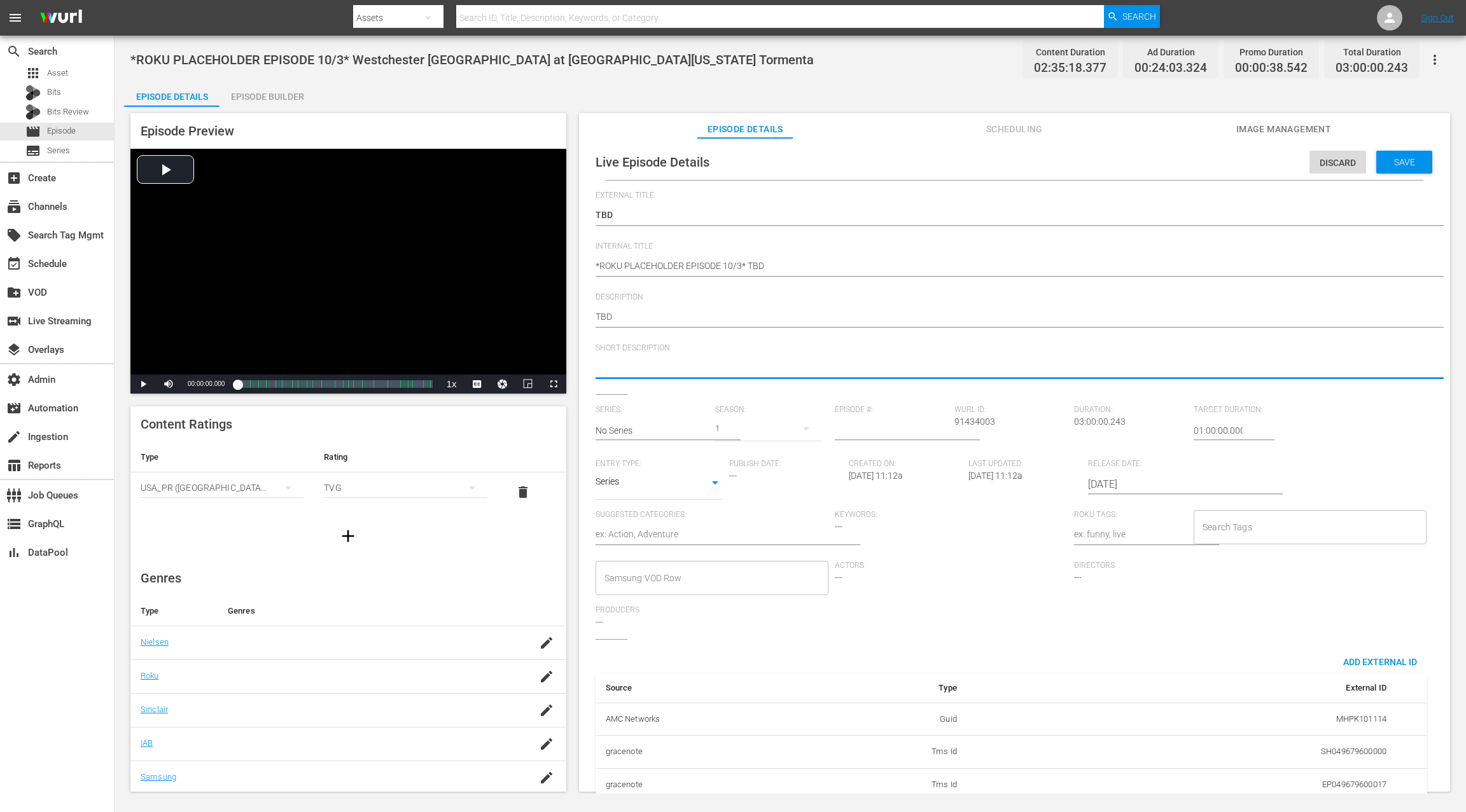
type textarea "T"
type textarea "TB"
type textarea "TBD"
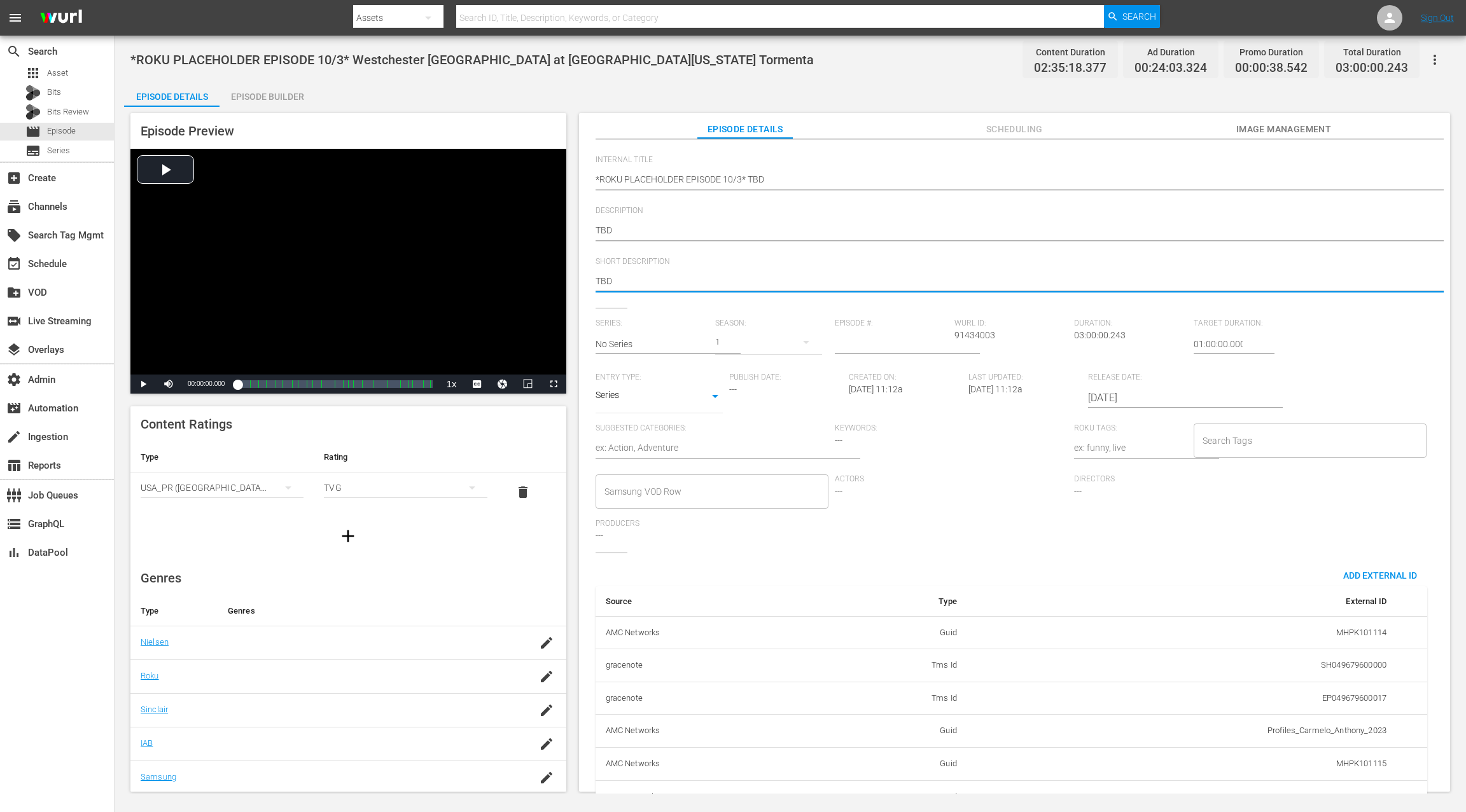
scroll to position [124, 0]
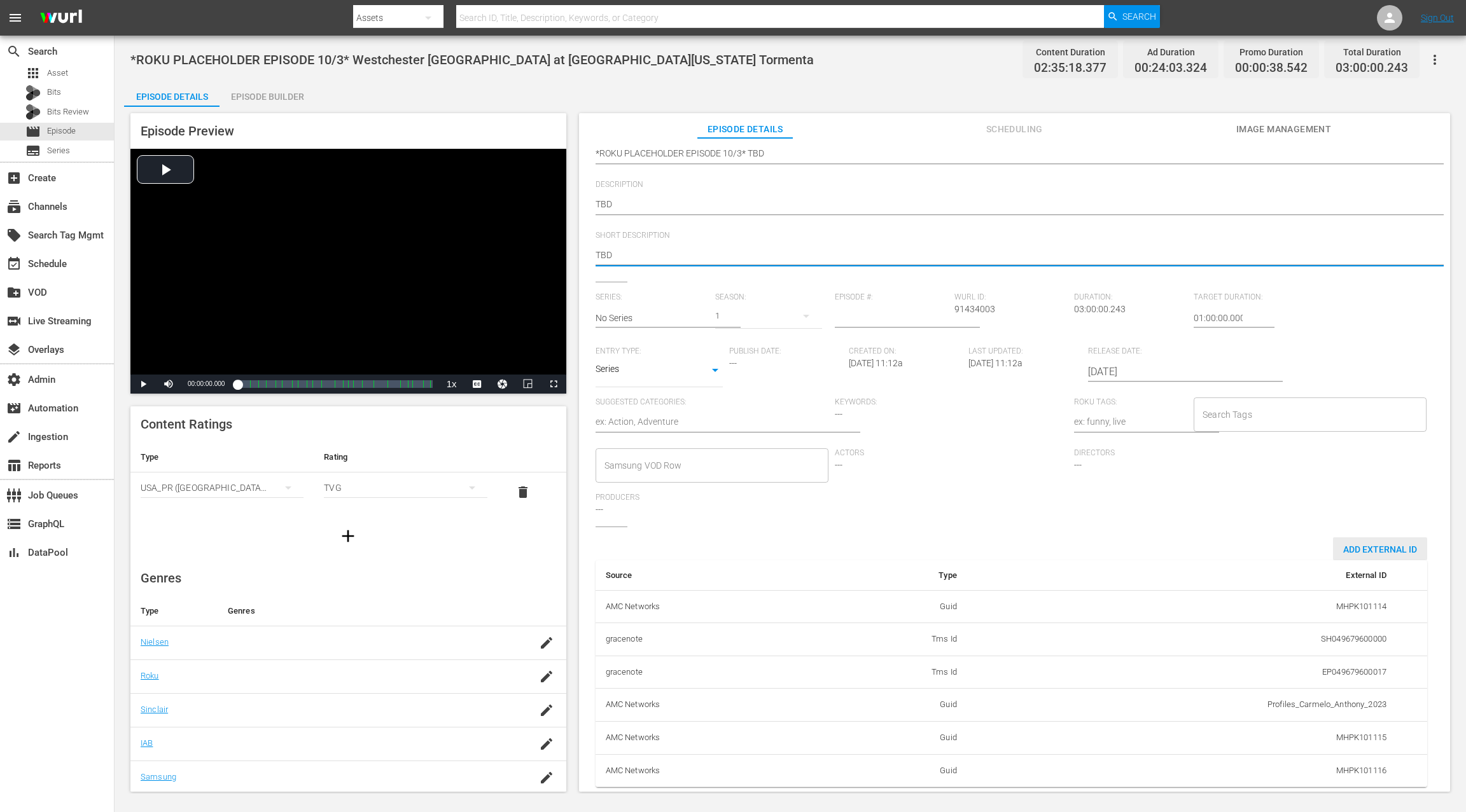
type textarea "TBD"
drag, startPoint x: 1352, startPoint y: 541, endPoint x: 1349, endPoint y: 535, distance: 6.7
click at [1099, 544] on span "Add External Id" at bounding box center [1380, 549] width 94 height 10
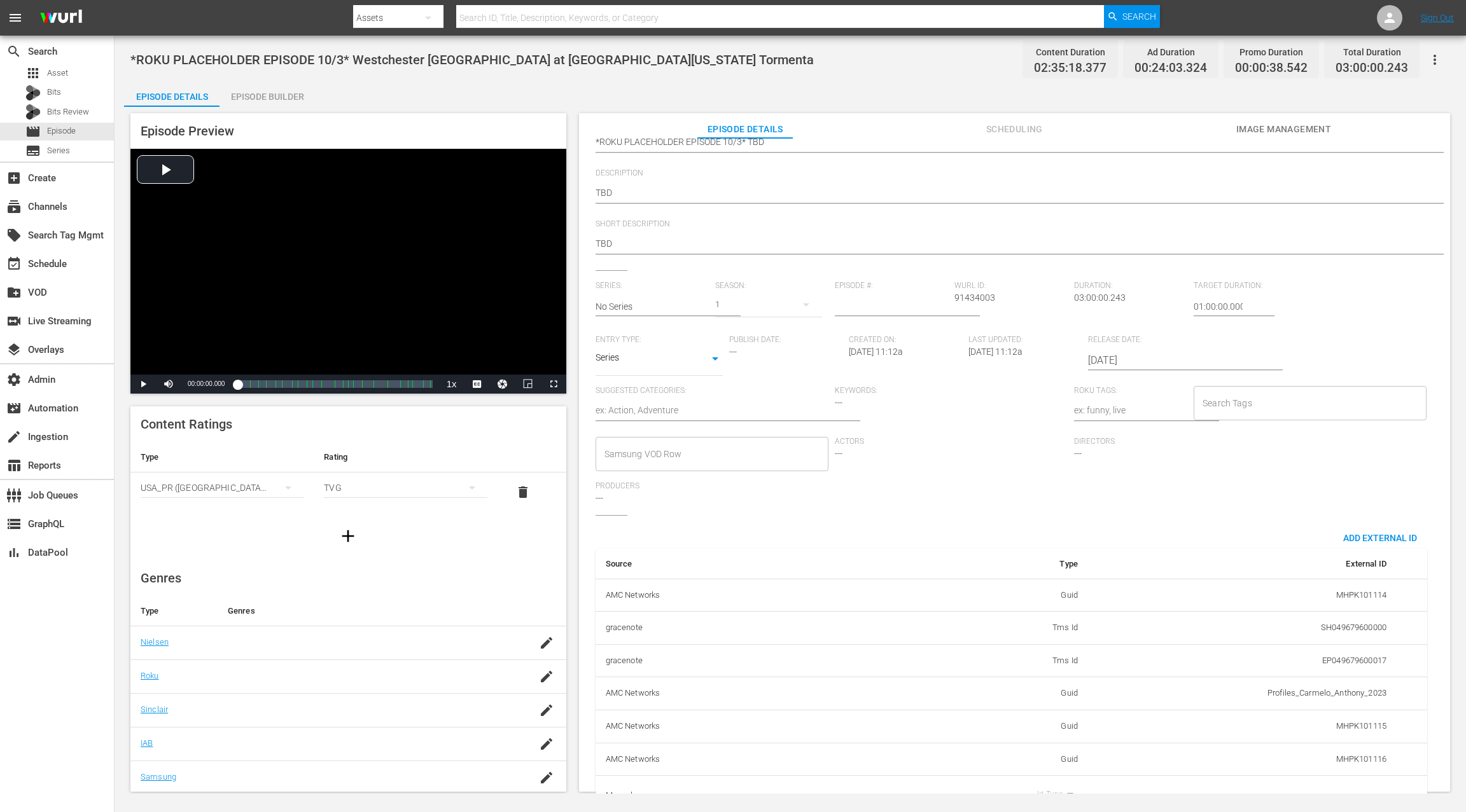
scroll to position [164, 0]
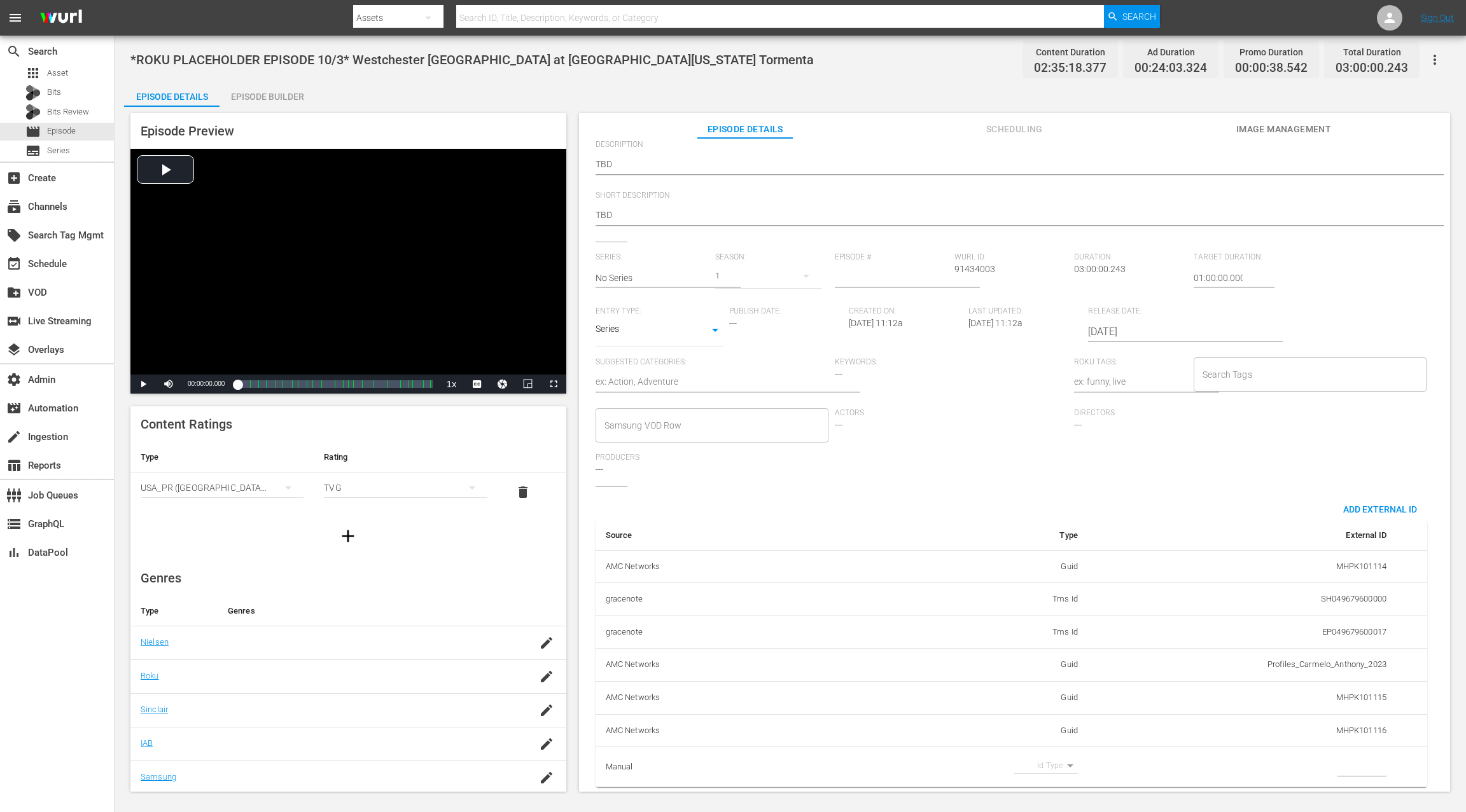
click at [1058, 608] on body "menu Search By Assets Search ID, Title, Description, Keywords, or Category Sear…" at bounding box center [733, 406] width 1466 height 812
drag, startPoint x: 1045, startPoint y: 788, endPoint x: 1124, endPoint y: 780, distance: 79.4
click at [1045, 608] on li "Guid" at bounding box center [1040, 786] width 64 height 21
type input "guid"
click at [1099, 608] on input "simple table" at bounding box center [1361, 766] width 49 height 19
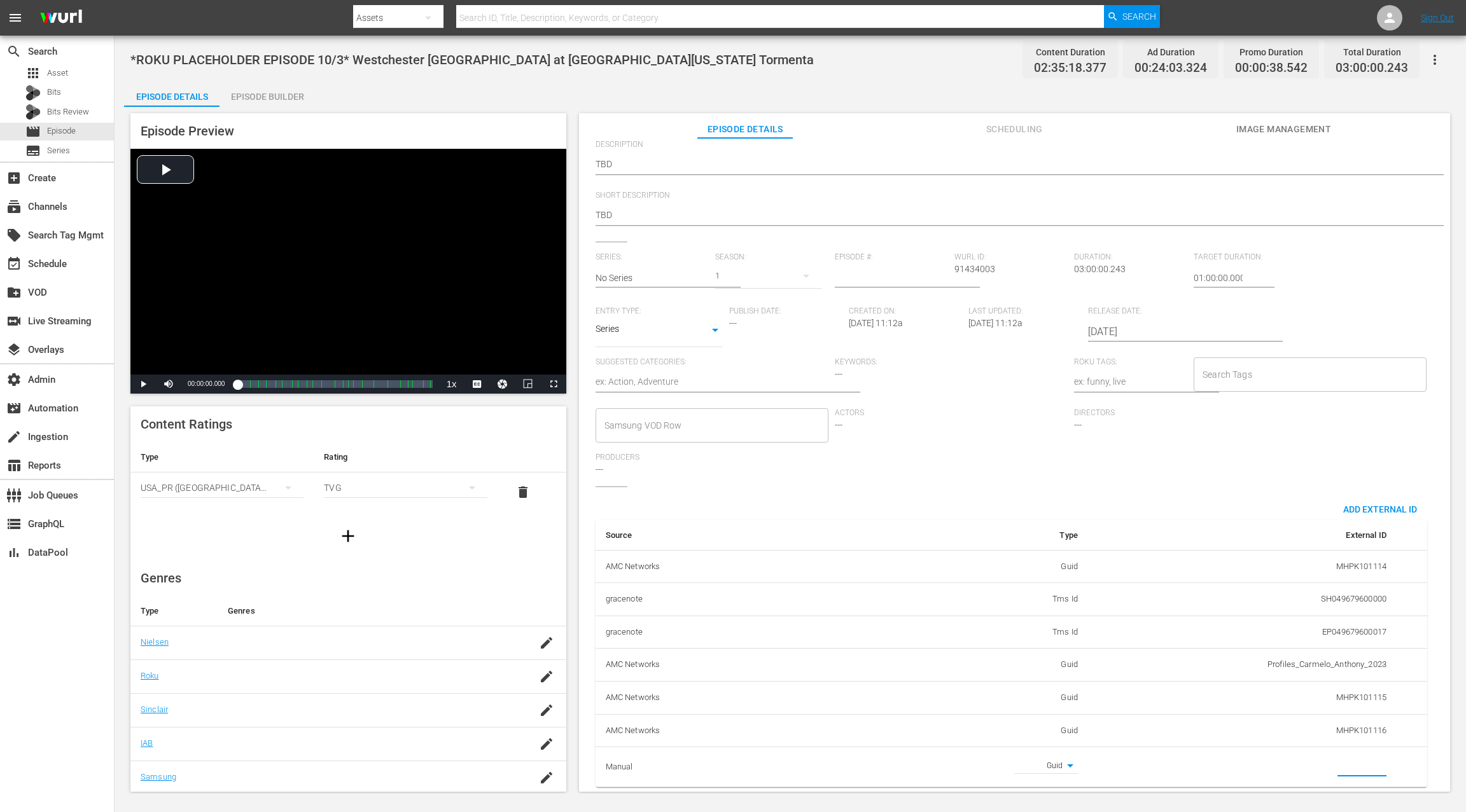
paste input "MSGSZSOC7"
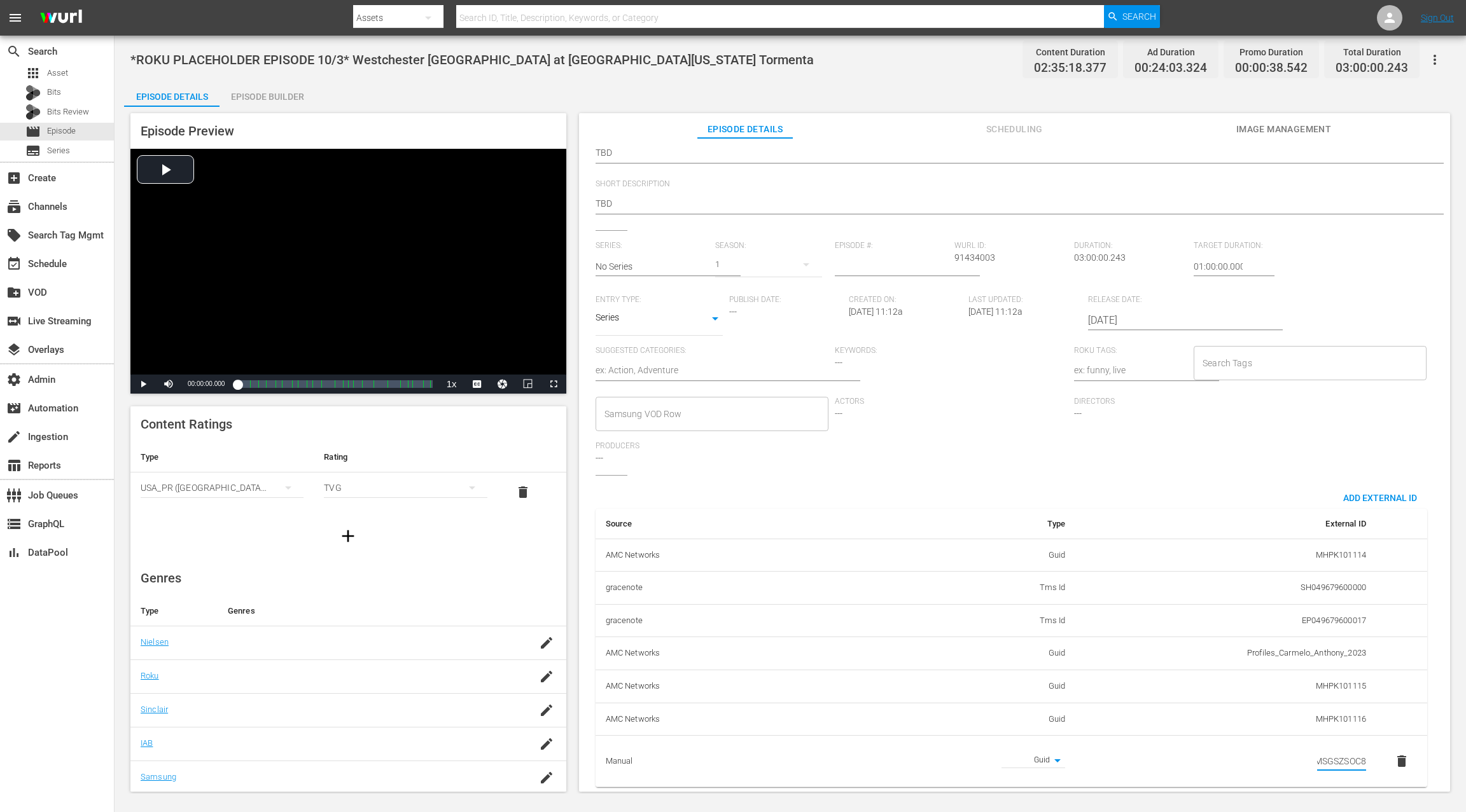
scroll to position [0, 0]
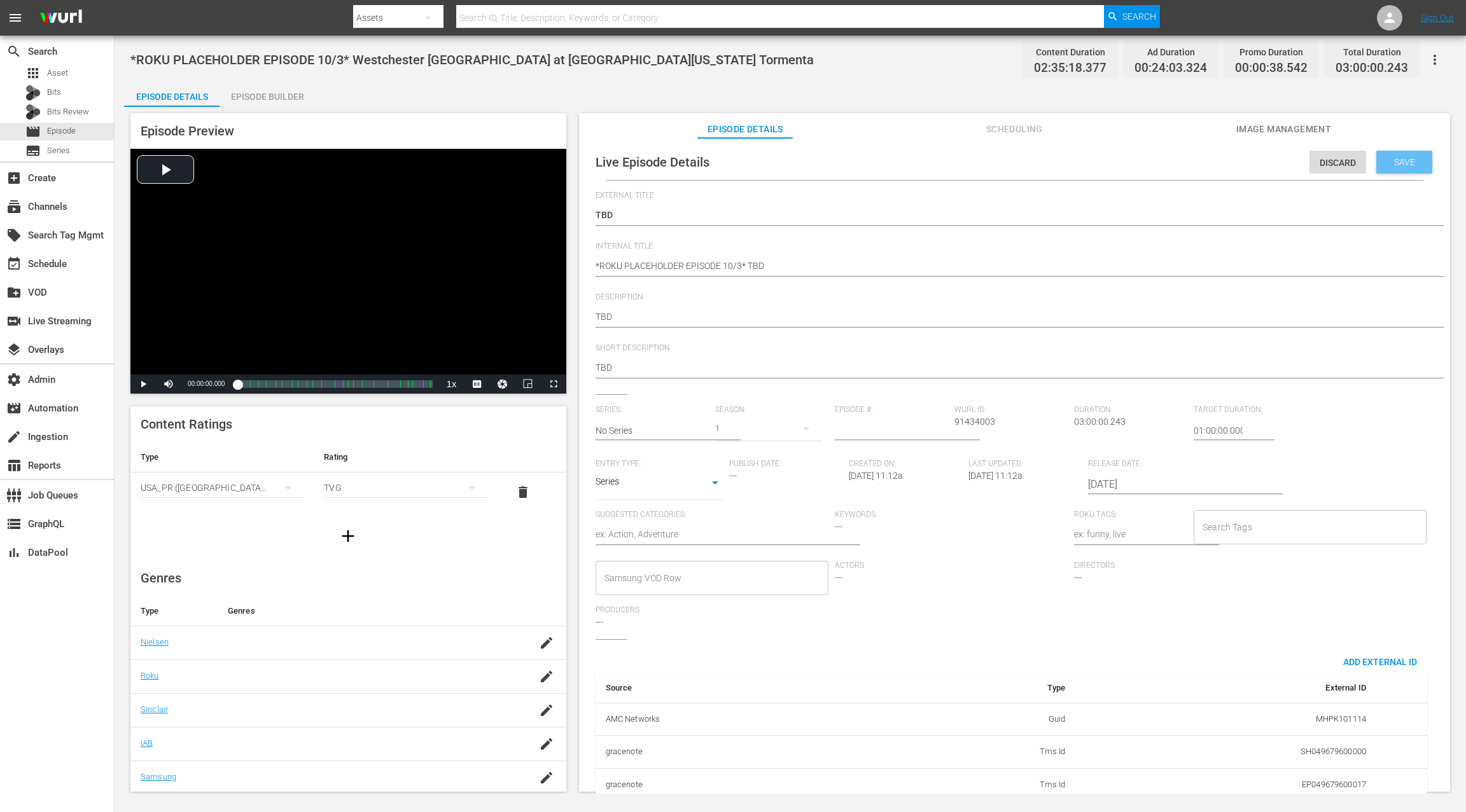
type input "MSGSZSOC8"
click at [1099, 166] on span "Save" at bounding box center [1404, 161] width 42 height 10
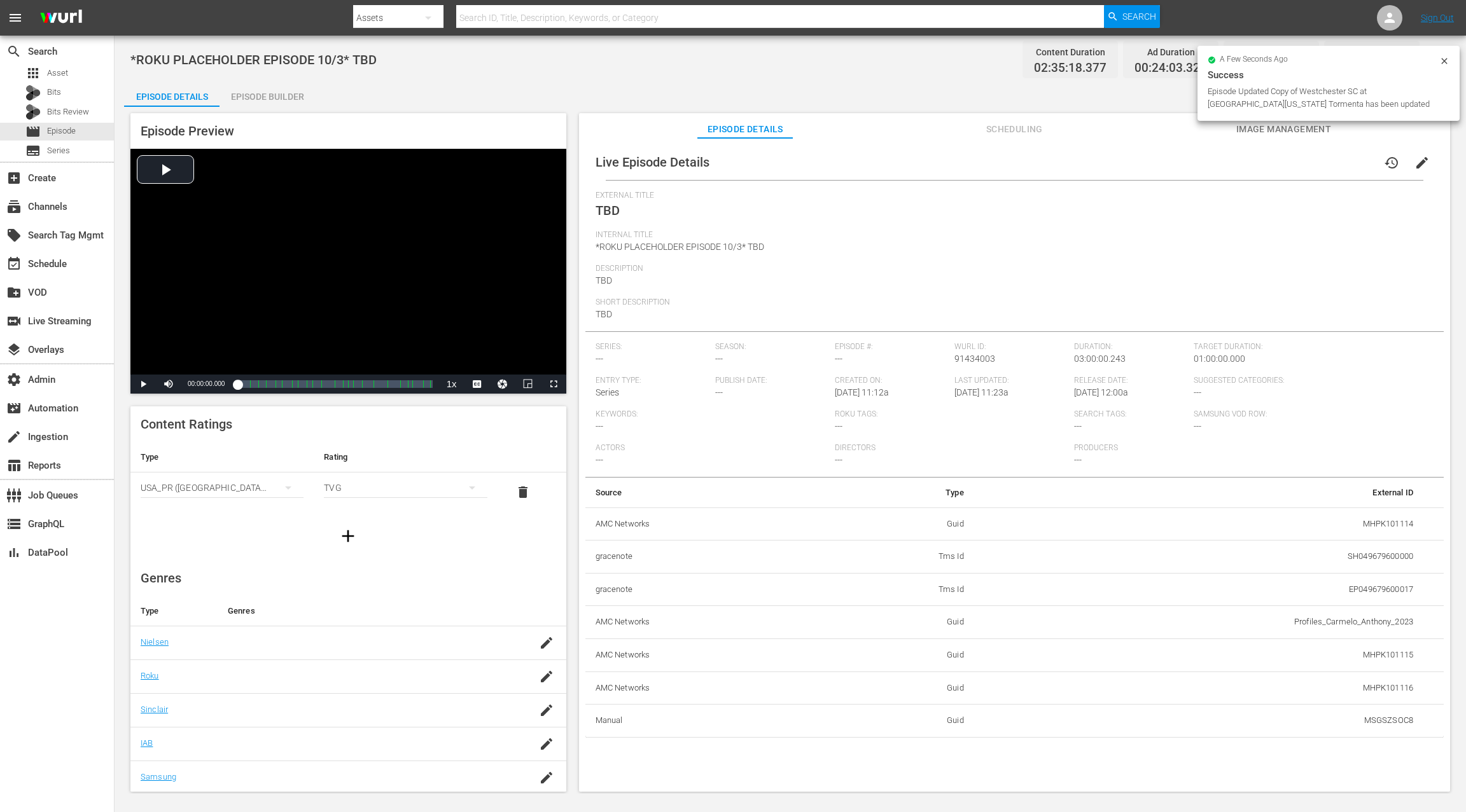
click at [1099, 133] on span "Image Management" at bounding box center [1283, 129] width 95 height 16
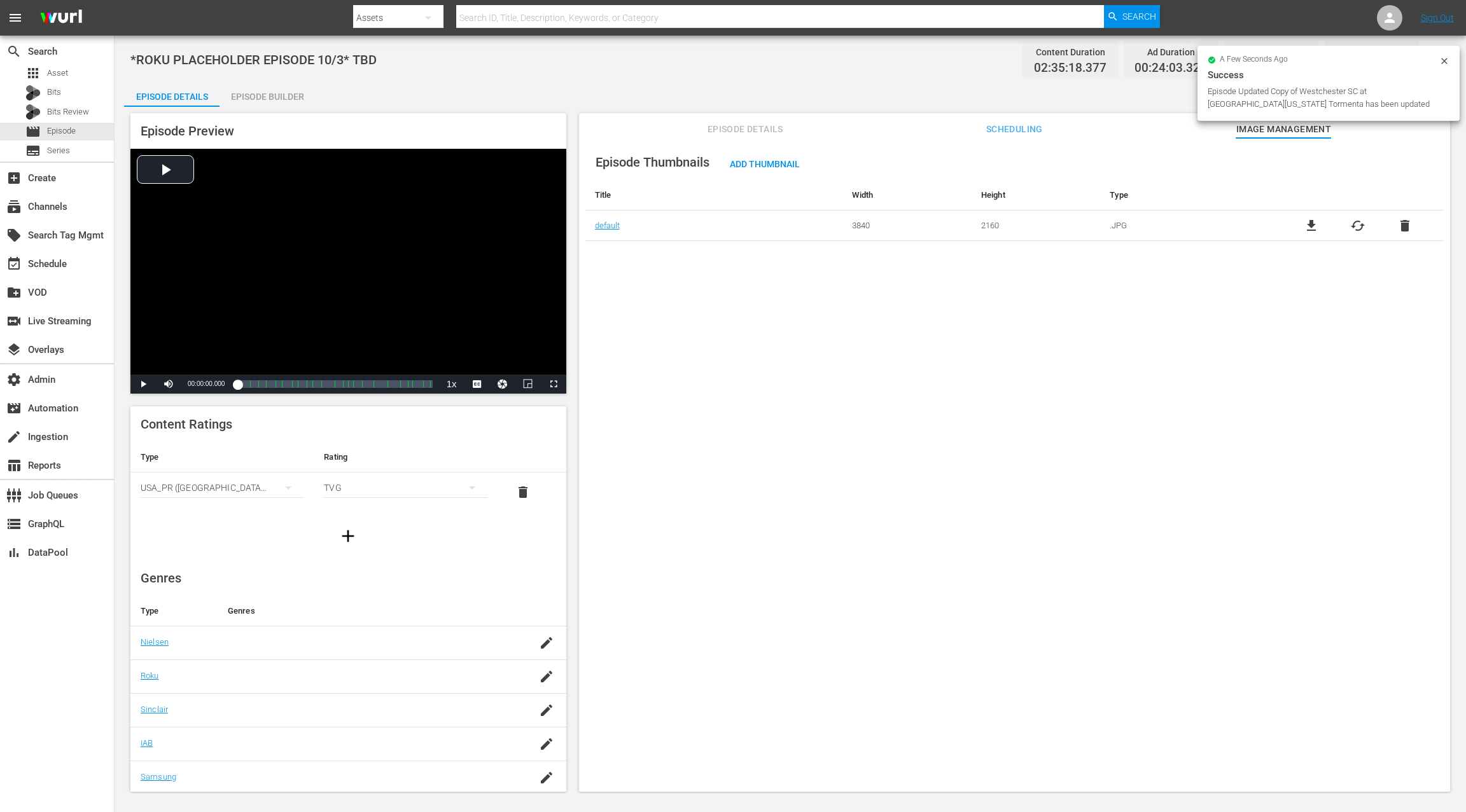
click at [1099, 227] on span "delete" at bounding box center [1404, 226] width 15 height 15
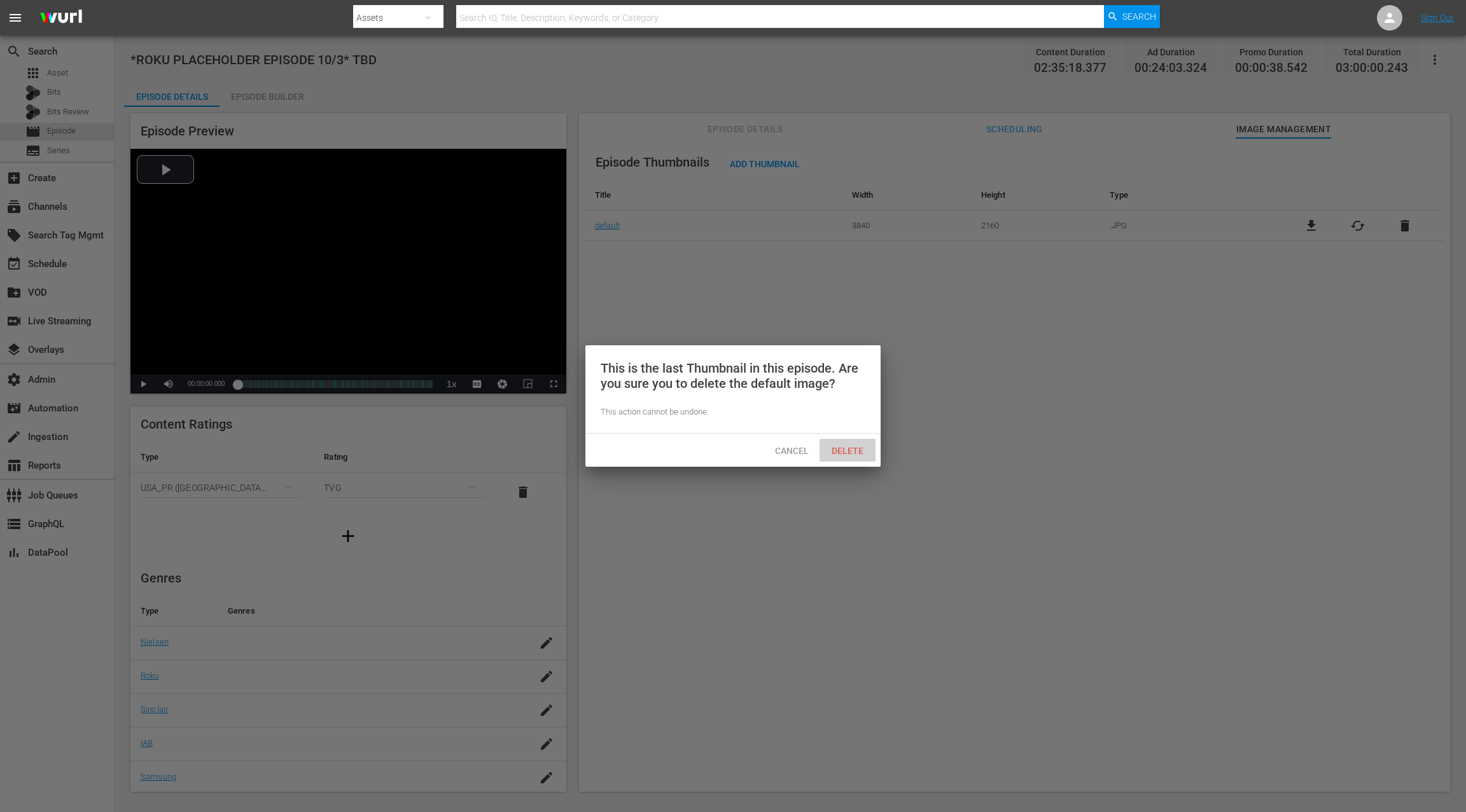
click at [853, 456] on div "Delete" at bounding box center [847, 450] width 56 height 23
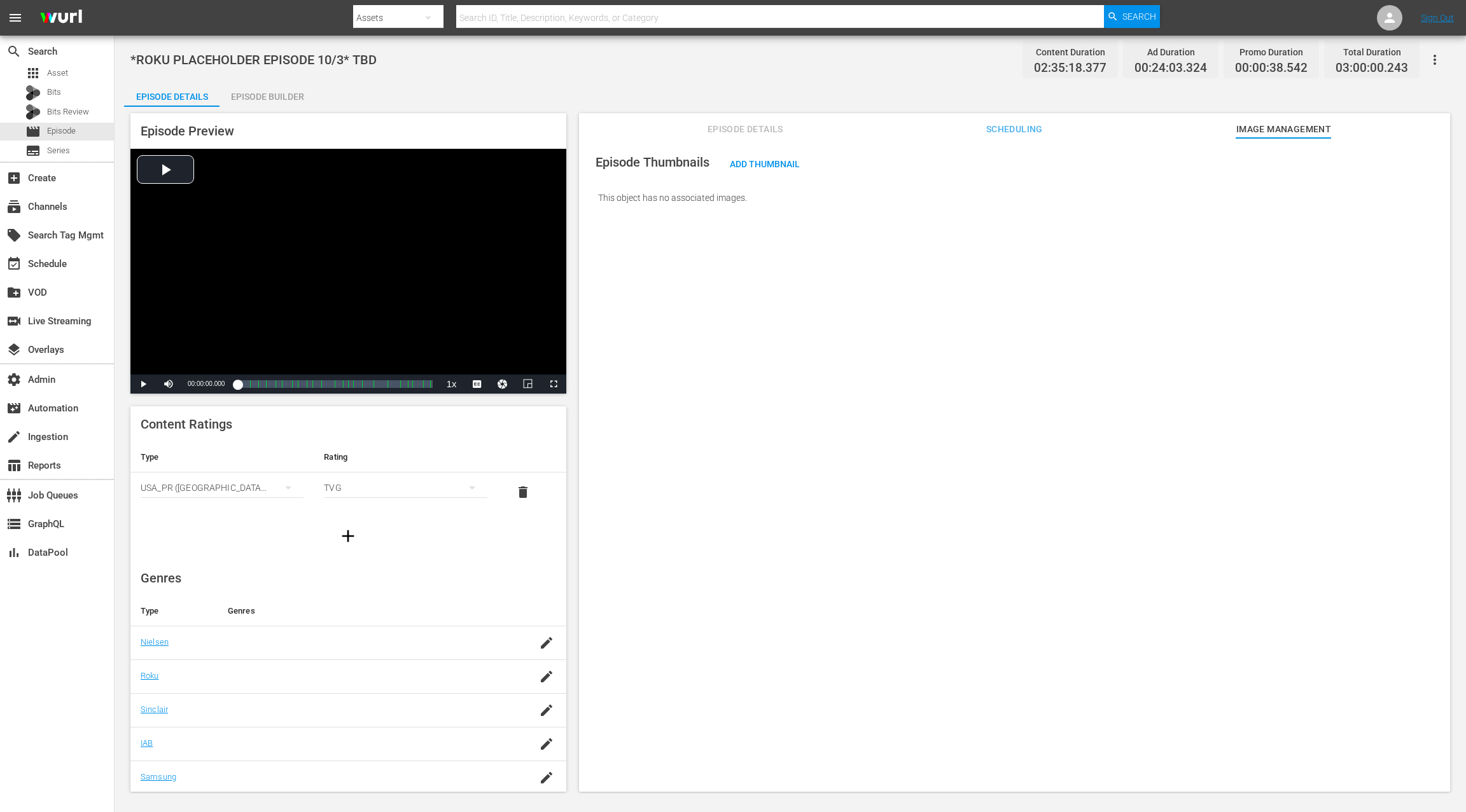
click at [745, 134] on span "Episode Details" at bounding box center [745, 129] width 95 height 16
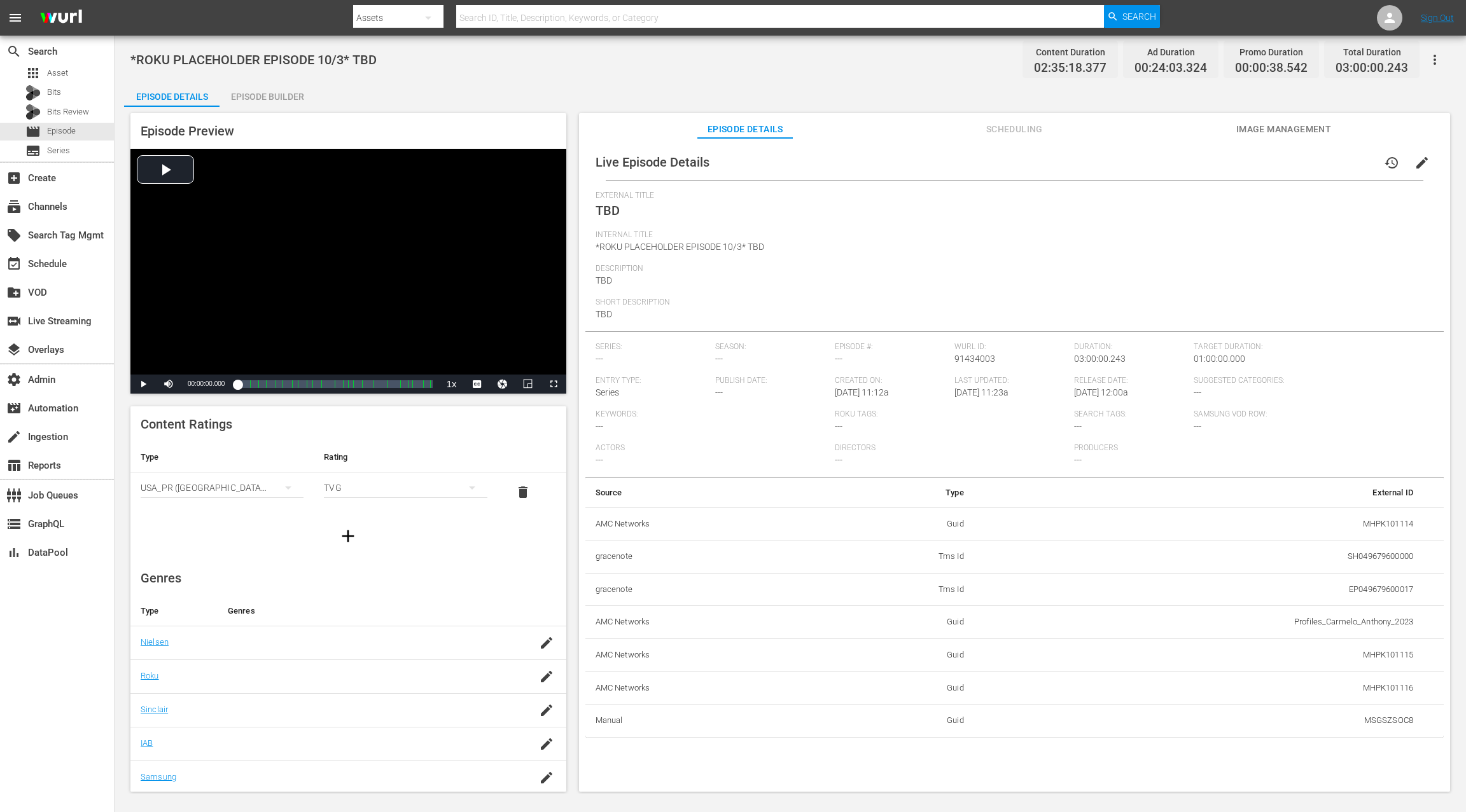
click at [1099, 167] on span "edit" at bounding box center [1422, 163] width 15 height 15
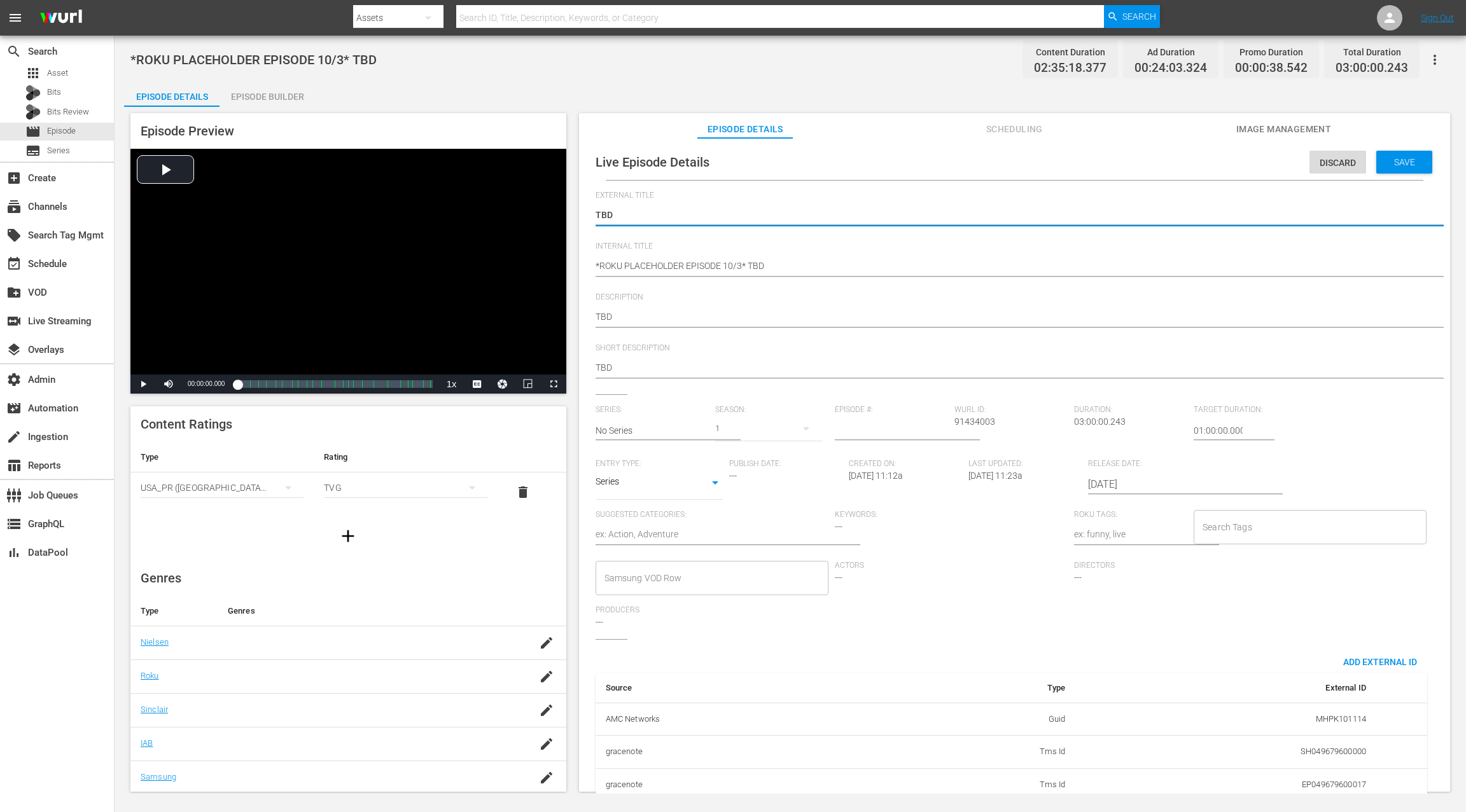
click at [1099, 486] on input "[DATE]" at bounding box center [1169, 484] width 163 height 31
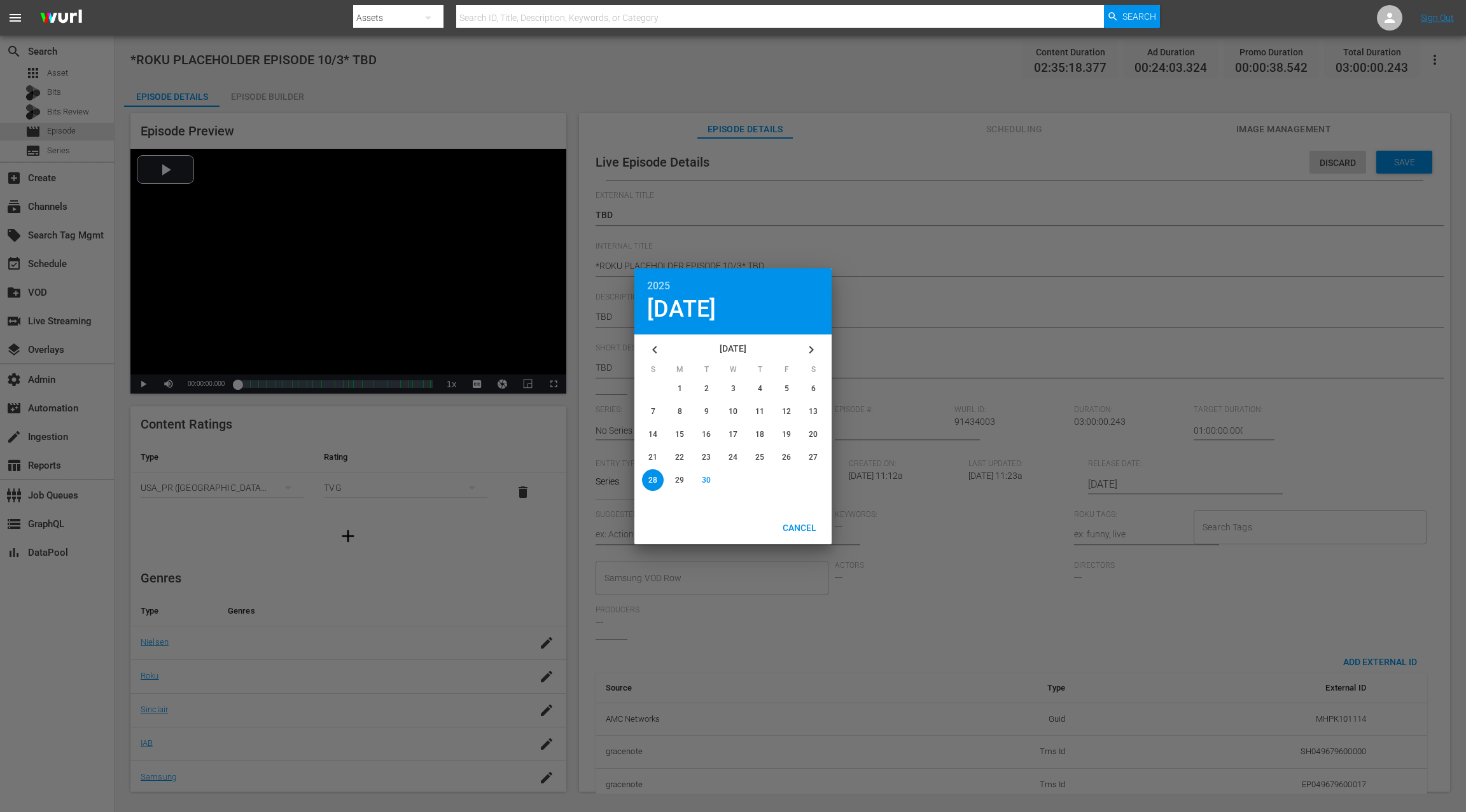
click at [808, 348] on icon "button" at bounding box center [811, 350] width 15 height 15
click at [790, 385] on div "button" at bounding box center [786, 389] width 21 height 21
type input "[DATE]"
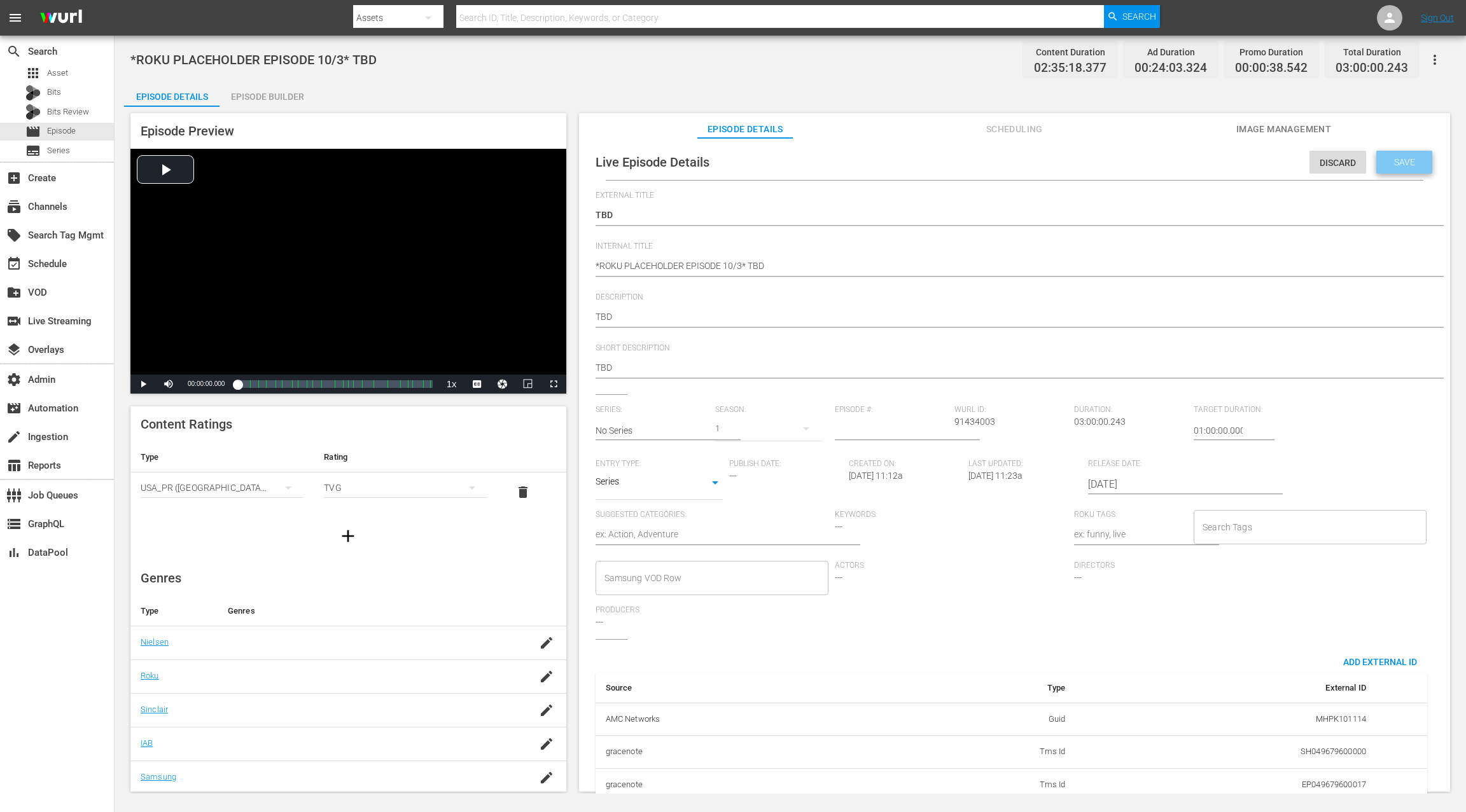
click at [1099, 166] on span "Save" at bounding box center [1404, 161] width 42 height 10
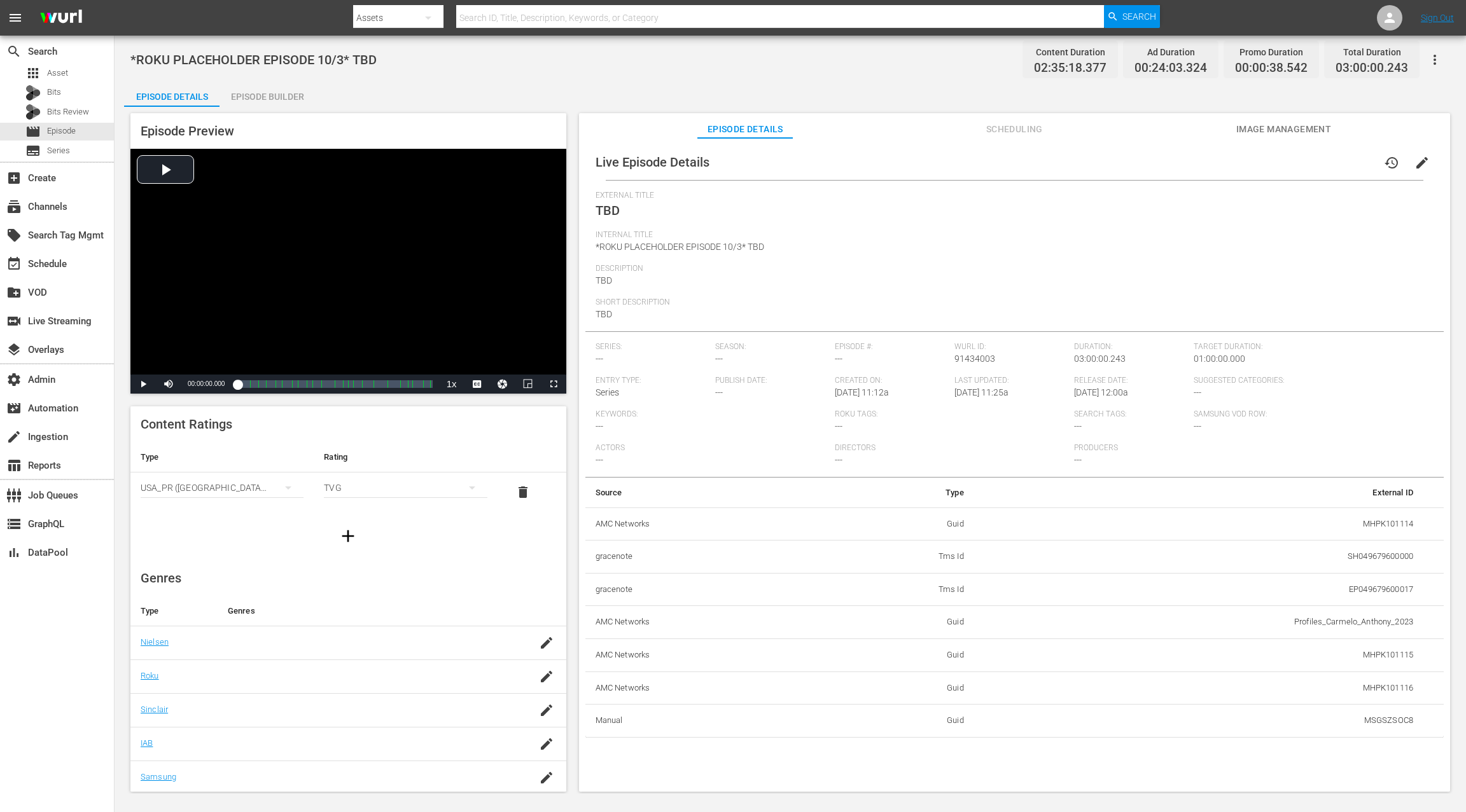
click at [1099, 163] on span "edit" at bounding box center [1422, 163] width 15 height 15
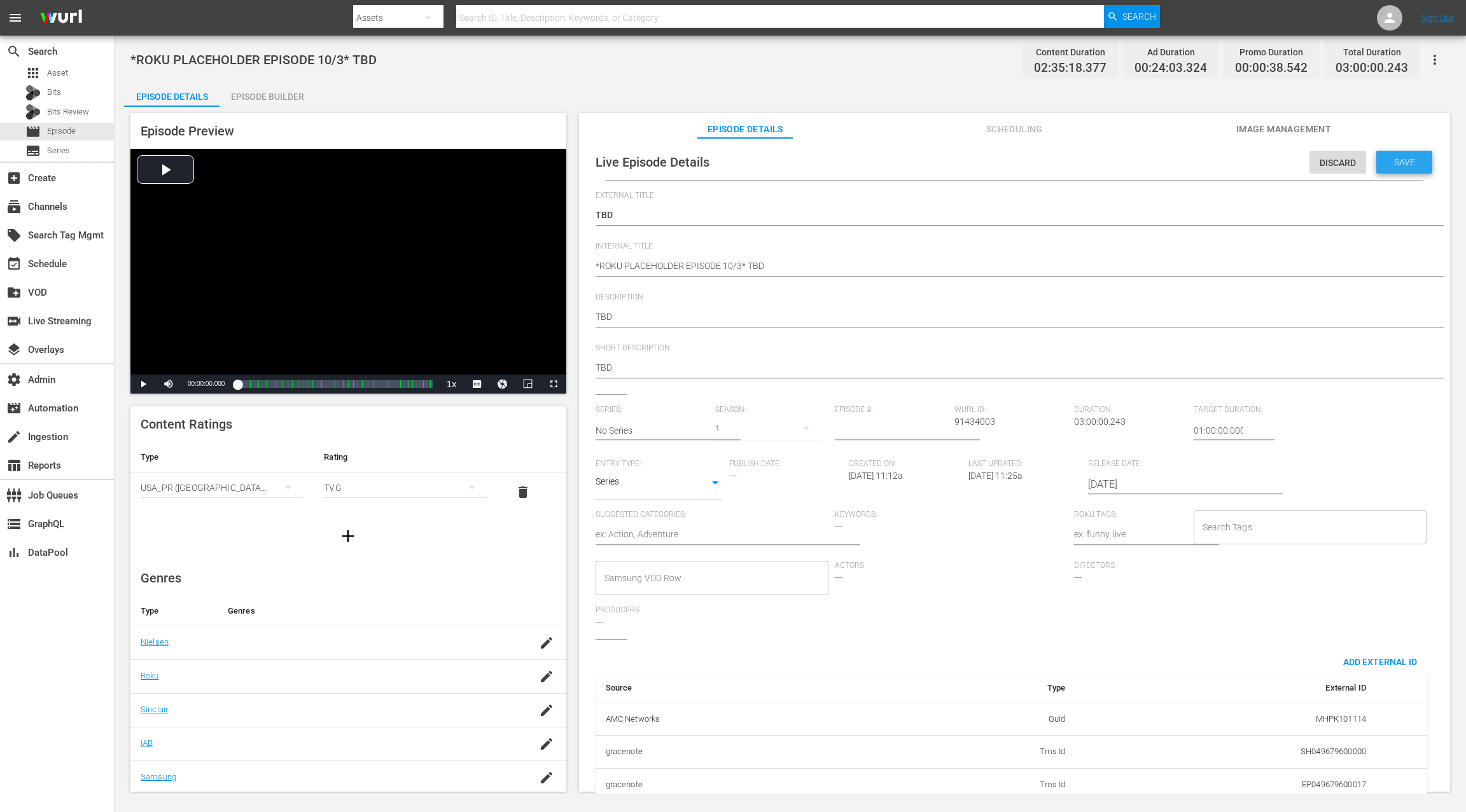
click at [1099, 163] on span "Save" at bounding box center [1404, 161] width 42 height 10
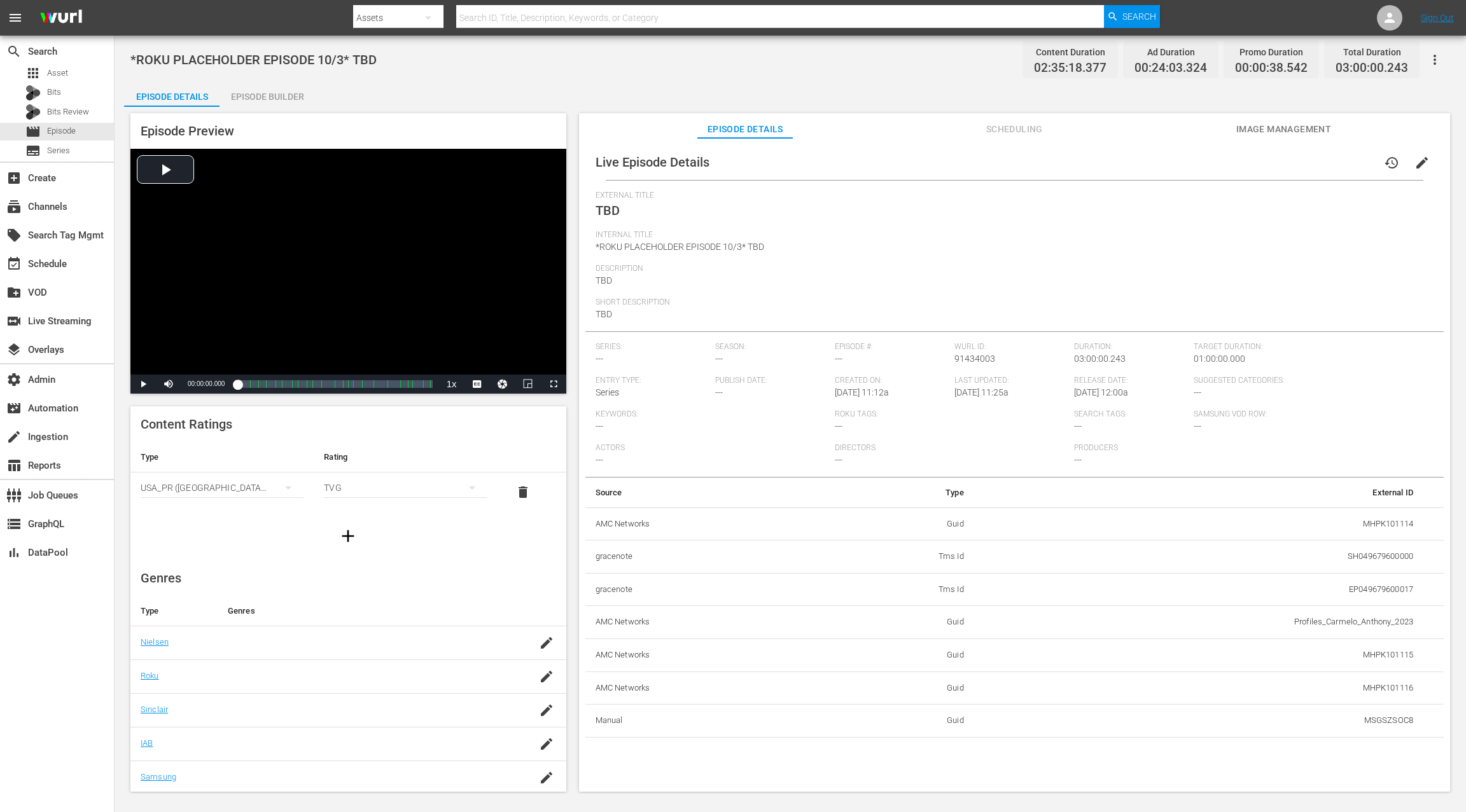
click at [747, 131] on span "Episode Details" at bounding box center [745, 129] width 95 height 16
click at [1099, 165] on span "edit" at bounding box center [1422, 163] width 15 height 15
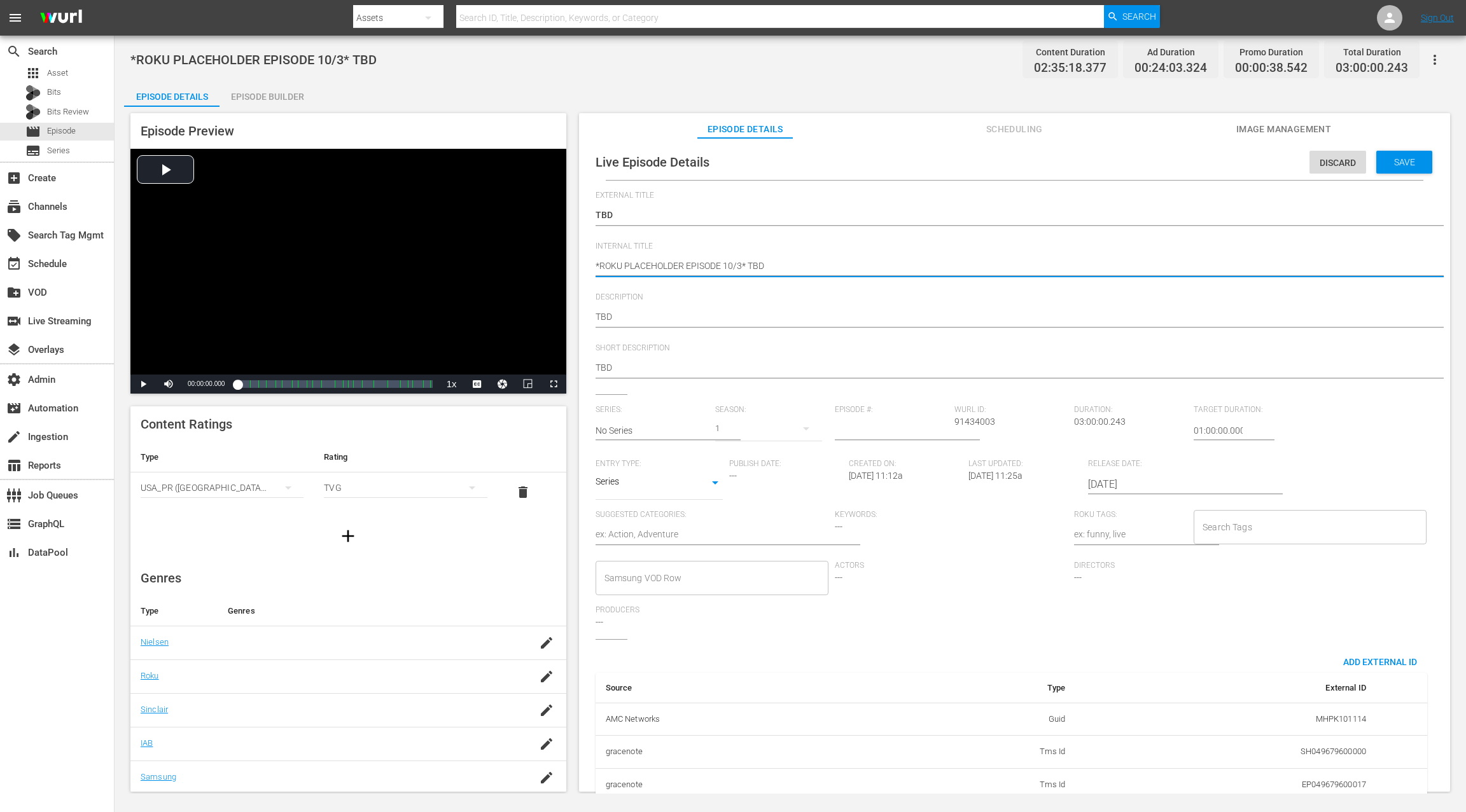
type textarea "*ROKU PLACEHOLDER EPISODE 10/* TBD"
type textarea "*ROKU PLACEHOLDER EPISODE 10/1* TBD"
type textarea "*ROKU PLACEHOLDER EPISODE 10/12* TBD"
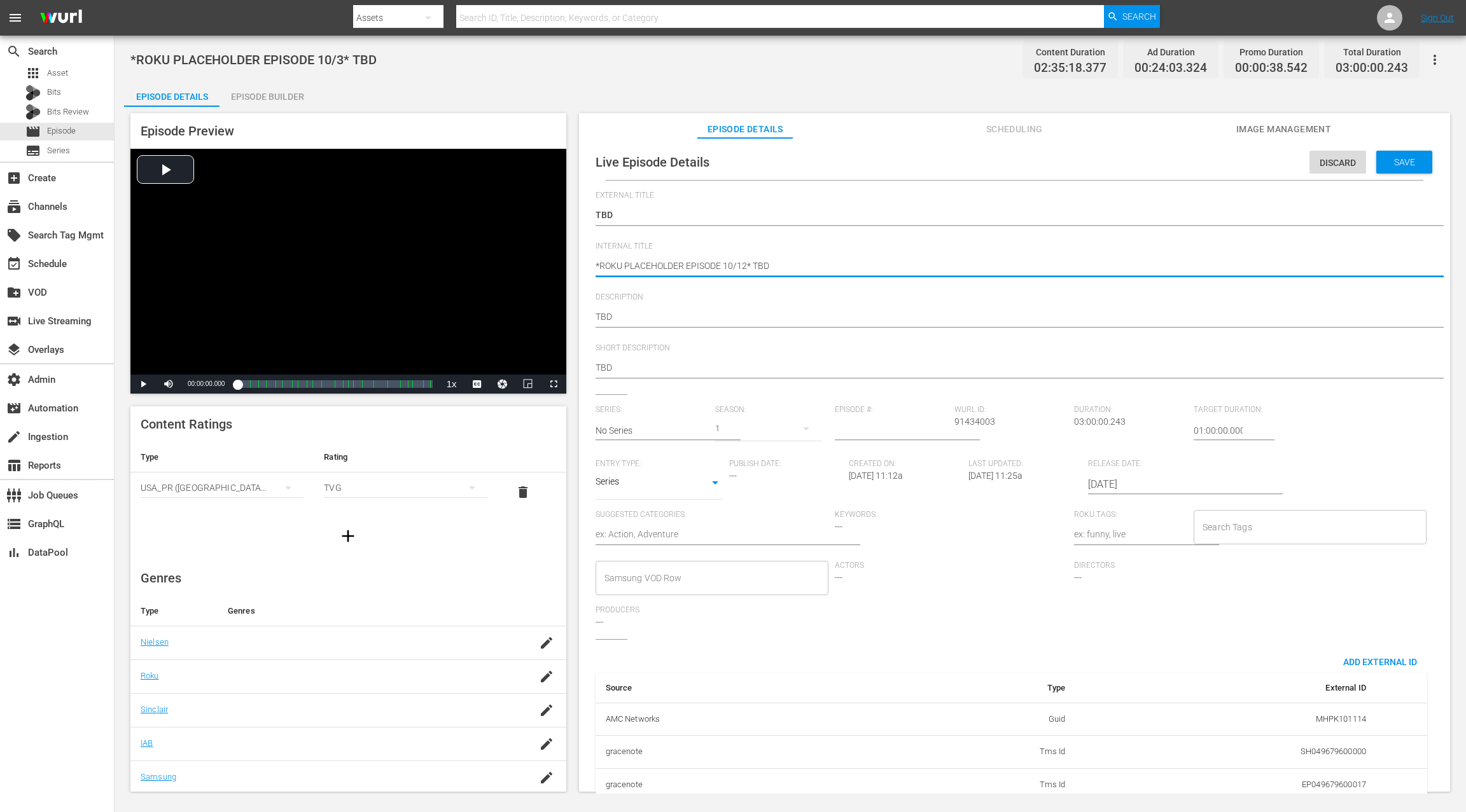
type textarea "*ROKU PLACEHOLDER EPISODE 10/12* TBD"
click at [1099, 483] on input "[DATE]" at bounding box center [1169, 484] width 163 height 31
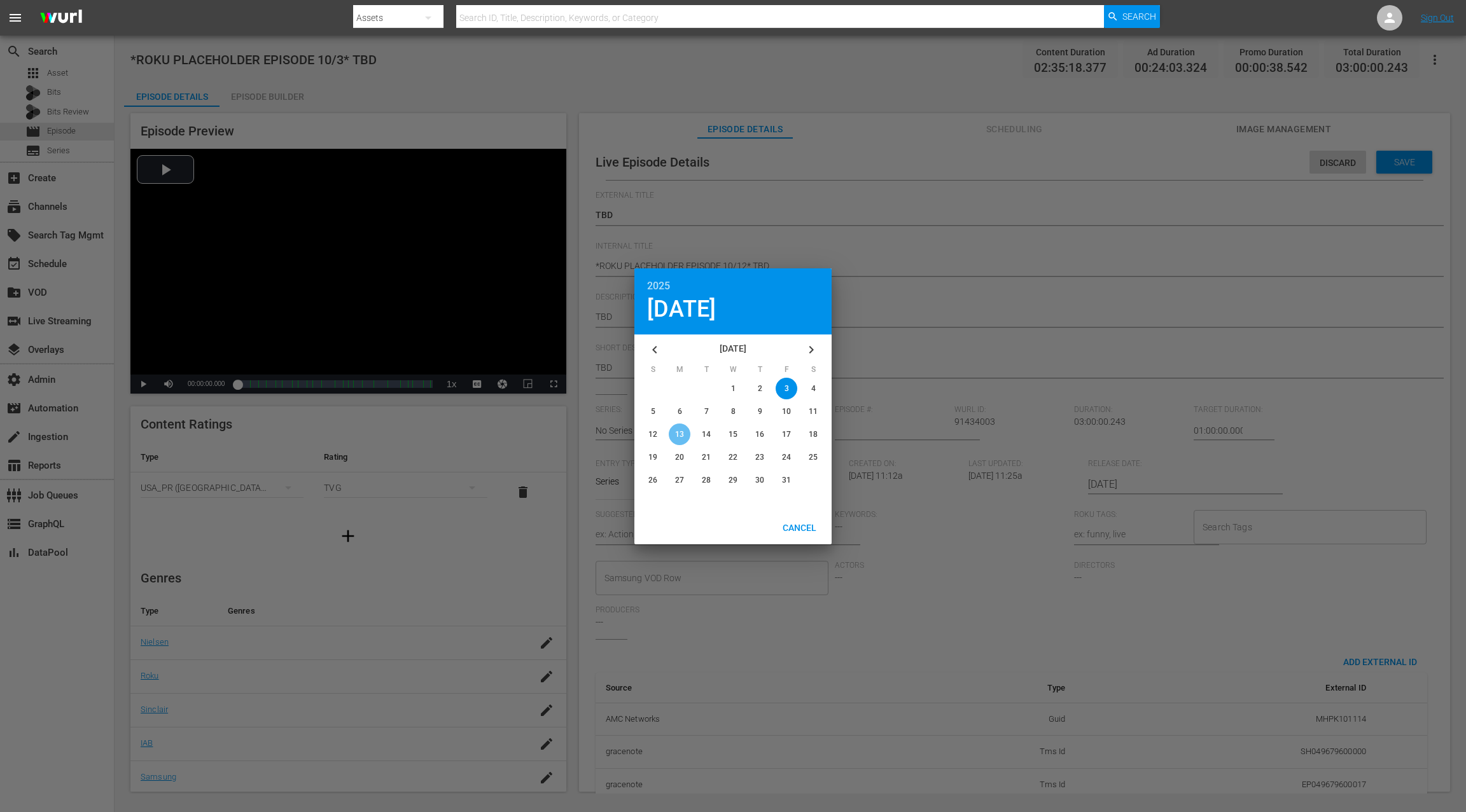
click at [683, 433] on button "13" at bounding box center [680, 434] width 27 height 21
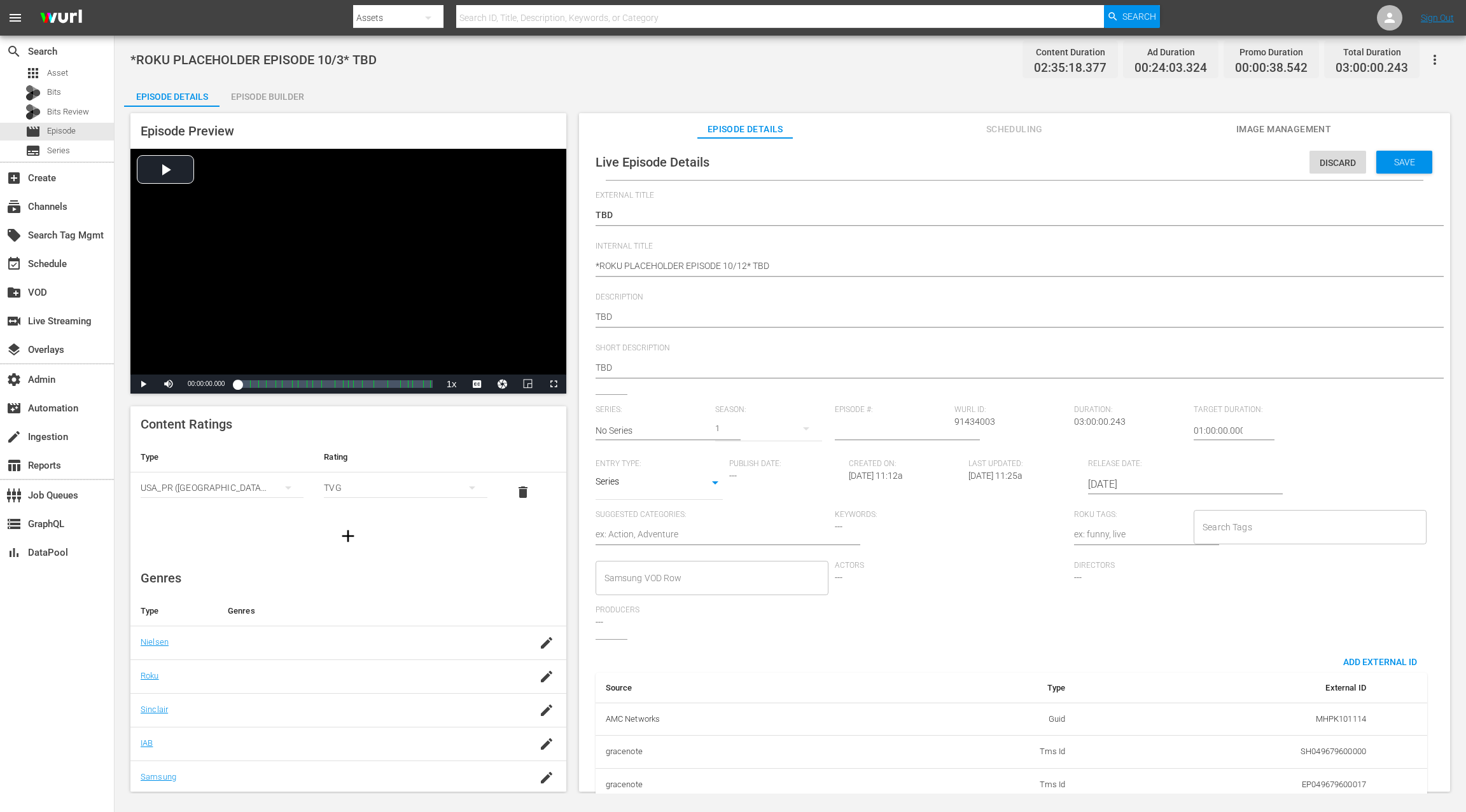
click at [1099, 482] on input "[DATE]" at bounding box center [1169, 484] width 163 height 31
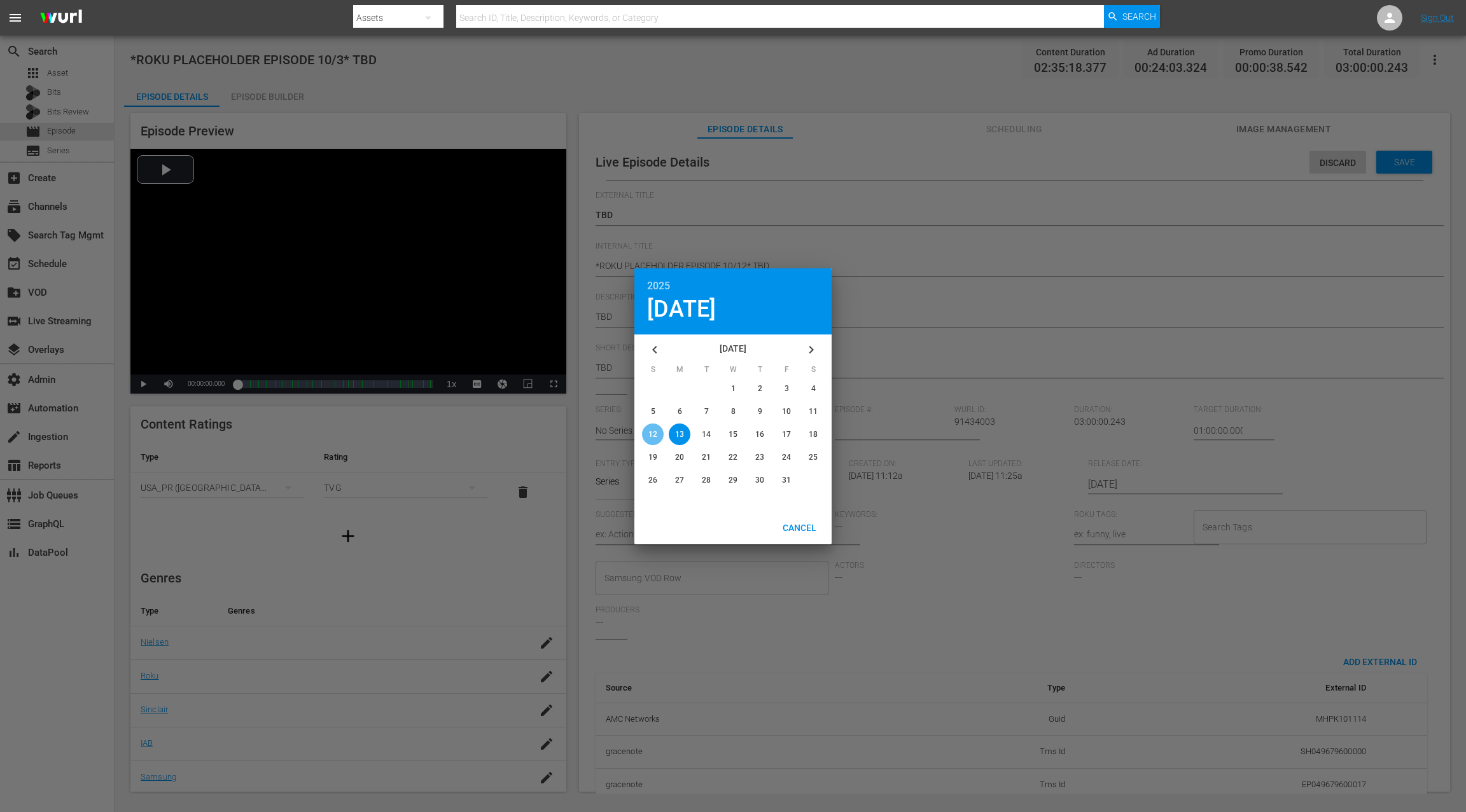
click at [655, 437] on span "12" at bounding box center [652, 434] width 9 height 9
type input "[DATE]"
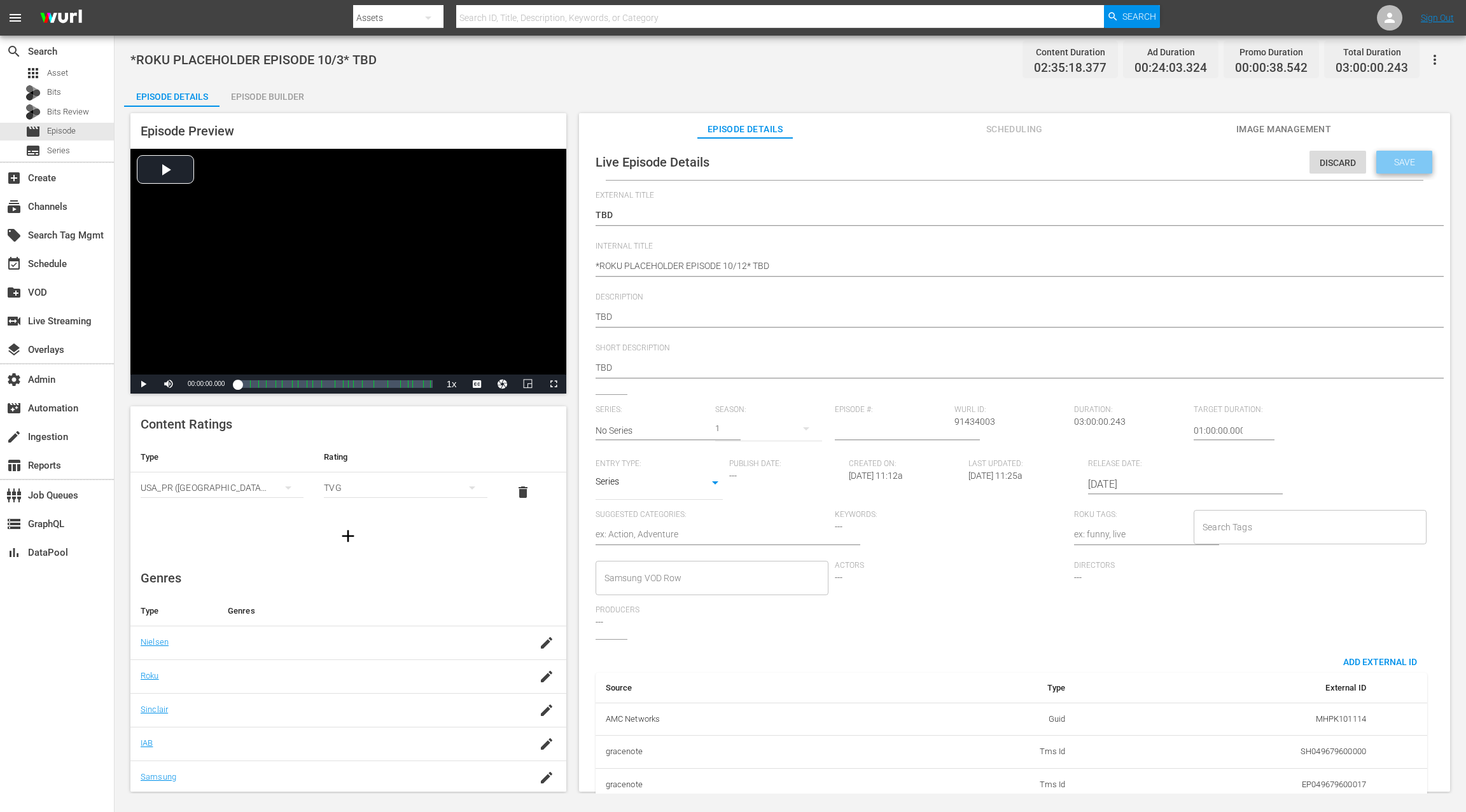
click at [1099, 166] on span "Save" at bounding box center [1404, 161] width 42 height 10
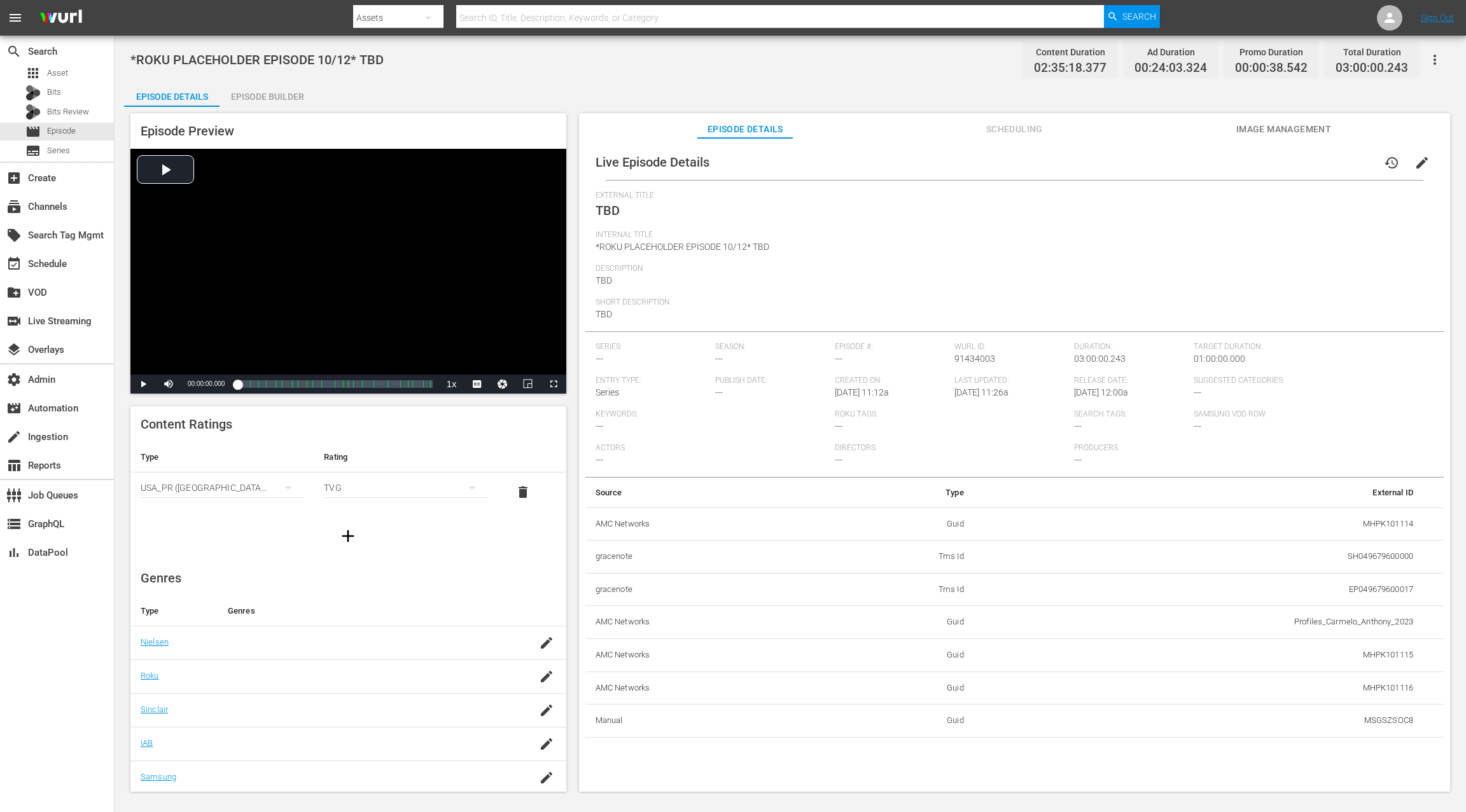
drag, startPoint x: 1016, startPoint y: 131, endPoint x: 1054, endPoint y: 137, distance: 38.5
click at [1016, 131] on span "Scheduling" at bounding box center [1014, 129] width 95 height 16
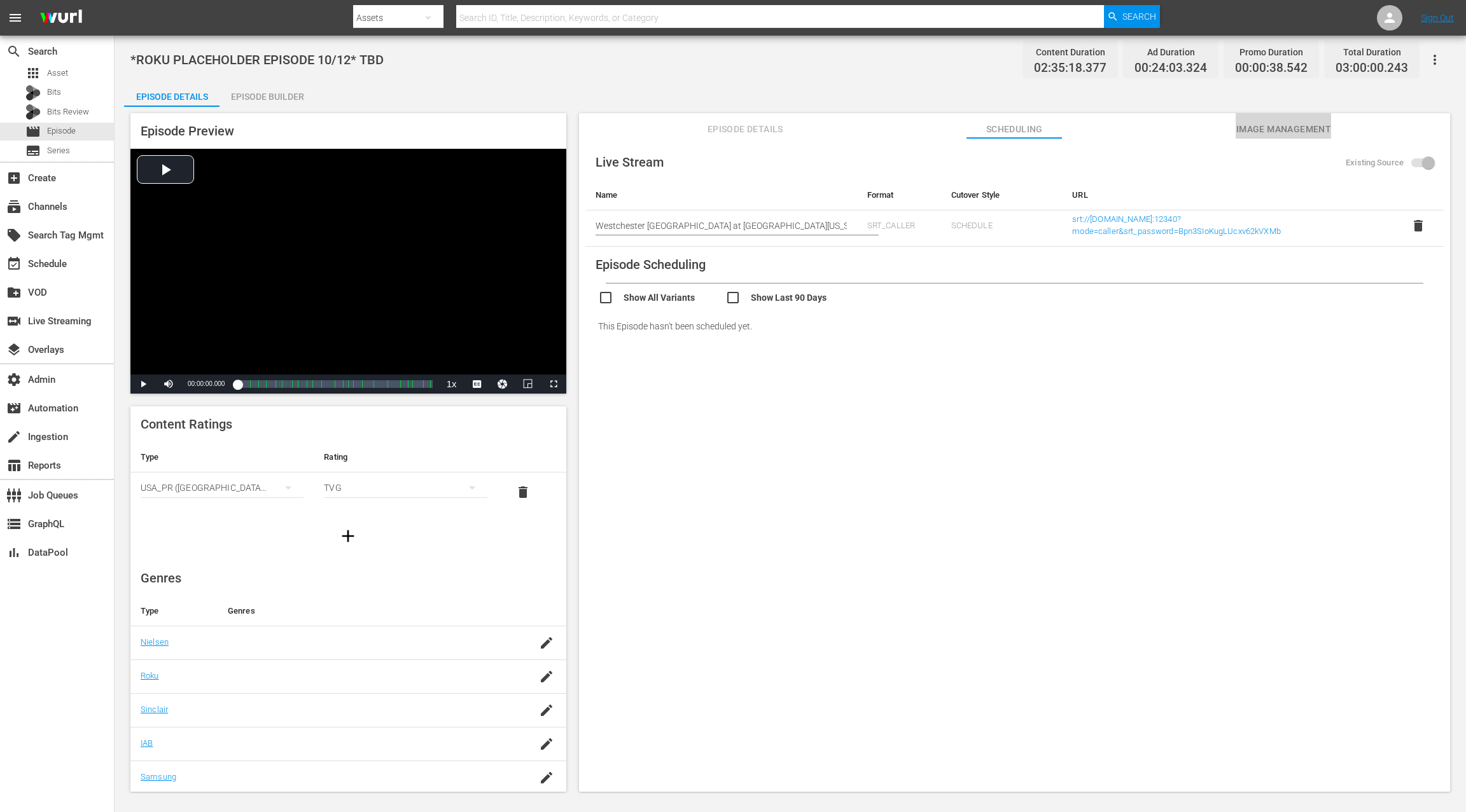
click at [1099, 129] on span "Image Management" at bounding box center [1283, 129] width 95 height 16
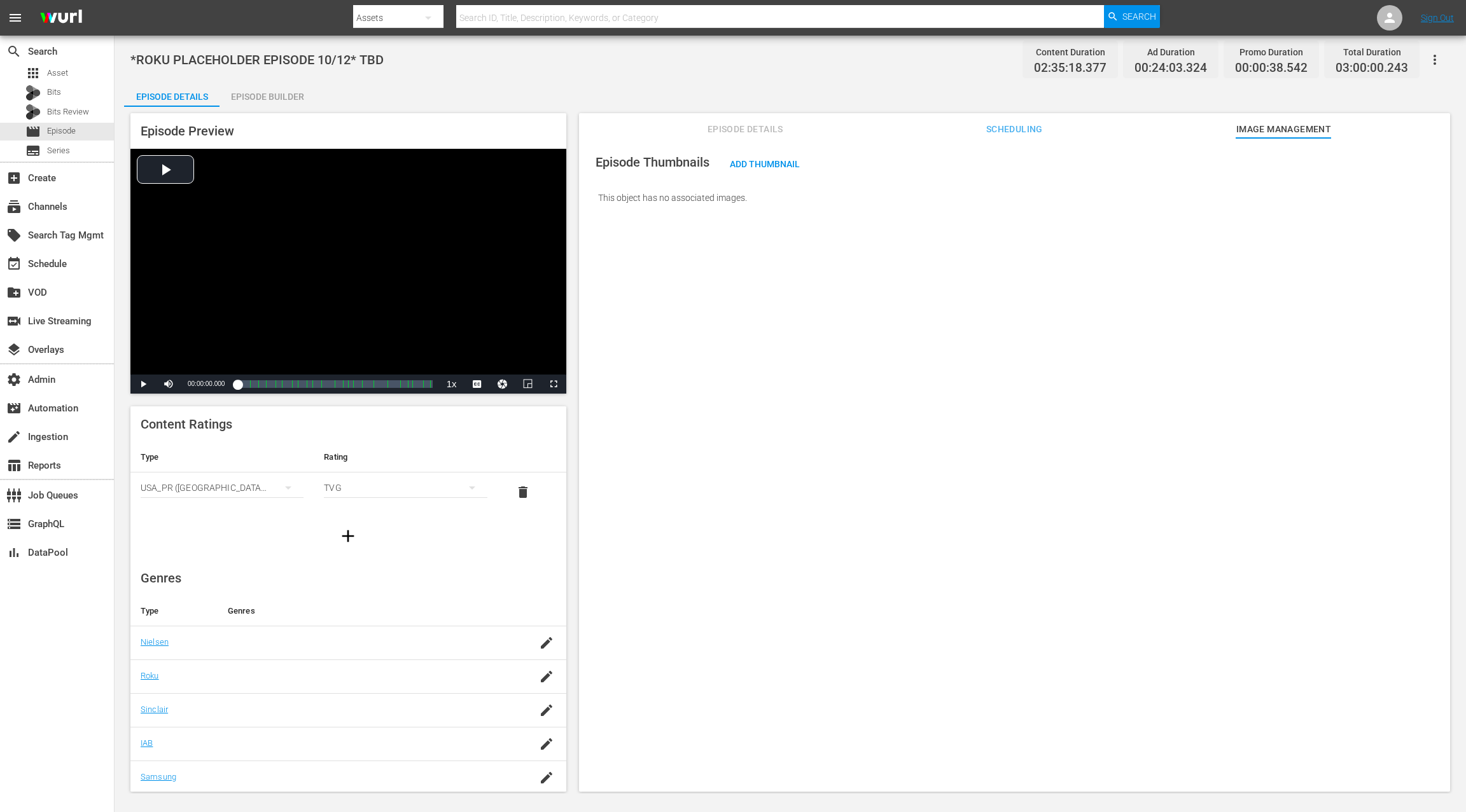
click at [740, 129] on span "Episode Details" at bounding box center [745, 129] width 95 height 16
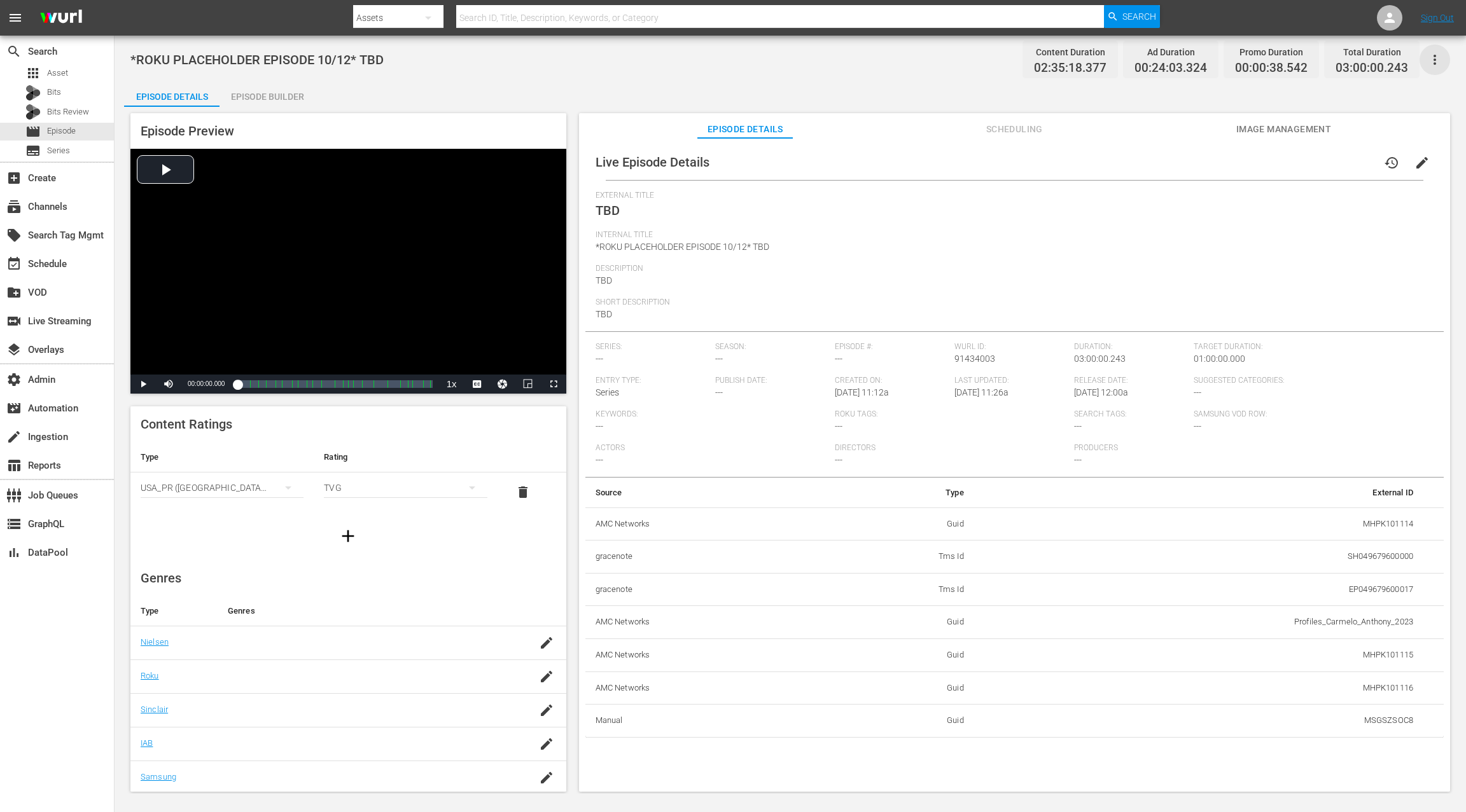
click at [1099, 64] on icon "button" at bounding box center [1434, 60] width 15 height 15
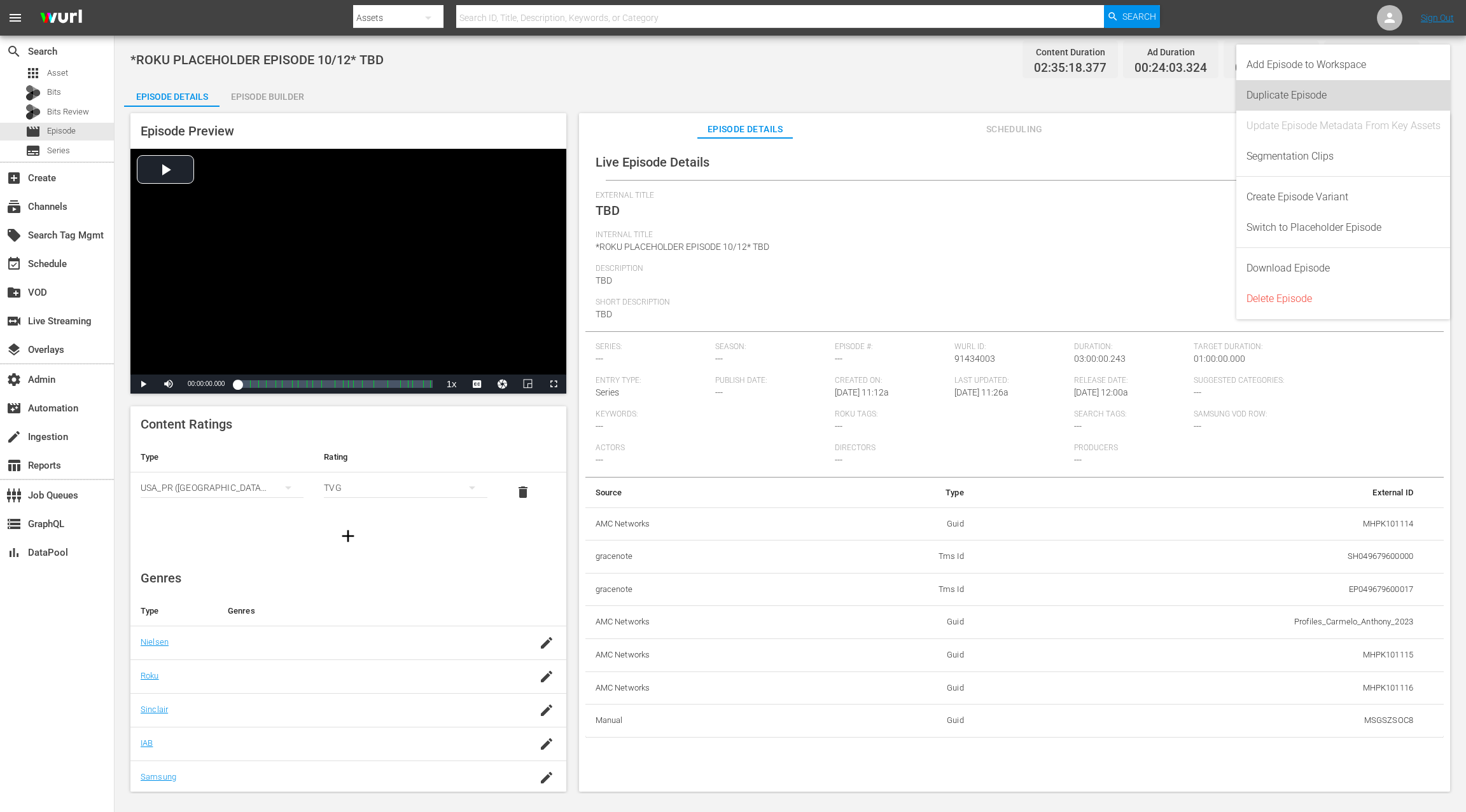
click at [1099, 95] on div "Duplicate Episode" at bounding box center [1343, 96] width 194 height 31
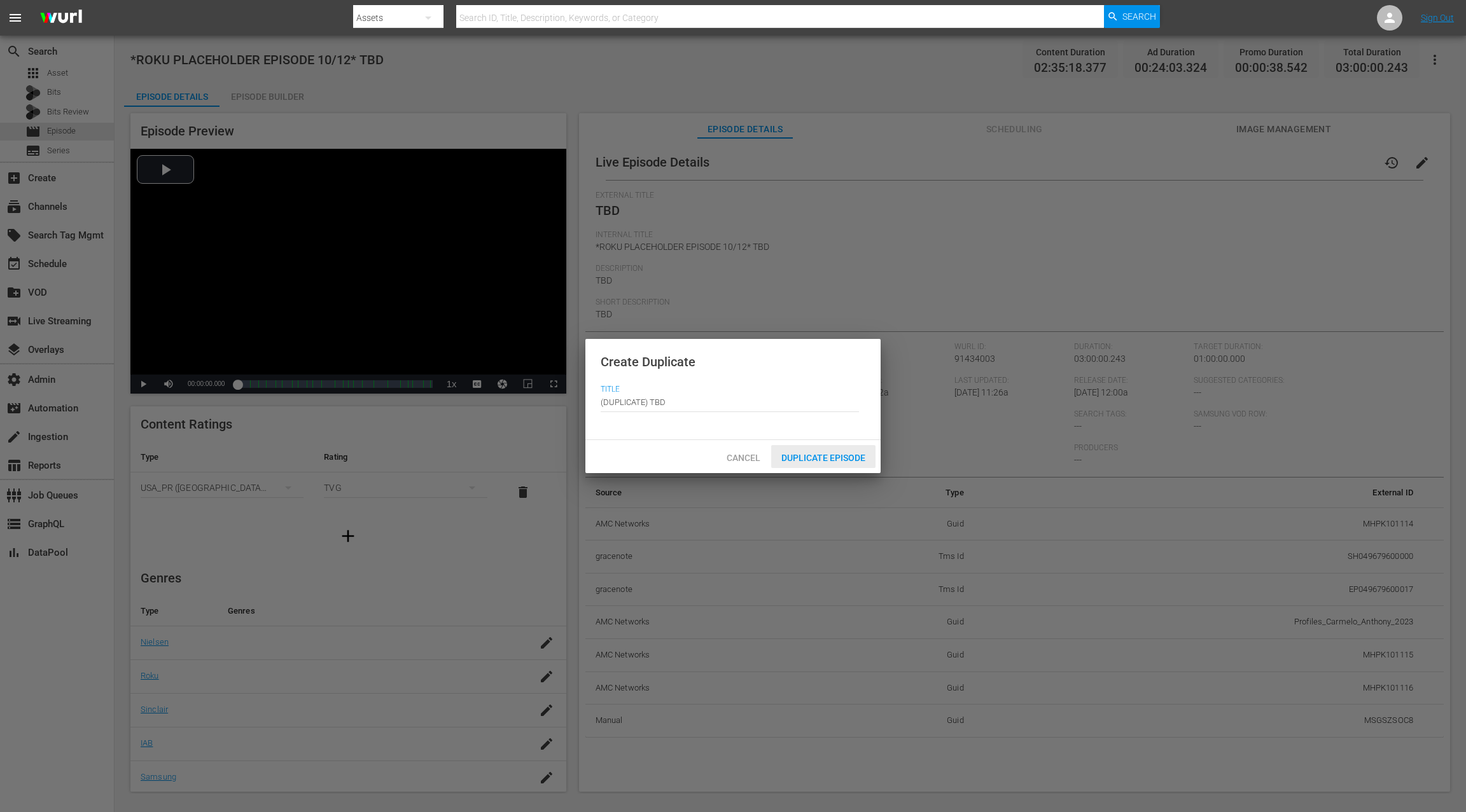
click at [820, 462] on span "Duplicate Episode" at bounding box center [823, 458] width 105 height 10
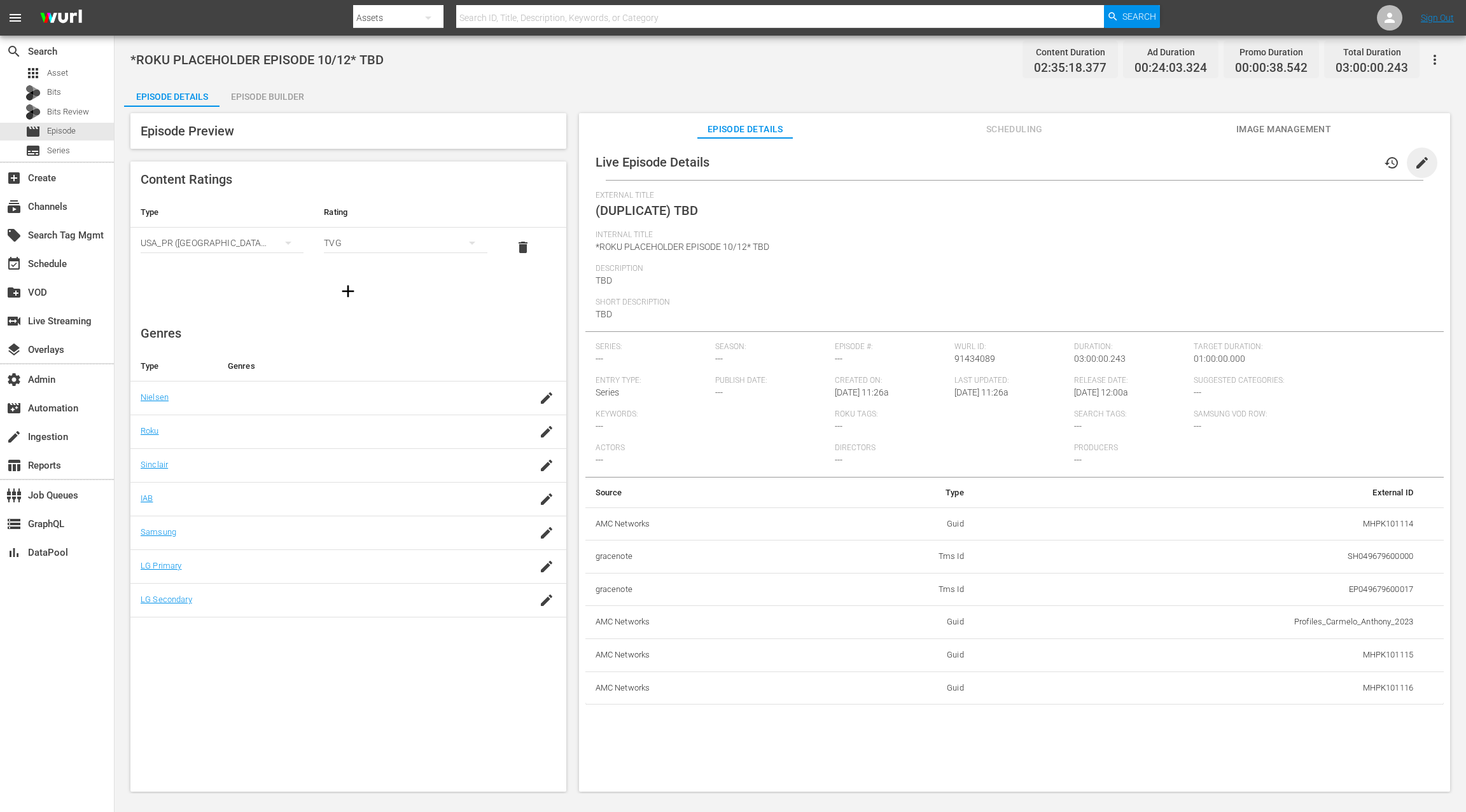
click at [1099, 165] on span "edit" at bounding box center [1422, 163] width 15 height 15
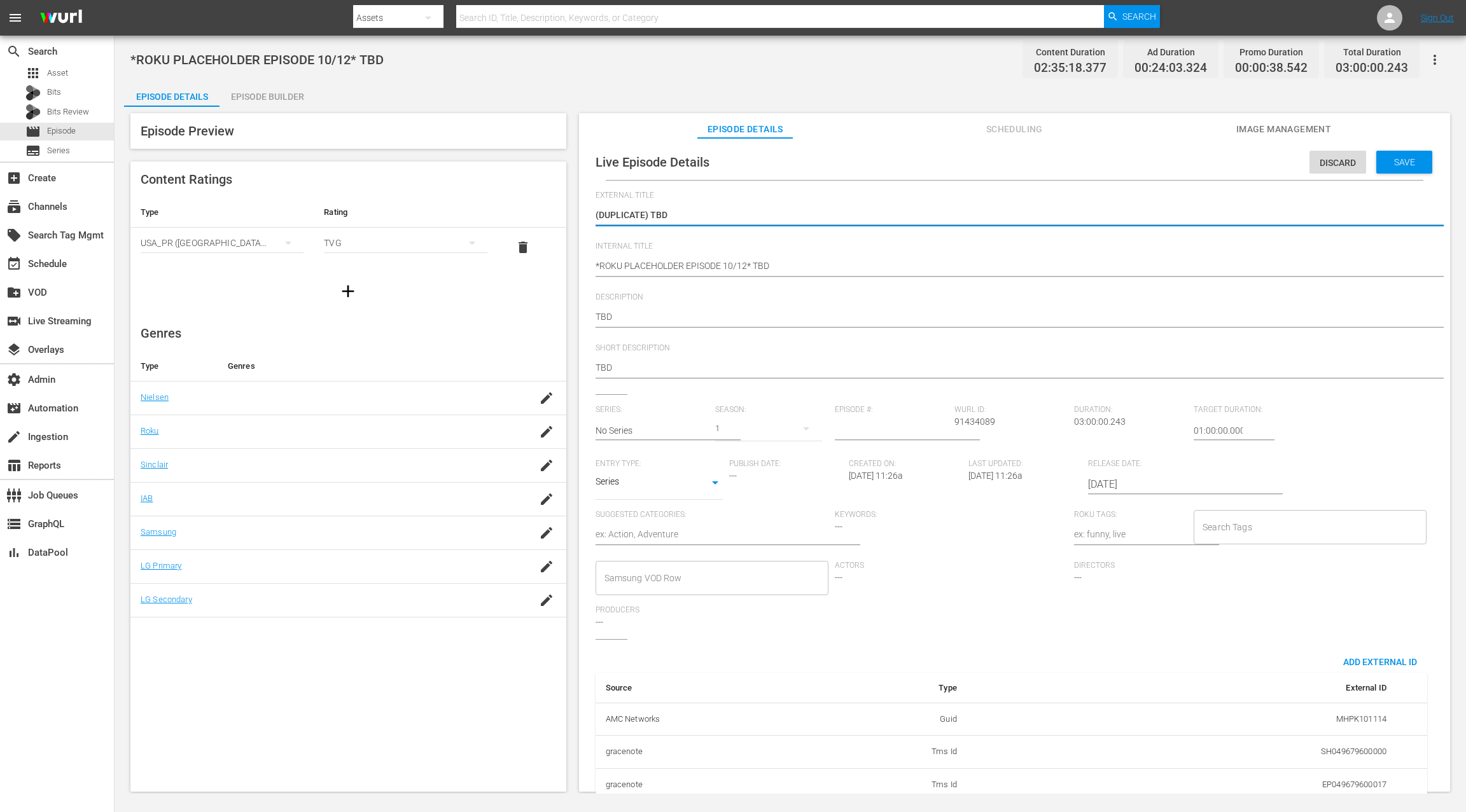
drag, startPoint x: 651, startPoint y: 216, endPoint x: 581, endPoint y: 212, distance: 70.1
click at [581, 212] on div "Live Episode Details Discard Save External Title (DUPLICATE) TBD (DUPLICATE) TB…" at bounding box center [1014, 471] width 871 height 666
type textarea "TBD"
drag, startPoint x: 747, startPoint y: 265, endPoint x: 755, endPoint y: 234, distance: 32.0
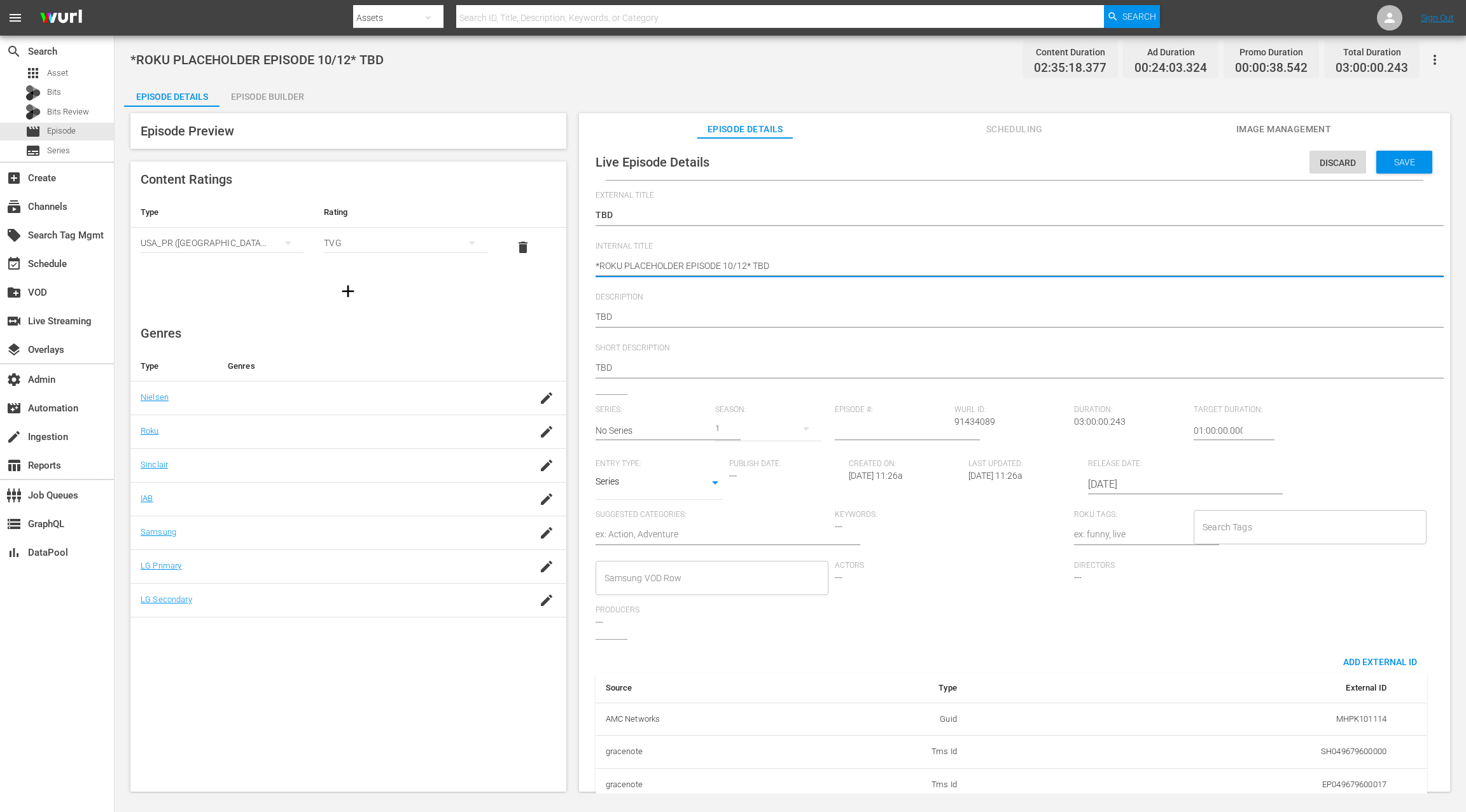
type textarea "*ROKU PLACEHOLDER EPISODE 10/1* TBD"
type textarea "*ROKU PLACEHOLDER EPISODE 10/18* TBD"
click at [1099, 478] on input "2025-10-12" at bounding box center [1169, 484] width 163 height 31
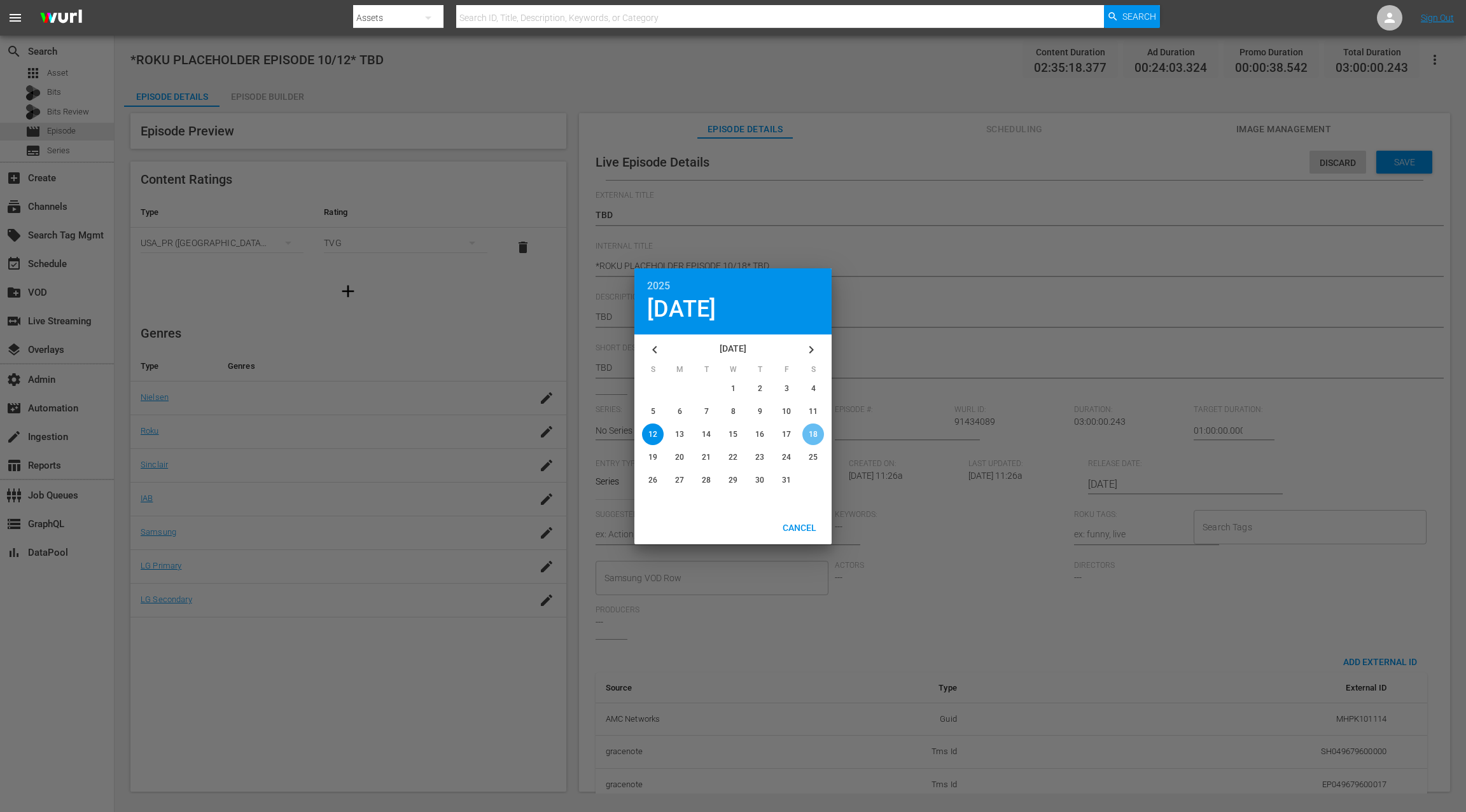
click at [812, 437] on span "18" at bounding box center [812, 434] width 9 height 9
type input "2025-10-18"
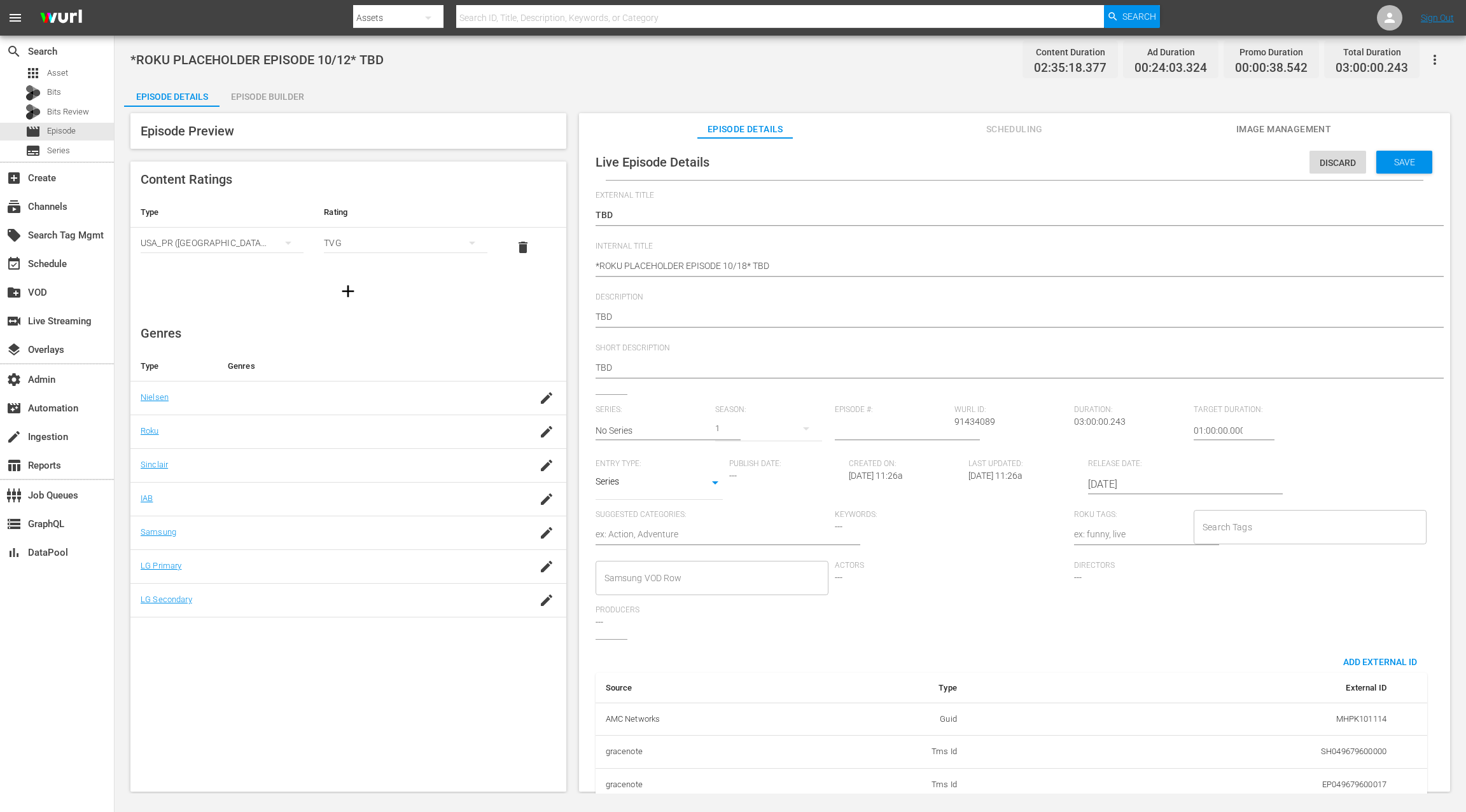
scroll to position [124, 0]
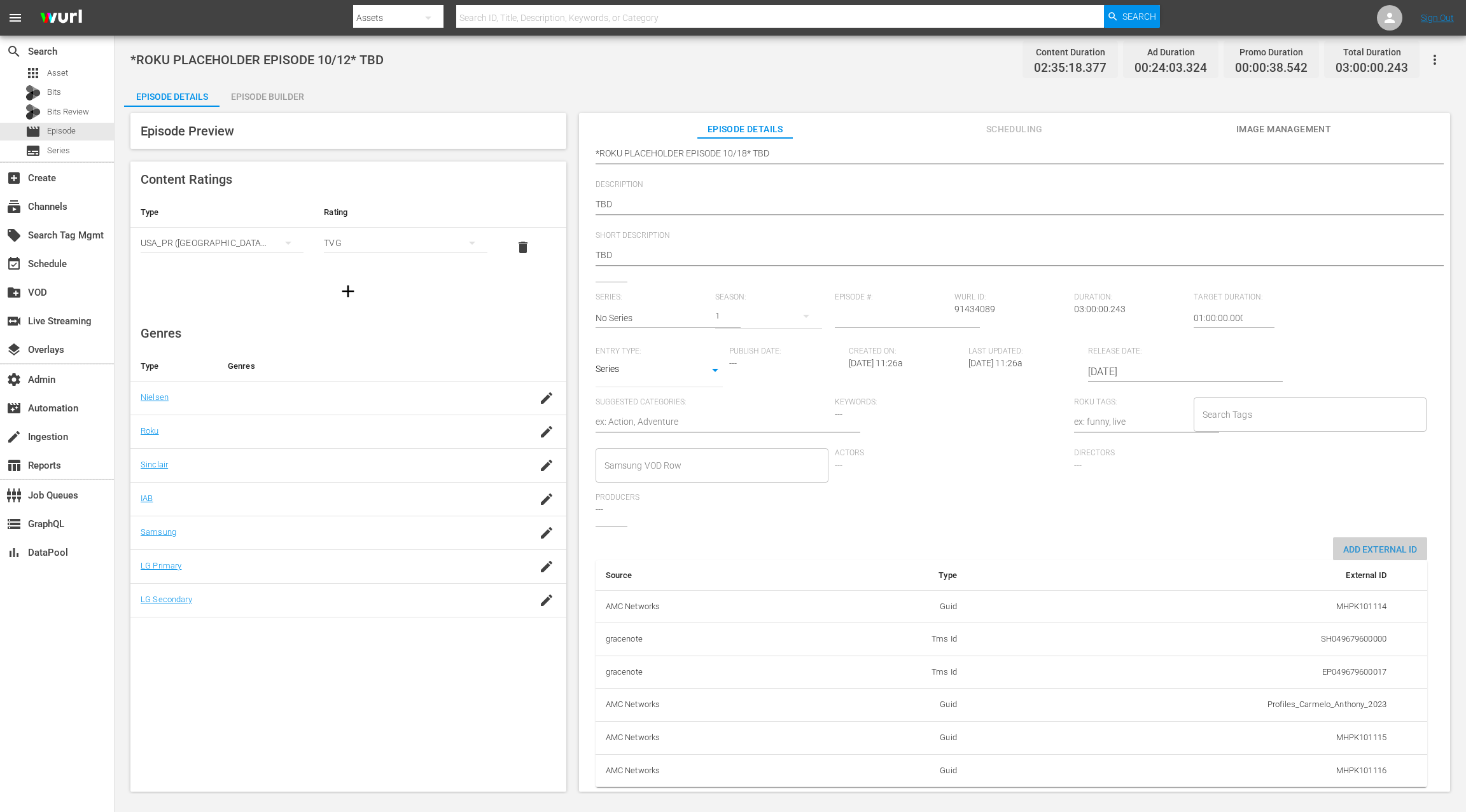
click at [1099, 544] on span "Add External Id" at bounding box center [1380, 549] width 94 height 10
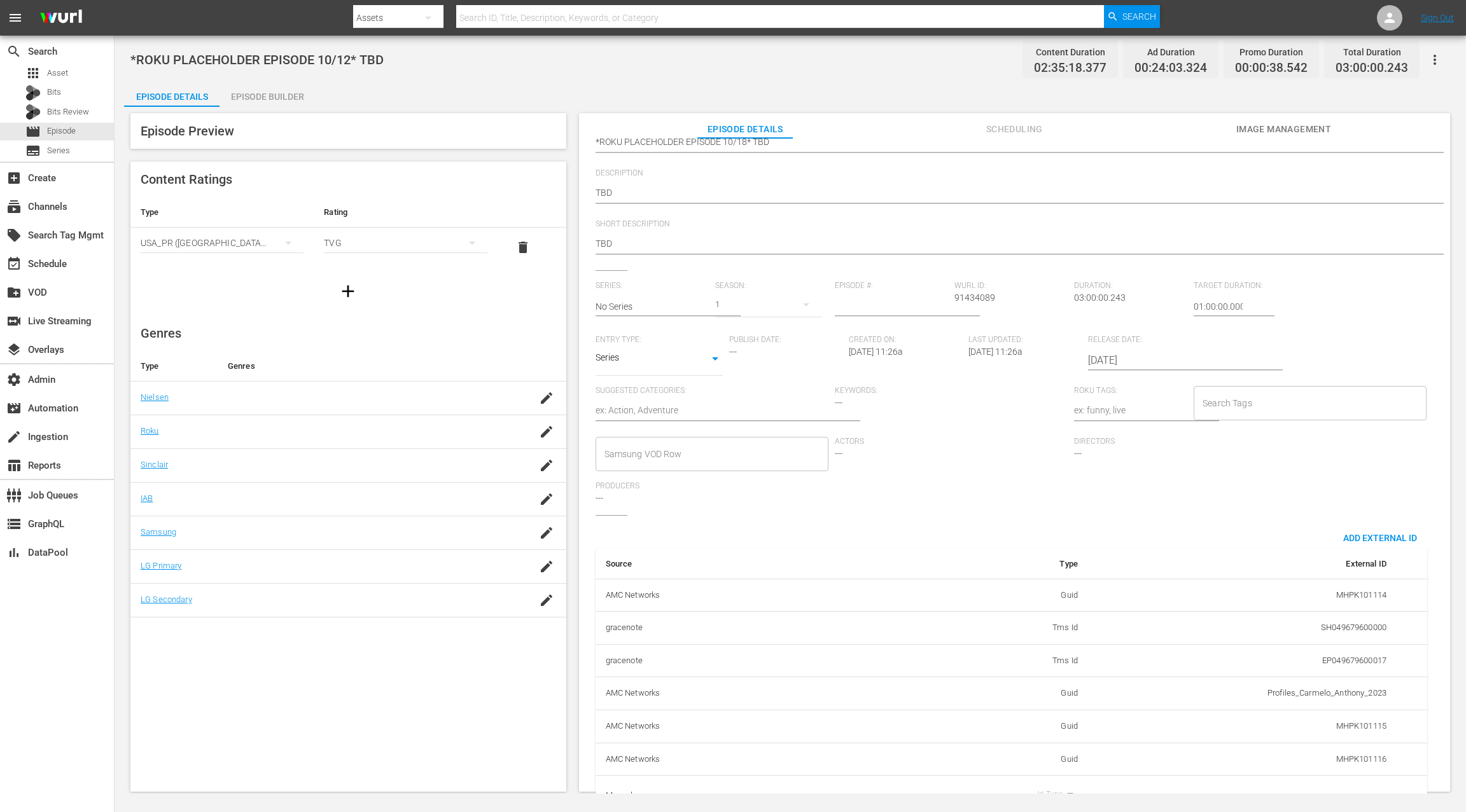
scroll to position [164, 0]
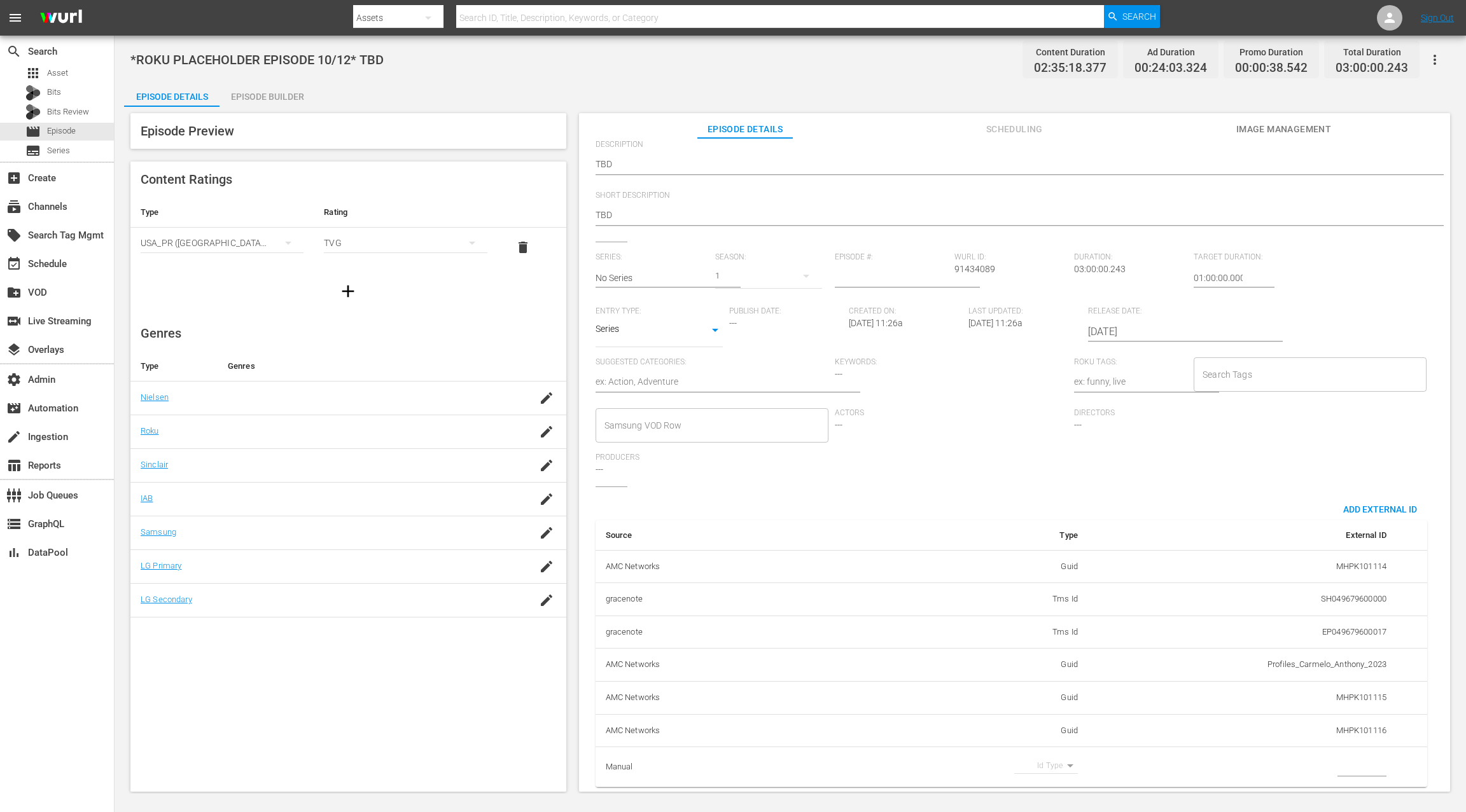
click at [1056, 608] on body "menu Search By Assets Search ID, Title, Description, Keywords, or Category Sear…" at bounding box center [733, 406] width 1466 height 812
click at [1046, 608] on li "Guid" at bounding box center [1040, 786] width 64 height 21
type input "guid"
click at [1099, 608] on input "simple table" at bounding box center [1361, 766] width 49 height 19
paste input "MSGSZSOC7"
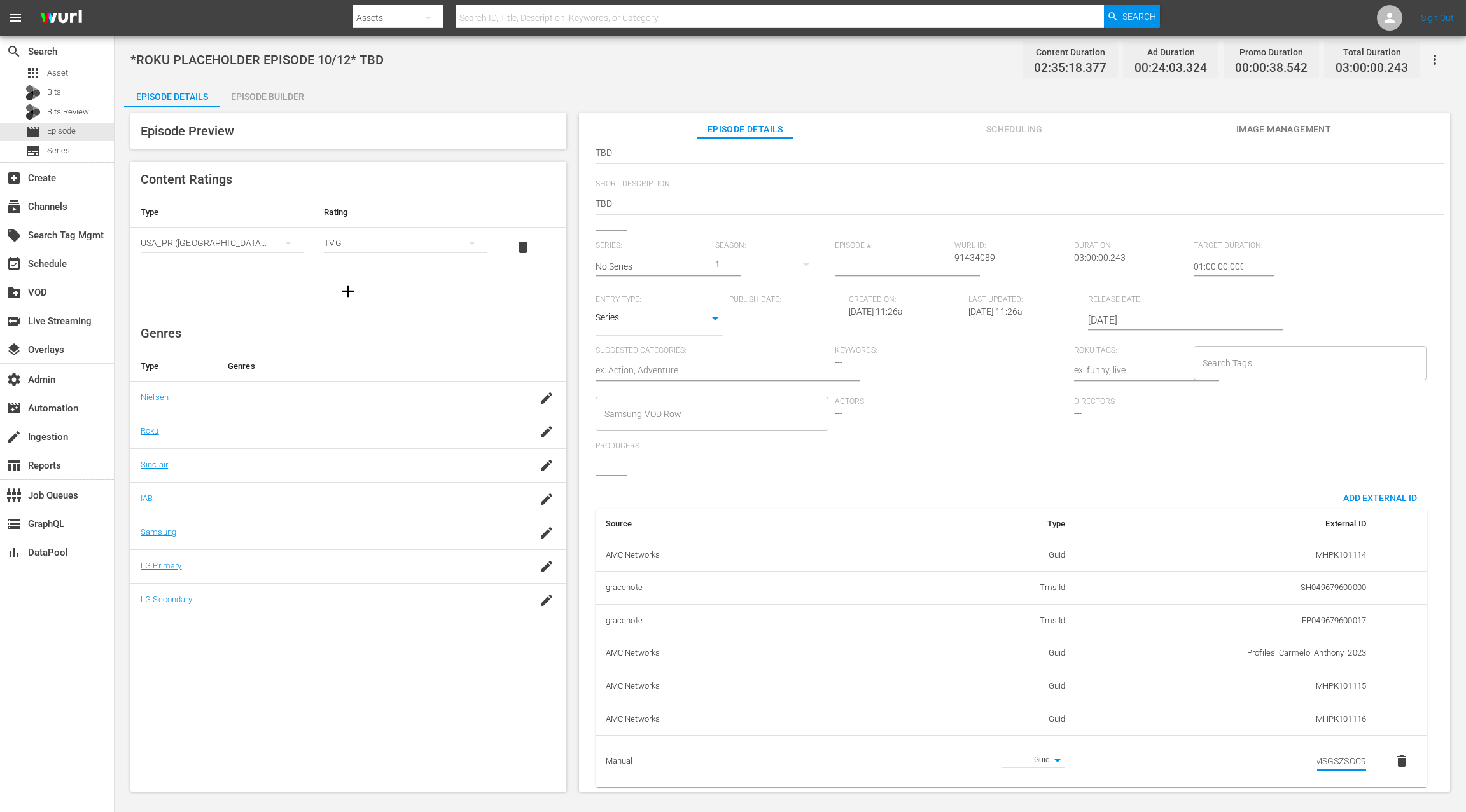
scroll to position [0, 3]
type input "MSGSZSOC9"
click at [1099, 584] on td "SH049679600000" at bounding box center [1225, 588] width 301 height 33
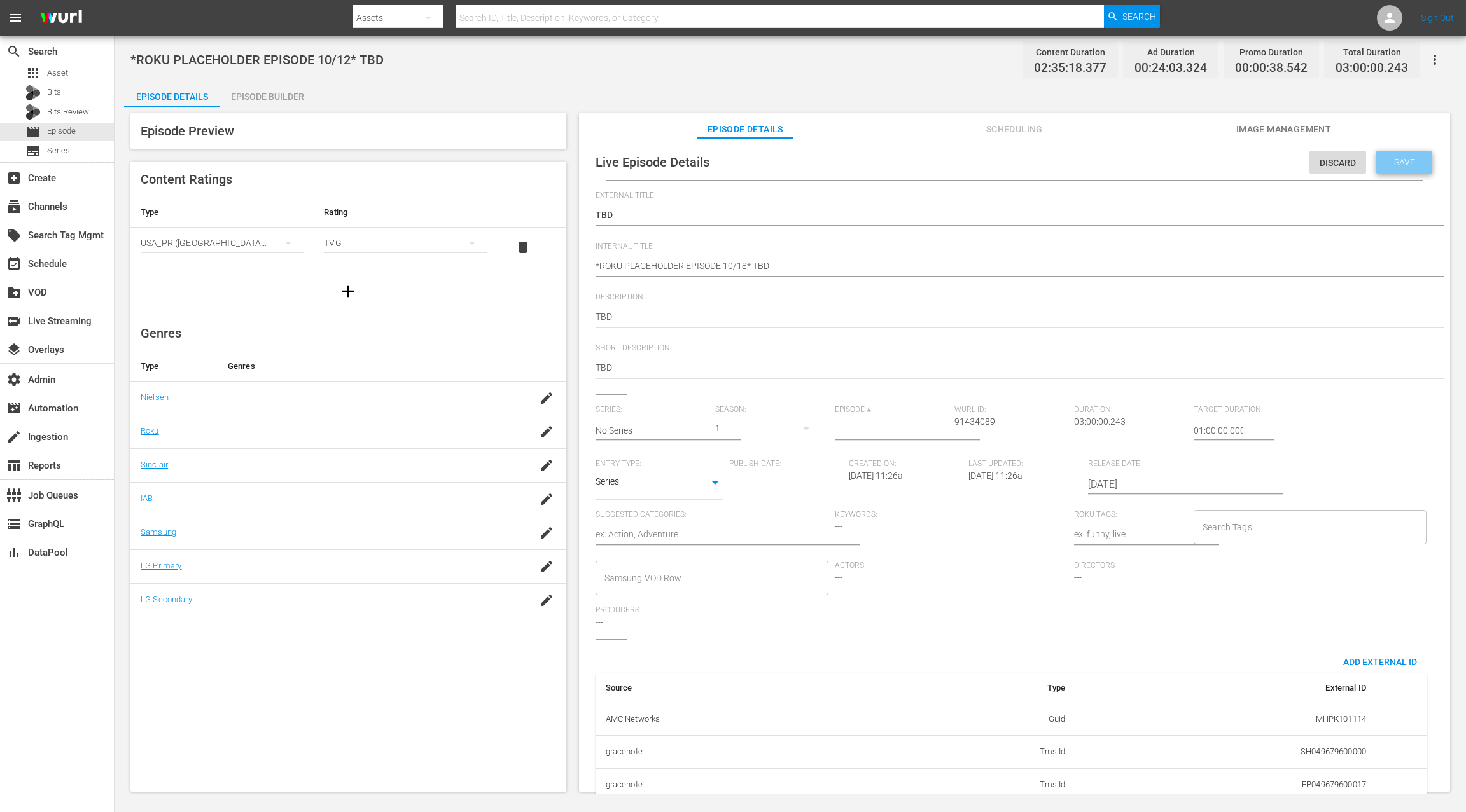
click at [1099, 158] on span "Save" at bounding box center [1404, 161] width 42 height 10
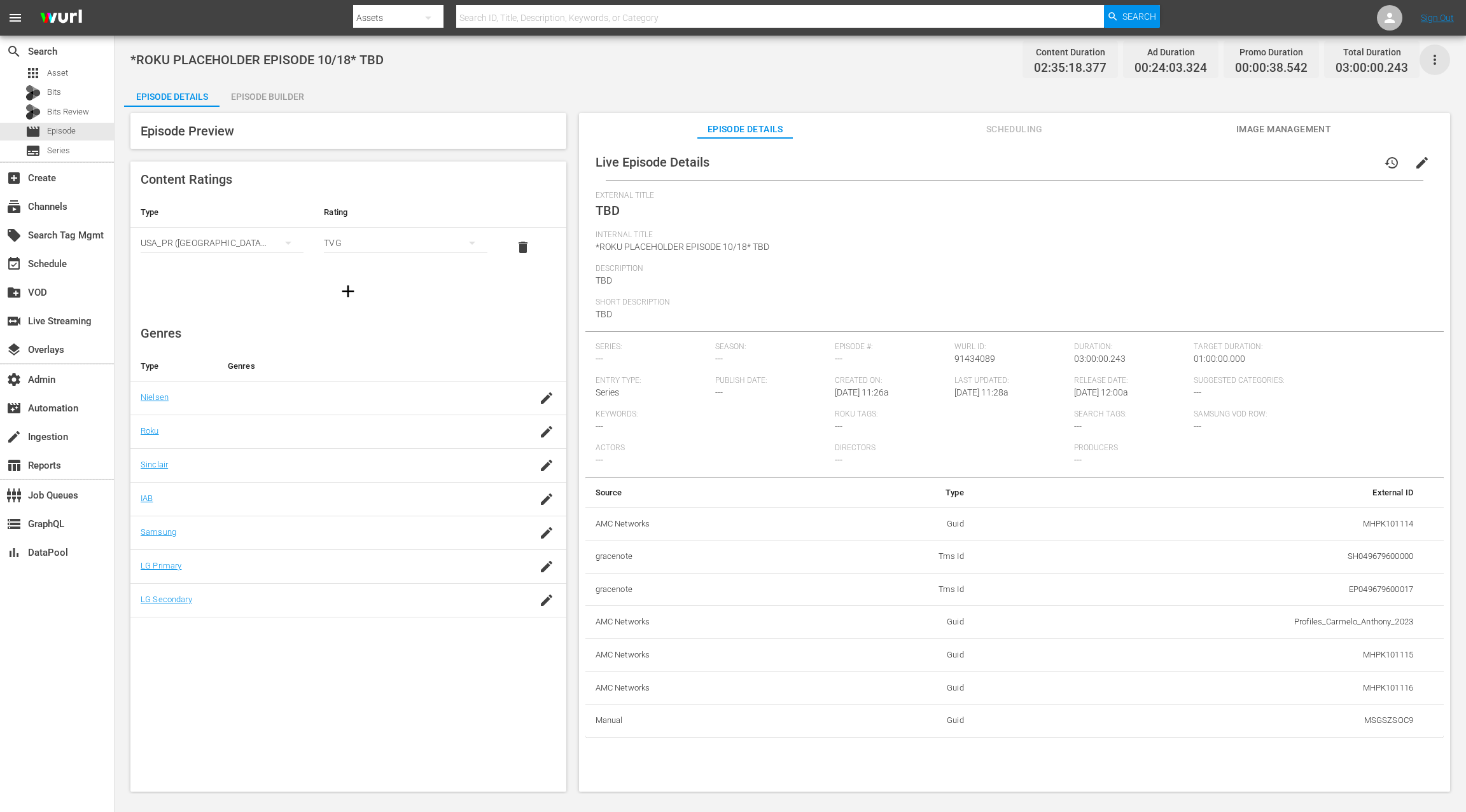
click at [1099, 62] on icon "button" at bounding box center [1434, 60] width 15 height 15
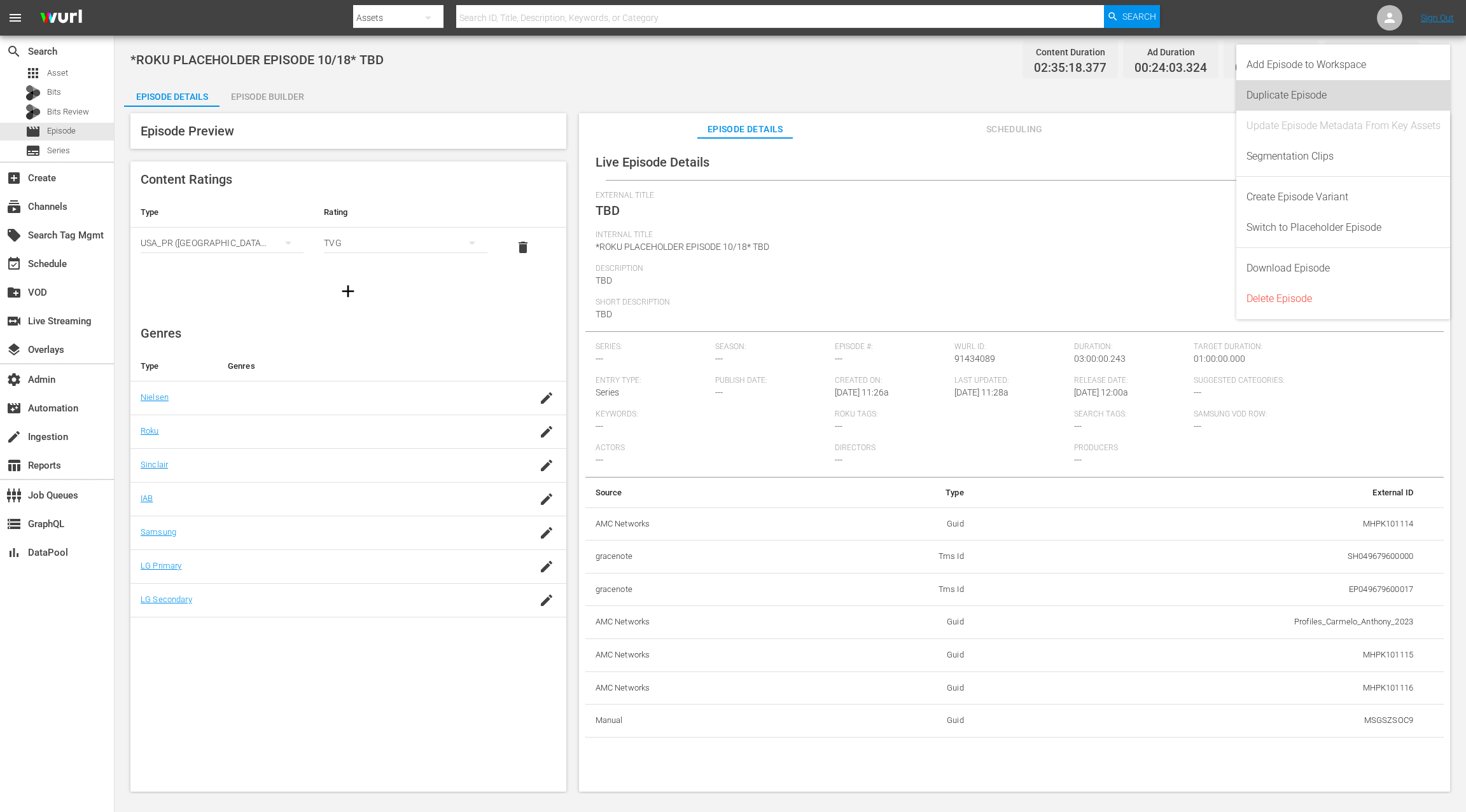
drag, startPoint x: 1357, startPoint y: 95, endPoint x: 1339, endPoint y: 115, distance: 26.9
click at [1099, 95] on div "Duplicate Episode" at bounding box center [1343, 96] width 194 height 31
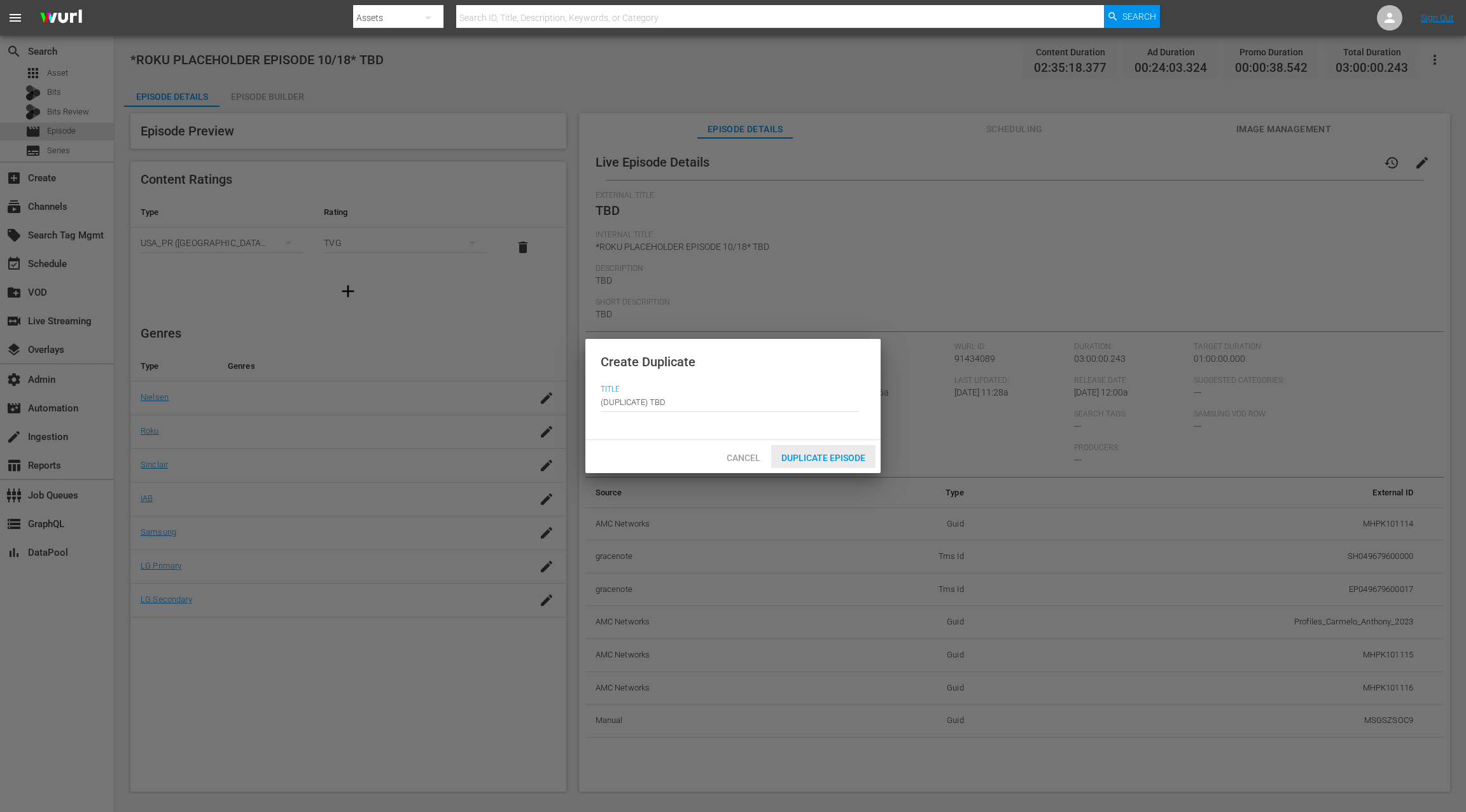
click at [841, 460] on span "Duplicate Episode" at bounding box center [823, 458] width 105 height 10
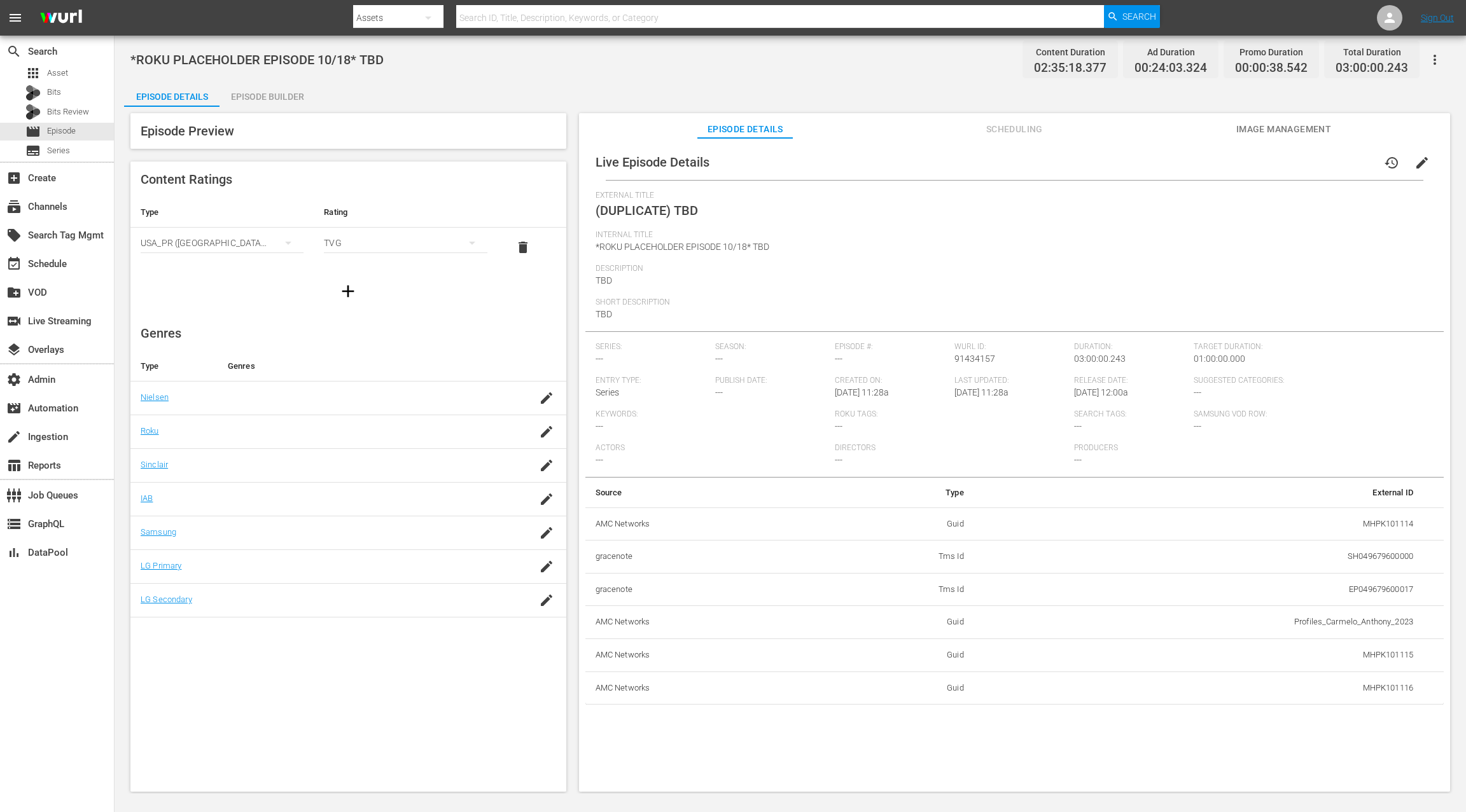
click at [1099, 165] on span "edit" at bounding box center [1422, 163] width 15 height 15
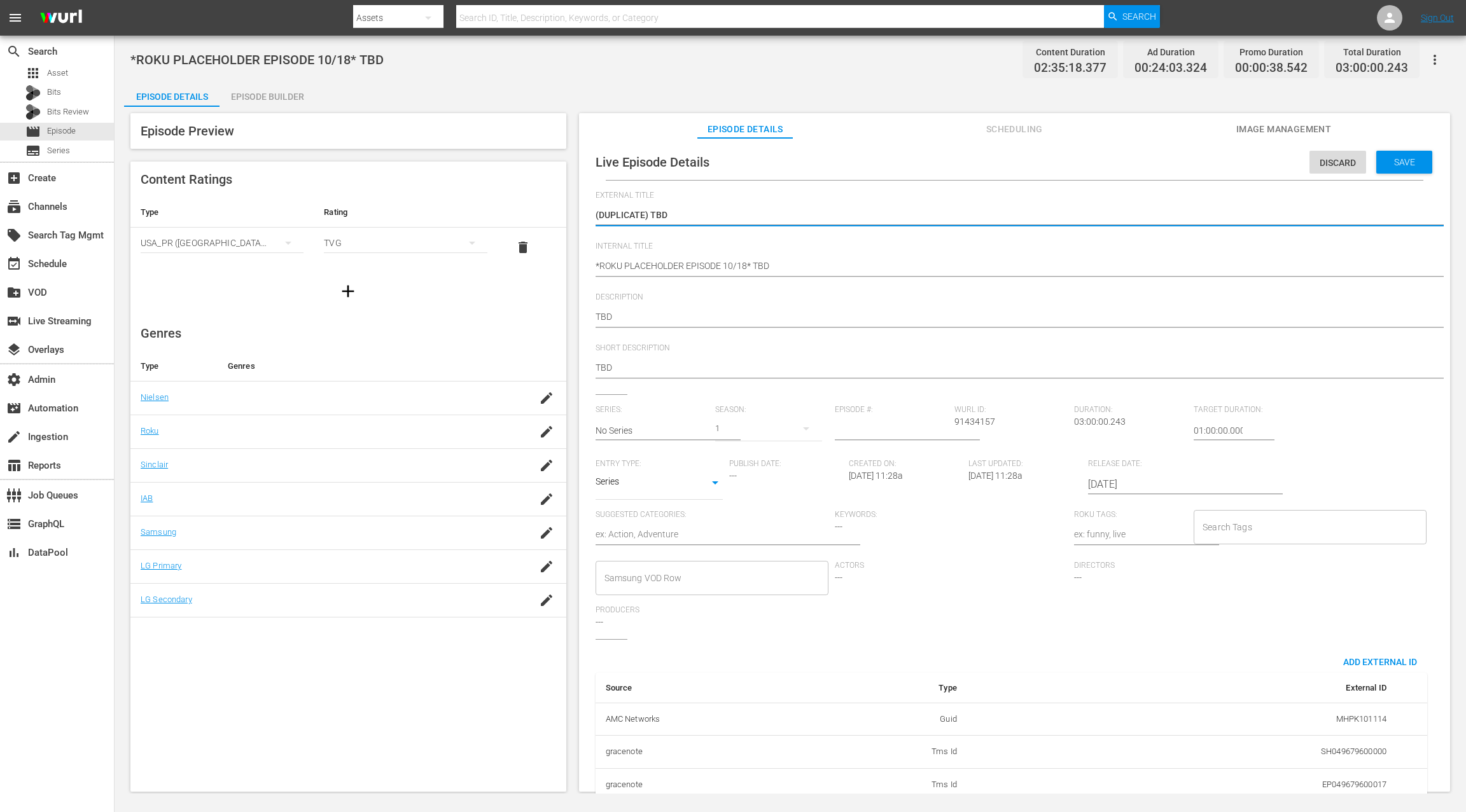
drag, startPoint x: 650, startPoint y: 212, endPoint x: 554, endPoint y: 208, distance: 96.1
click at [554, 208] on div "Episode Preview Content Ratings Type Rating Select Rating Type USA_PR (United S…" at bounding box center [790, 454] width 1332 height 695
type textarea "TBD"
drag, startPoint x: 747, startPoint y: 267, endPoint x: 745, endPoint y: 256, distance: 11.2
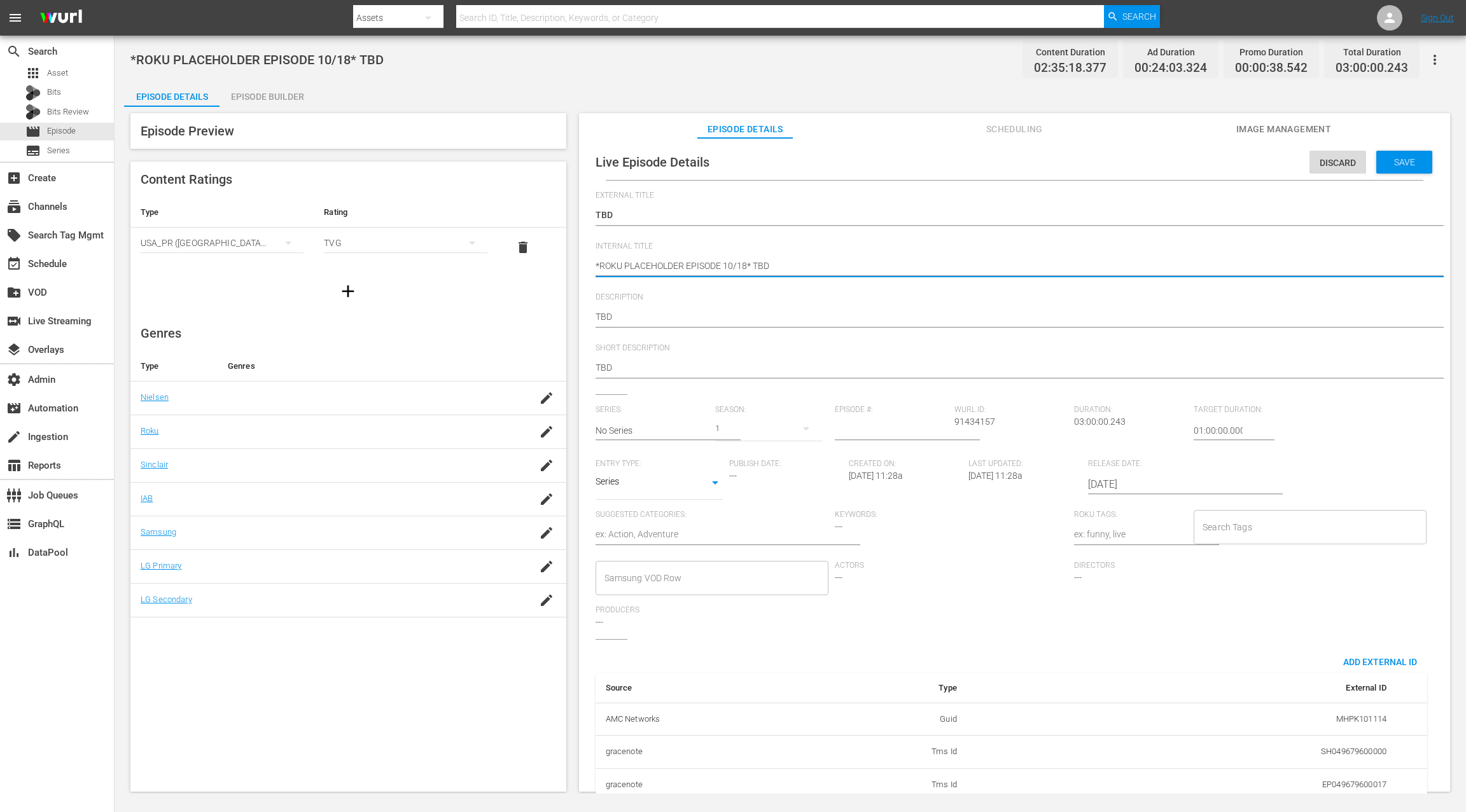
type textarea "*ROKU PLACEHOLDER EPISODE 10/1* TBD"
type textarea "*ROKU PLACEHOLDER EPISODE 10/* TBD"
type textarea "*ROKU PLACEHOLDER EPISODE 10/2* TBD"
type textarea "*ROKU PLACEHOLDER EPISODE 10/25* TBD"
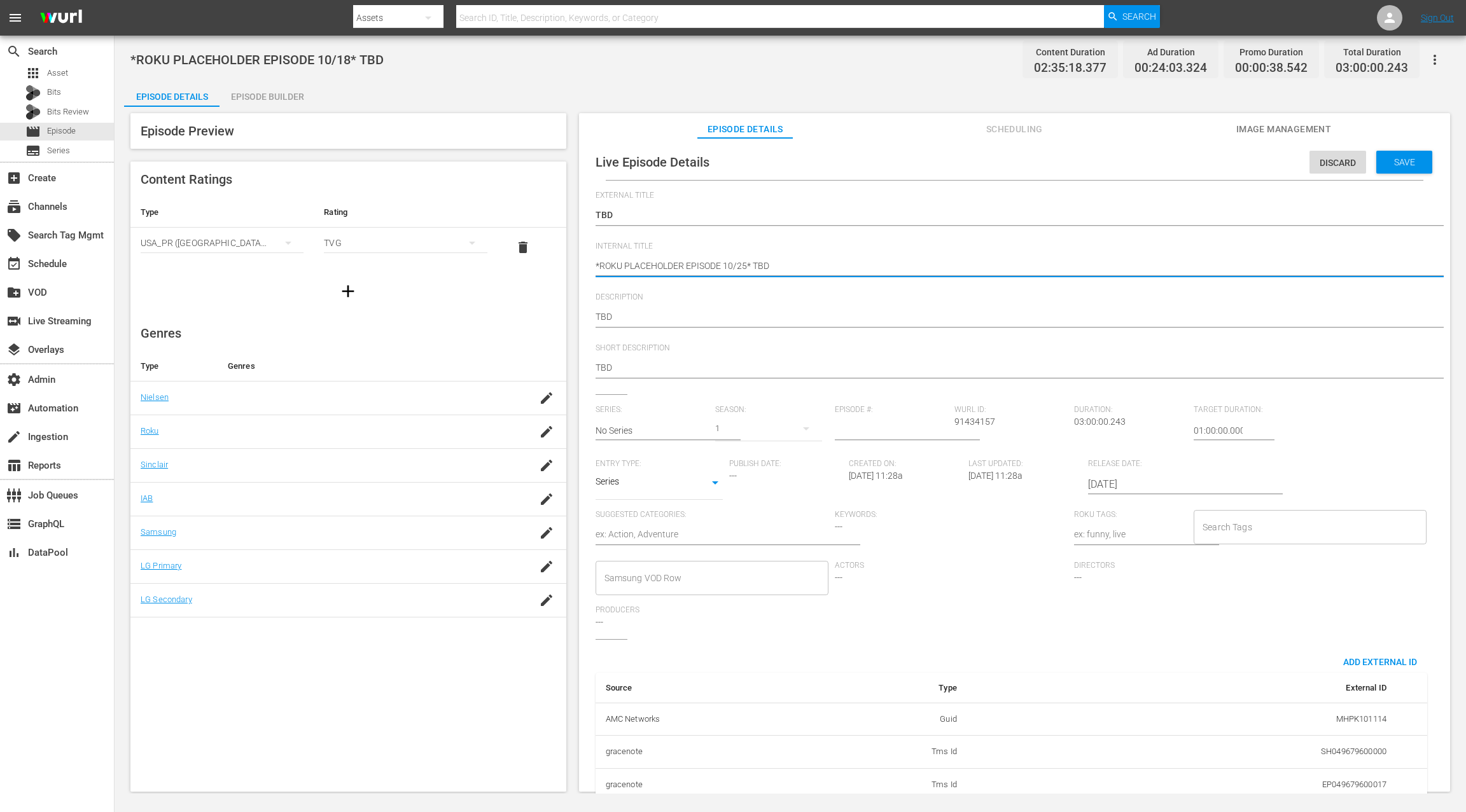
type textarea "*ROKU PLACEHOLDER EPISODE 10/25* TBD"
click at [1099, 483] on input "2025-10-18" at bounding box center [1169, 484] width 163 height 31
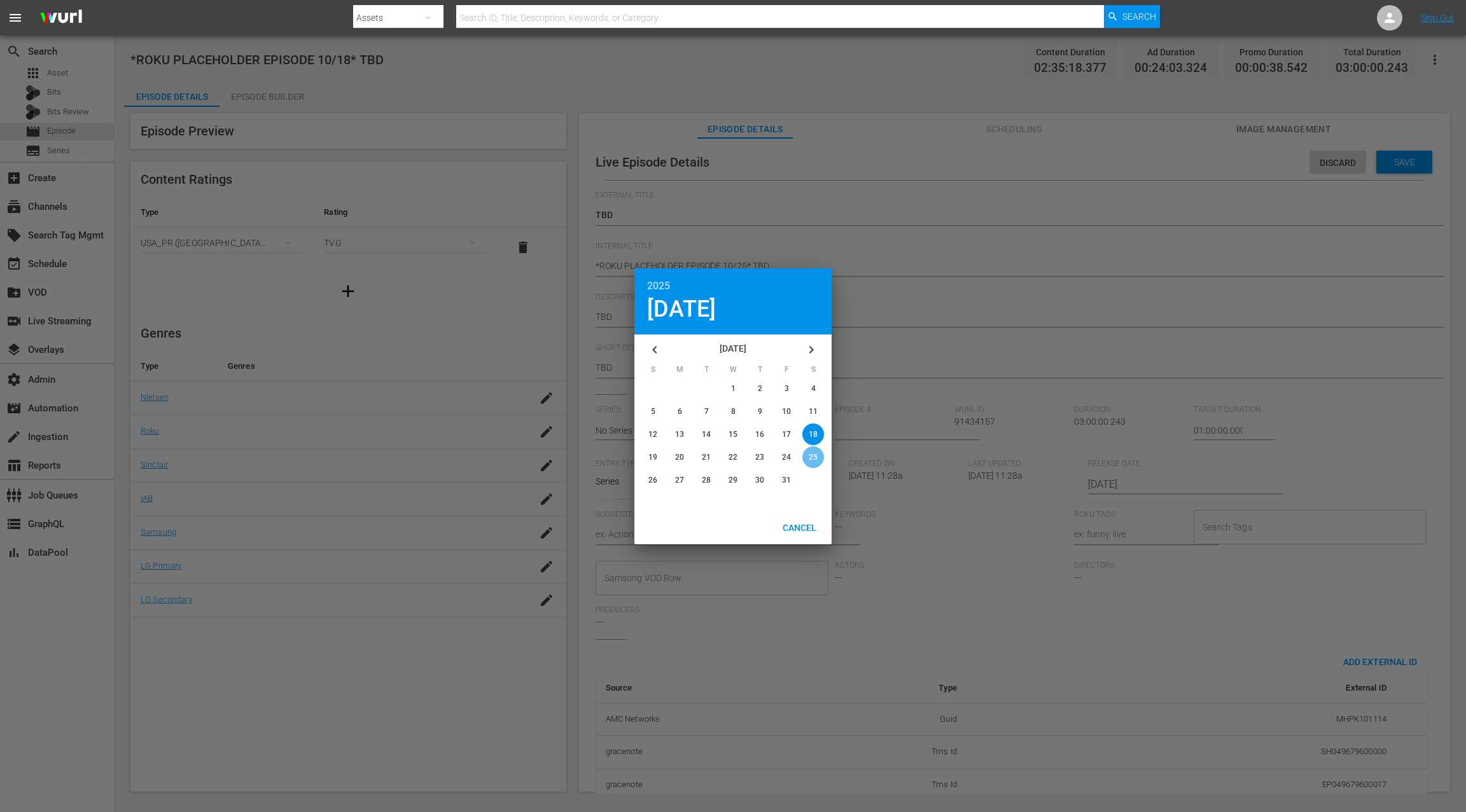
click at [810, 455] on span "25" at bounding box center [812, 457] width 9 height 9
type input "2025-10-25"
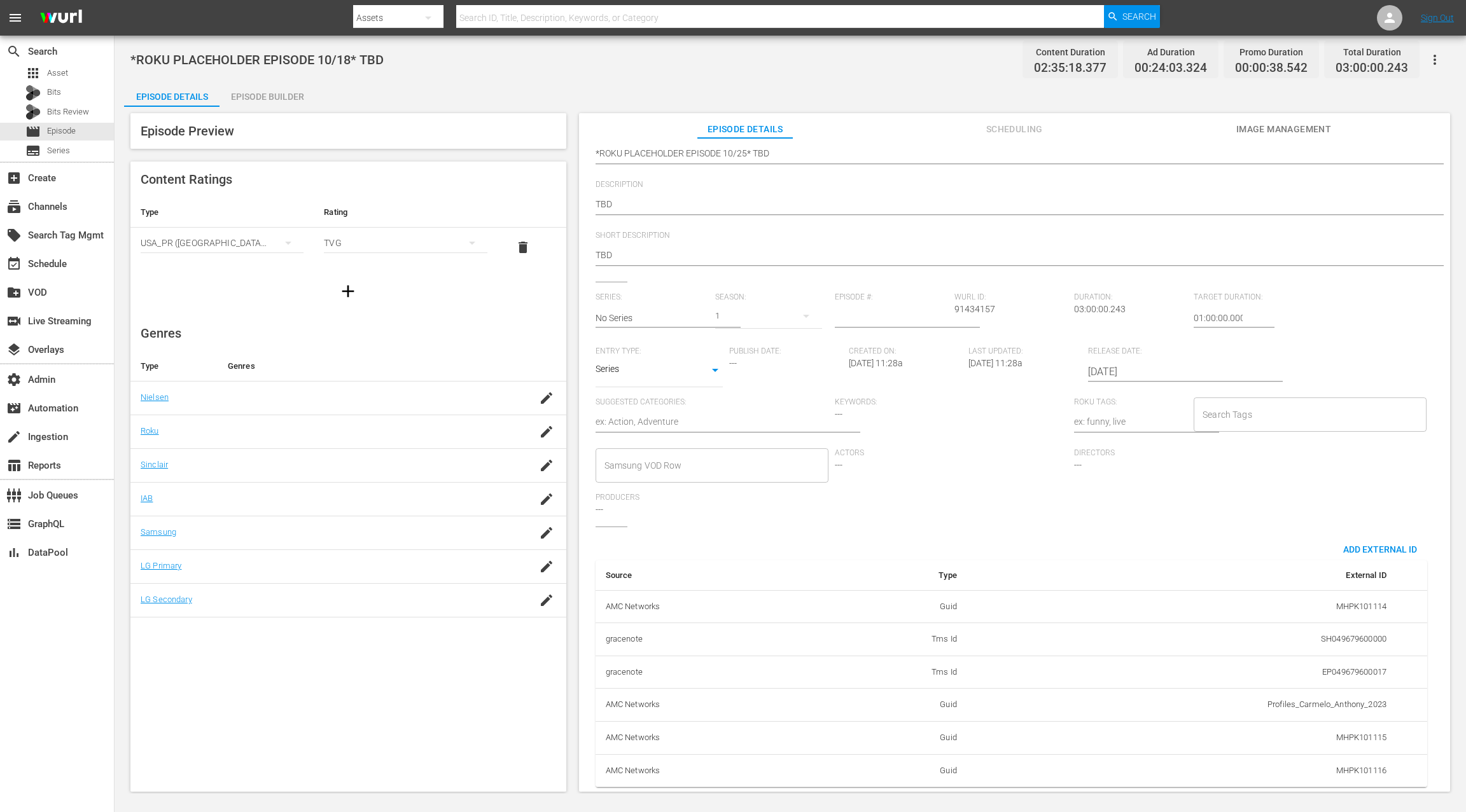
scroll to position [124, 0]
click at [1099, 544] on span "Add External Id" at bounding box center [1380, 549] width 94 height 10
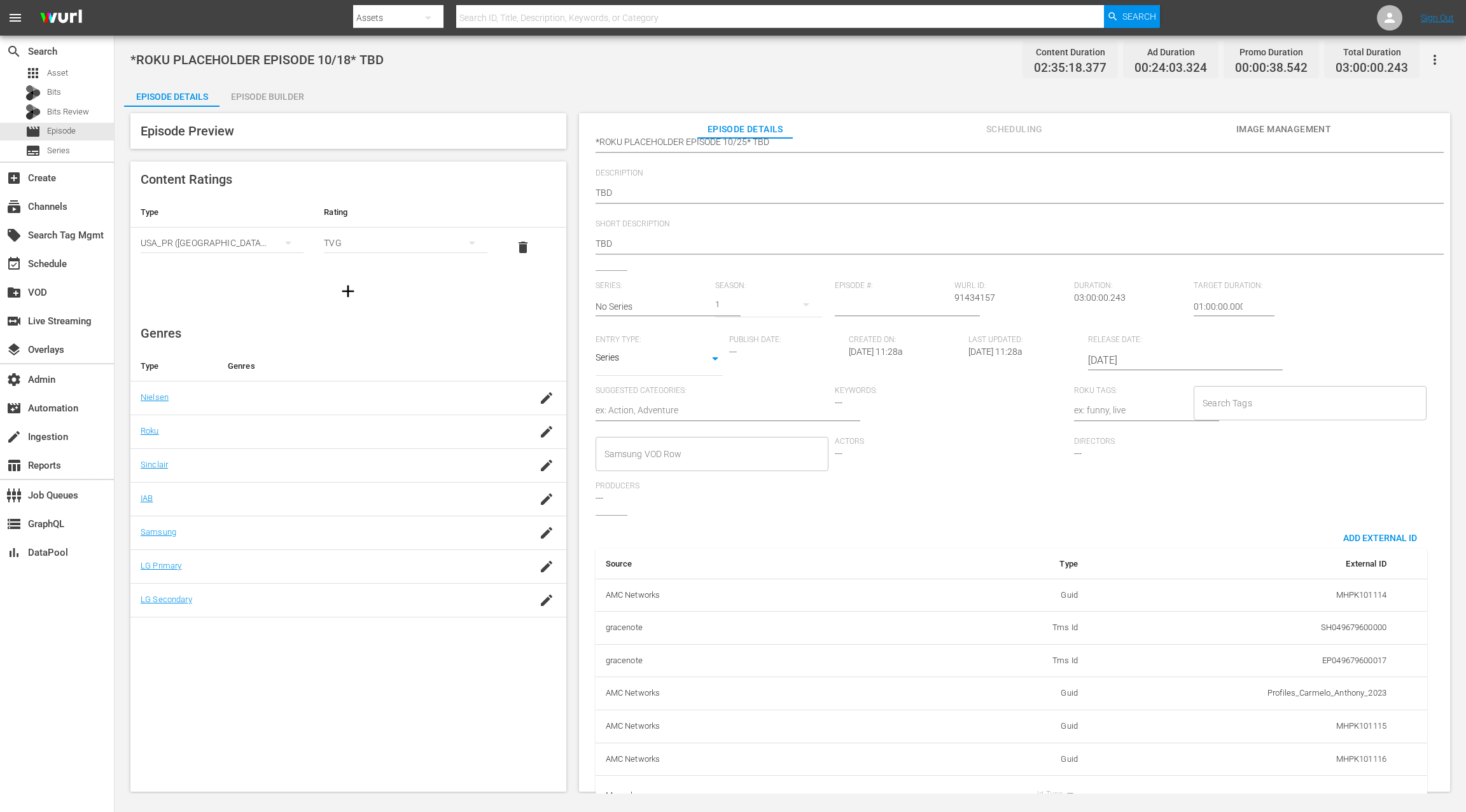
scroll to position [164, 0]
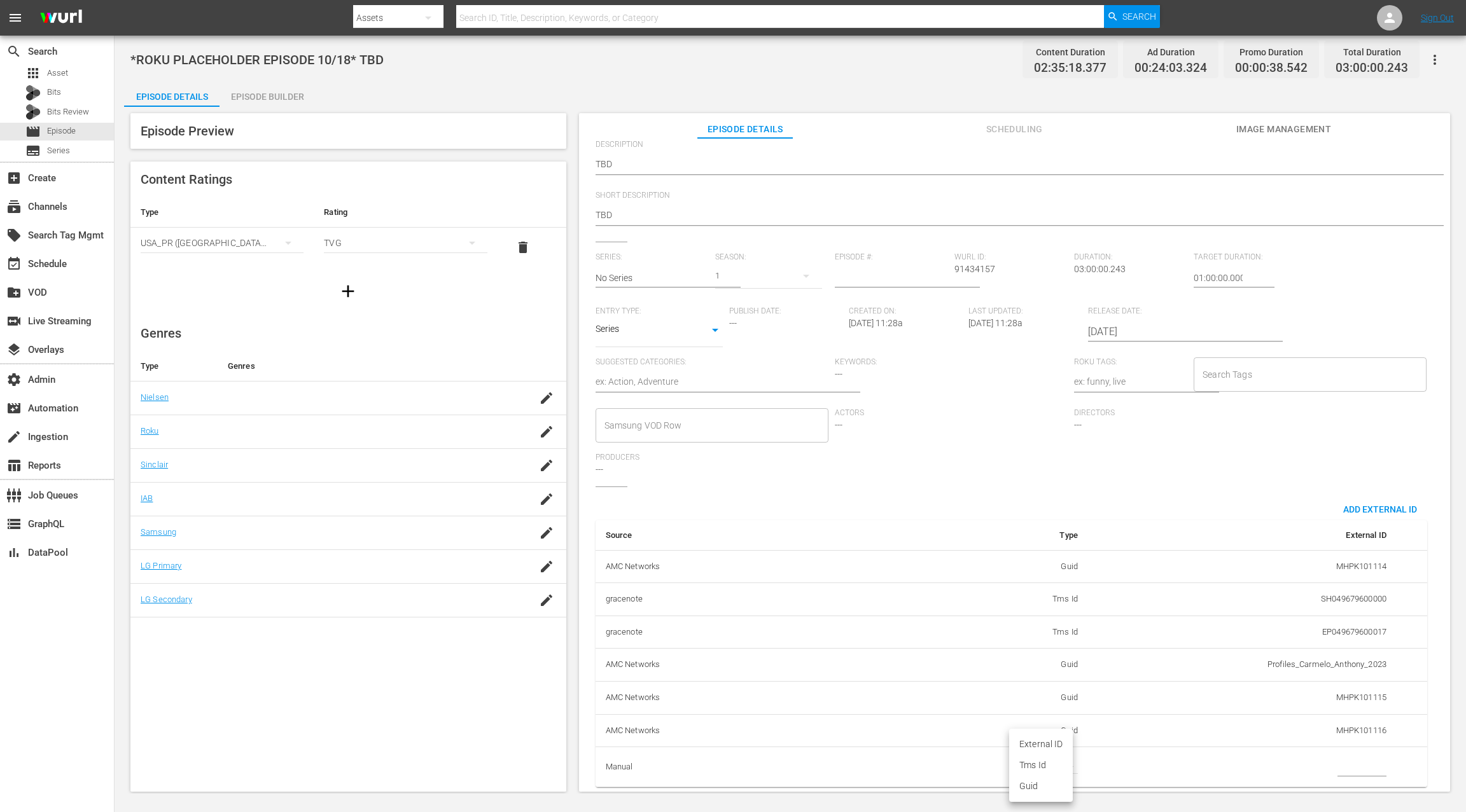
click at [1061, 608] on body "menu Search By Assets Search ID, Title, Description, Keywords, or Category Sear…" at bounding box center [733, 406] width 1466 height 812
click at [1042, 608] on li "Guid" at bounding box center [1040, 786] width 64 height 21
type input "guid"
click at [1099, 608] on input "simple table" at bounding box center [1361, 766] width 49 height 19
paste input "MSGSZSOC7"
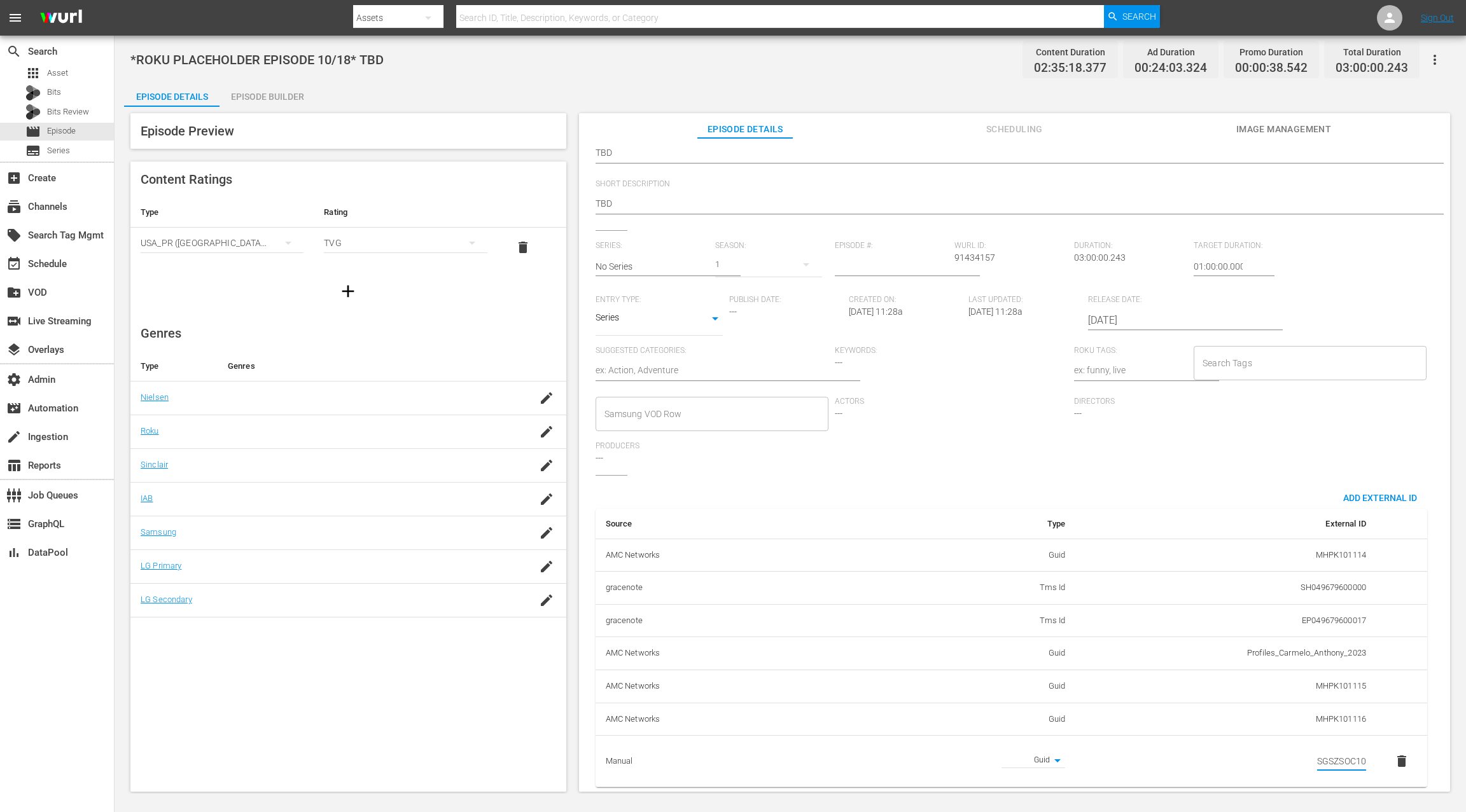
scroll to position [0, 0]
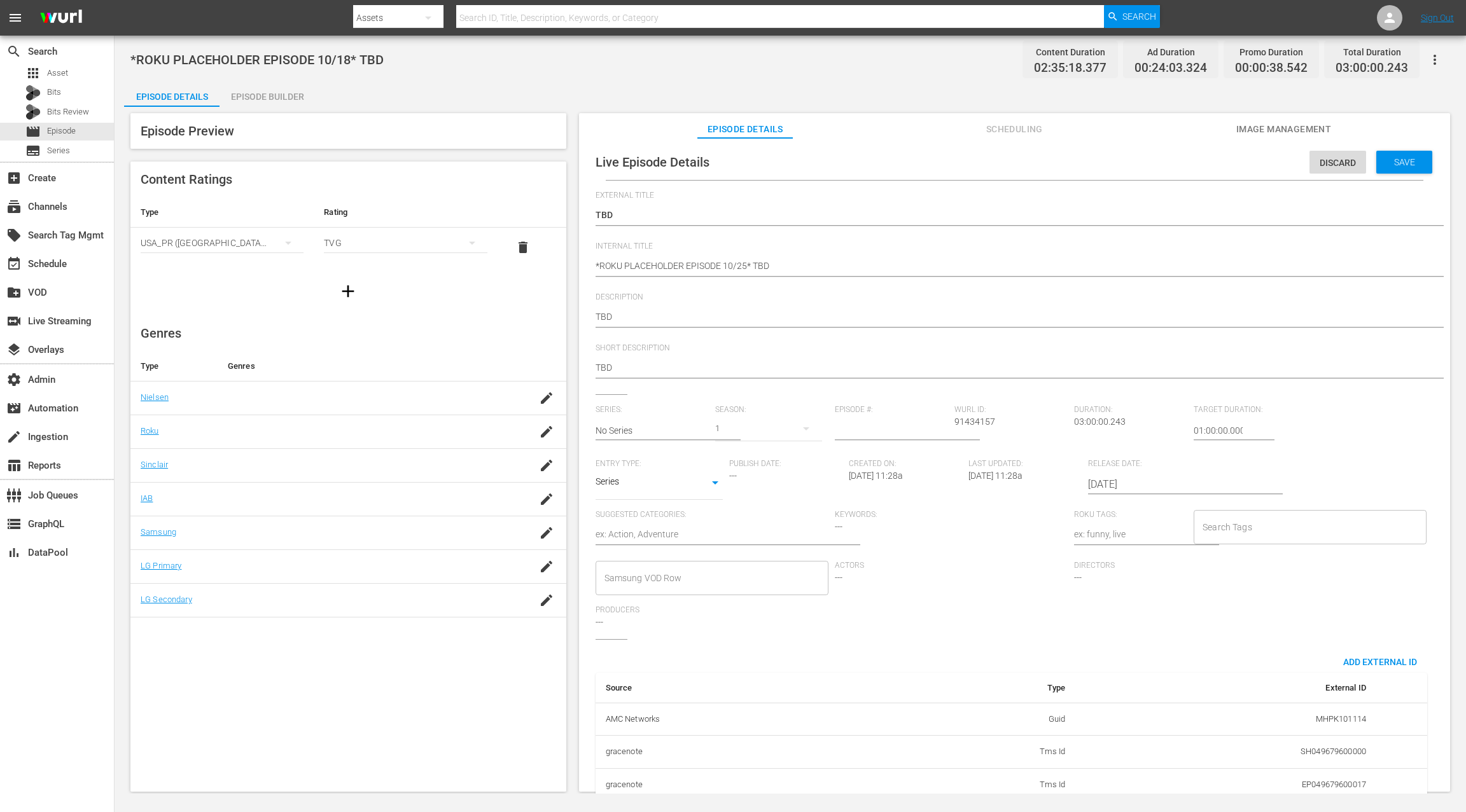
type input "MSGSZSOC10"
click at [1099, 169] on div "Save" at bounding box center [1404, 162] width 56 height 23
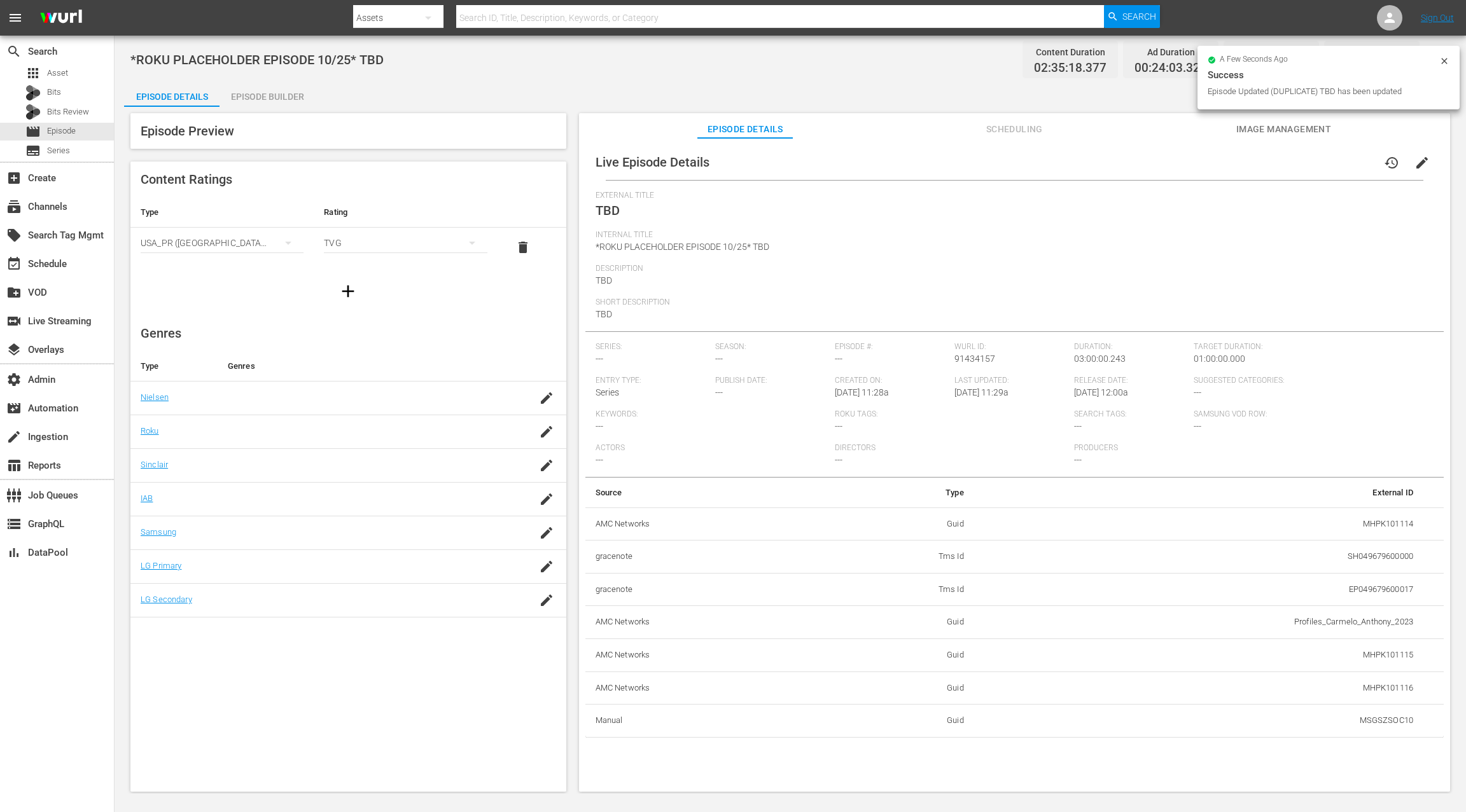
click at [1018, 133] on span "Scheduling" at bounding box center [1014, 129] width 95 height 16
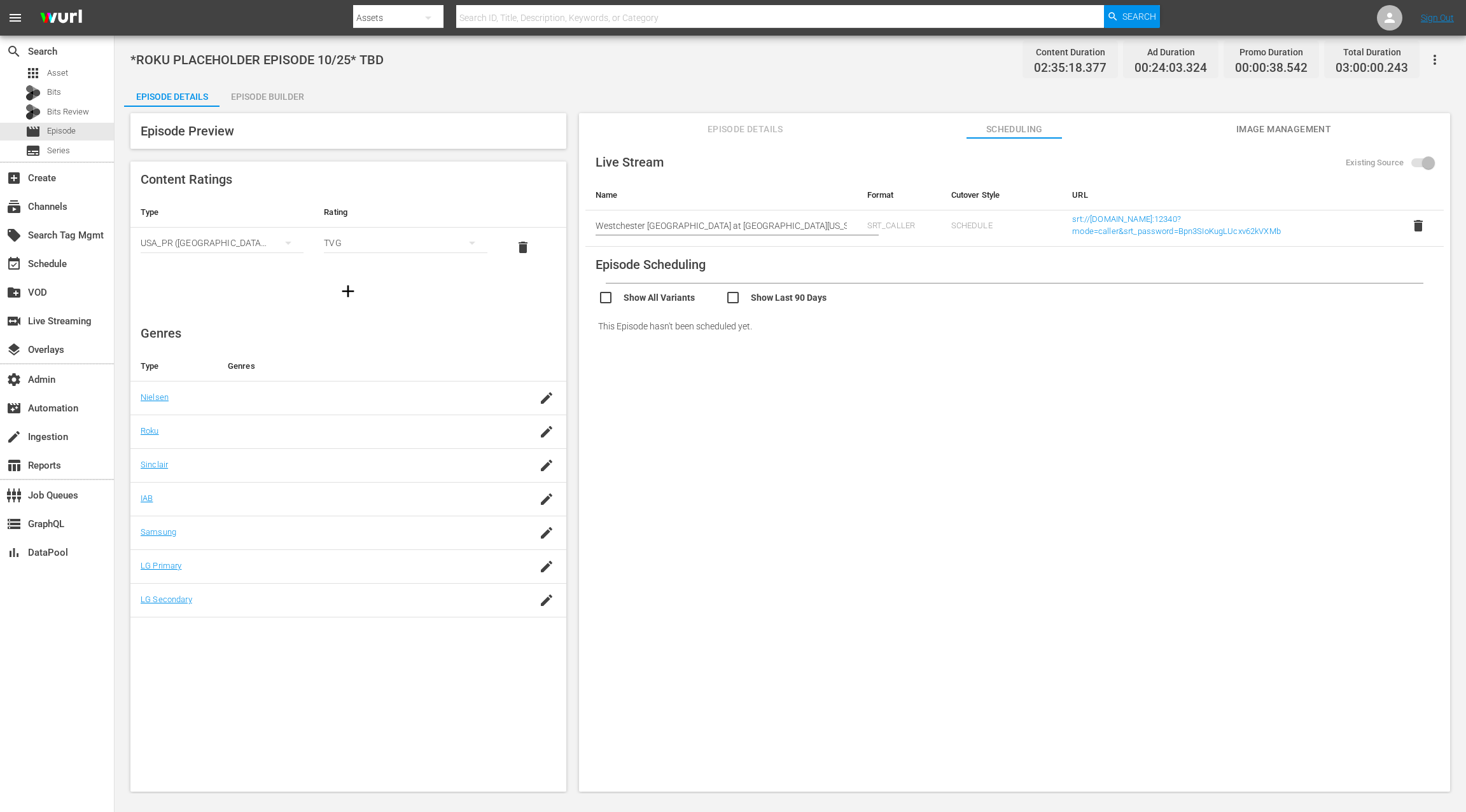
click at [1099, 131] on span "Image Management" at bounding box center [1283, 129] width 95 height 16
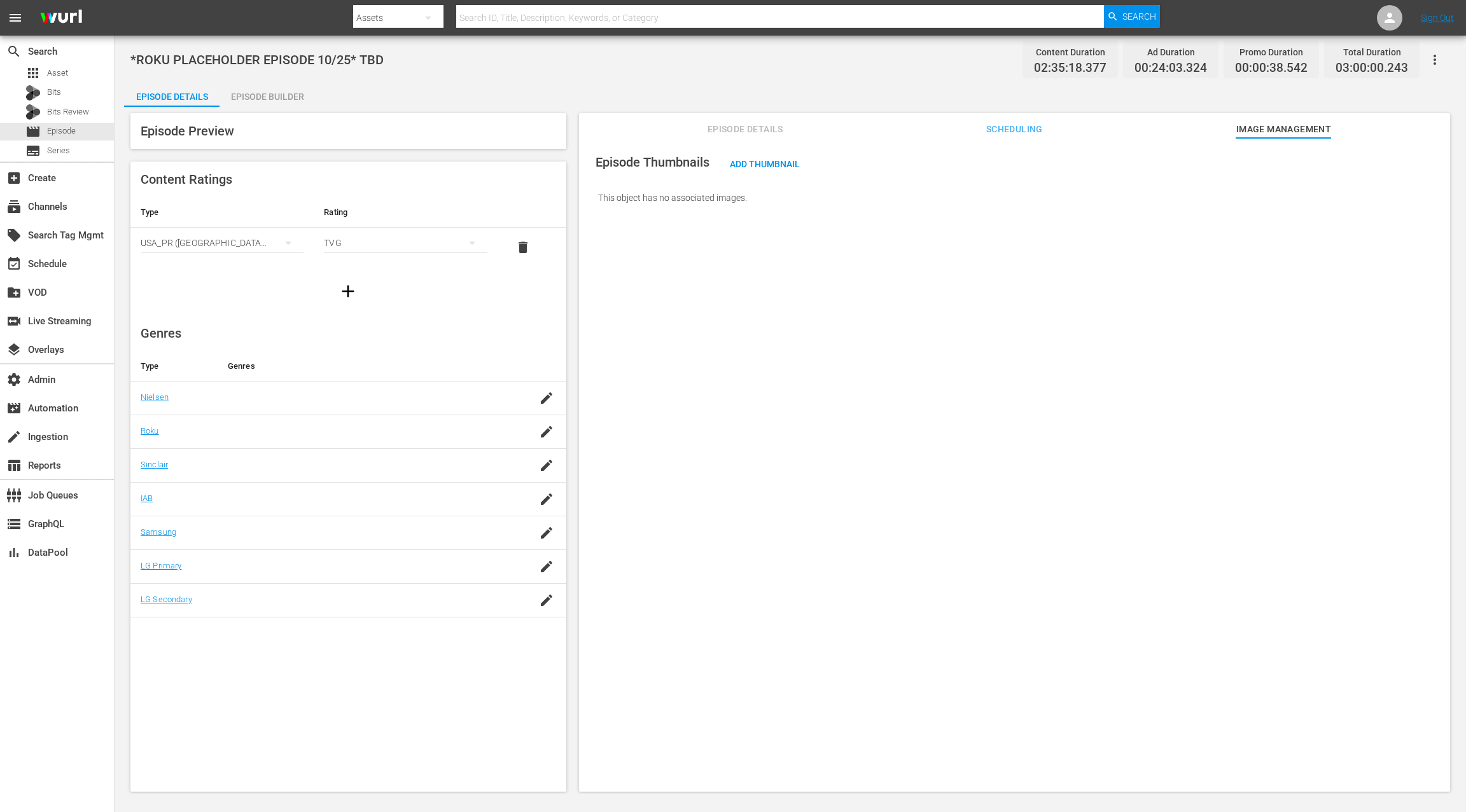
click at [759, 131] on span "Episode Details" at bounding box center [745, 129] width 95 height 16
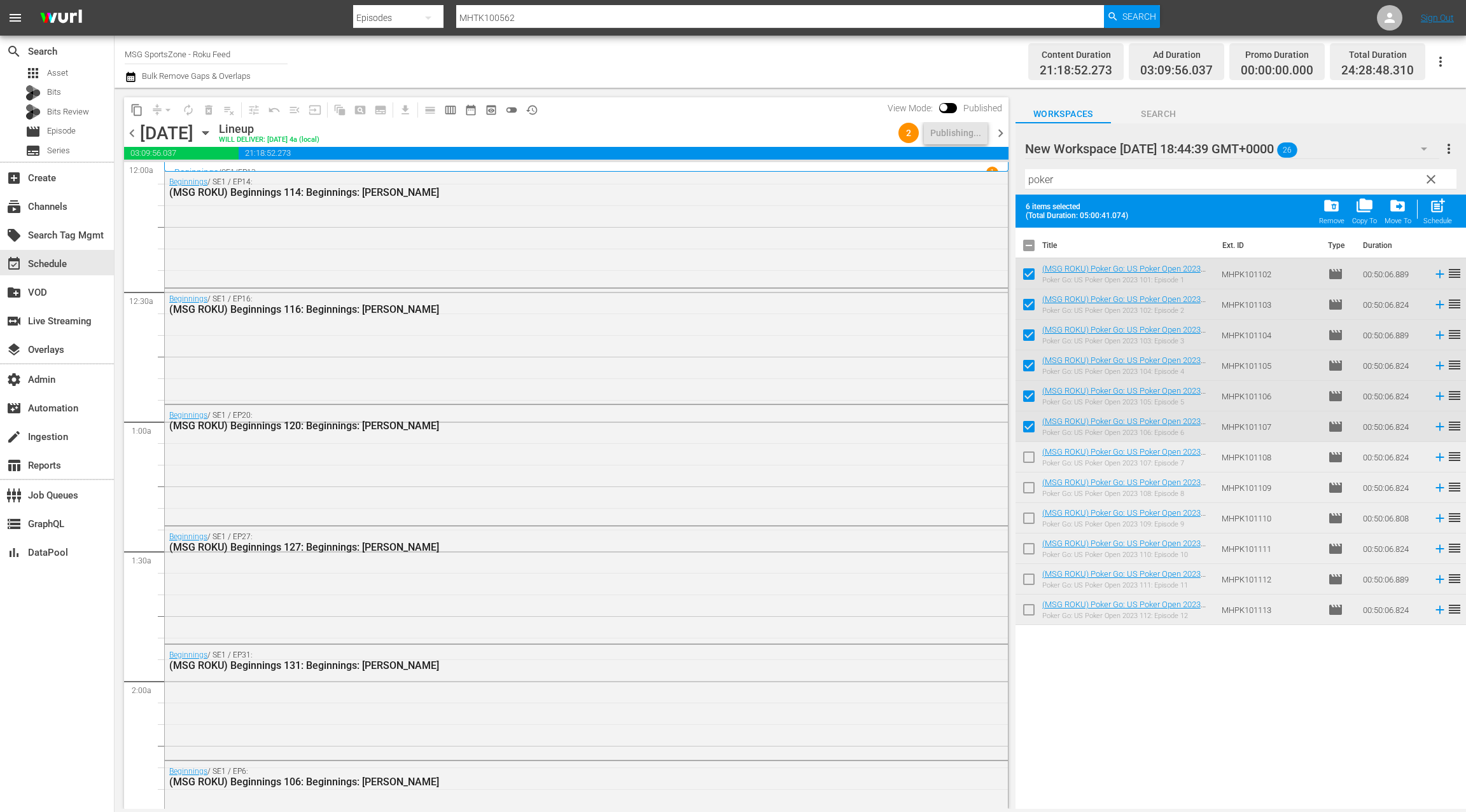
scroll to position [5712, 0]
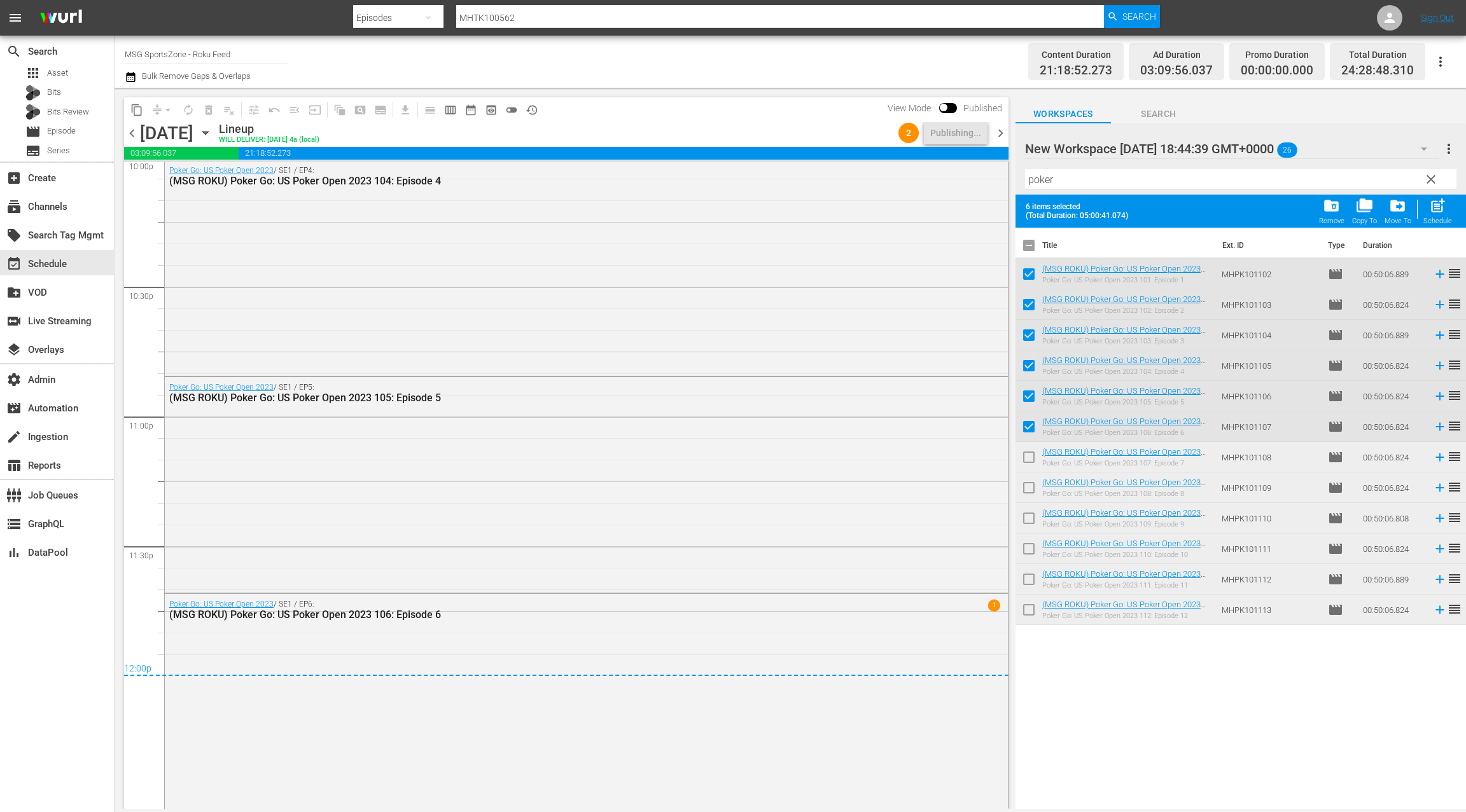
click at [208, 132] on icon "button" at bounding box center [205, 133] width 6 height 3
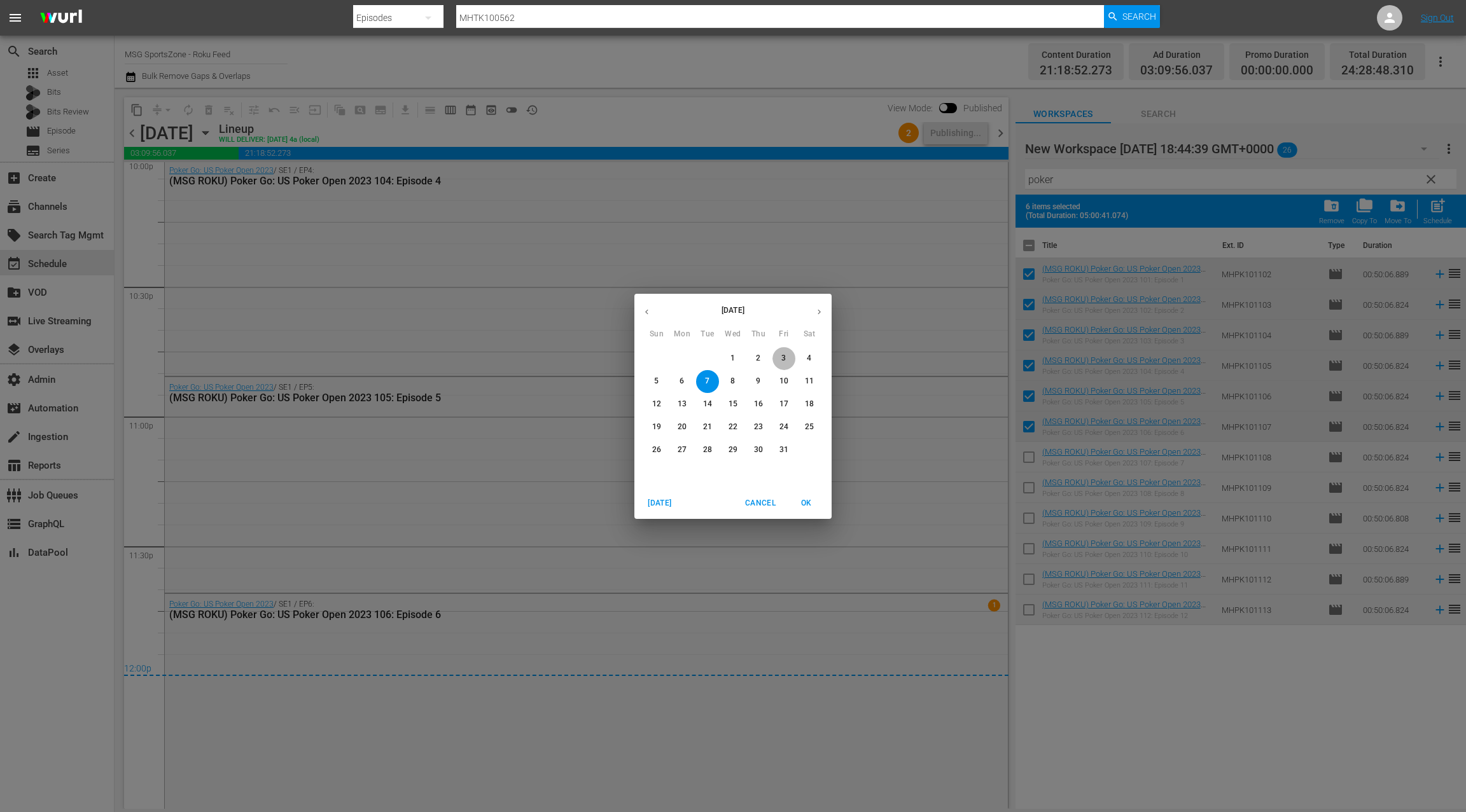
click at [790, 361] on span "3" at bounding box center [784, 358] width 23 height 11
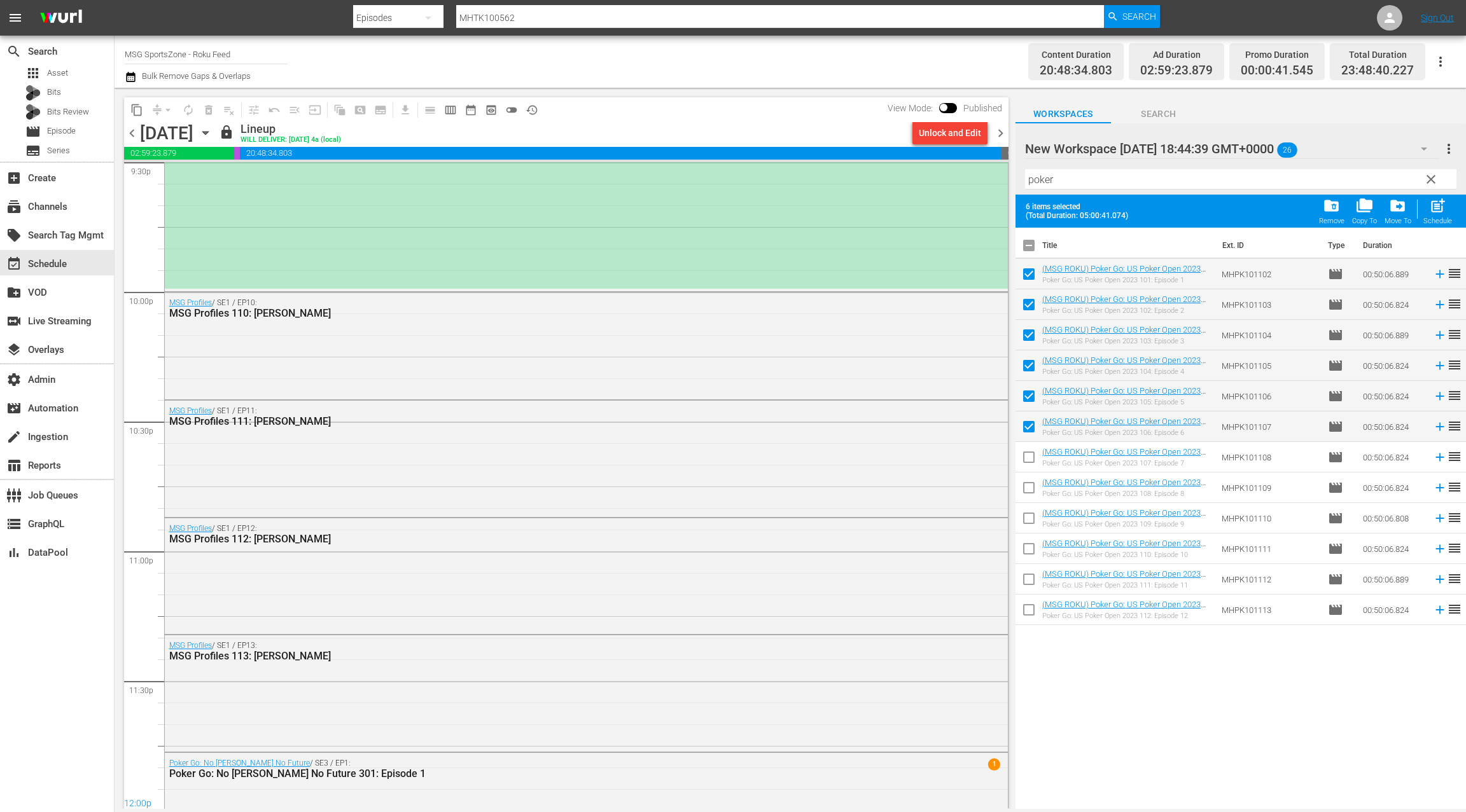
scroll to position [5210, 0]
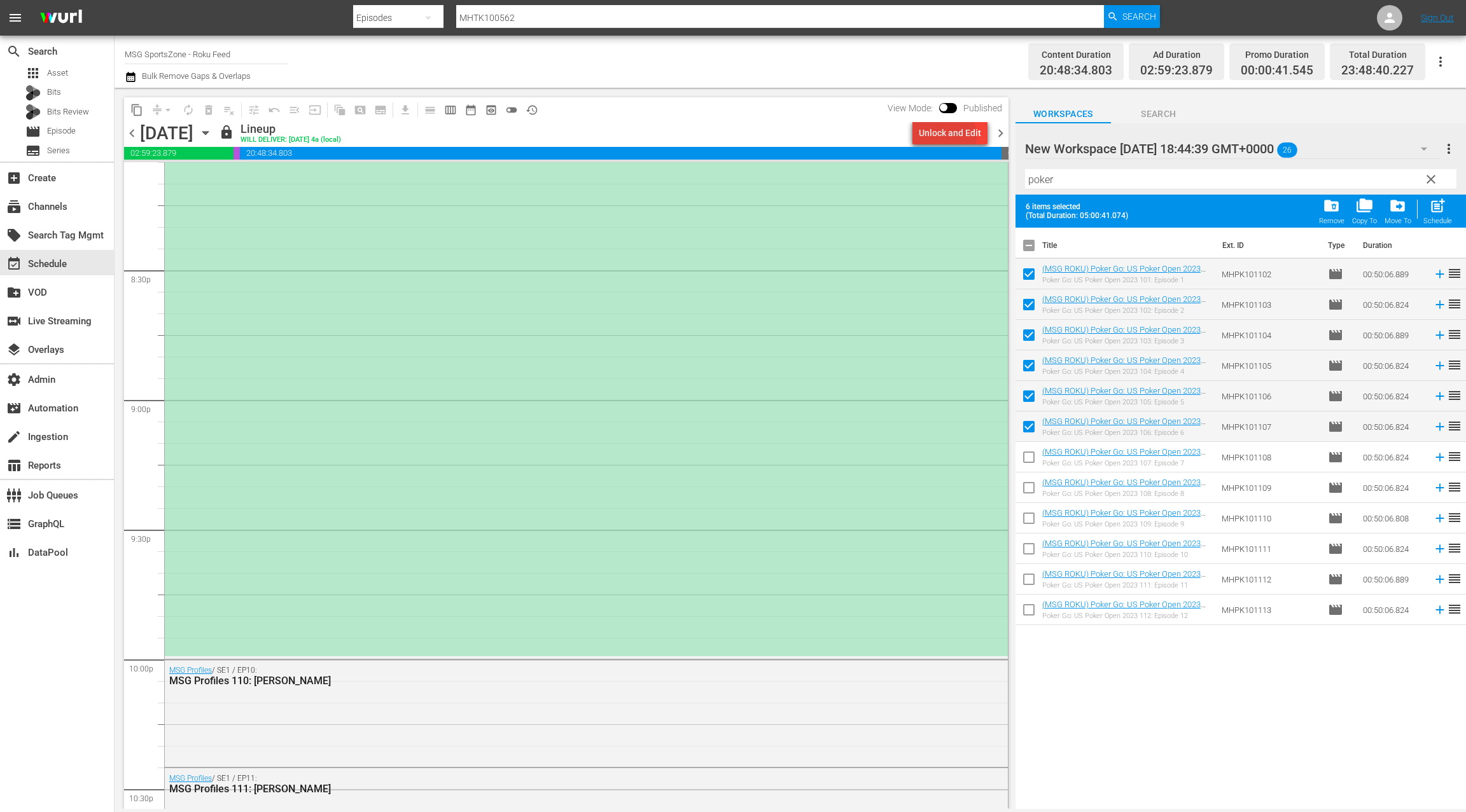
click at [940, 137] on div "Unlock and Edit" at bounding box center [949, 133] width 62 height 23
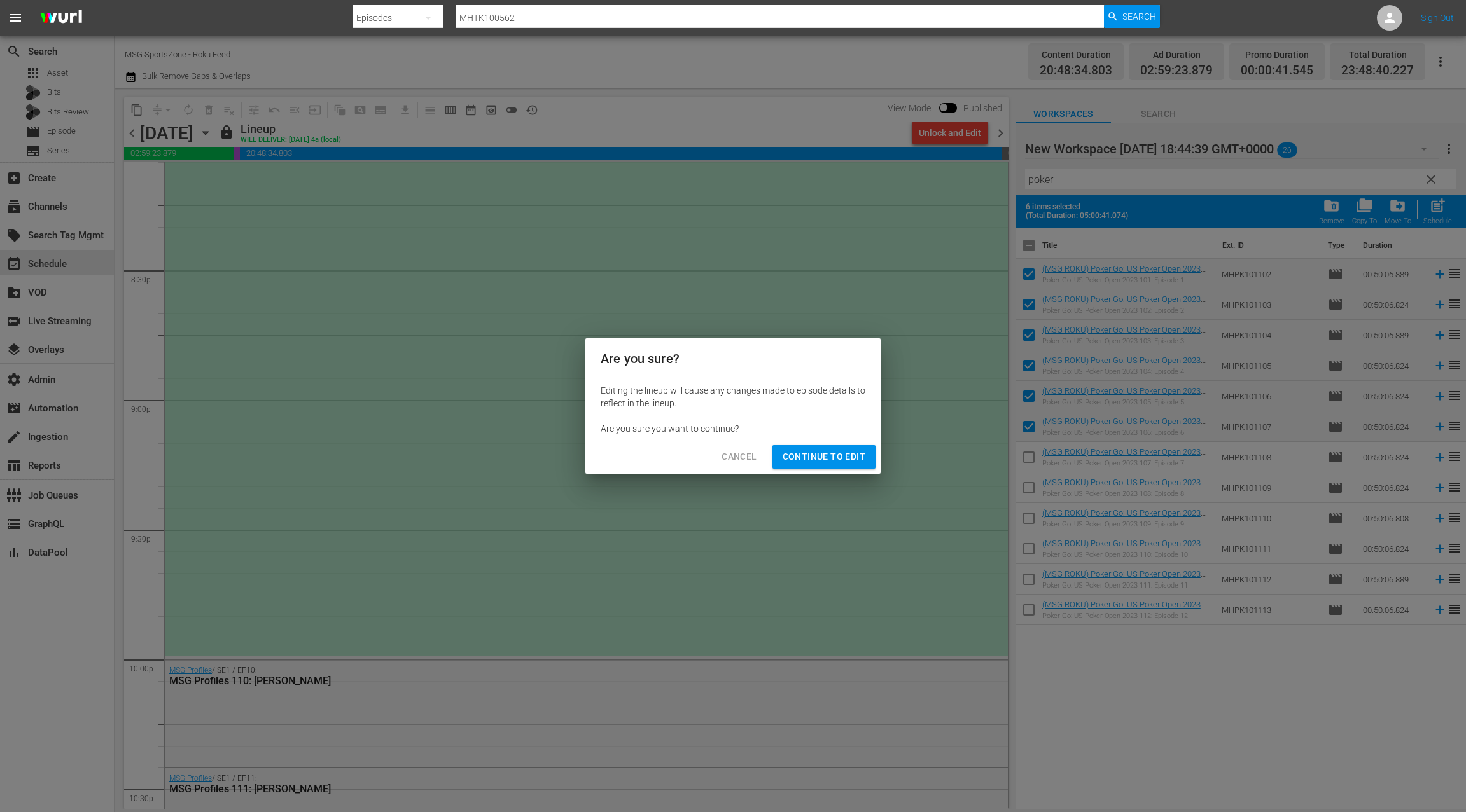
drag, startPoint x: 833, startPoint y: 456, endPoint x: 838, endPoint y: 442, distance: 14.9
click at [833, 454] on span "Continue to Edit" at bounding box center [823, 457] width 82 height 16
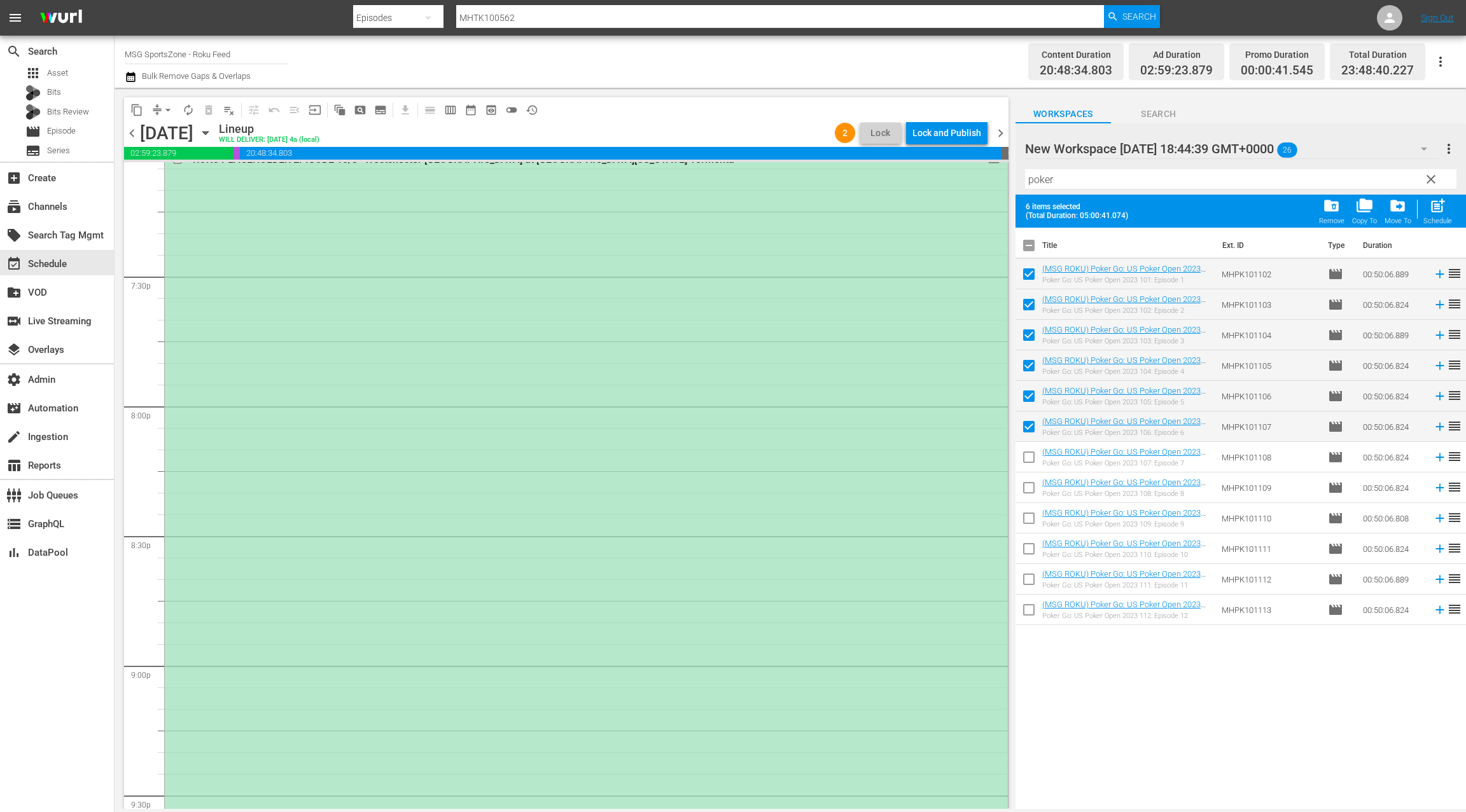
scroll to position [4907, 0]
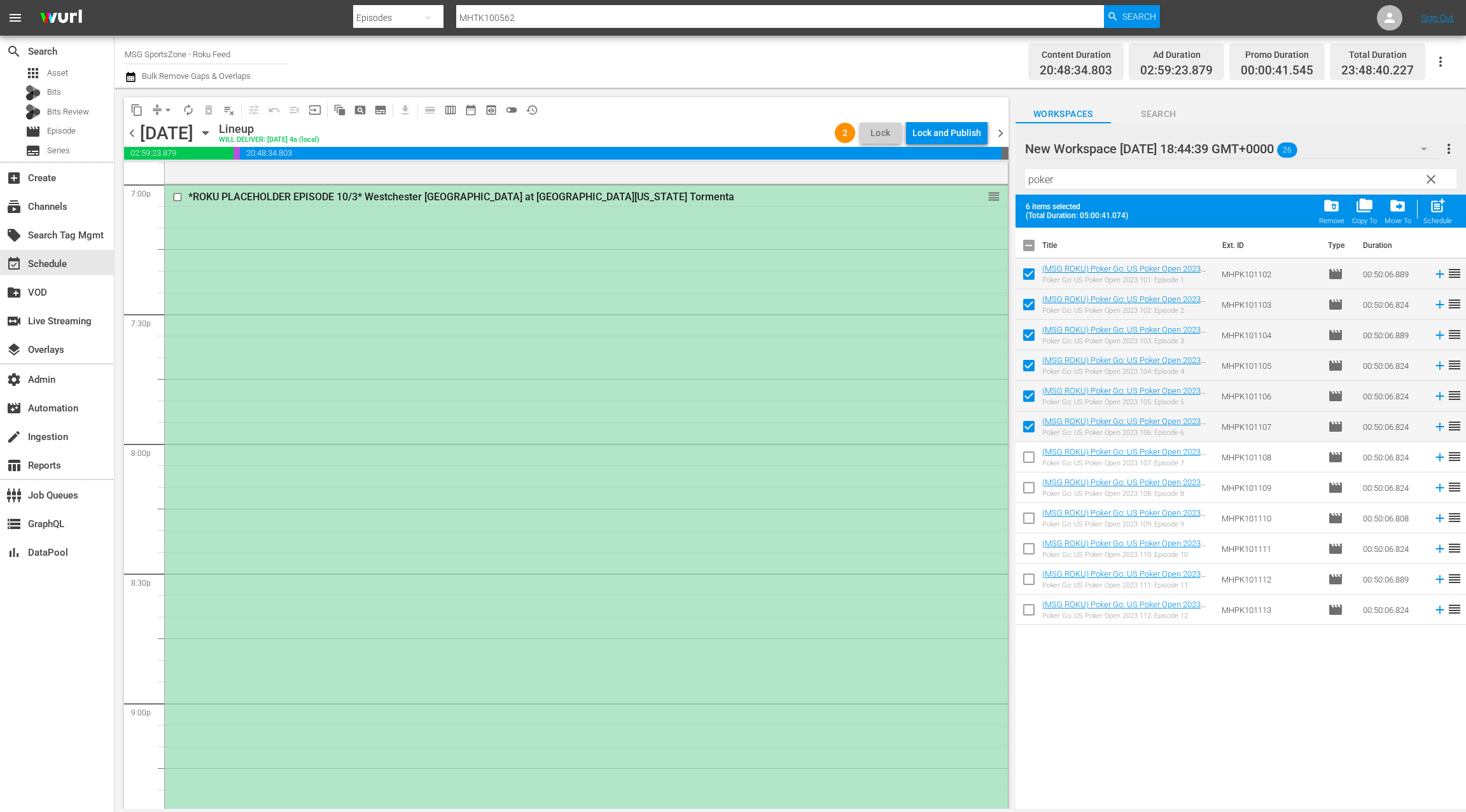
click at [671, 343] on div "*ROKU PLACEHOLDER EPISODE 10/3* Westchester SC at [GEOGRAPHIC_DATA][US_STATE] T…" at bounding box center [586, 572] width 843 height 774
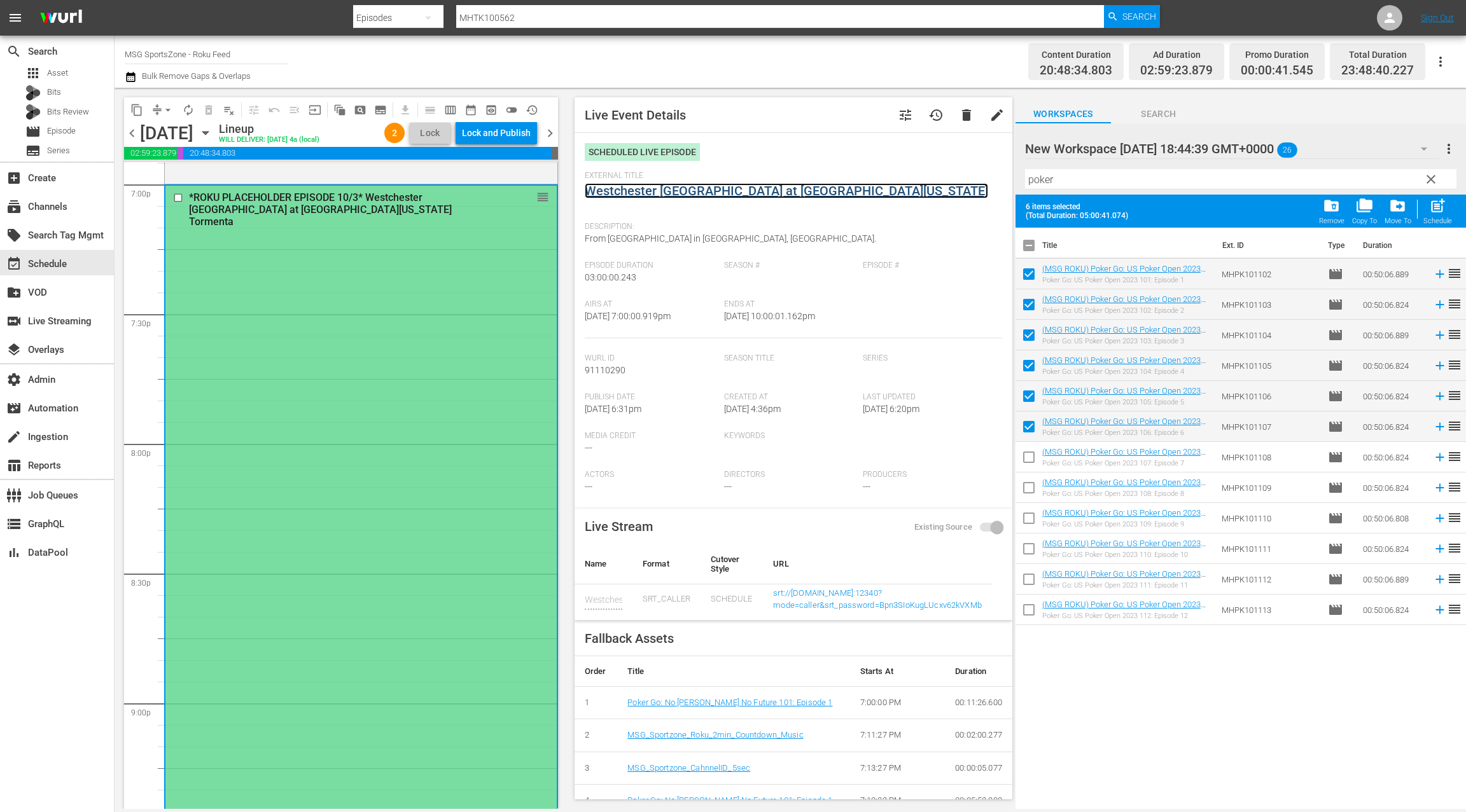
click at [757, 193] on link "Westchester [GEOGRAPHIC_DATA] at [GEOGRAPHIC_DATA][US_STATE]" at bounding box center [786, 190] width 404 height 15
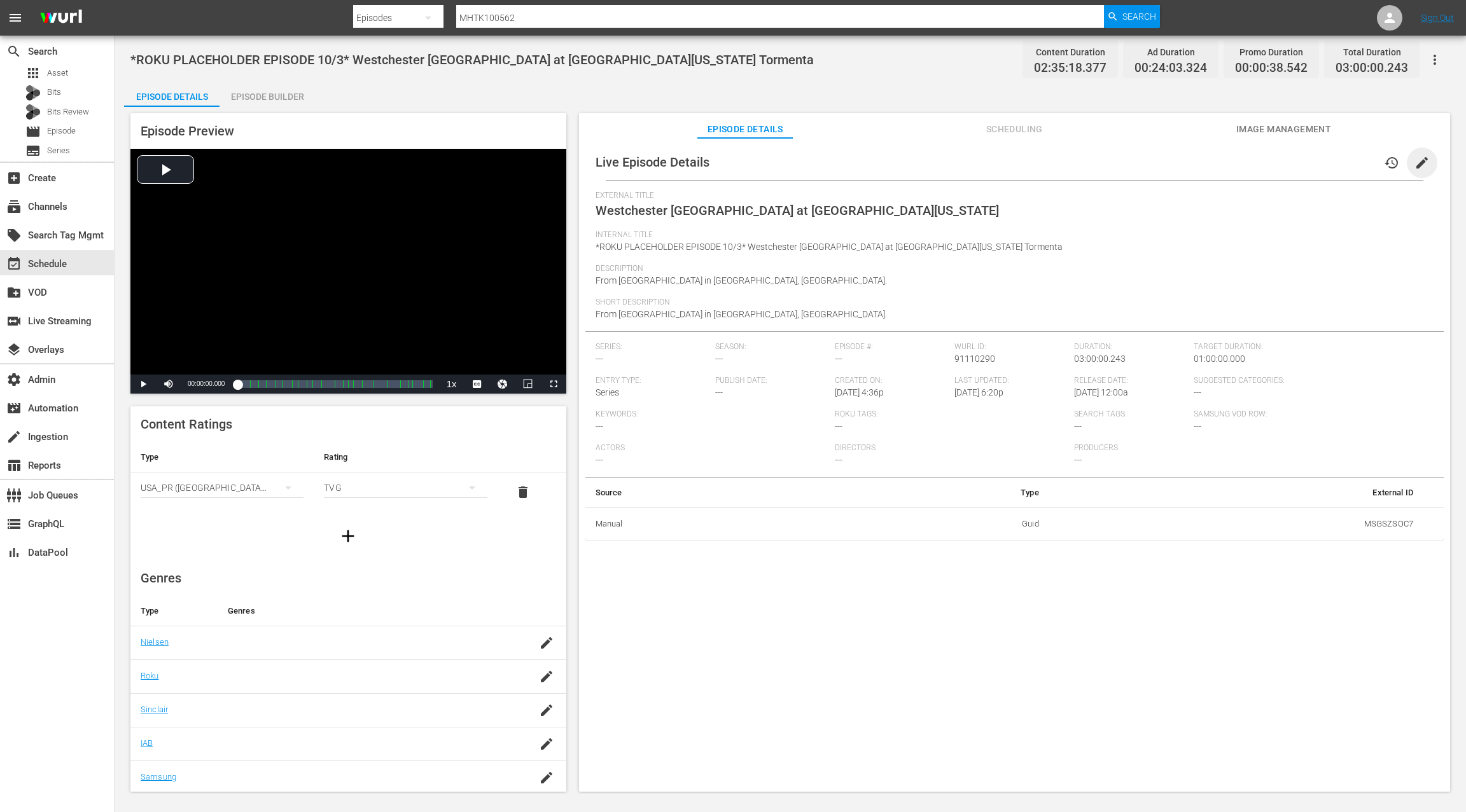
click at [1418, 156] on span "edit" at bounding box center [1422, 163] width 15 height 15
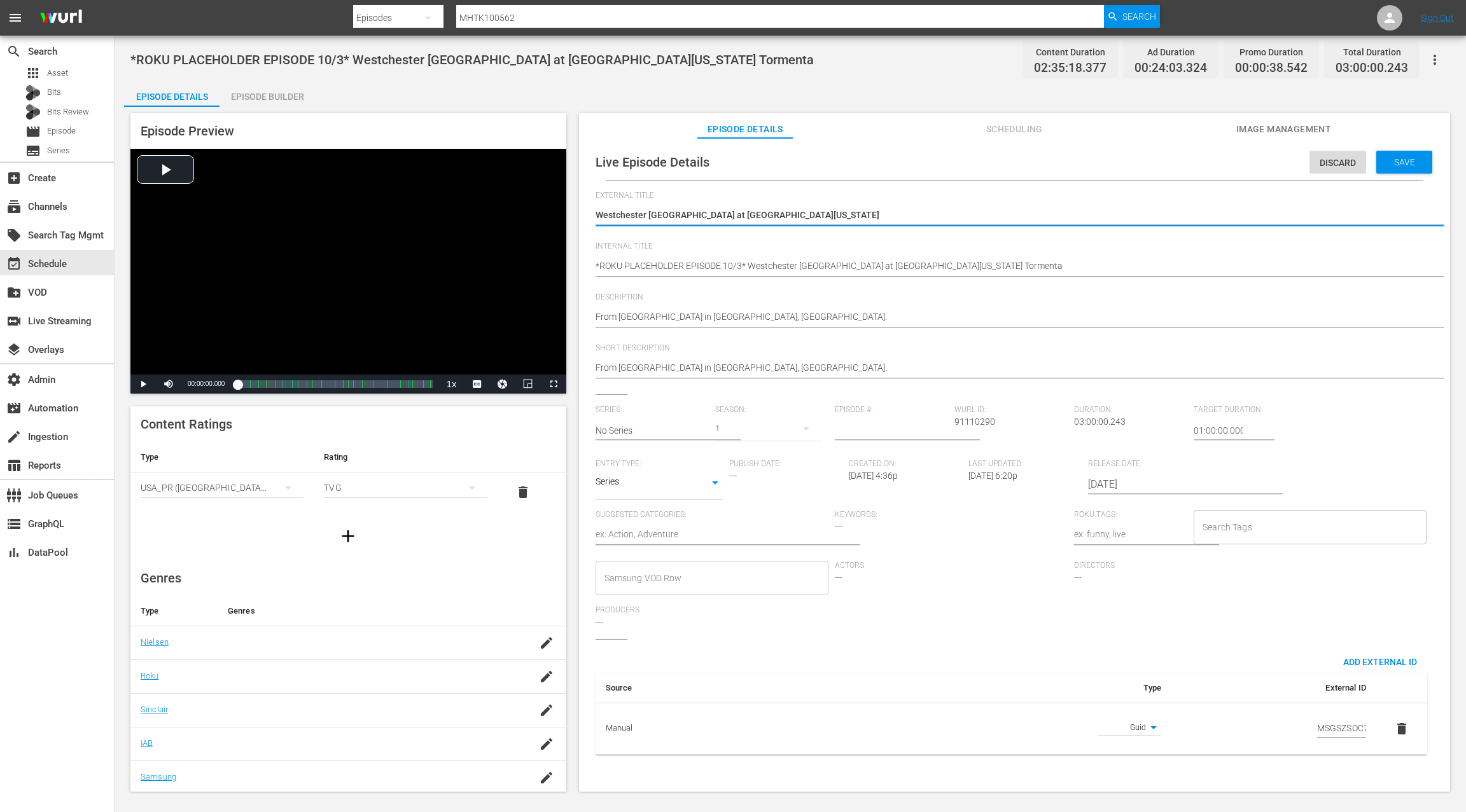
click at [1105, 484] on input "[DATE]" at bounding box center [1169, 484] width 163 height 31
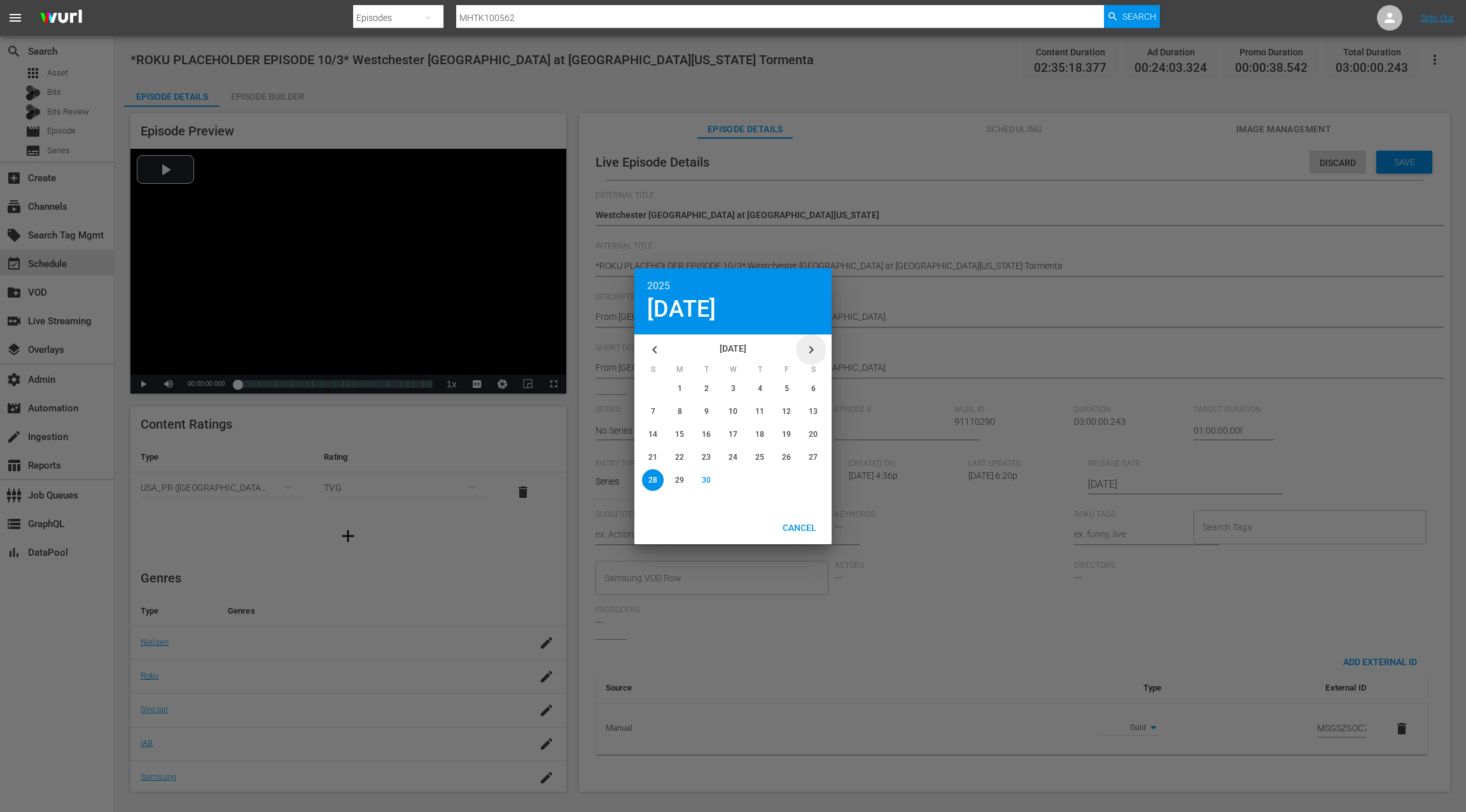
drag, startPoint x: 815, startPoint y: 351, endPoint x: 827, endPoint y: 332, distance: 22.5
click at [815, 351] on icon "button" at bounding box center [811, 350] width 15 height 15
click at [790, 386] on div "button" at bounding box center [786, 389] width 21 height 21
type input "[DATE]"
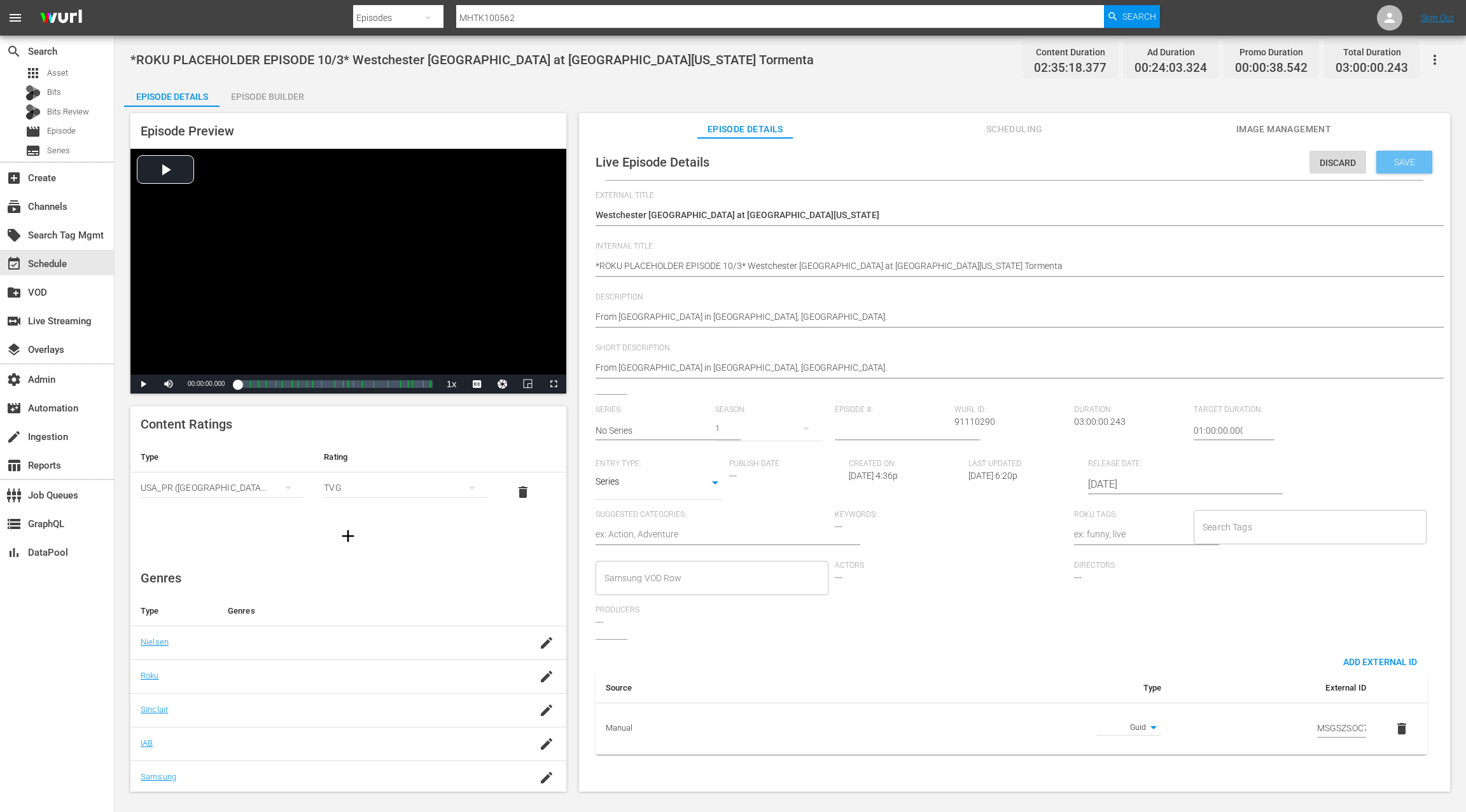
click at [1392, 169] on div "Save" at bounding box center [1404, 162] width 56 height 23
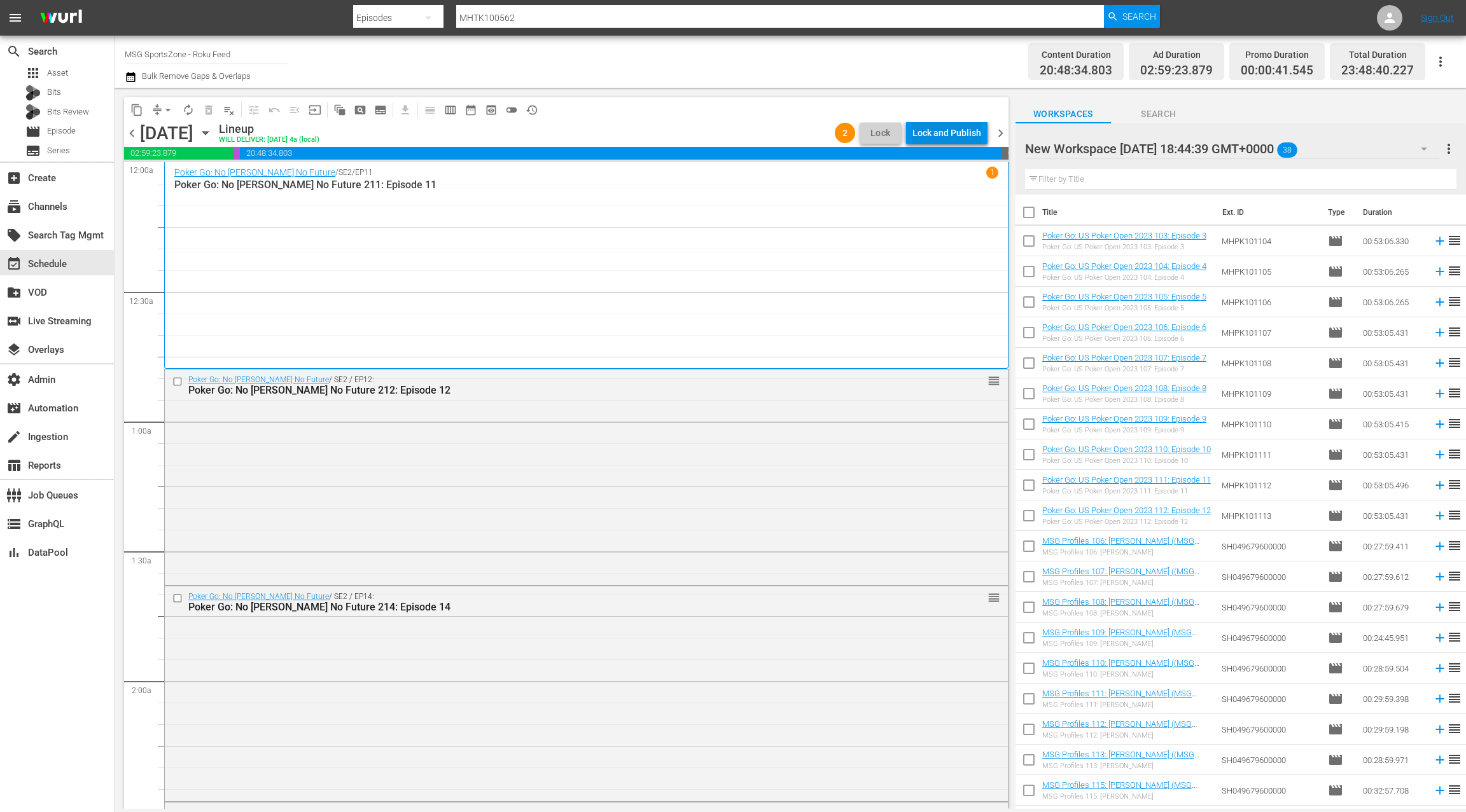
click at [942, 141] on div "Lock and Publish" at bounding box center [946, 133] width 68 height 23
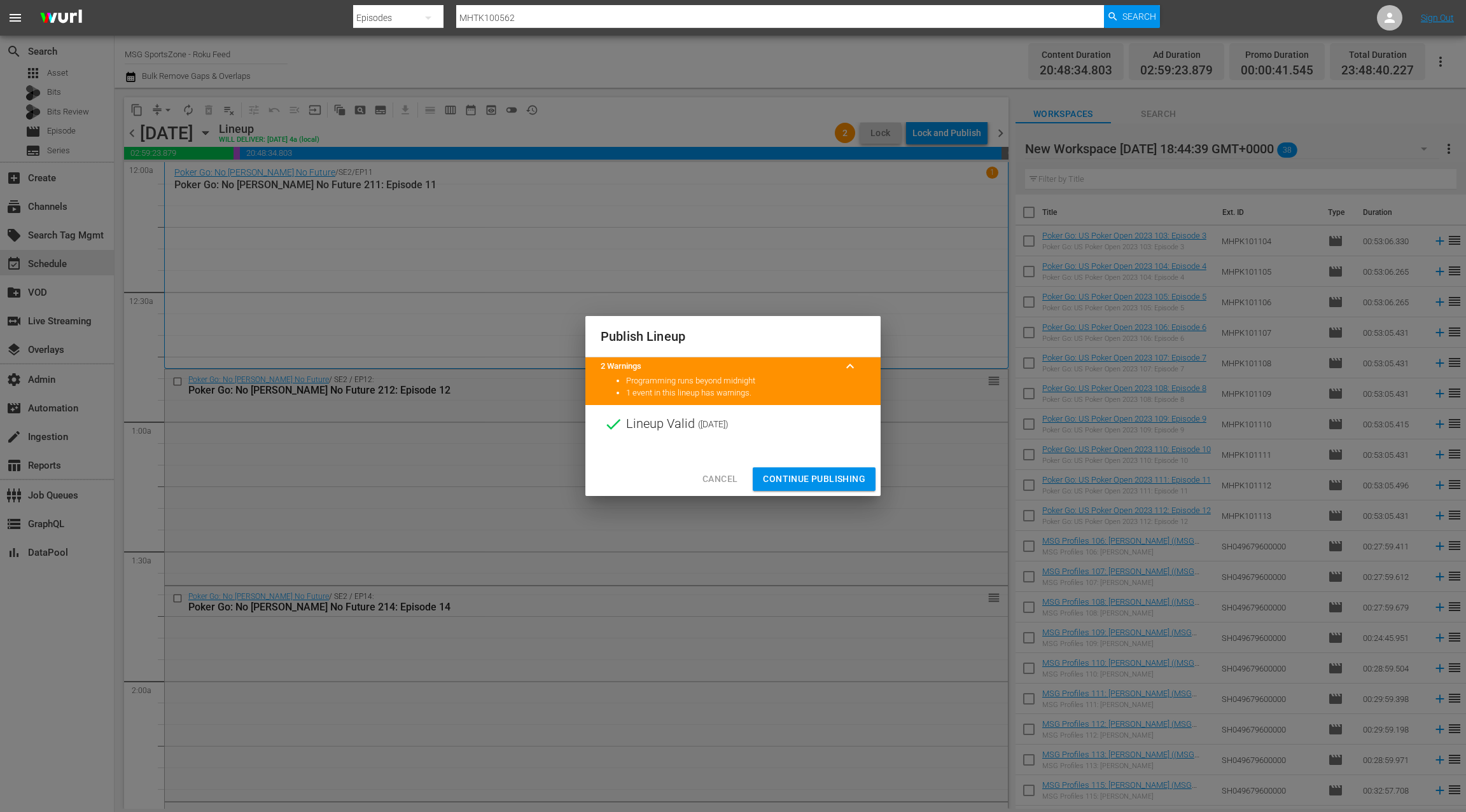
drag, startPoint x: 813, startPoint y: 476, endPoint x: 824, endPoint y: 470, distance: 12.5
click at [813, 476] on span "Continue Publishing" at bounding box center [814, 479] width 103 height 16
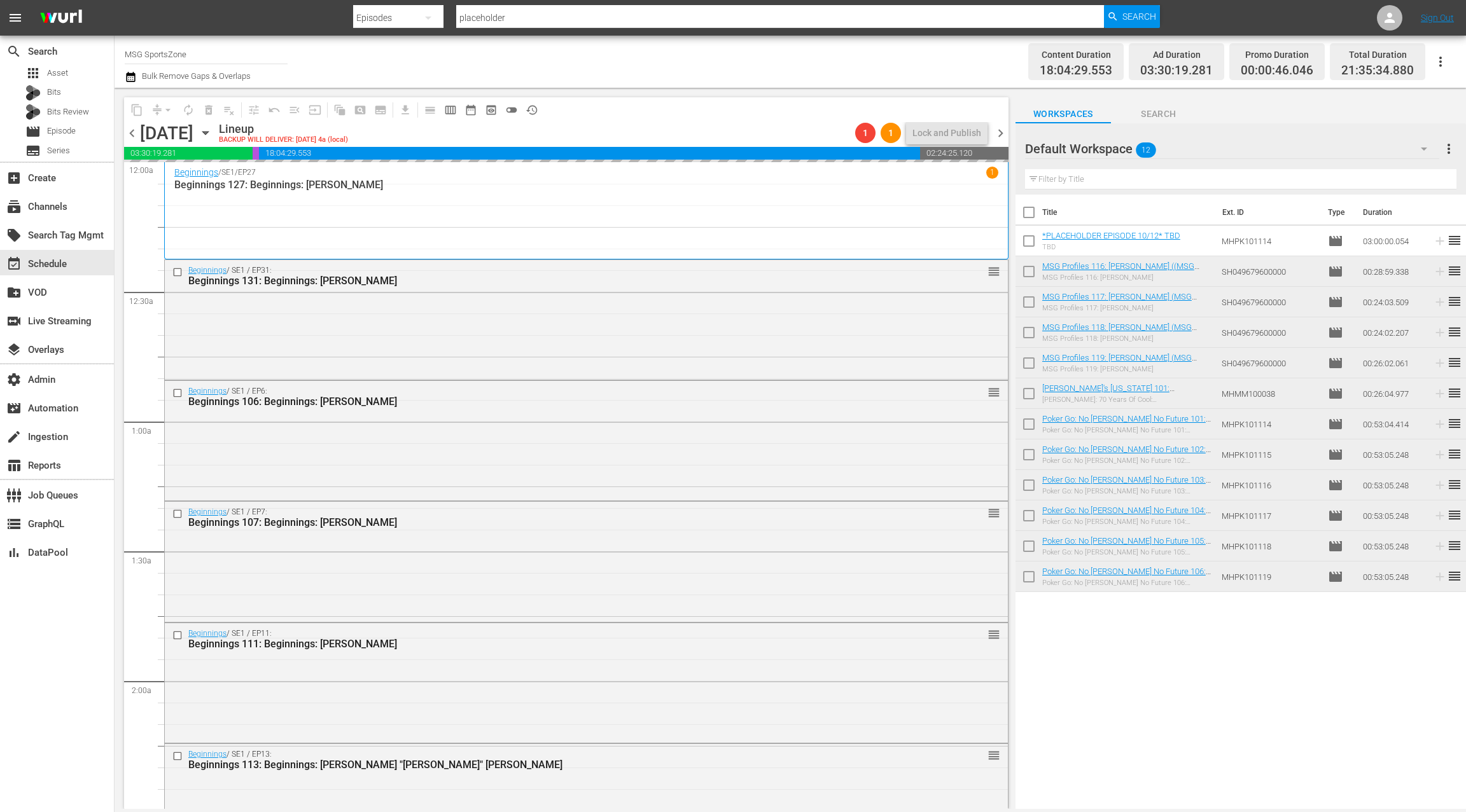
scroll to position [3602, 0]
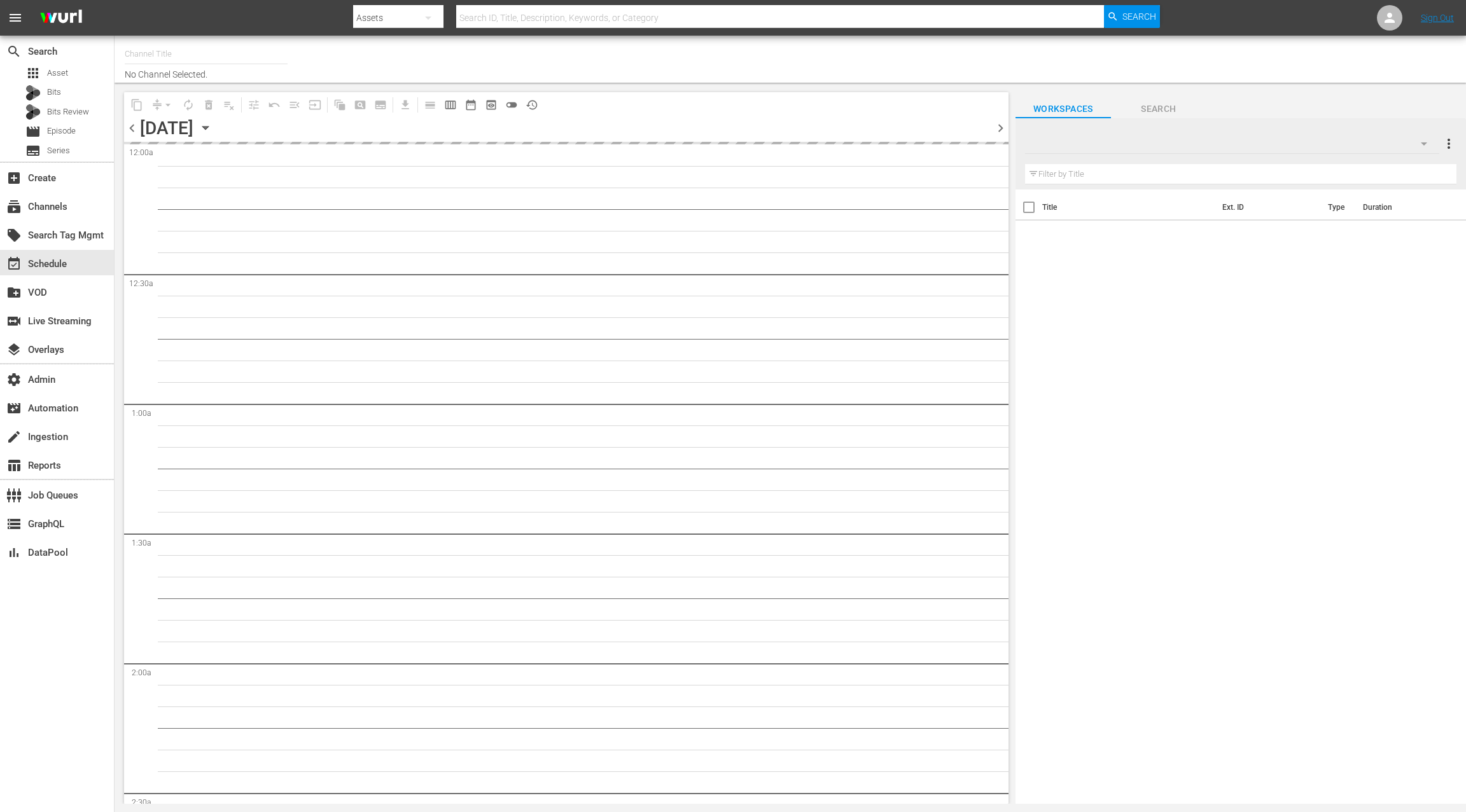
type input "MSG SportsZone (1386)"
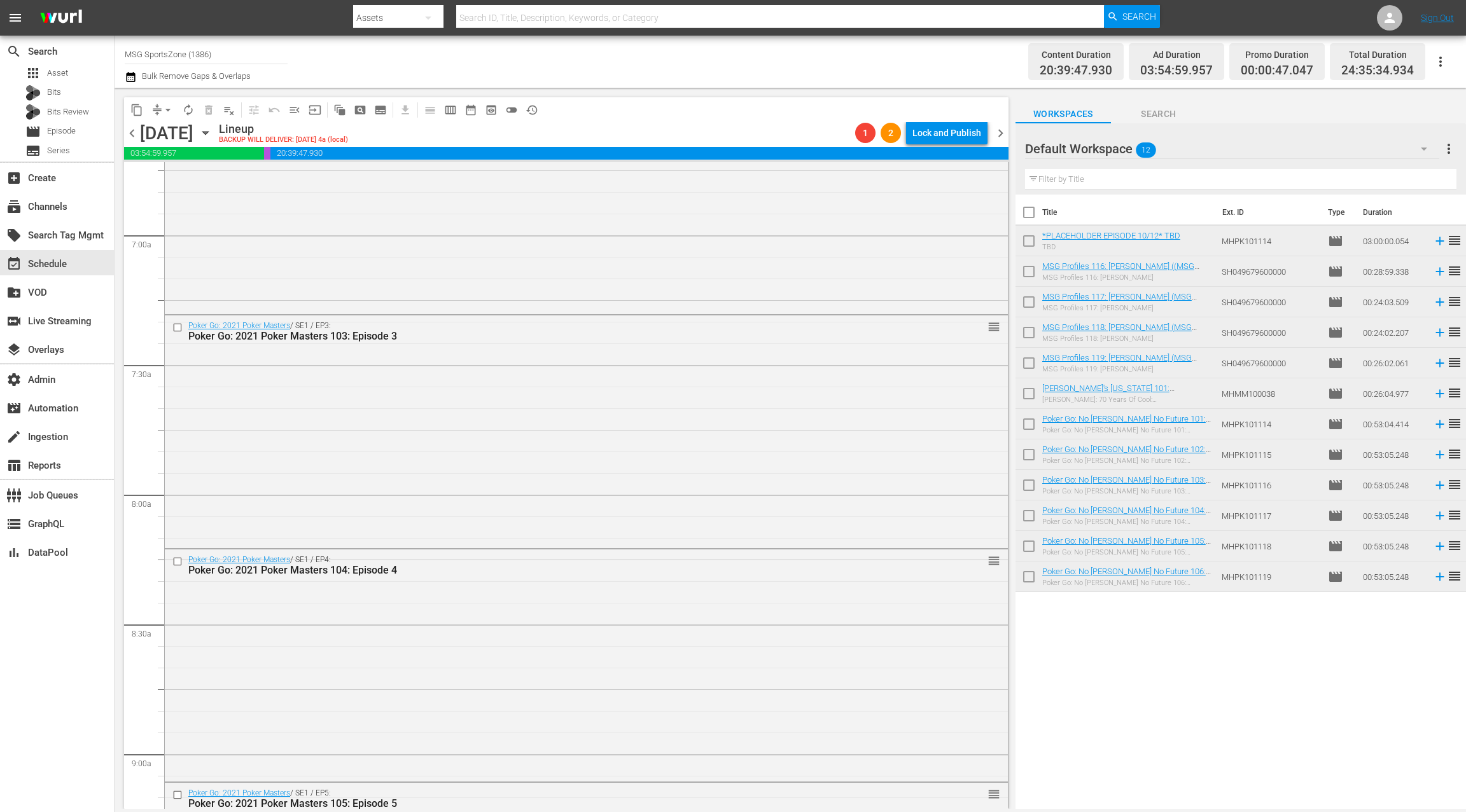
scroll to position [965, 0]
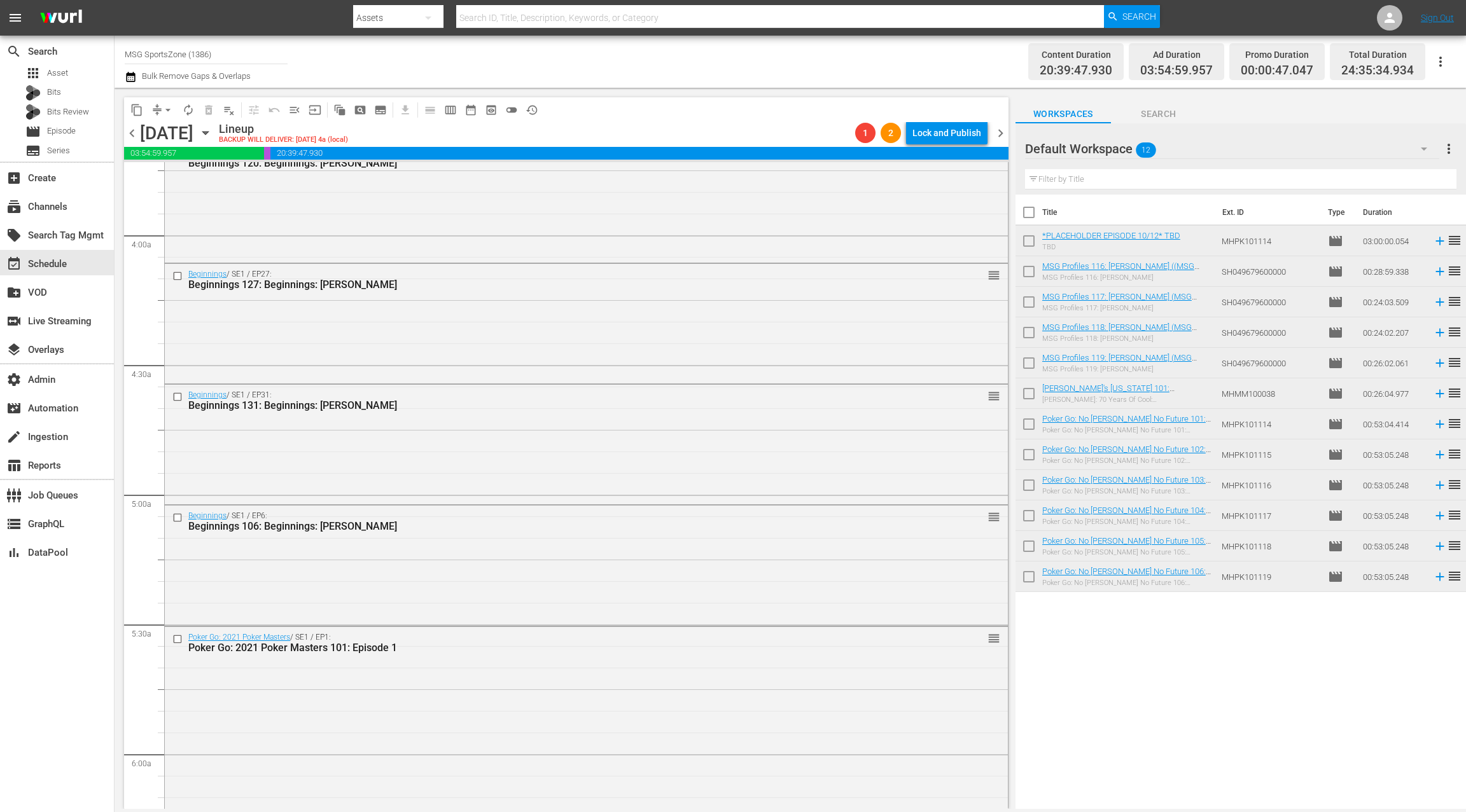
click at [389, 294] on div "Beginnings / SE1 / EP27: Beginnings 127: Beginnings: [PERSON_NAME] reorder" at bounding box center [586, 279] width 843 height 31
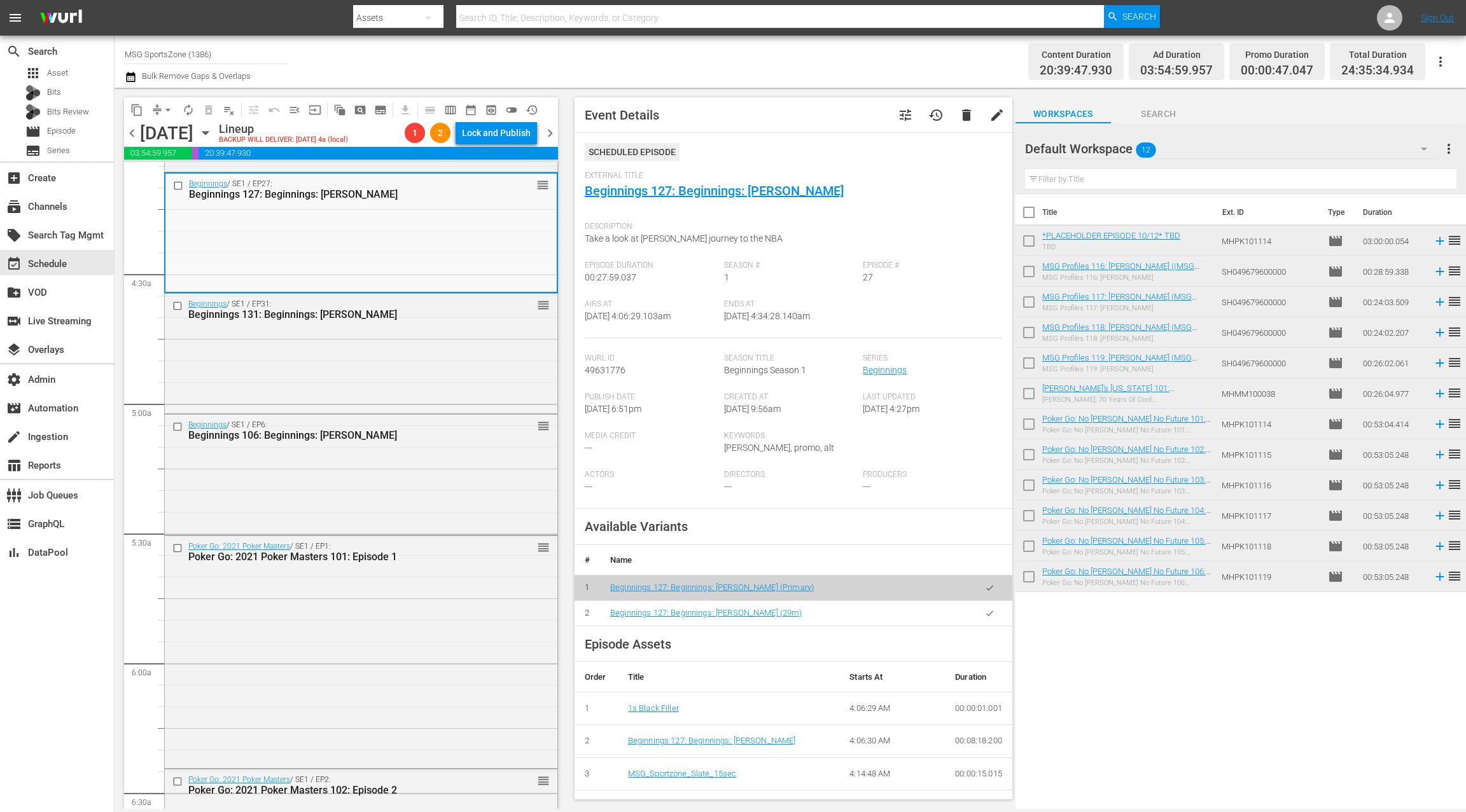
scroll to position [1062, 0]
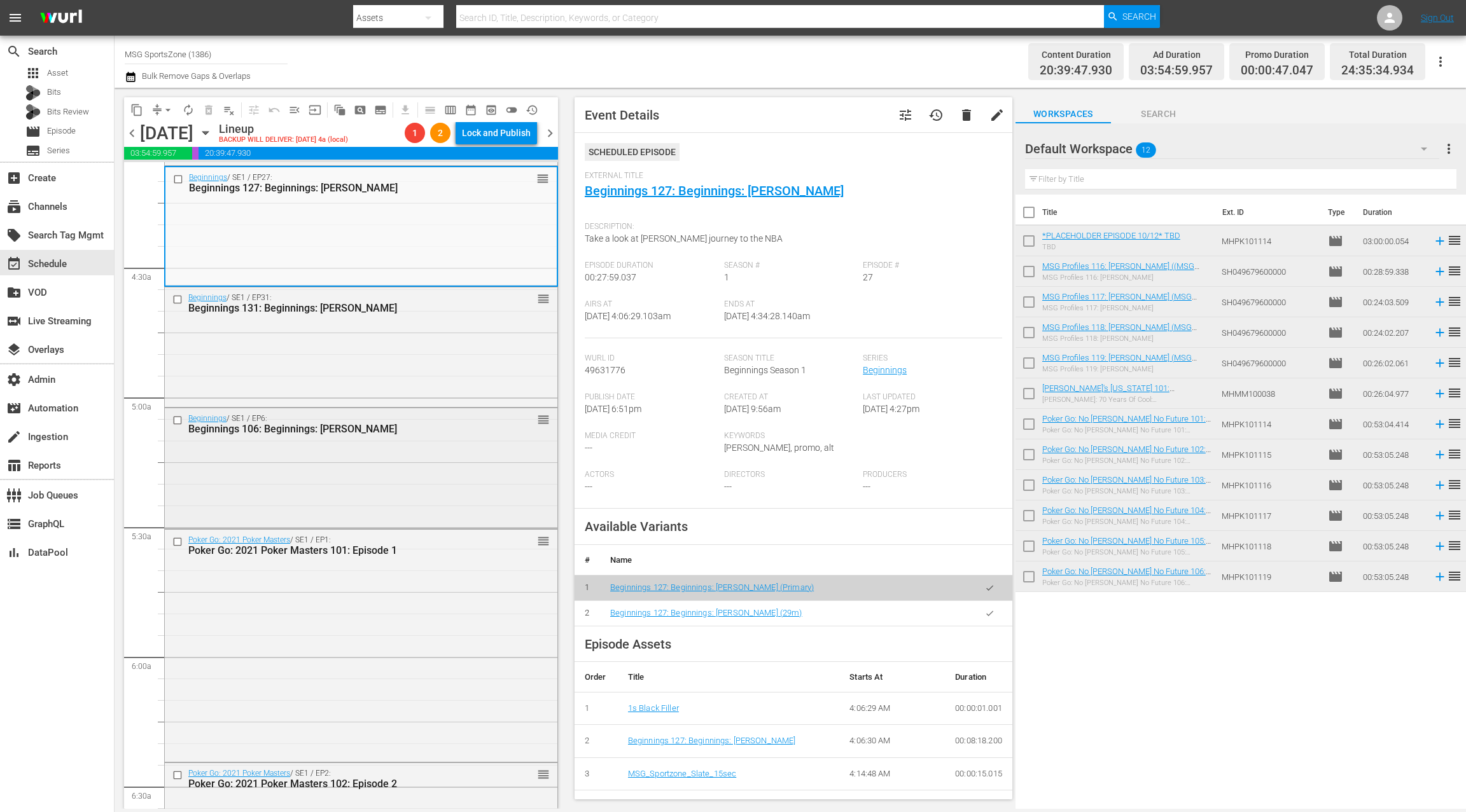
click at [340, 473] on div "Beginnings / SE1 / EP6: Beginnings 106: Beginnings: [PERSON_NAME] reorder" at bounding box center [361, 466] width 393 height 117
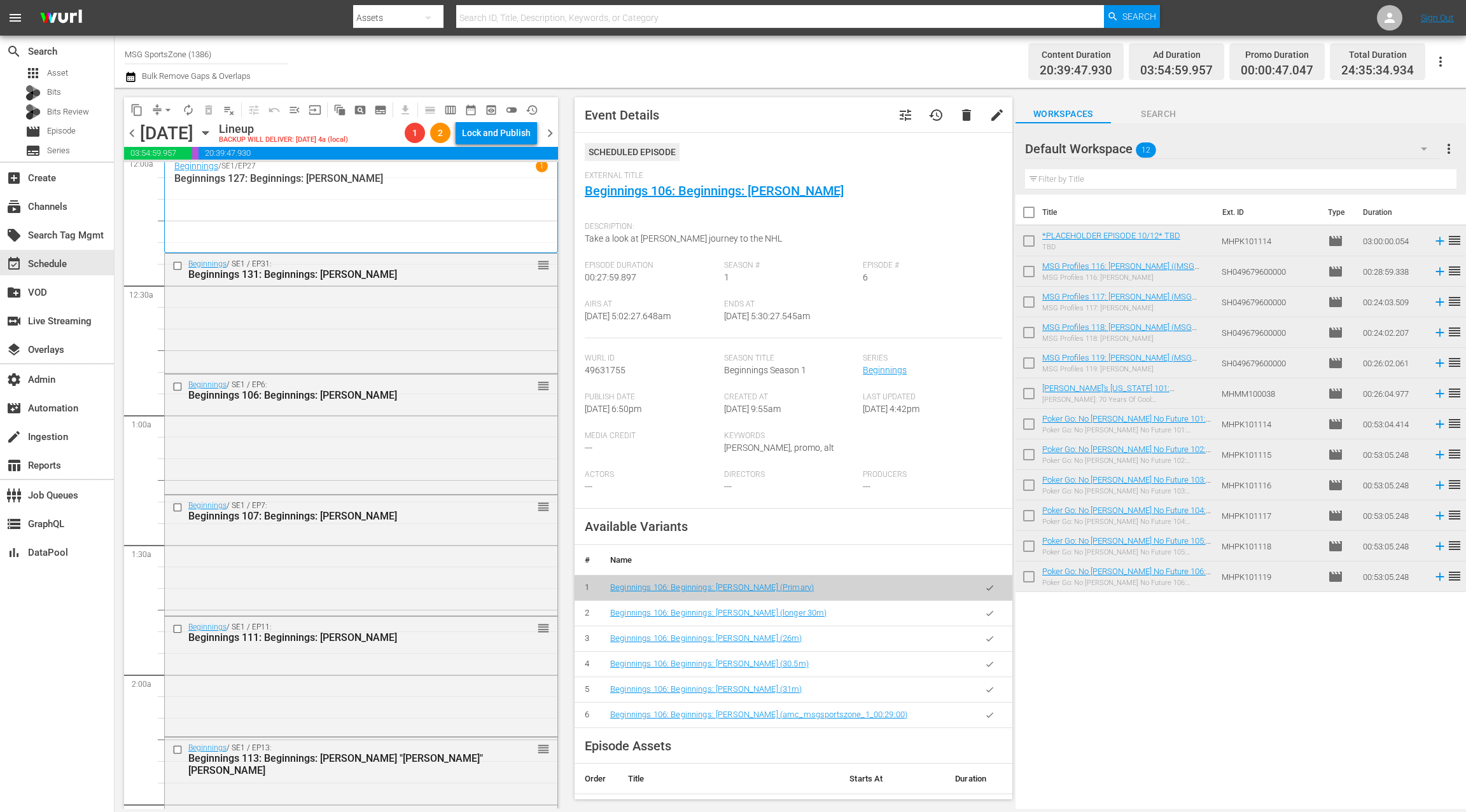
scroll to position [0, 0]
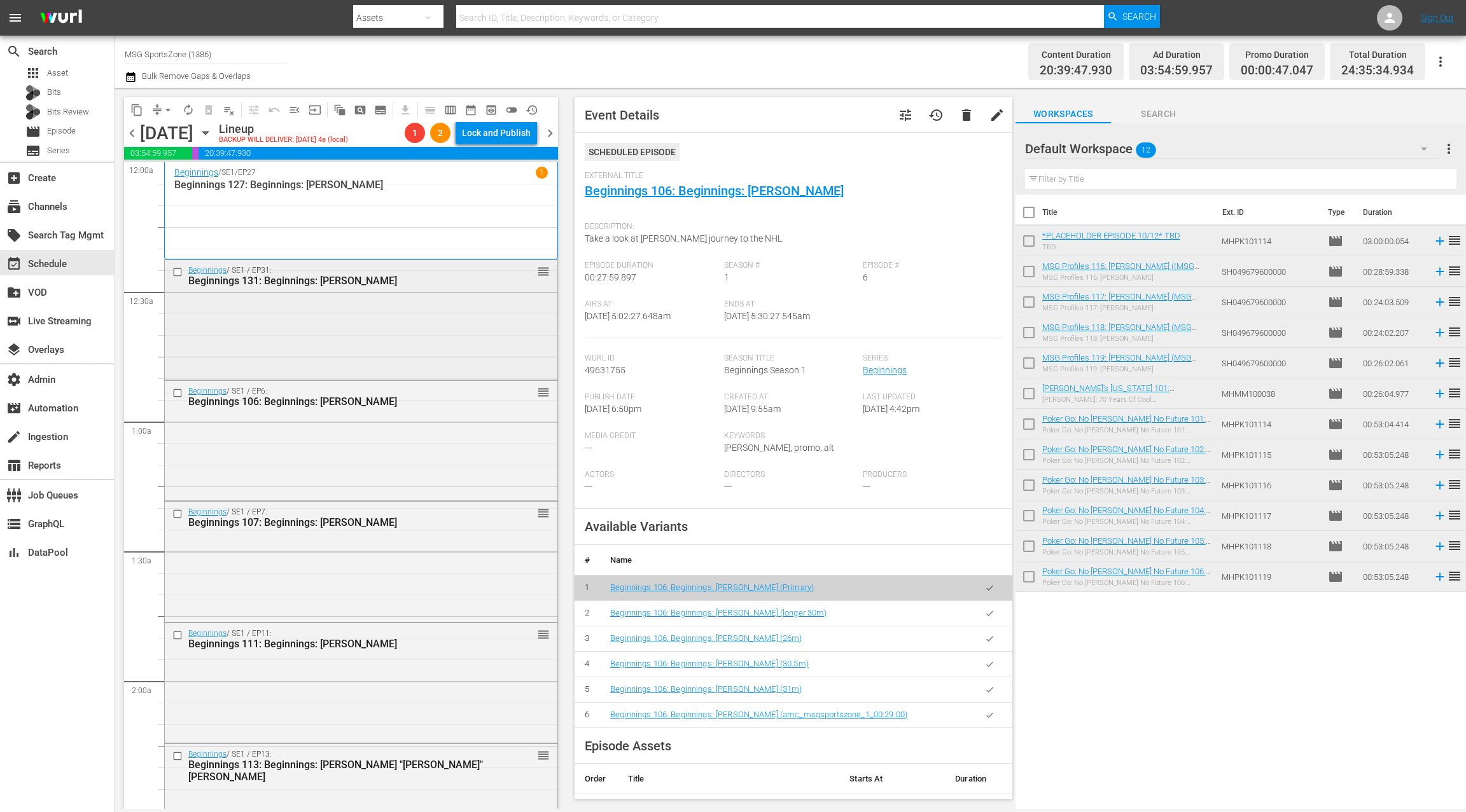
click at [343, 354] on div "Beginnings / SE1 / EP31: Beginnings 131: Beginnings: [PERSON_NAME] reorder" at bounding box center [361, 318] width 393 height 117
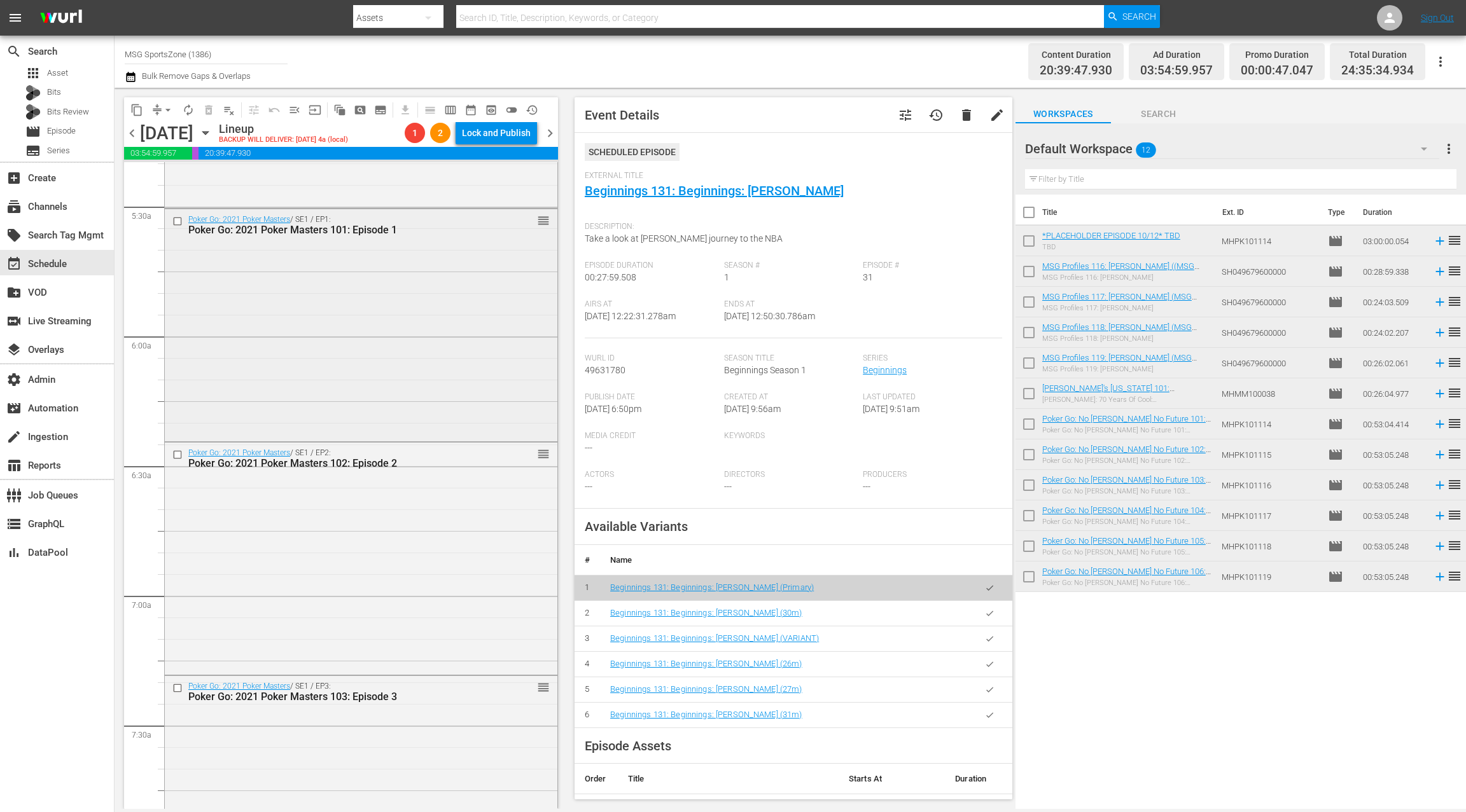
scroll to position [1262, 0]
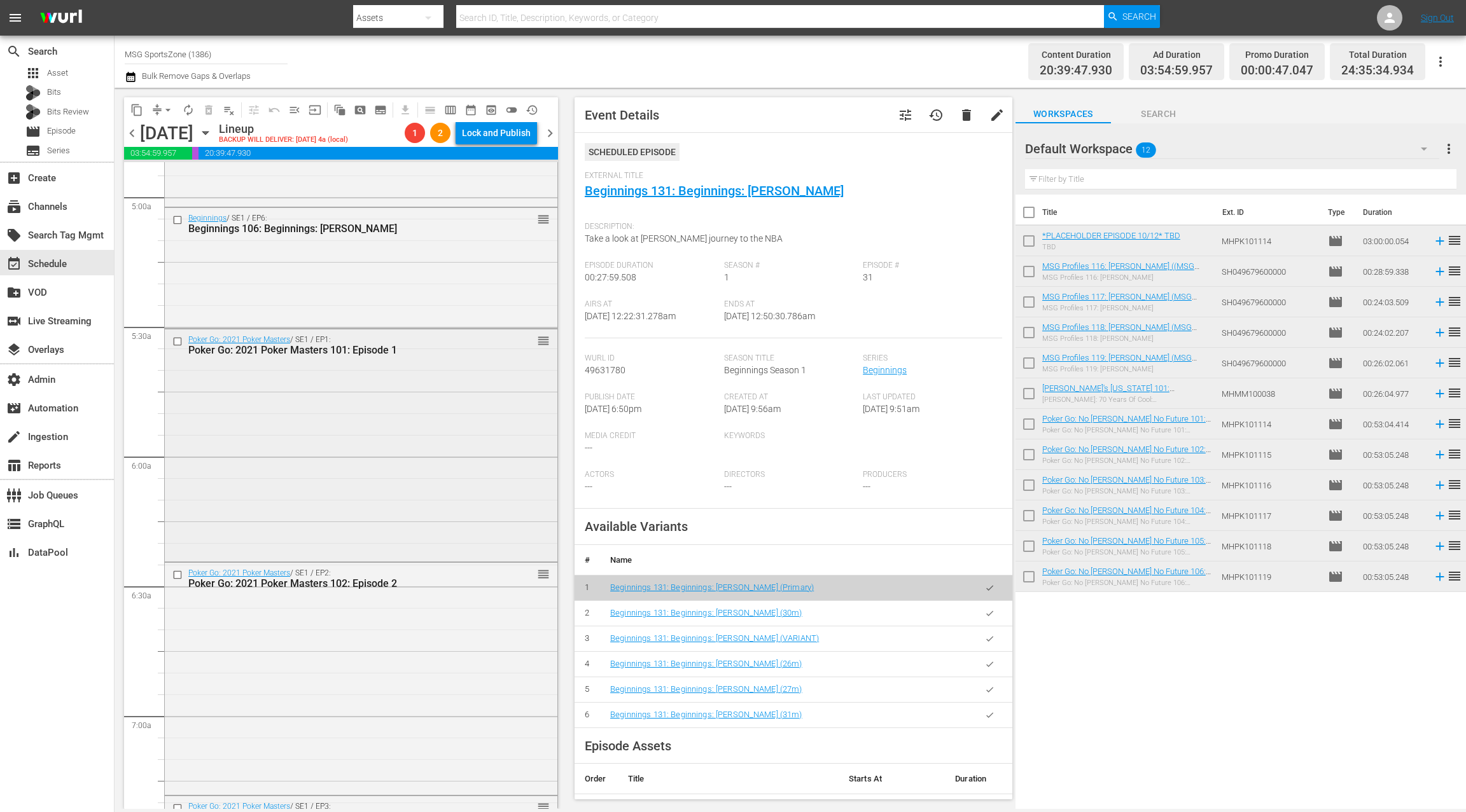
click at [331, 407] on div "Poker Go: 2021 Poker Masters / SE1 / EP1: Poker Go: 2021 Poker Masters 101: Epi…" at bounding box center [361, 444] width 393 height 230
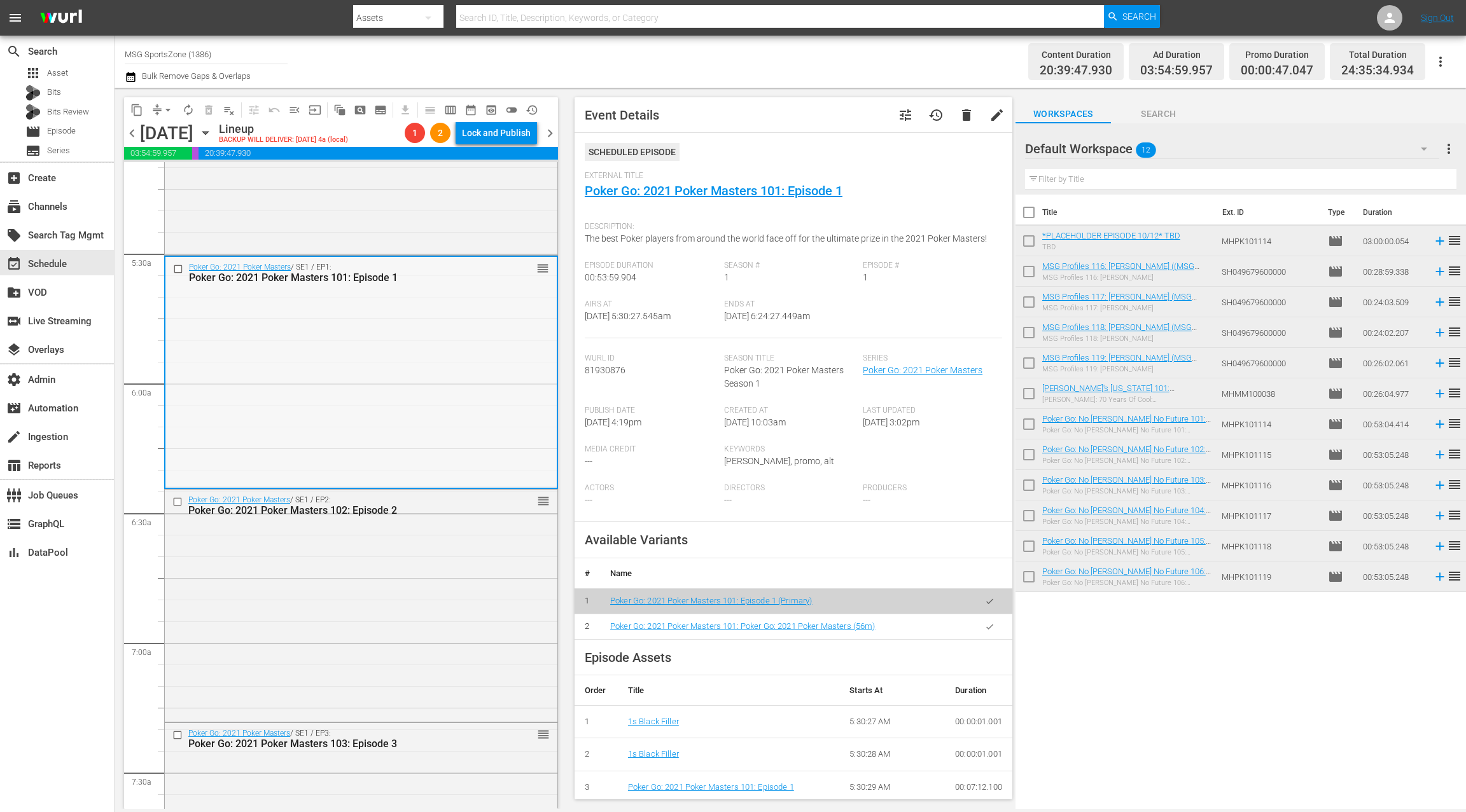
scroll to position [1384, 0]
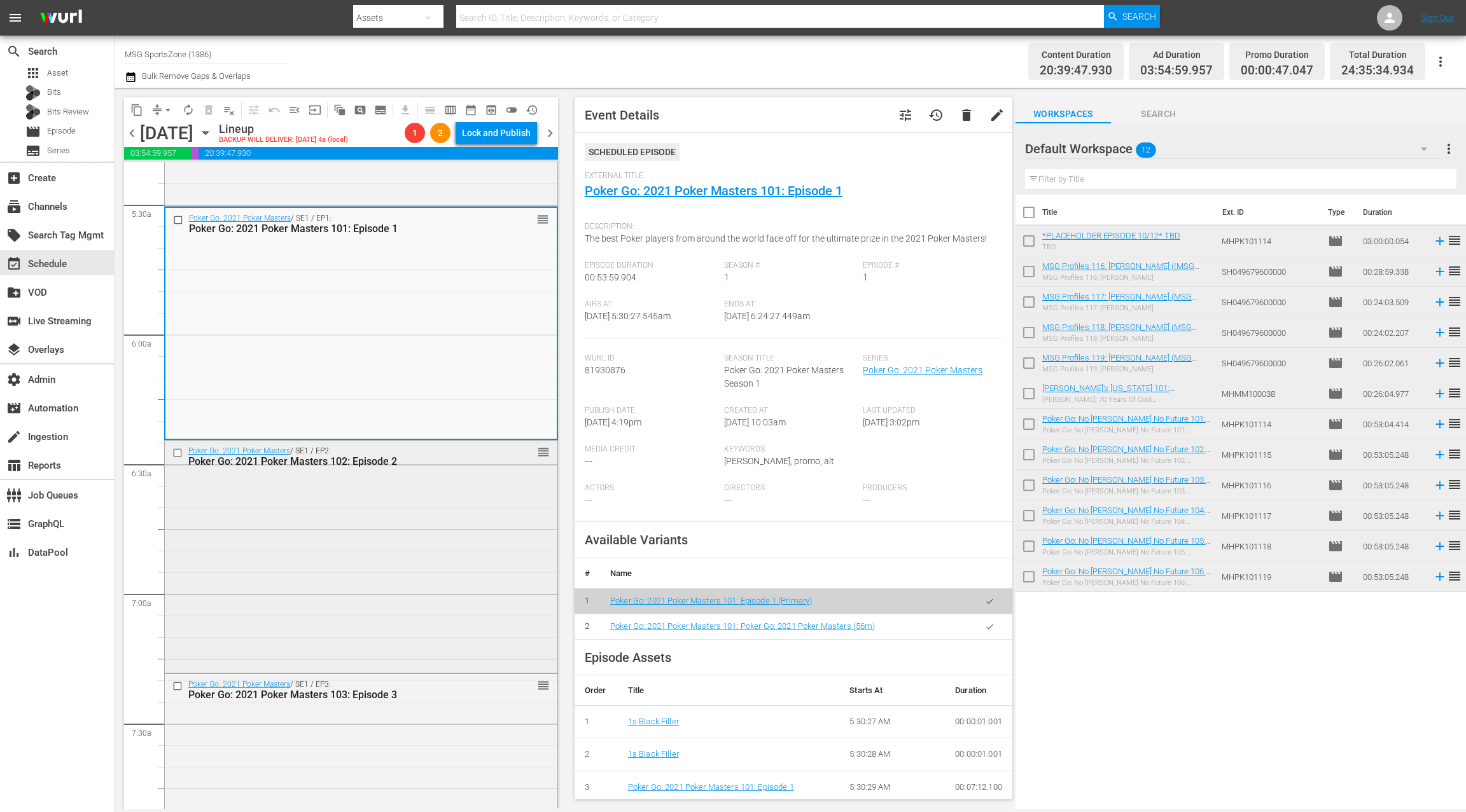
click at [321, 518] on div "Poker Go: 2021 Poker Masters / SE1 / EP2: Poker Go: 2021 Poker Masters 102: Epi…" at bounding box center [361, 555] width 393 height 230
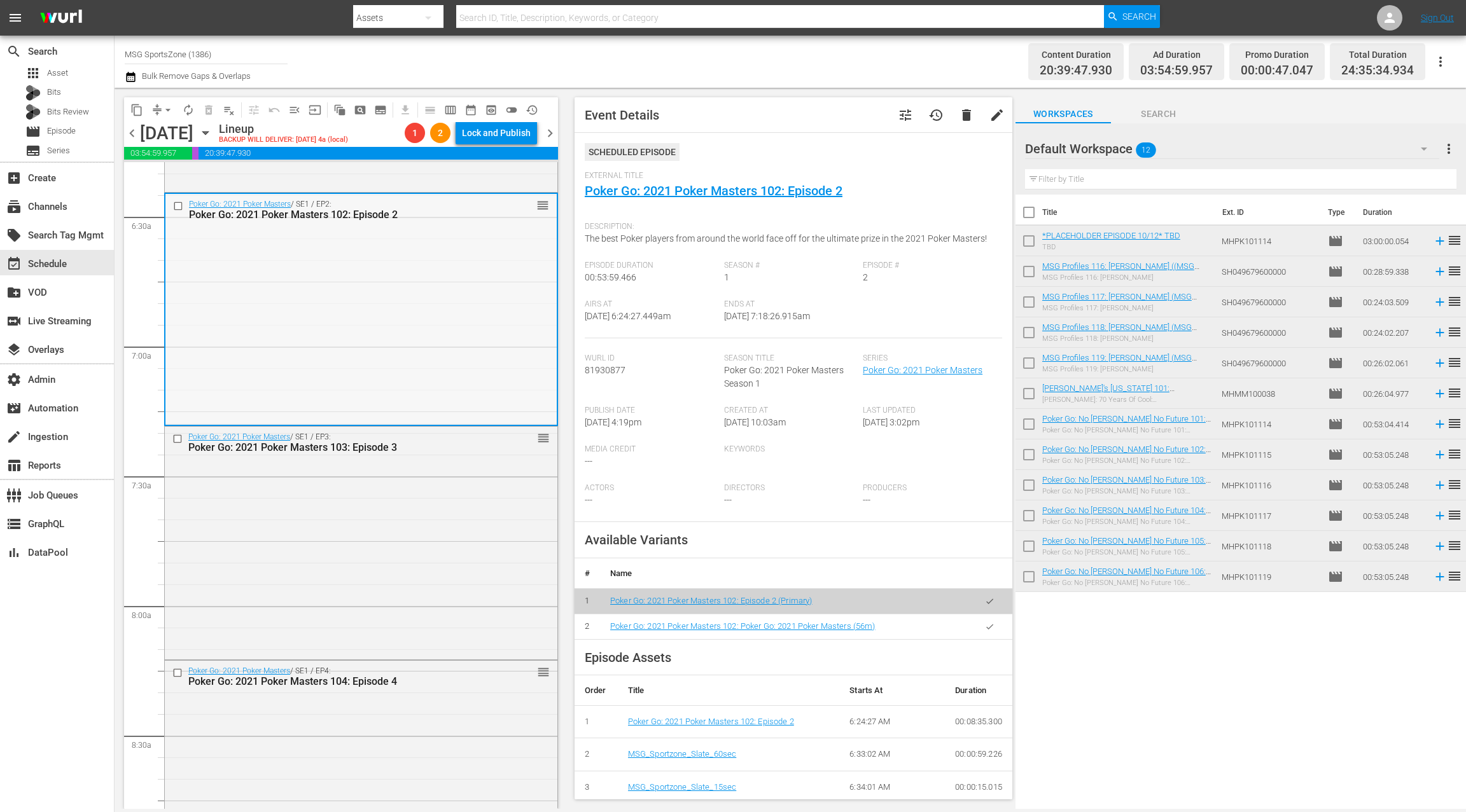
scroll to position [1679, 0]
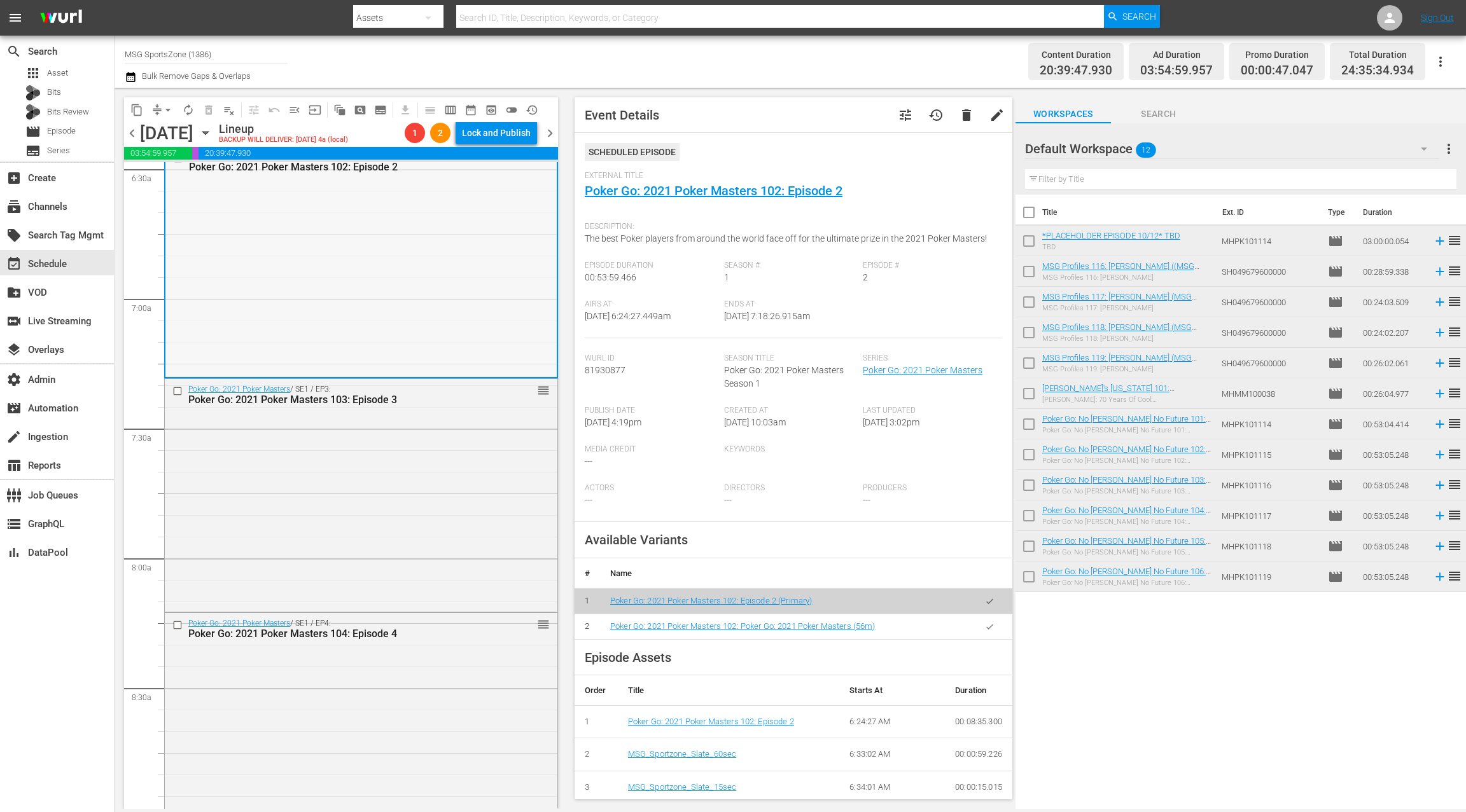
click at [323, 495] on div "Poker Go: 2021 Poker Masters / SE1 / EP3: Poker Go: 2021 Poker Masters 103: Epi…" at bounding box center [361, 494] width 393 height 230
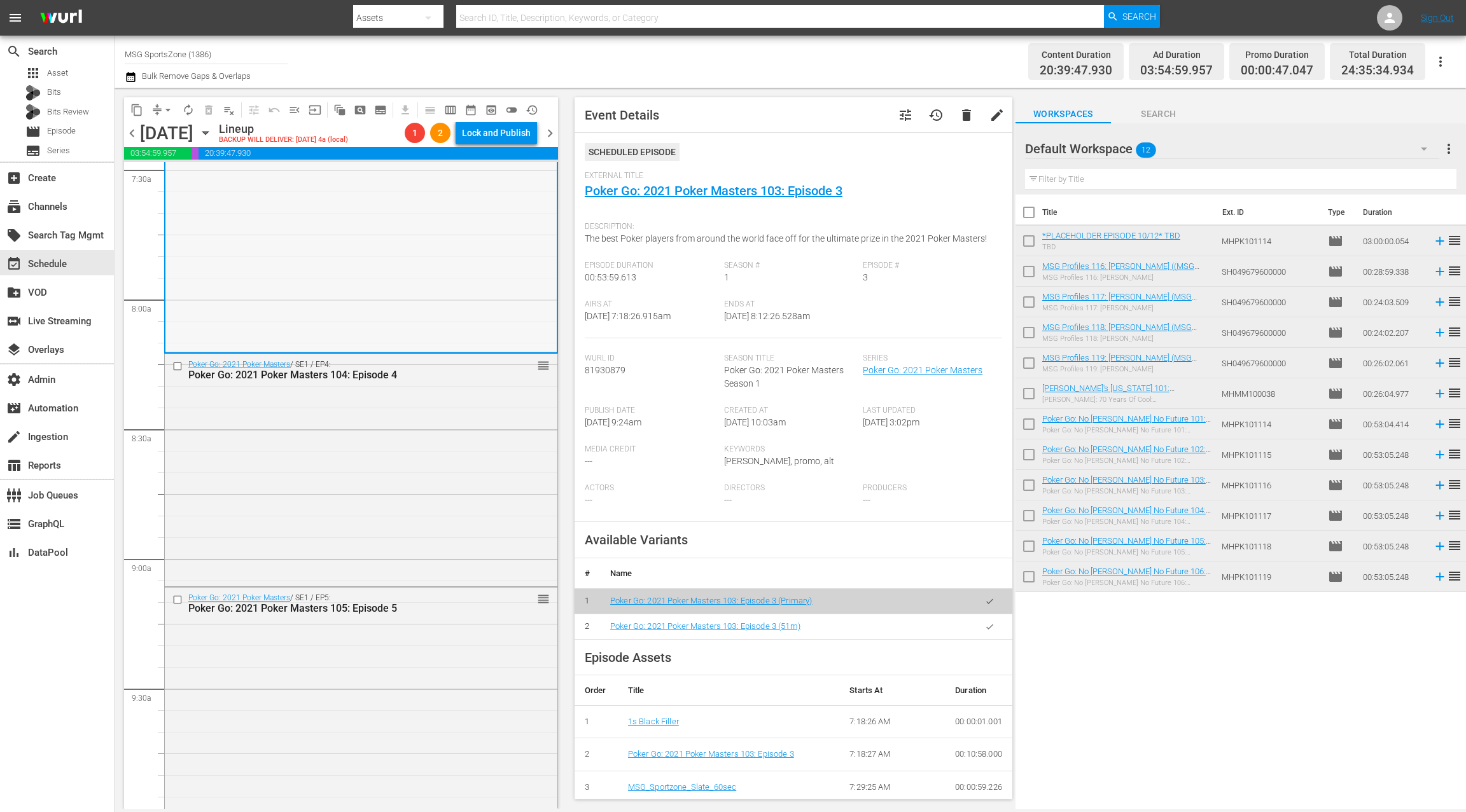
scroll to position [1942, 0]
click at [322, 495] on div "Poker Go: 2021 Poker Masters / SE1 / EP4: Poker Go: 2021 Poker Masters 104: Epi…" at bounding box center [361, 465] width 393 height 230
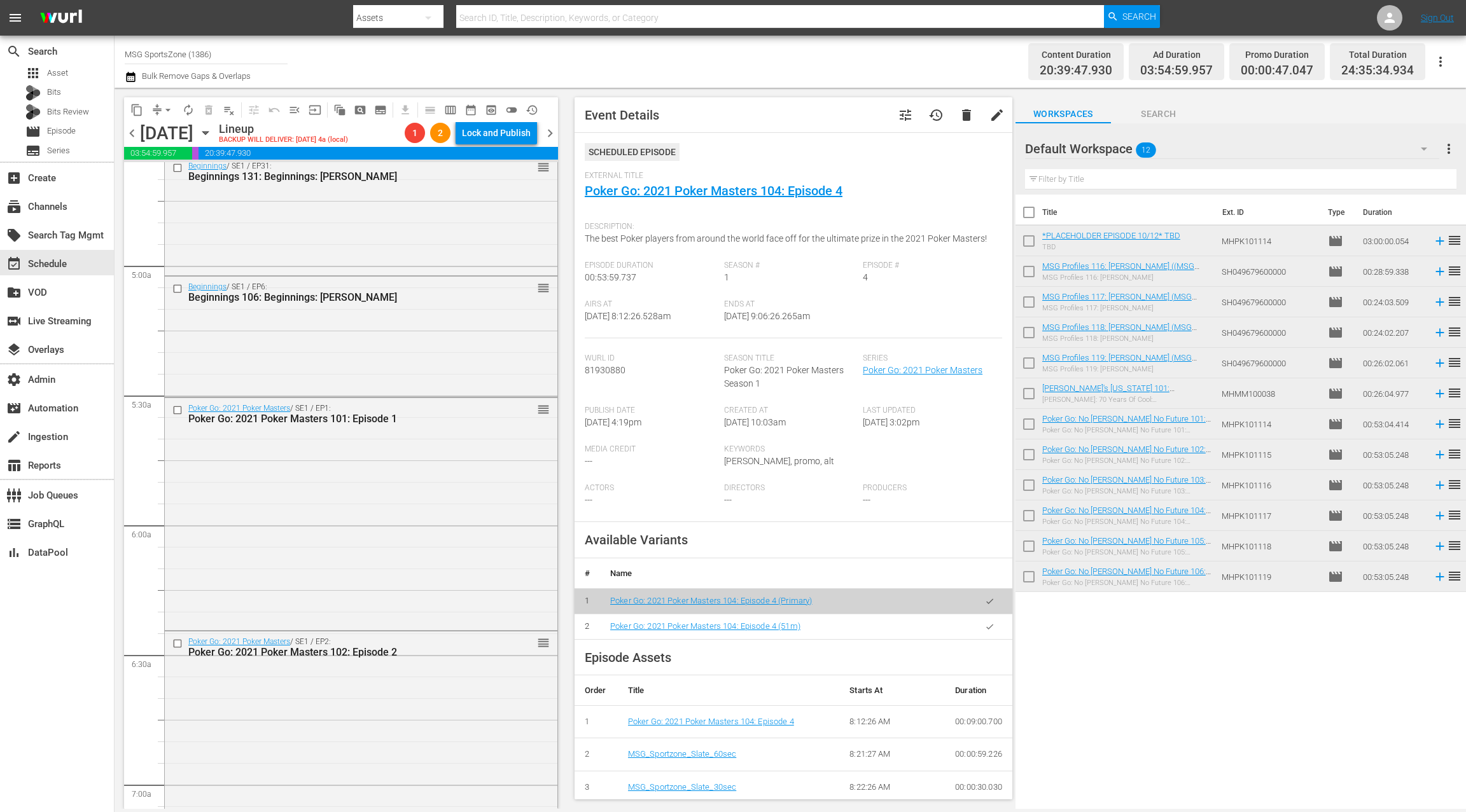
scroll to position [1049, 0]
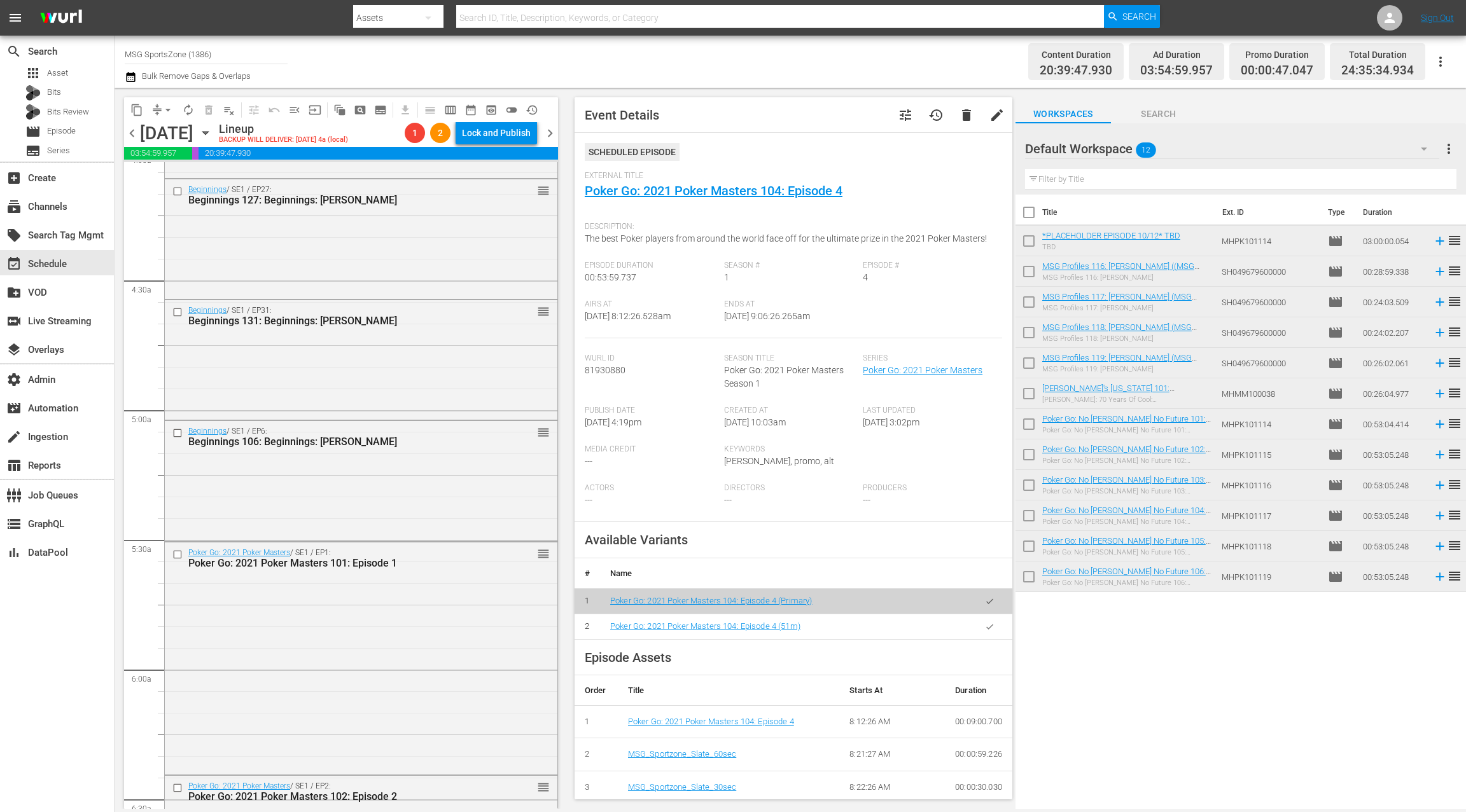
click at [322, 495] on div "Beginnings / SE1 / EP6: Beginnings 106: Beginnings: Iman Shumpert reorder" at bounding box center [361, 479] width 393 height 117
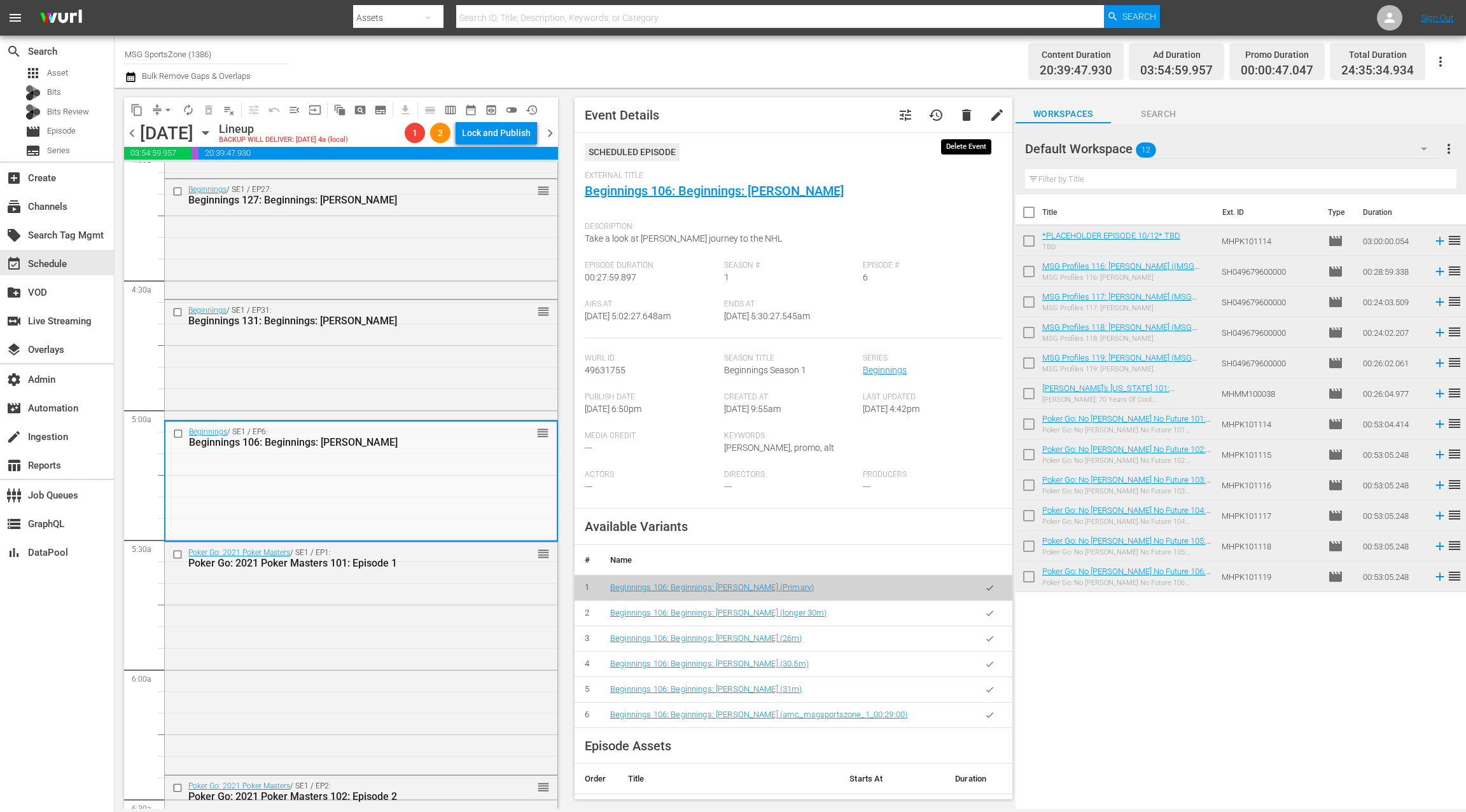
click at [969, 126] on button "delete" at bounding box center [967, 115] width 31 height 31
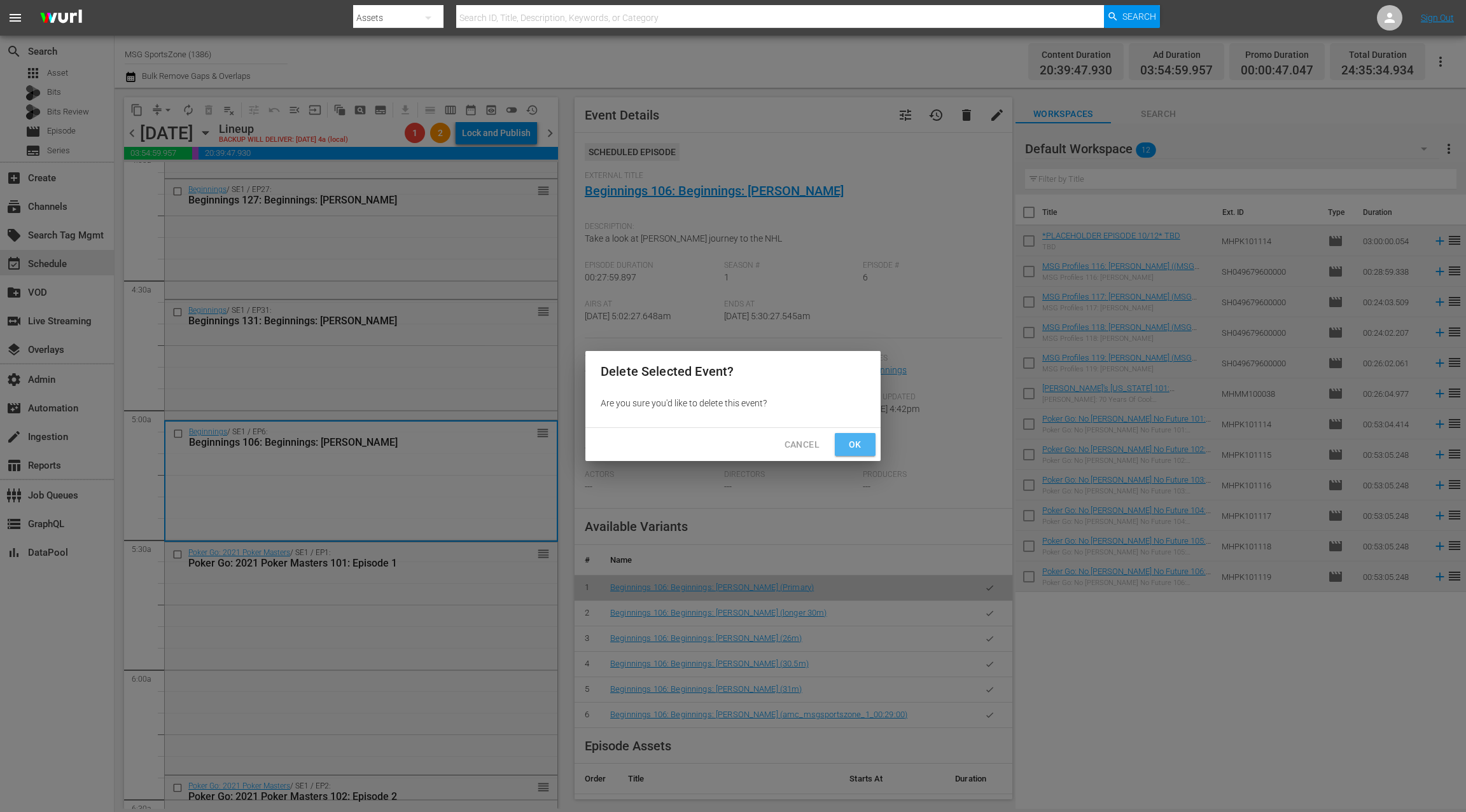
click at [855, 452] on span "Ok" at bounding box center [855, 445] width 20 height 16
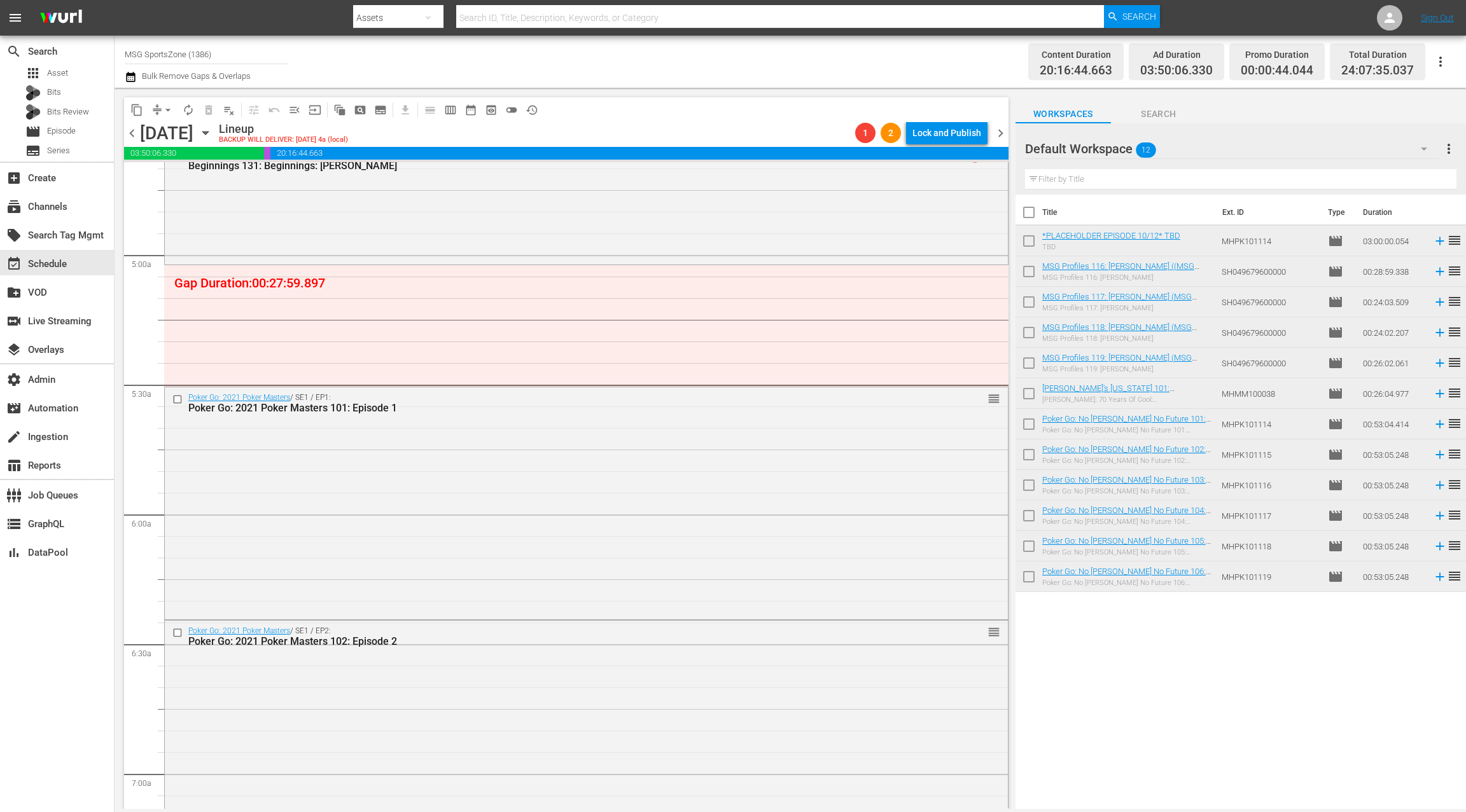
scroll to position [1318, 0]
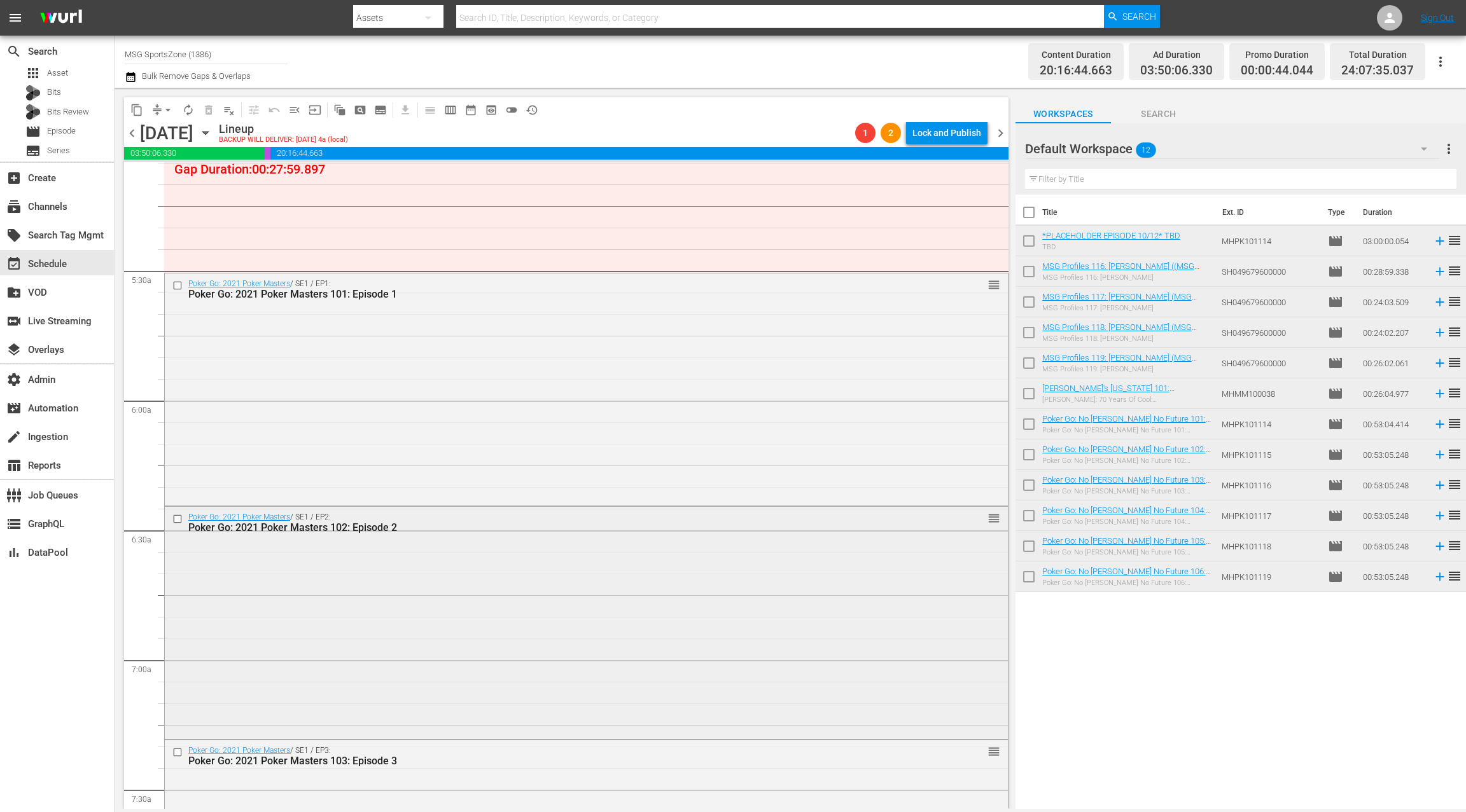
click at [382, 580] on div "Poker Go: 2021 Poker Masters / SE1 / EP2: Poker Go: 2021 Poker Masters 102: Epi…" at bounding box center [586, 621] width 843 height 230
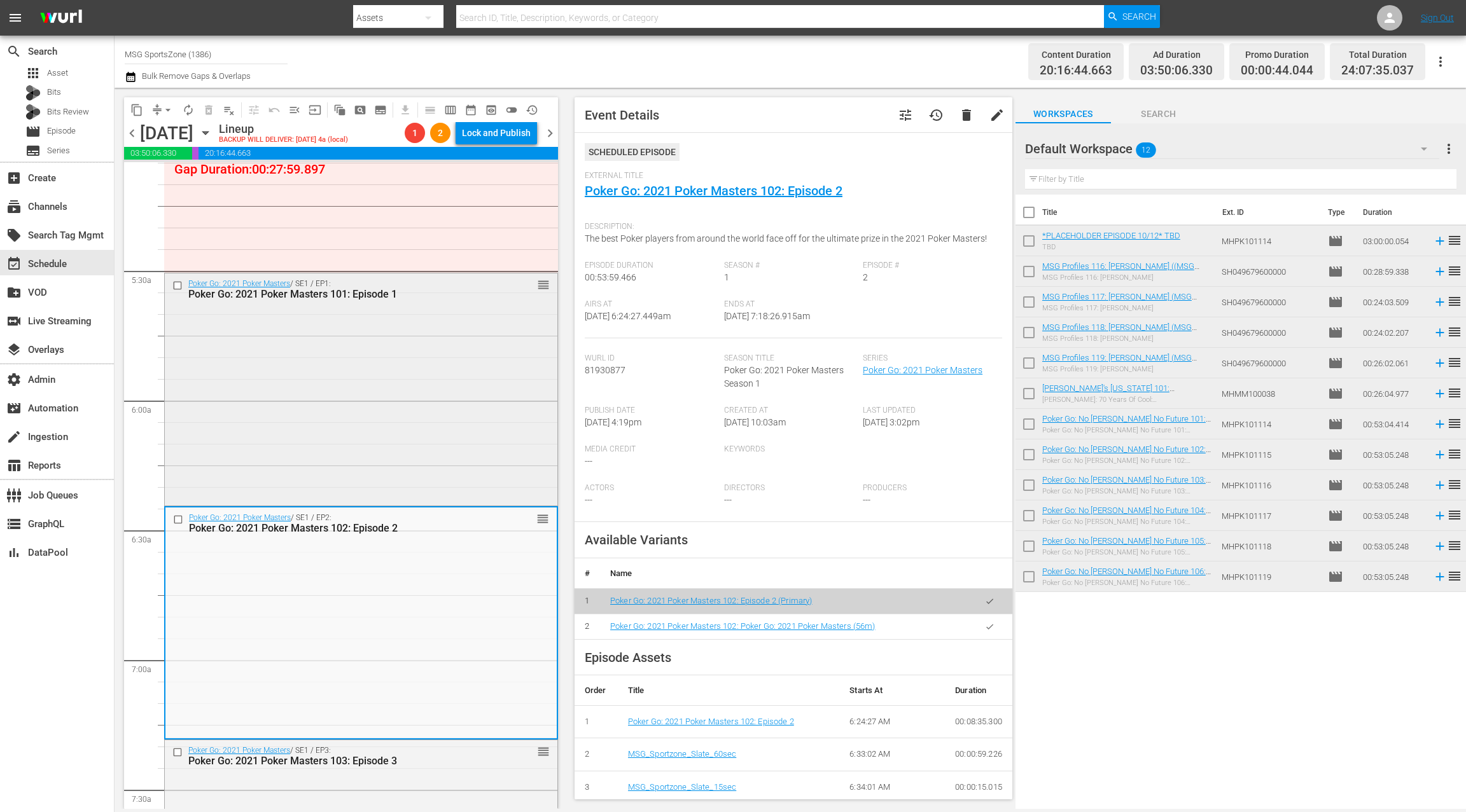
click at [372, 457] on div "Poker Go: 2021 Poker Masters / SE1 / EP1: Poker Go: 2021 Poker Masters 101: Epi…" at bounding box center [361, 388] width 393 height 230
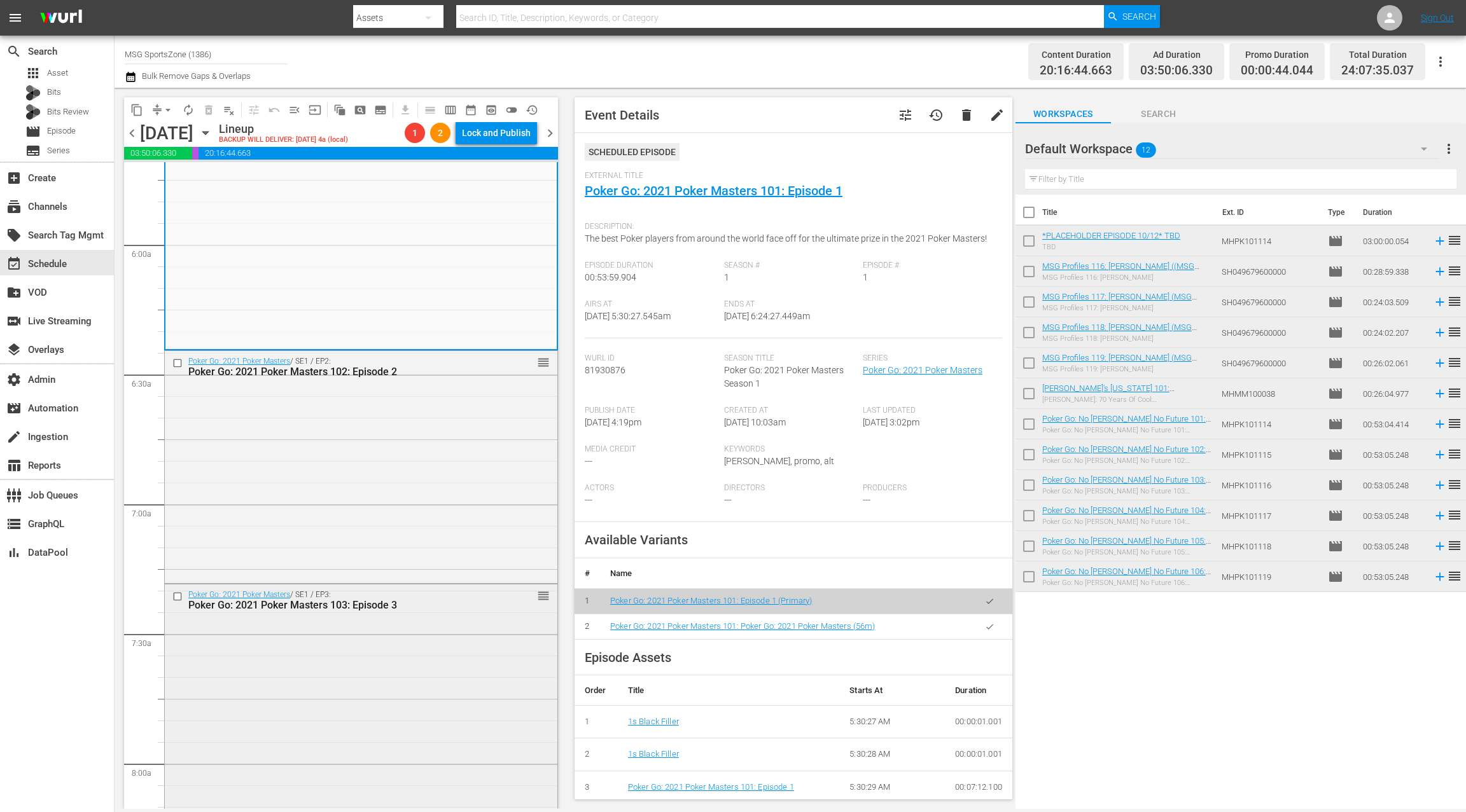
scroll to position [1496, 0]
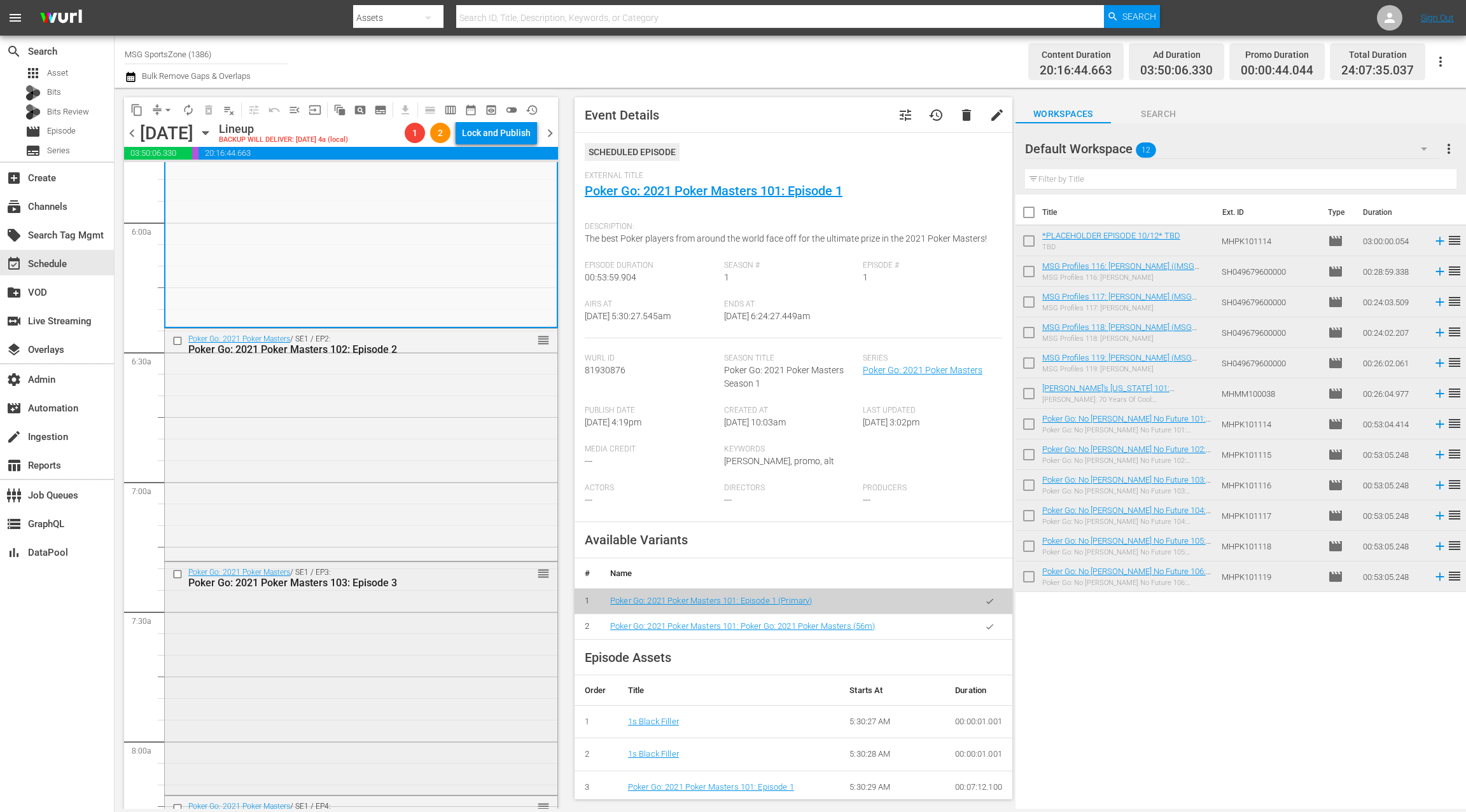
click at [393, 630] on div "Poker Go: 2021 Poker Masters / SE1 / EP3: Poker Go: 2021 Poker Masters 103: Epi…" at bounding box center [361, 677] width 393 height 230
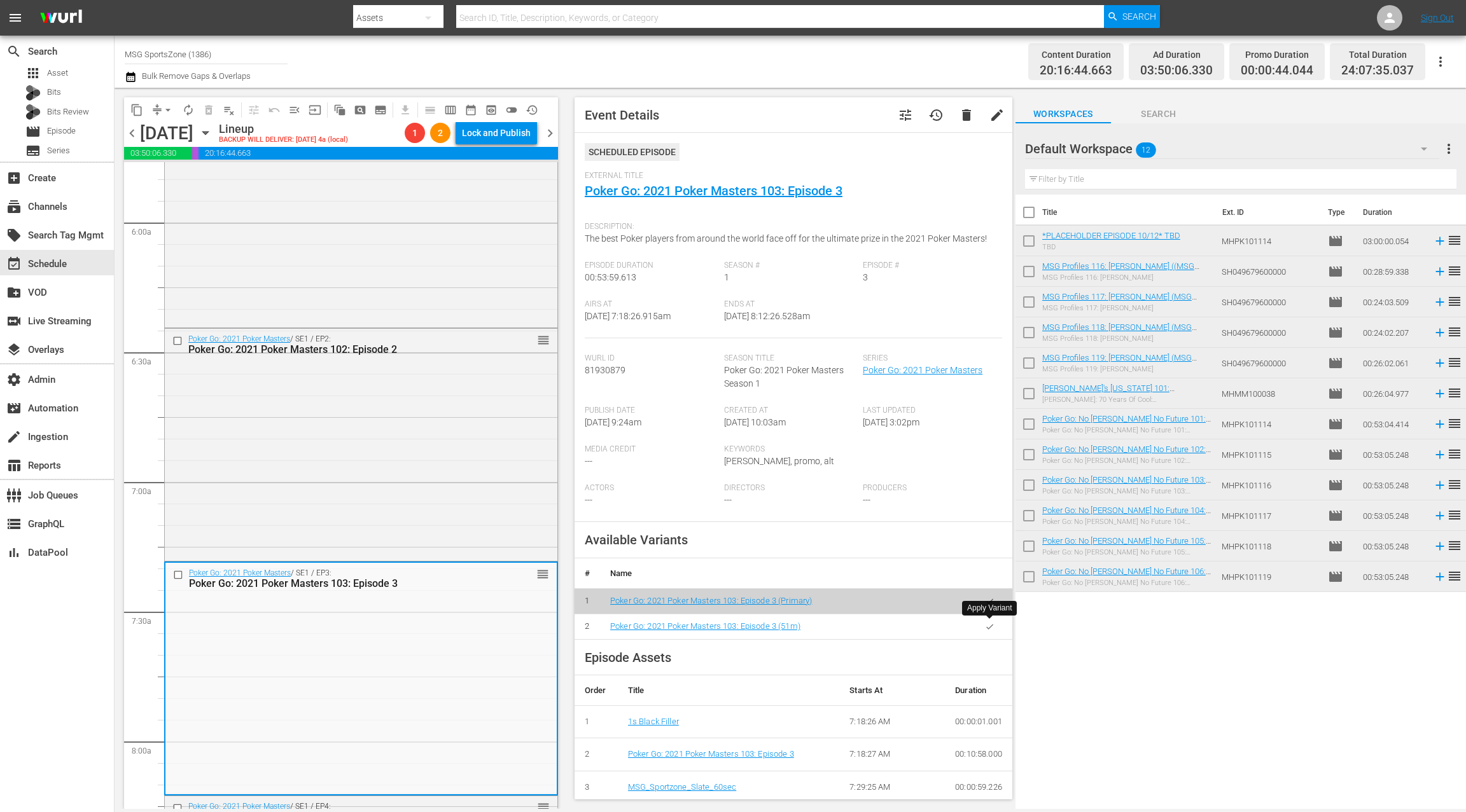
click at [997, 626] on button "button" at bounding box center [989, 626] width 25 height 25
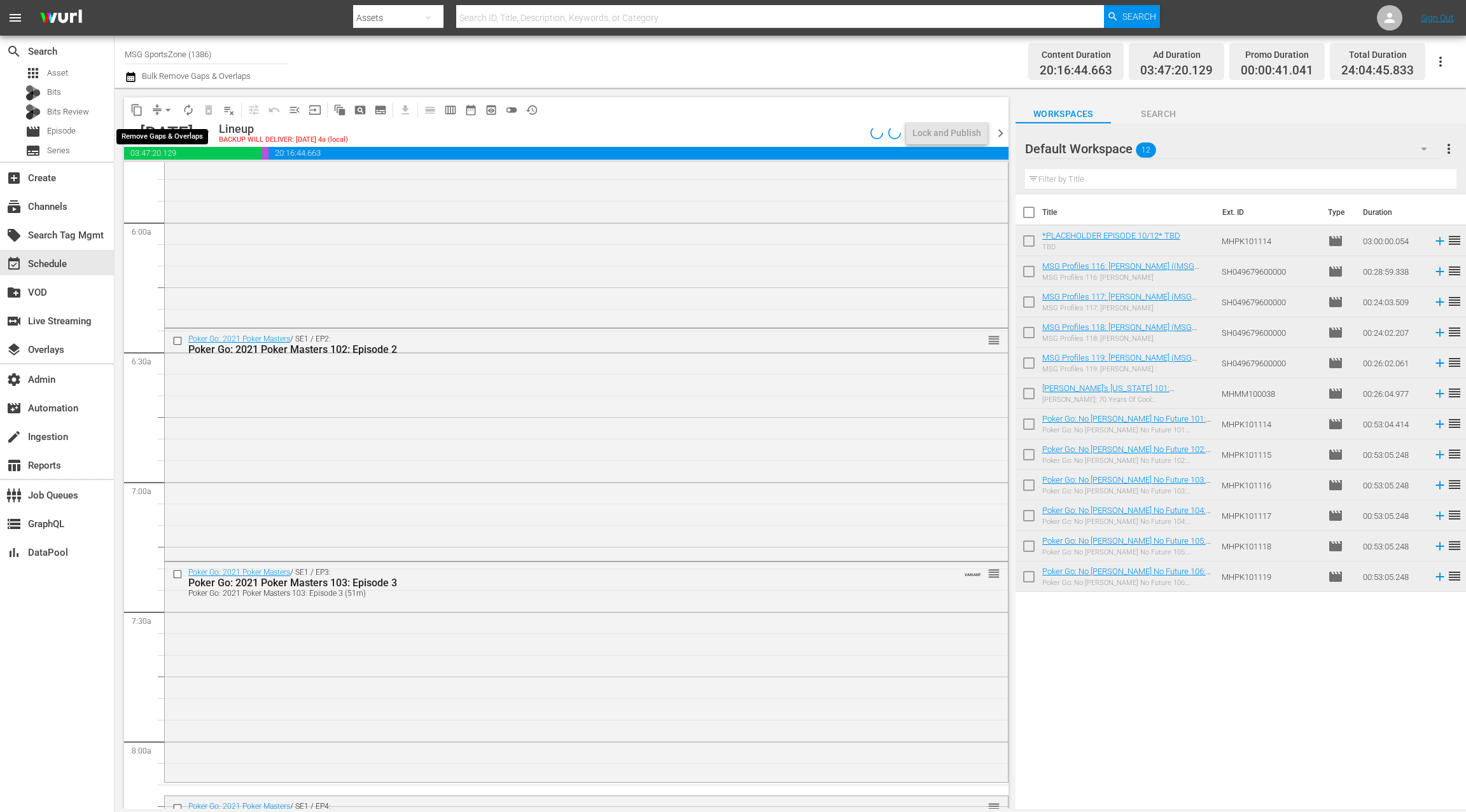
click at [165, 108] on span "arrow_drop_down" at bounding box center [168, 110] width 13 height 13
click at [186, 180] on li "Align to End of Previous Day" at bounding box center [168, 178] width 133 height 21
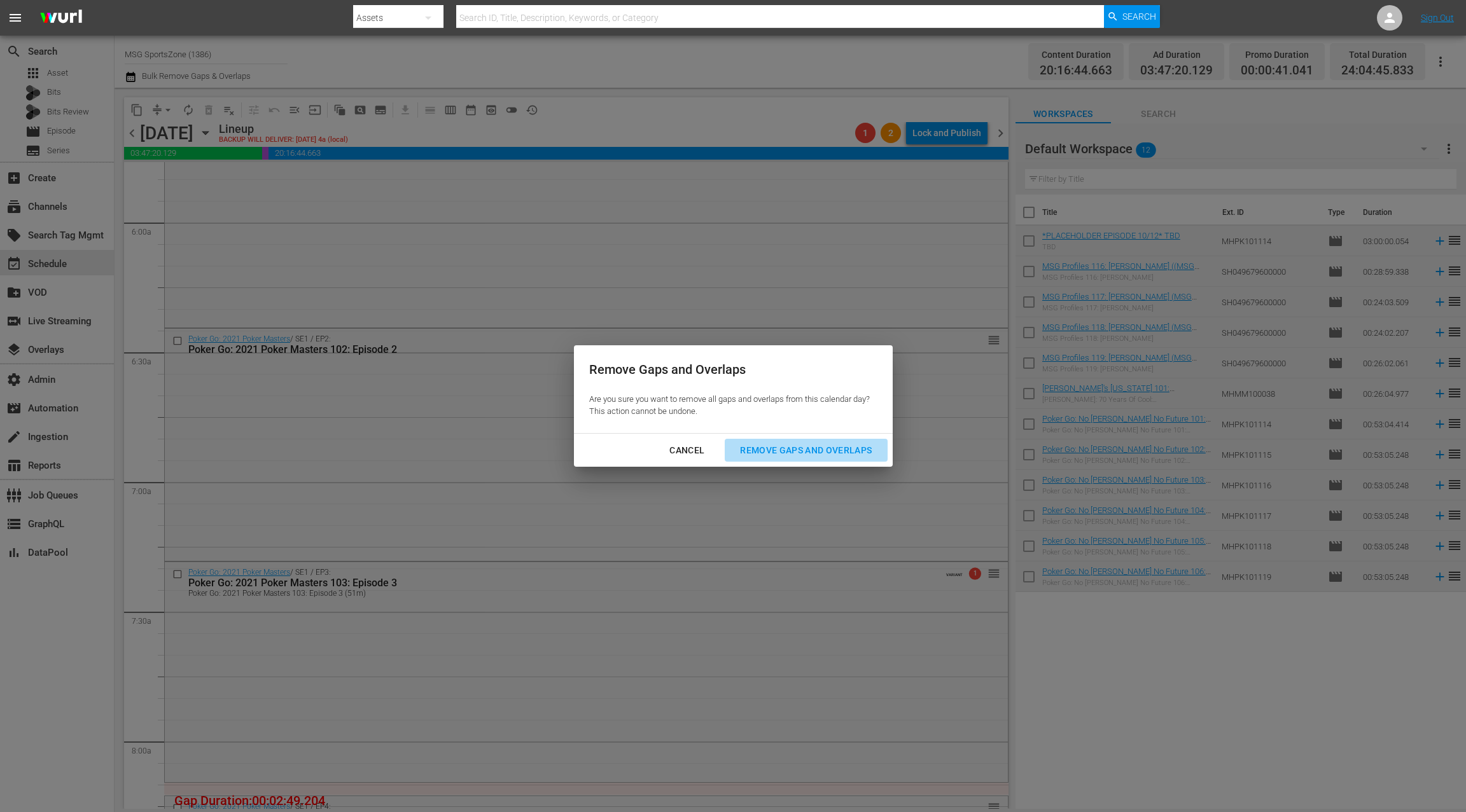
click at [764, 448] on div "Remove Gaps and Overlaps" at bounding box center [806, 451] width 152 height 16
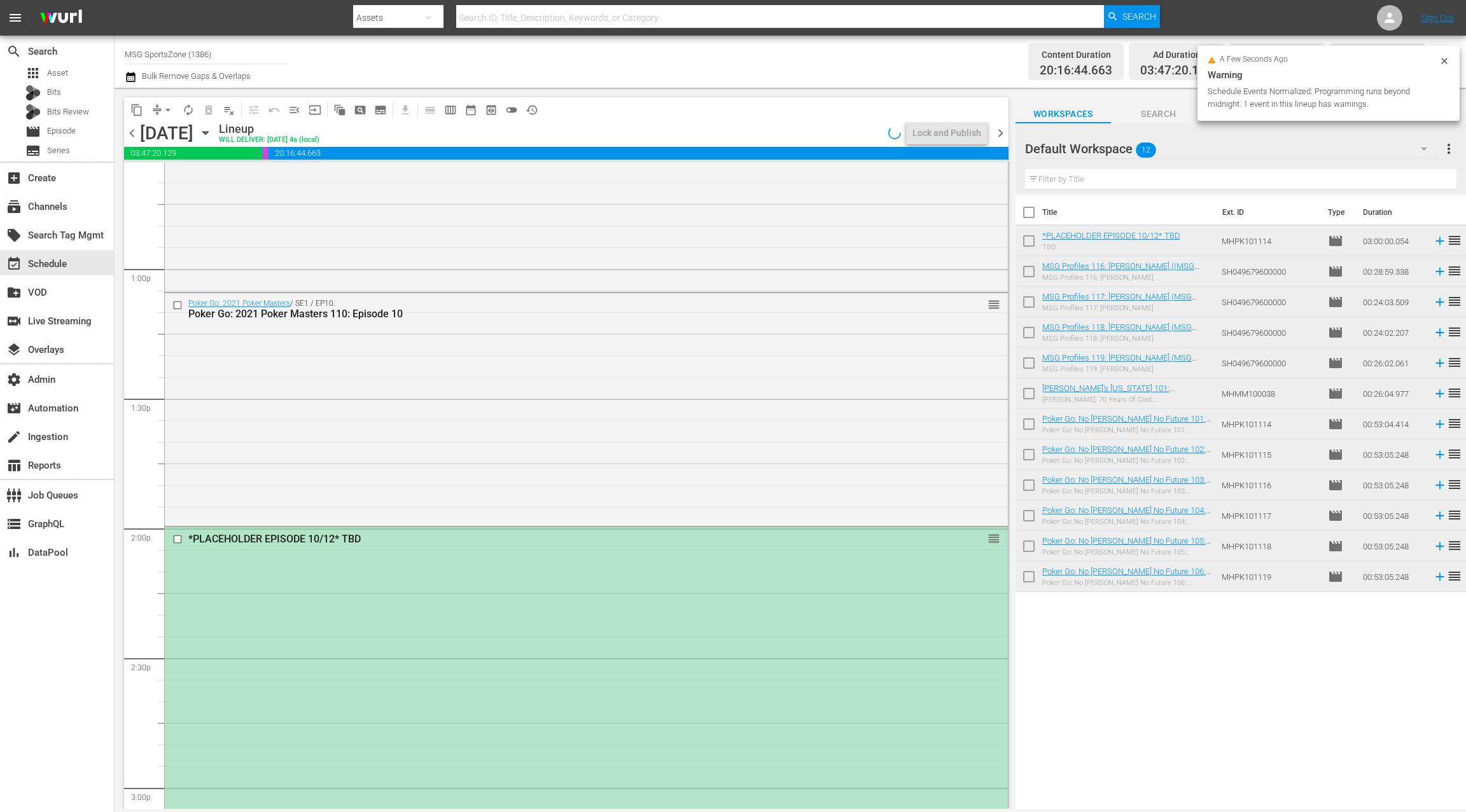
scroll to position [3288, 0]
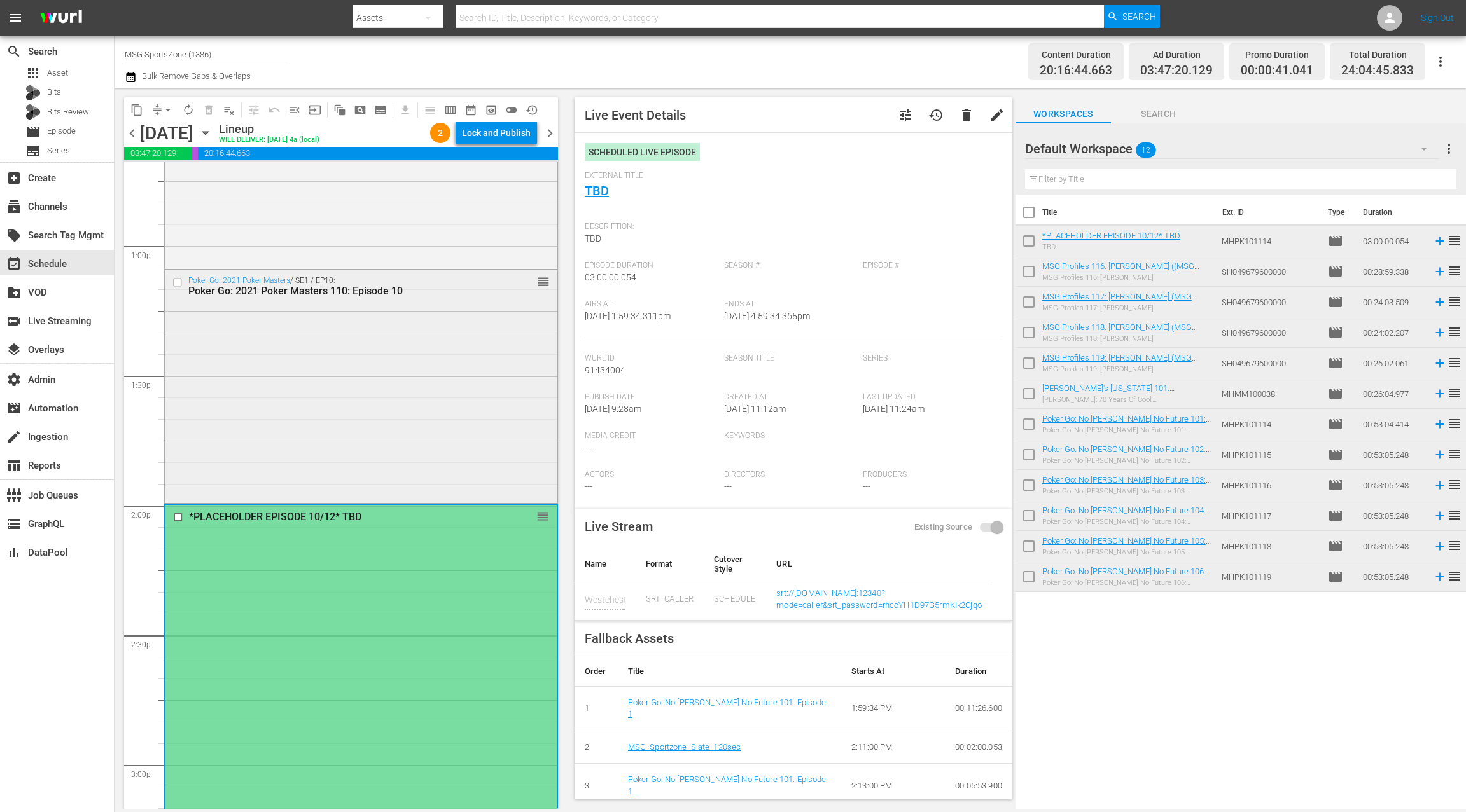
click at [402, 427] on div "Poker Go: 2021 Poker Masters / SE1 / EP10: Poker Go: 2021 Poker Masters 110: Ep…" at bounding box center [361, 385] width 393 height 230
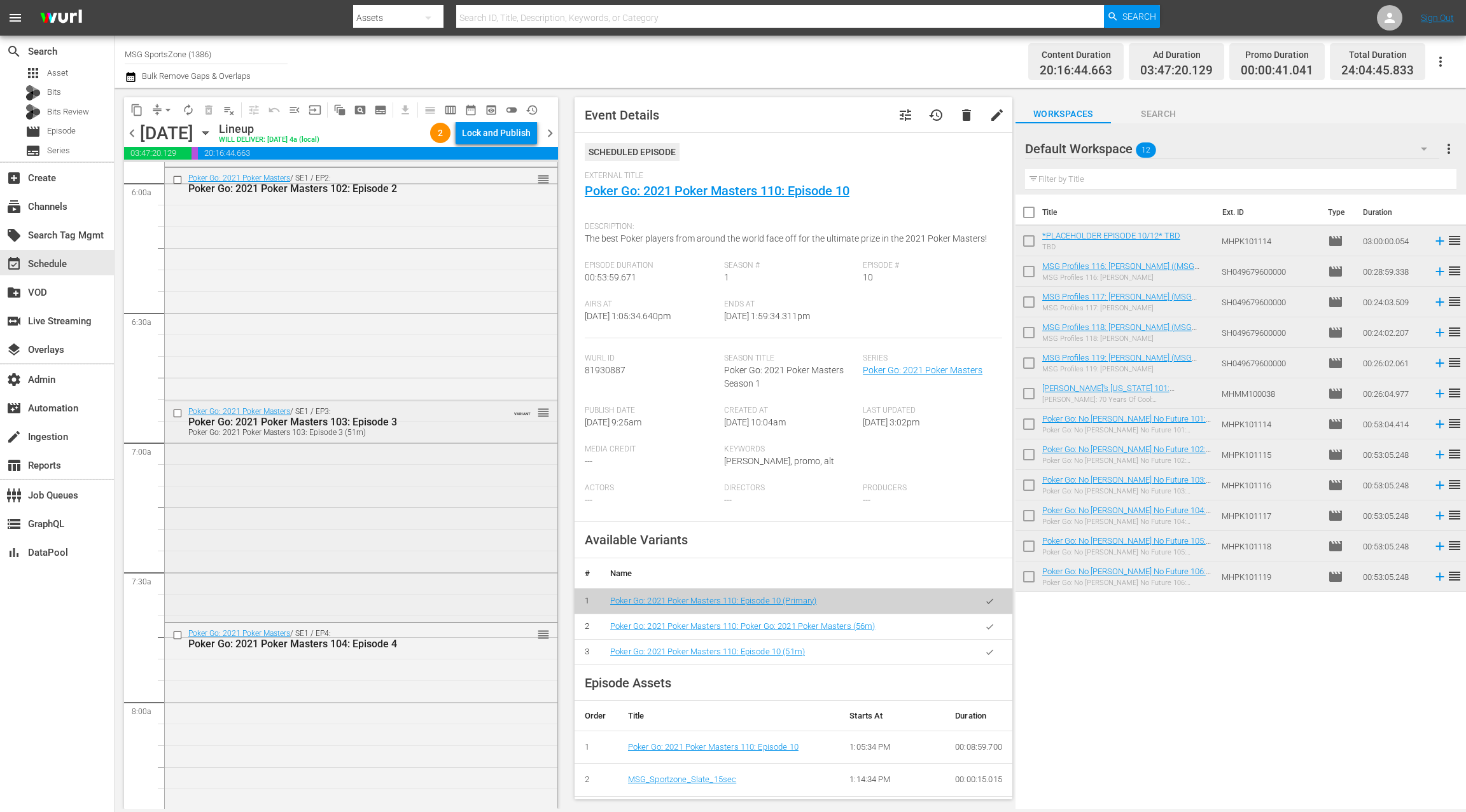
scroll to position [1504, 0]
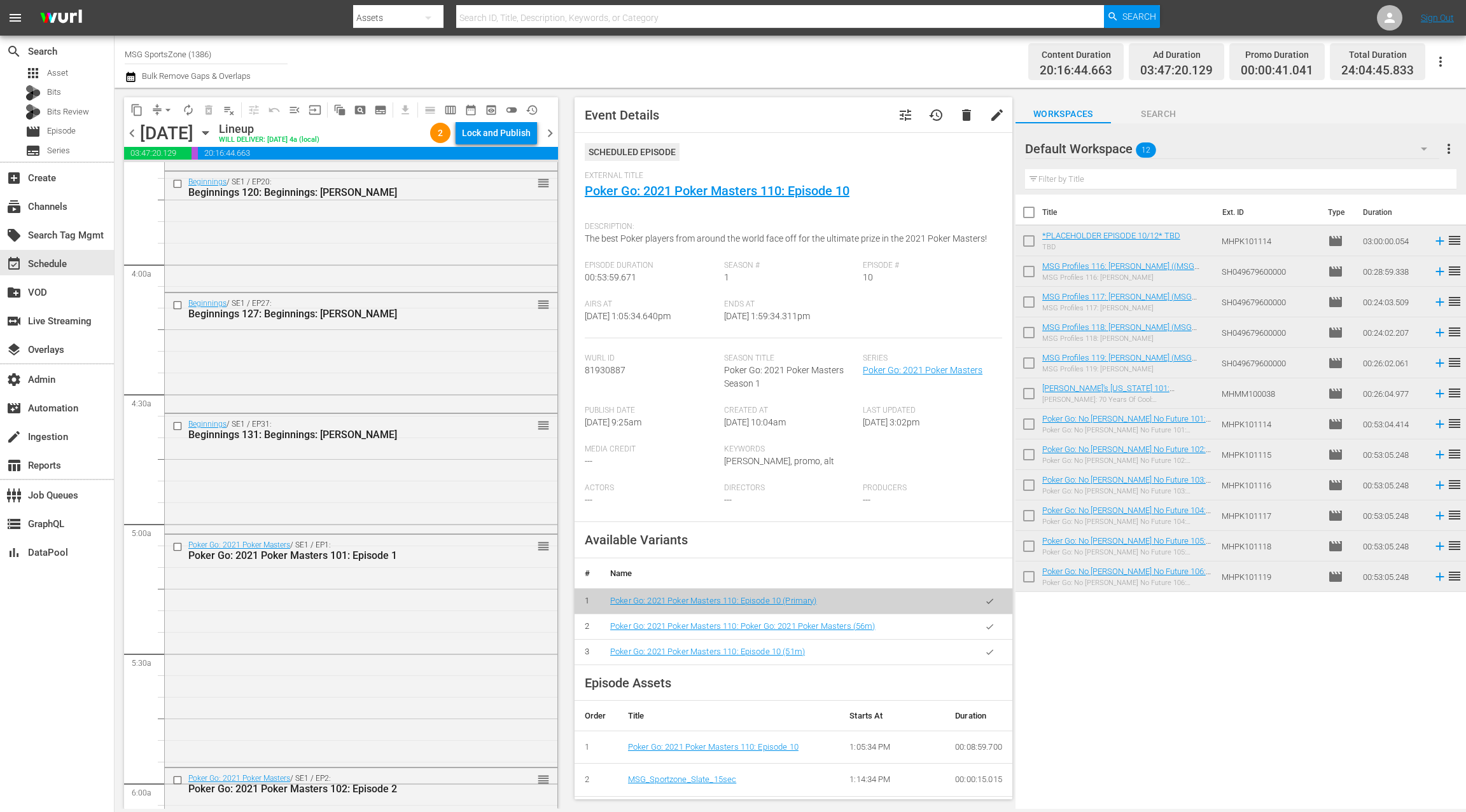
click at [389, 476] on div "Beginnings / SE1 / EP31: Beginnings 131: Beginnings: Kyle O'Quinn reorder" at bounding box center [361, 472] width 393 height 117
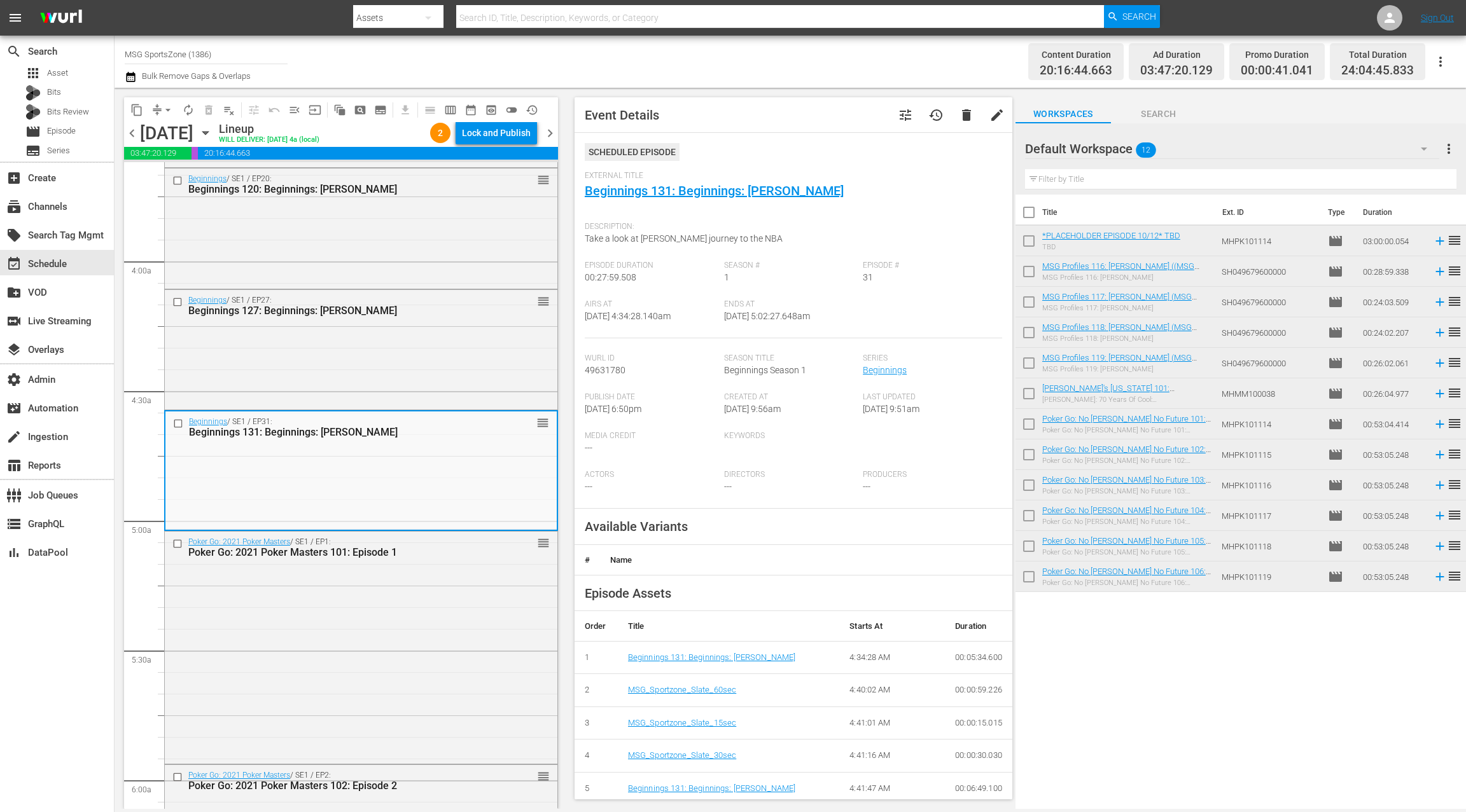
scroll to position [940, 0]
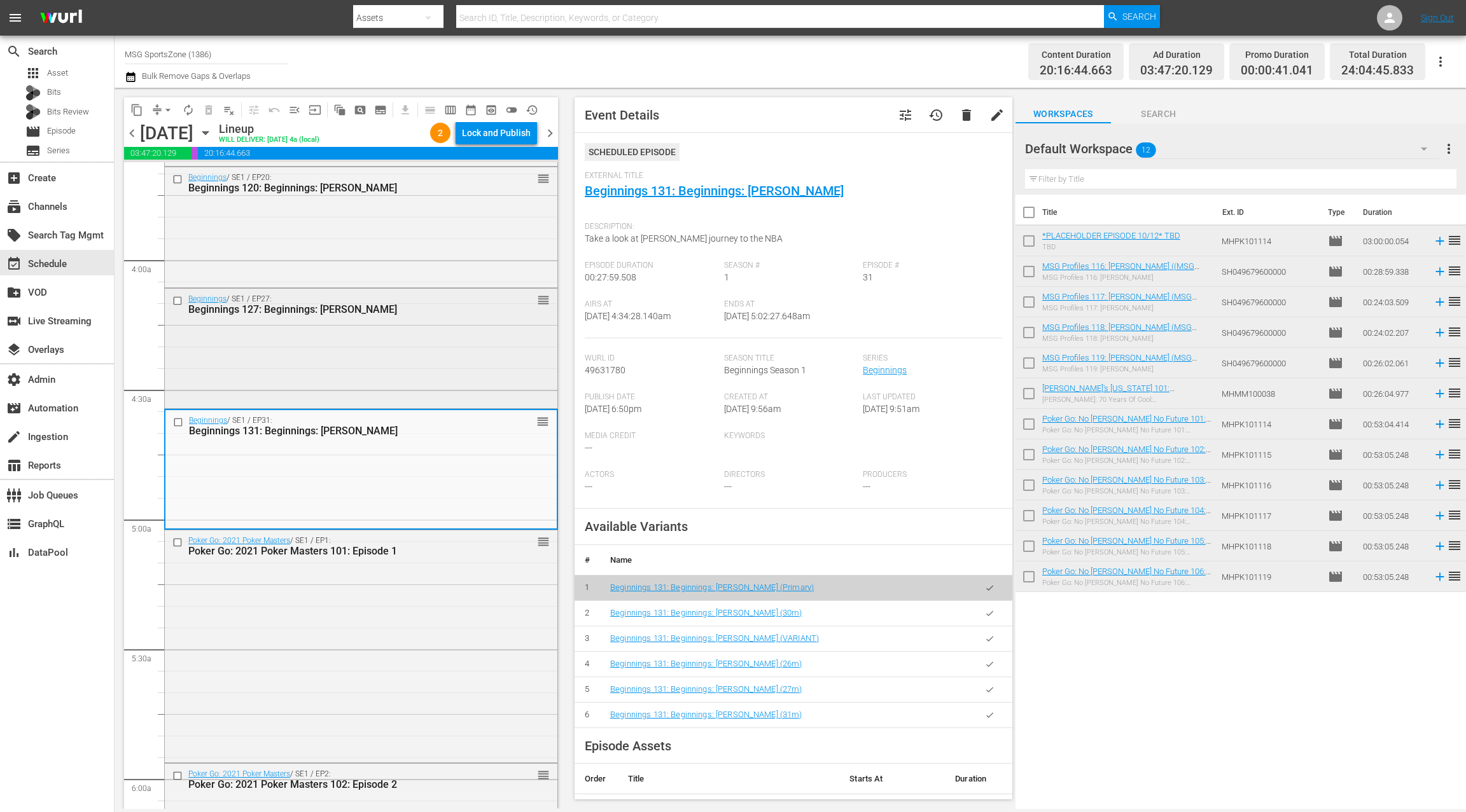
click at [377, 369] on div "Beginnings / SE1 / EP27: Beginnings 127: Beginnings: Charles Smith reorder" at bounding box center [361, 347] width 393 height 117
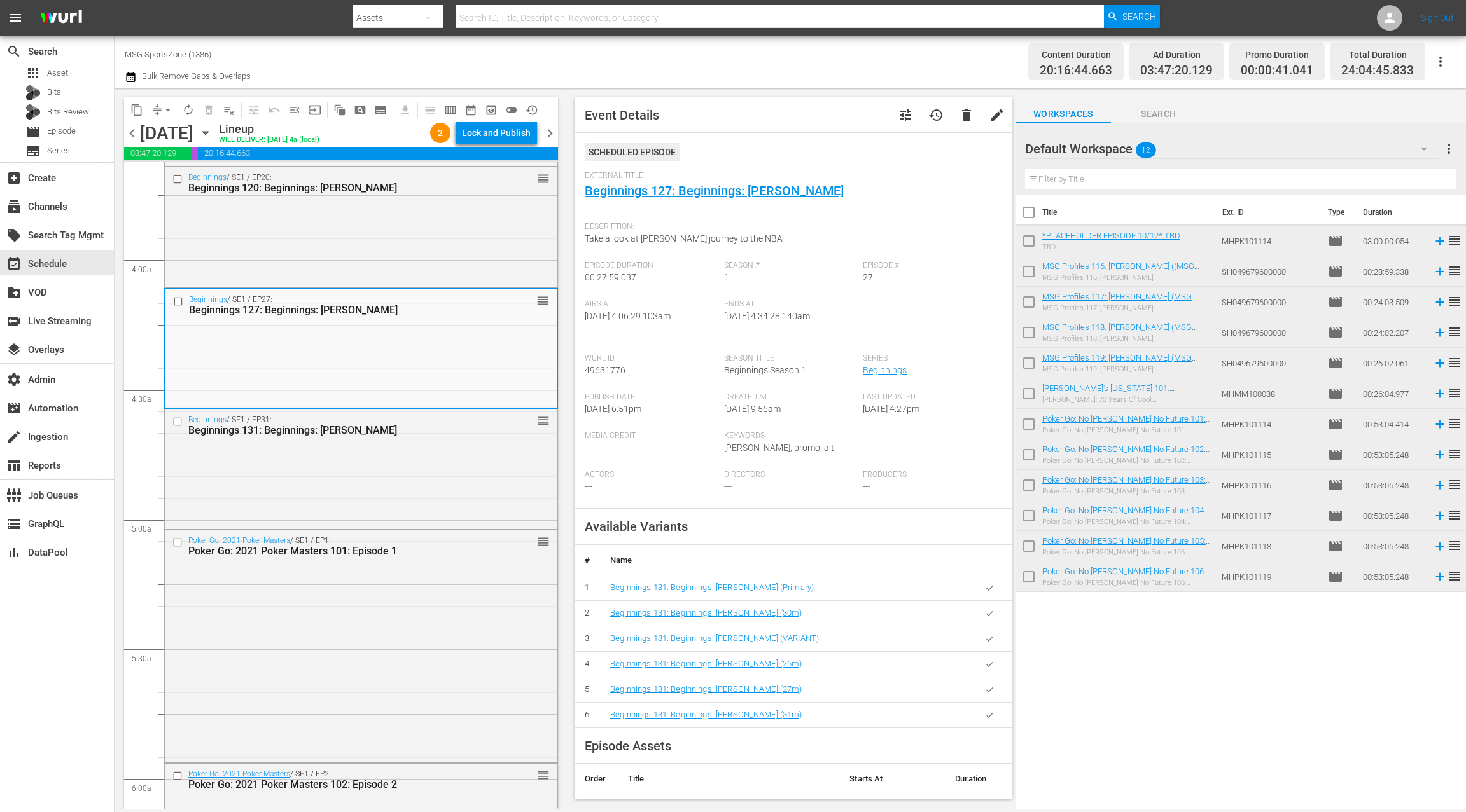
scroll to position [942, 0]
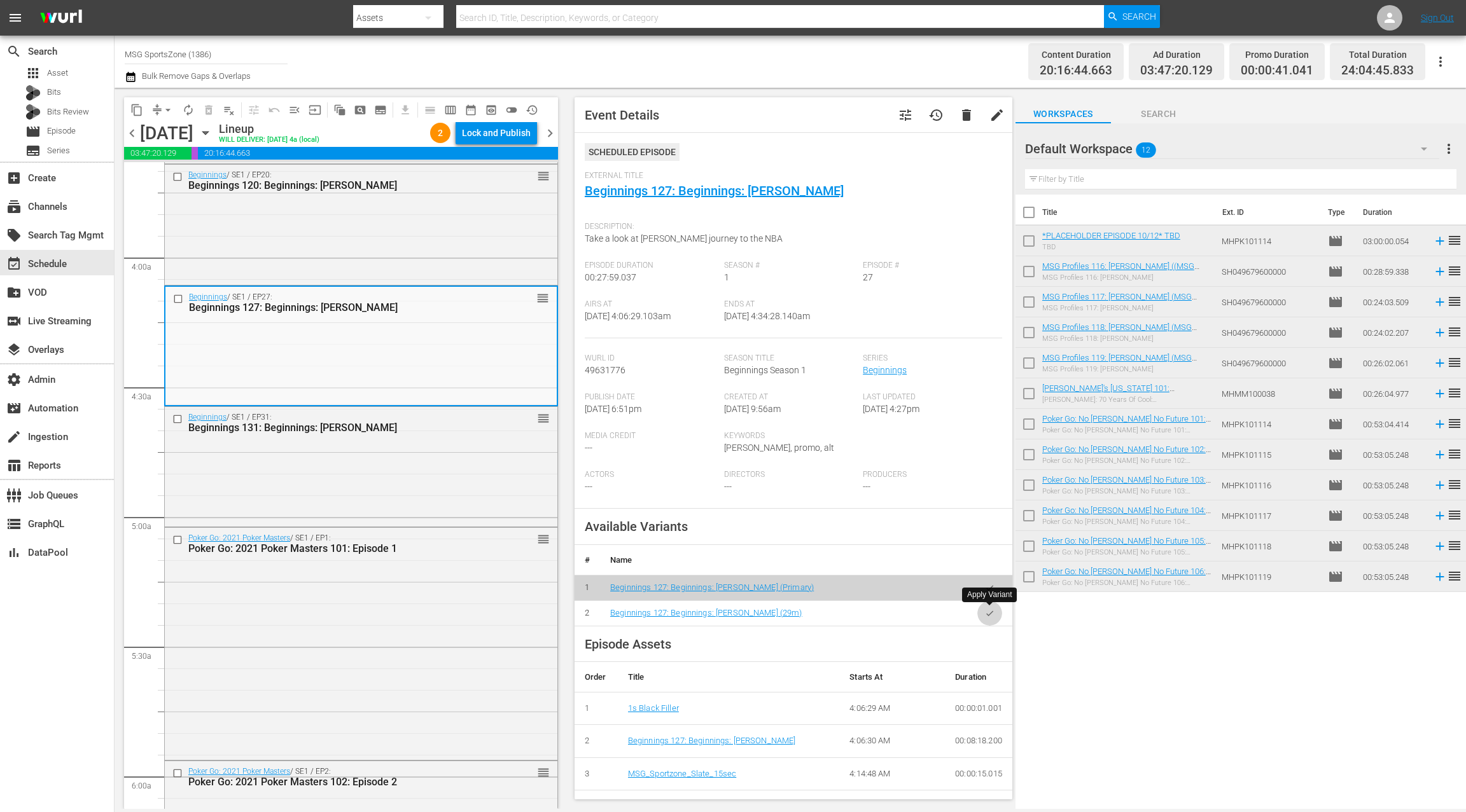
click at [993, 614] on icon "button" at bounding box center [989, 613] width 9 height 9
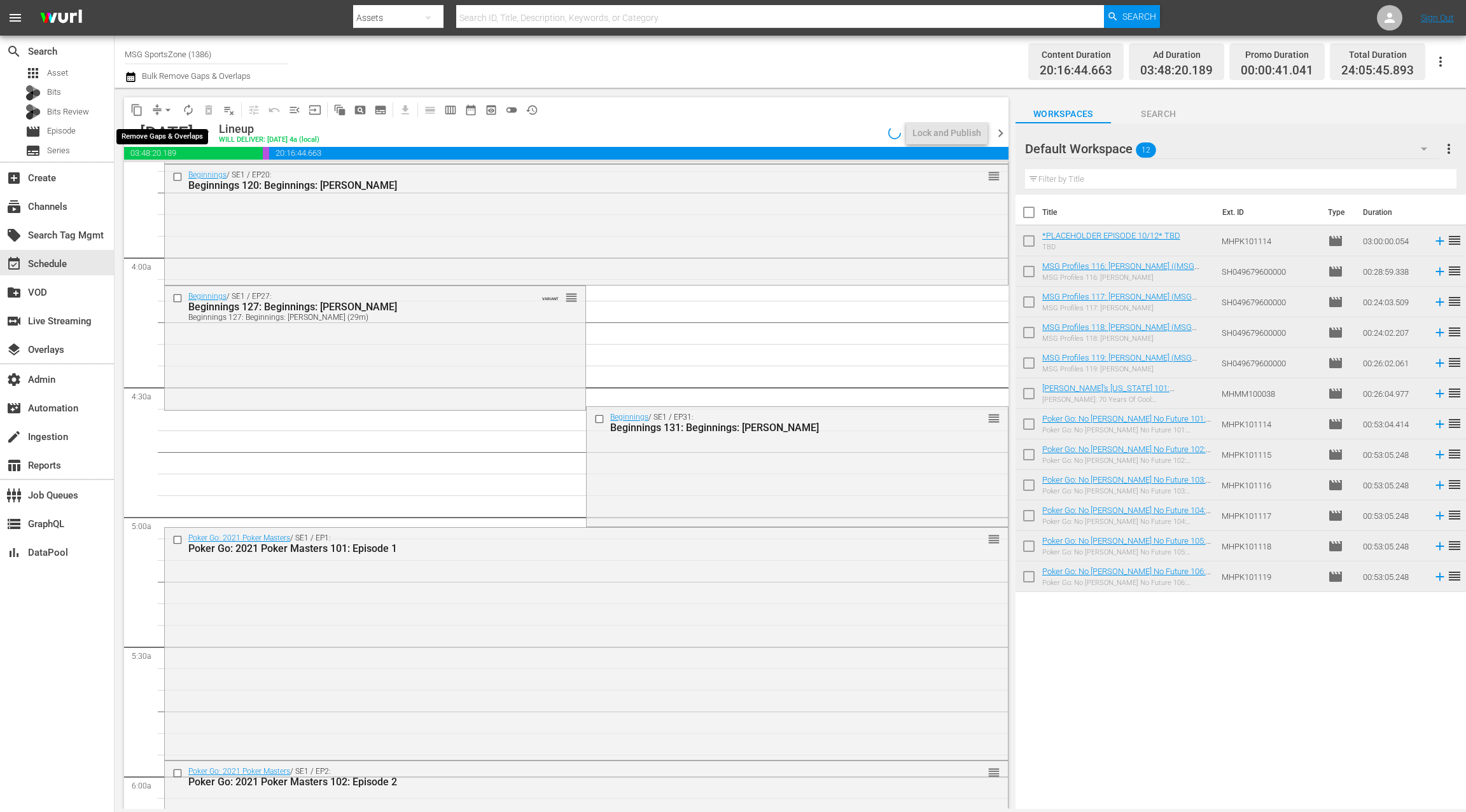
drag, startPoint x: 161, startPoint y: 109, endPoint x: 164, endPoint y: 119, distance: 10.4
click at [161, 109] on button "arrow_drop_down" at bounding box center [168, 110] width 20 height 20
click at [175, 176] on li "Align to End of Previous Day" at bounding box center [168, 178] width 133 height 21
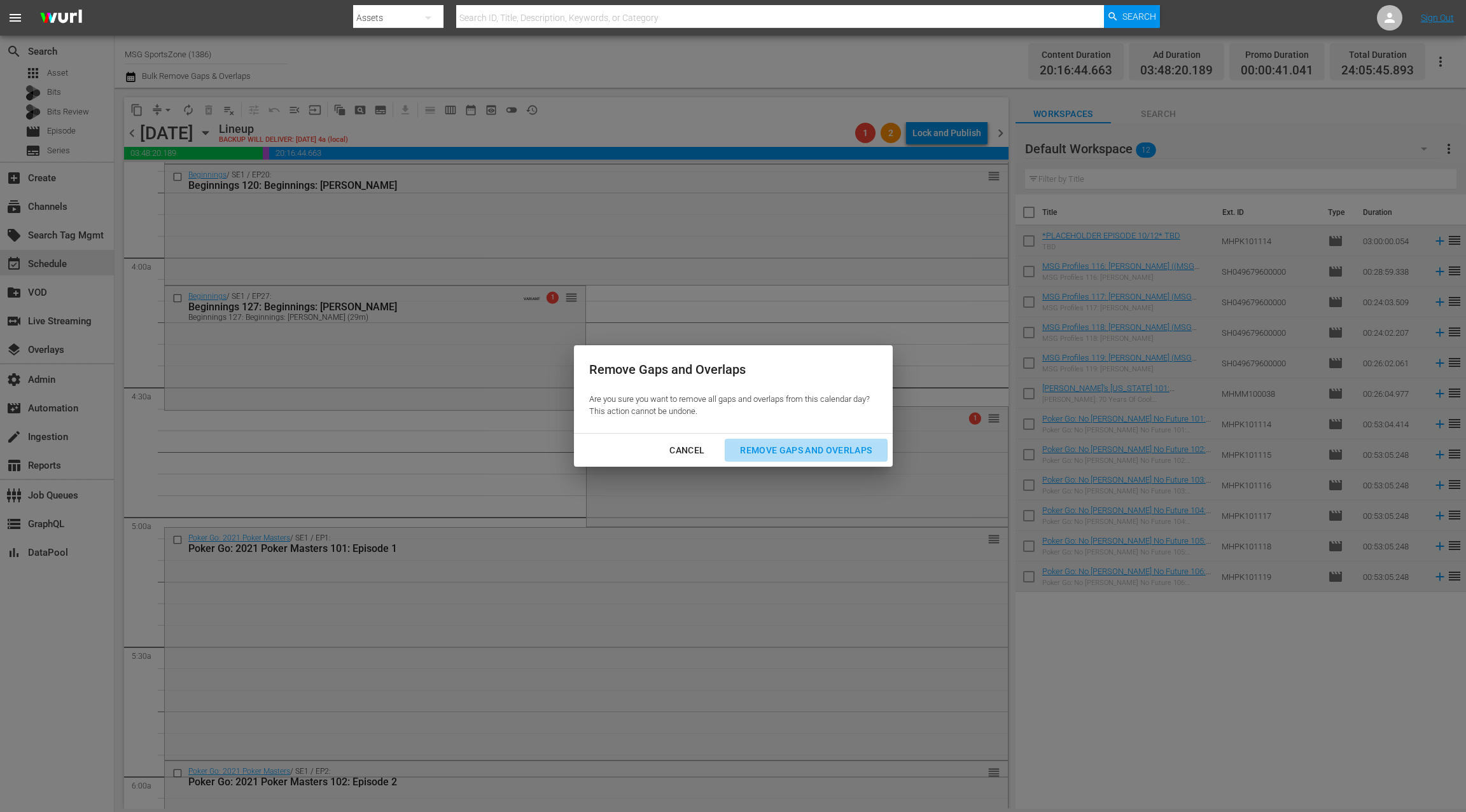
drag, startPoint x: 753, startPoint y: 448, endPoint x: 700, endPoint y: 444, distance: 53.2
click at [753, 448] on div "Remove Gaps and Overlaps" at bounding box center [806, 451] width 152 height 16
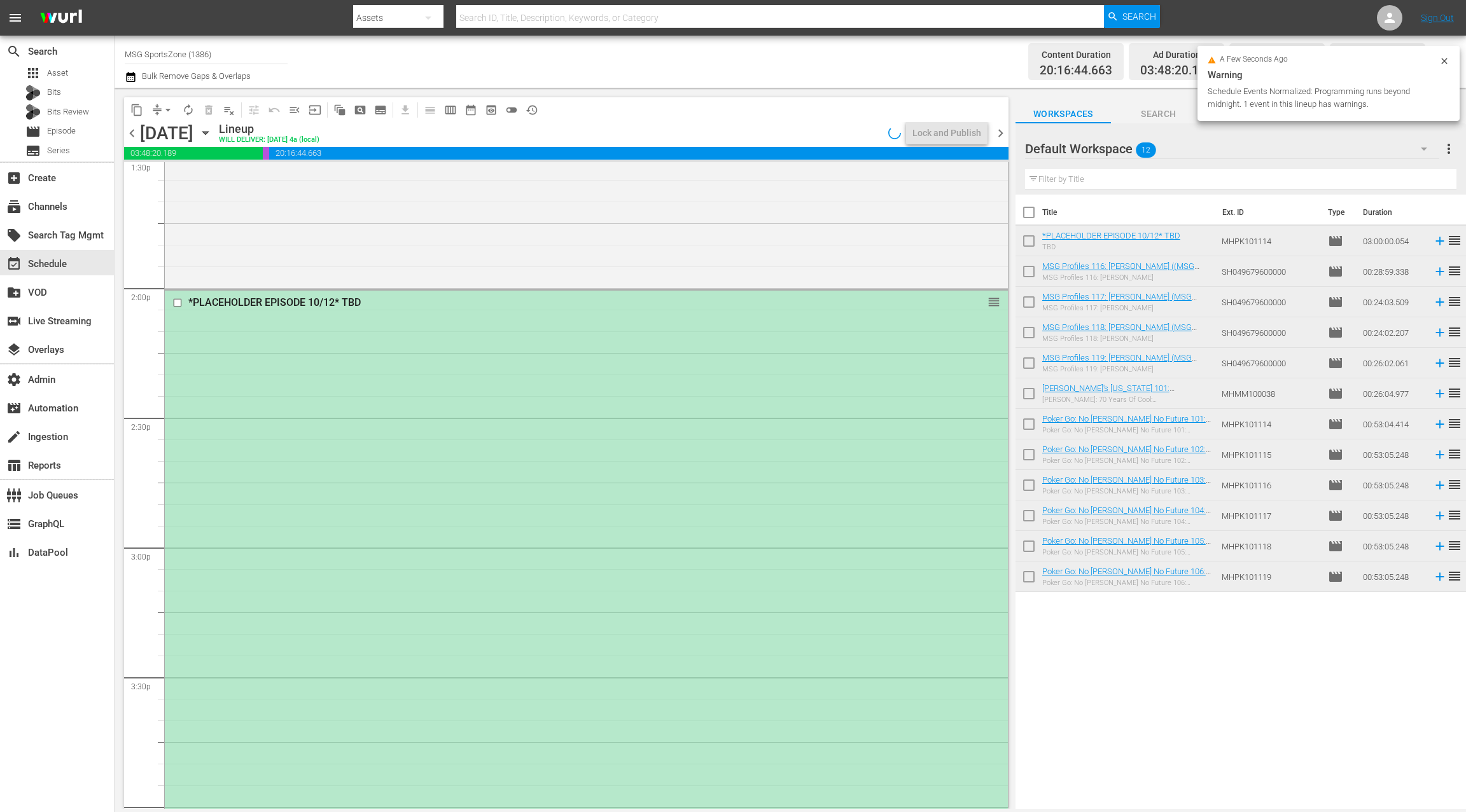
scroll to position [3462, 0]
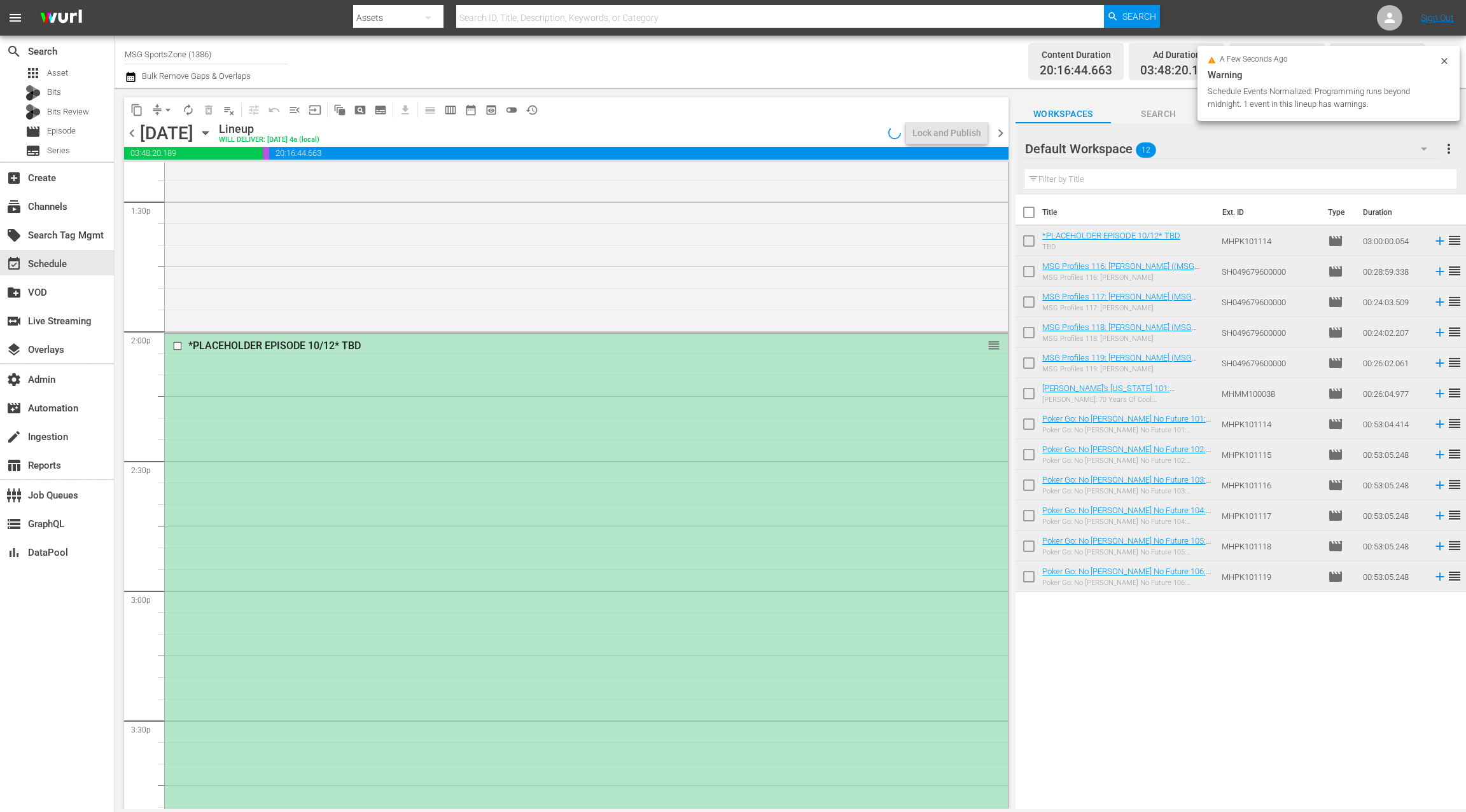
click at [499, 457] on div "*PLACEHOLDER EPISODE 10/12* TBD reorder" at bounding box center [586, 721] width 843 height 774
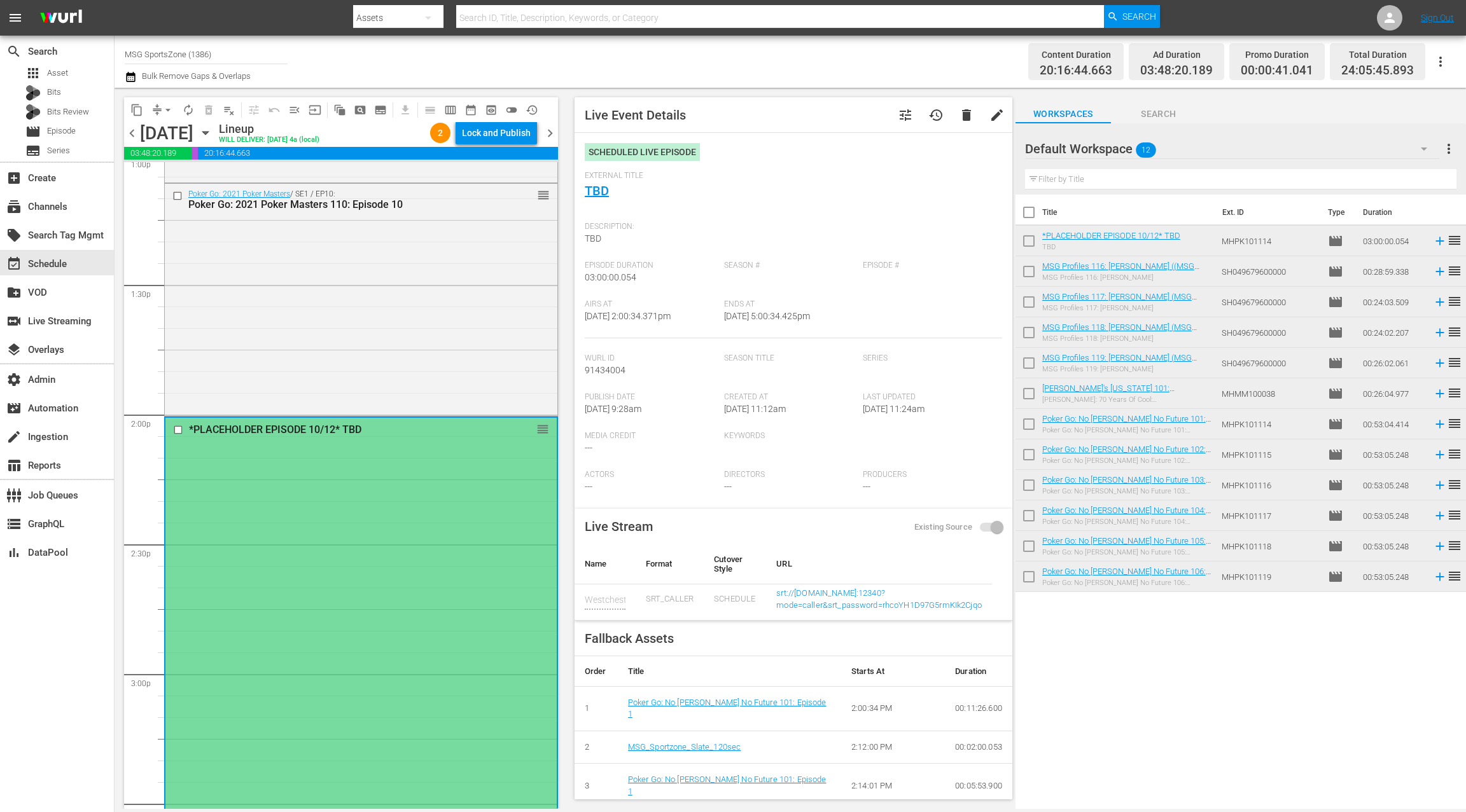
scroll to position [3339, 0]
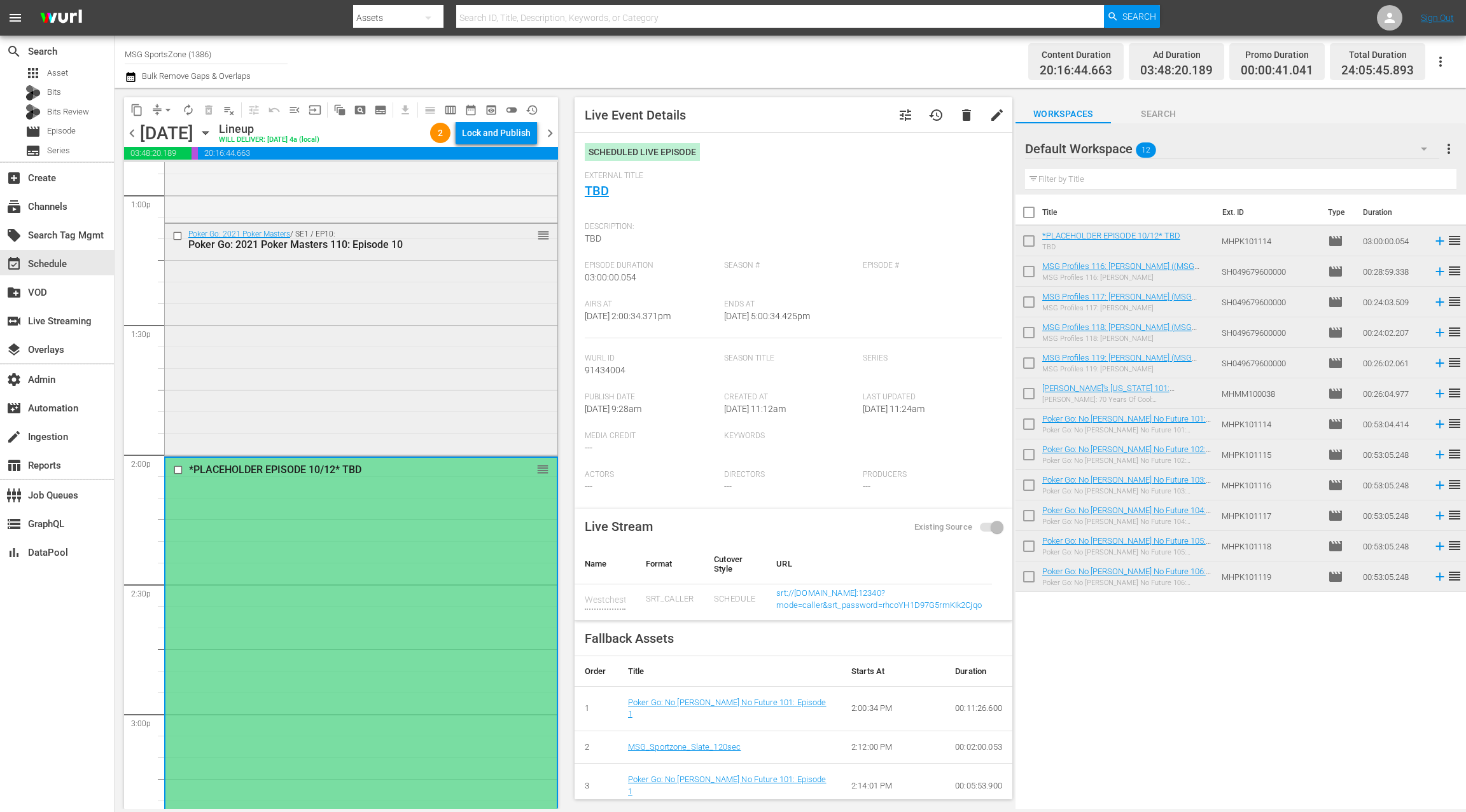
click at [463, 399] on div "Poker Go: 2021 Poker Masters / SE1 / EP10: Poker Go: 2021 Poker Masters 110: Ep…" at bounding box center [361, 338] width 393 height 230
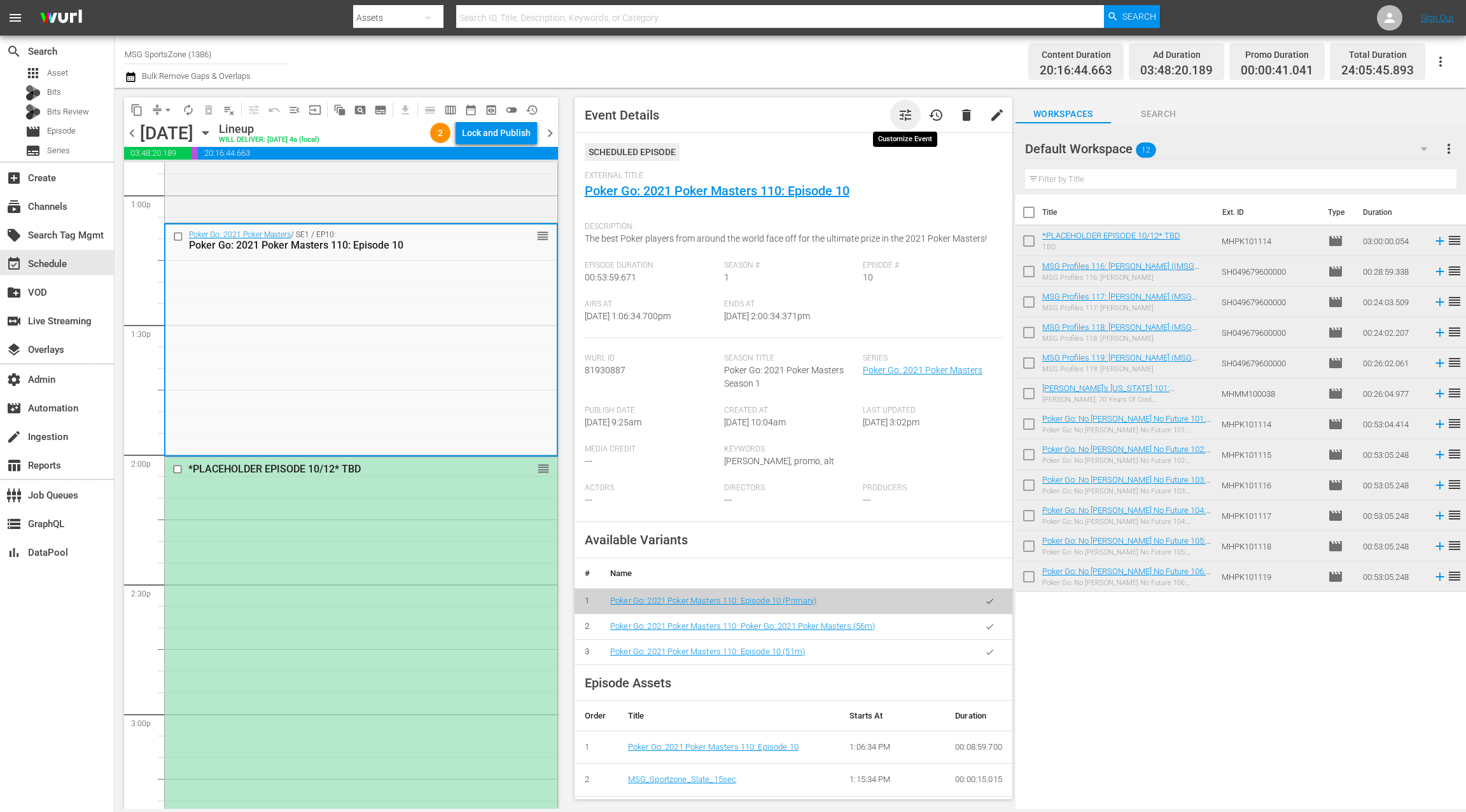
click at [904, 117] on span "tune" at bounding box center [905, 115] width 15 height 15
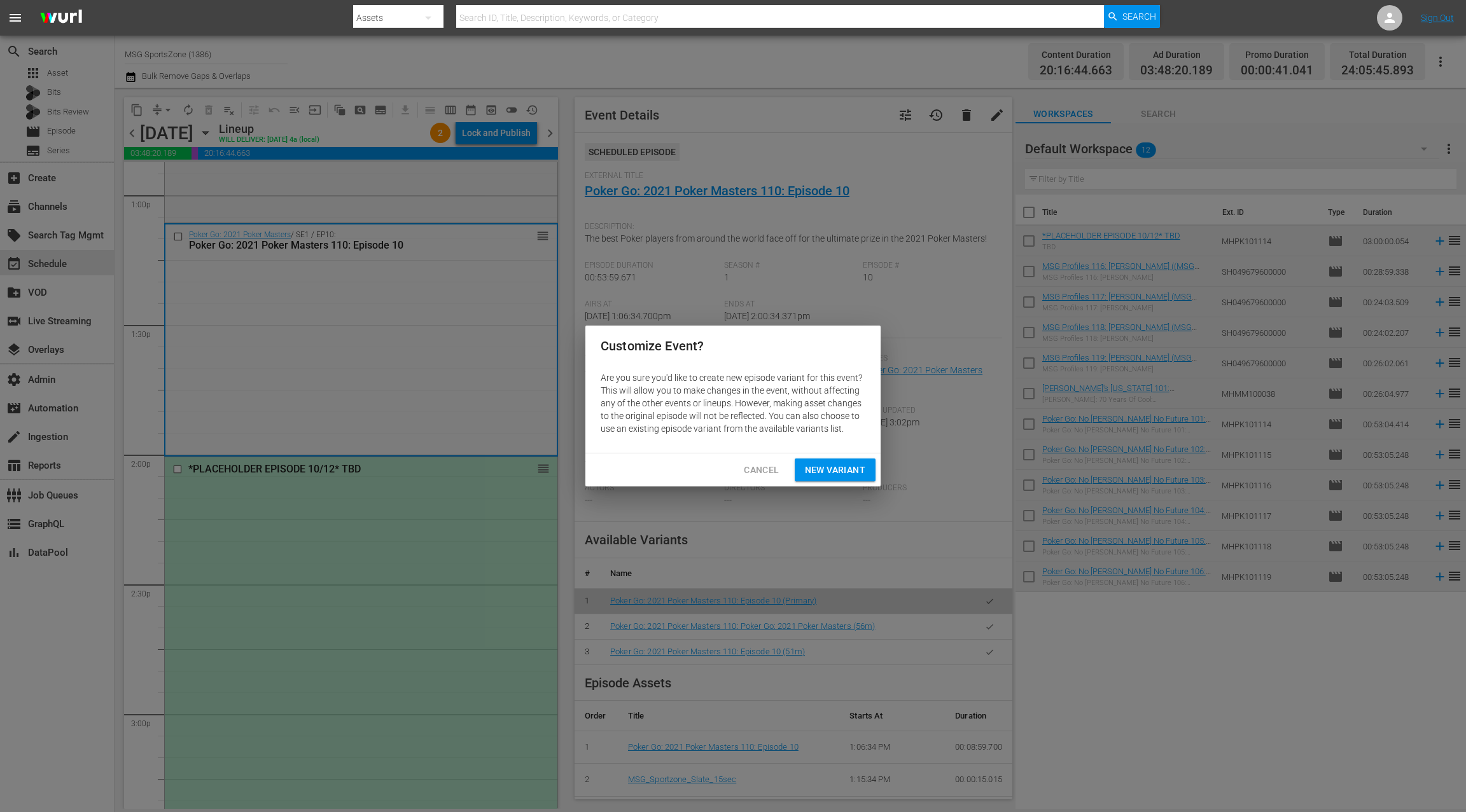
click at [841, 468] on span "New Variant" at bounding box center [835, 470] width 60 height 16
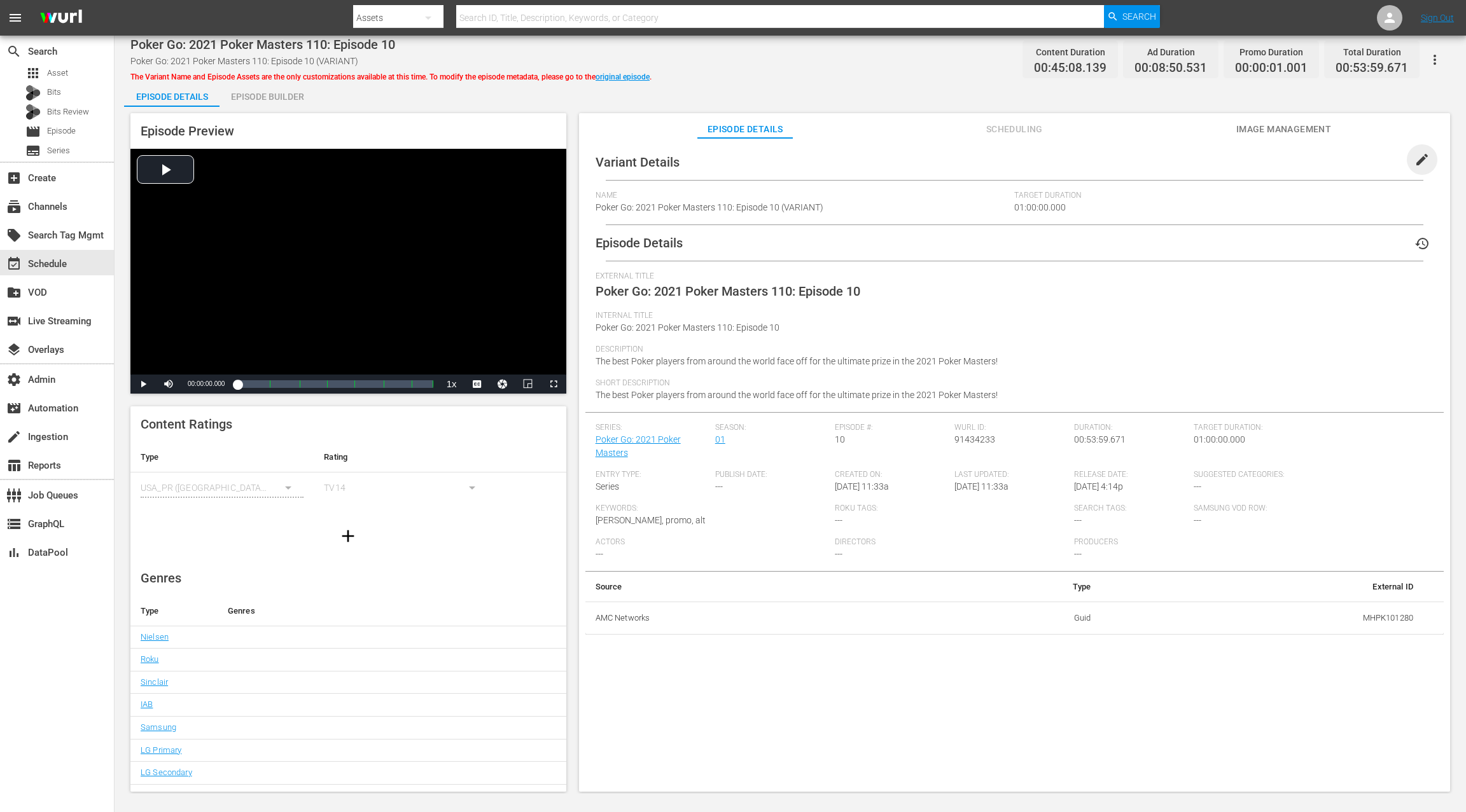
click at [1414, 161] on span "edit" at bounding box center [1422, 159] width 15 height 15
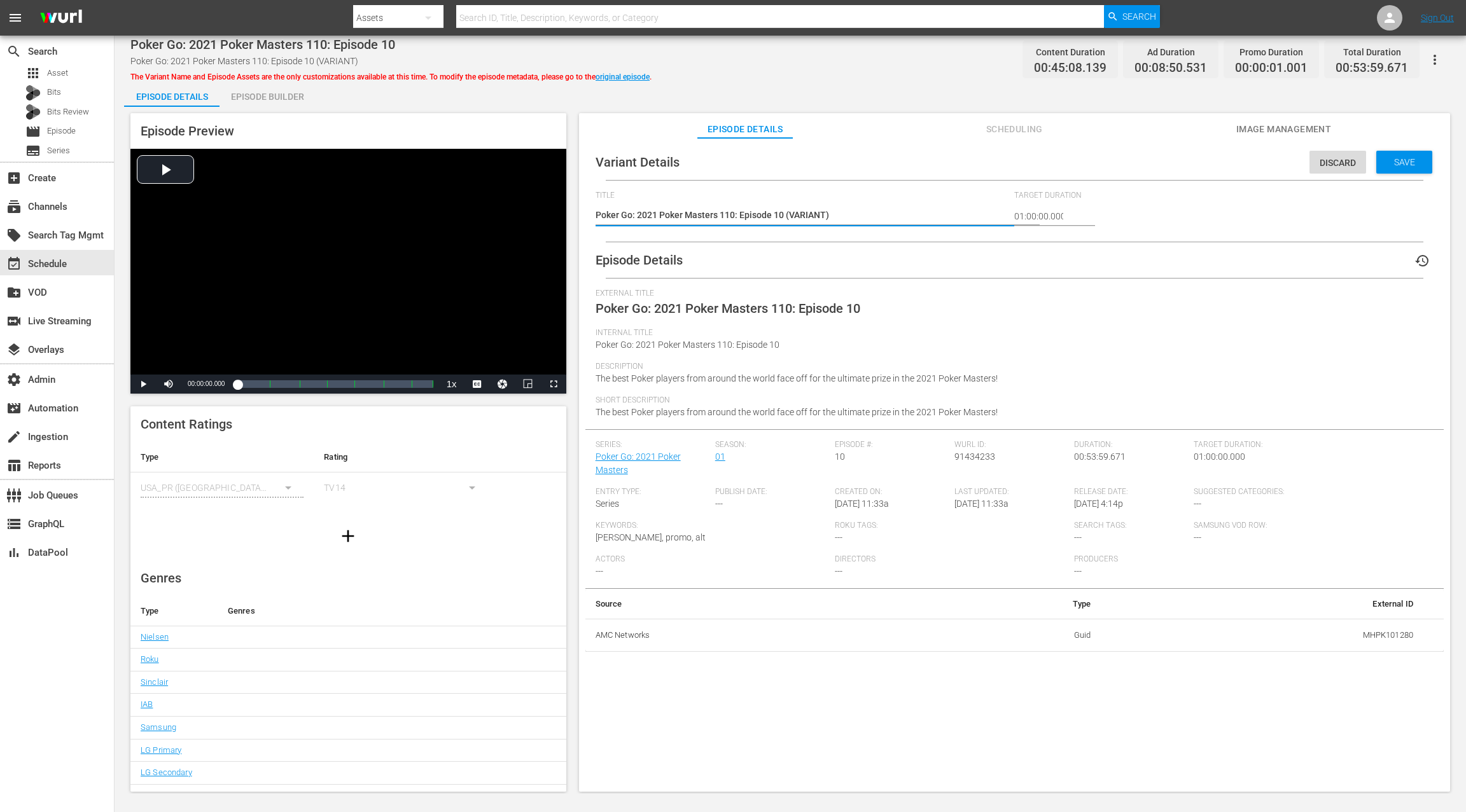
click at [801, 215] on textarea "Poker Go: 2021 Poker Masters 110: Episode 10 (VARIANT)" at bounding box center [802, 216] width 413 height 15
type textarea "Poker Go: 2021 Poker Masters 110: Episode 10 (-)"
type textarea "Poker Go: 2021 Poker Masters 110: Episode 10 (-2)"
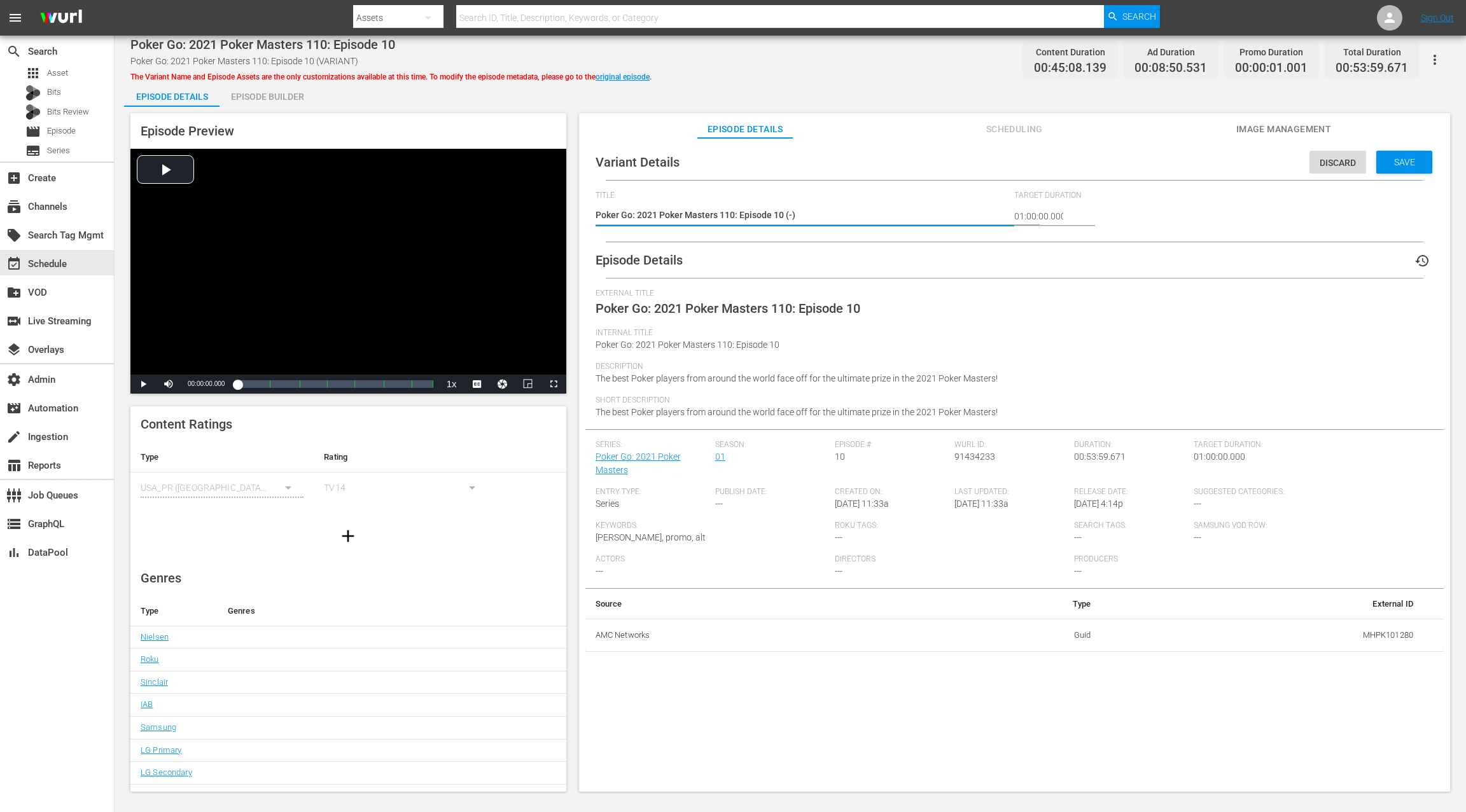
type textarea "Poker Go: 2021 Poker Masters 110: Episode 10 (-2)"
type textarea "Poker Go: 2021 Poker Masters 110: Episode 10 (-)"
type textarea "Poker Go: 2021 Poker Masters 110: Episode 10 (-3)"
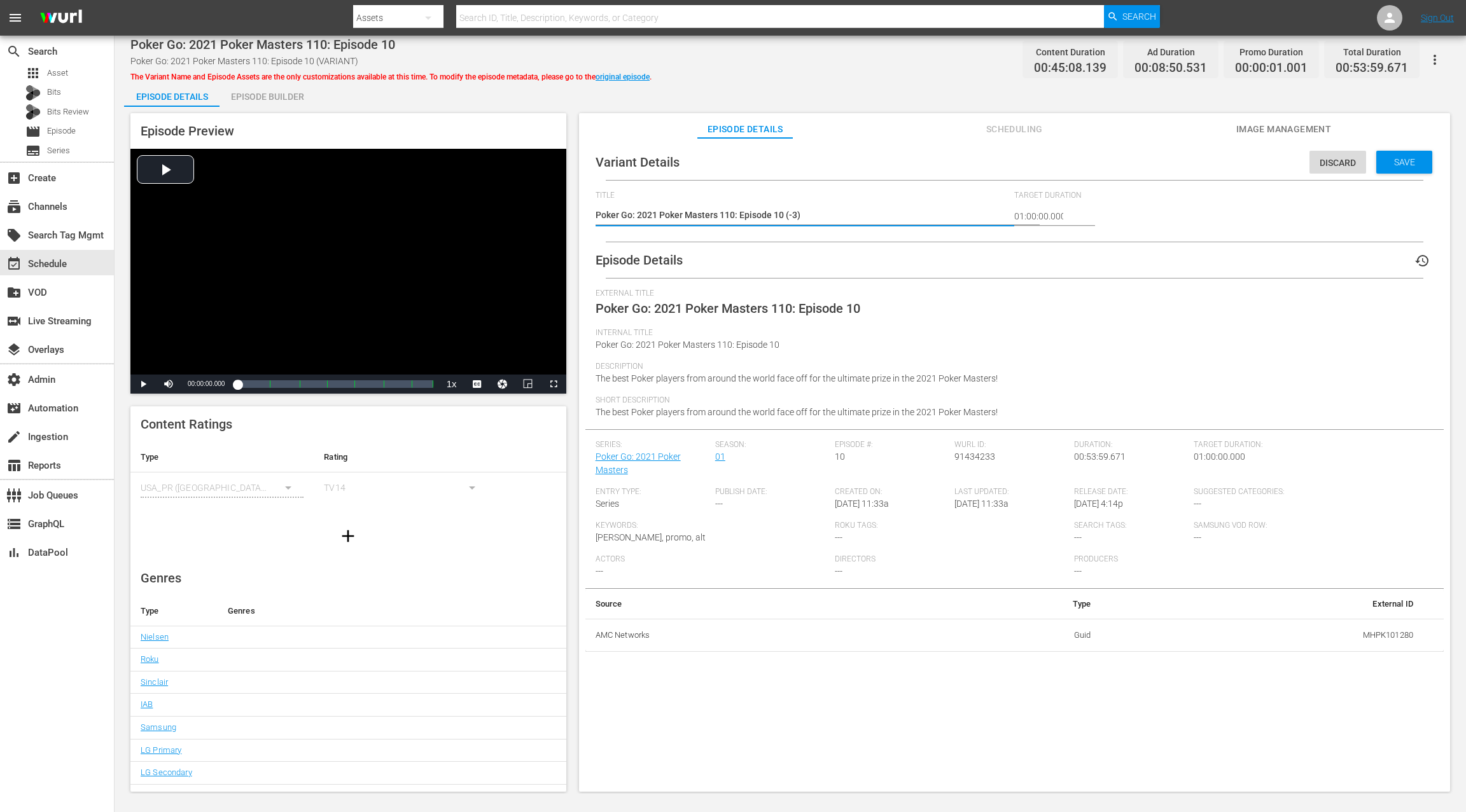
type textarea "Poker Go: 2021 Poker Masters 110: Episode 10 (-34)"
type textarea "Poker Go: 2021 Poker Masters 110: Episode 10 (-34s)"
click at [1387, 159] on span "Save" at bounding box center [1404, 161] width 42 height 10
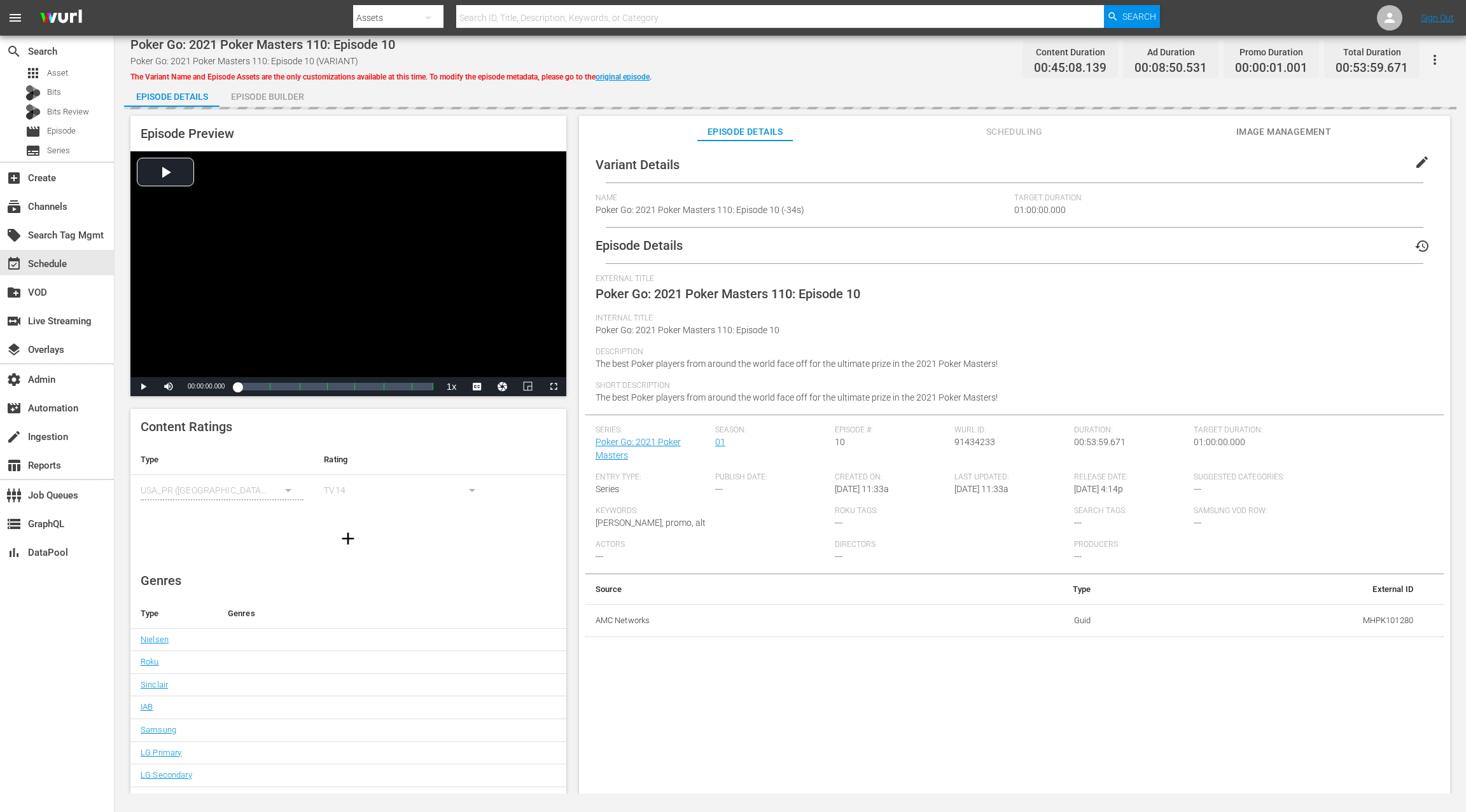
click at [295, 97] on div "Episode Builder" at bounding box center [267, 96] width 95 height 31
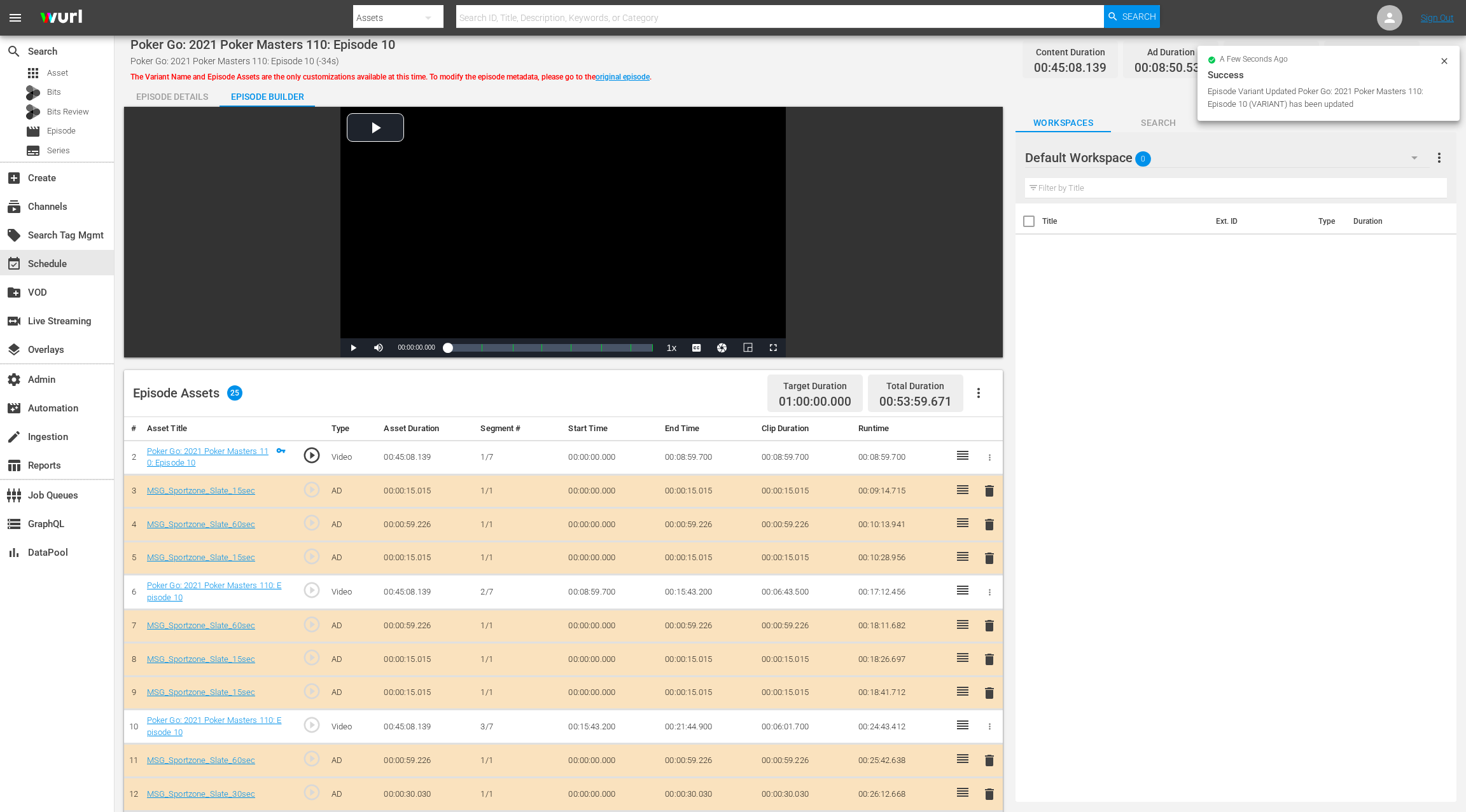
click at [1280, 166] on div "Default Workspace 0" at bounding box center [1227, 157] width 405 height 36
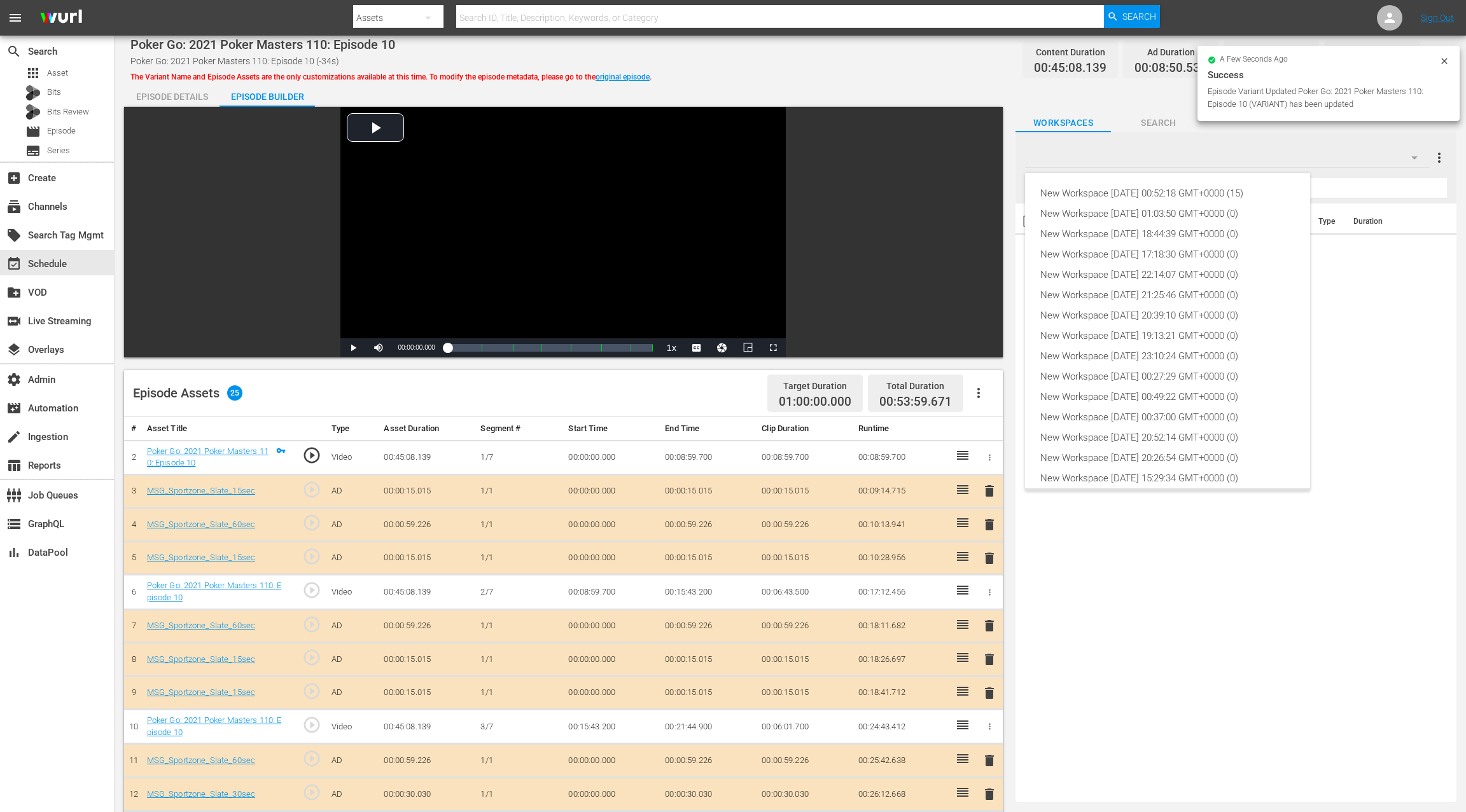
scroll to position [28, 0]
click at [1186, 208] on div "New Workspace Sat Sep 06 2025 18:44:39 GMT+0000 (0)" at bounding box center [1168, 206] width 255 height 20
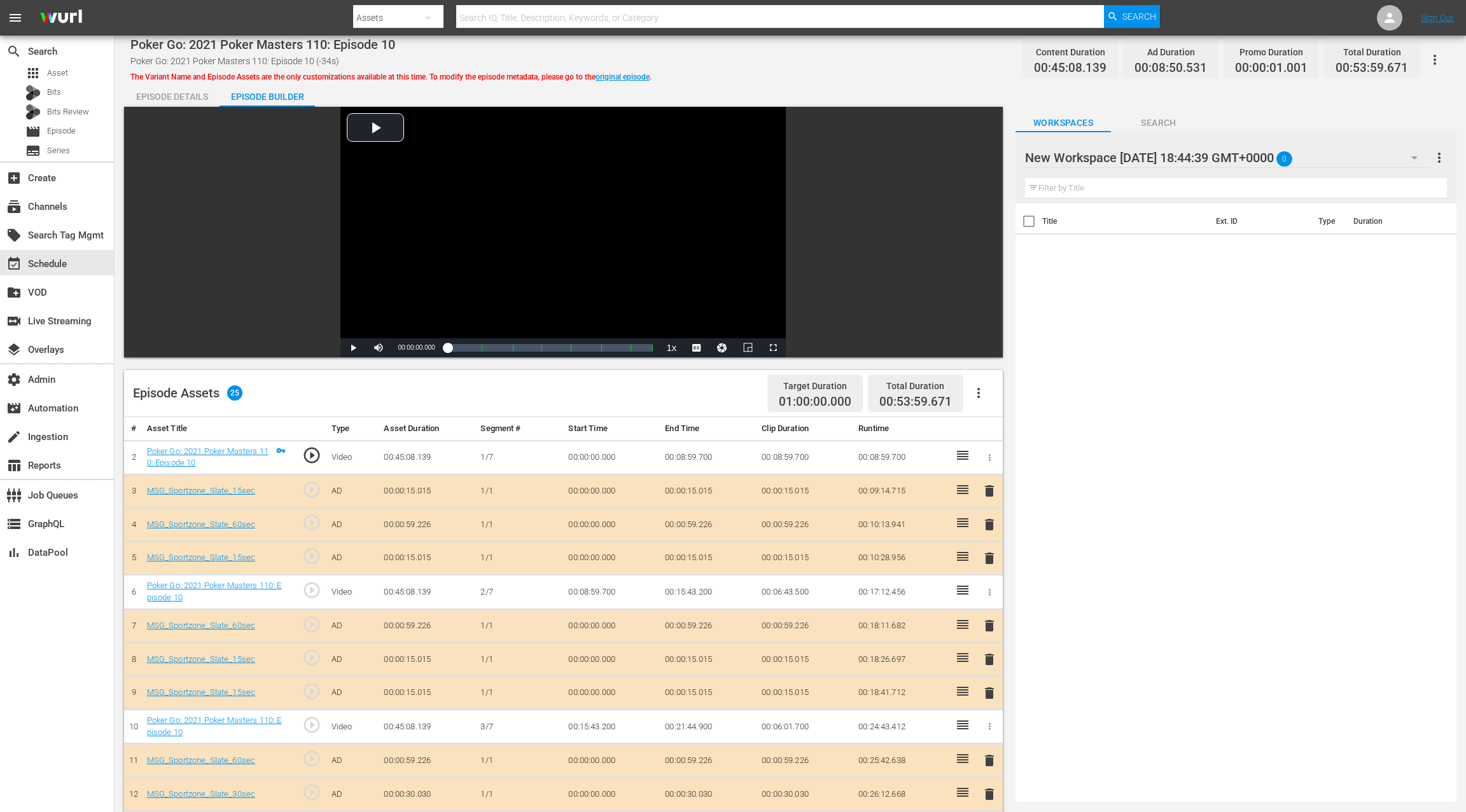
click at [1386, 154] on div "New Workspace Sat Sep 06 2025 18:44:39 GMT+0000 0" at bounding box center [1227, 157] width 405 height 36
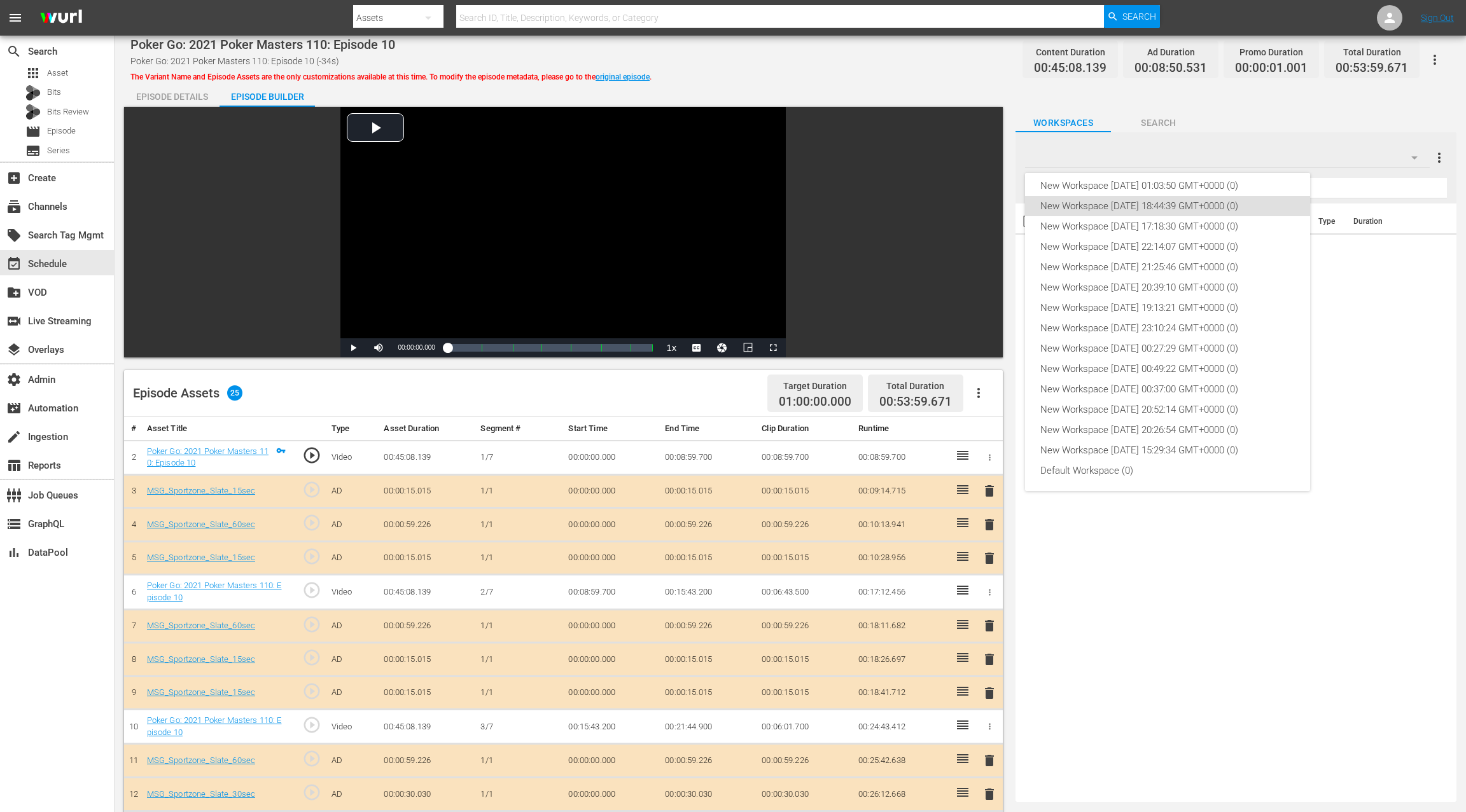
scroll to position [0, 0]
click at [1197, 210] on div "New Workspace Mon Sep 22 2025 01:03:50 GMT+0000 (0)" at bounding box center [1168, 214] width 255 height 20
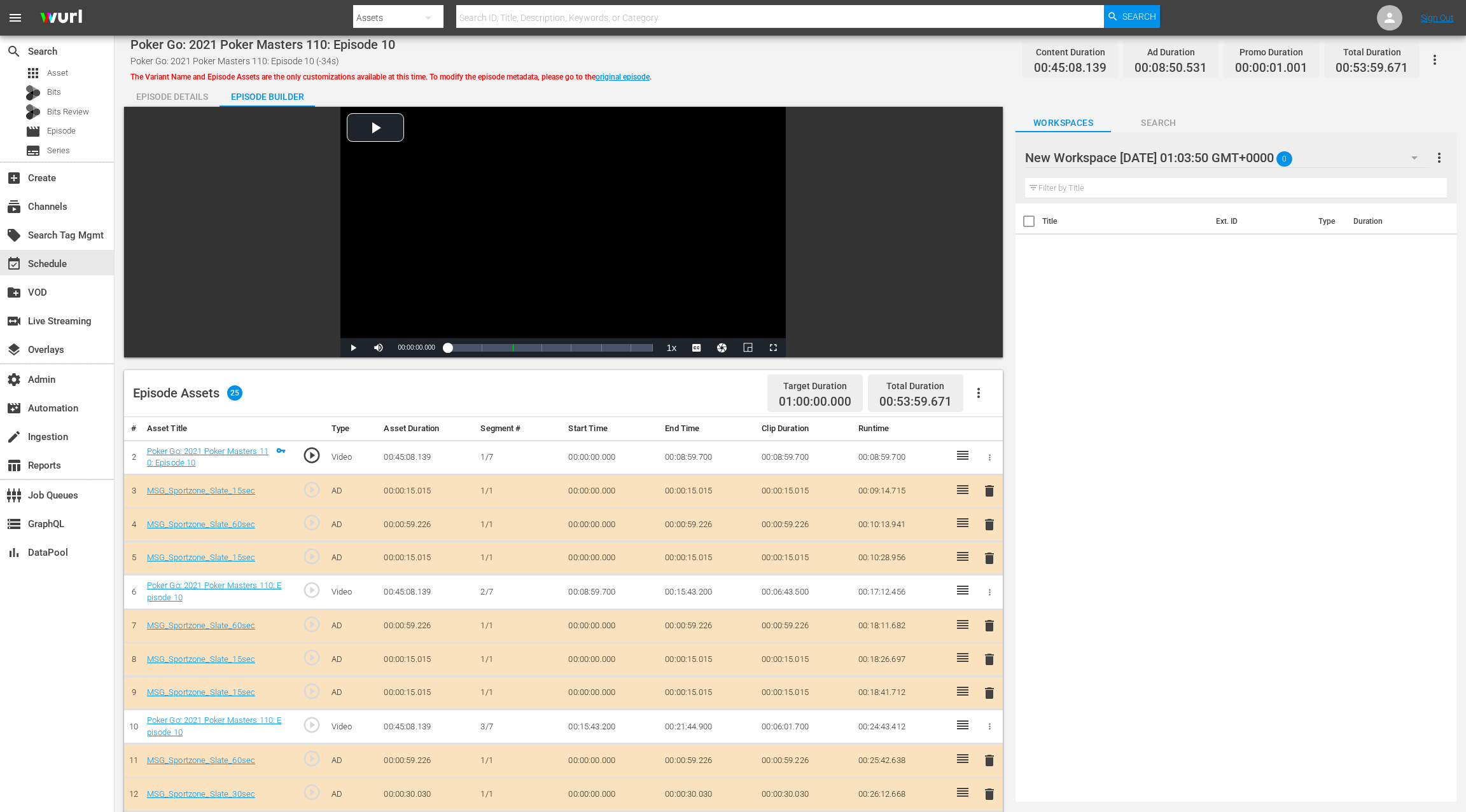
click at [1385, 157] on div "New Workspace Mon Sep 22 2025 01:03:50 GMT+0000 0" at bounding box center [1227, 157] width 405 height 36
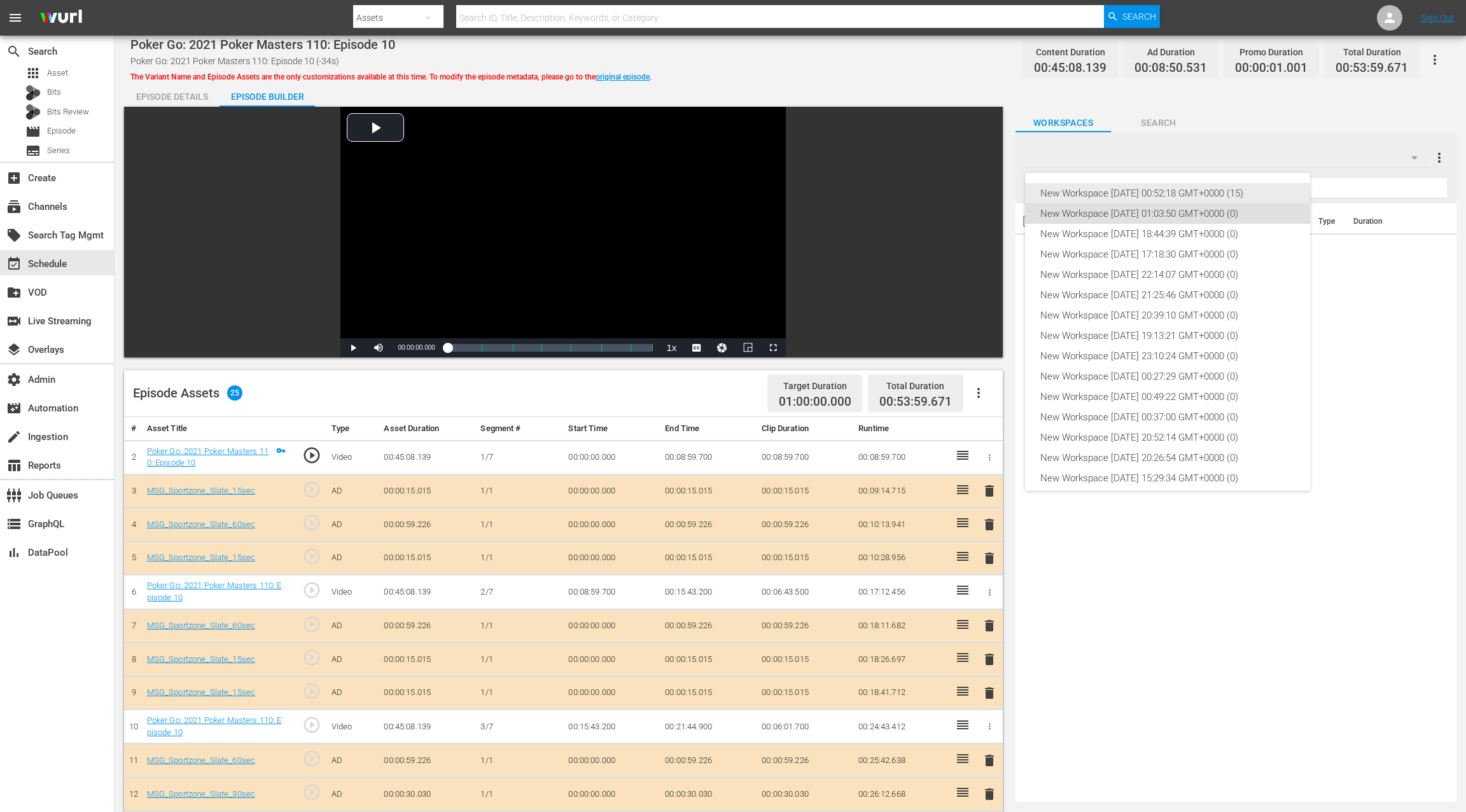
click at [1222, 195] on div "New Workspace Wed Sep 24 2025 00:52:18 GMT+0000 (15)" at bounding box center [1168, 193] width 255 height 20
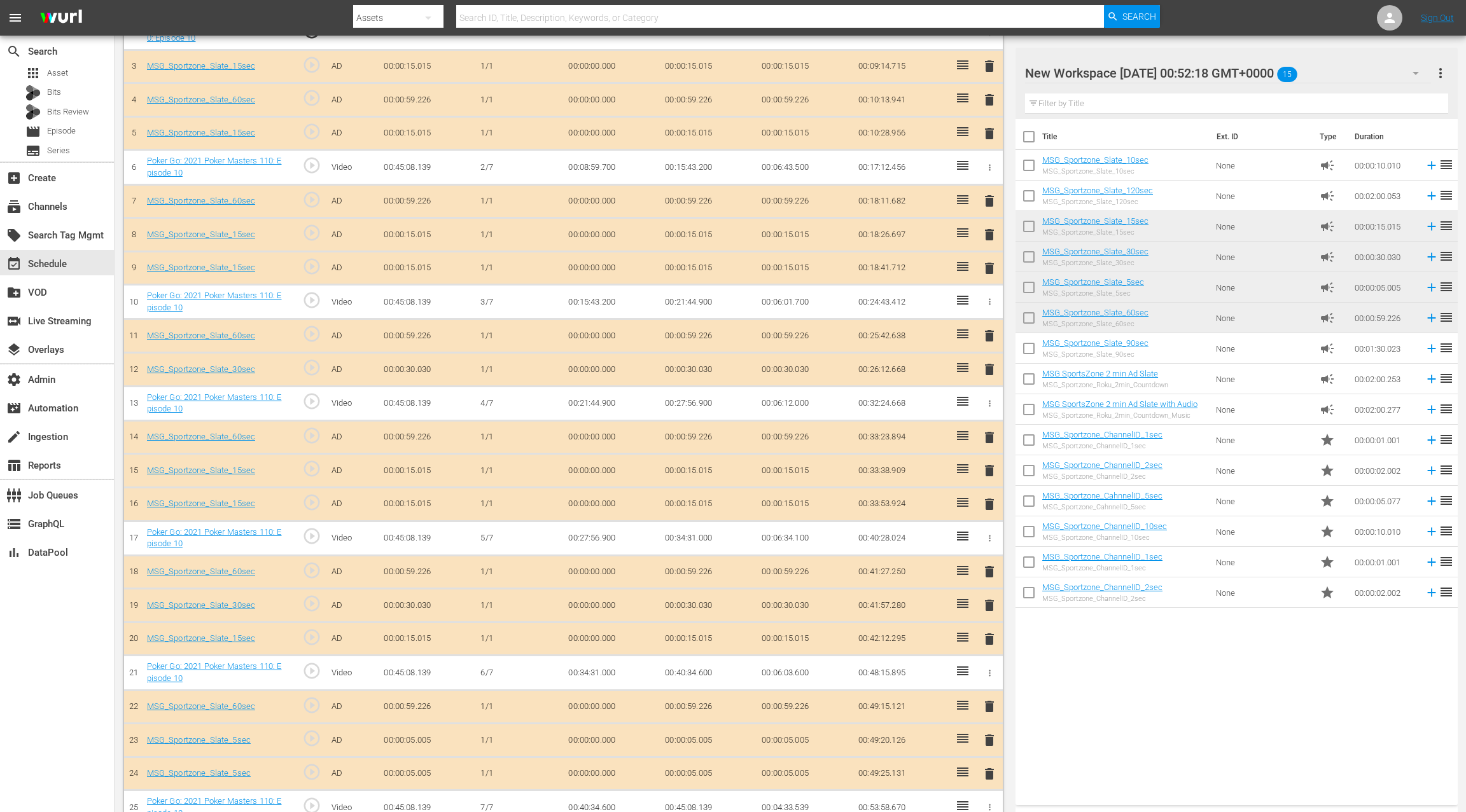
scroll to position [470, 0]
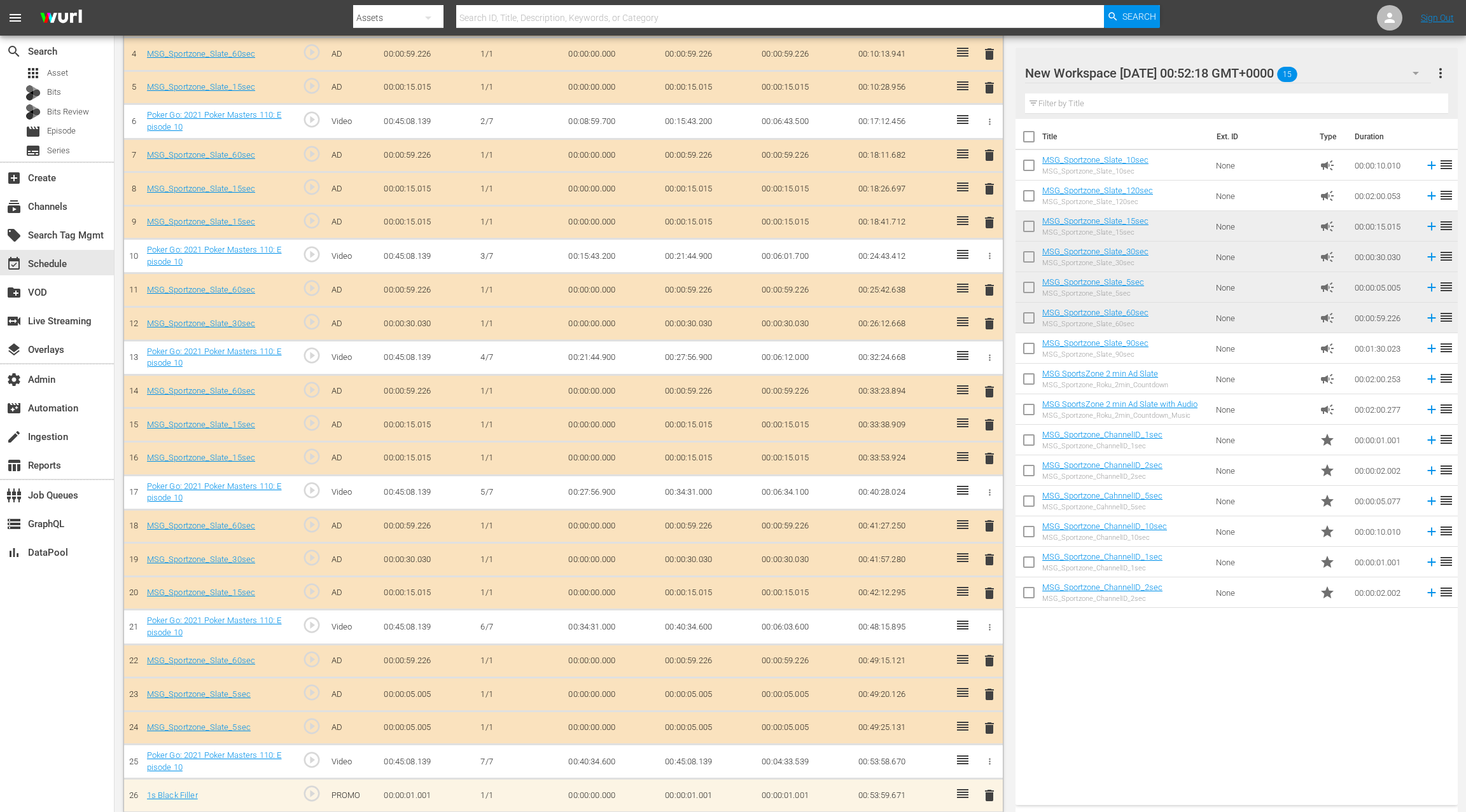
click at [991, 720] on span "delete" at bounding box center [989, 728] width 15 height 15
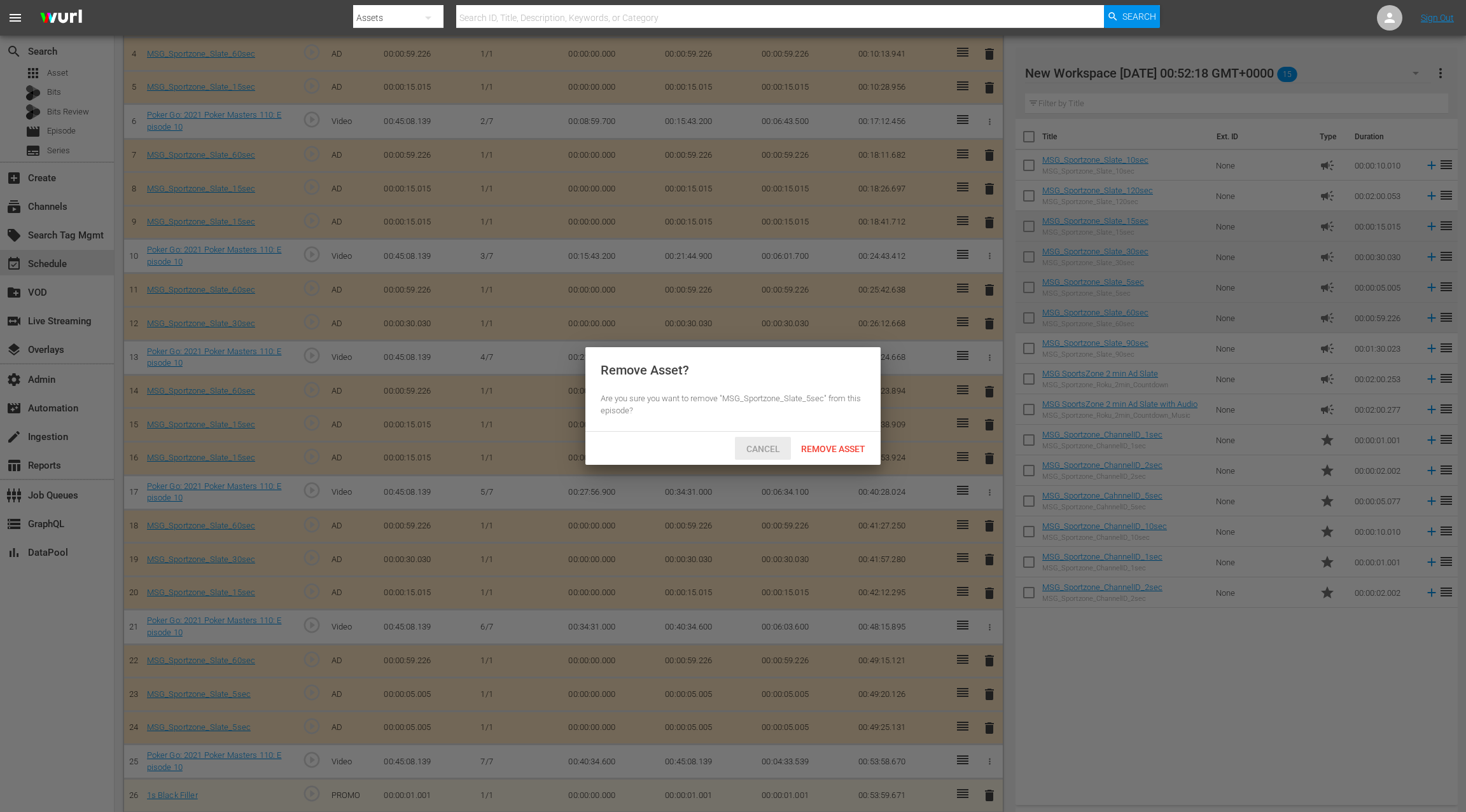
click at [764, 452] on span "Cancel" at bounding box center [763, 448] width 54 height 10
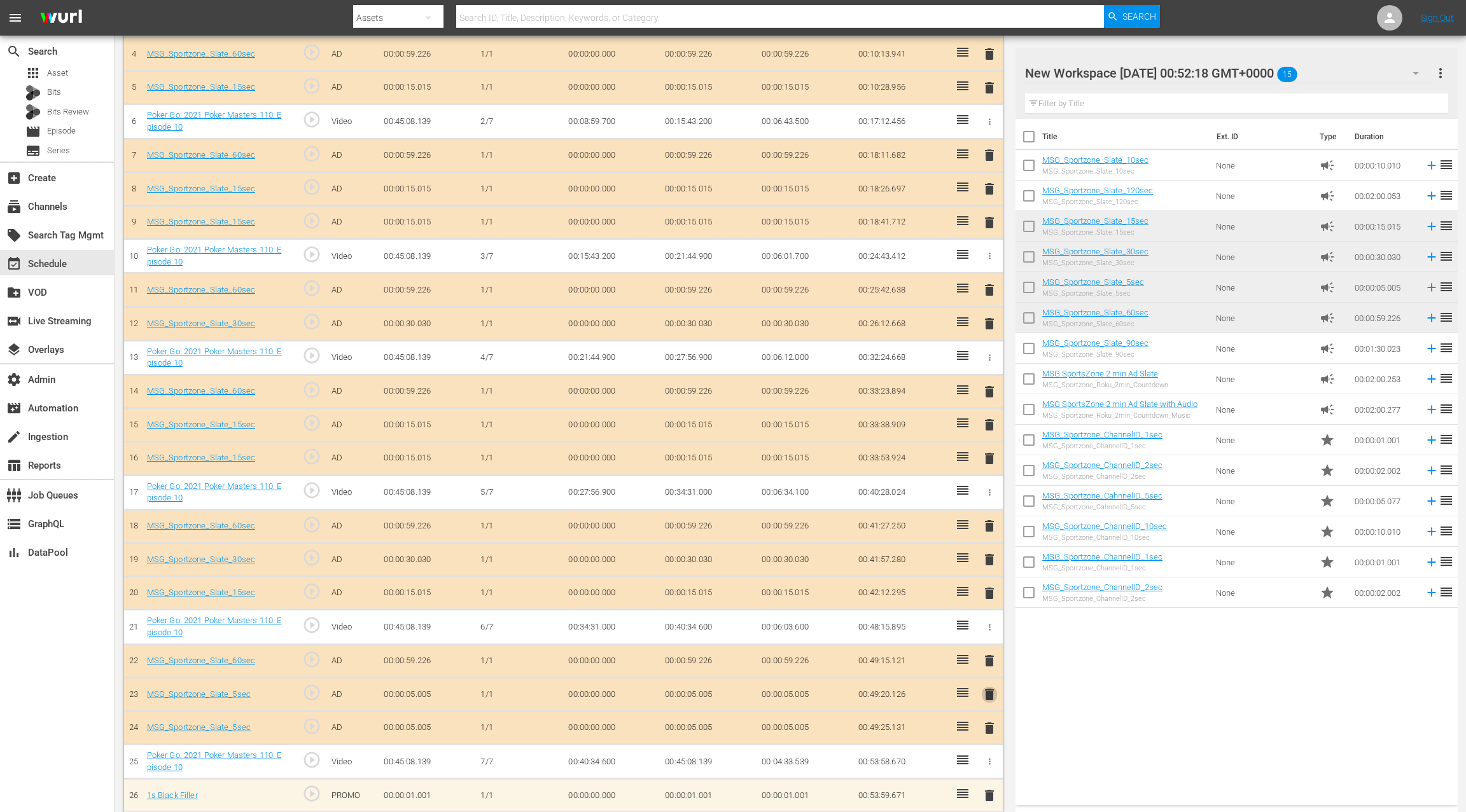
drag, startPoint x: 988, startPoint y: 687, endPoint x: 918, endPoint y: 626, distance: 92.8
click at [987, 687] on span "delete" at bounding box center [989, 694] width 15 height 15
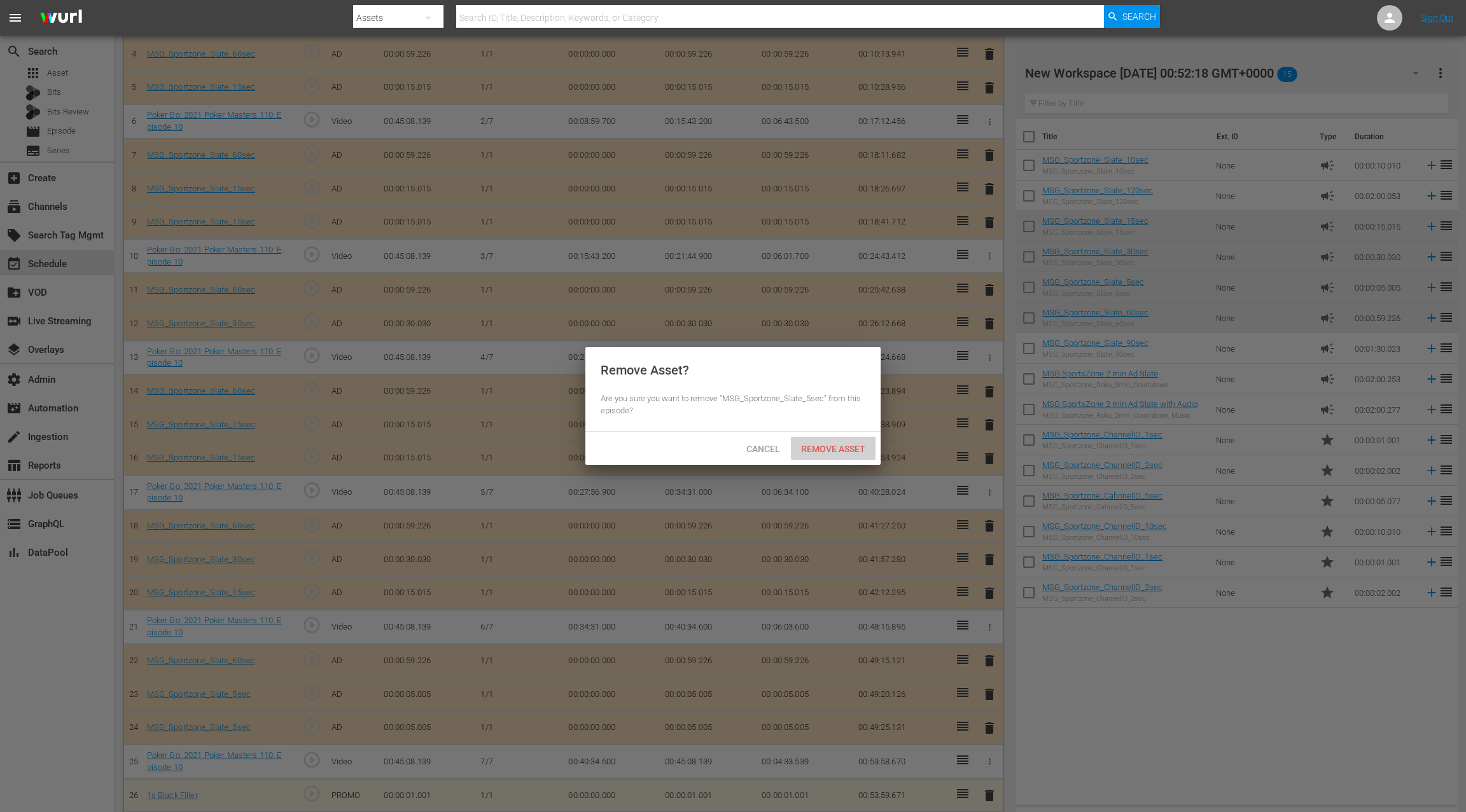
click at [820, 454] on span "Remove Asset" at bounding box center [833, 448] width 84 height 10
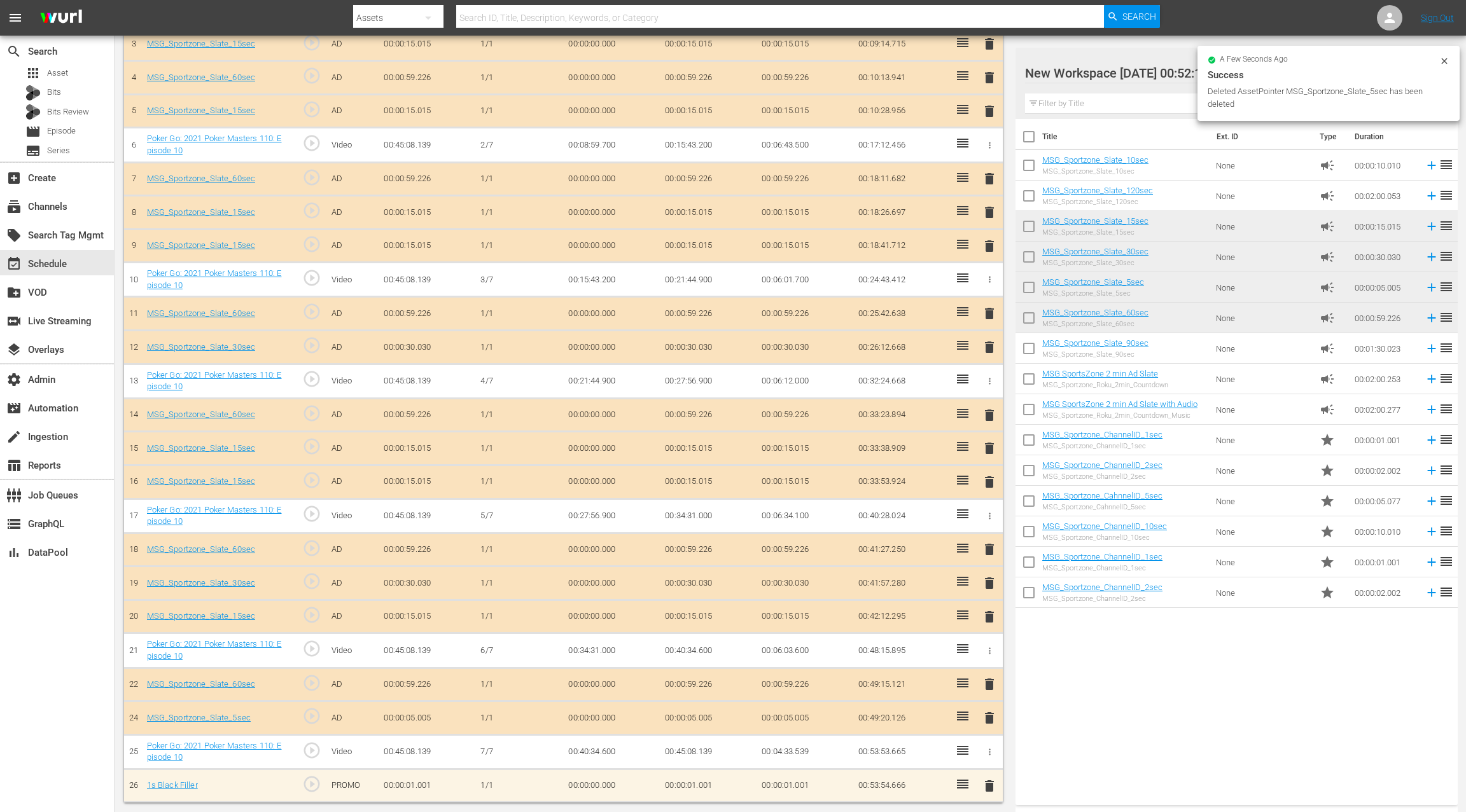
scroll to position [437, 0]
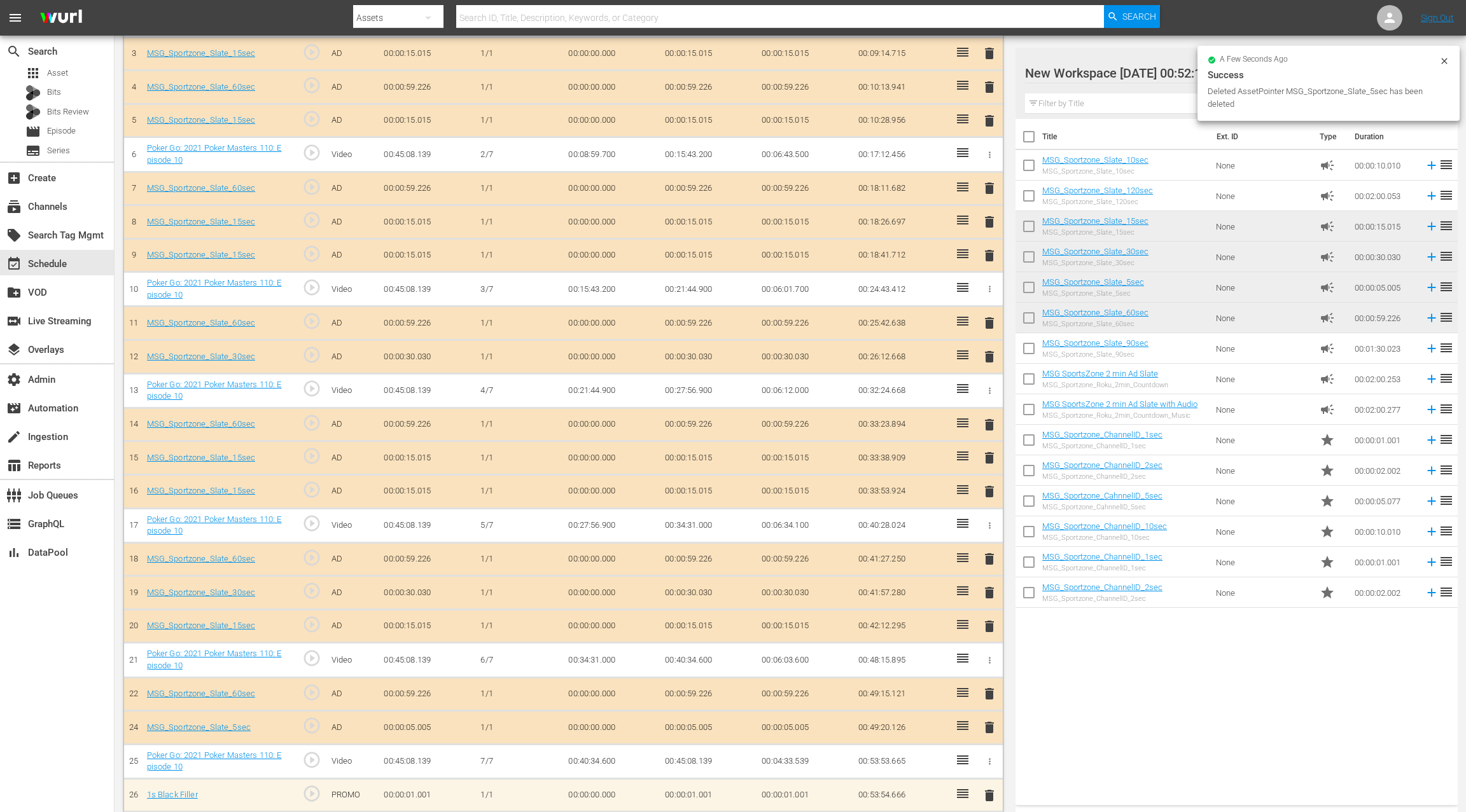
click at [994, 720] on span "delete" at bounding box center [989, 727] width 15 height 15
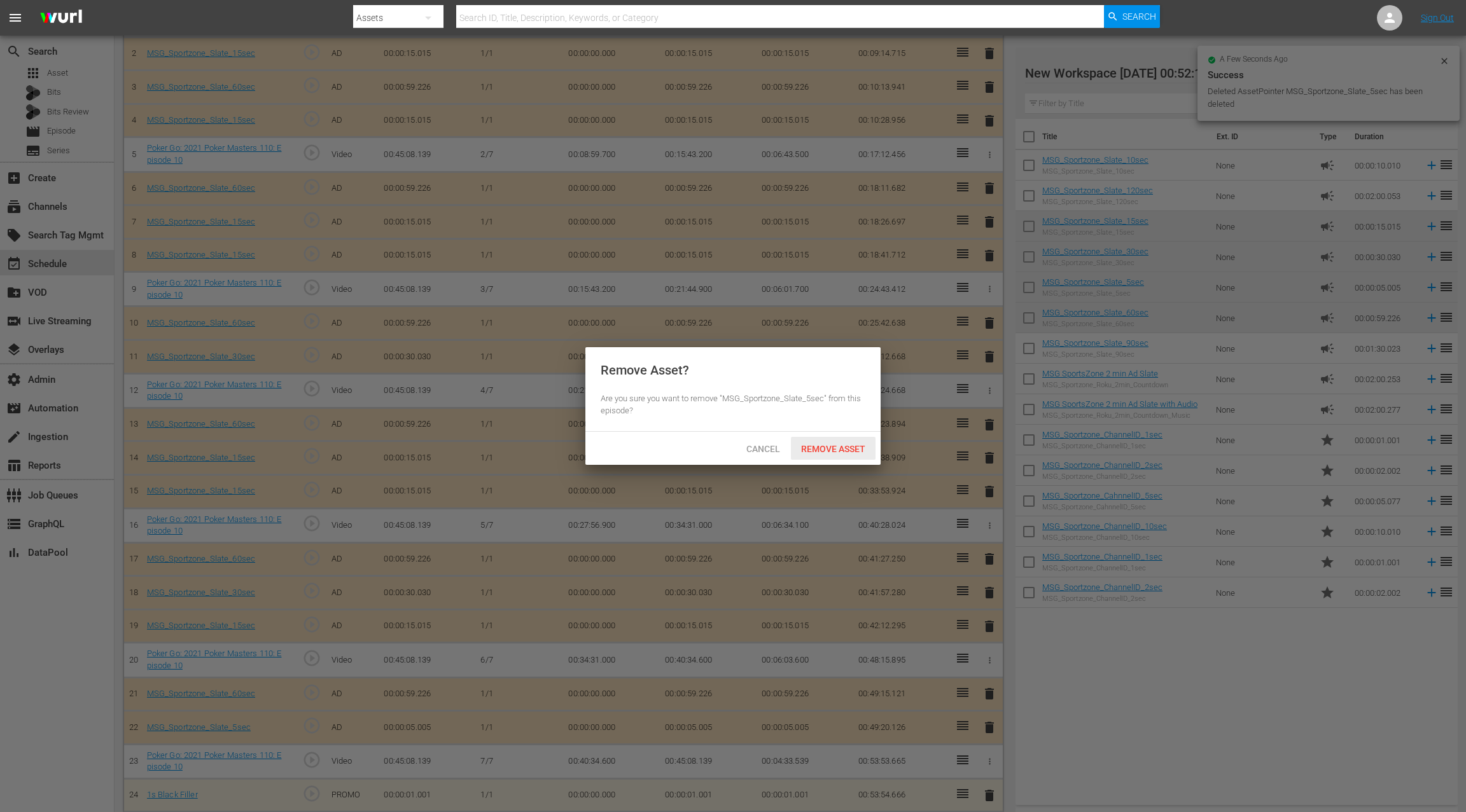
click at [849, 457] on div "Remove Asset" at bounding box center [833, 448] width 84 height 23
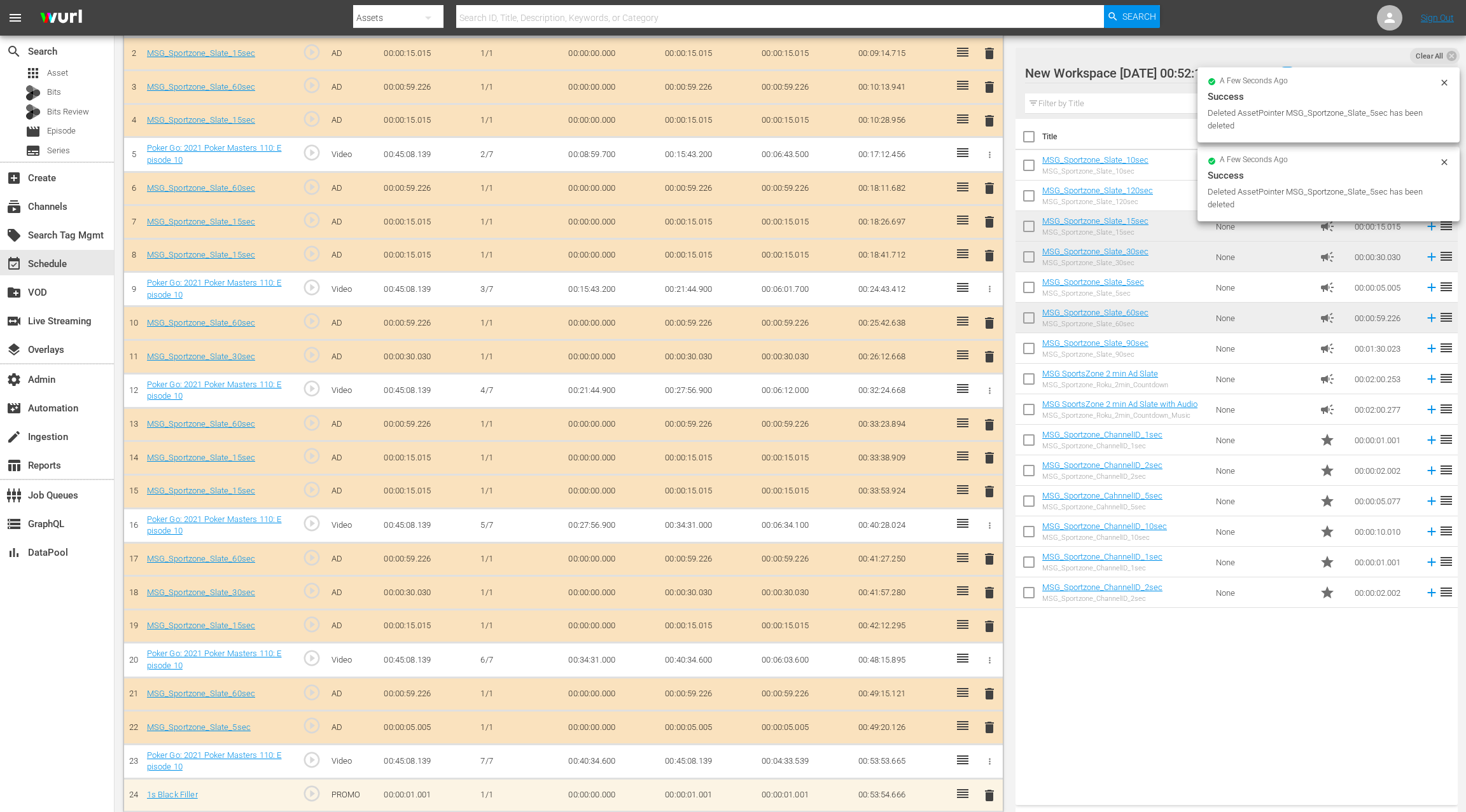
scroll to position [405, 0]
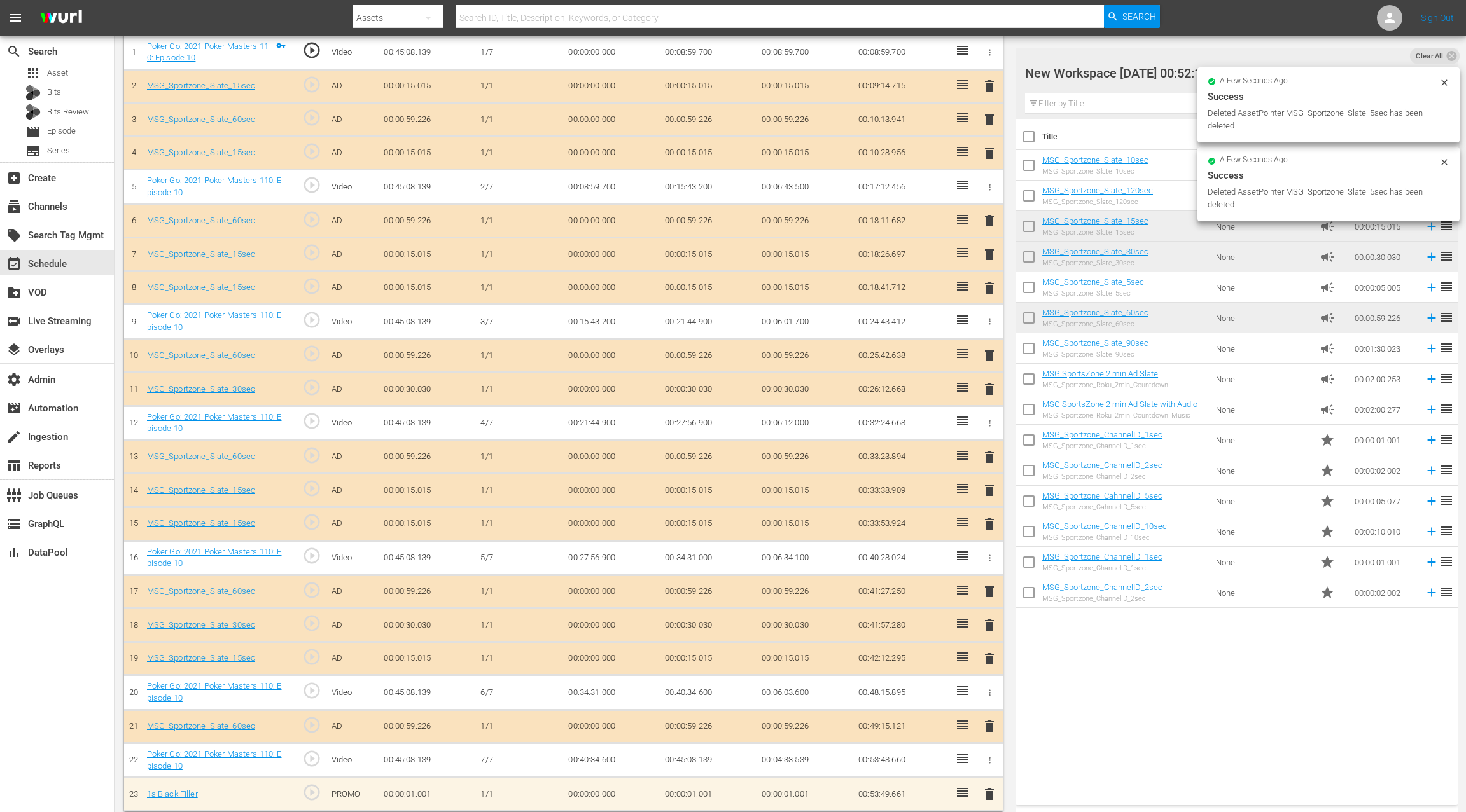
click at [990, 651] on span "delete" at bounding box center [989, 659] width 15 height 15
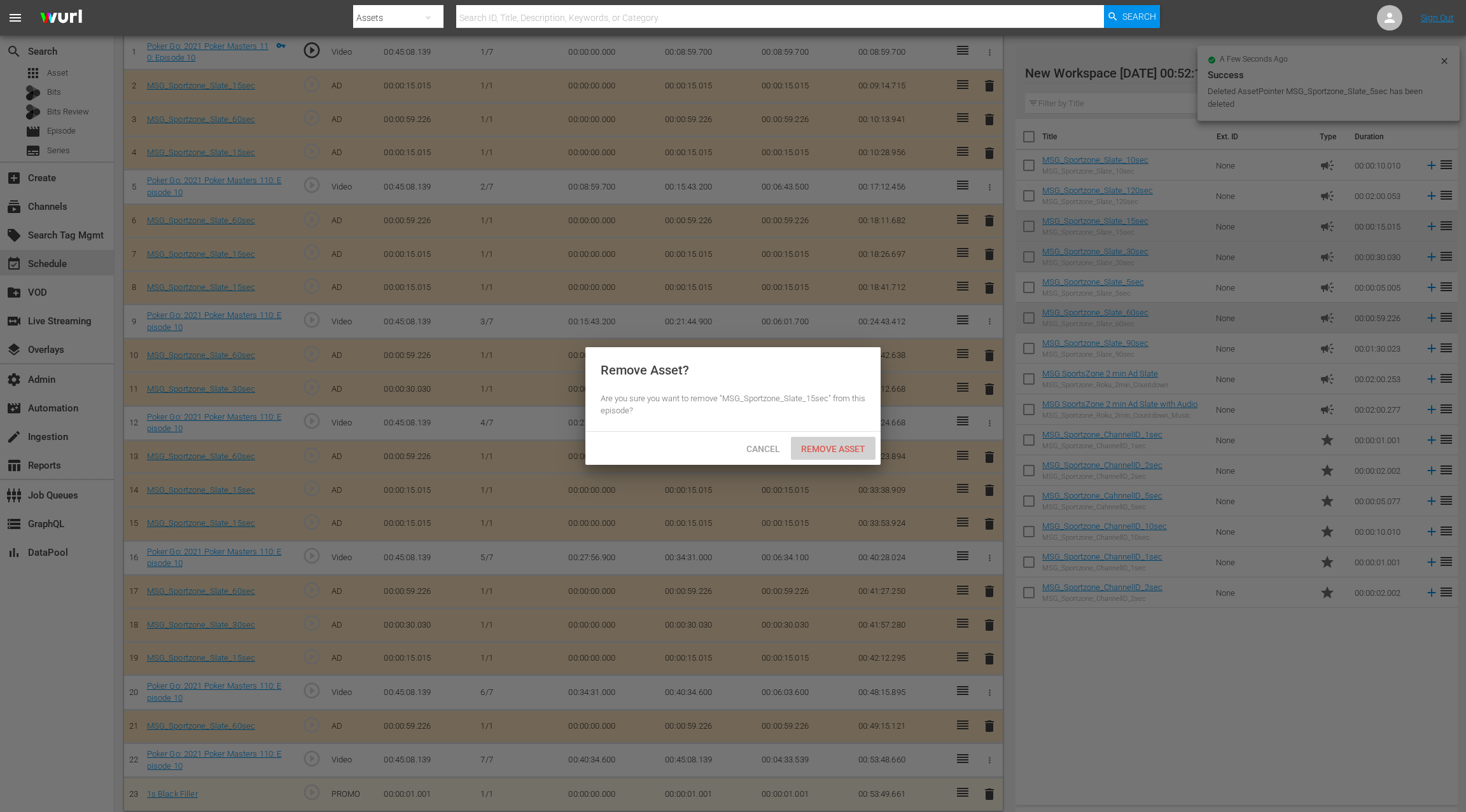
click at [825, 446] on span "Remove Asset" at bounding box center [833, 448] width 84 height 10
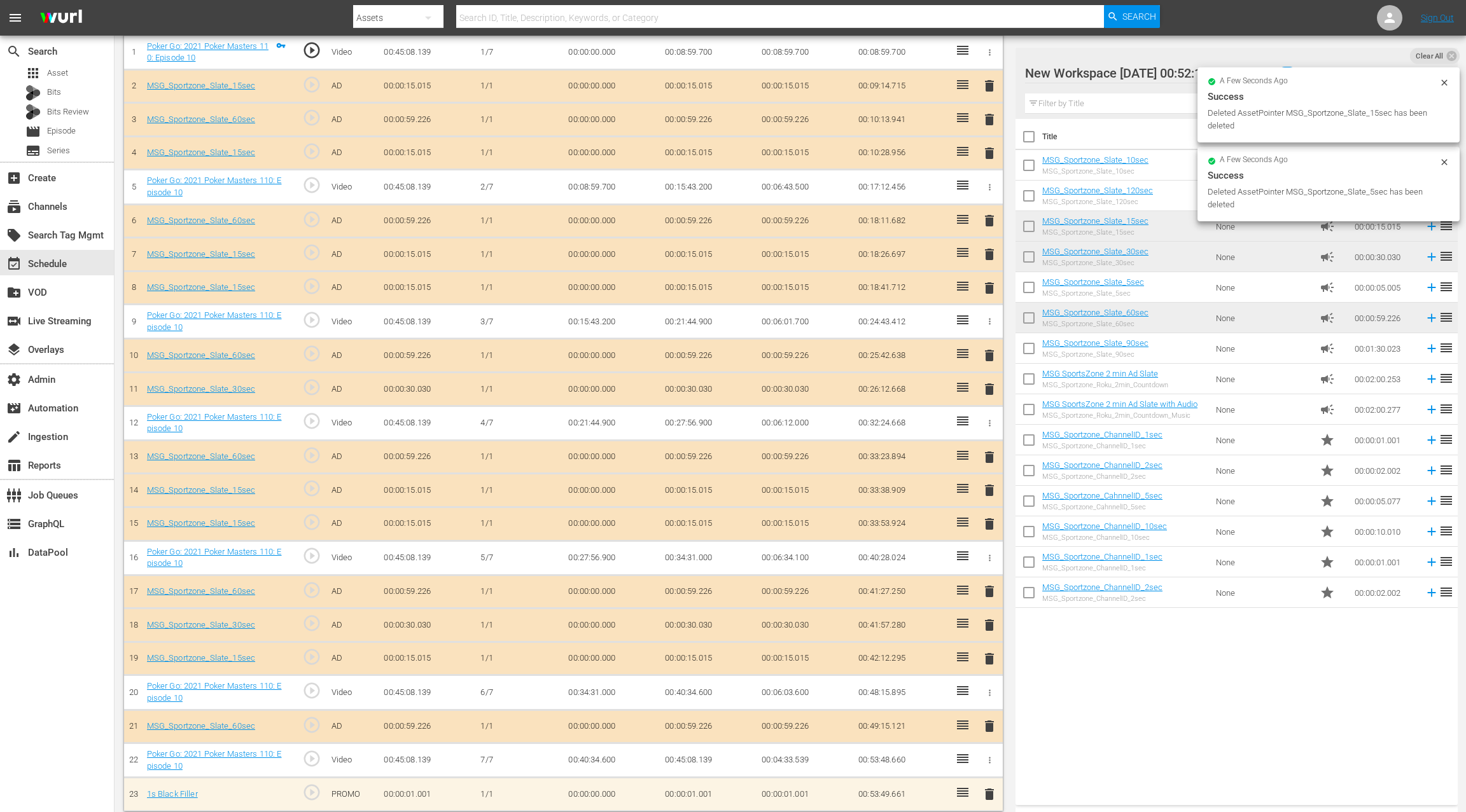
scroll to position [372, 0]
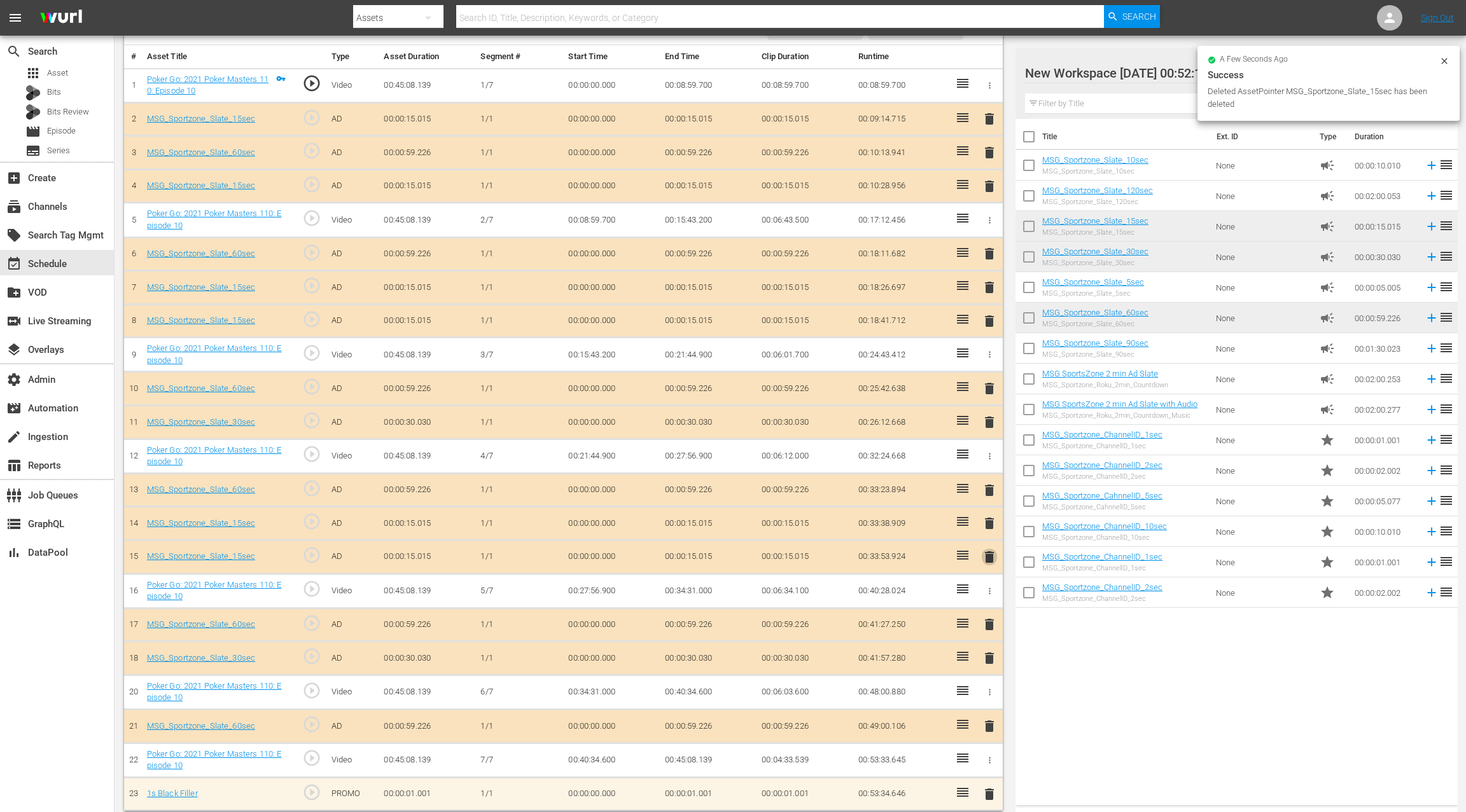
drag, startPoint x: 991, startPoint y: 553, endPoint x: 940, endPoint y: 511, distance: 66.1
click at [991, 553] on span "delete" at bounding box center [989, 557] width 15 height 15
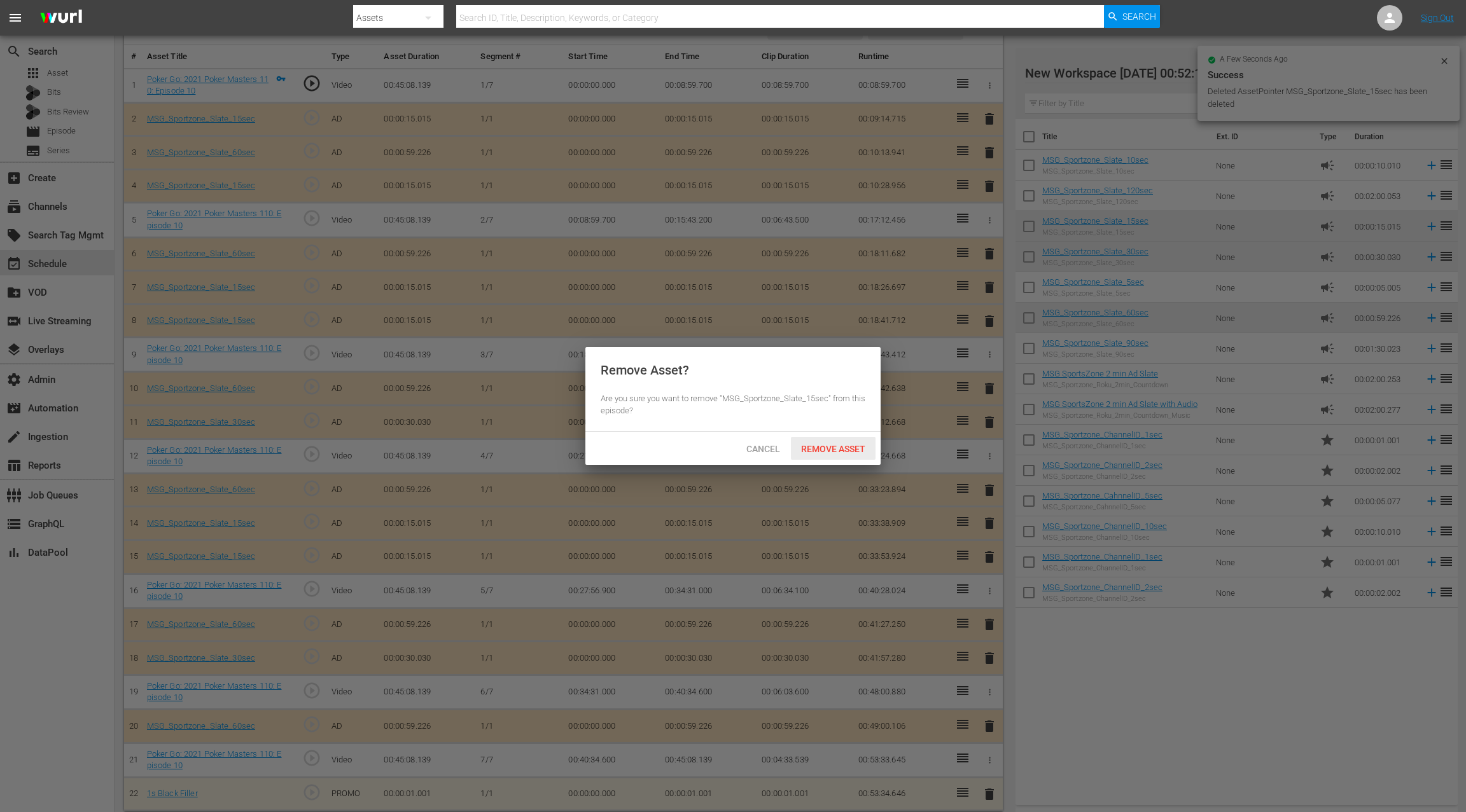
click at [822, 446] on span "Remove Asset" at bounding box center [833, 448] width 84 height 10
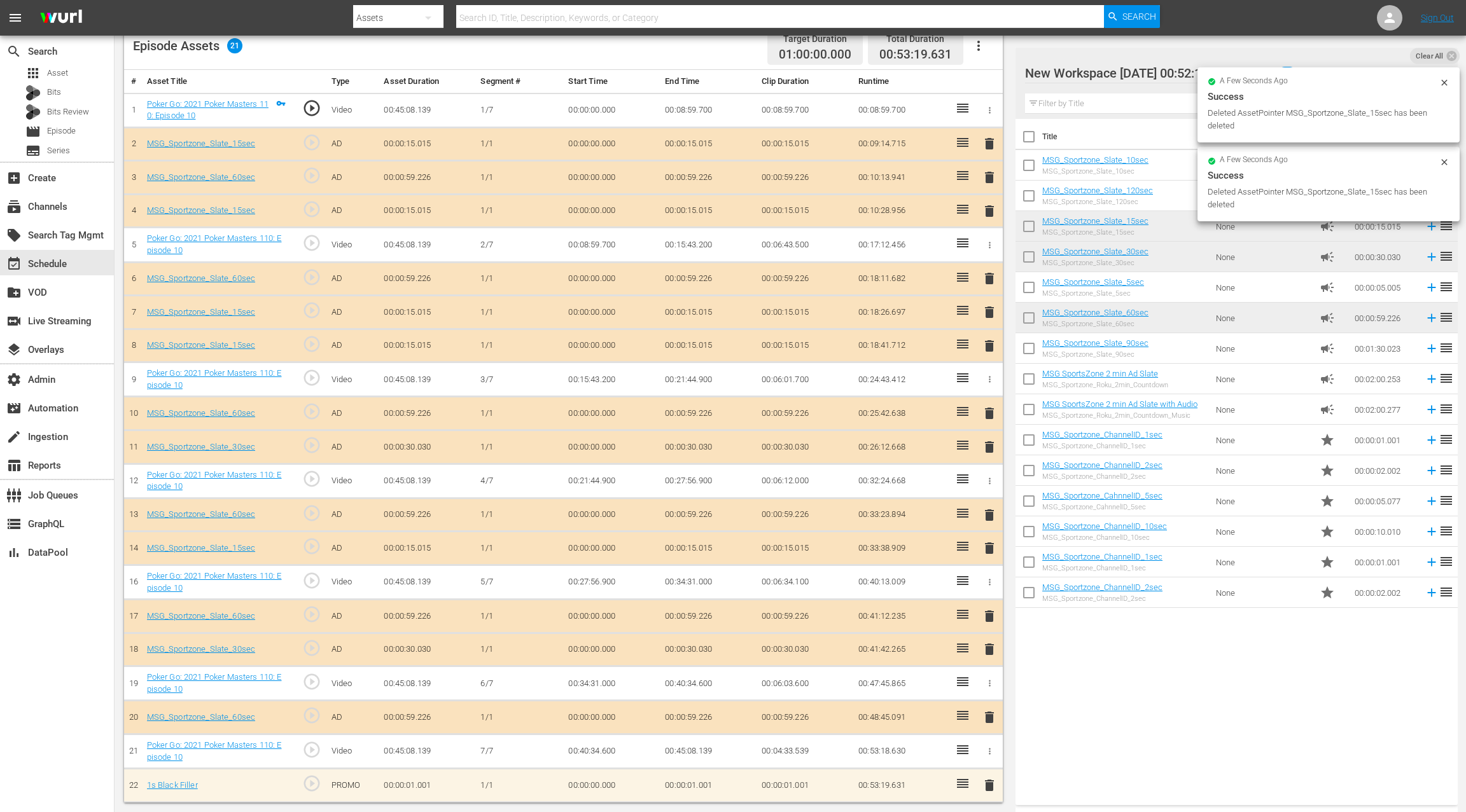
scroll to position [339, 0]
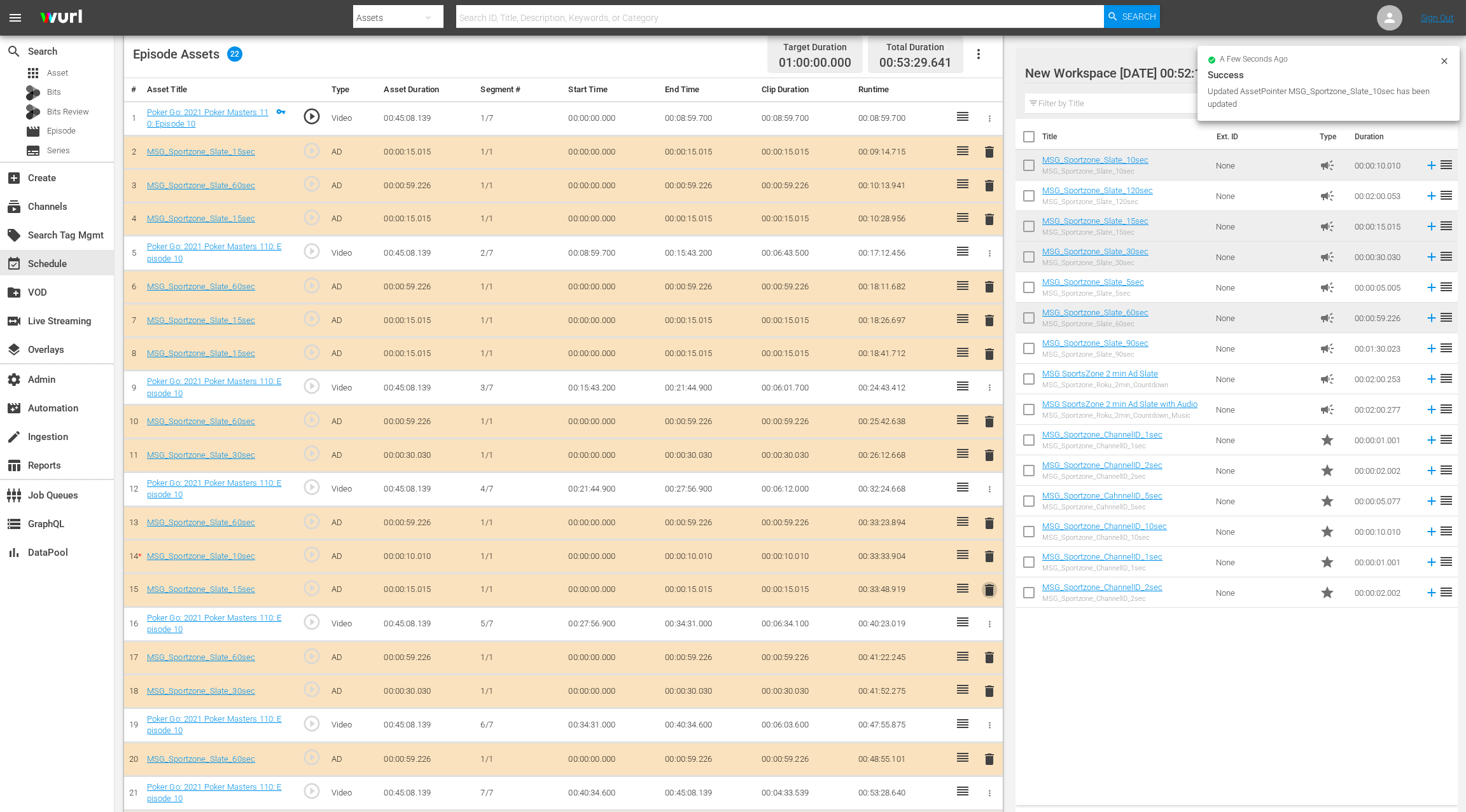
drag, startPoint x: 990, startPoint y: 585, endPoint x: 900, endPoint y: 481, distance: 137.5
click at [990, 585] on span "delete" at bounding box center [989, 590] width 15 height 15
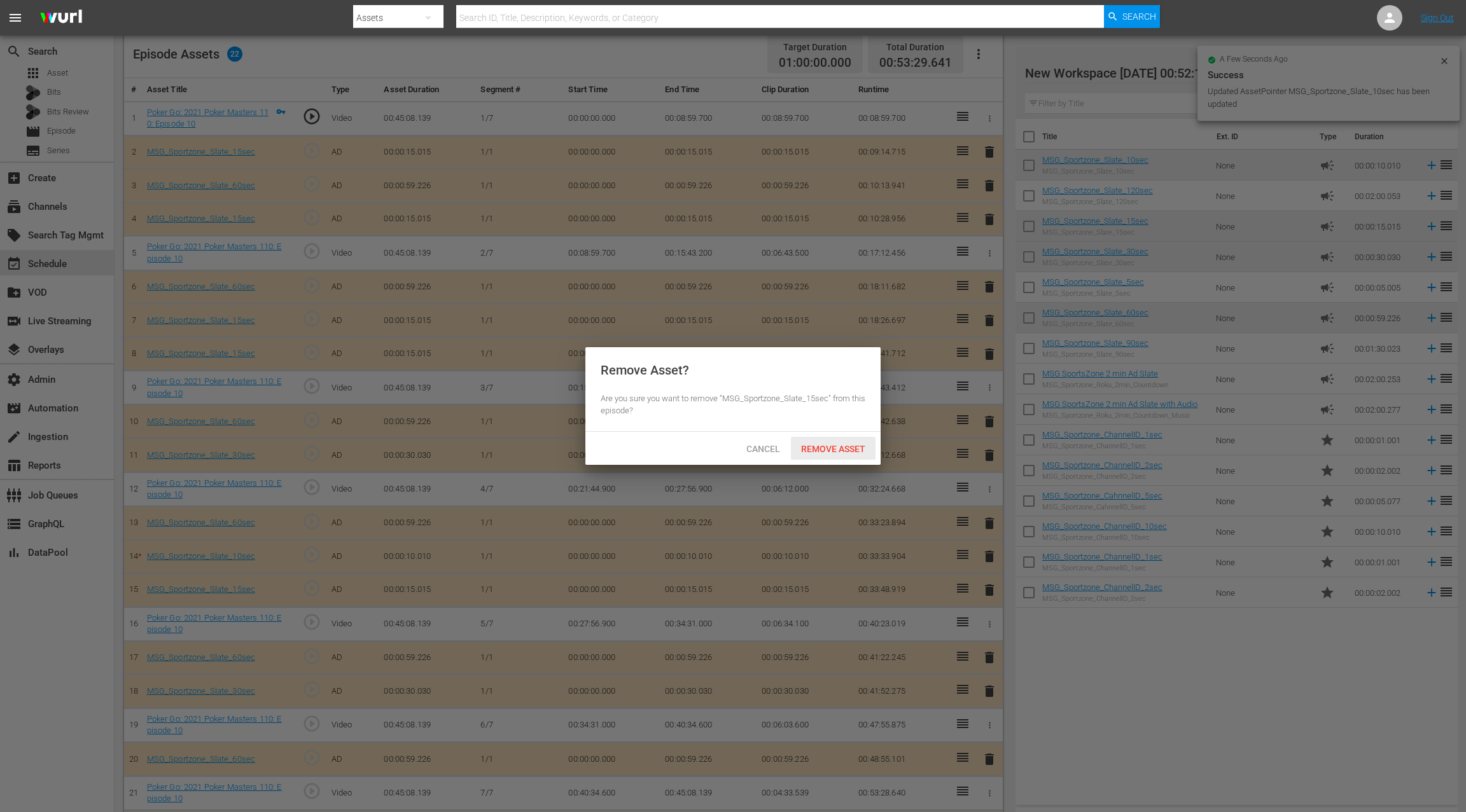
click at [853, 455] on div "Remove Asset" at bounding box center [833, 448] width 84 height 23
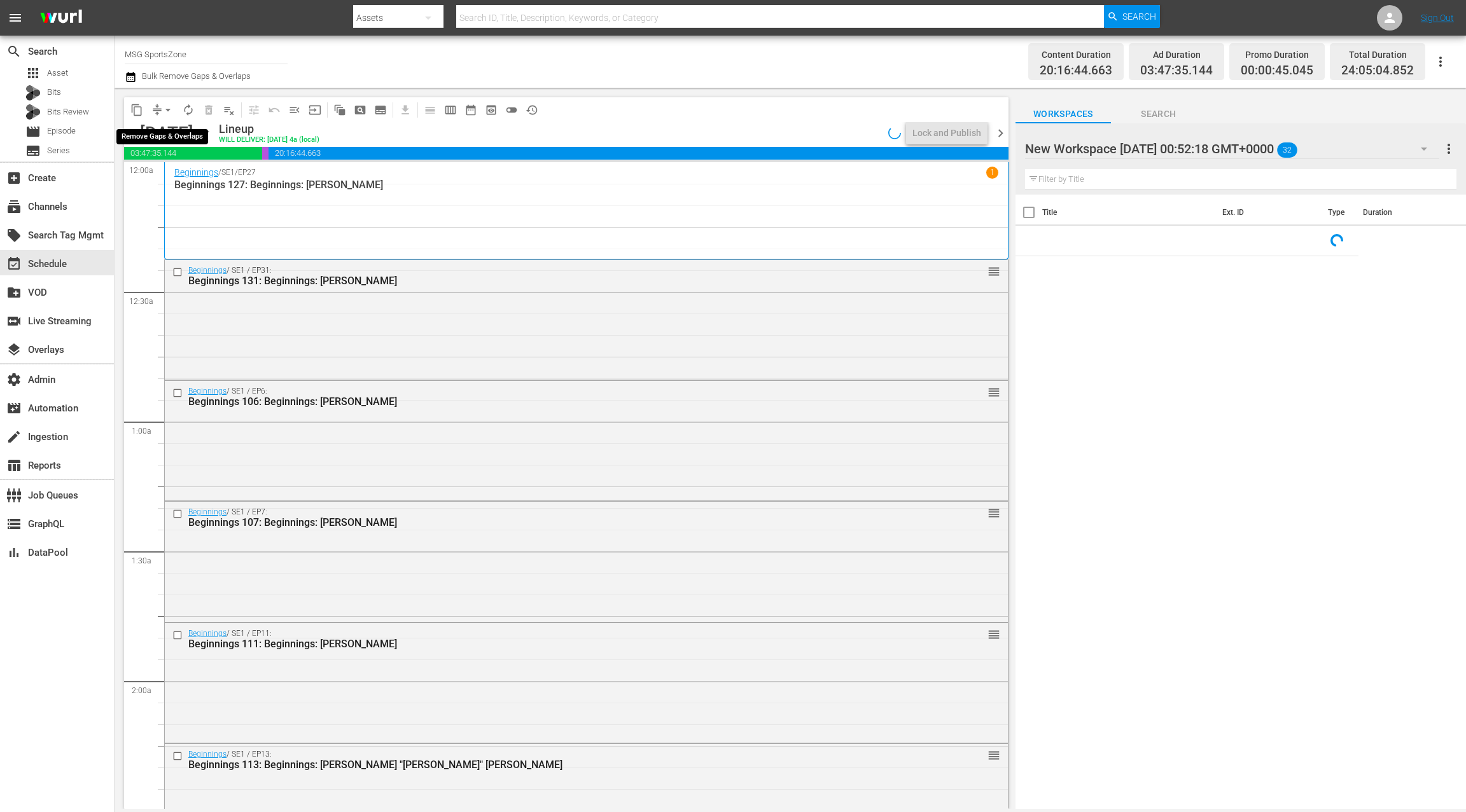
click at [163, 110] on span "arrow_drop_down" at bounding box center [168, 110] width 13 height 13
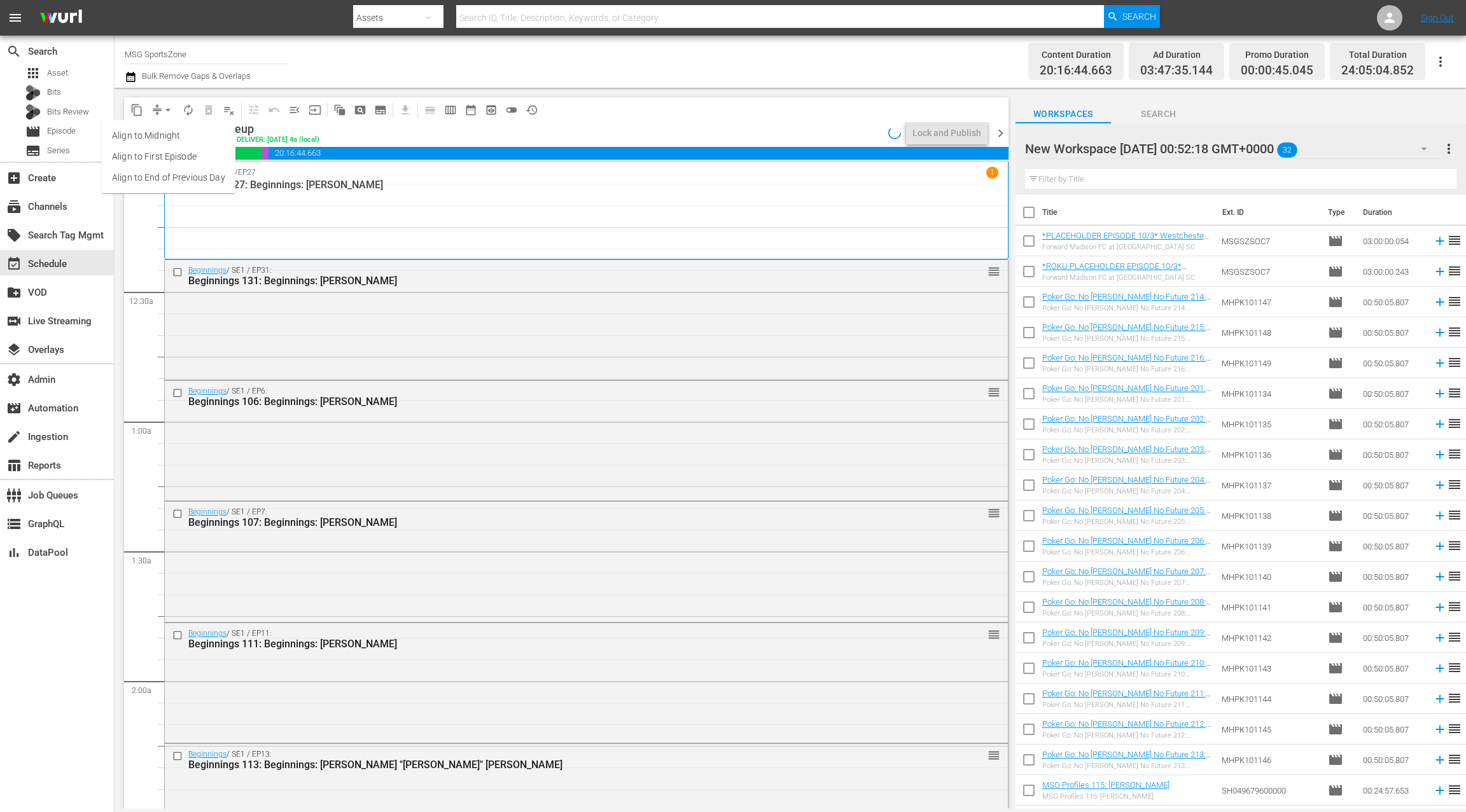
click at [174, 179] on li "Align to End of Previous Day" at bounding box center [168, 178] width 133 height 21
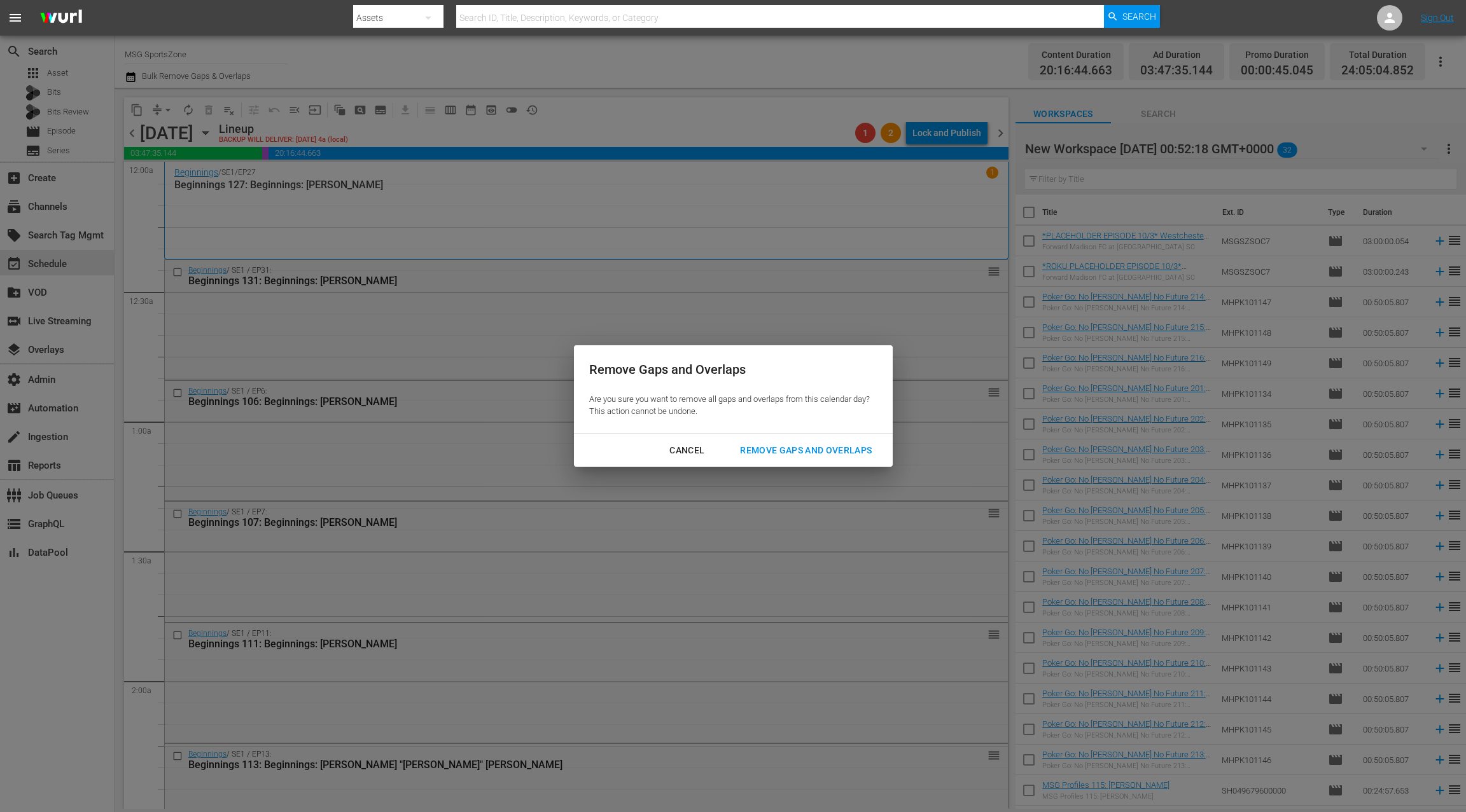
click at [764, 452] on div "Remove Gaps and Overlaps" at bounding box center [806, 451] width 152 height 16
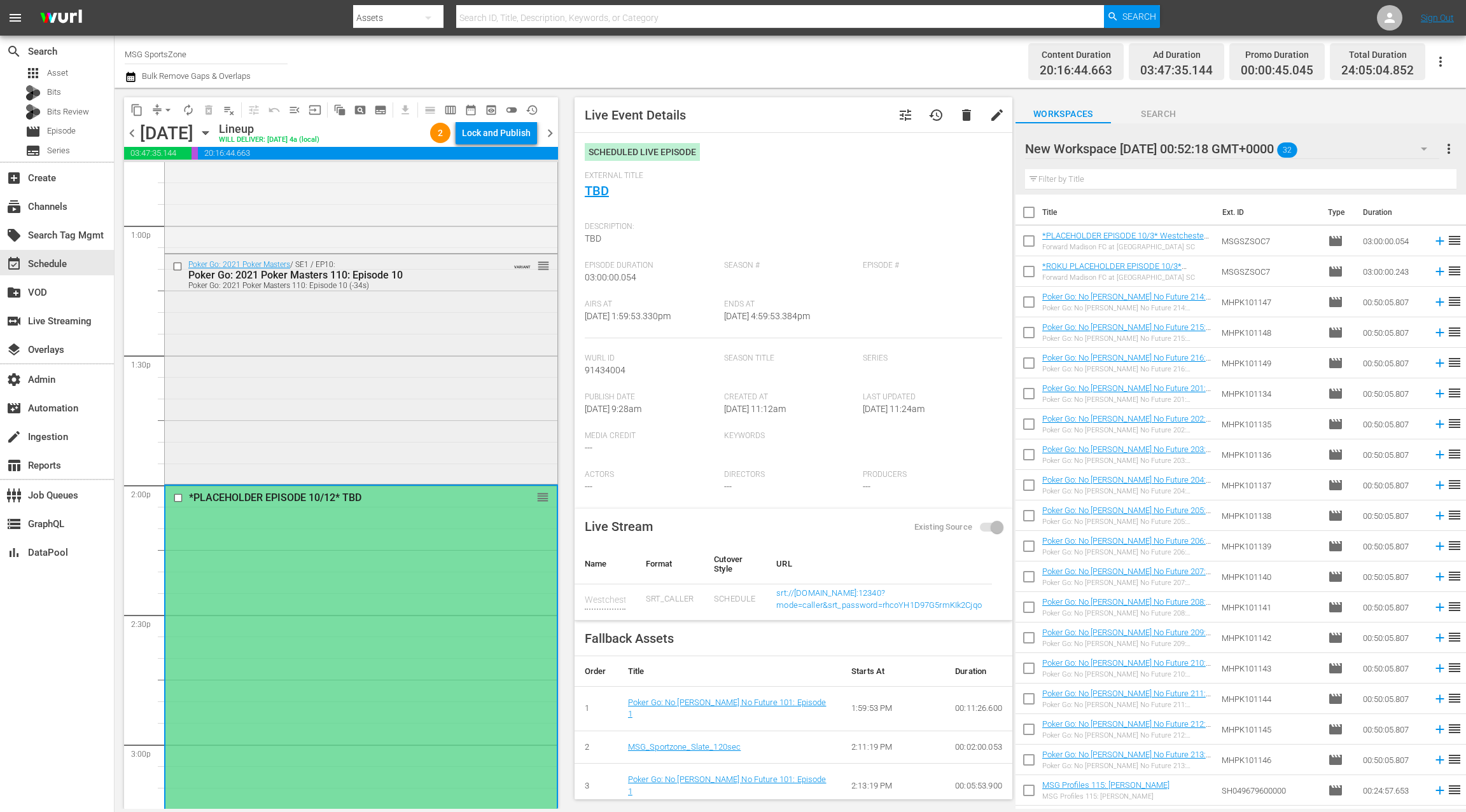
scroll to position [3295, 0]
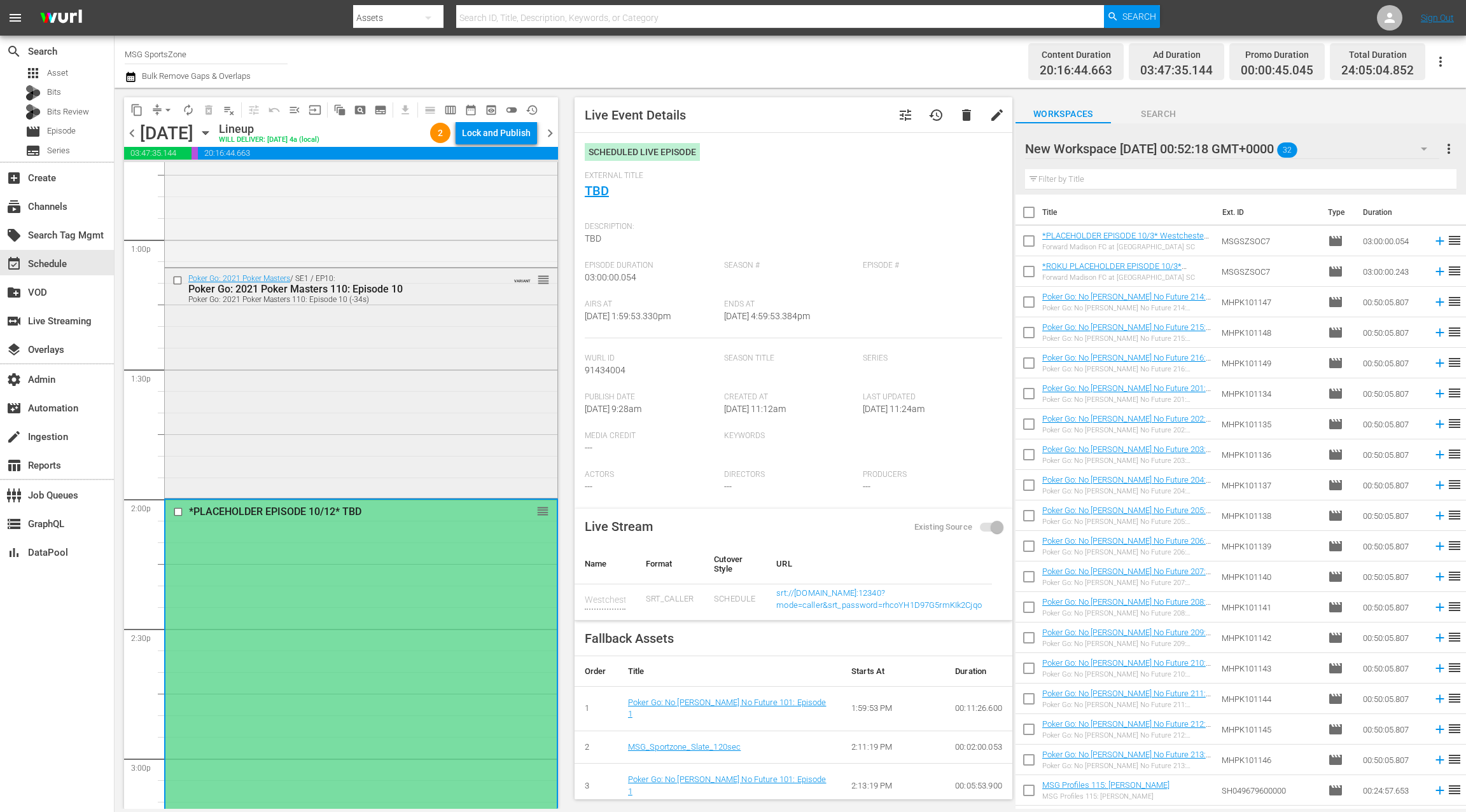
click at [467, 430] on div "Poker Go: 2021 Poker Masters / SE1 / EP10: Poker Go: 2021 Poker Masters 110: Ep…" at bounding box center [361, 381] width 393 height 227
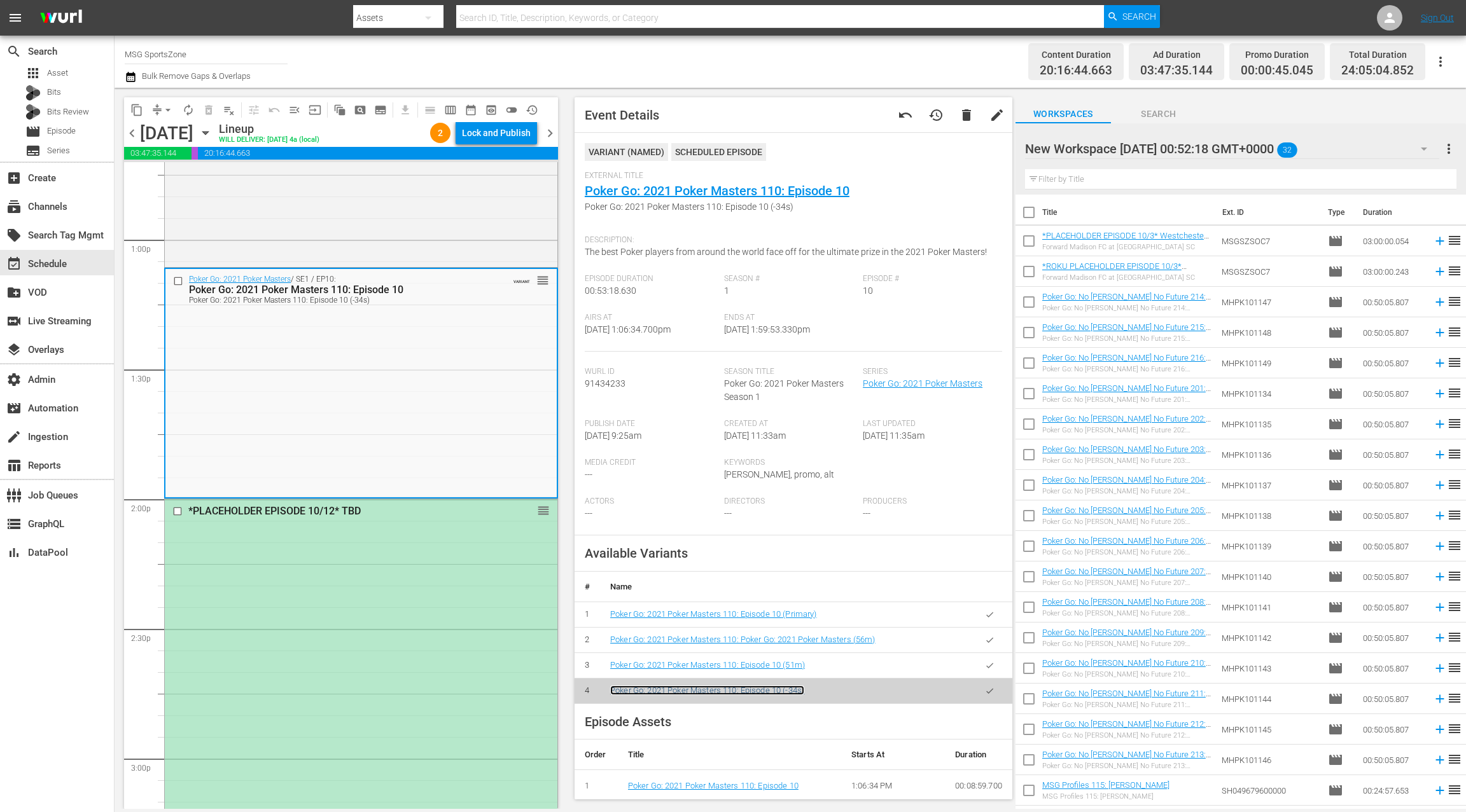
click at [732, 689] on link "Poker Go: 2021 Poker Masters 110: Episode 10 (-34s)" at bounding box center [707, 690] width 194 height 9
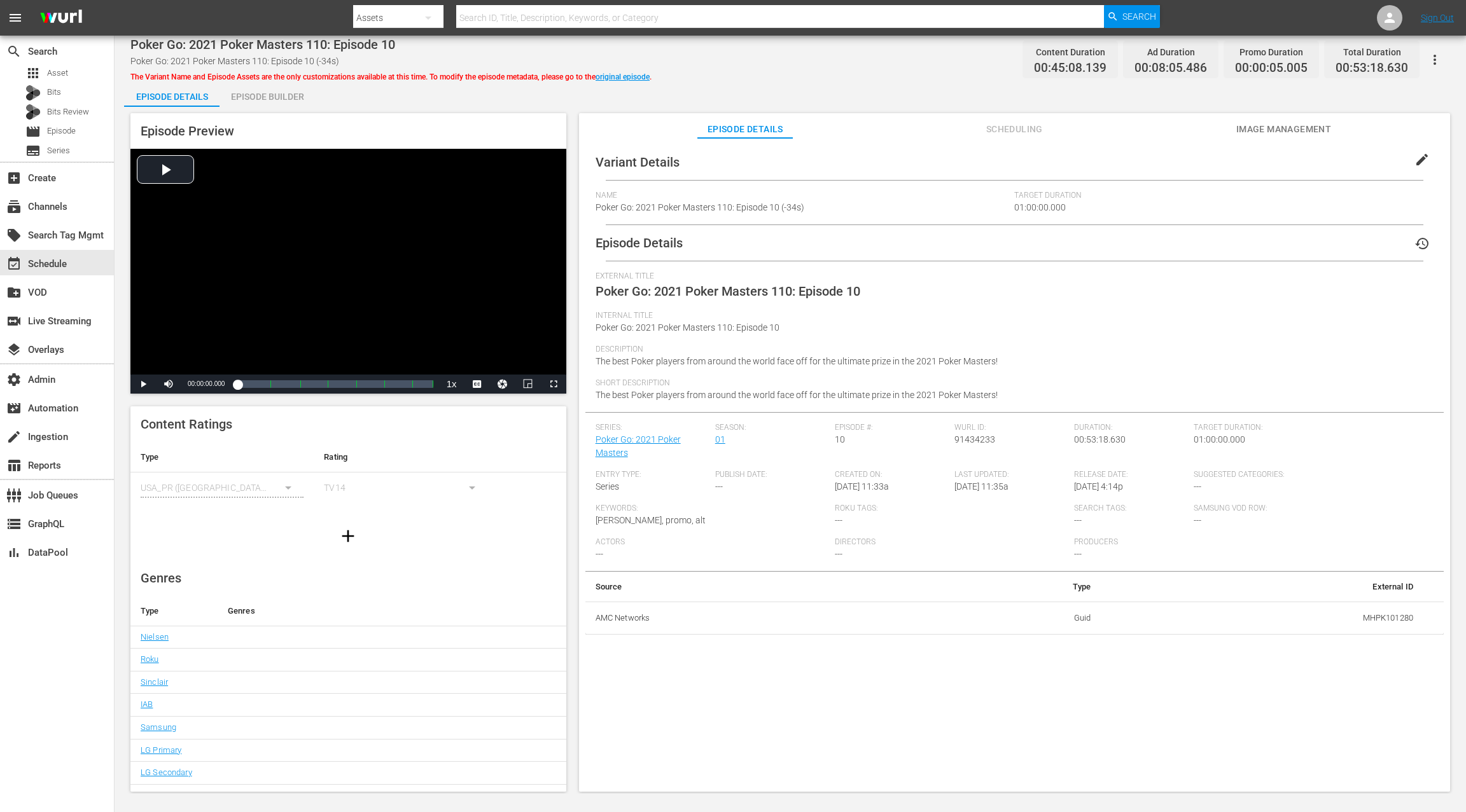
click at [282, 98] on div "Episode Builder" at bounding box center [267, 96] width 95 height 31
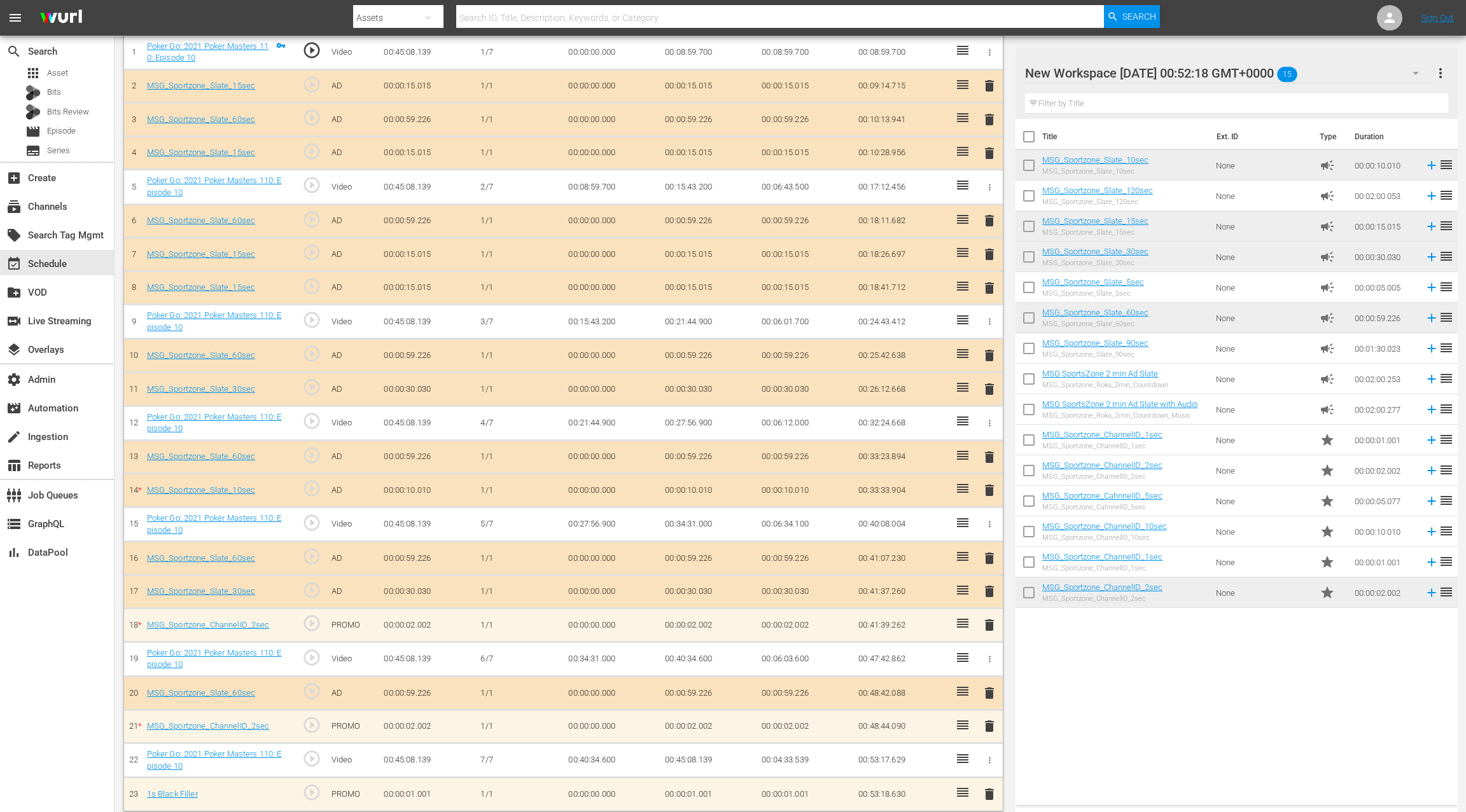
scroll to position [405, 0]
click at [990, 621] on span "delete" at bounding box center [989, 625] width 15 height 15
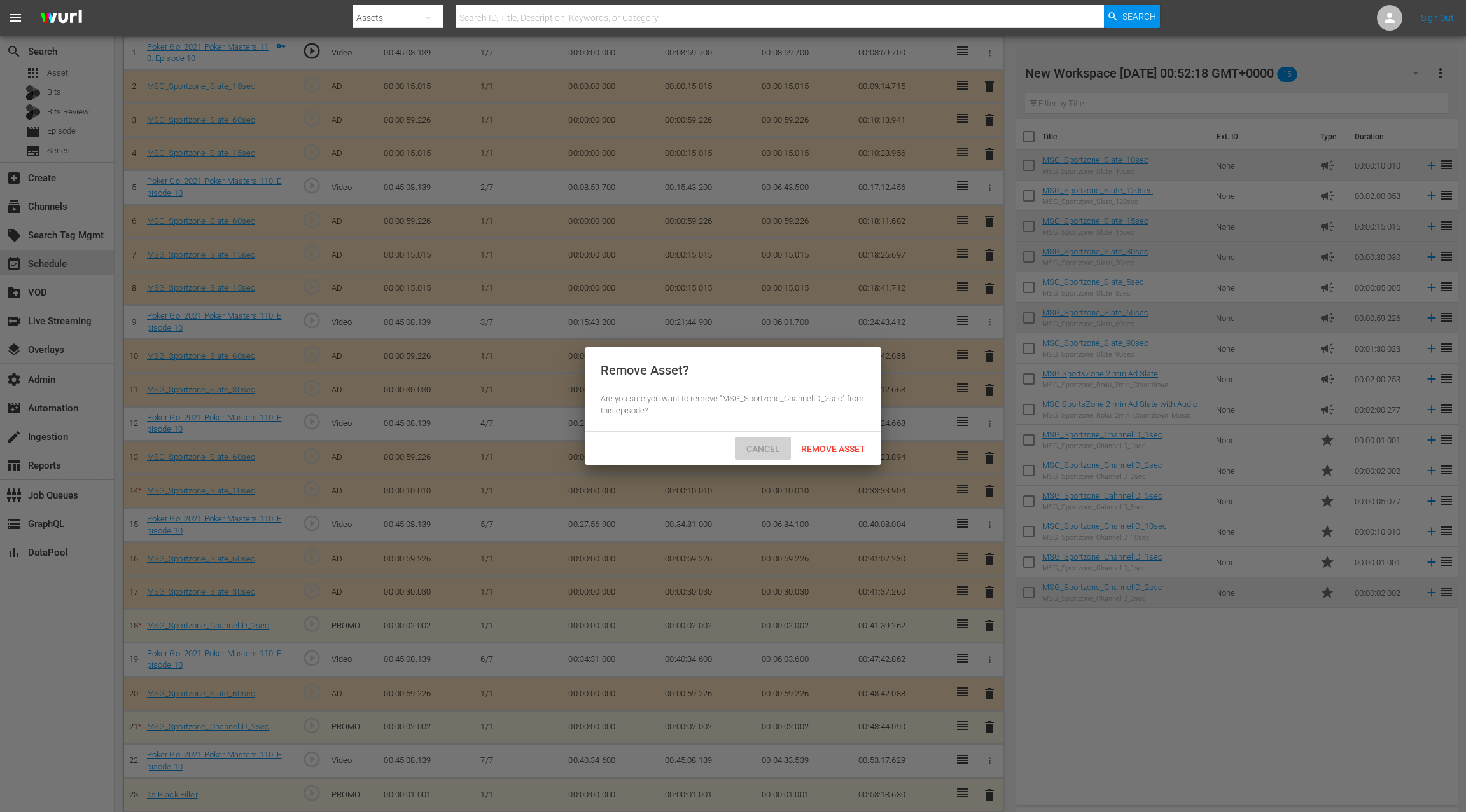
click at [768, 454] on div "Cancel" at bounding box center [763, 448] width 56 height 23
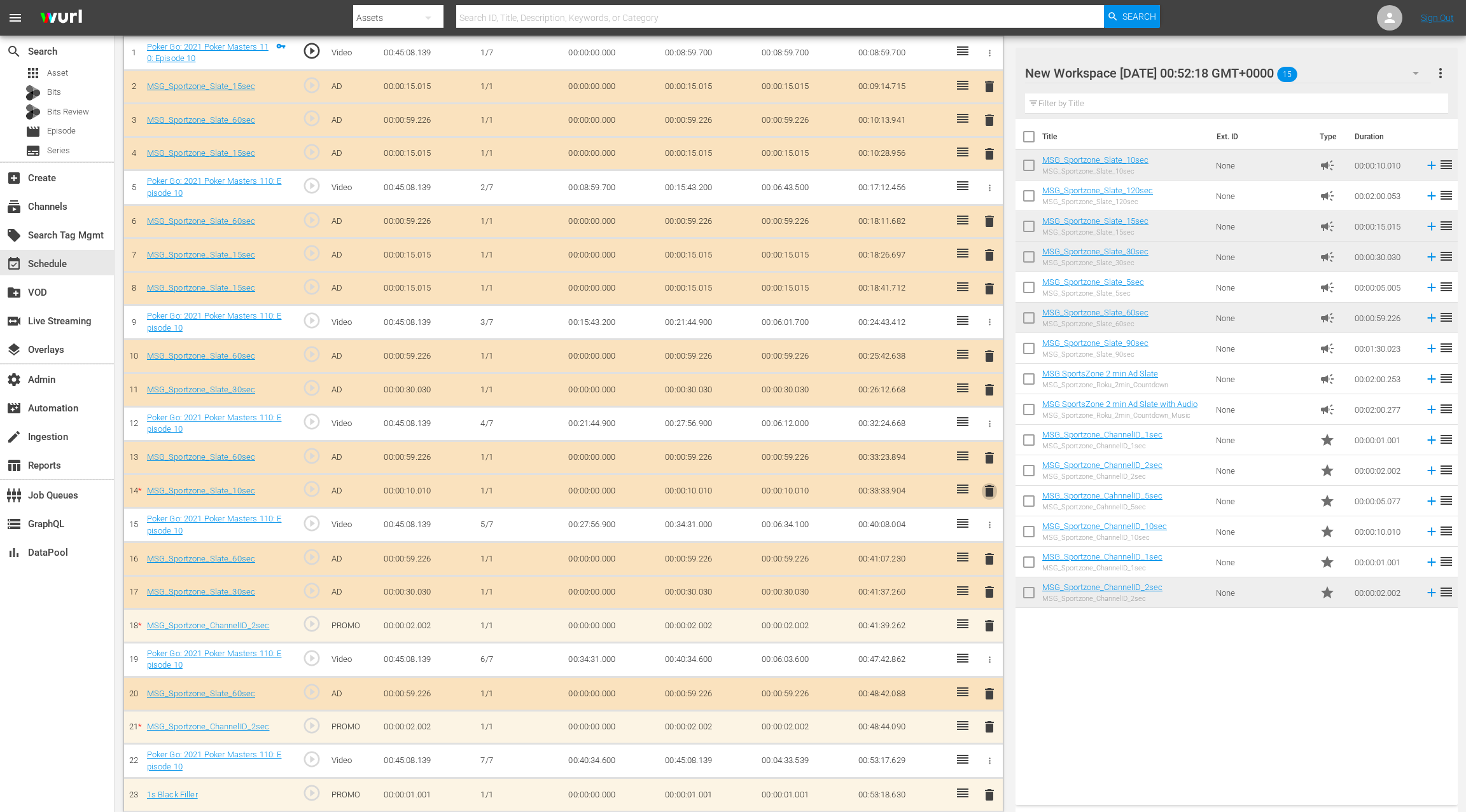
click at [988, 488] on span "delete" at bounding box center [989, 490] width 15 height 15
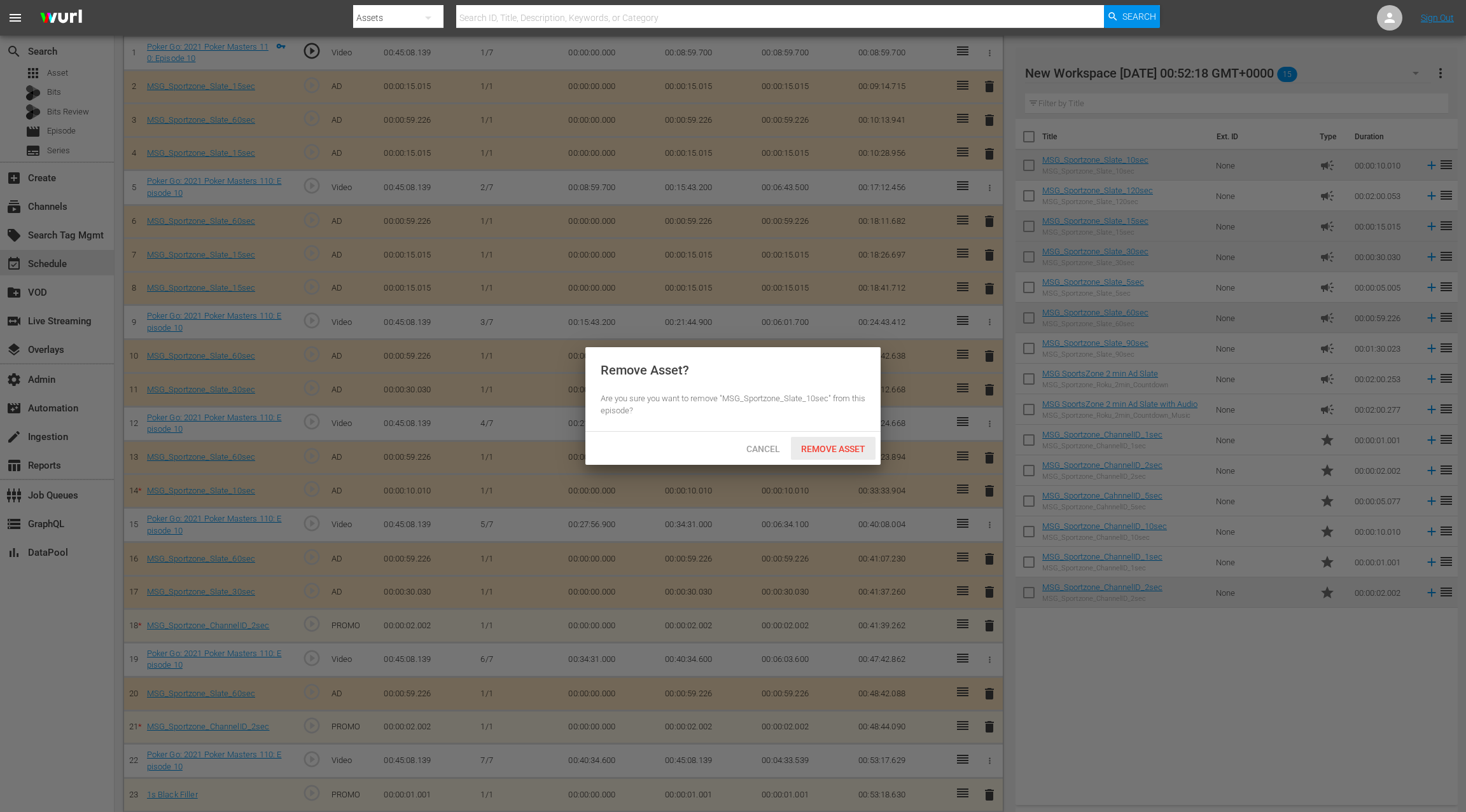
click at [843, 454] on div "Remove Asset" at bounding box center [833, 448] width 84 height 23
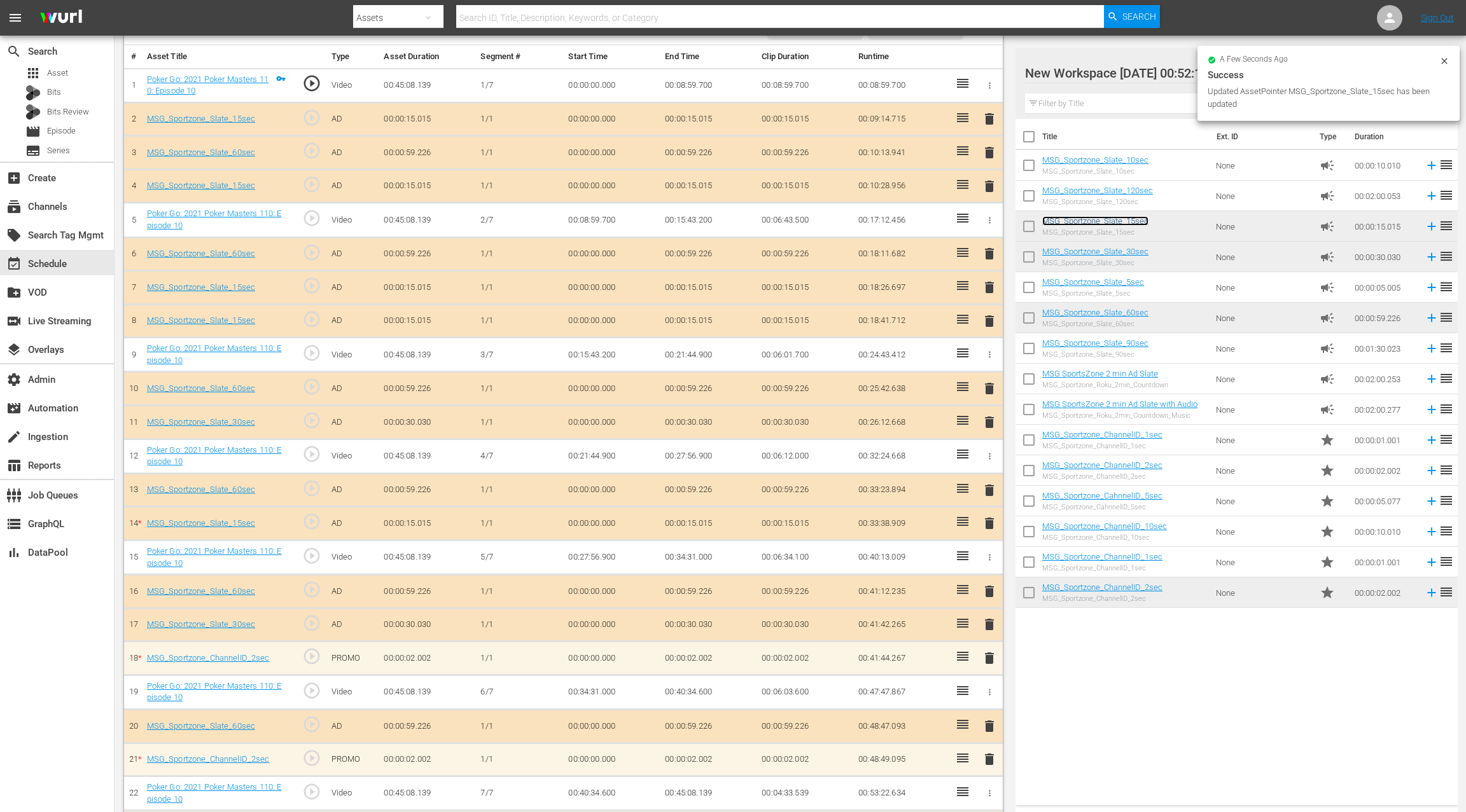
scroll to position [405, 0]
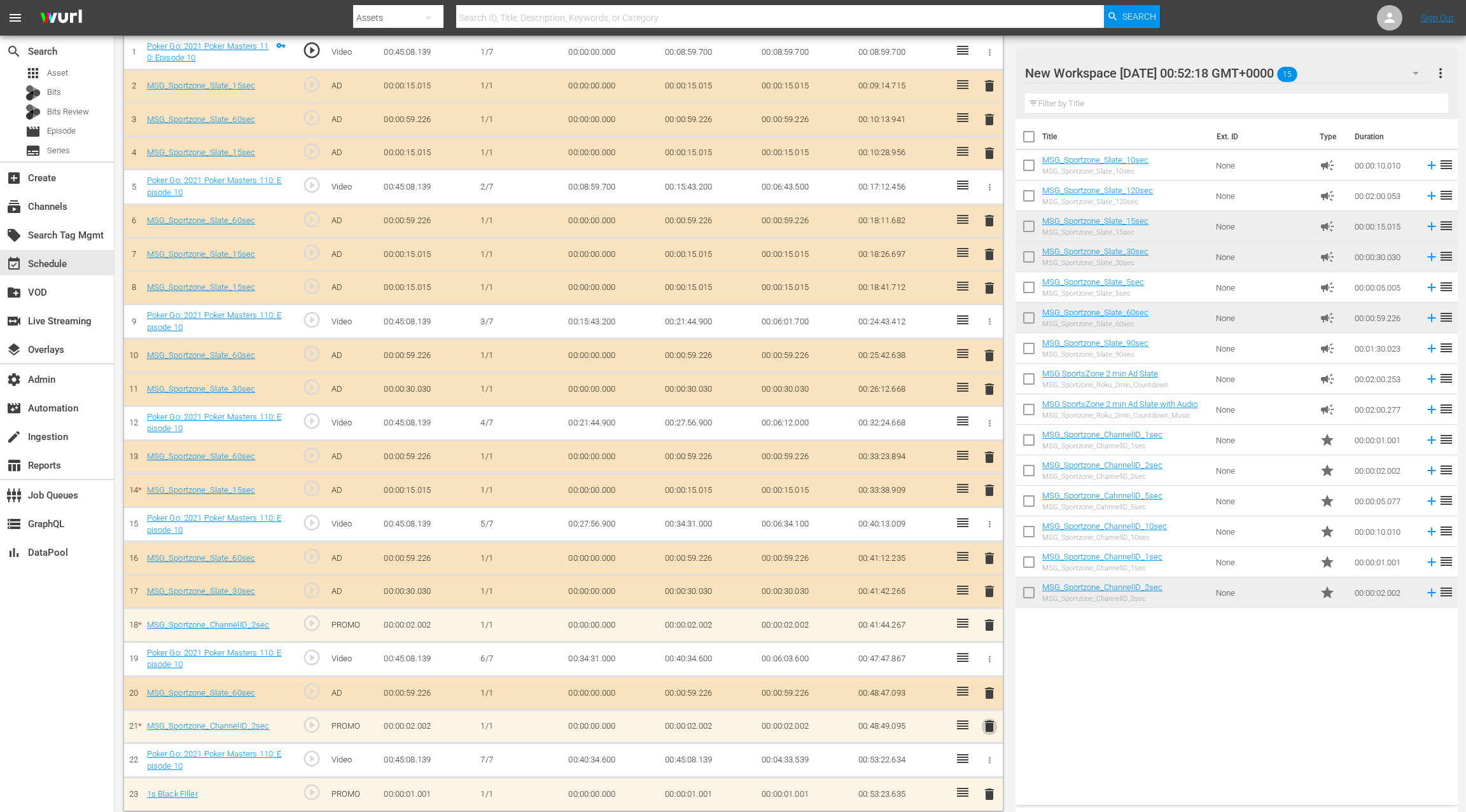
click at [993, 724] on span "delete" at bounding box center [989, 726] width 15 height 15
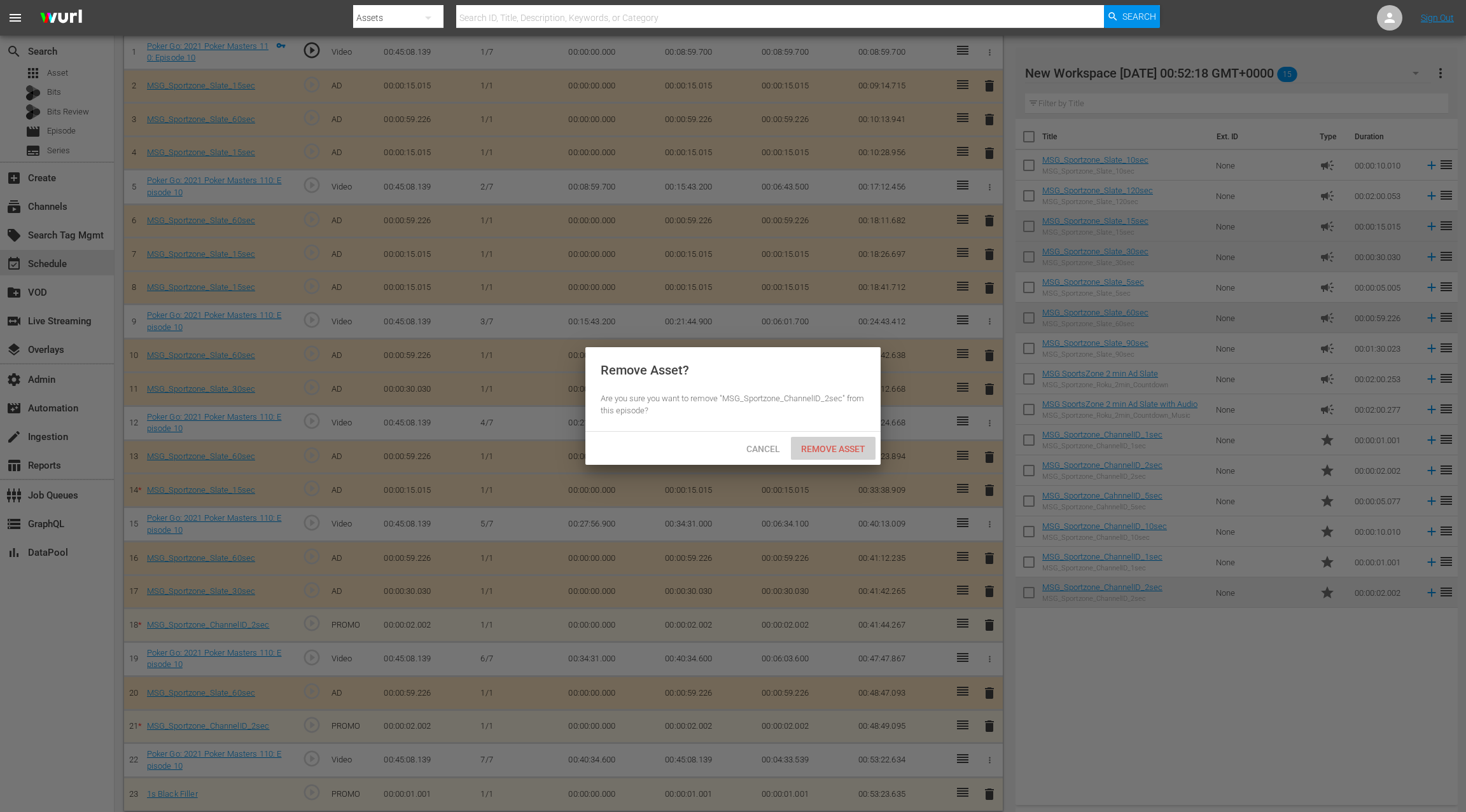
click at [839, 450] on span "Remove Asset" at bounding box center [833, 448] width 84 height 10
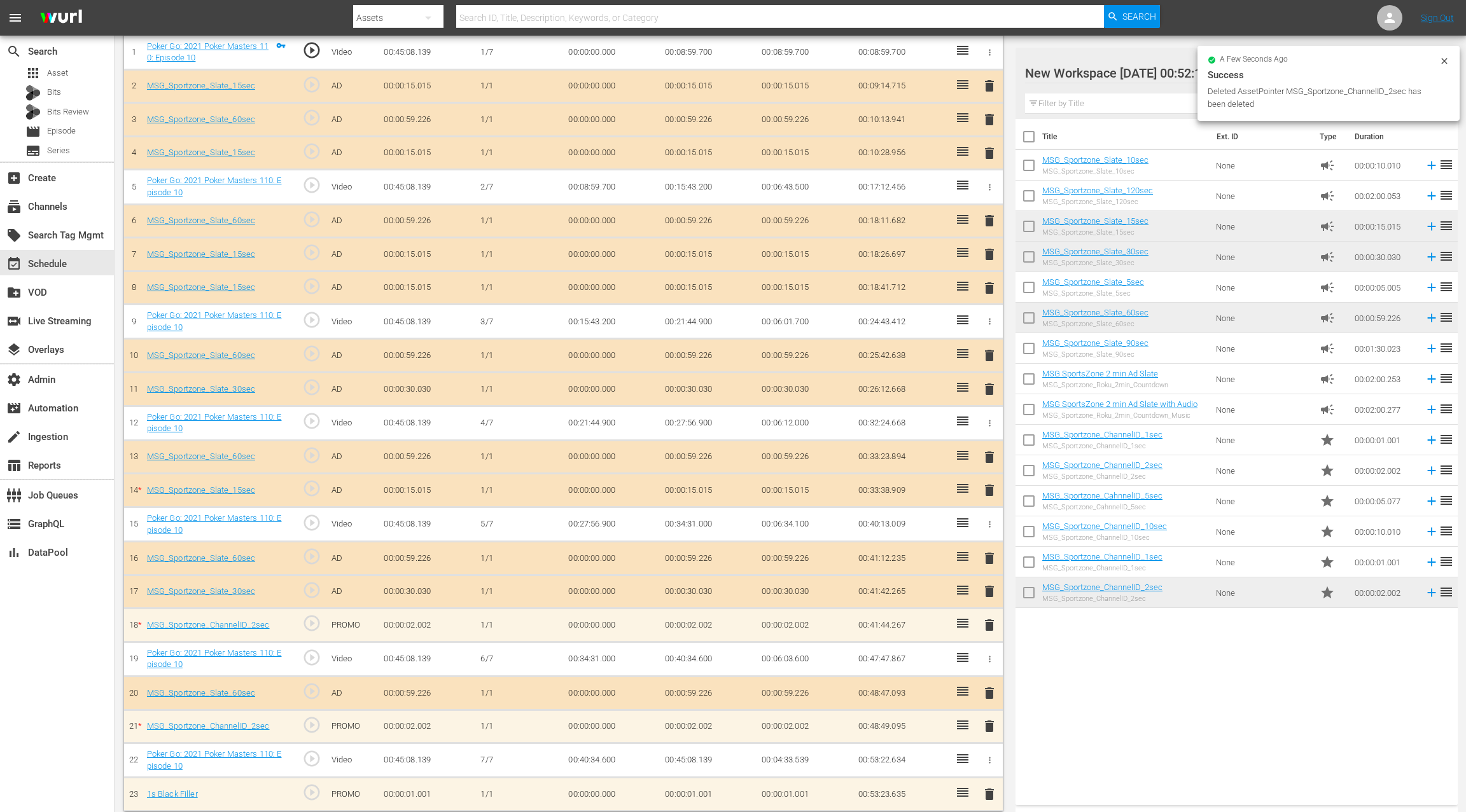
scroll to position [372, 0]
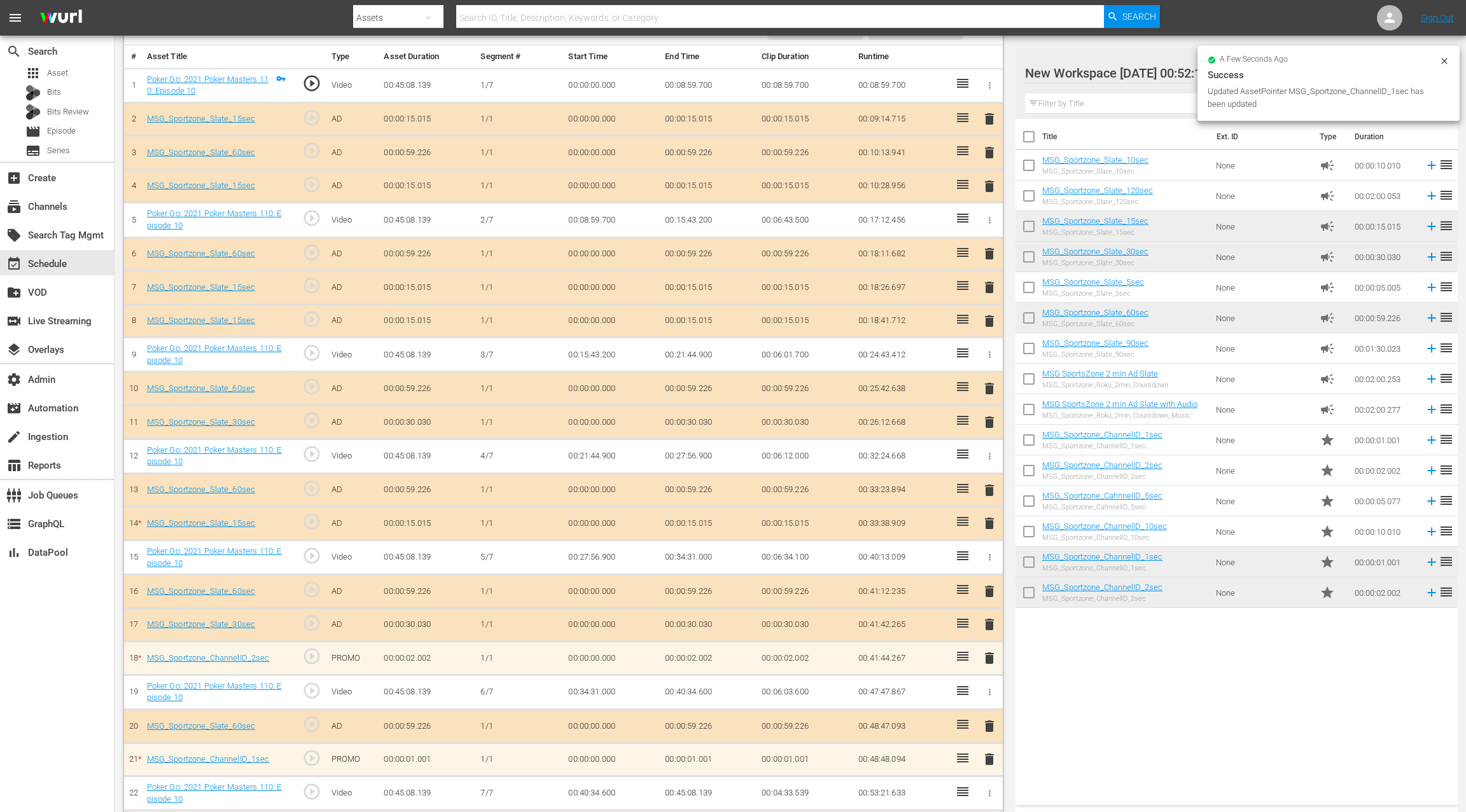
click at [990, 655] on span "delete" at bounding box center [989, 658] width 15 height 15
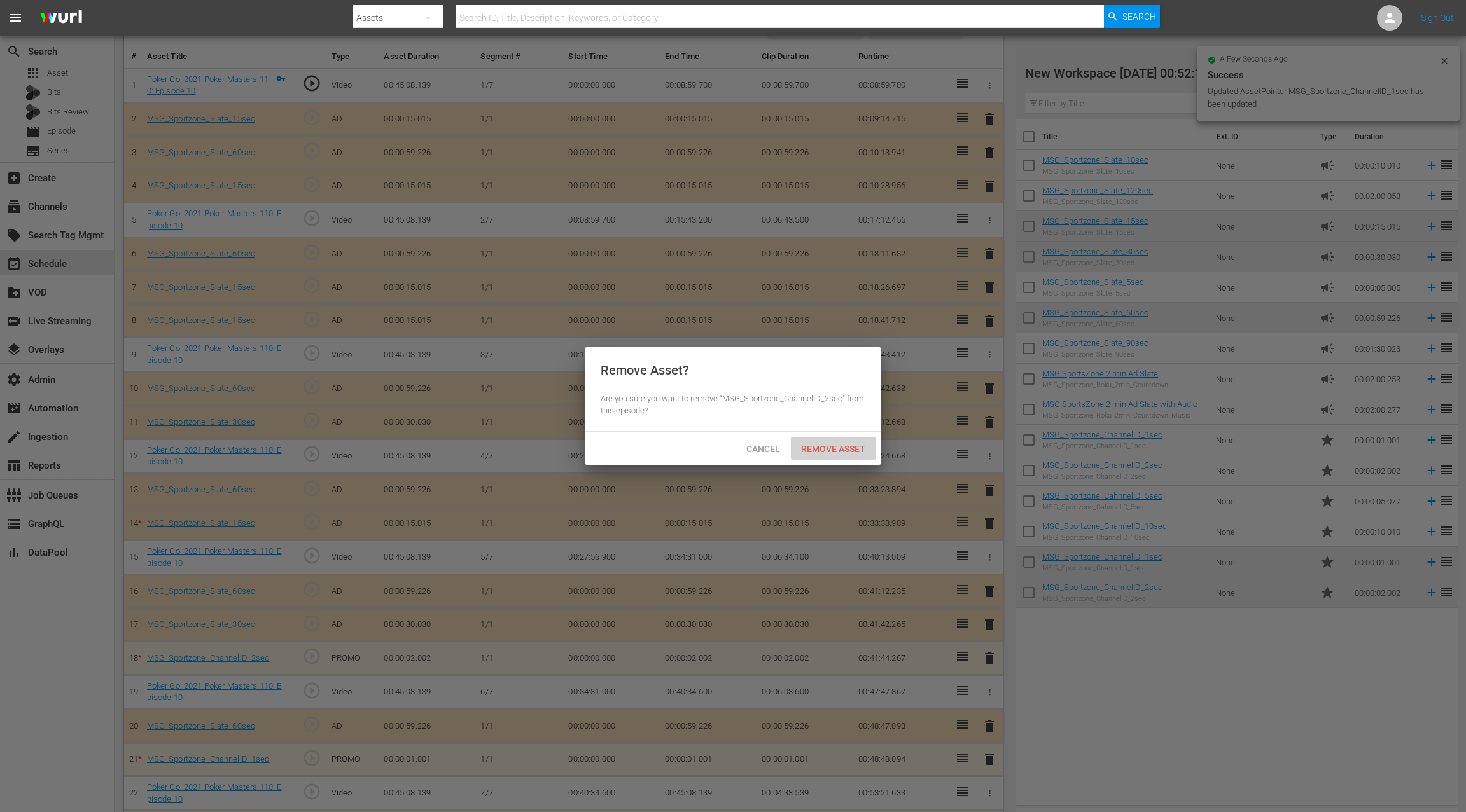
click at [831, 452] on span "Remove Asset" at bounding box center [833, 448] width 84 height 10
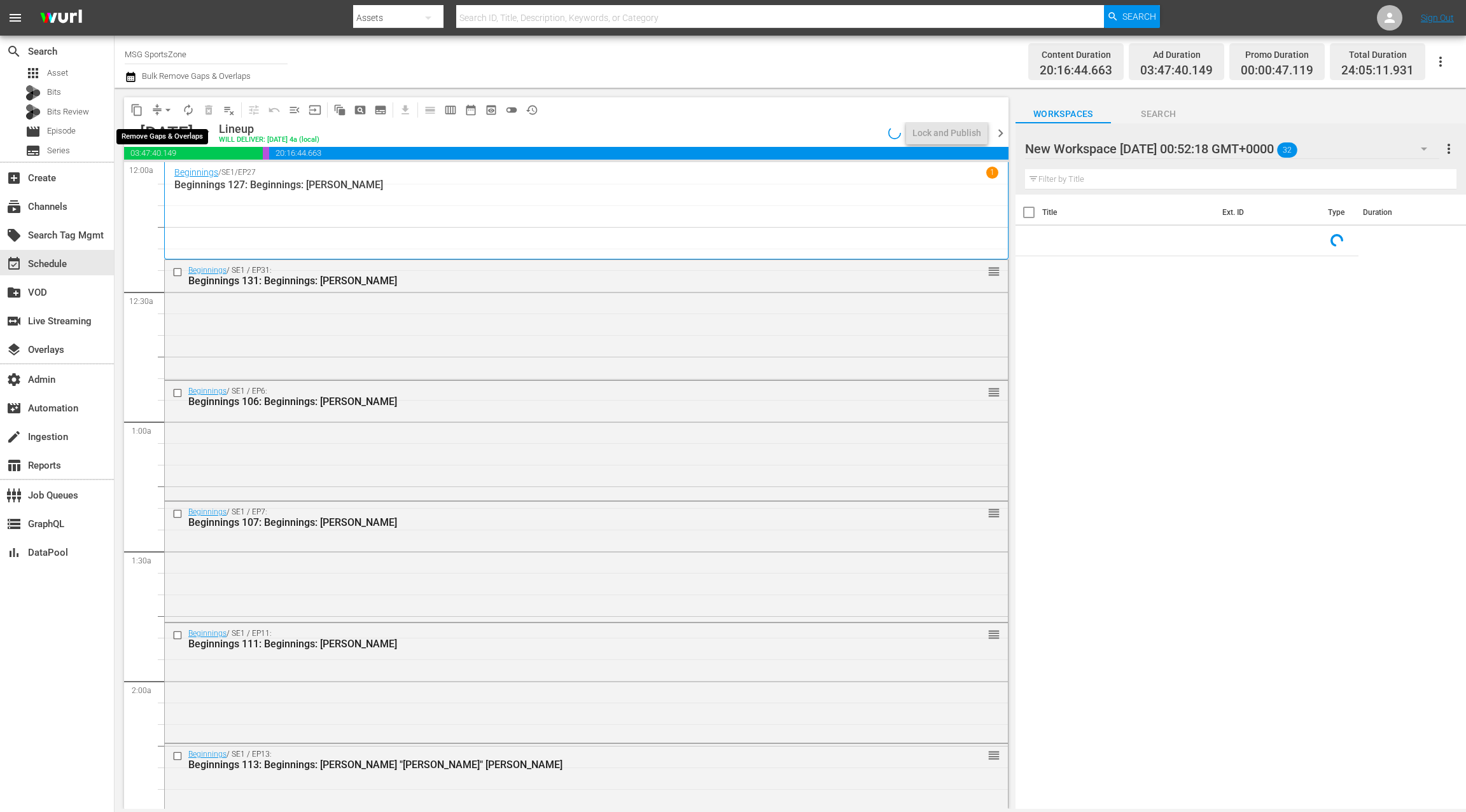
drag, startPoint x: 160, startPoint y: 112, endPoint x: 167, endPoint y: 118, distance: 9.2
click at [160, 112] on button "arrow_drop_down" at bounding box center [168, 110] width 20 height 20
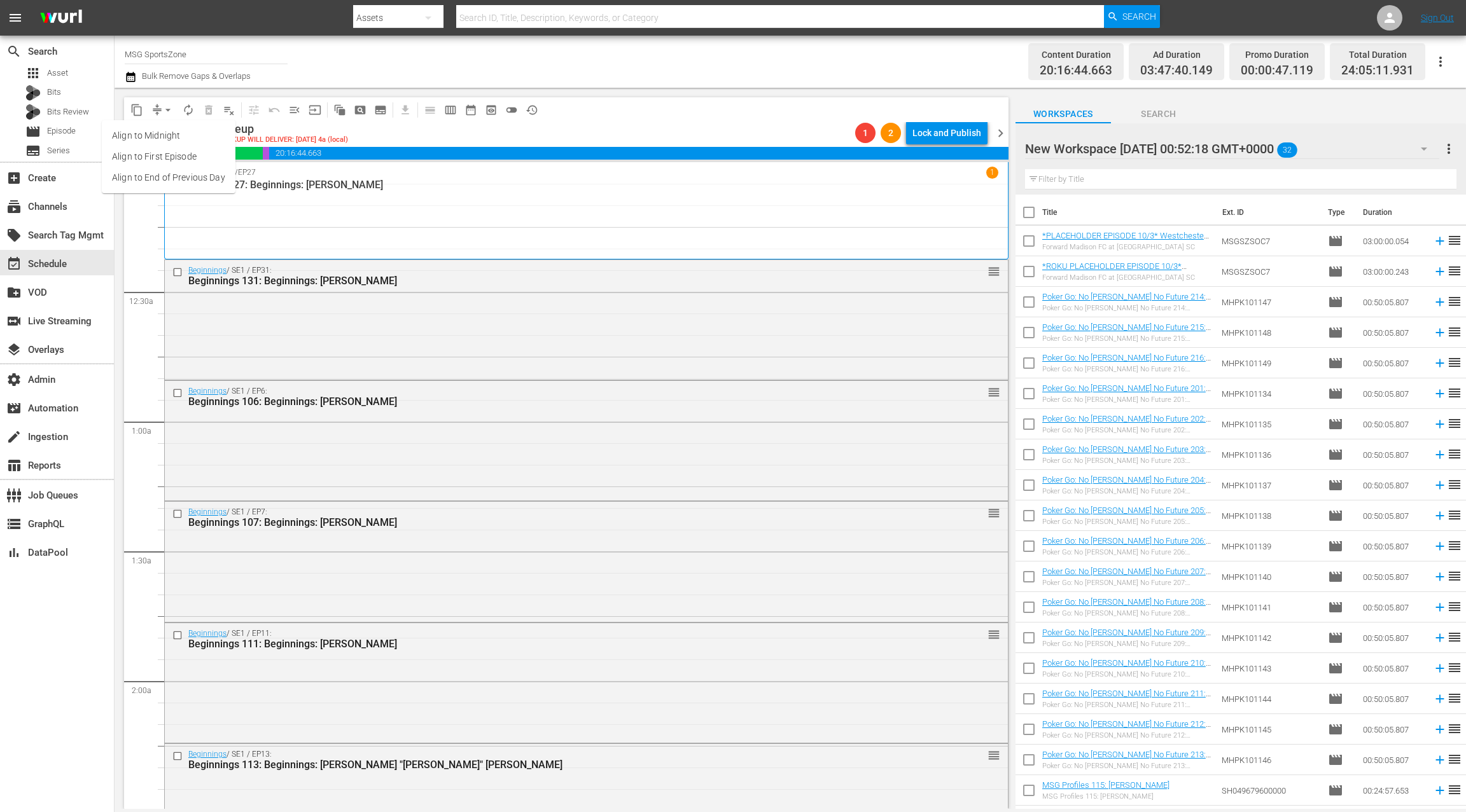
click at [184, 176] on li "Align to End of Previous Day" at bounding box center [168, 178] width 133 height 21
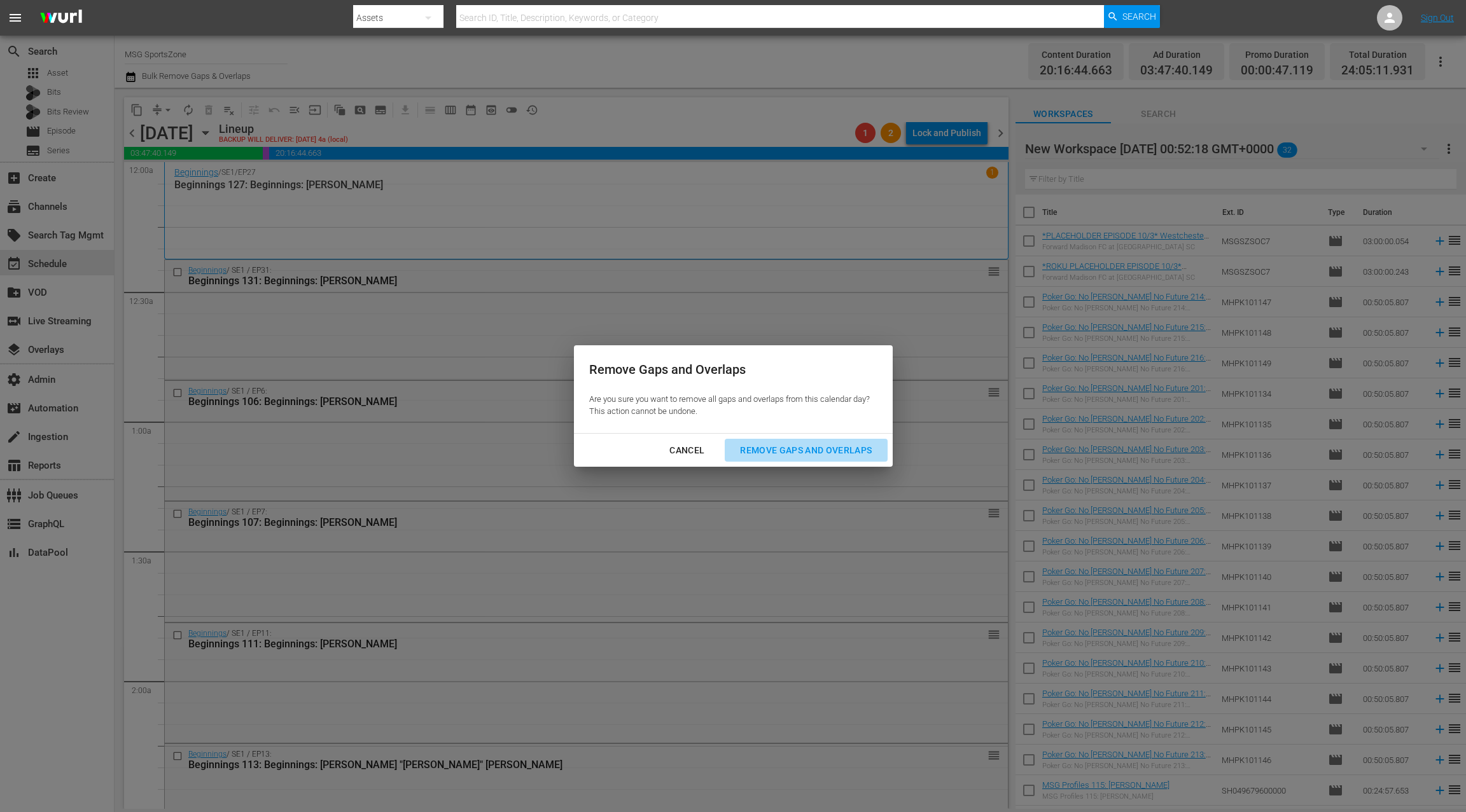
drag, startPoint x: 786, startPoint y: 453, endPoint x: 768, endPoint y: 442, distance: 21.1
click at [784, 449] on div "Remove Gaps and Overlaps" at bounding box center [806, 451] width 152 height 16
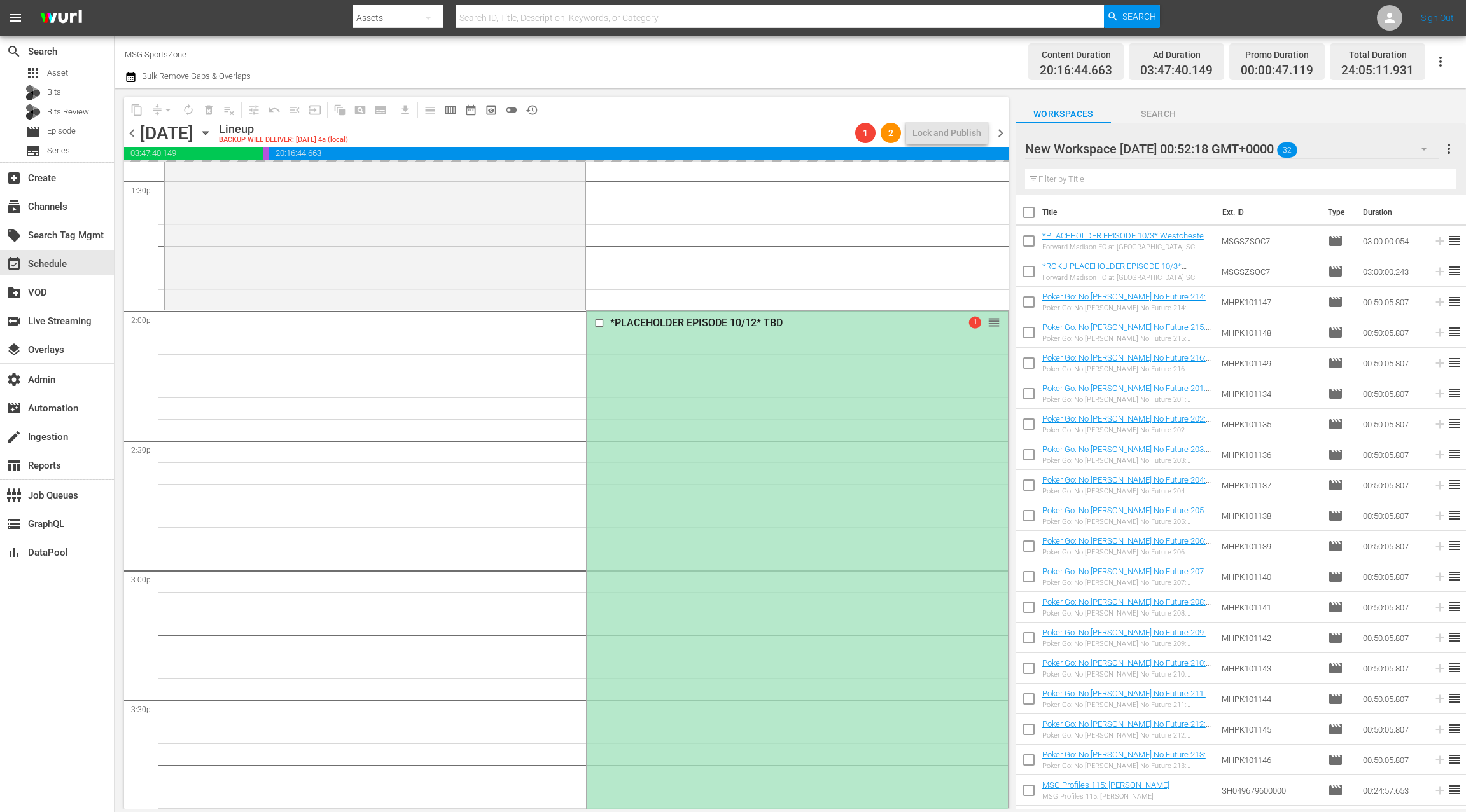
scroll to position [3549, 0]
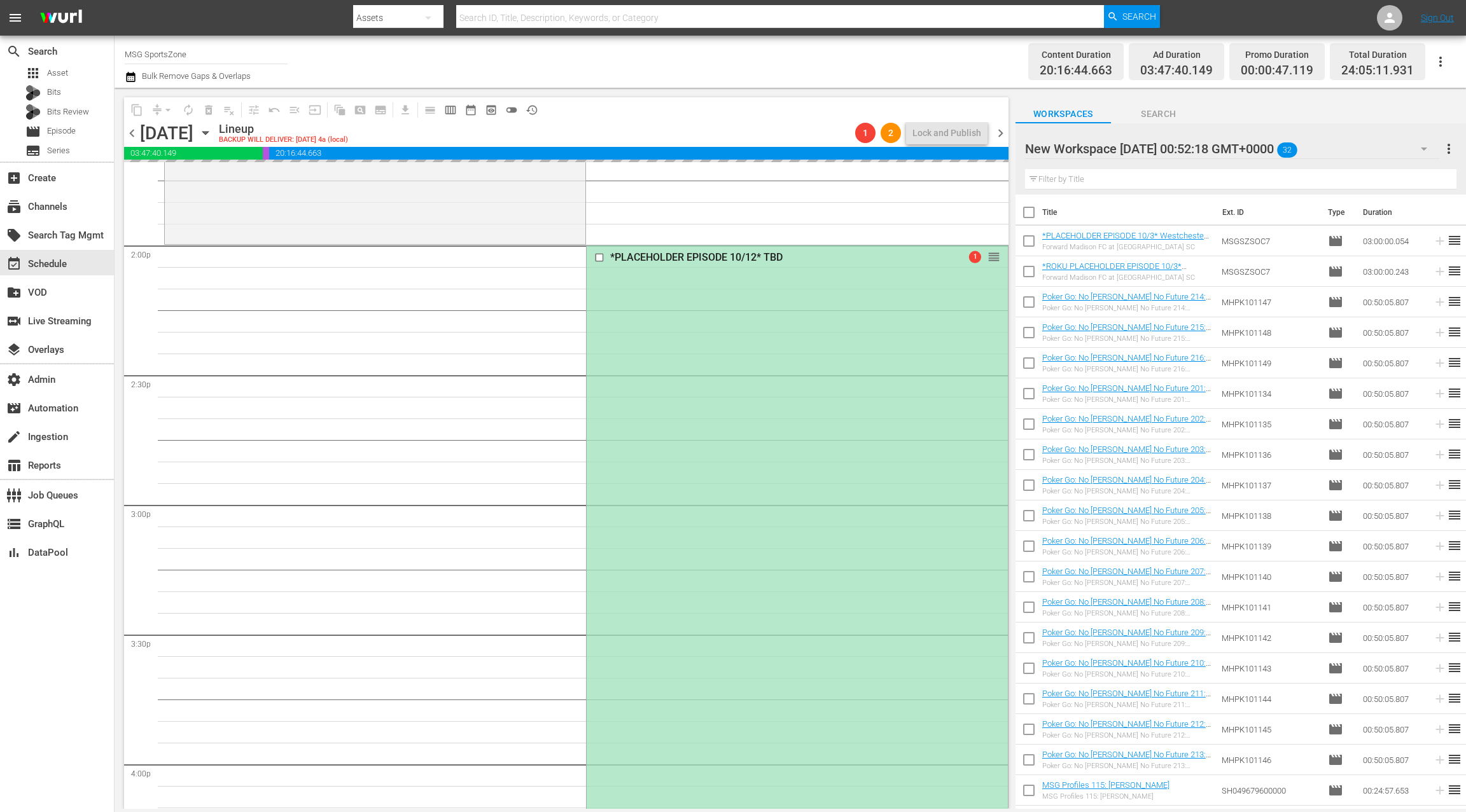
click at [726, 485] on div "*PLACEHOLDER EPISODE 10/12* TBD 1 reorder" at bounding box center [796, 632] width 420 height 774
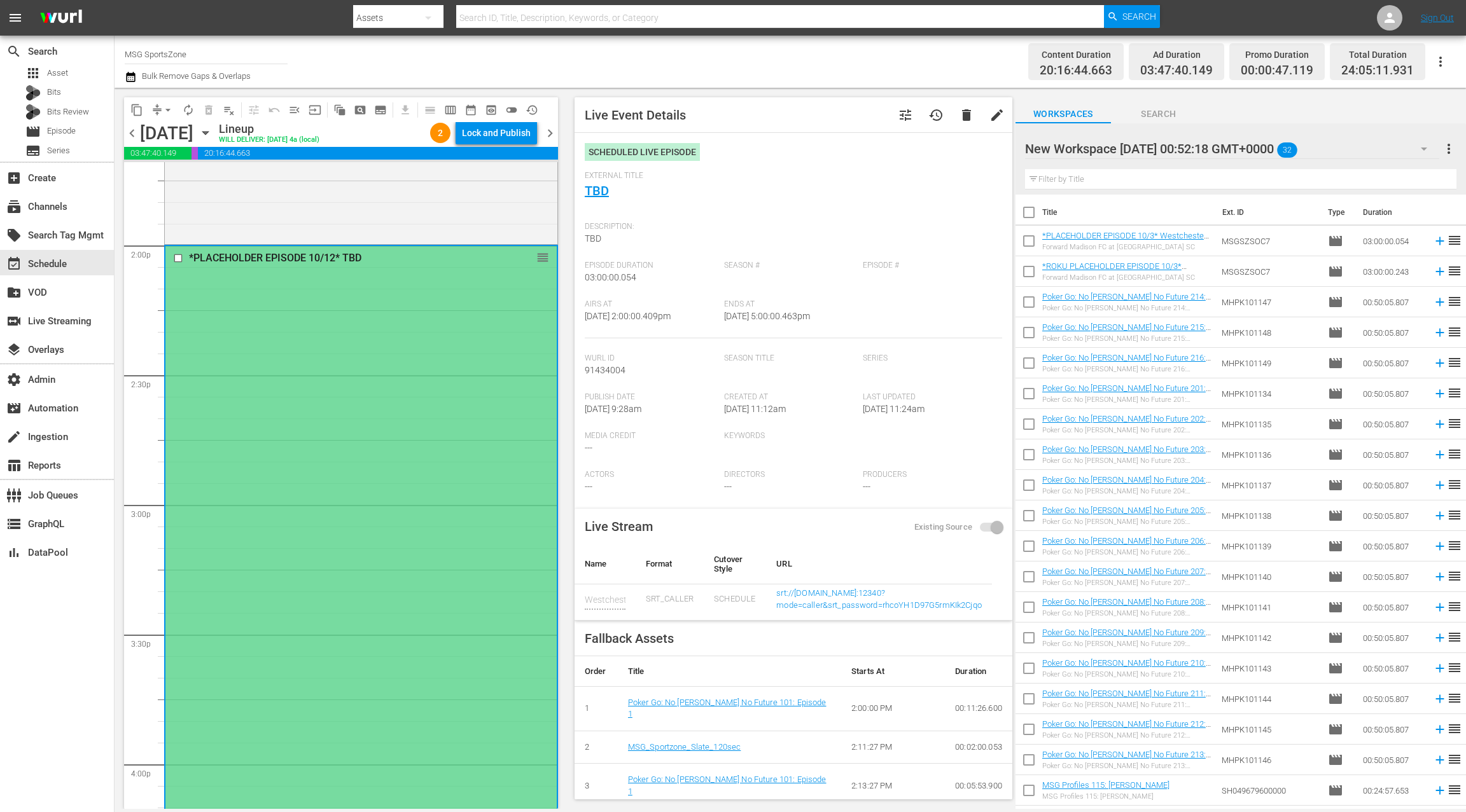
click at [388, 434] on div "*PLACEHOLDER EPISODE 10/12* TBD reorder" at bounding box center [361, 633] width 391 height 774
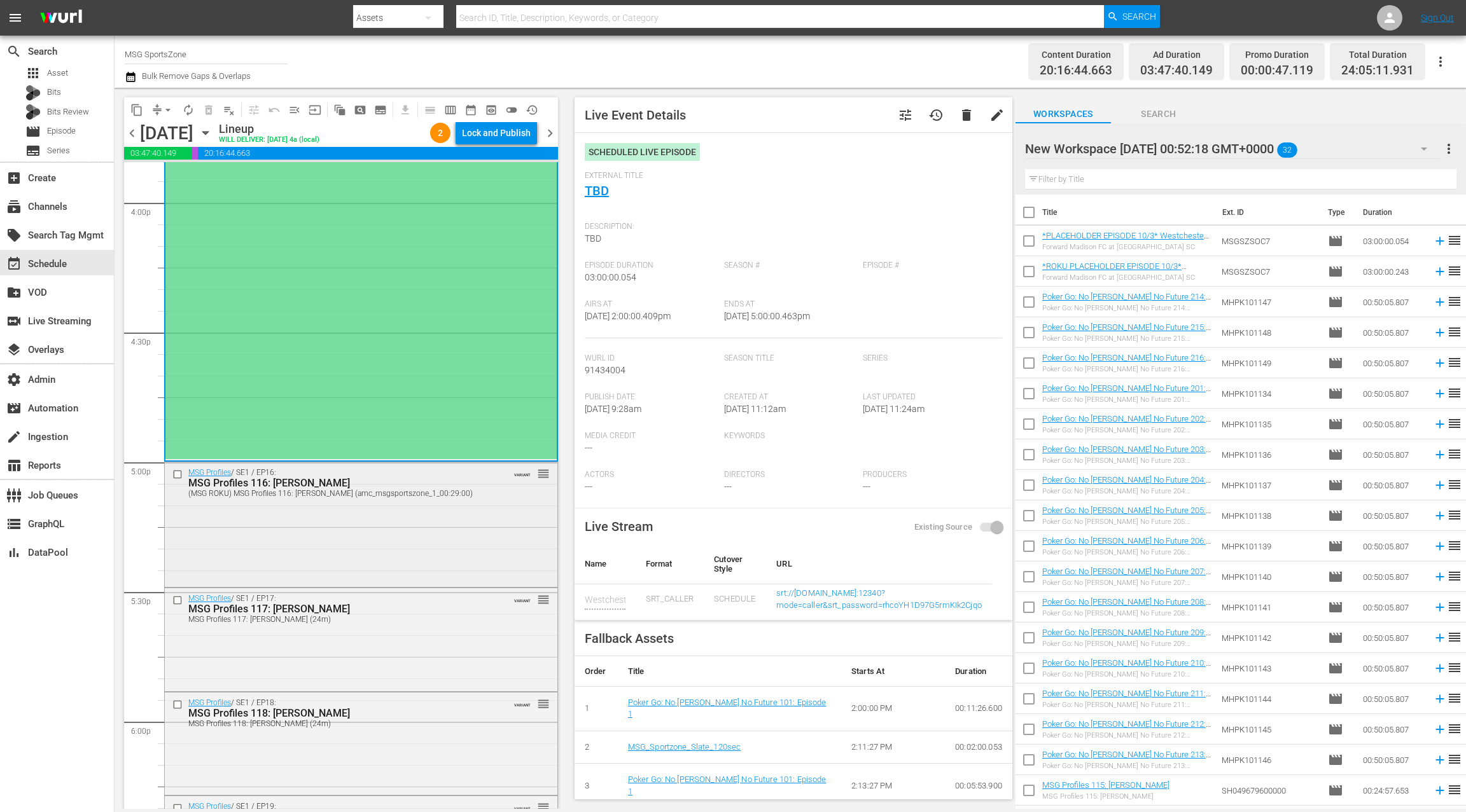
scroll to position [4116, 0]
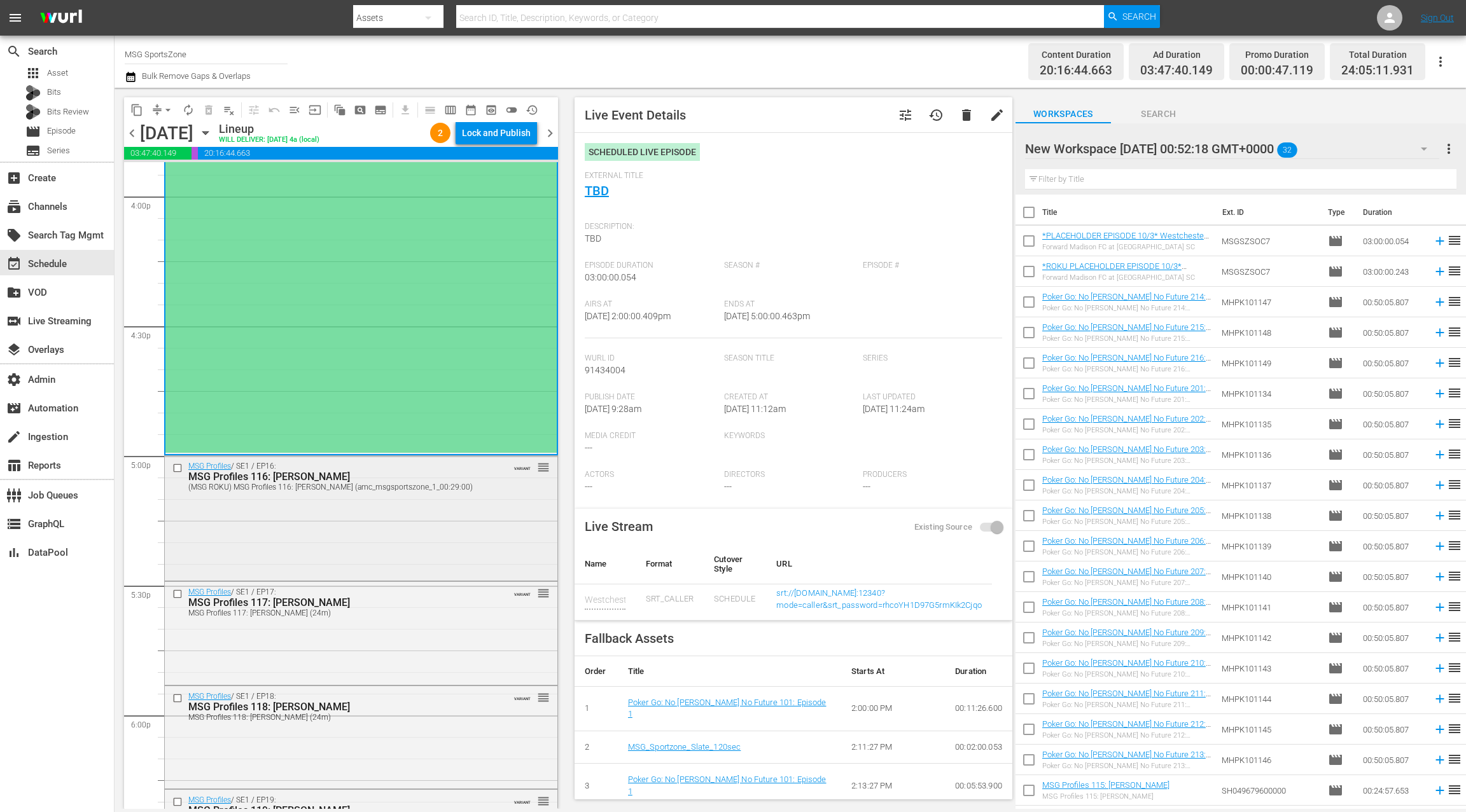
click at [392, 530] on div "MSG Profiles / SE1 / EP16: MSG Profiles 116: Amare Stoudemire (MSG ROKU) MSG Pr…" at bounding box center [361, 516] width 393 height 121
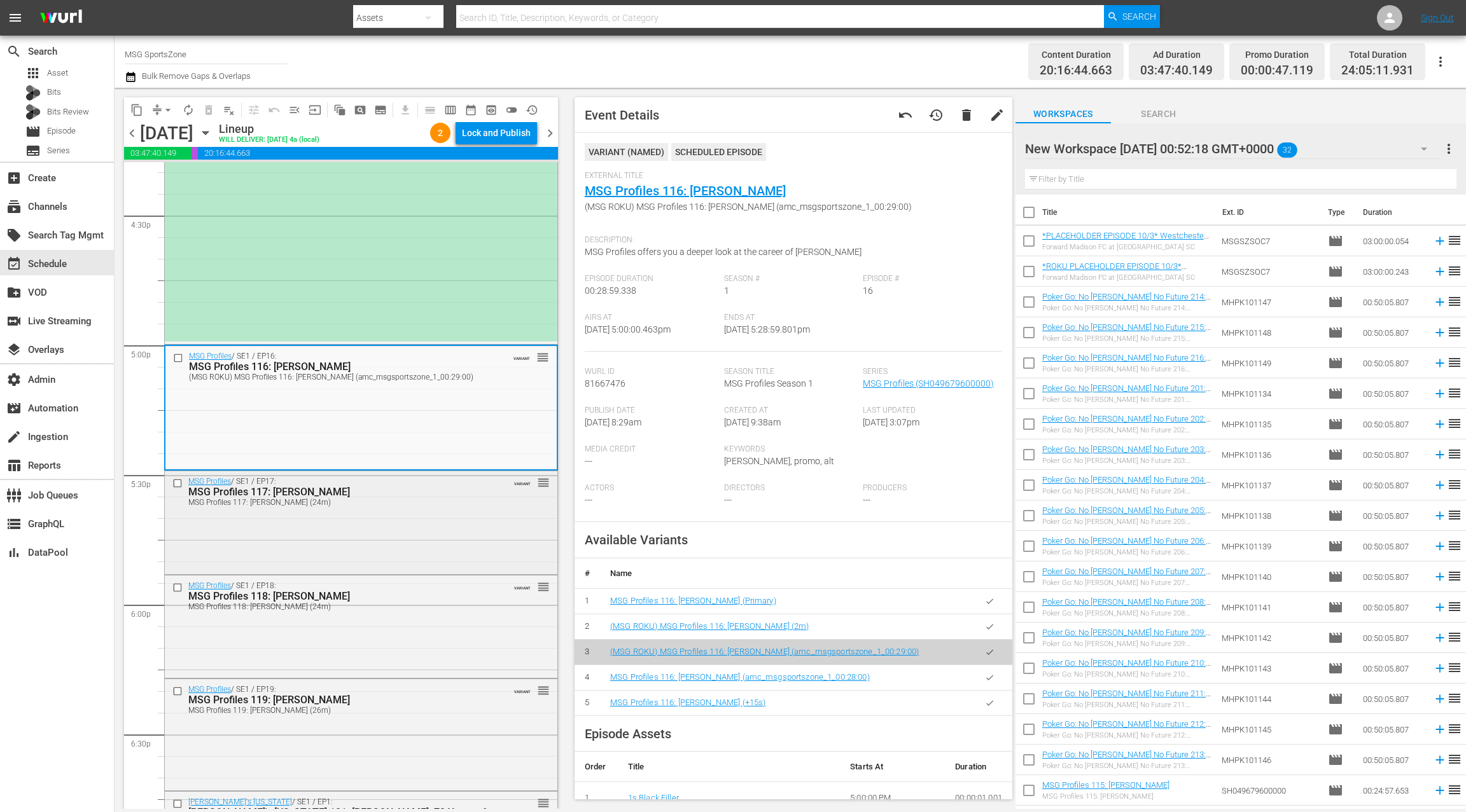
scroll to position [4239, 0]
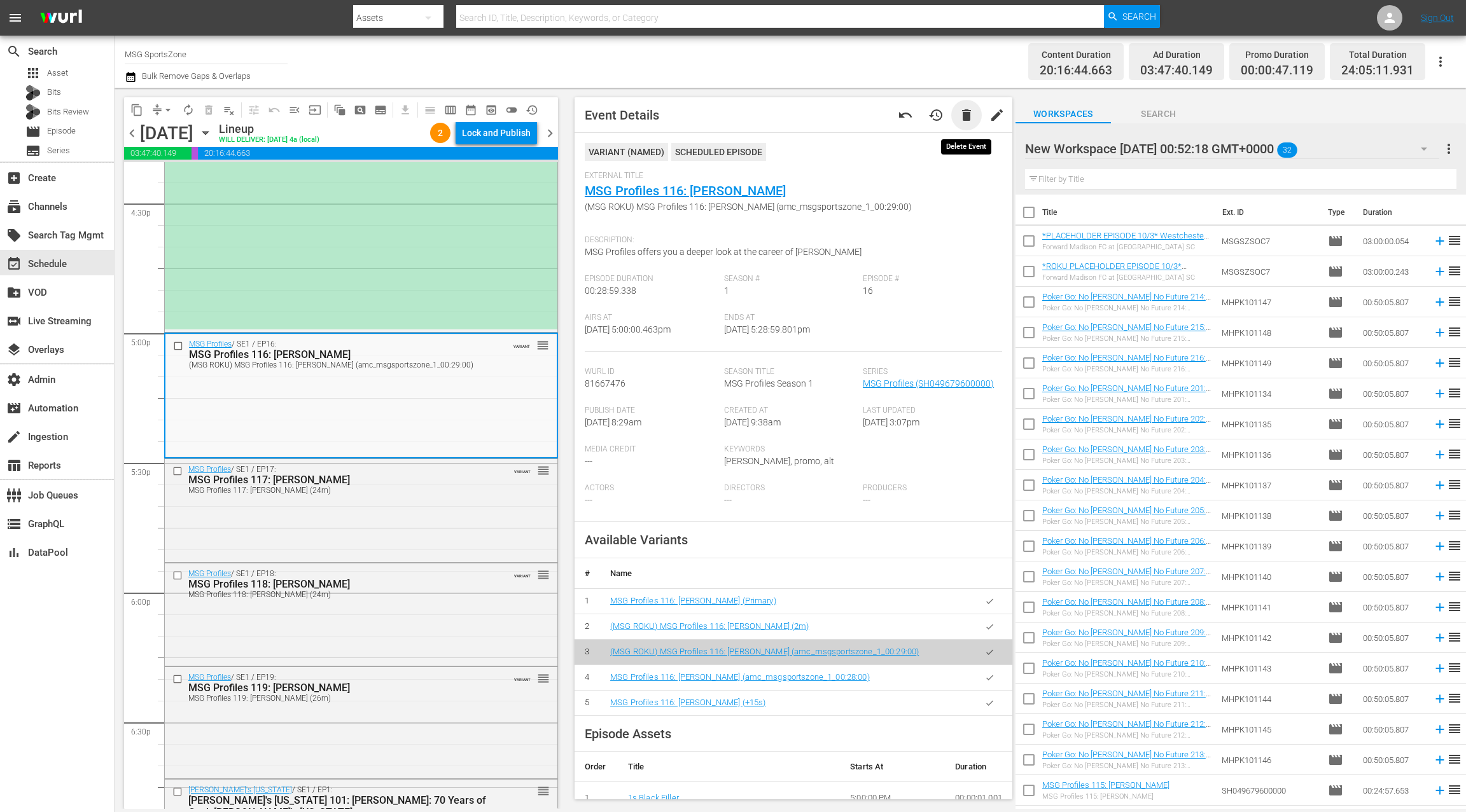
click at [970, 121] on span "delete" at bounding box center [966, 115] width 15 height 15
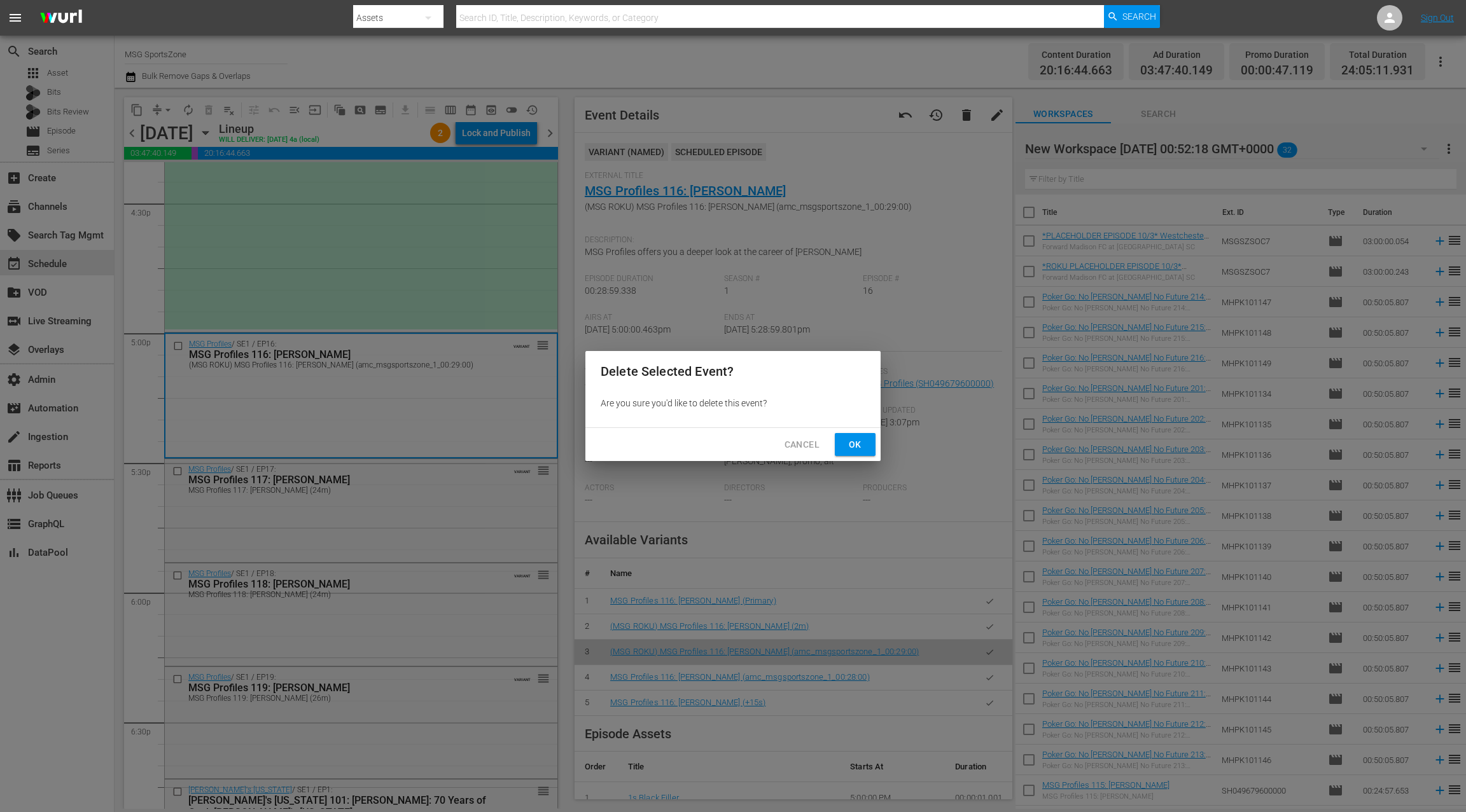
click at [852, 446] on span "Ok" at bounding box center [855, 445] width 20 height 16
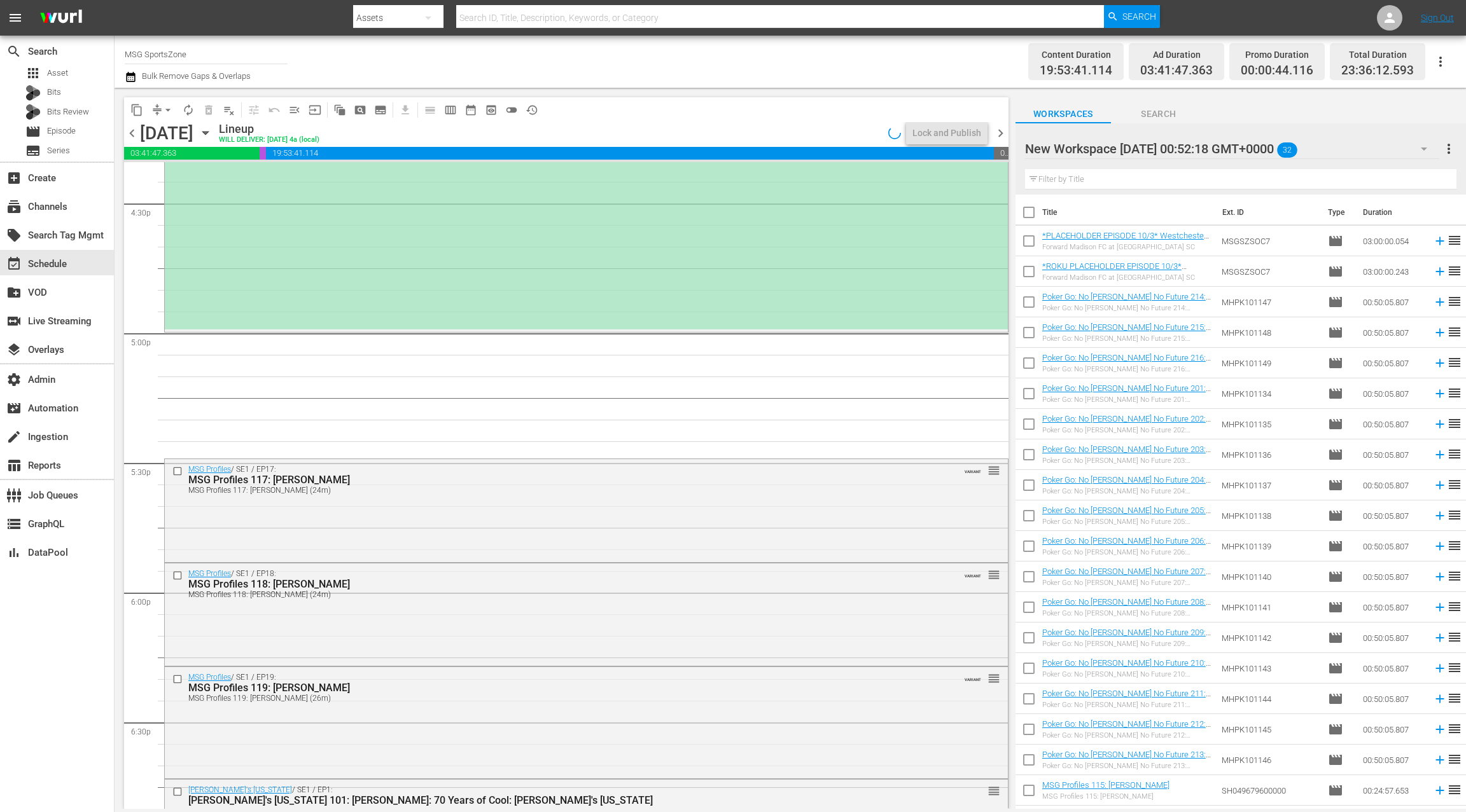
click at [414, 492] on div "MSG Profiles 117: Carmelo Anthony (24m)" at bounding box center [562, 490] width 747 height 9
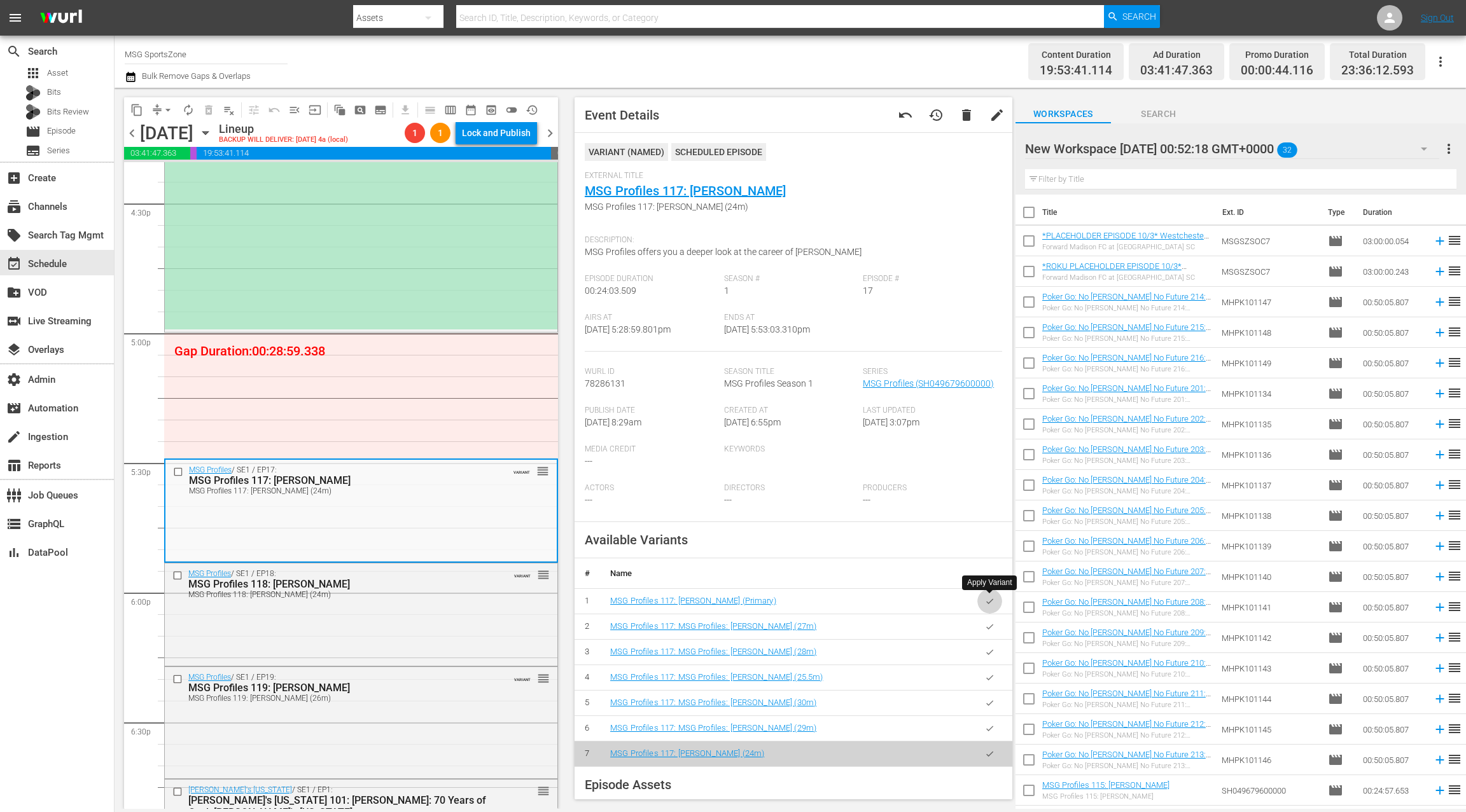
click at [990, 604] on icon "button" at bounding box center [989, 601] width 9 height 9
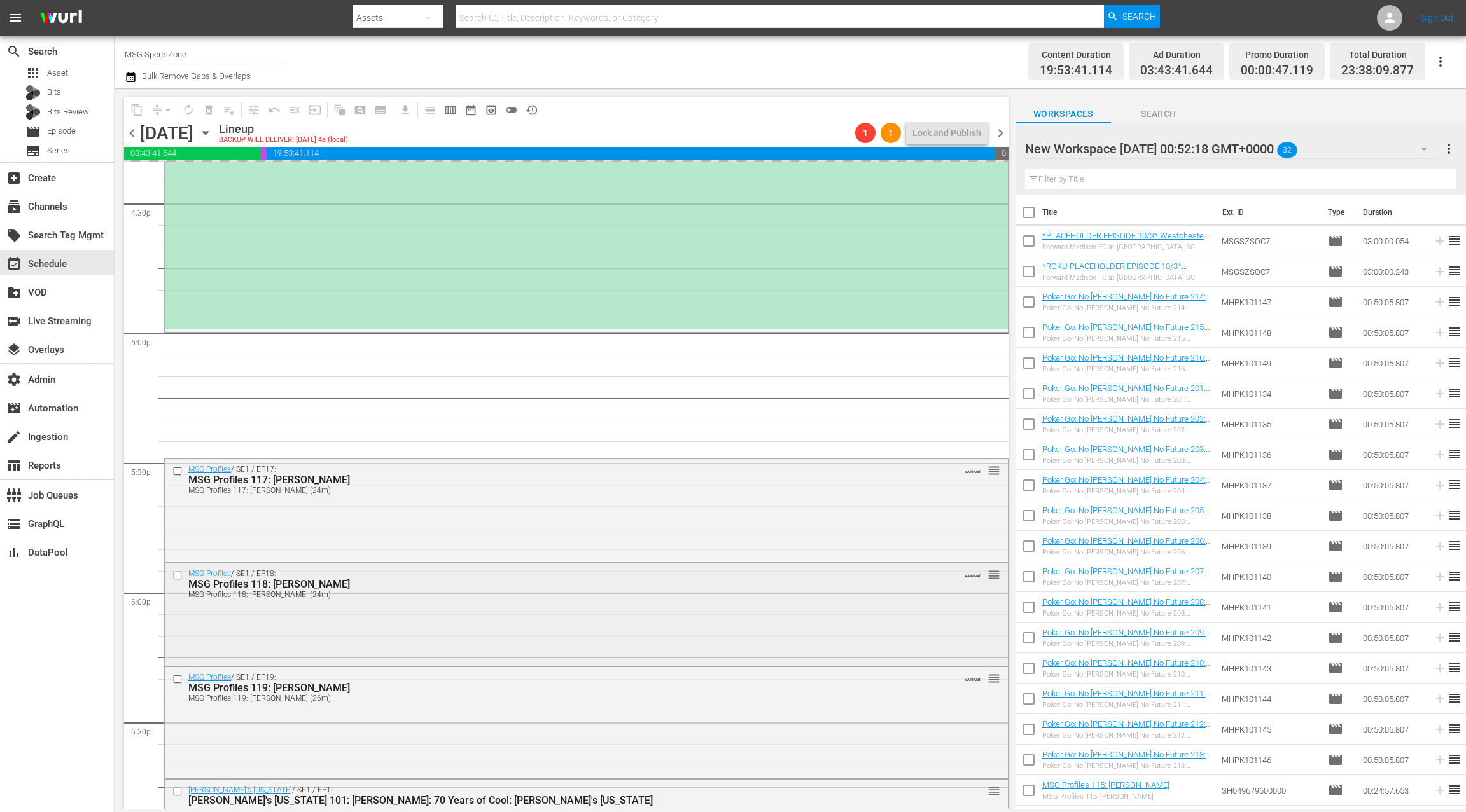
click at [412, 612] on div "MSG Profiles / SE1 / EP18: MSG Profiles 118: Iman Shumpert MSG Profiles 118: Im…" at bounding box center [586, 613] width 843 height 100
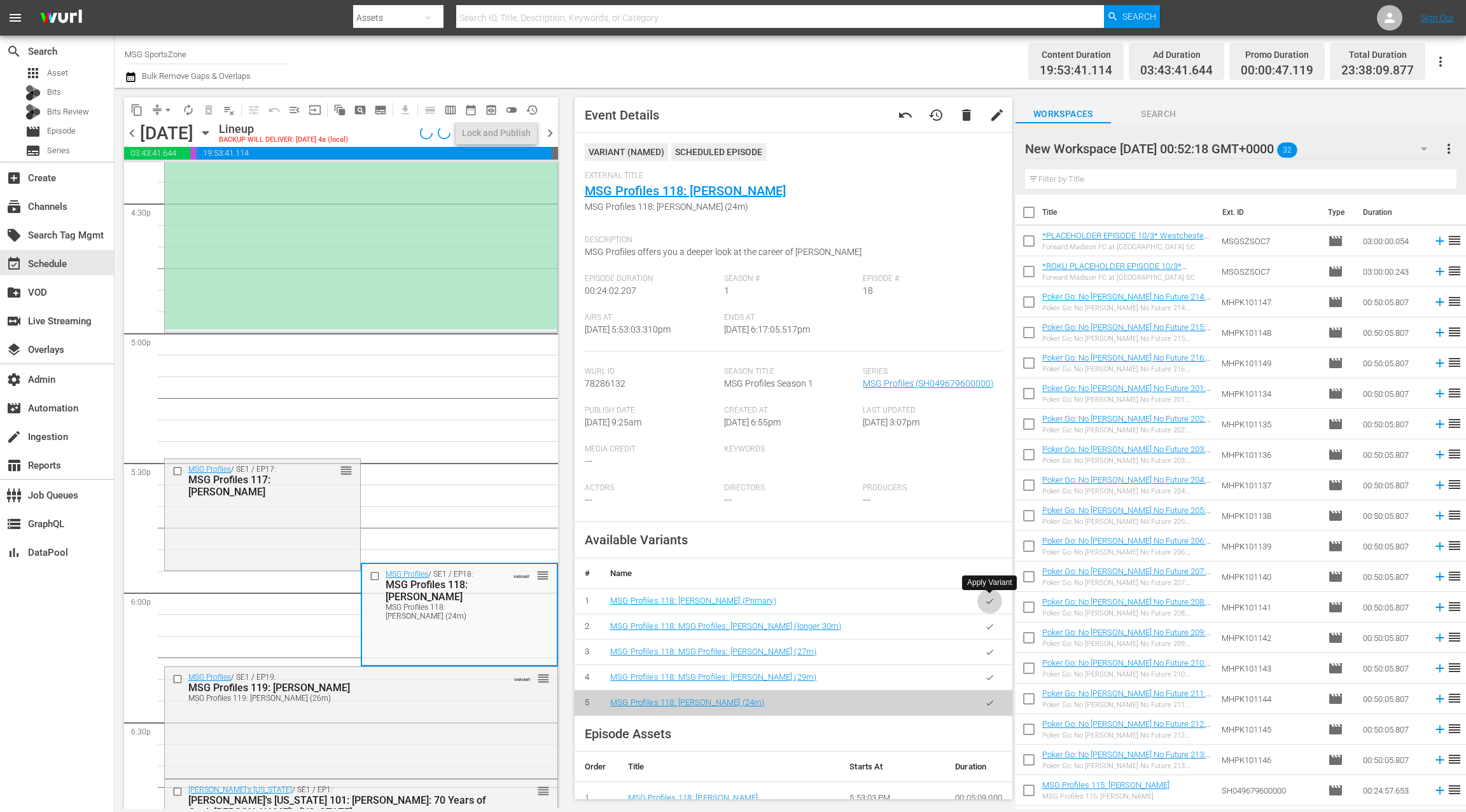
drag, startPoint x: 987, startPoint y: 601, endPoint x: 850, endPoint y: 580, distance: 138.6
click at [986, 600] on icon "button" at bounding box center [989, 601] width 9 height 9
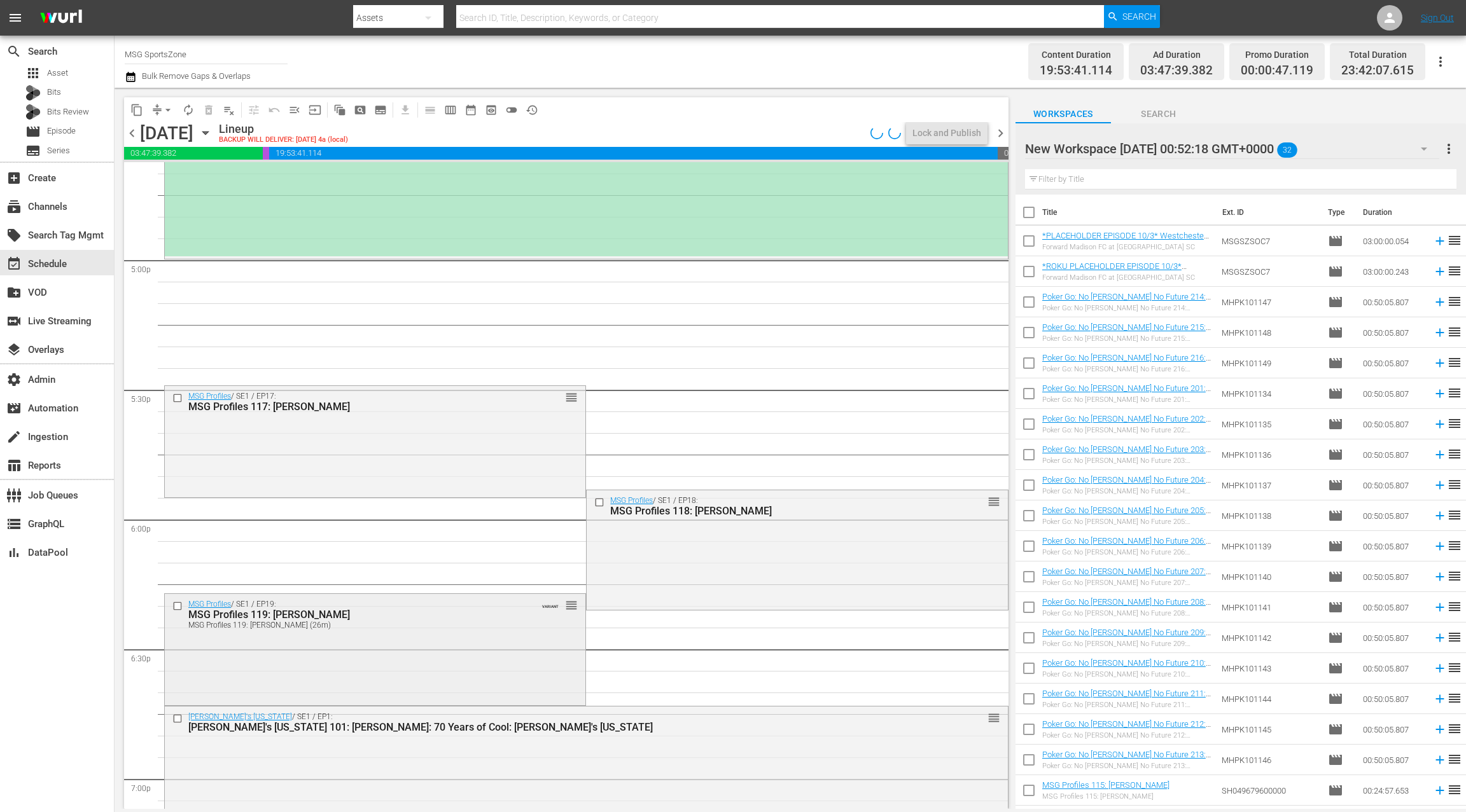
scroll to position [4341, 0]
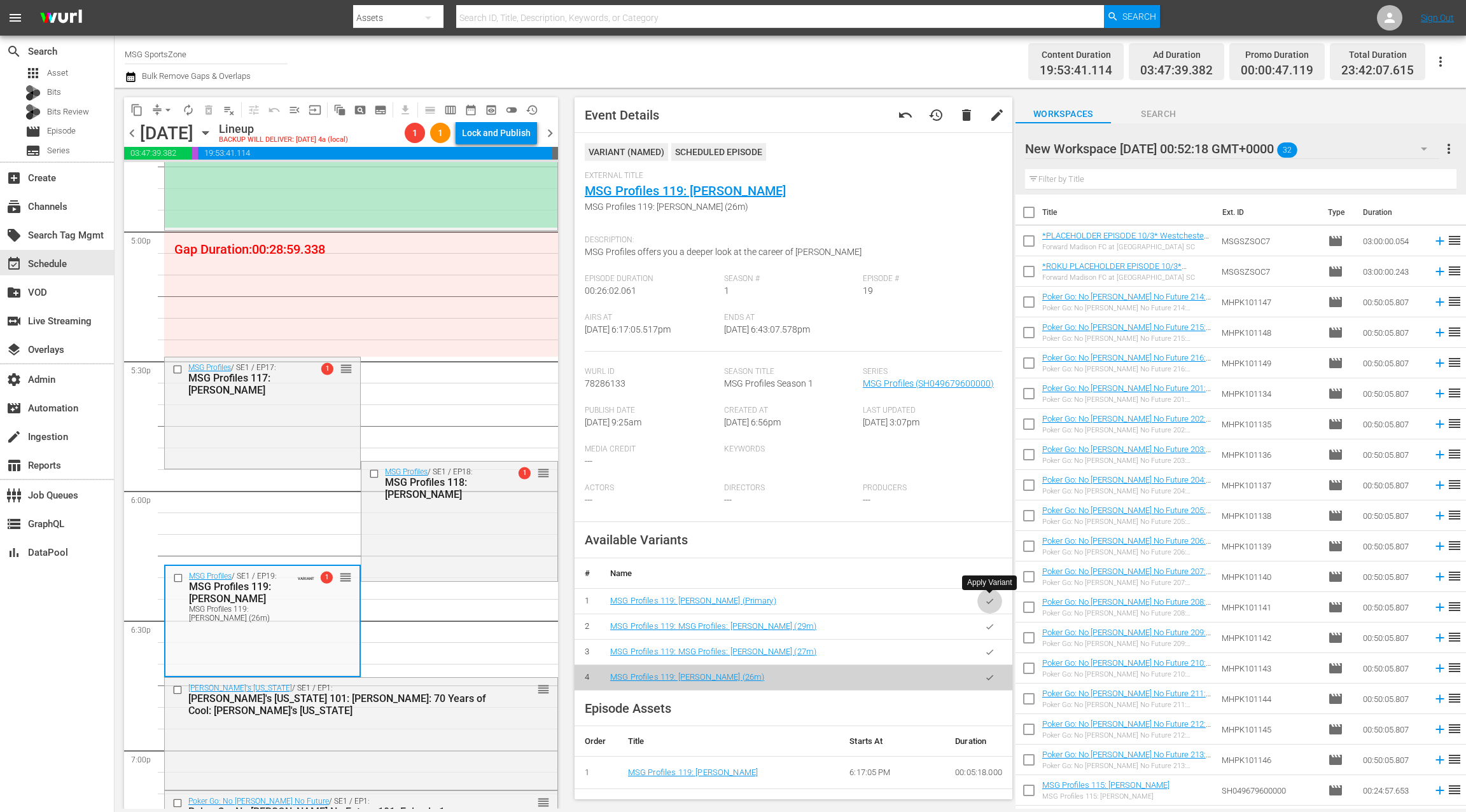
click at [985, 600] on icon "button" at bounding box center [989, 601] width 9 height 9
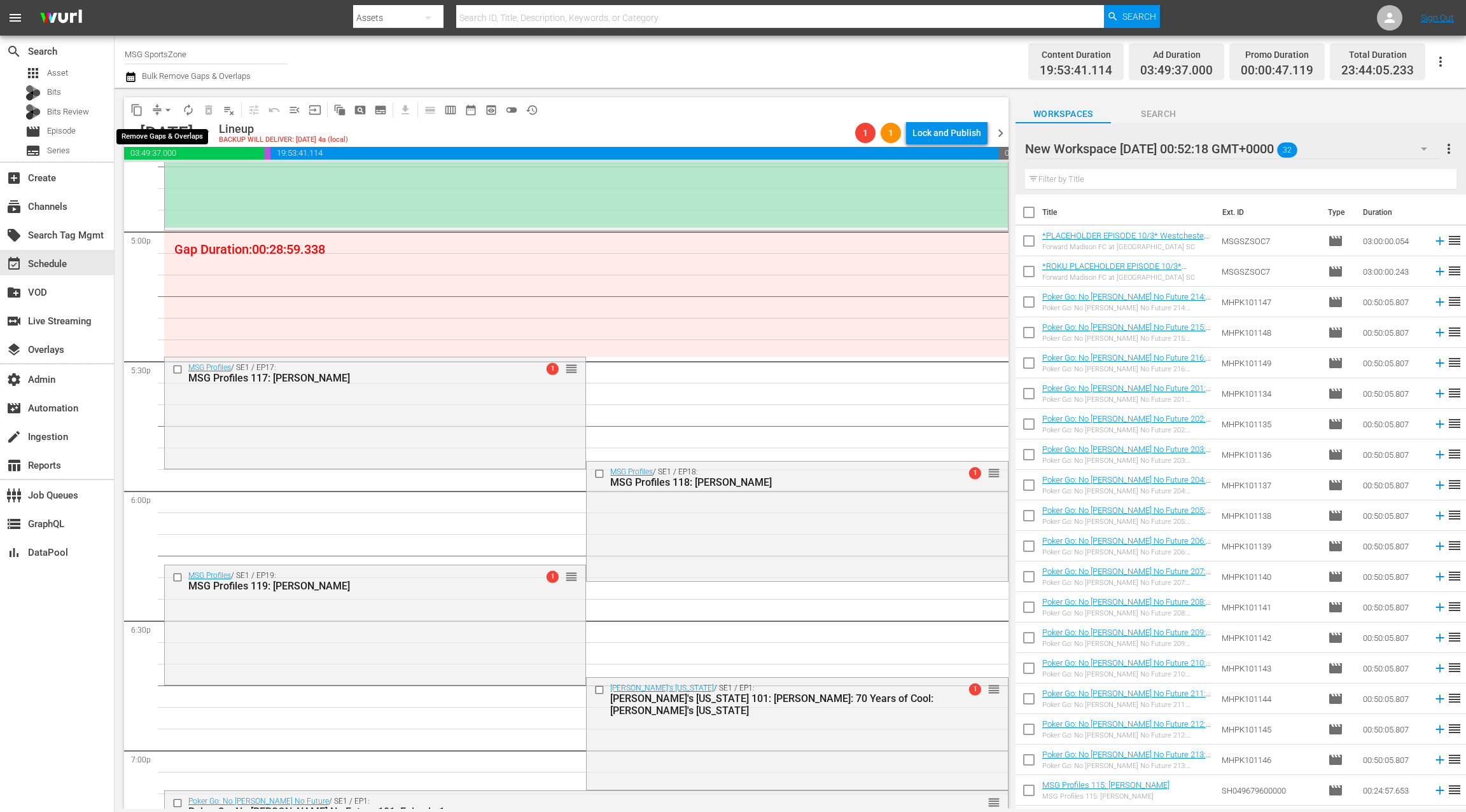
click at [166, 107] on span "arrow_drop_down" at bounding box center [168, 110] width 13 height 13
click at [176, 175] on li "Align to End of Previous Day" at bounding box center [168, 178] width 133 height 21
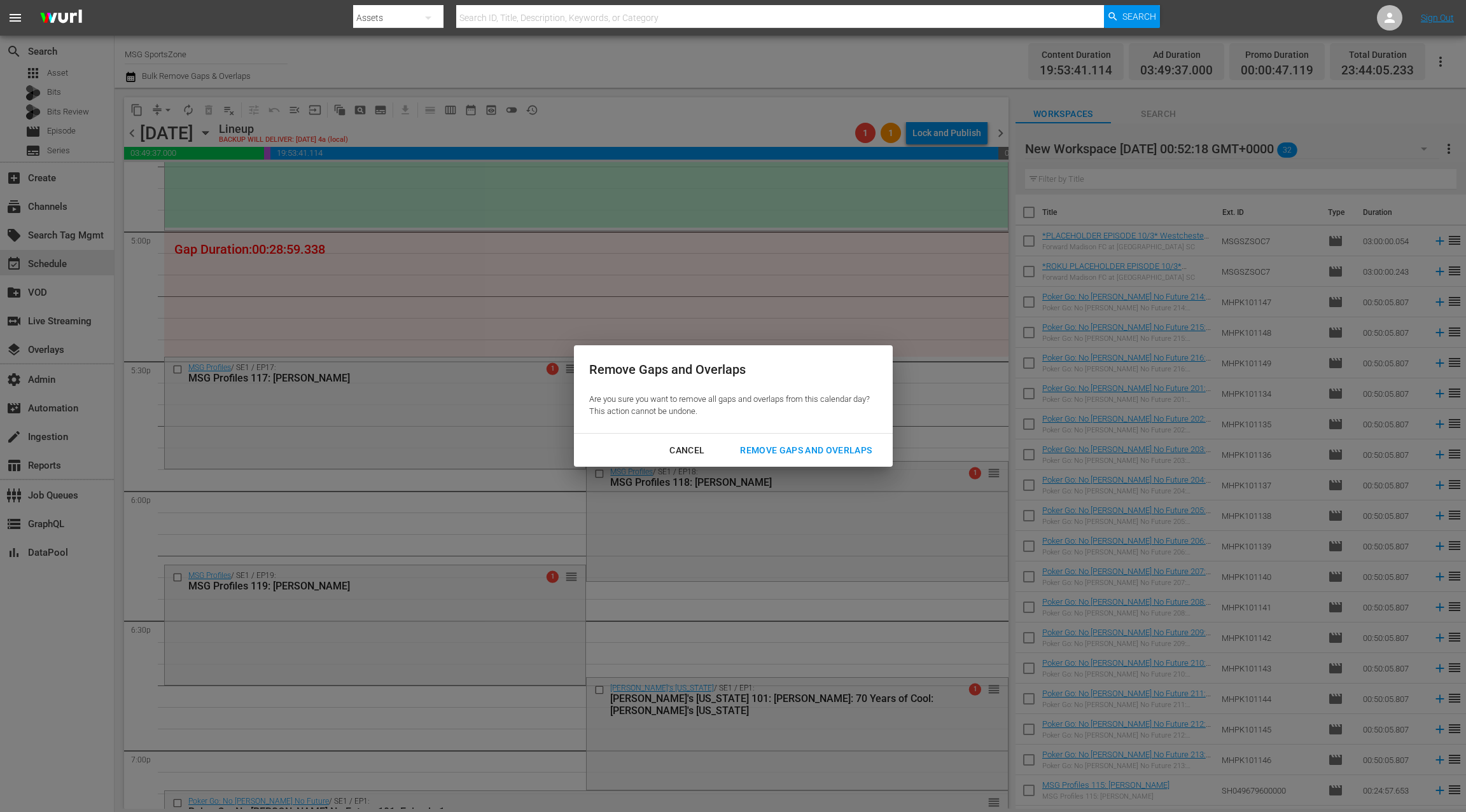
click at [770, 443] on div "Remove Gaps and Overlaps" at bounding box center [806, 451] width 152 height 16
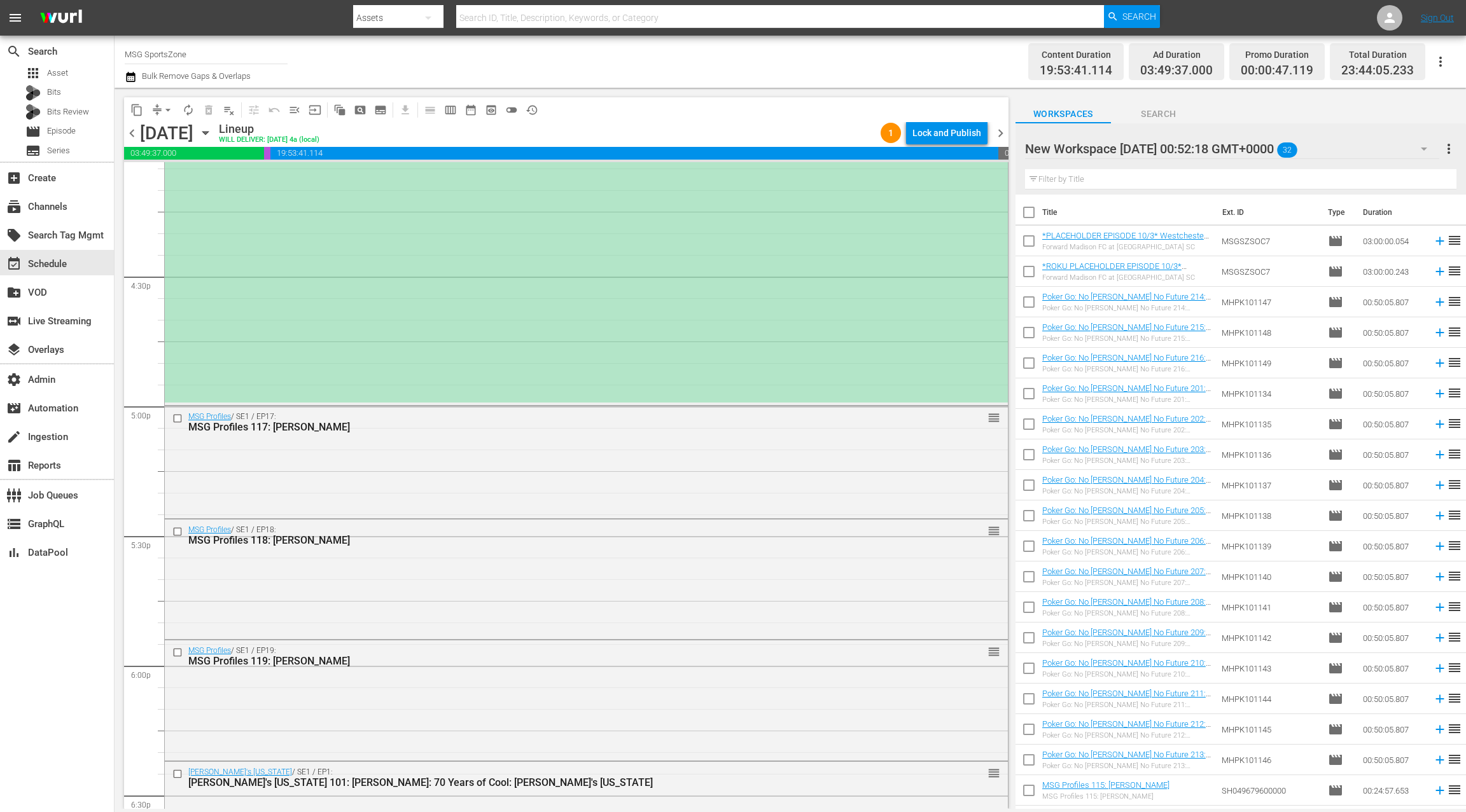
scroll to position [4171, 0]
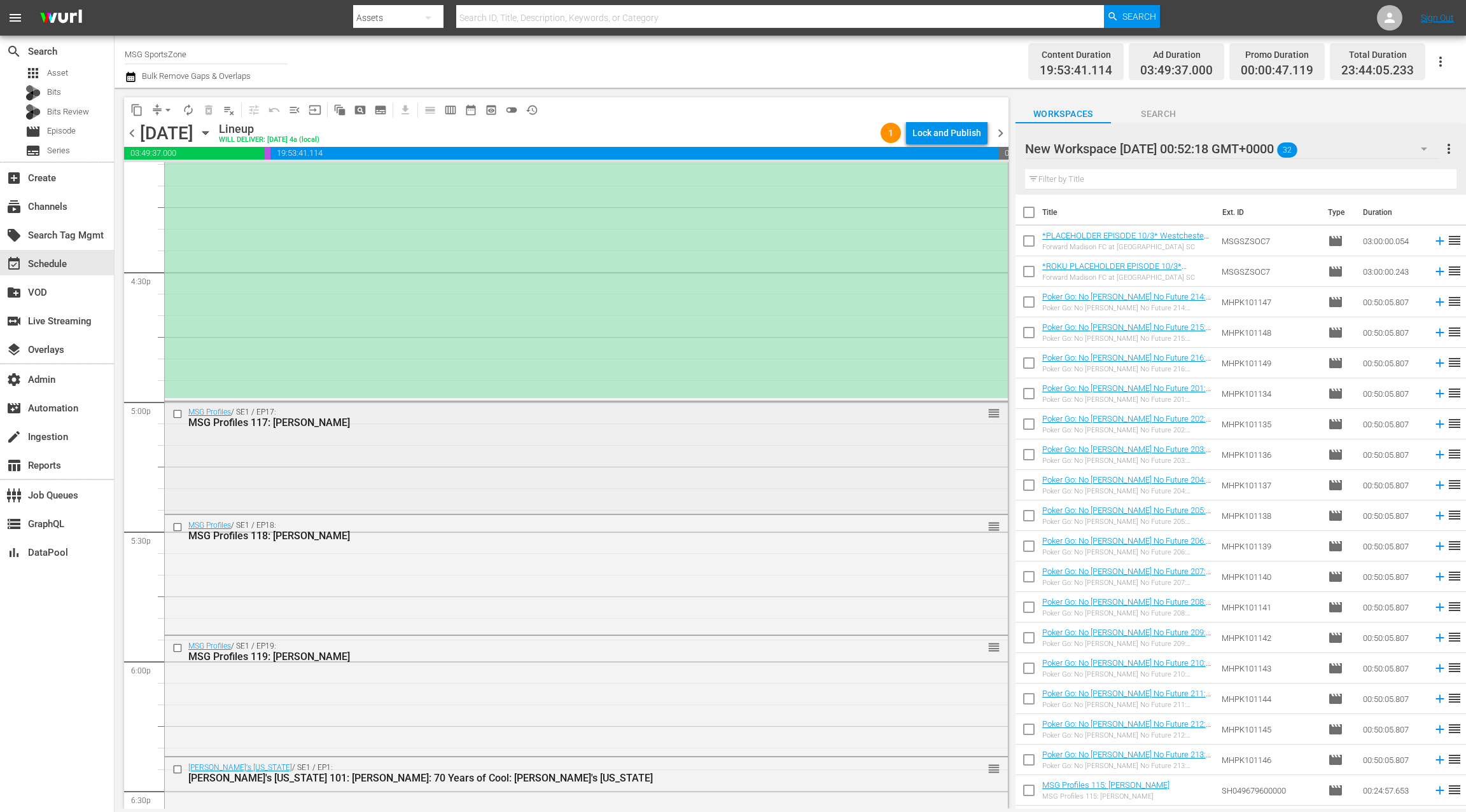
click at [483, 459] on div "MSG Profiles / SE1 / EP17: MSG Profiles 117: Carmelo Anthony reorder" at bounding box center [586, 456] width 843 height 109
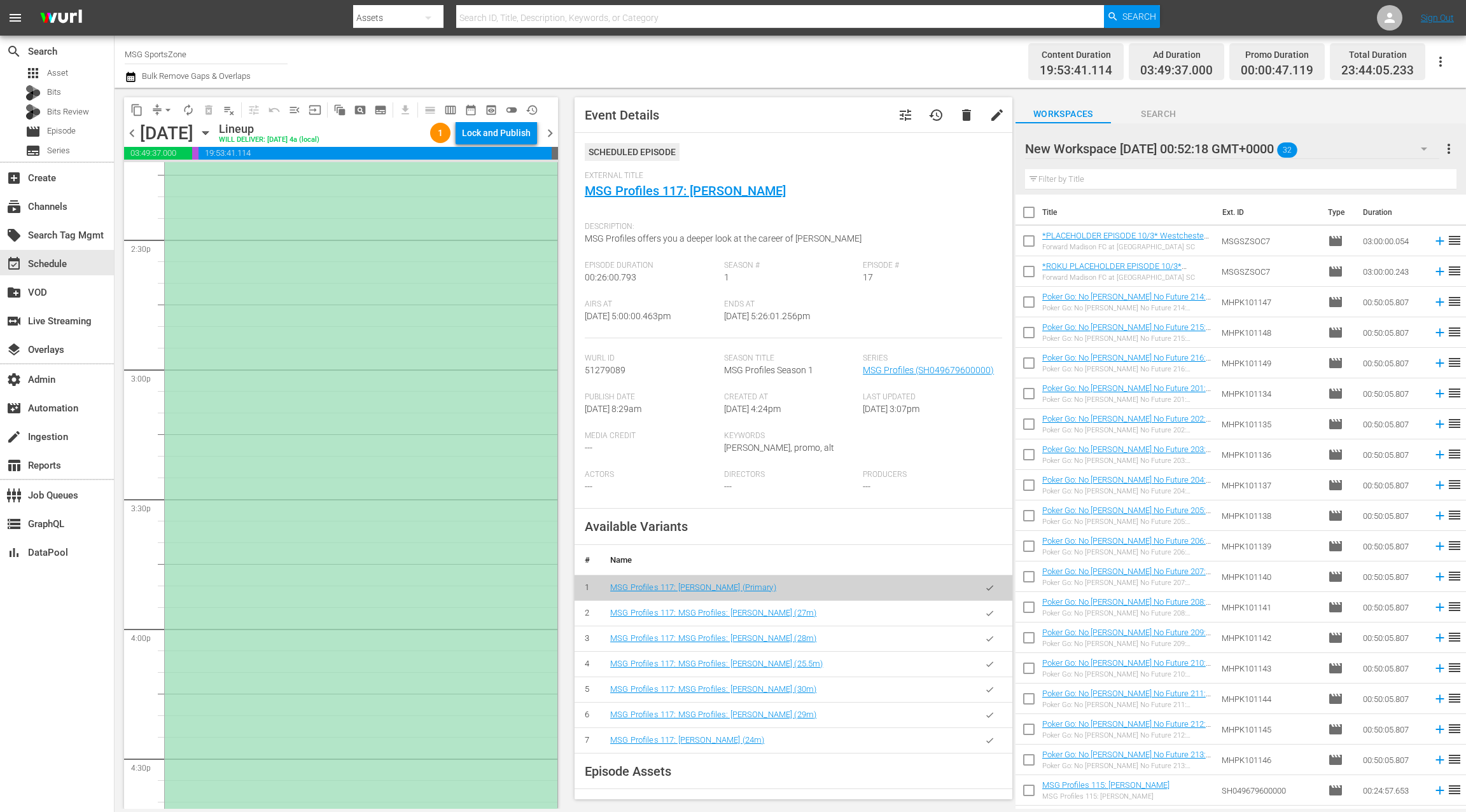
scroll to position [3590, 0]
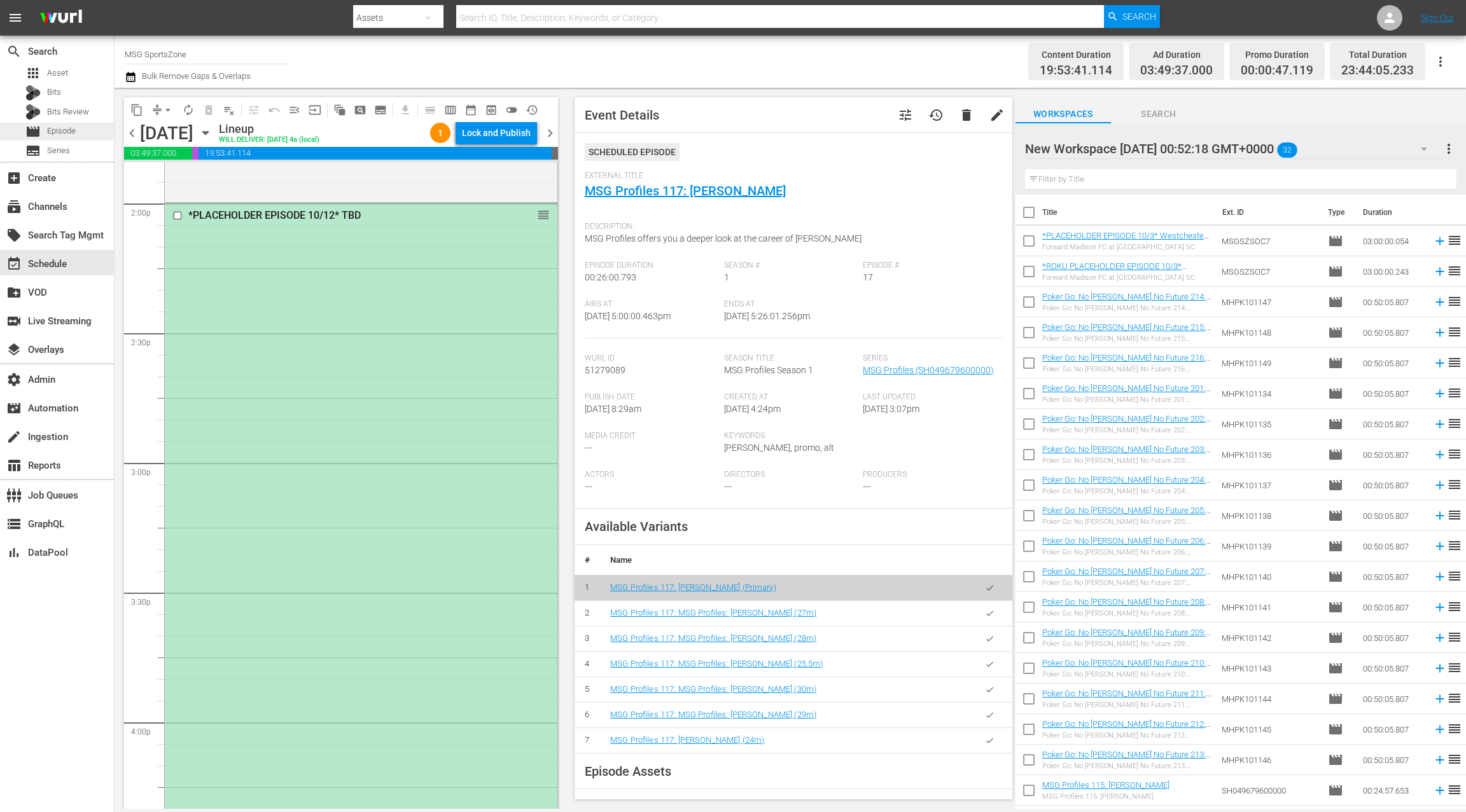
click at [94, 133] on div "movie Episode" at bounding box center [57, 131] width 114 height 18
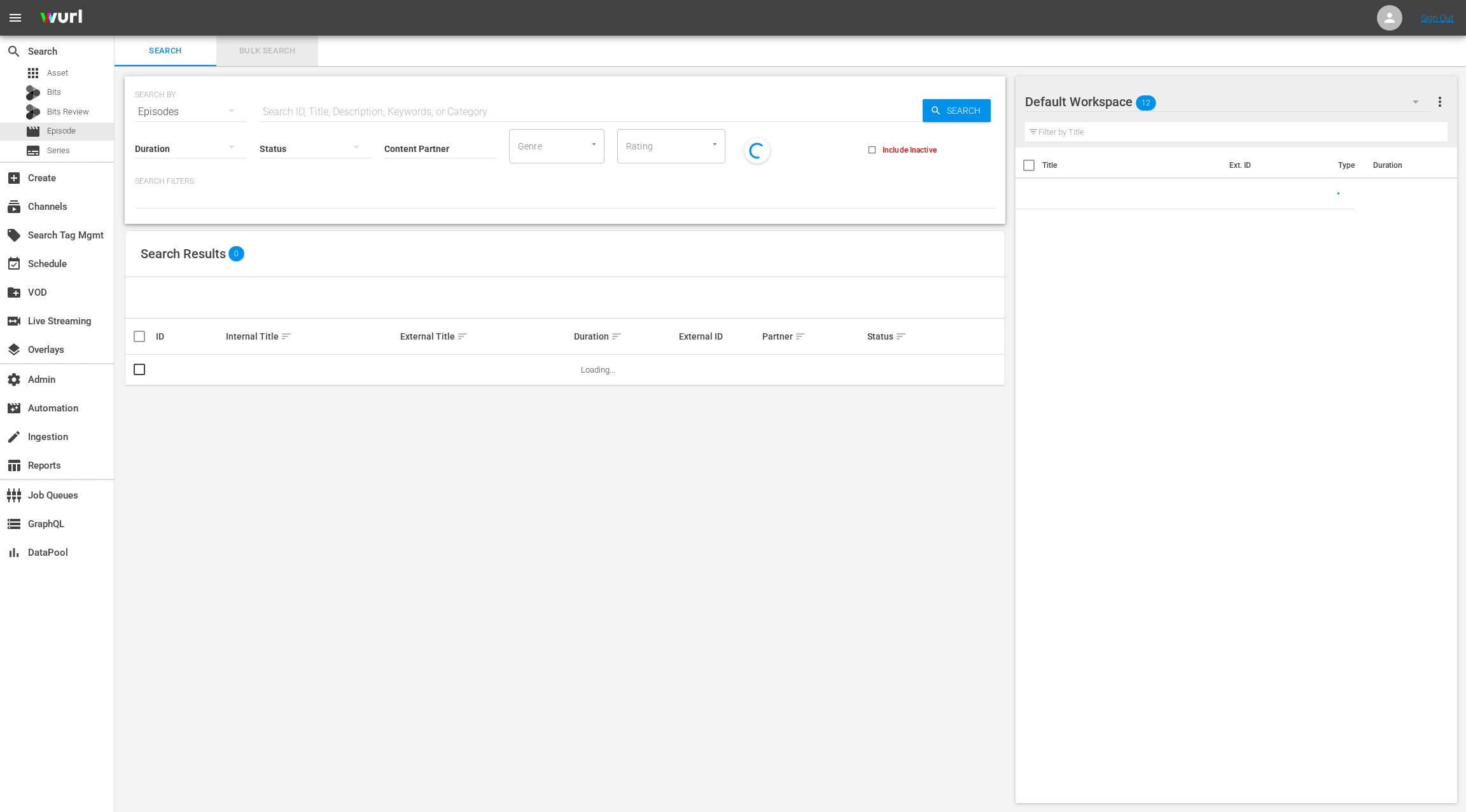
click at [284, 52] on span "Bulk Search" at bounding box center [267, 51] width 86 height 15
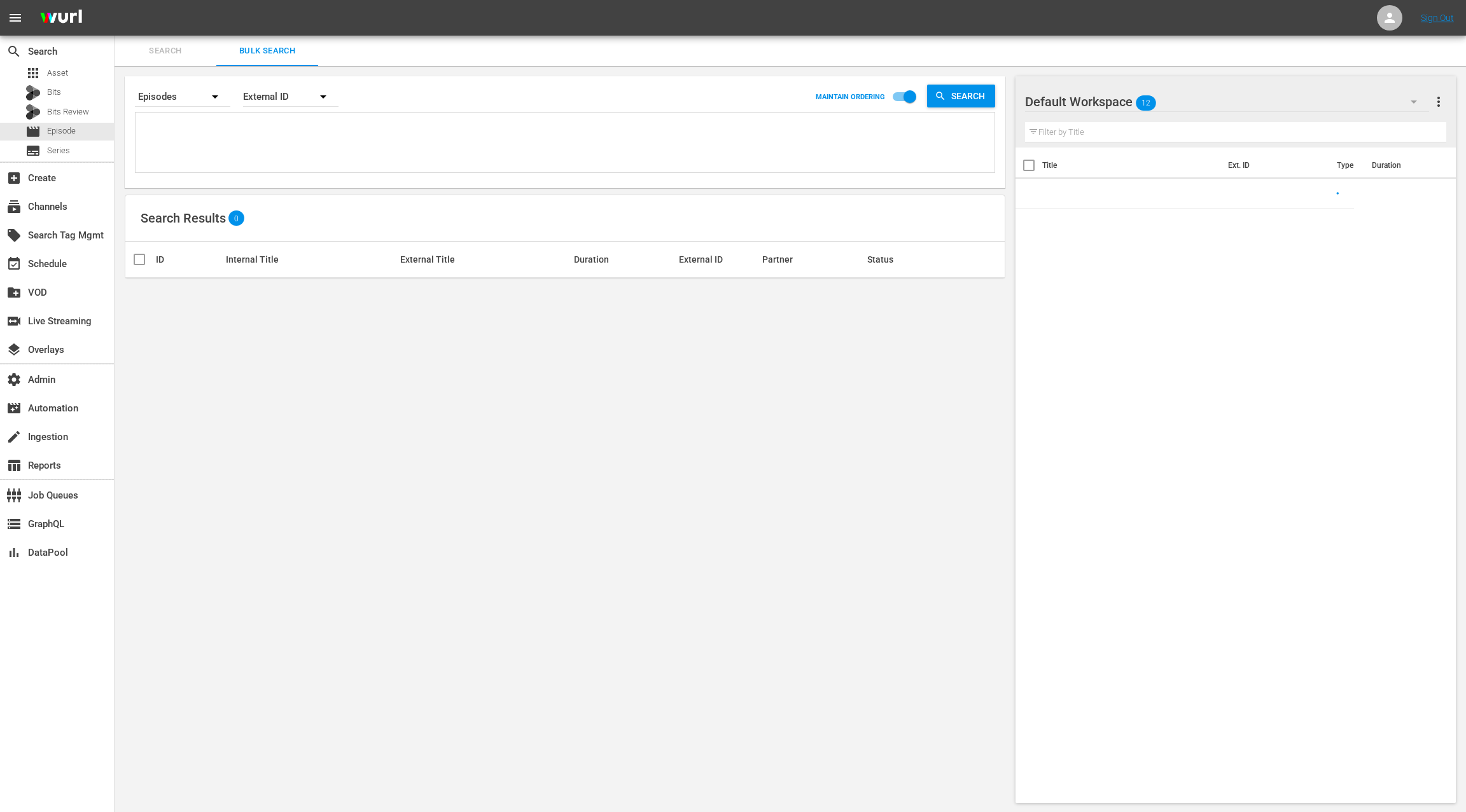
click at [281, 147] on textarea at bounding box center [566, 145] width 855 height 58
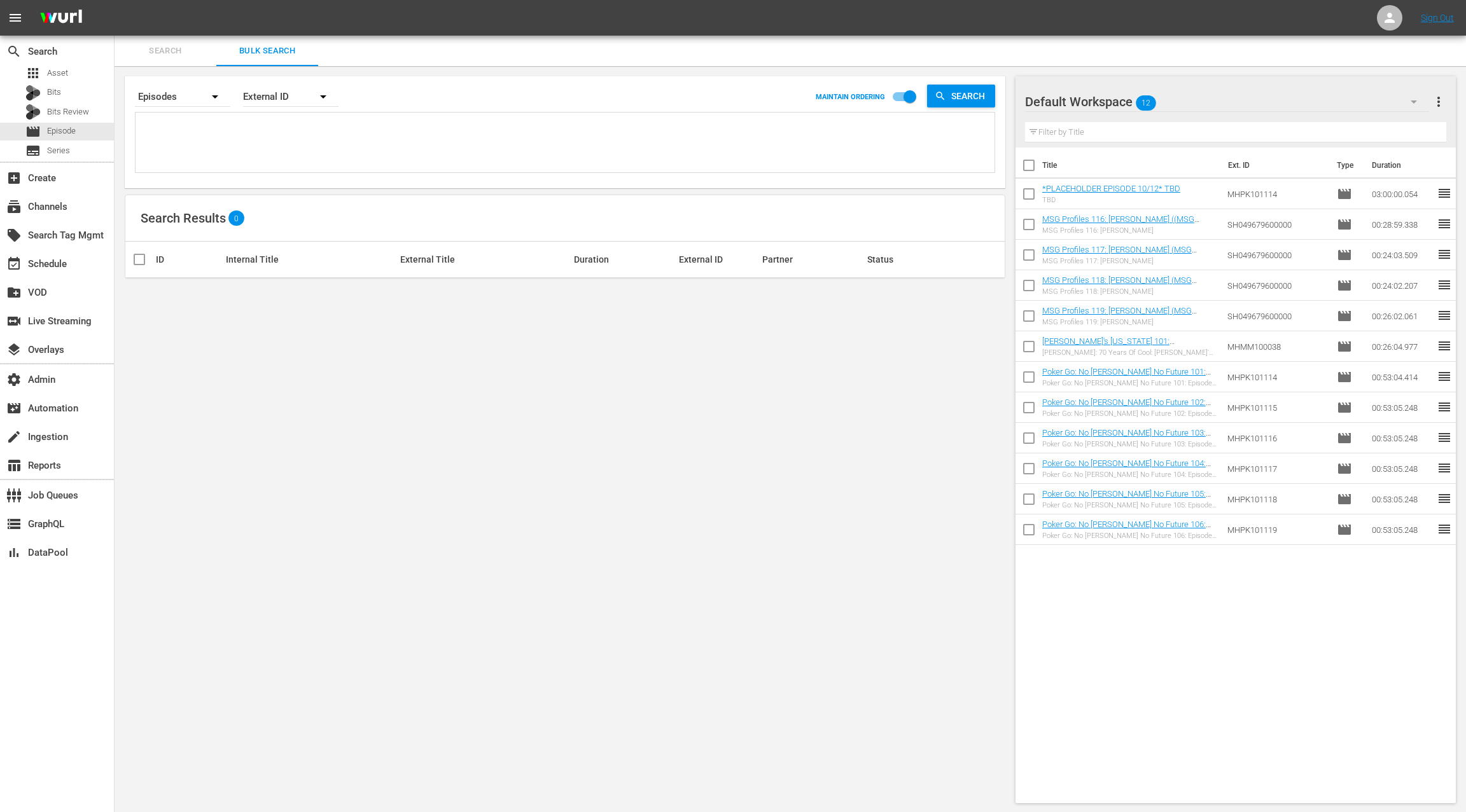
paste textarea "64526860 64526859 64526858 64526857 64526856 64526855 64526854 64526853 6452685…"
type textarea "64526860 64526859 64526858 64526857 64526856 64526855 64526854 64526853 6452685…"
click at [277, 104] on div "External ID" at bounding box center [291, 96] width 95 height 36
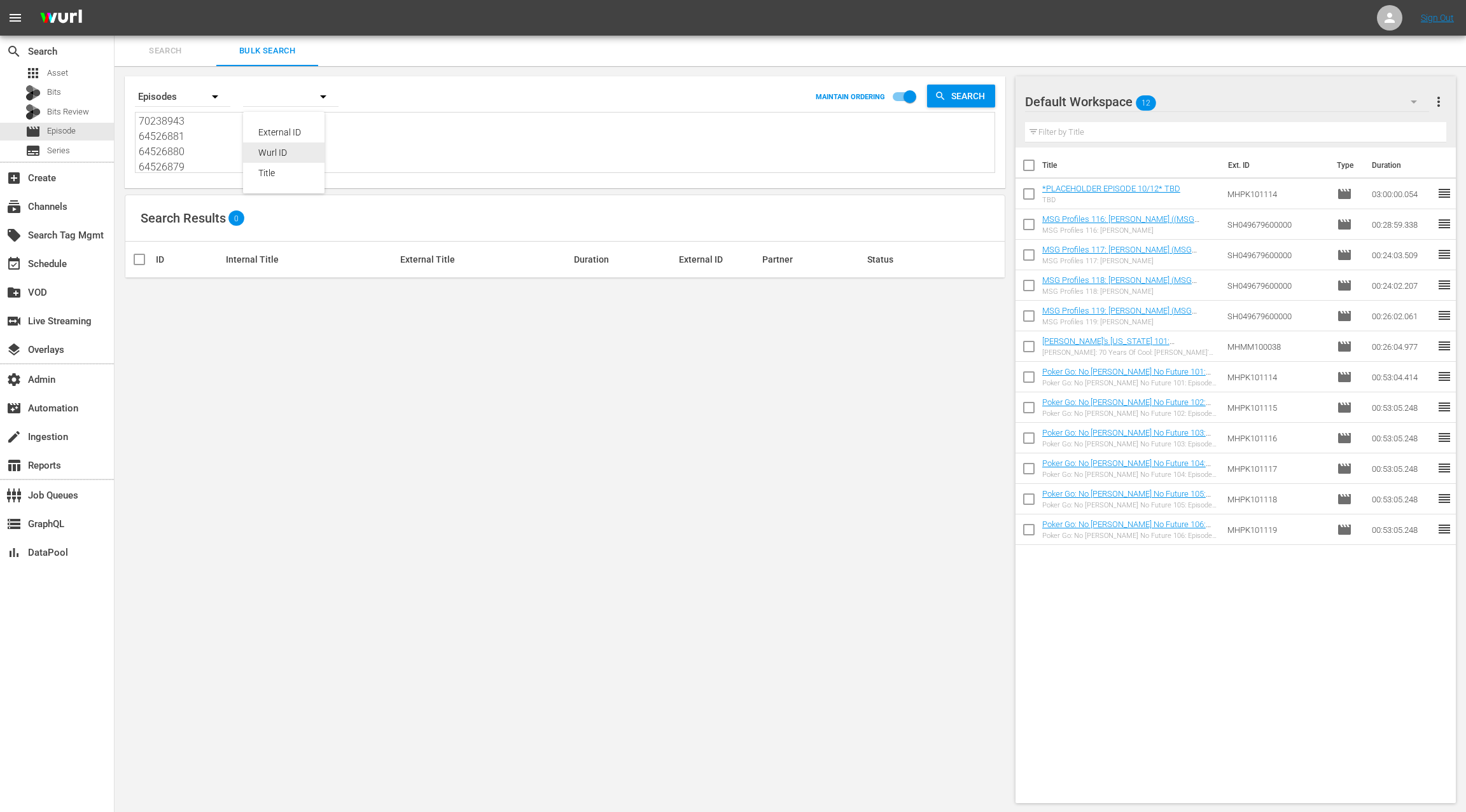
click at [286, 151] on div "Wurl ID" at bounding box center [284, 153] width 51 height 20
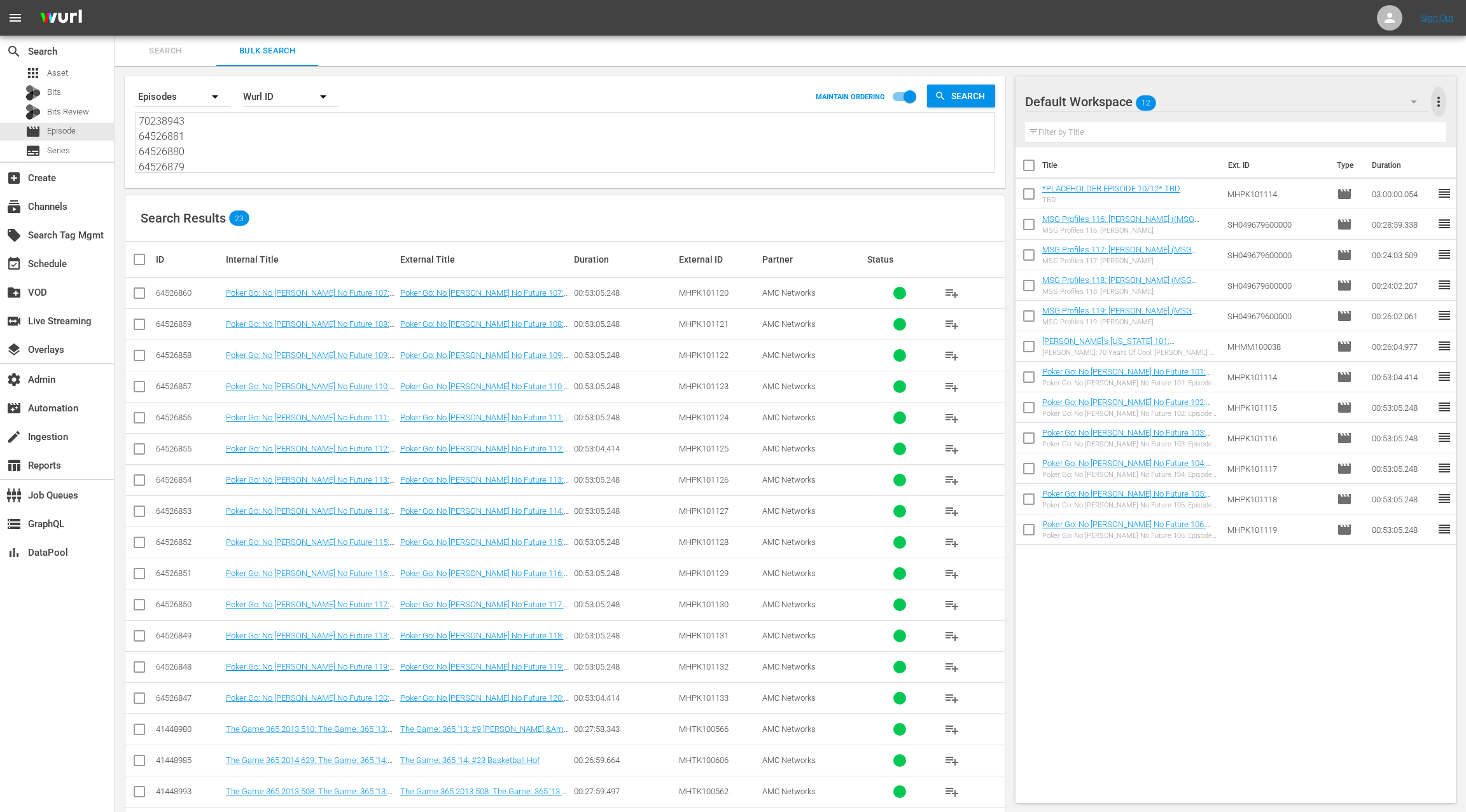
drag, startPoint x: 1442, startPoint y: 101, endPoint x: 1419, endPoint y: 103, distance: 23.1
click at [1442, 101] on span "more_vert" at bounding box center [1438, 101] width 15 height 15
click at [1365, 125] on div "Clear All Workspace Items" at bounding box center [1355, 126] width 149 height 23
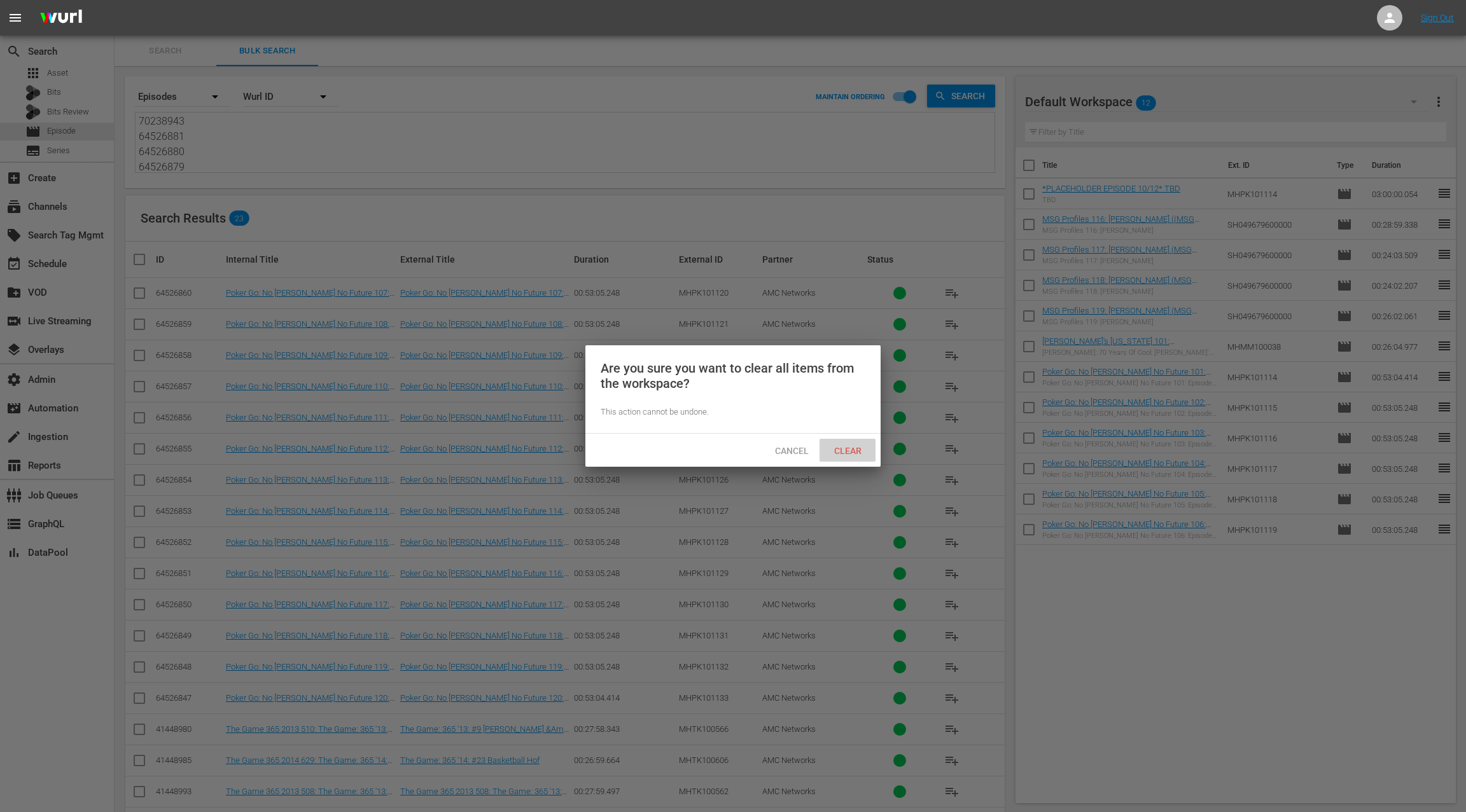
drag, startPoint x: 851, startPoint y: 447, endPoint x: 859, endPoint y: 429, distance: 19.7
click at [851, 447] on span "Clear" at bounding box center [847, 450] width 48 height 10
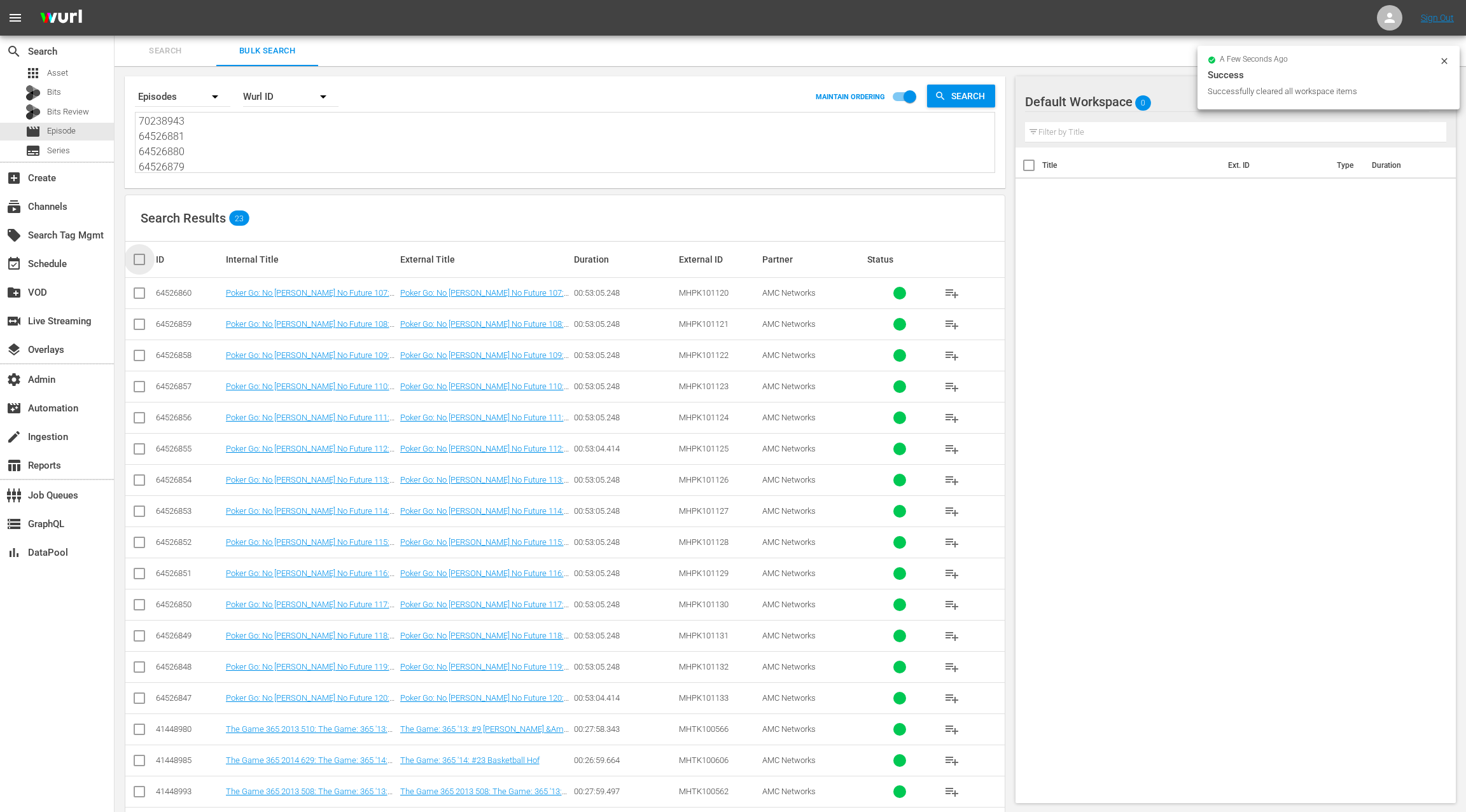
click at [140, 257] on input "checkbox" at bounding box center [144, 259] width 25 height 15
checkbox input "true"
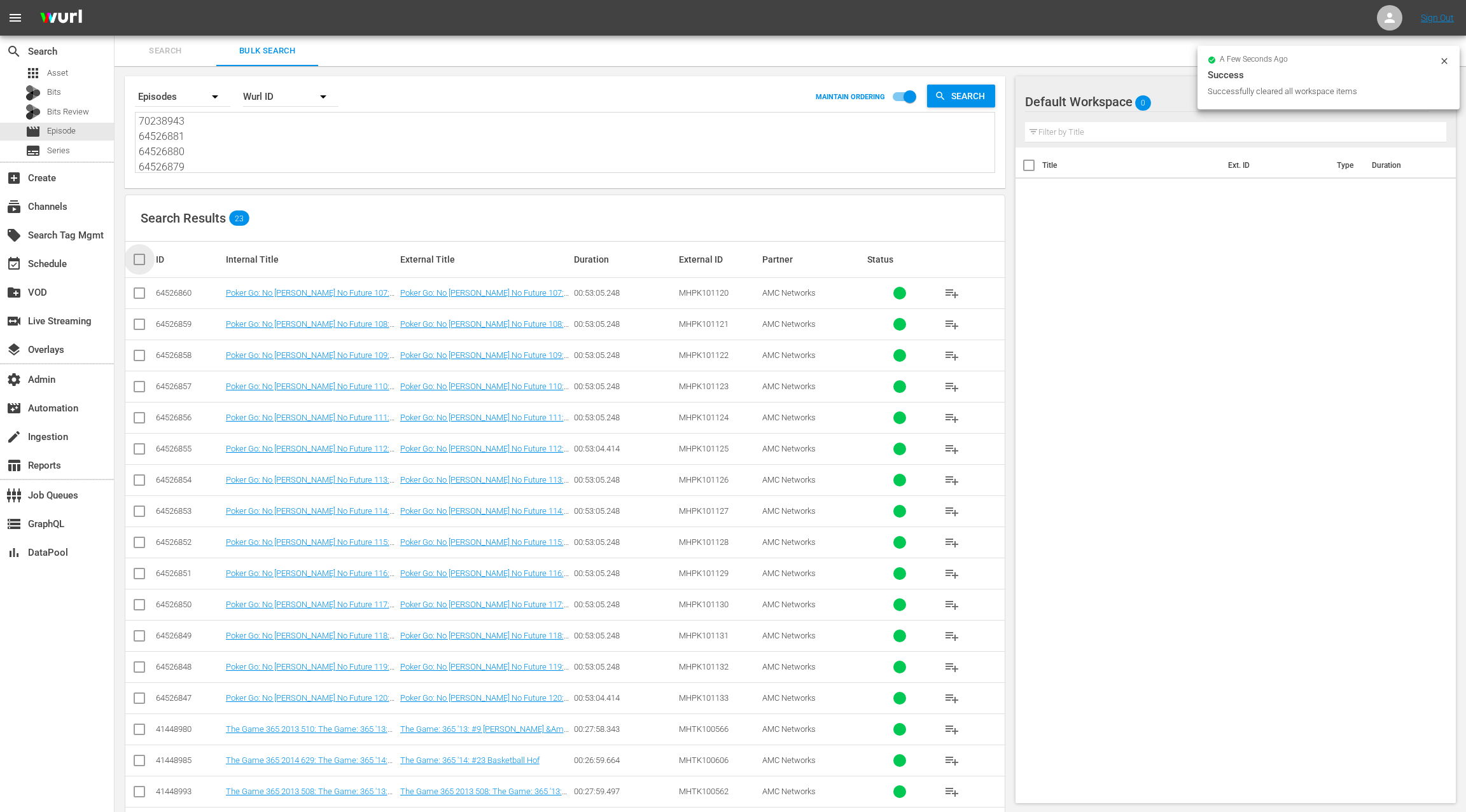
checkbox input "true"
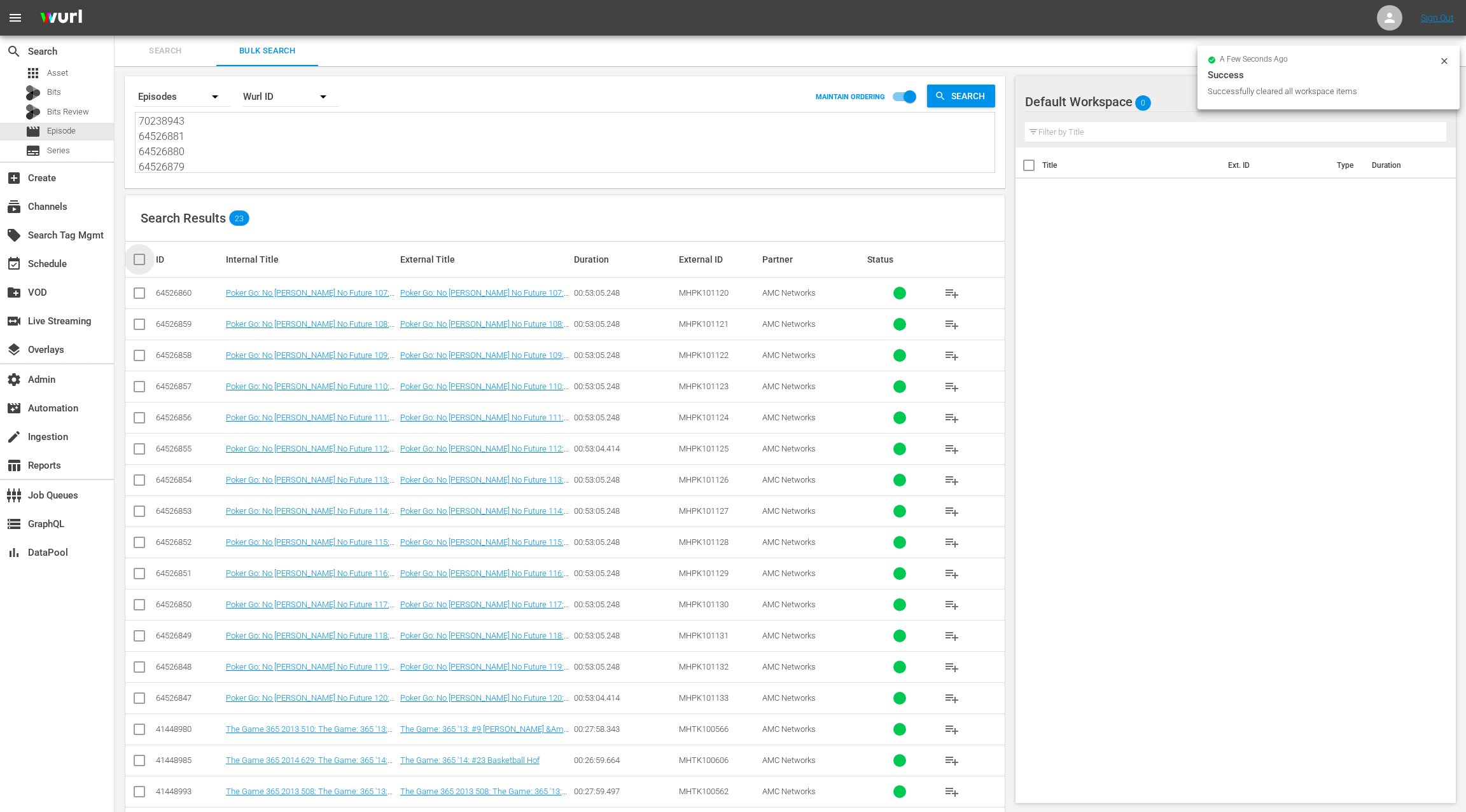
checkbox input "true"
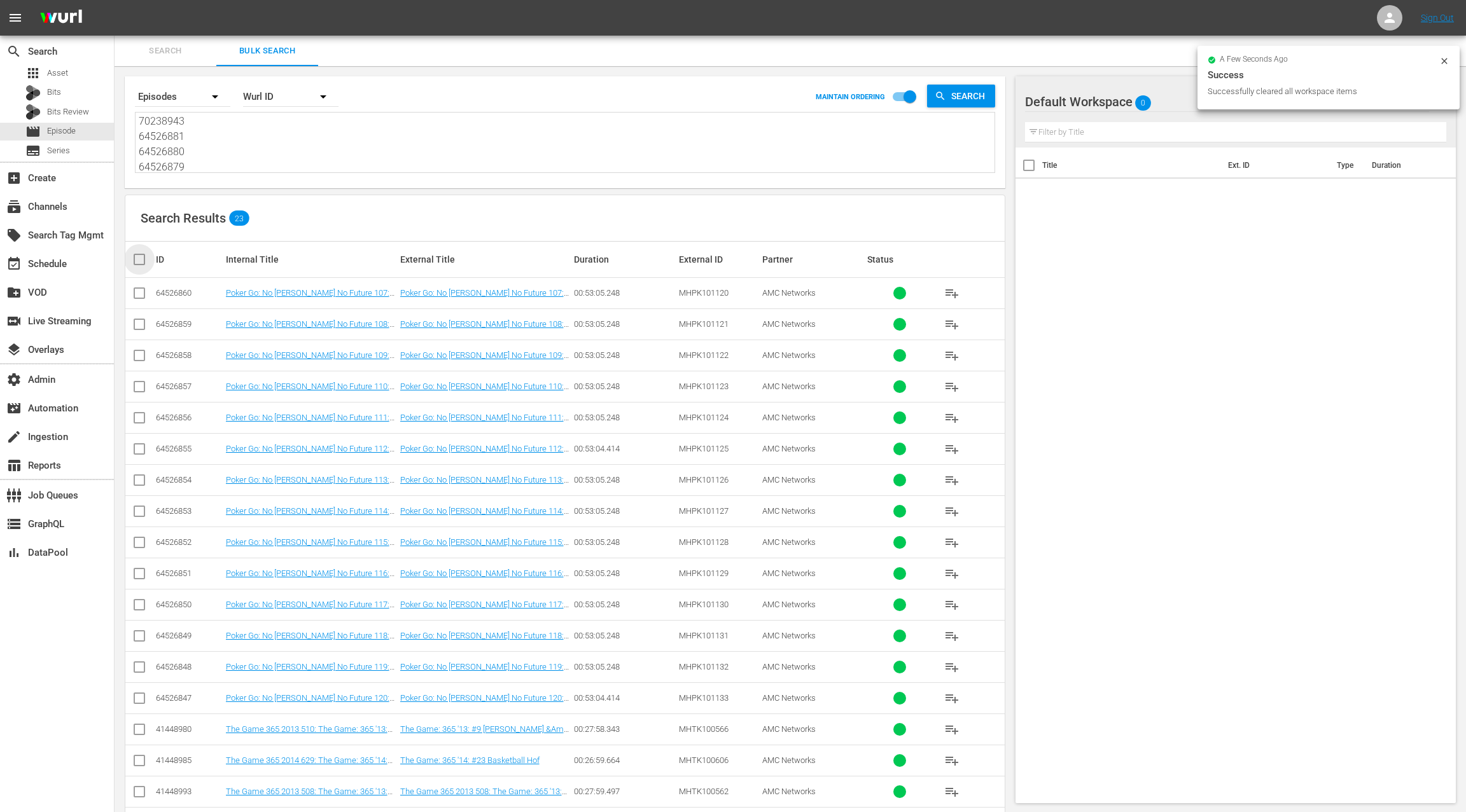
checkbox input "true"
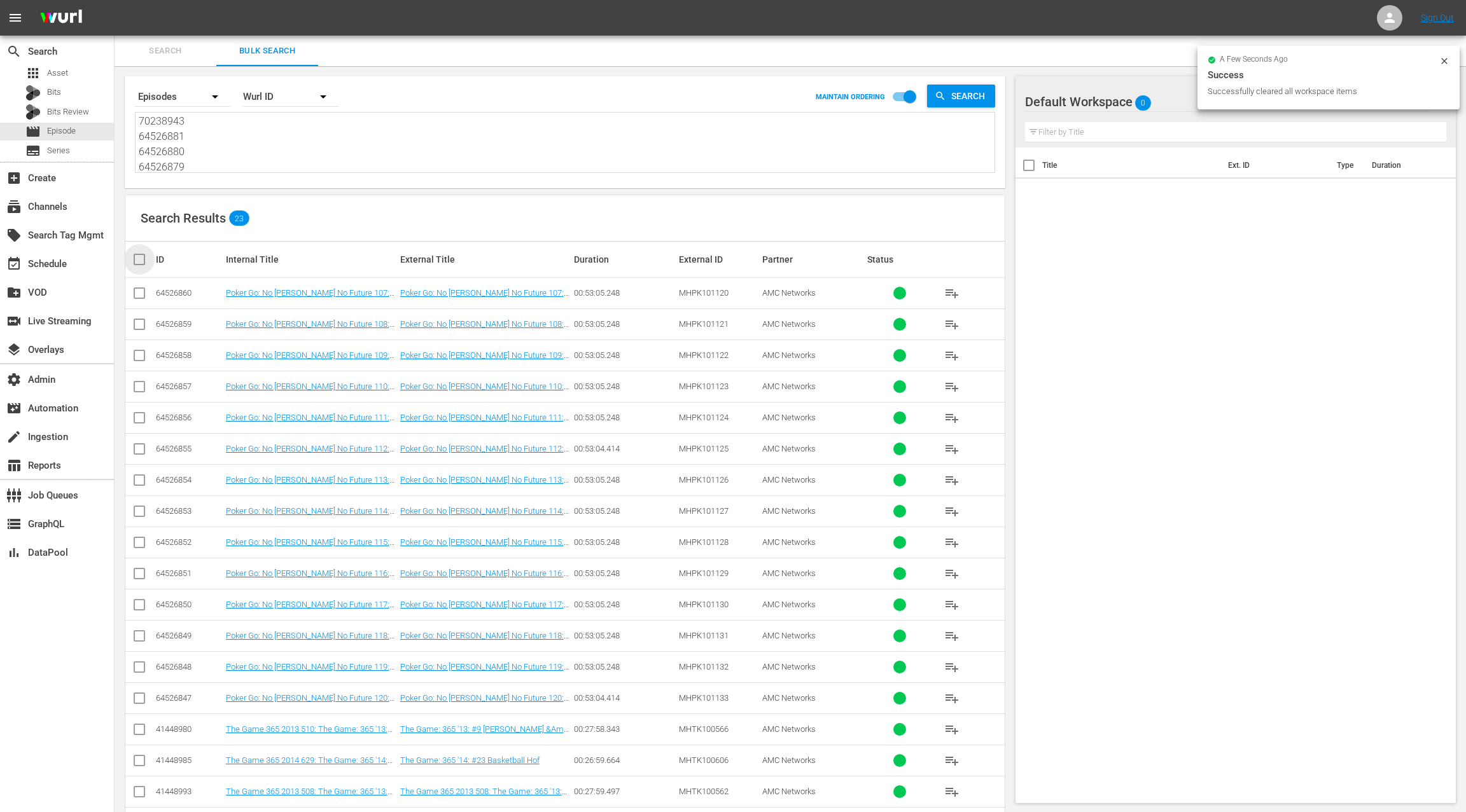
checkbox input "true"
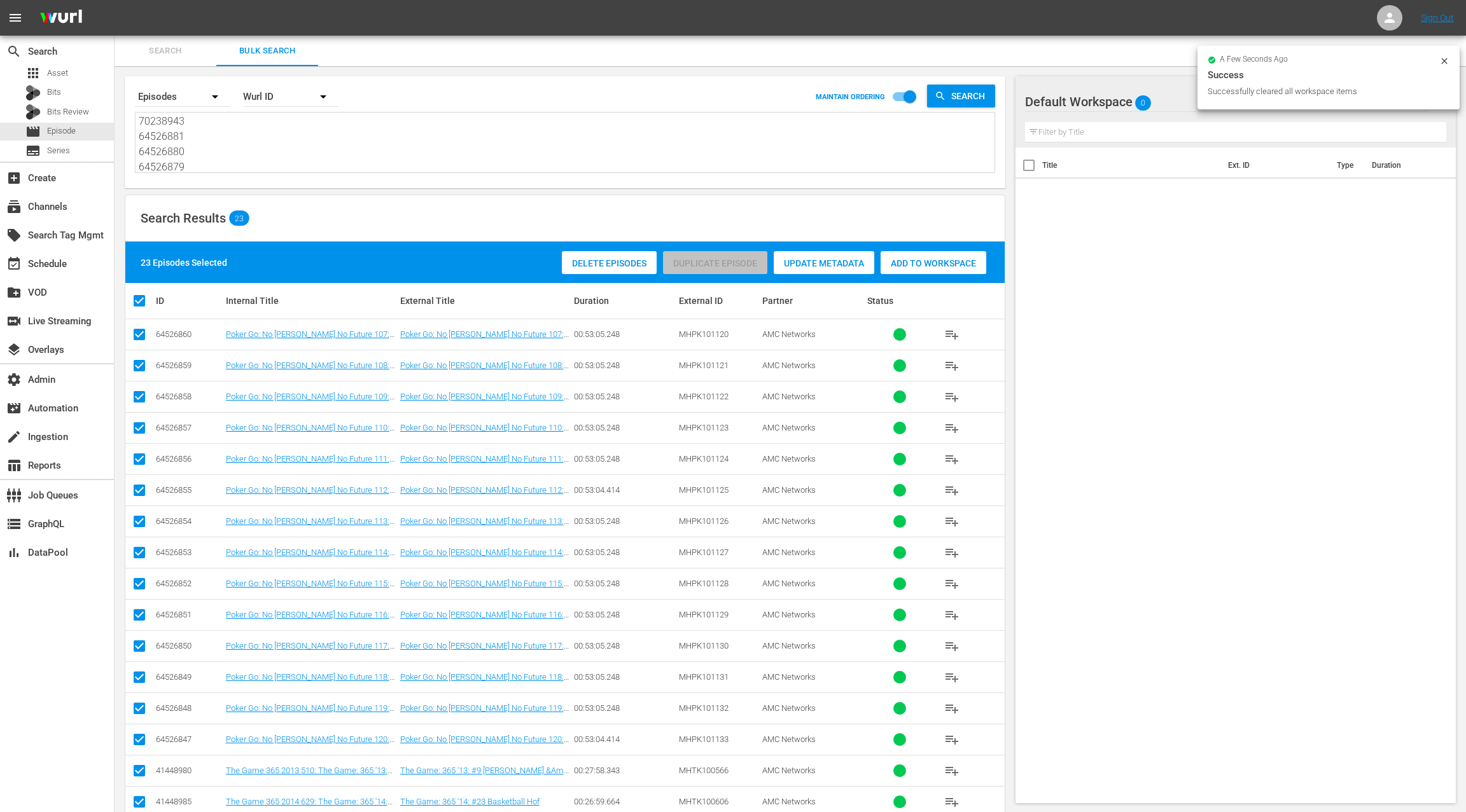
click at [953, 267] on span "Add to Workspace" at bounding box center [933, 263] width 106 height 10
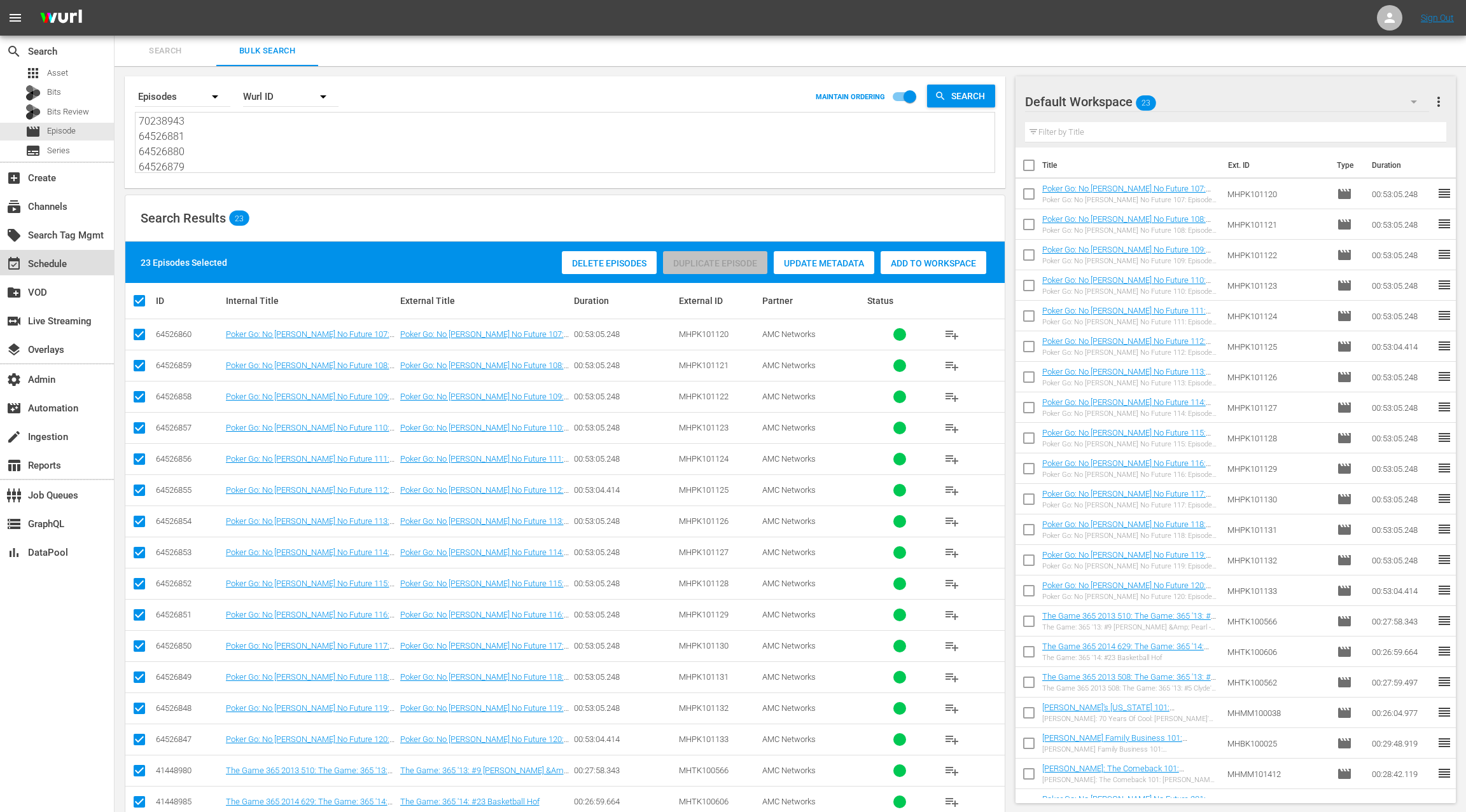
click at [55, 259] on div "event_available Schedule" at bounding box center [36, 261] width 71 height 11
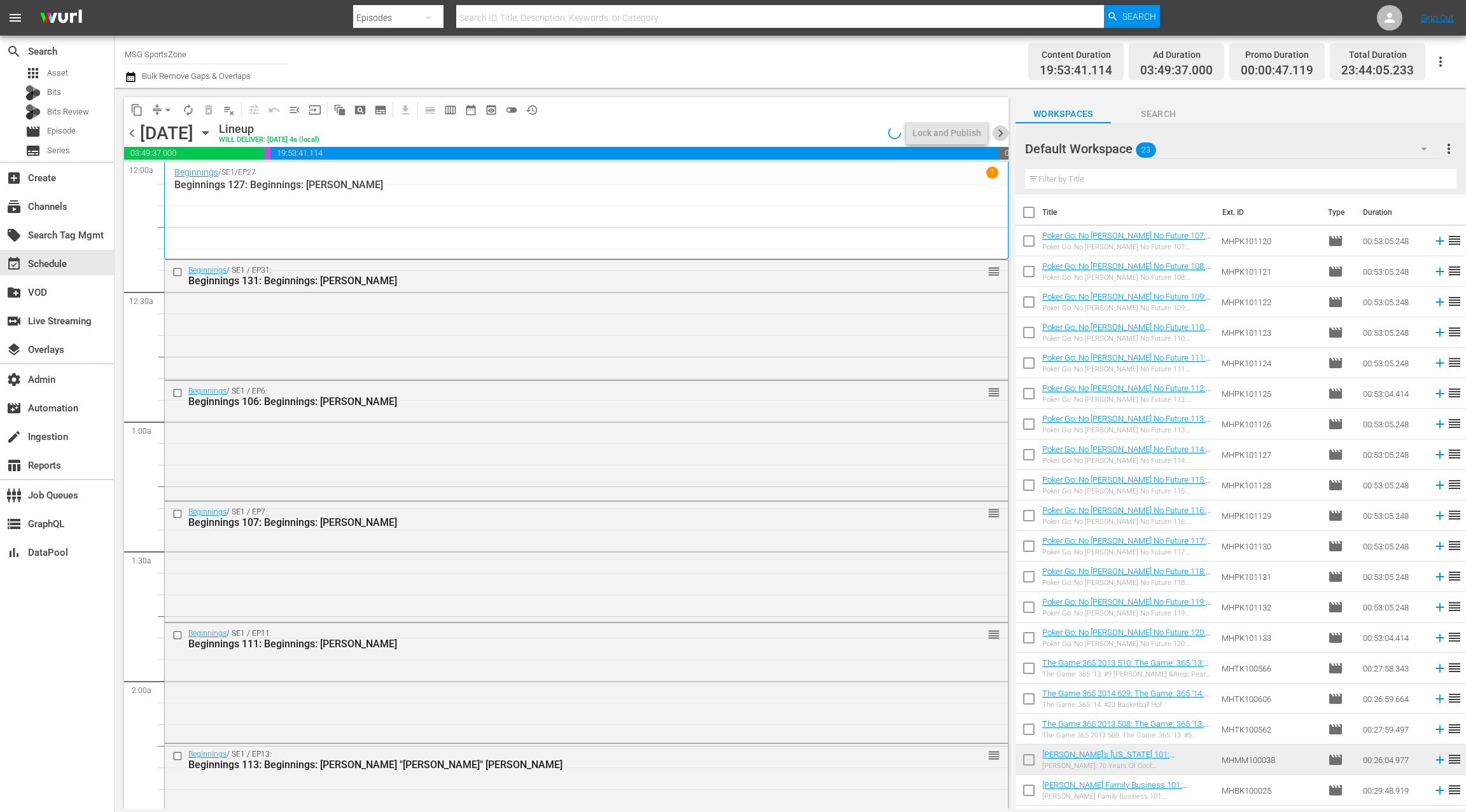
click at [1003, 135] on span "chevron_right" at bounding box center [1001, 133] width 16 height 16
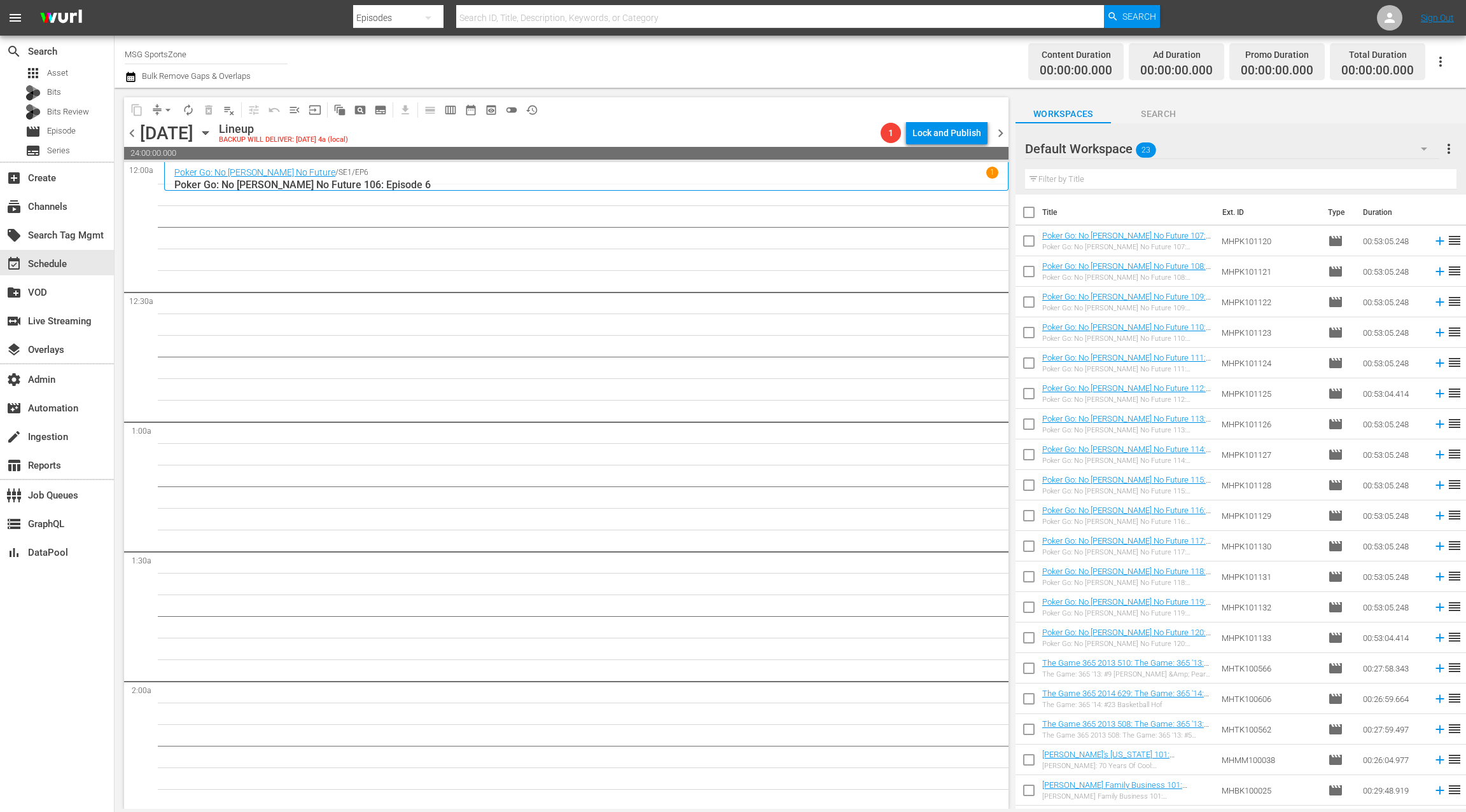
click at [1058, 182] on input "text" at bounding box center [1240, 179] width 431 height 20
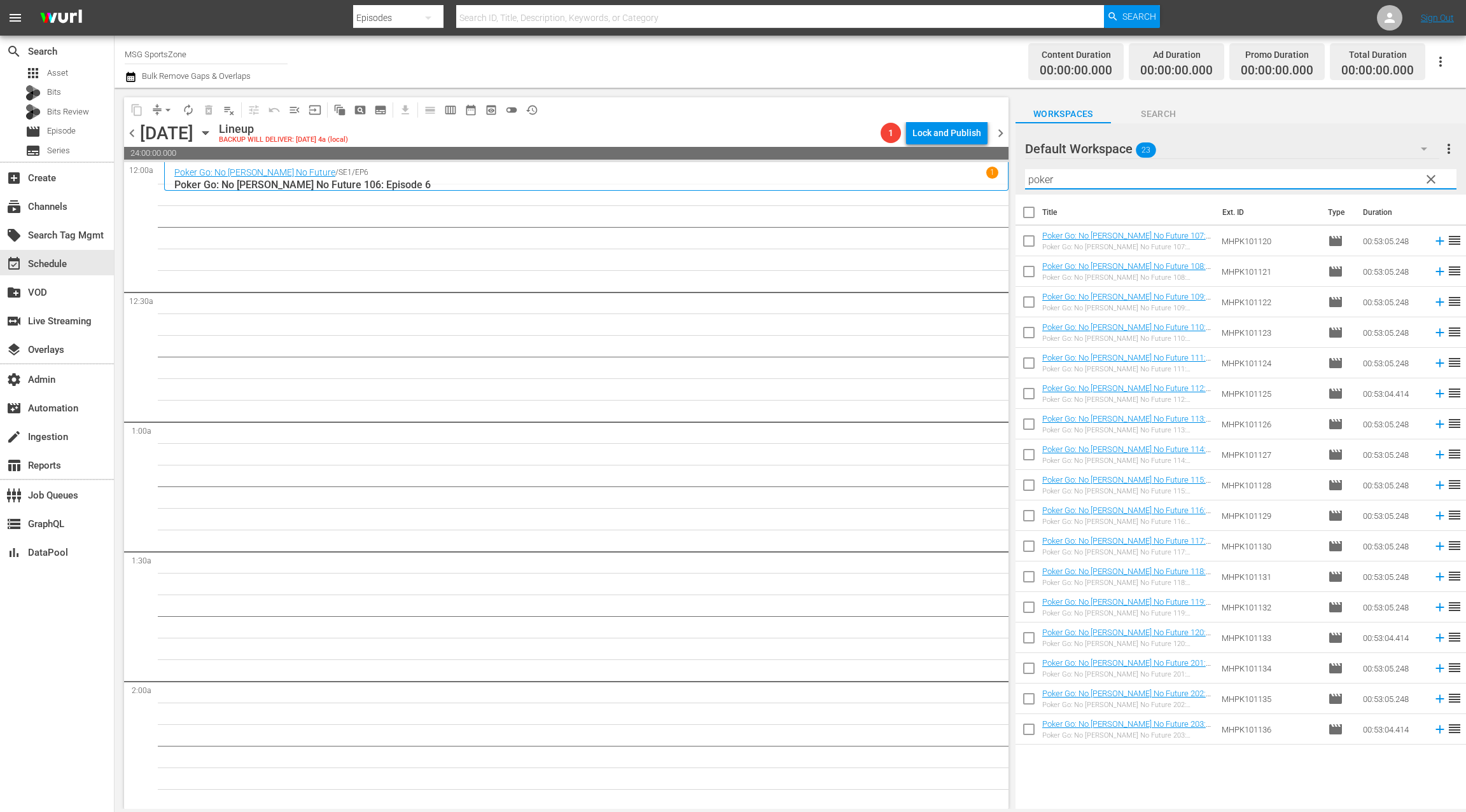
type input "poker"
click at [1030, 214] on input "checkbox" at bounding box center [1029, 215] width 27 height 27
checkbox input "true"
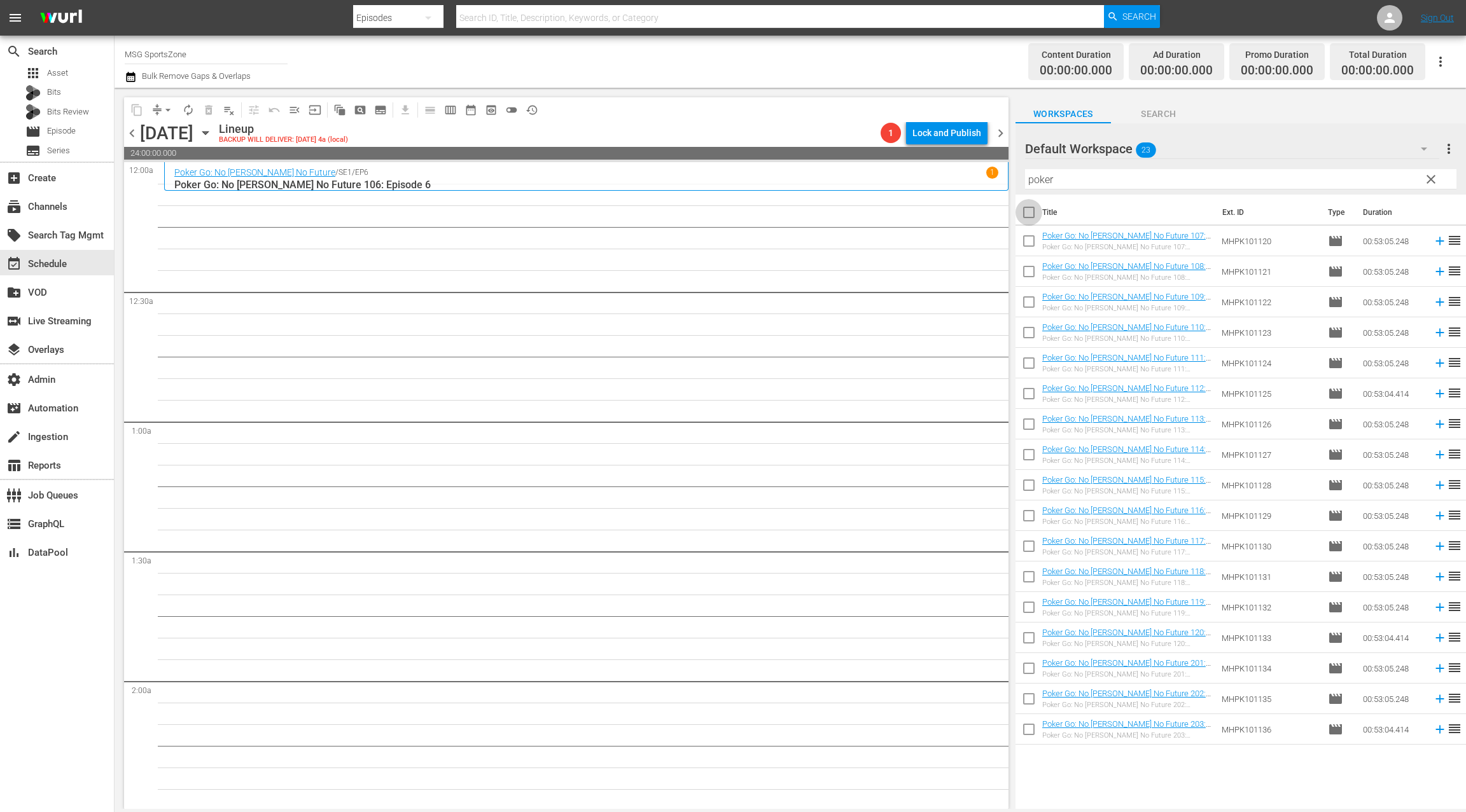
checkbox input "true"
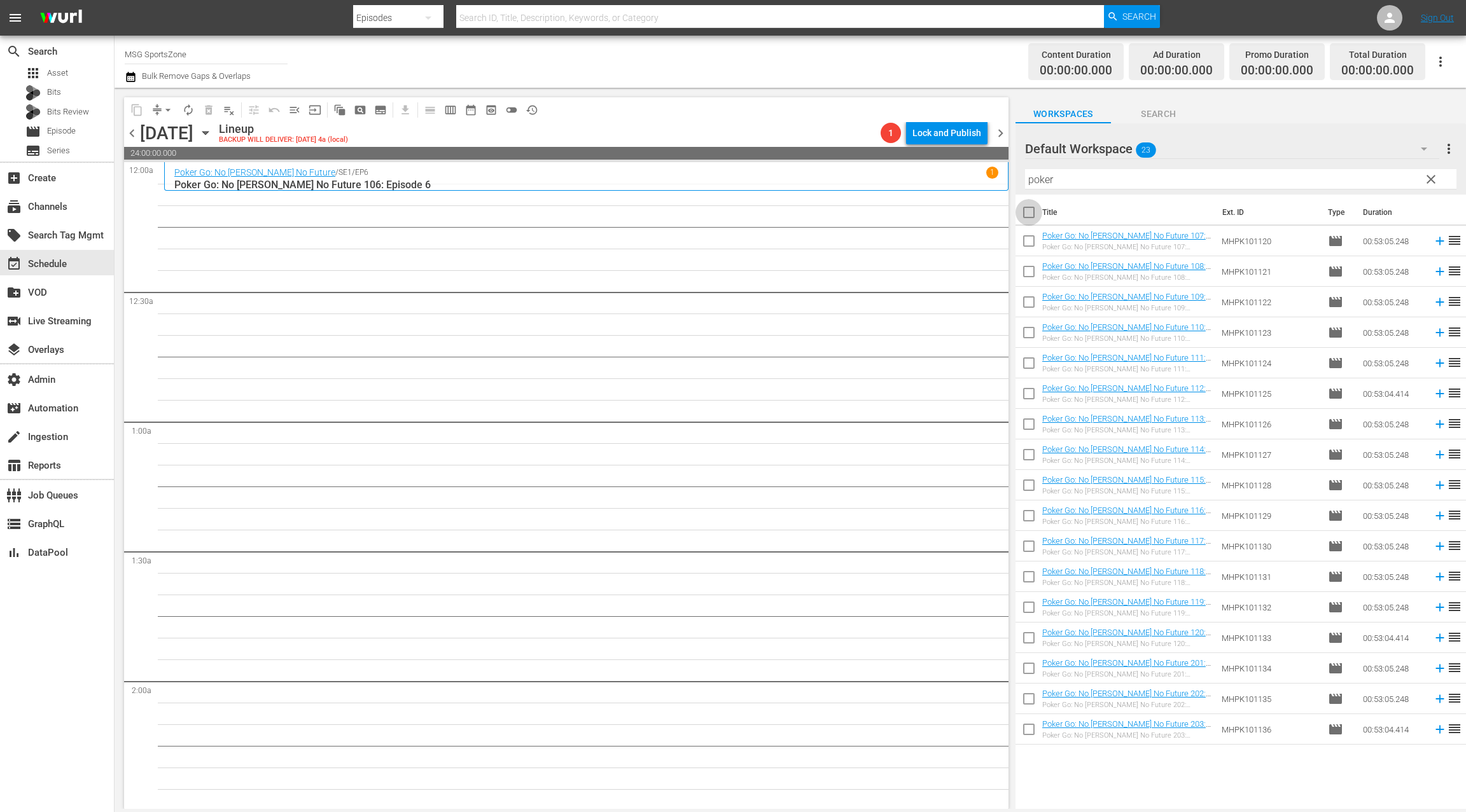
checkbox input "true"
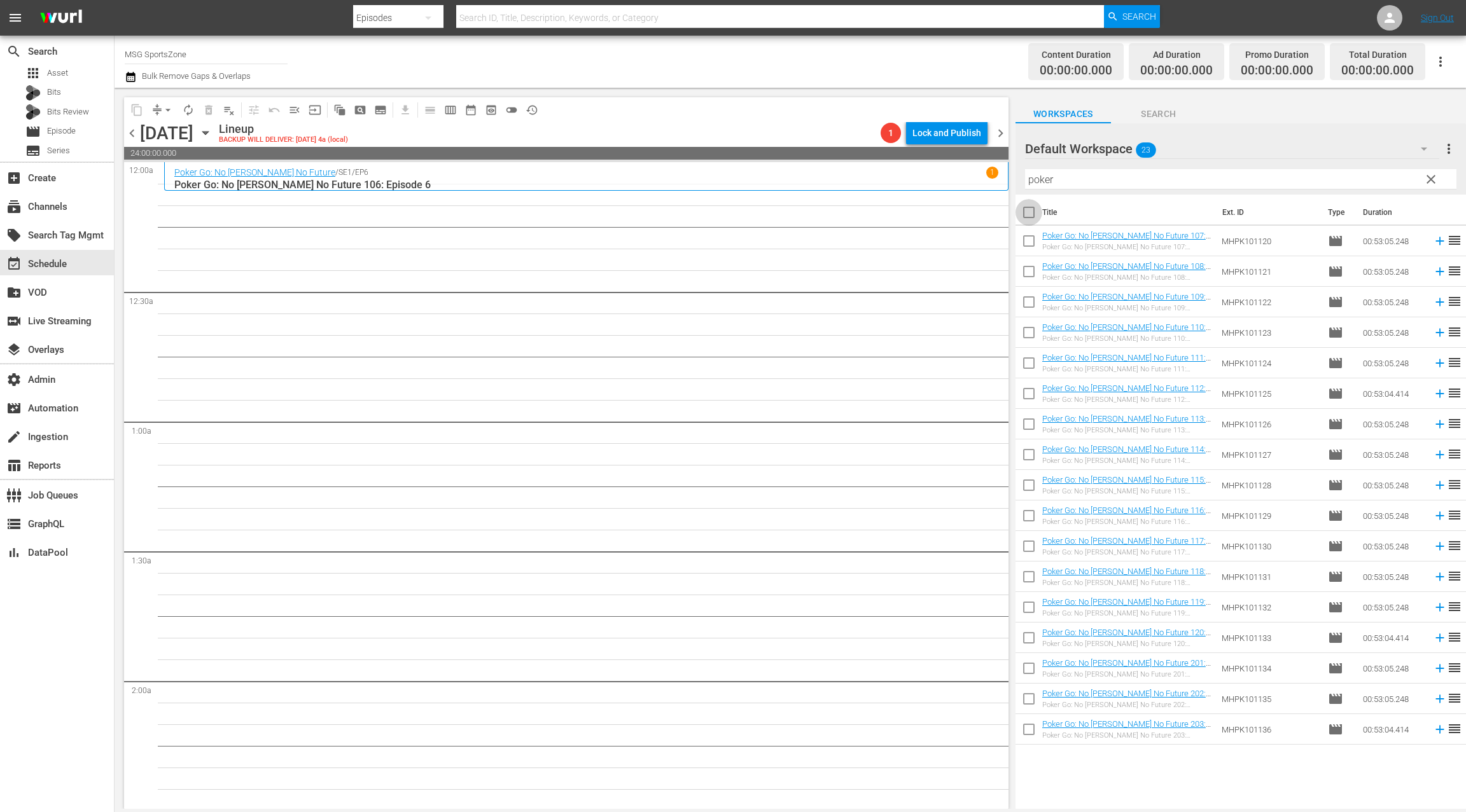
checkbox input "true"
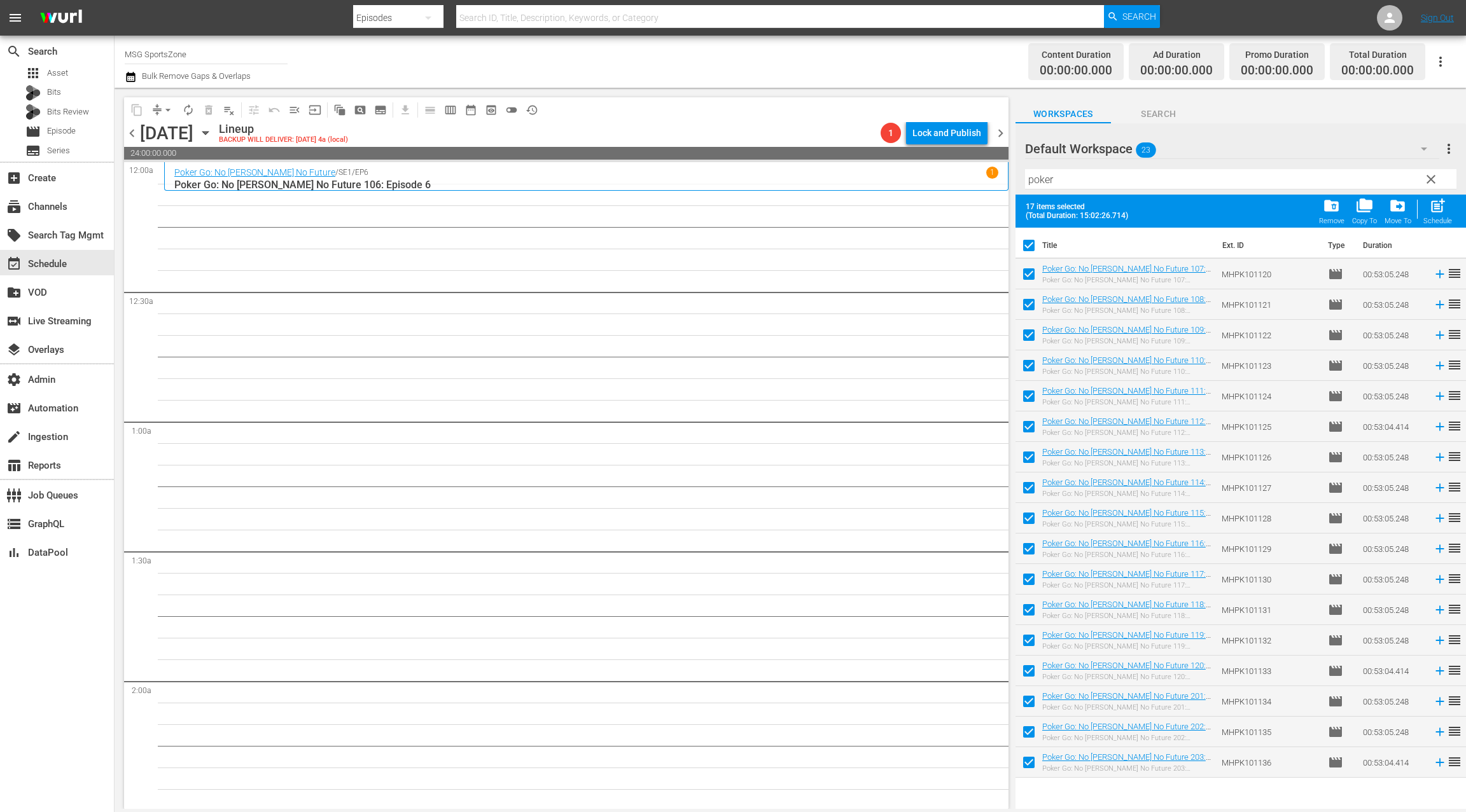
click at [1030, 699] on input "checkbox" at bounding box center [1029, 704] width 27 height 27
checkbox input "false"
click at [1030, 732] on input "checkbox" at bounding box center [1029, 734] width 27 height 27
checkbox input "false"
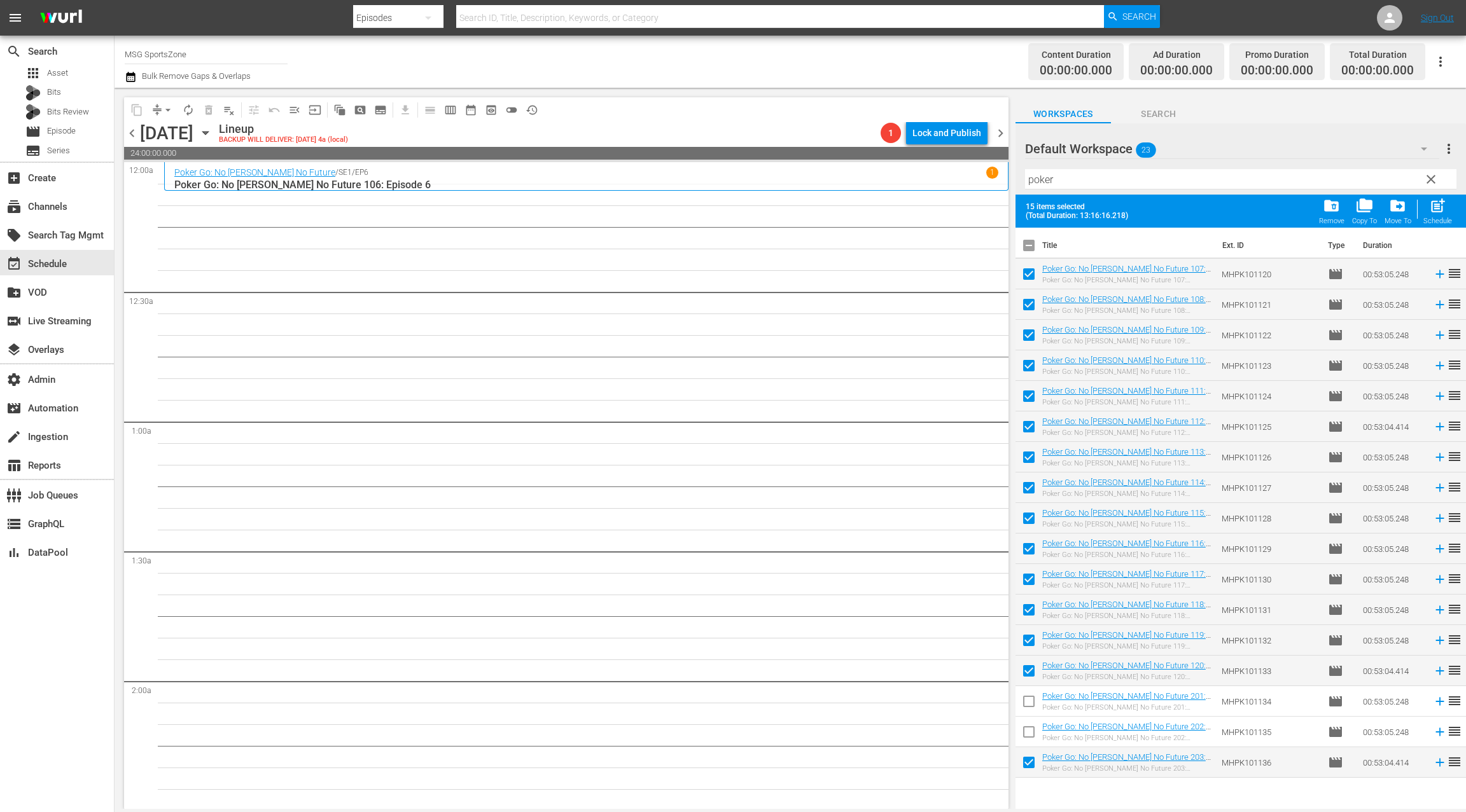
click at [1030, 762] on input "checkbox" at bounding box center [1029, 765] width 27 height 27
checkbox input "false"
drag, startPoint x: 1074, startPoint y: 271, endPoint x: 383, endPoint y: 1, distance: 741.9
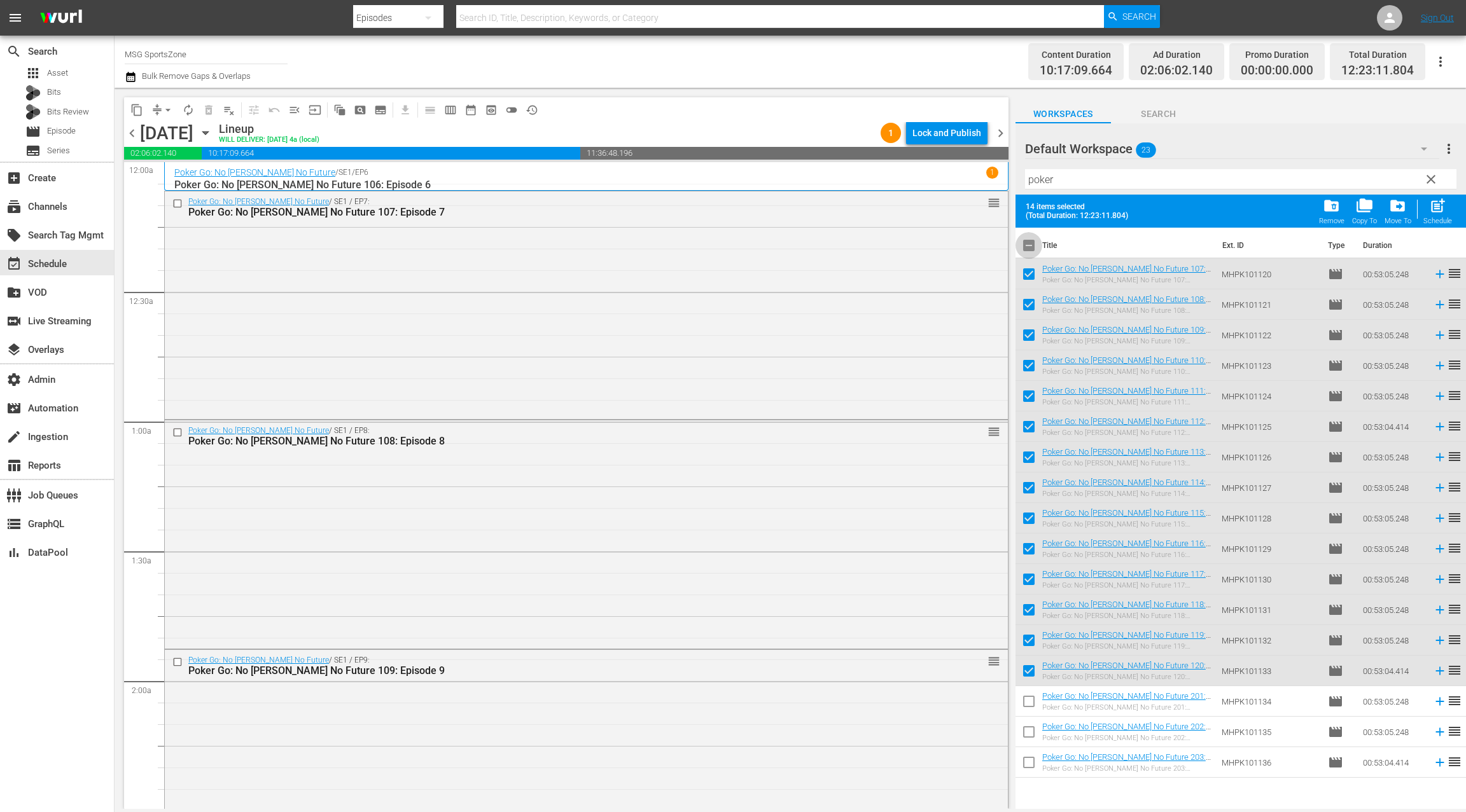
click at [1029, 247] on input "checkbox" at bounding box center [1029, 248] width 27 height 27
checkbox input "true"
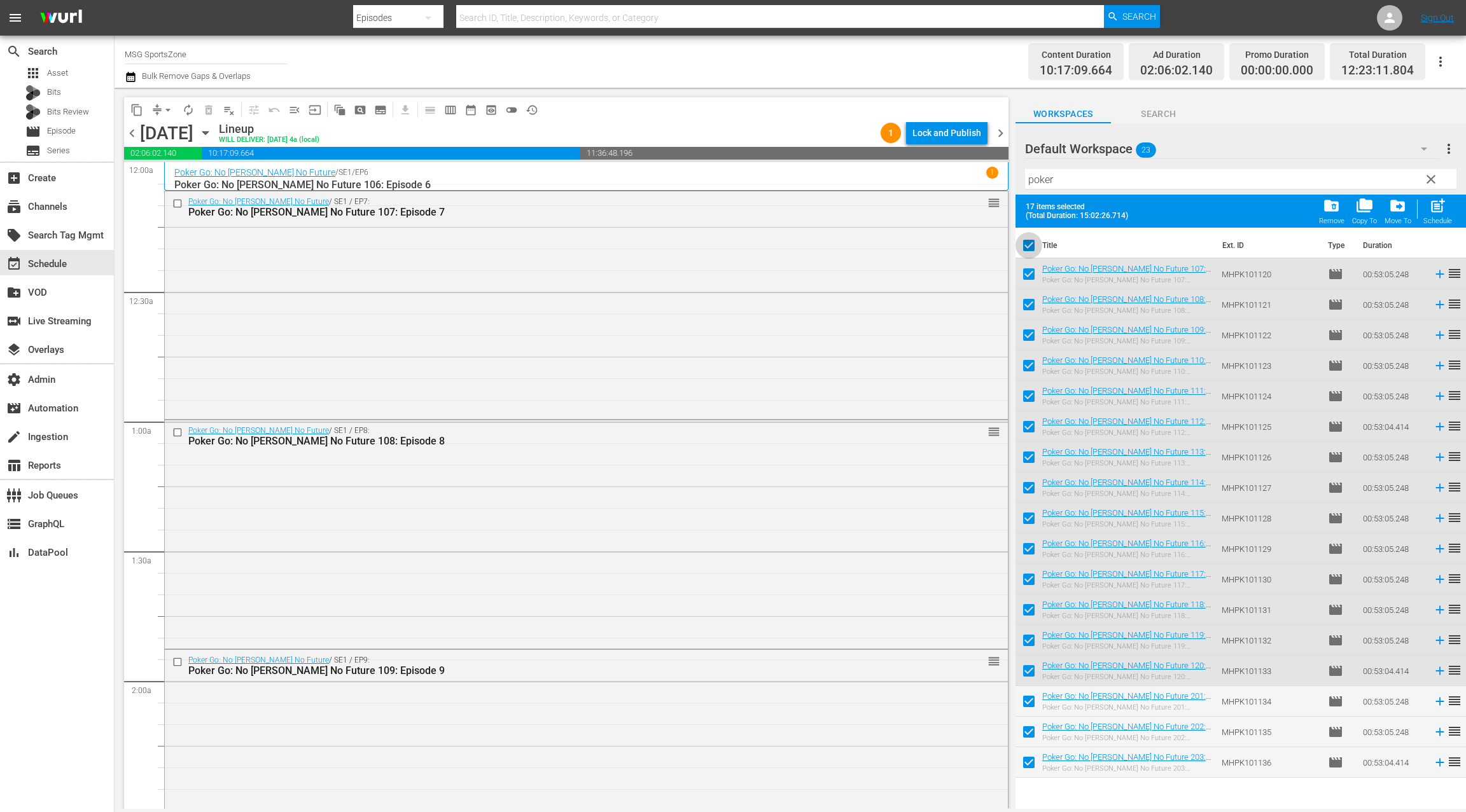
drag, startPoint x: 1029, startPoint y: 247, endPoint x: 1078, endPoint y: 243, distance: 49.2
click at [1028, 247] on input "checkbox" at bounding box center [1029, 248] width 27 height 27
checkbox input "false"
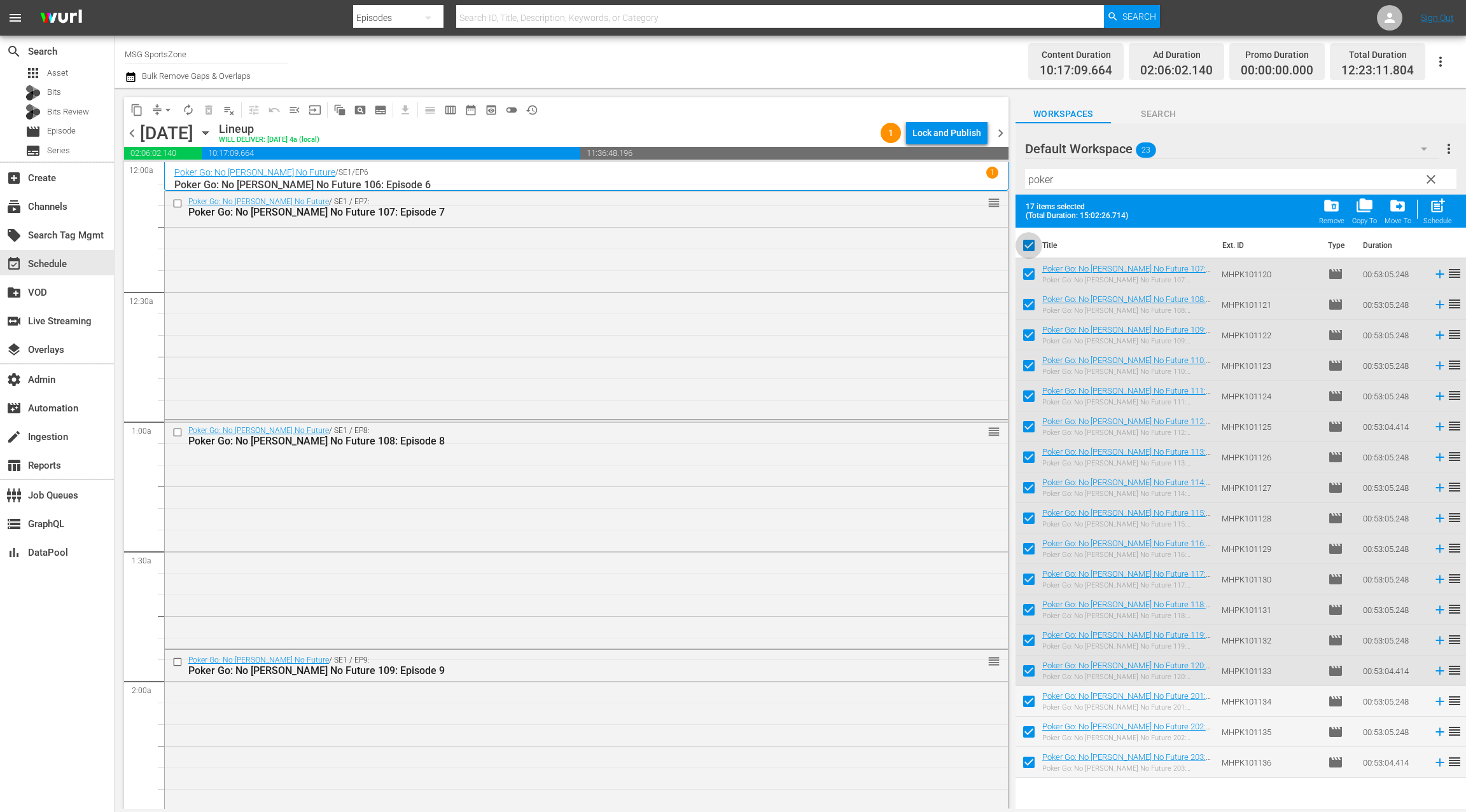
checkbox input "false"
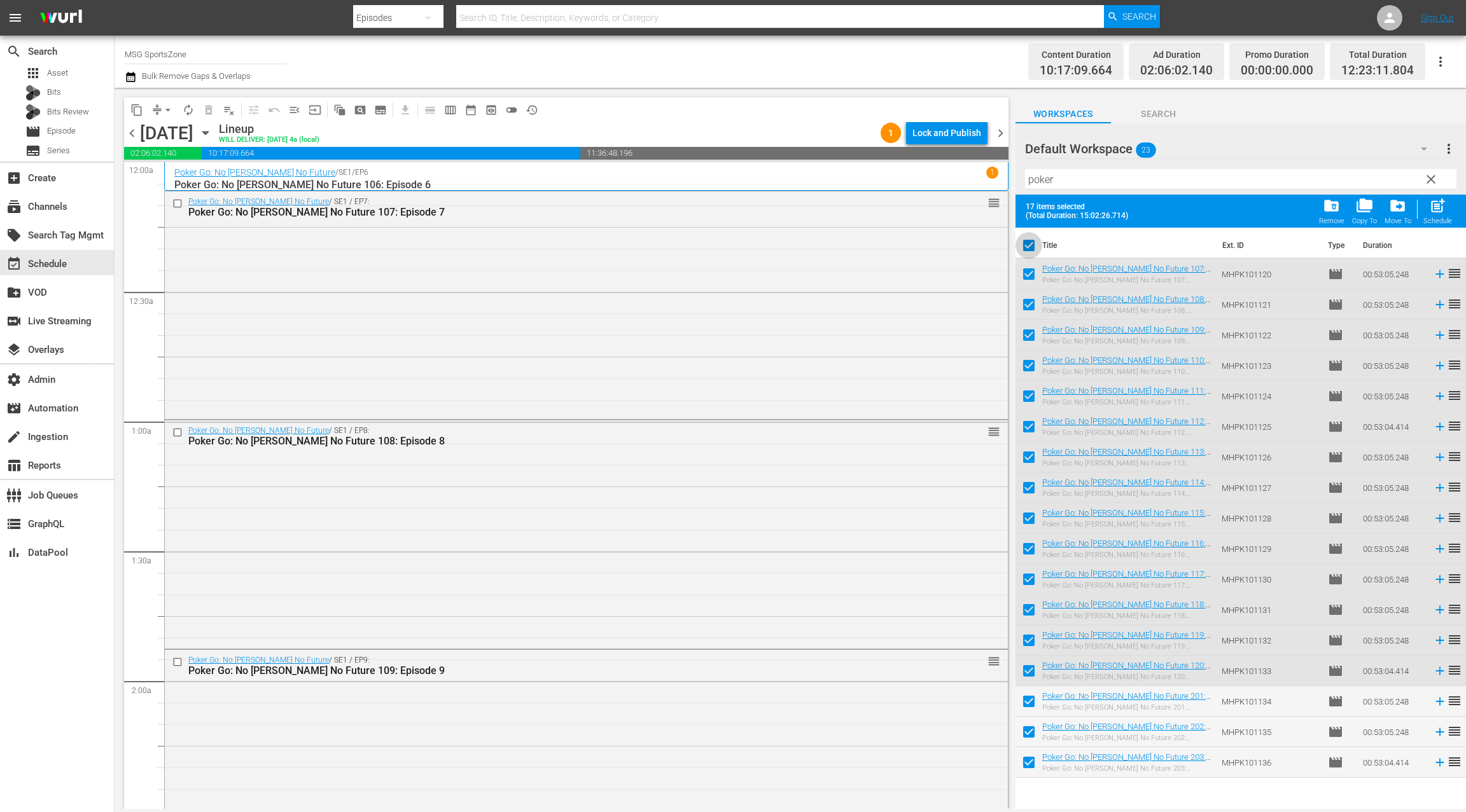
checkbox input "false"
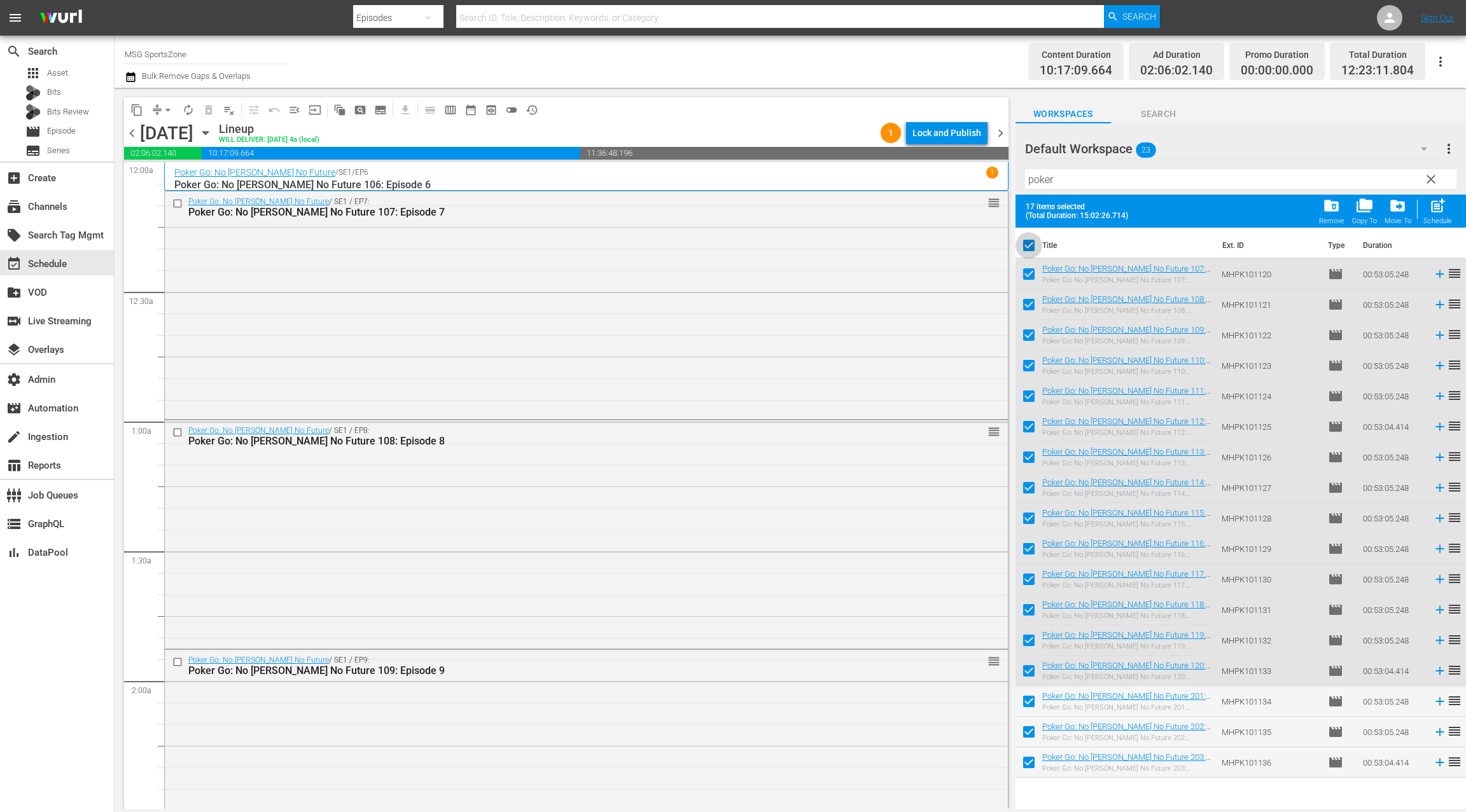
checkbox input "false"
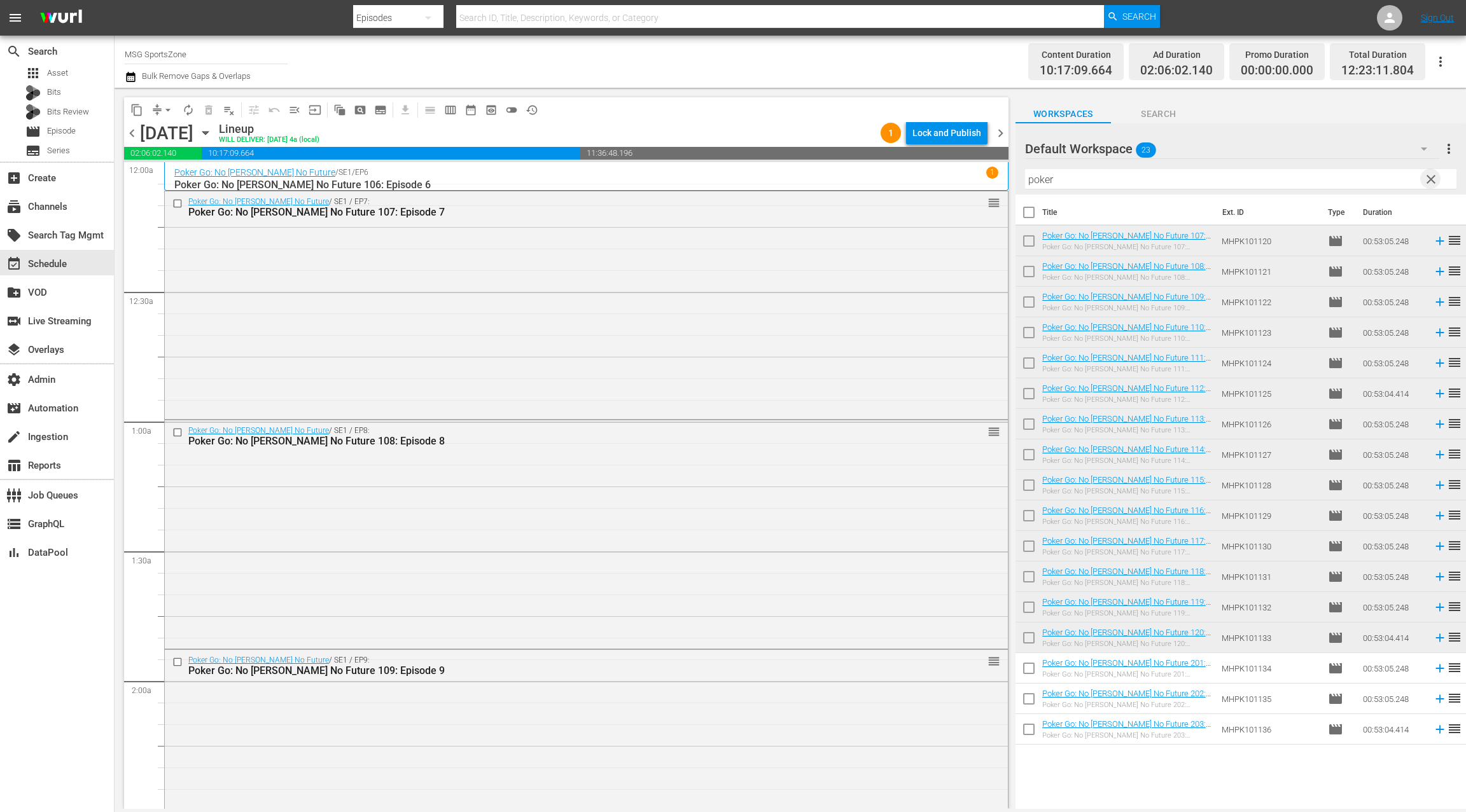
click at [1431, 181] on span "clear" at bounding box center [1430, 179] width 15 height 15
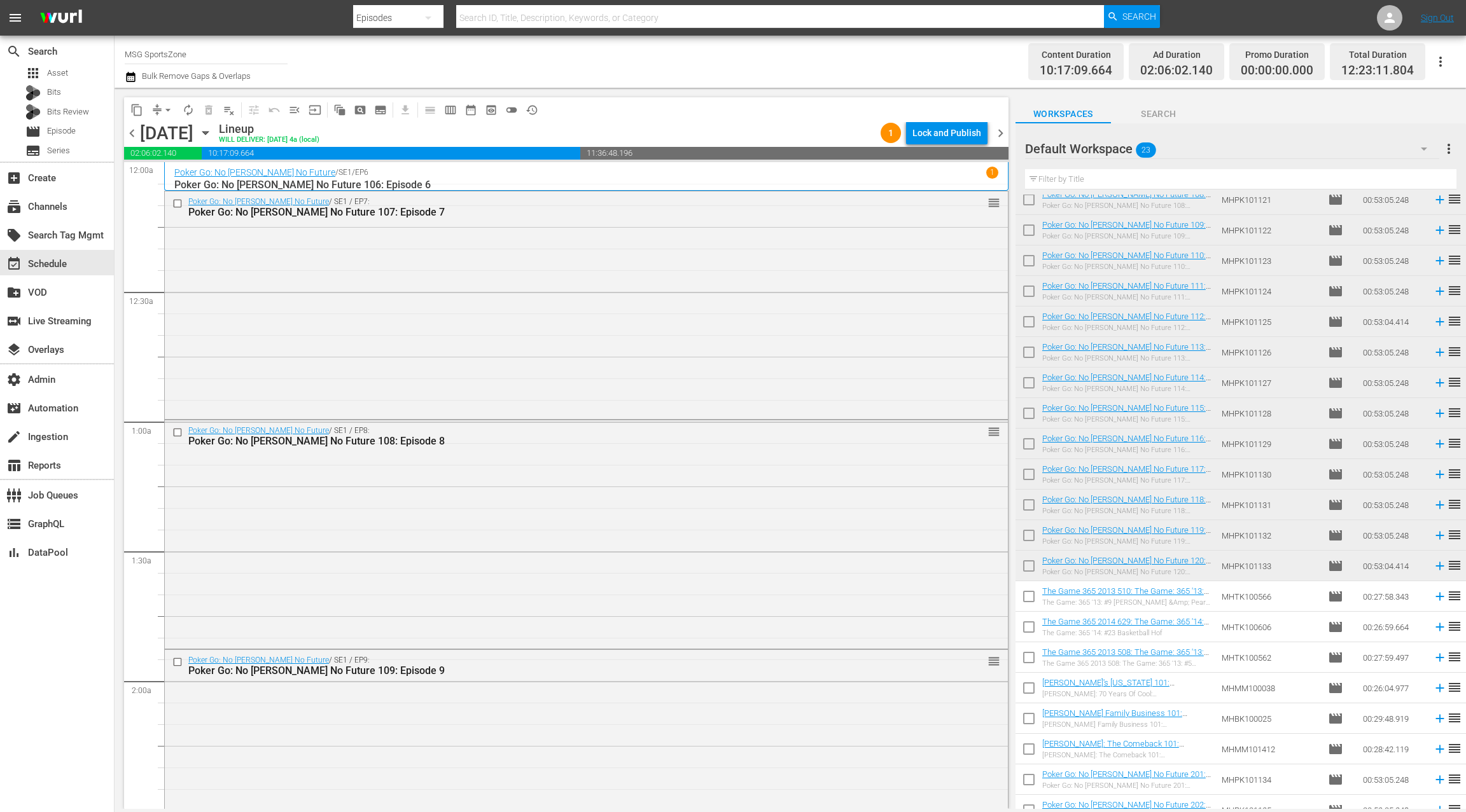
scroll to position [117, 0]
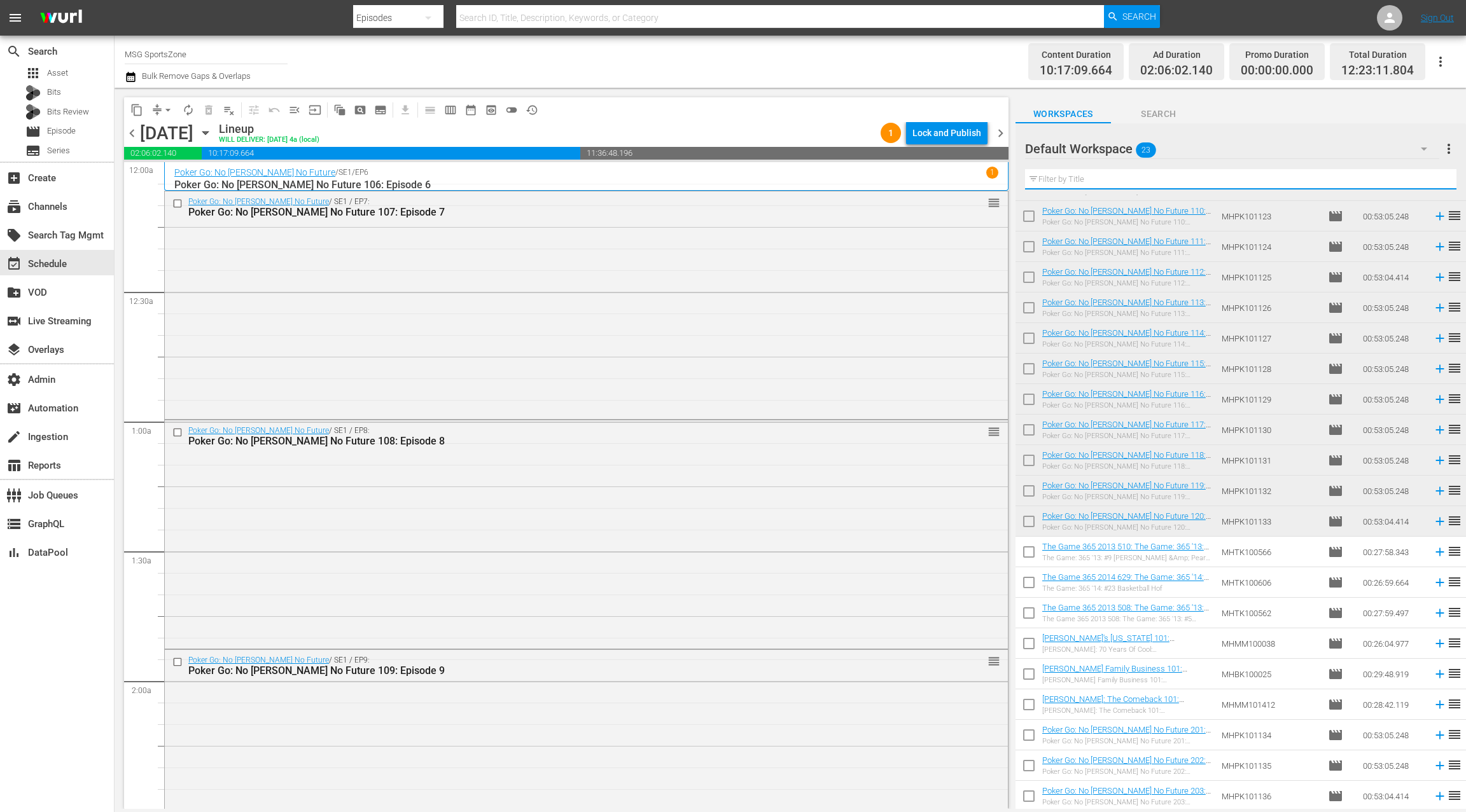
click at [1087, 179] on input "text" at bounding box center [1240, 179] width 431 height 20
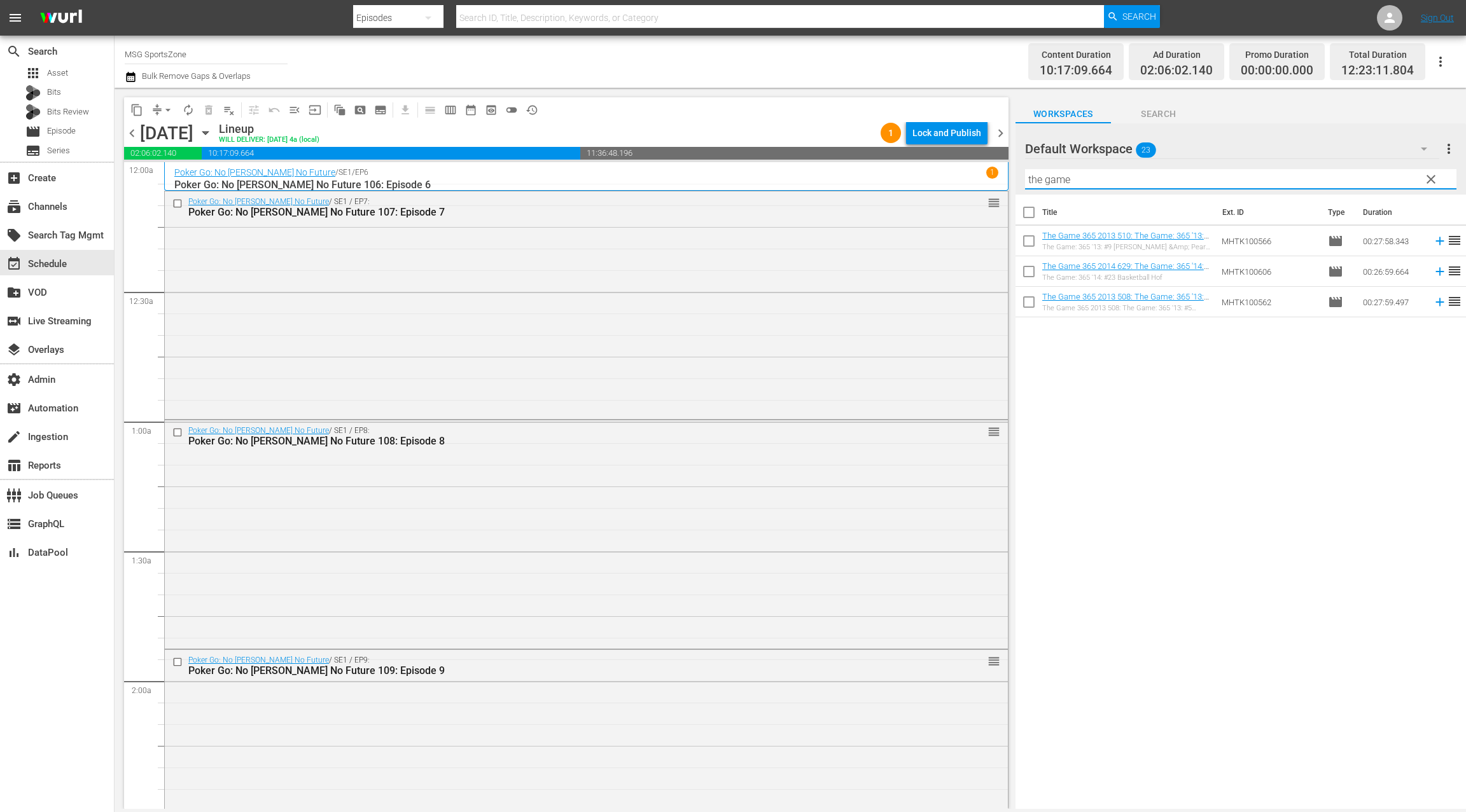
type input "the game"
click at [1030, 210] on input "checkbox" at bounding box center [1029, 215] width 27 height 27
checkbox input "true"
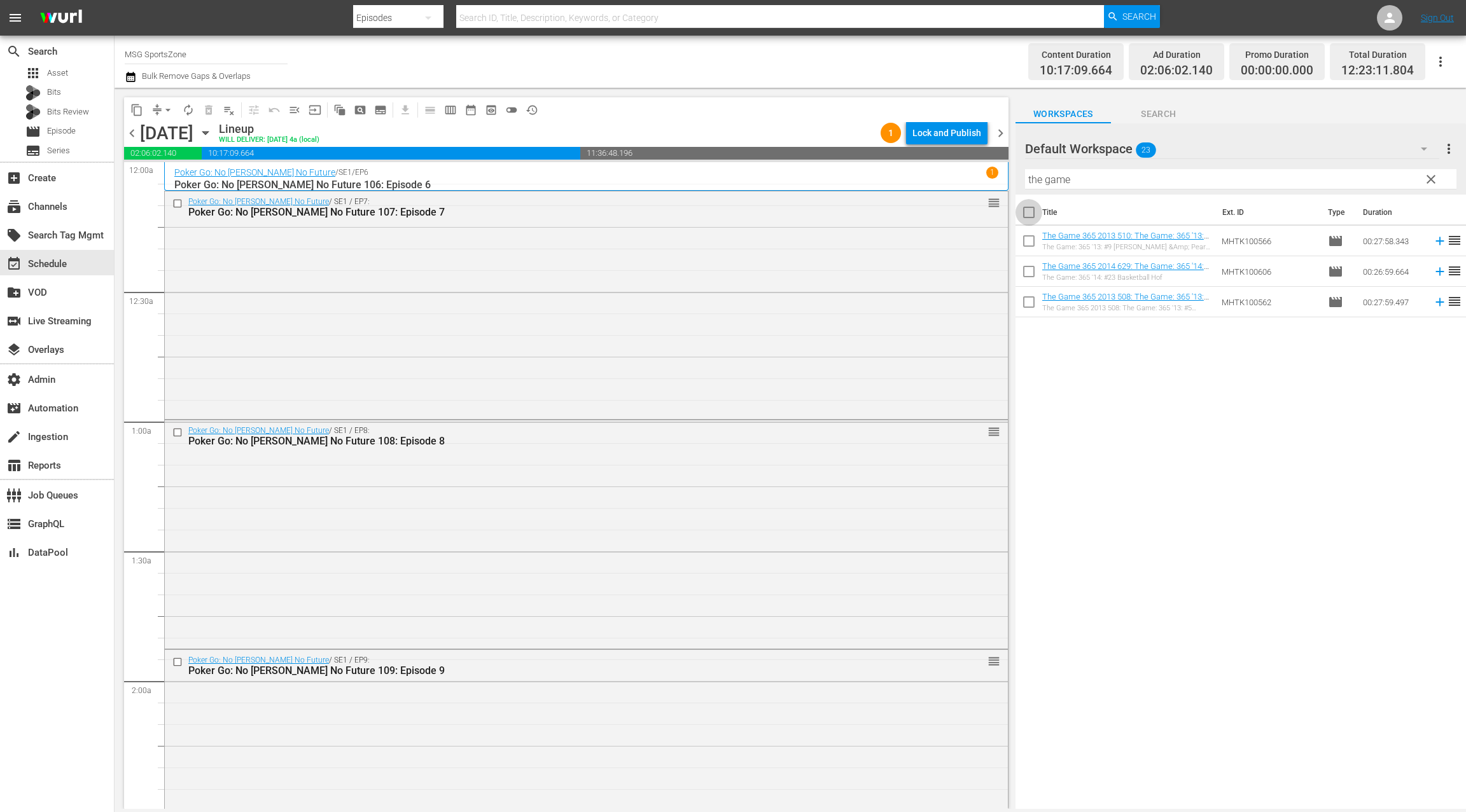
checkbox input "true"
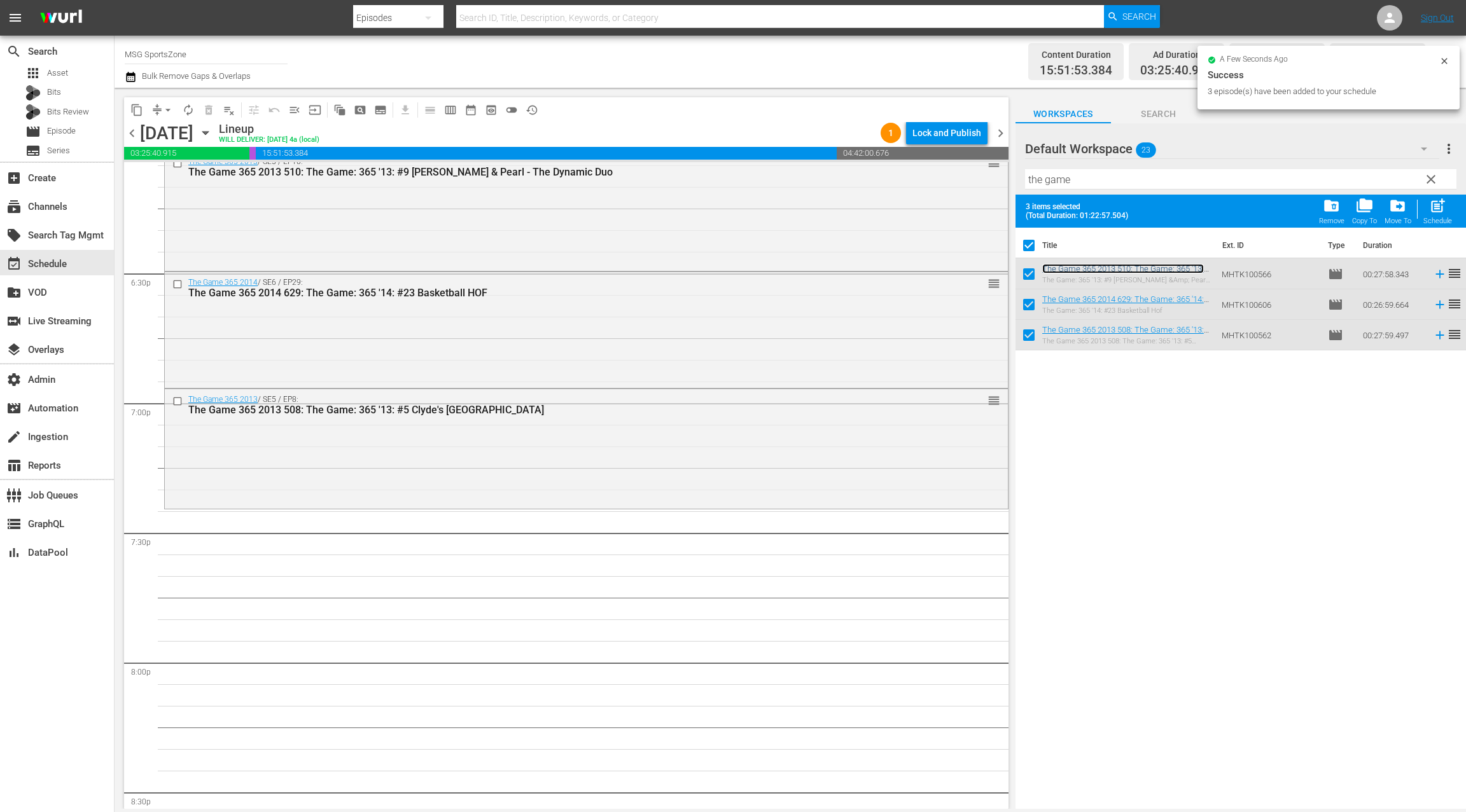
scroll to position [4778, 0]
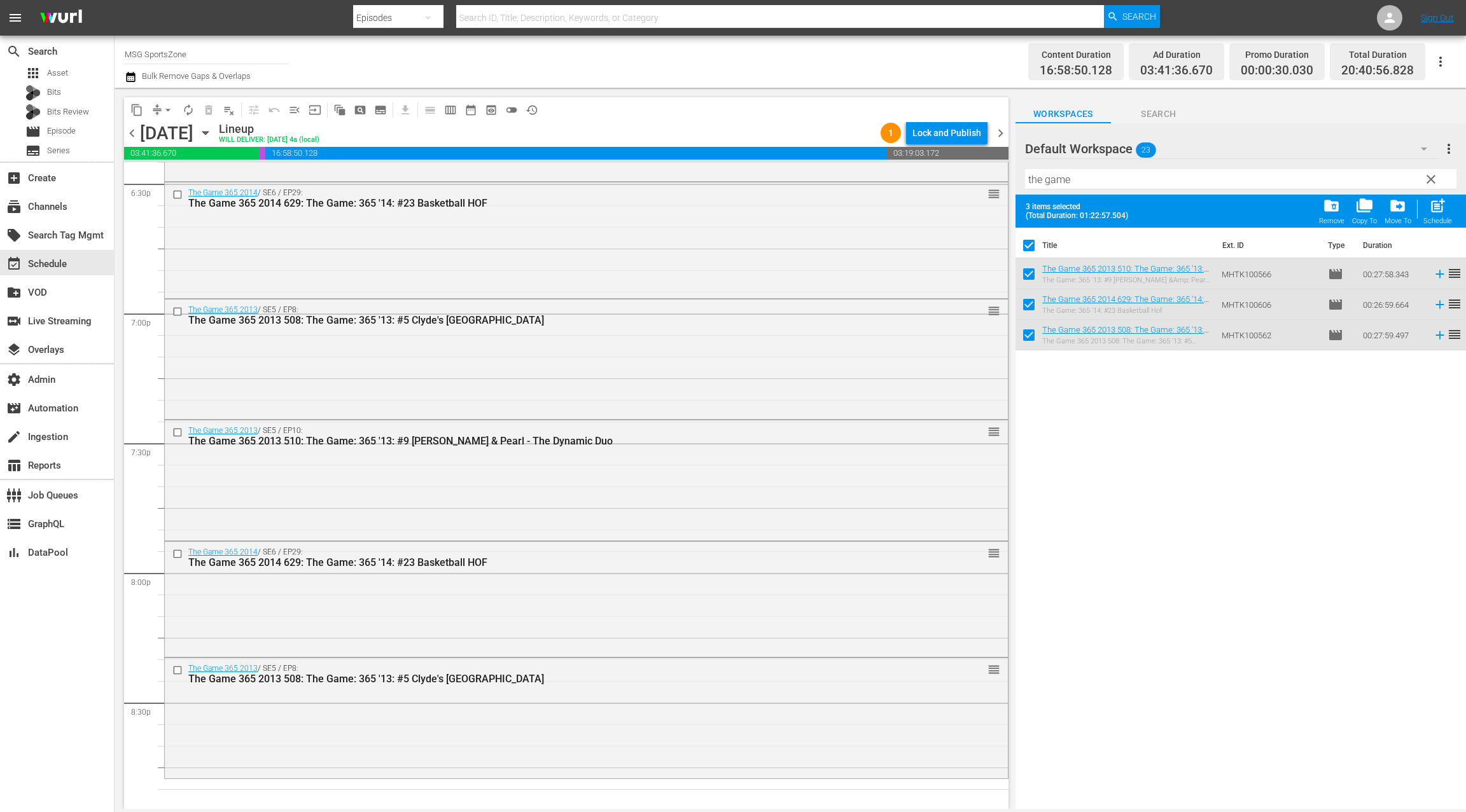
click at [1026, 243] on input "checkbox" at bounding box center [1029, 248] width 27 height 27
checkbox input "false"
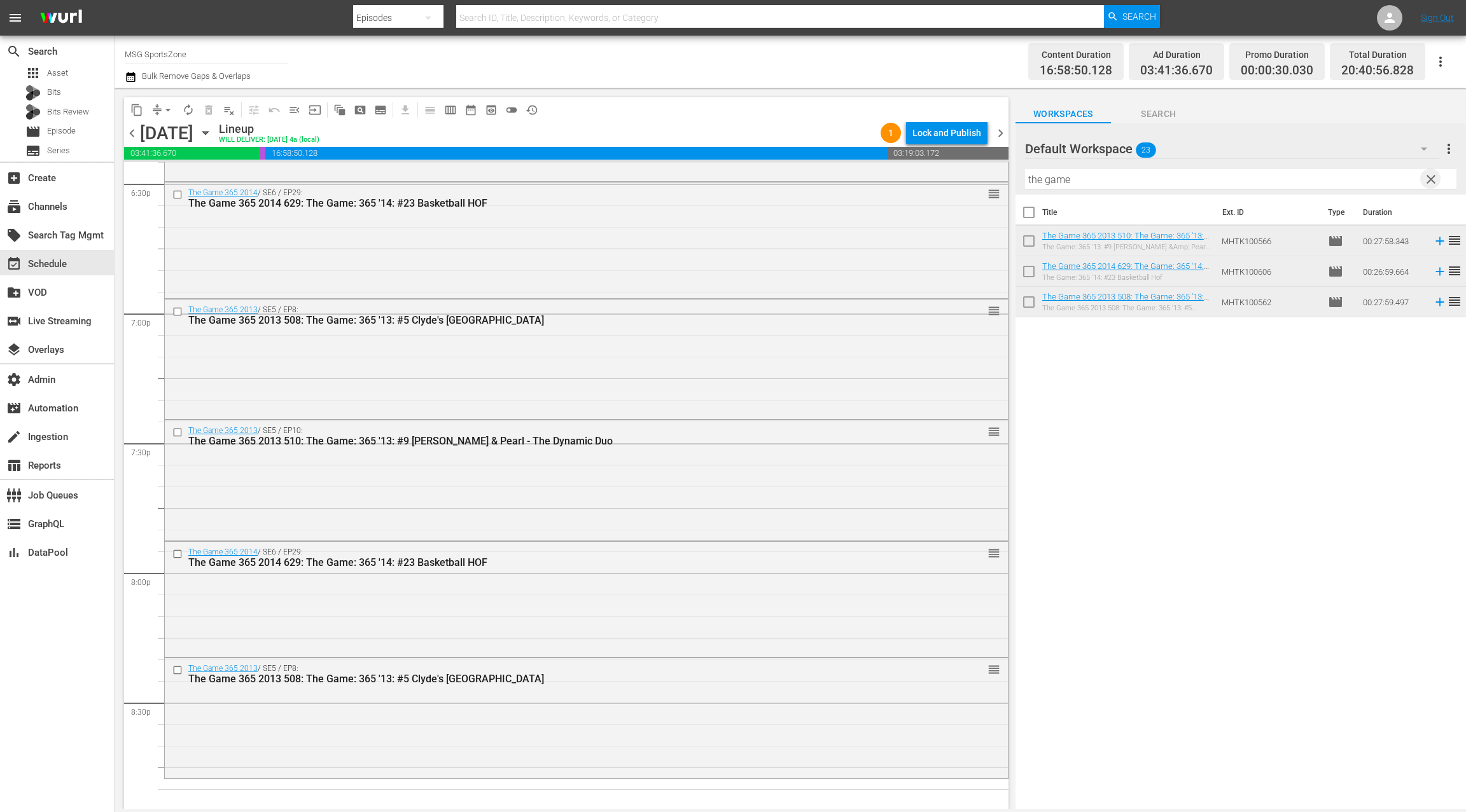
drag, startPoint x: 1430, startPoint y: 181, endPoint x: 1357, endPoint y: 214, distance: 80.1
click at [1430, 180] on span "clear" at bounding box center [1430, 179] width 15 height 15
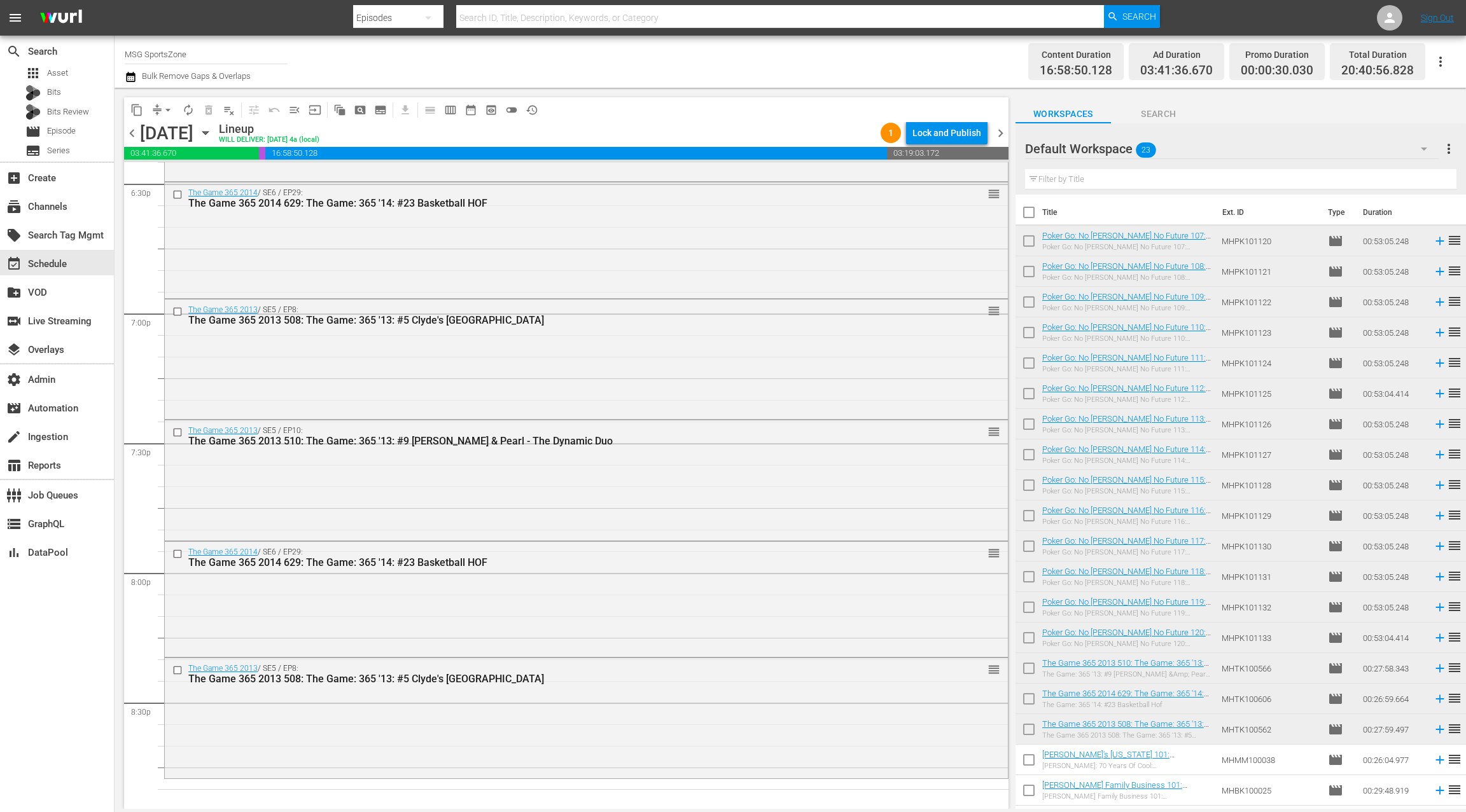
scroll to position [117, 0]
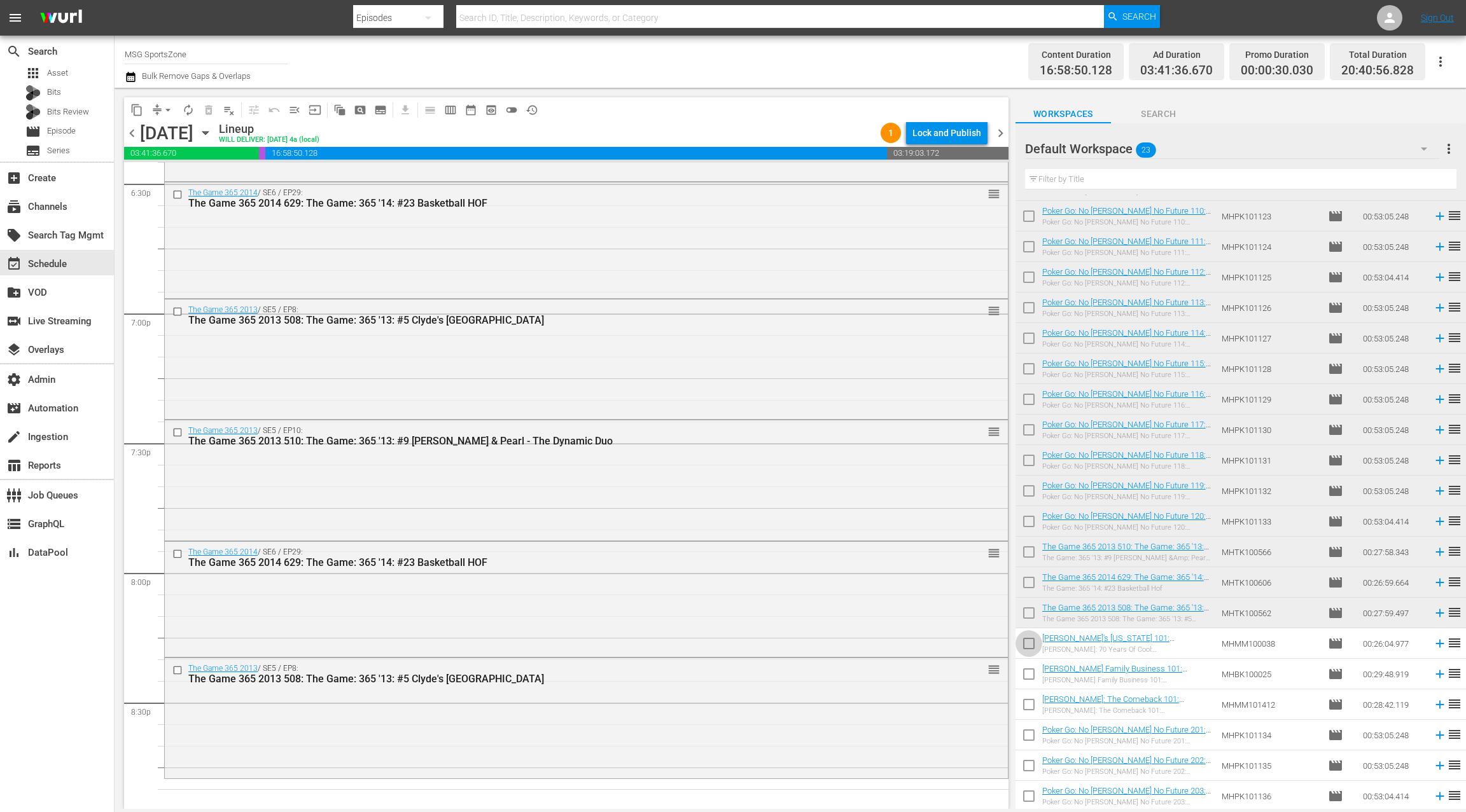
drag, startPoint x: 1030, startPoint y: 642, endPoint x: 1036, endPoint y: 647, distance: 7.8
click at [1030, 642] on input "checkbox" at bounding box center [1029, 646] width 27 height 27
checkbox input "true"
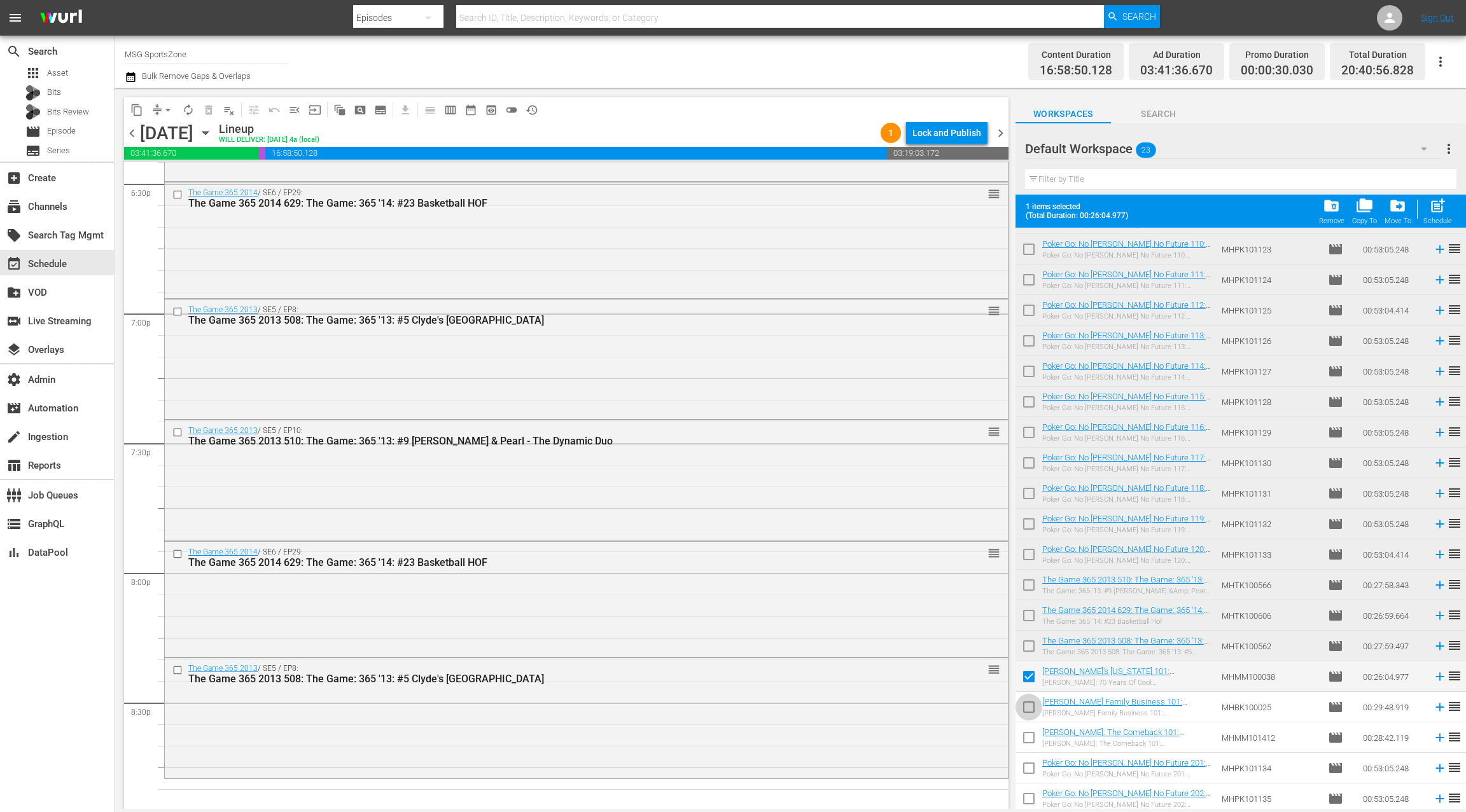
drag, startPoint x: 1030, startPoint y: 705, endPoint x: 1048, endPoint y: 687, distance: 25.5
click at [1030, 705] on input "checkbox" at bounding box center [1029, 709] width 27 height 27
checkbox input "true"
drag, startPoint x: 1030, startPoint y: 707, endPoint x: 1029, endPoint y: 722, distance: 15.0
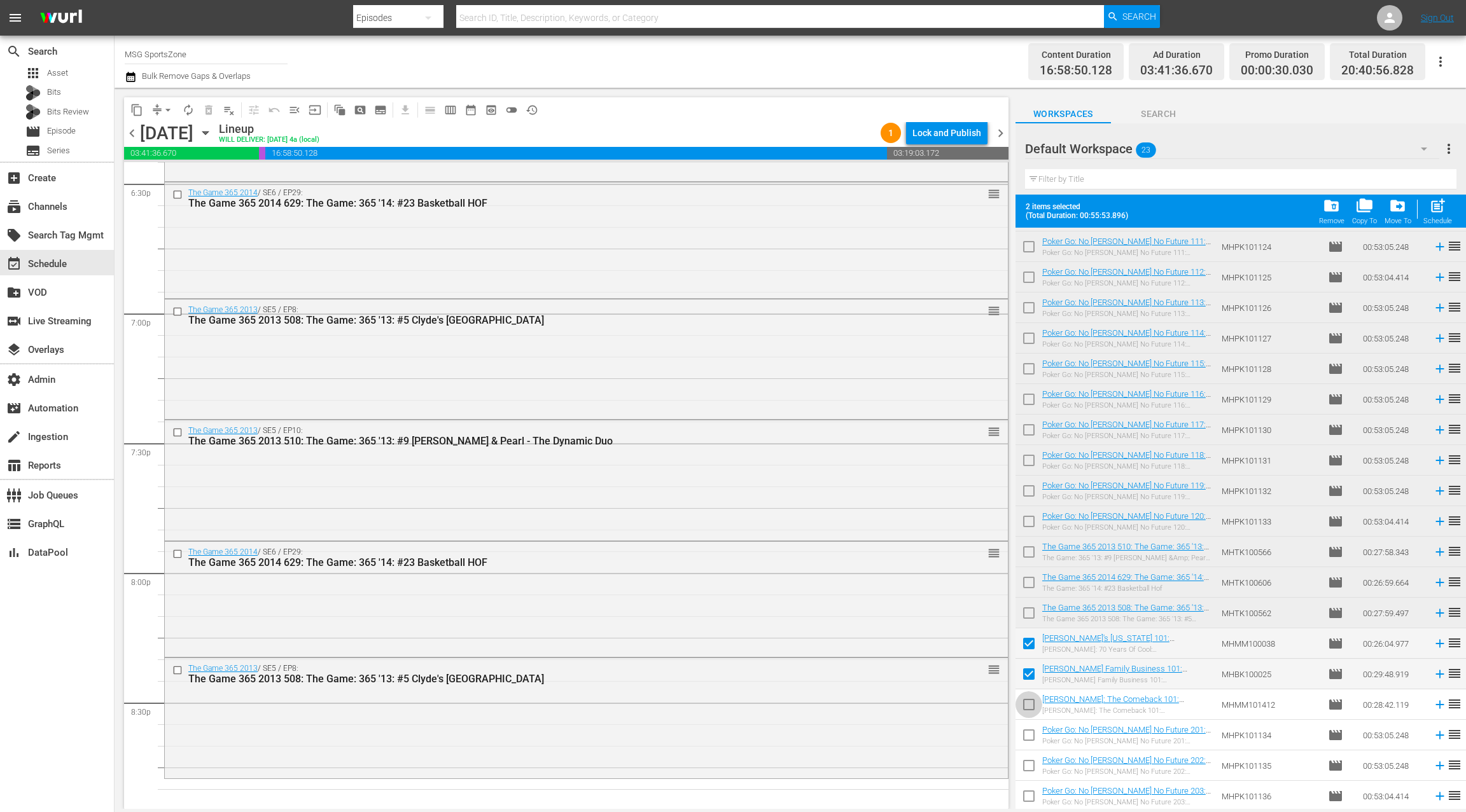
click at [1030, 707] on input "checkbox" at bounding box center [1029, 707] width 27 height 27
checkbox input "true"
drag, startPoint x: 1028, startPoint y: 737, endPoint x: 1032, endPoint y: 756, distance: 19.4
click at [1028, 737] on input "checkbox" at bounding box center [1029, 738] width 27 height 27
checkbox input "true"
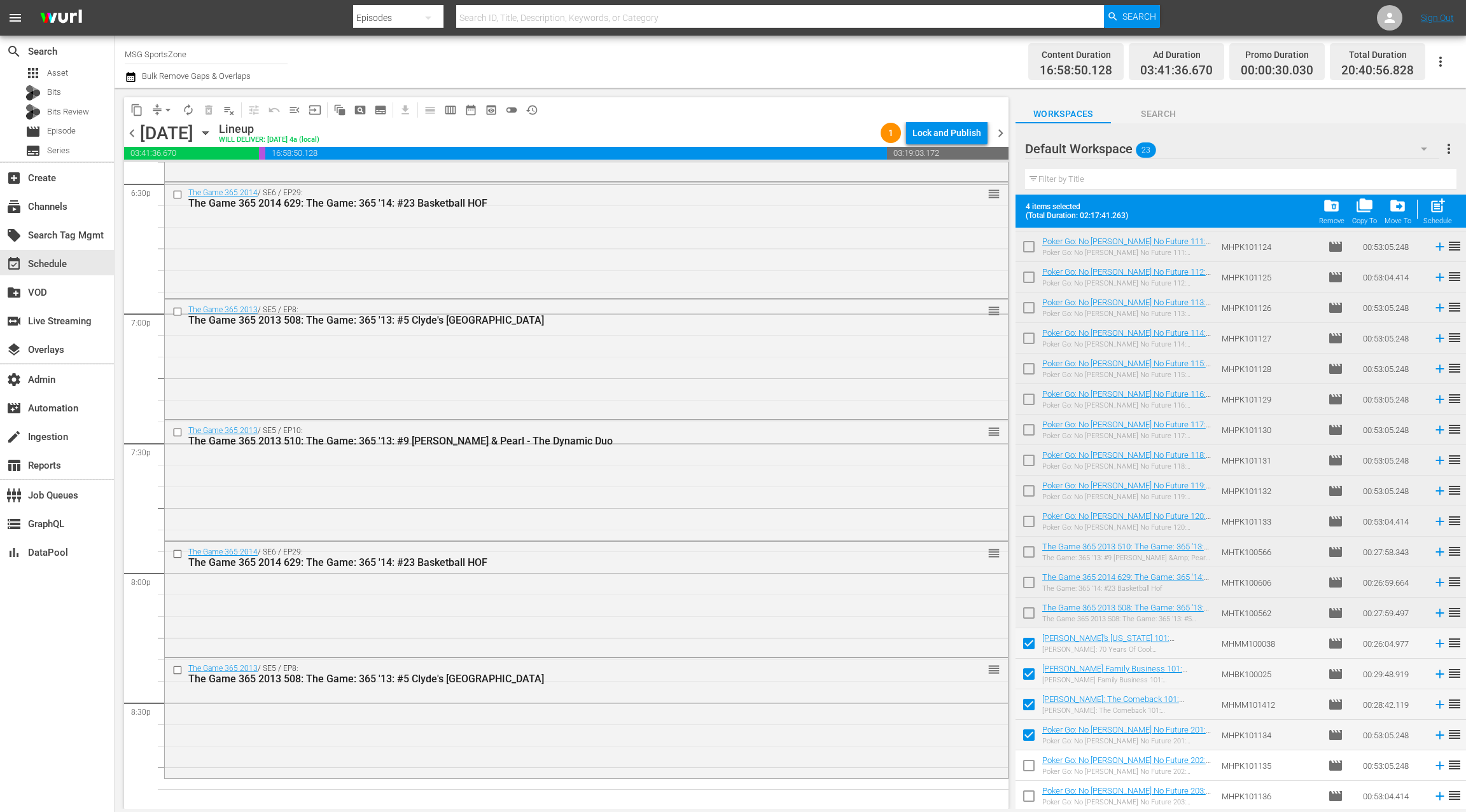
click at [1034, 767] on input "checkbox" at bounding box center [1029, 768] width 27 height 27
checkbox input "true"
click at [1031, 799] on input "checkbox" at bounding box center [1029, 799] width 27 height 27
checkbox input "true"
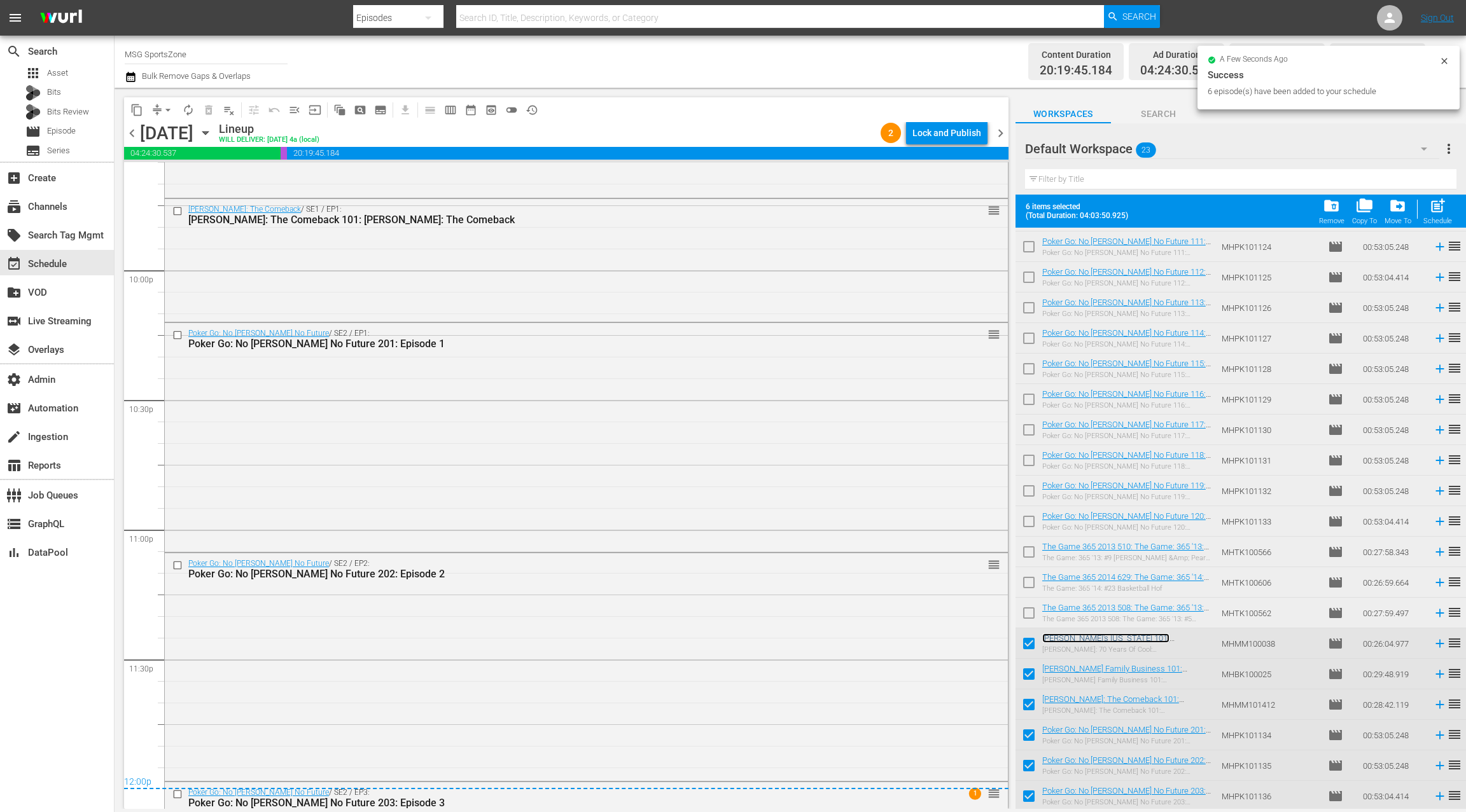
scroll to position [5801, 0]
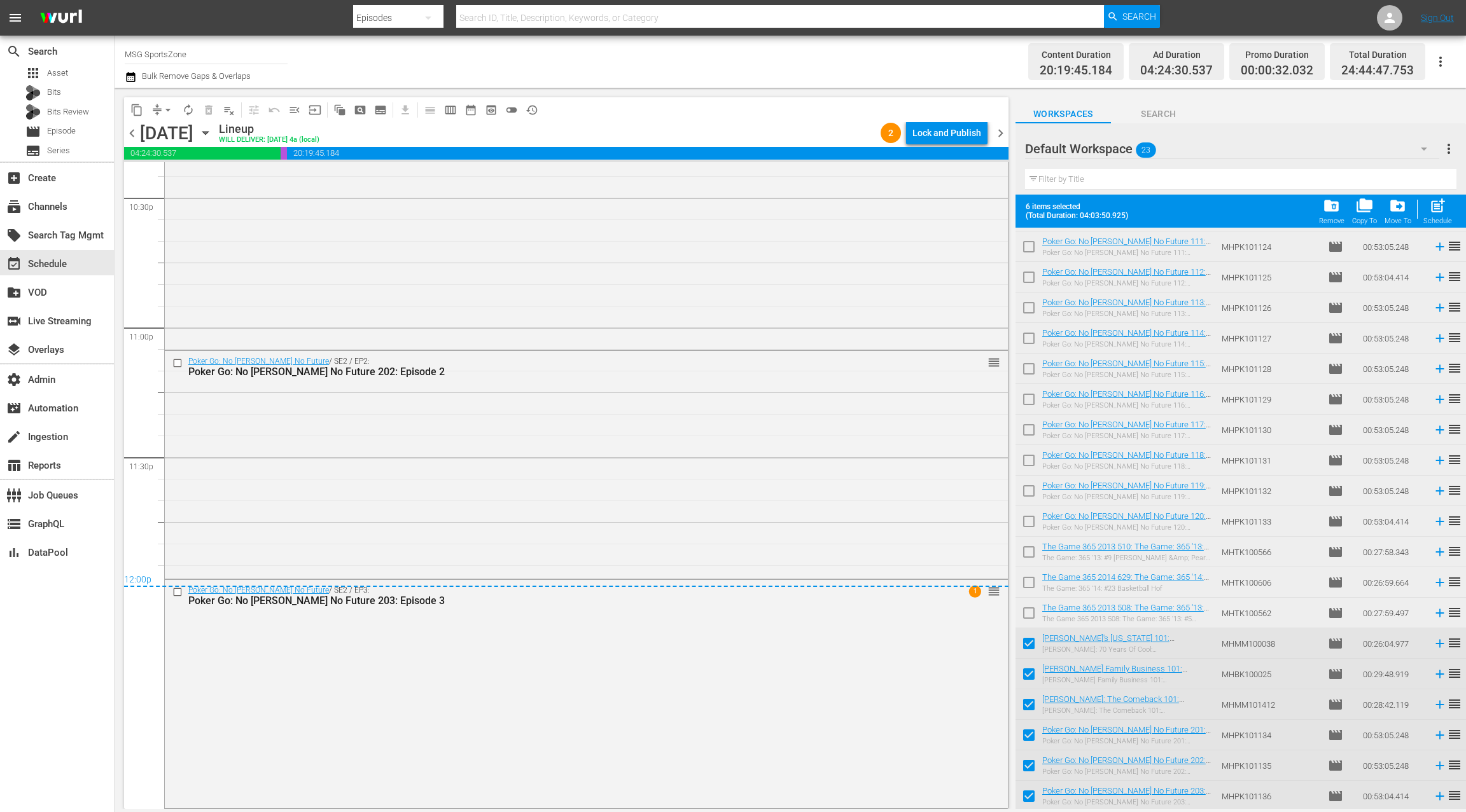
drag, startPoint x: 1054, startPoint y: 641, endPoint x: 1069, endPoint y: 5, distance: 636.2
click at [68, 131] on span "Episode" at bounding box center [61, 131] width 29 height 13
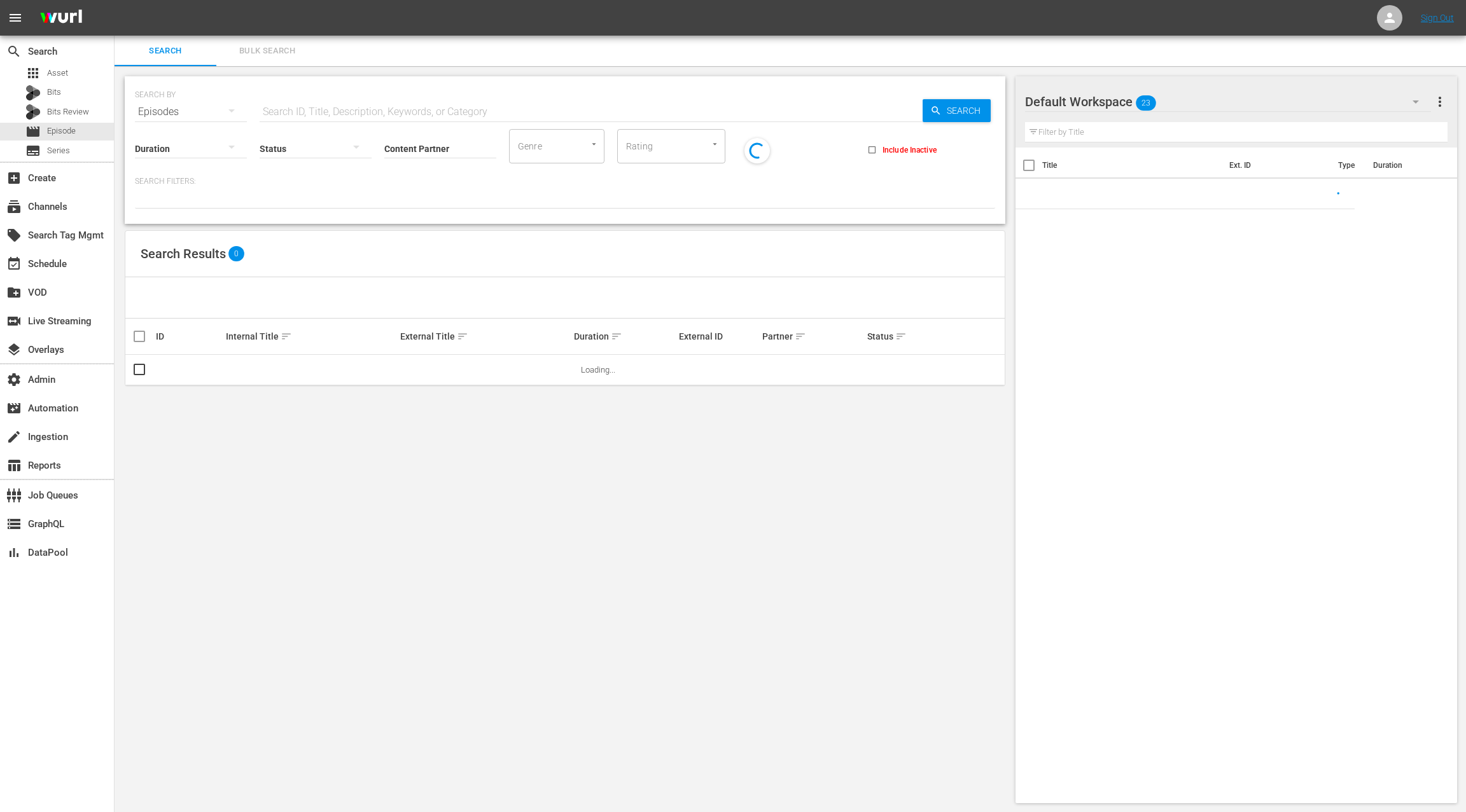
click at [268, 52] on span "Bulk Search" at bounding box center [267, 51] width 86 height 15
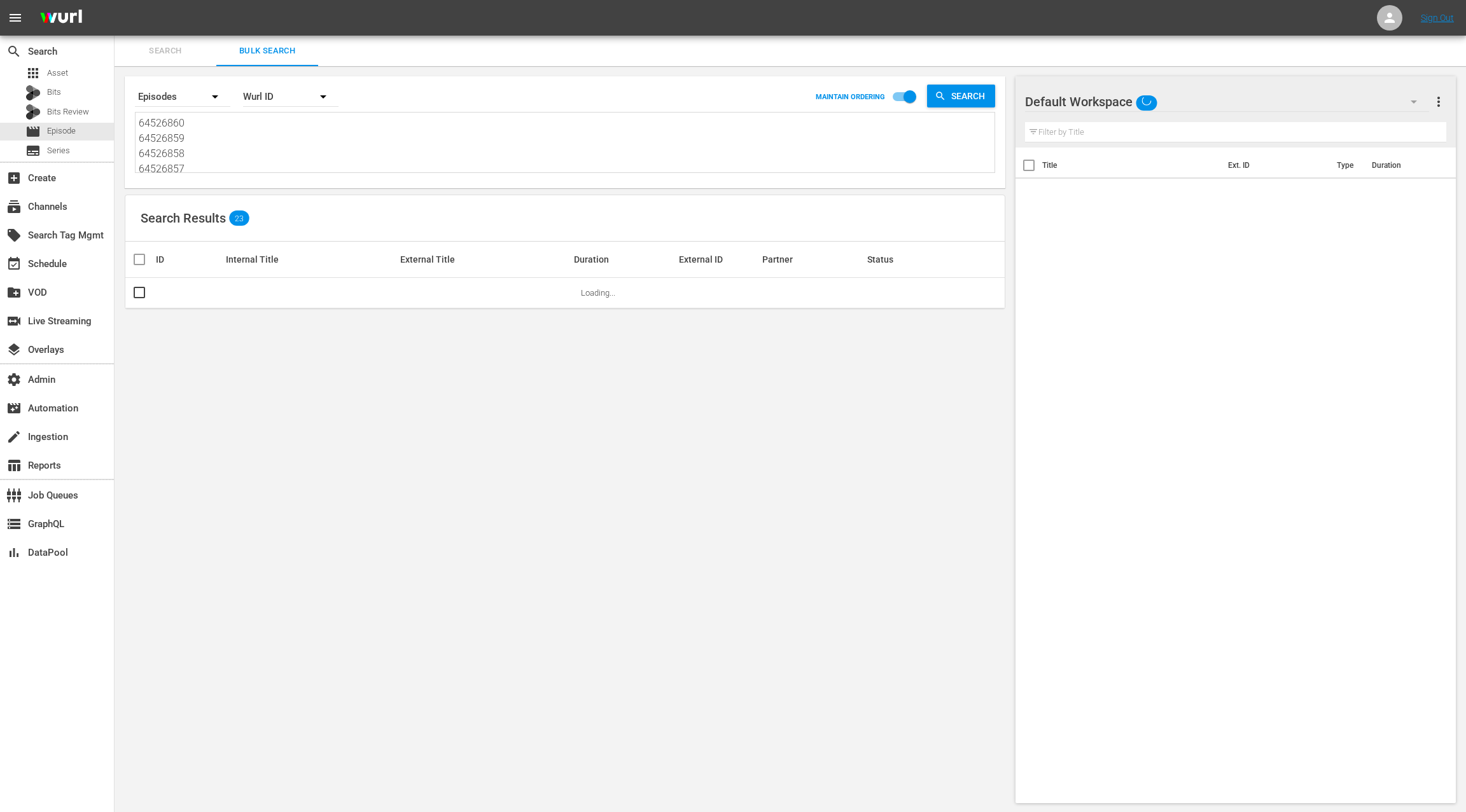
click at [267, 135] on textarea "64526860 64526859 64526858 64526857 64526856 64526855 64526854 64526853 6452685…" at bounding box center [566, 145] width 855 height 58
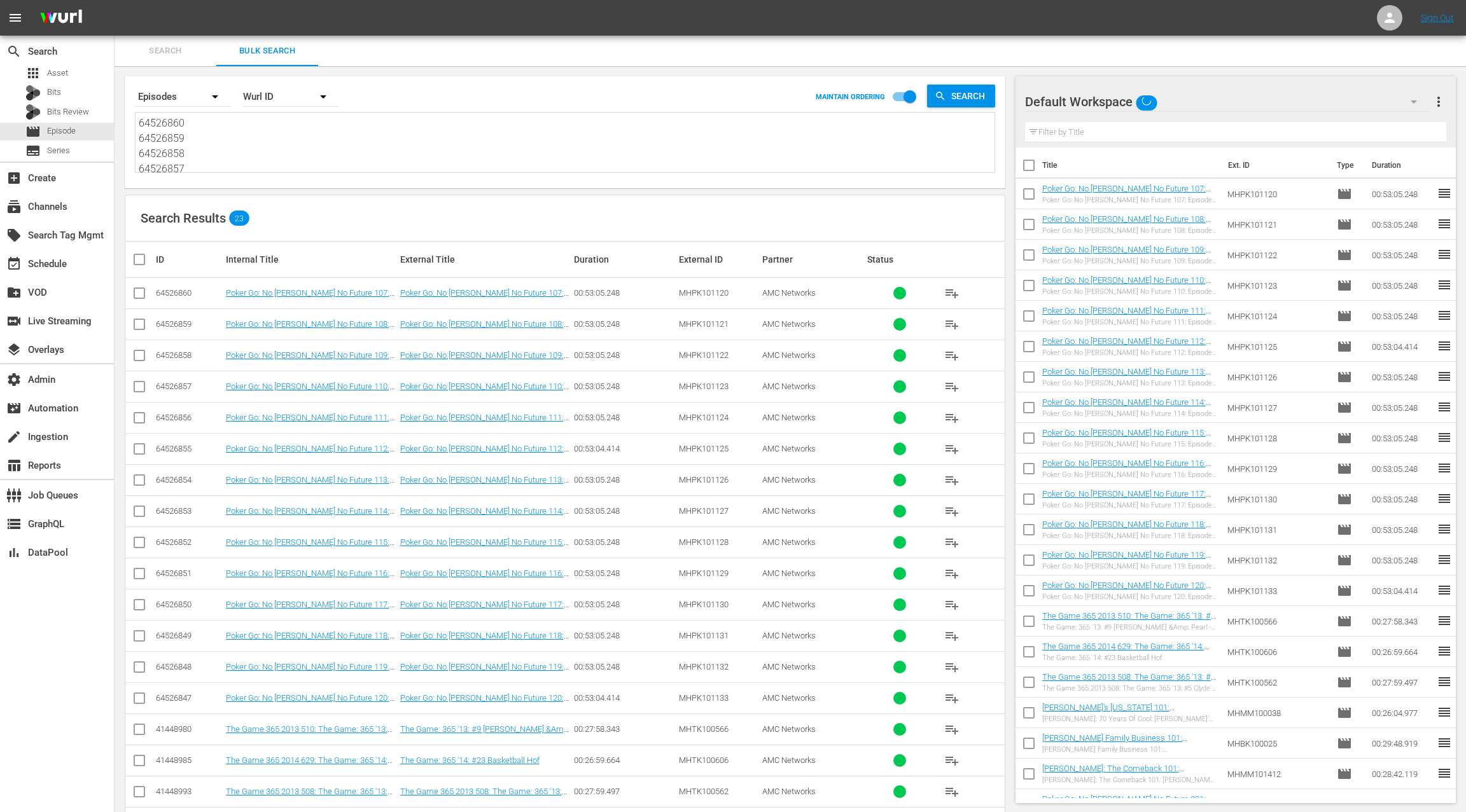
paste textarea "78 64526877 64526876 64526875 64526874 64526873 64526872 64526871 64526870 6426…"
type textarea "64526878 64526877 64526876 64526875 64526874 64526873 64526872 64526871 6452687…"
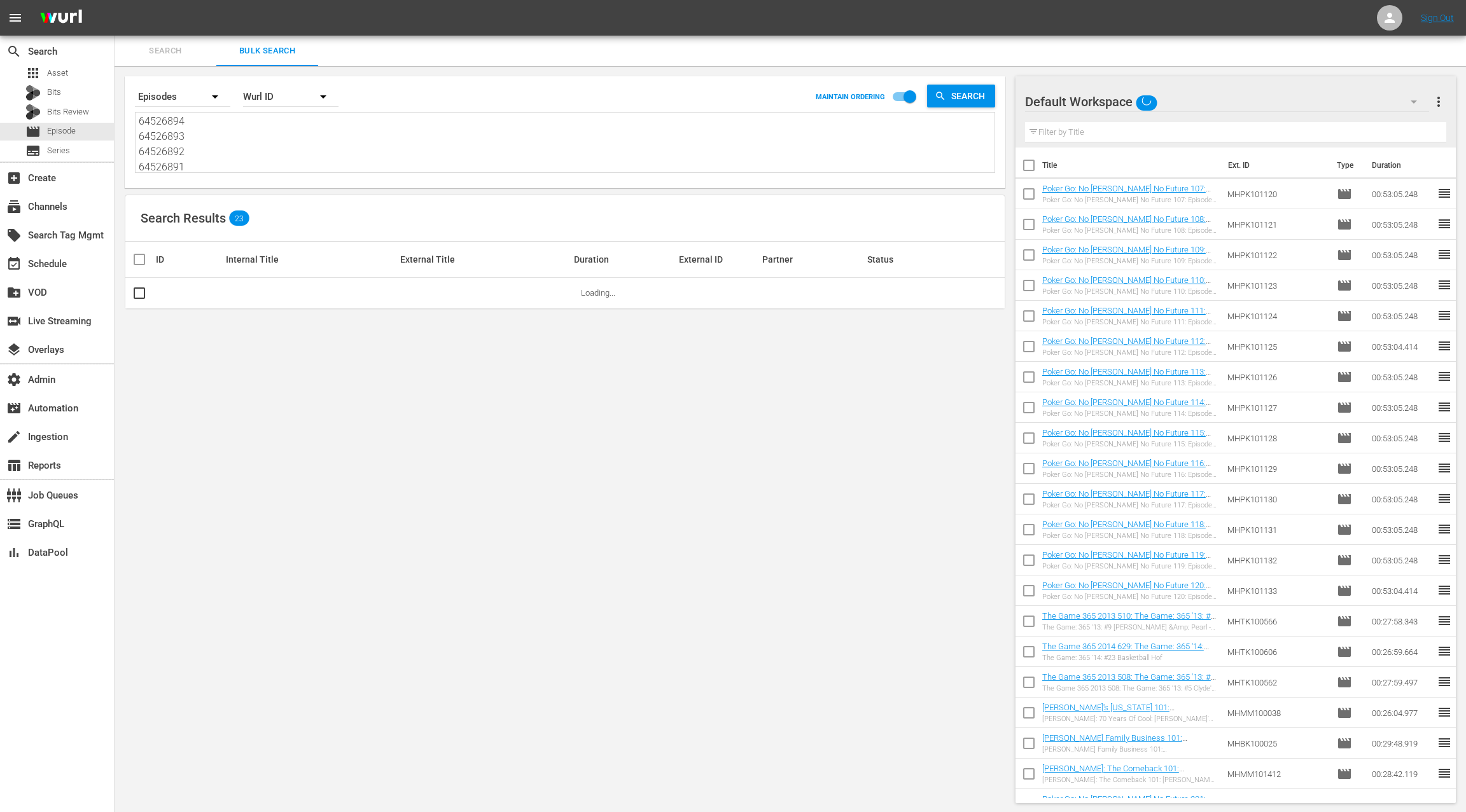
type textarea "64526878 64526877 64526876 64526875 64526874 64526873 64526872 64526871 6452687…"
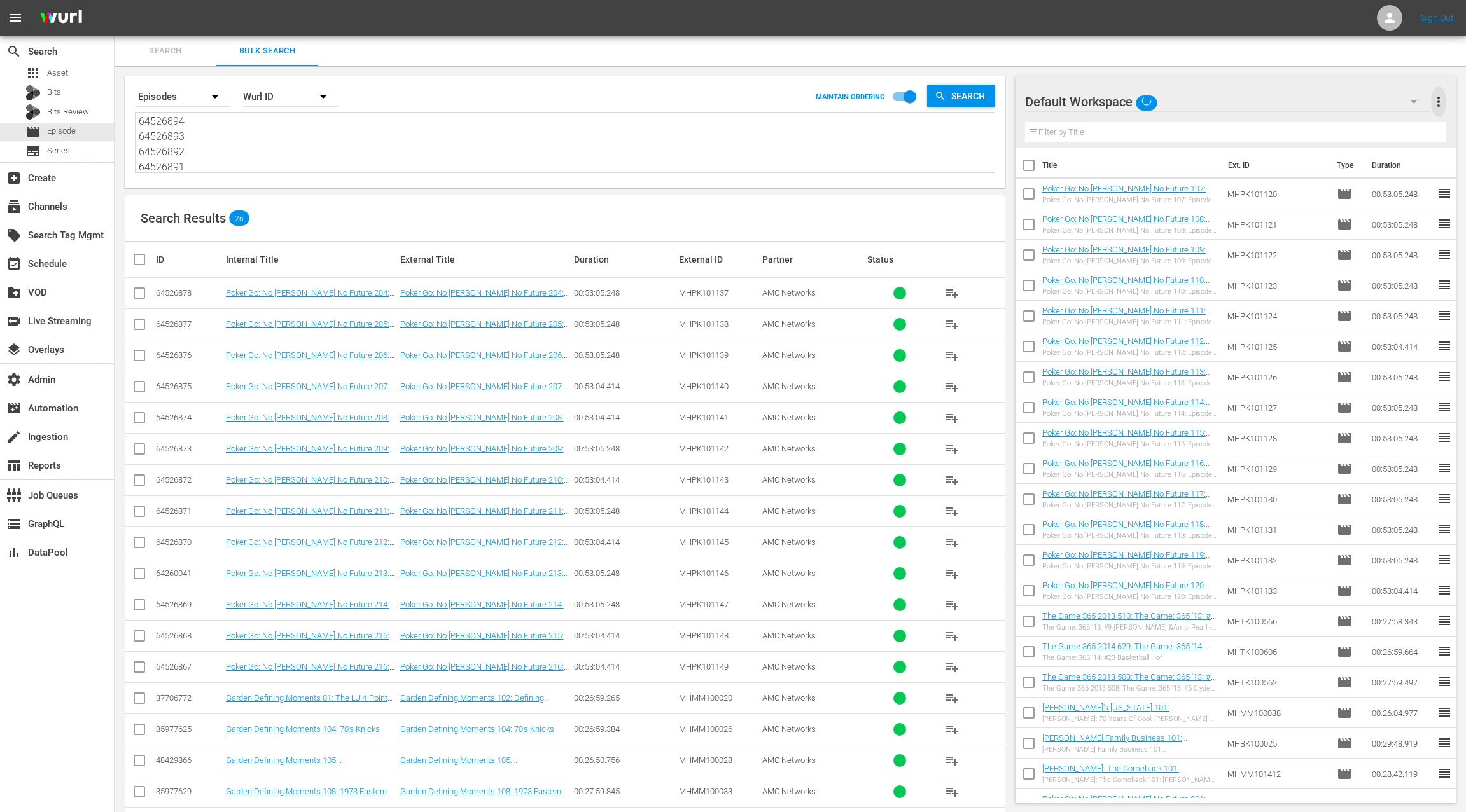
drag, startPoint x: 1439, startPoint y: 106, endPoint x: 1416, endPoint y: 107, distance: 23.0
click at [1439, 106] on span "more_vert" at bounding box center [1438, 101] width 15 height 15
drag, startPoint x: 1367, startPoint y: 124, endPoint x: 1119, endPoint y: 259, distance: 282.4
click at [1367, 124] on div "Clear All Workspace Items" at bounding box center [1355, 126] width 149 height 23
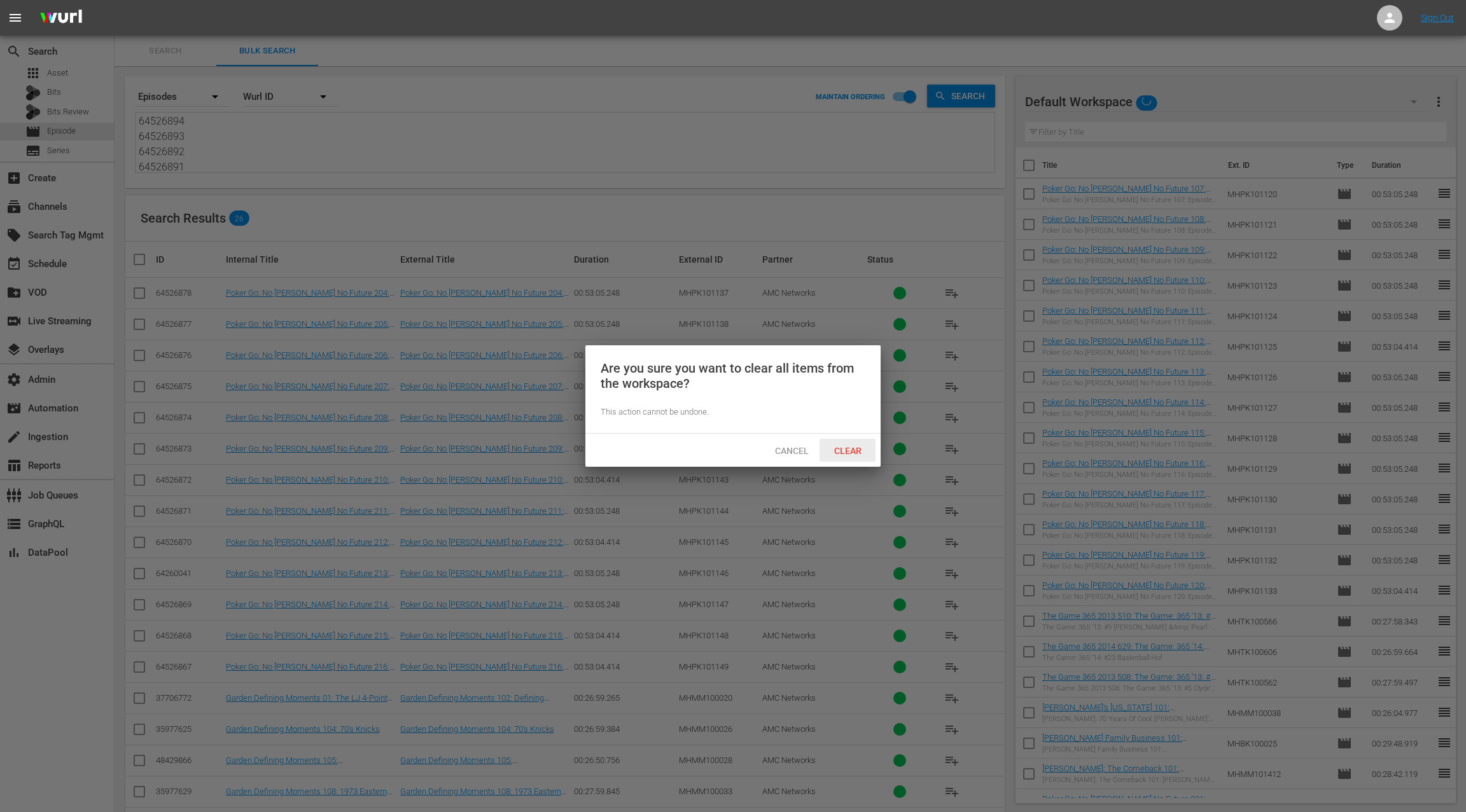
drag, startPoint x: 856, startPoint y: 448, endPoint x: 862, endPoint y: 444, distance: 7.2
click at [856, 448] on span "Clear" at bounding box center [847, 450] width 48 height 10
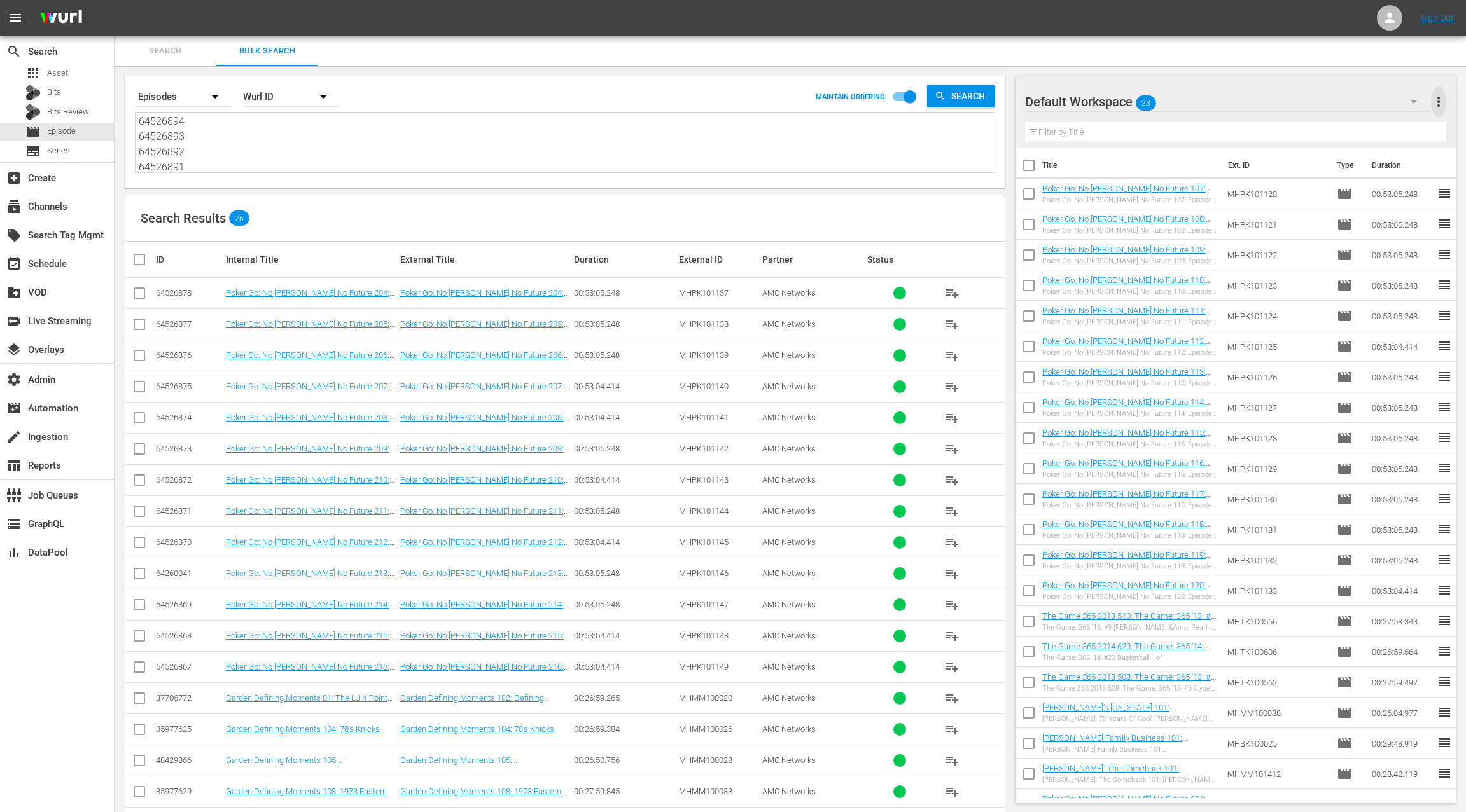
click at [1442, 106] on span "more_vert" at bounding box center [1438, 101] width 15 height 15
click at [1343, 128] on div "Clear All Workspace Items" at bounding box center [1355, 126] width 149 height 23
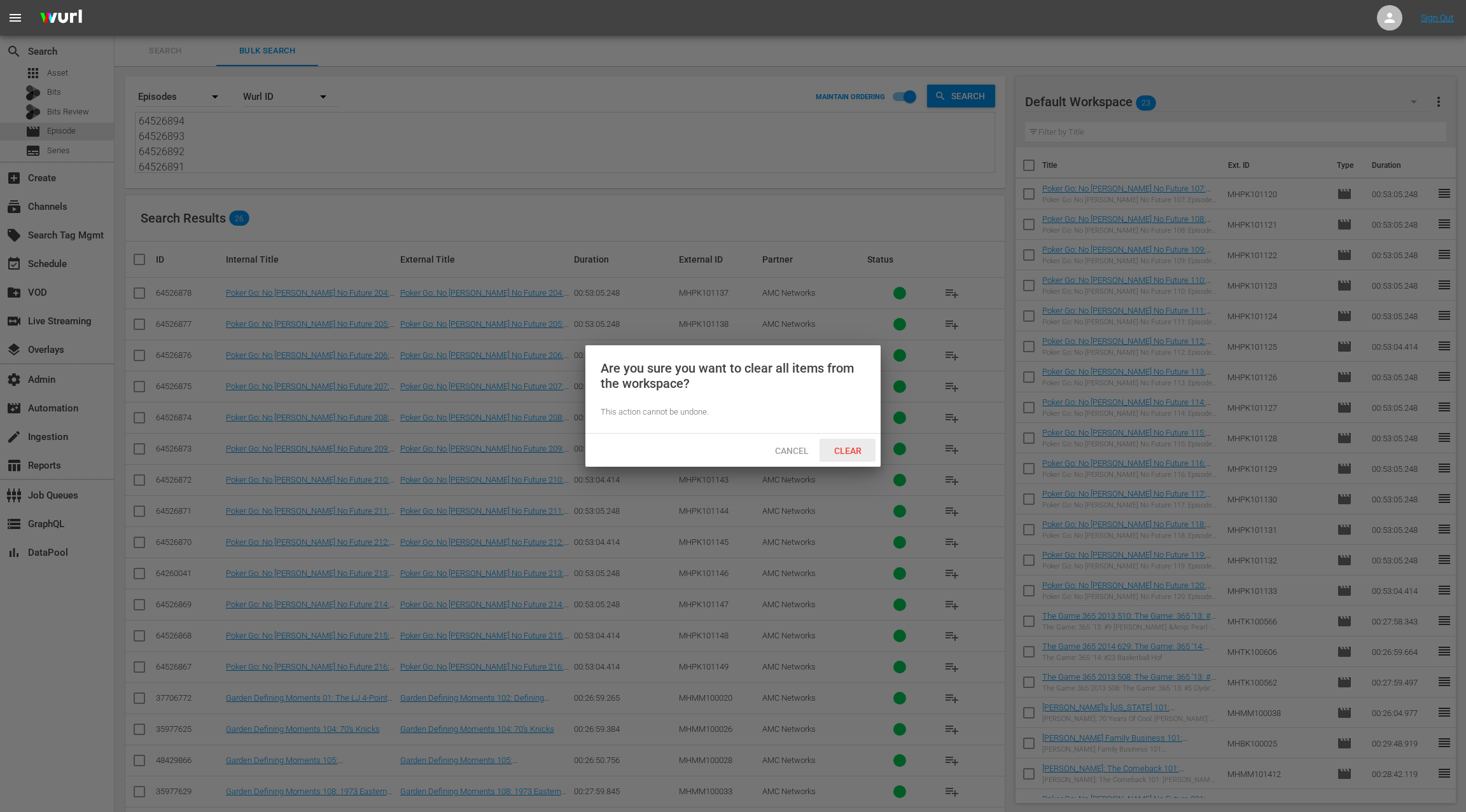
click at [853, 448] on span "Clear" at bounding box center [847, 450] width 48 height 10
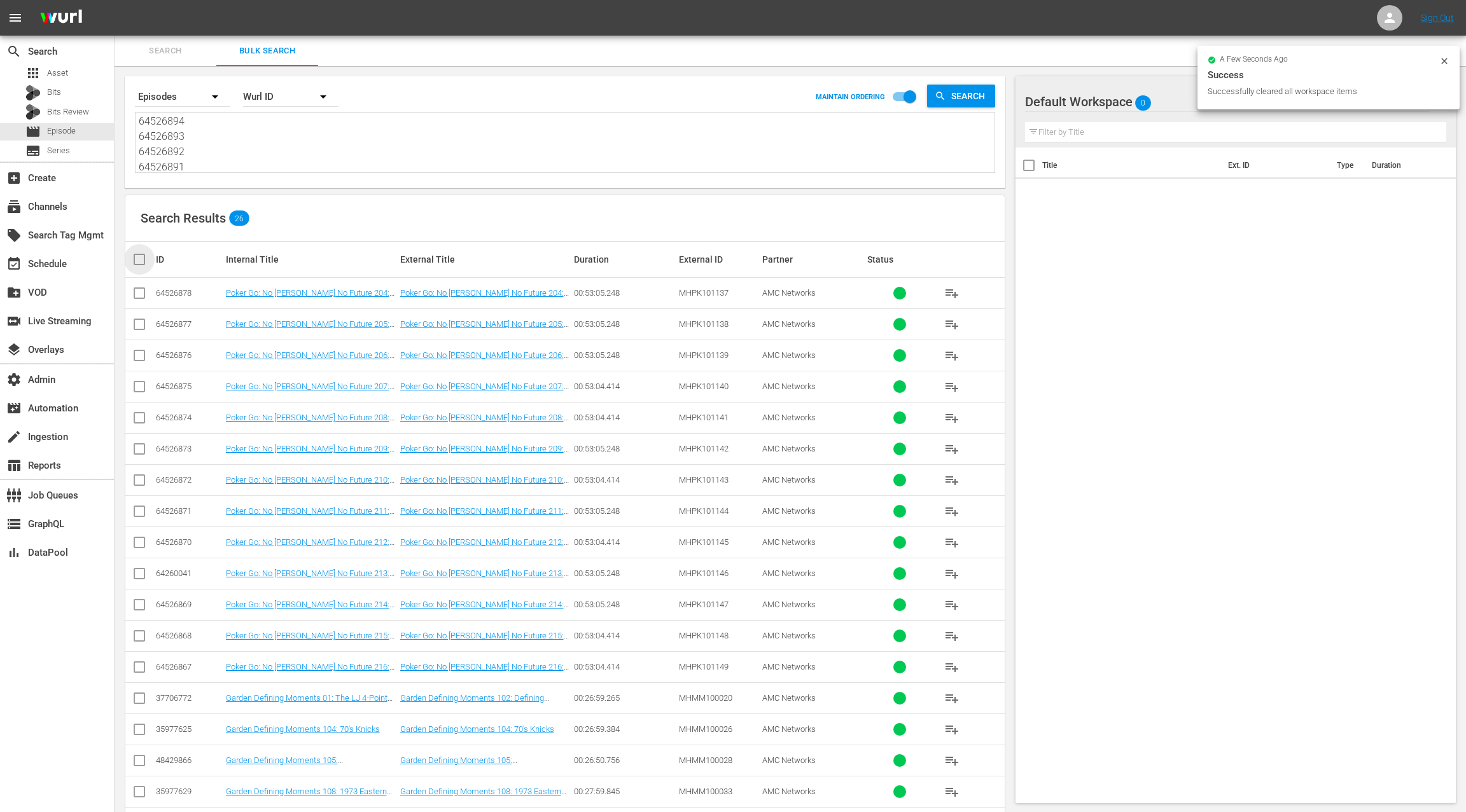
click at [140, 263] on input "checkbox" at bounding box center [144, 259] width 25 height 15
checkbox input "true"
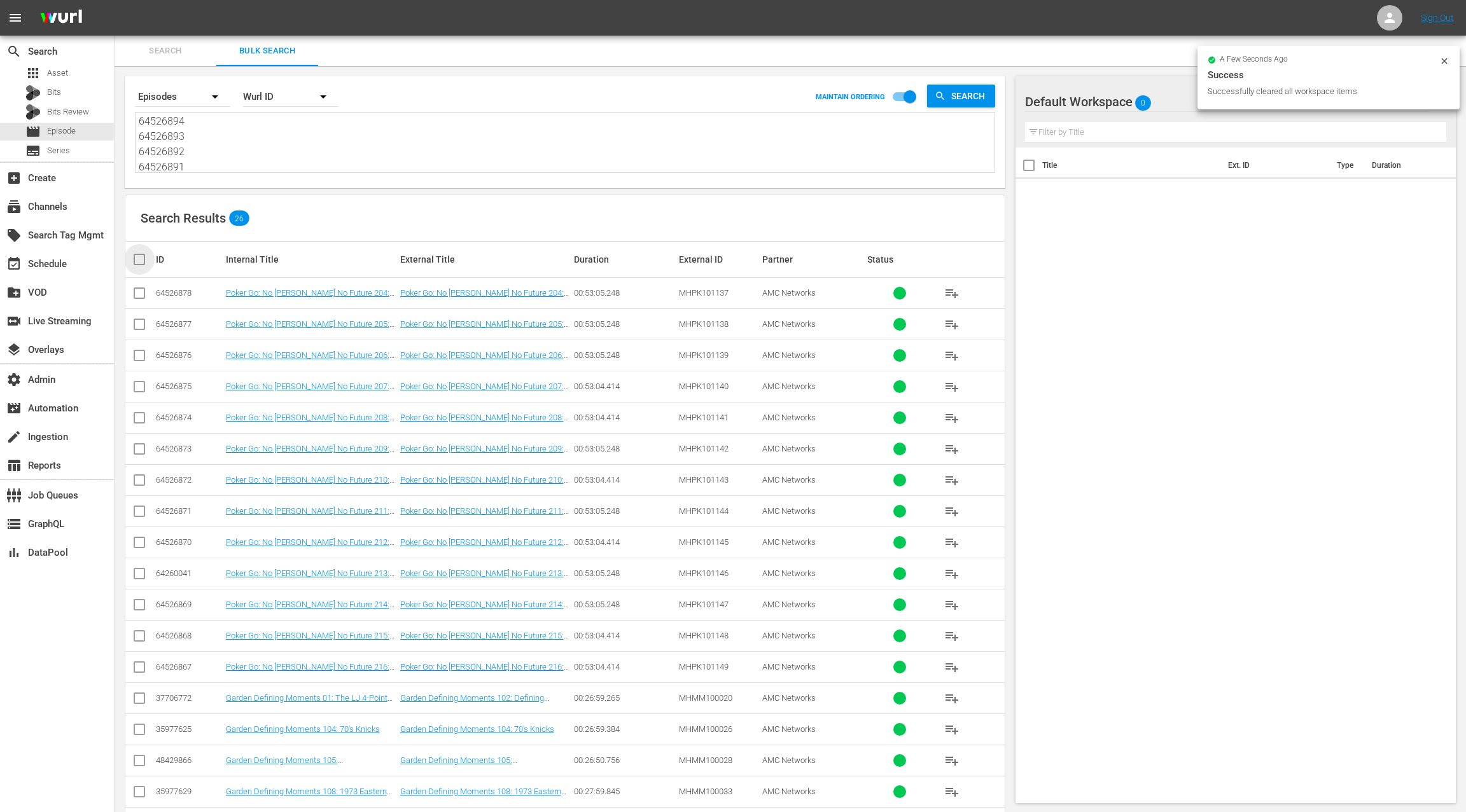
checkbox input "true"
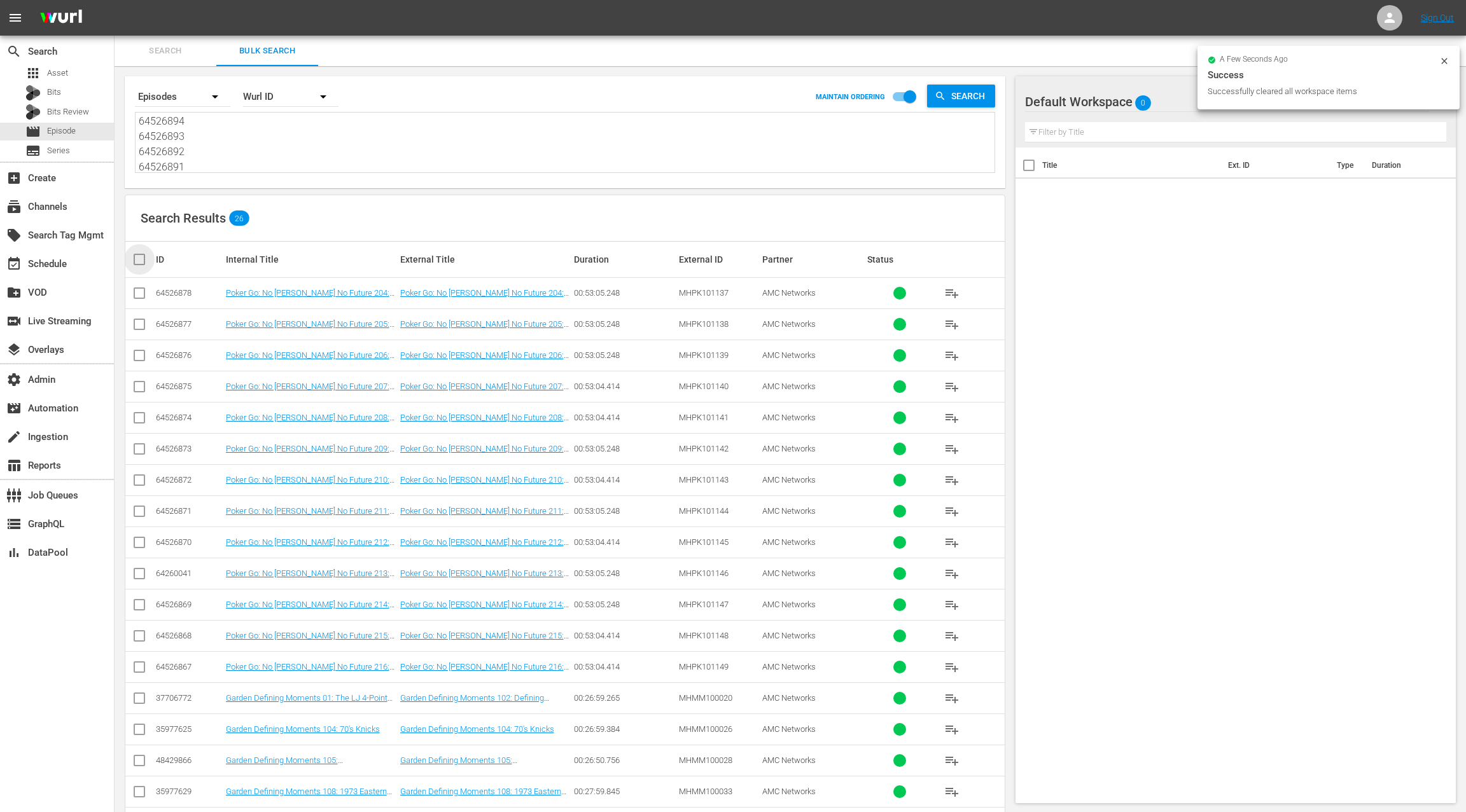
checkbox input "true"
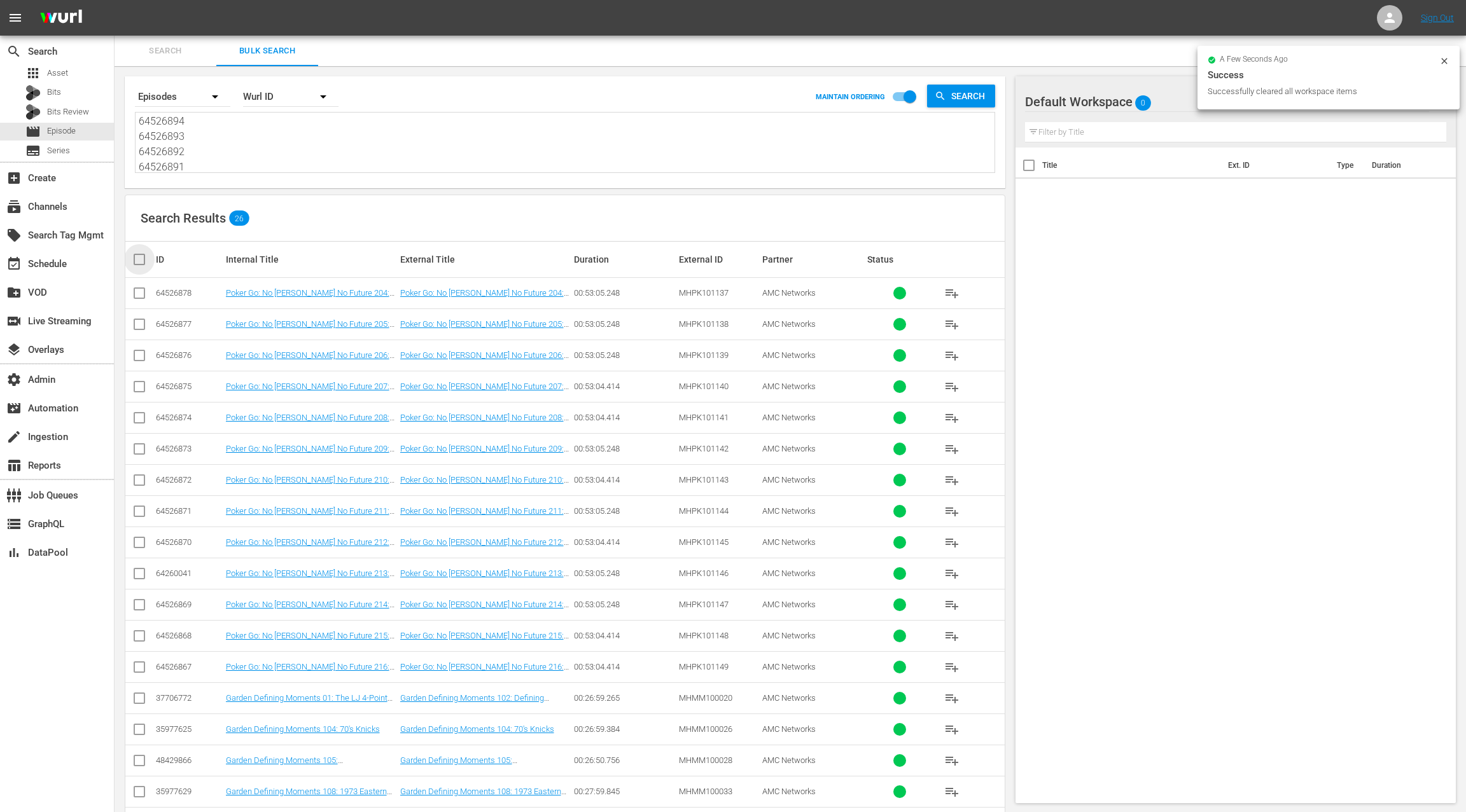
checkbox input "true"
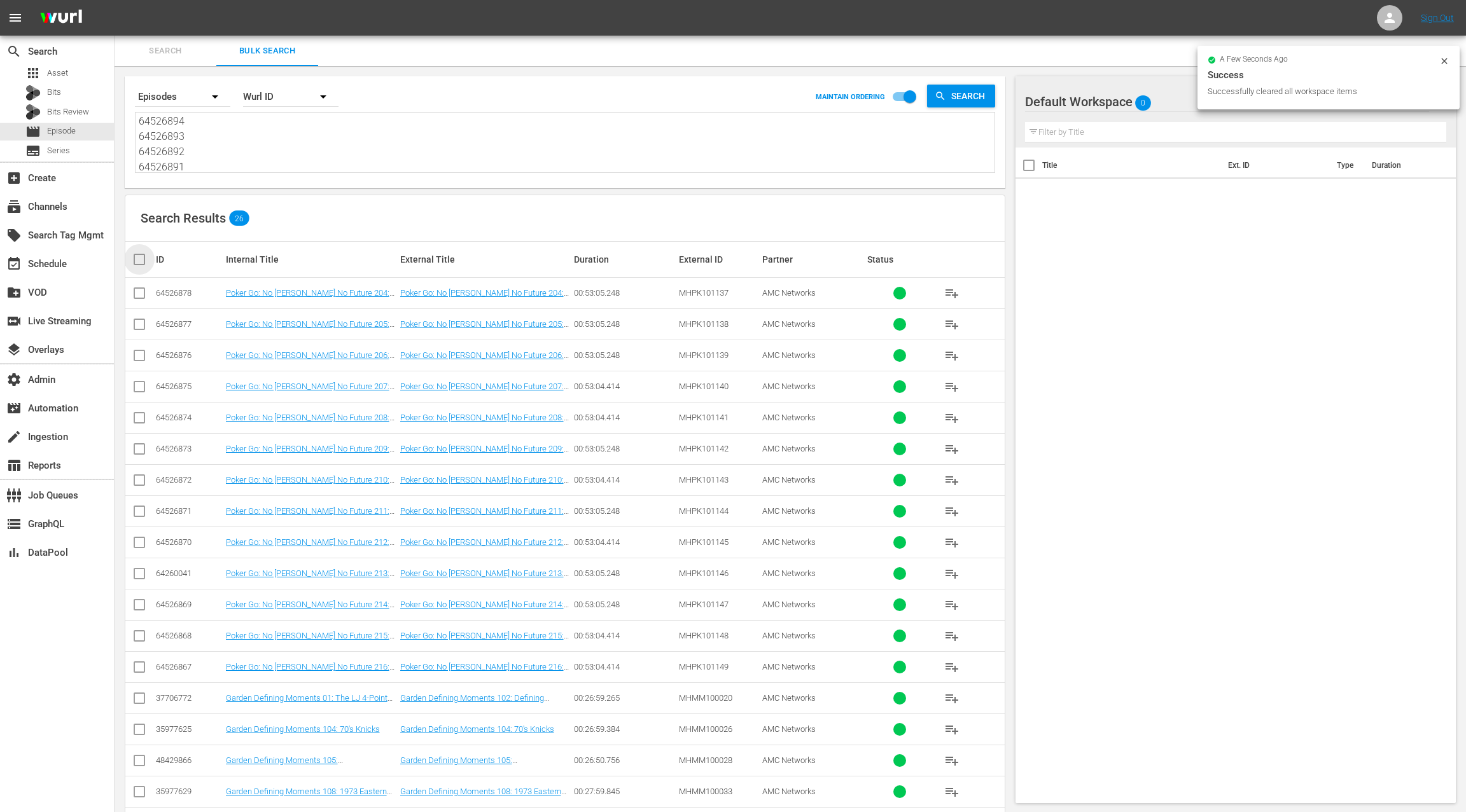
checkbox input "true"
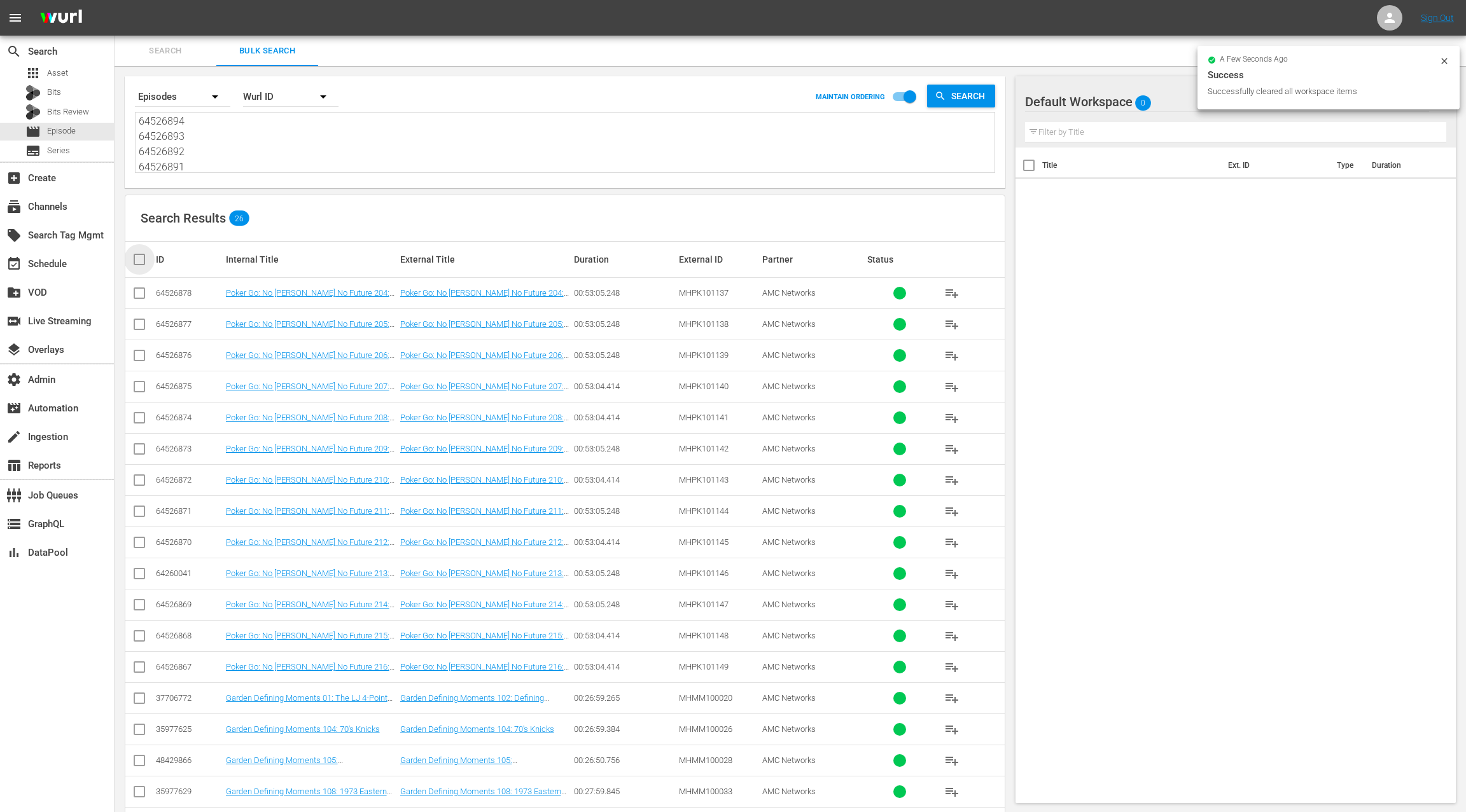
checkbox input "true"
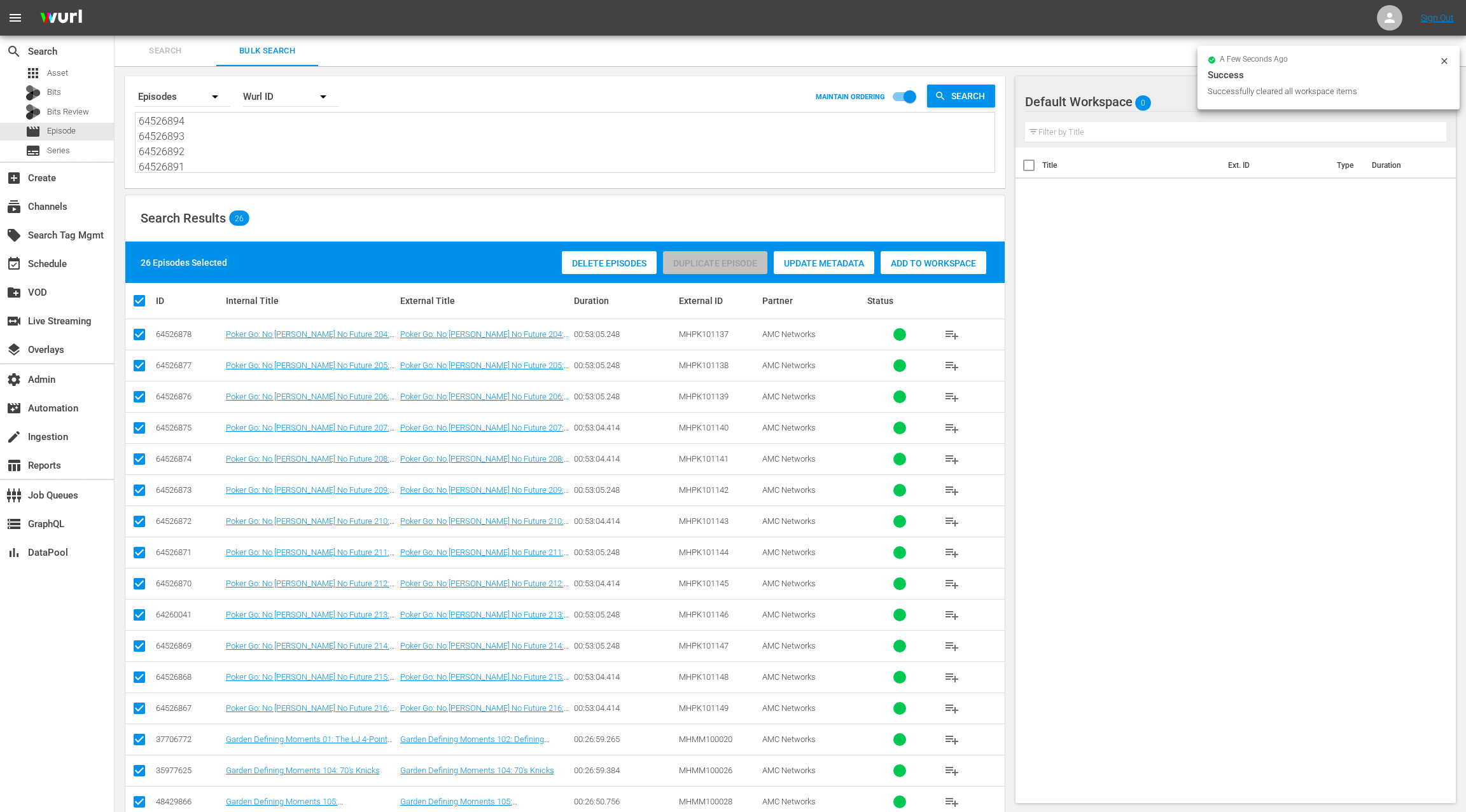
click at [957, 266] on span "Add to Workspace" at bounding box center [933, 263] width 106 height 10
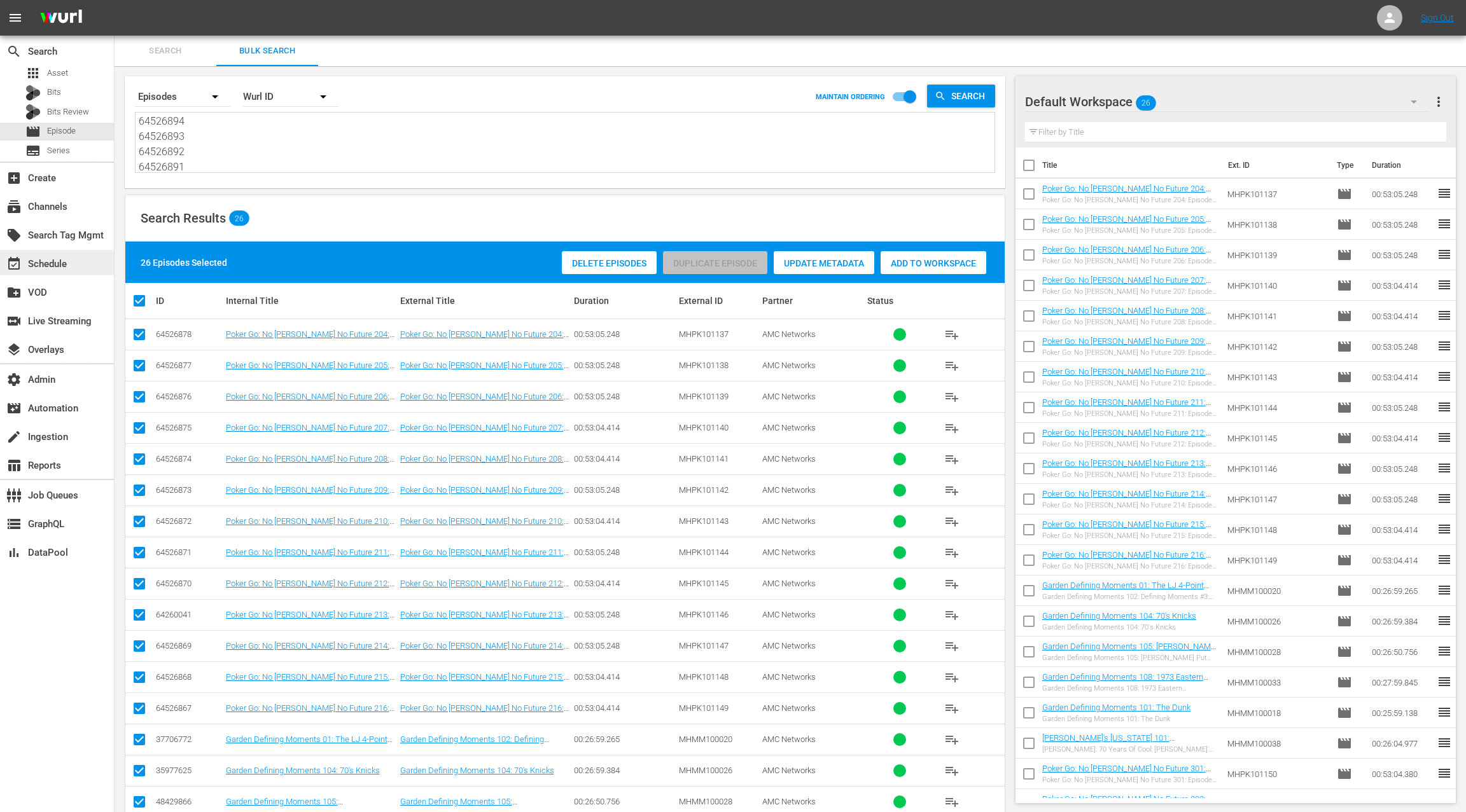
click at [94, 261] on div "event_available Schedule" at bounding box center [57, 263] width 114 height 25
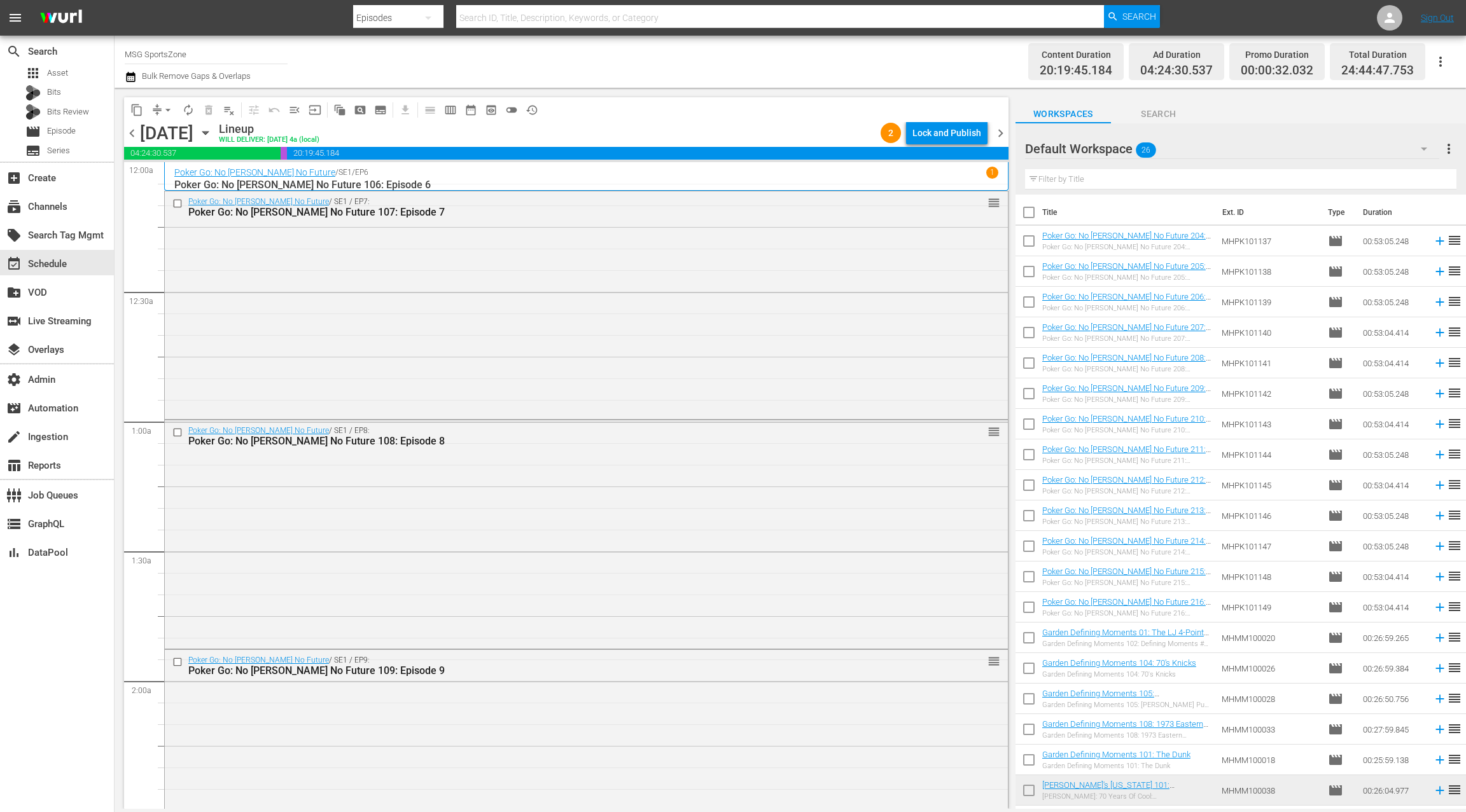
click at [1004, 135] on span "chevron_right" at bounding box center [1001, 133] width 16 height 16
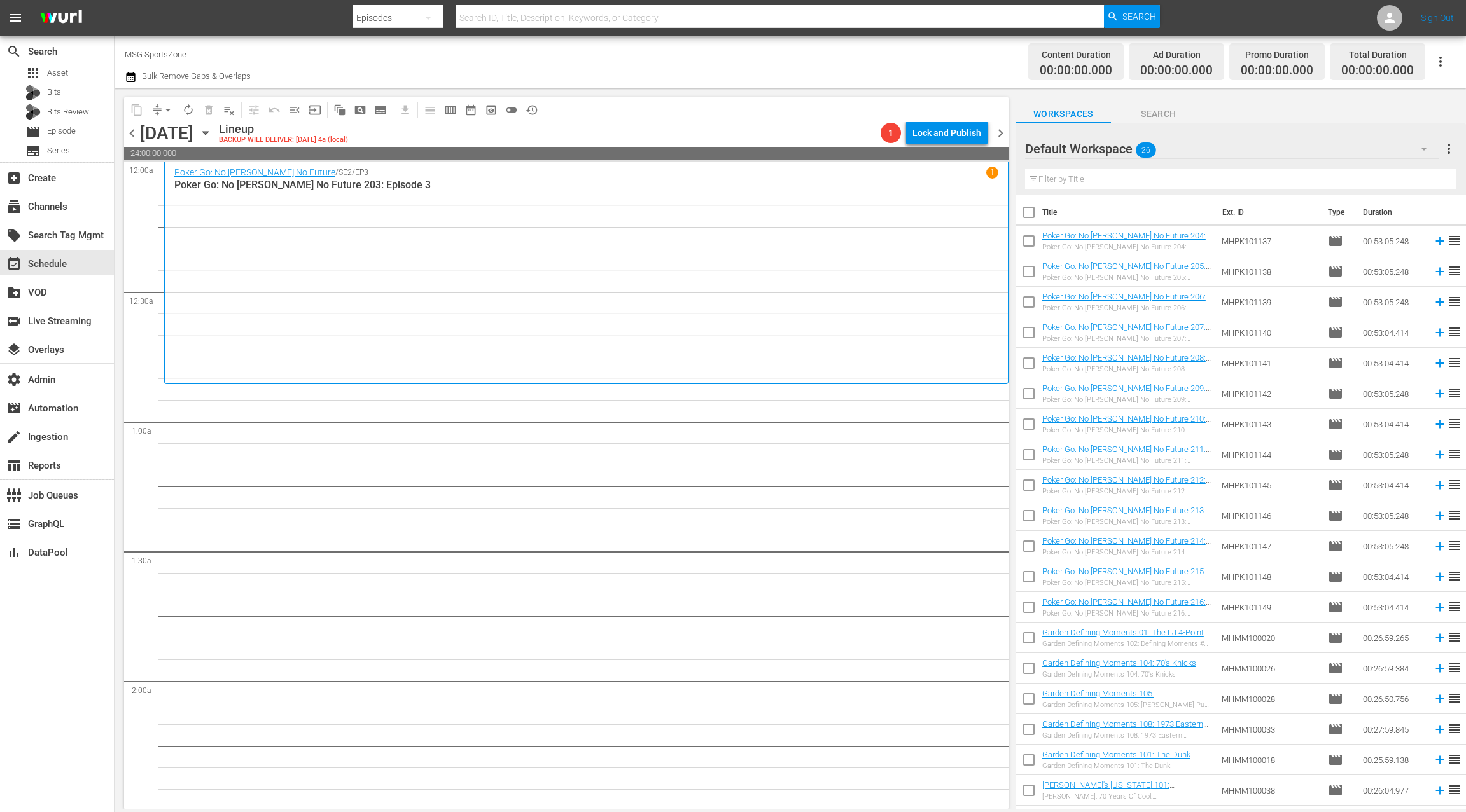
click at [1028, 215] on input "checkbox" at bounding box center [1029, 215] width 27 height 27
checkbox input "true"
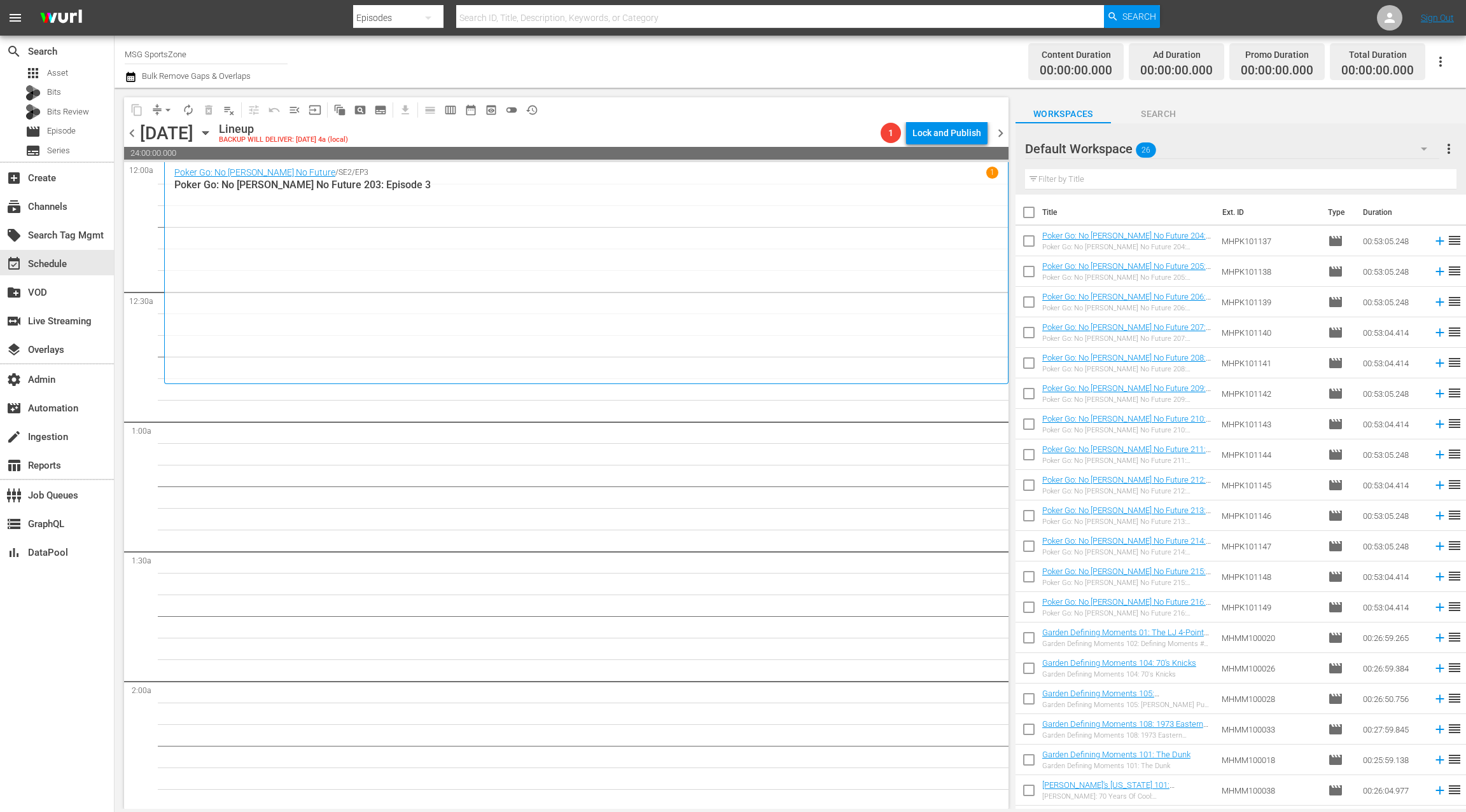
checkbox input "true"
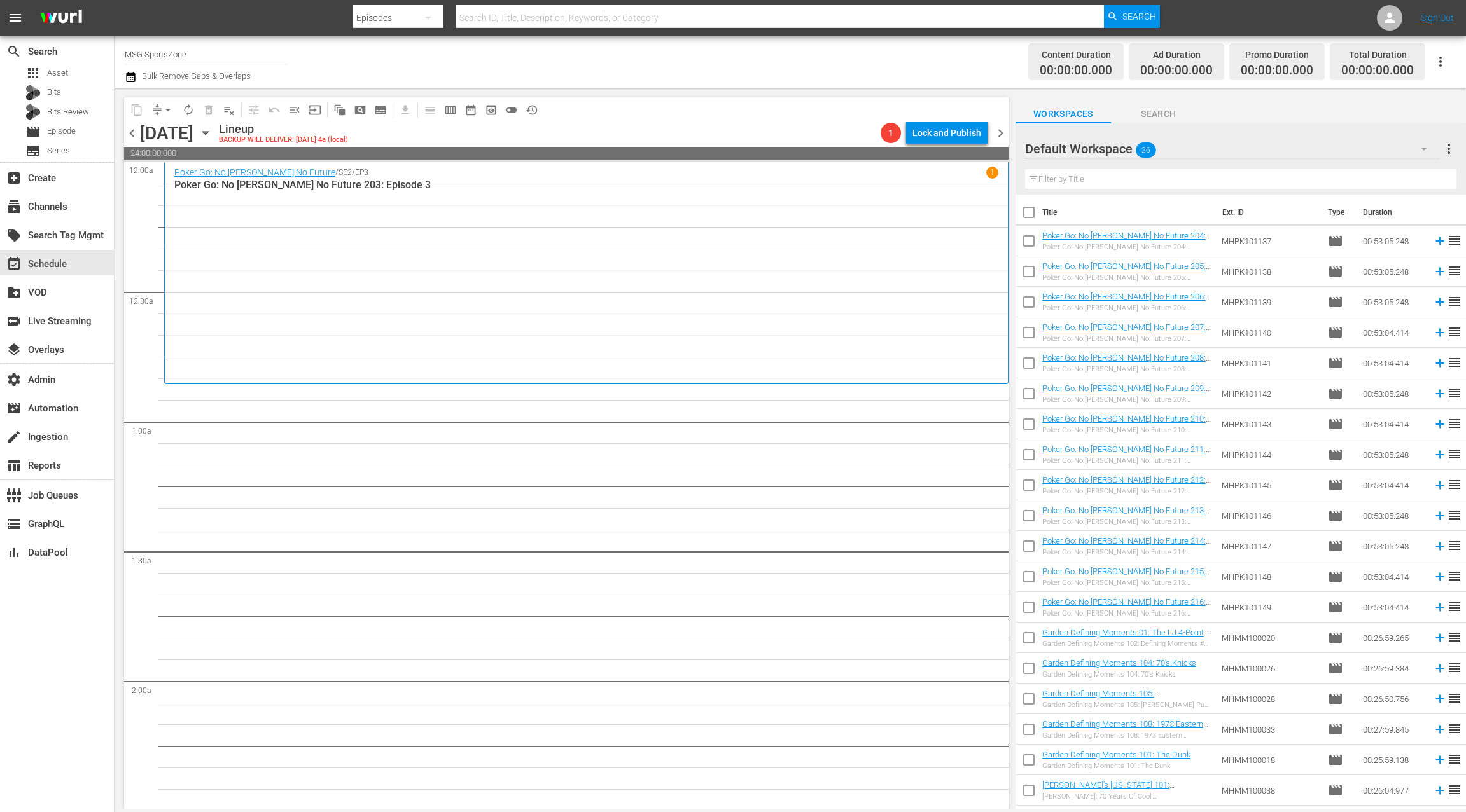
checkbox input "true"
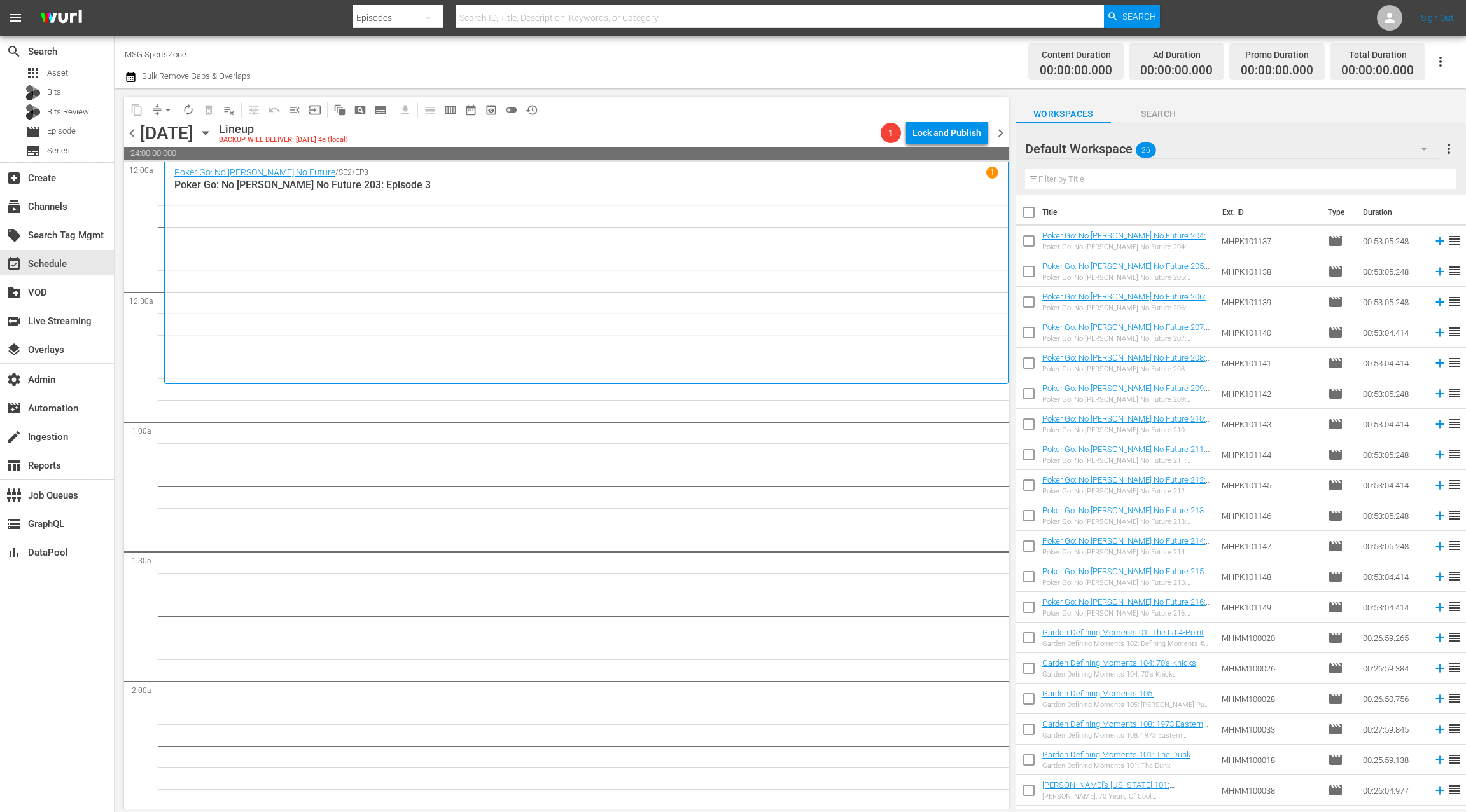
checkbox input "true"
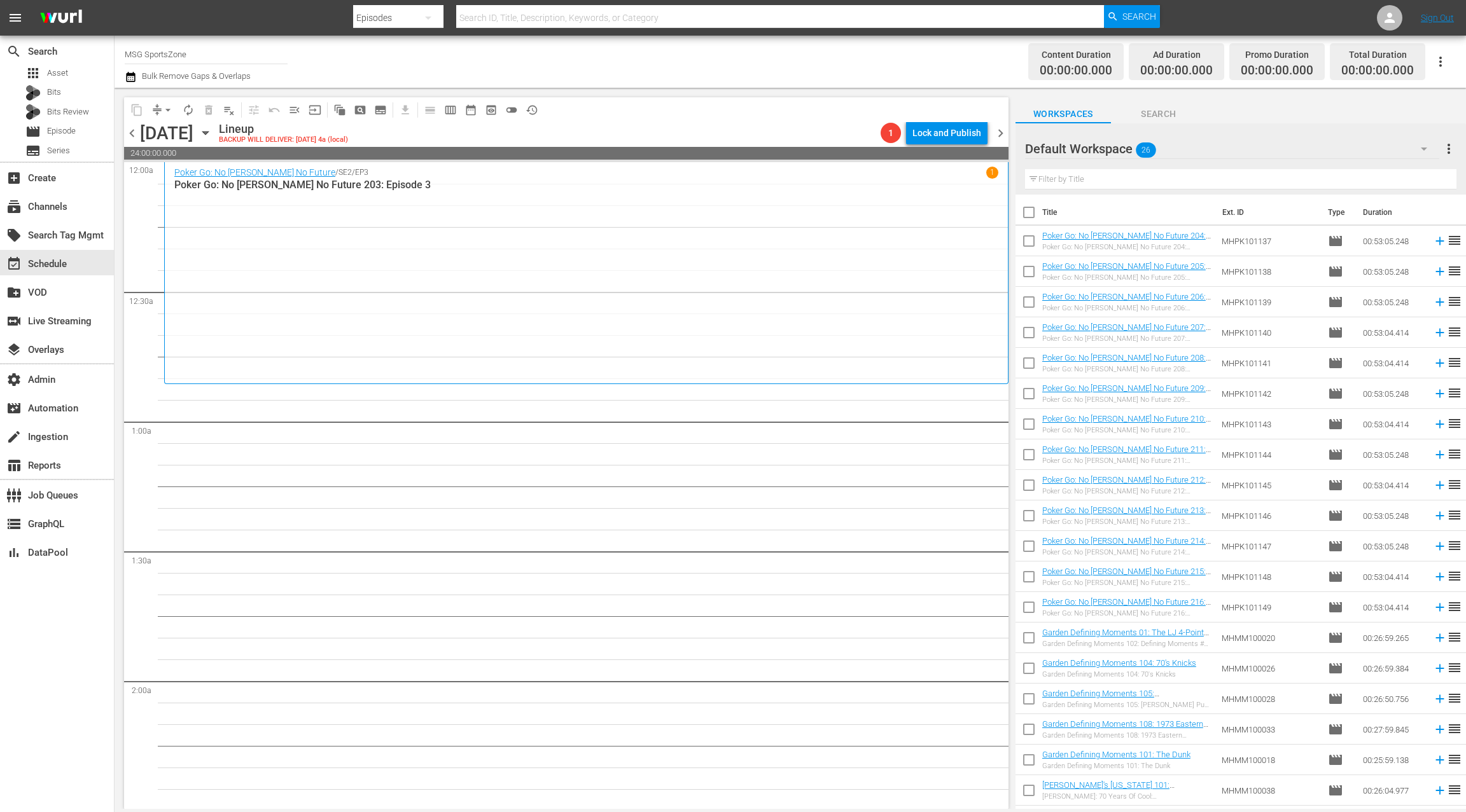
checkbox input "true"
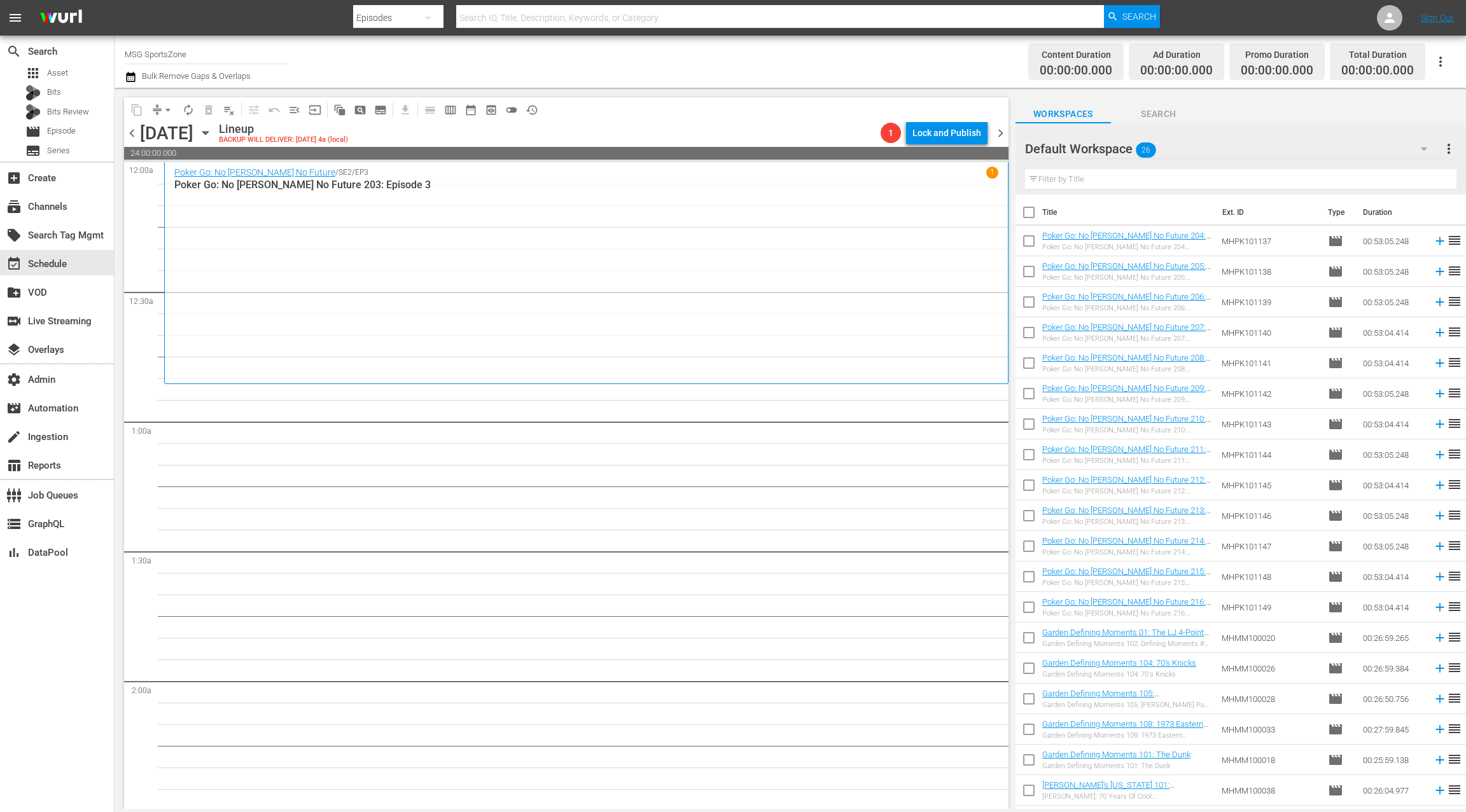
checkbox input "true"
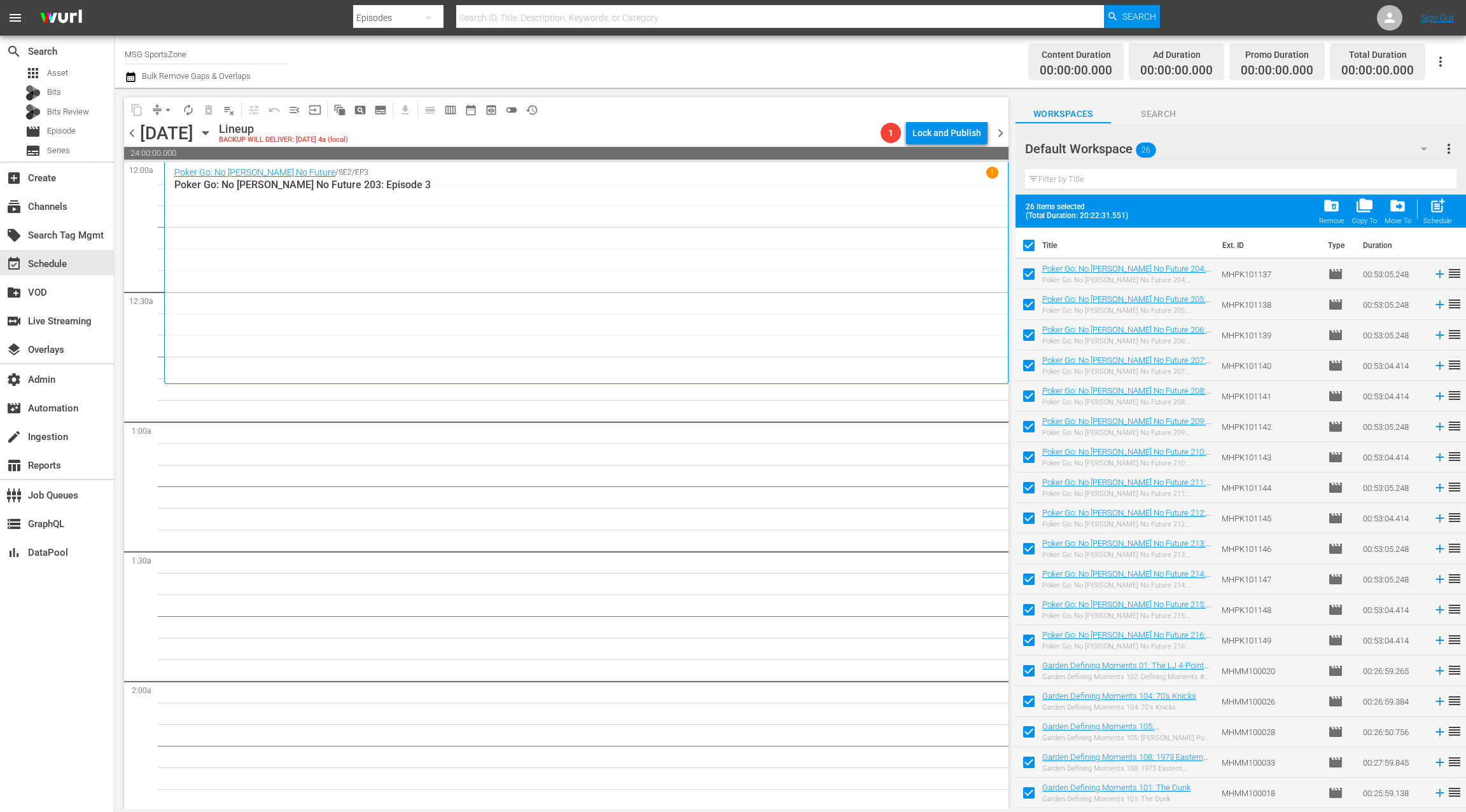
click at [1032, 248] on input "checkbox" at bounding box center [1029, 248] width 27 height 27
checkbox input "false"
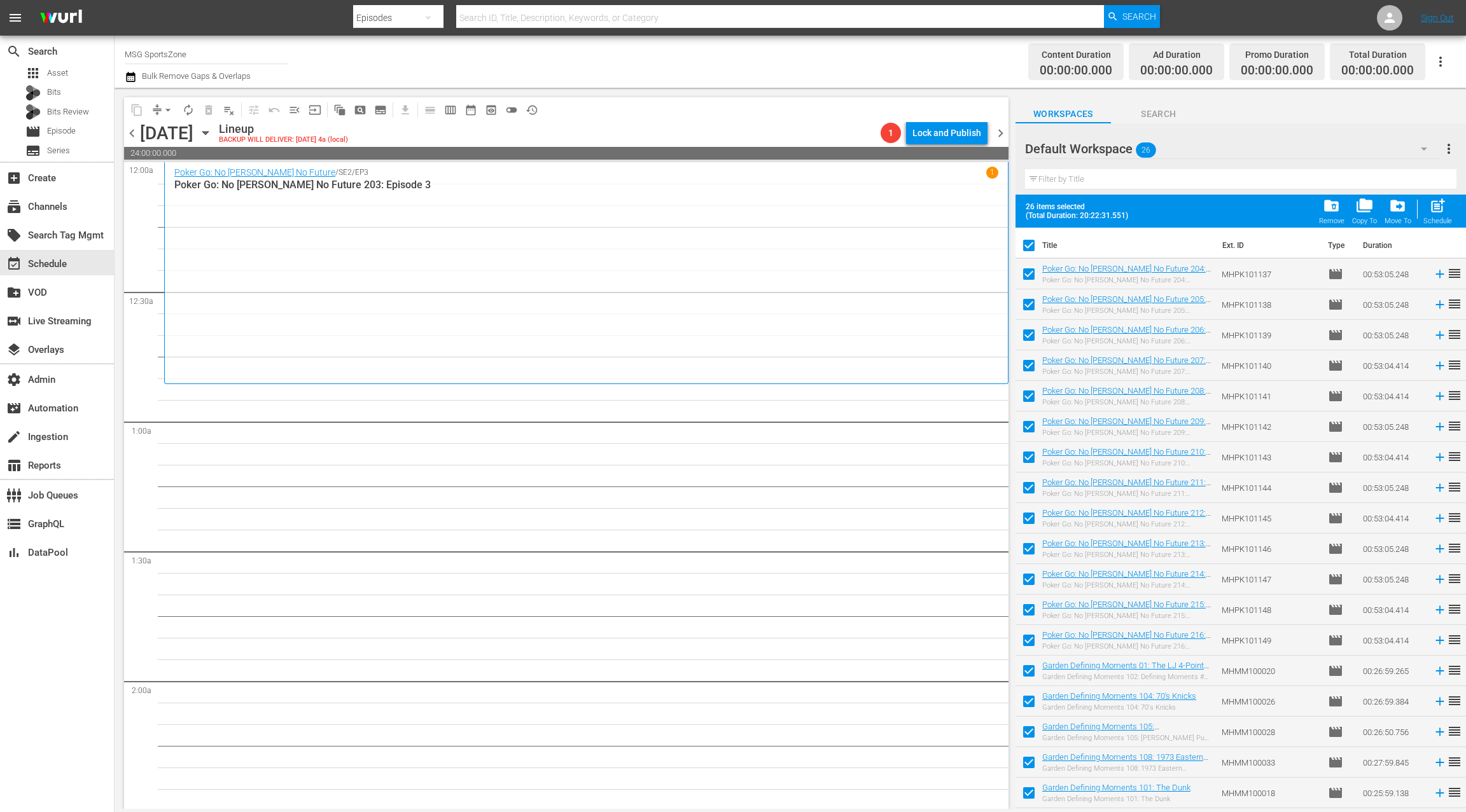
checkbox input "false"
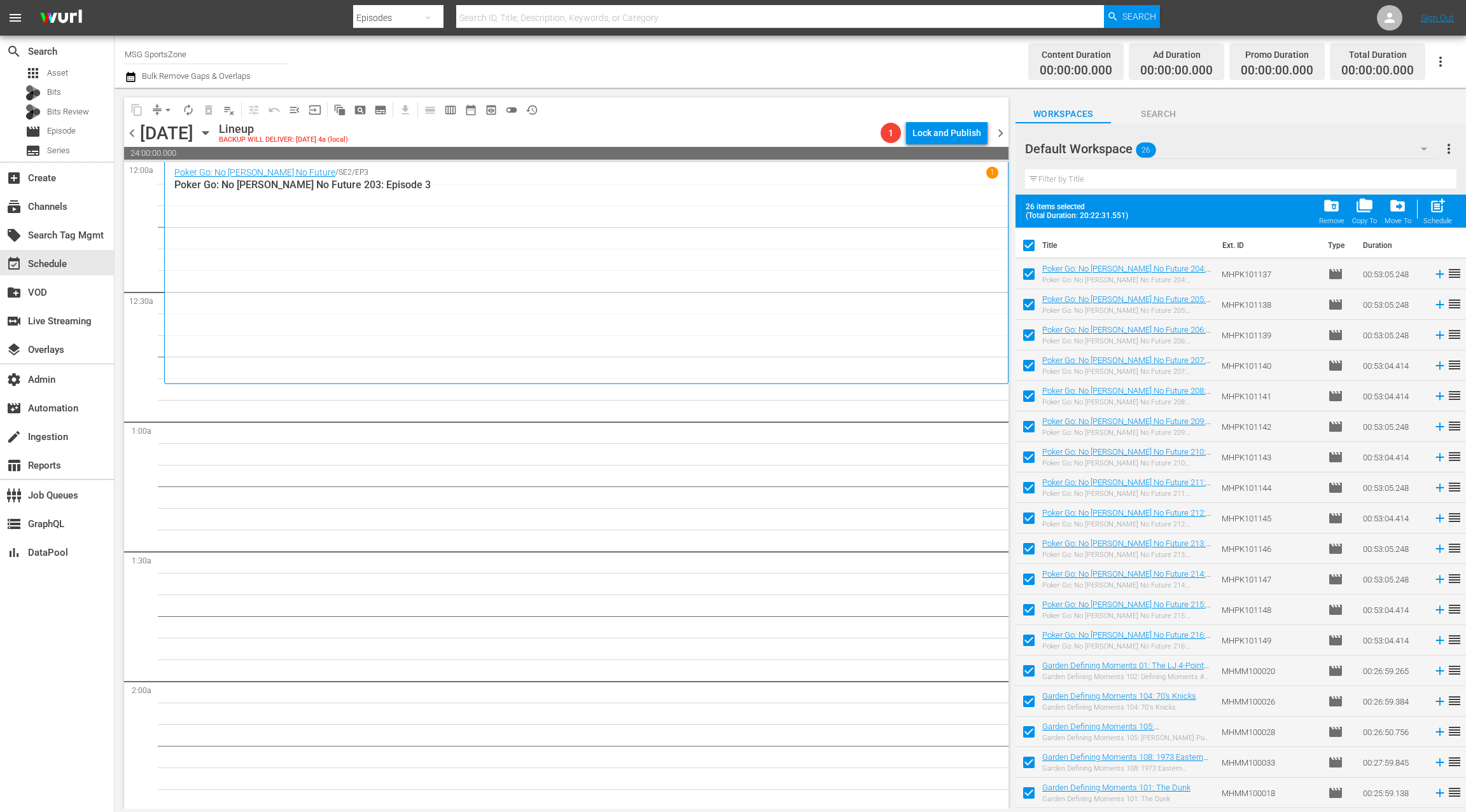
checkbox input "false"
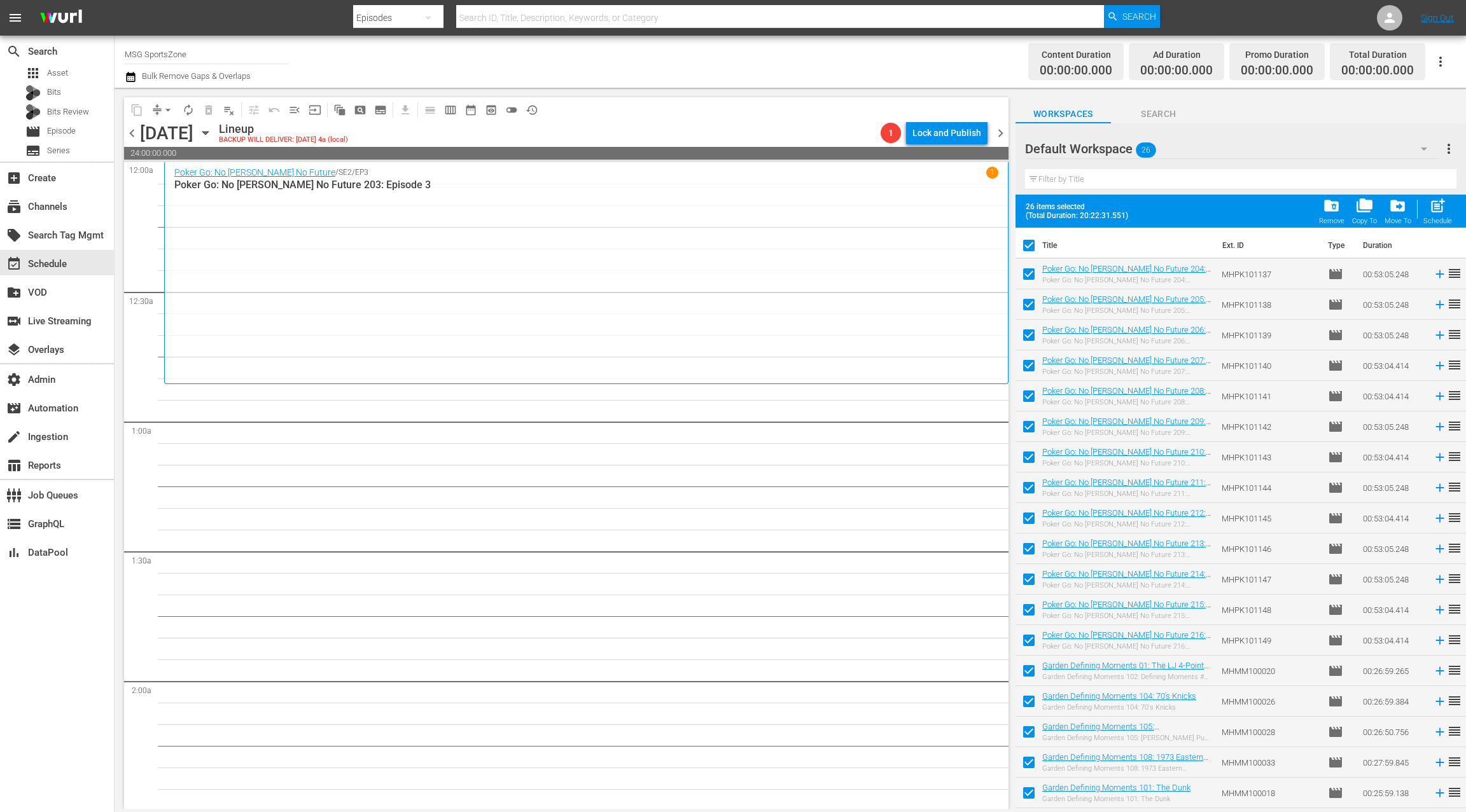
checkbox input "false"
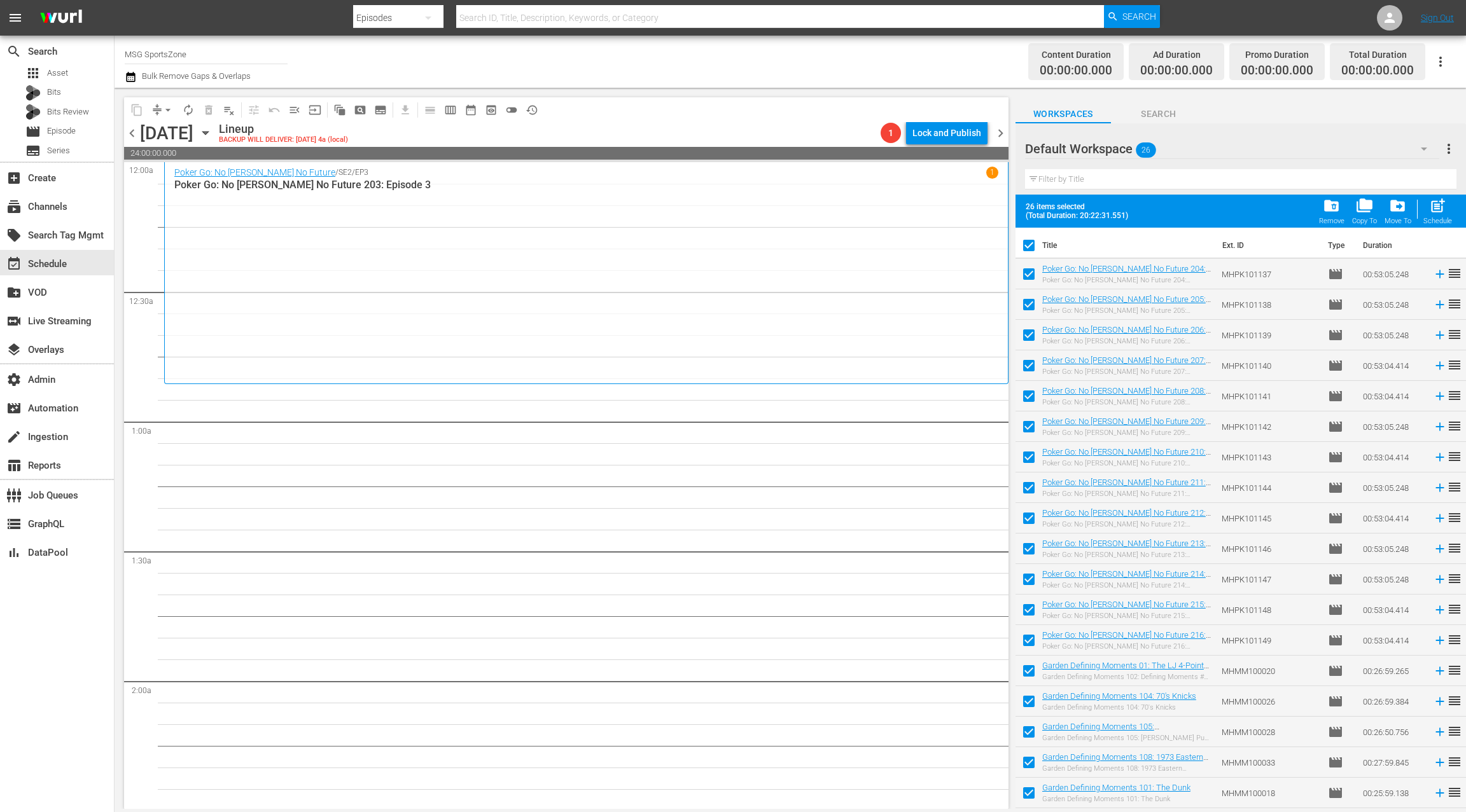
checkbox input "false"
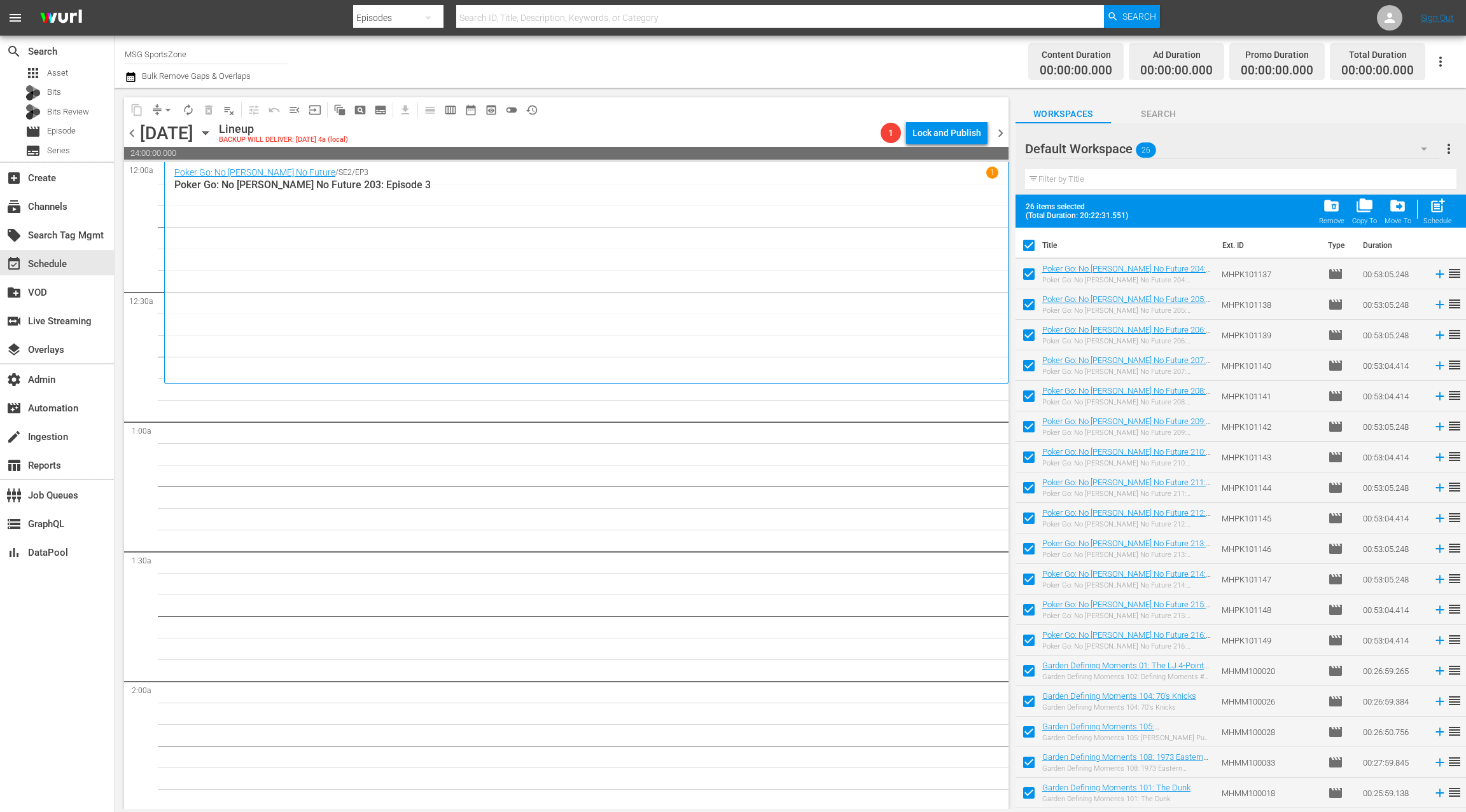
checkbox input "false"
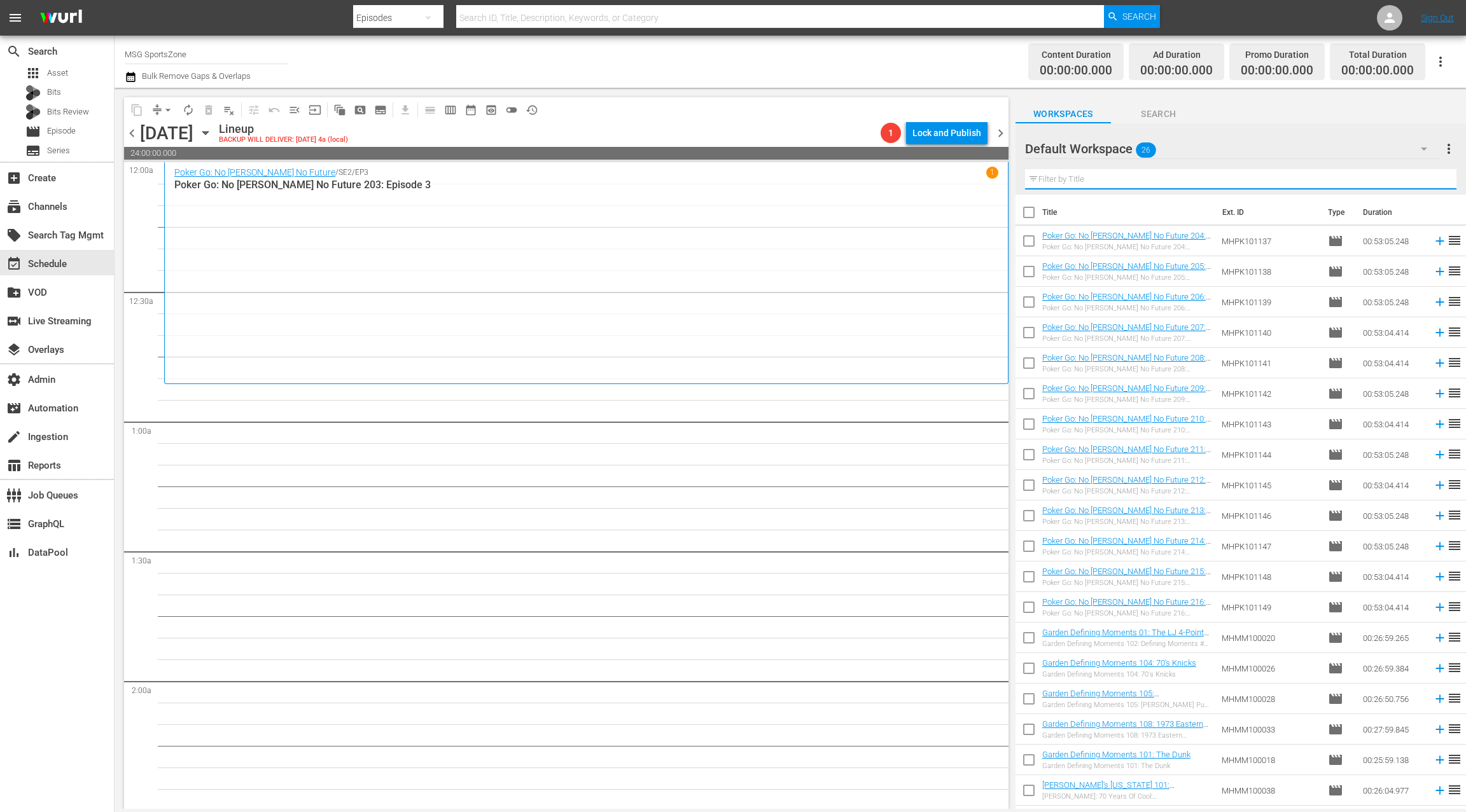
click at [1061, 182] on input "text" at bounding box center [1240, 179] width 431 height 20
type input "poker"
click at [1030, 214] on input "checkbox" at bounding box center [1029, 215] width 27 height 27
checkbox input "true"
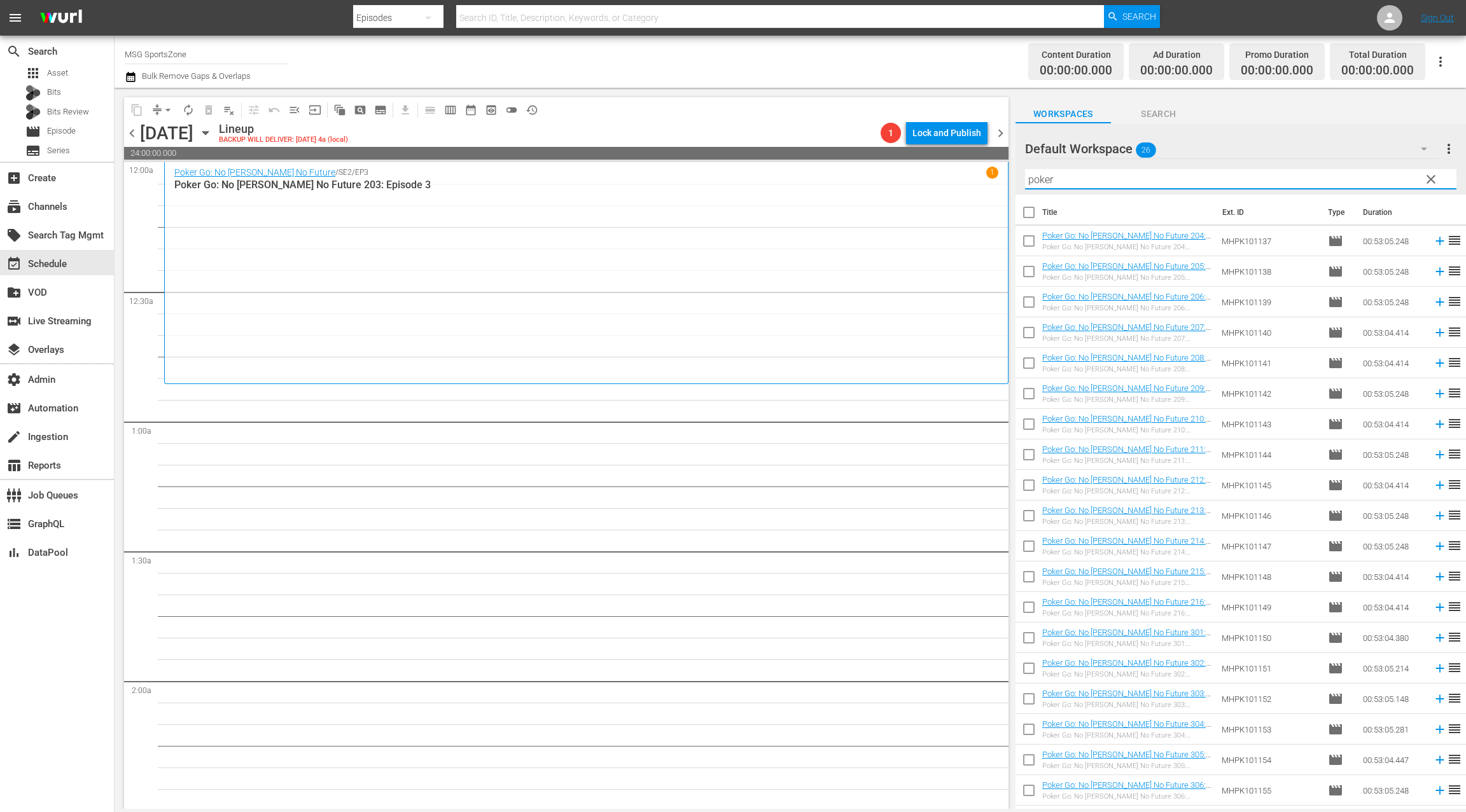
checkbox input "true"
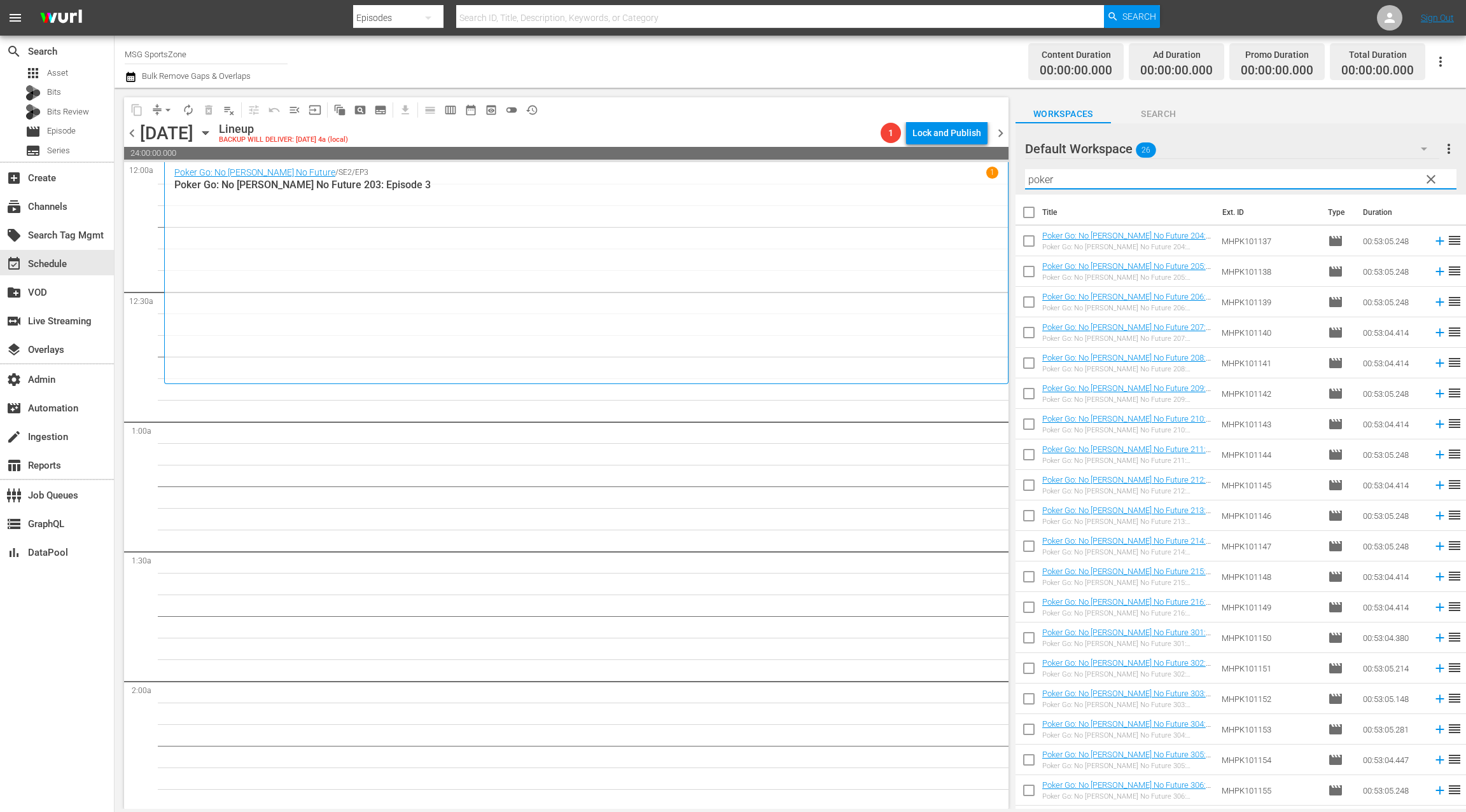
checkbox input "true"
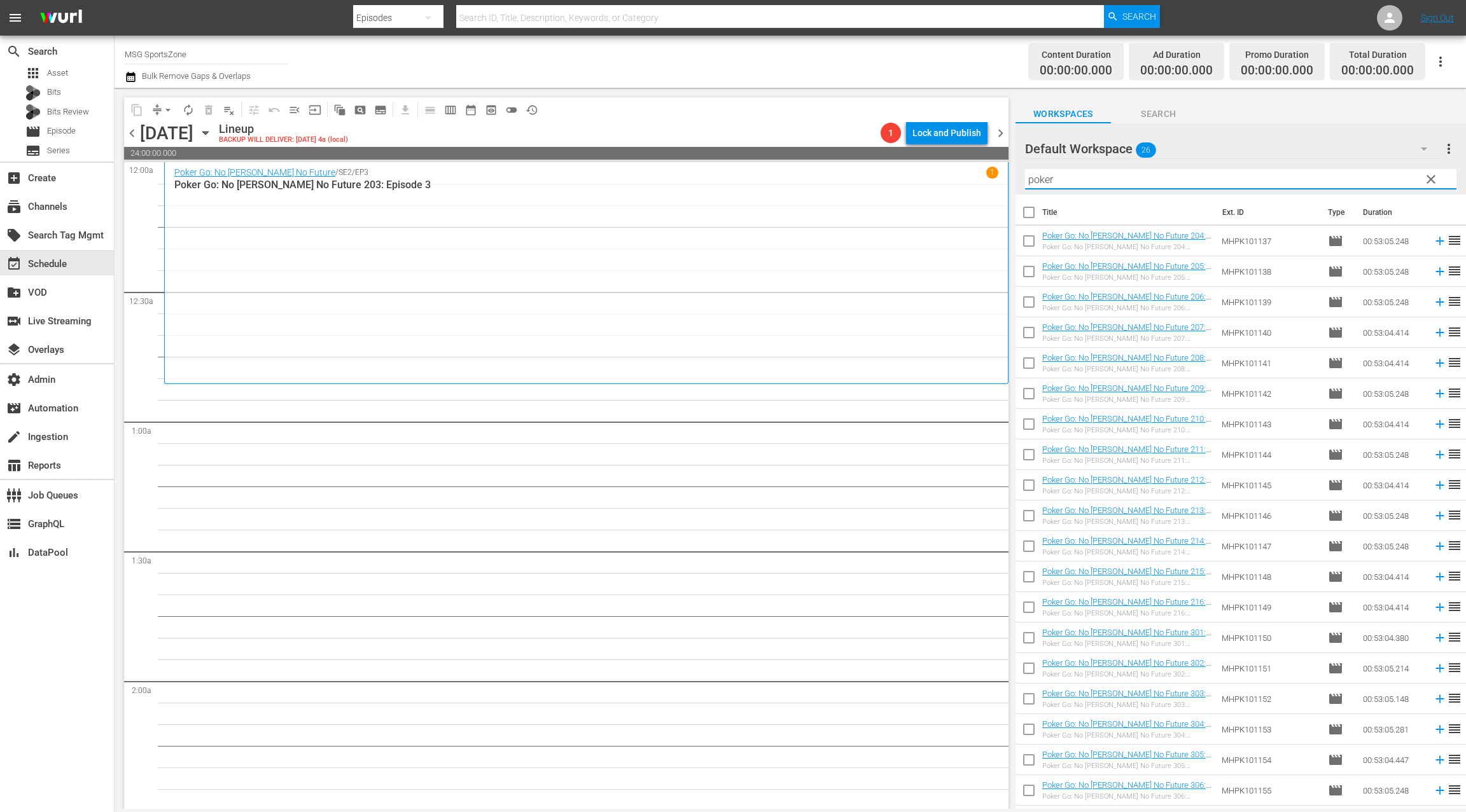
checkbox input "true"
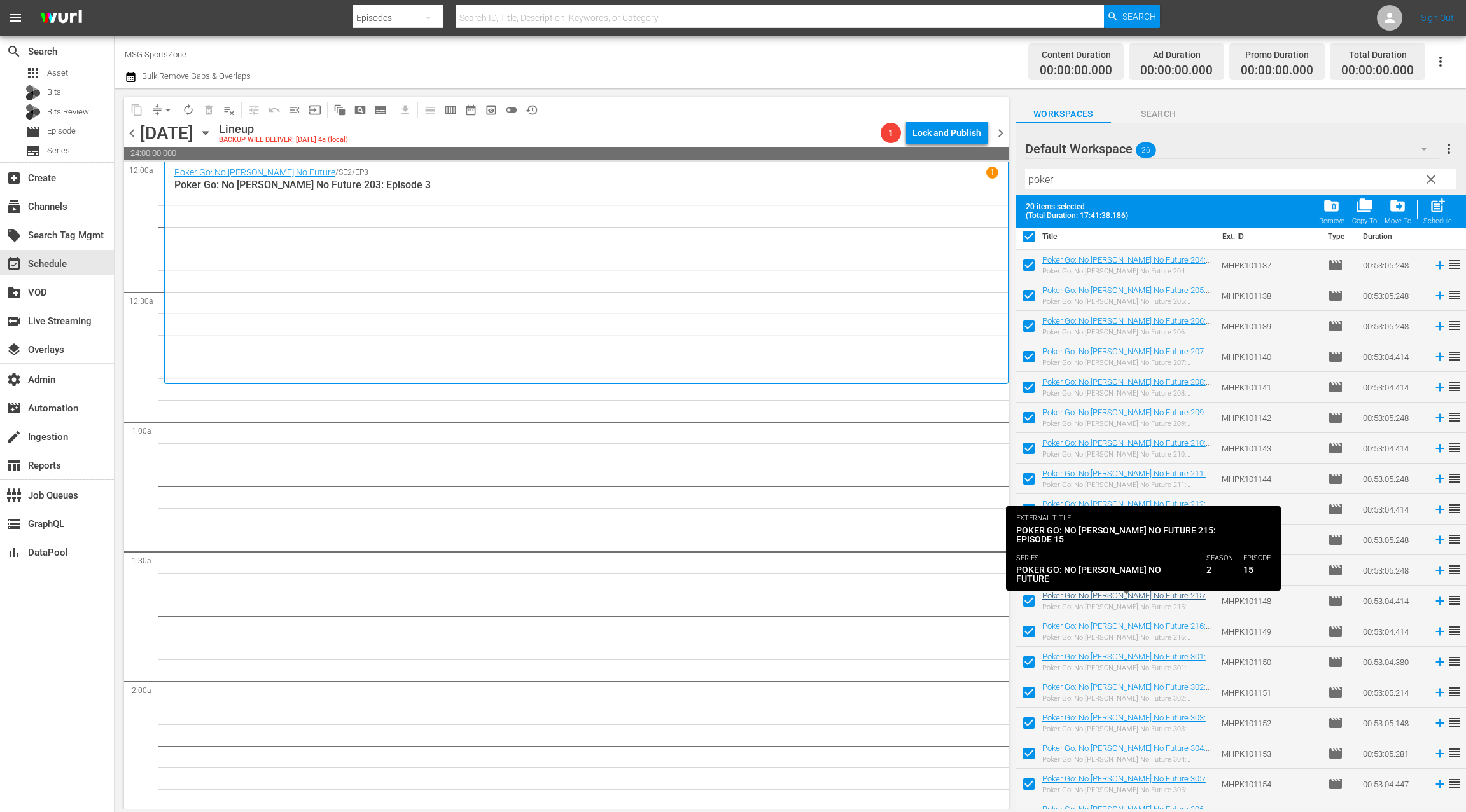
scroll to position [58, 0]
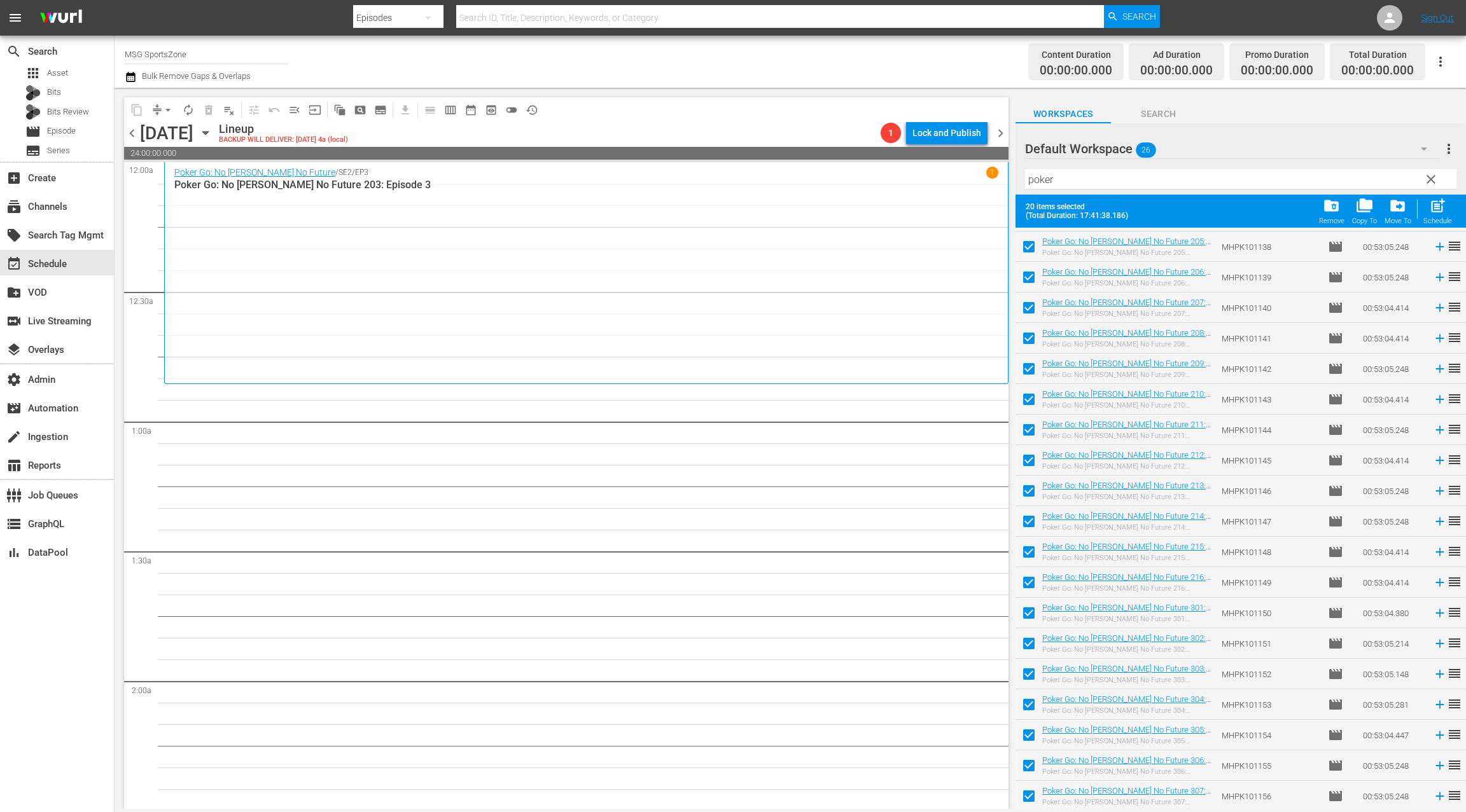
click at [1036, 611] on input "checkbox" at bounding box center [1029, 616] width 27 height 27
drag, startPoint x: 1032, startPoint y: 642, endPoint x: 1032, endPoint y: 662, distance: 20.0
click at [1032, 642] on input "checkbox" at bounding box center [1029, 646] width 27 height 27
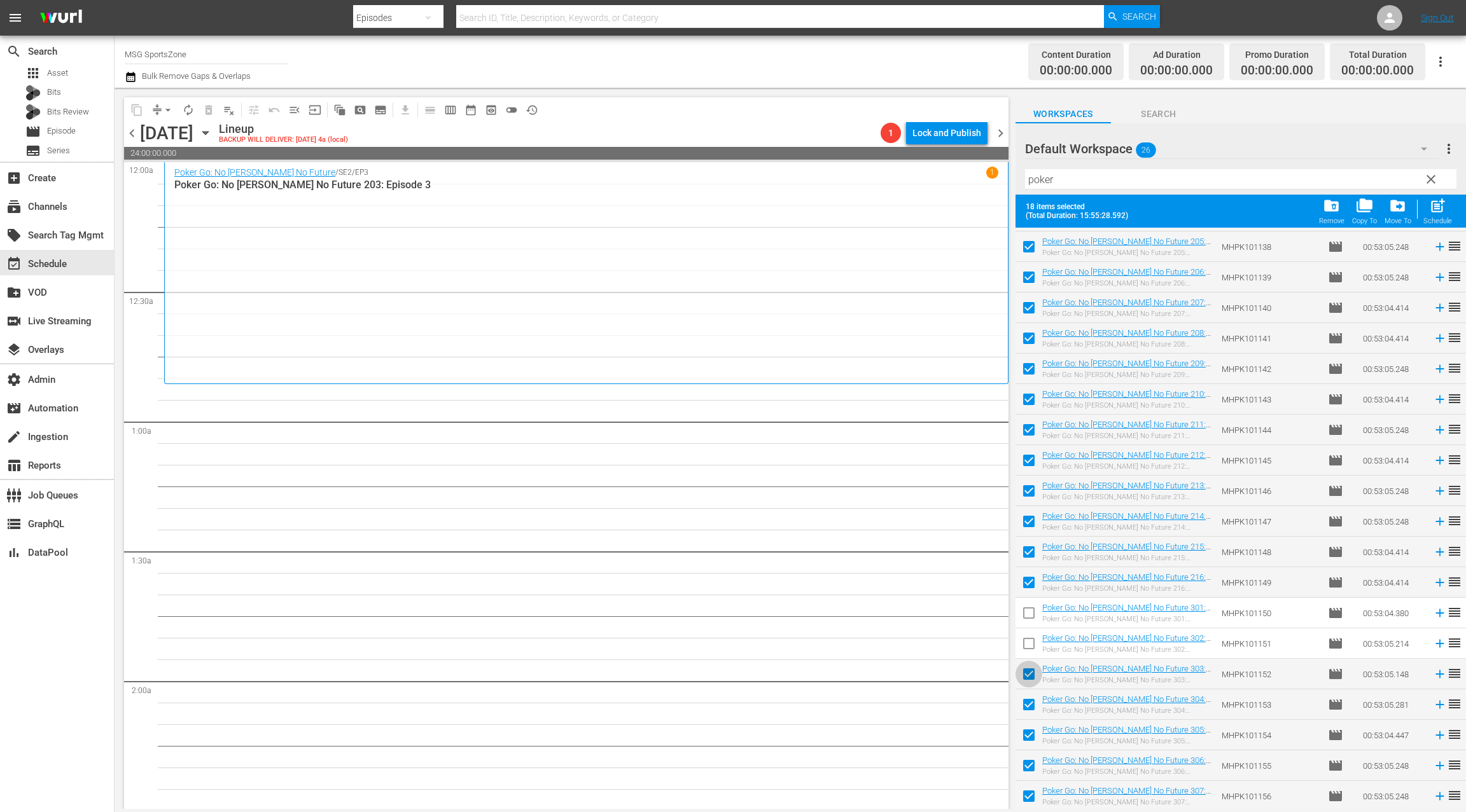
drag, startPoint x: 1032, startPoint y: 672, endPoint x: 1034, endPoint y: 695, distance: 23.1
click at [1032, 673] on input "checkbox" at bounding box center [1029, 677] width 27 height 27
click at [1034, 699] on input "checkbox" at bounding box center [1029, 707] width 27 height 27
drag, startPoint x: 1035, startPoint y: 738, endPoint x: 1036, endPoint y: 762, distance: 24.0
click at [1034, 738] on input "checkbox" at bounding box center [1029, 738] width 27 height 27
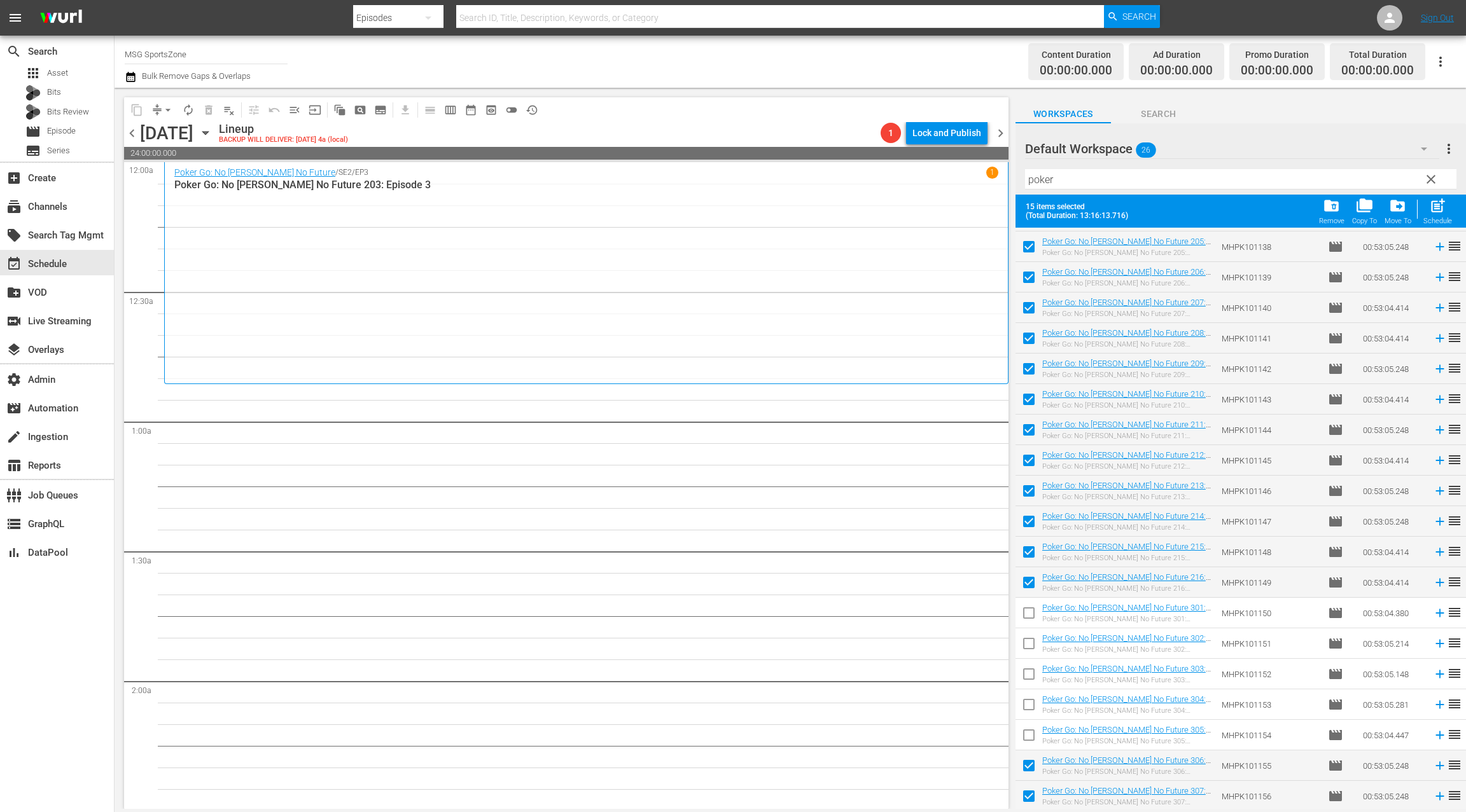
click at [1035, 766] on input "checkbox" at bounding box center [1029, 768] width 27 height 27
drag, startPoint x: 1035, startPoint y: 799, endPoint x: 1042, endPoint y: 779, distance: 21.2
click at [1036, 799] on input "checkbox" at bounding box center [1029, 799] width 27 height 27
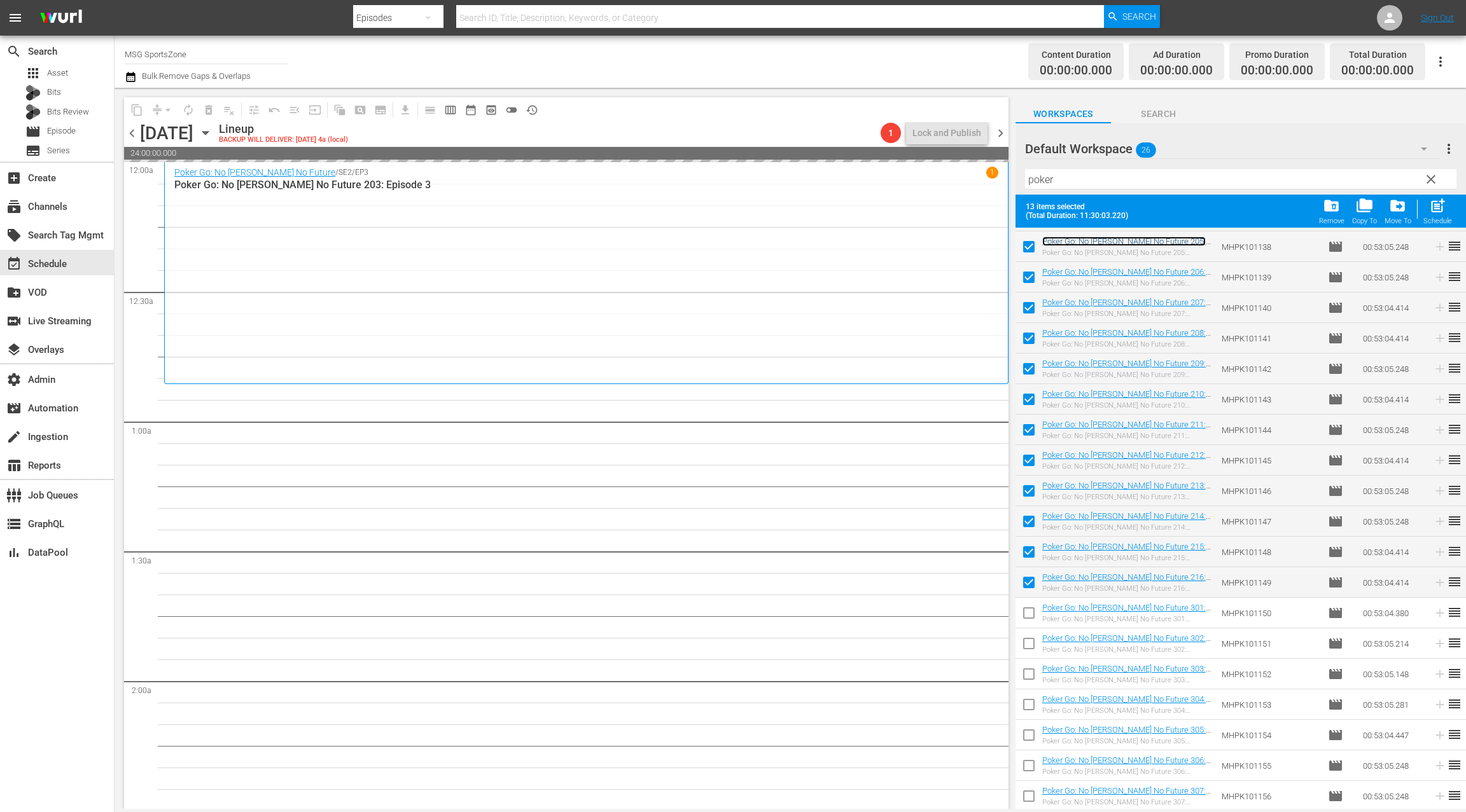
scroll to position [0, 0]
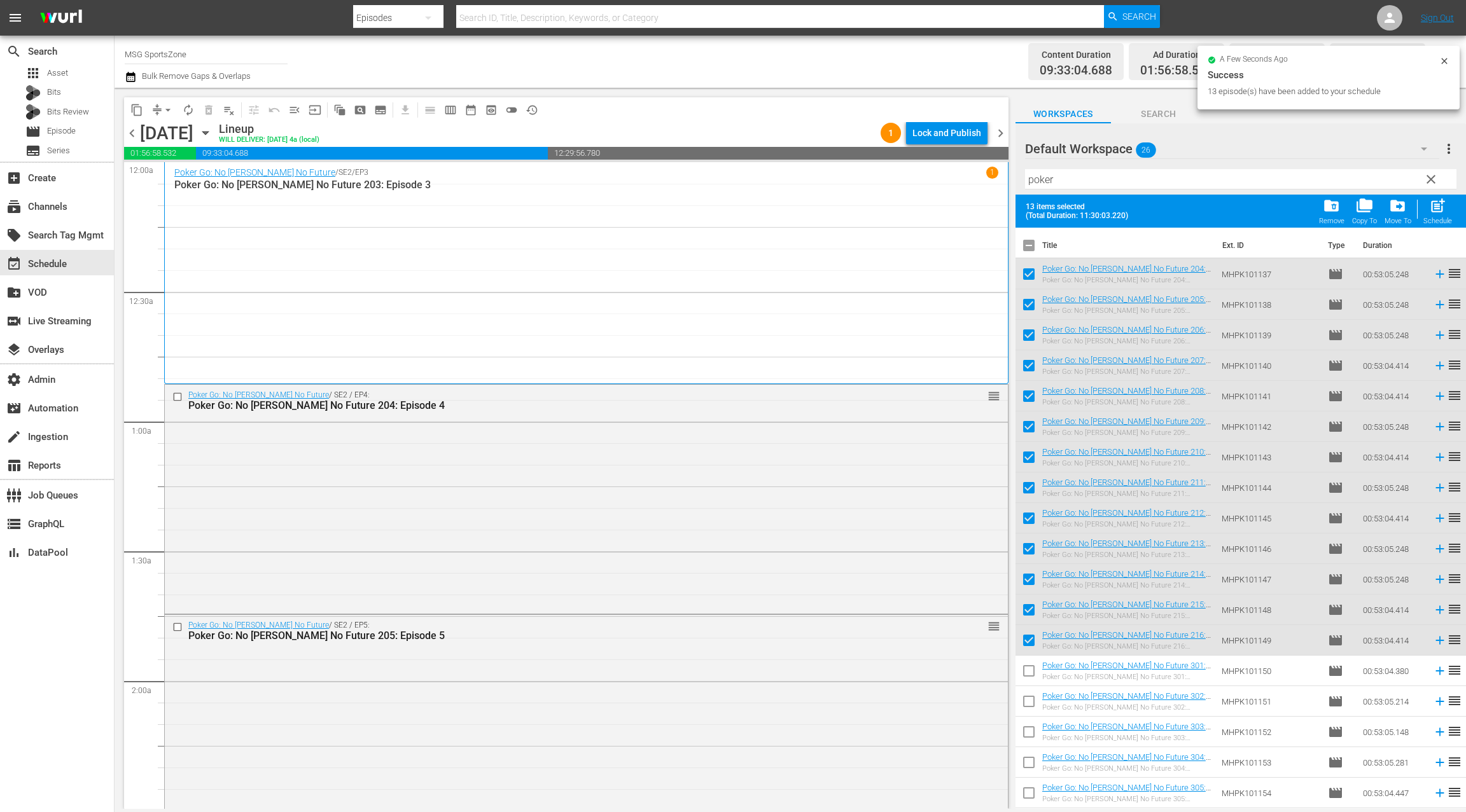
click at [1031, 247] on input "checkbox" at bounding box center [1029, 248] width 27 height 27
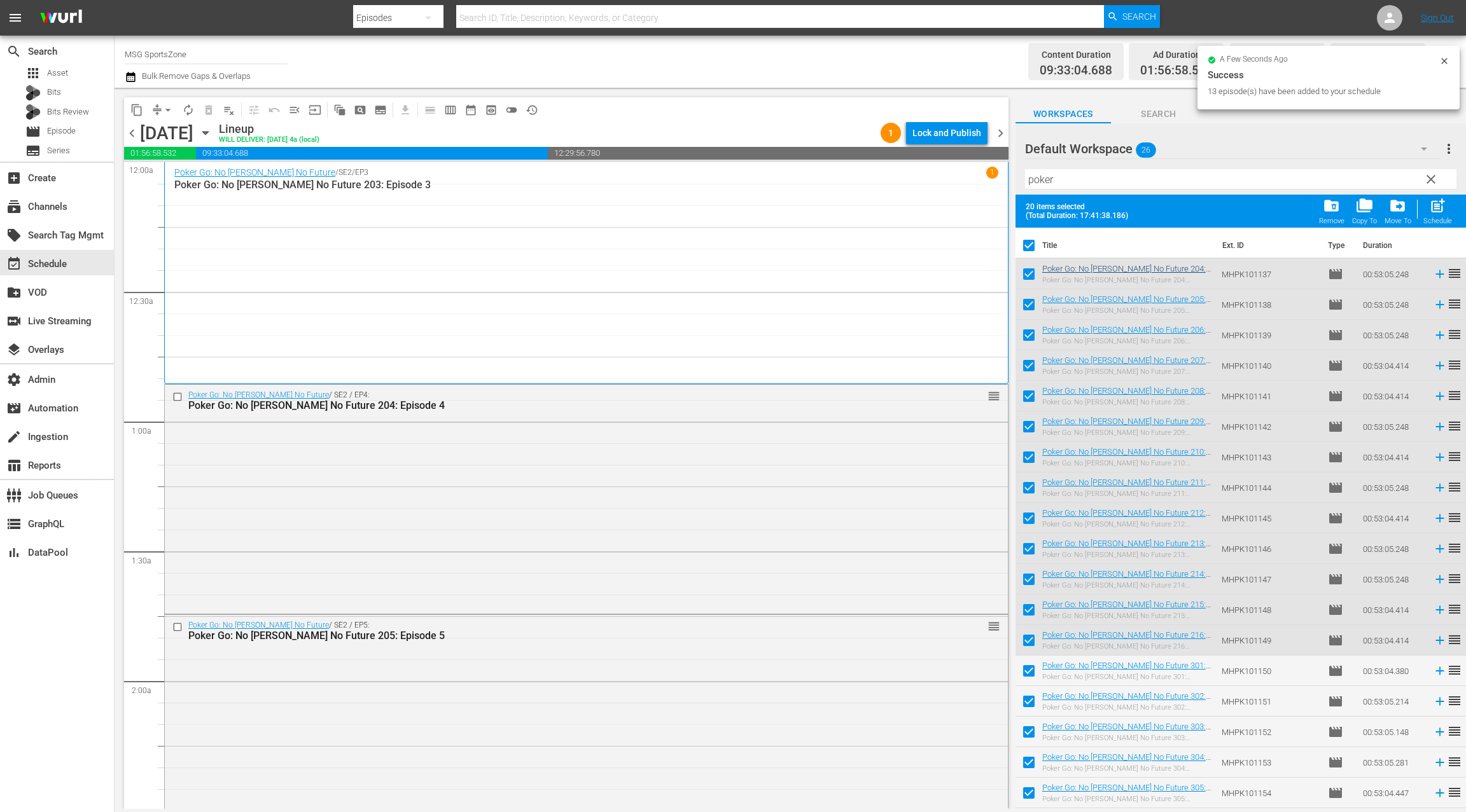
drag, startPoint x: 1031, startPoint y: 247, endPoint x: 1045, endPoint y: 236, distance: 17.8
click at [1031, 247] on input "checkbox" at bounding box center [1029, 248] width 27 height 27
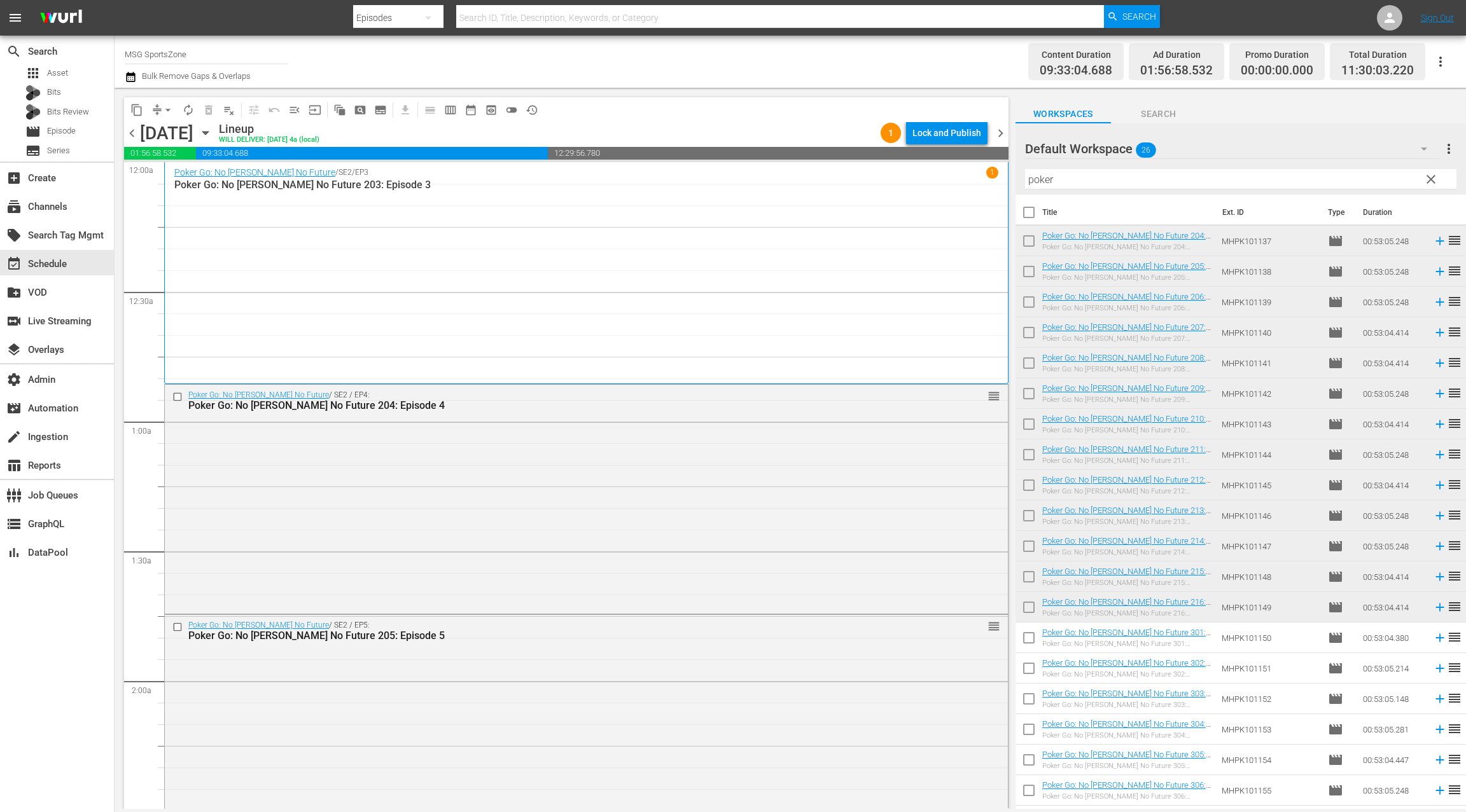
click at [1085, 180] on input "poker" at bounding box center [1240, 179] width 431 height 20
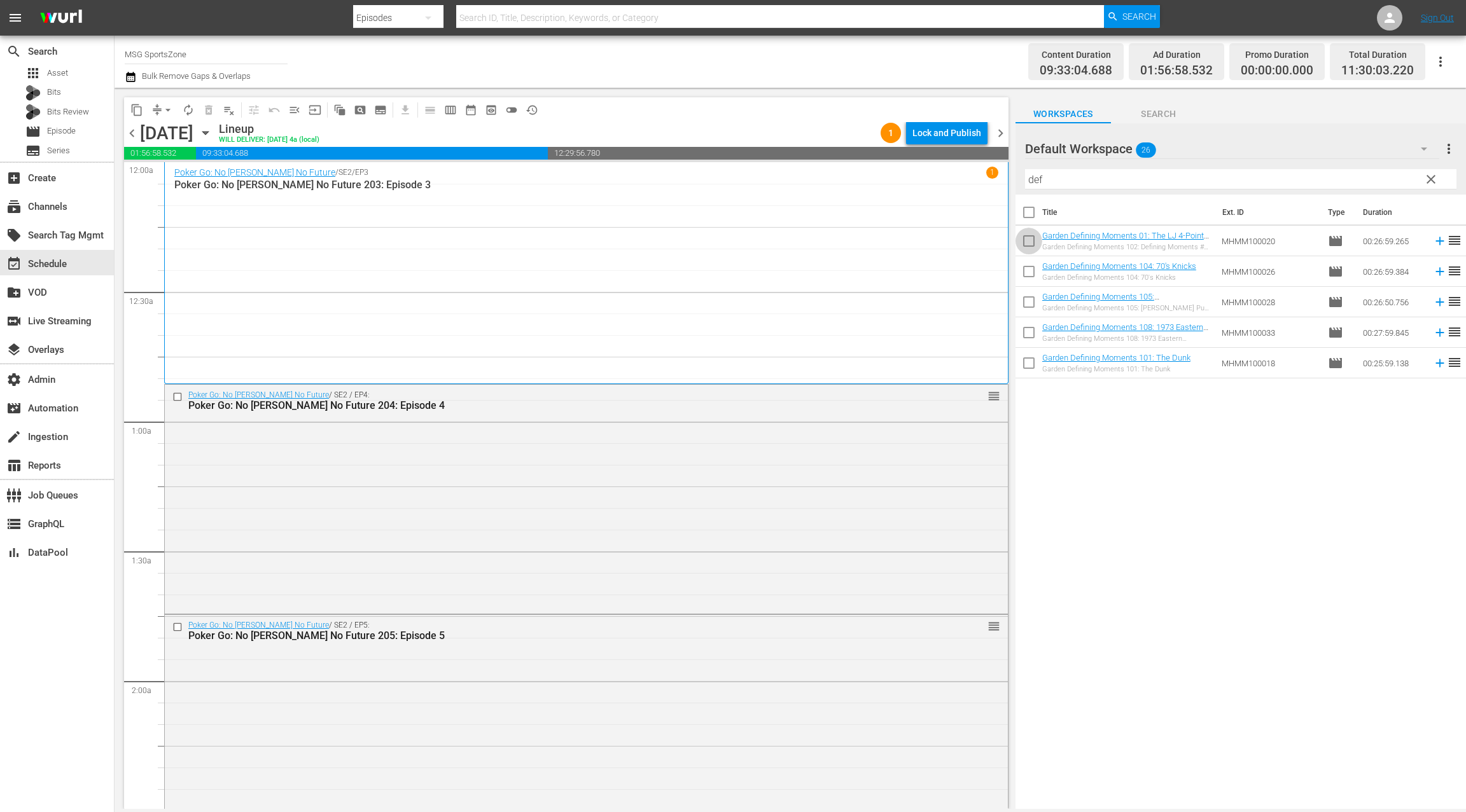
click at [1032, 239] on input "checkbox" at bounding box center [1029, 244] width 27 height 27
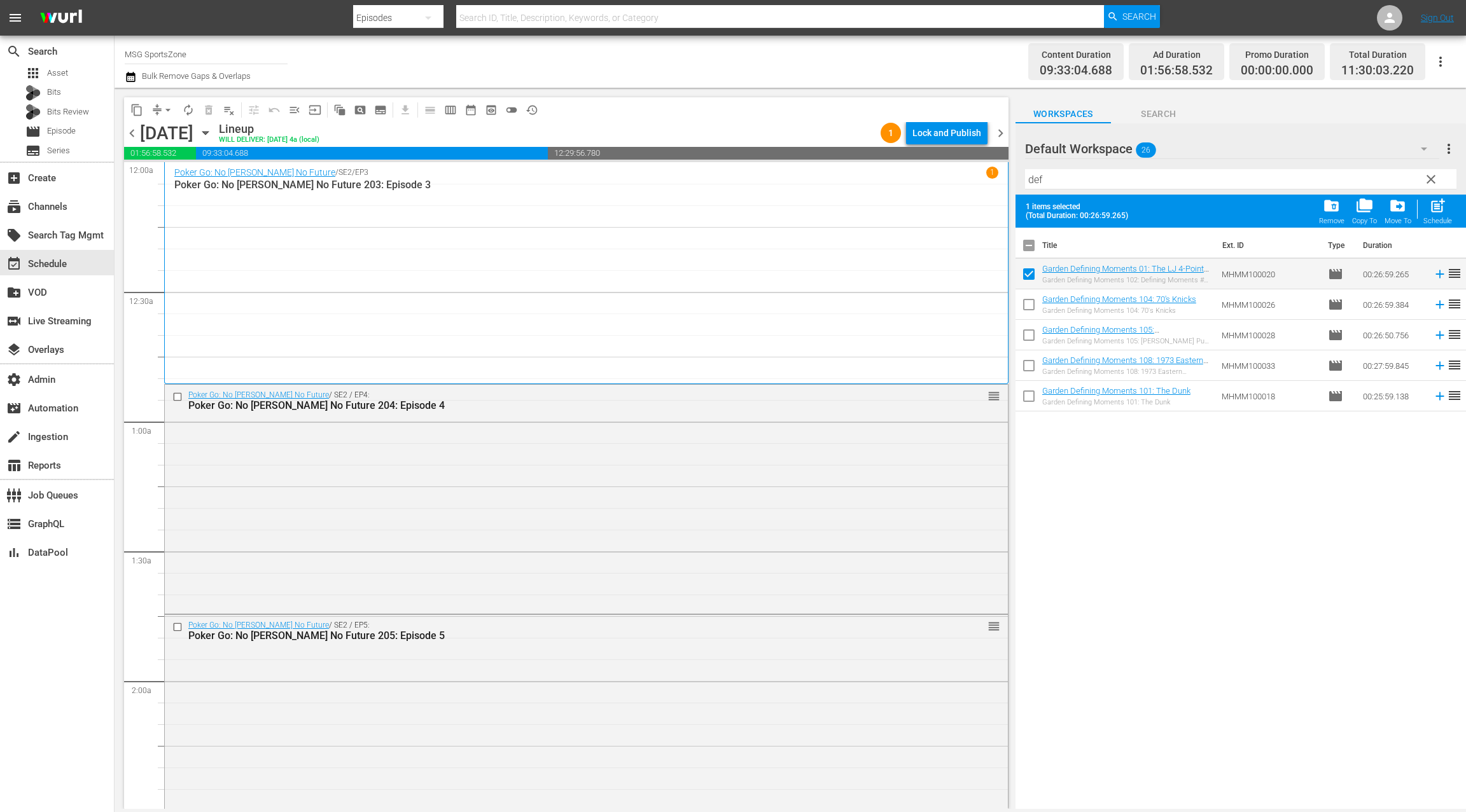
click at [1026, 306] on input "checkbox" at bounding box center [1029, 307] width 27 height 27
click at [1028, 331] on input "checkbox" at bounding box center [1029, 338] width 27 height 27
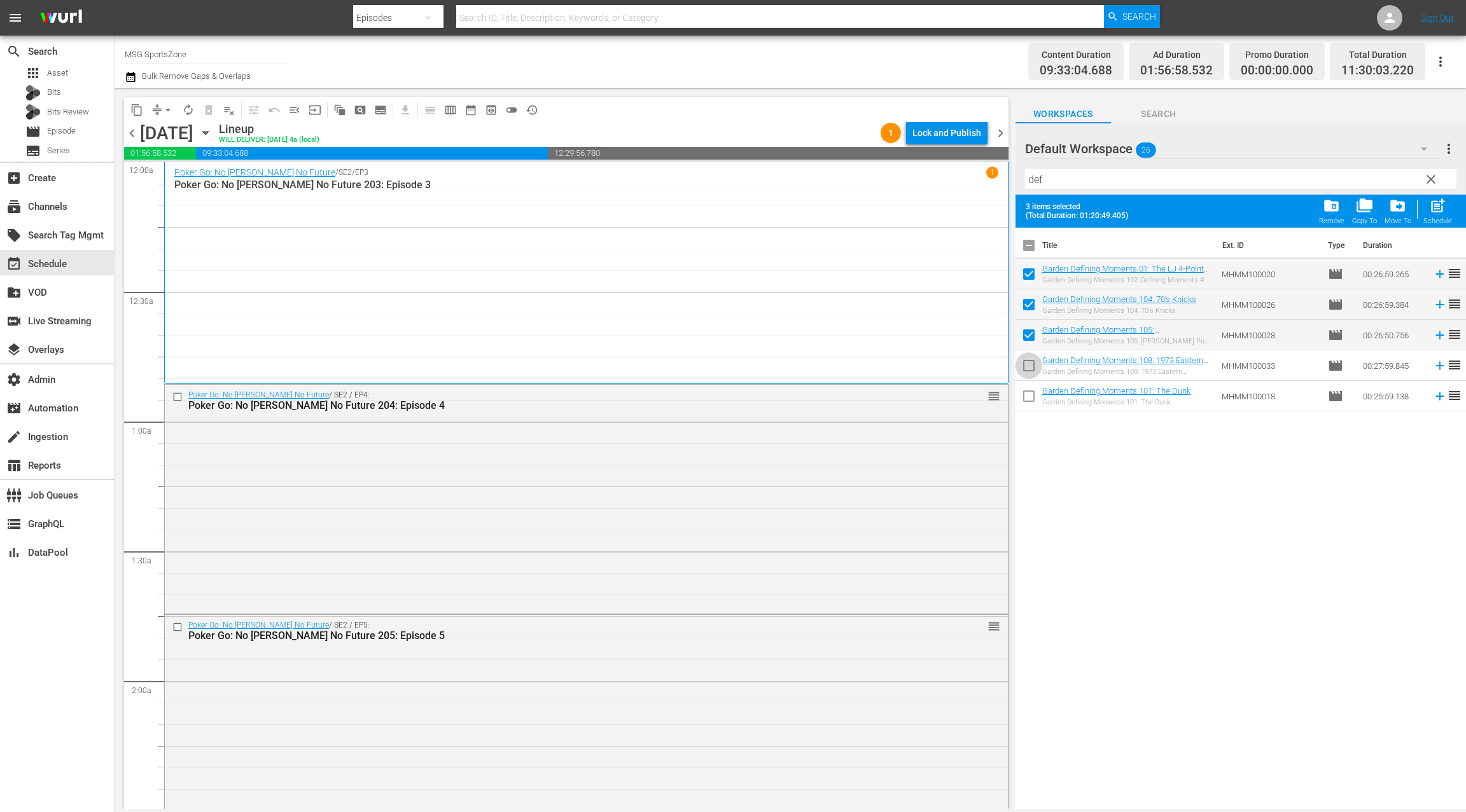
click at [1028, 356] on input "checkbox" at bounding box center [1029, 368] width 27 height 27
drag, startPoint x: 1030, startPoint y: 393, endPoint x: 1042, endPoint y: 385, distance: 14.4
click at [1030, 393] on input "checkbox" at bounding box center [1029, 399] width 27 height 27
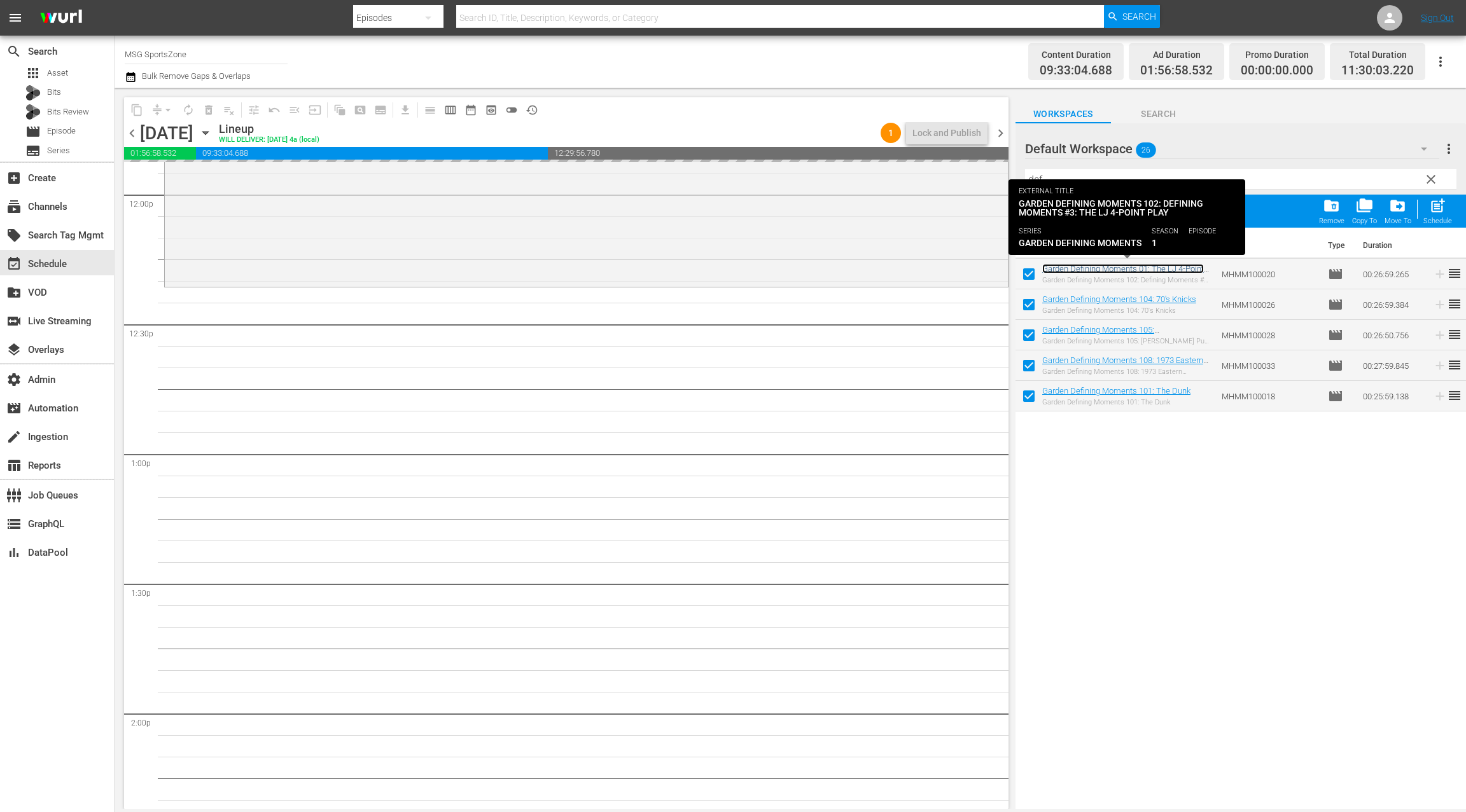
scroll to position [3083, 0]
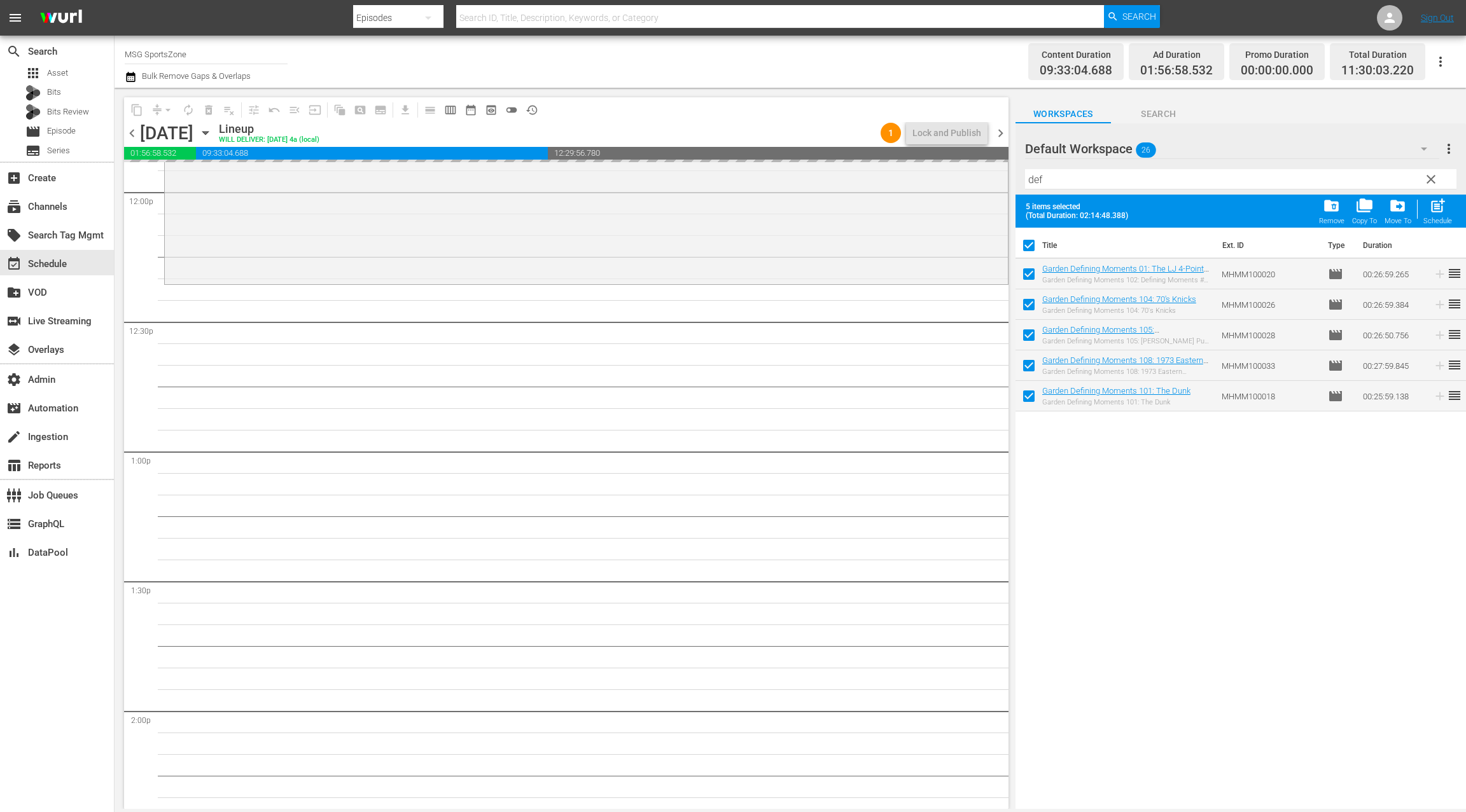
drag, startPoint x: 1059, startPoint y: 270, endPoint x: 1247, endPoint y: 4, distance: 325.7
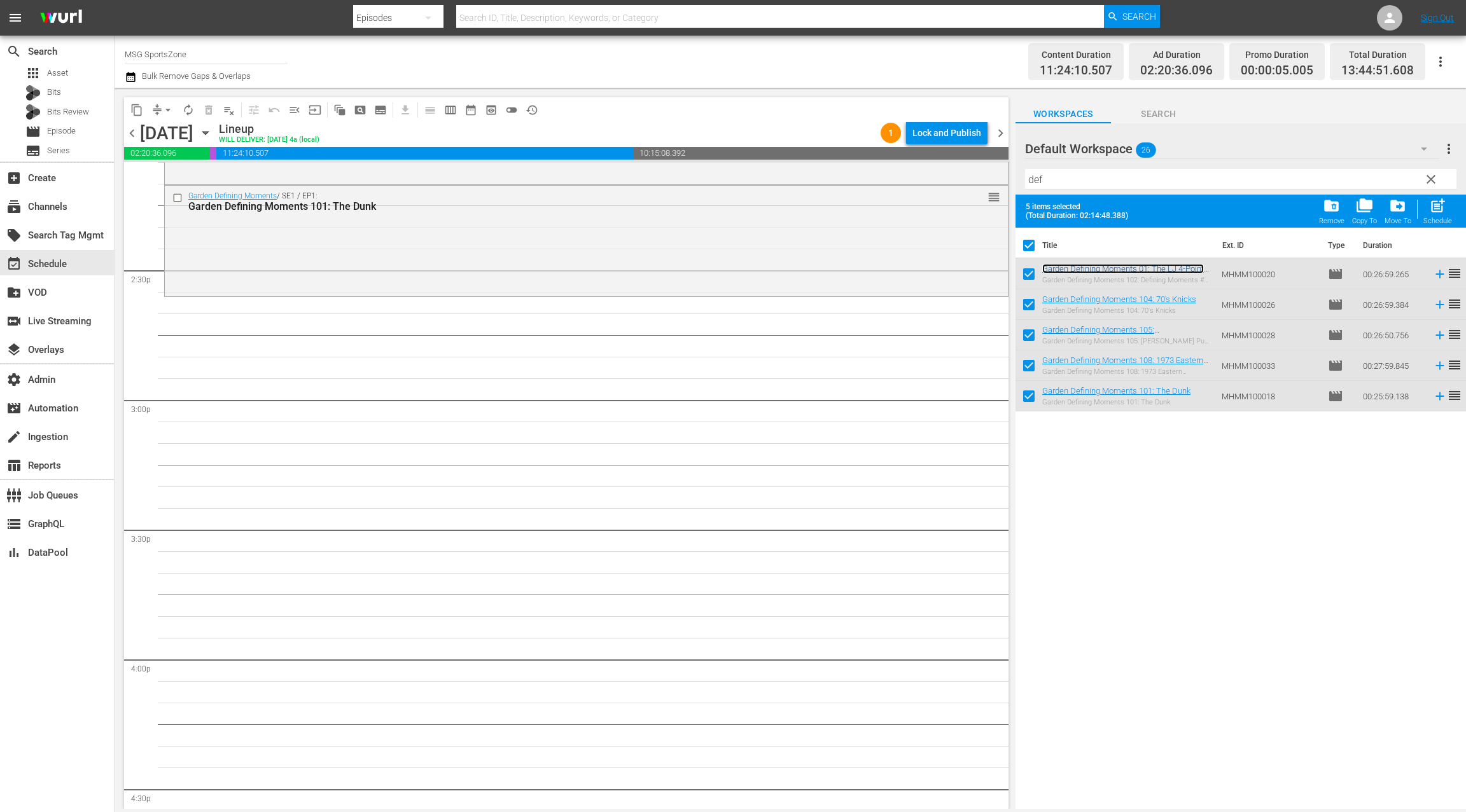
scroll to position [3614, 0]
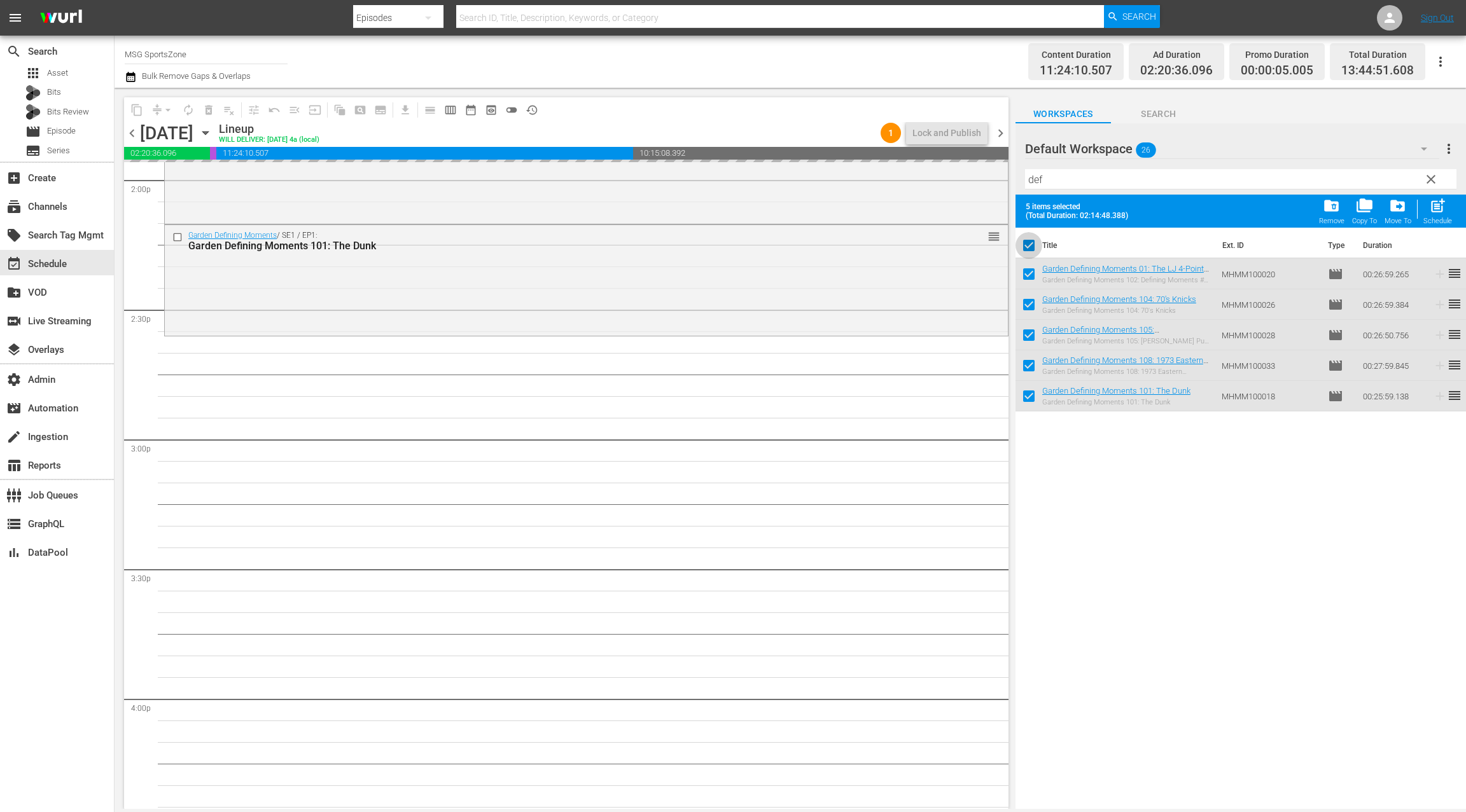
click at [1030, 244] on input "checkbox" at bounding box center [1029, 248] width 27 height 27
click at [1030, 263] on input "checkbox" at bounding box center [1029, 277] width 27 height 27
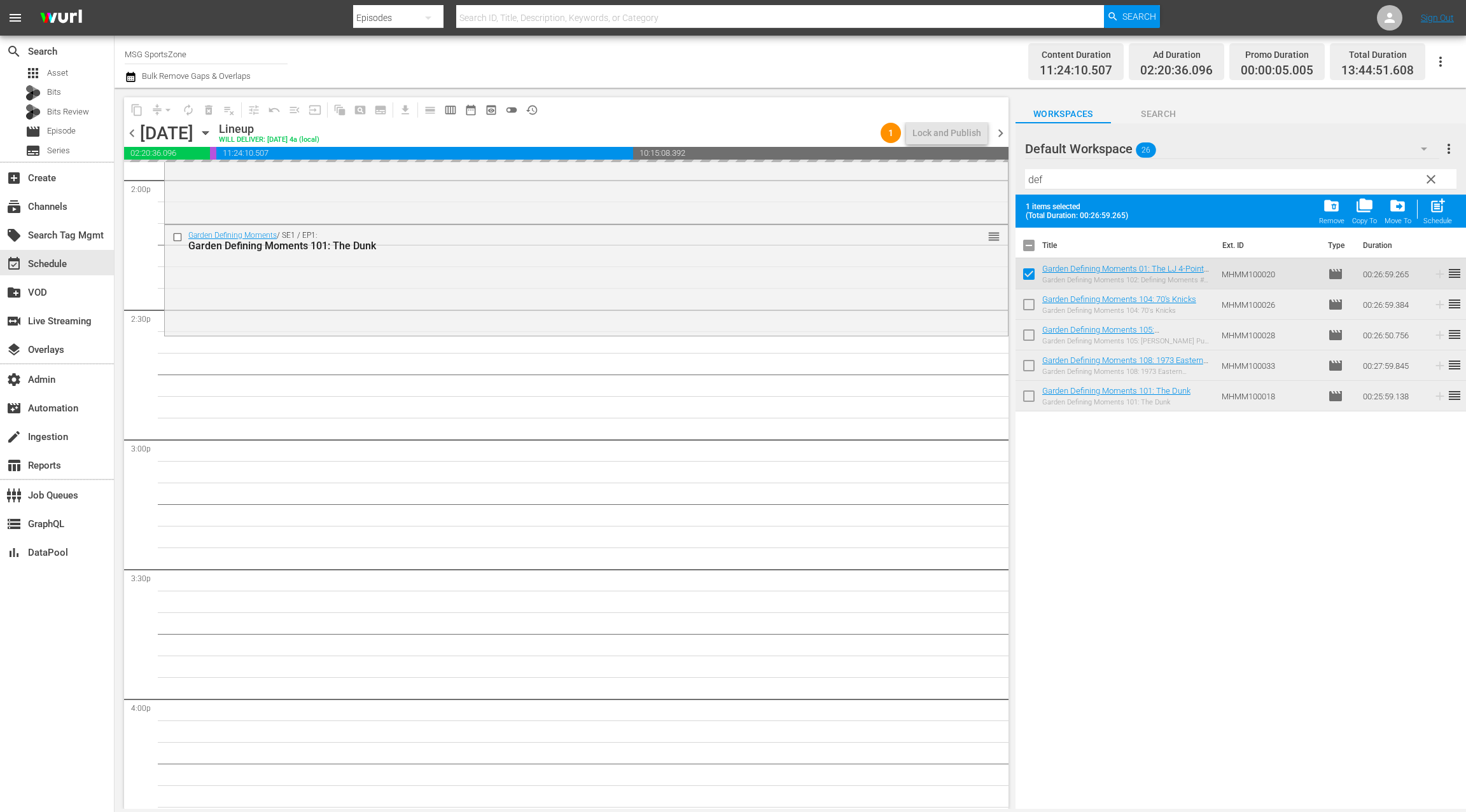
click at [1023, 297] on input "checkbox" at bounding box center [1029, 307] width 27 height 27
click at [1025, 333] on input "checkbox" at bounding box center [1029, 338] width 27 height 27
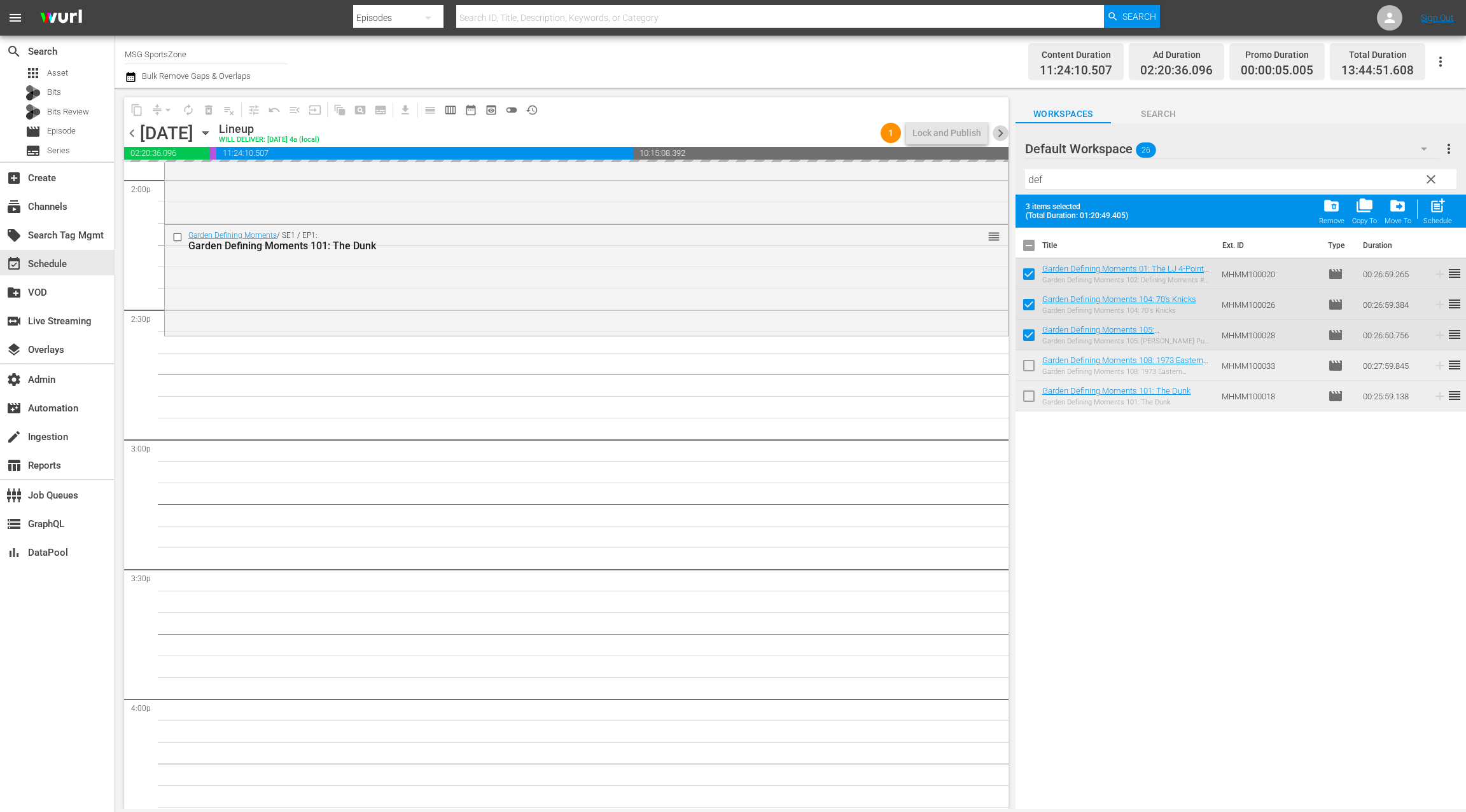
click at [1003, 130] on span "chevron_right" at bounding box center [1001, 133] width 16 height 16
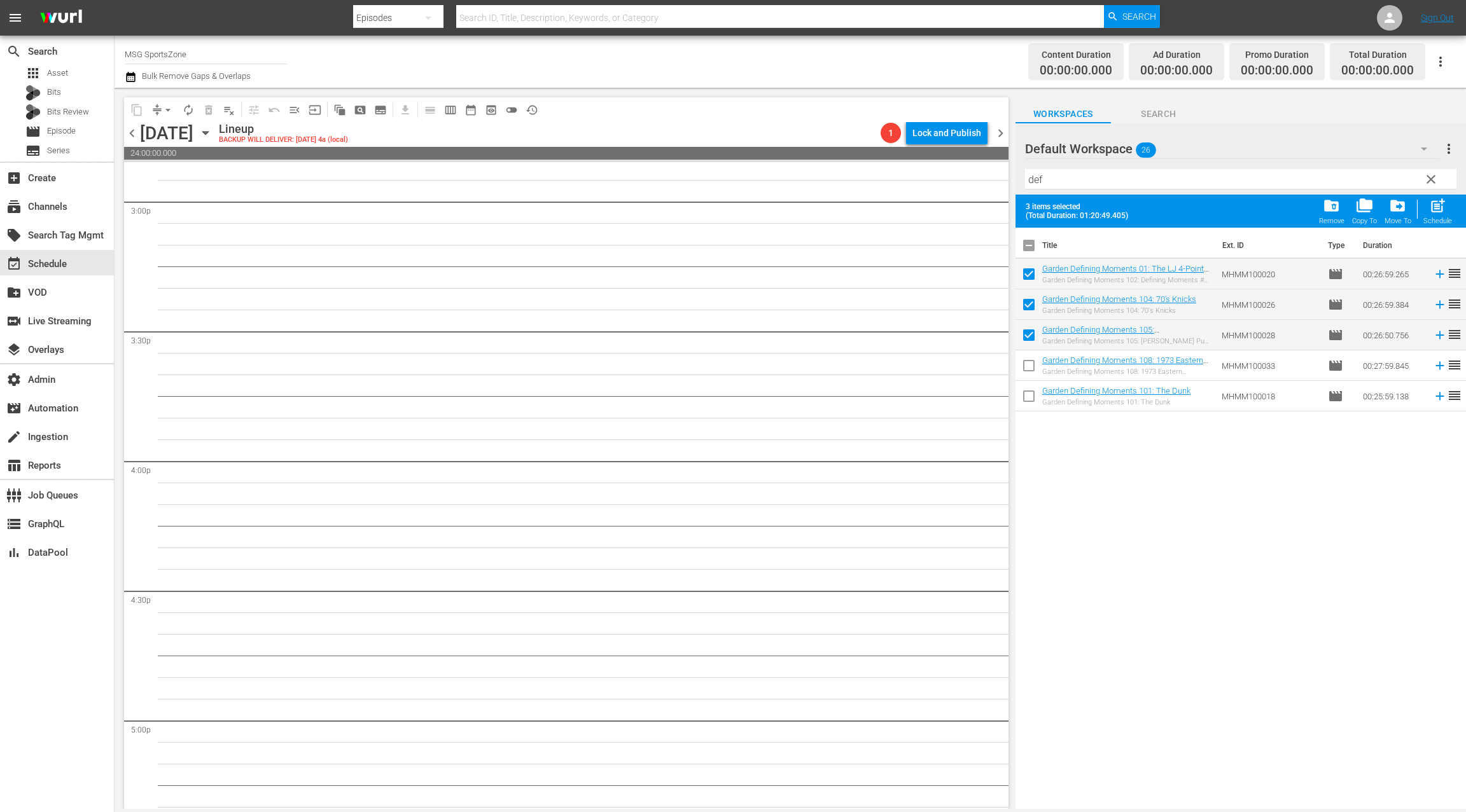
click at [133, 132] on span "chevron_left" at bounding box center [132, 133] width 16 height 16
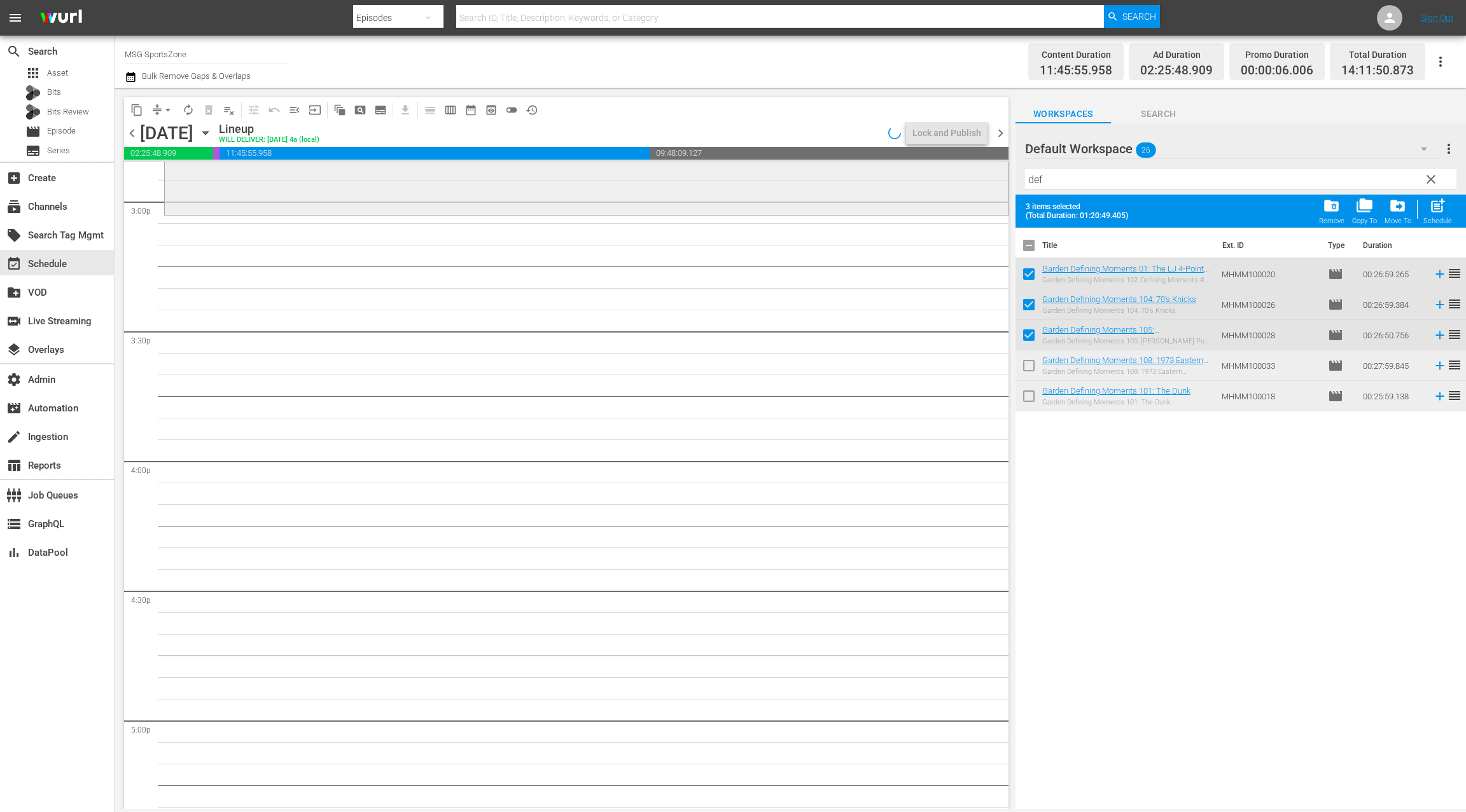
scroll to position [3614, 0]
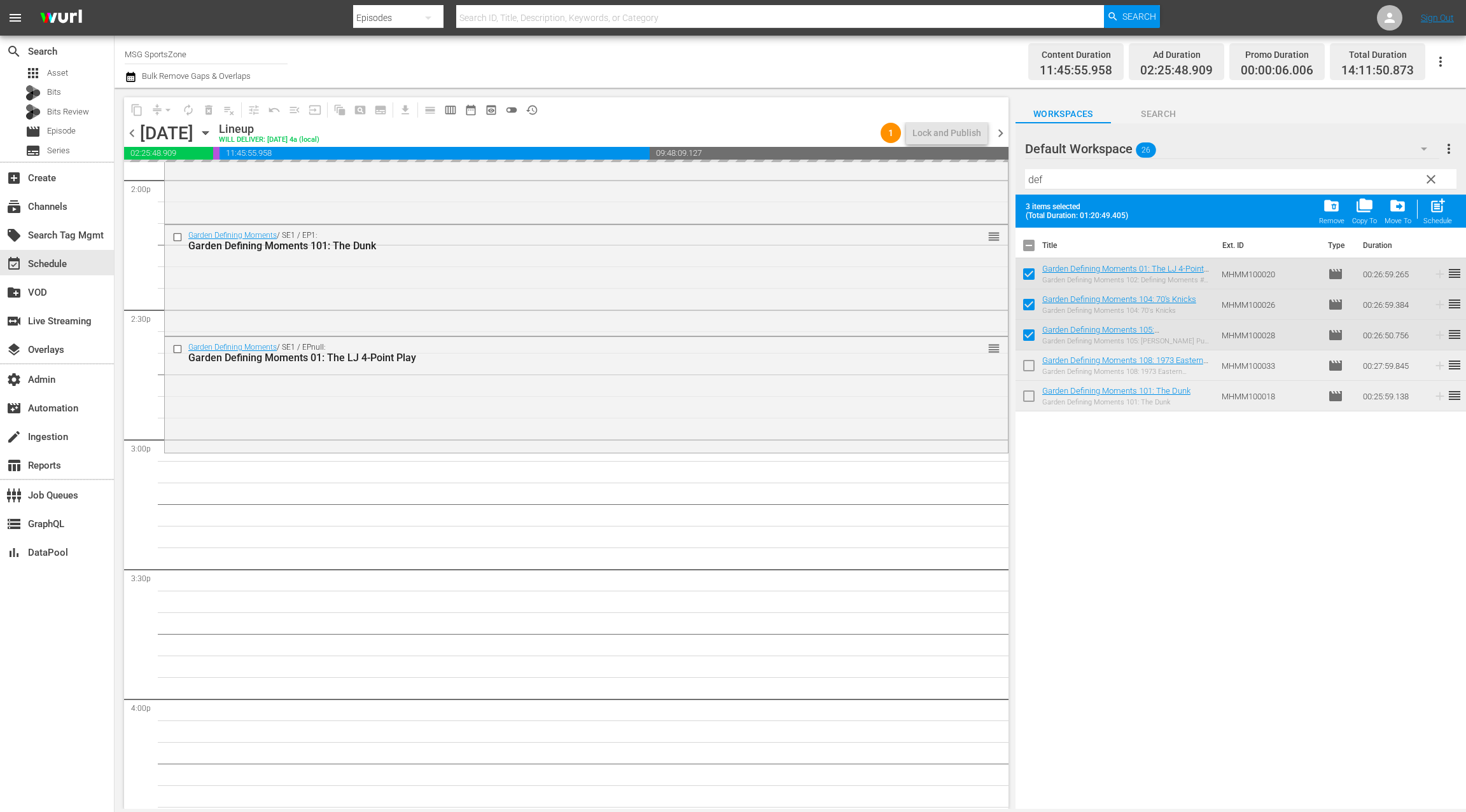
click at [1032, 246] on input "checkbox" at bounding box center [1029, 248] width 27 height 27
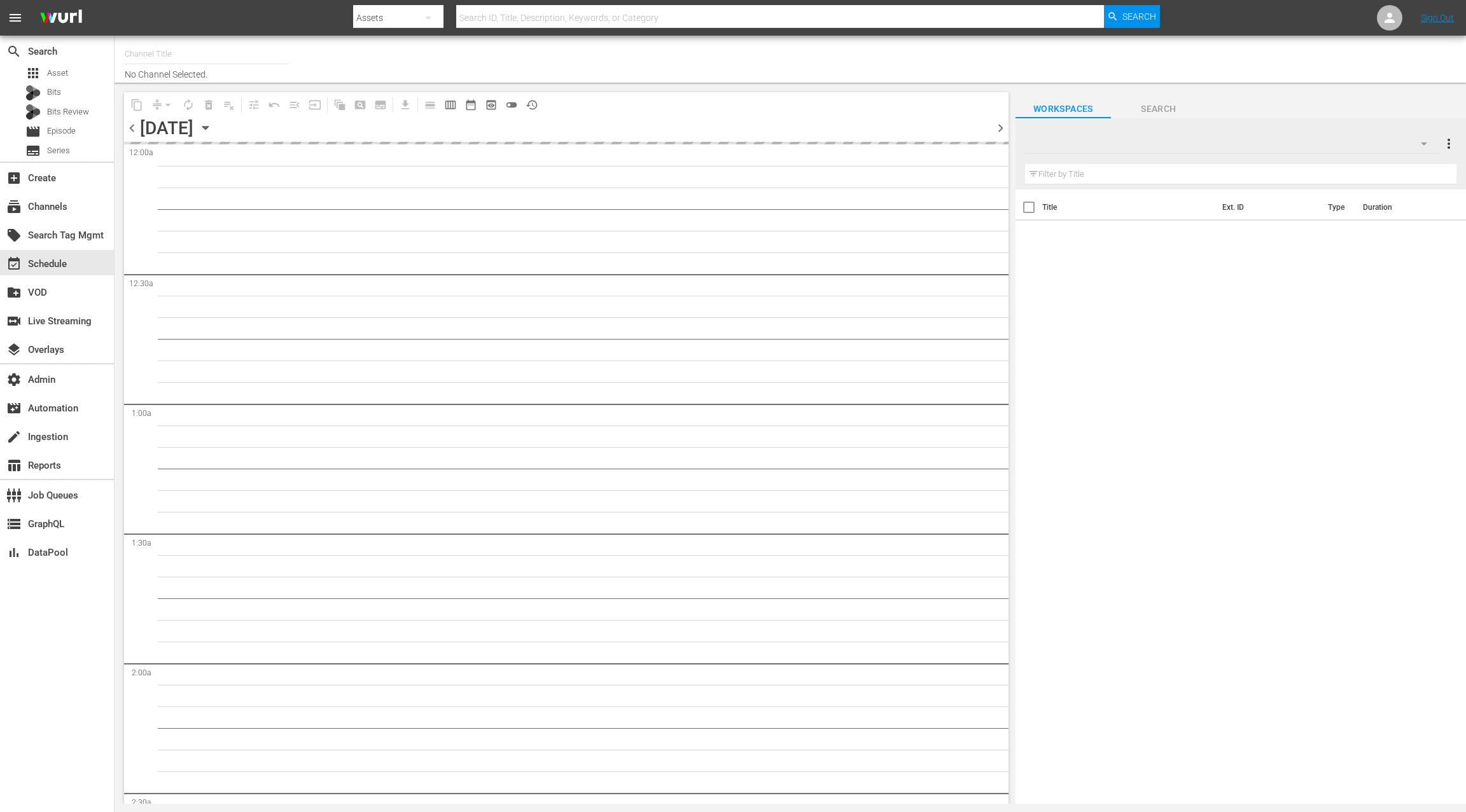
type input "MSG SportsZone (1386)"
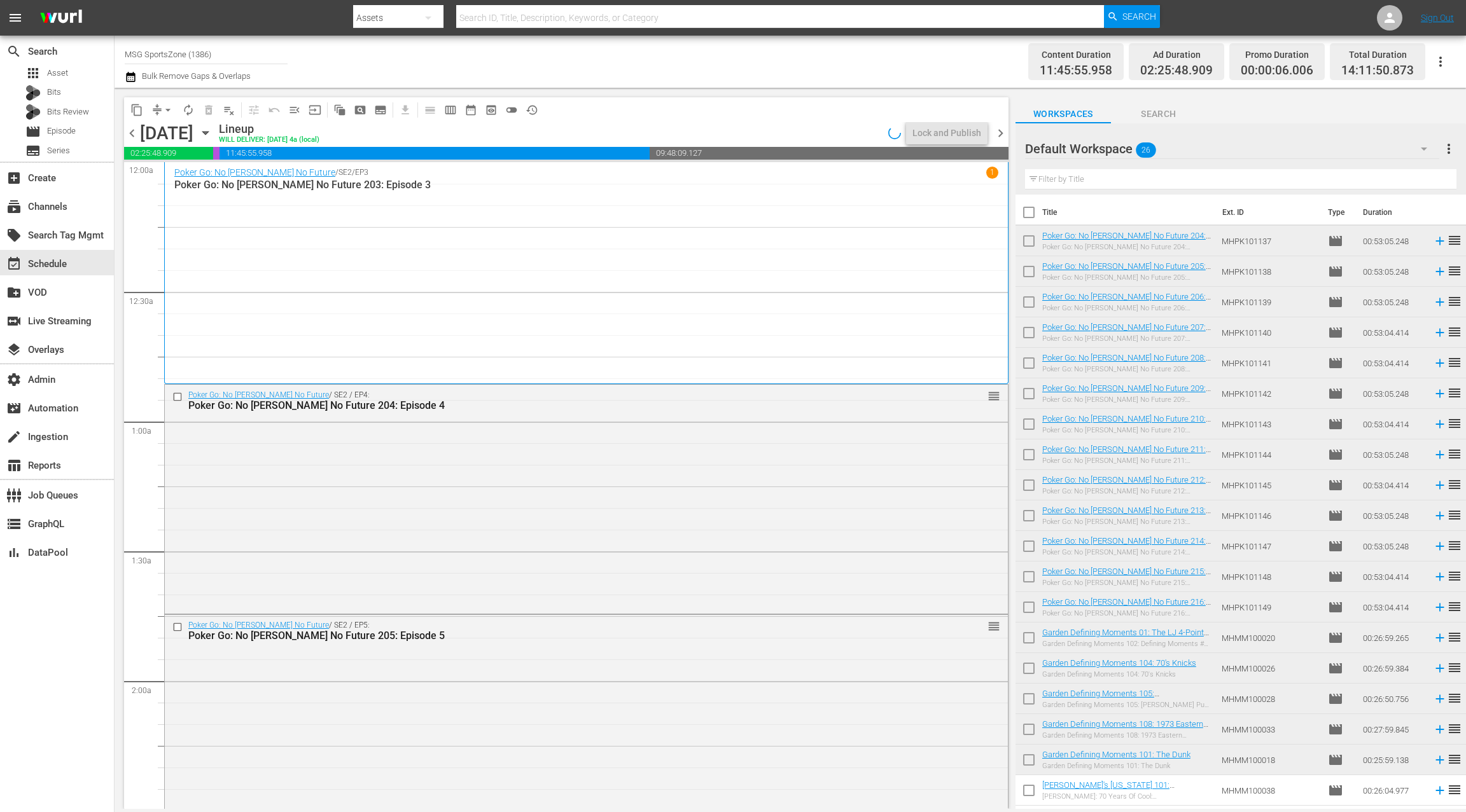
click at [1317, 157] on div "Default Workspace 26" at bounding box center [1232, 149] width 414 height 36
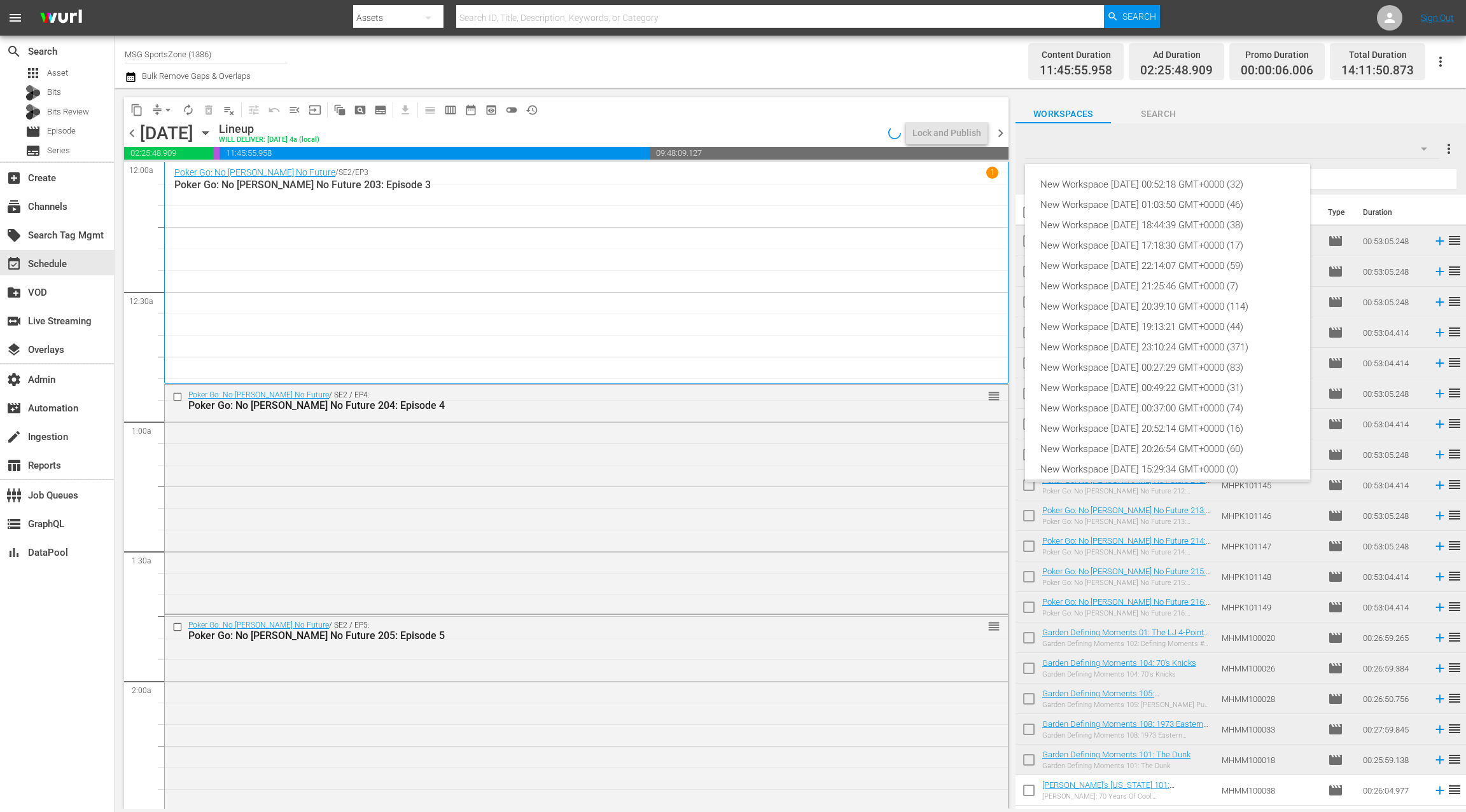
scroll to position [28, 0]
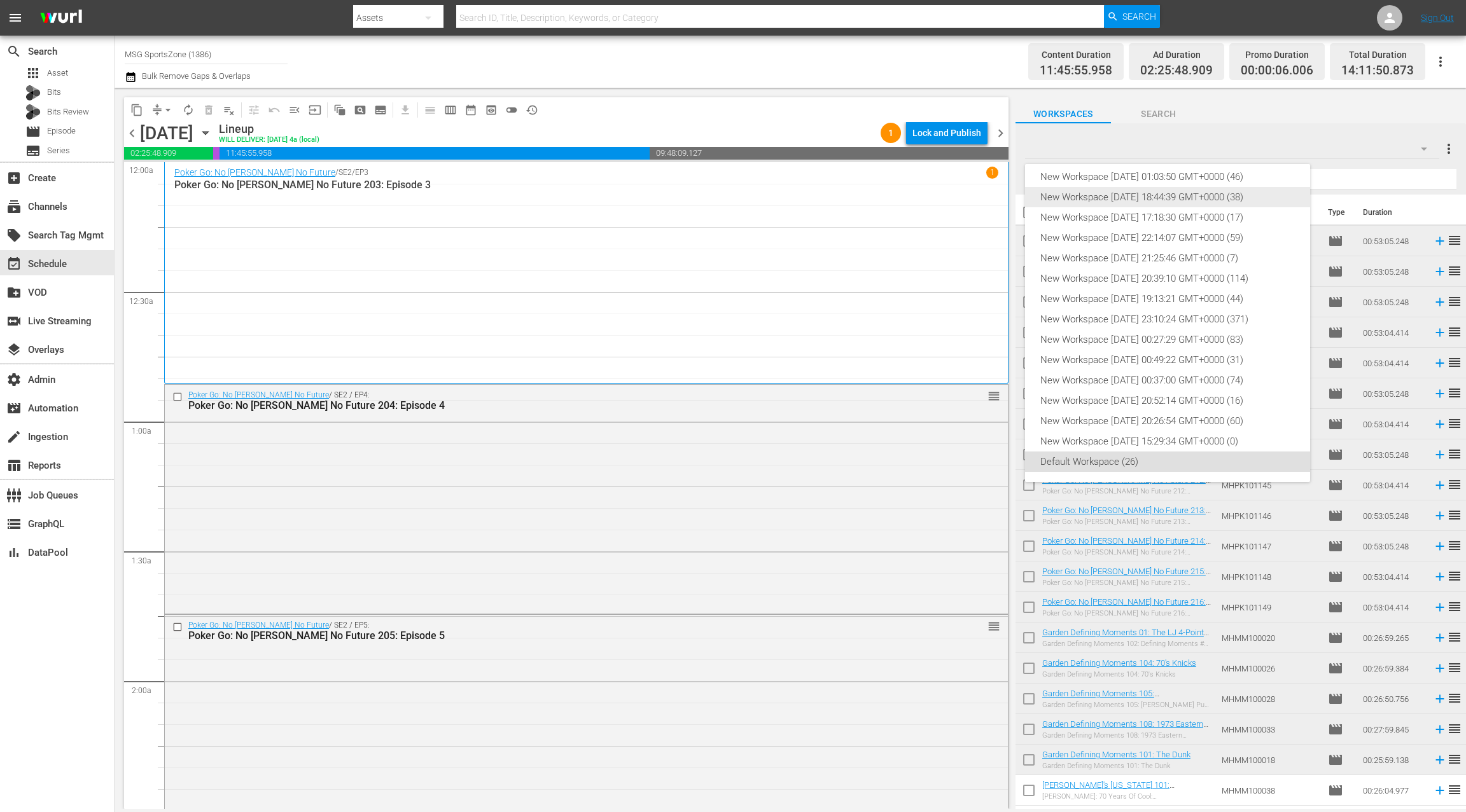
click at [1205, 199] on div "New Workspace [DATE] 18:44:39 GMT+0000 (38)" at bounding box center [1168, 197] width 255 height 20
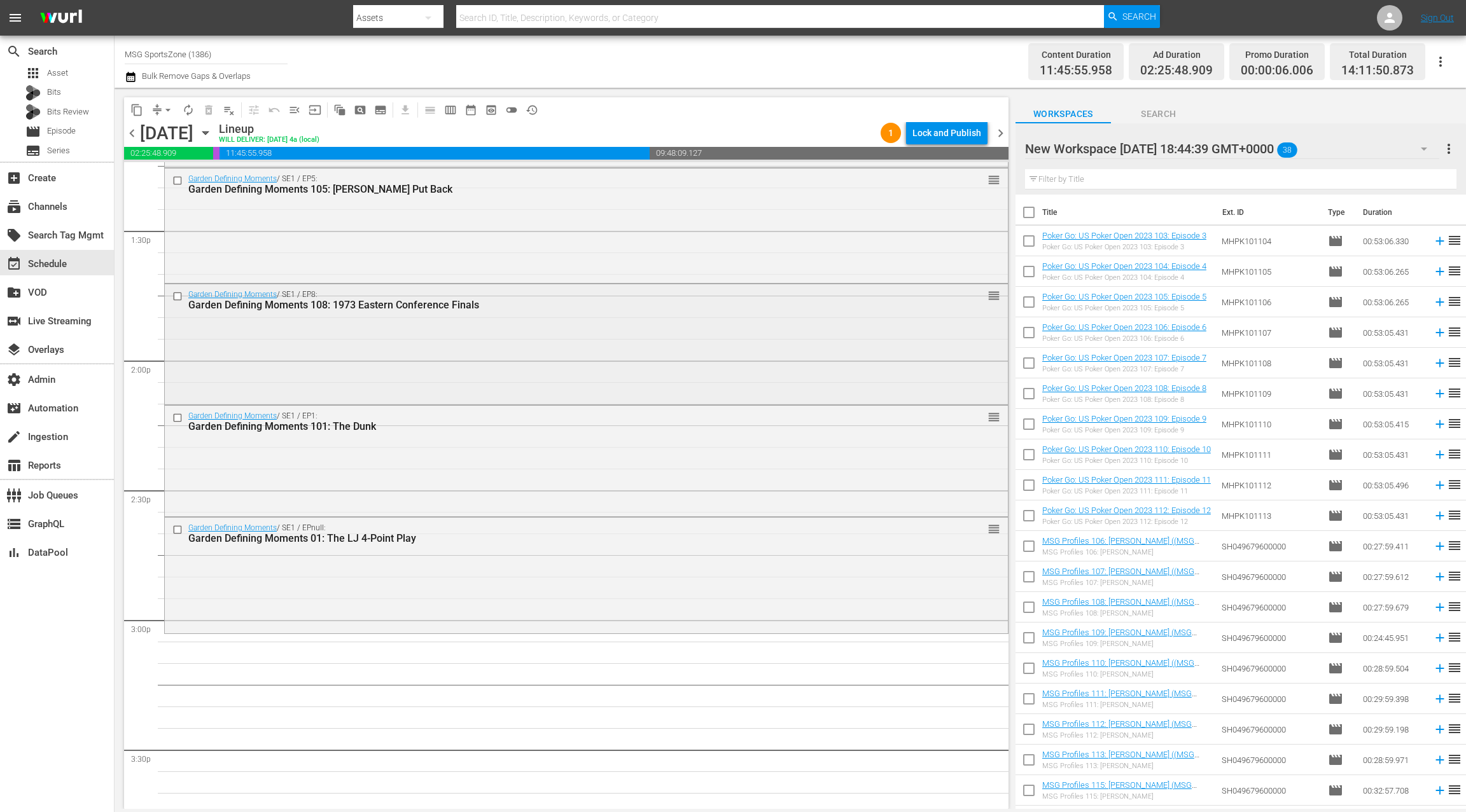
scroll to position [3444, 0]
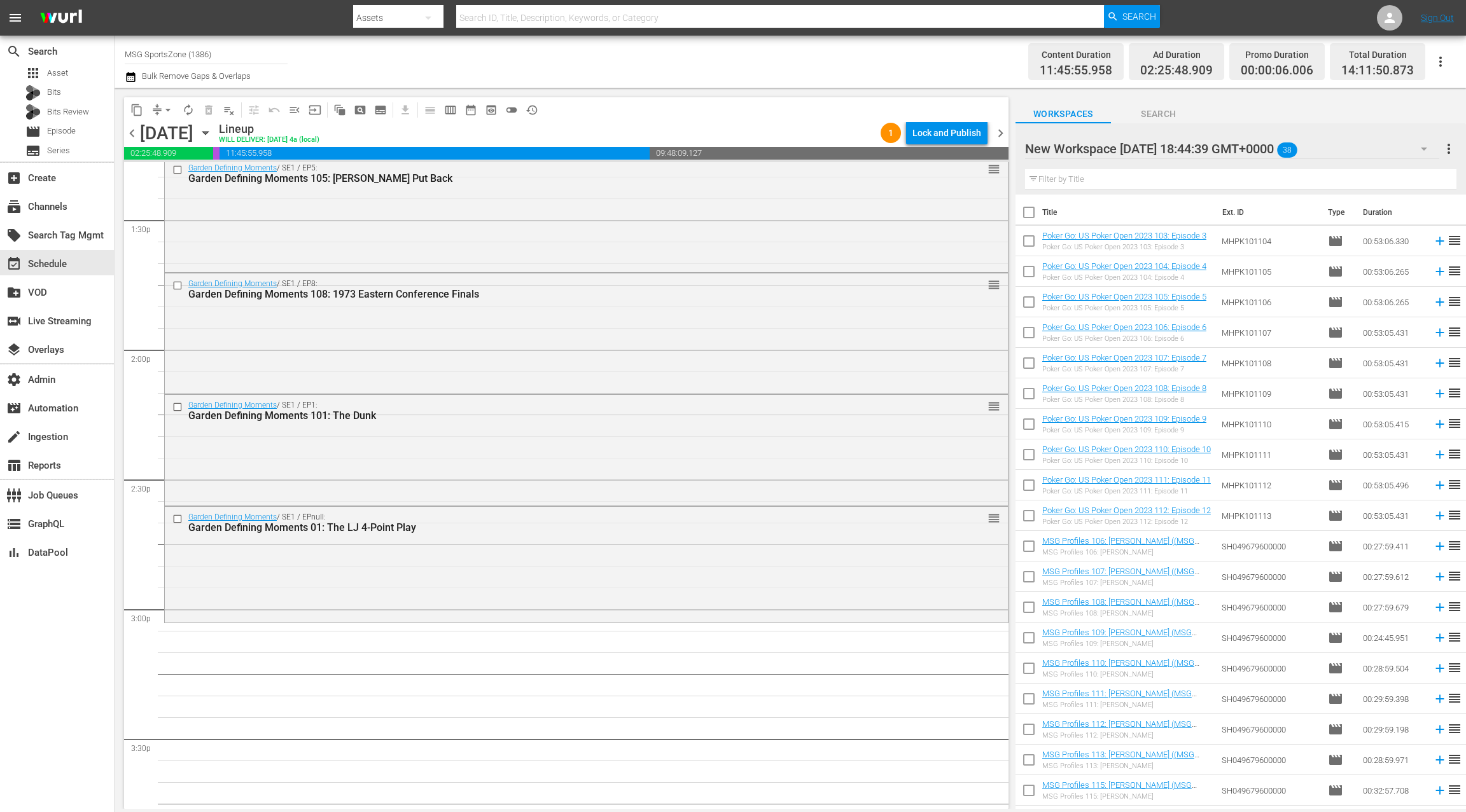
click at [1131, 182] on input "text" at bounding box center [1240, 179] width 431 height 20
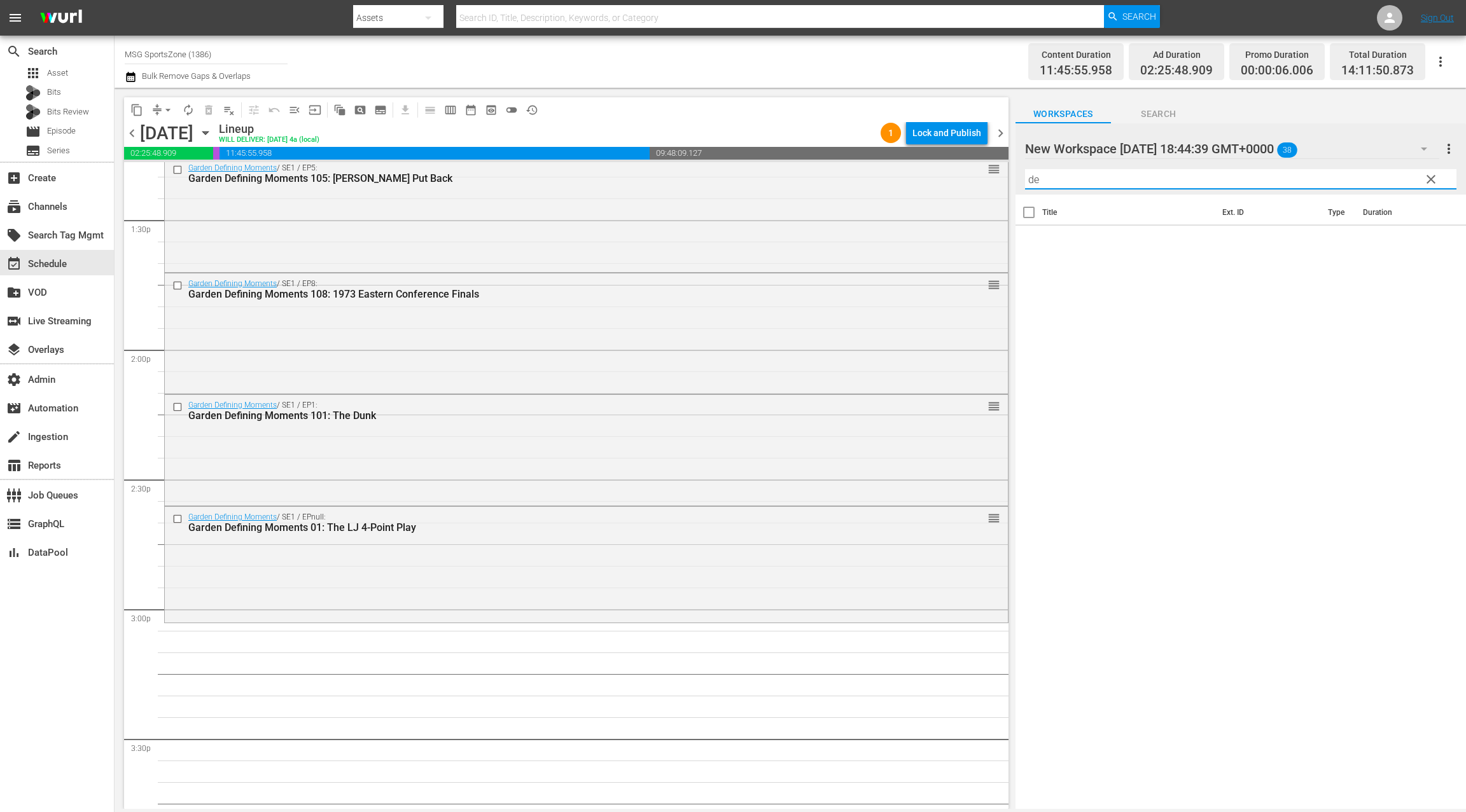
type input "d"
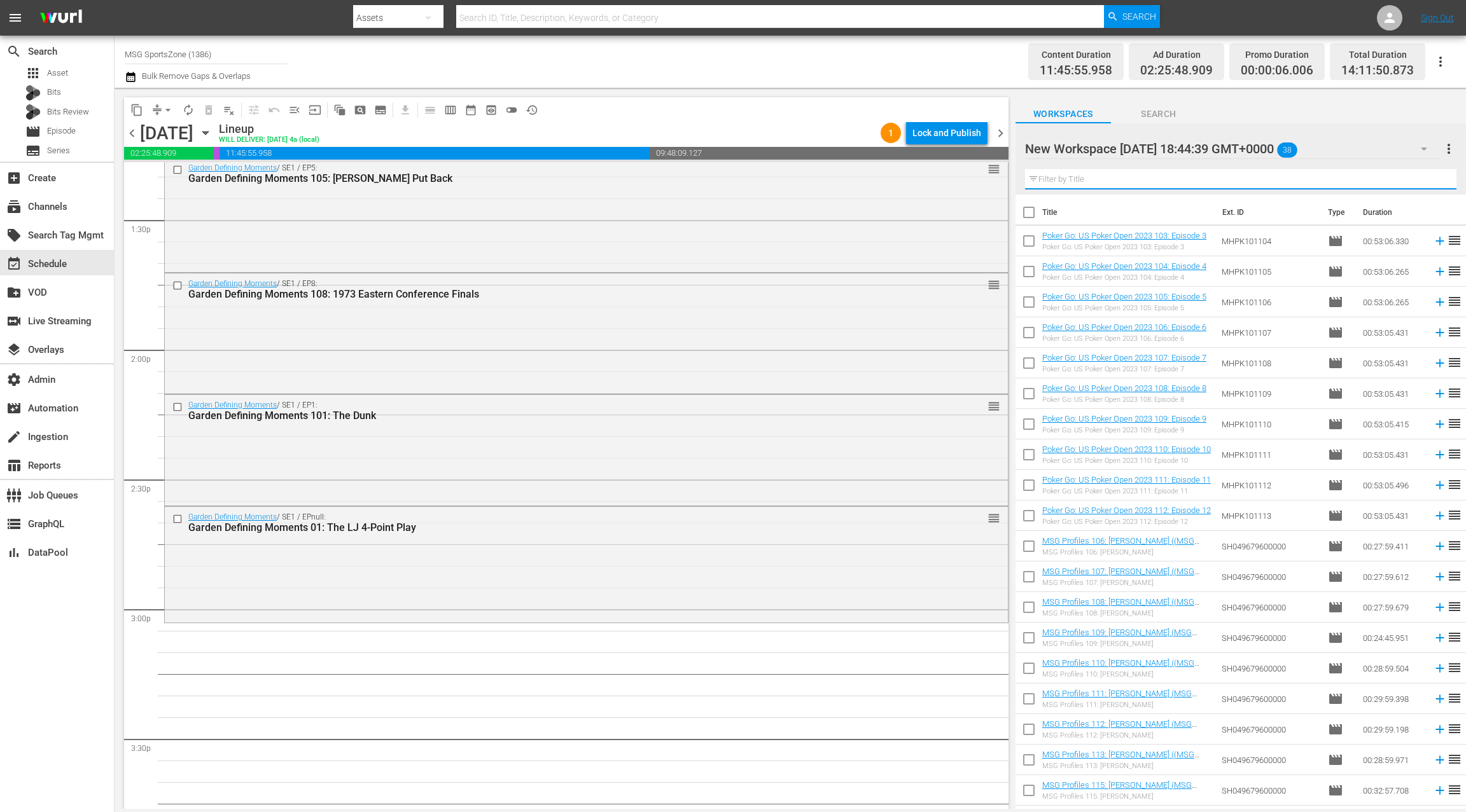
click at [1388, 155] on div "New Workspace [DATE] 18:44:39 GMT+0000 38" at bounding box center [1232, 149] width 414 height 36
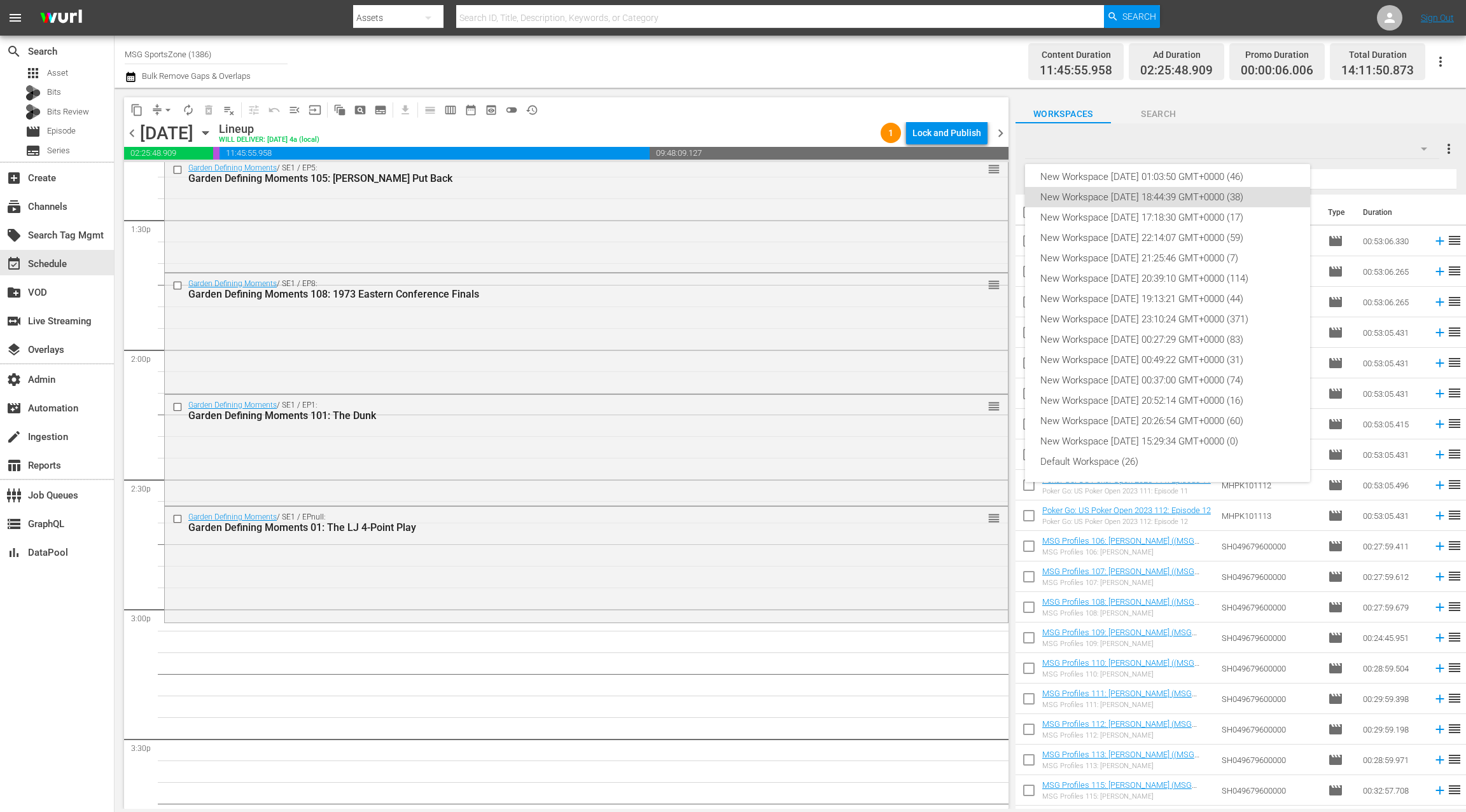
scroll to position [0, 0]
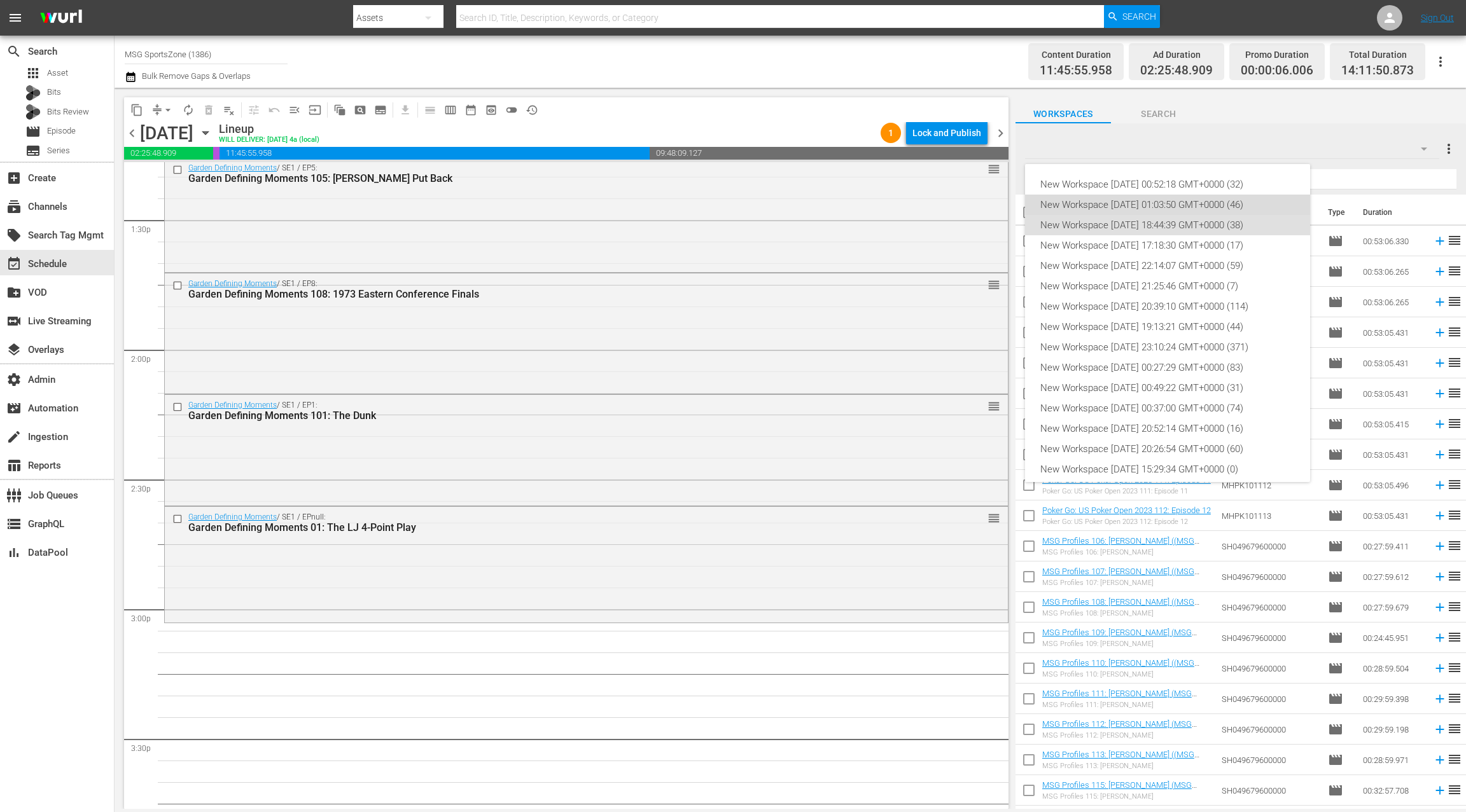
click at [1206, 205] on div "New Workspace [DATE] 01:03:50 GMT+0000 (46)" at bounding box center [1168, 204] width 255 height 20
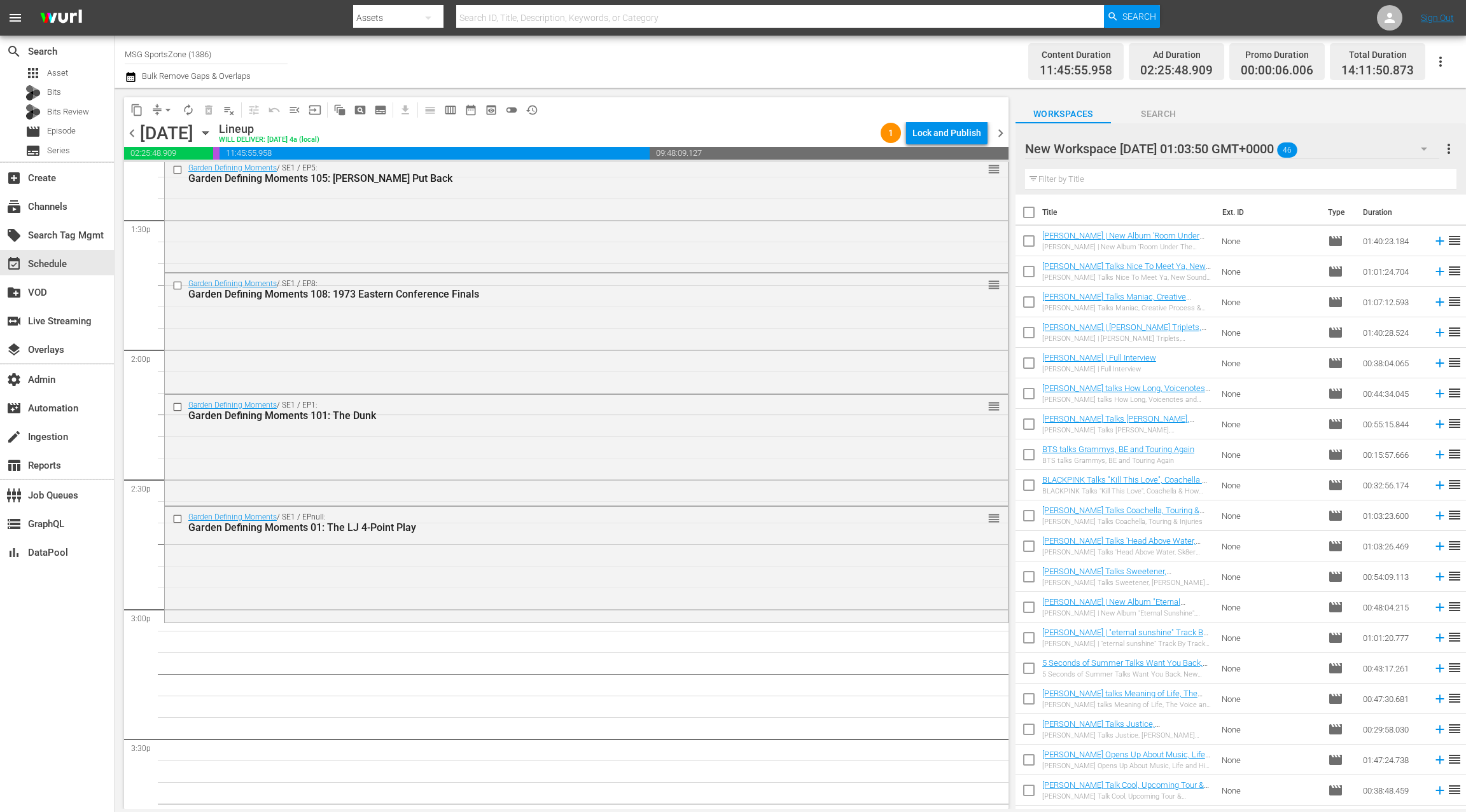
click at [1367, 151] on div "New Workspace [DATE] 01:03:50 GMT+0000 46" at bounding box center [1232, 149] width 414 height 36
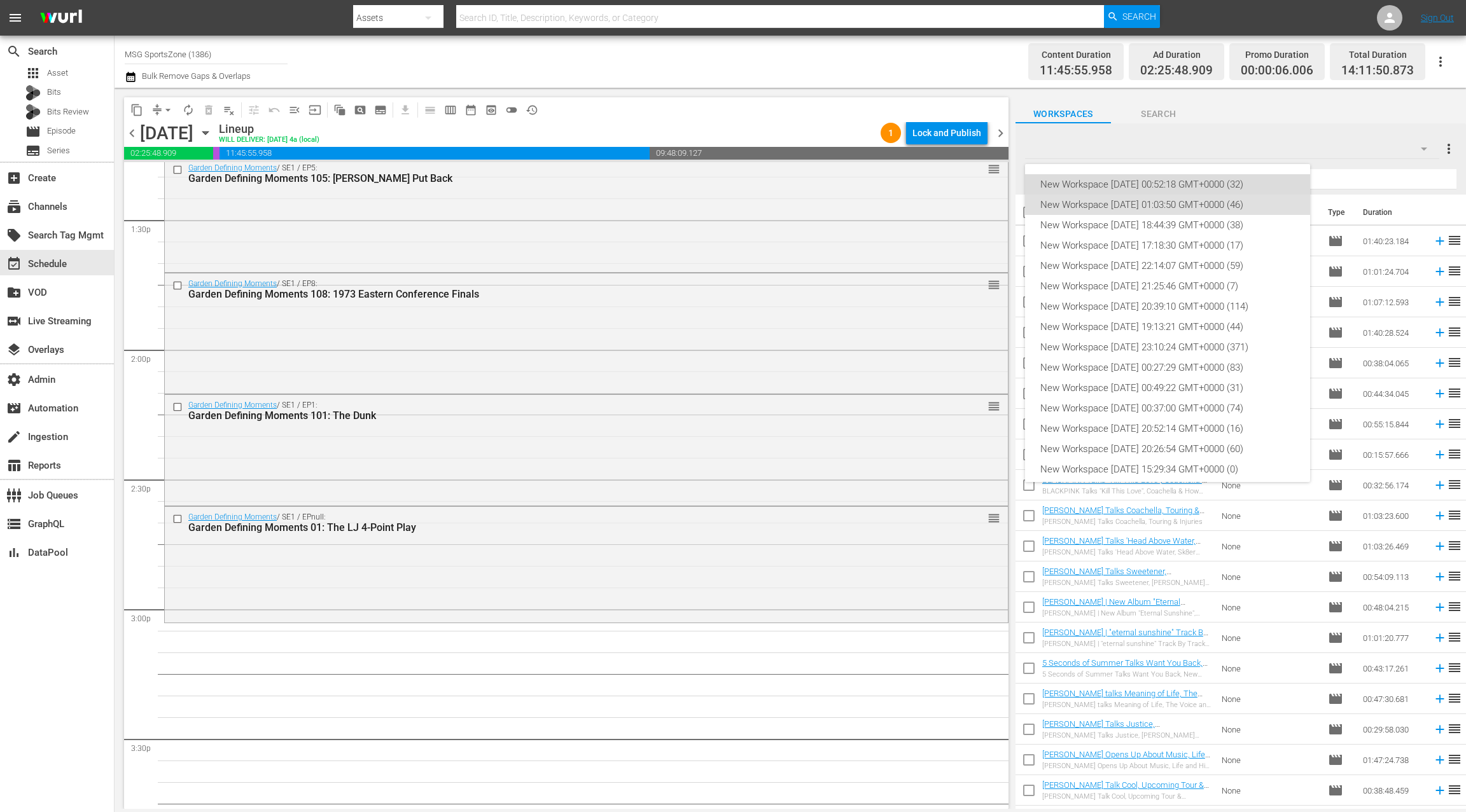
click at [1200, 185] on div "New Workspace [DATE] 00:52:18 GMT+0000 (32)" at bounding box center [1168, 184] width 255 height 20
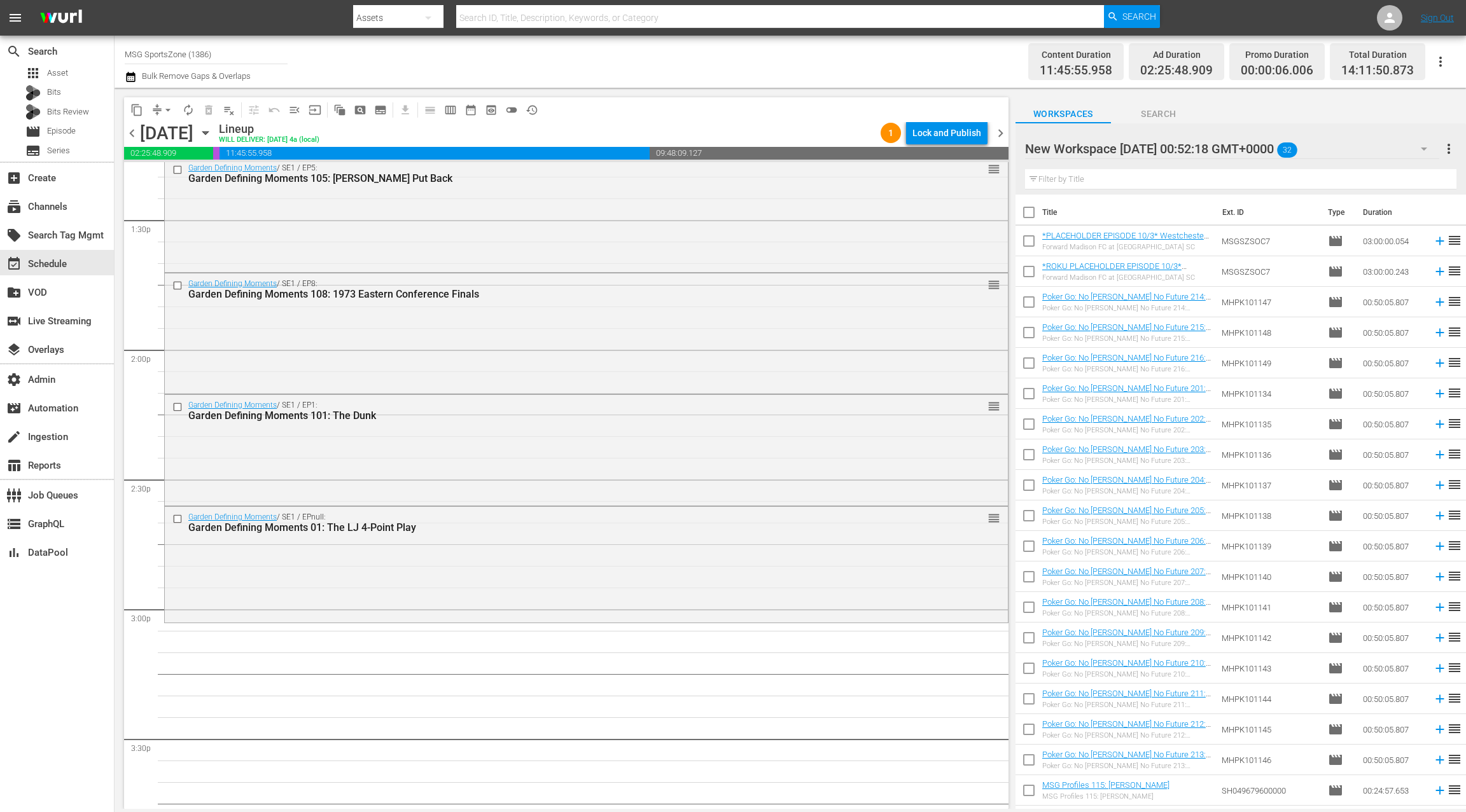
click at [1369, 152] on div "New Workspace [DATE] 00:52:18 GMT+0000 32" at bounding box center [1232, 149] width 414 height 36
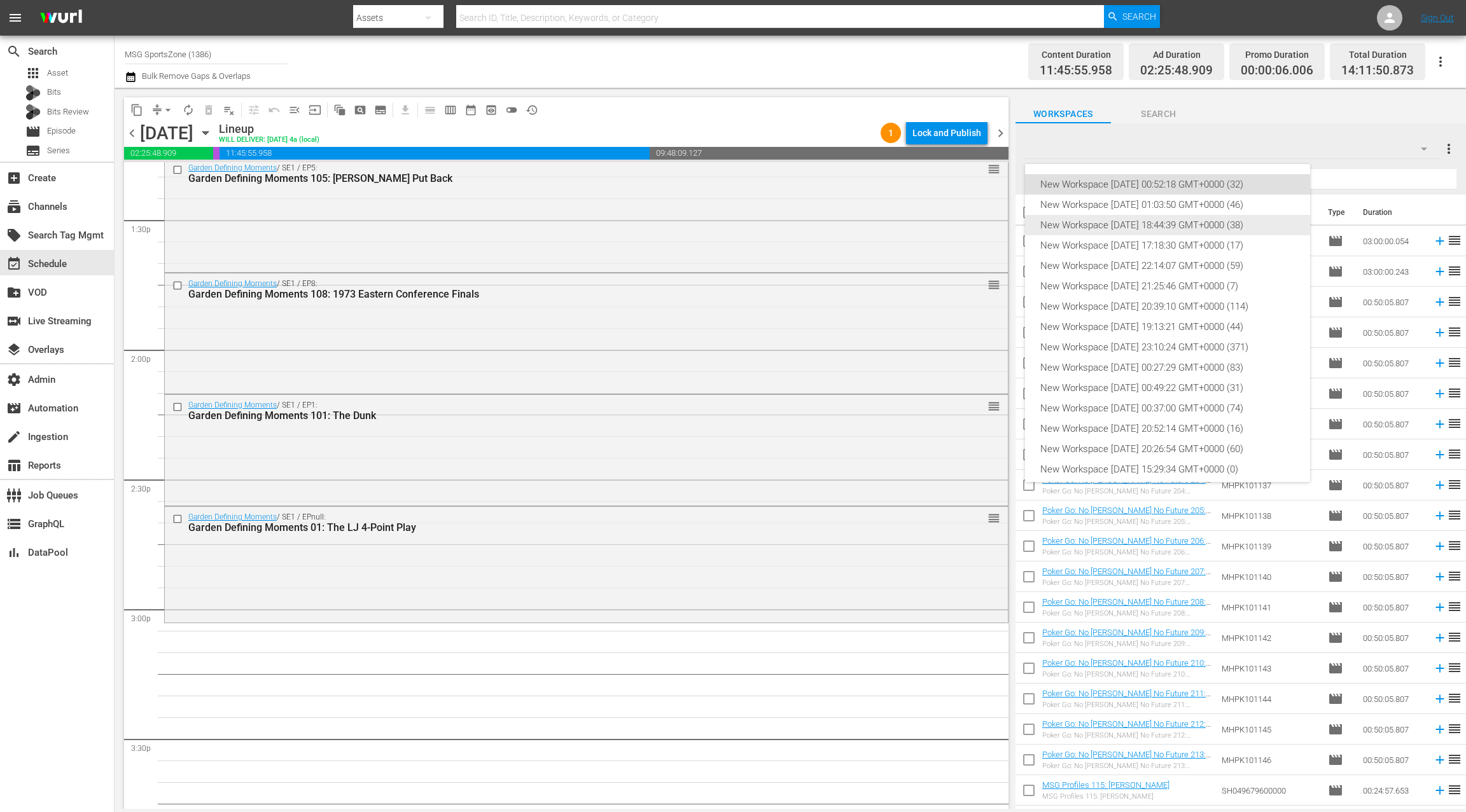
click at [1180, 226] on div "New Workspace [DATE] 18:44:39 GMT+0000 (38)" at bounding box center [1168, 225] width 255 height 20
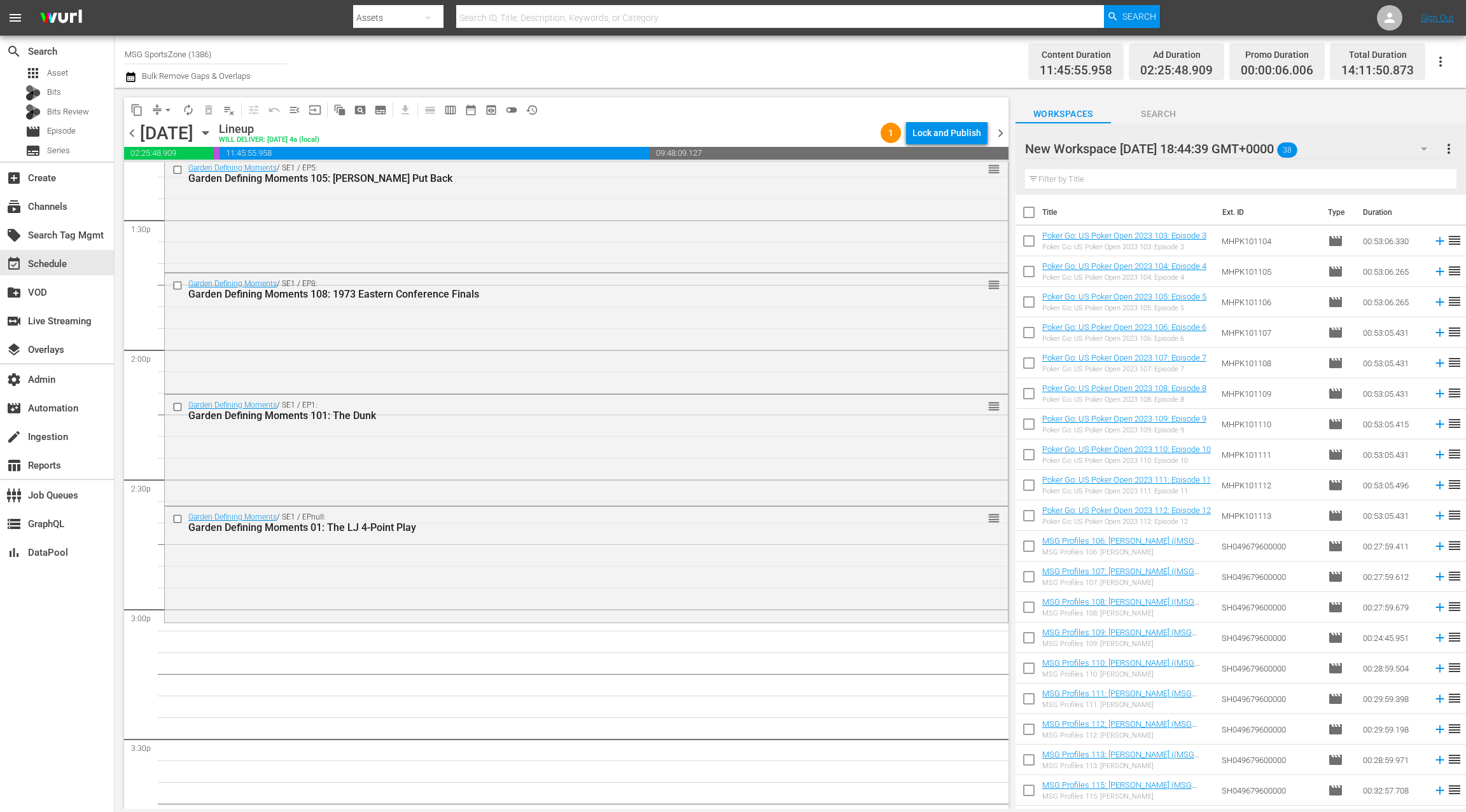
click at [1395, 154] on div "New Workspace [DATE] 18:44:39 GMT+0000 38" at bounding box center [1232, 149] width 414 height 36
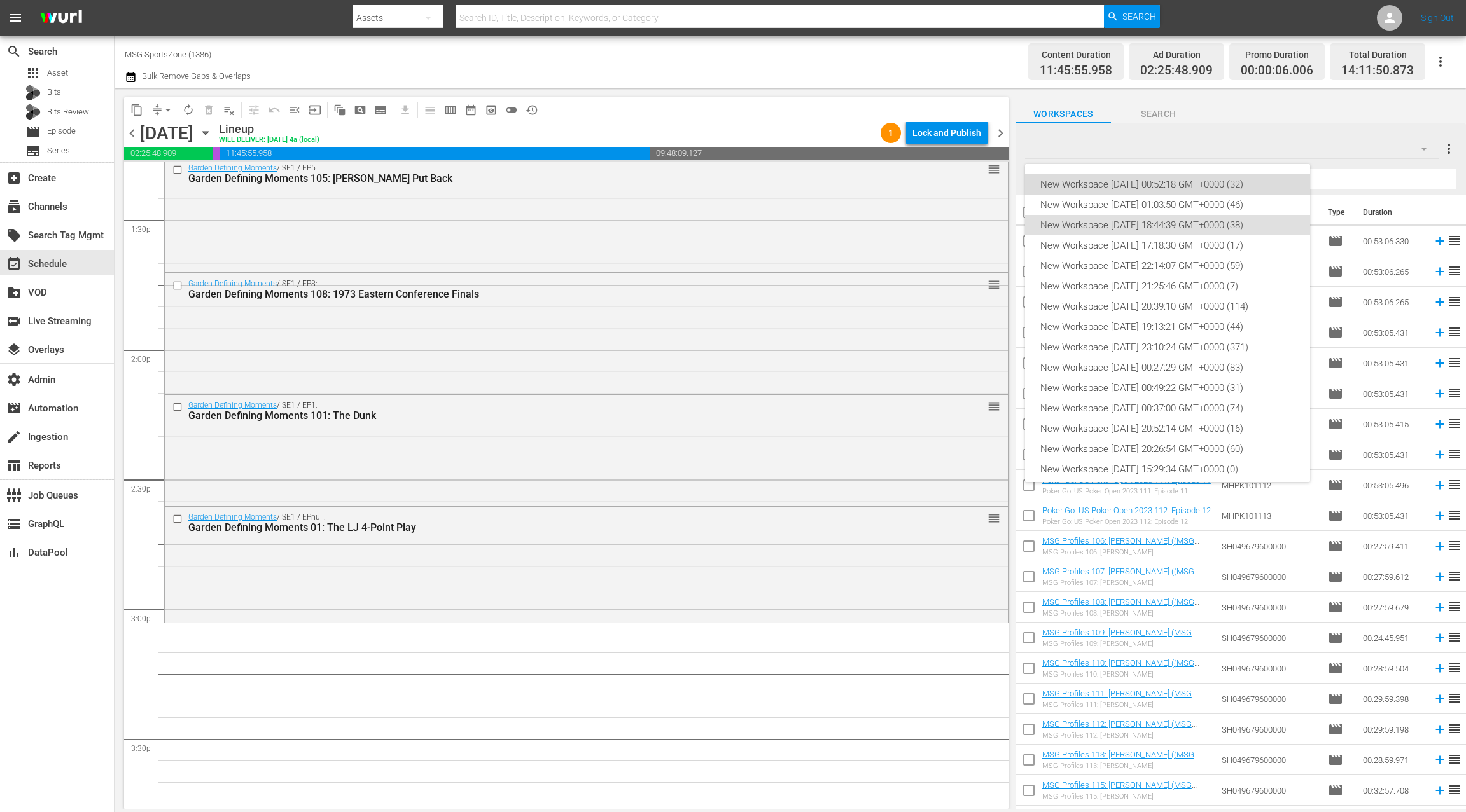
click at [1221, 179] on div "New Workspace [DATE] 00:52:18 GMT+0000 (32)" at bounding box center [1168, 184] width 255 height 20
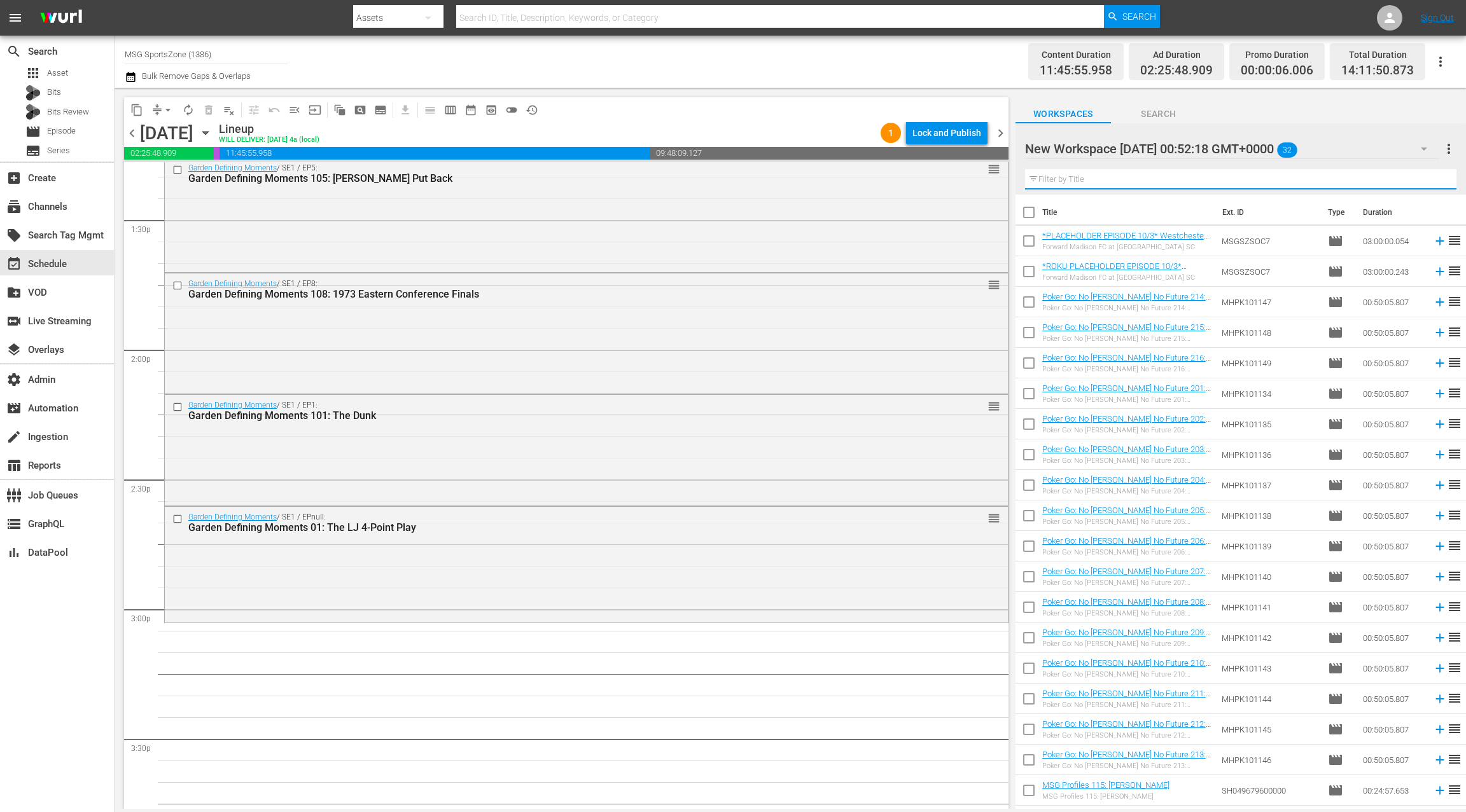
click at [1186, 173] on input "text" at bounding box center [1240, 179] width 431 height 20
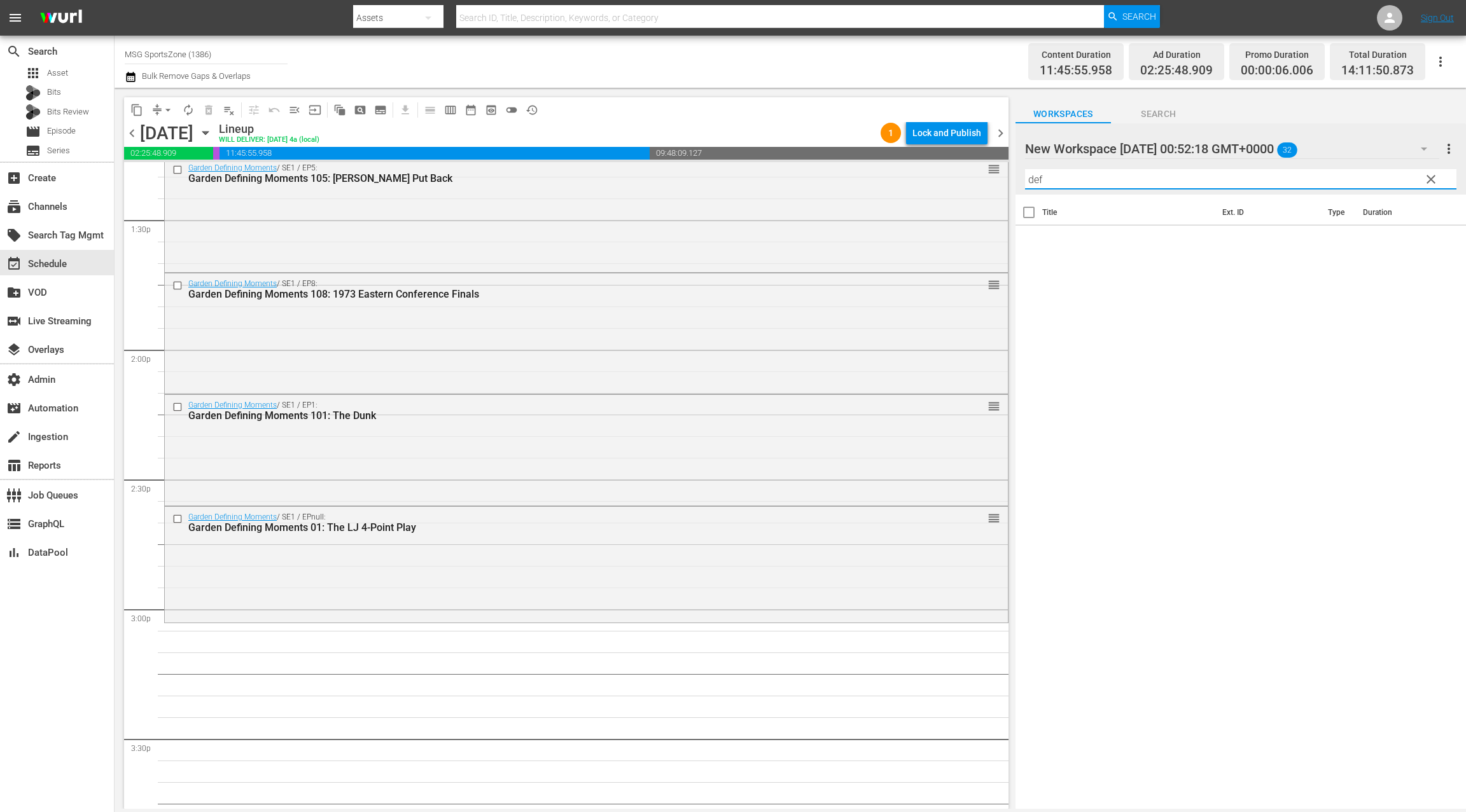
type input "def"
click at [1429, 179] on span "clear" at bounding box center [1430, 179] width 15 height 15
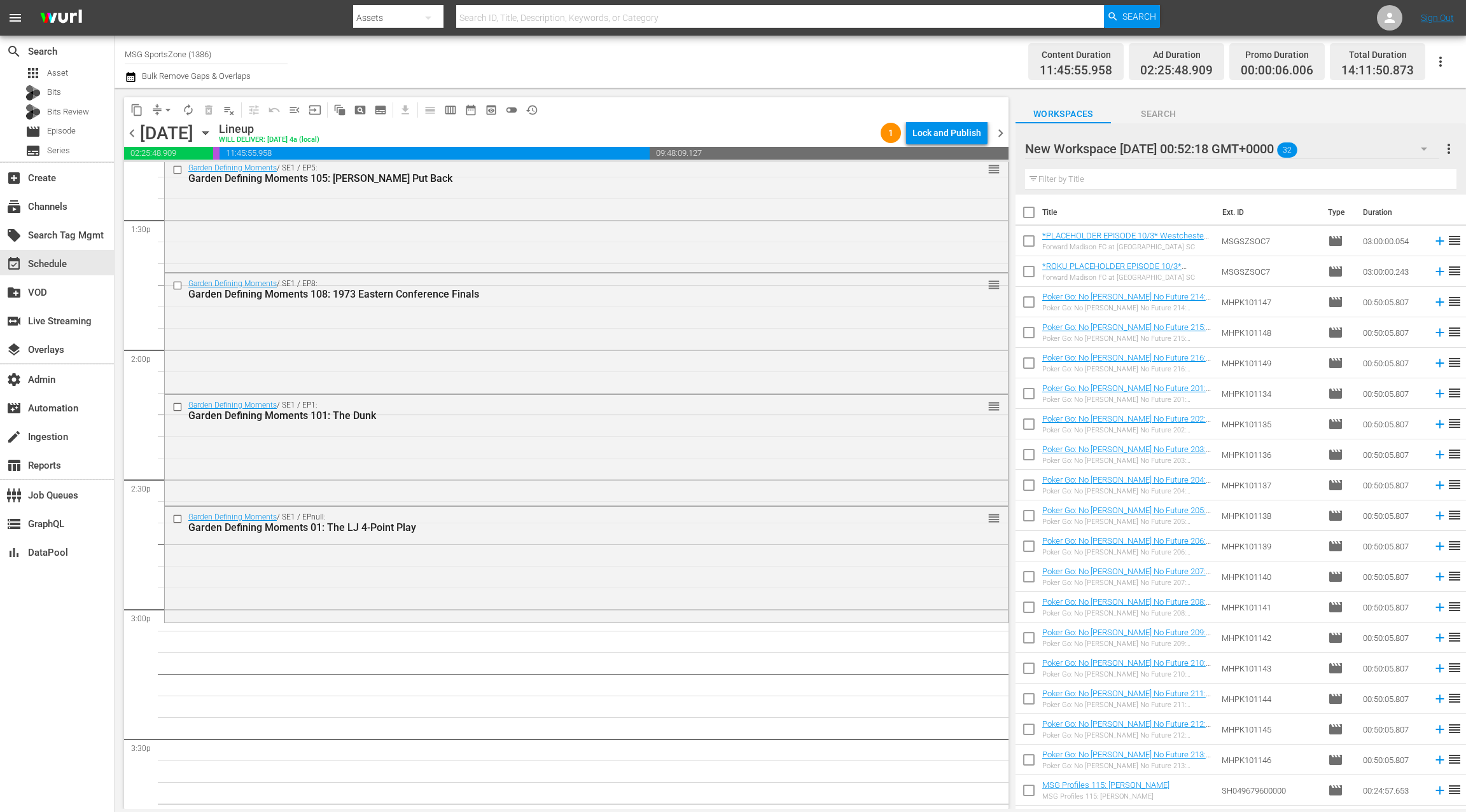
click at [1404, 147] on div "New Workspace [DATE] 00:52:18 GMT+0000 32" at bounding box center [1232, 149] width 414 height 36
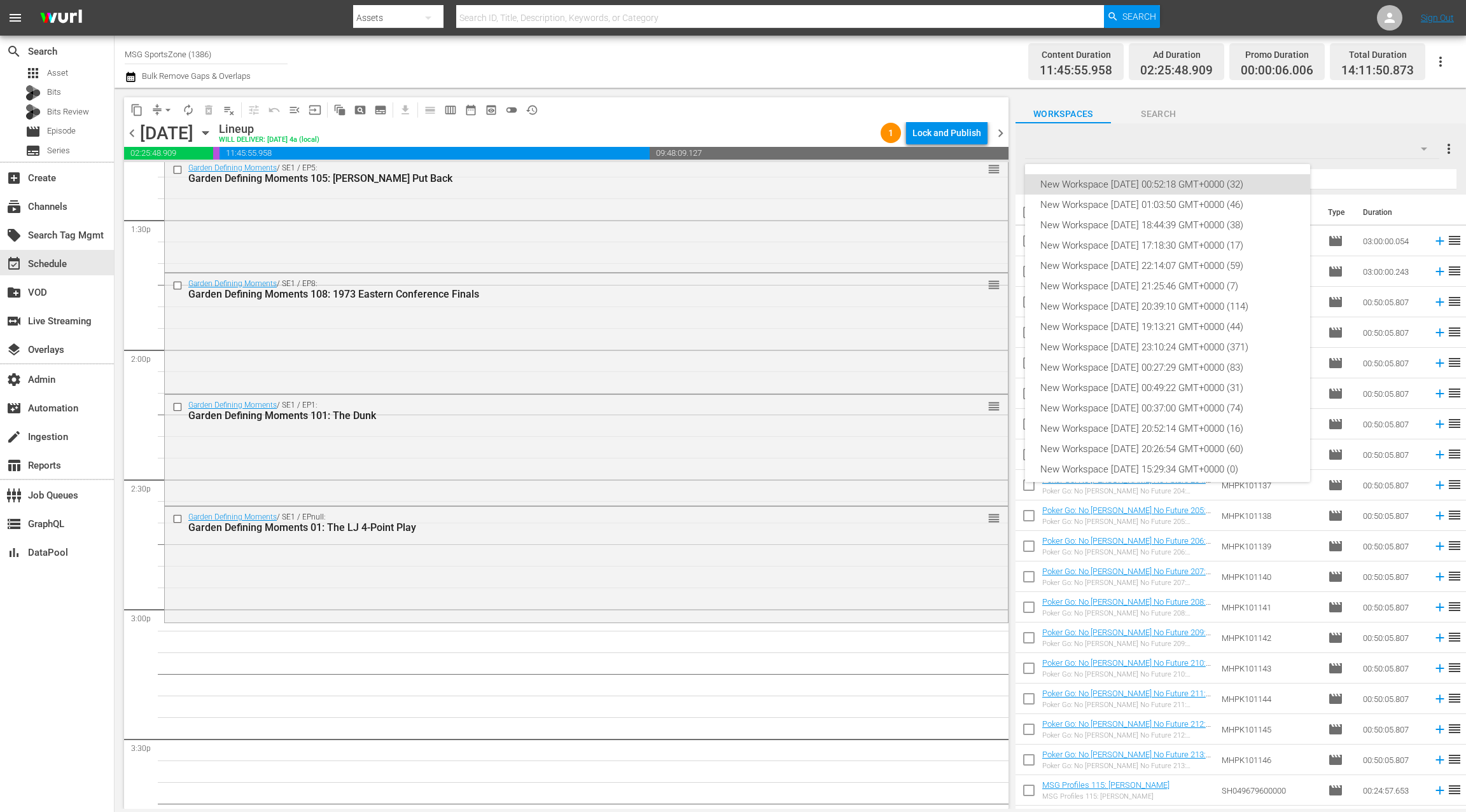
click at [1158, 481] on div "New Workspace [DATE] 00:52:18 GMT+0000 (32) New Workspace [DATE] 01:03:50 GMT+0…" at bounding box center [733, 406] width 1466 height 812
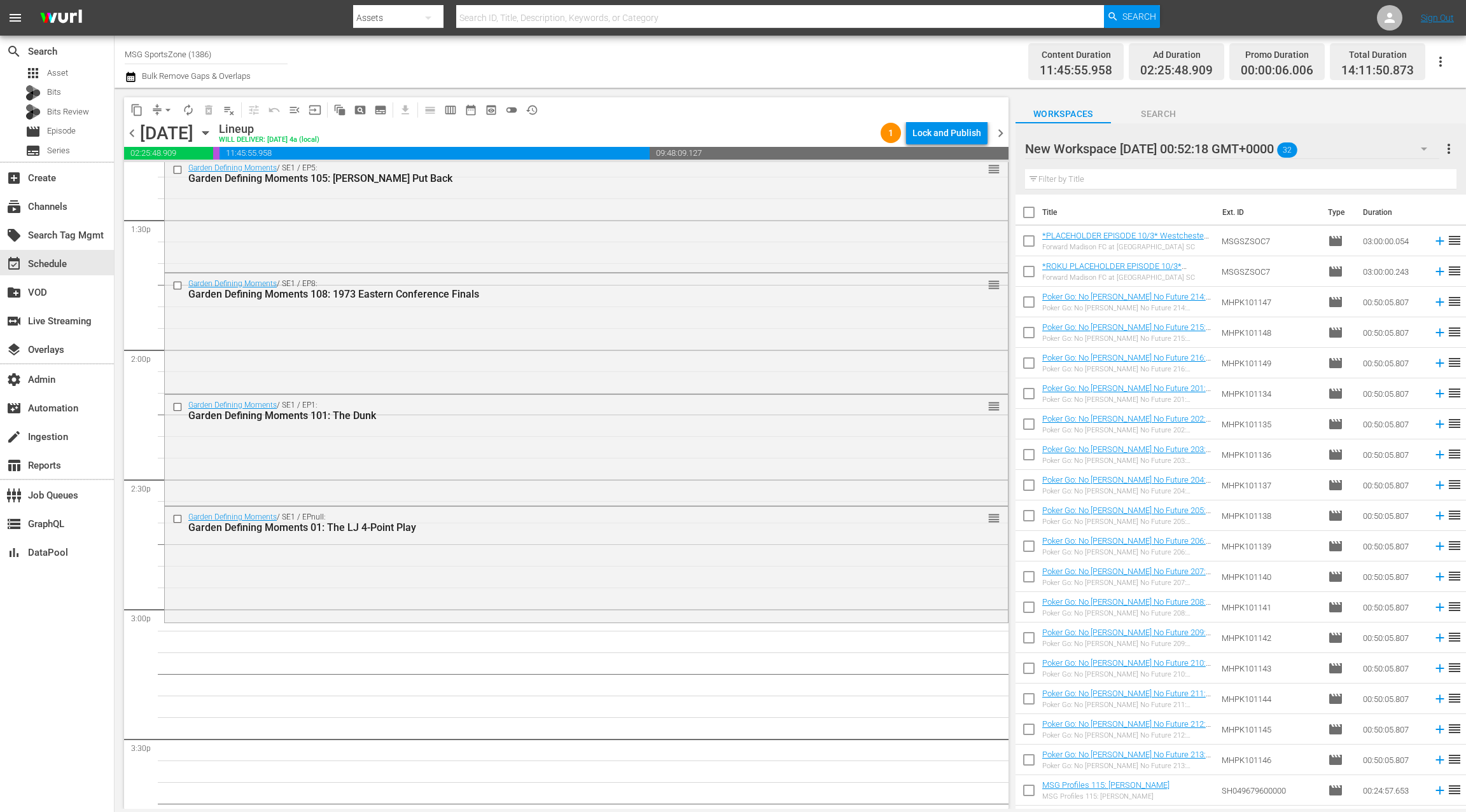
click at [1402, 153] on div "New Workspace [DATE] 00:52:18 GMT+0000 32" at bounding box center [1232, 149] width 414 height 36
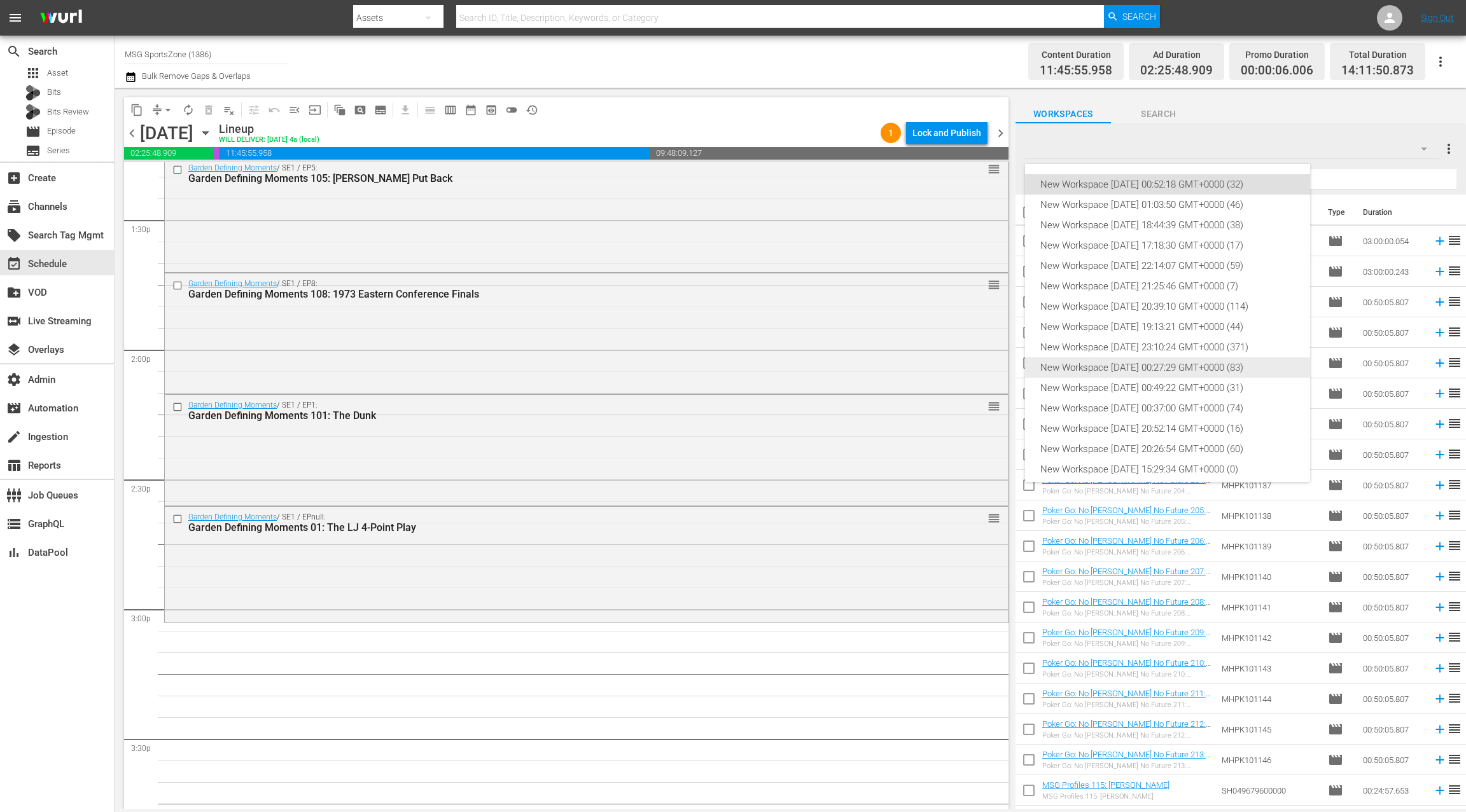
scroll to position [28, 0]
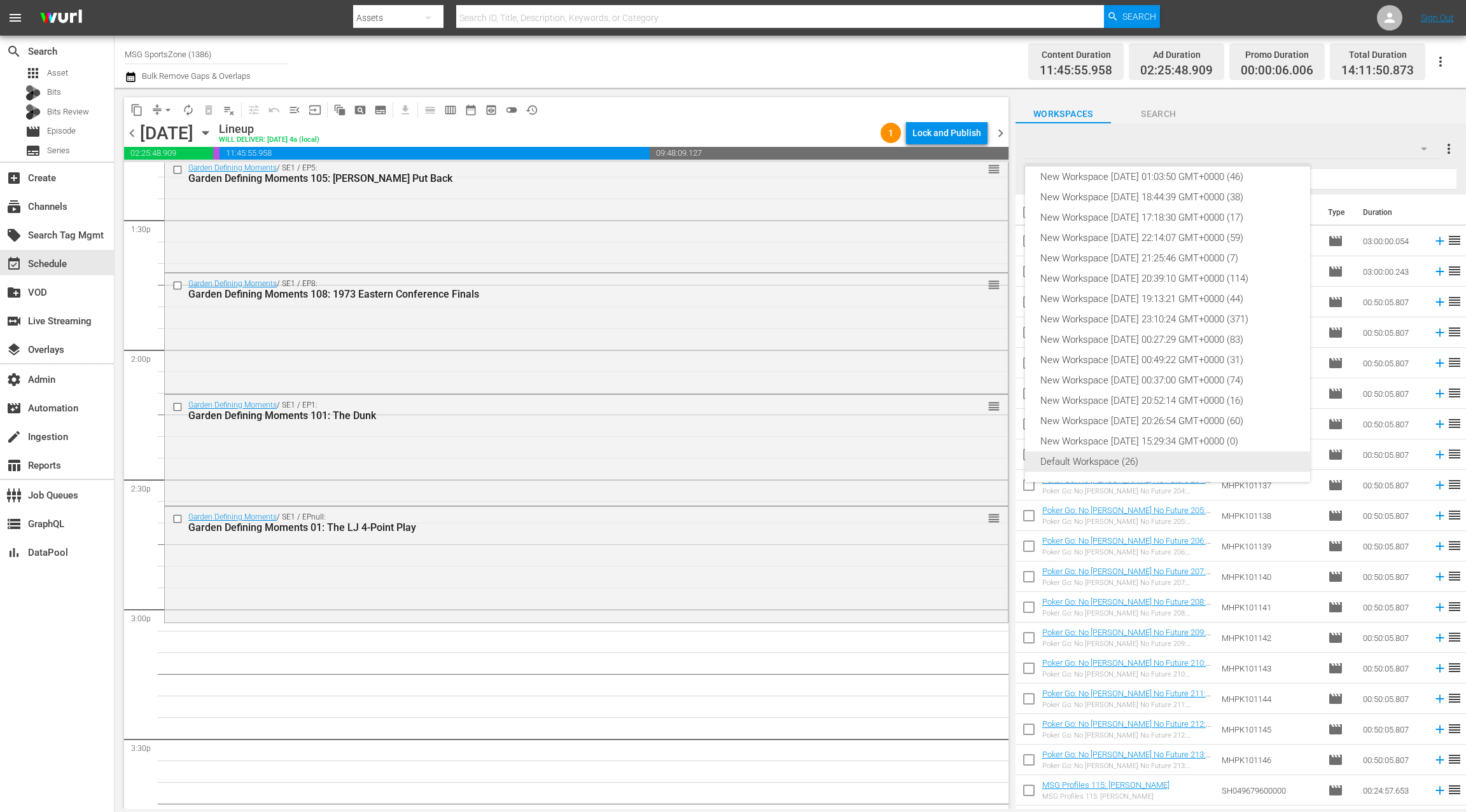
click at [1138, 462] on div "Default Workspace (26)" at bounding box center [1168, 462] width 255 height 20
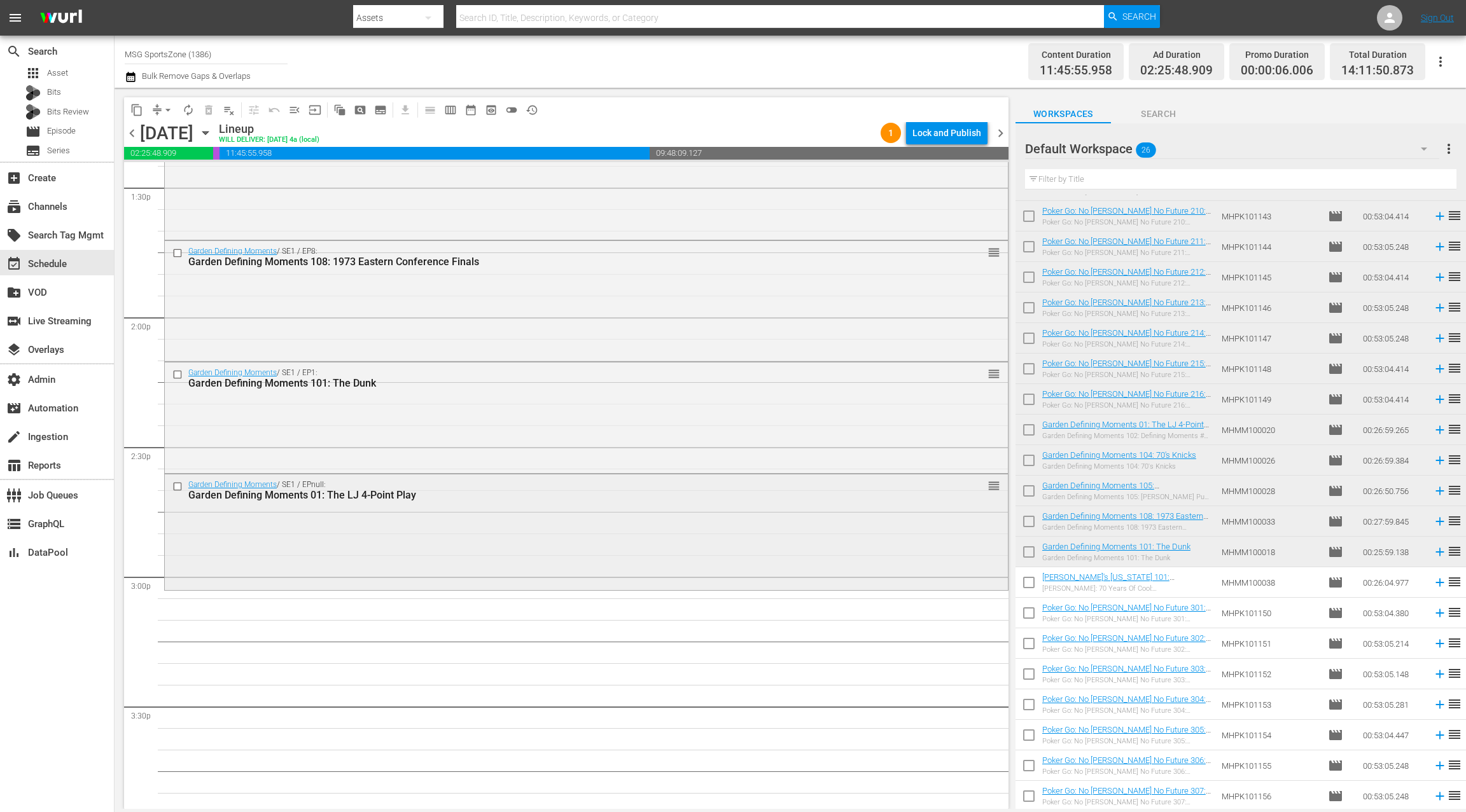
scroll to position [3484, 0]
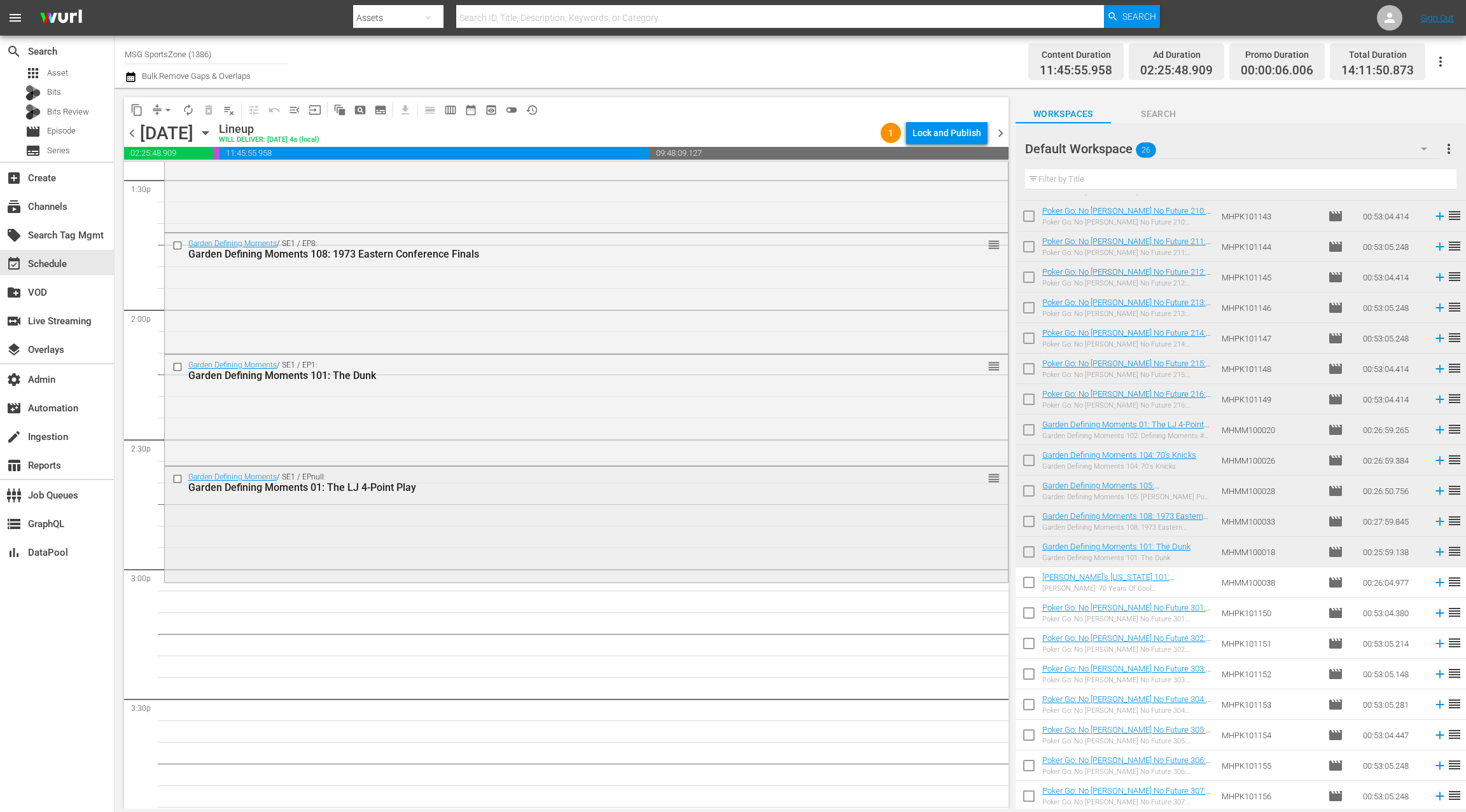
click at [456, 492] on div "Garden Defining Moments 01: The LJ 4-Point Play" at bounding box center [562, 487] width 747 height 12
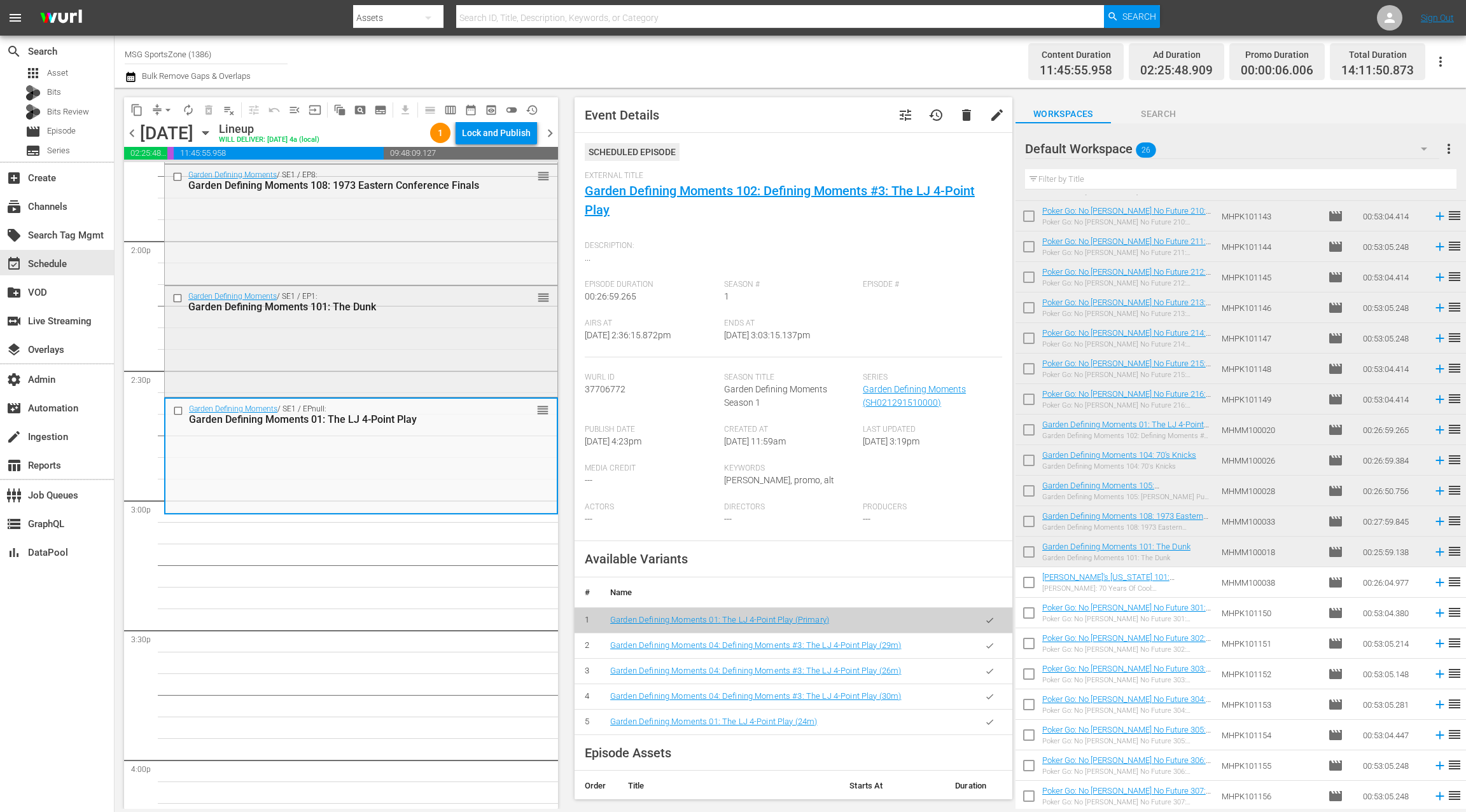
scroll to position [3574, 0]
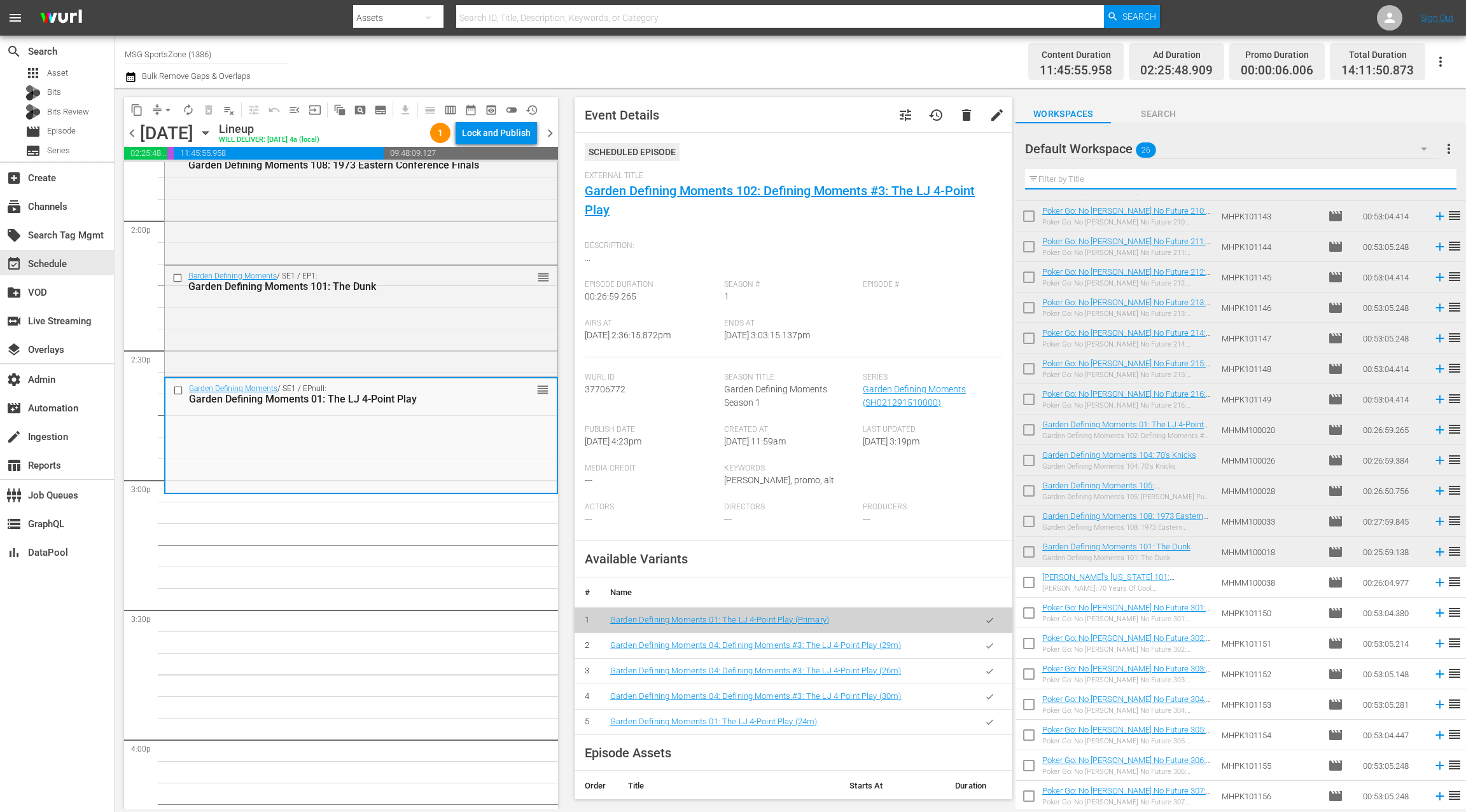
click at [1089, 180] on input "text" at bounding box center [1240, 179] width 431 height 20
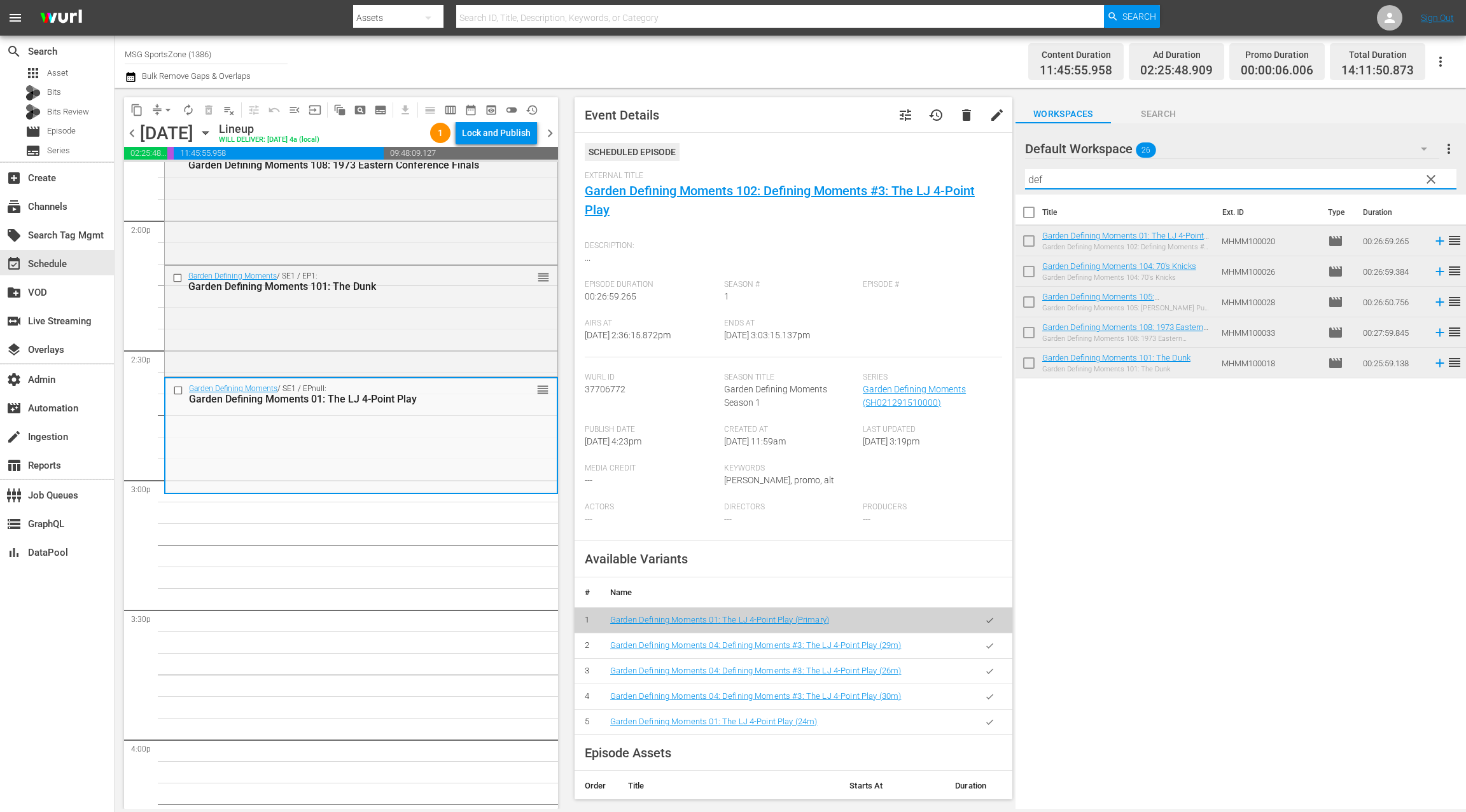
type input "def"
click at [1030, 273] on input "checkbox" at bounding box center [1029, 274] width 27 height 27
checkbox input "true"
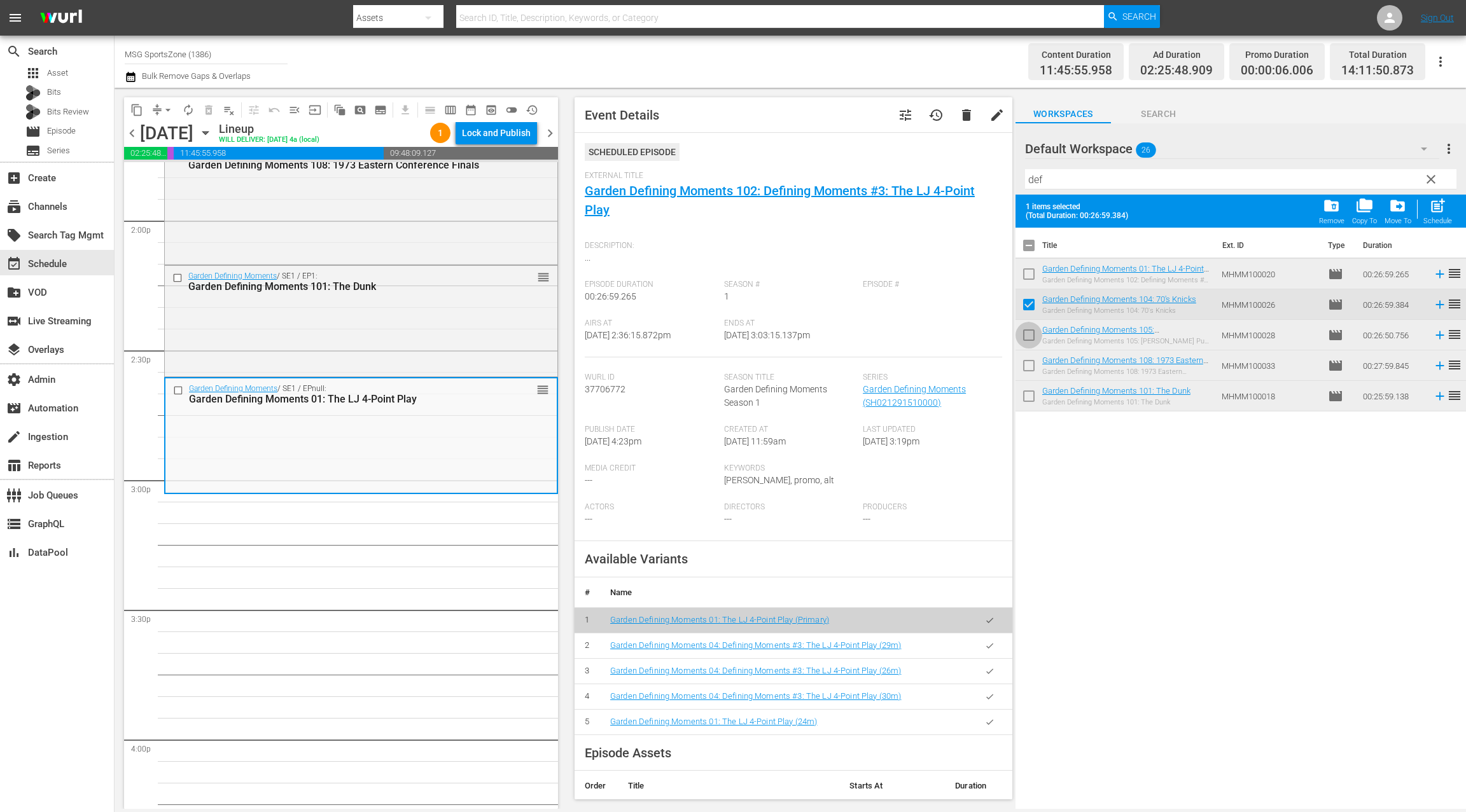
drag, startPoint x: 1028, startPoint y: 334, endPoint x: 1028, endPoint y: 356, distance: 22.0
click at [1028, 334] on input "checkbox" at bounding box center [1029, 338] width 27 height 27
checkbox input "true"
drag, startPoint x: 1028, startPoint y: 364, endPoint x: 1029, endPoint y: 393, distance: 29.0
click at [1028, 364] on input "checkbox" at bounding box center [1029, 368] width 27 height 27
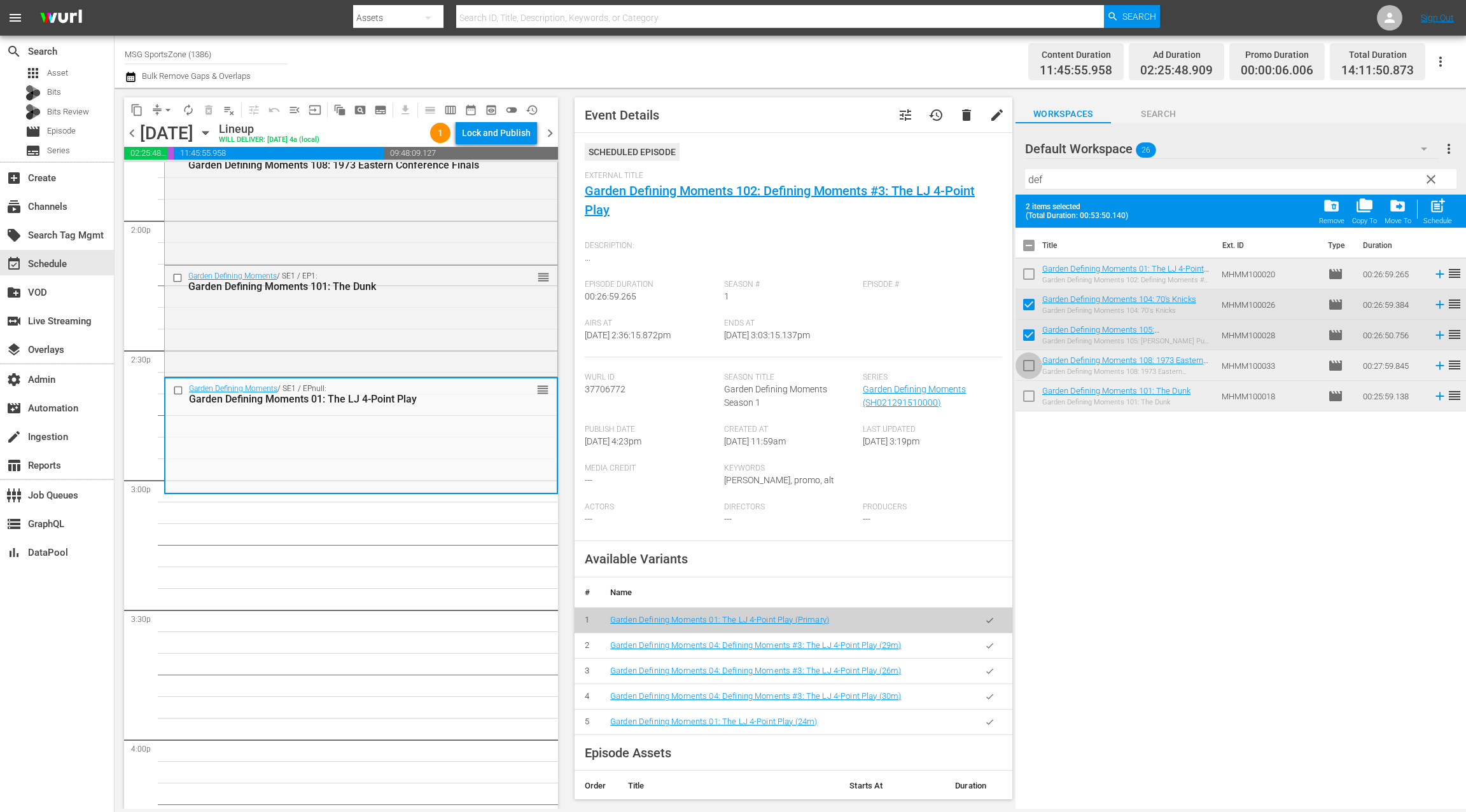
checkbox input "true"
click at [1030, 396] on input "checkbox" at bounding box center [1029, 399] width 27 height 27
checkbox input "true"
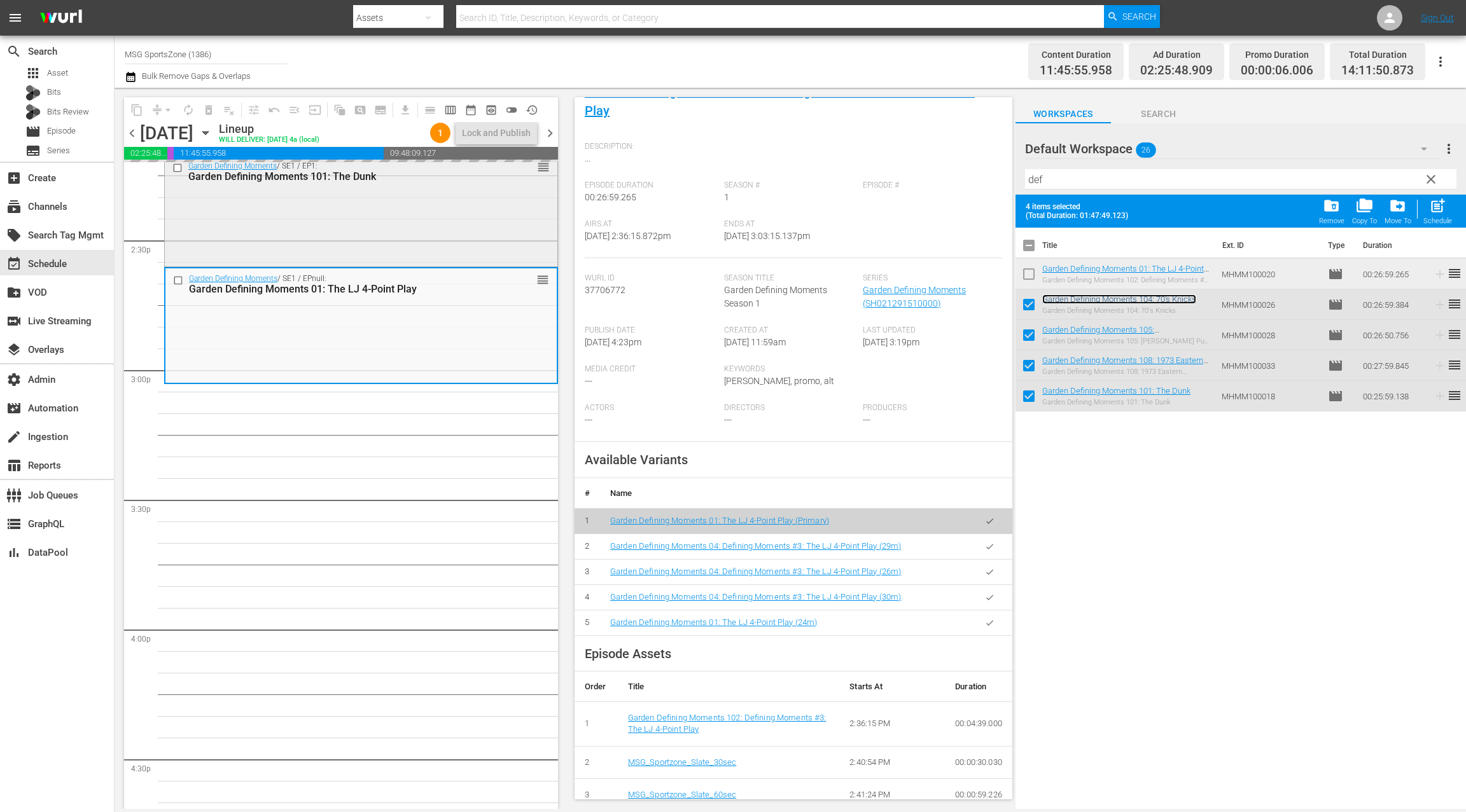
scroll to position [3714, 0]
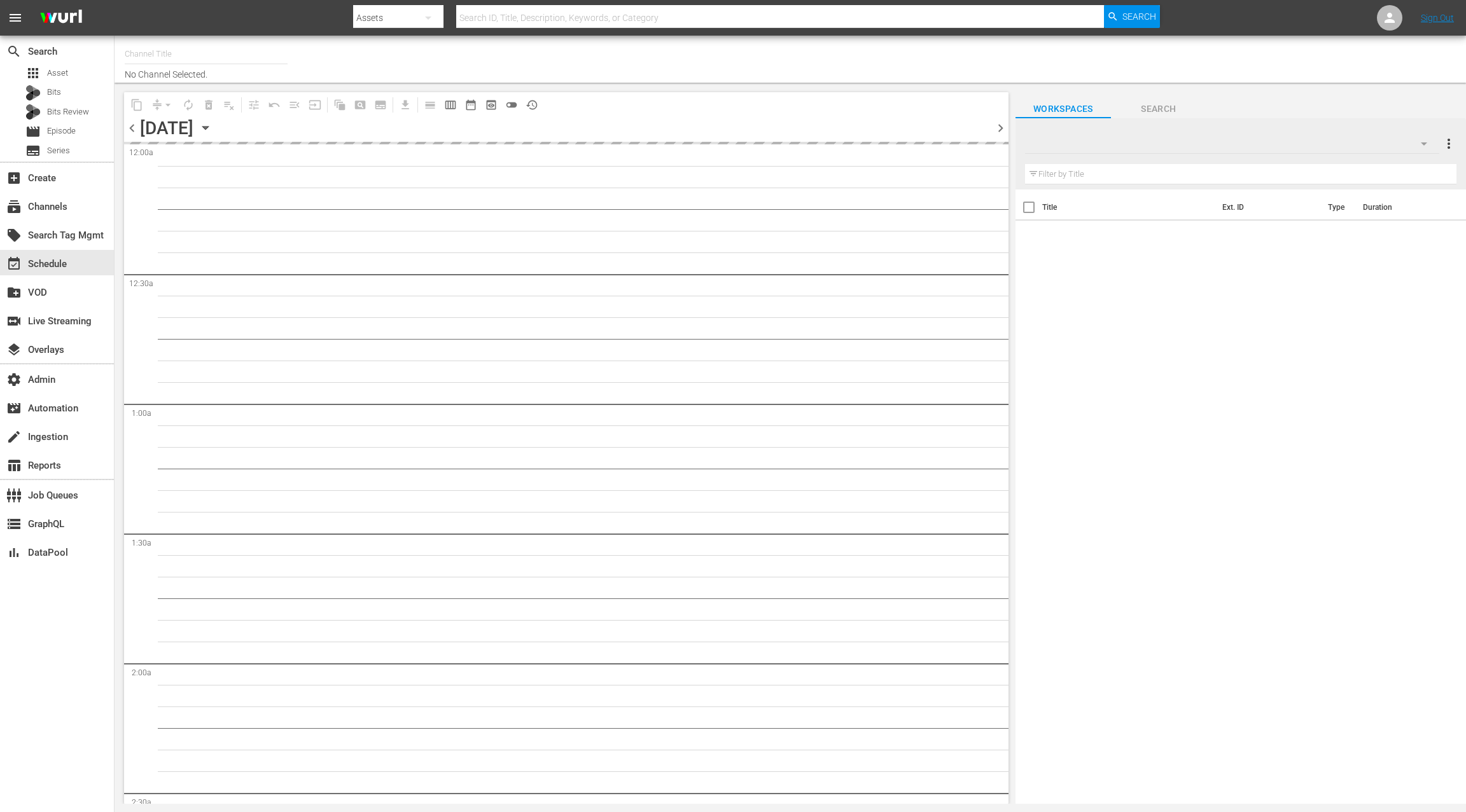
type input "MSG SportsZone (1386)"
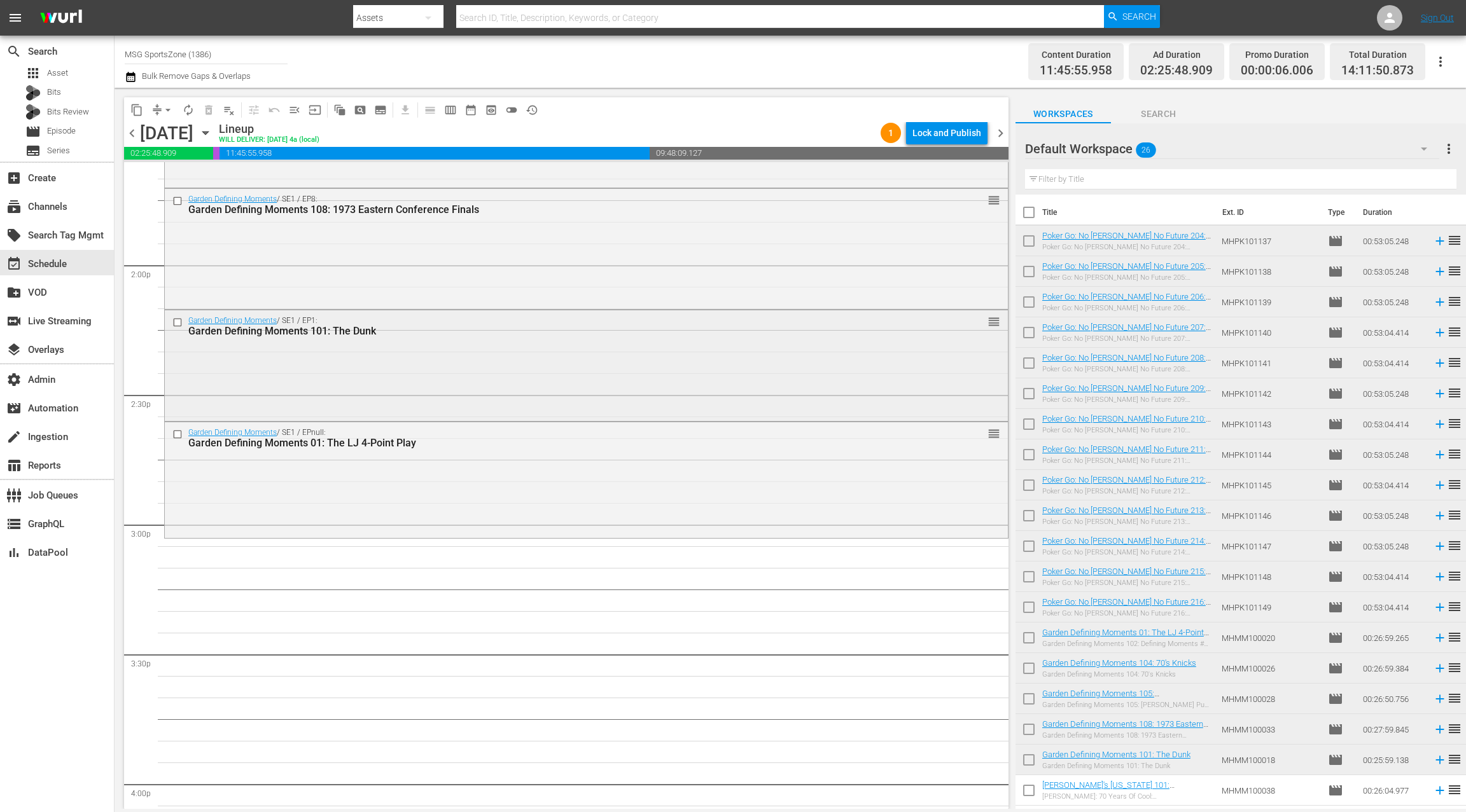
scroll to position [3533, 0]
click at [599, 476] on div "Garden Defining Moments / SE1 / EPnull: Garden Defining Moments 01: The LJ 4-Po…" at bounding box center [586, 474] width 843 height 113
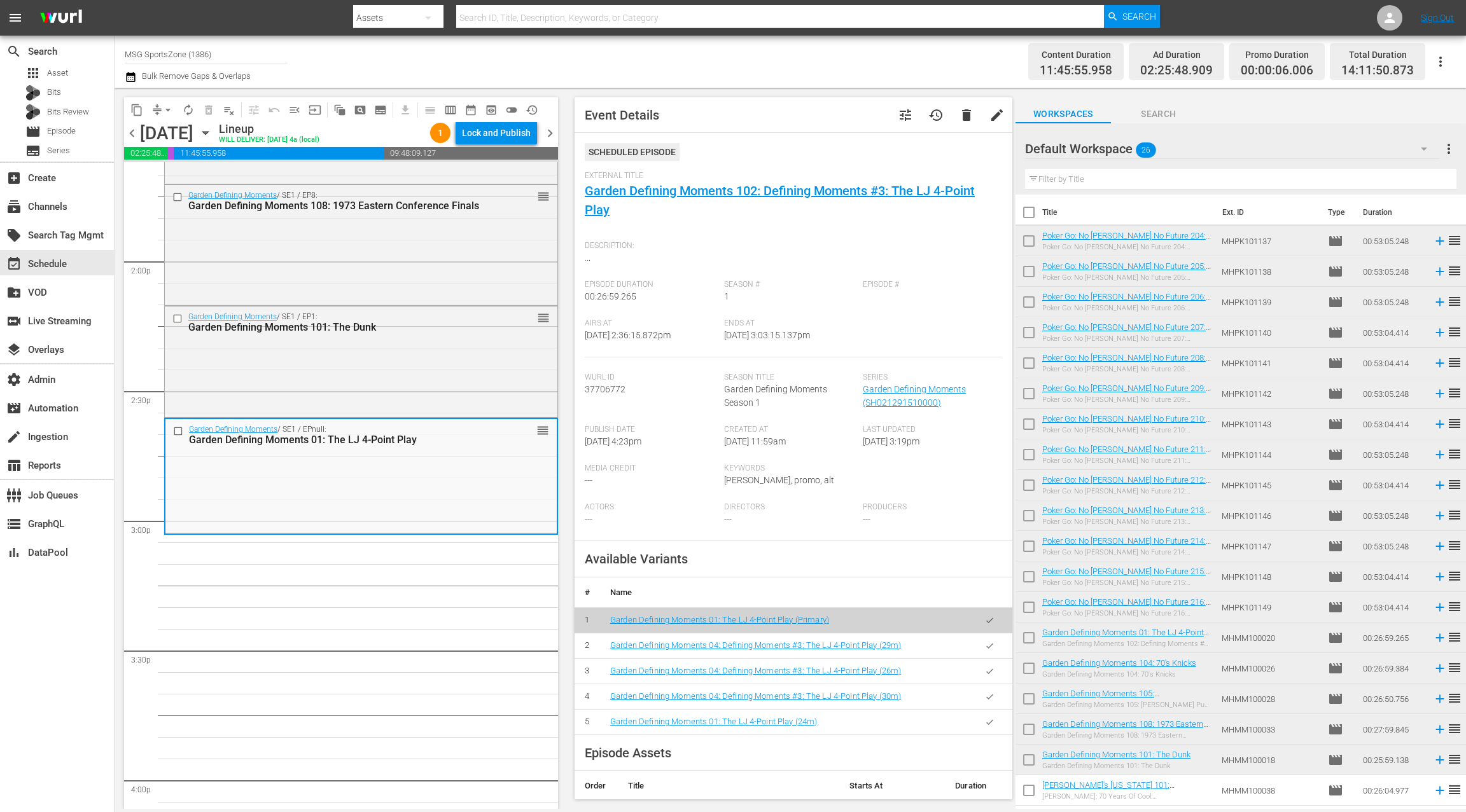
click at [1292, 153] on div "Default Workspace 26" at bounding box center [1232, 149] width 414 height 36
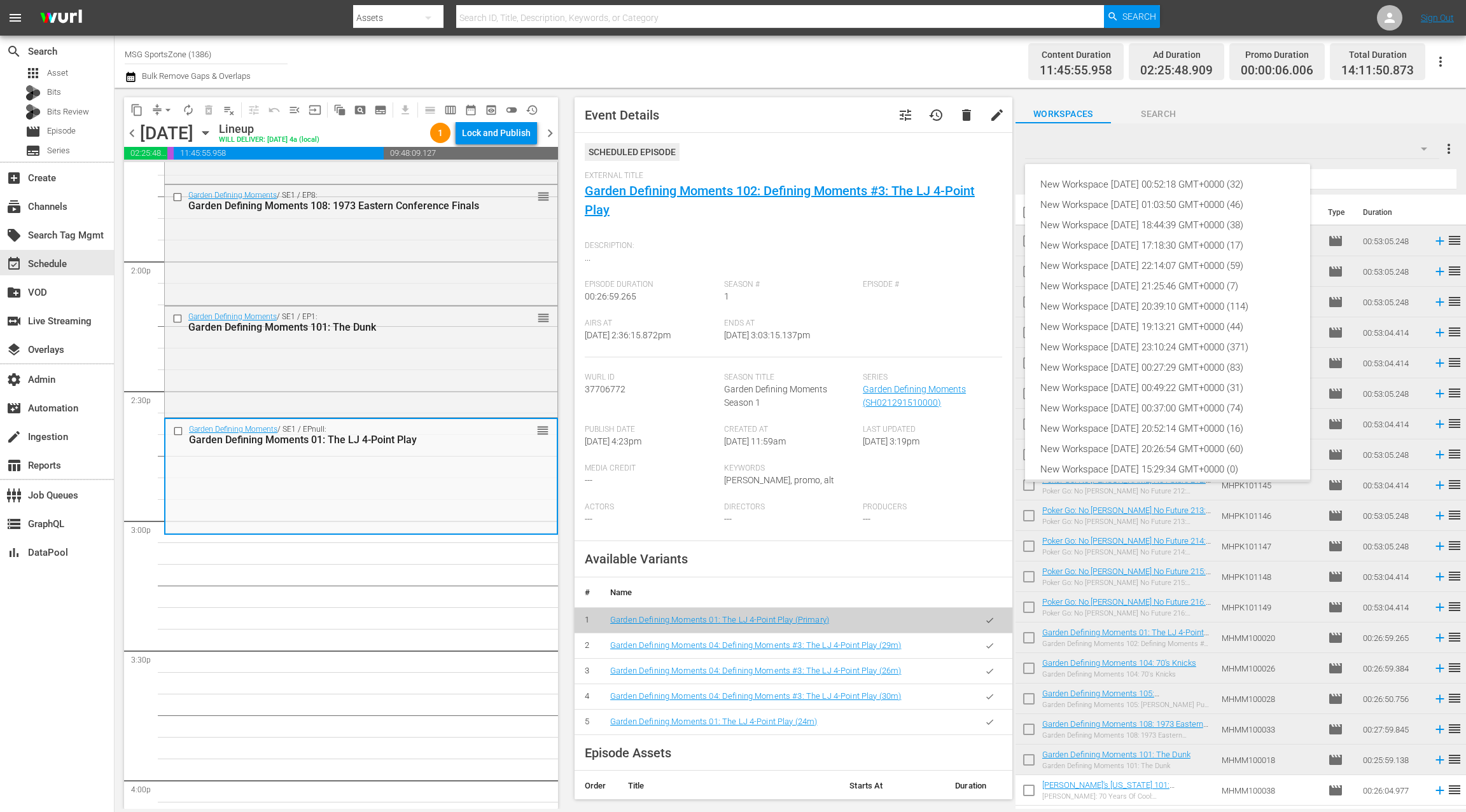
scroll to position [28, 0]
drag, startPoint x: 1130, startPoint y: 460, endPoint x: 1132, endPoint y: 453, distance: 7.3
click at [1130, 460] on div "Default Workspace (26)" at bounding box center [1168, 462] width 255 height 20
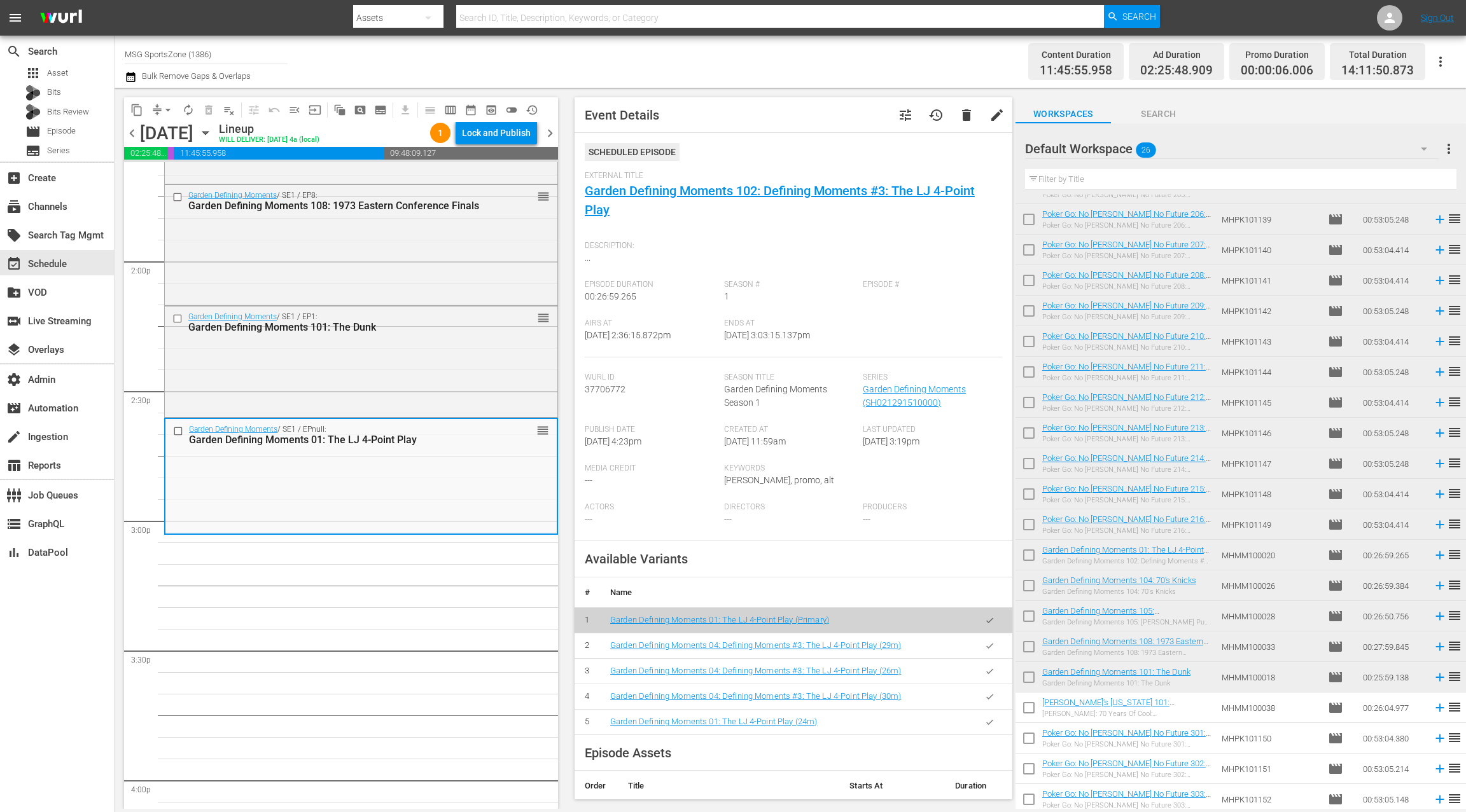
scroll to position [208, 0]
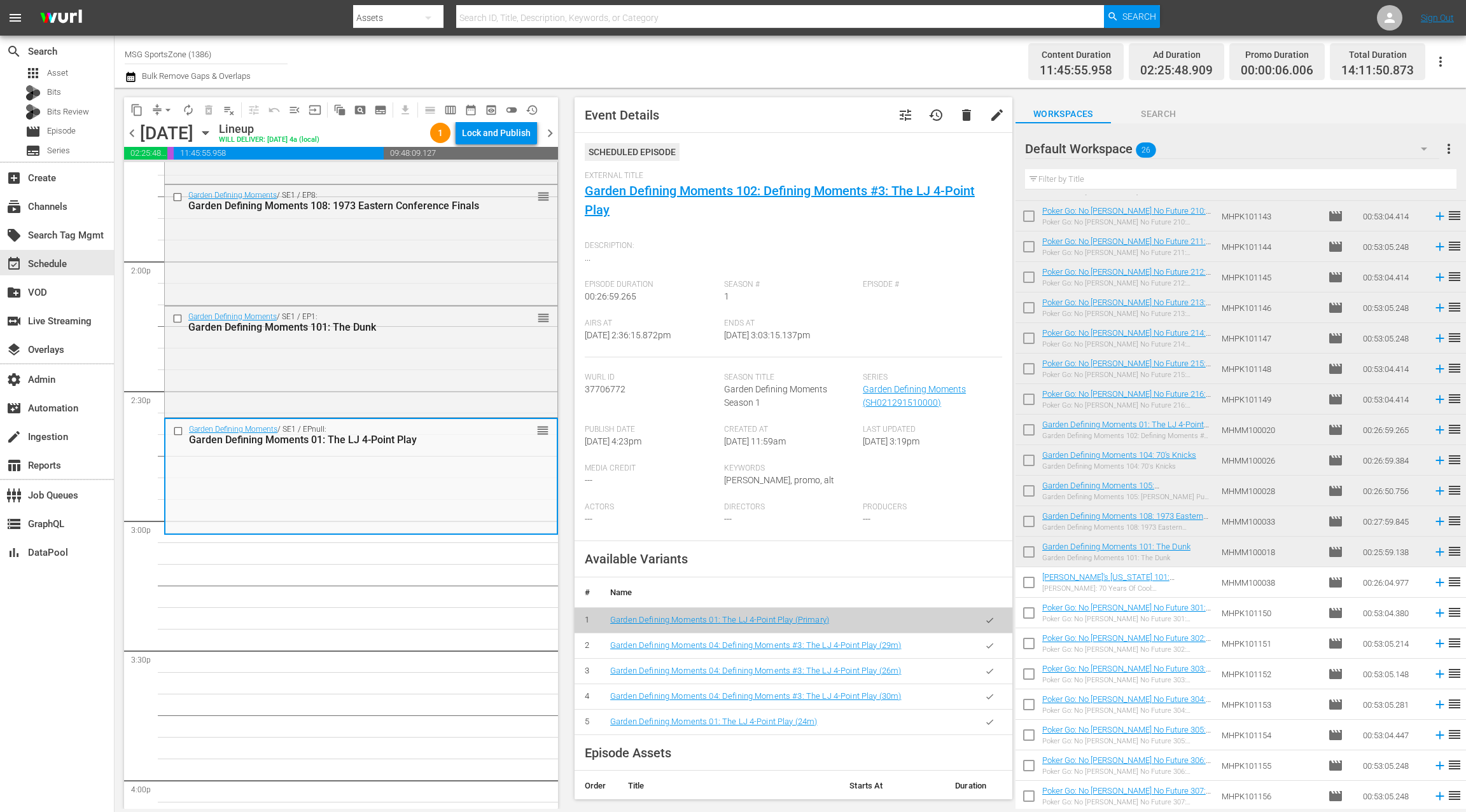
click at [1111, 178] on input "text" at bounding box center [1240, 179] width 431 height 20
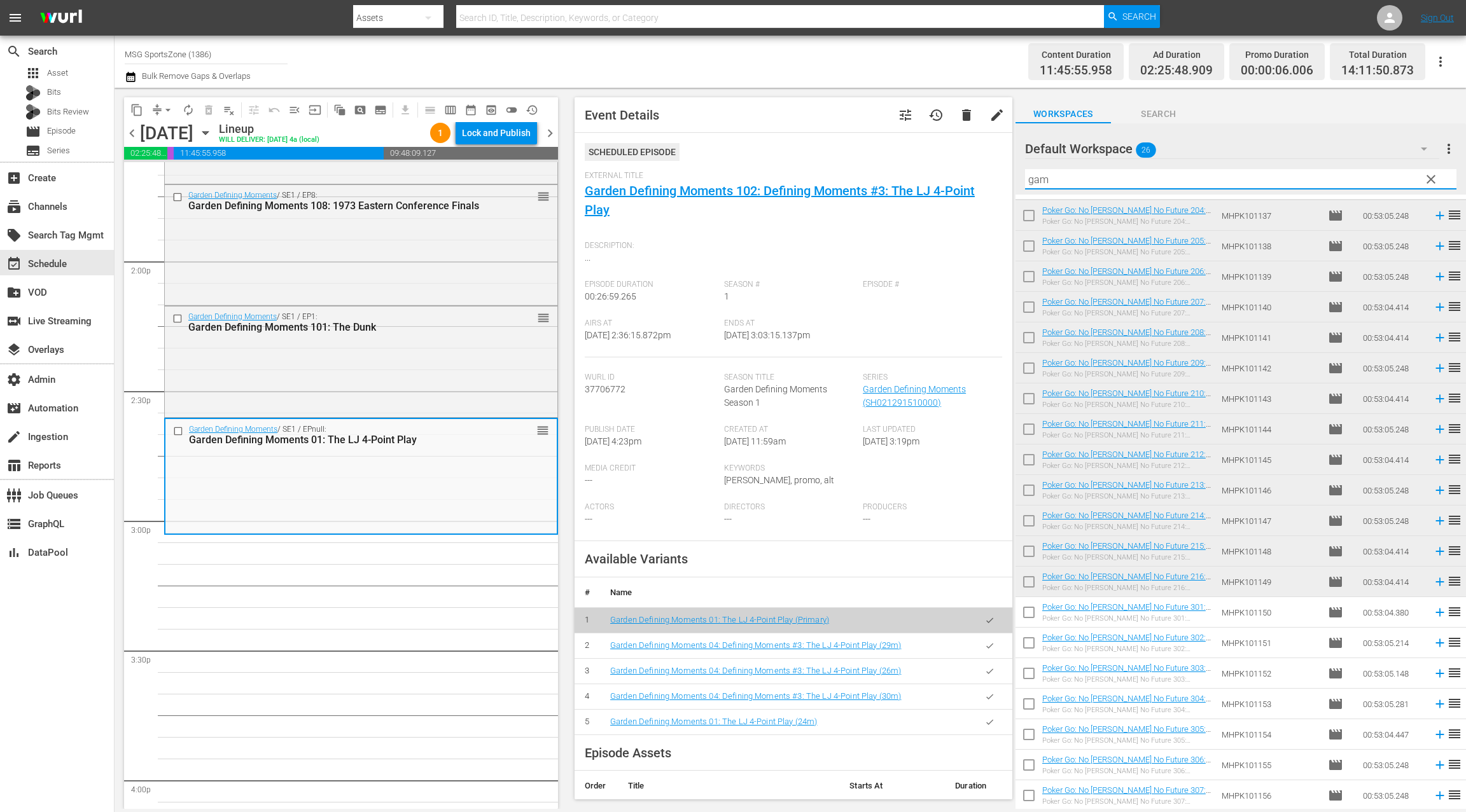
scroll to position [0, 0]
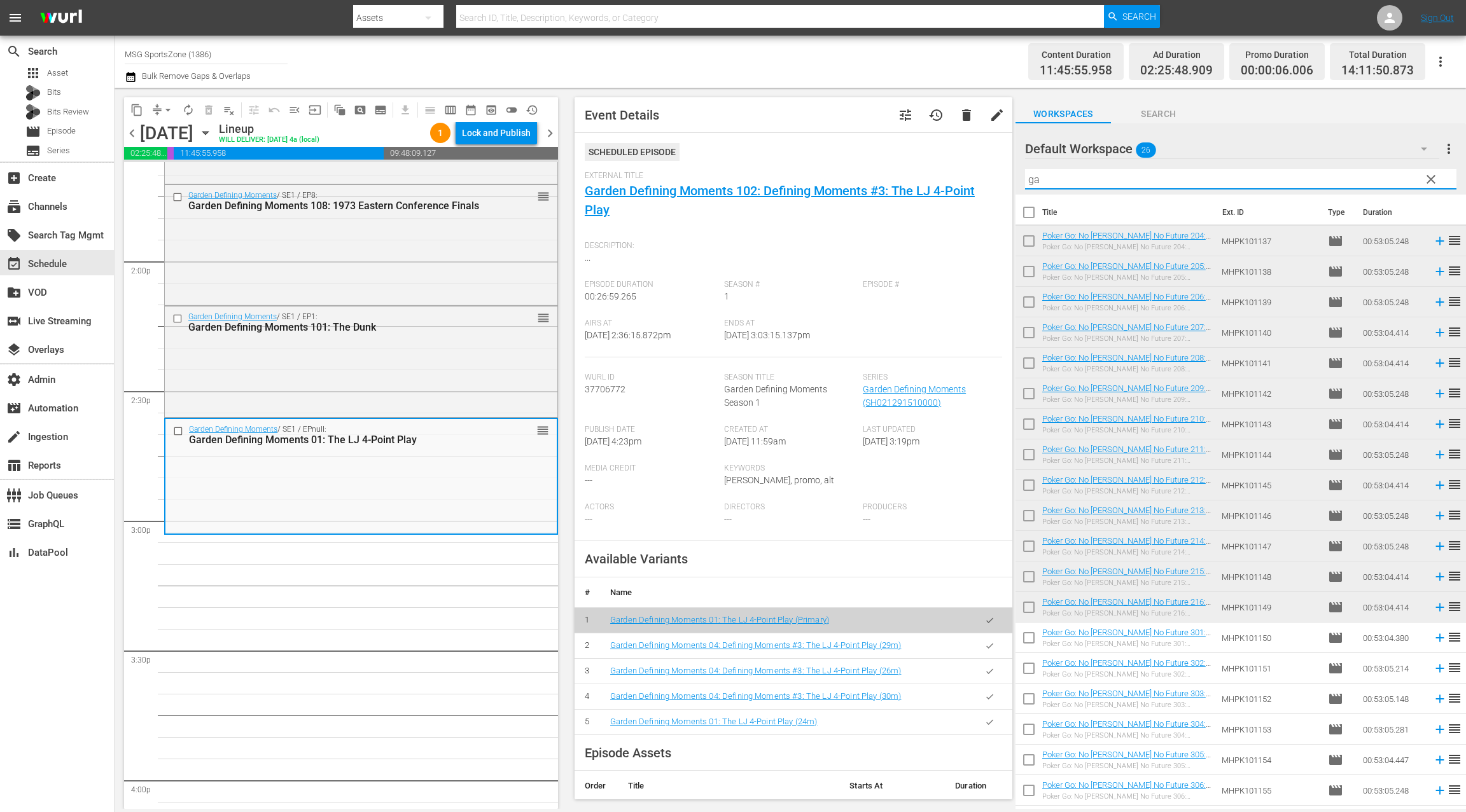
type input "g"
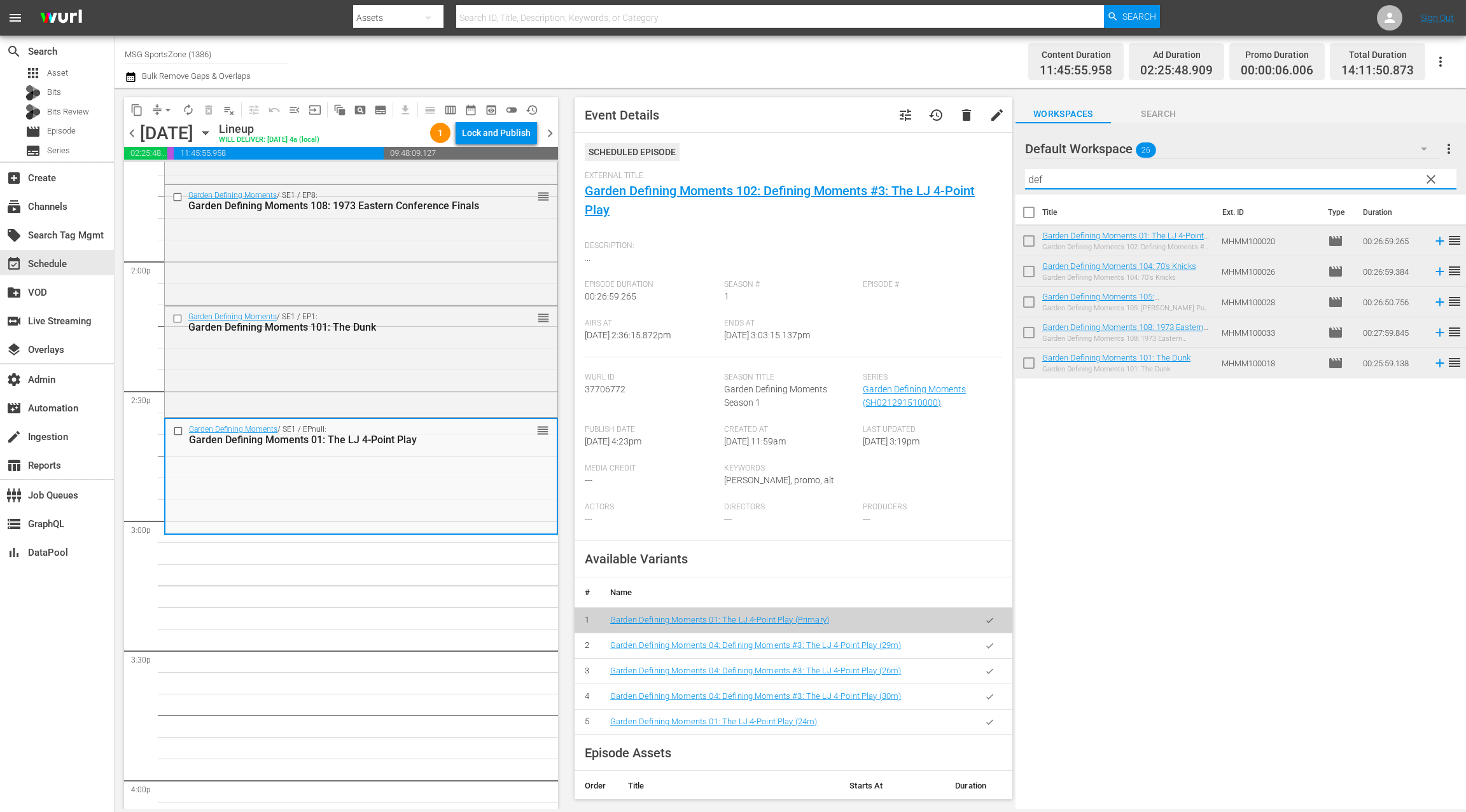
type input "def"
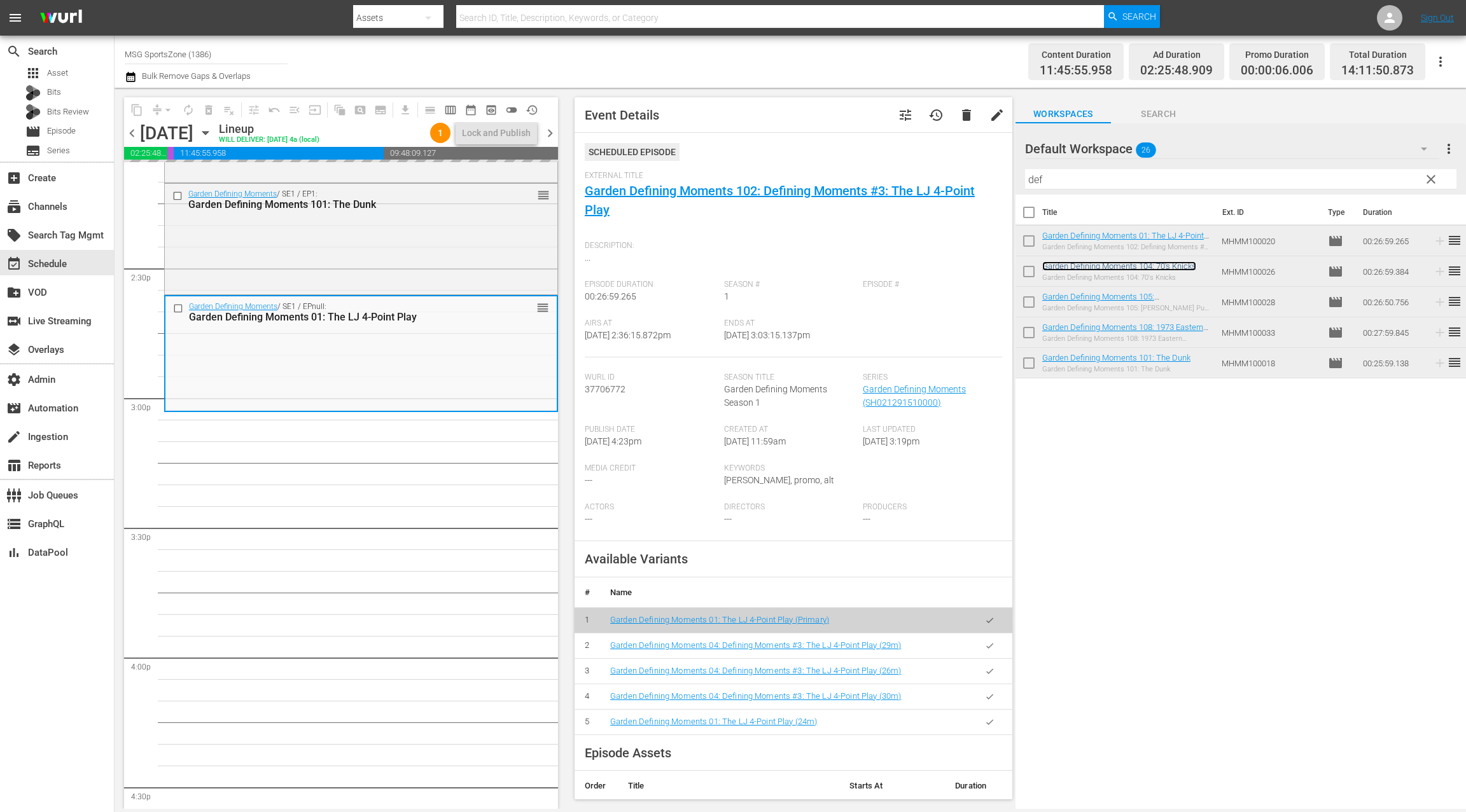
scroll to position [3638, 0]
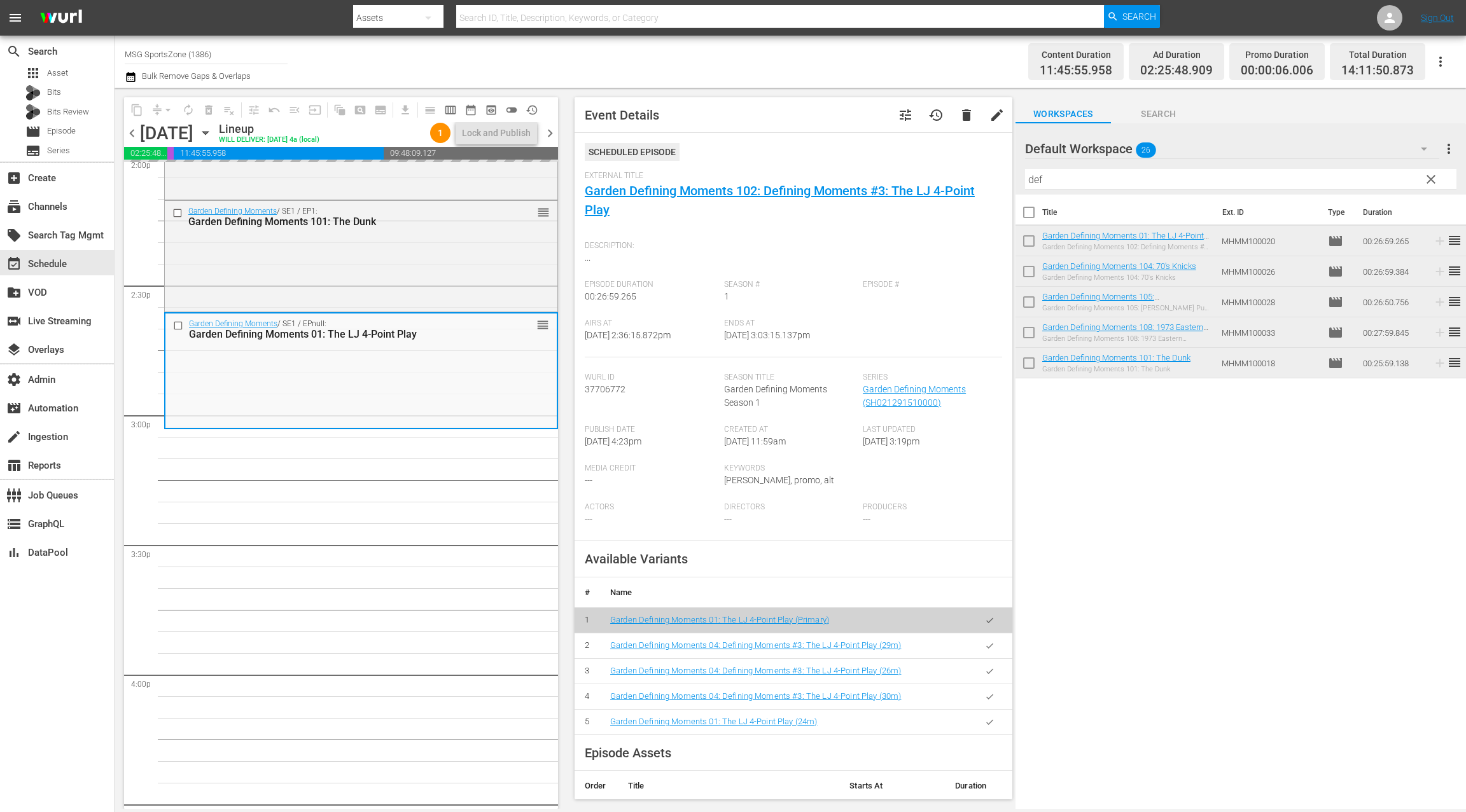
click at [554, 135] on span "chevron_right" at bounding box center [550, 133] width 16 height 16
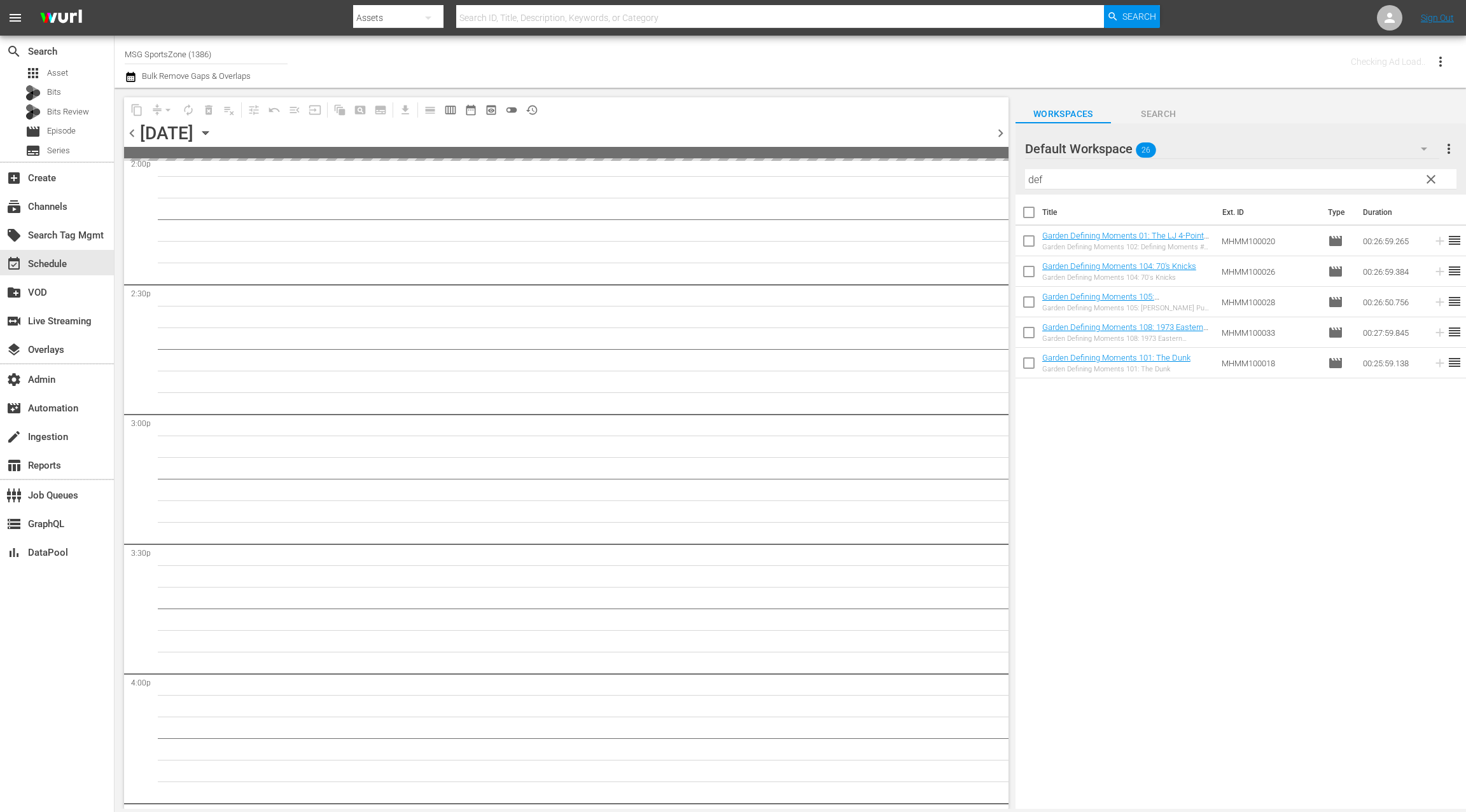
scroll to position [3876, 0]
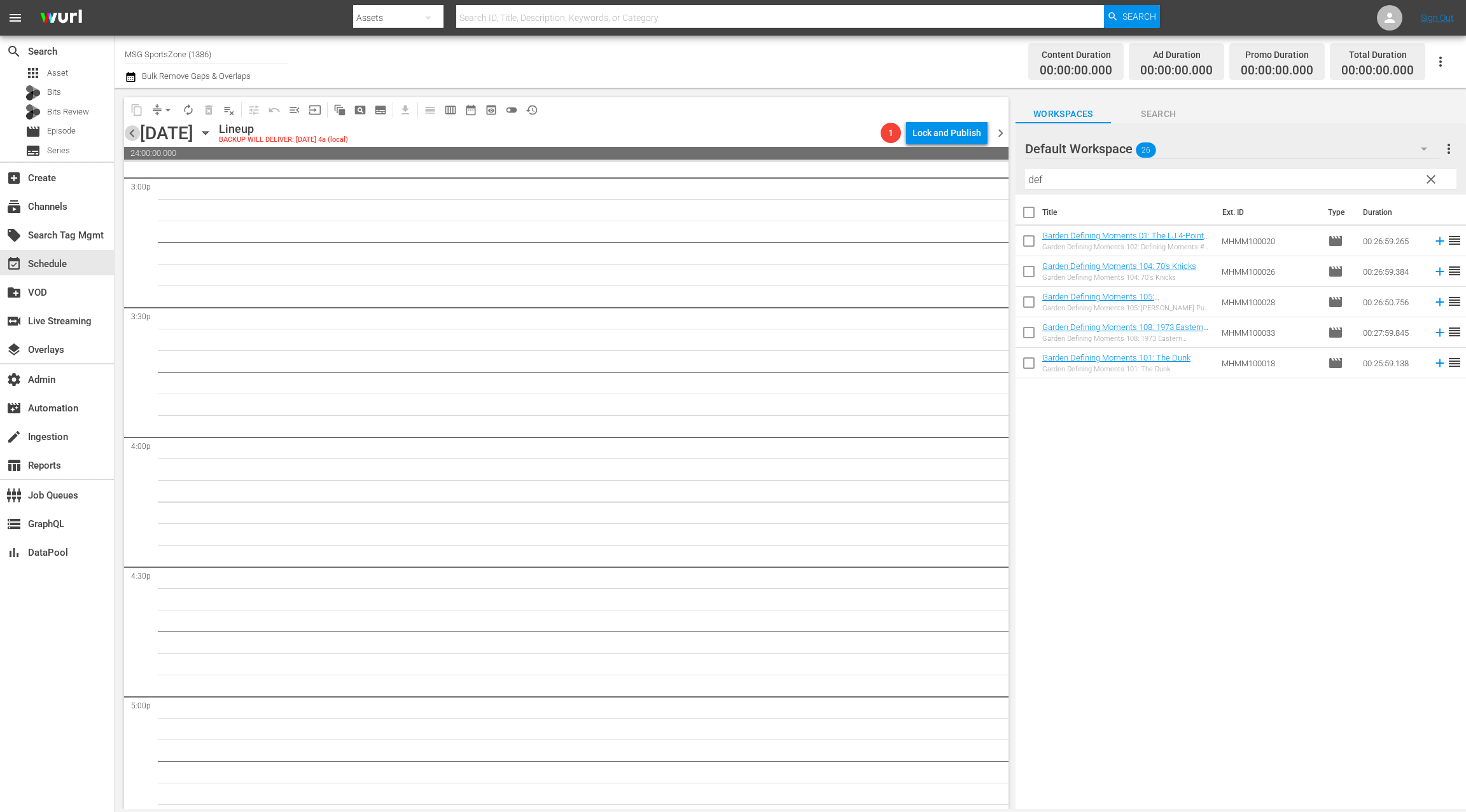
click at [130, 137] on span "chevron_left" at bounding box center [132, 133] width 16 height 16
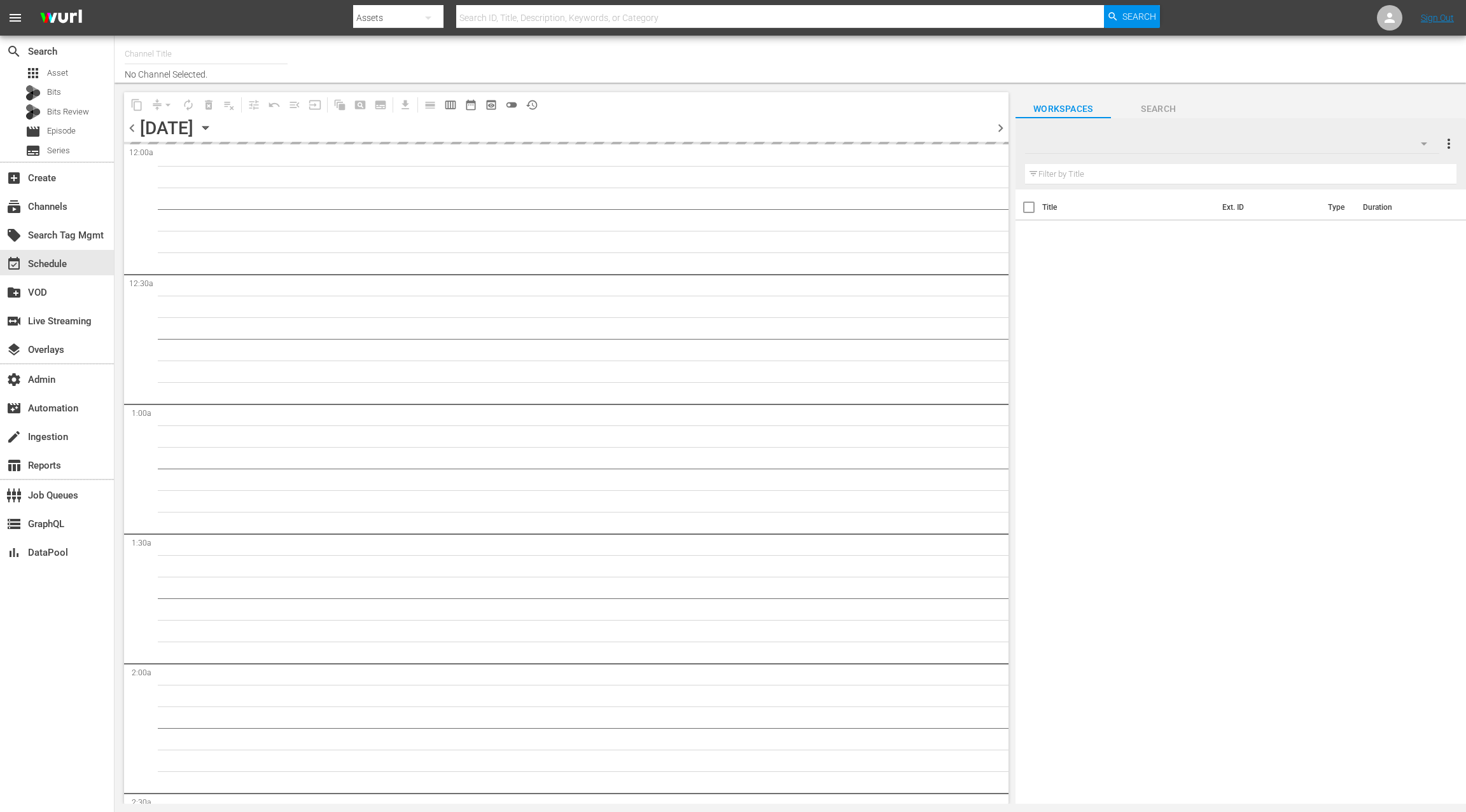
type input "MSG SportsZone (1386)"
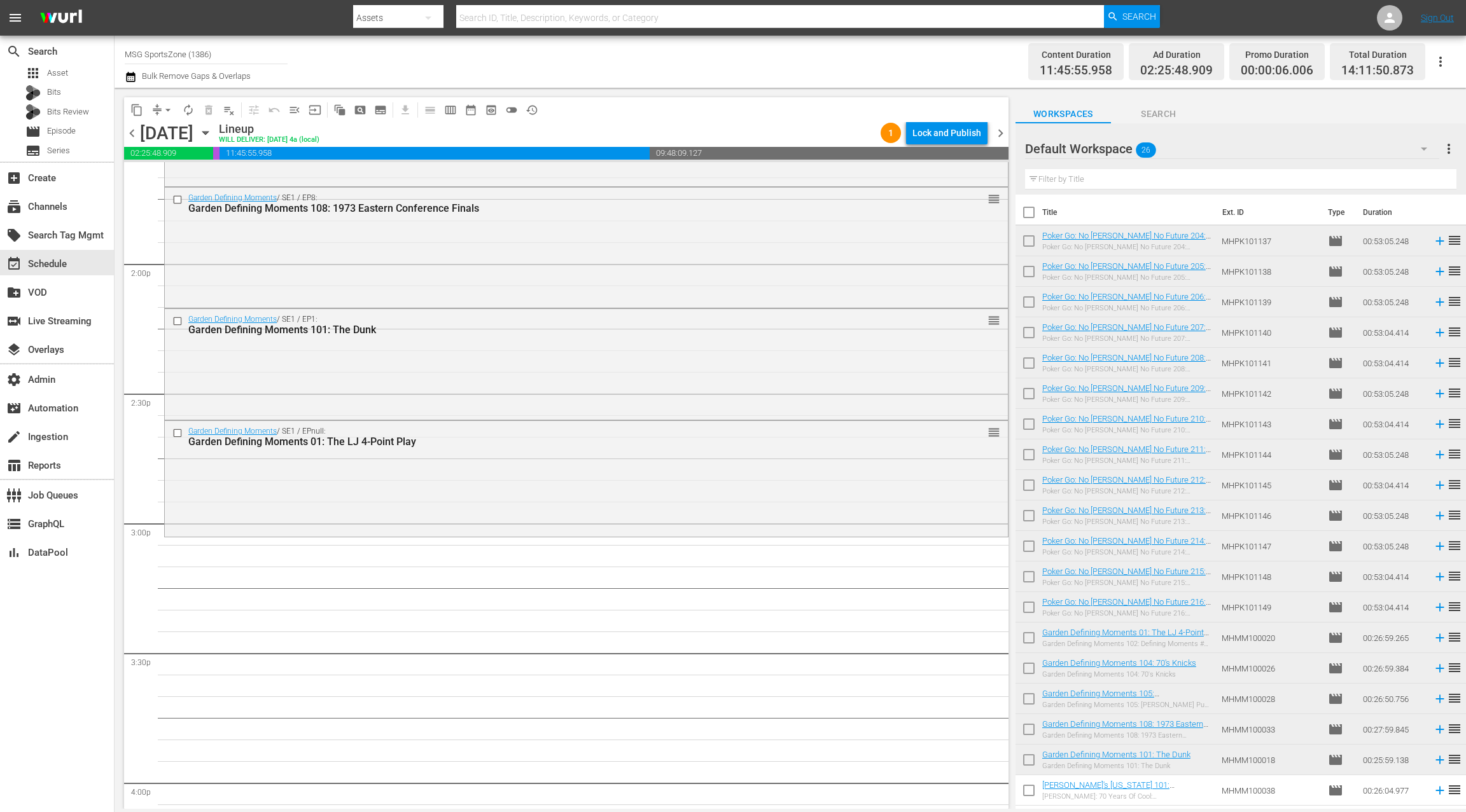
scroll to position [3556, 0]
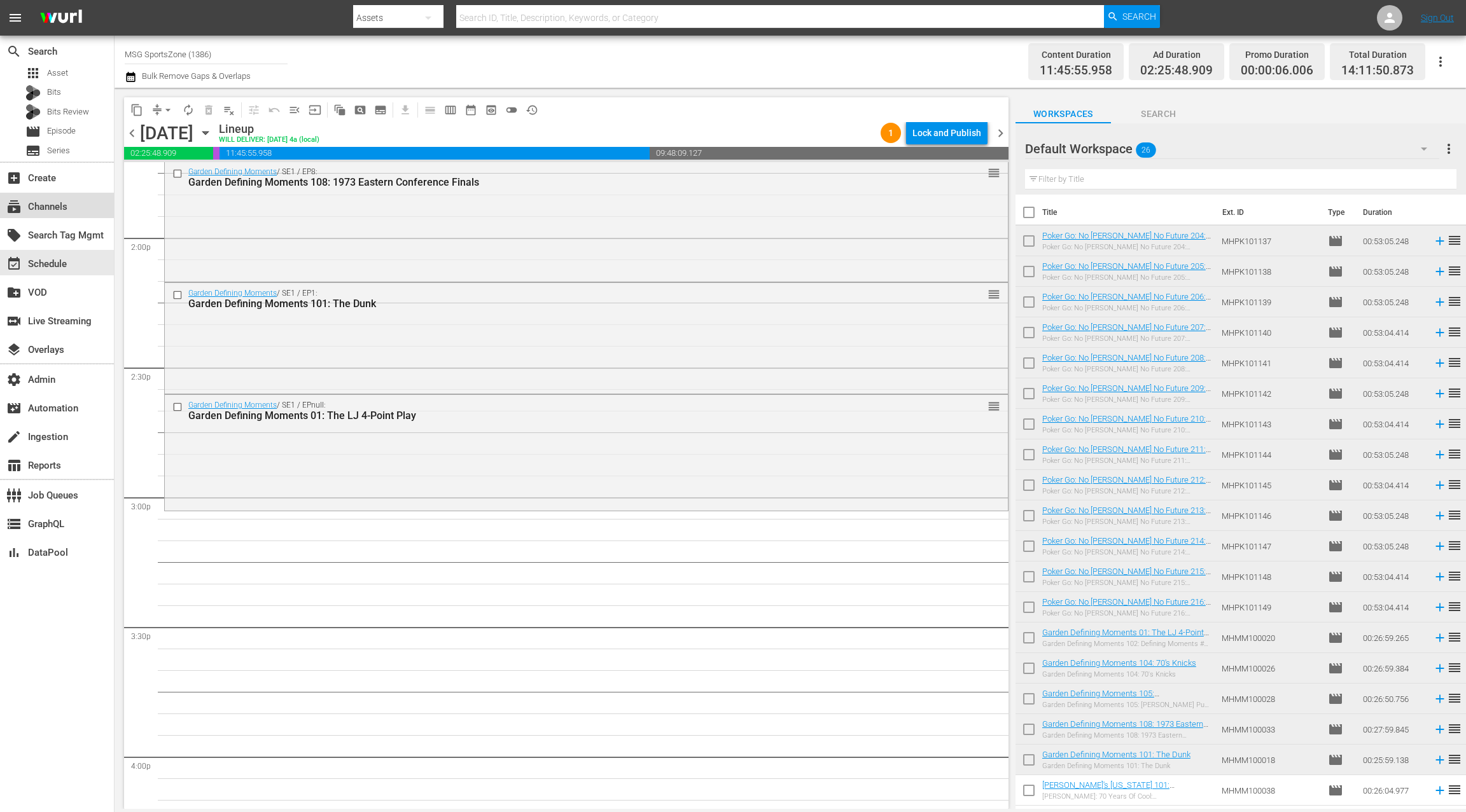
click at [70, 206] on div "subscriptions Channels" at bounding box center [36, 204] width 71 height 11
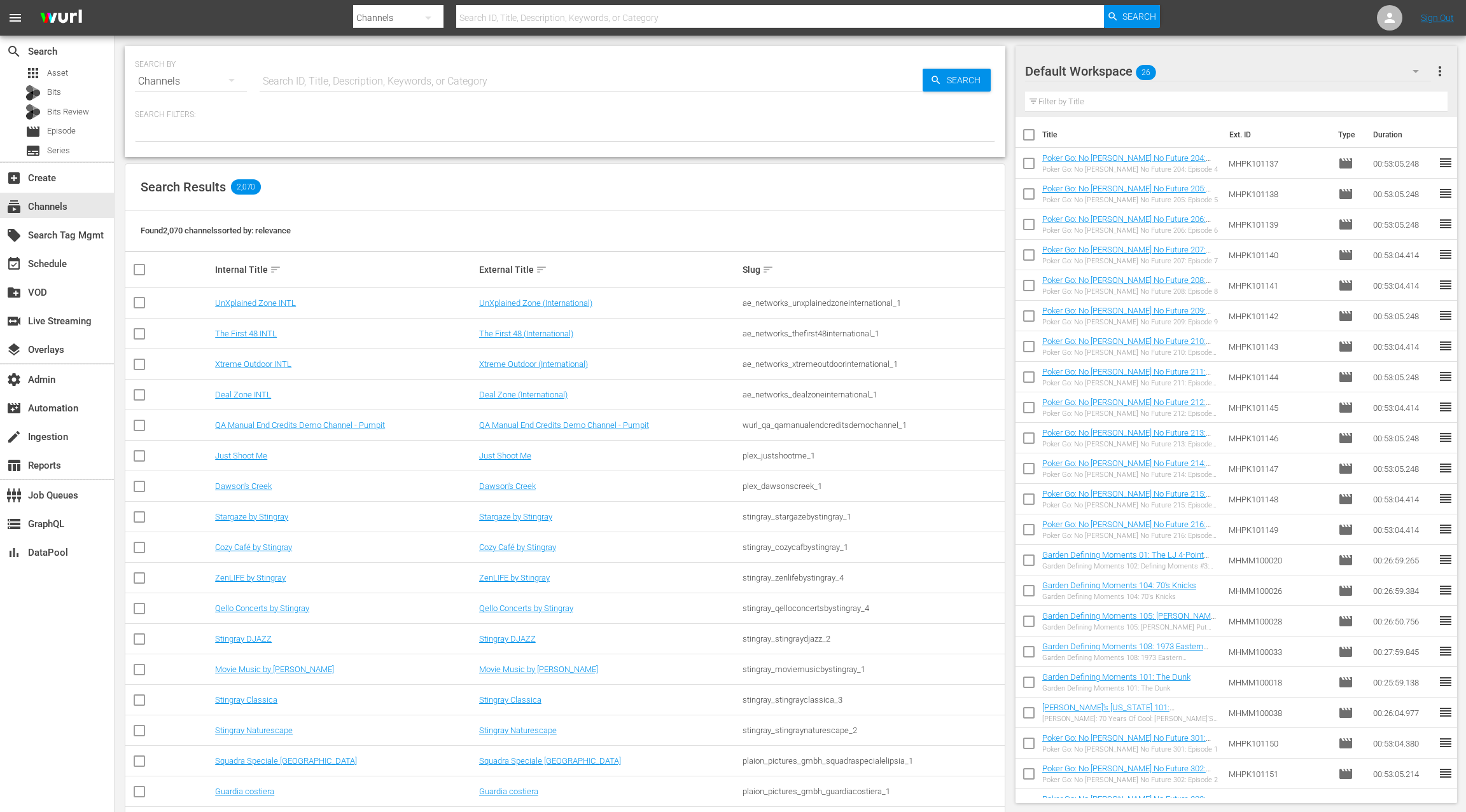
click at [280, 82] on input "text" at bounding box center [591, 82] width 663 height 31
type input "msg"
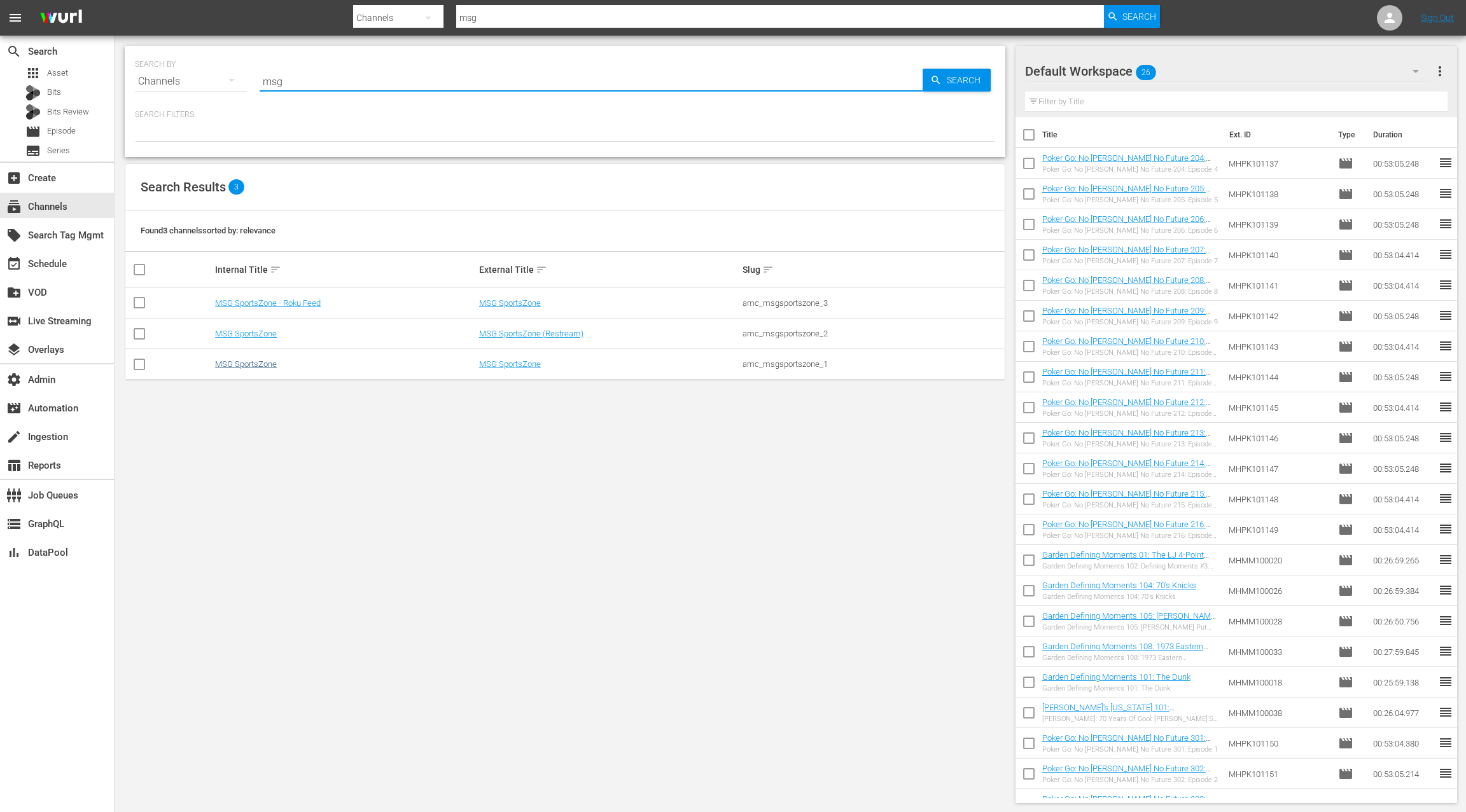
type input "msg"
click at [270, 364] on link "MSG SportsZone" at bounding box center [246, 364] width 62 height 9
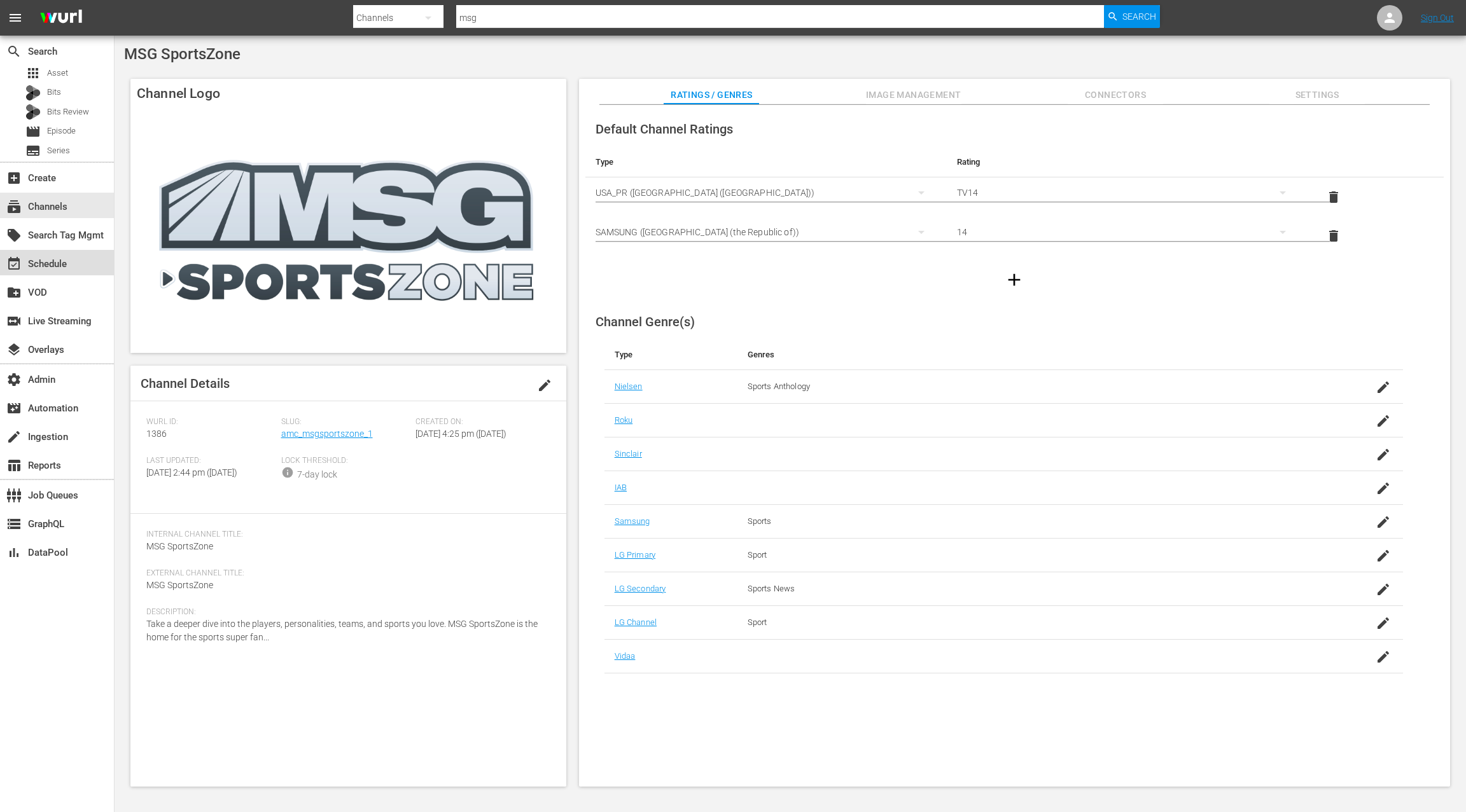
click at [79, 269] on div "event_available Schedule" at bounding box center [57, 263] width 114 height 25
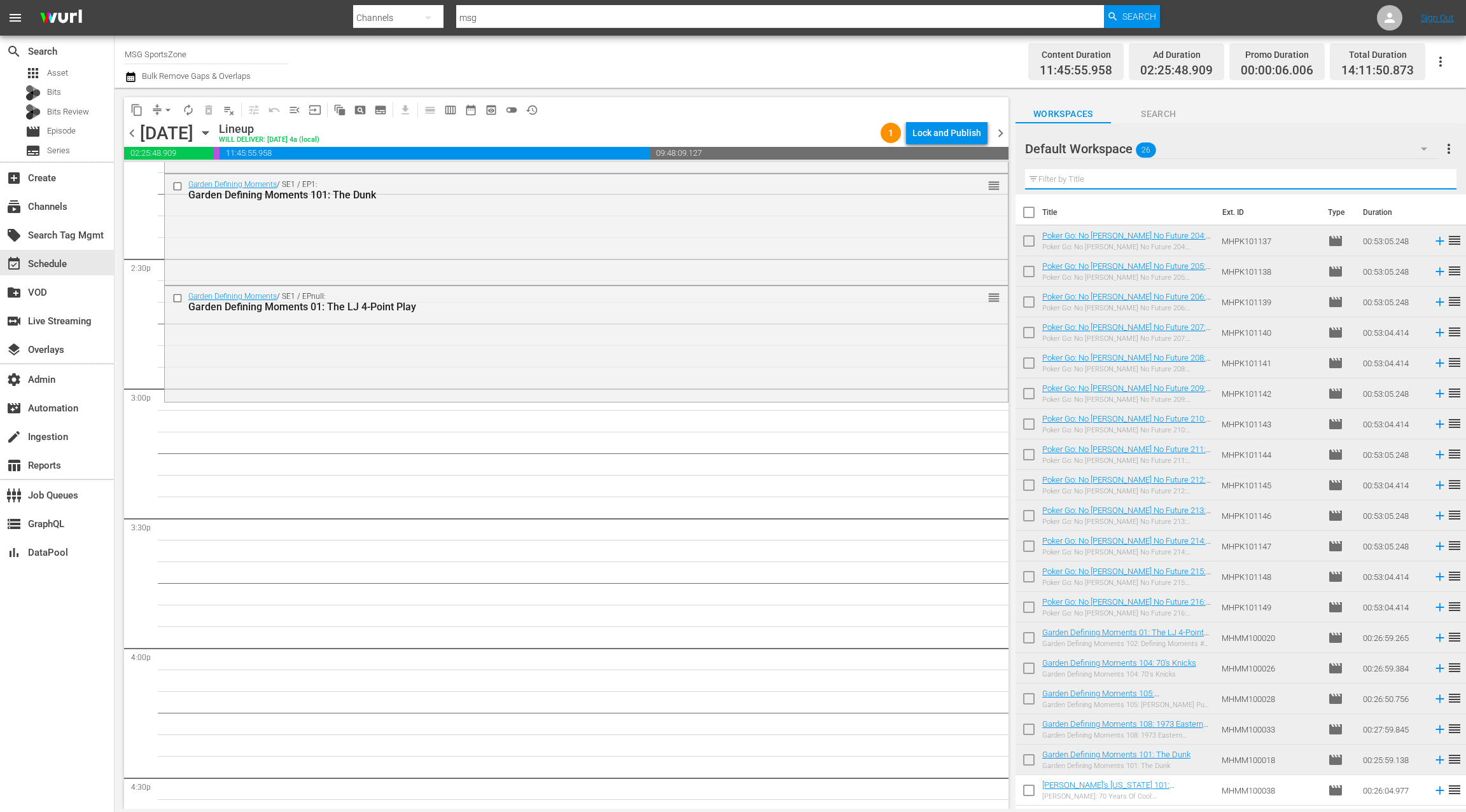
click at [1095, 181] on input "text" at bounding box center [1240, 179] width 431 height 20
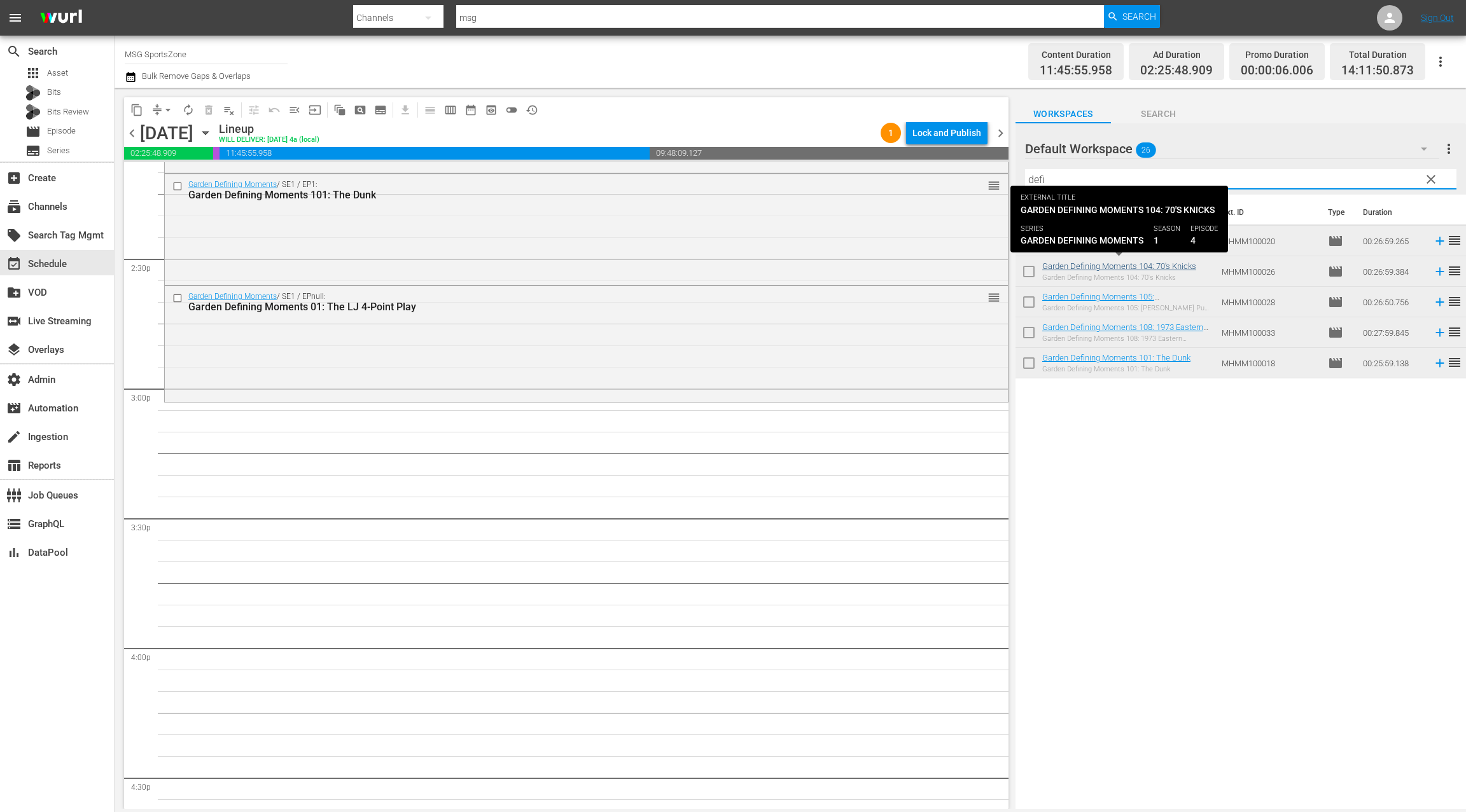
type input "defi"
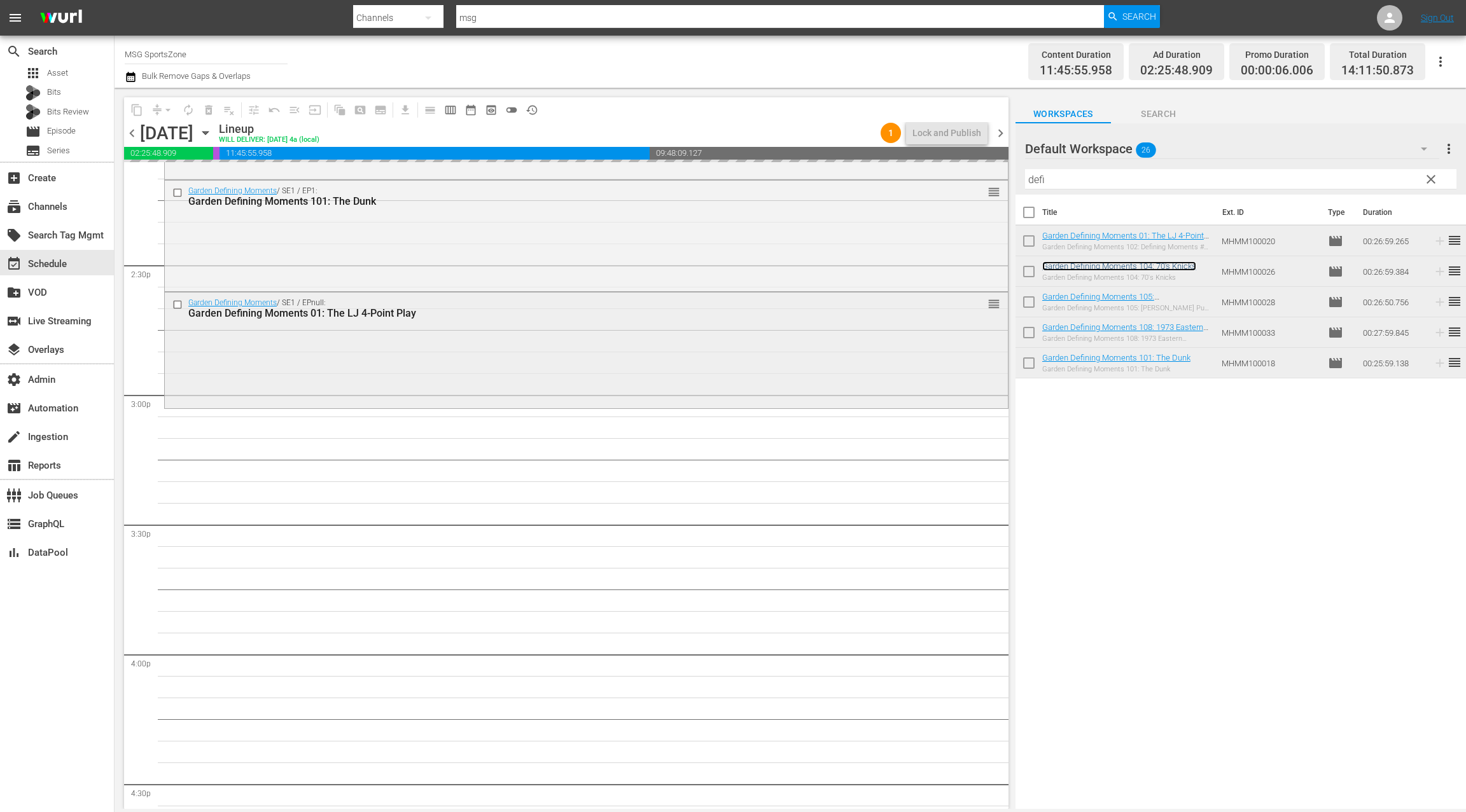
scroll to position [3657, 0]
drag, startPoint x: 1056, startPoint y: 267, endPoint x: 235, endPoint y: 1, distance: 863.0
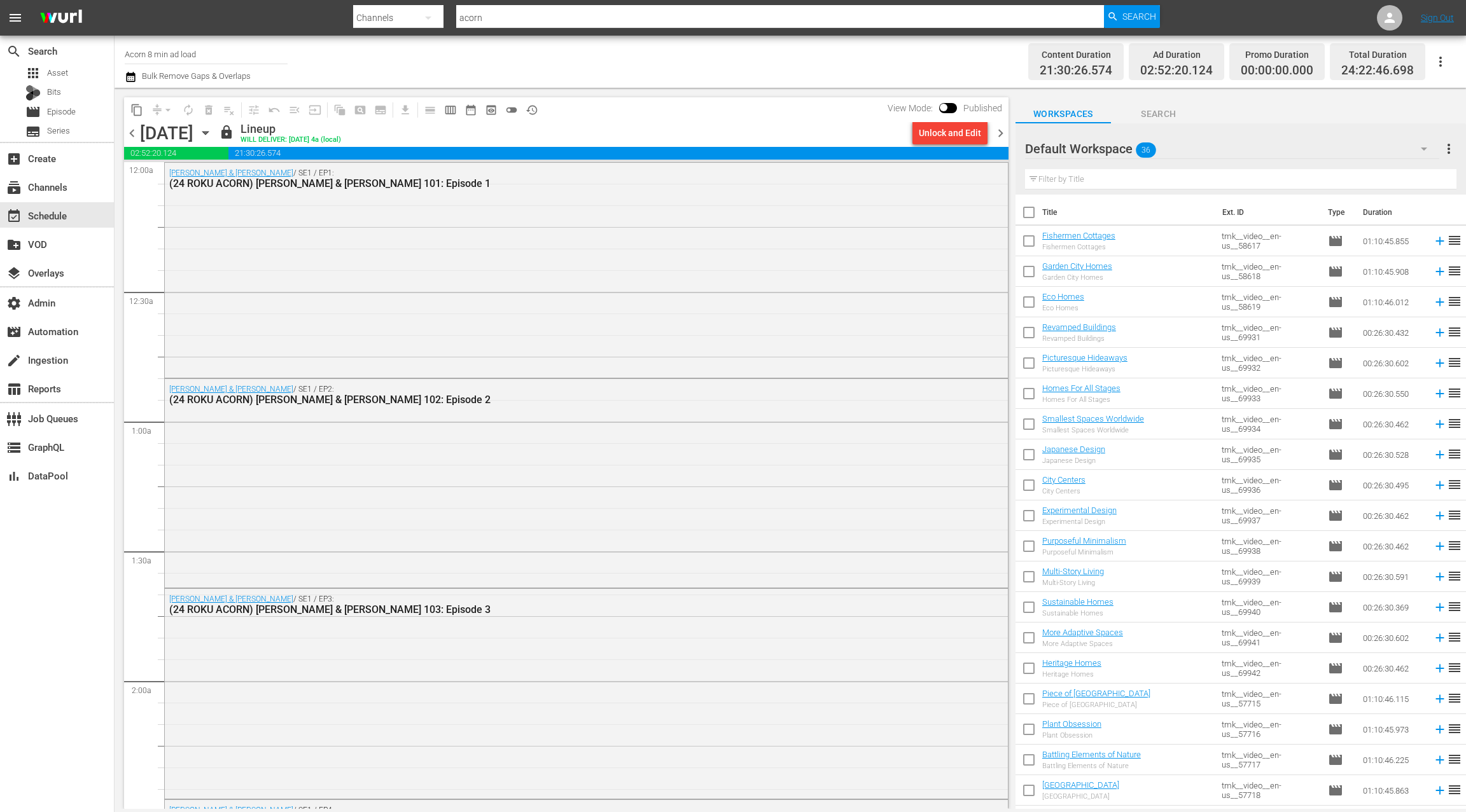
scroll to position [1, 0]
click at [56, 188] on div "subscriptions Channels" at bounding box center [36, 185] width 71 height 11
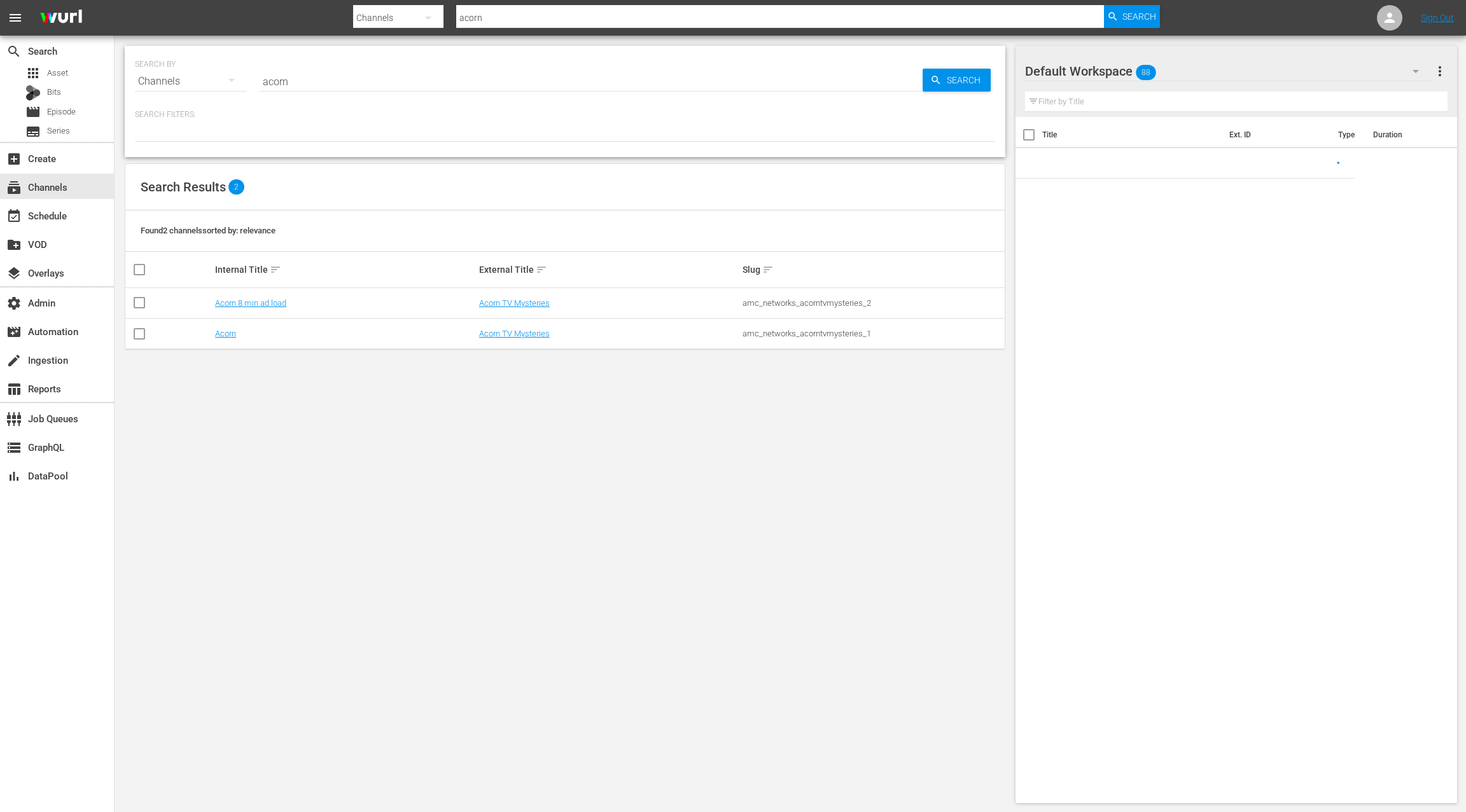
click at [274, 83] on input "acorn" at bounding box center [591, 82] width 663 height 31
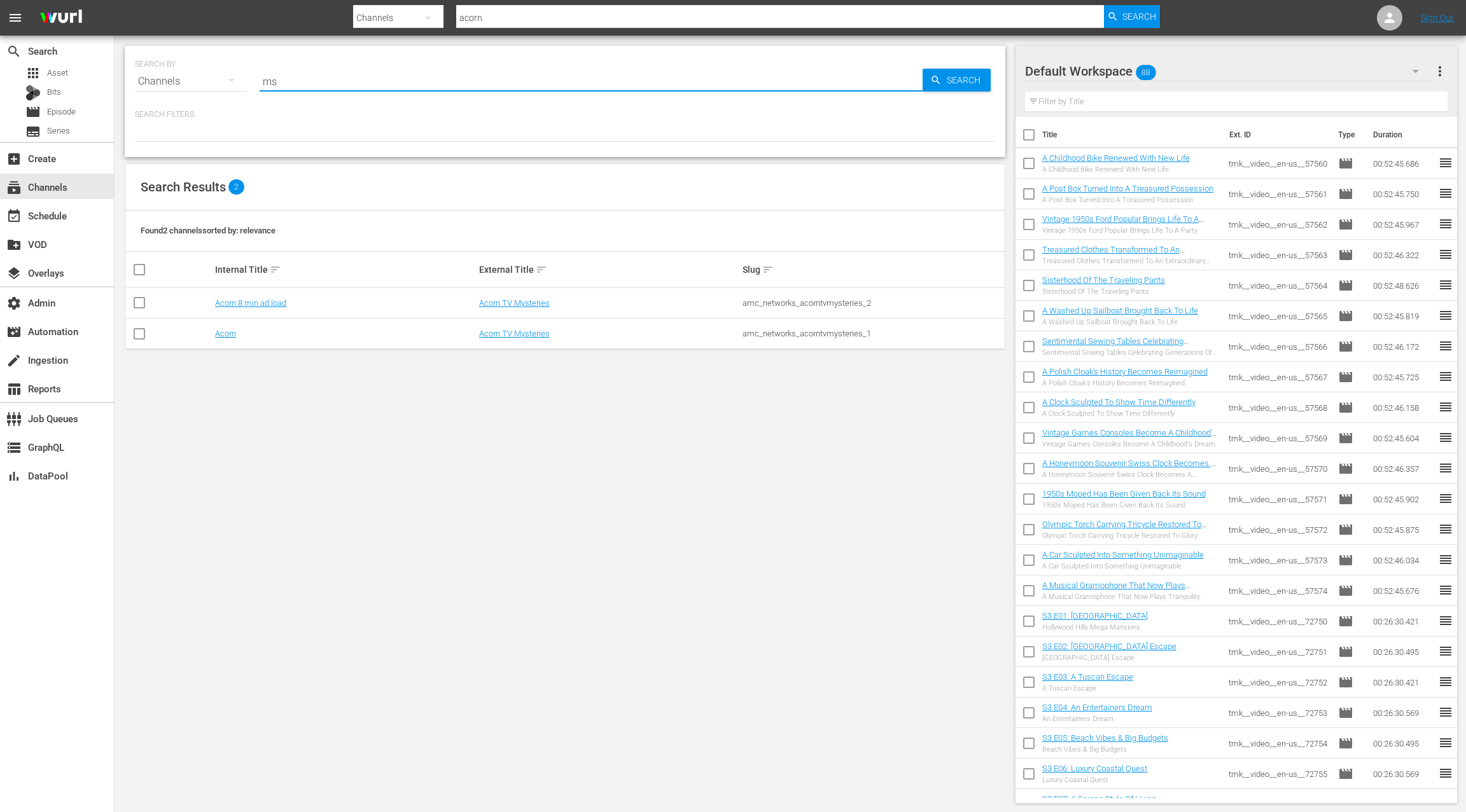
type input "msg"
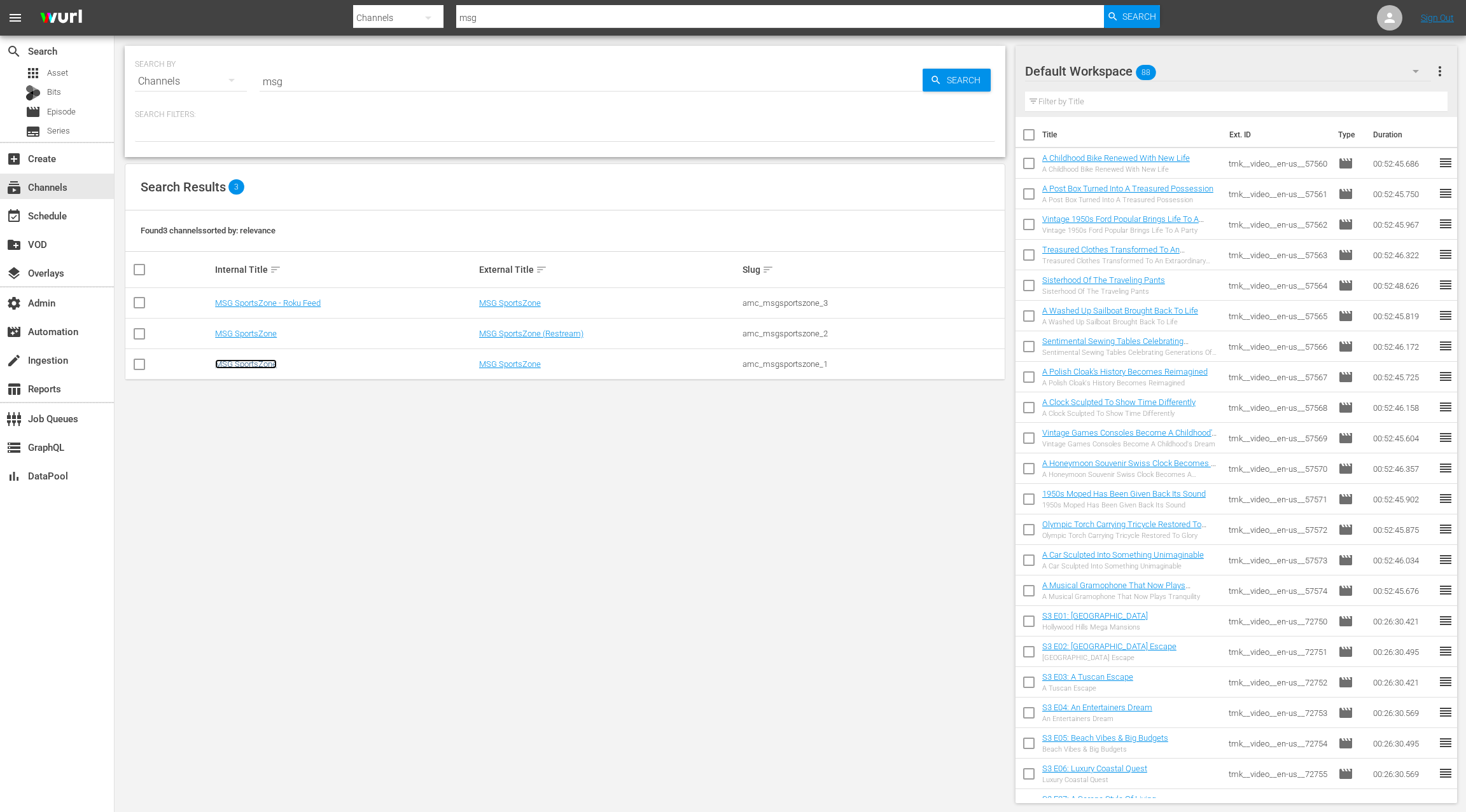
click at [256, 364] on link "MSG SportsZone" at bounding box center [246, 364] width 62 height 9
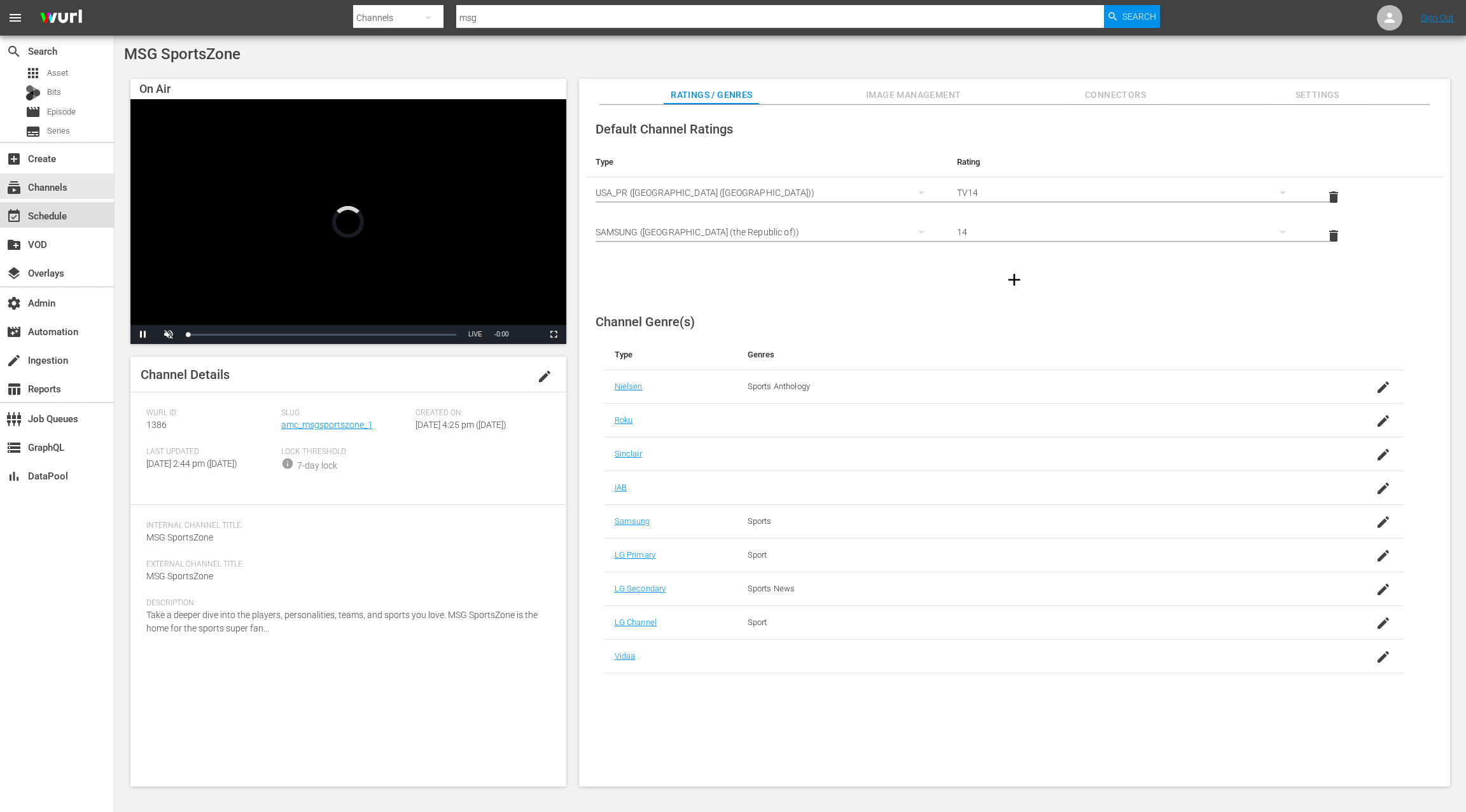
click at [56, 219] on div "event_available Schedule" at bounding box center [36, 213] width 71 height 11
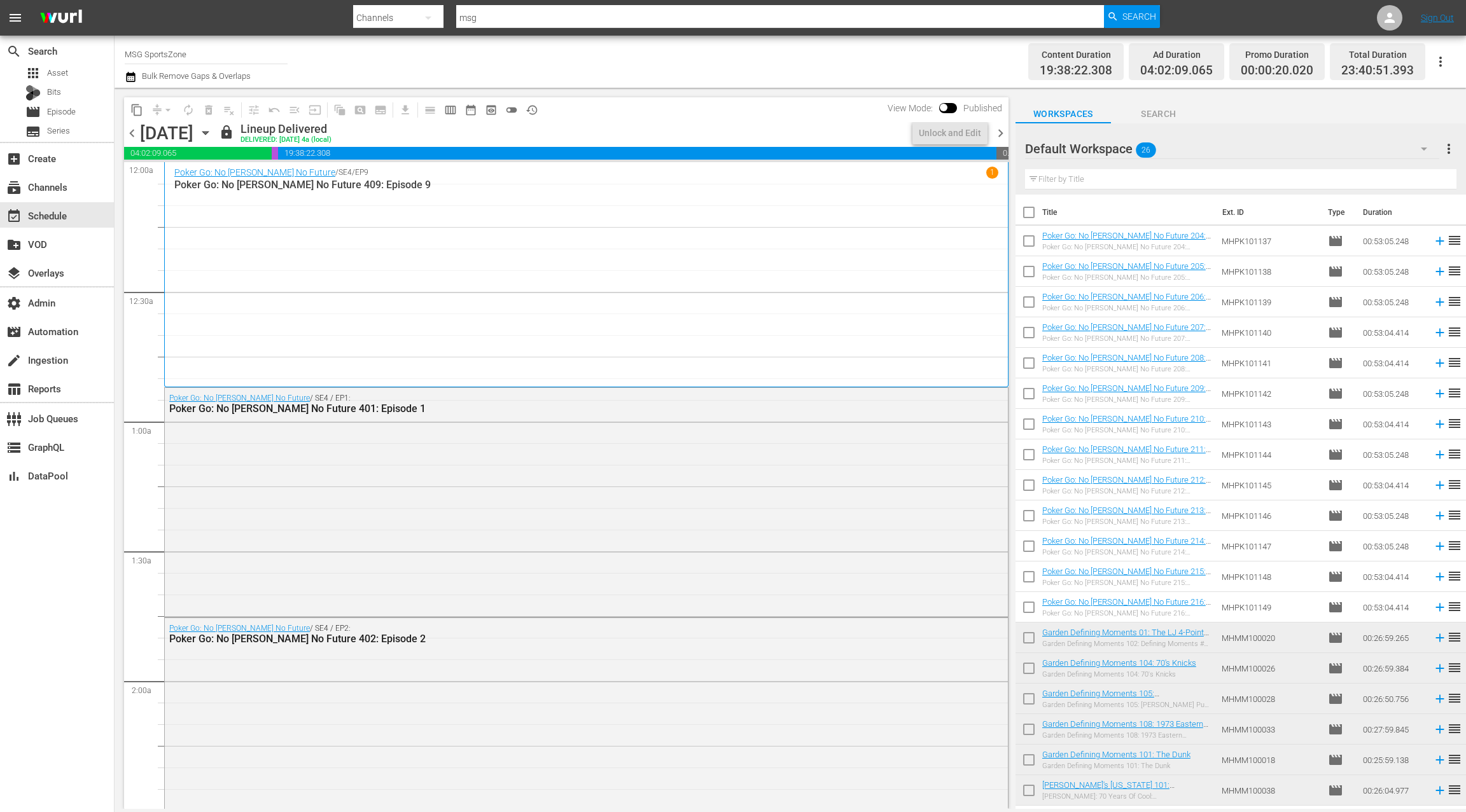
click at [212, 135] on icon "button" at bounding box center [205, 133] width 14 height 14
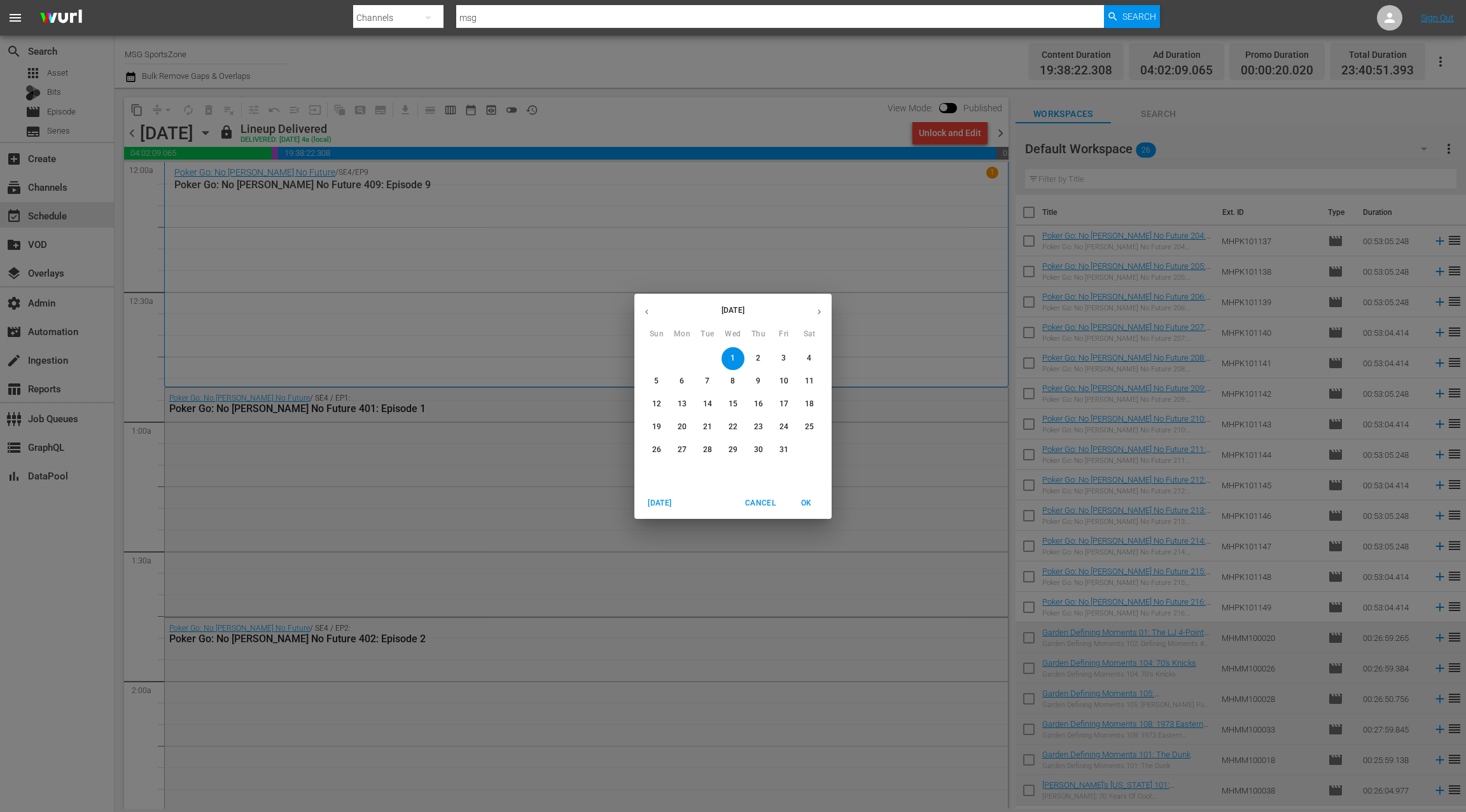
click at [705, 408] on p "14" at bounding box center [707, 404] width 9 height 11
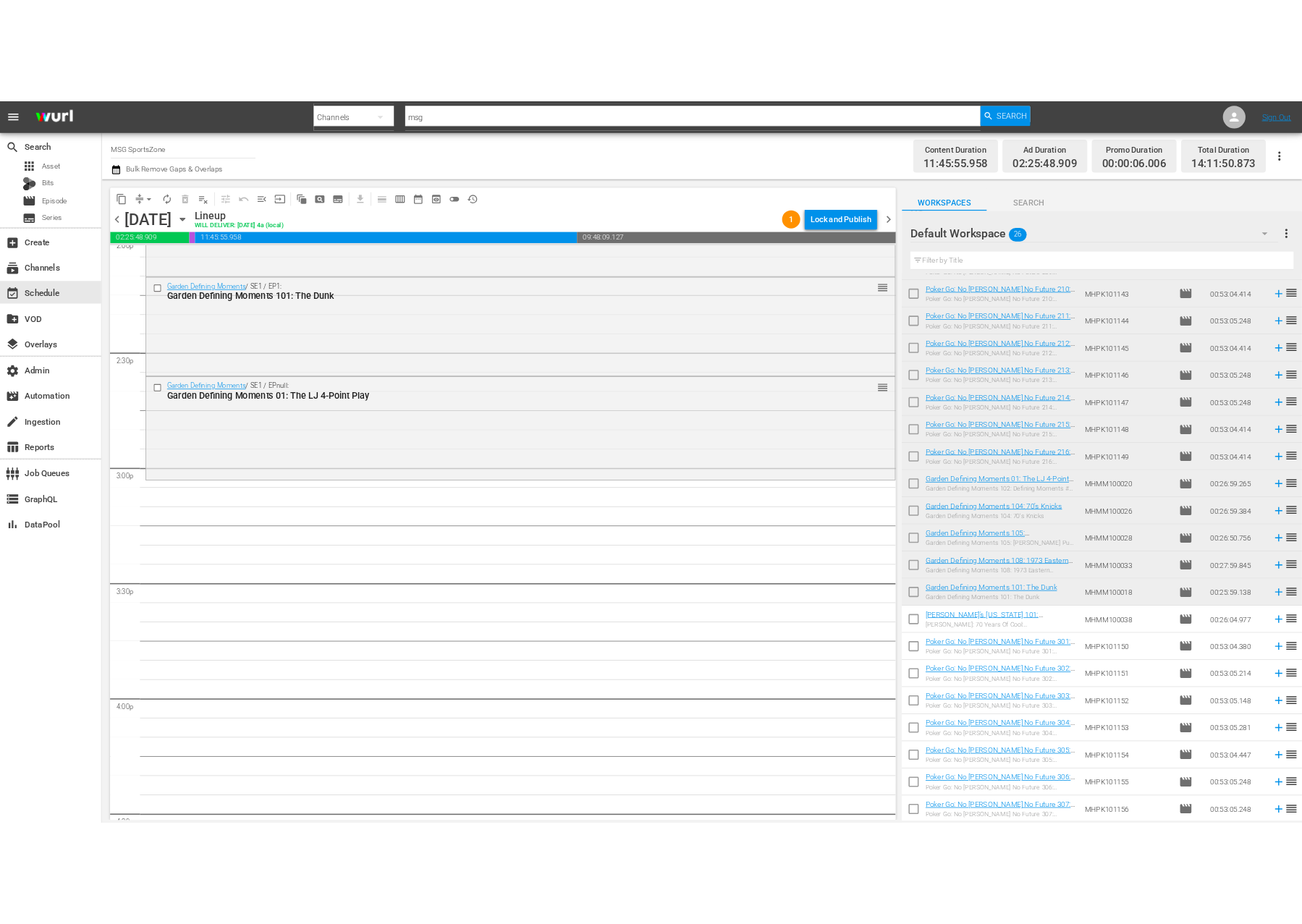
scroll to position [4134, 0]
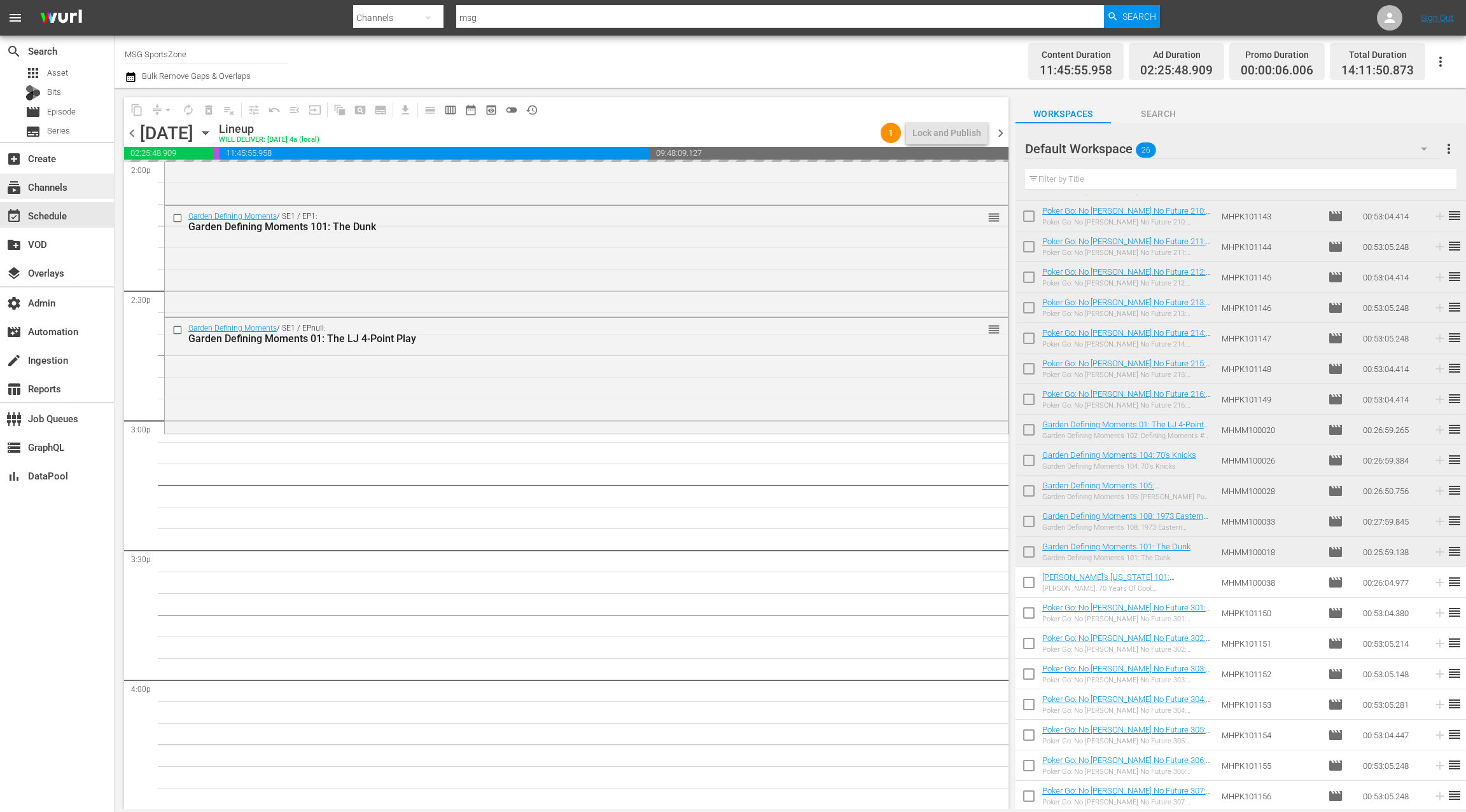
click at [38, 189] on div "subscriptions Channels" at bounding box center [36, 185] width 71 height 11
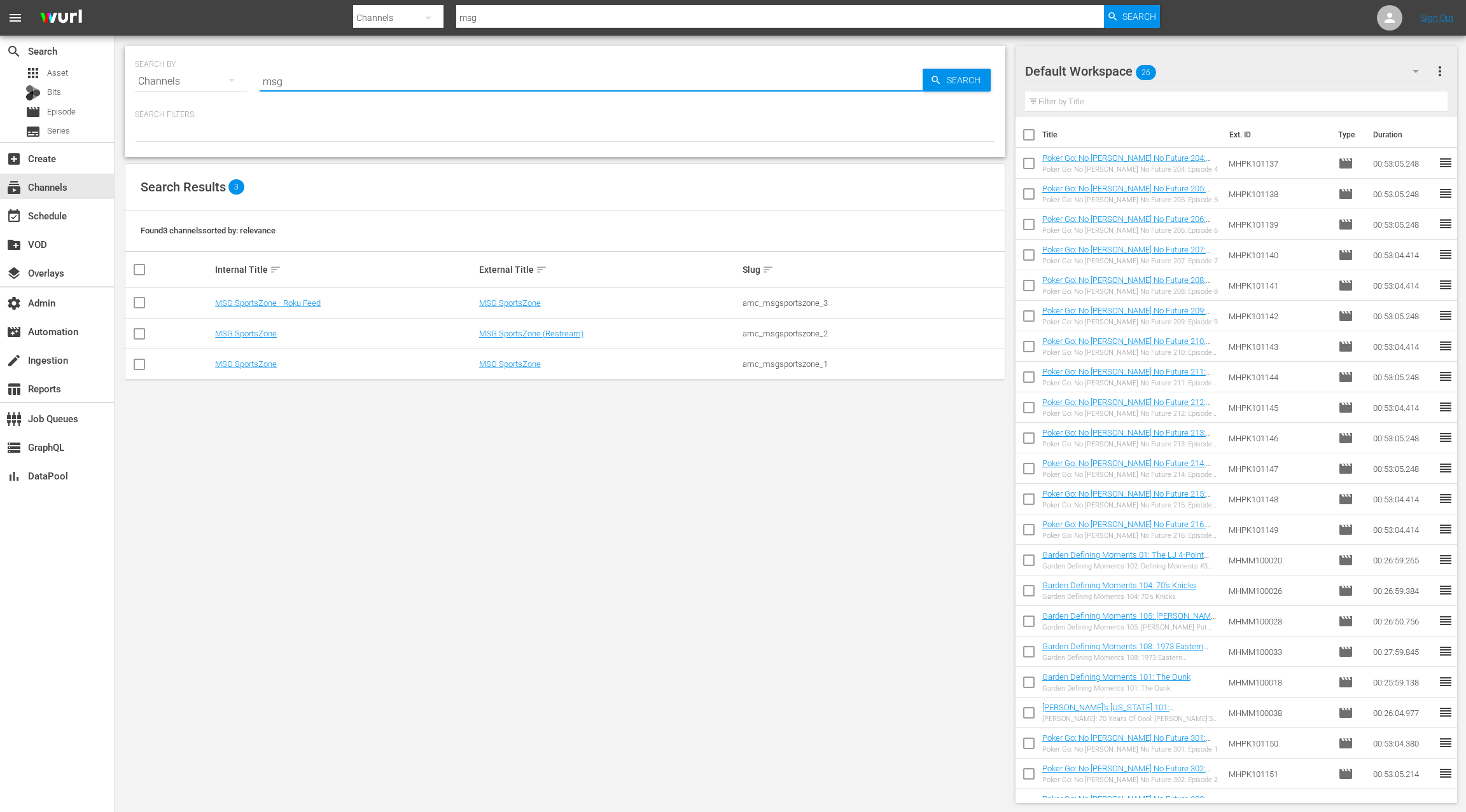
drag, startPoint x: 270, startPoint y: 79, endPoint x: 254, endPoint y: 77, distance: 16.1
click at [254, 77] on div "SEARCH BY Search By Channels Search ID, Title, Description, Keywords, or Catego…" at bounding box center [564, 74] width 860 height 46
click at [304, 301] on link "MSG SportsZone - Roku Feed" at bounding box center [268, 303] width 106 height 9
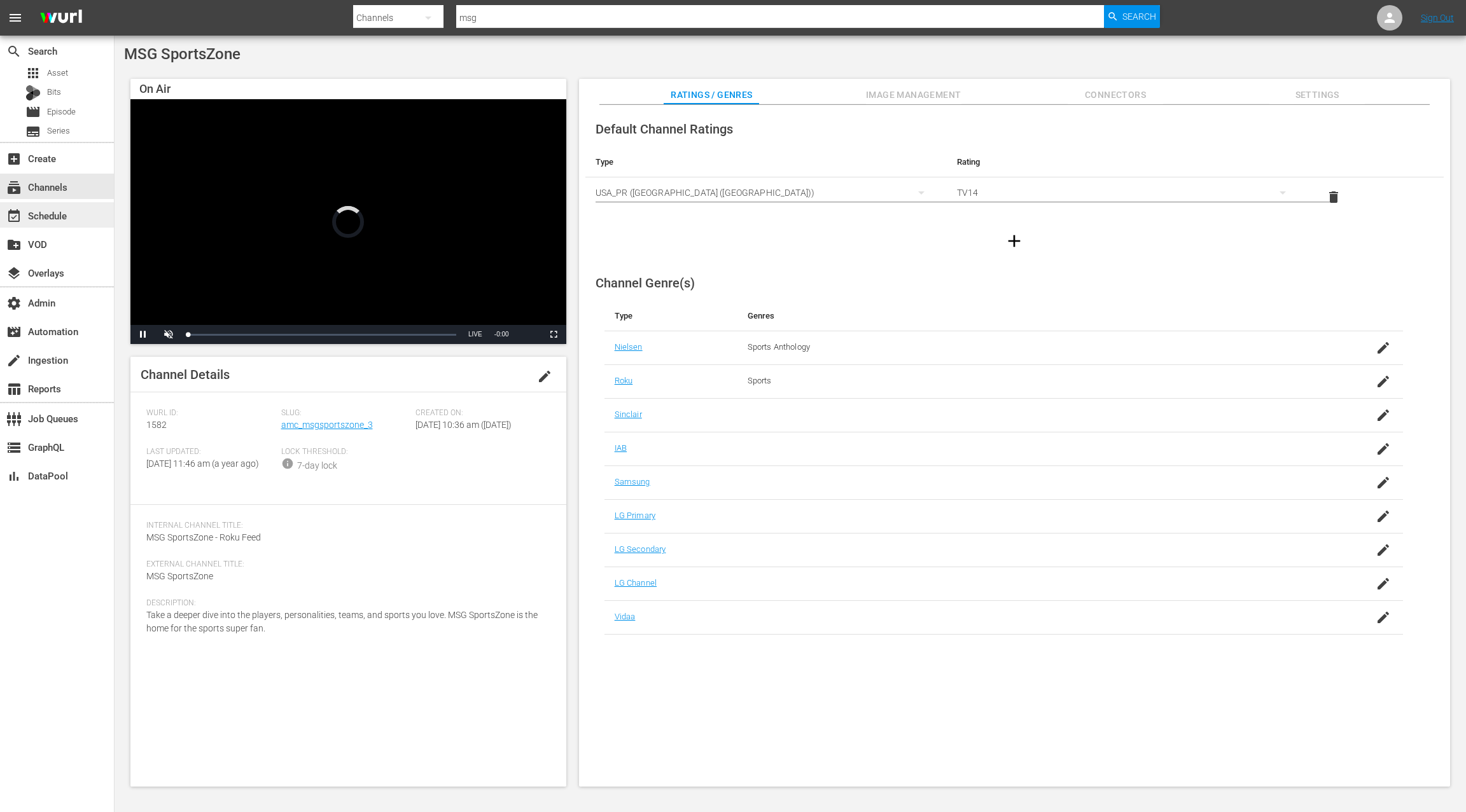
click at [70, 212] on div "event_available Schedule" at bounding box center [36, 213] width 71 height 11
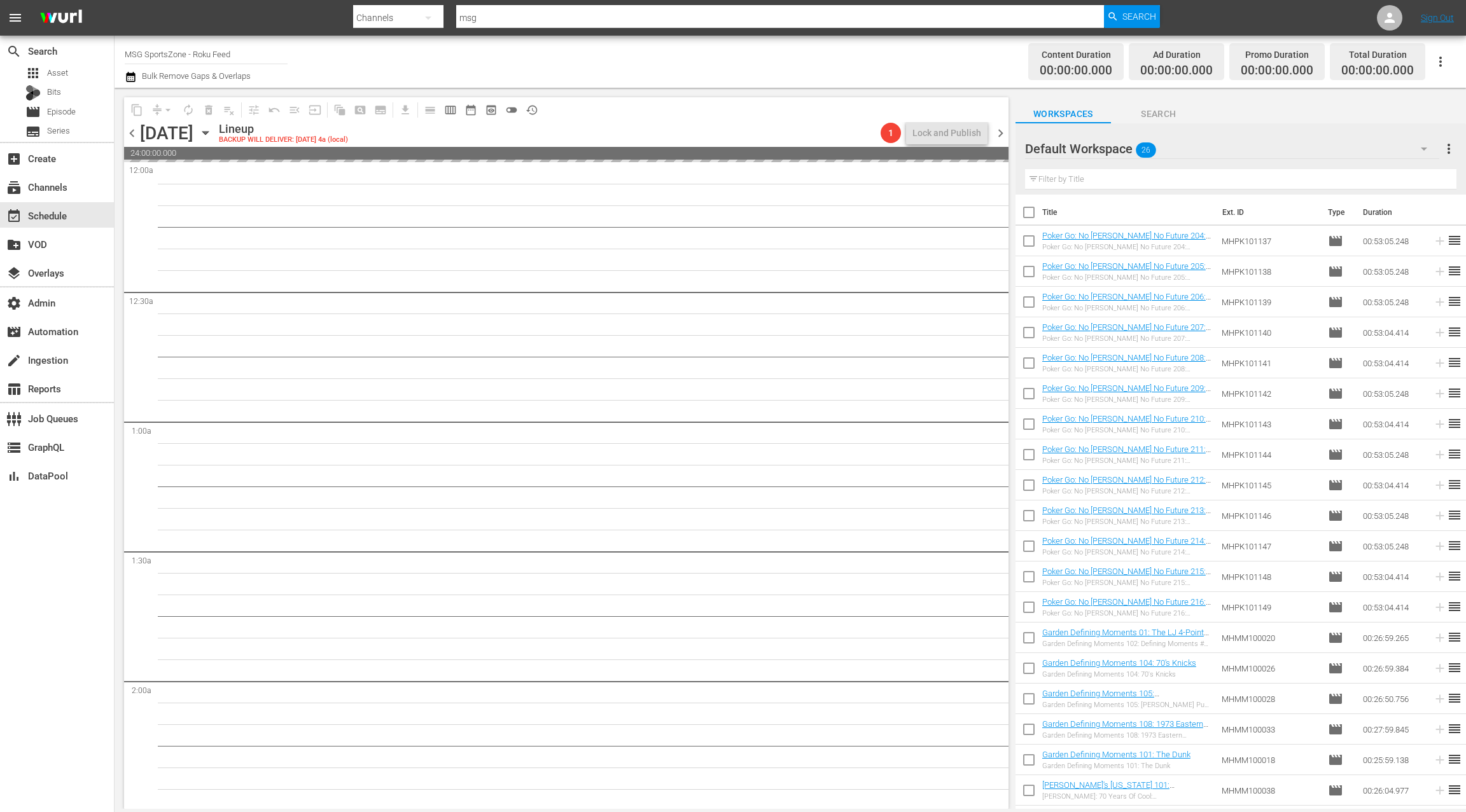
drag, startPoint x: 1083, startPoint y: 234, endPoint x: 994, endPoint y: 0, distance: 250.4
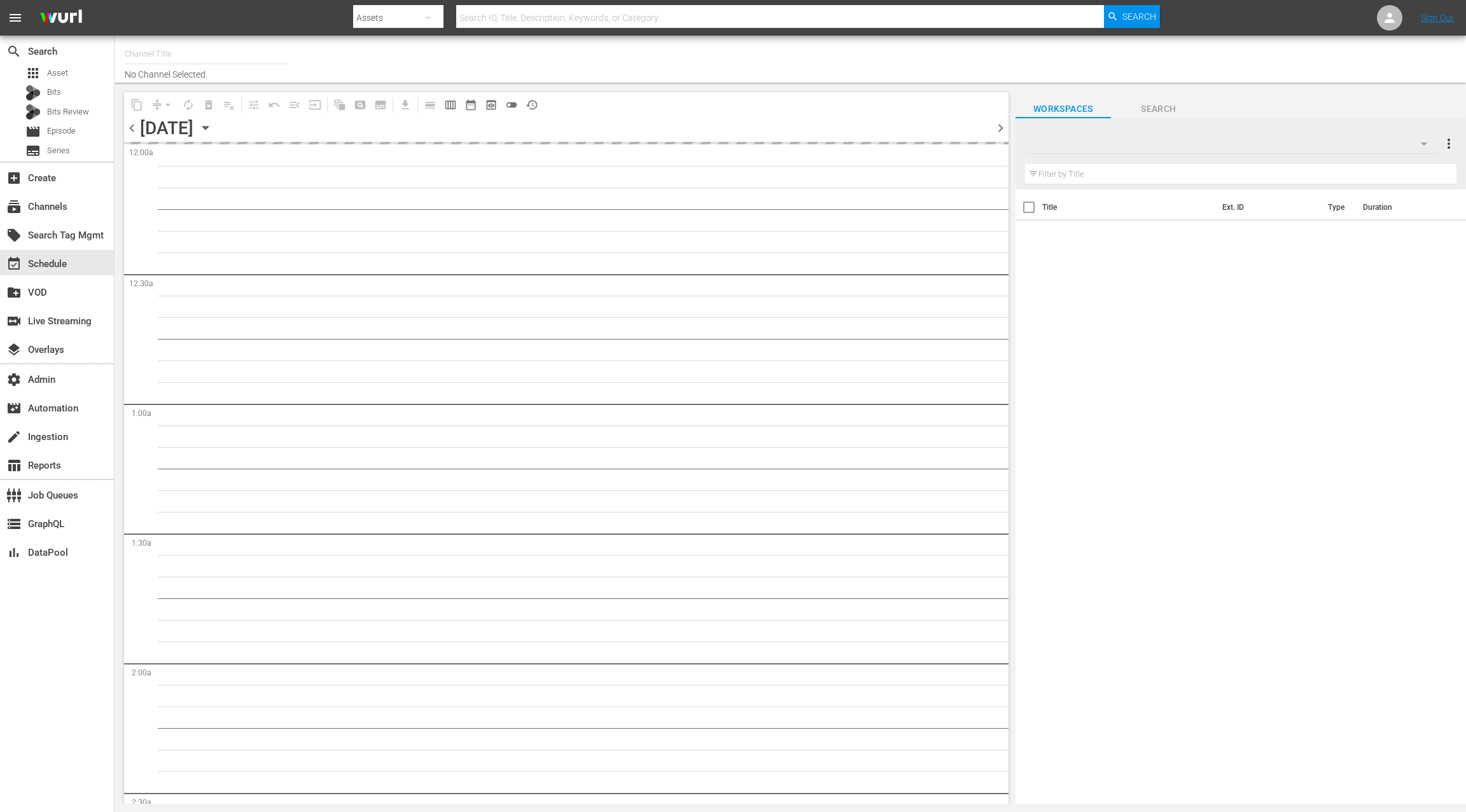
type input "MSG SportsZone (1386)"
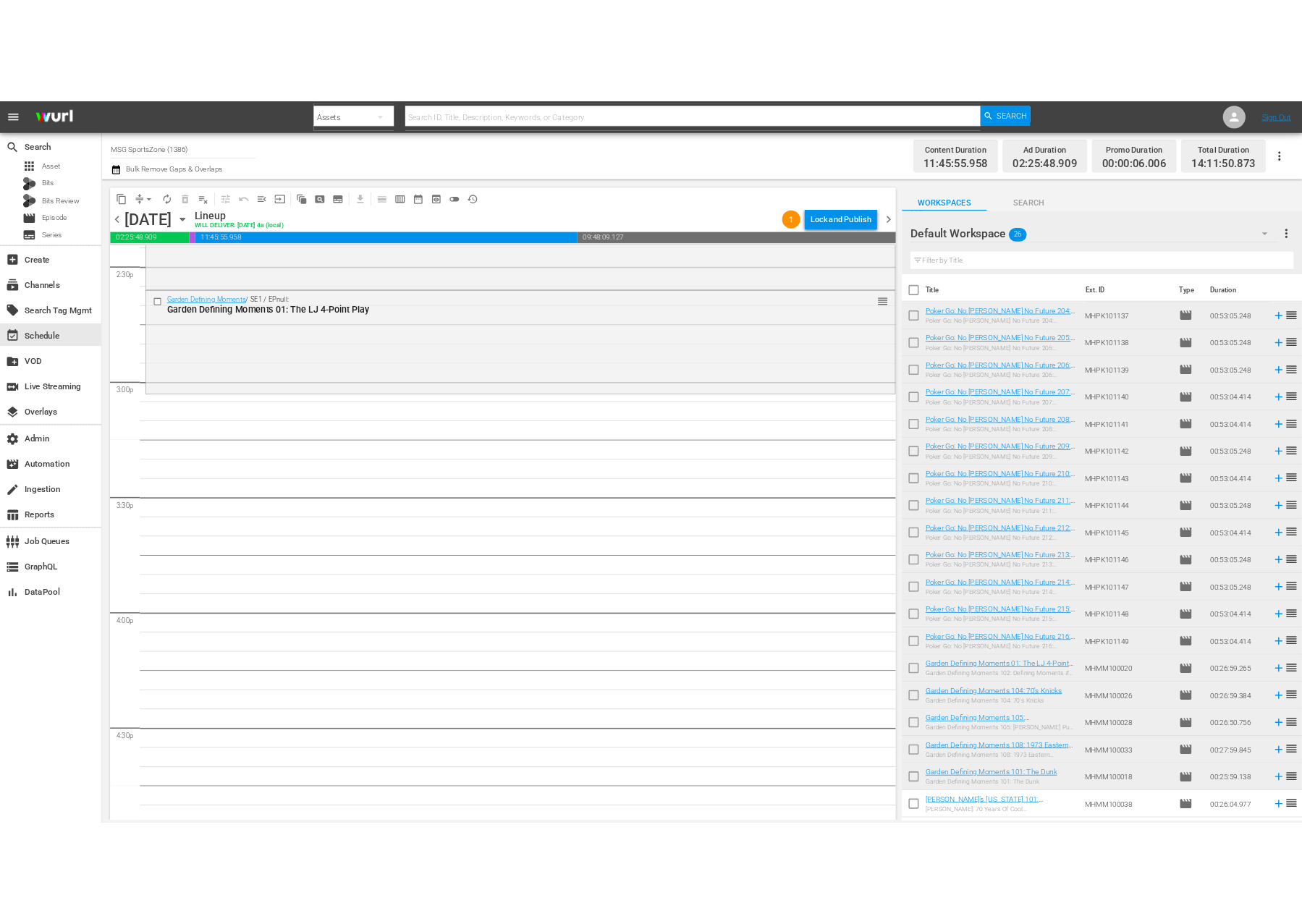
scroll to position [4188, 0]
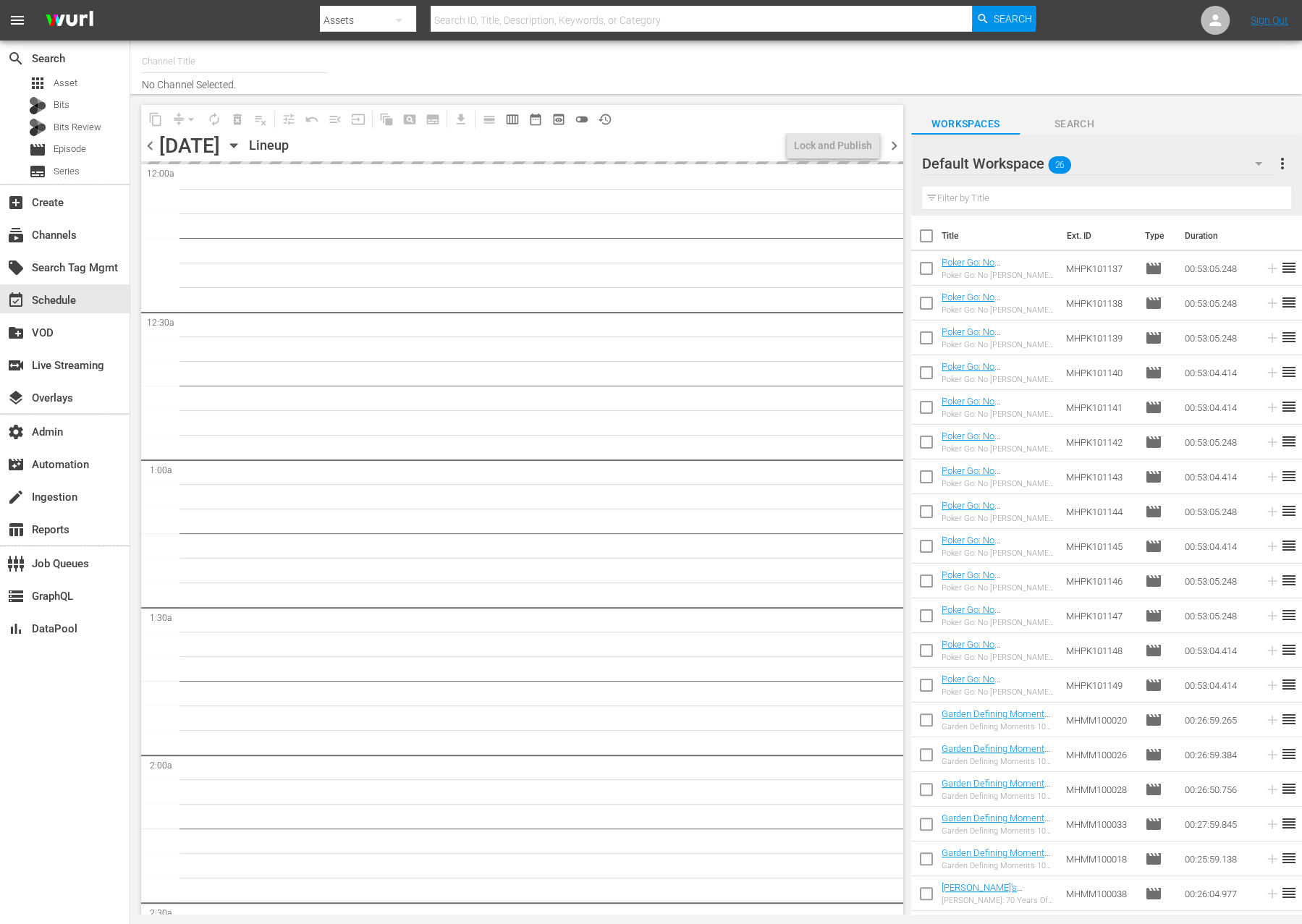
type input "MSG SportsZone (1386)"
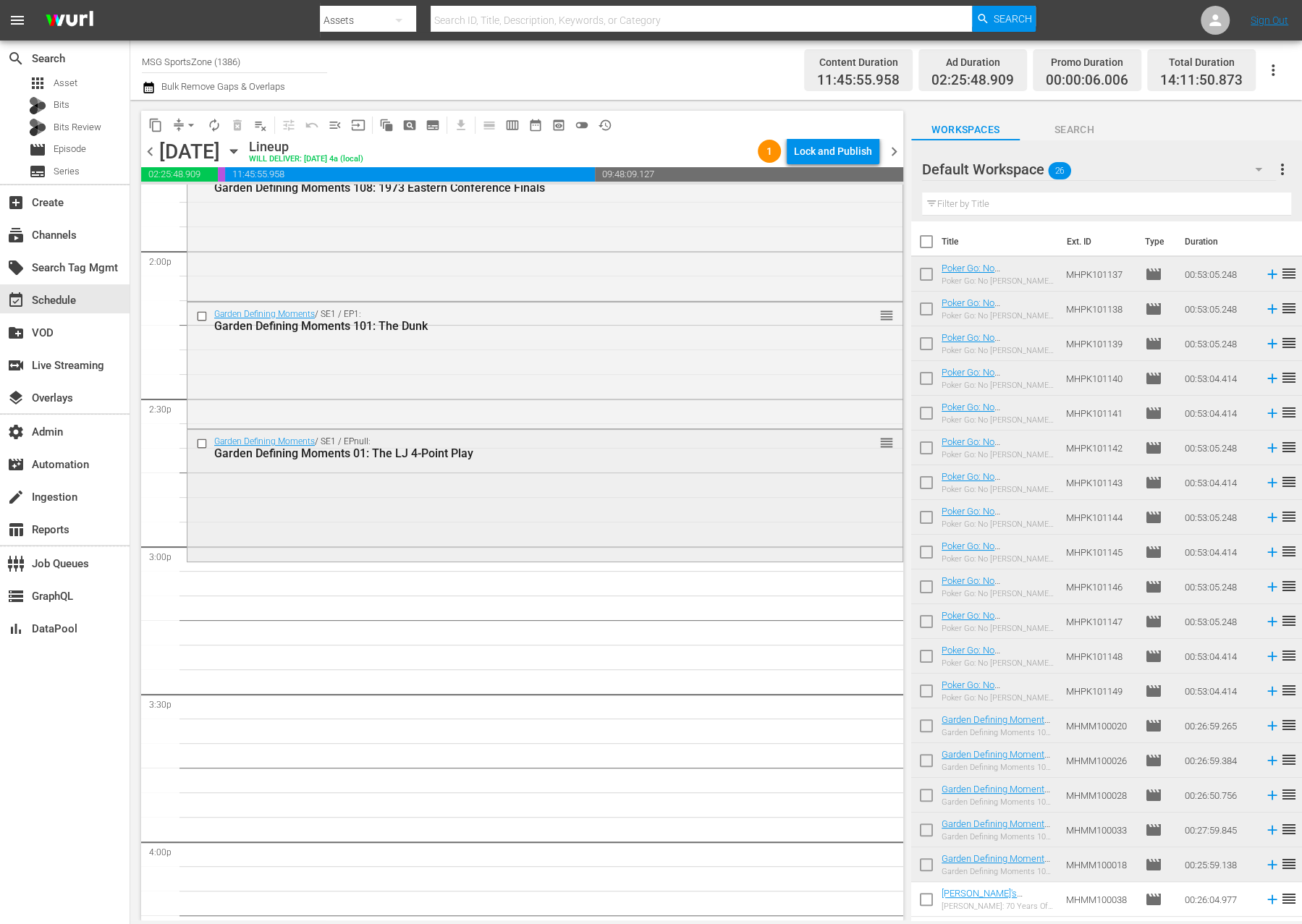
scroll to position [4173, 0]
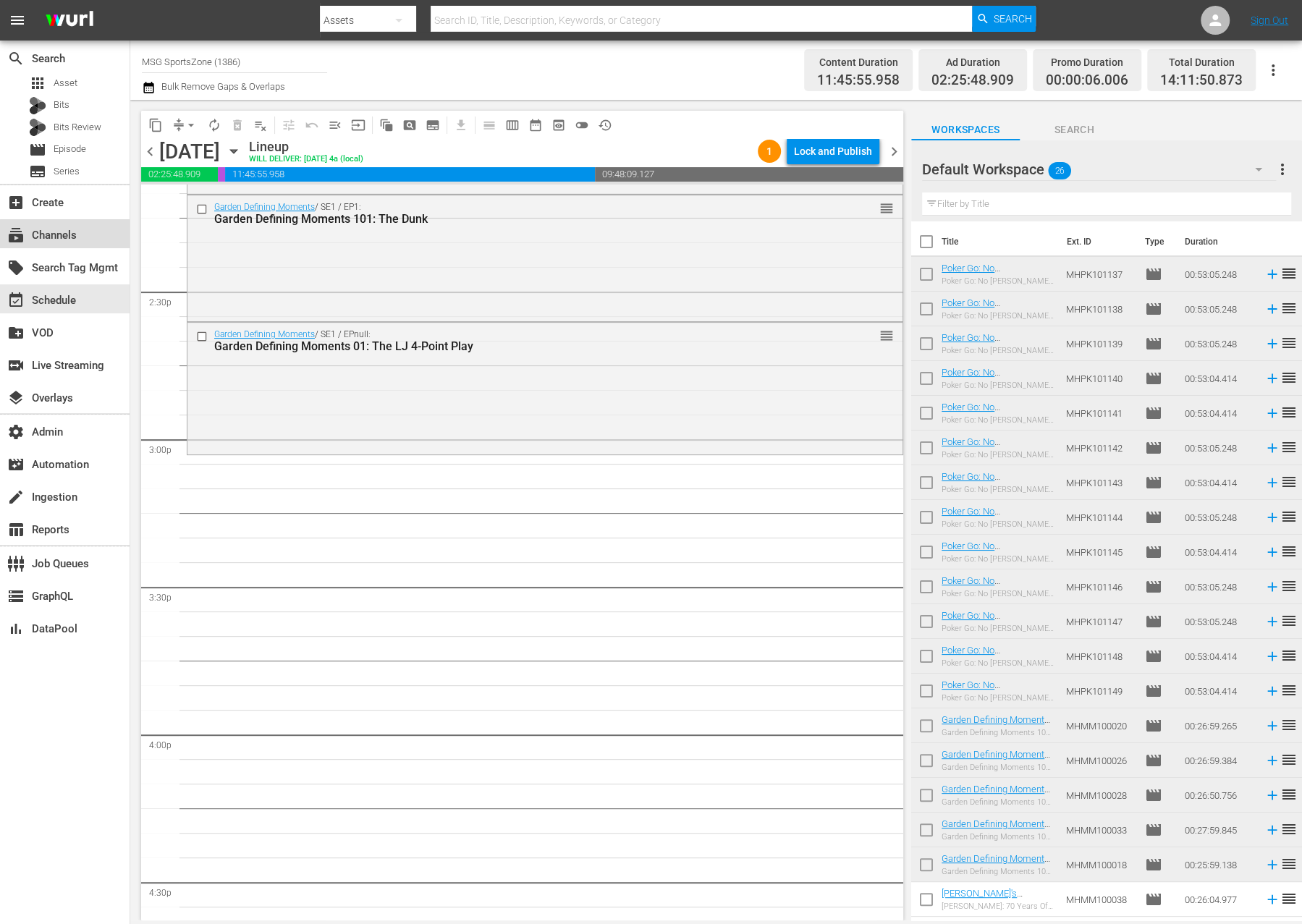
click at [83, 242] on div "subscriptions Channels" at bounding box center [65, 234] width 130 height 29
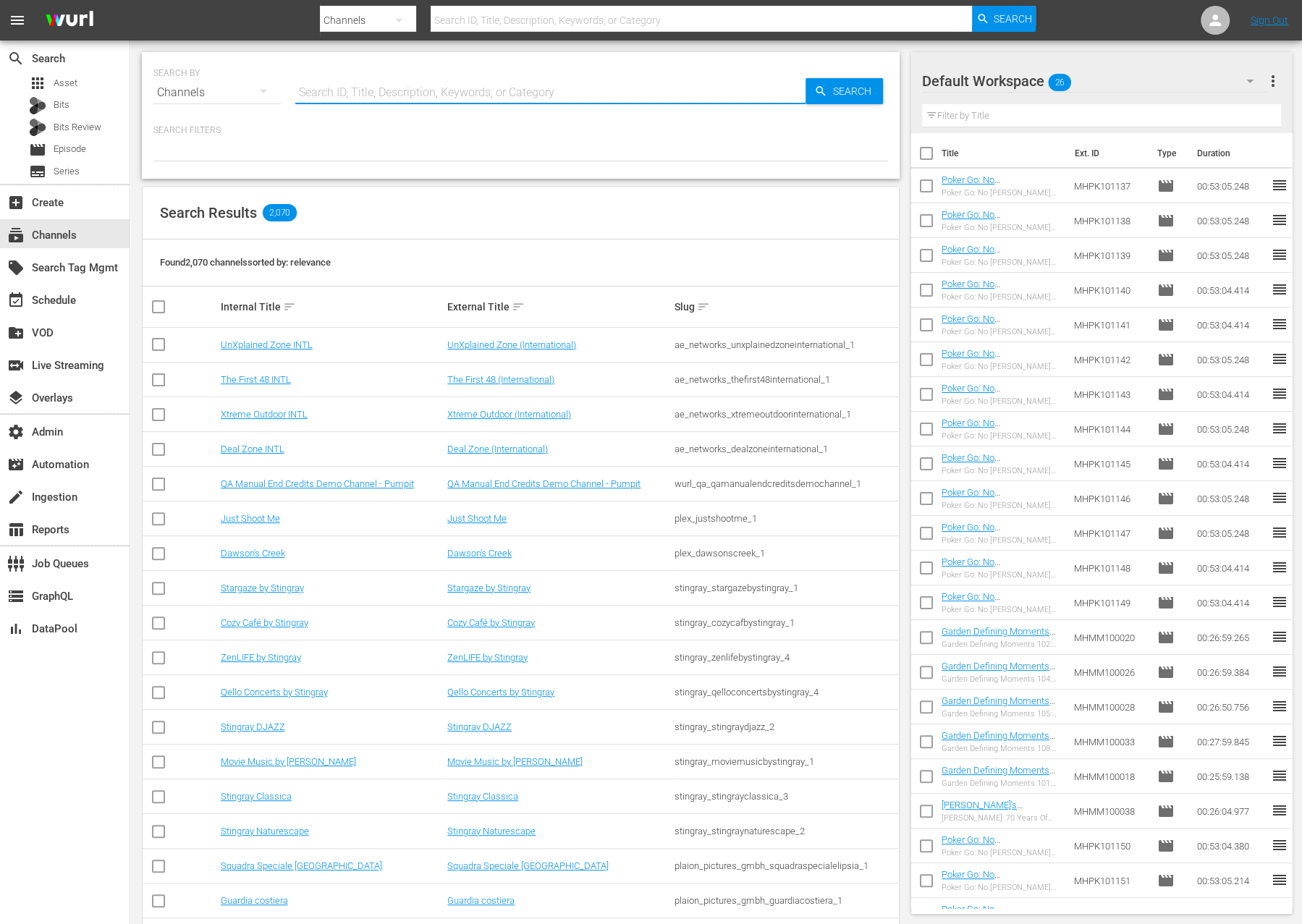
click at [334, 95] on input "text" at bounding box center [550, 93] width 510 height 35
type input "msg"
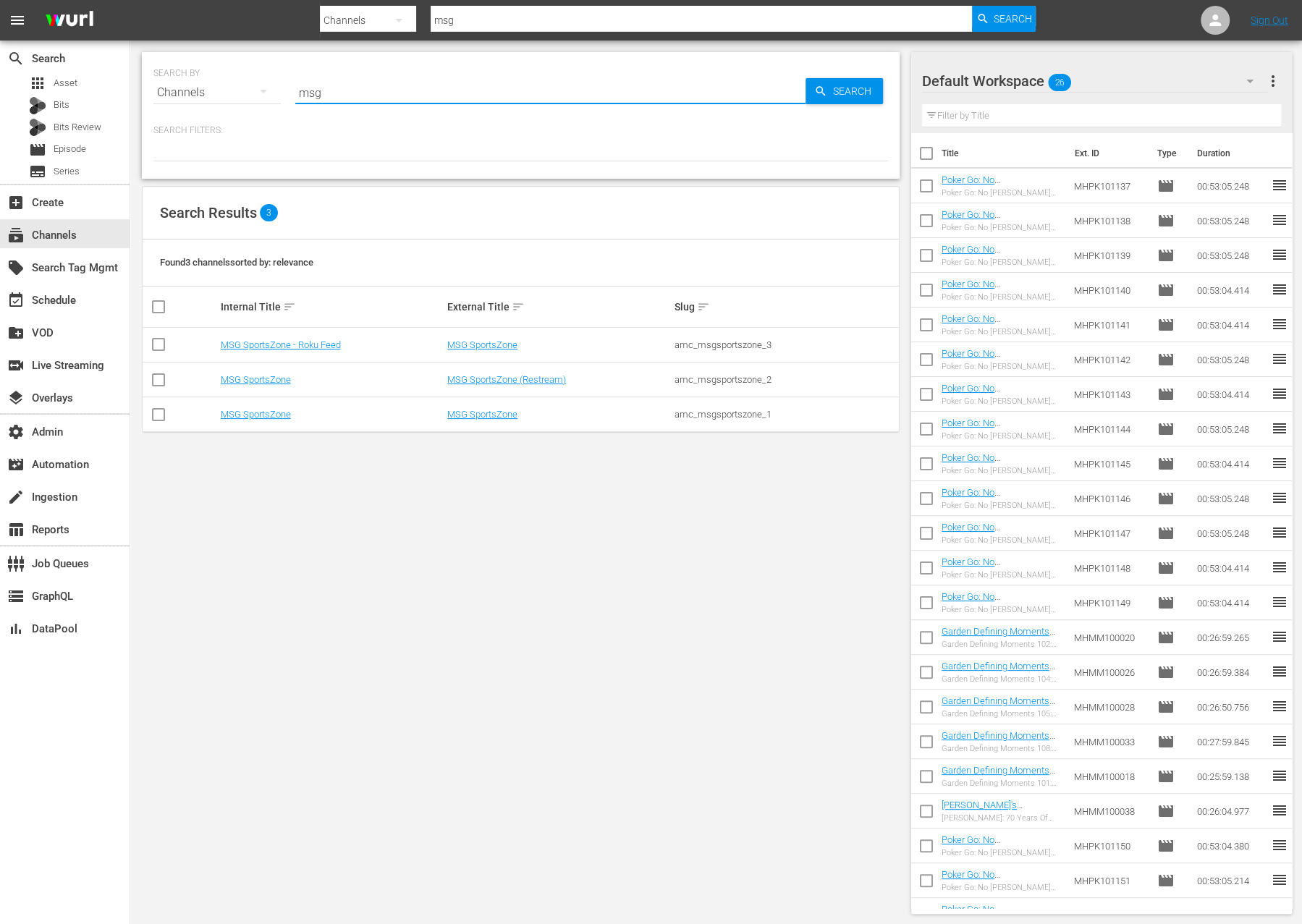
type input "msg"
drag, startPoint x: 774, startPoint y: 416, endPoint x: 674, endPoint y: 419, distance: 100.0
click at [675, 419] on div "amc_msgsportszone_1" at bounding box center [786, 414] width 223 height 11
copy div "amc_msgsportszone_1"
